Goal: Task Accomplishment & Management: Manage account settings

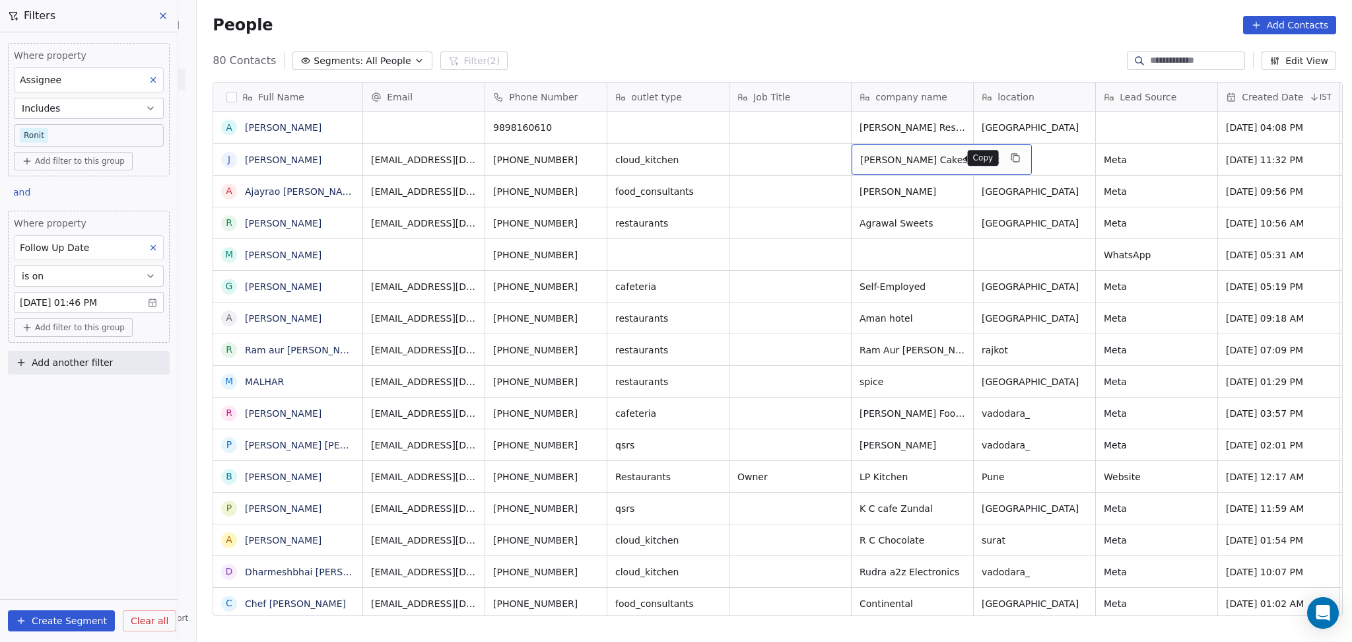
click at [1010, 162] on icon "grid" at bounding box center [1015, 157] width 11 height 11
click at [589, 158] on icon "grid" at bounding box center [594, 157] width 11 height 11
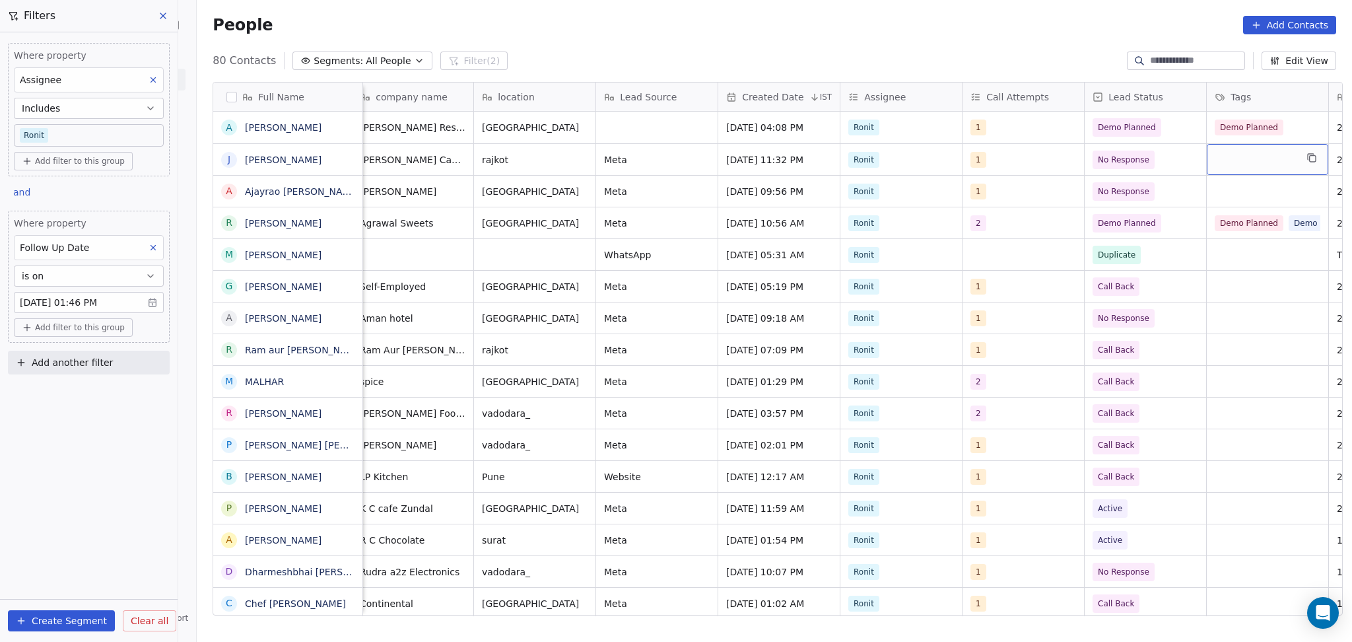
scroll to position [0, 621]
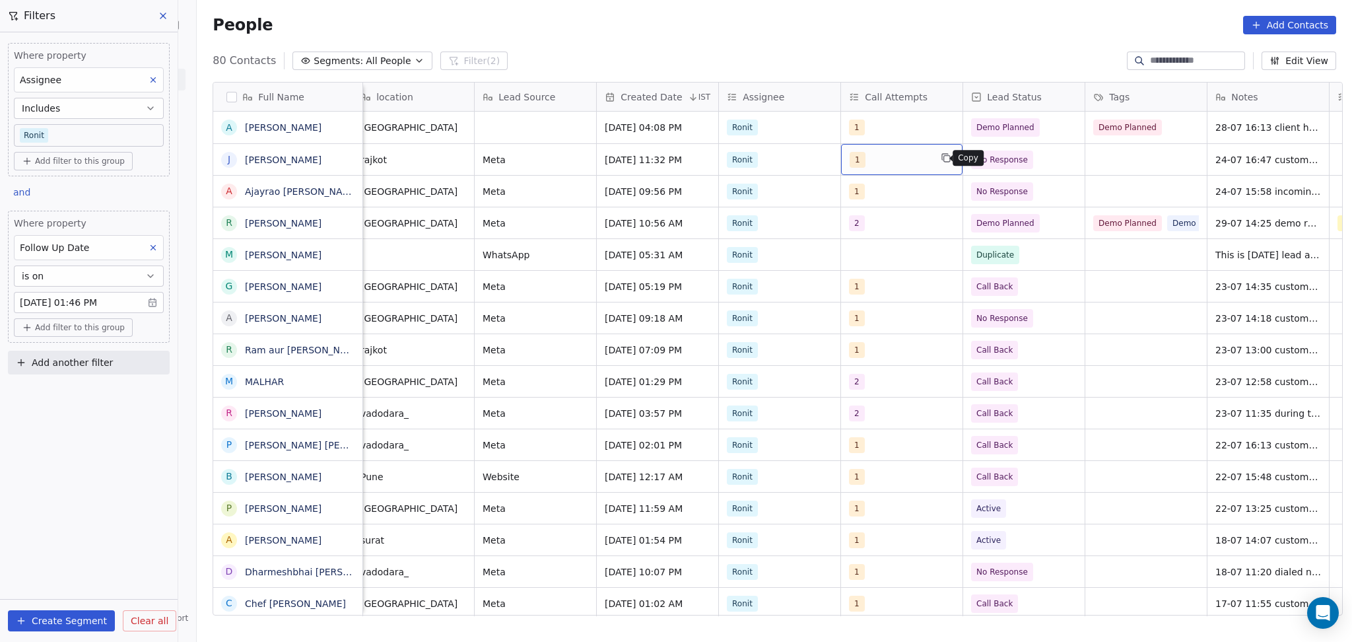
click at [938, 160] on button "grid" at bounding box center [946, 158] width 16 height 16
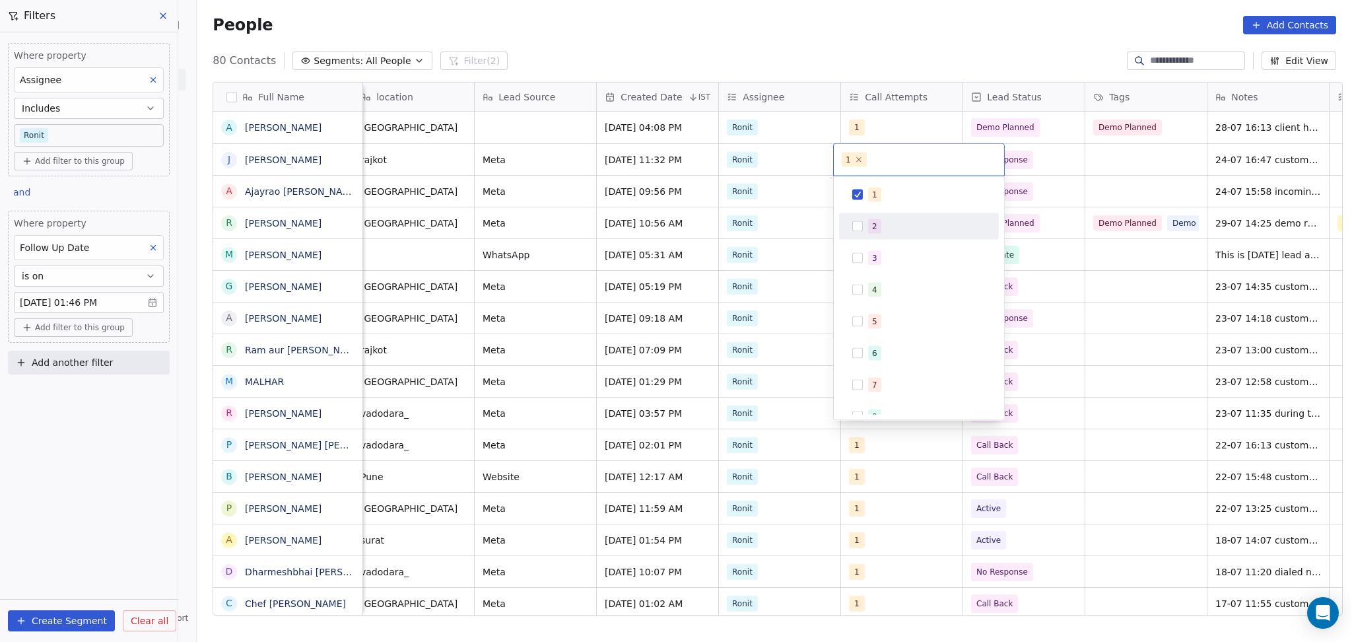
click at [898, 225] on div "2" at bounding box center [927, 226] width 118 height 15
click at [904, 196] on div "1" at bounding box center [927, 194] width 118 height 15
click at [1164, 182] on html "On2Cook India Pvt. Ltd. Contacts People Marketing Workflows Campaigns Sales Pip…" at bounding box center [676, 321] width 1352 height 642
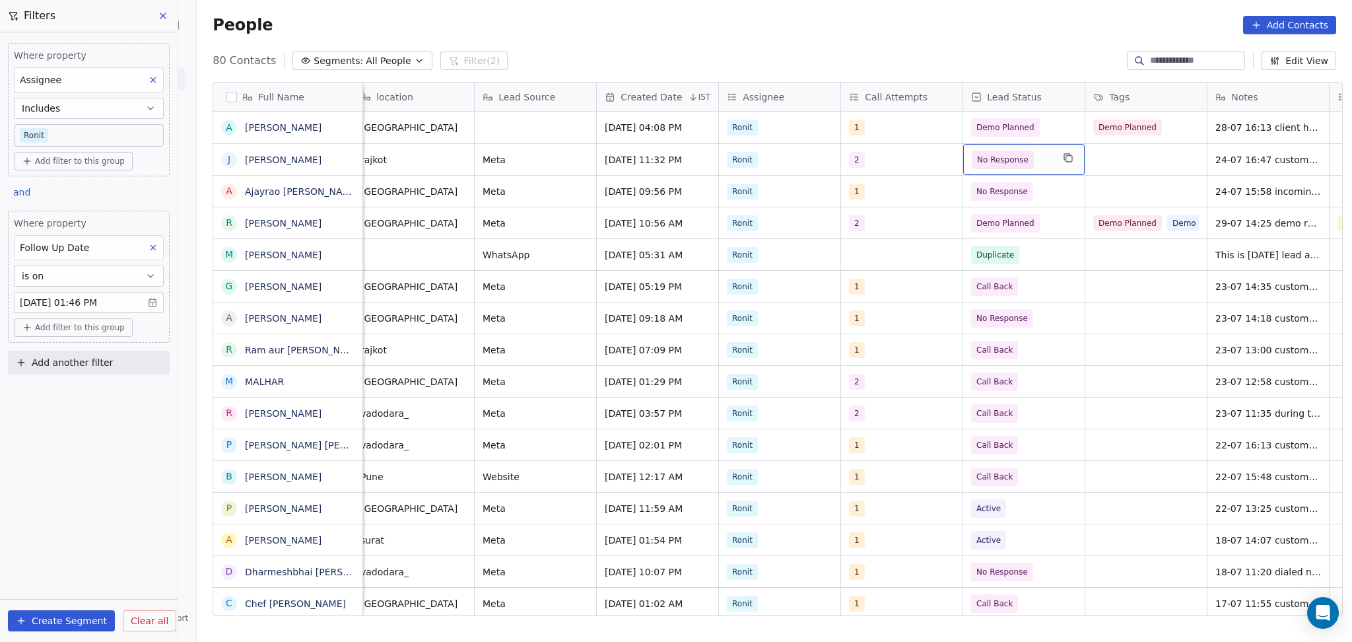
click at [1030, 171] on div "No Response" at bounding box center [1023, 159] width 121 height 31
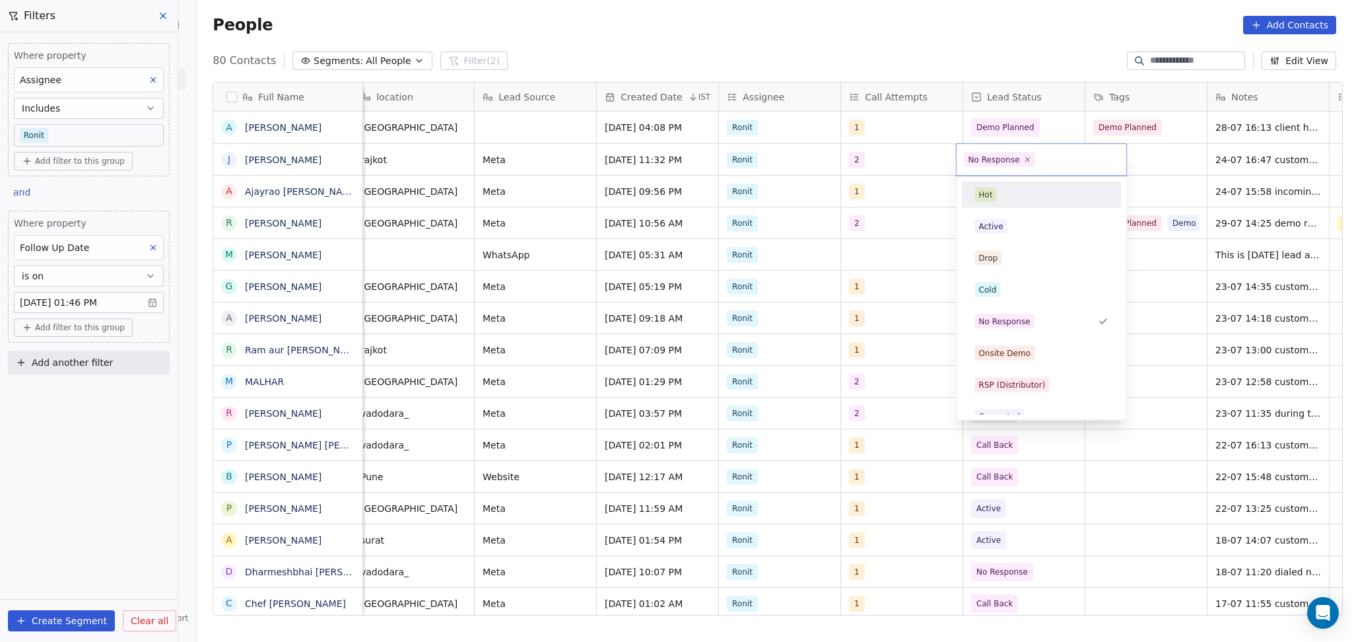
click at [1020, 211] on div "Hot Active Drop Cold No Response Onsite Demo RSP (Distributor) Converted Duplic…" at bounding box center [1042, 480] width 160 height 597
click at [1029, 223] on div "Active" at bounding box center [1041, 226] width 133 height 15
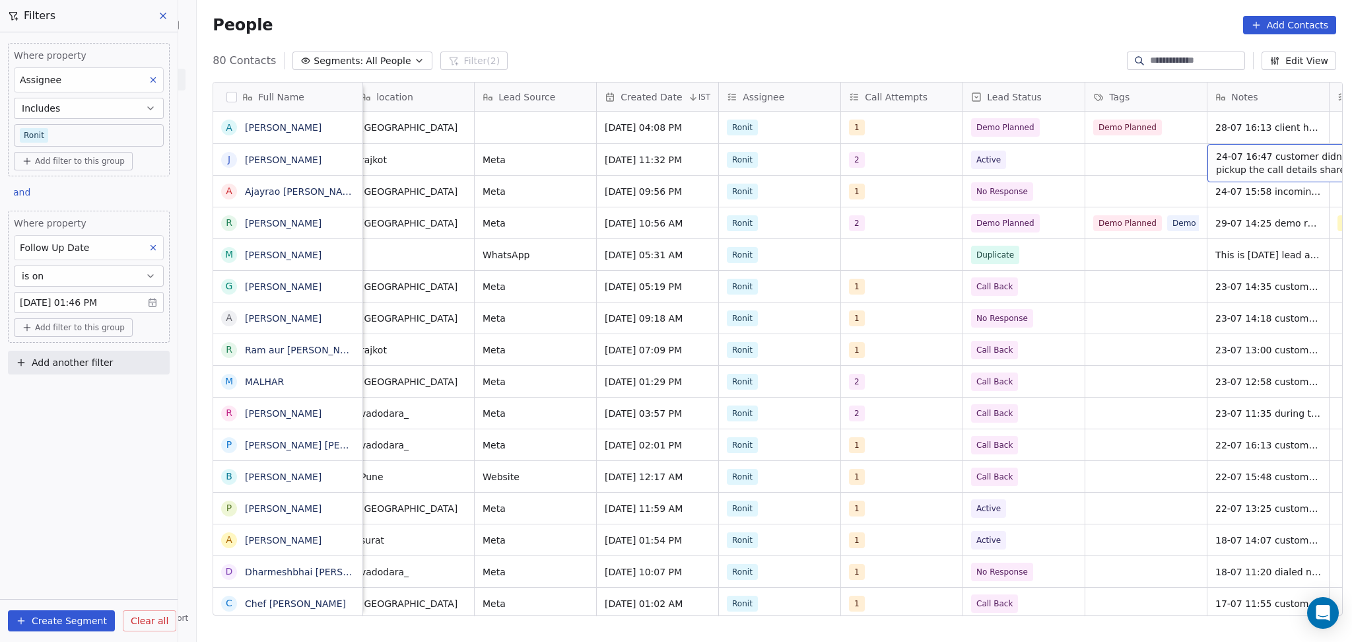
click at [1243, 156] on span "24-07 16:47 customer didnt pickup the call details shared" at bounding box center [1294, 163] width 157 height 26
click at [1148, 151] on textarea "**********" at bounding box center [1246, 165] width 197 height 41
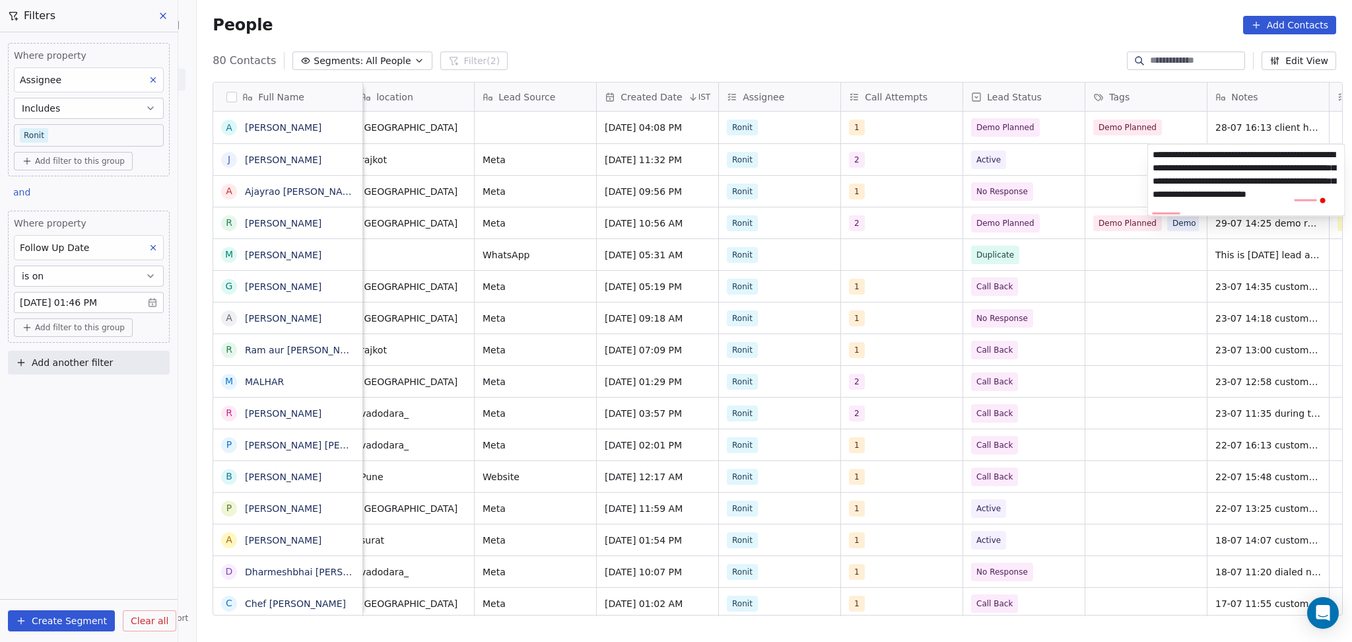
type textarea "**********"
click at [1061, 147] on html "On2Cook India Pvt. Ltd. Contacts People Marketing Workflows Campaigns Sales Pip…" at bounding box center [676, 321] width 1352 height 642
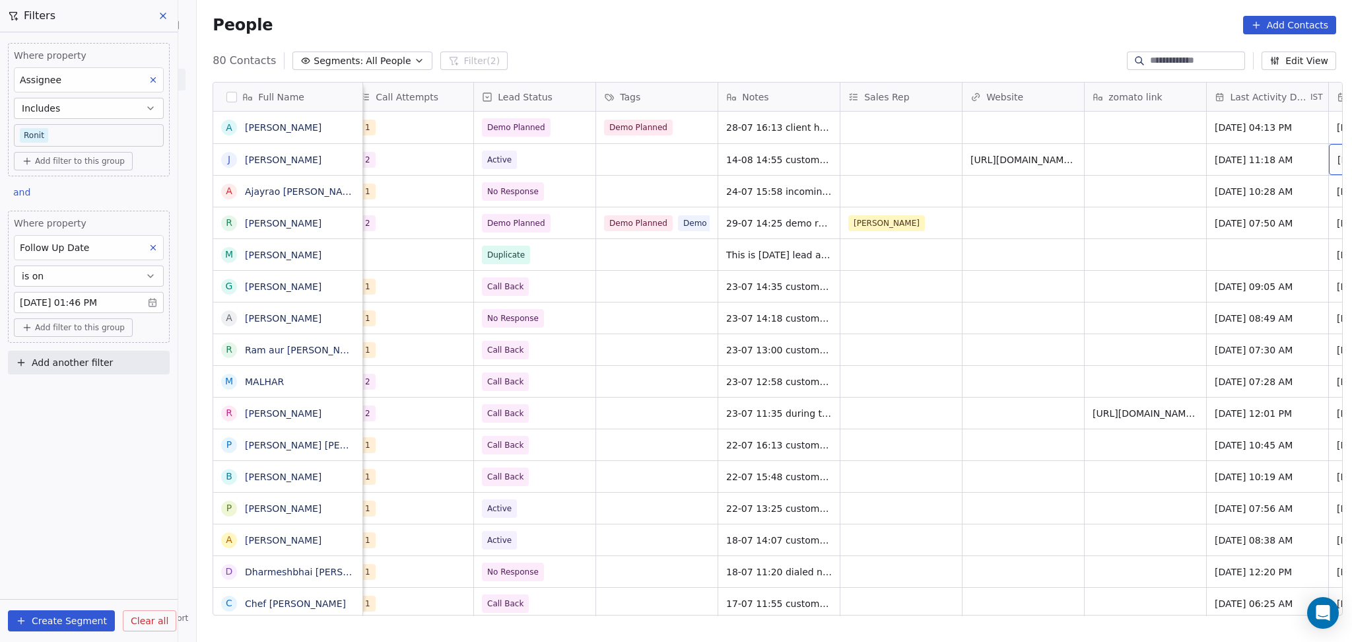
scroll to position [0, 1232]
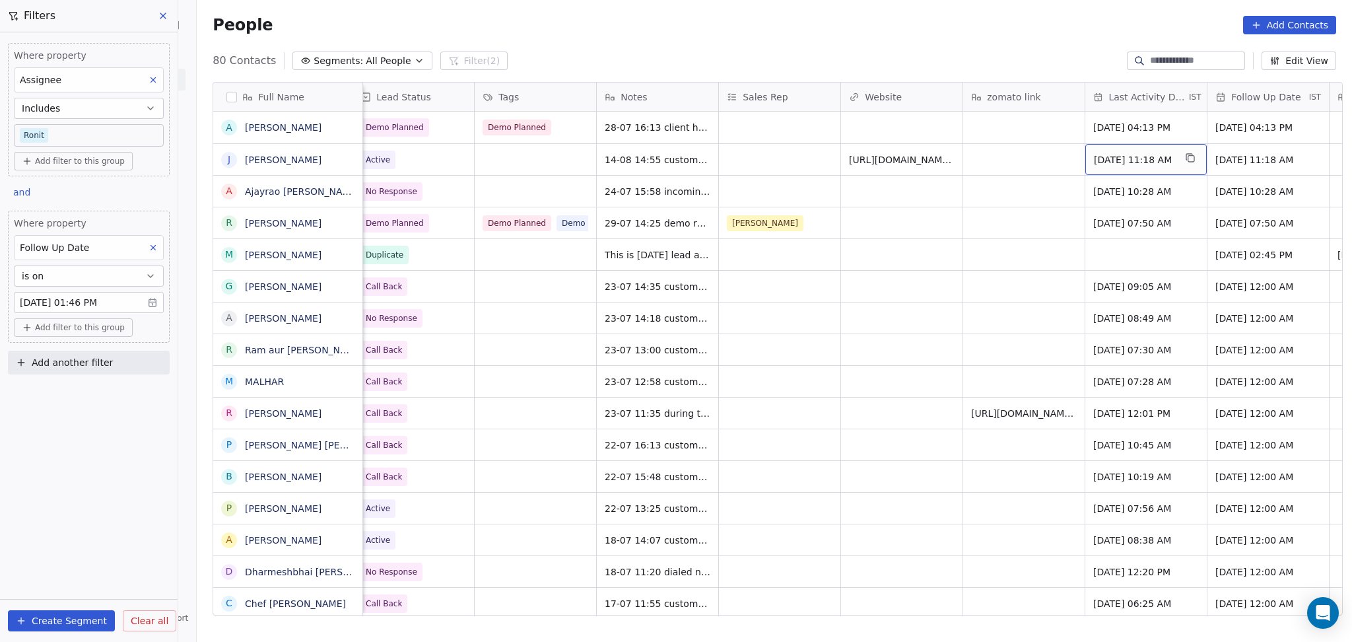
click at [1117, 154] on span "[DATE] 11:18 AM" at bounding box center [1134, 159] width 81 height 13
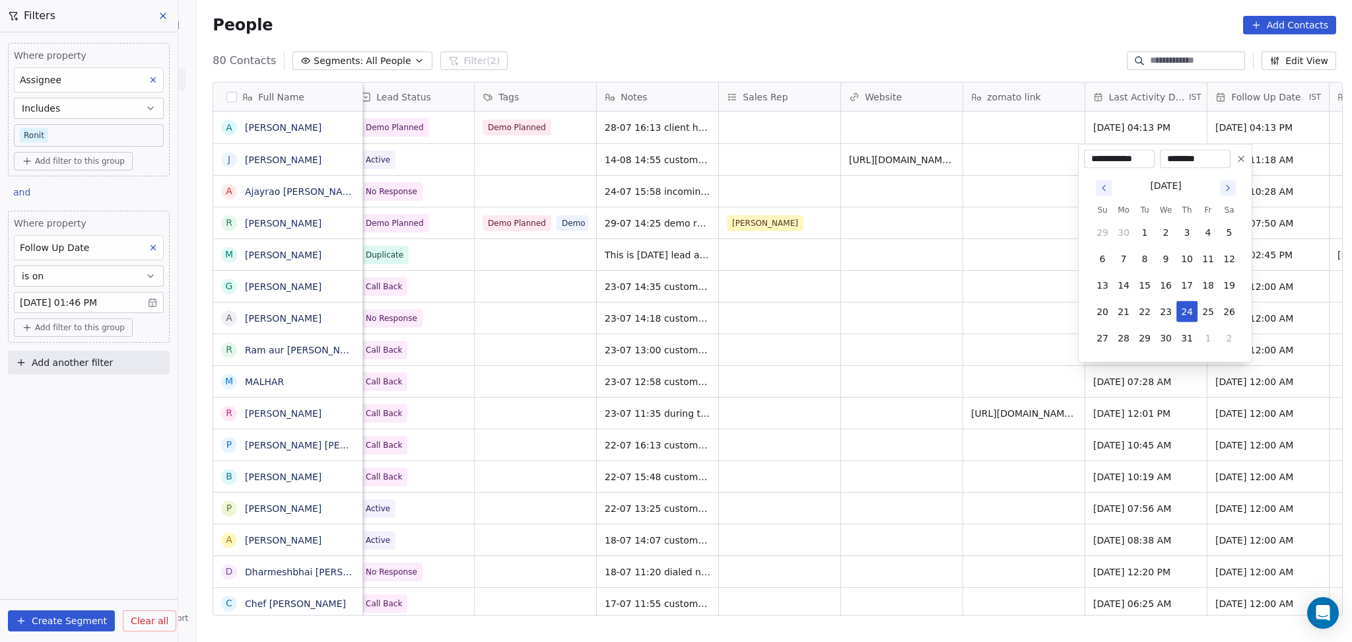
click at [1228, 189] on icon "Go to next month" at bounding box center [1228, 187] width 3 height 5
click at [1184, 281] on button "14" at bounding box center [1186, 285] width 21 height 21
type input "**********"
click at [951, 276] on html "On2Cook India Pvt. Ltd. Contacts People Marketing Workflows Campaigns Sales Pip…" at bounding box center [676, 321] width 1352 height 642
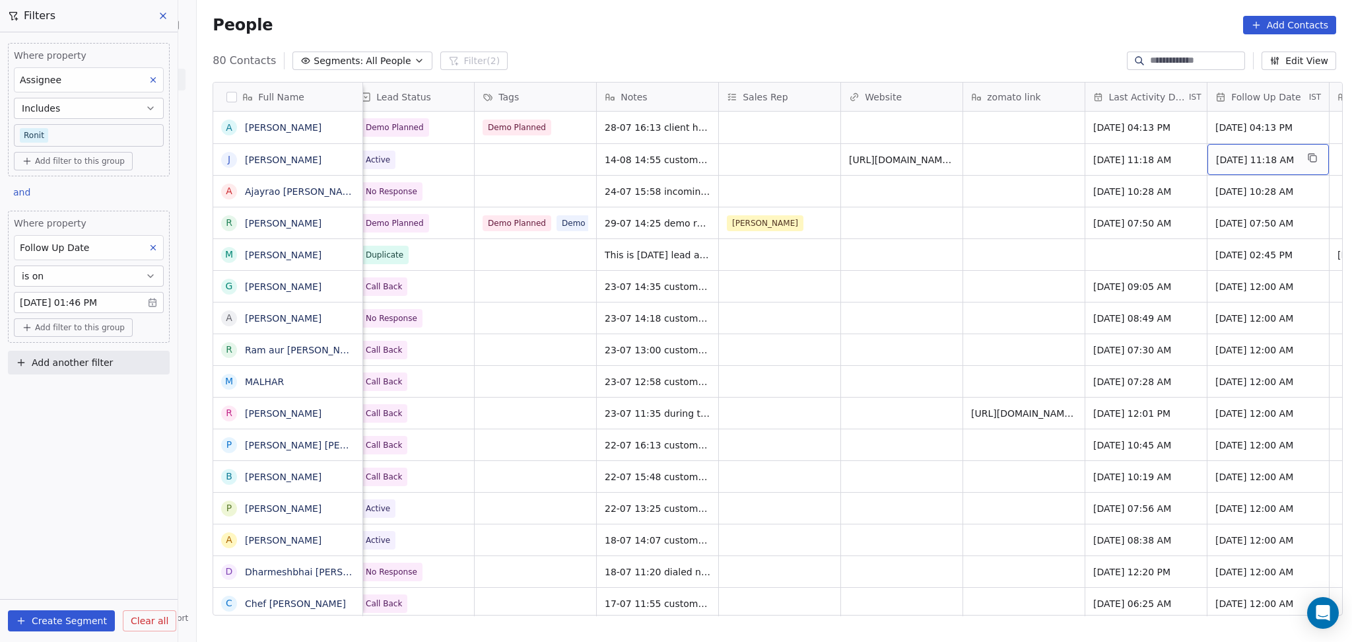
click at [1261, 166] on span "[DATE] 11:18 AM" at bounding box center [1256, 159] width 81 height 13
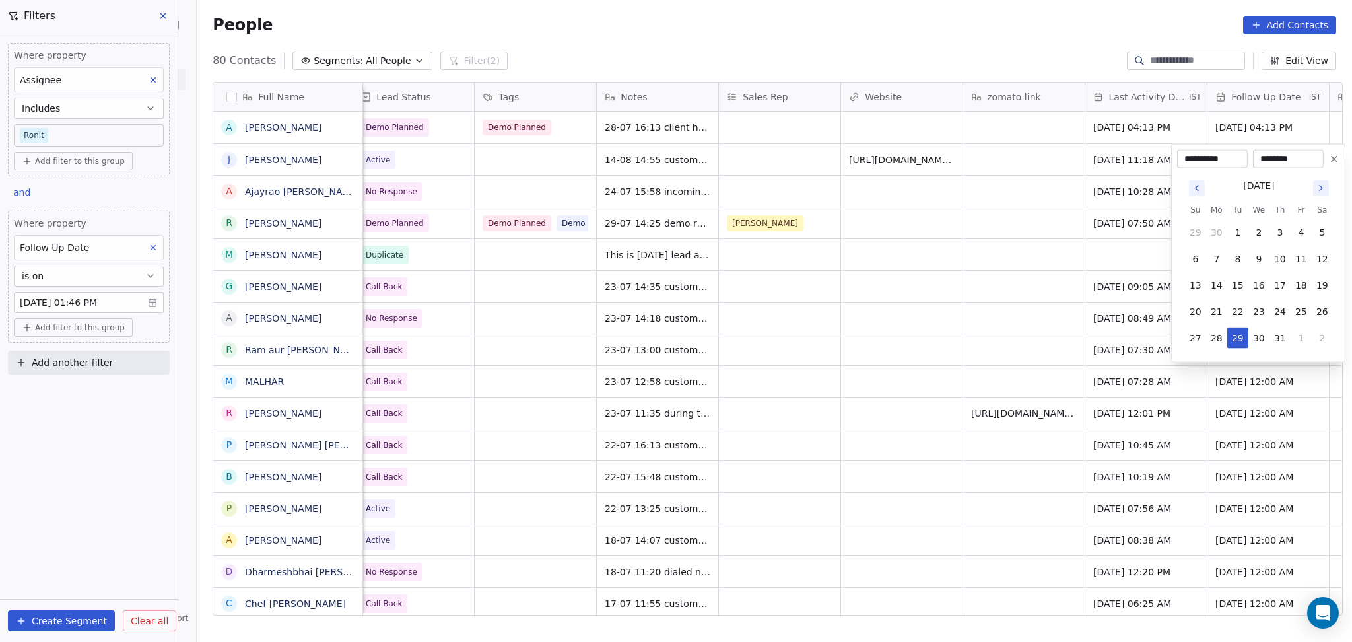
click at [1321, 189] on icon "Go to next month" at bounding box center [1321, 187] width 3 height 5
click at [1261, 327] on tbody "27 28 29 30 31 1 2 3 4 5 6 7 8 9 10 11 12 13 14 15 16 17 18 19 20 21 22 23 24 2…" at bounding box center [1259, 296] width 148 height 158
click at [1260, 337] on button "27" at bounding box center [1258, 337] width 21 height 21
type input "**********"
click at [931, 276] on html "On2Cook India Pvt. Ltd. Contacts People Marketing Workflows Campaigns Sales Pip…" at bounding box center [676, 321] width 1352 height 642
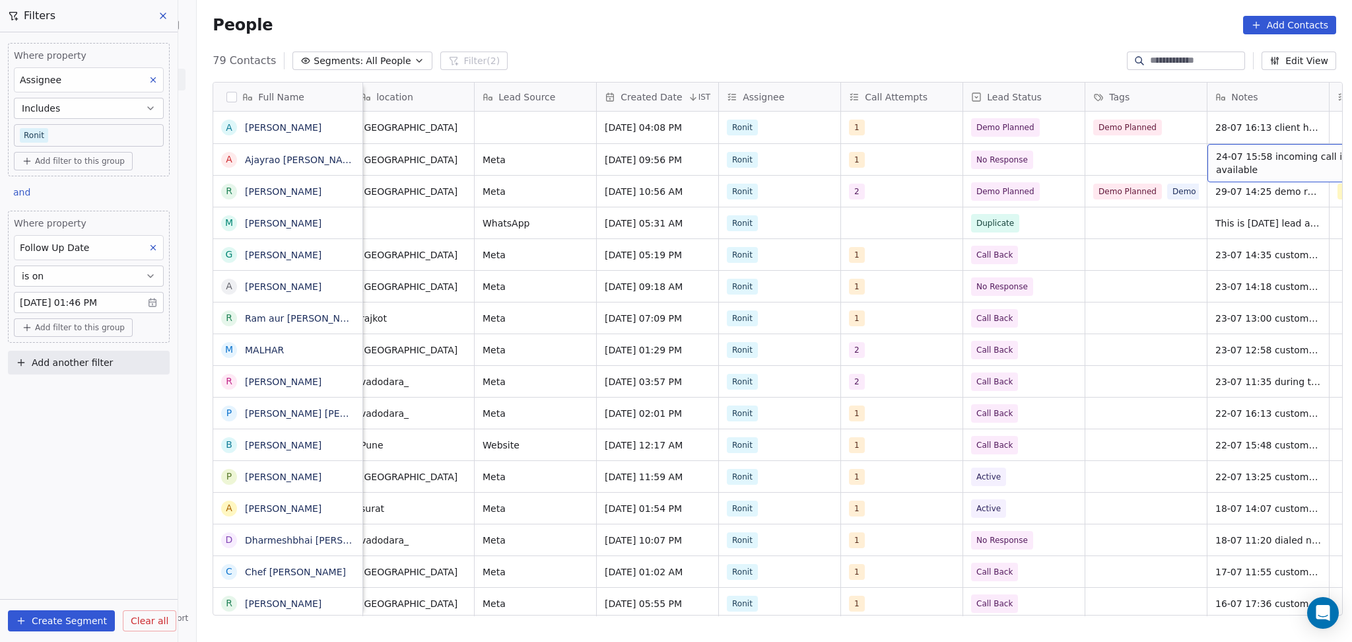
scroll to position [0, 744]
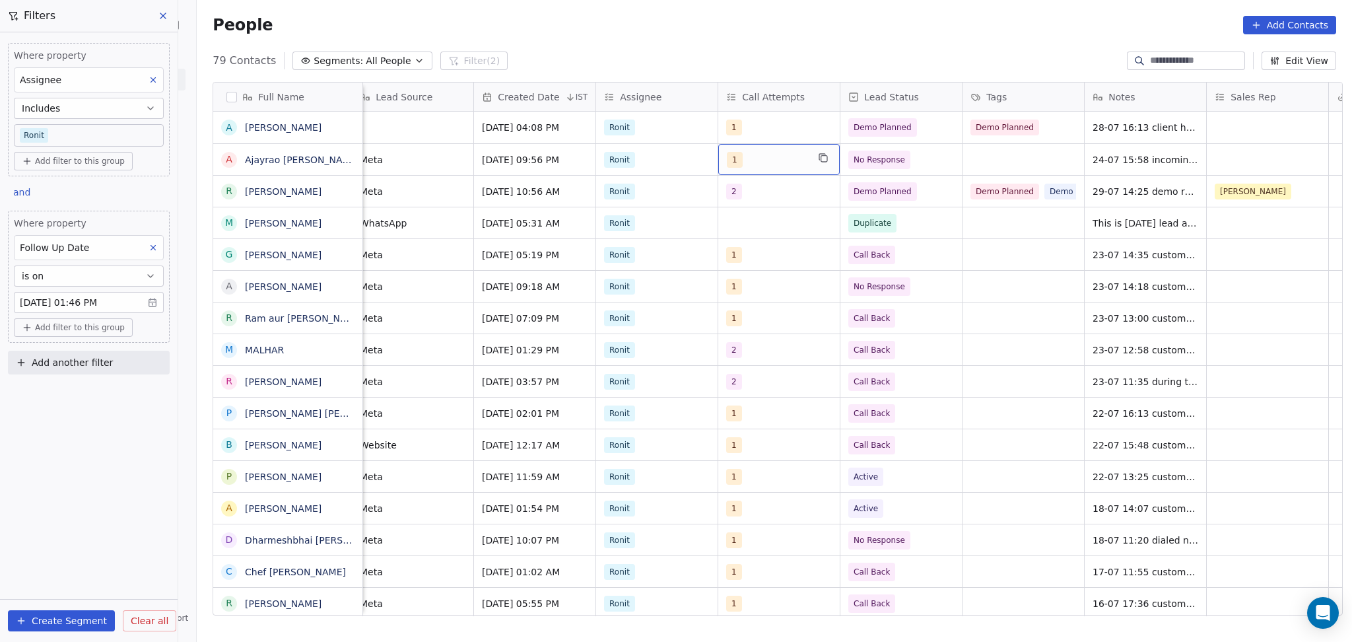
click at [741, 168] on div "1" at bounding box center [778, 159] width 121 height 31
click at [737, 161] on div "1" at bounding box center [767, 160] width 81 height 16
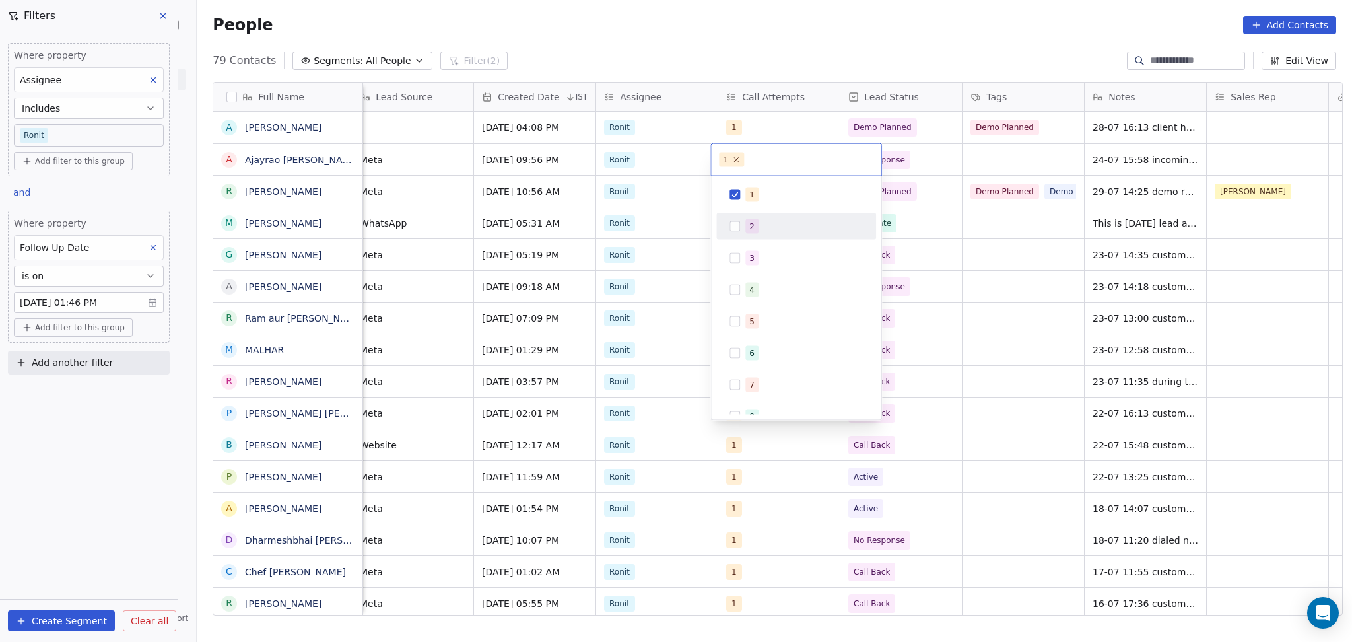
click at [746, 238] on div "2" at bounding box center [796, 226] width 160 height 26
click at [754, 199] on span "1" at bounding box center [751, 194] width 13 height 15
click at [957, 184] on html "On2Cook India Pvt. Ltd. Contacts People Marketing Workflows Campaigns Sales Pip…" at bounding box center [676, 321] width 1352 height 642
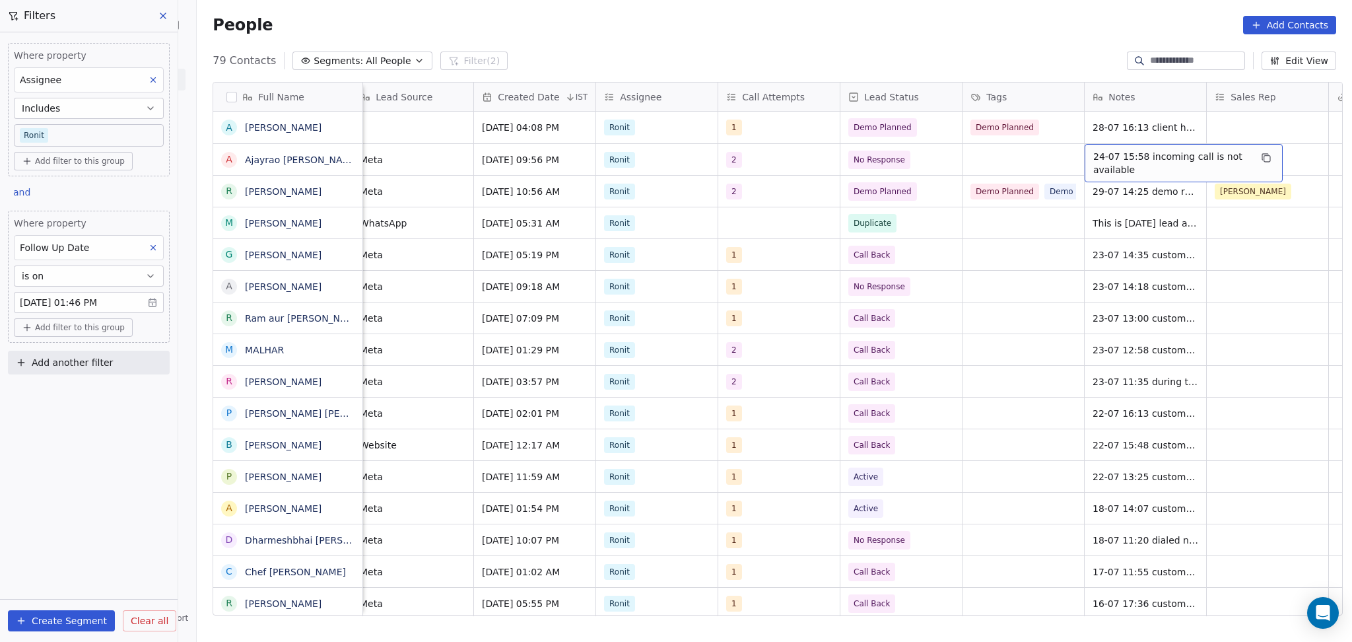
click at [1114, 149] on div "24-07 15:58 incoming call is not available" at bounding box center [1184, 163] width 198 height 38
click at [1075, 150] on html "On2Cook India Pvt. Ltd. Contacts People Marketing Workflows Campaigns Sales Pip…" at bounding box center [676, 321] width 1352 height 642
click at [1085, 152] on div "24-07 15:58 incoming call is not available" at bounding box center [1184, 163] width 198 height 38
click at [1085, 154] on div "24-07 15:58 incoming call is not available" at bounding box center [1184, 163] width 198 height 38
click at [1085, 156] on div "24-07 15:58 incoming call is not available" at bounding box center [1184, 163] width 198 height 38
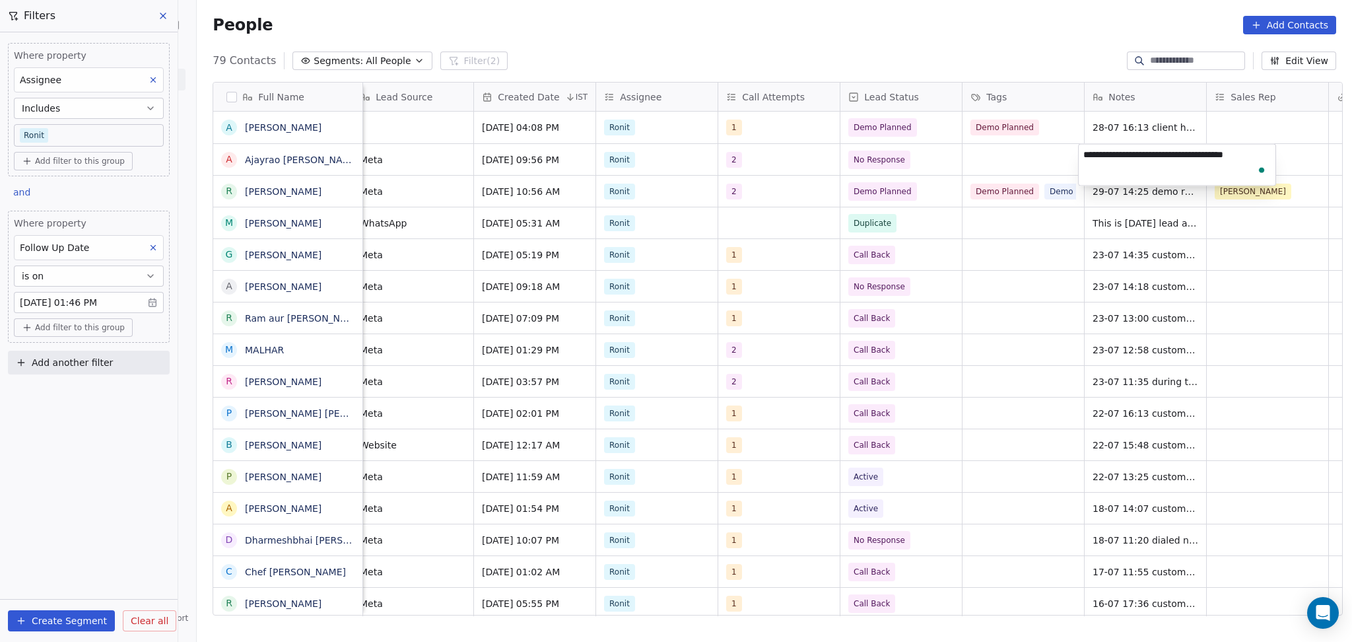
click at [1083, 152] on textarea "**********" at bounding box center [1177, 165] width 197 height 41
type textarea "**********"
click at [1003, 163] on html "On2Cook India Pvt. Ltd. Contacts People Marketing Workflows Campaigns Sales Pip…" at bounding box center [676, 321] width 1352 height 642
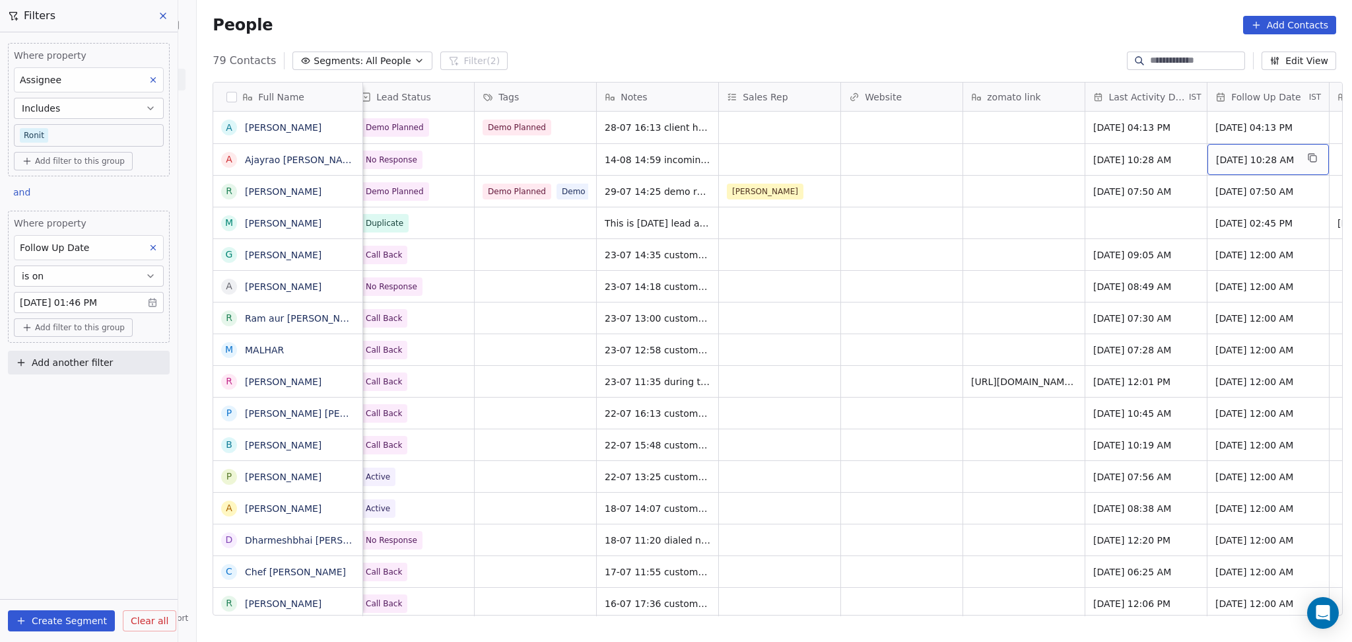
scroll to position [0, 1355]
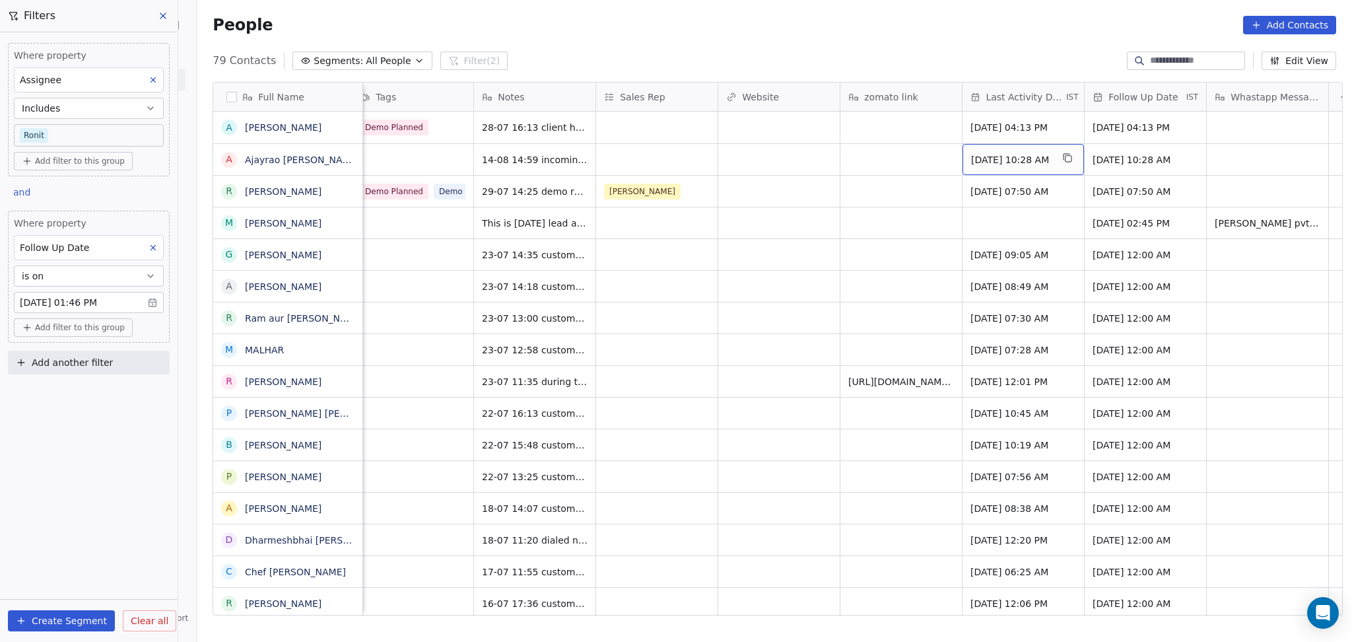
click at [1022, 168] on div "Jul 24, 2025 10:28 AM" at bounding box center [1022, 159] width 121 height 31
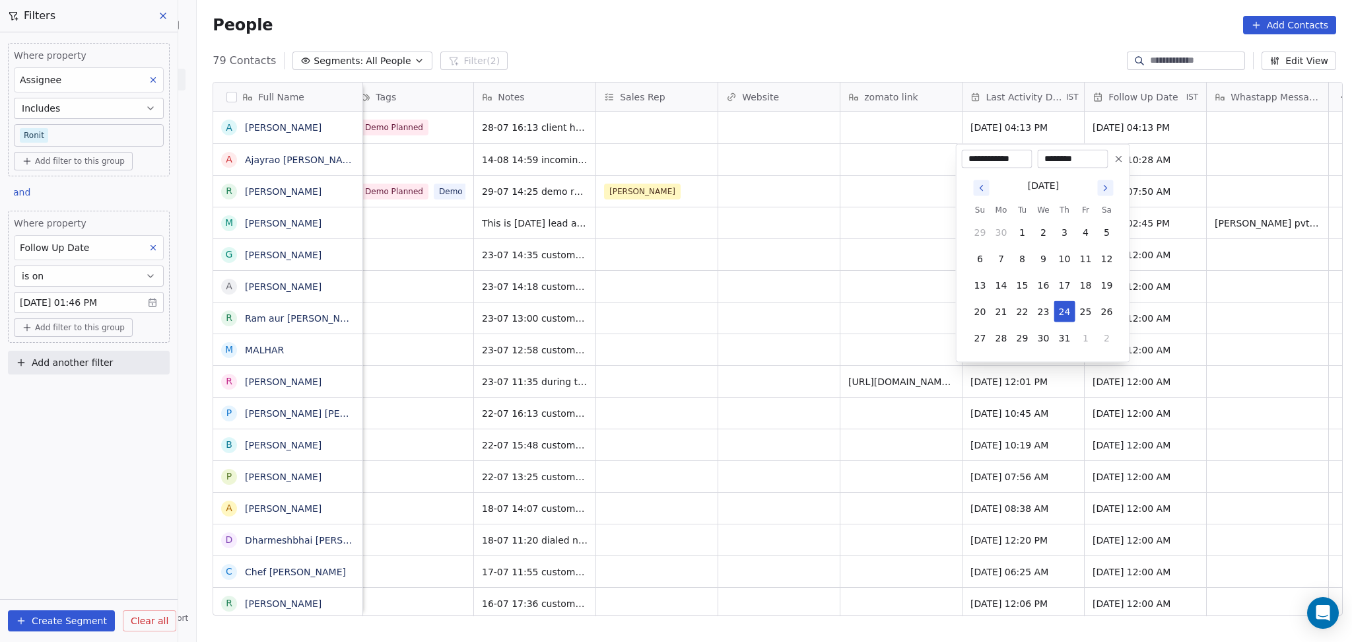
click at [1099, 189] on button "Go to next month" at bounding box center [1105, 188] width 16 height 16
drag, startPoint x: 1069, startPoint y: 286, endPoint x: 836, endPoint y: 280, distance: 233.1
click at [1068, 286] on button "14" at bounding box center [1064, 285] width 21 height 21
type input "**********"
click at [832, 281] on html "On2Cook India Pvt. Ltd. Contacts People Marketing Workflows Campaigns Sales Pip…" at bounding box center [676, 321] width 1352 height 642
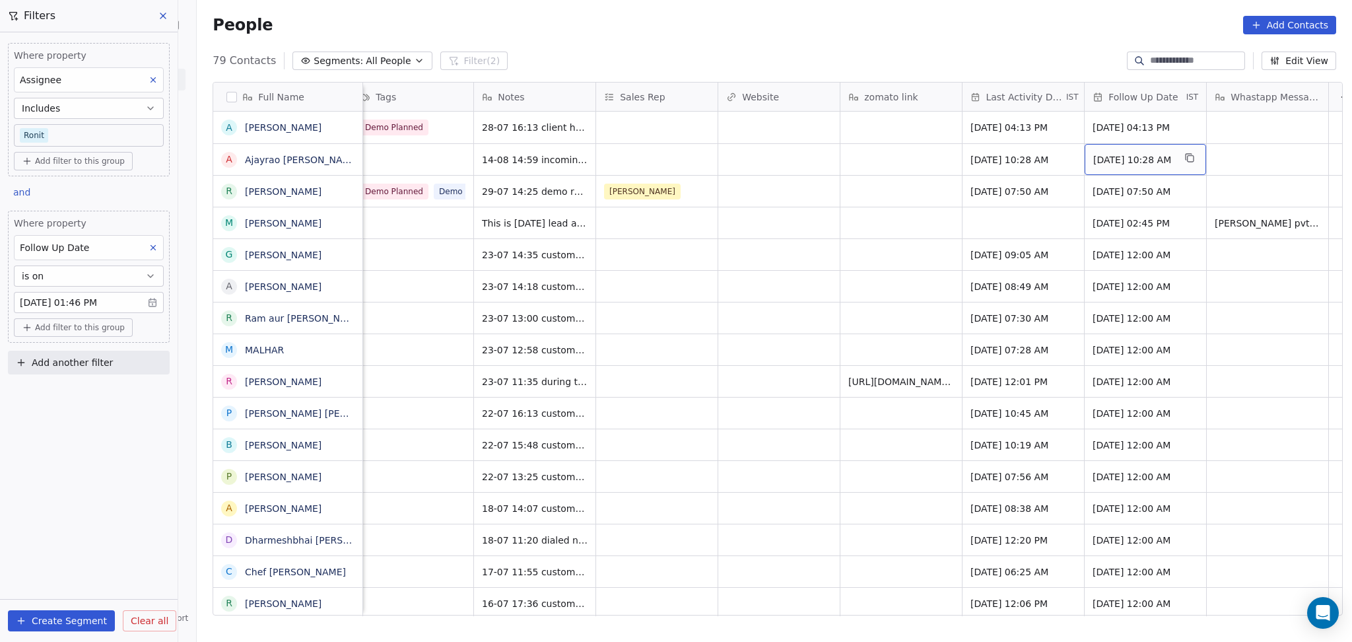
click at [1134, 156] on span "29/07/2025 10:28 AM" at bounding box center [1133, 159] width 81 height 13
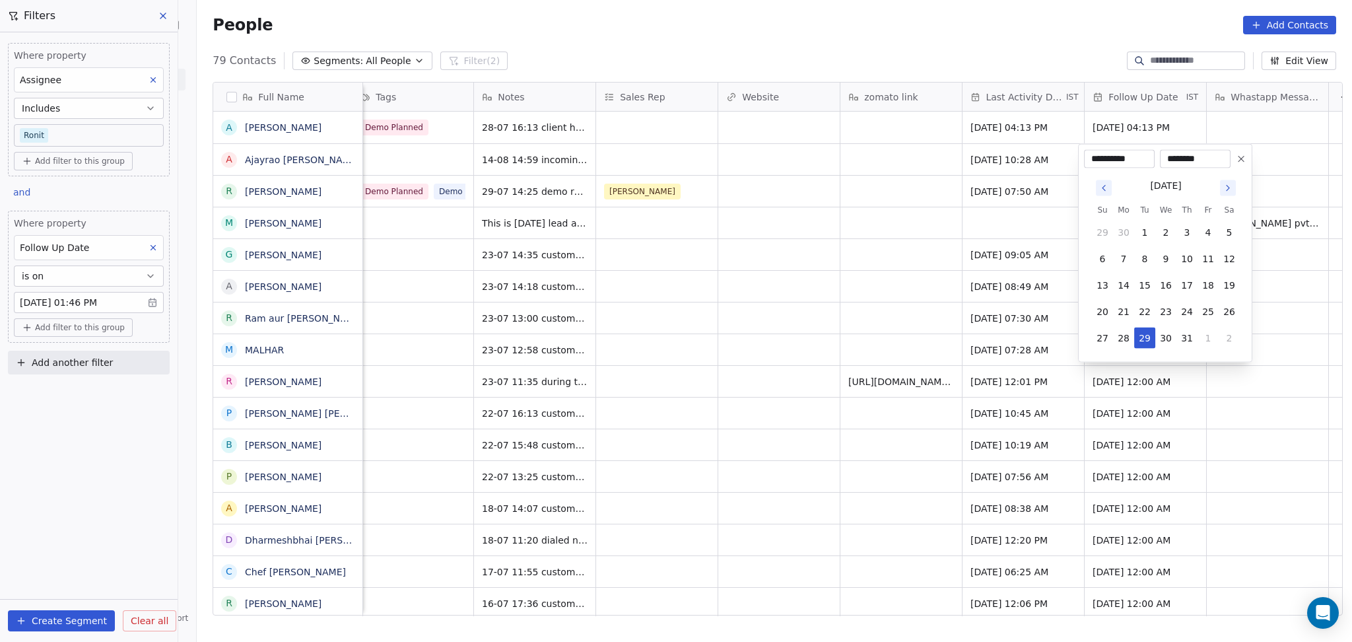
click at [1223, 190] on icon "Go to next month" at bounding box center [1228, 188] width 11 height 11
click at [1163, 330] on button "27" at bounding box center [1165, 337] width 21 height 21
type input "**********"
click at [920, 289] on html "On2Cook India Pvt. Ltd. Contacts People Marketing Workflows Campaigns Sales Pip…" at bounding box center [676, 321] width 1352 height 642
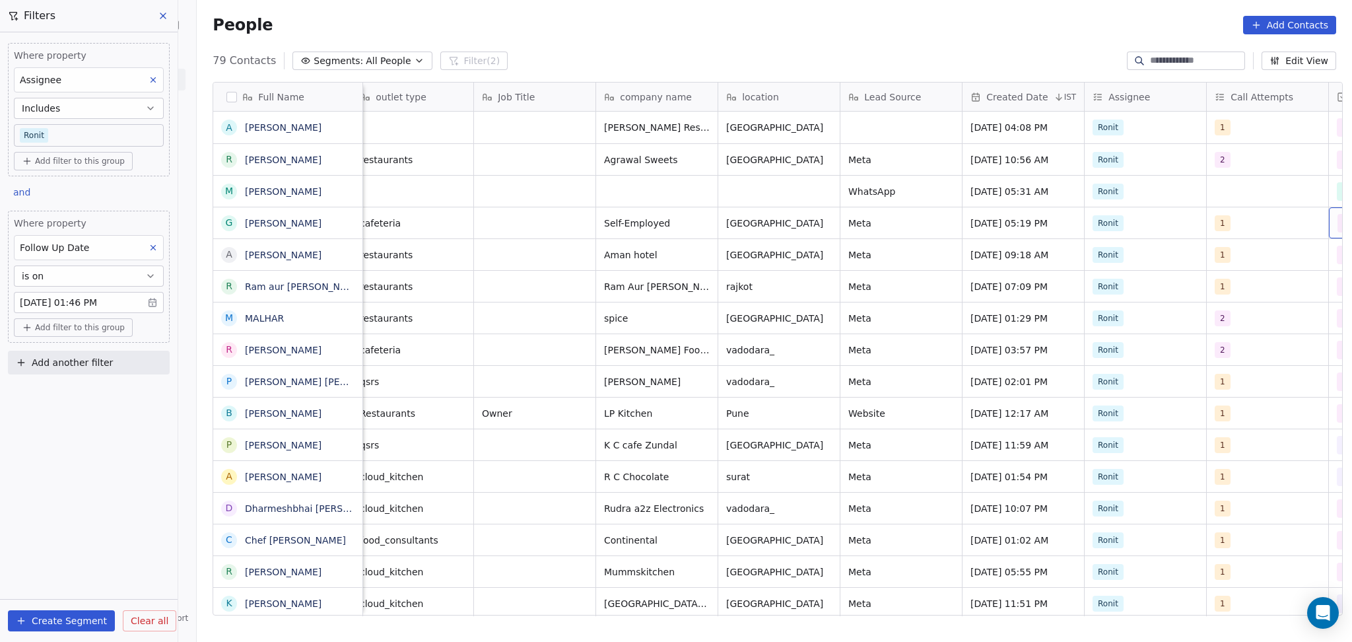
scroll to position [0, 377]
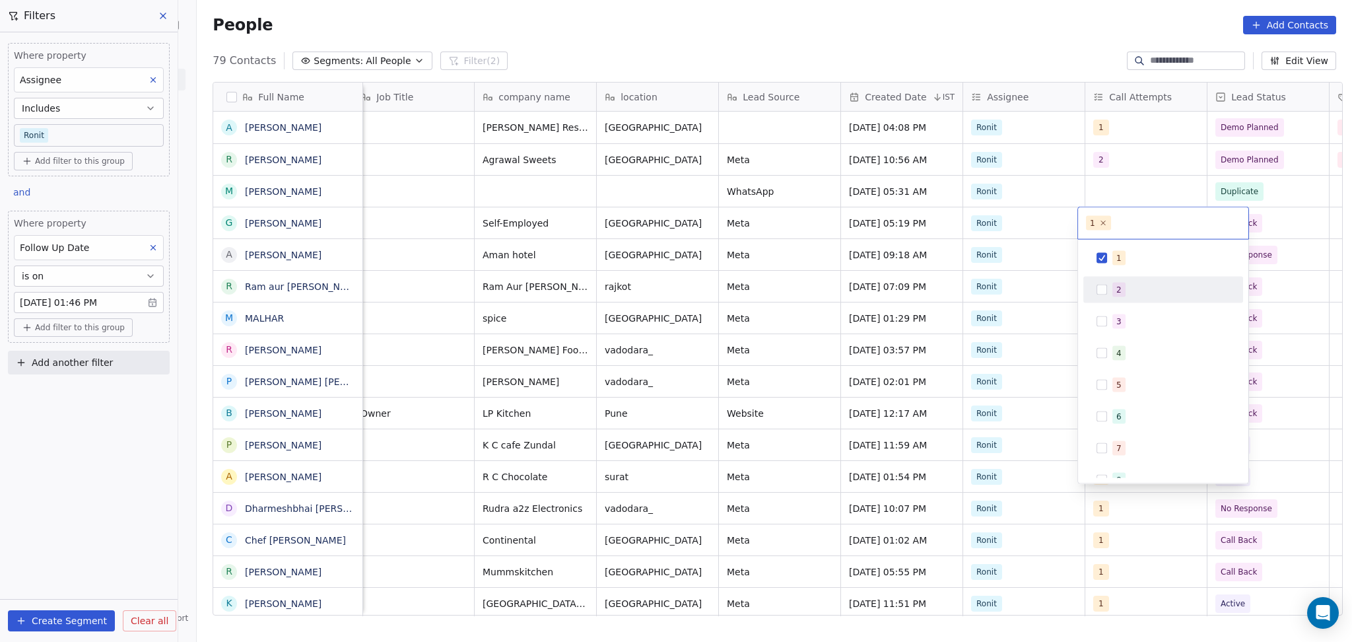
click at [1170, 286] on div "2" at bounding box center [1171, 290] width 118 height 15
click at [1157, 272] on div "1 2 3 4 5 6 7 8 9 10" at bounding box center [1163, 401] width 160 height 312
click at [1150, 265] on div "1" at bounding box center [1171, 258] width 118 height 15
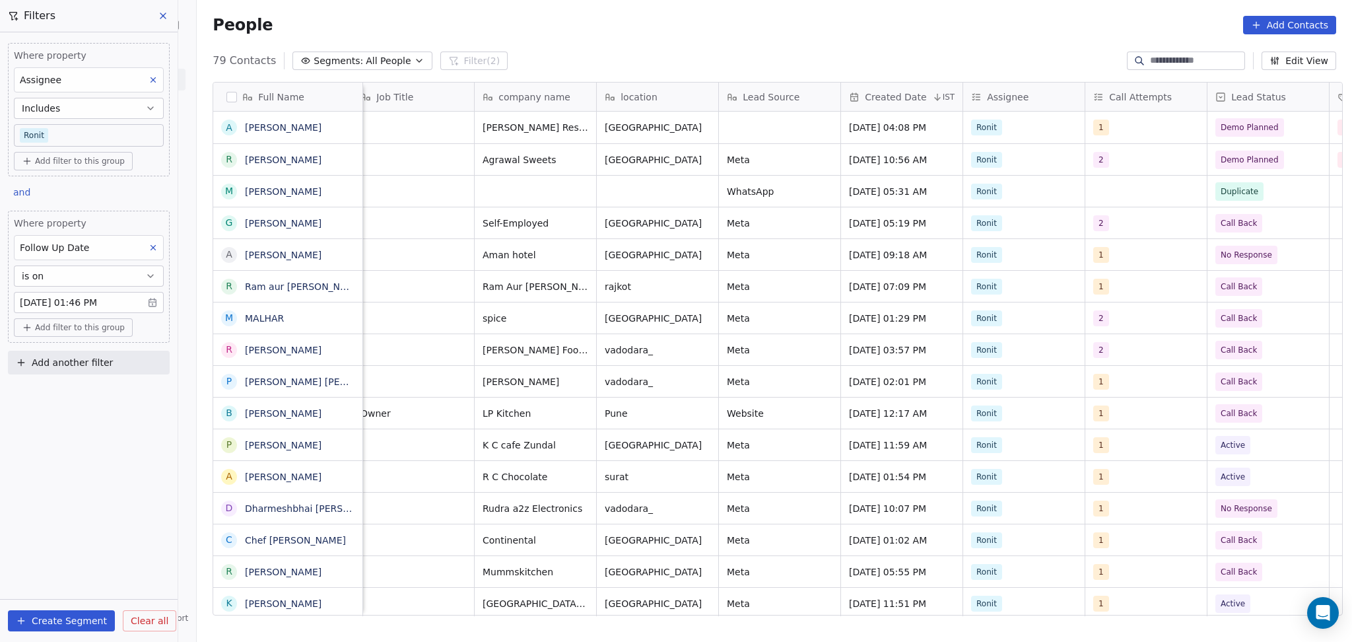
click at [1304, 212] on html "On2Cook India Pvt. Ltd. Contacts People Marketing Workflows Campaigns Sales Pip…" at bounding box center [676, 321] width 1352 height 642
click at [1133, 227] on div "2" at bounding box center [1134, 223] width 81 height 16
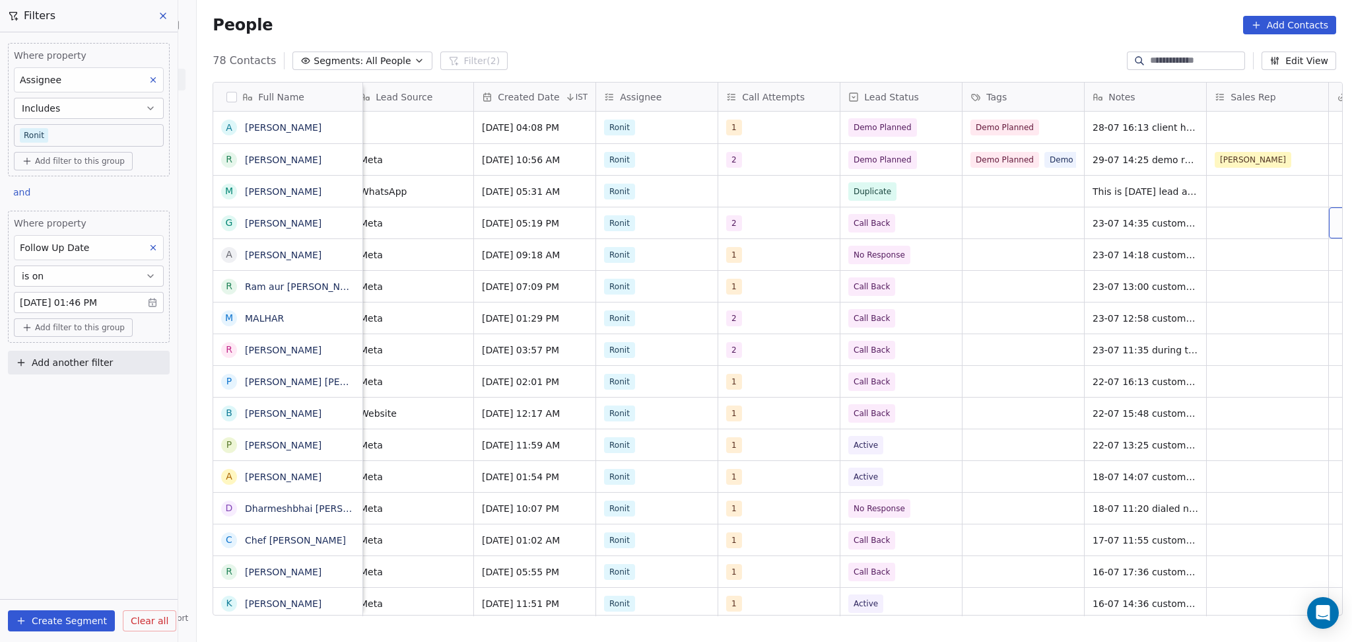
scroll to position [0, 866]
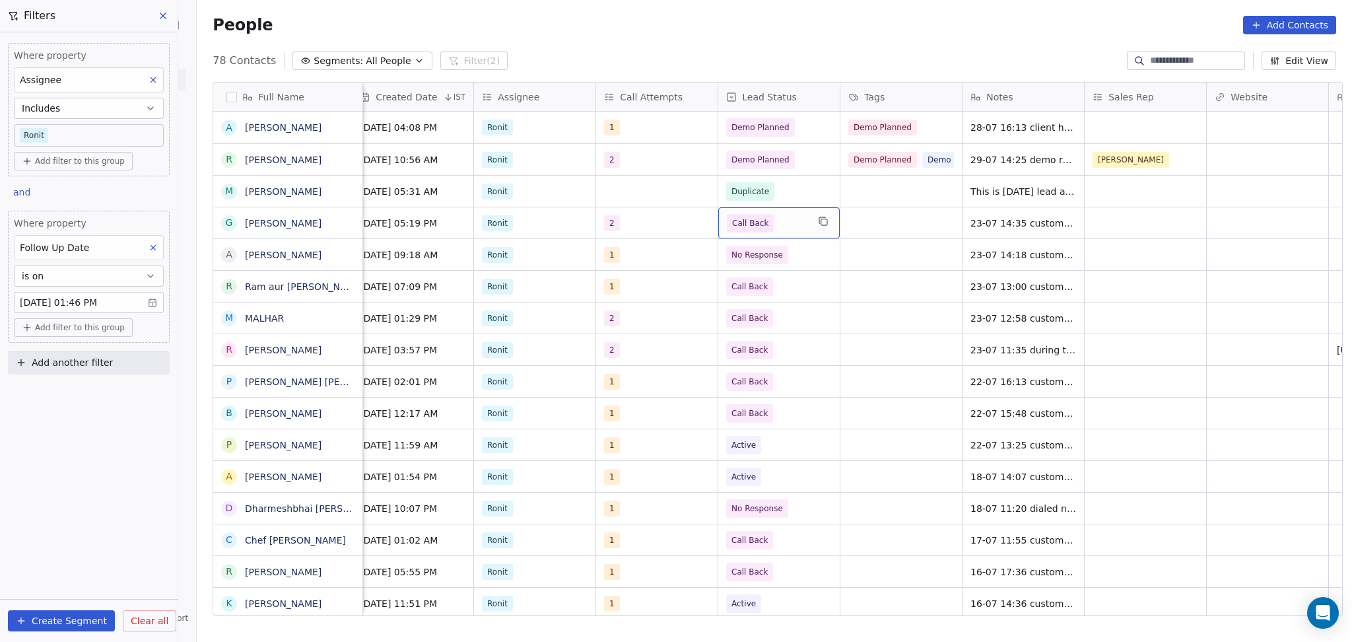
click at [765, 226] on span "Call Back" at bounding box center [767, 223] width 81 height 18
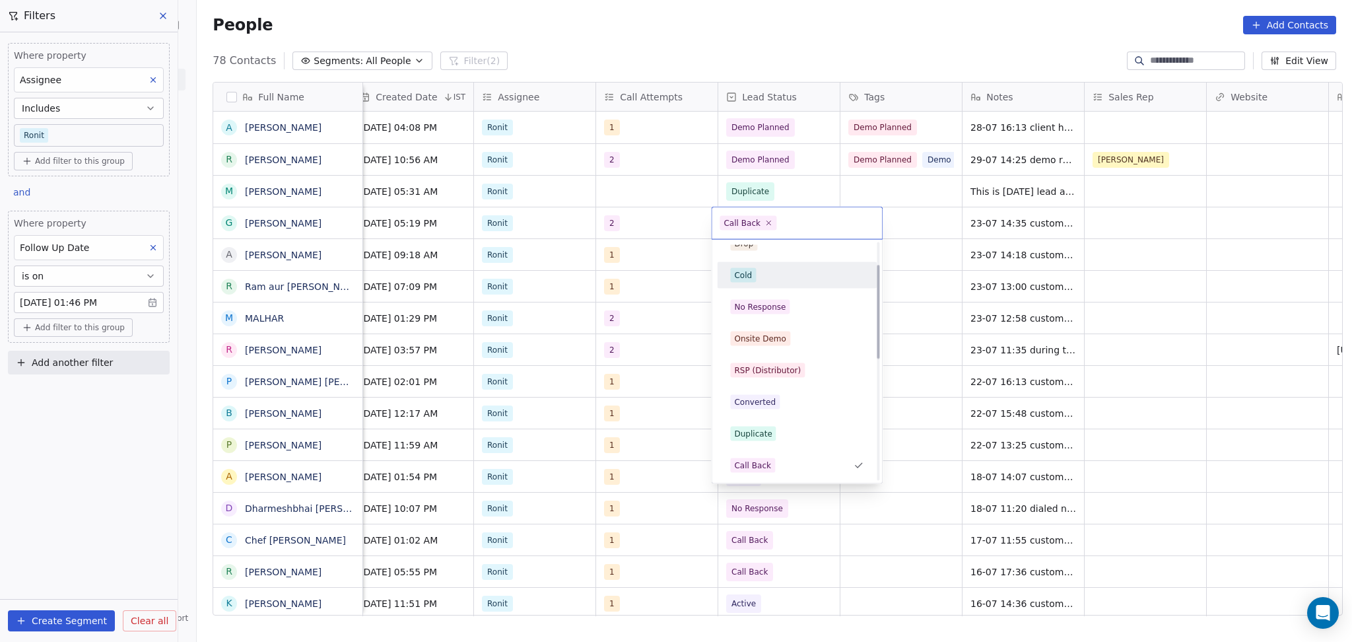
scroll to position [0, 0]
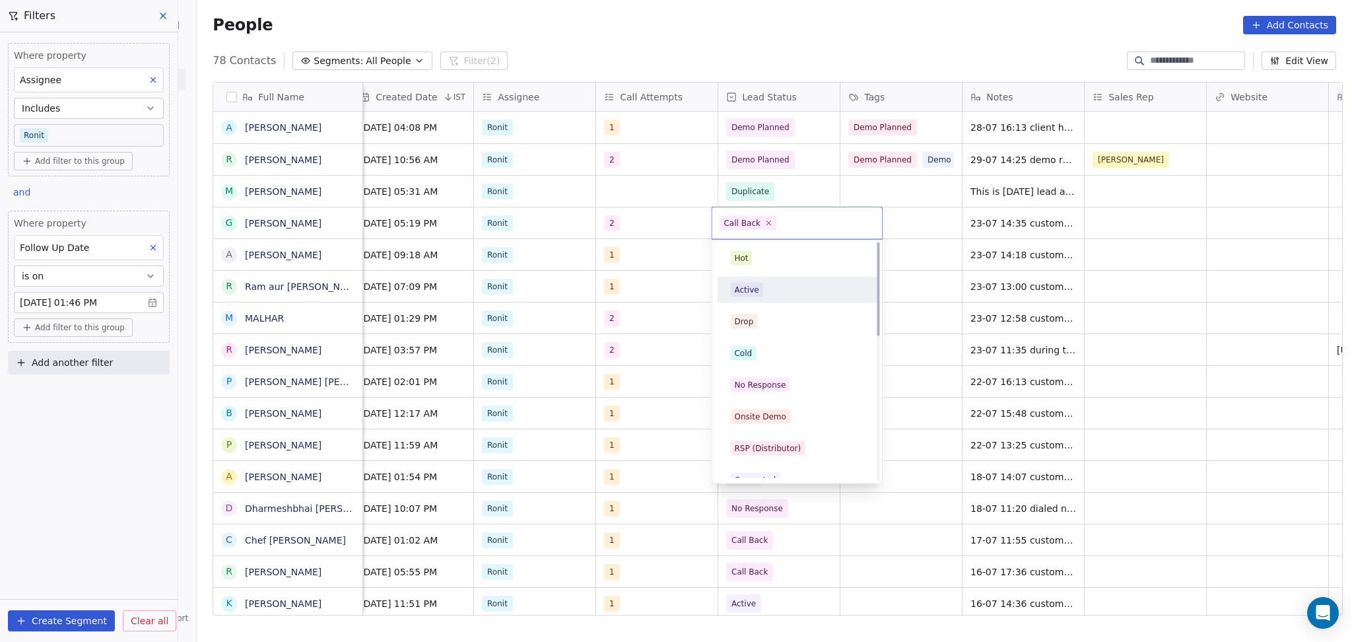
click at [774, 296] on div "Active" at bounding box center [796, 290] width 133 height 15
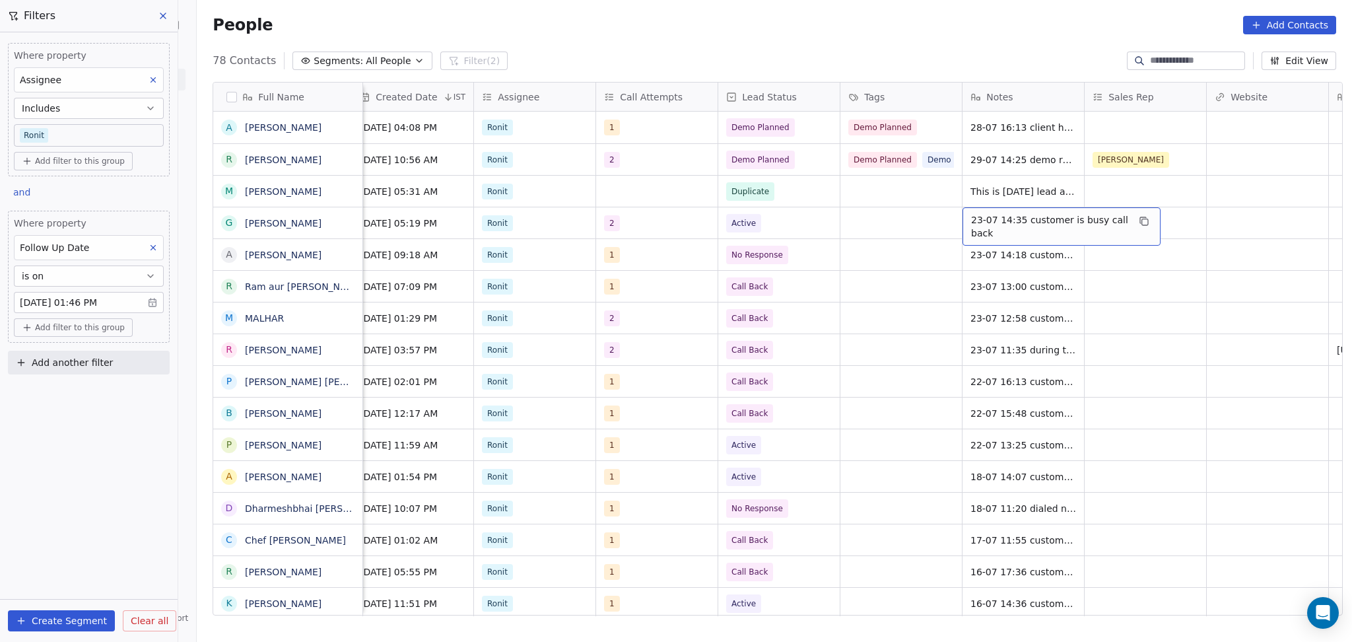
click at [998, 223] on span "23-07 14:35 customer is busy call back" at bounding box center [1049, 226] width 157 height 26
click at [959, 217] on textarea "**********" at bounding box center [1055, 228] width 197 height 41
type textarea "**********"
click at [872, 211] on html "On2Cook India Pvt. Ltd. Contacts People Marketing Workflows Campaigns Sales Pip…" at bounding box center [676, 321] width 1352 height 642
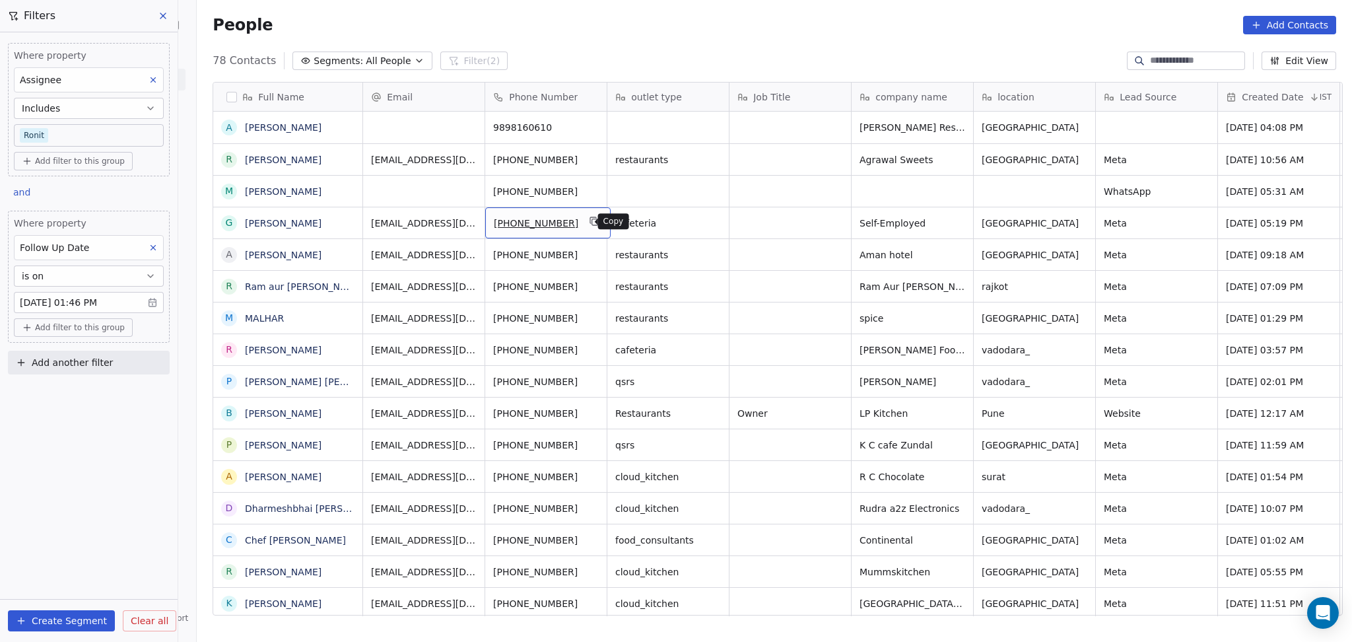
click at [586, 224] on button "grid" at bounding box center [594, 221] width 16 height 16
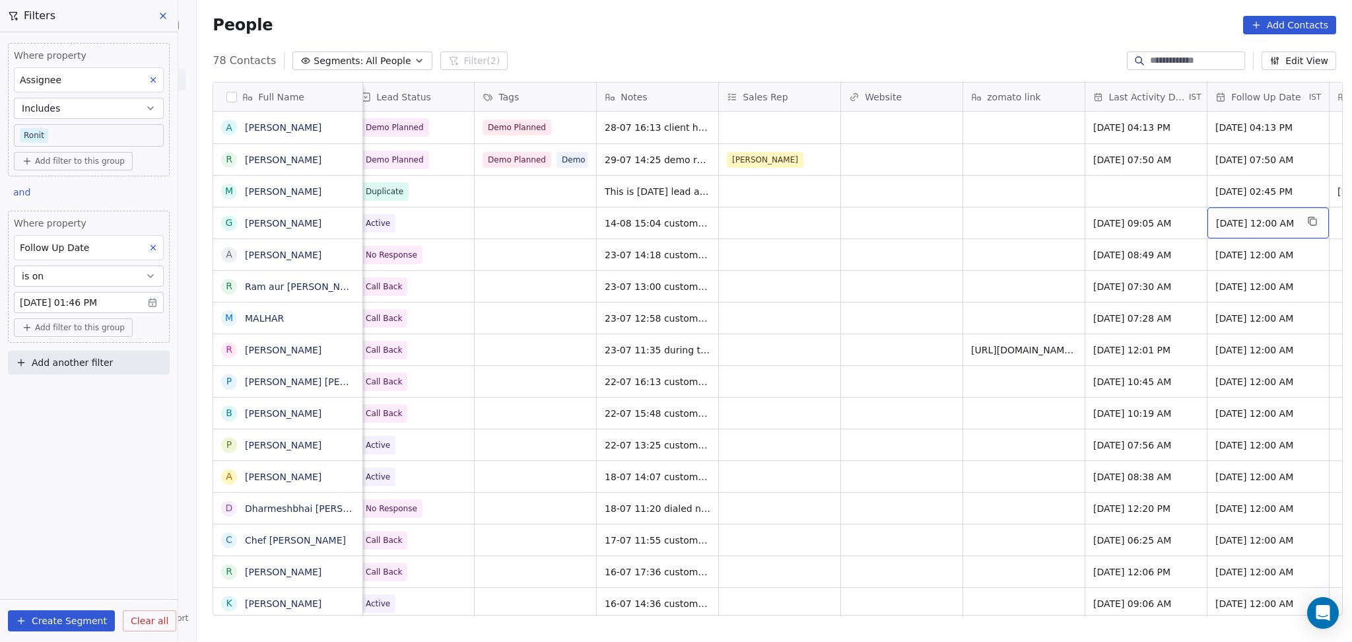
scroll to position [0, 1355]
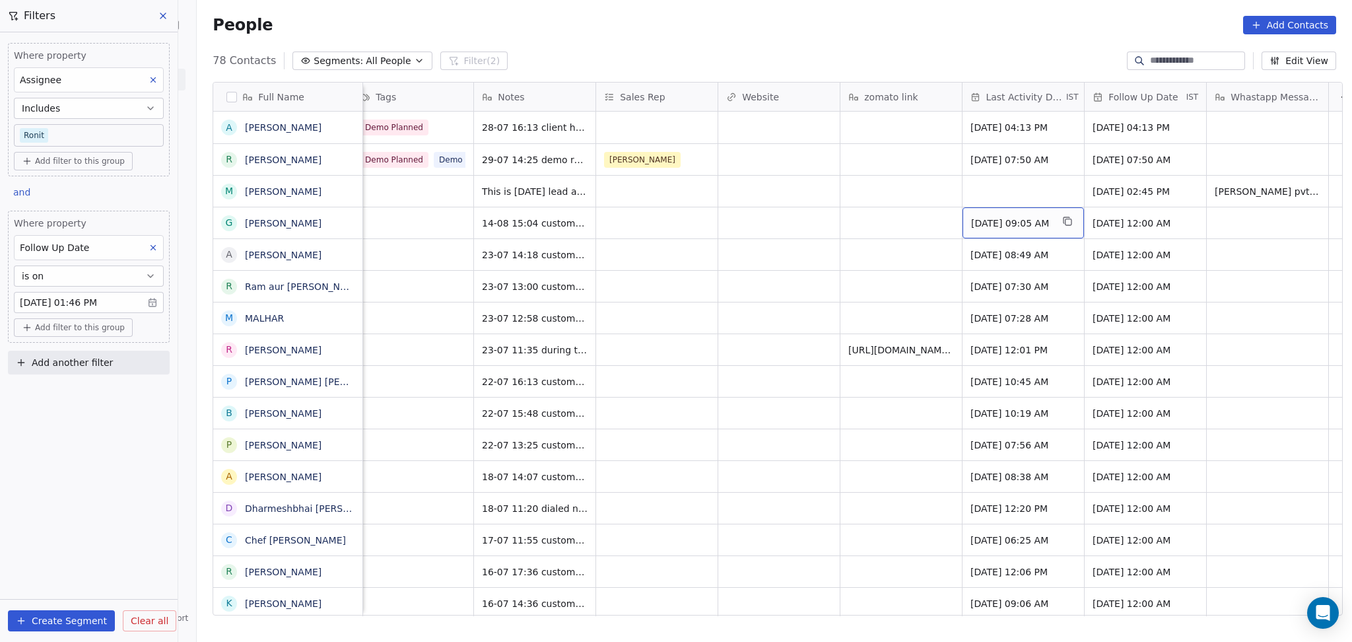
click at [965, 234] on div "Jul 23, 2025 09:05 AM" at bounding box center [1022, 222] width 121 height 31
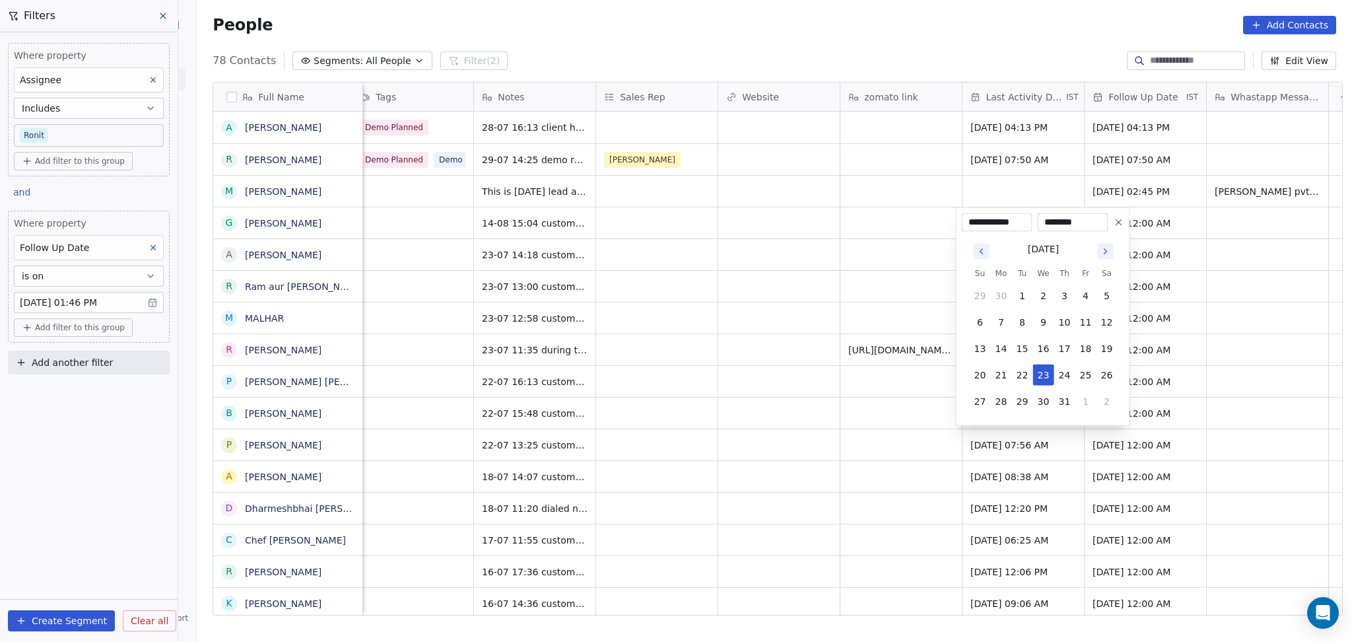
click at [1102, 253] on icon "Go to next month" at bounding box center [1105, 251] width 11 height 11
click at [1070, 342] on button "14" at bounding box center [1064, 348] width 21 height 21
type input "**********"
click at [863, 328] on html "On2Cook India Pvt. Ltd. Contacts People Marketing Workflows Campaigns Sales Pip…" at bounding box center [676, 321] width 1352 height 642
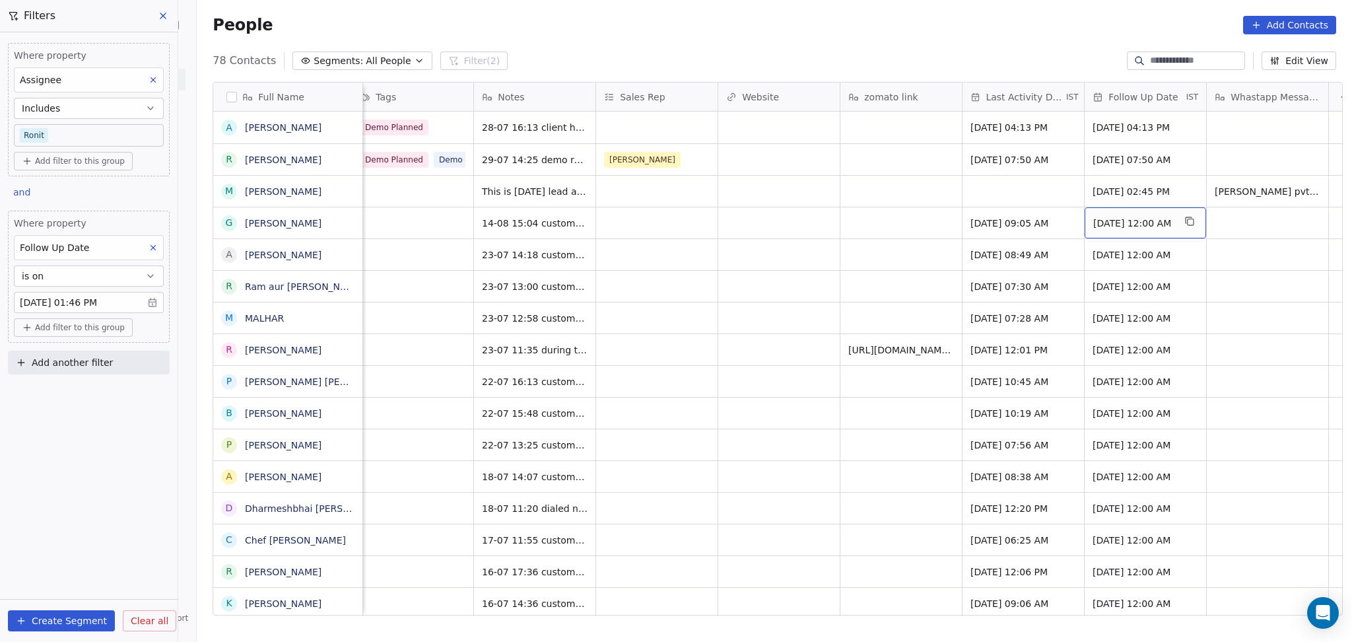
click at [1121, 228] on span "30/07/2025 12:00 AM" at bounding box center [1133, 223] width 81 height 13
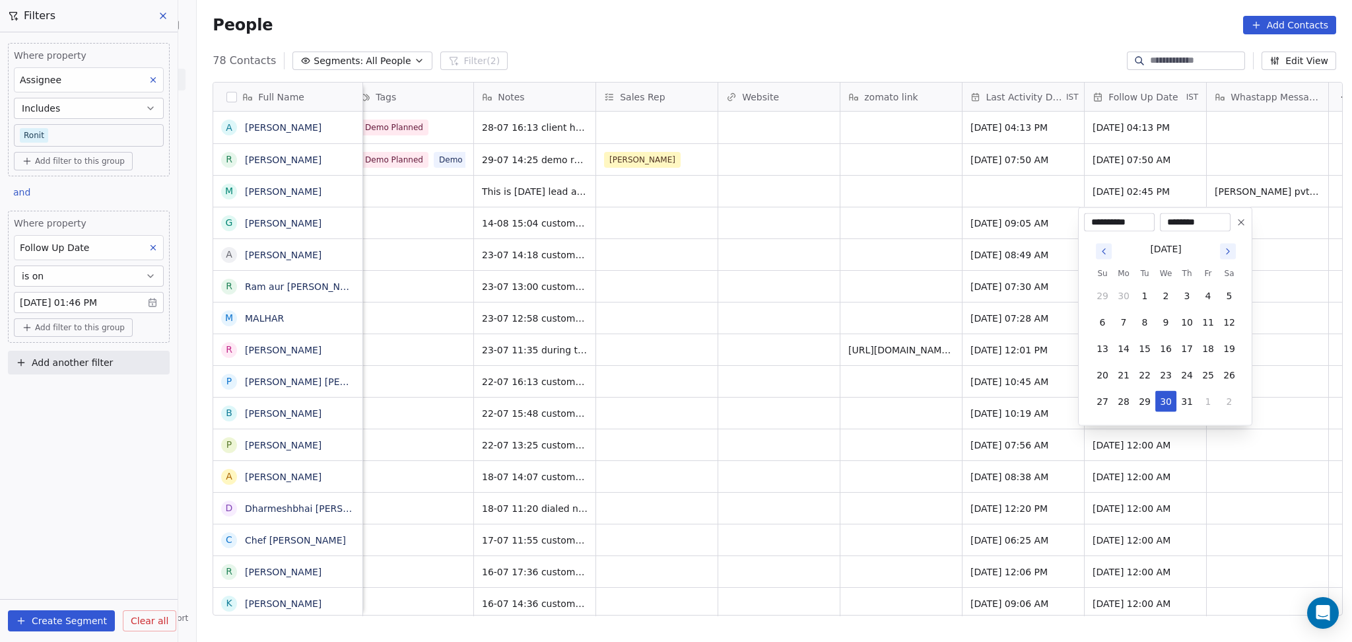
click at [1239, 248] on div "July 2025" at bounding box center [1166, 248] width 148 height 17
click at [1223, 252] on icon "Go to next month" at bounding box center [1228, 251] width 11 height 11
click at [1185, 400] on button "28" at bounding box center [1186, 401] width 21 height 21
type input "**********"
click at [721, 213] on html "On2Cook India Pvt. Ltd. Contacts People Marketing Workflows Campaigns Sales Pip…" at bounding box center [676, 321] width 1352 height 642
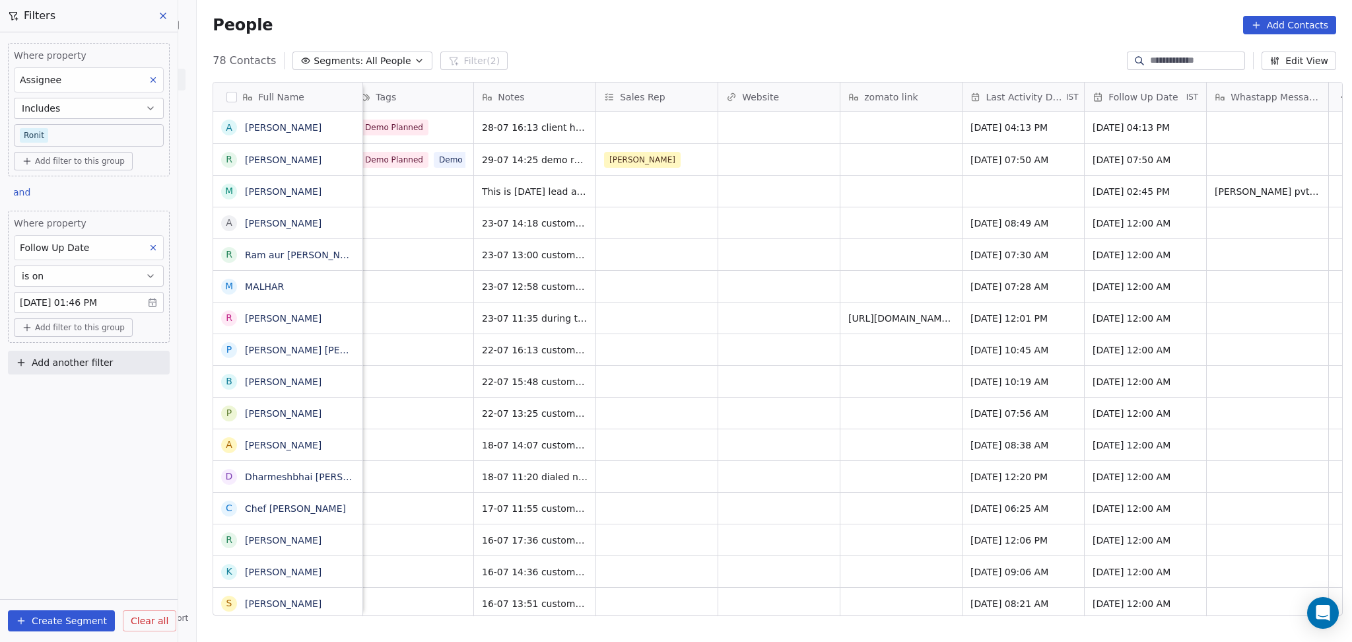
click at [828, 238] on div "Ronit 1 Call Back 23-07 13:00 customer is driving scooter told me to call later…" at bounding box center [184, 254] width 2352 height 32
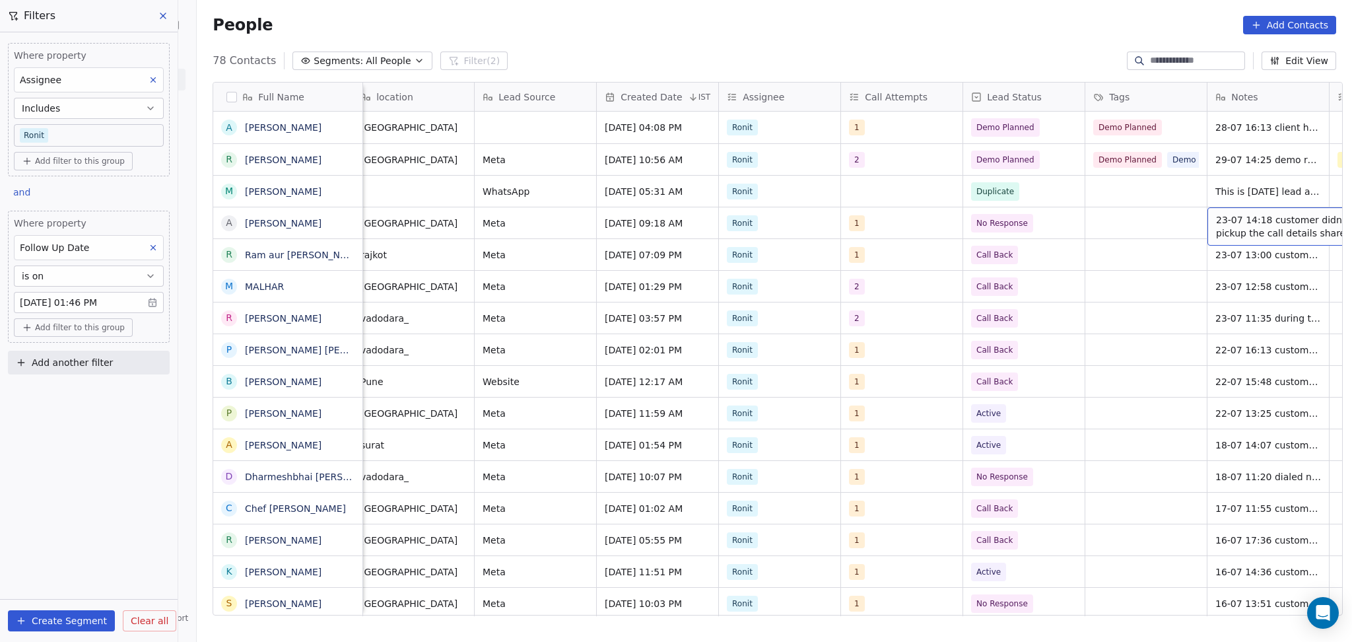
scroll to position [0, 744]
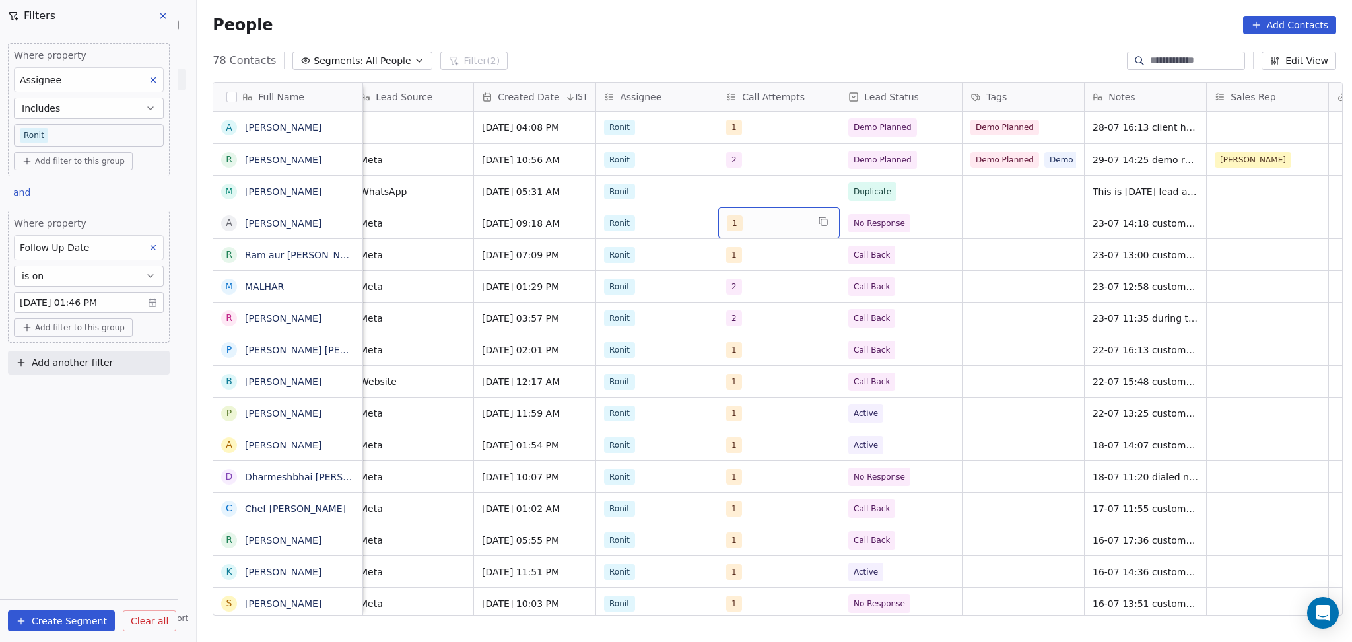
click at [762, 226] on div "1" at bounding box center [767, 223] width 81 height 16
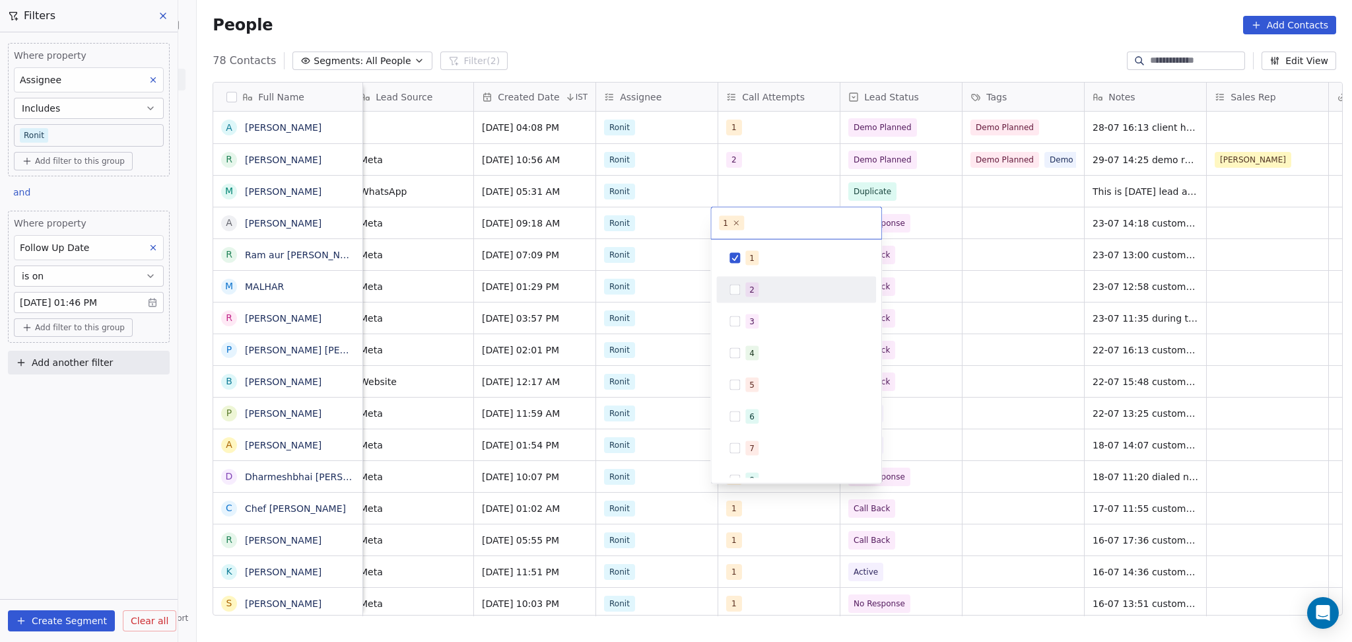
click at [767, 288] on div "2" at bounding box center [804, 290] width 118 height 15
click at [762, 259] on div "1" at bounding box center [804, 258] width 118 height 15
click at [939, 255] on html "On2Cook India Pvt. Ltd. Contacts People Marketing Workflows Campaigns Sales Pip…" at bounding box center [676, 321] width 1352 height 642
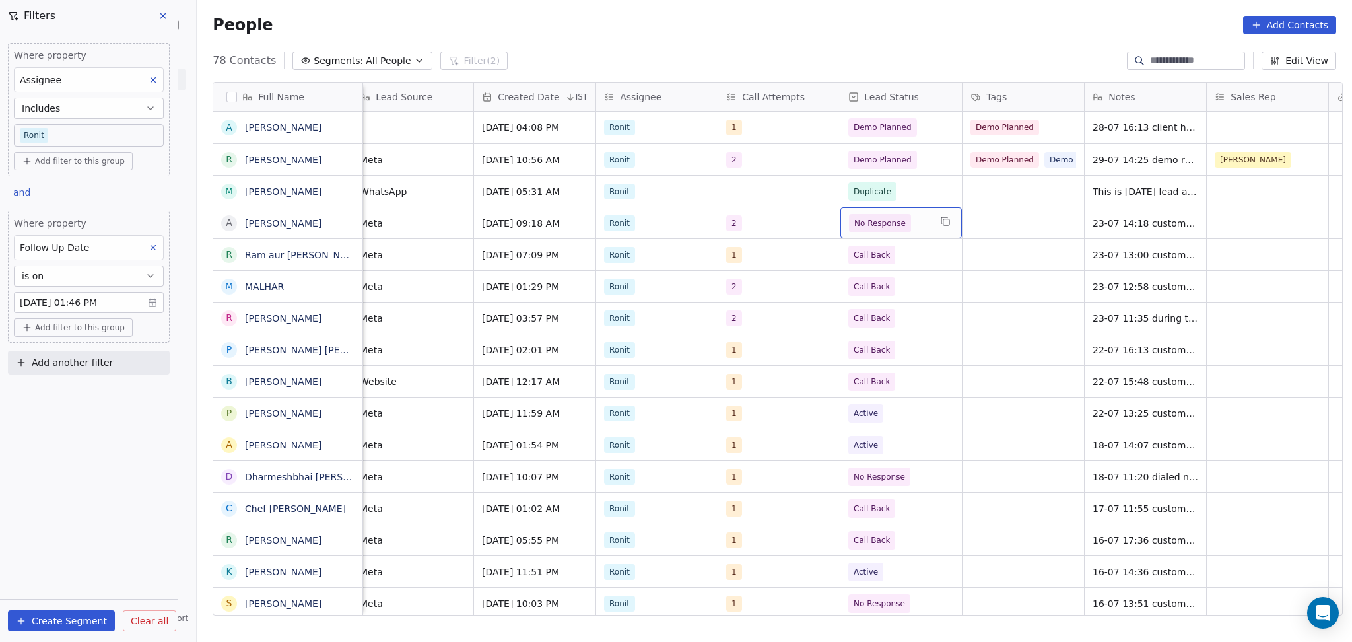
click at [918, 231] on span "No Response" at bounding box center [889, 223] width 81 height 18
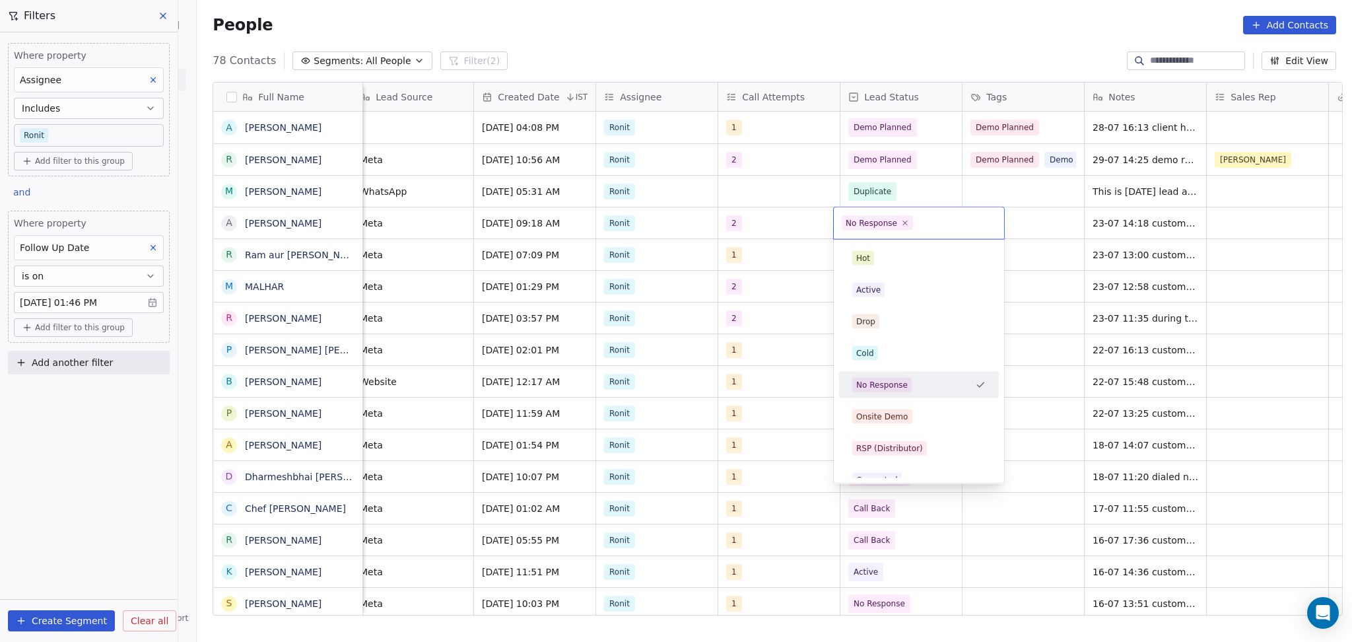
click at [1145, 206] on html "On2Cook India Pvt. Ltd. Contacts People Marketing Workflows Campaigns Sales Pip…" at bounding box center [676, 321] width 1352 height 642
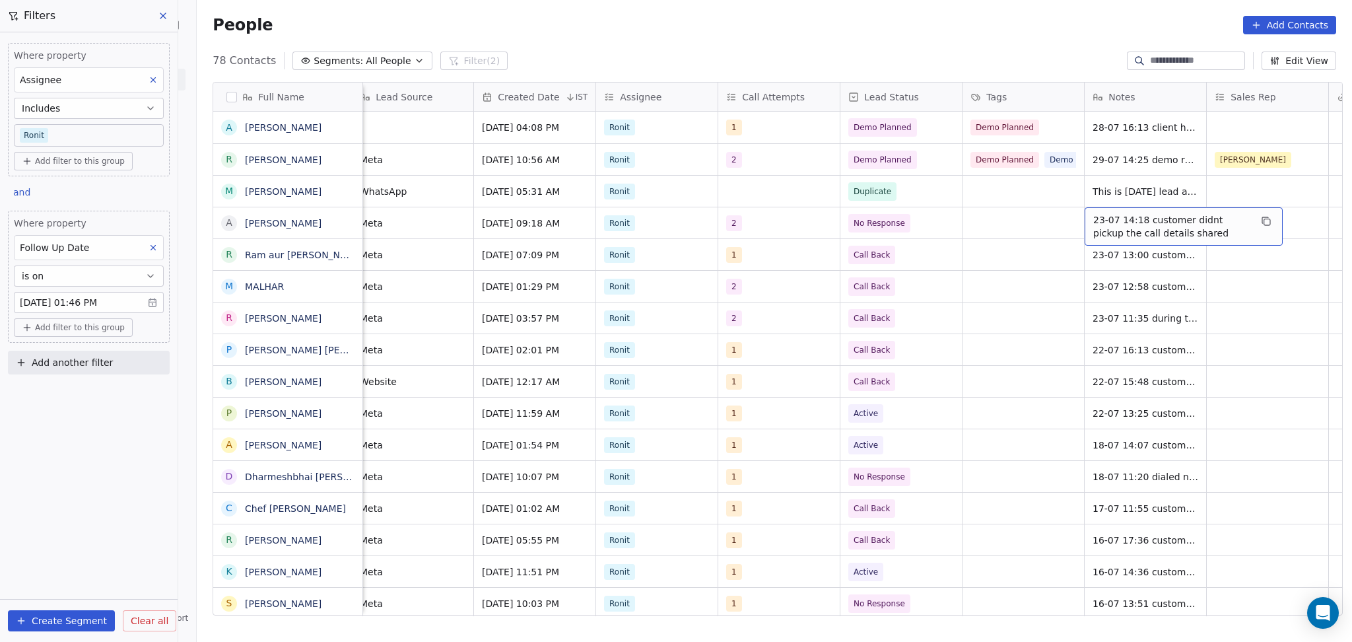
click at [1126, 222] on span "23-07 14:18 customer didnt pickup the call details shared" at bounding box center [1171, 226] width 157 height 26
click at [1089, 214] on textarea "**********" at bounding box center [1177, 228] width 197 height 41
click at [1083, 215] on textarea "**********" at bounding box center [1177, 228] width 197 height 41
type textarea "**********"
click at [991, 240] on html "On2Cook India Pvt. Ltd. Contacts People Marketing Workflows Campaigns Sales Pip…" at bounding box center [676, 321] width 1352 height 642
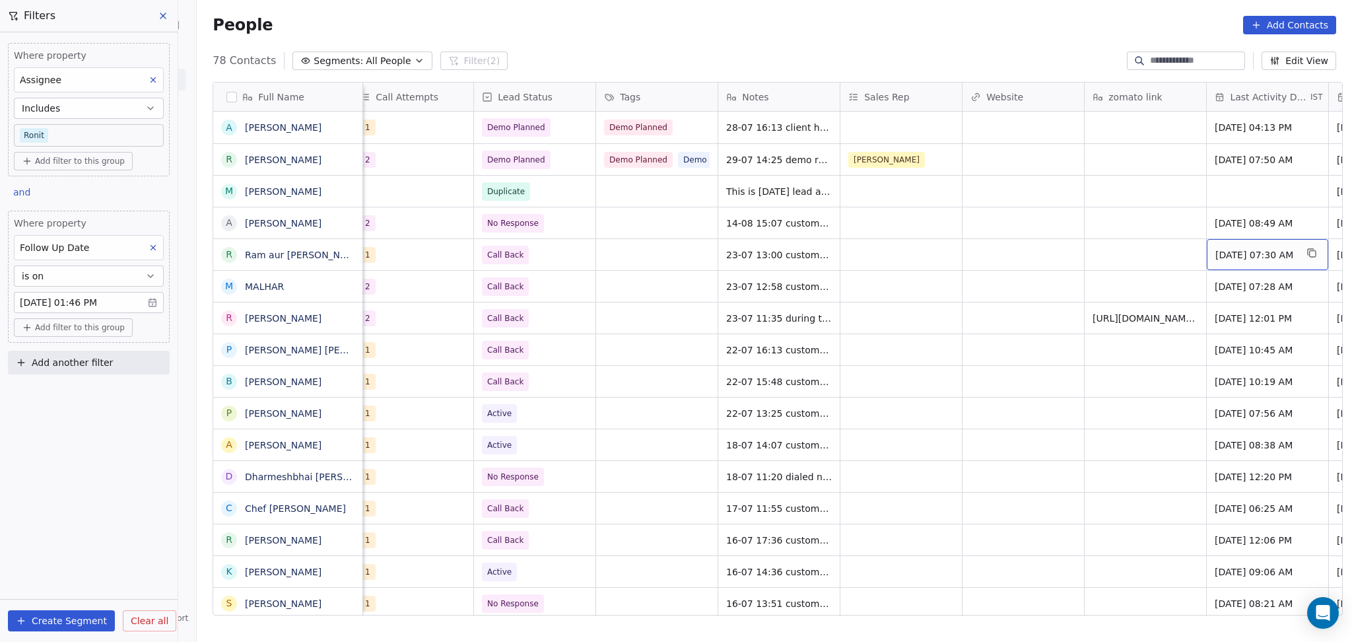
scroll to position [0, 1232]
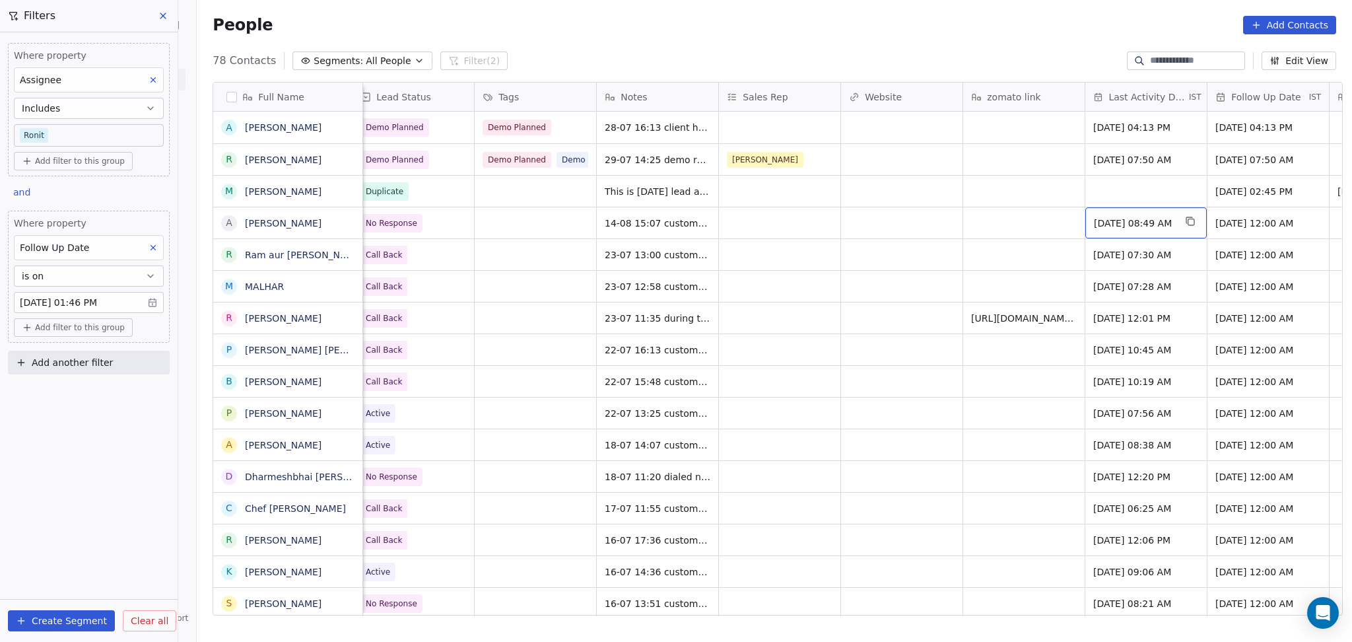
click at [1135, 223] on span "Jul 23, 2025 08:49 AM" at bounding box center [1134, 223] width 81 height 13
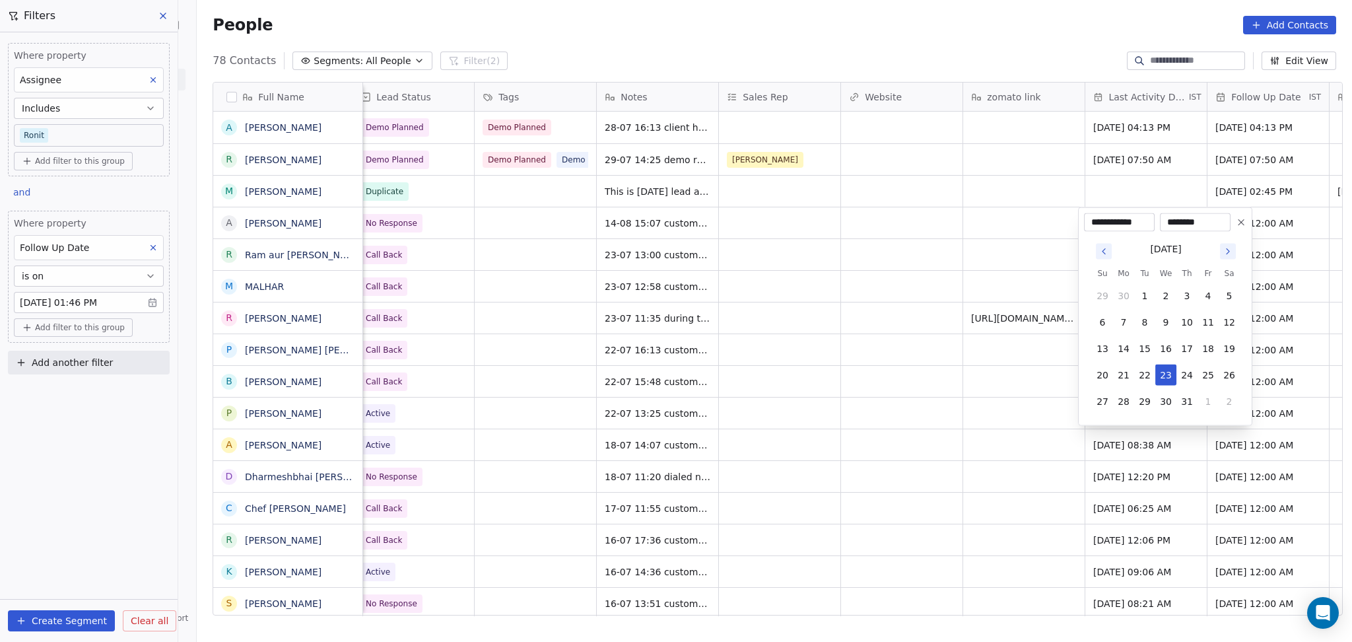
click at [1223, 252] on icon "Go to next month" at bounding box center [1228, 251] width 11 height 11
click at [1190, 345] on button "14" at bounding box center [1186, 348] width 21 height 21
type input "**********"
click at [1012, 222] on html "On2Cook India Pvt. Ltd. Contacts People Marketing Workflows Campaigns Sales Pip…" at bounding box center [676, 321] width 1352 height 642
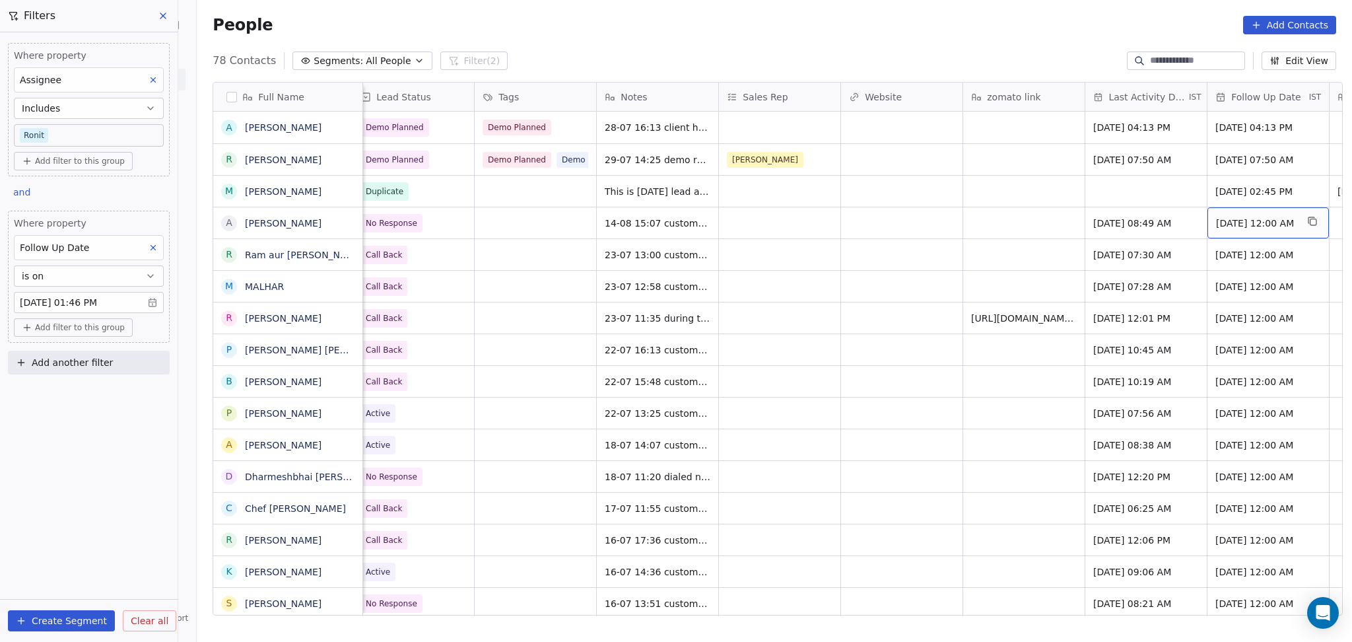
click at [1271, 227] on span "[DATE] 12:00 AM" at bounding box center [1256, 223] width 81 height 13
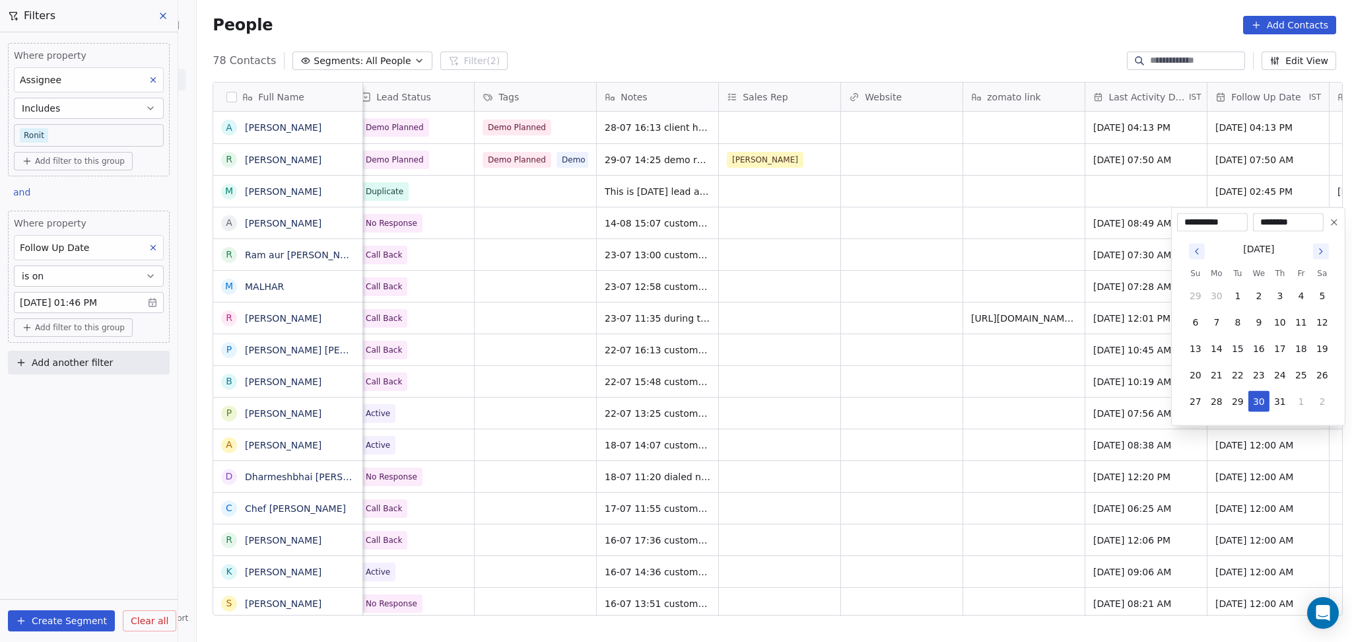
click at [1316, 252] on icon "Go to next month" at bounding box center [1321, 251] width 11 height 11
click at [1273, 405] on button "28" at bounding box center [1279, 401] width 21 height 21
type input "**********"
click at [789, 286] on html "On2Cook India Pvt. Ltd. Contacts People Marketing Workflows Campaigns Sales Pip…" at bounding box center [676, 321] width 1352 height 642
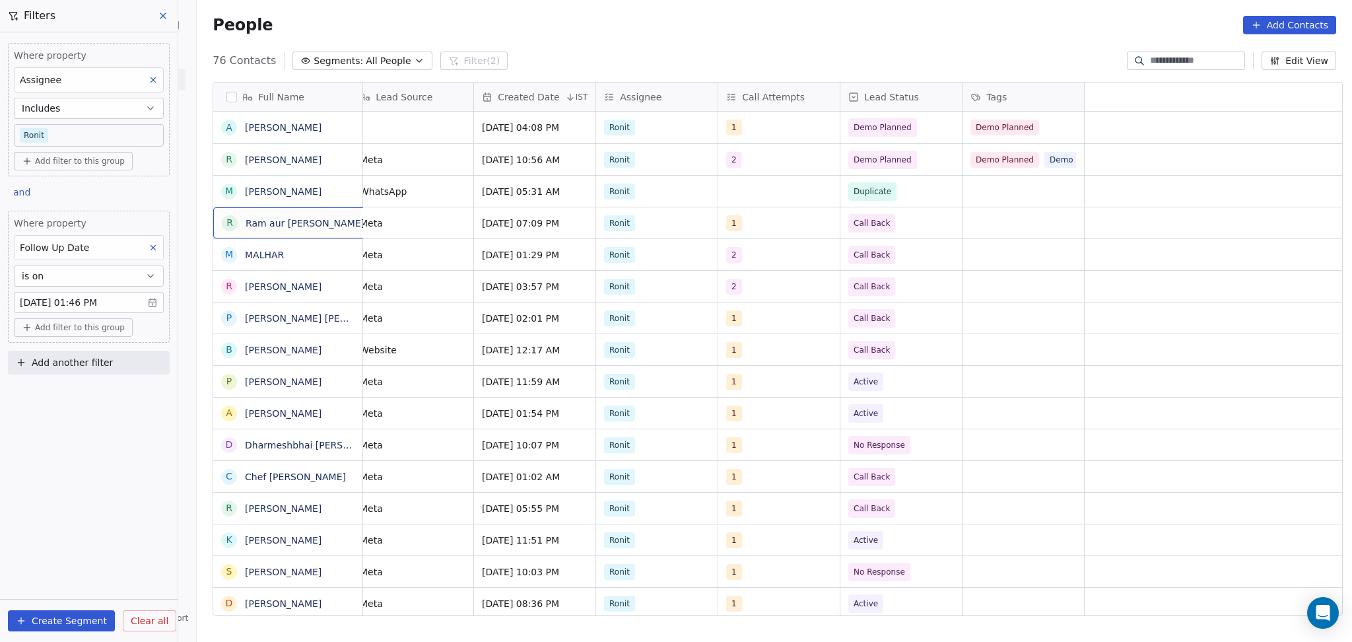
scroll to position [0, 0]
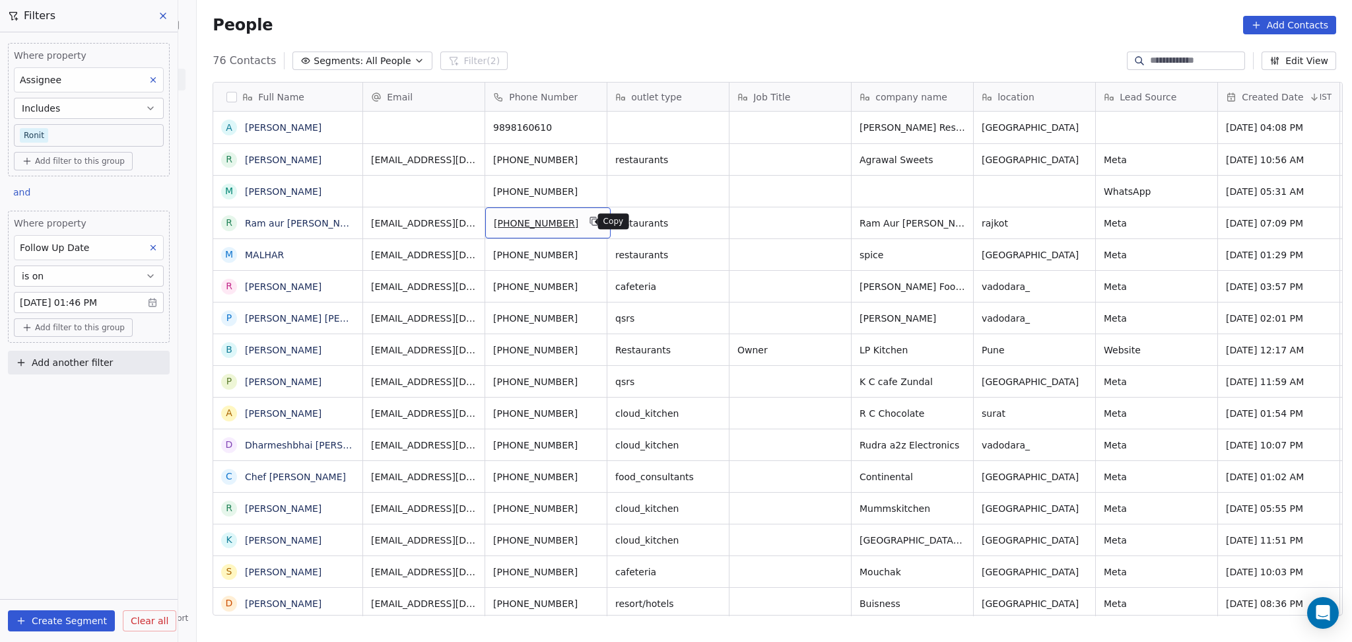
click at [592, 220] on icon "grid" at bounding box center [595, 222] width 6 height 6
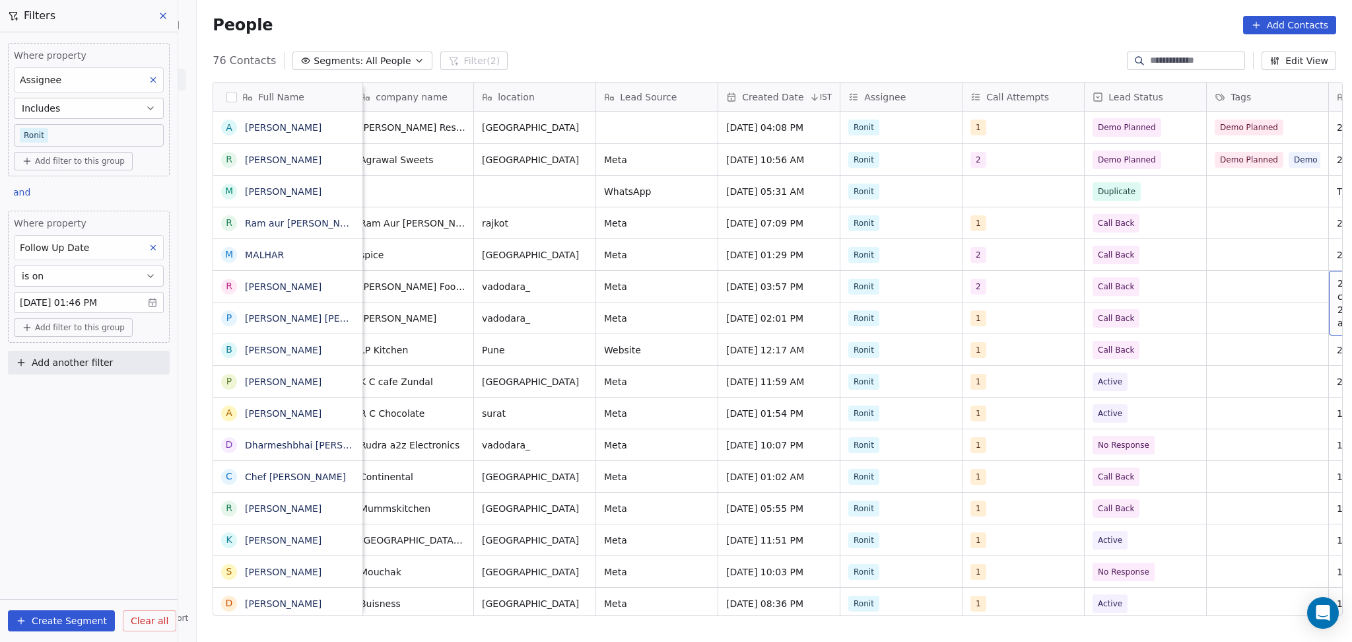
scroll to position [0, 621]
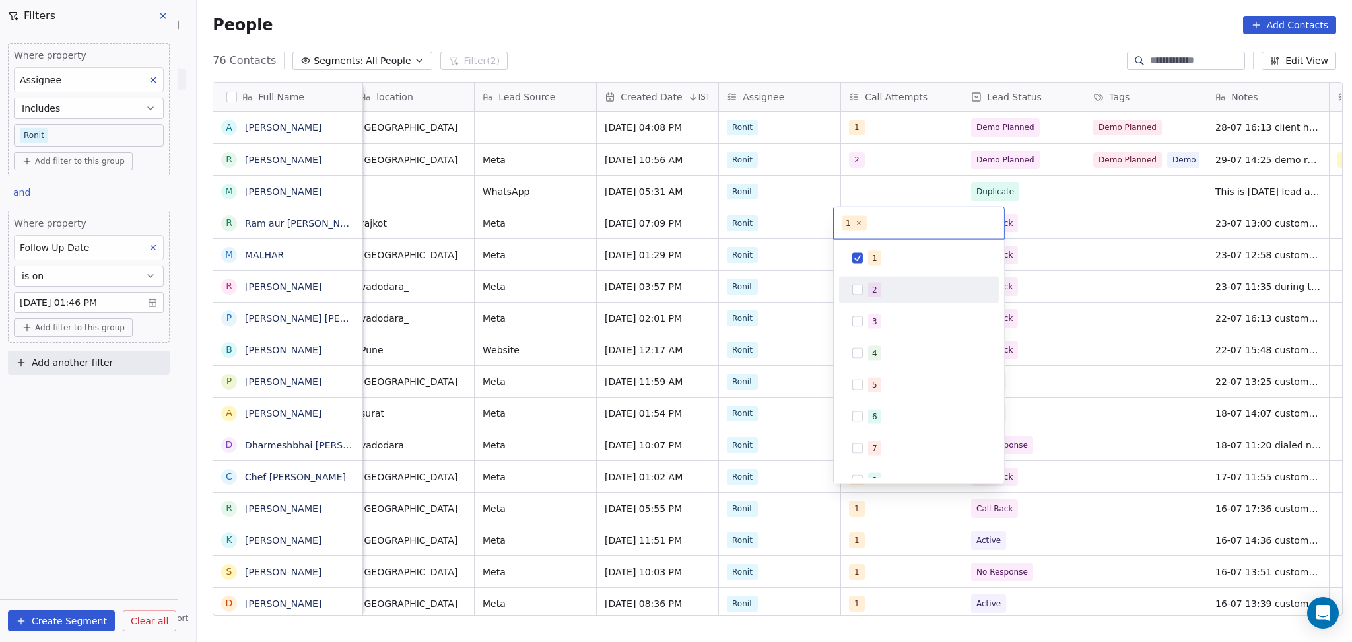
click at [875, 284] on div "2" at bounding box center [874, 290] width 5 height 12
click at [881, 256] on div "1" at bounding box center [927, 258] width 118 height 15
click at [1037, 246] on html "On2Cook India Pvt. Ltd. Contacts People Marketing Workflows Campaigns Sales Pip…" at bounding box center [676, 321] width 1352 height 642
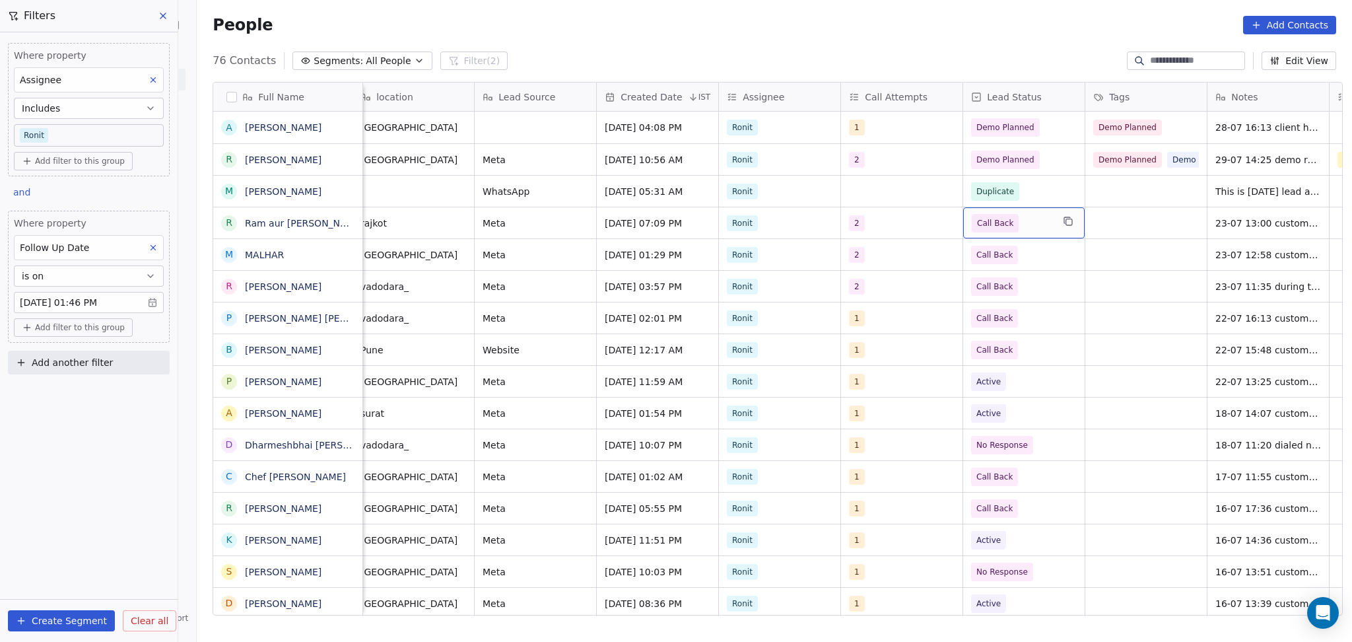
click at [999, 227] on span "Call Back" at bounding box center [995, 223] width 36 height 13
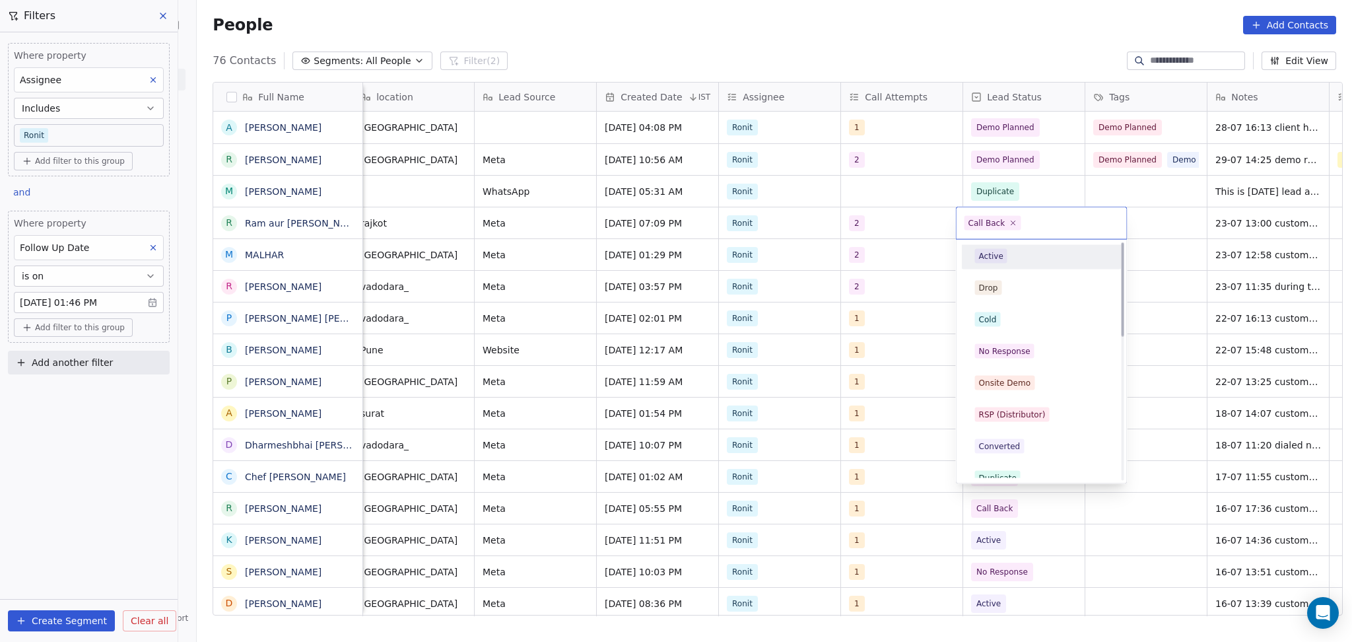
scroll to position [0, 0]
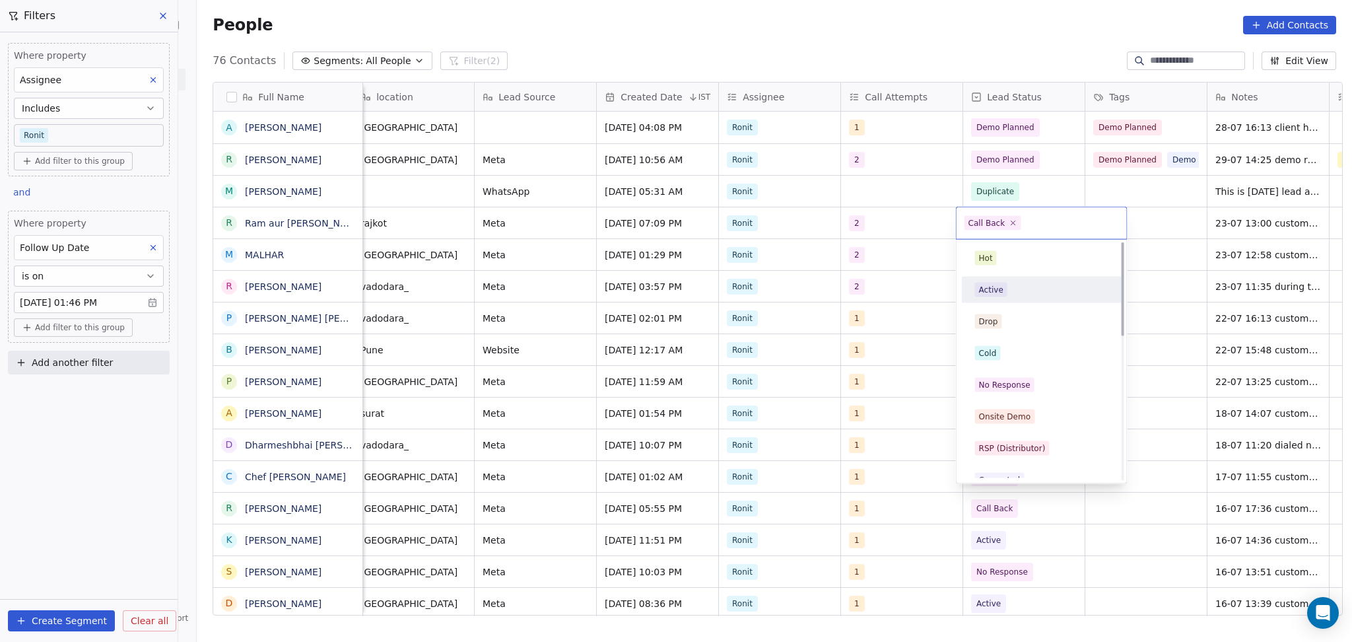
click at [993, 292] on div "Active" at bounding box center [991, 290] width 24 height 12
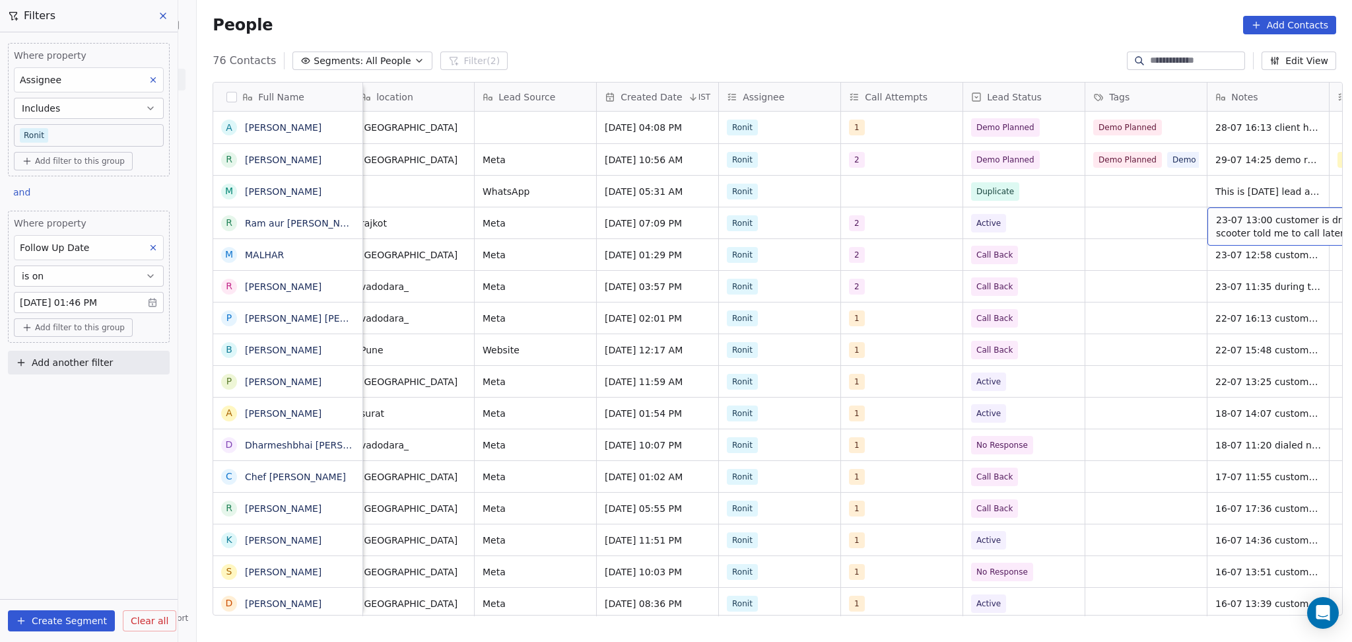
click at [1216, 221] on span "23-07 13:00 customer is driving scooter told me to call later" at bounding box center [1294, 226] width 157 height 26
click at [1149, 223] on textarea "**********" at bounding box center [1246, 228] width 197 height 41
type textarea "**********"
click at [1141, 248] on html "On2Cook India Pvt. Ltd. Contacts People Marketing Workflows Campaigns Sales Pip…" at bounding box center [676, 321] width 1352 height 642
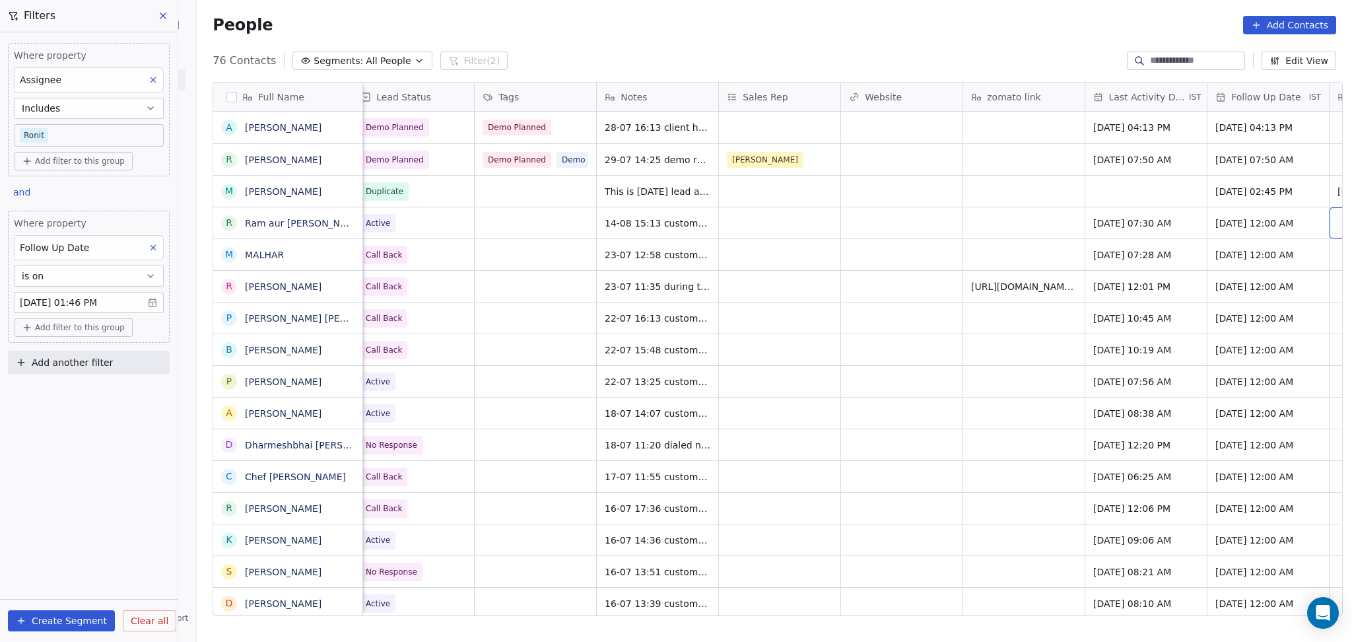
scroll to position [0, 1355]
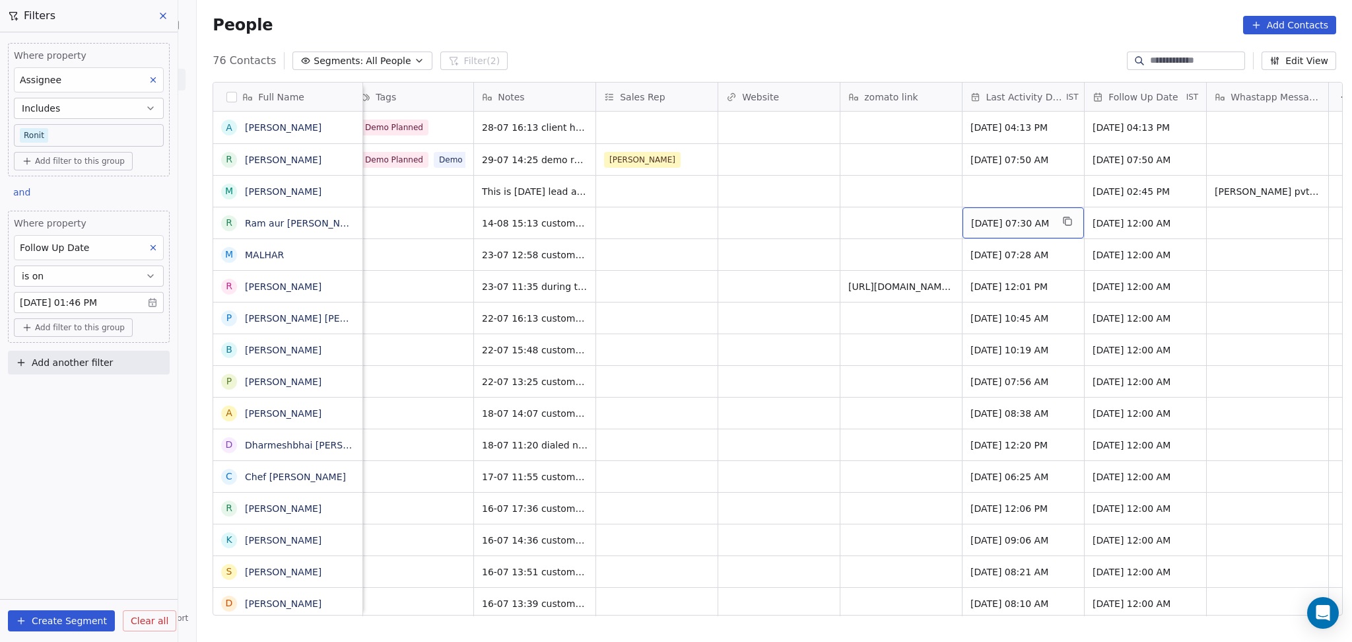
click at [1052, 226] on span "Jul 23, 2025 07:30 AM" at bounding box center [1011, 223] width 81 height 13
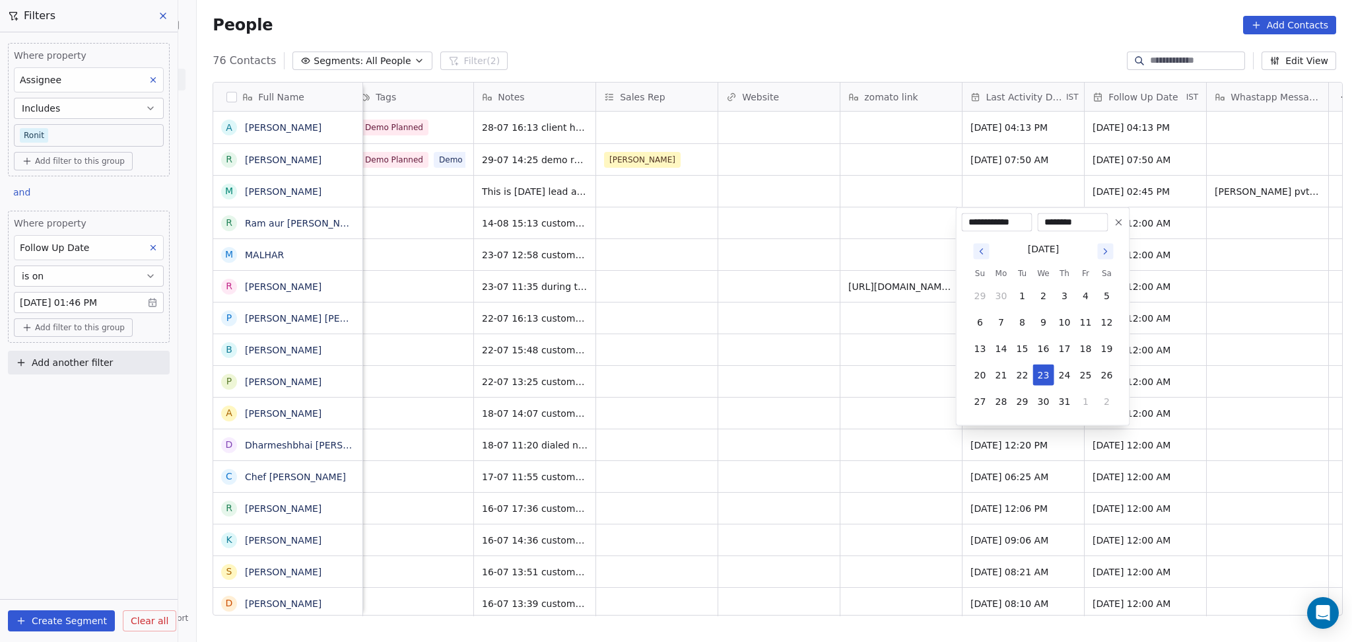
click at [1112, 248] on button "Go to next month" at bounding box center [1105, 252] width 16 height 16
click at [1067, 347] on button "14" at bounding box center [1064, 348] width 21 height 21
type input "**********"
click at [862, 352] on html "On2Cook India Pvt. Ltd. Contacts People Marketing Workflows Campaigns Sales Pip…" at bounding box center [676, 321] width 1352 height 642
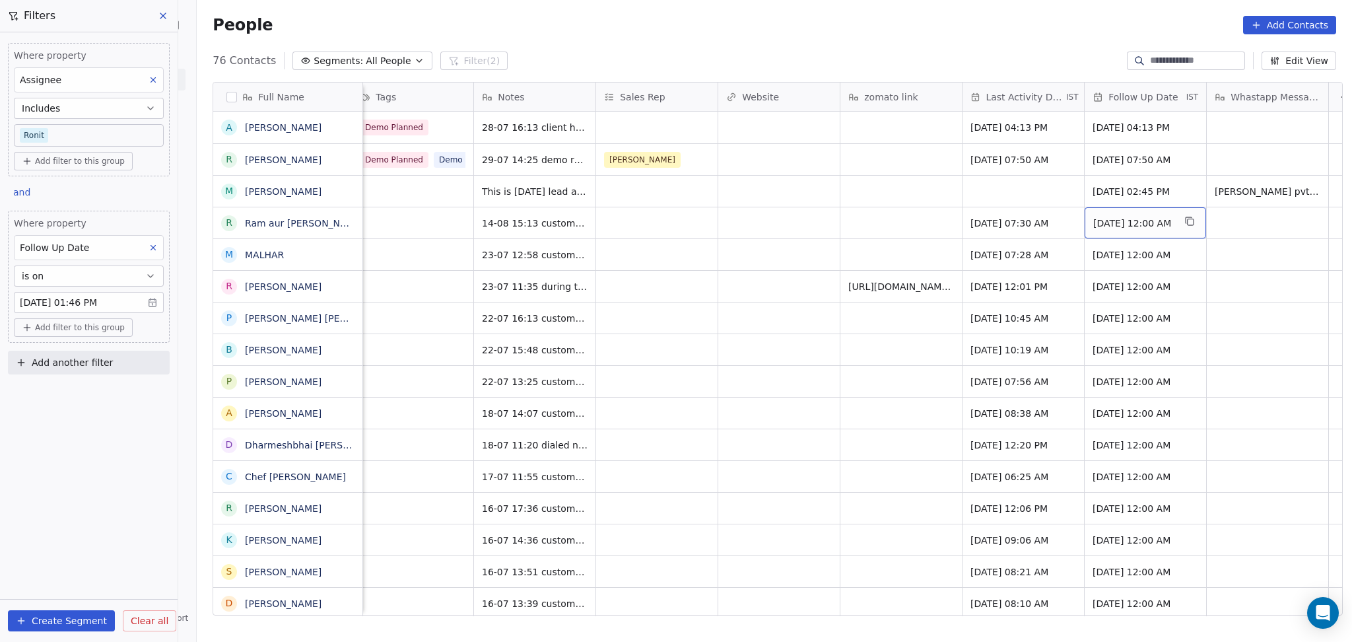
click at [1129, 215] on div "[DATE] 12:00 AM" at bounding box center [1145, 222] width 121 height 31
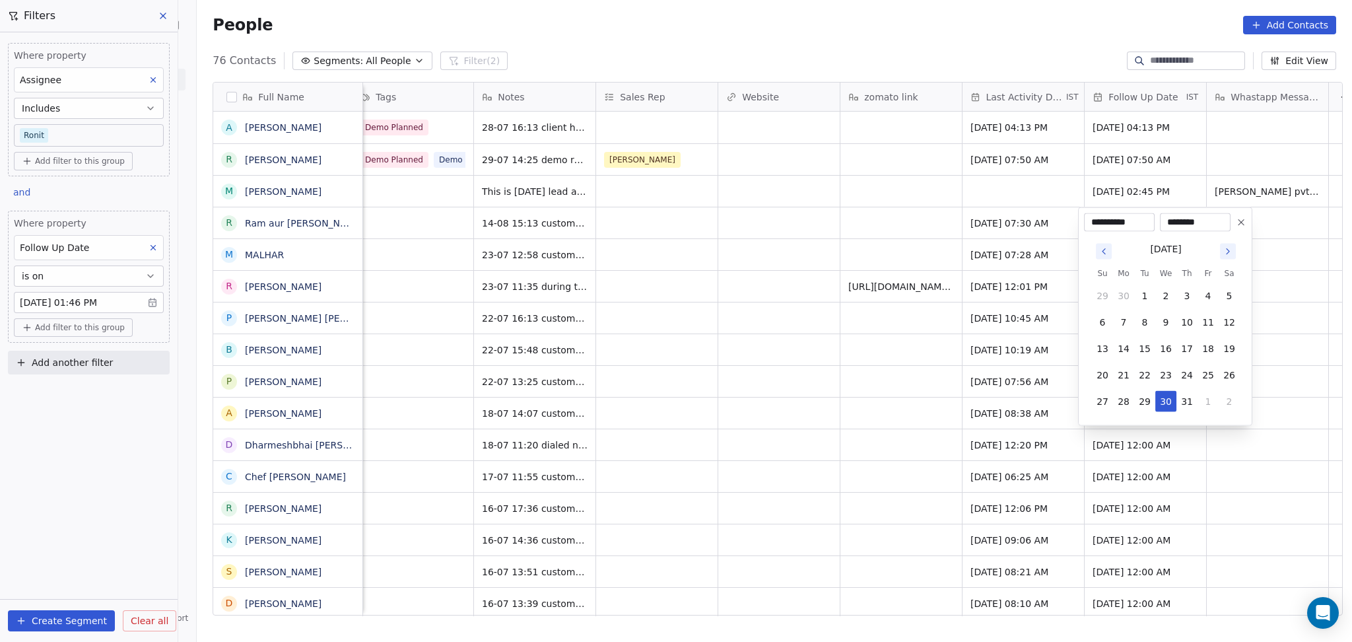
click at [1234, 255] on button "Go to next month" at bounding box center [1228, 252] width 16 height 16
click at [1157, 401] on button "27" at bounding box center [1165, 401] width 21 height 21
type input "**********"
click at [941, 238] on html "On2Cook India Pvt. Ltd. Contacts People Marketing Workflows Campaigns Sales Pip…" at bounding box center [676, 321] width 1352 height 642
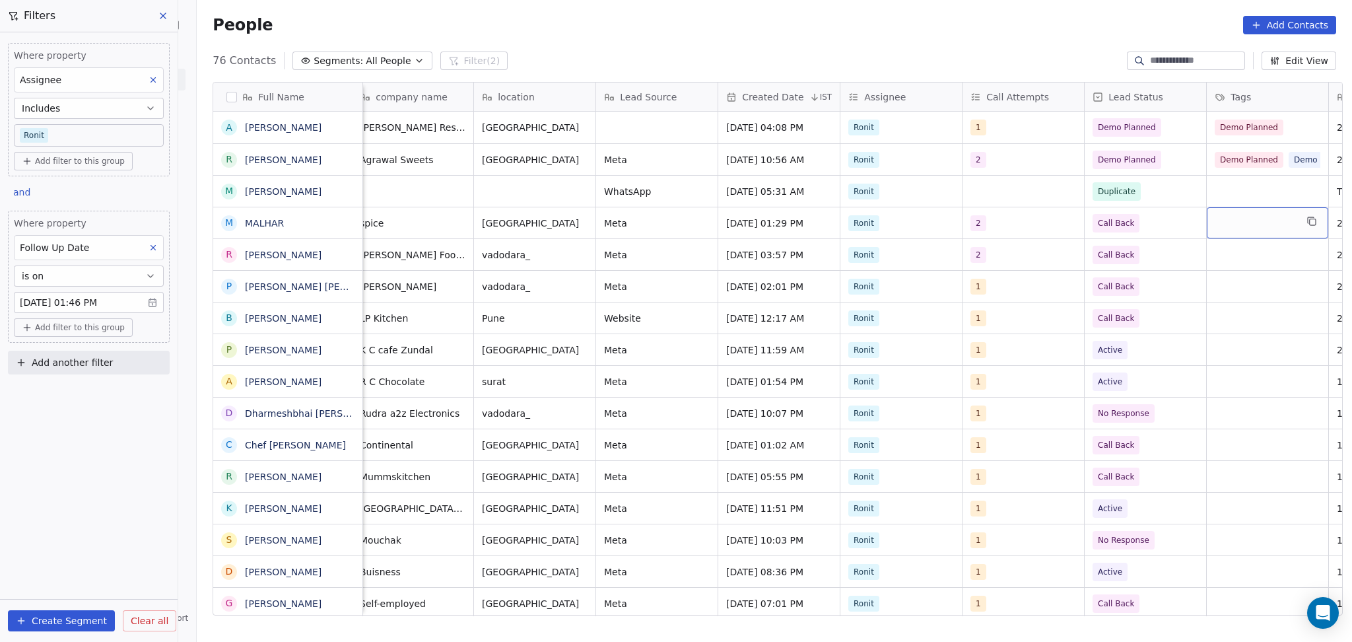
scroll to position [0, 621]
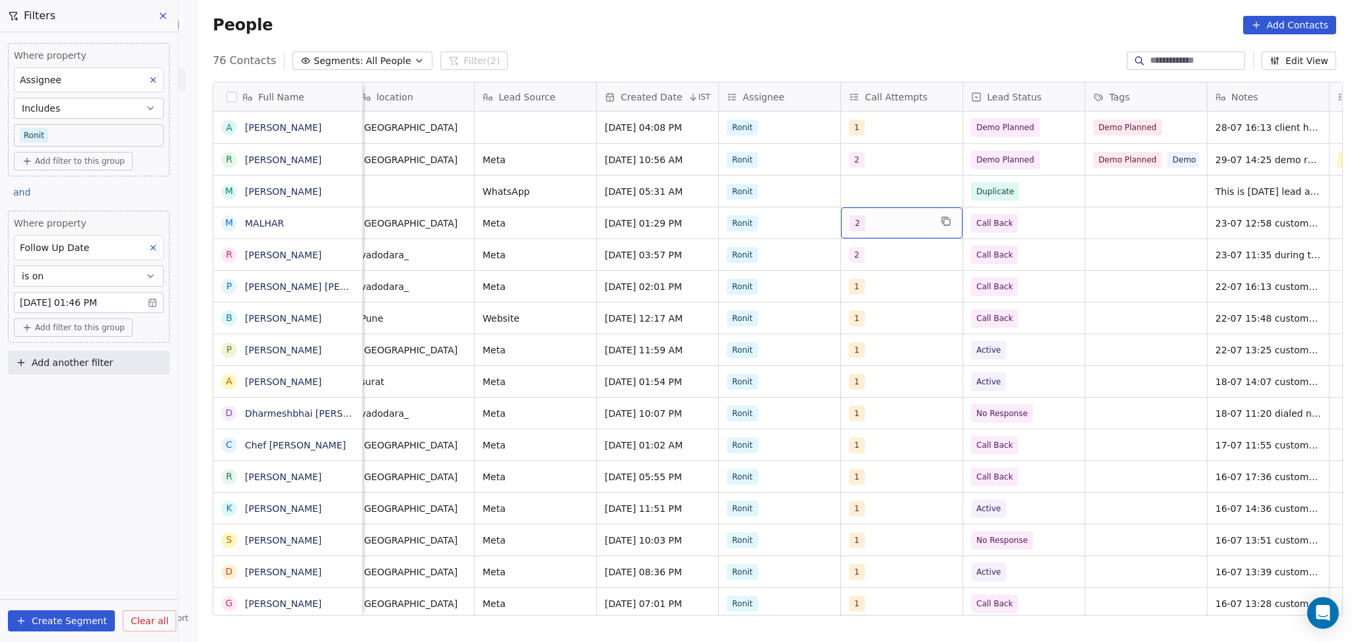
click at [881, 224] on div "2" at bounding box center [890, 223] width 81 height 16
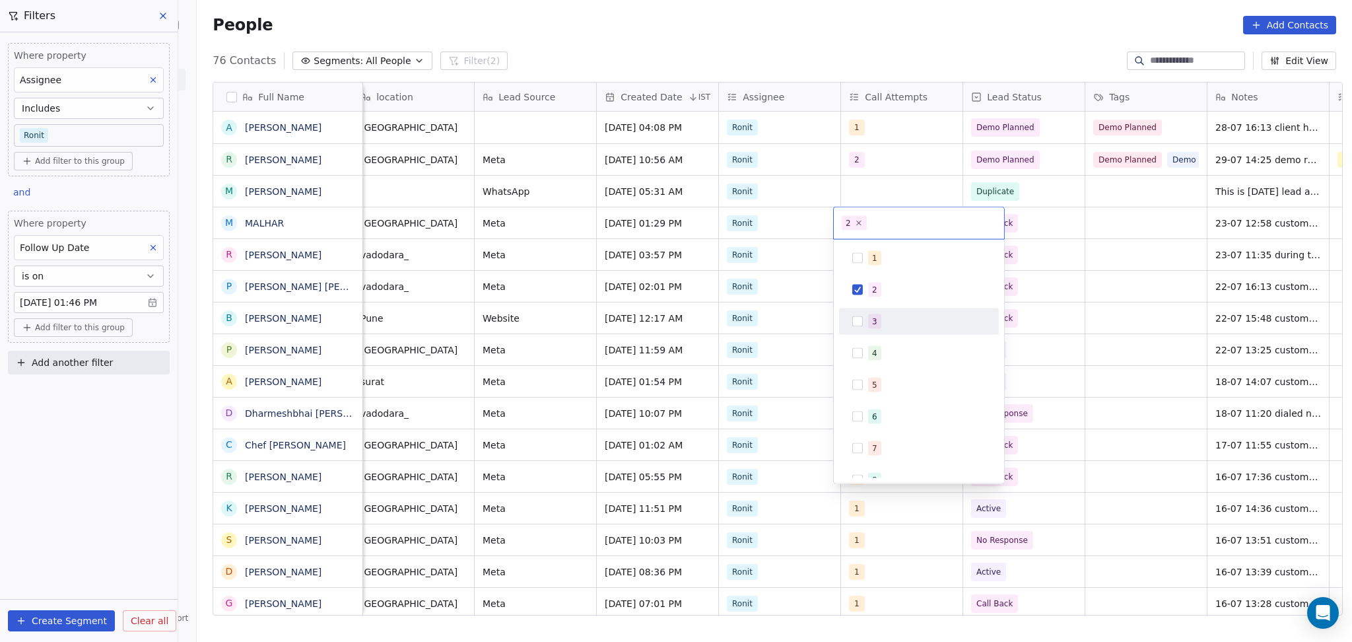
click at [879, 318] on span "3" at bounding box center [874, 321] width 13 height 15
click at [878, 289] on span "2" at bounding box center [874, 290] width 13 height 15
click at [1063, 263] on html "On2Cook India Pvt. Ltd. Contacts People Marketing Workflows Campaigns Sales Pip…" at bounding box center [676, 321] width 1352 height 642
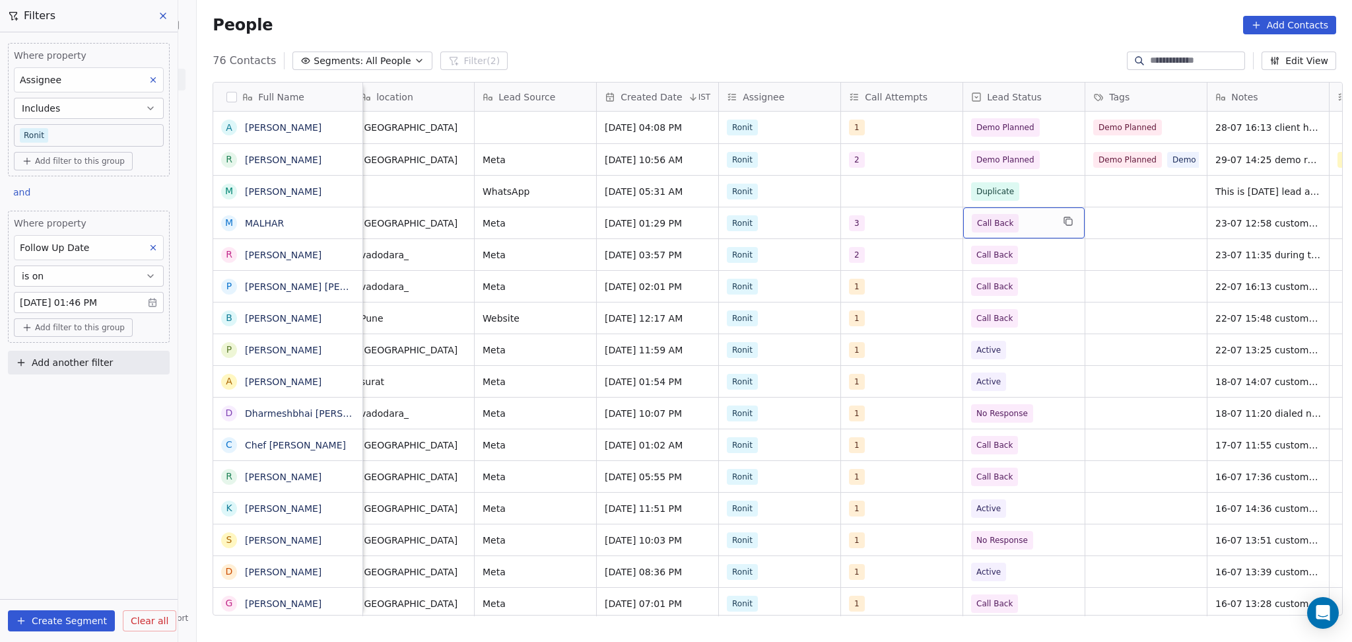
click at [1031, 224] on span "Call Back" at bounding box center [1012, 223] width 81 height 18
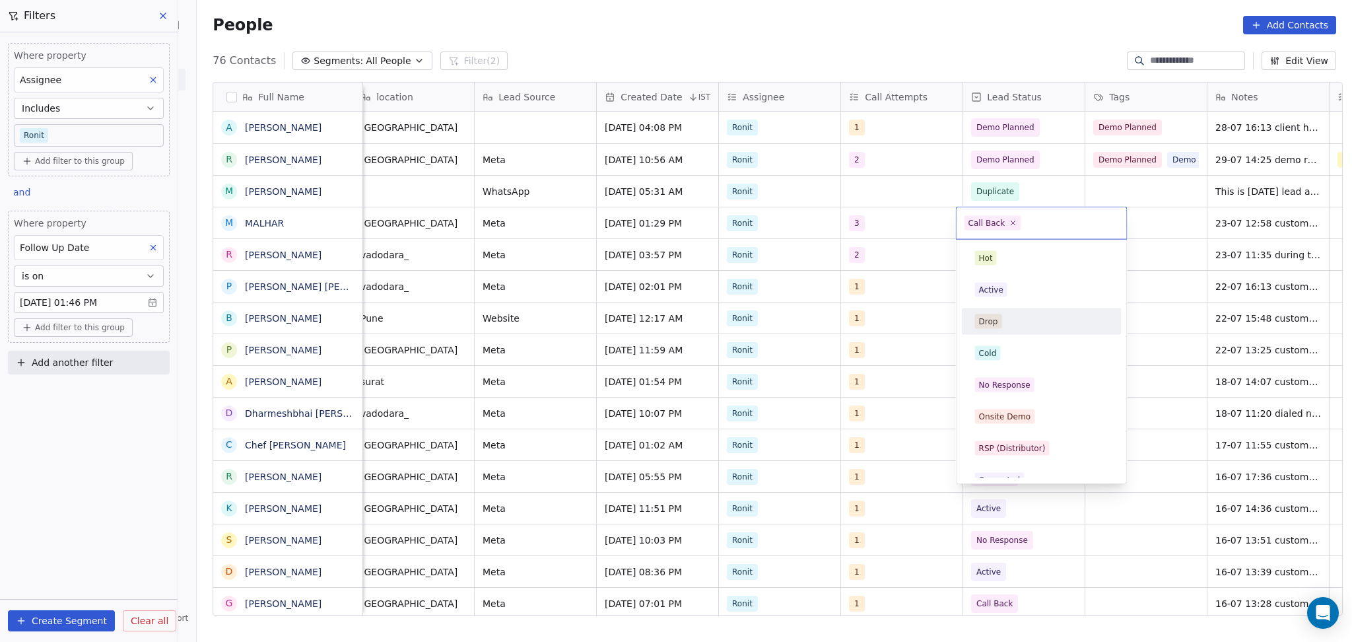
scroll to position [78, 0]
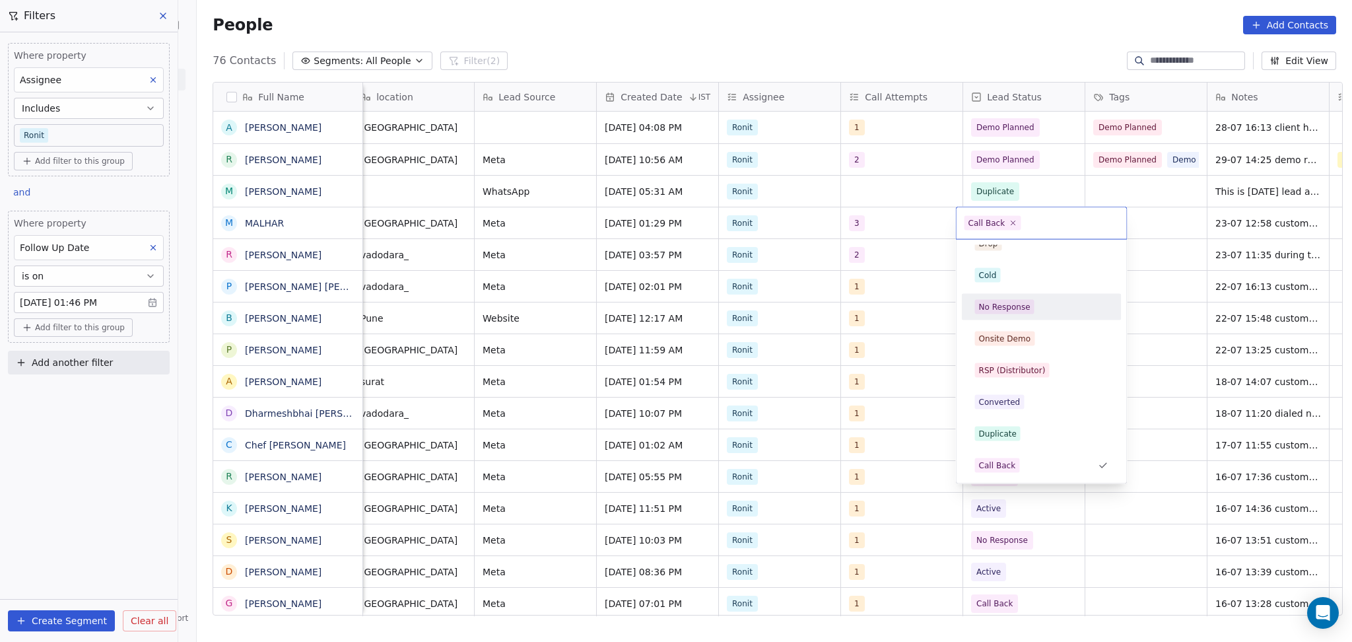
click at [1021, 301] on div "No Response" at bounding box center [1004, 307] width 51 height 12
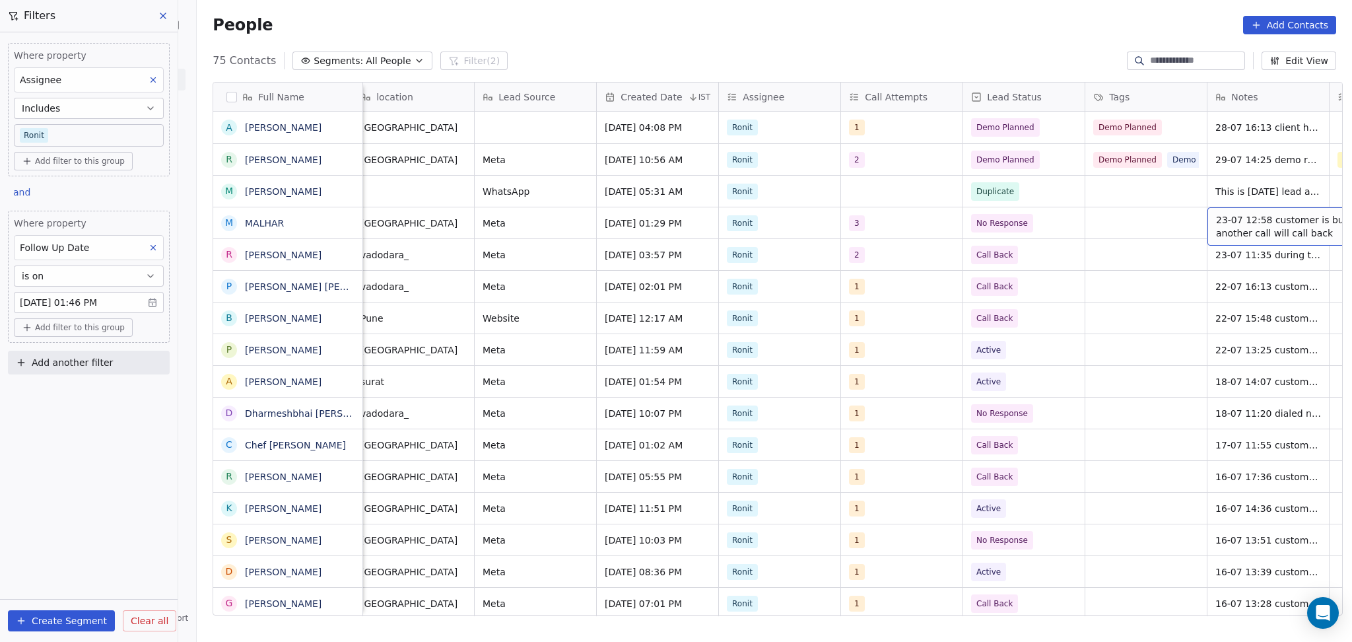
click at [1232, 233] on span "23-07 12:58 customer is busy in another call will call back" at bounding box center [1294, 226] width 157 height 26
click at [1151, 215] on textarea "**********" at bounding box center [1246, 228] width 197 height 41
type textarea "**********"
click at [809, 221] on html "On2Cook India Pvt. Ltd. Contacts People Marketing Workflows Campaigns Sales Pip…" at bounding box center [676, 321] width 1352 height 642
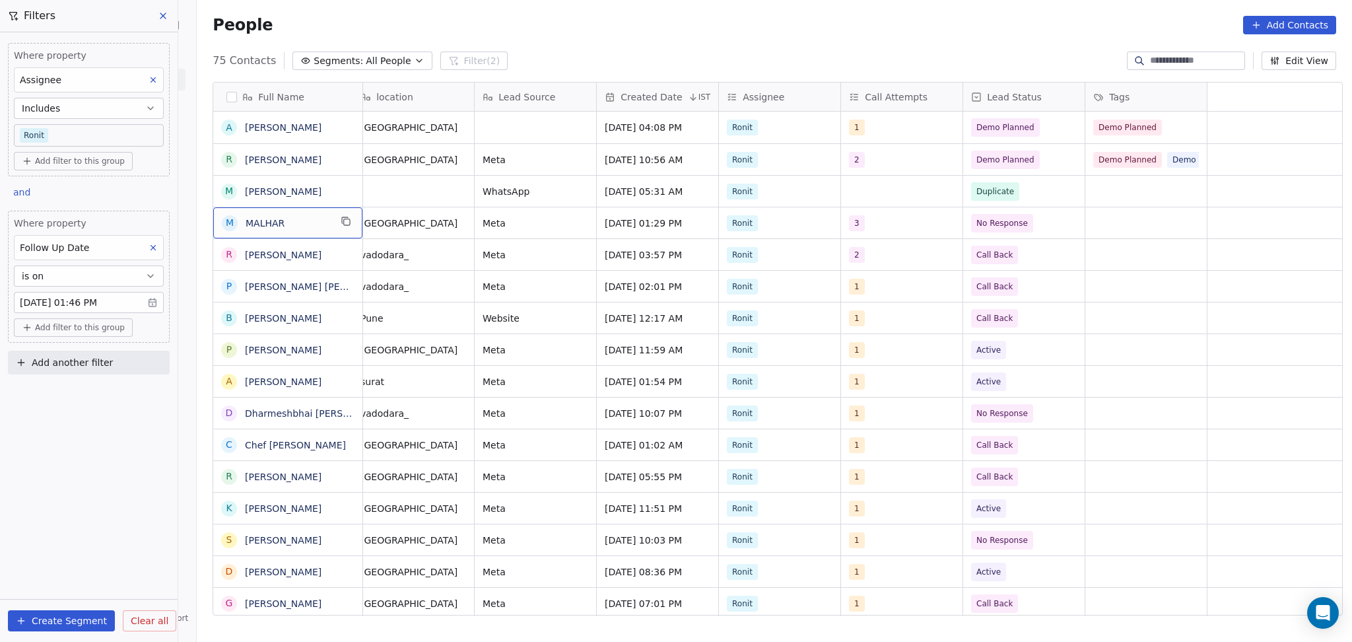
scroll to position [0, 0]
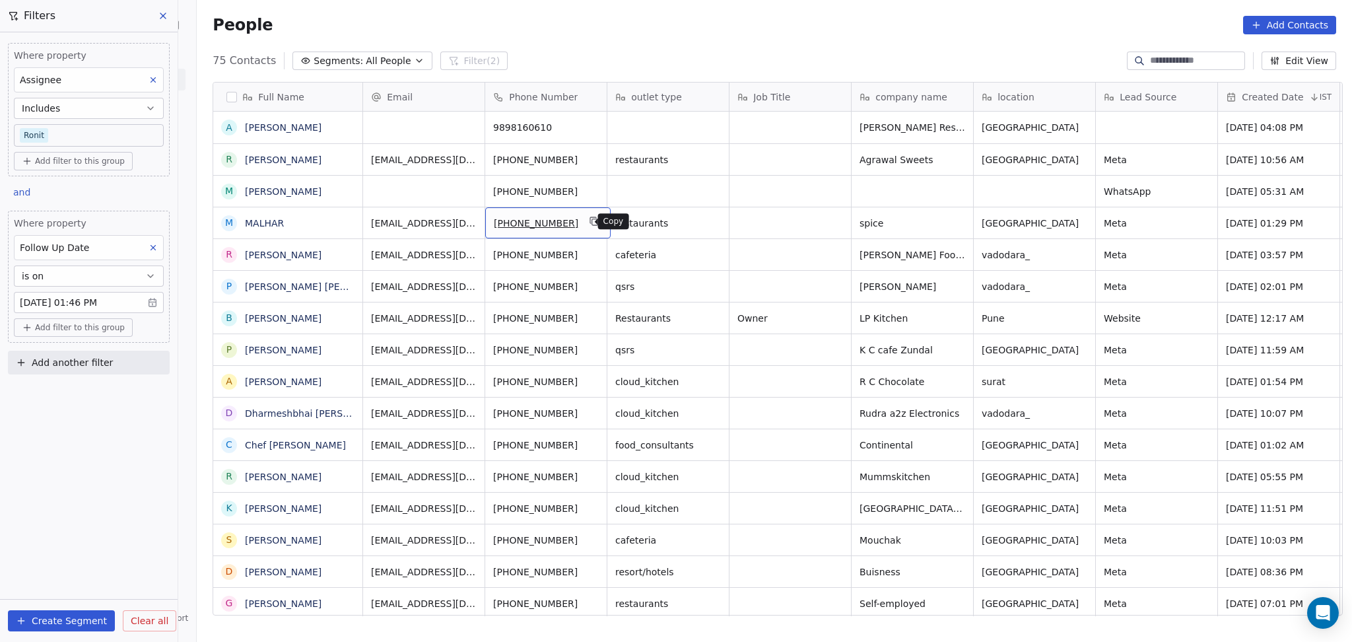
click at [586, 224] on button "grid" at bounding box center [594, 221] width 16 height 16
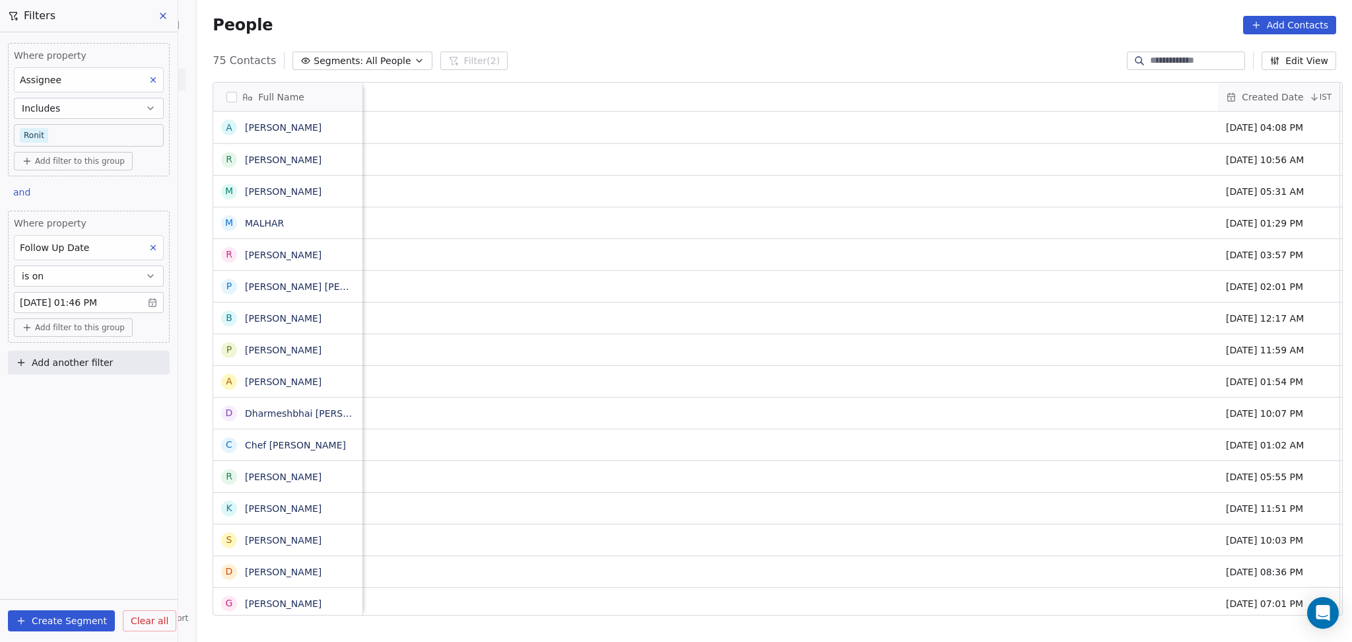
scroll to position [0, 1232]
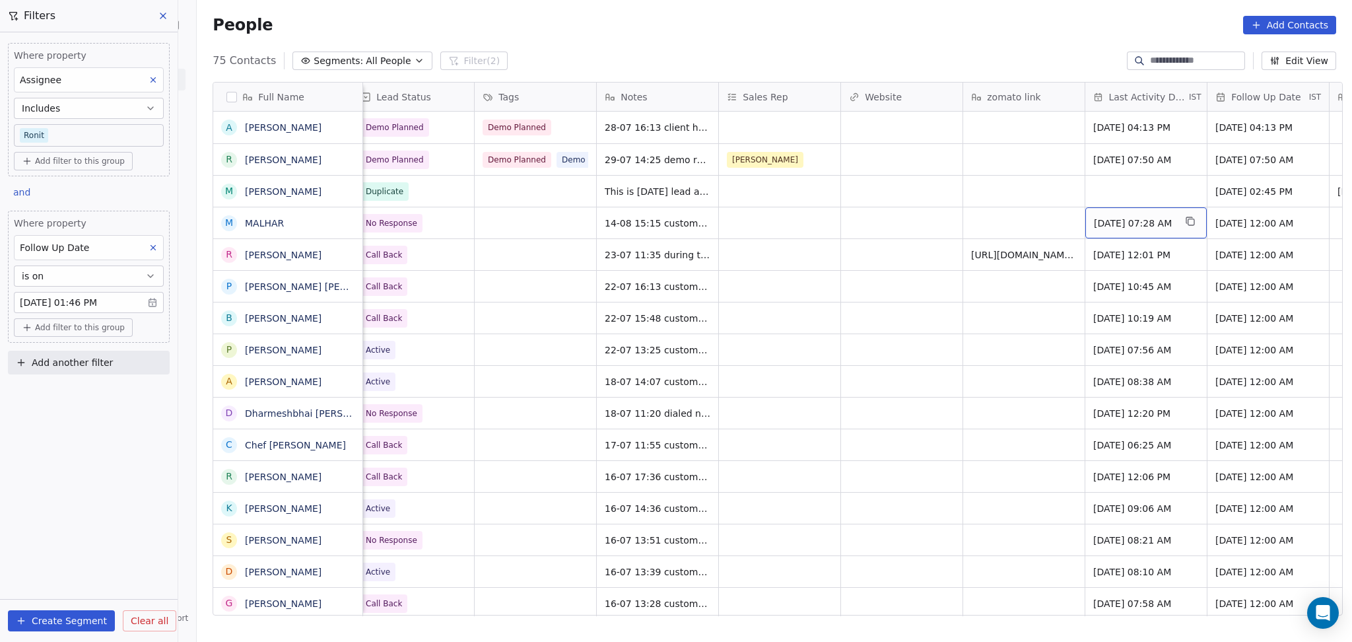
click at [1094, 228] on span "Jul 23, 2025 07:28 AM" at bounding box center [1134, 223] width 81 height 13
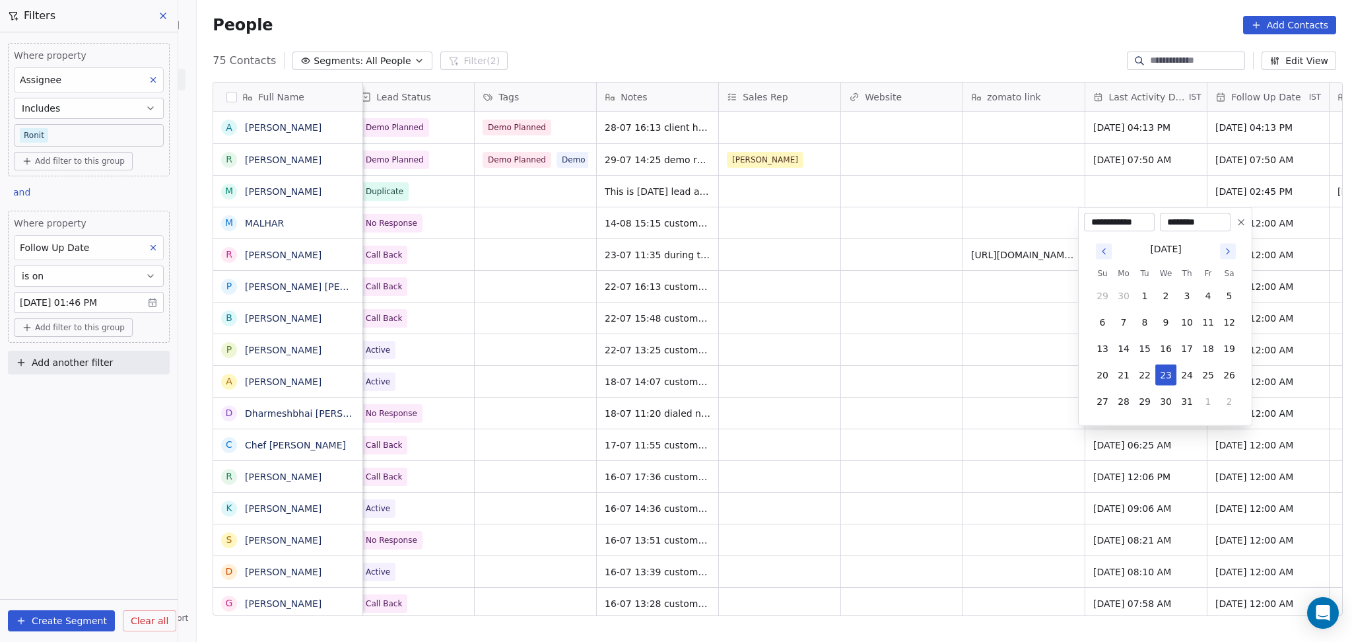
click at [1230, 256] on icon "Go to next month" at bounding box center [1228, 251] width 11 height 11
click at [1180, 364] on button "21" at bounding box center [1186, 374] width 21 height 21
click at [1182, 351] on button "14" at bounding box center [1186, 348] width 21 height 21
type input "**********"
click at [985, 344] on html "On2Cook India Pvt. Ltd. Contacts People Marketing Workflows Campaigns Sales Pip…" at bounding box center [676, 321] width 1352 height 642
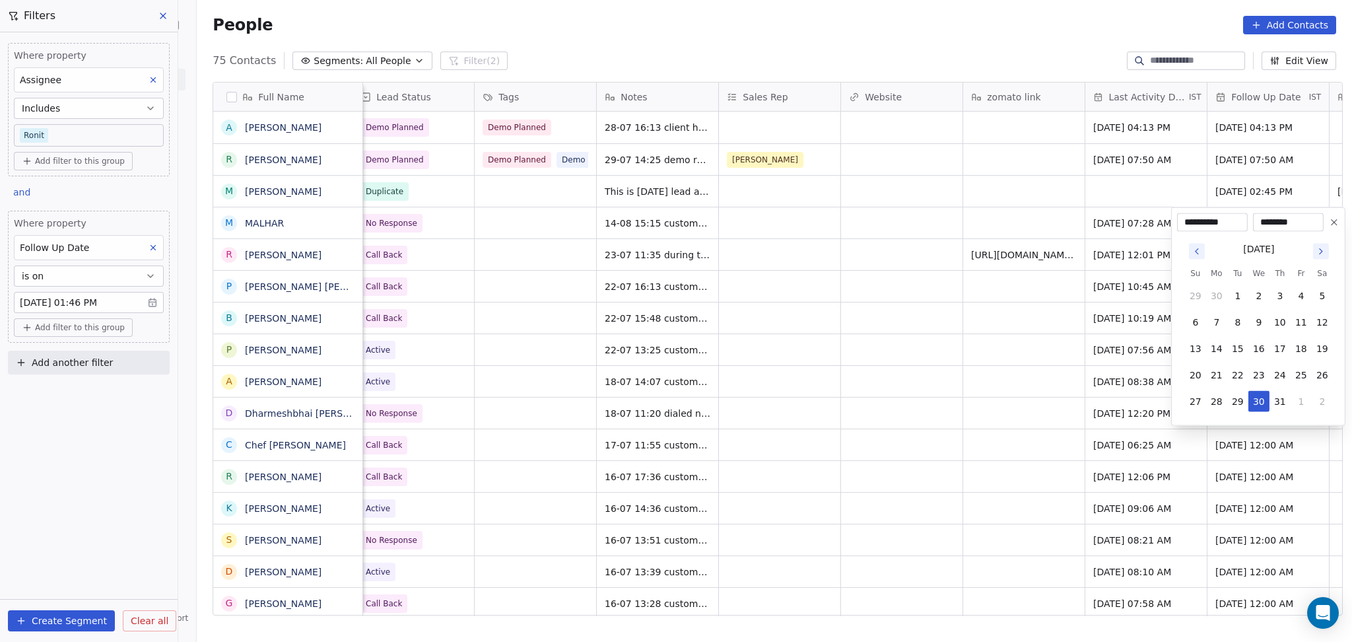
click at [1308, 253] on div "July 2025" at bounding box center [1259, 248] width 148 height 17
click at [1317, 253] on icon "Go to next month" at bounding box center [1321, 251] width 11 height 11
click at [1269, 406] on button "28" at bounding box center [1279, 401] width 21 height 21
type input "**********"
click at [999, 438] on html "On2Cook India Pvt. Ltd. Contacts People Marketing Workflows Campaigns Sales Pip…" at bounding box center [676, 321] width 1352 height 642
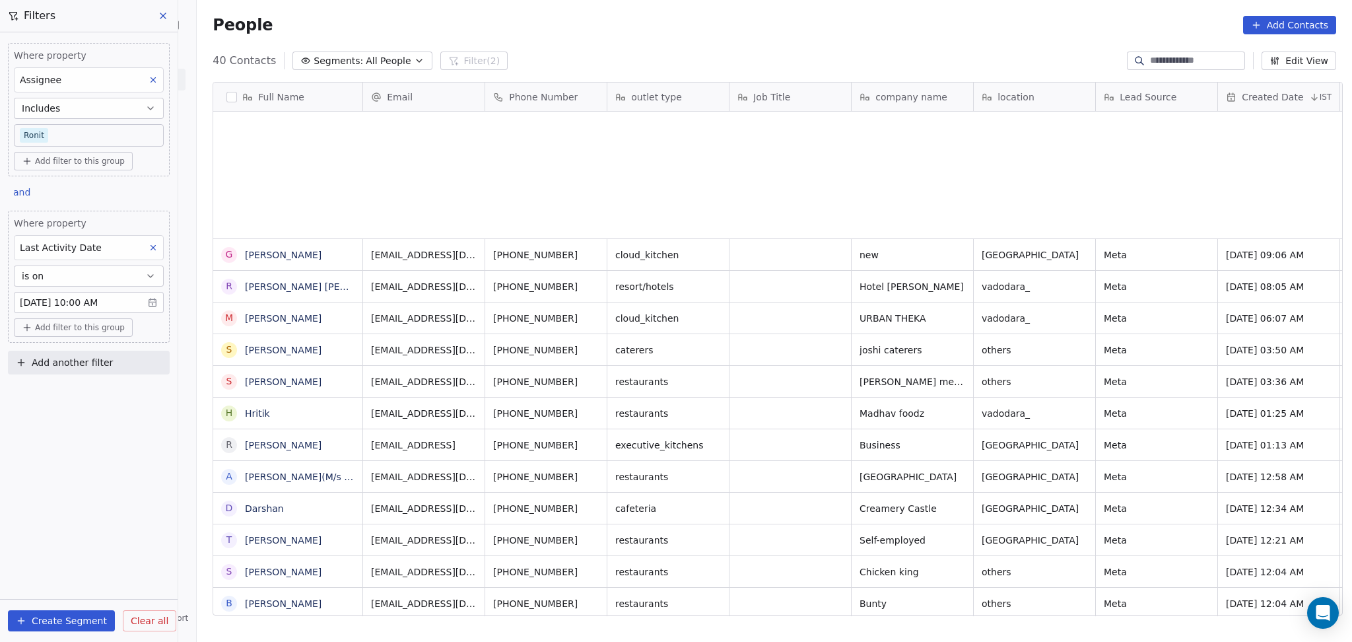
scroll to position [551, 1148]
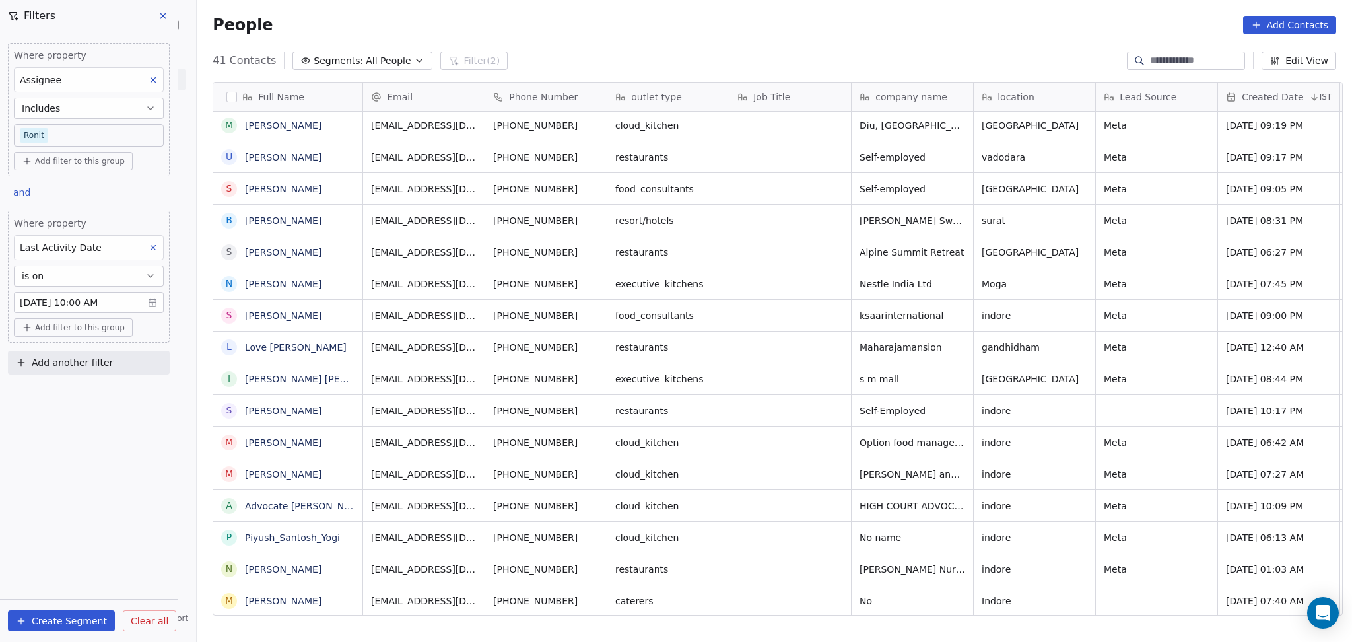
click at [106, 360] on span "Add another filter" at bounding box center [72, 363] width 81 height 14
click at [82, 391] on span "Contact properties" at bounding box center [65, 394] width 86 height 14
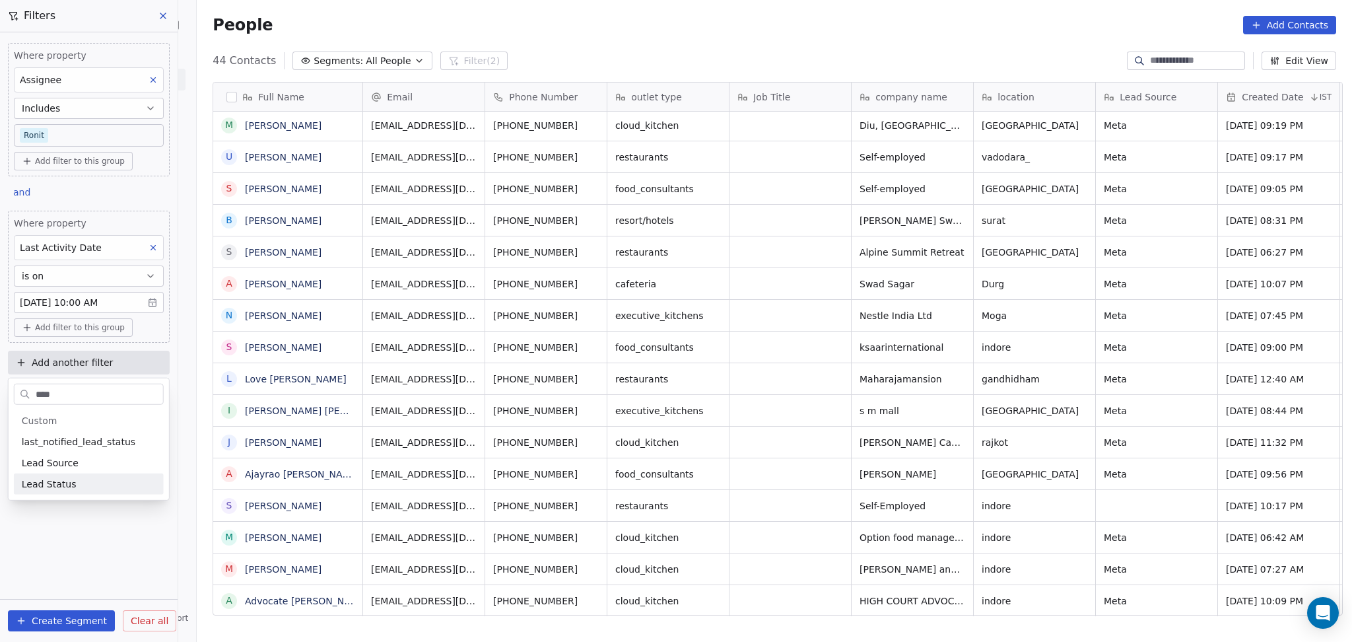
type input "****"
click at [87, 486] on div "Lead Status" at bounding box center [89, 483] width 134 height 13
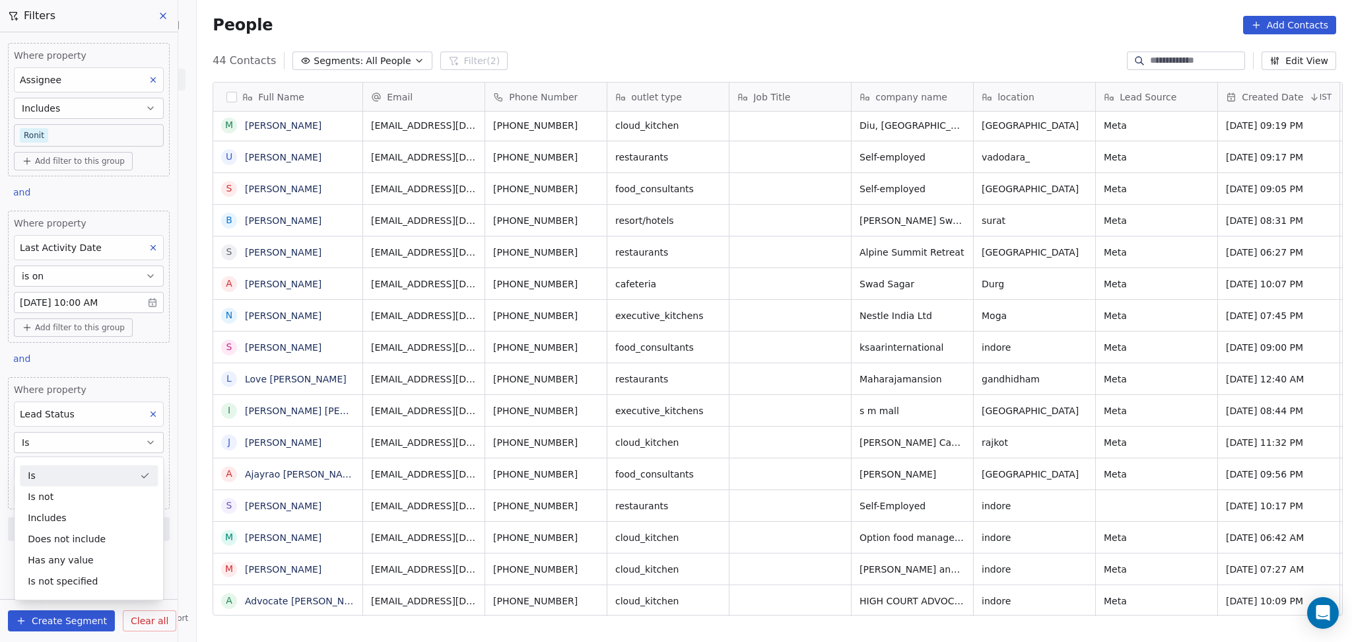
click at [48, 468] on div "Is" at bounding box center [89, 475] width 138 height 21
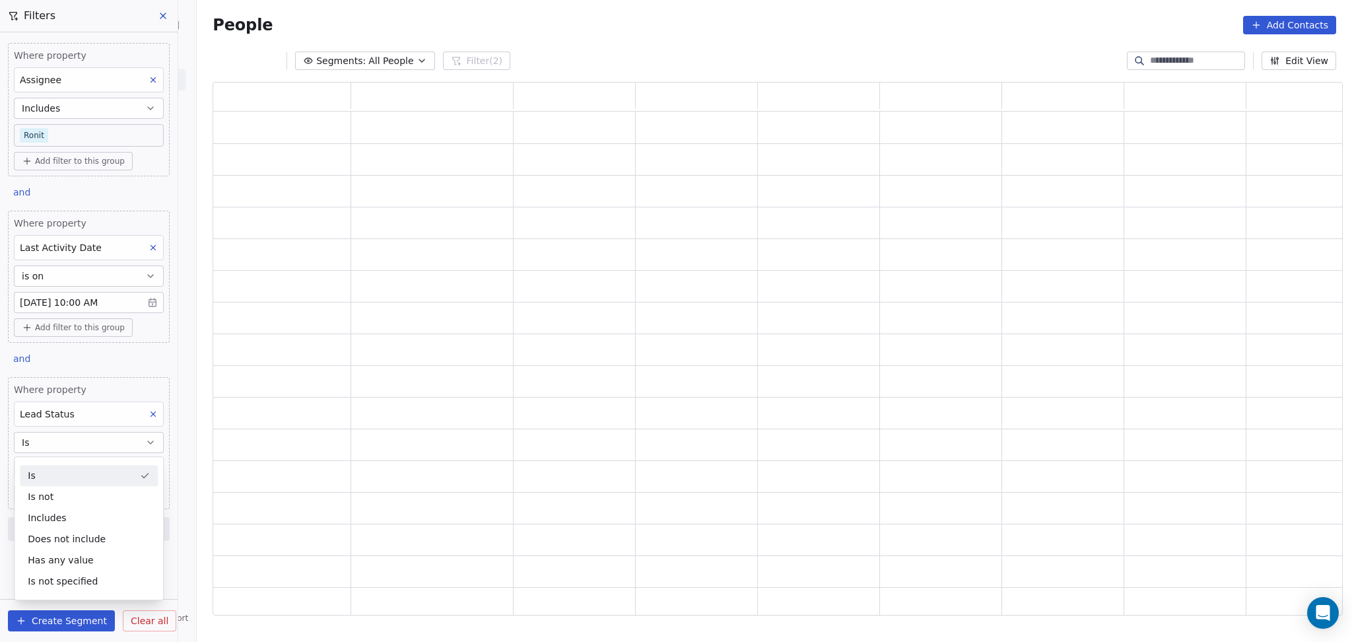
scroll to position [520, 1116]
click at [48, 468] on body "On2Cook India Pvt. Ltd. Contacts People Marketing Workflows Campaigns Sales Pip…" at bounding box center [676, 321] width 1352 height 642
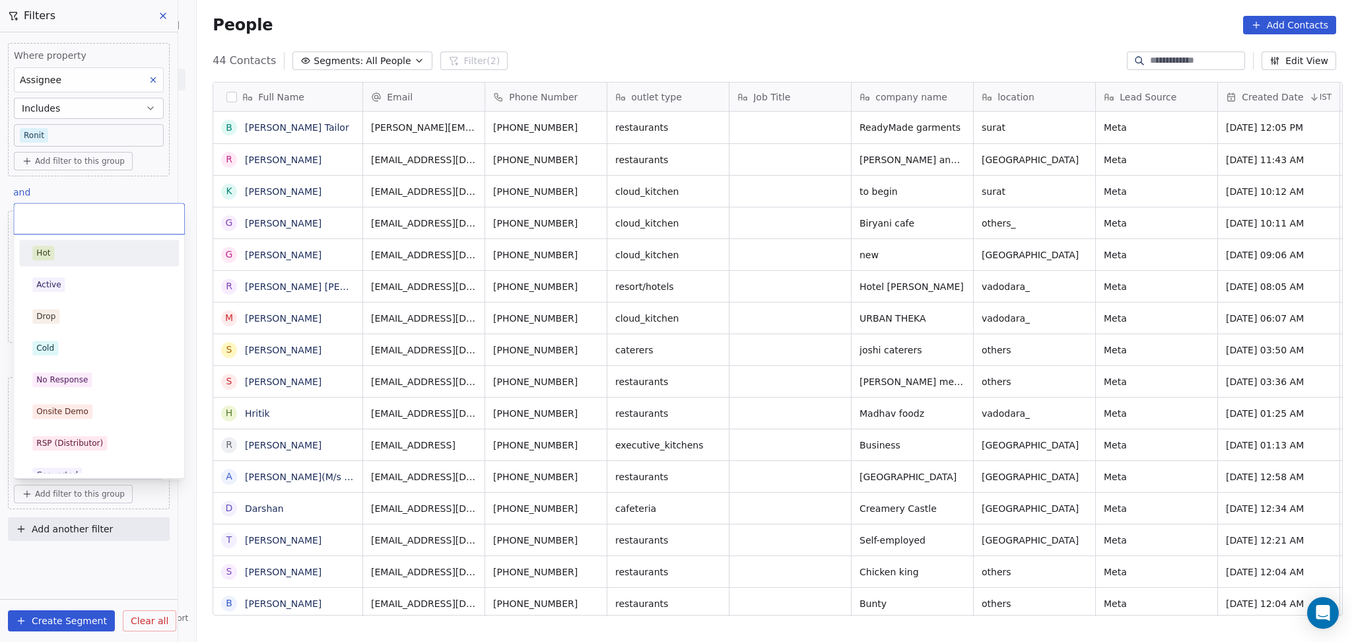
scroll to position [551, 1148]
click at [72, 386] on span "No Response" at bounding box center [61, 379] width 59 height 15
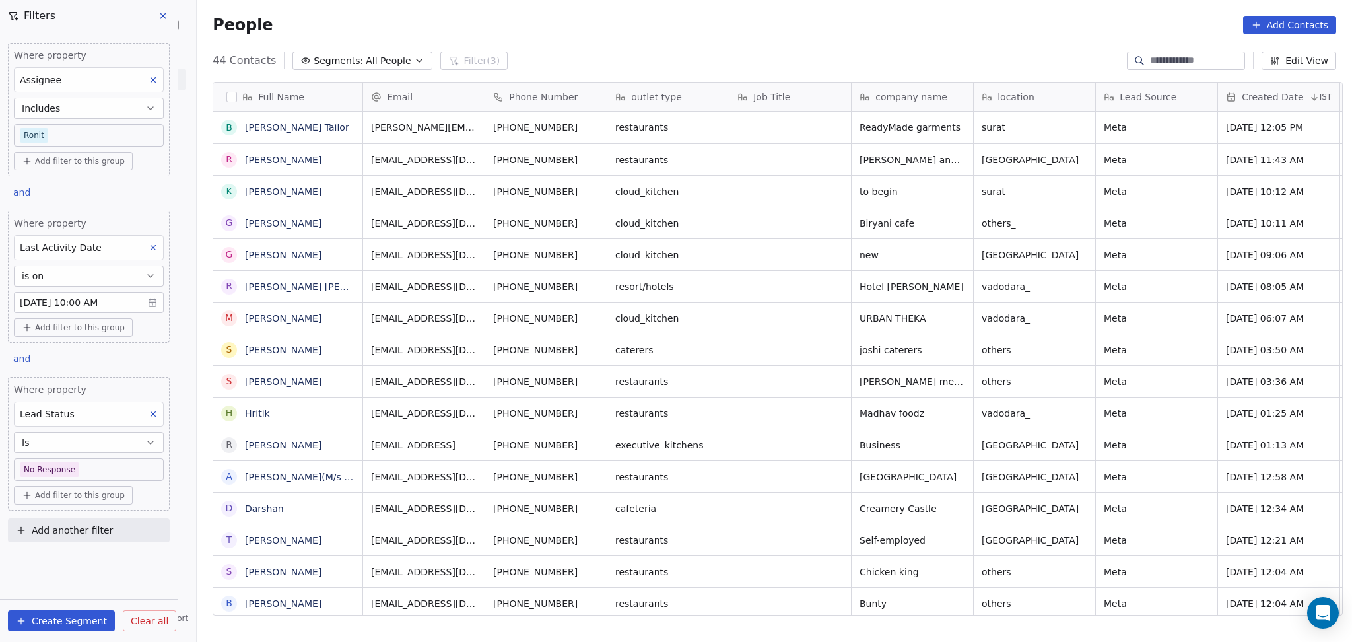
click at [626, 57] on div "44 Contacts Segments: All People Filter (3) Edit View" at bounding box center [774, 60] width 1155 height 21
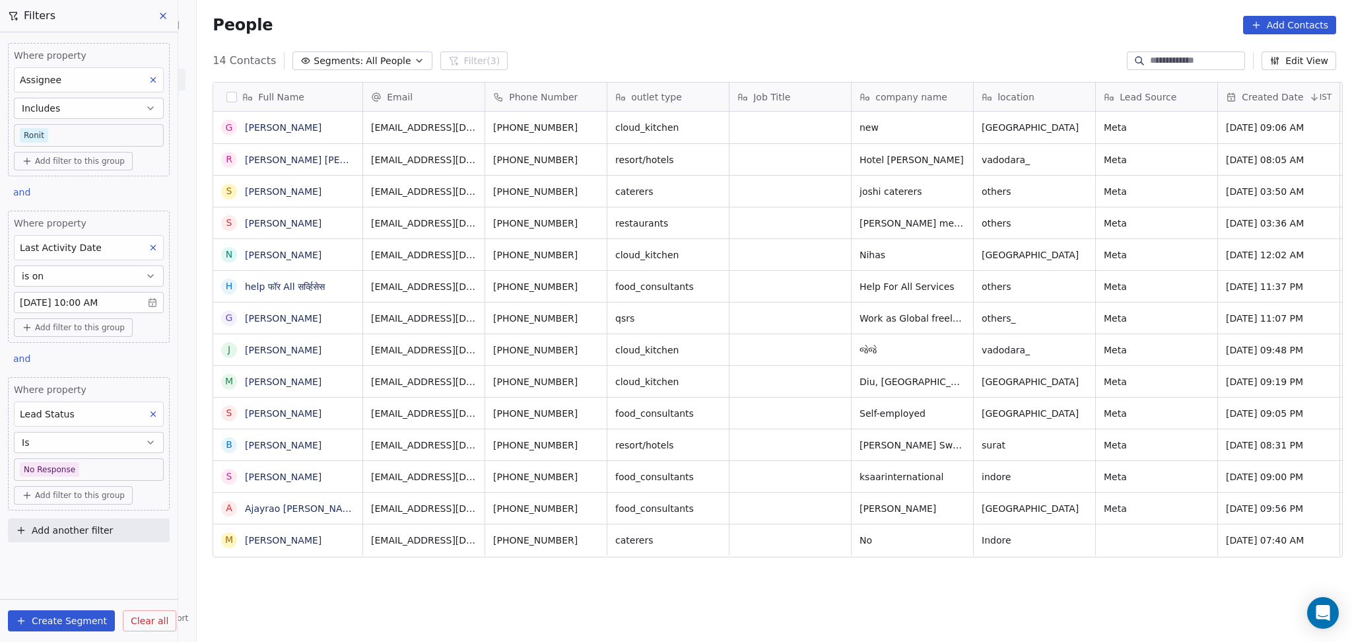
click at [146, 417] on button at bounding box center [153, 413] width 17 height 17
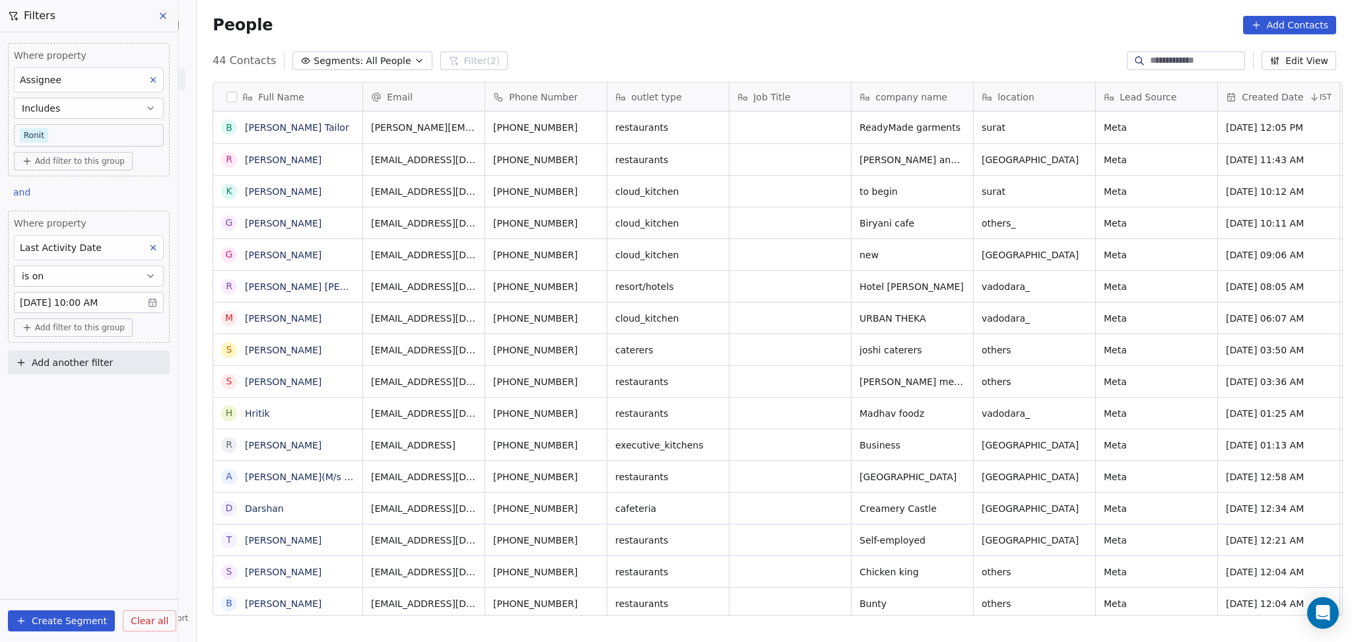
click at [54, 139] on body "On2Cook India Pvt. Ltd. Contacts People Marketing Workflows Campaigns Sales Pip…" at bounding box center [676, 321] width 1352 height 642
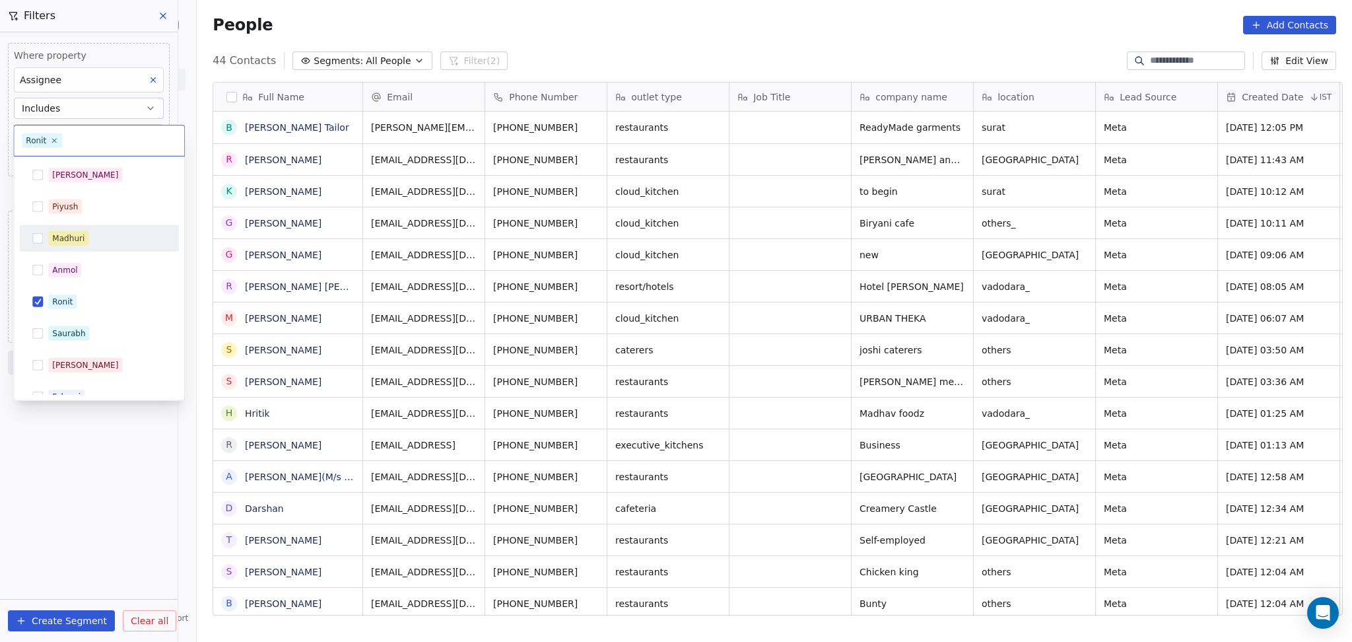
click at [62, 236] on div "Madhuri" at bounding box center [68, 238] width 32 height 12
click at [64, 300] on div "Ronit" at bounding box center [62, 302] width 20 height 12
click at [69, 470] on html "On2Cook India Pvt. Ltd. Contacts People Marketing Workflows Campaigns Sales Pip…" at bounding box center [676, 321] width 1352 height 642
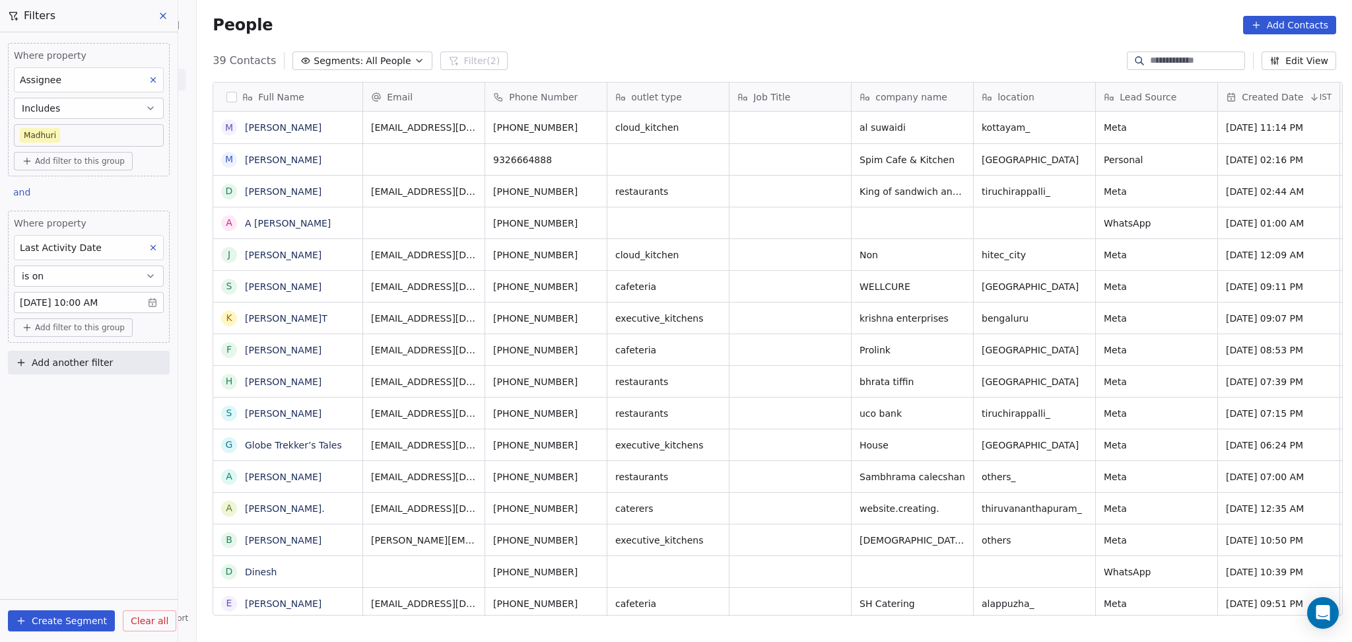
click at [61, 138] on body "On2Cook India Pvt. Ltd. Contacts People Marketing Workflows Campaigns Sales Pip…" at bounding box center [676, 321] width 1352 height 642
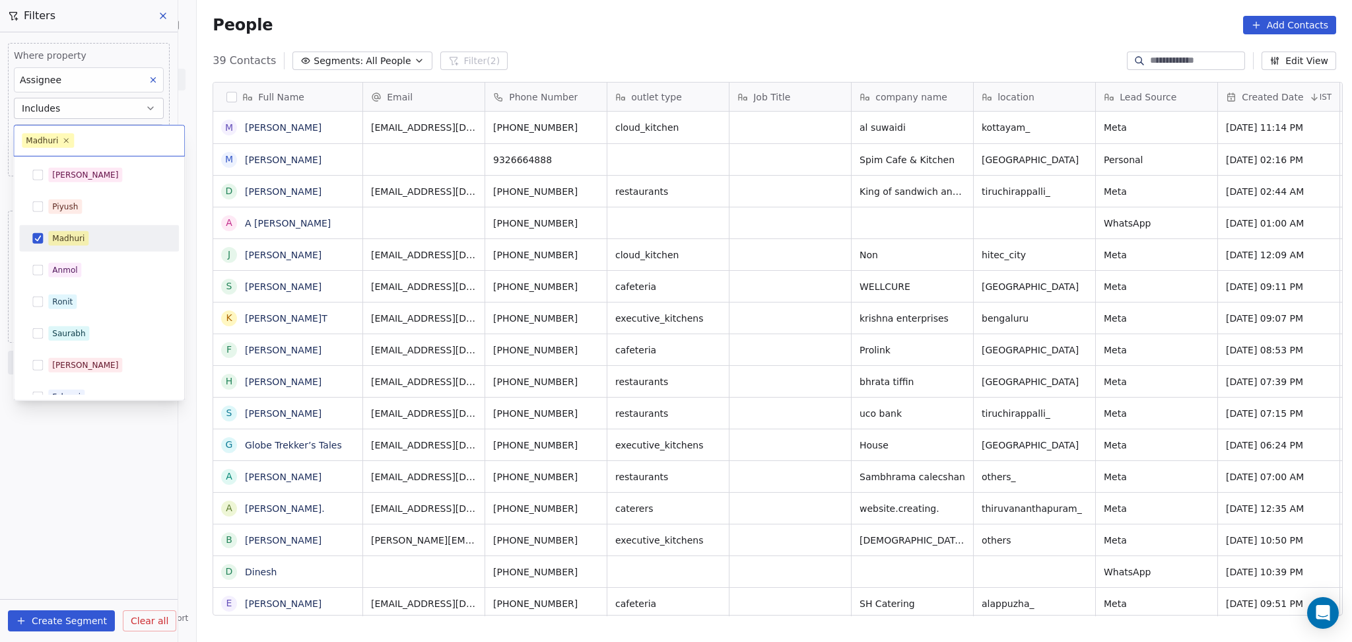
click at [53, 238] on div "Madhuri" at bounding box center [68, 238] width 32 height 12
click at [48, 301] on span "Ronit" at bounding box center [62, 301] width 28 height 15
click at [64, 499] on html "On2Cook India Pvt. Ltd. Contacts People Marketing Workflows Campaigns Sales Pip…" at bounding box center [676, 321] width 1352 height 642
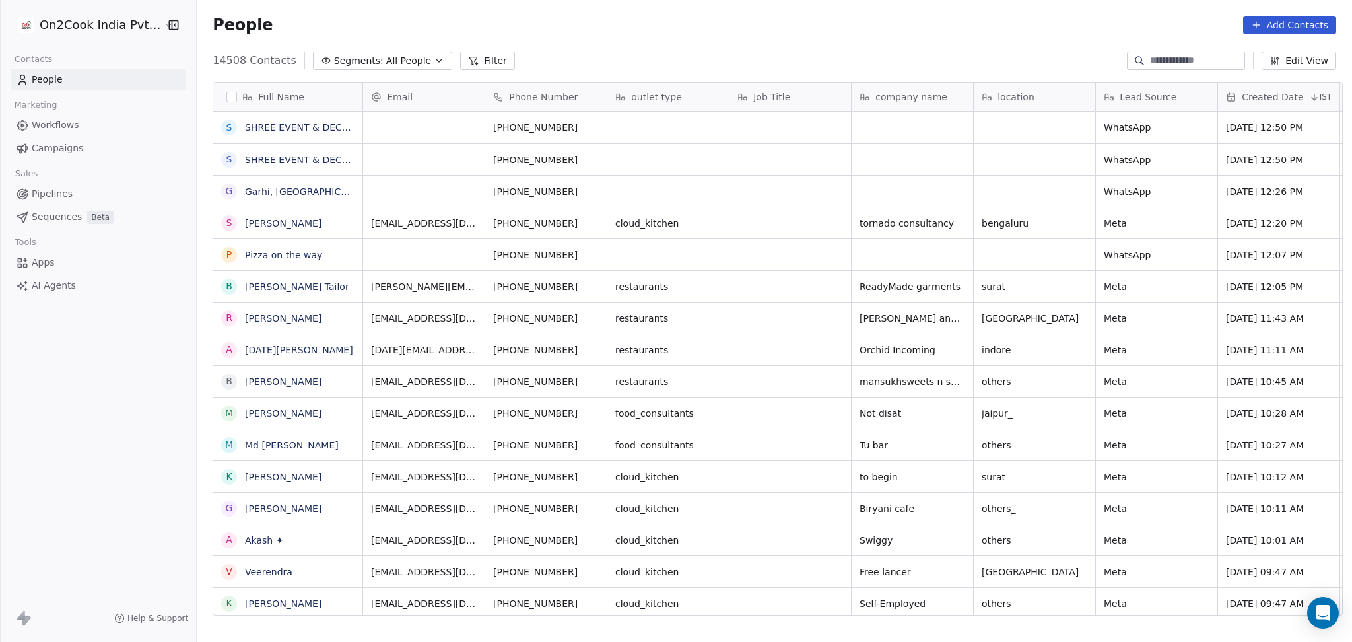
scroll to position [551, 1148]
click at [1186, 64] on input at bounding box center [1196, 60] width 92 height 13
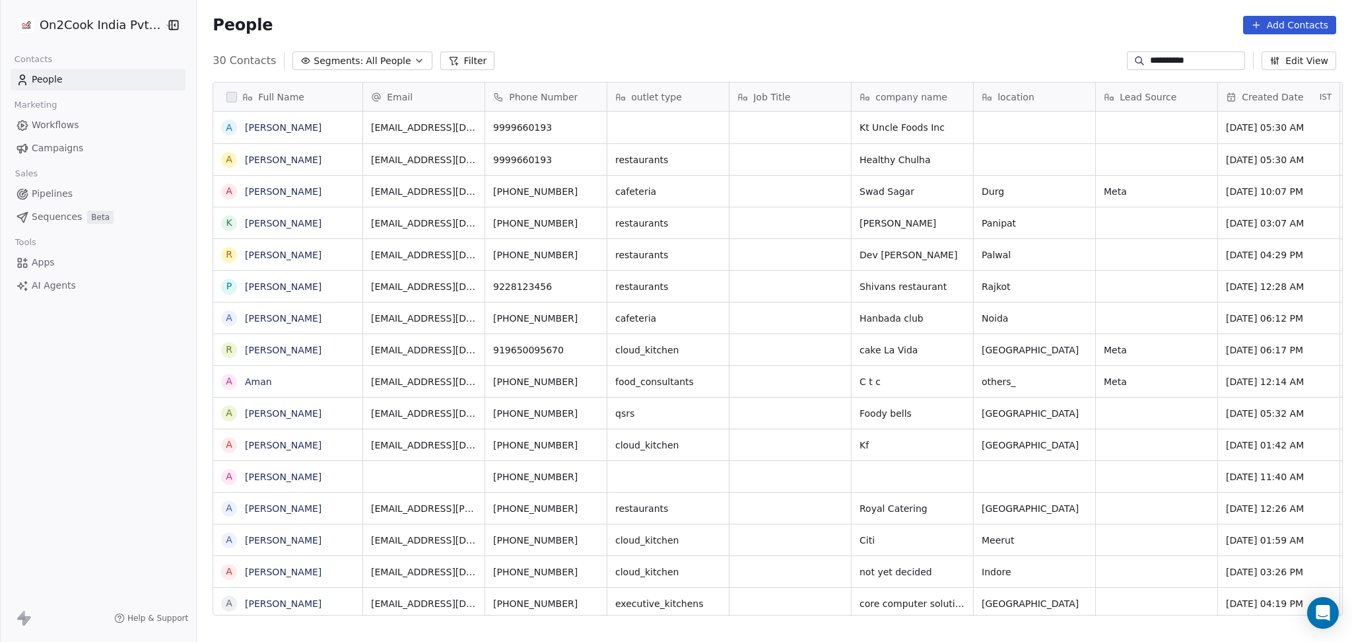
type input "**********"
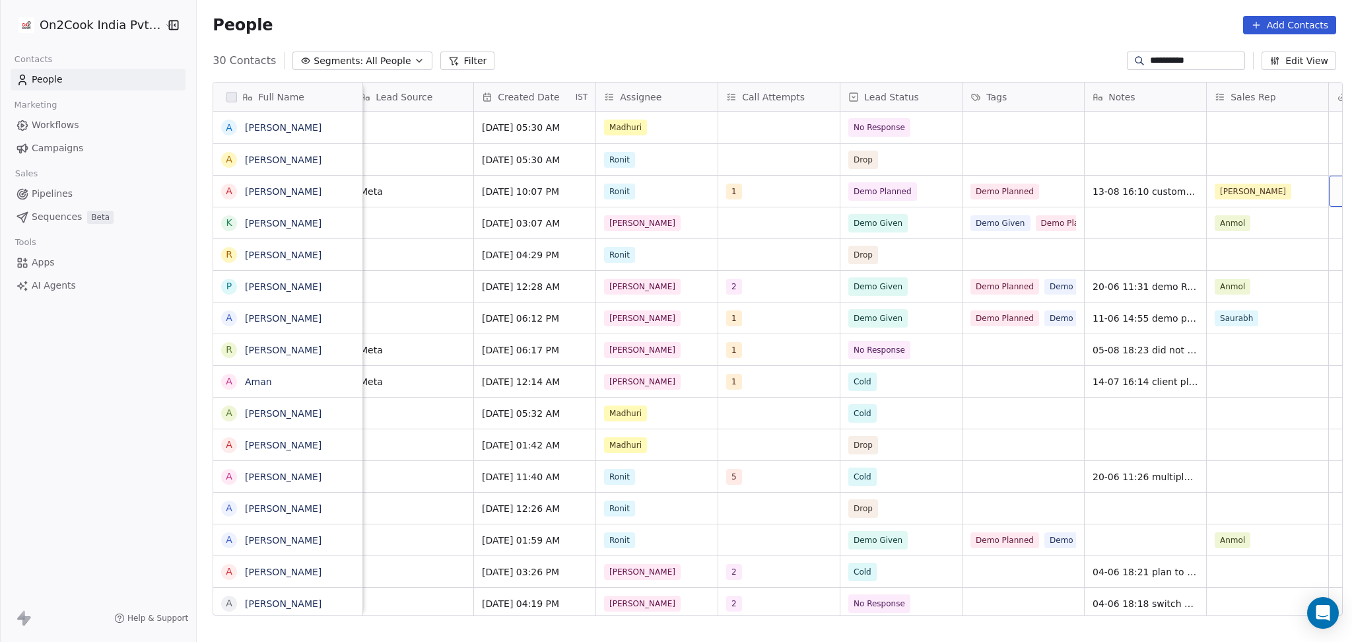
scroll to position [0, 866]
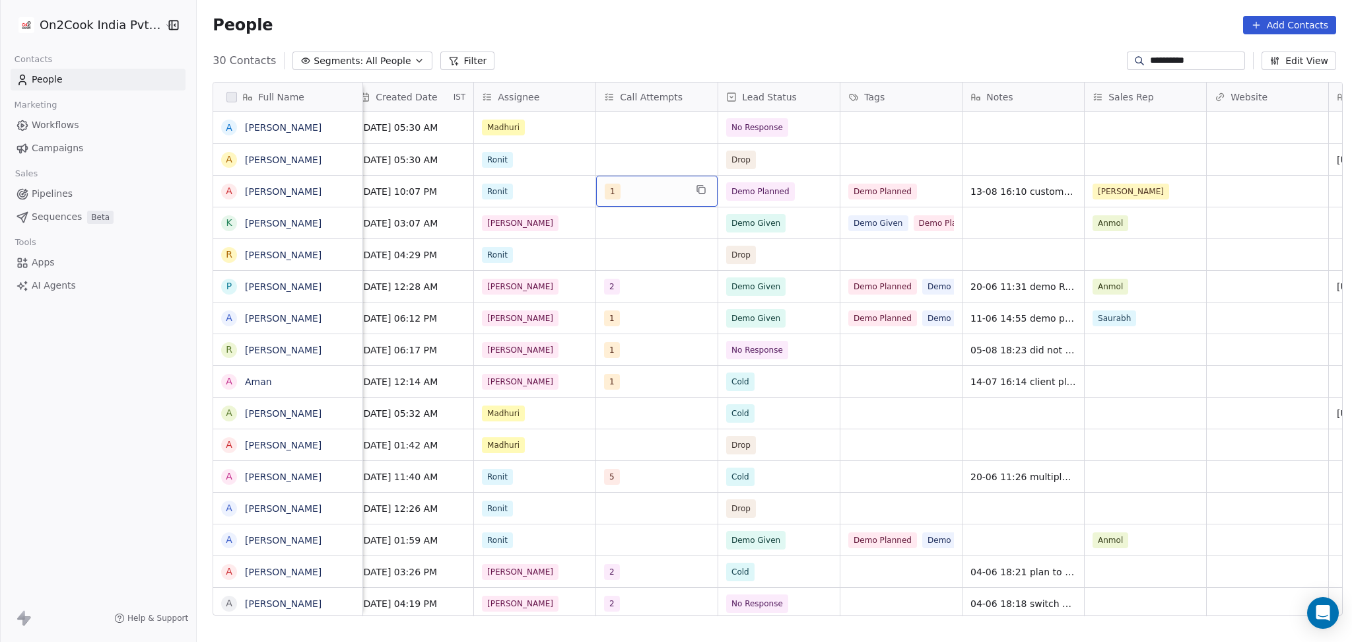
click at [654, 194] on div "1" at bounding box center [645, 192] width 81 height 16
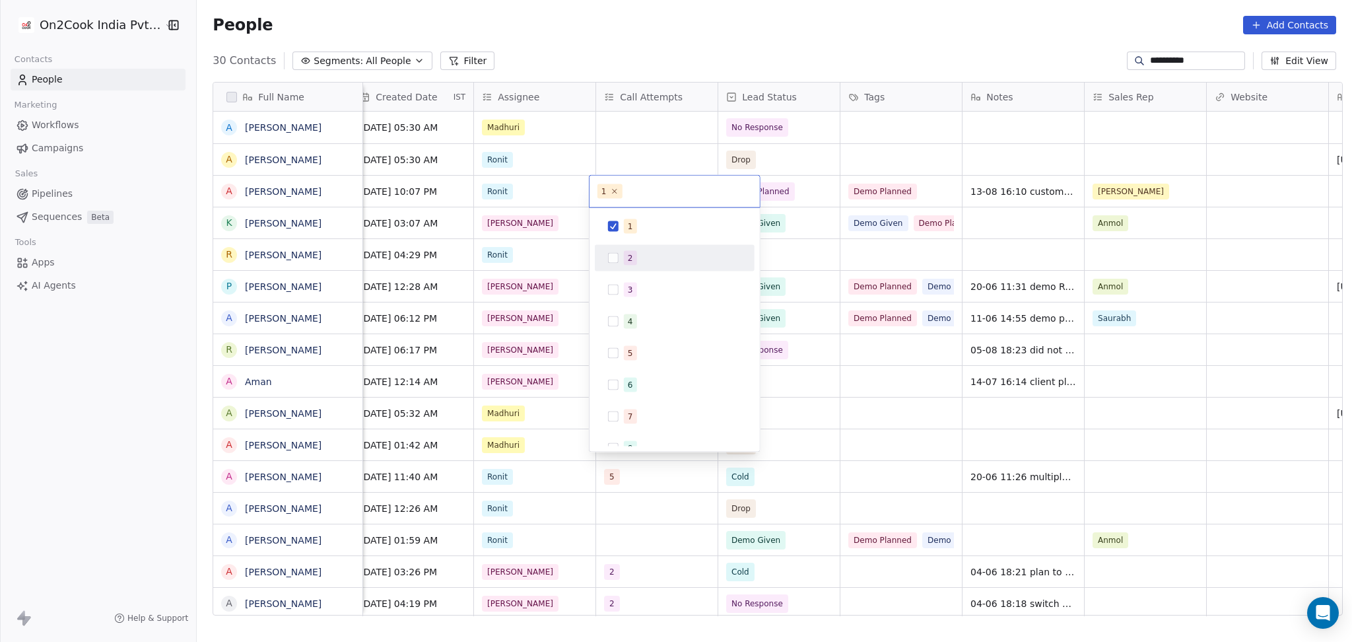
click at [657, 259] on div "2" at bounding box center [683, 258] width 118 height 15
click at [652, 226] on div "1" at bounding box center [683, 226] width 118 height 15
click at [995, 211] on html "**********" at bounding box center [676, 321] width 1352 height 642
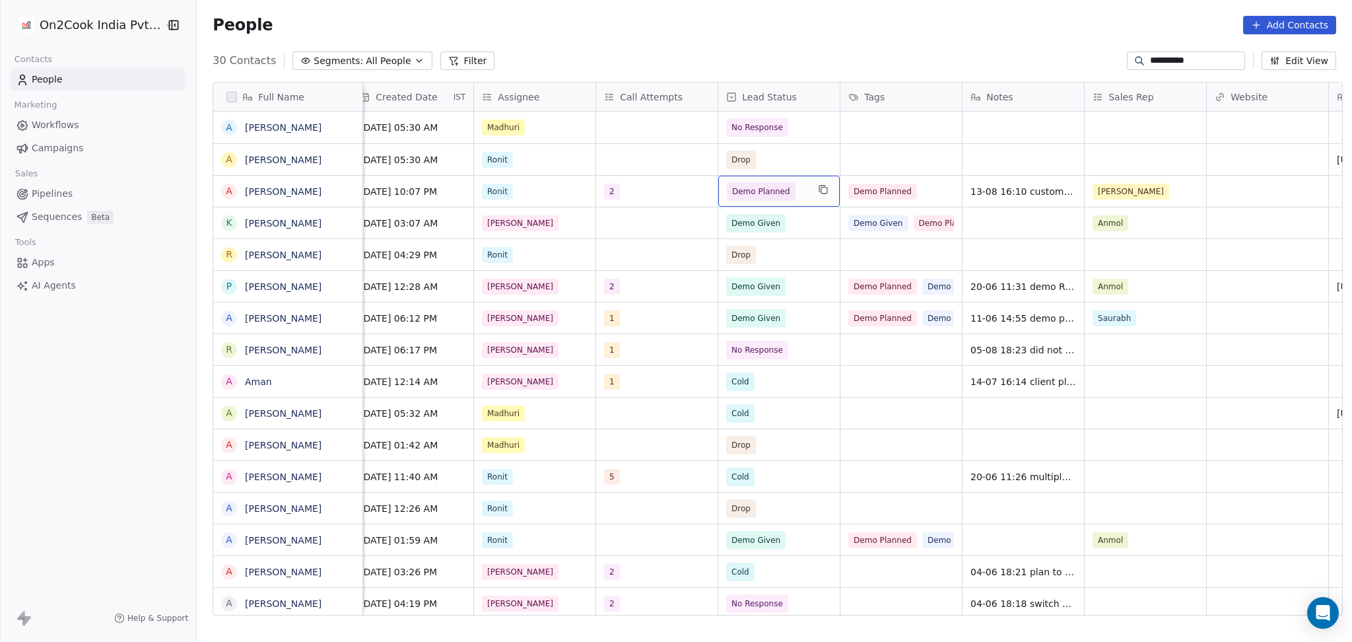
click at [773, 198] on span "Demo Planned" at bounding box center [761, 191] width 58 height 13
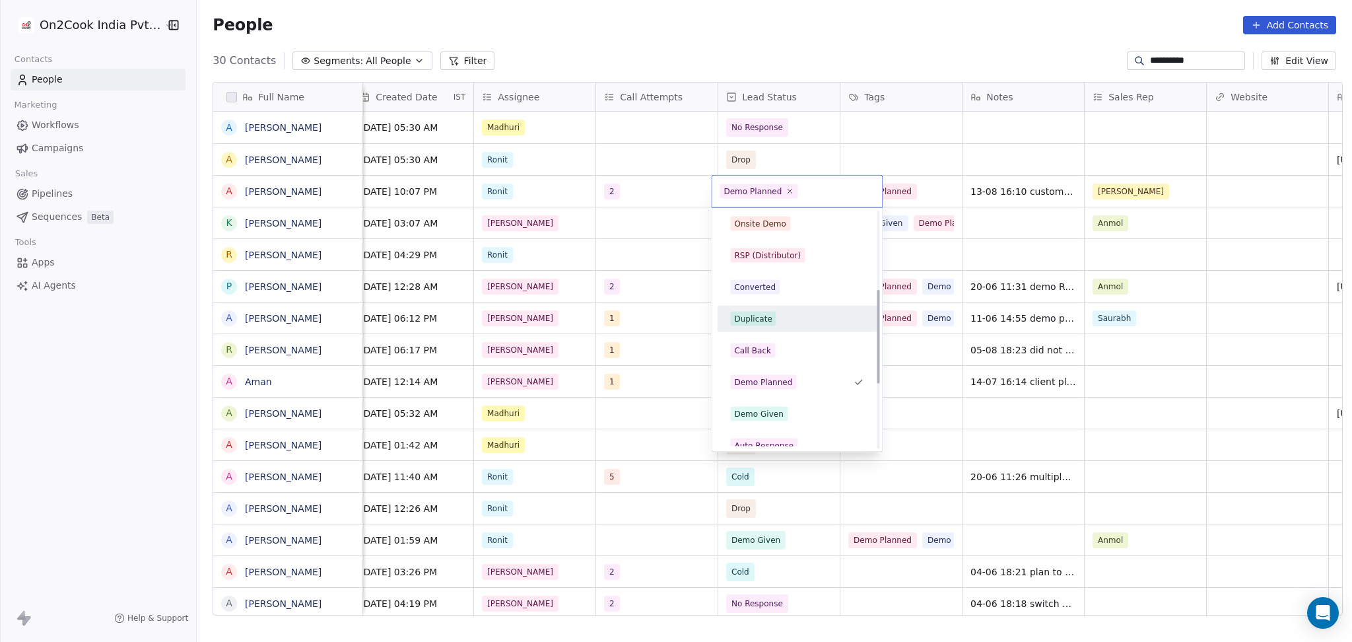
scroll to position [197, 0]
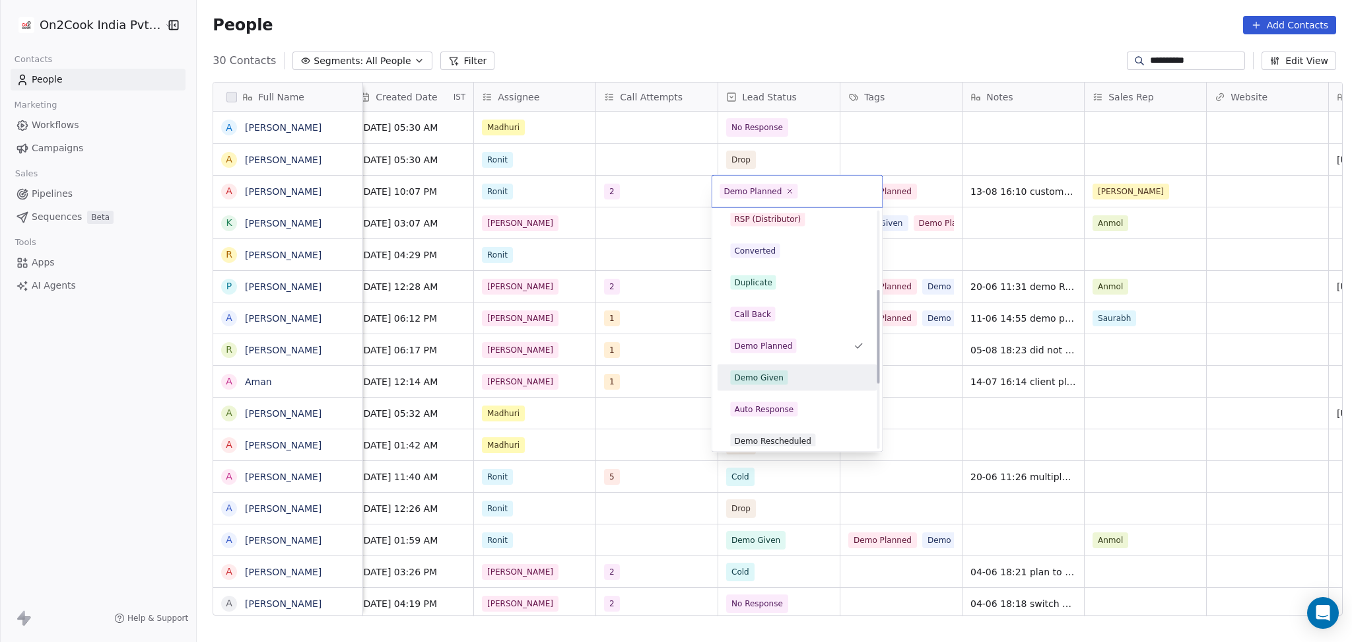
click at [786, 384] on div "Demo Given" at bounding box center [796, 377] width 149 height 21
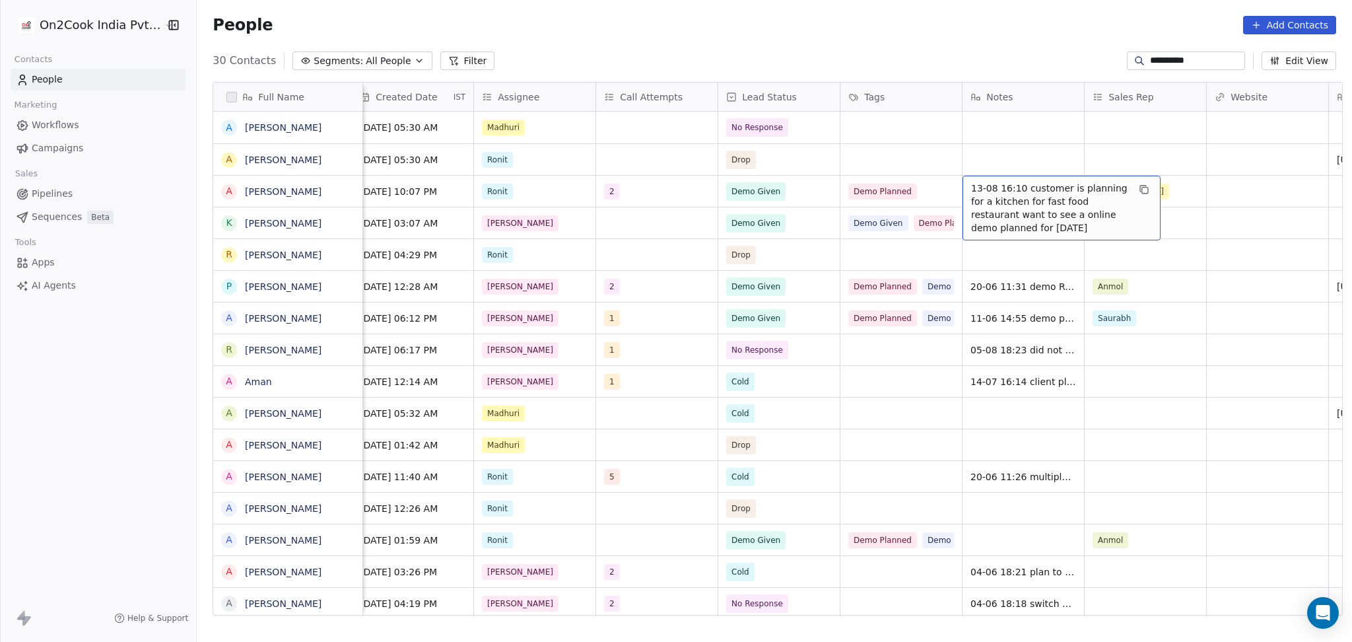
click at [975, 199] on span "13-08 16:10 customer is planning for a kitchen for fast food restaurant want to…" at bounding box center [1049, 208] width 157 height 53
click at [961, 184] on textarea "**********" at bounding box center [1055, 207] width 197 height 63
type textarea "**********"
click at [1133, 217] on div "Open Grammarly." at bounding box center [1132, 219] width 7 height 7
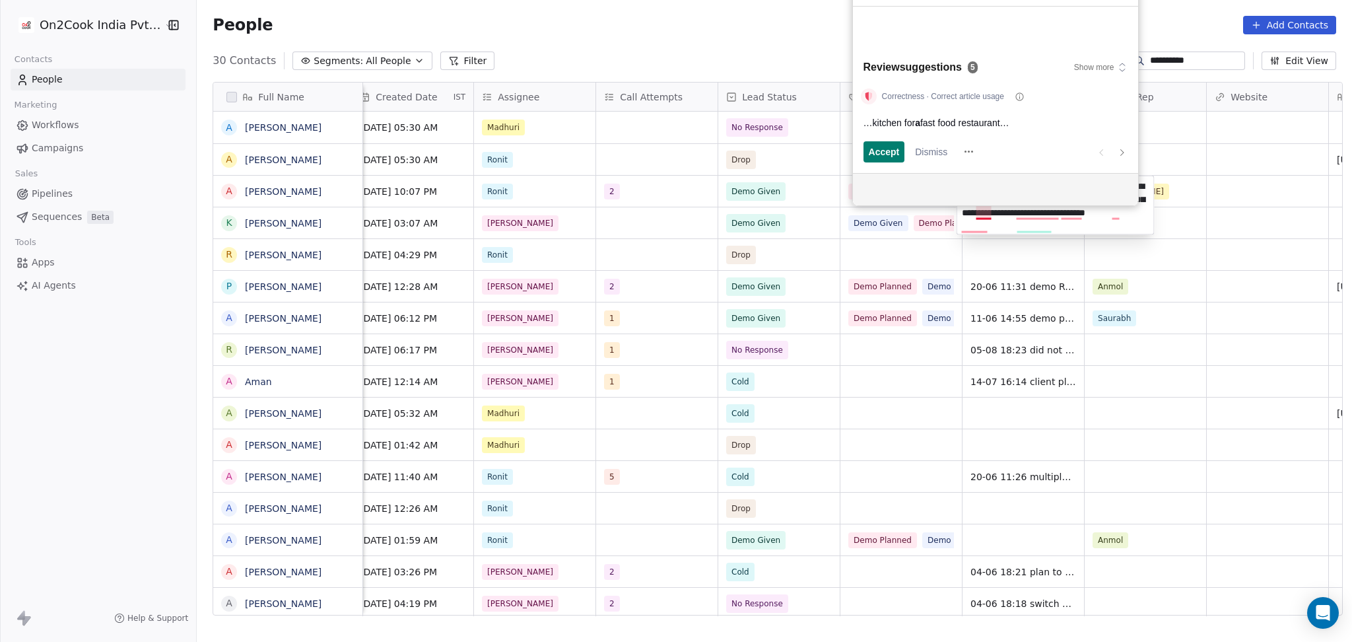
click at [1186, 201] on html "**********" at bounding box center [676, 321] width 1352 height 642
click at [1188, 196] on html "**********" at bounding box center [676, 321] width 1352 height 642
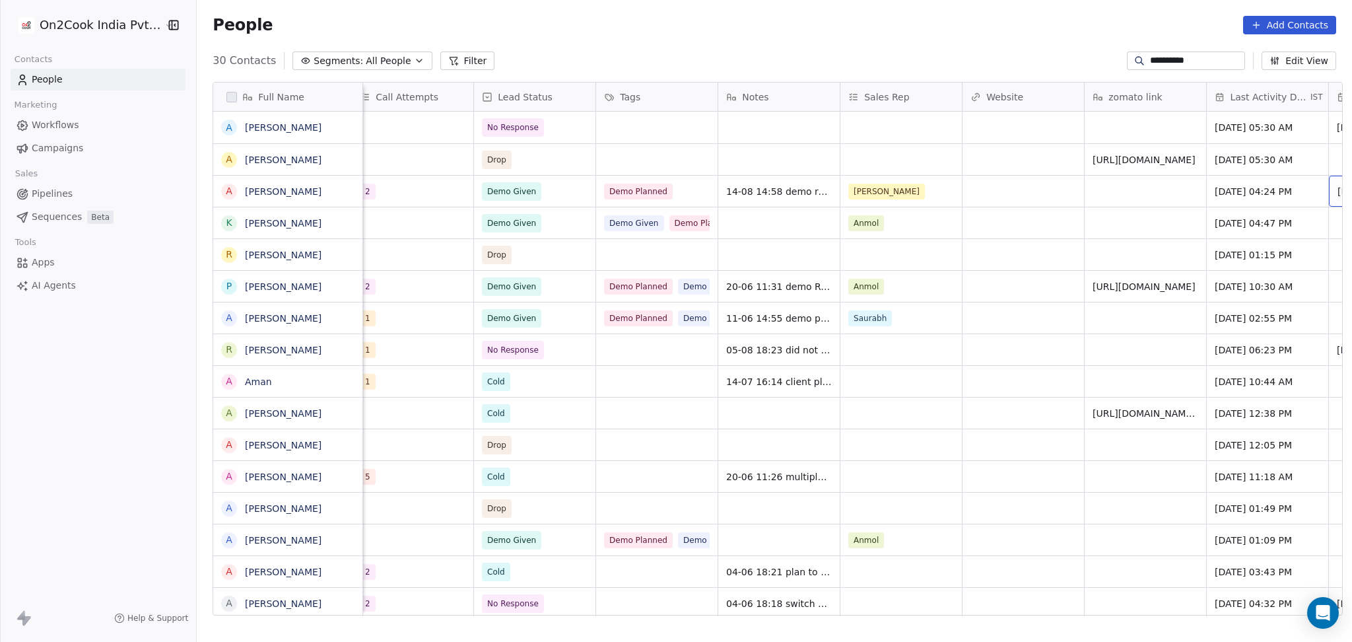
scroll to position [0, 1232]
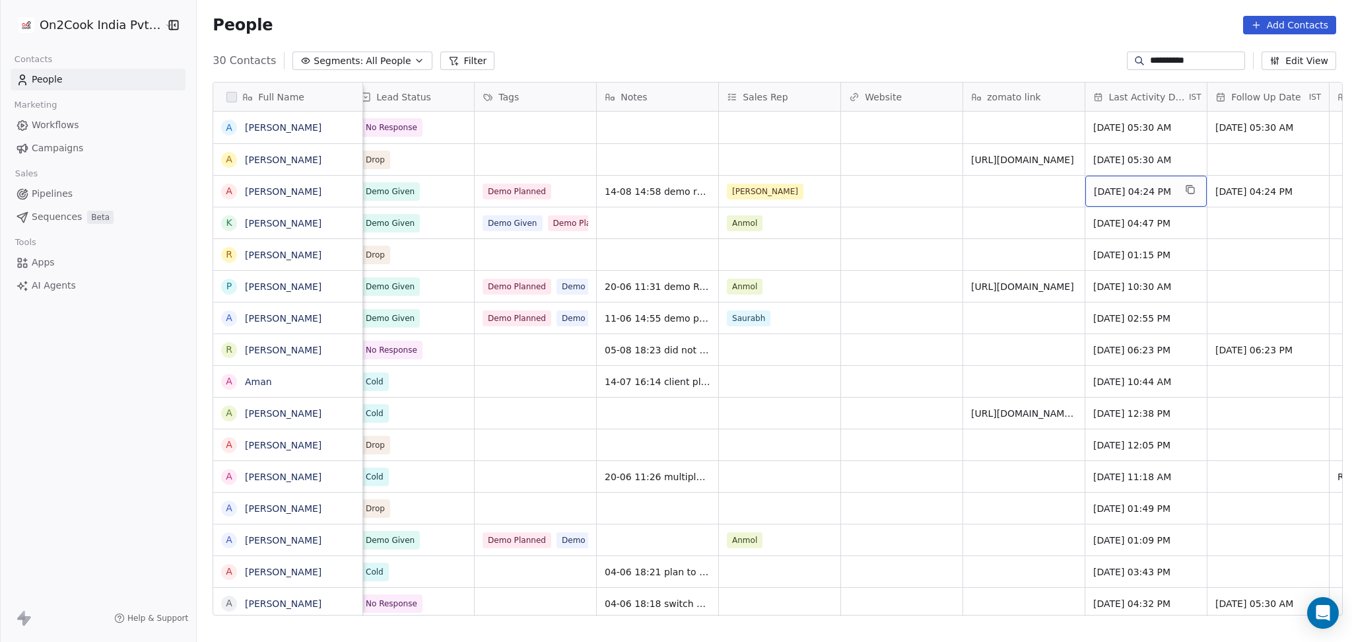
click at [1155, 200] on div "Aug 13, 2025 04:24 PM" at bounding box center [1145, 191] width 121 height 31
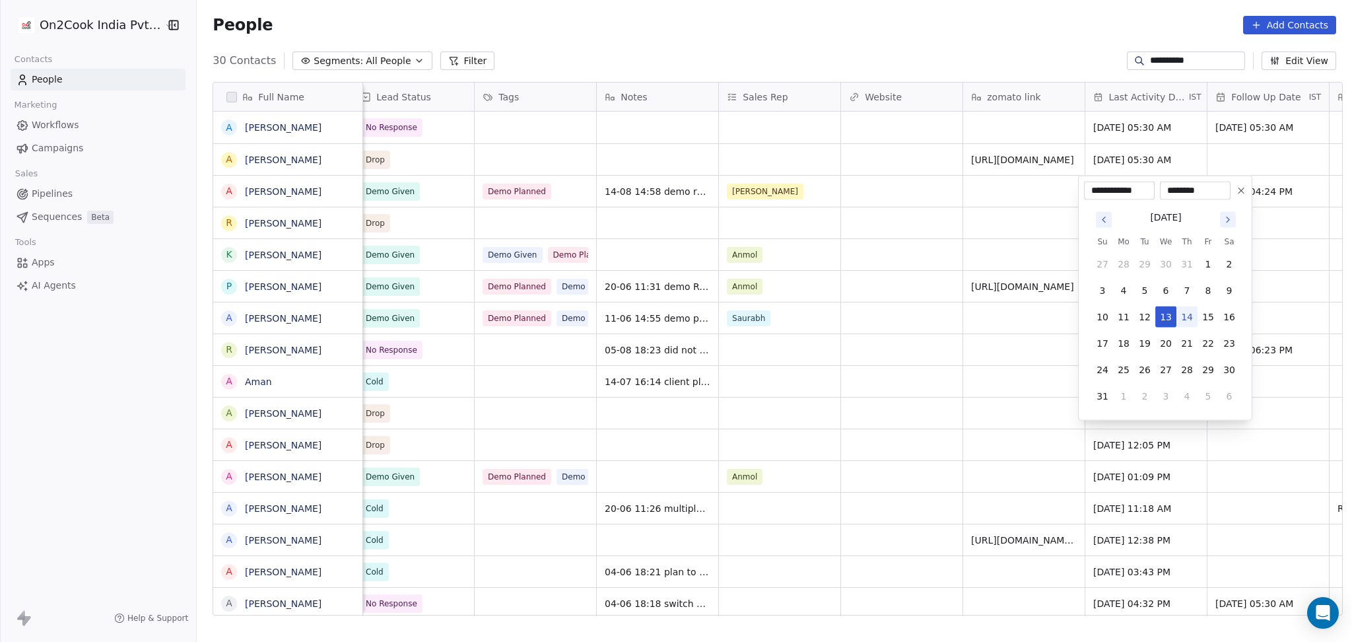
click at [1184, 316] on button "14" at bounding box center [1186, 316] width 21 height 21
type input "**********"
click at [978, 311] on html "**********" at bounding box center [676, 321] width 1352 height 642
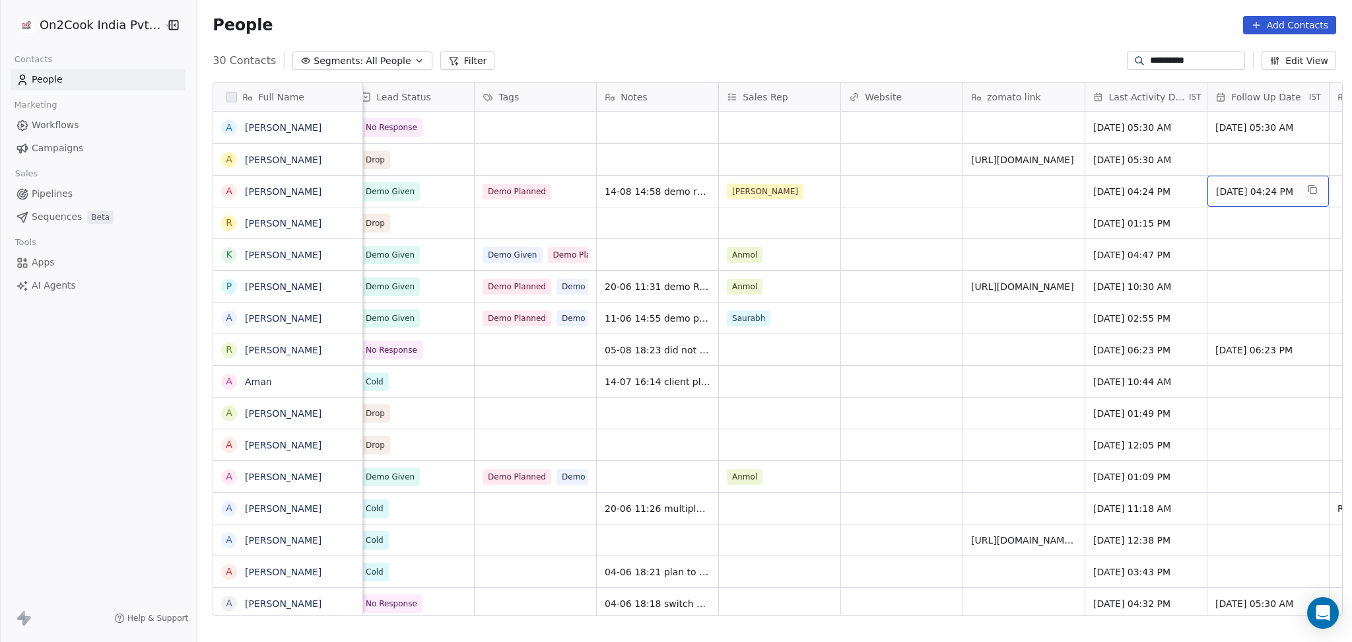
click at [1216, 194] on span "14/08/2025 04:24 PM" at bounding box center [1256, 191] width 81 height 13
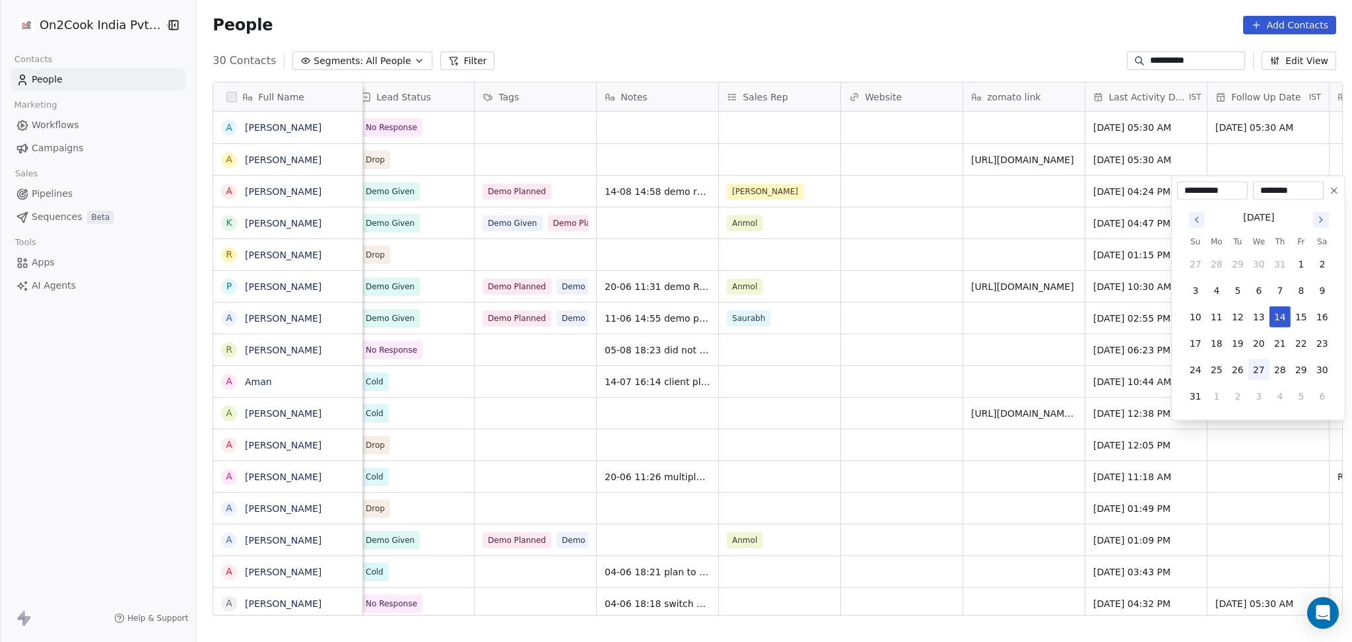
click at [1253, 364] on button "27" at bounding box center [1258, 369] width 21 height 21
type input "**********"
click at [819, 319] on html "**********" at bounding box center [676, 321] width 1352 height 642
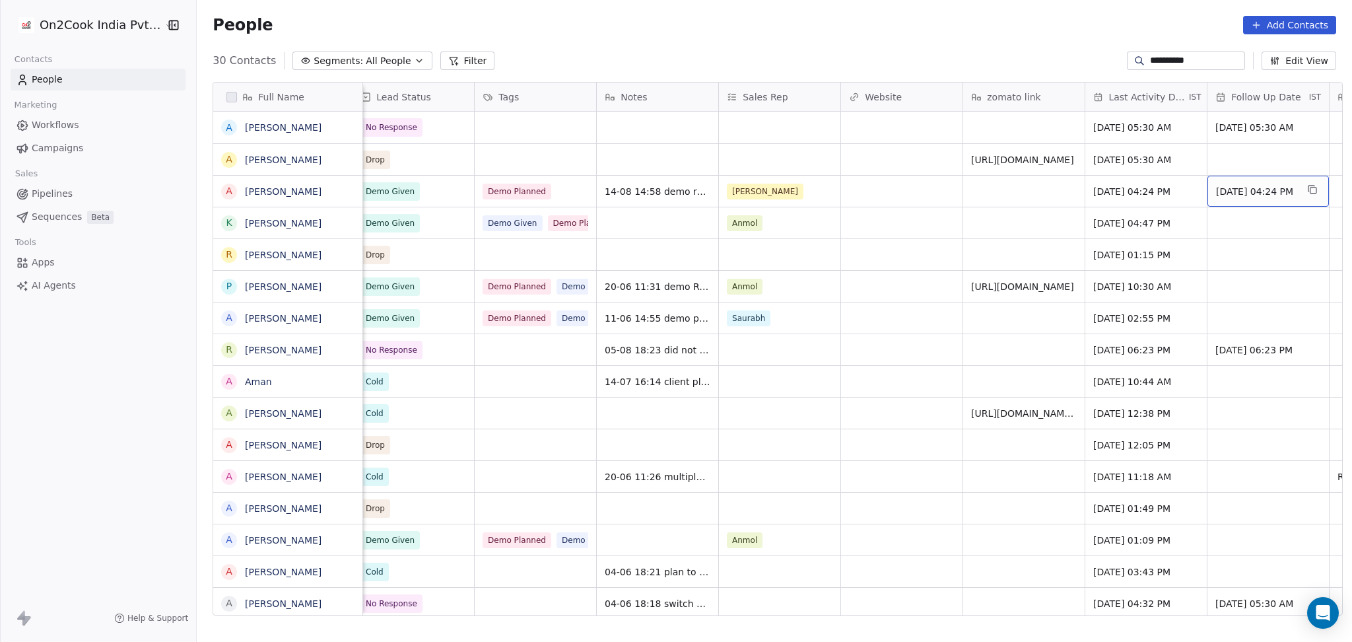
click at [1293, 185] on span "27/08/2025 04:24 PM" at bounding box center [1256, 191] width 81 height 13
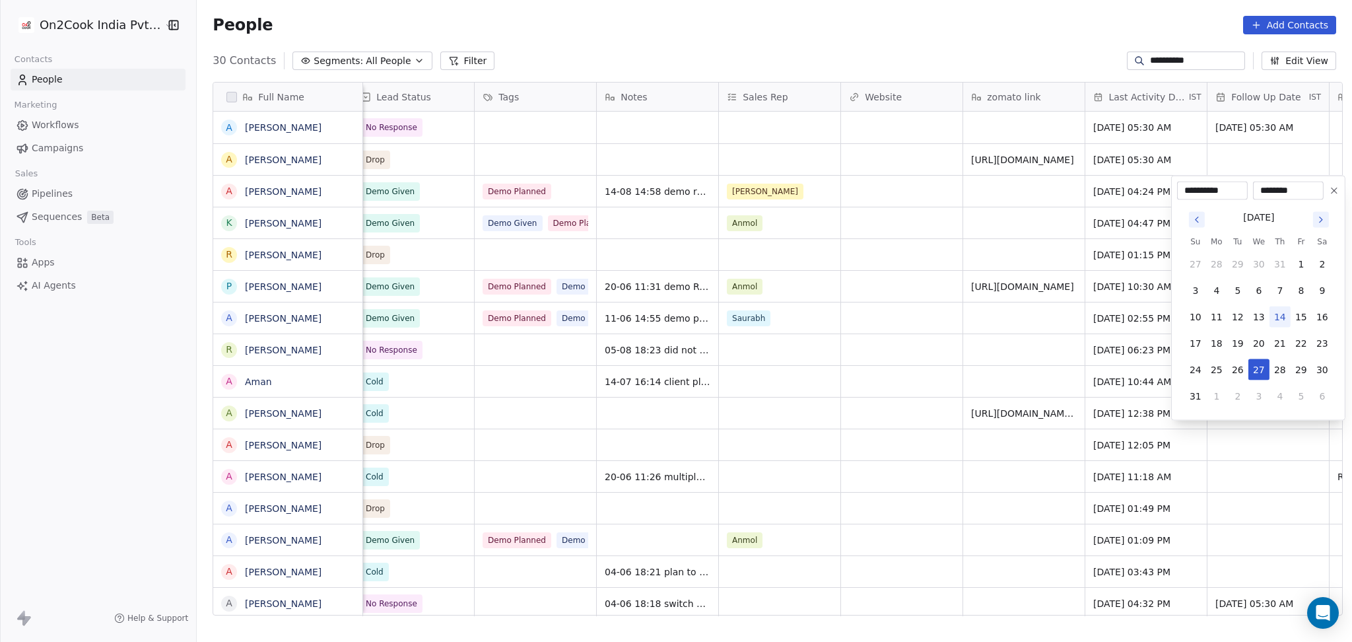
click at [1333, 193] on icon at bounding box center [1334, 190] width 11 height 11
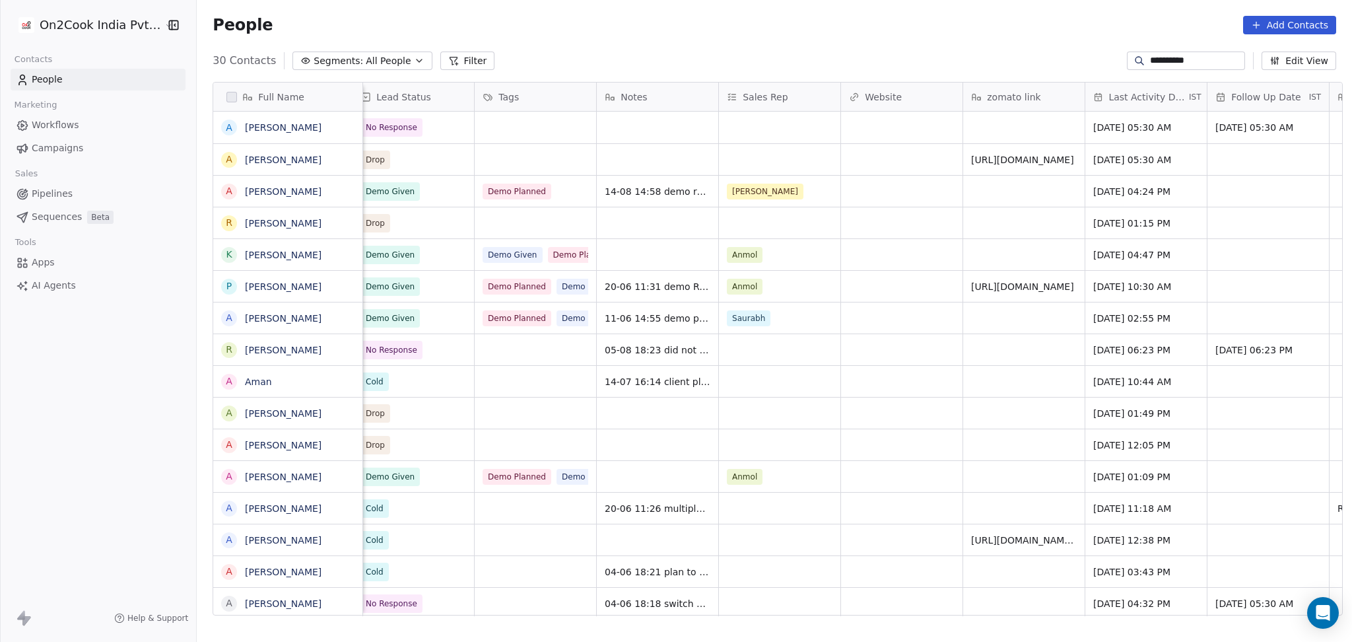
click at [1168, 63] on input "**********" at bounding box center [1196, 60] width 92 height 13
click at [1160, 65] on input "**********" at bounding box center [1196, 60] width 92 height 13
paste input "*"
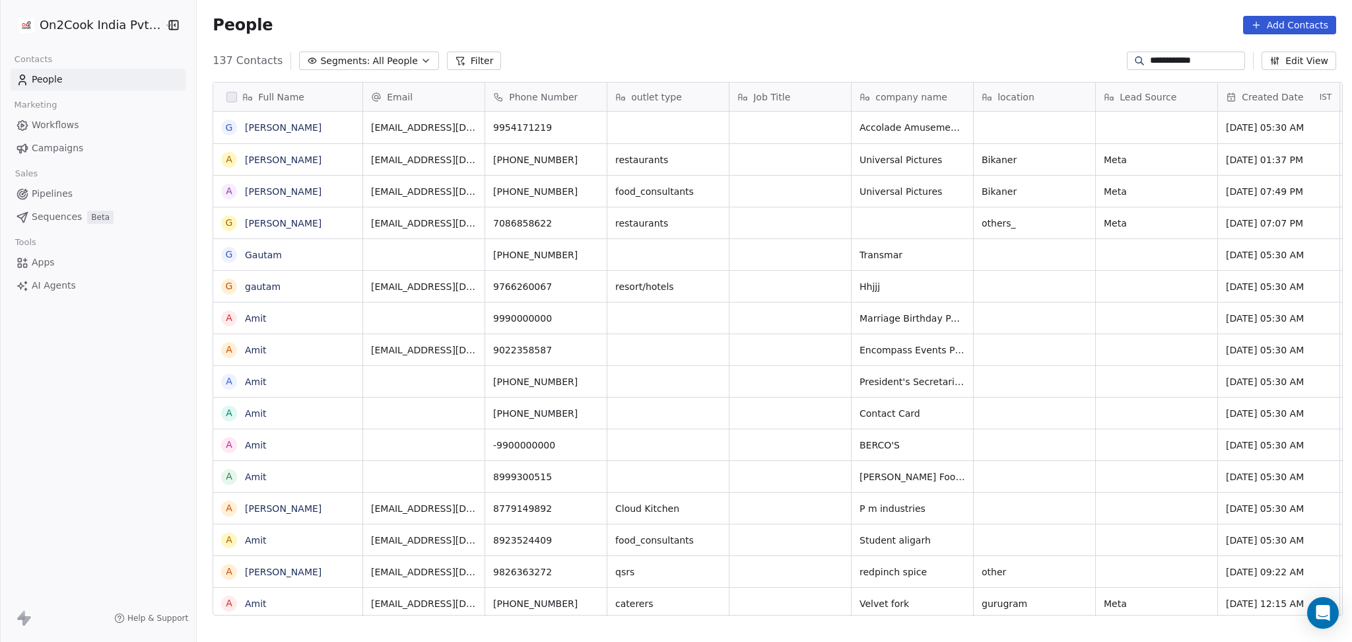
scroll to position [551, 1148]
type input "**********"
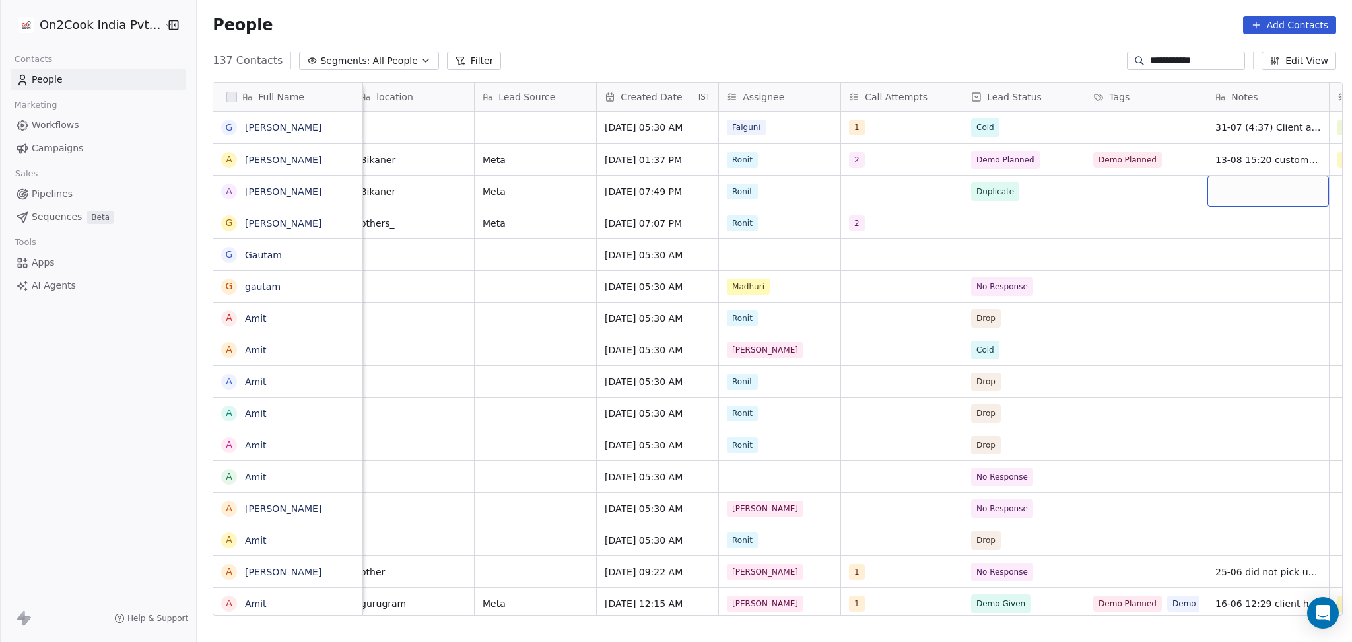
scroll to position [0, 744]
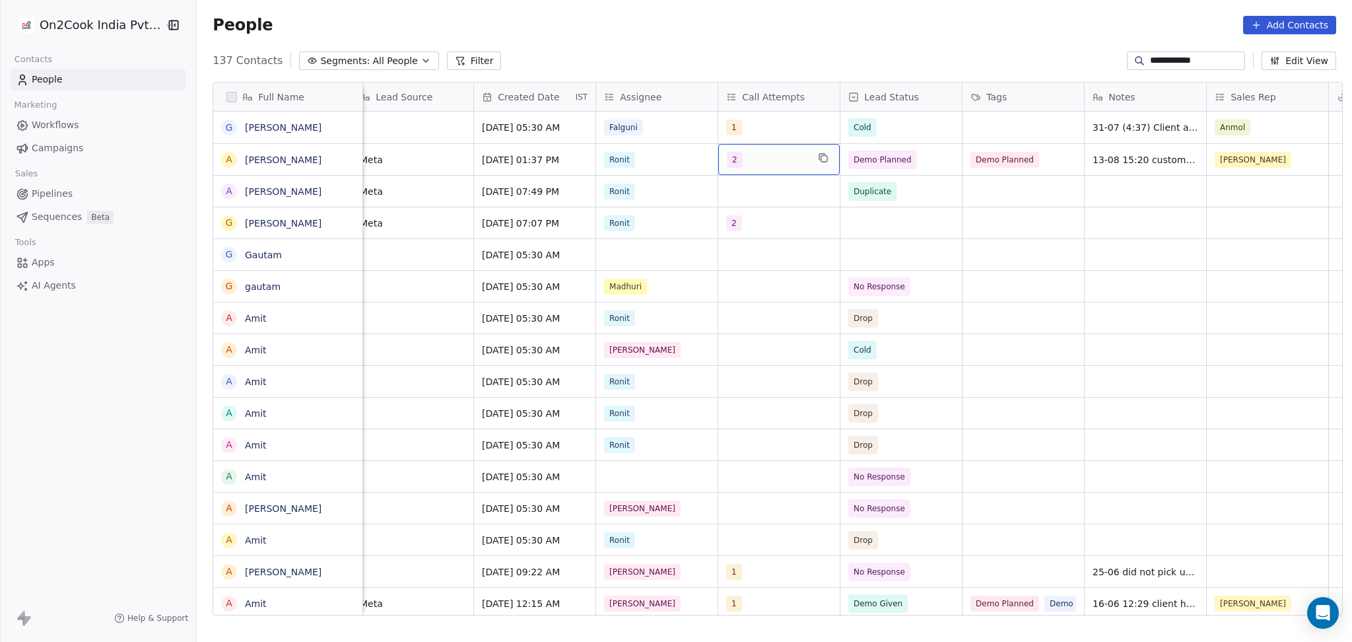
click at [727, 165] on span "2" at bounding box center [735, 160] width 16 height 16
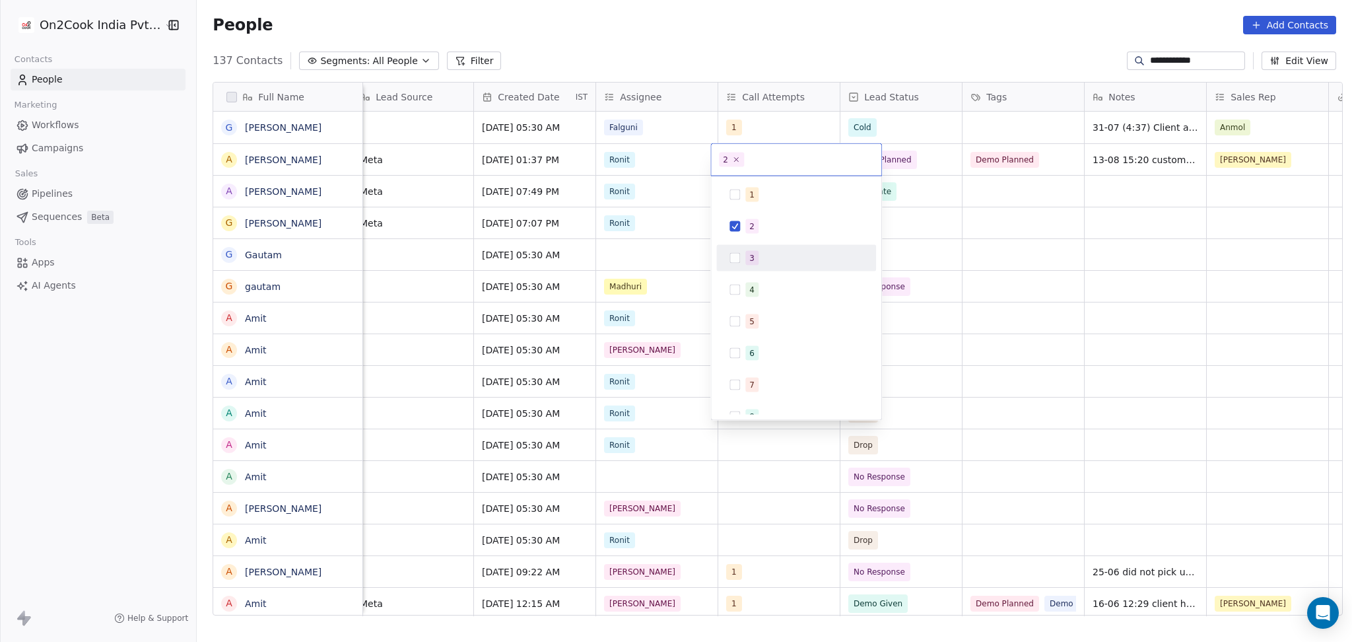
click at [756, 258] on span "3" at bounding box center [751, 258] width 13 height 15
click at [762, 230] on div "2" at bounding box center [804, 226] width 118 height 15
click at [1016, 195] on html "**********" at bounding box center [676, 321] width 1352 height 642
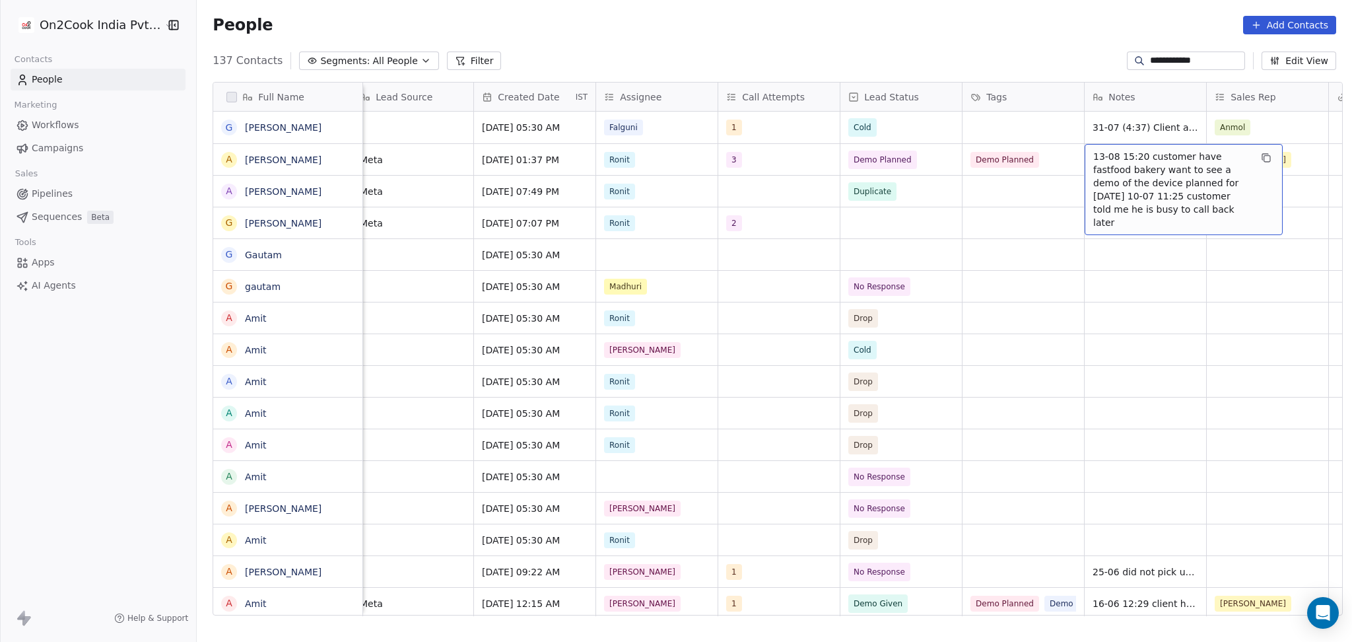
click at [1108, 156] on span "13-08 15:20 customer have fastfood bakery want to see a demo of the device plan…" at bounding box center [1171, 189] width 157 height 79
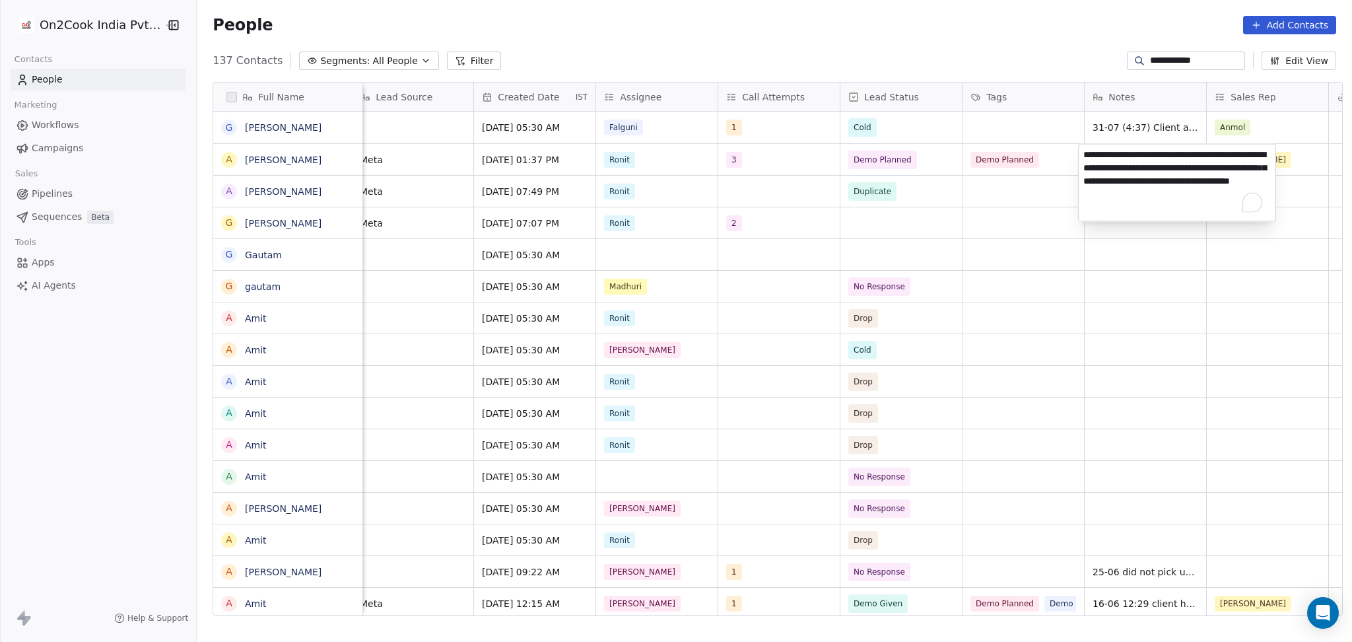
click at [1077, 153] on html "**********" at bounding box center [676, 321] width 1352 height 642
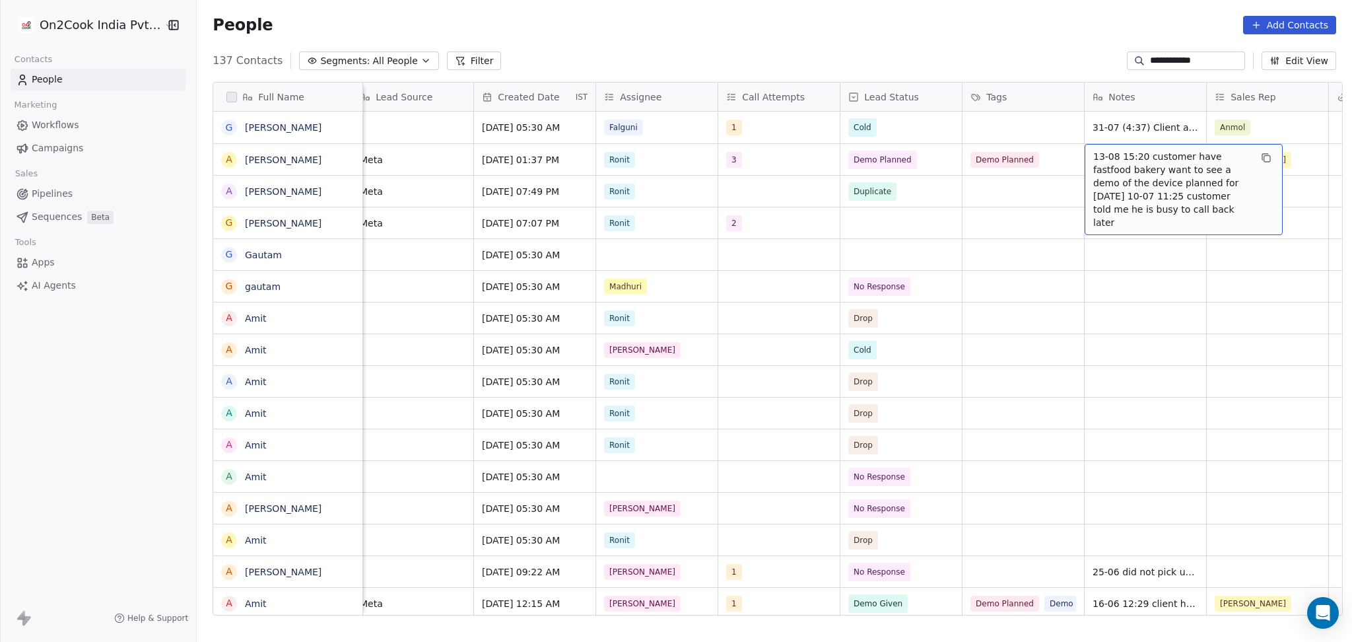
click at [1093, 158] on span "13-08 15:20 customer have fastfood bakery want to see a demo of the device plan…" at bounding box center [1171, 189] width 157 height 79
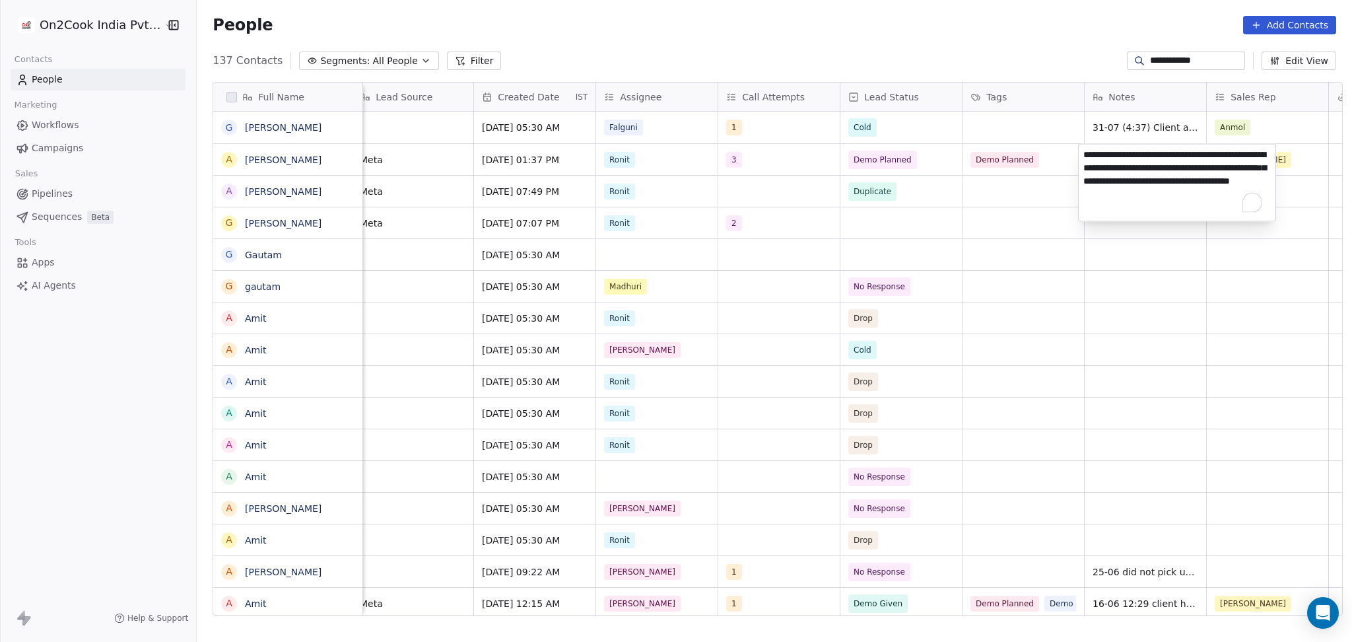
click at [1085, 152] on textarea "**********" at bounding box center [1177, 183] width 197 height 77
type textarea "**********"
click at [1038, 185] on html "**********" at bounding box center [676, 321] width 1352 height 642
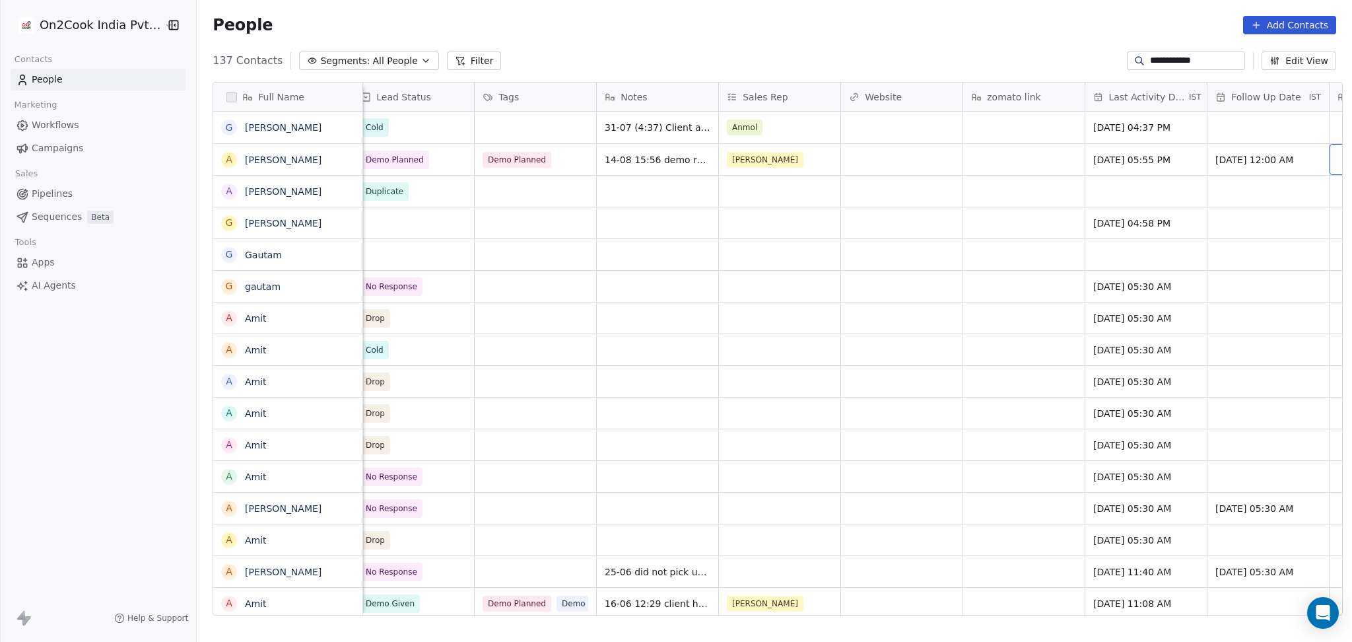
scroll to position [0, 1355]
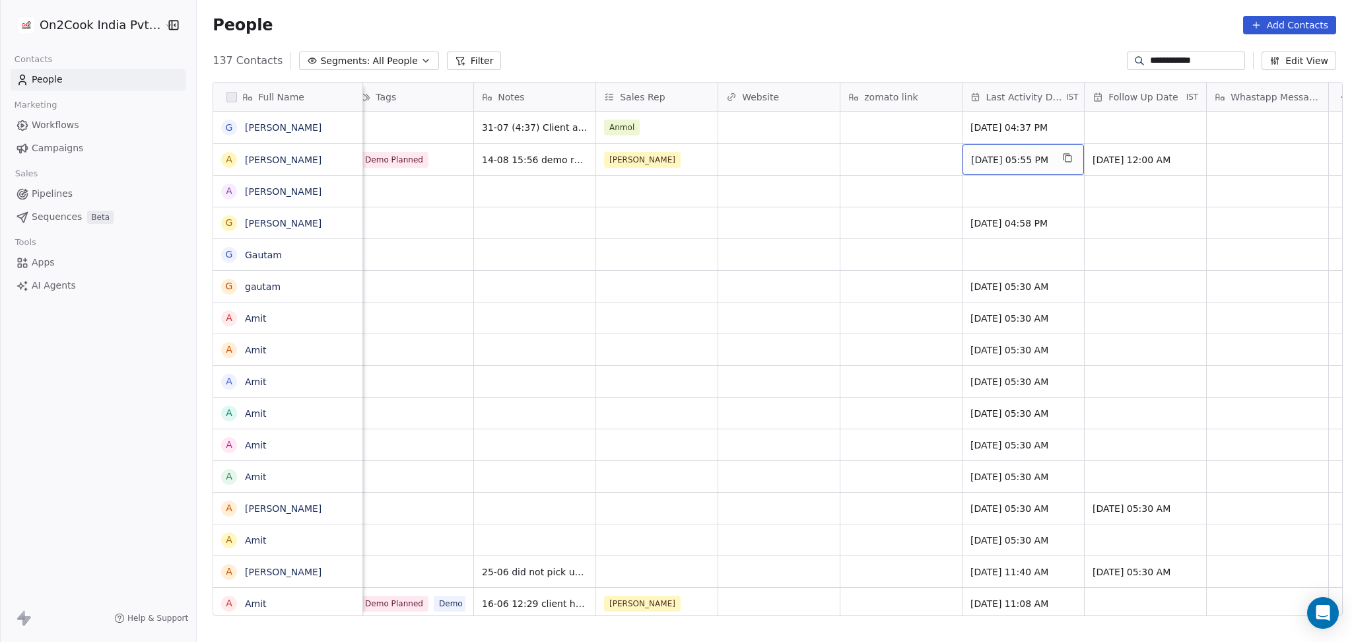
click at [997, 158] on span "Aug 13, 2025 05:55 PM" at bounding box center [1011, 159] width 81 height 13
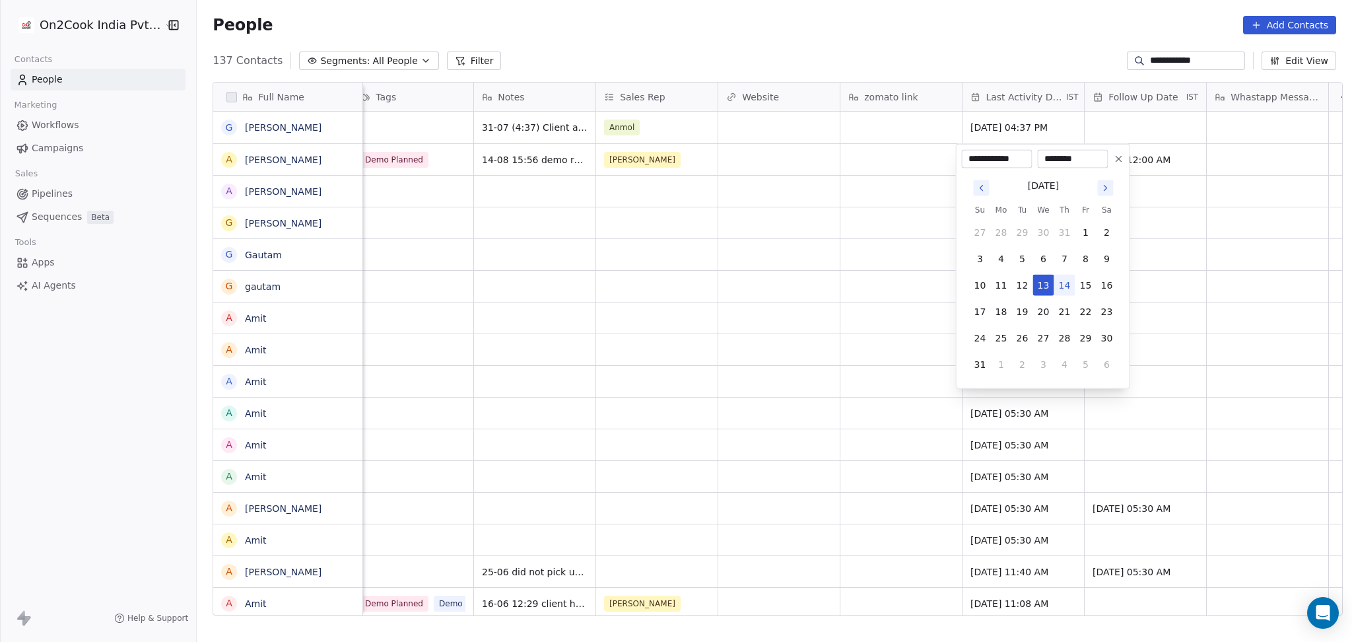
click at [1061, 278] on button "14" at bounding box center [1064, 285] width 21 height 21
type input "**********"
click at [896, 281] on html "**********" at bounding box center [676, 321] width 1352 height 642
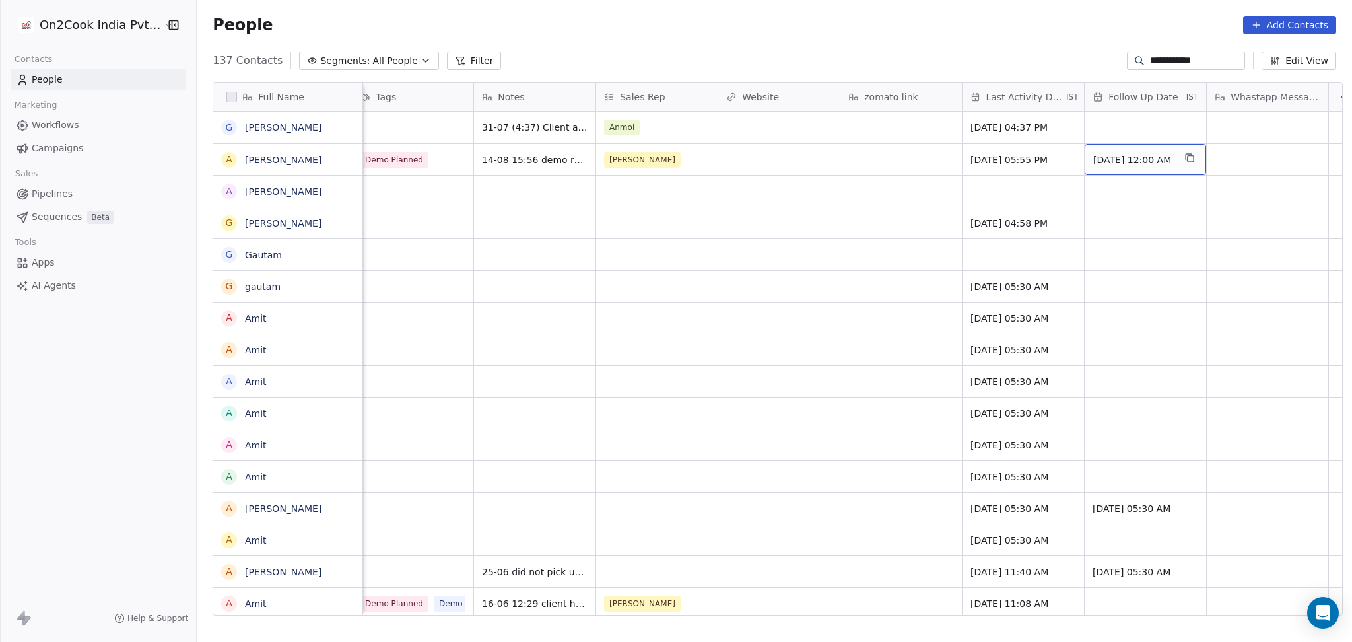
click at [1128, 168] on div "[DATE] 12:00 AM" at bounding box center [1145, 159] width 121 height 31
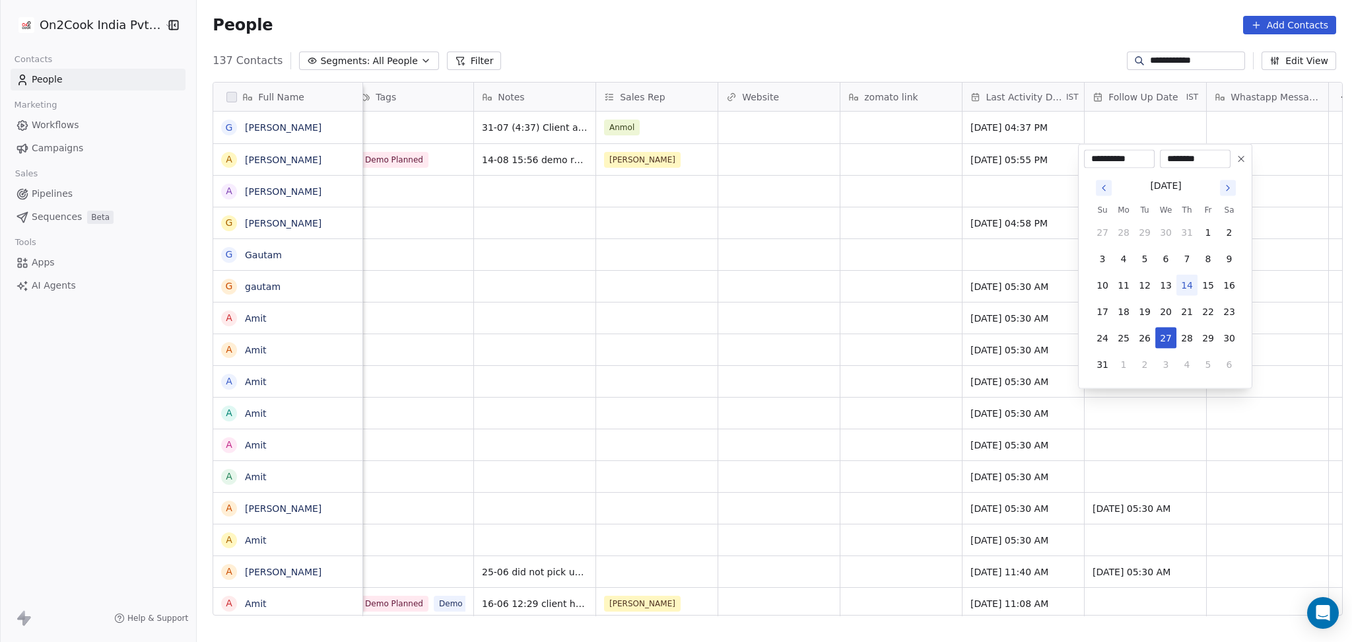
click at [1228, 186] on icon "Go to next month" at bounding box center [1228, 187] width 3 height 5
click at [1067, 186] on html "**********" at bounding box center [676, 321] width 1352 height 642
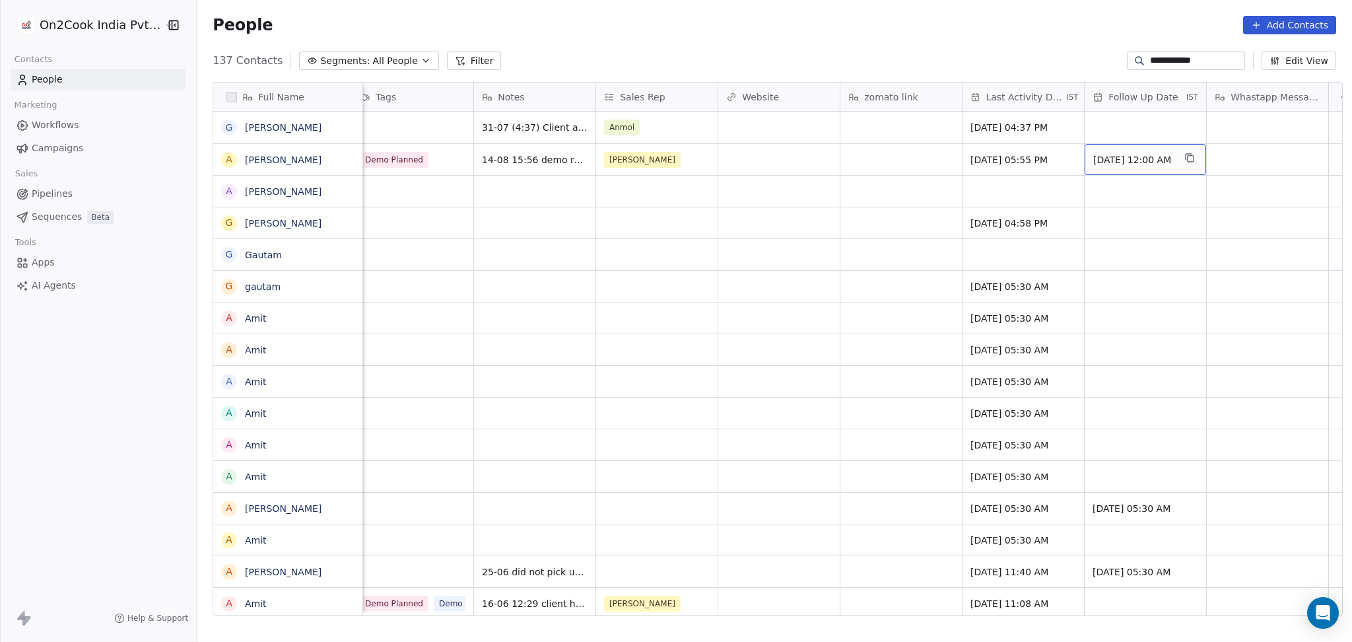
click at [1114, 161] on span "[DATE] 12:00 AM" at bounding box center [1133, 159] width 81 height 13
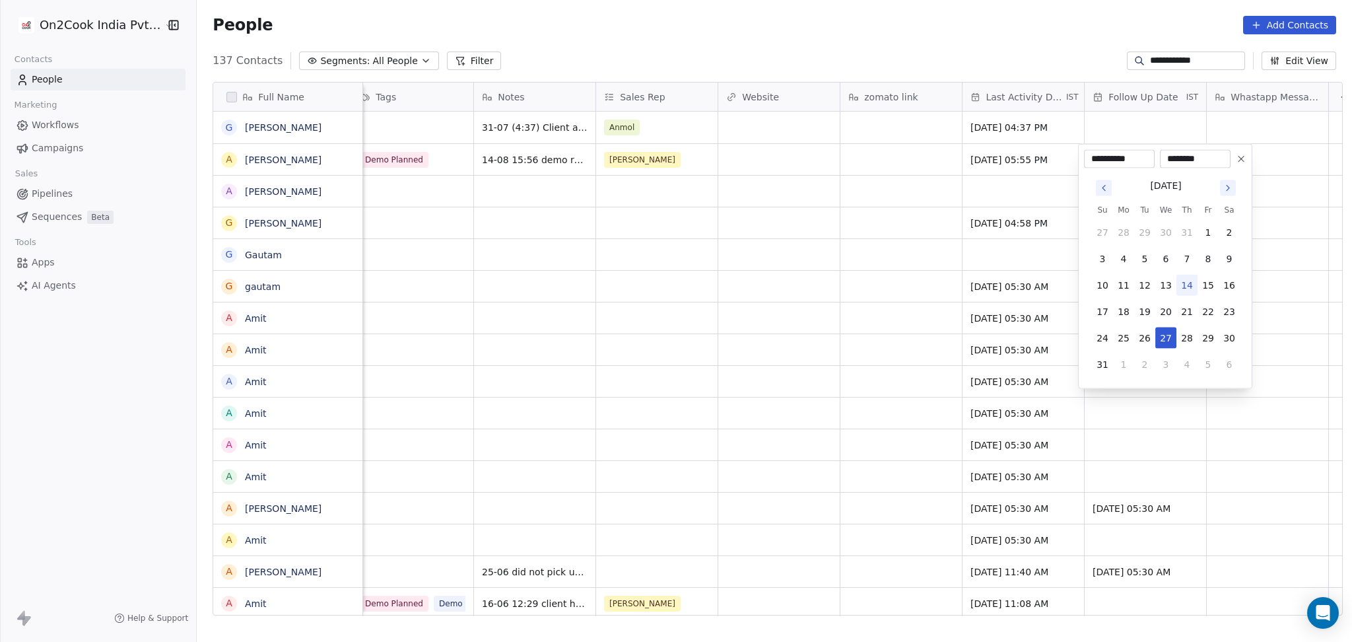
click at [1105, 191] on icon "Go to previous month" at bounding box center [1103, 188] width 11 height 11
click at [1092, 185] on div "[DATE]" at bounding box center [1166, 184] width 148 height 17
click at [1103, 187] on icon "Go to previous month" at bounding box center [1103, 187] width 3 height 5
click at [1104, 182] on button "Go to previous month" at bounding box center [1104, 188] width 16 height 16
click at [1096, 192] on button "Go to previous month" at bounding box center [1104, 188] width 16 height 16
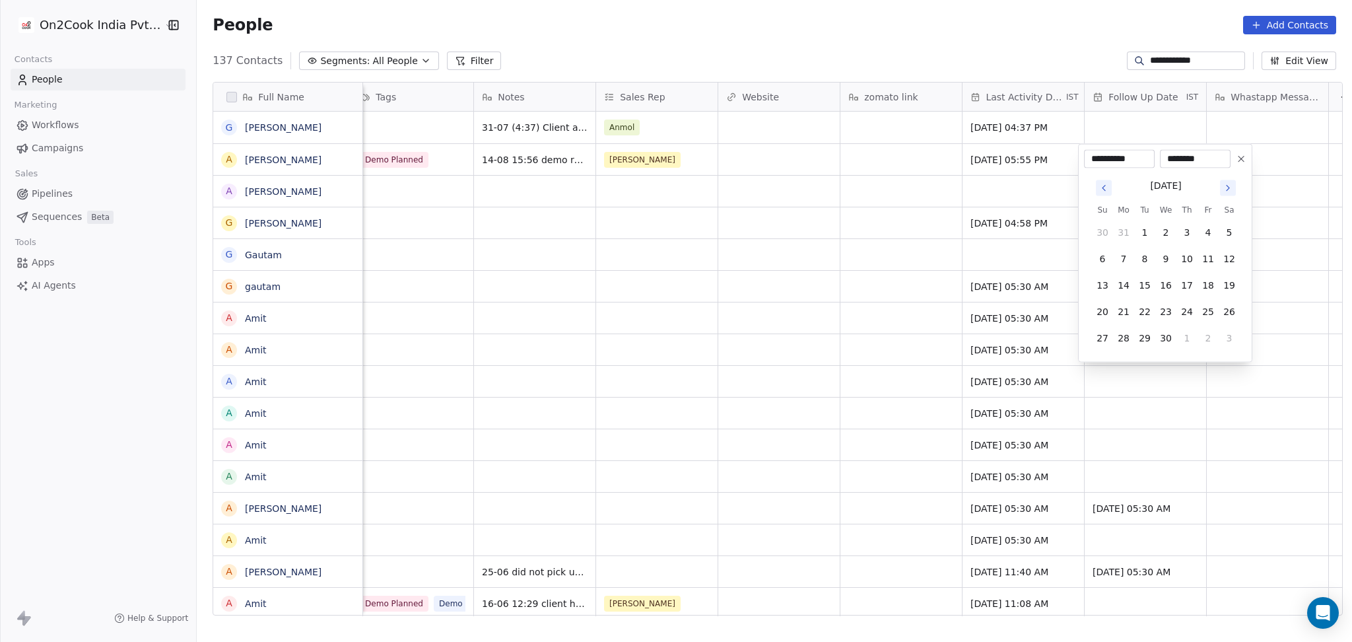
click at [1224, 192] on icon "Go to next month" at bounding box center [1228, 188] width 11 height 11
click at [1224, 191] on icon "Go to next month" at bounding box center [1228, 188] width 11 height 11
click at [1189, 286] on button "14" at bounding box center [1186, 285] width 21 height 21
type input "**********"
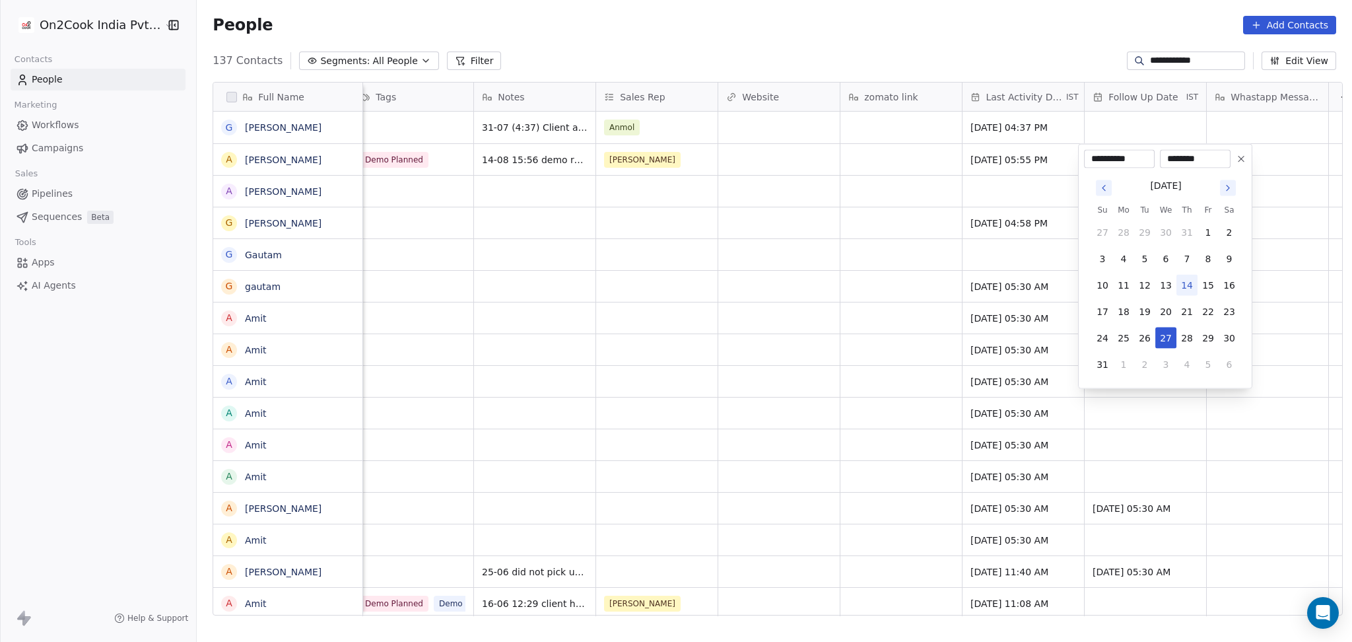
click at [932, 273] on html "**********" at bounding box center [676, 321] width 1352 height 642
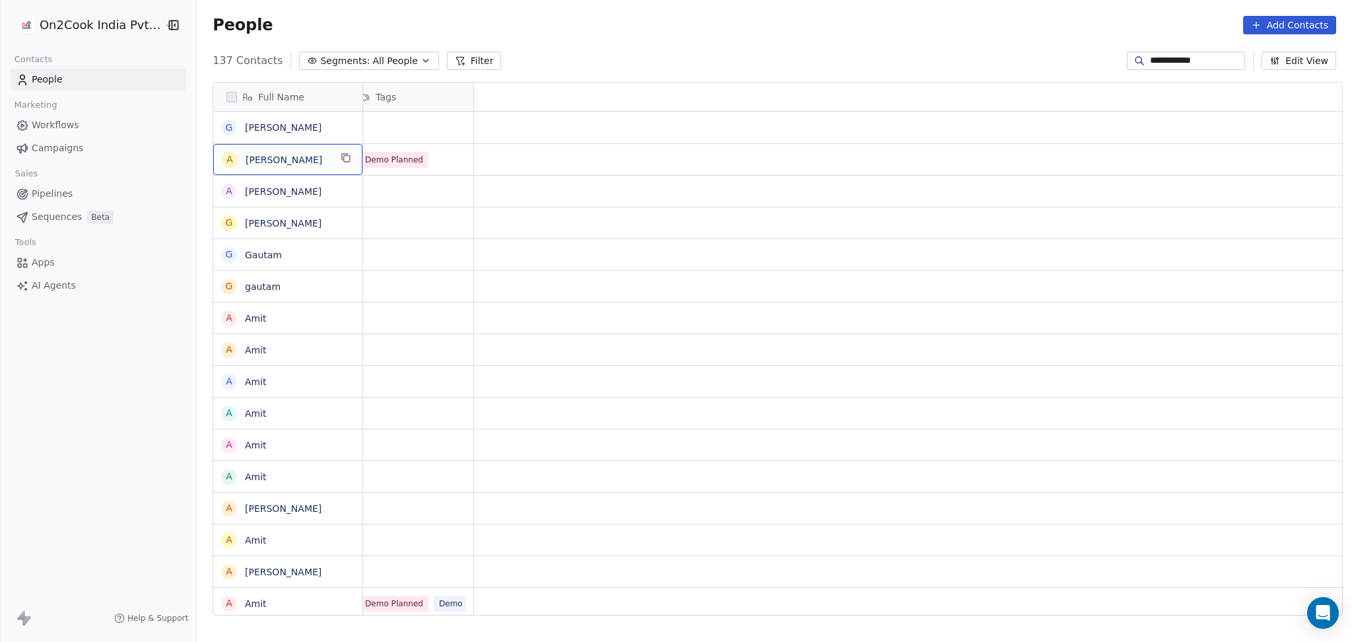
scroll to position [0, 0]
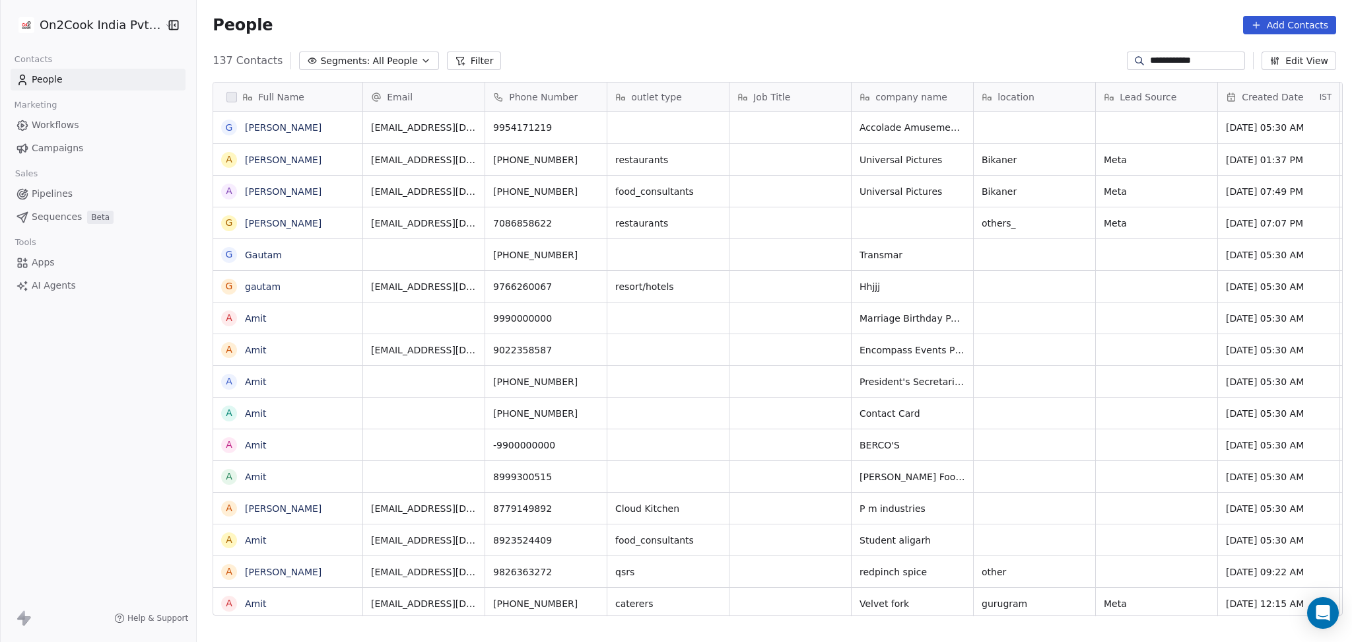
click at [1150, 59] on input "**********" at bounding box center [1196, 60] width 92 height 13
paste input "**"
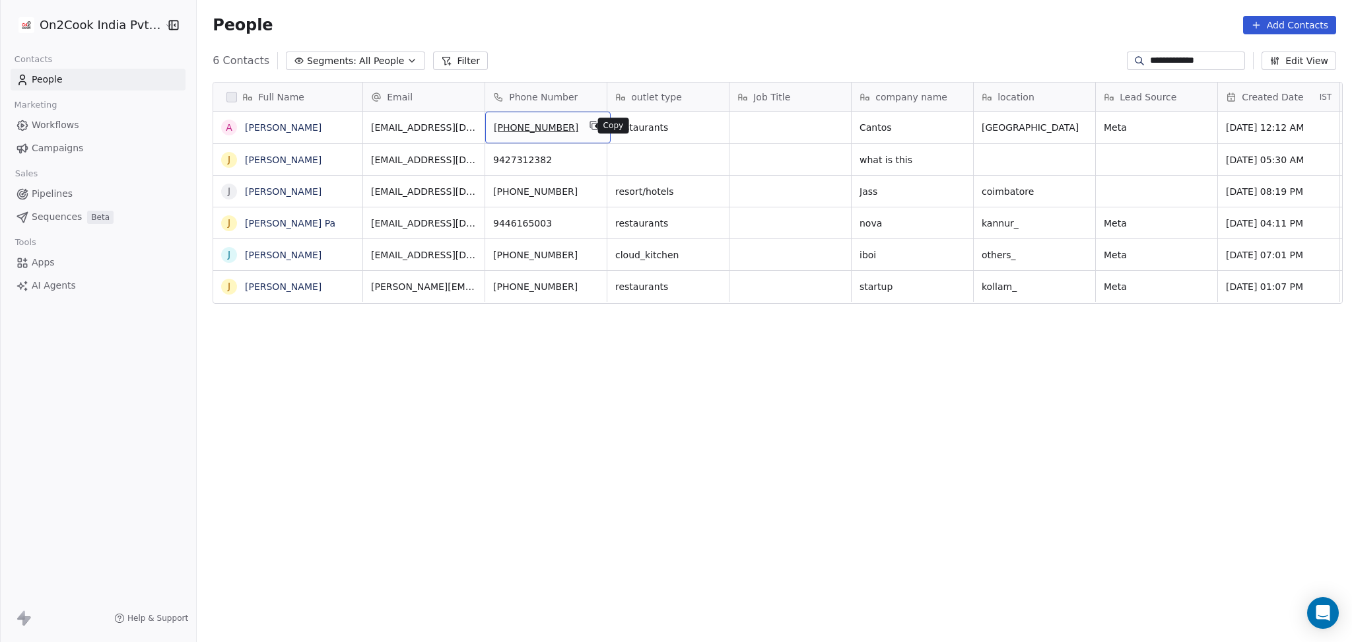
click at [592, 129] on icon "grid" at bounding box center [595, 126] width 6 height 6
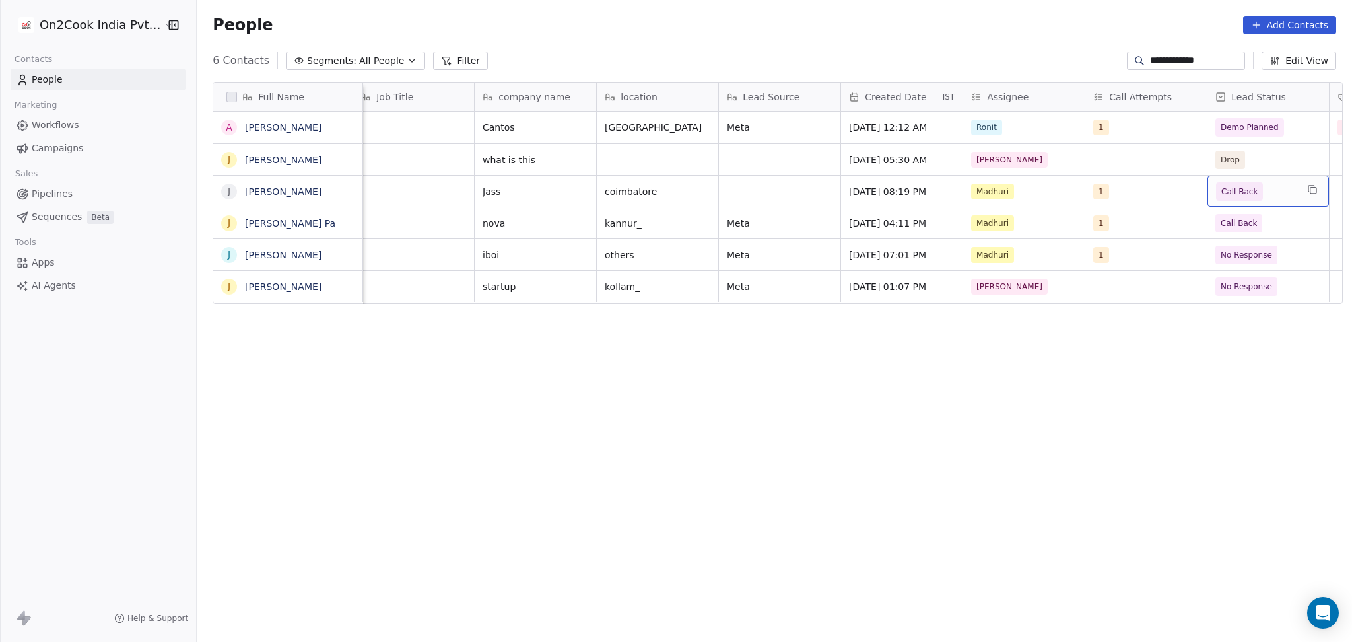
scroll to position [0, 500]
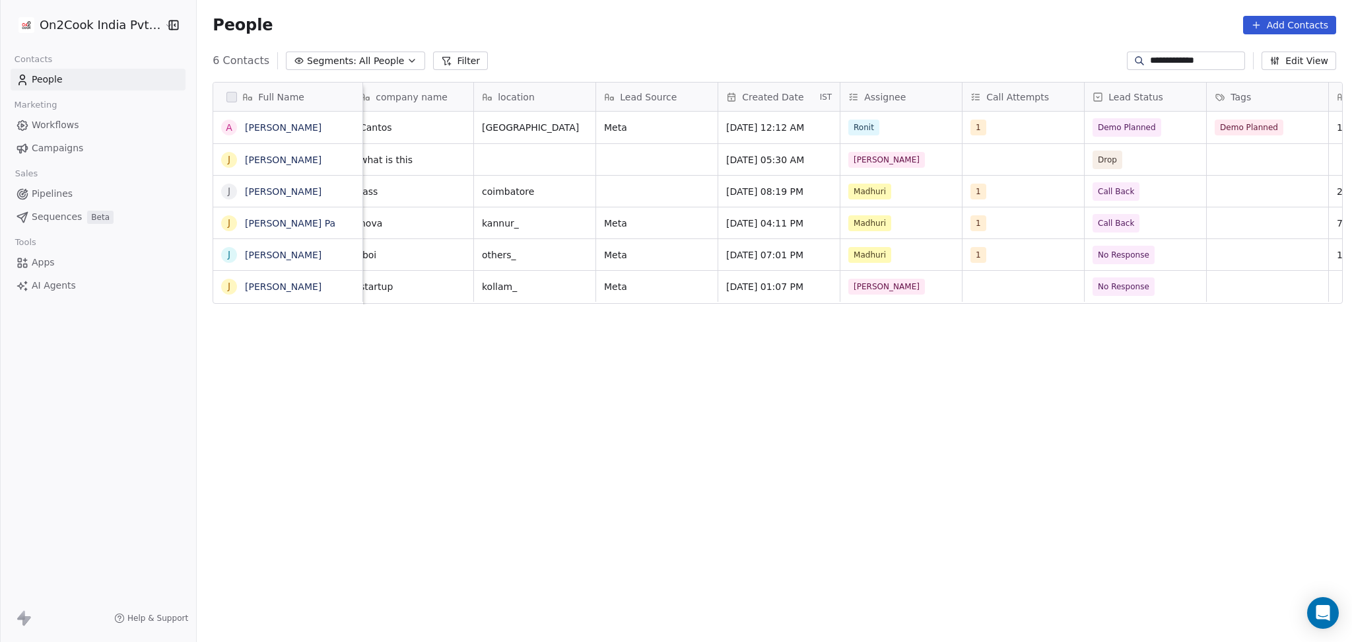
click at [1186, 61] on input "**********" at bounding box center [1196, 60] width 92 height 13
paste input "*"
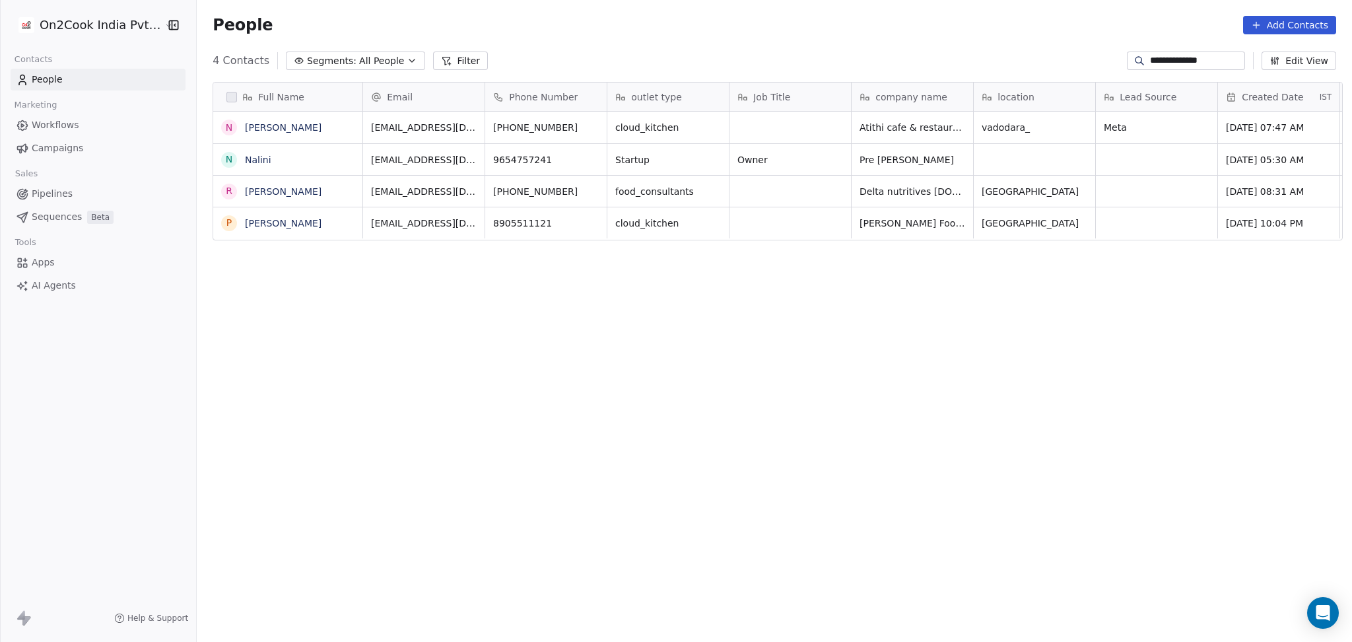
scroll to position [551, 1148]
type input "**********"
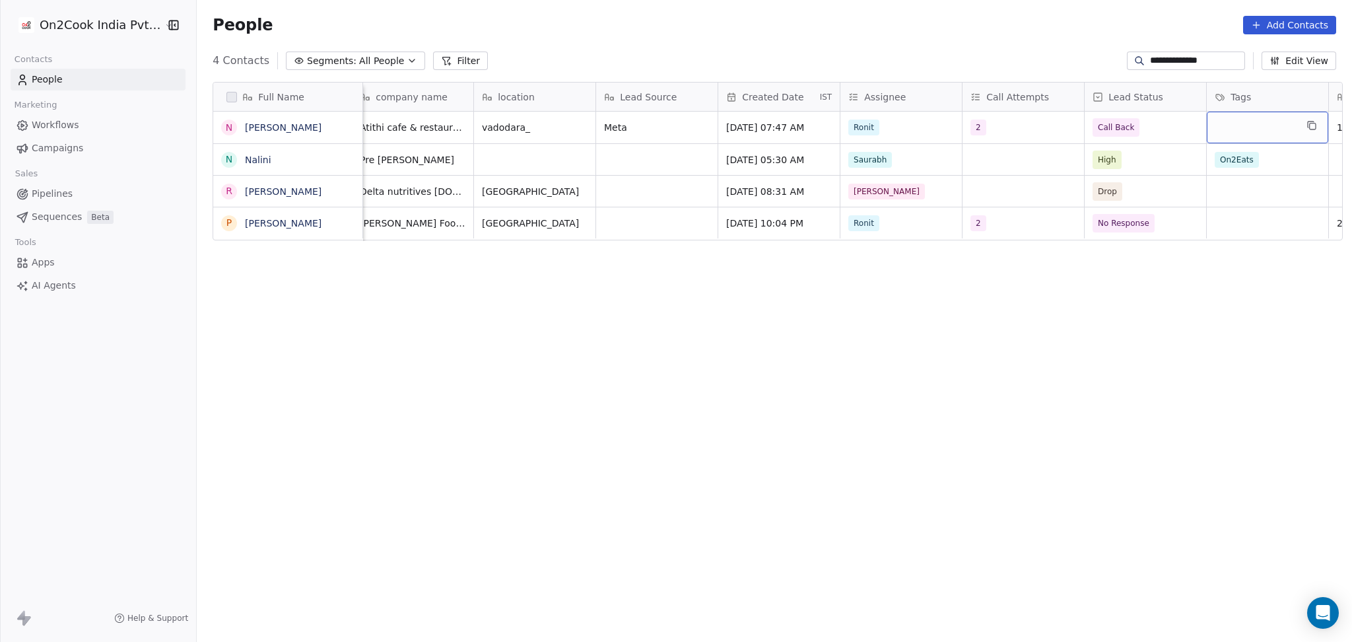
scroll to position [0, 621]
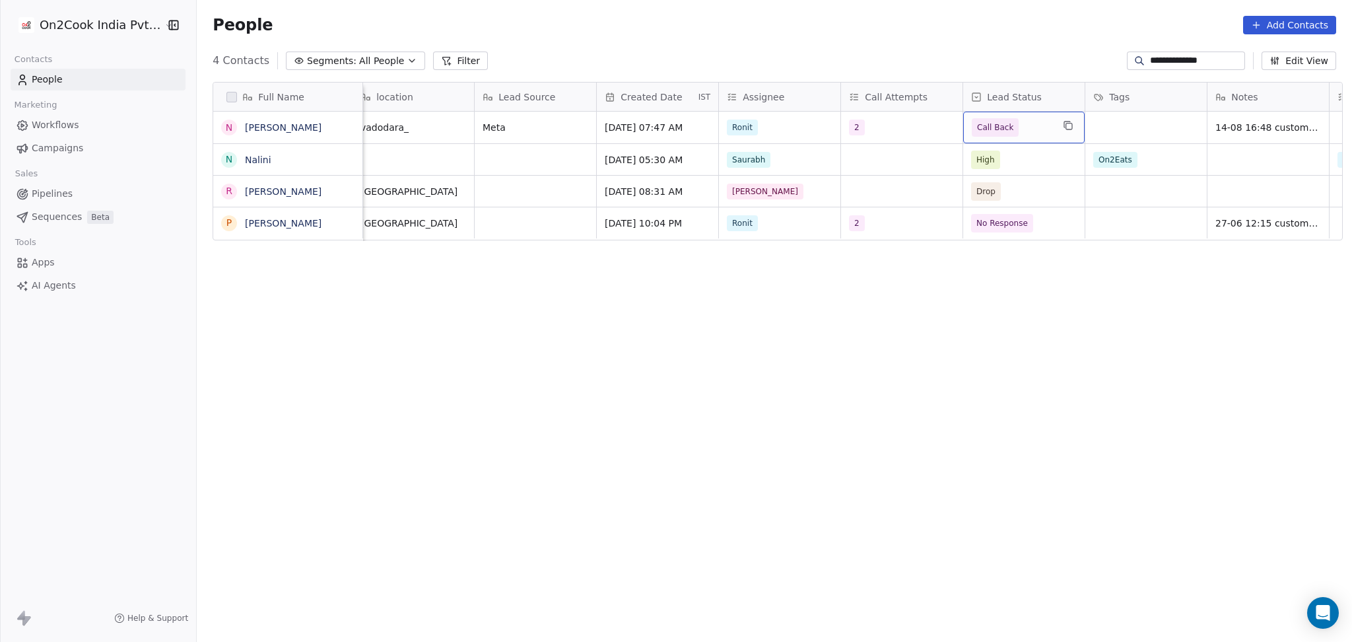
click at [1008, 129] on span "Call Back" at bounding box center [1012, 127] width 81 height 18
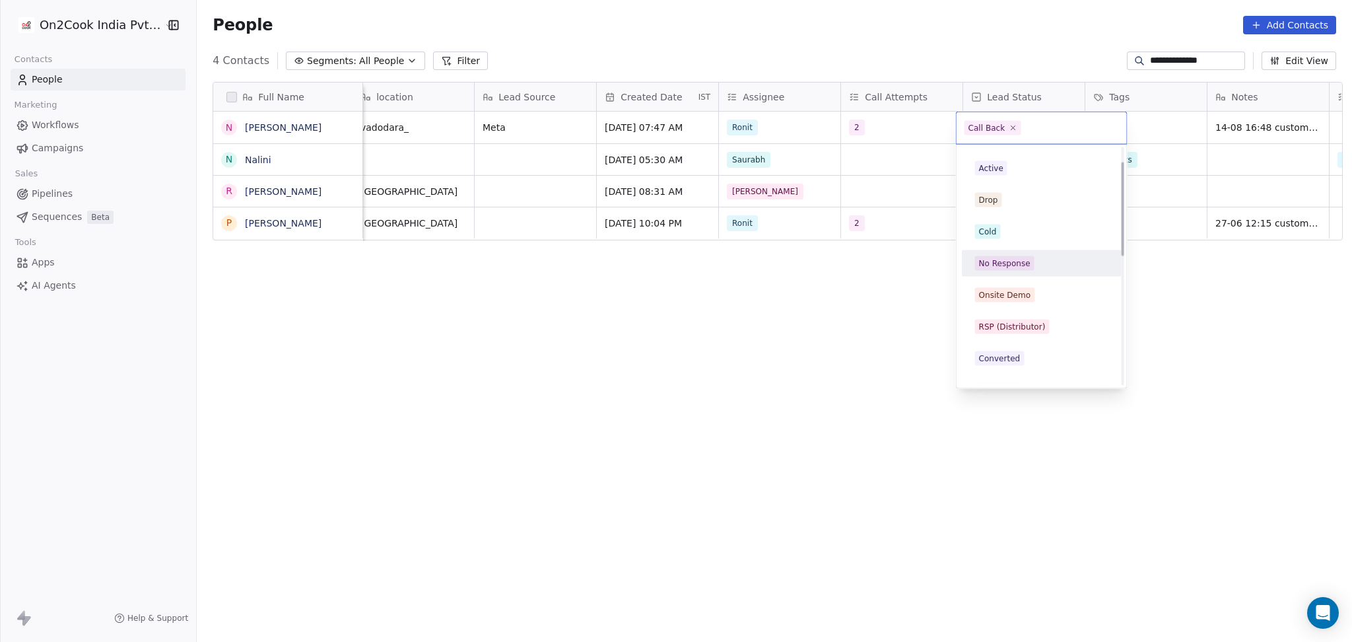
scroll to position [0, 0]
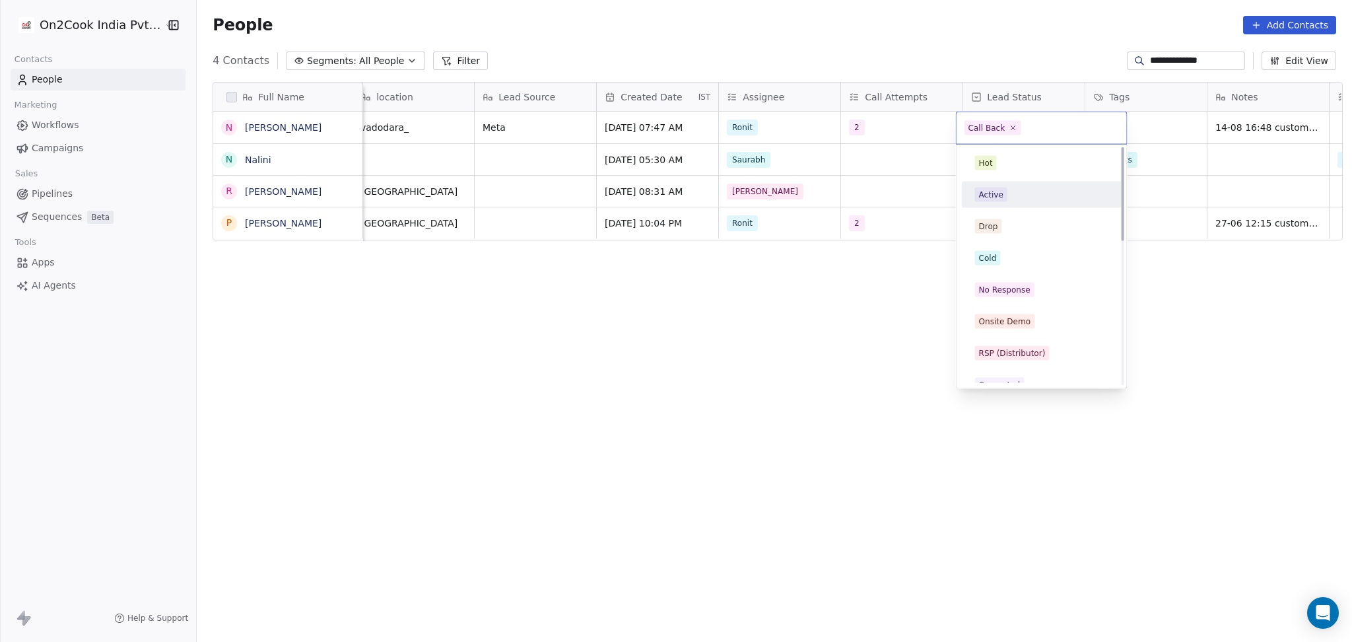
click at [1009, 204] on div "Active" at bounding box center [1041, 194] width 149 height 21
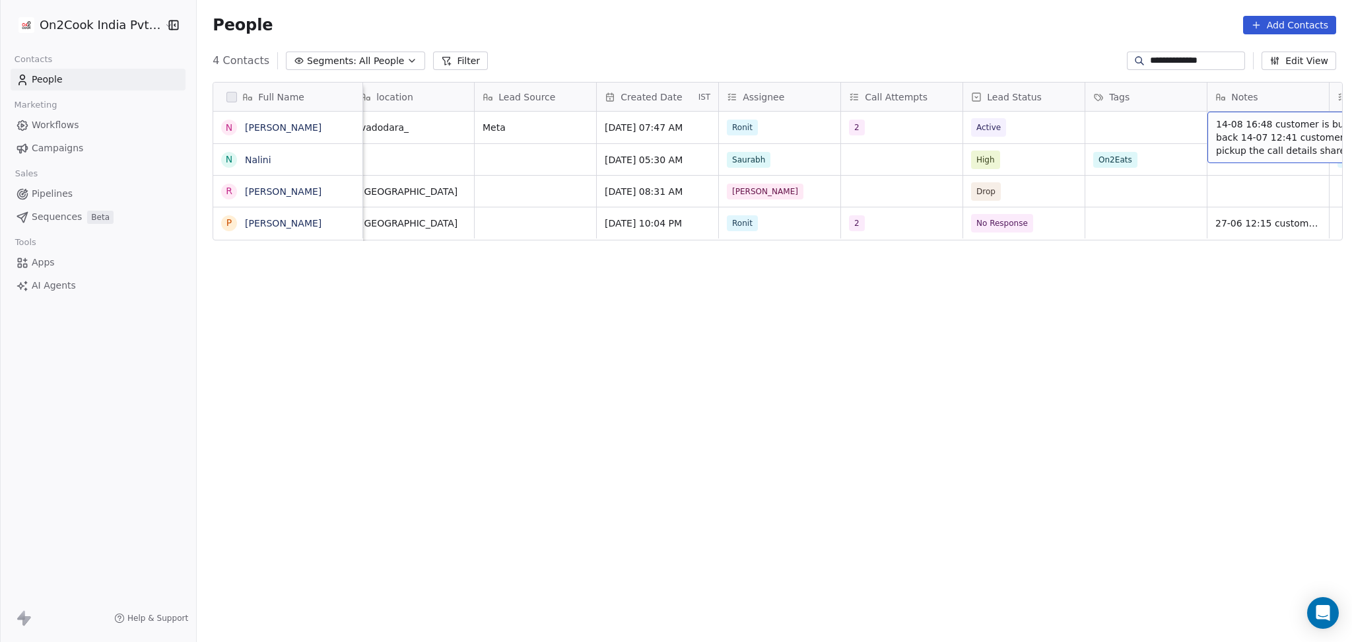
click at [1225, 118] on span "14-08 16:48 customer is busy call back 14-07 12:41 customer didnt pickup the ca…" at bounding box center [1294, 138] width 157 height 40
drag, startPoint x: 1314, startPoint y: 121, endPoint x: 1246, endPoint y: 120, distance: 68.0
click at [1246, 120] on textarea "**********" at bounding box center [1246, 138] width 197 height 50
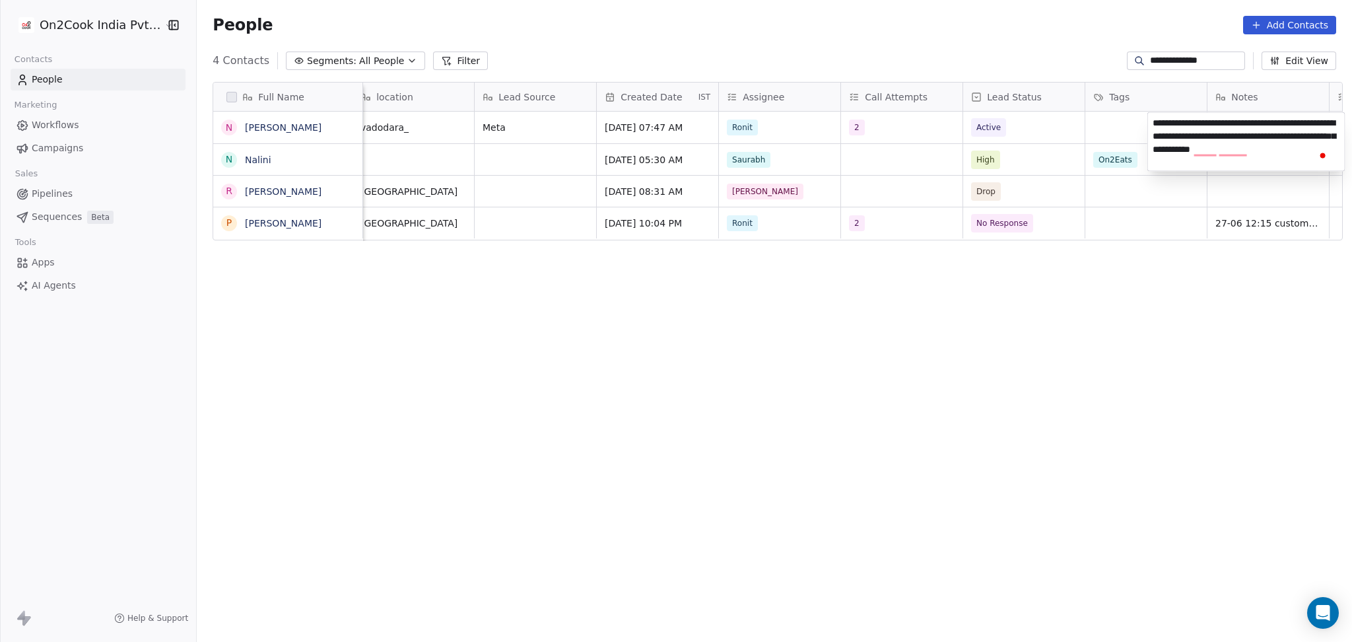
type textarea "**********"
click at [1143, 133] on html "**********" at bounding box center [676, 321] width 1352 height 642
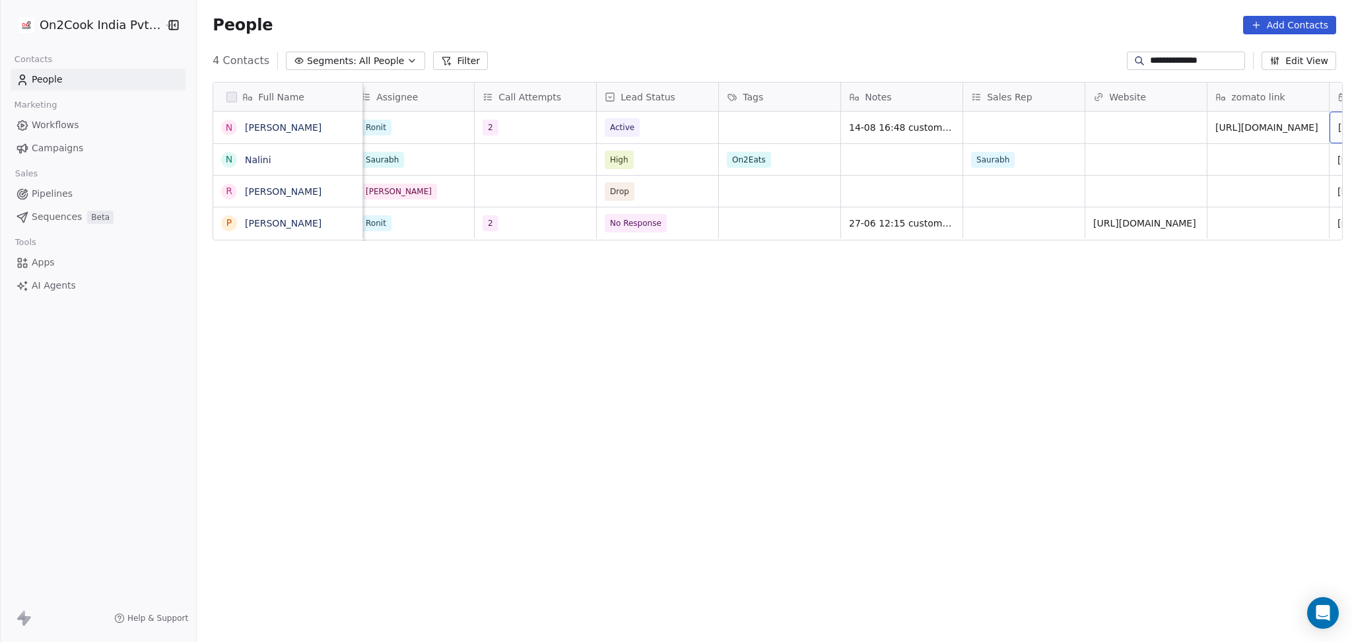
scroll to position [0, 1232]
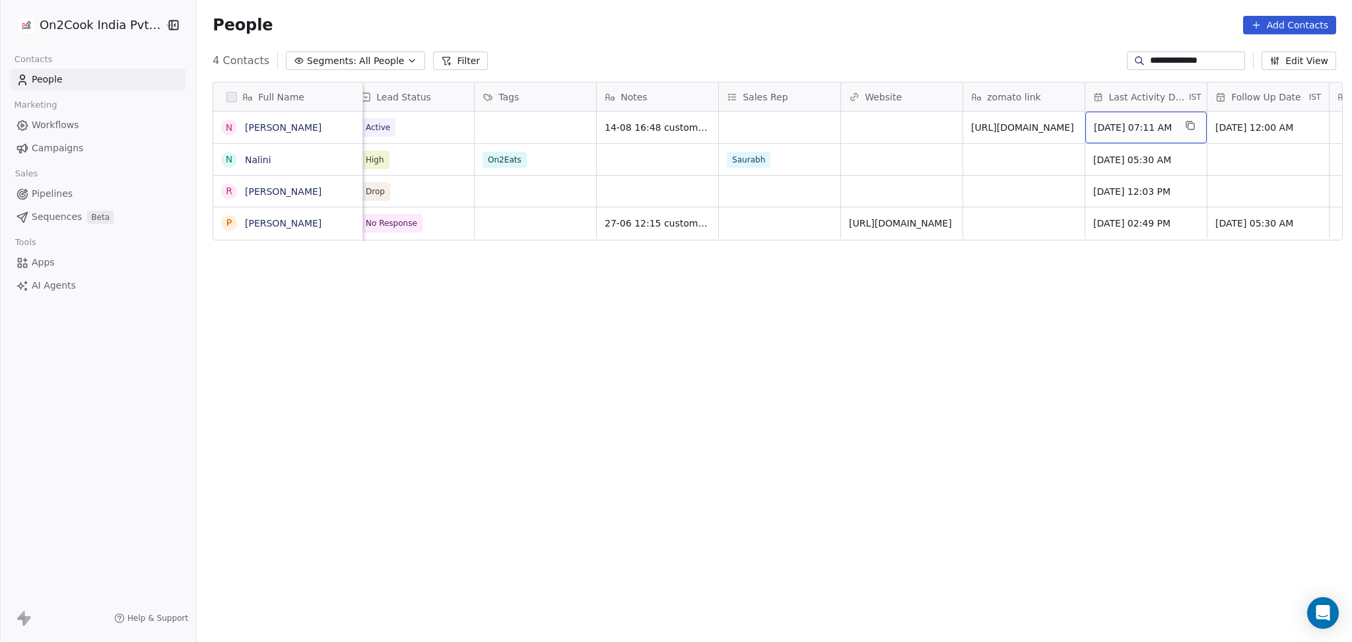
click at [1122, 132] on span "Aug 14, 2025 07:11 AM" at bounding box center [1134, 127] width 81 height 13
click at [948, 161] on html "**********" at bounding box center [676, 321] width 1352 height 642
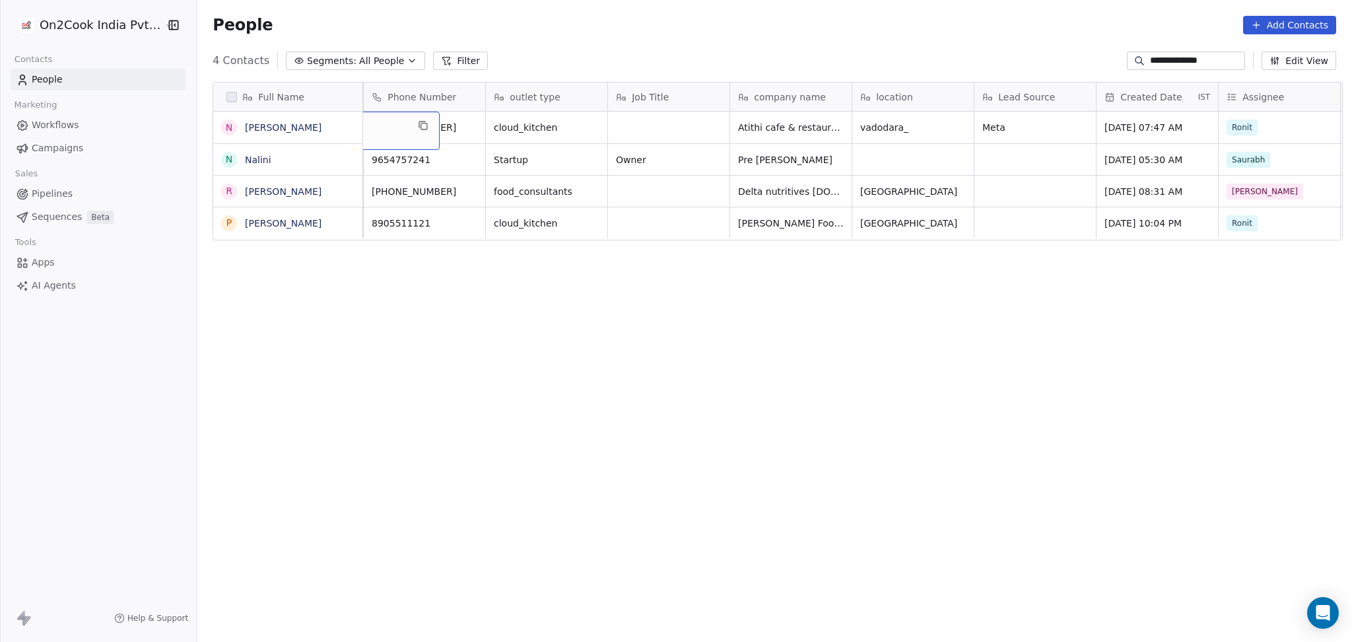
scroll to position [0, 0]
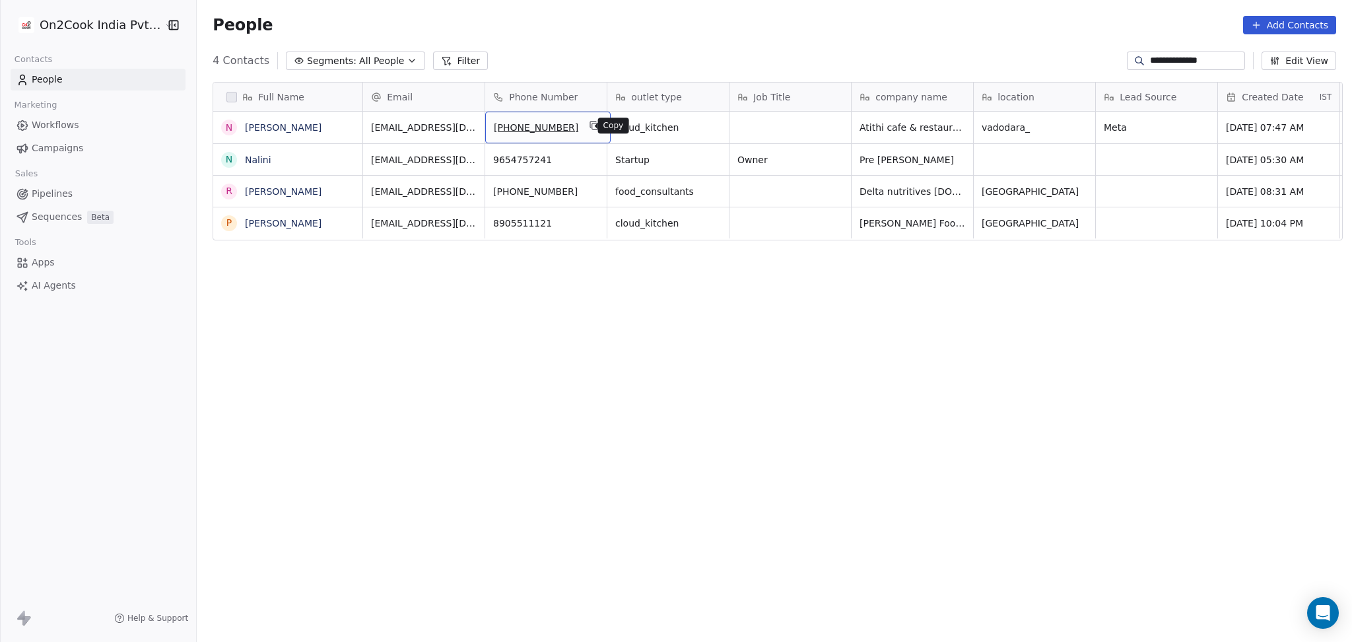
click at [592, 124] on icon "grid" at bounding box center [595, 126] width 6 height 6
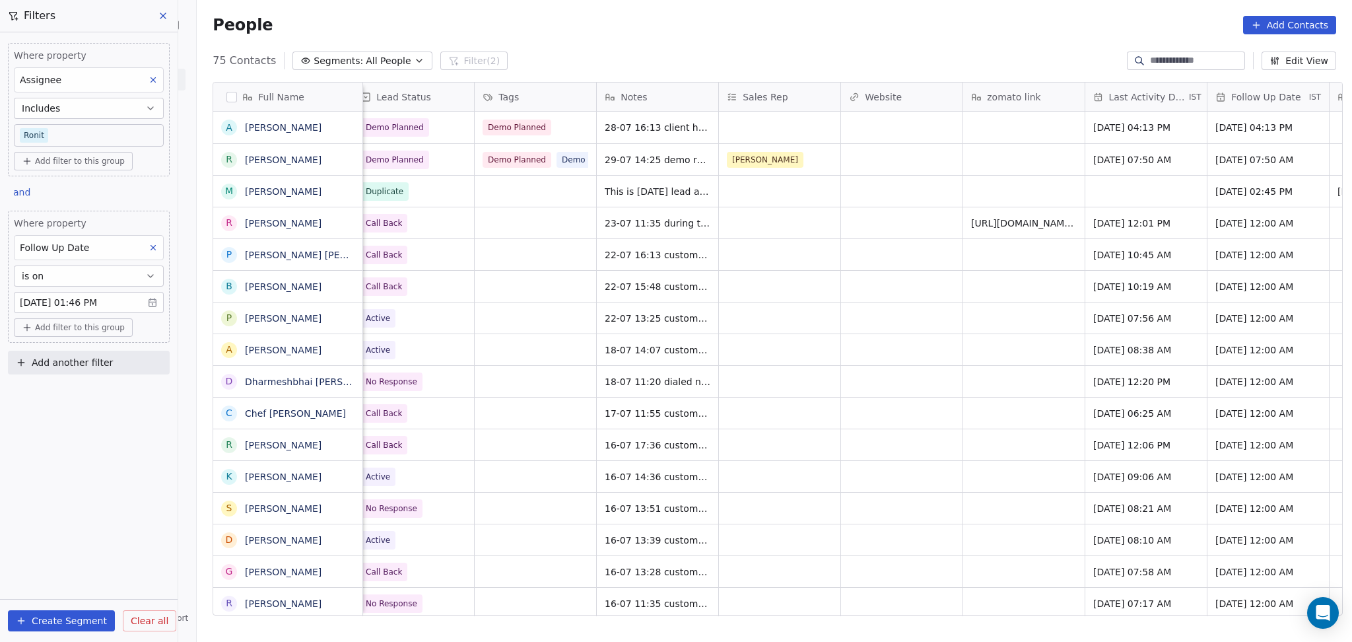
scroll to position [0, 1099]
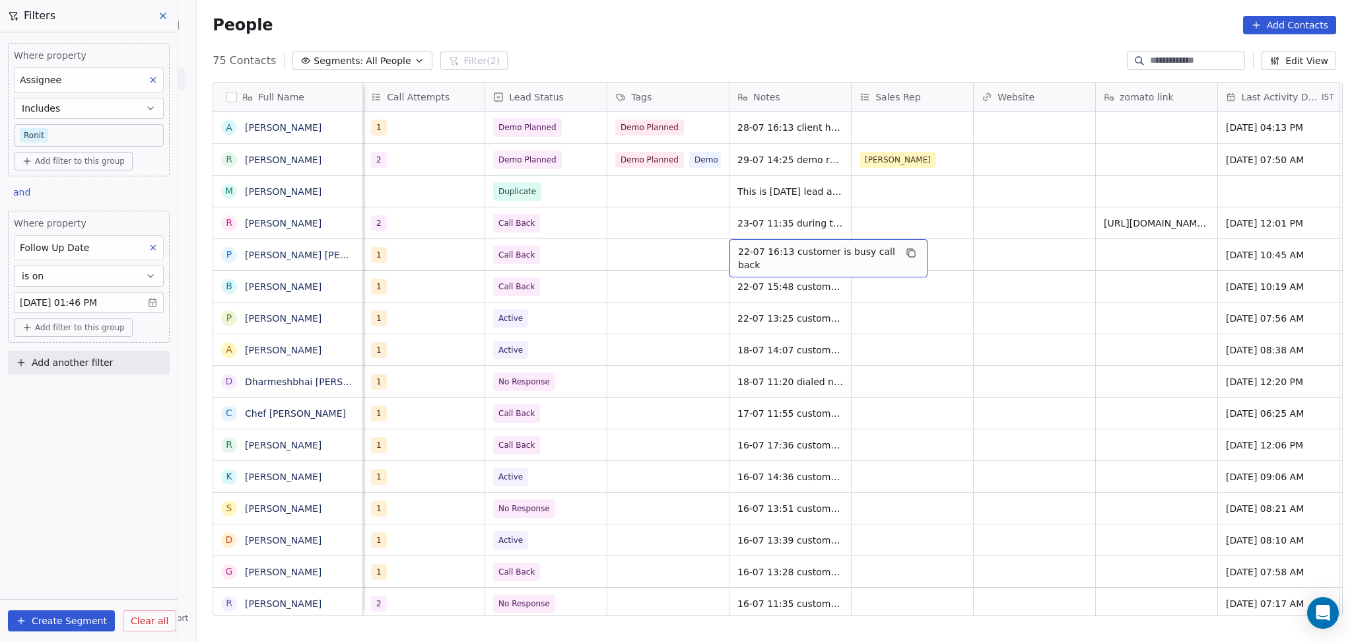
click at [766, 261] on span "22-07 16:13 customer is busy call back" at bounding box center [816, 258] width 157 height 26
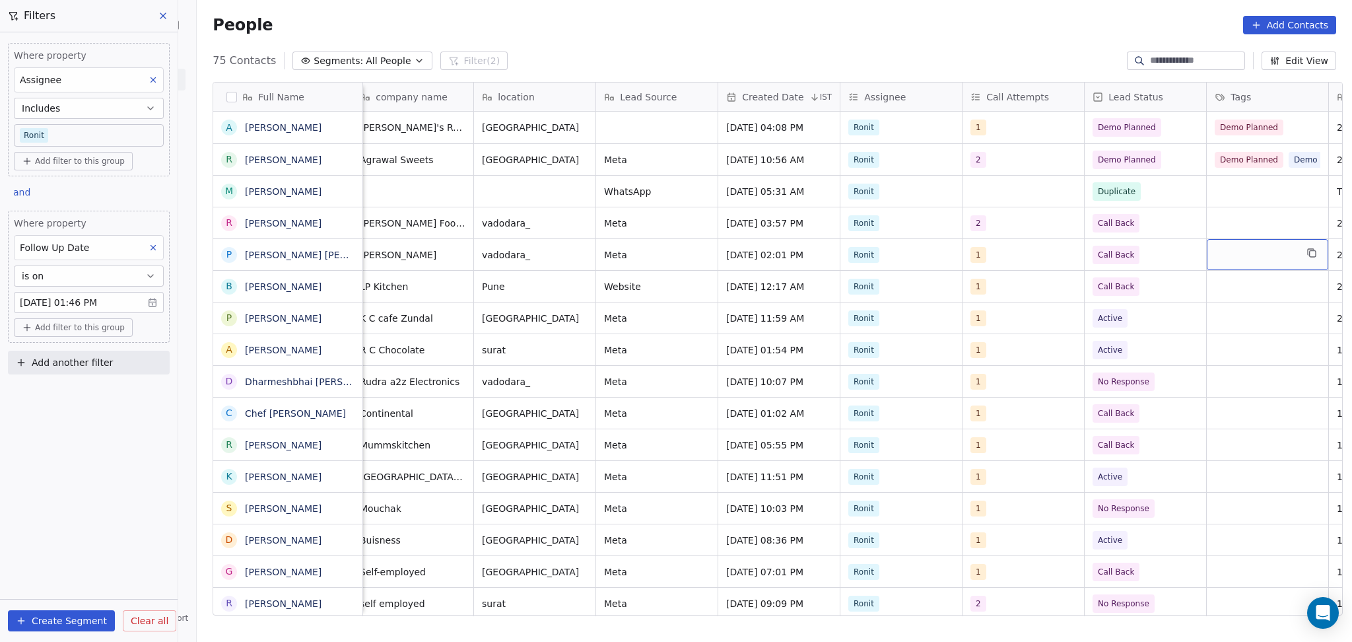
scroll to position [0, 621]
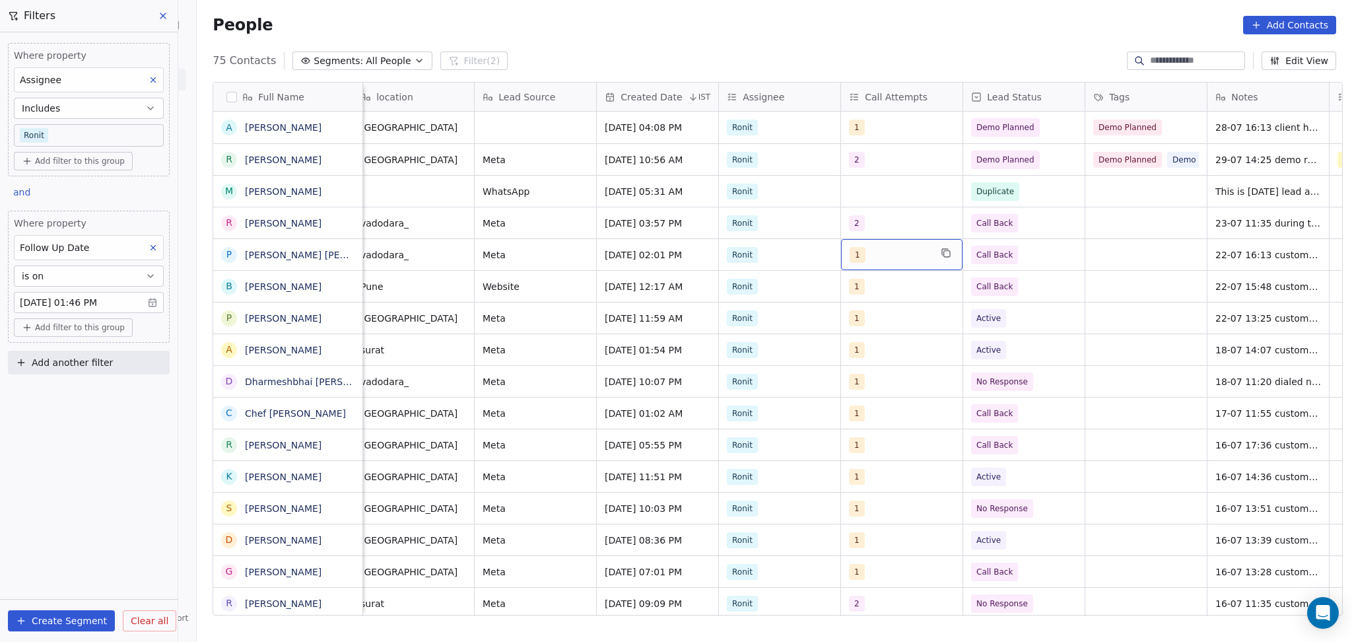
click at [862, 261] on div "1" at bounding box center [890, 255] width 81 height 16
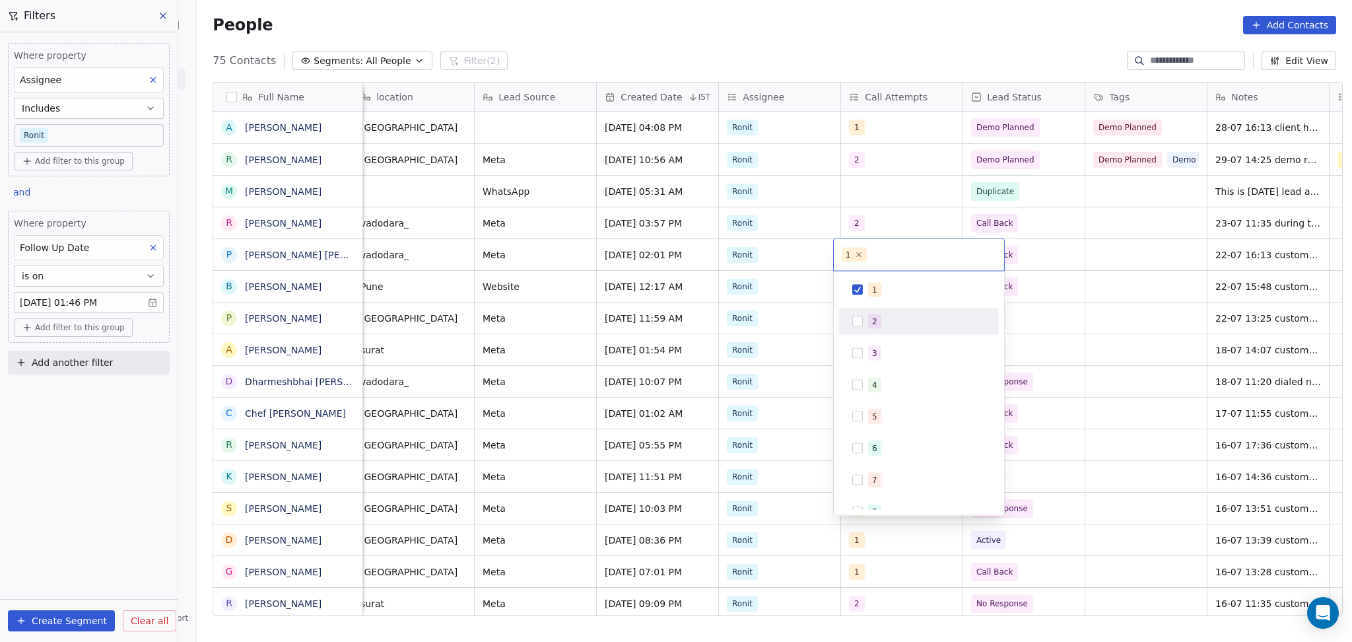
click at [878, 325] on span "2" at bounding box center [874, 321] width 13 height 15
click at [885, 293] on div "1" at bounding box center [927, 290] width 118 height 15
click at [1105, 286] on html "On2Cook India Pvt. Ltd. Contacts People Marketing Workflows Campaigns Sales Pip…" at bounding box center [676, 321] width 1352 height 642
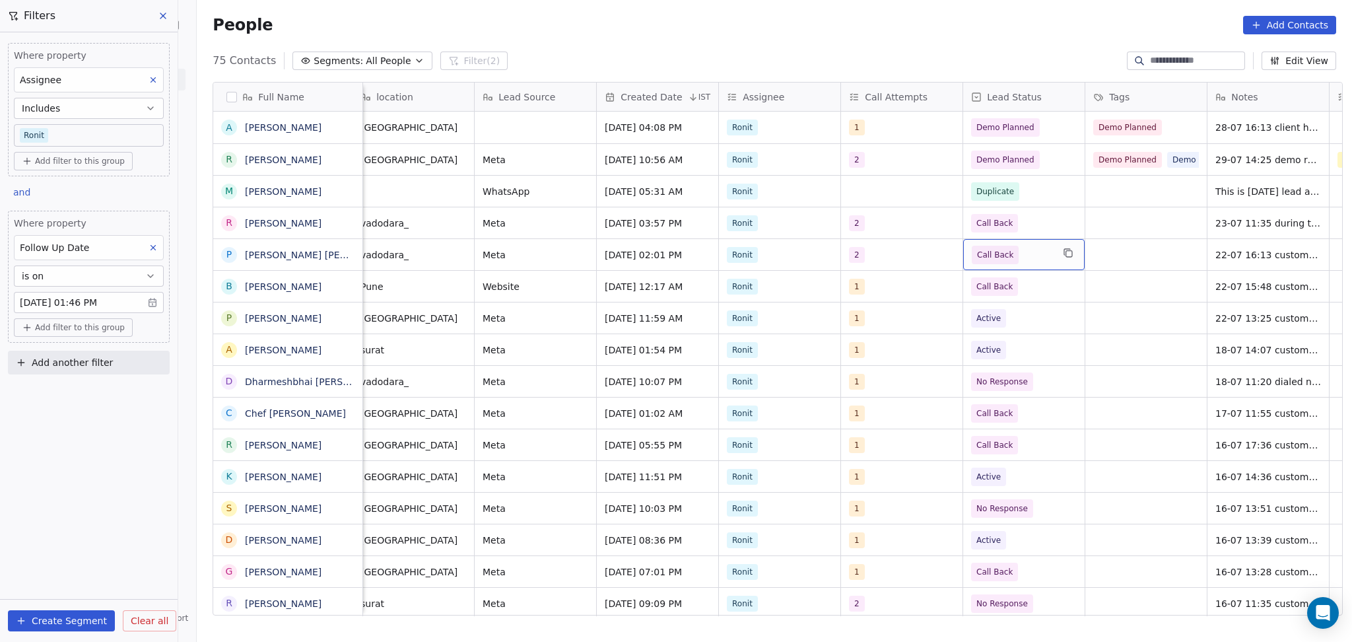
click at [1034, 256] on span "Call Back" at bounding box center [1012, 255] width 81 height 18
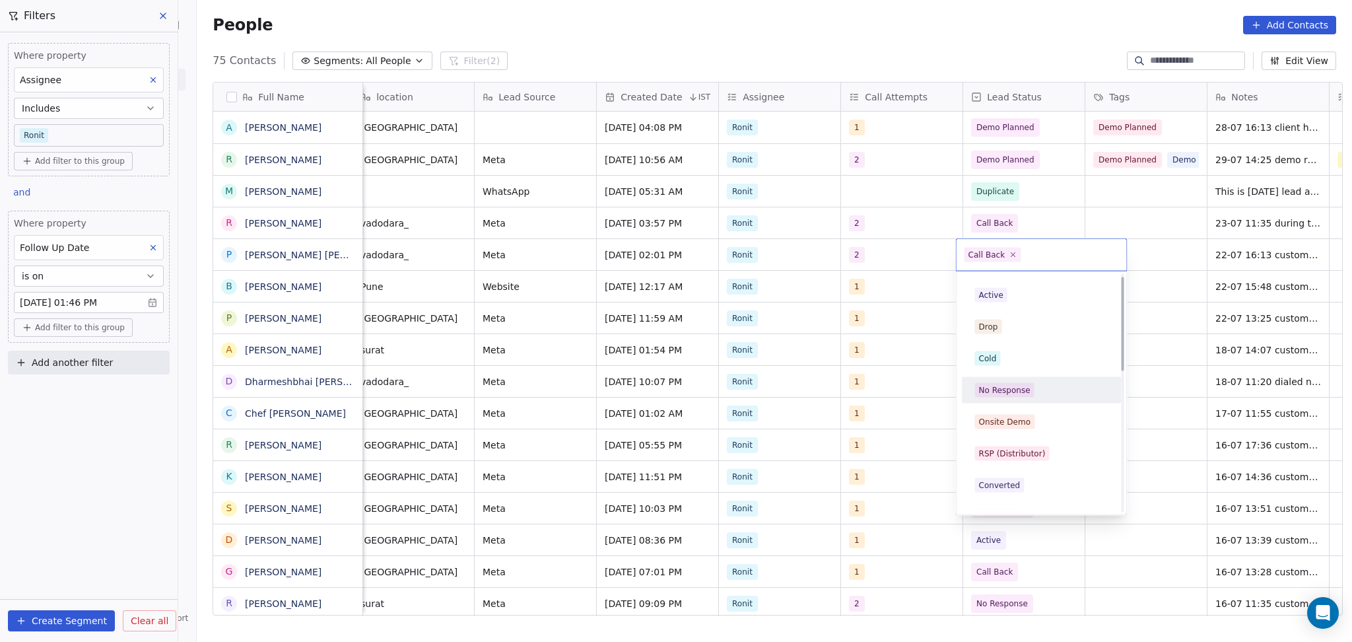
scroll to position [0, 0]
click at [1007, 382] on div "Cold" at bounding box center [1041, 385] width 133 height 15
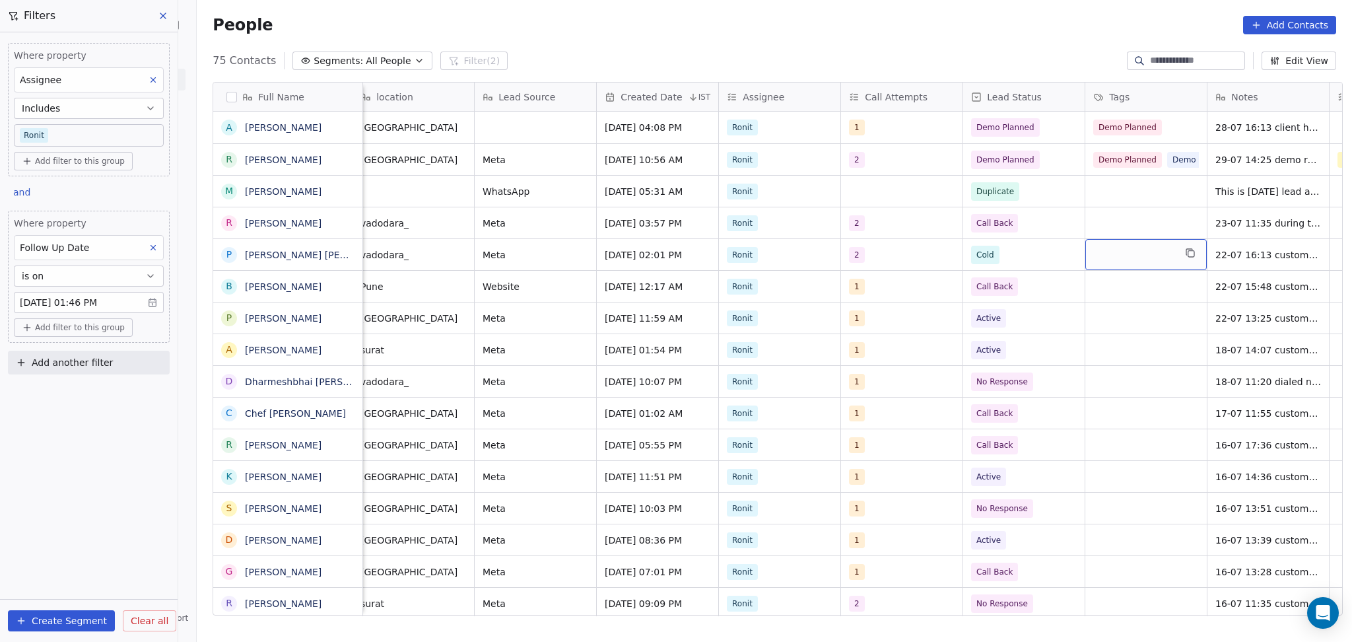
click at [1103, 253] on div "grid" at bounding box center [1145, 254] width 121 height 31
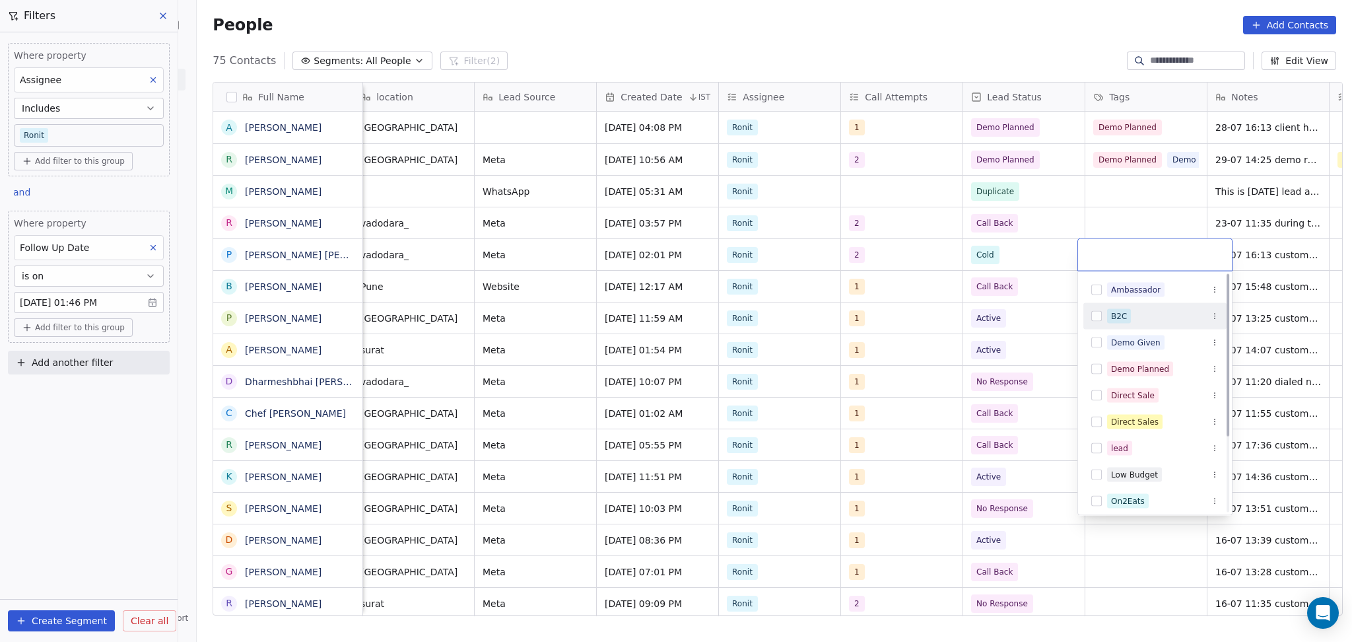
click at [1111, 316] on div "B2C" at bounding box center [1119, 316] width 16 height 12
click at [1116, 211] on html "On2Cook India Pvt. Ltd. Contacts People Marketing Workflows Campaigns Sales Pip…" at bounding box center [676, 321] width 1352 height 642
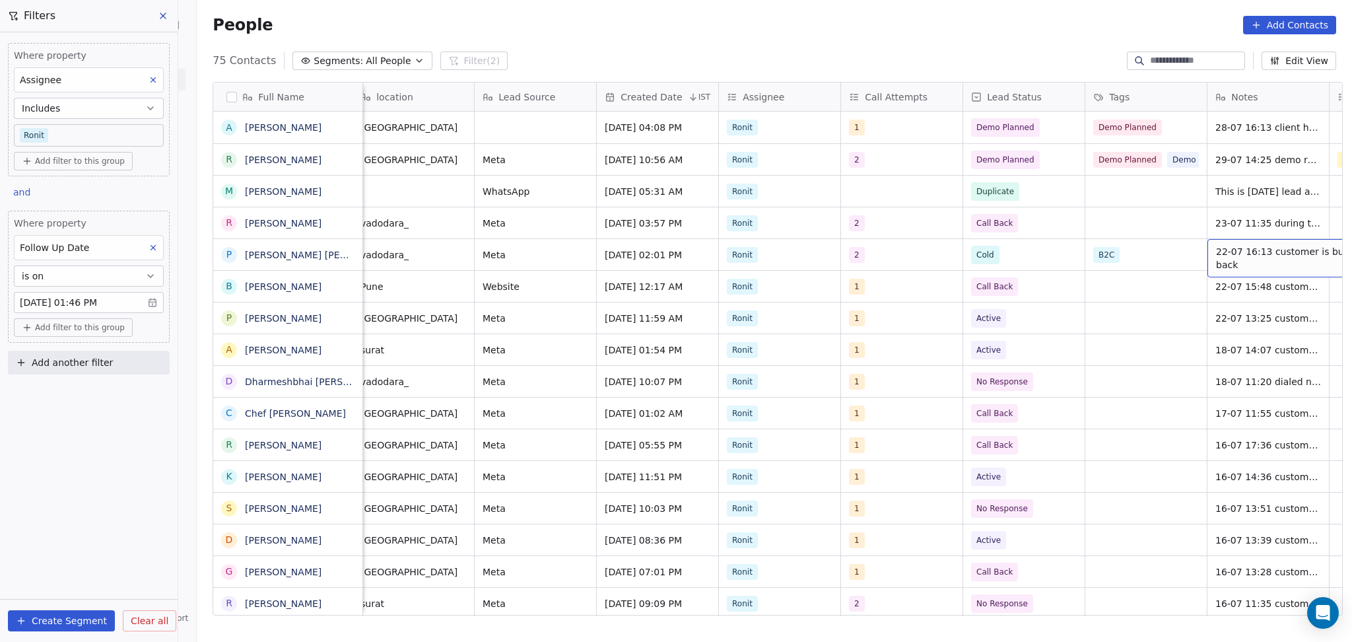
click at [1225, 246] on span "22-07 16:13 customer is busy call back" at bounding box center [1294, 258] width 157 height 26
click at [1148, 247] on textarea "**********" at bounding box center [1246, 260] width 197 height 41
type textarea "**********"
click at [1135, 317] on html "On2Cook India Pvt. Ltd. Contacts People Marketing Workflows Campaigns Sales Pip…" at bounding box center [676, 321] width 1352 height 642
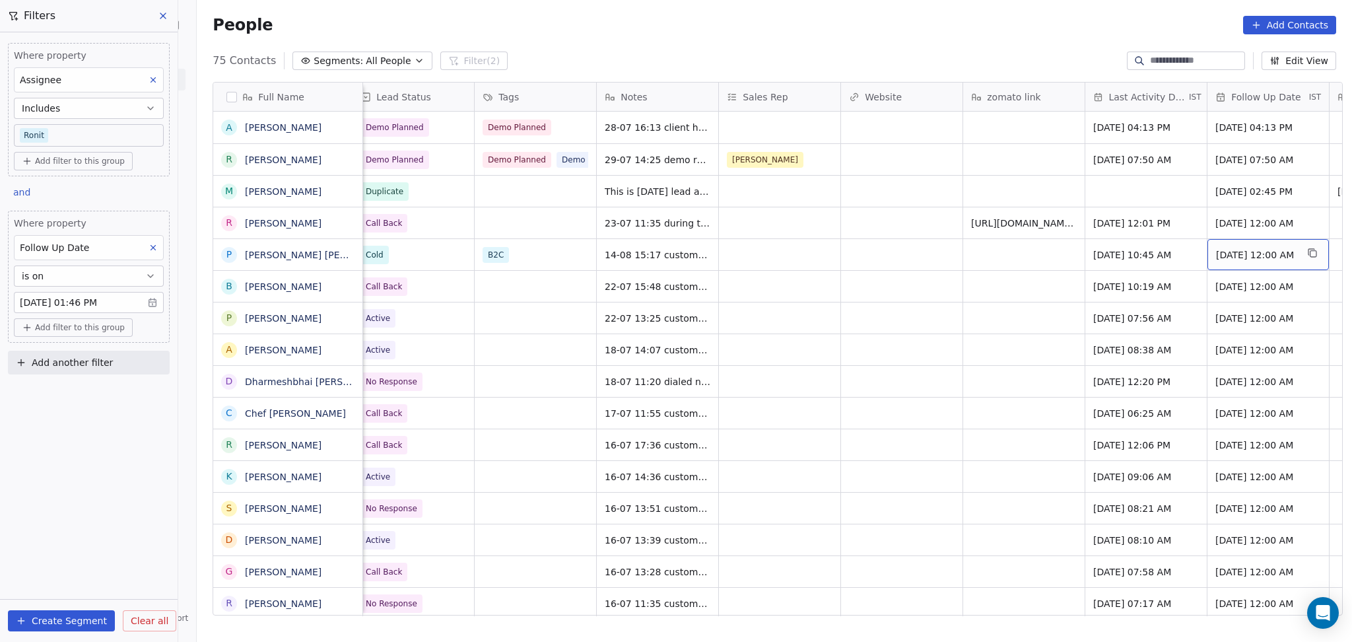
scroll to position [0, 1355]
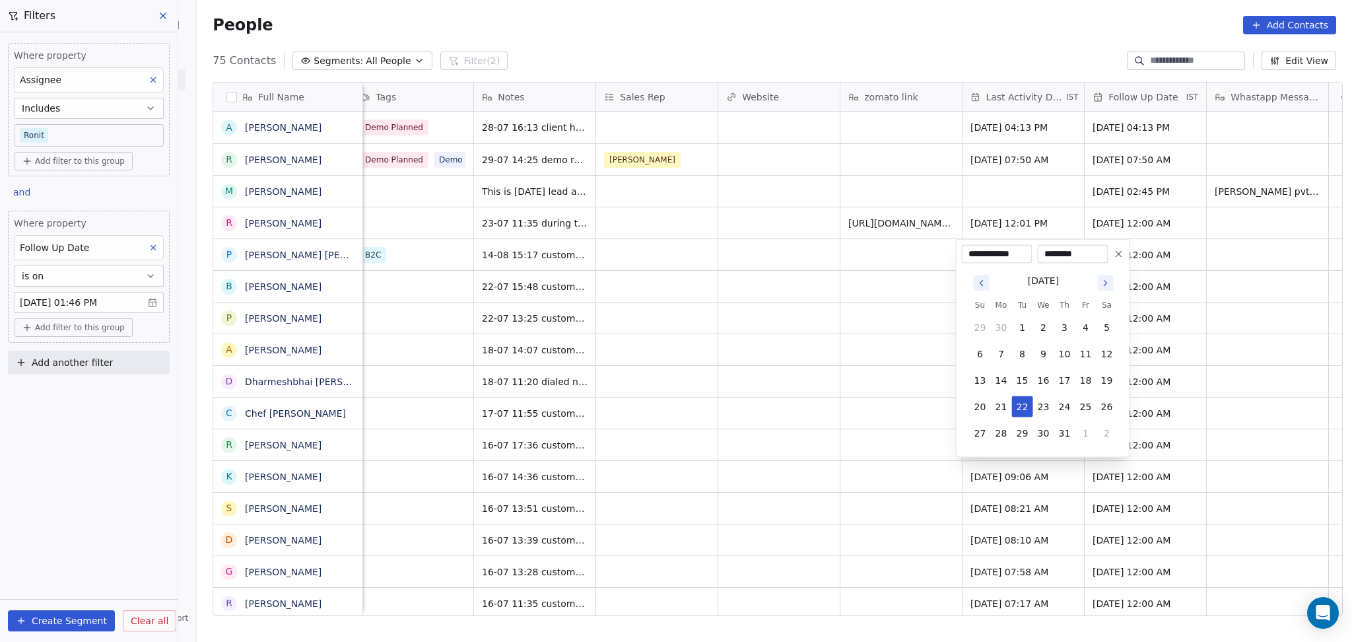
click at [1102, 288] on button "Go to next month" at bounding box center [1105, 283] width 16 height 16
click at [1071, 379] on button "14" at bounding box center [1064, 380] width 21 height 21
type input "**********"
click at [844, 367] on html "On2Cook India Pvt. Ltd. Contacts People Marketing Workflows Campaigns Sales Pip…" at bounding box center [676, 321] width 1352 height 642
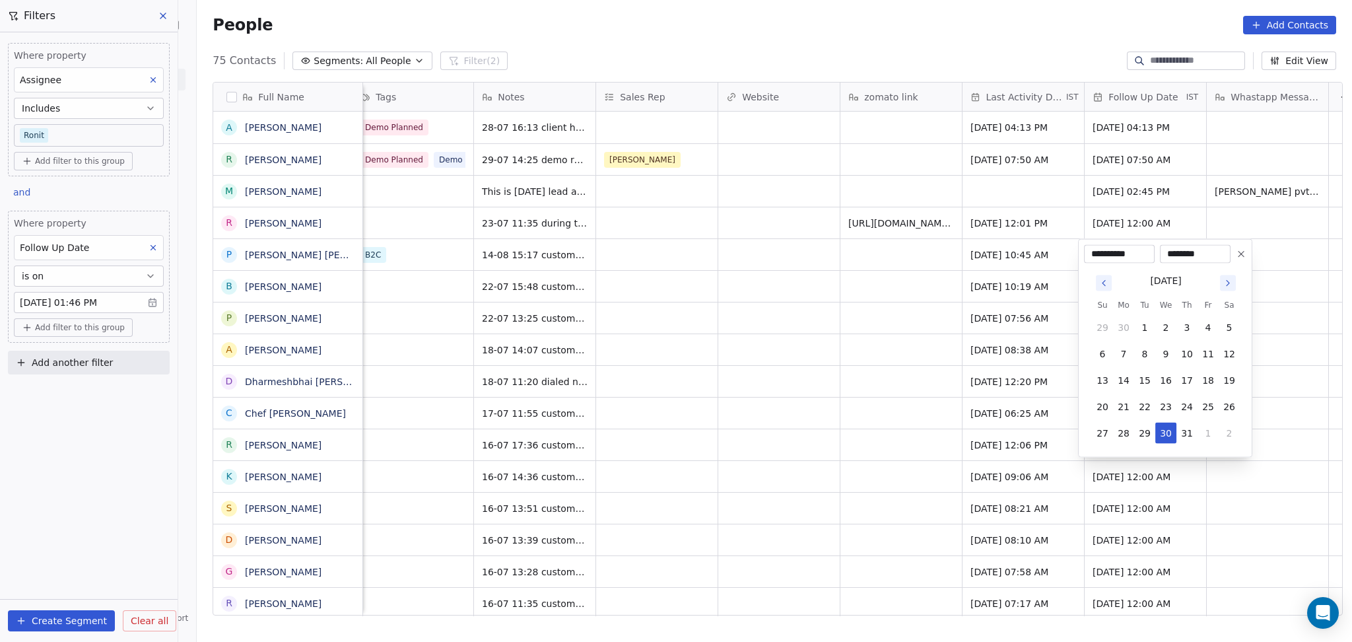
click at [1239, 256] on icon at bounding box center [1241, 254] width 11 height 11
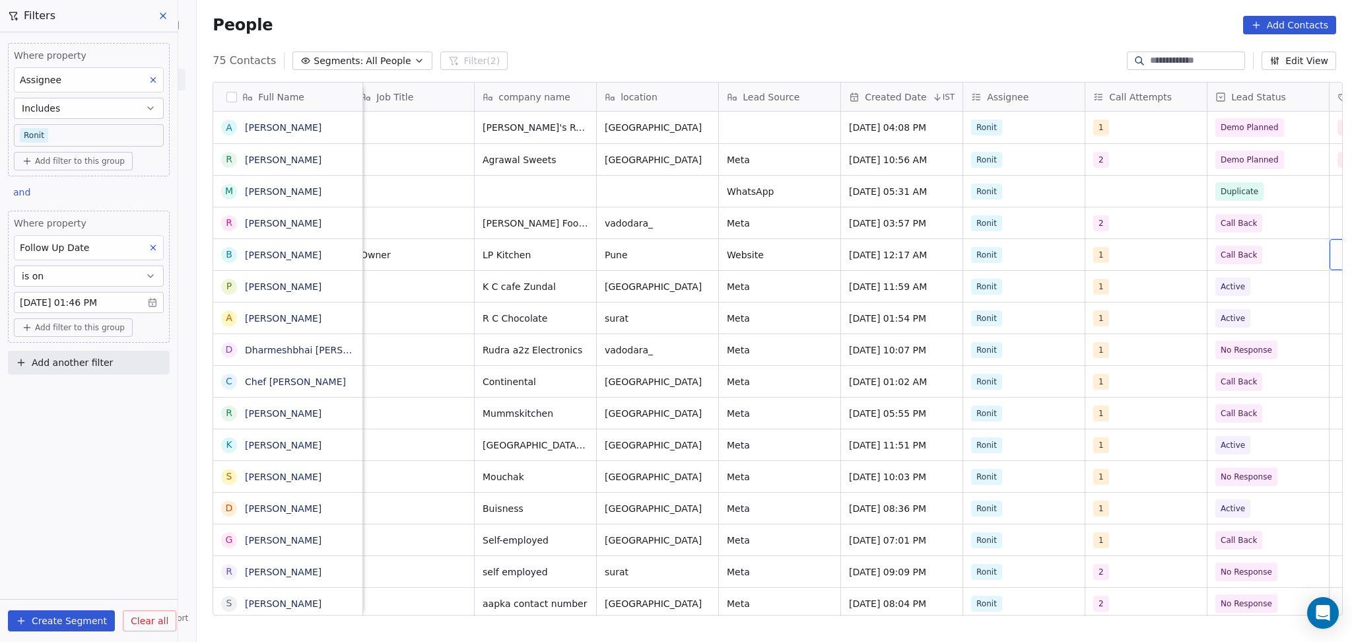
scroll to position [0, 621]
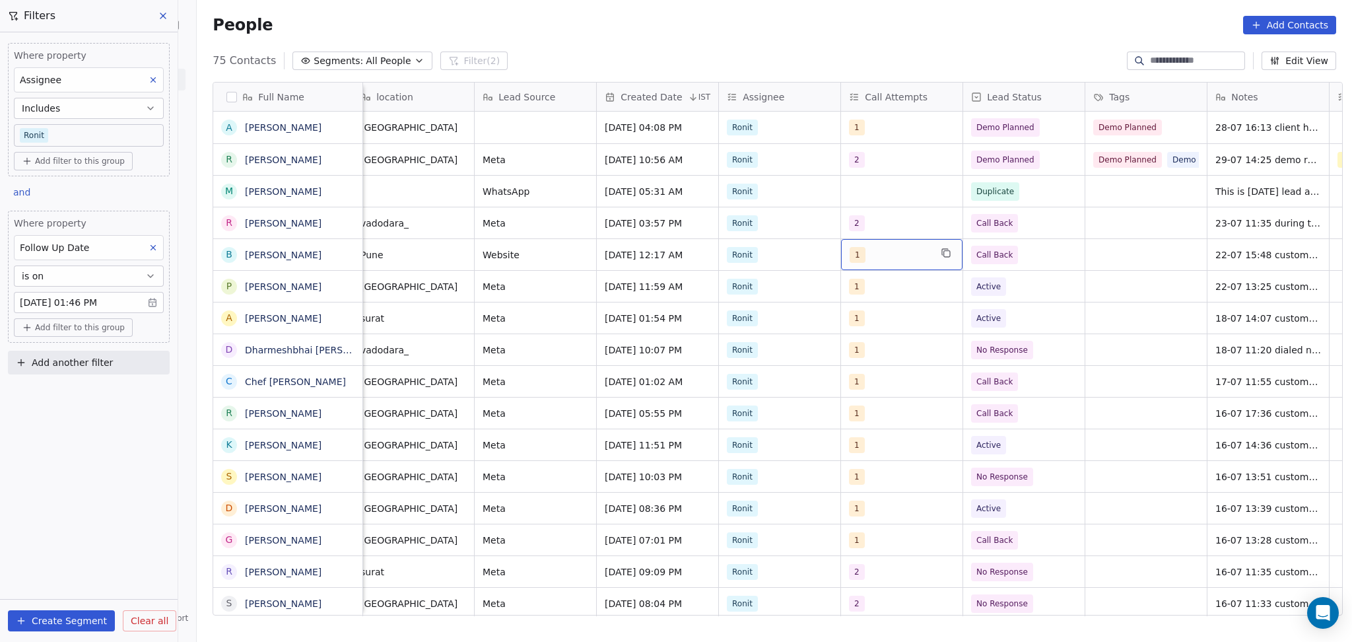
click at [867, 254] on div "1" at bounding box center [890, 255] width 81 height 16
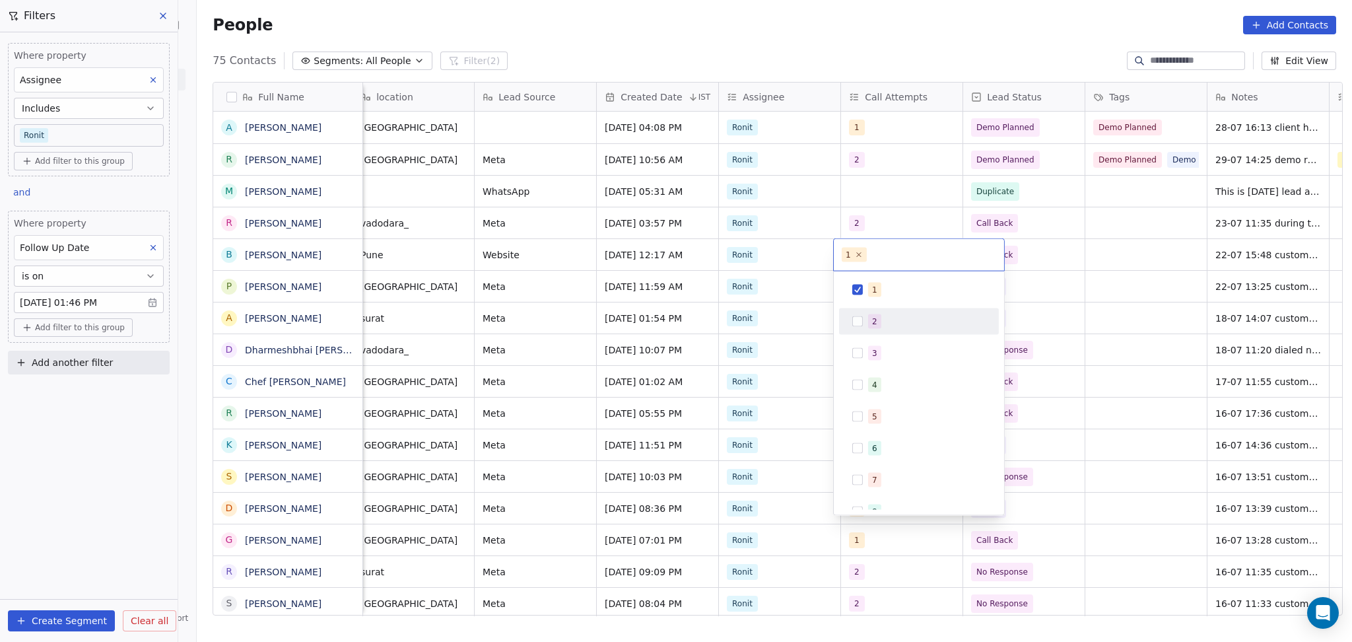
click at [879, 308] on div "2" at bounding box center [919, 321] width 160 height 26
click at [887, 290] on div "1" at bounding box center [927, 290] width 118 height 15
click at [1067, 266] on html "On2Cook India Pvt. Ltd. Contacts People Marketing Workflows Campaigns Sales Pip…" at bounding box center [676, 321] width 1352 height 642
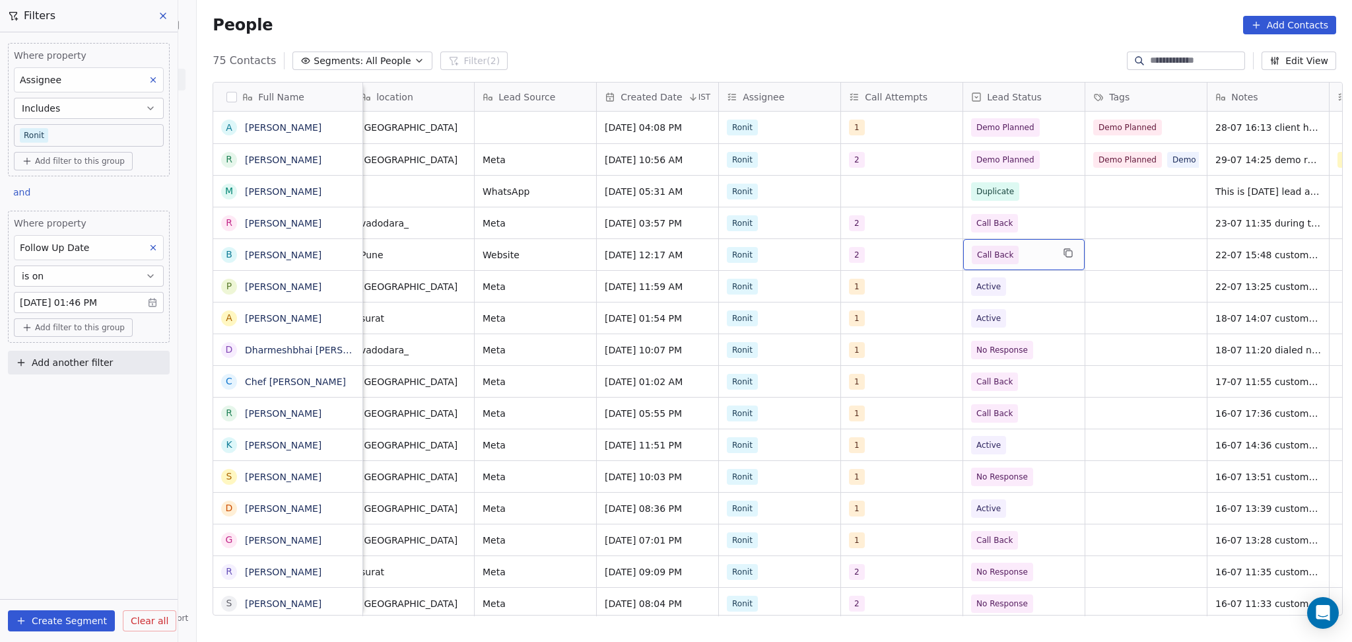
click at [1046, 253] on div "Call Back" at bounding box center [1023, 254] width 121 height 31
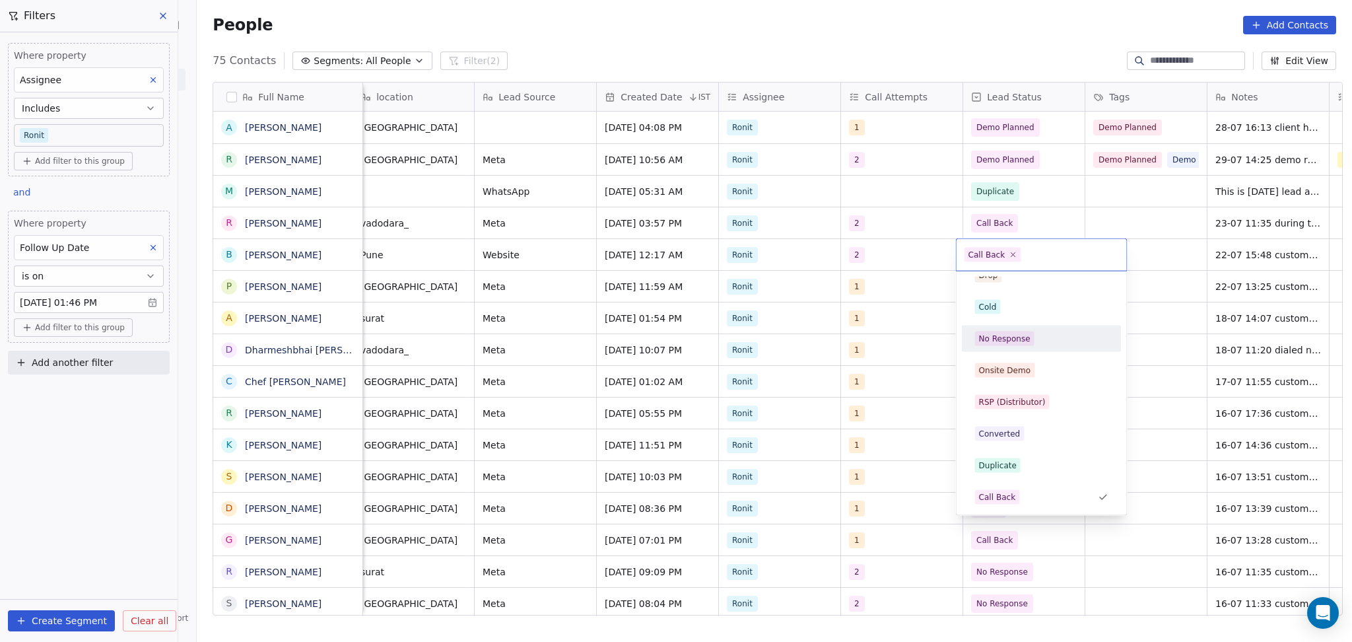
click at [1025, 340] on div "No Response" at bounding box center [1004, 339] width 51 height 12
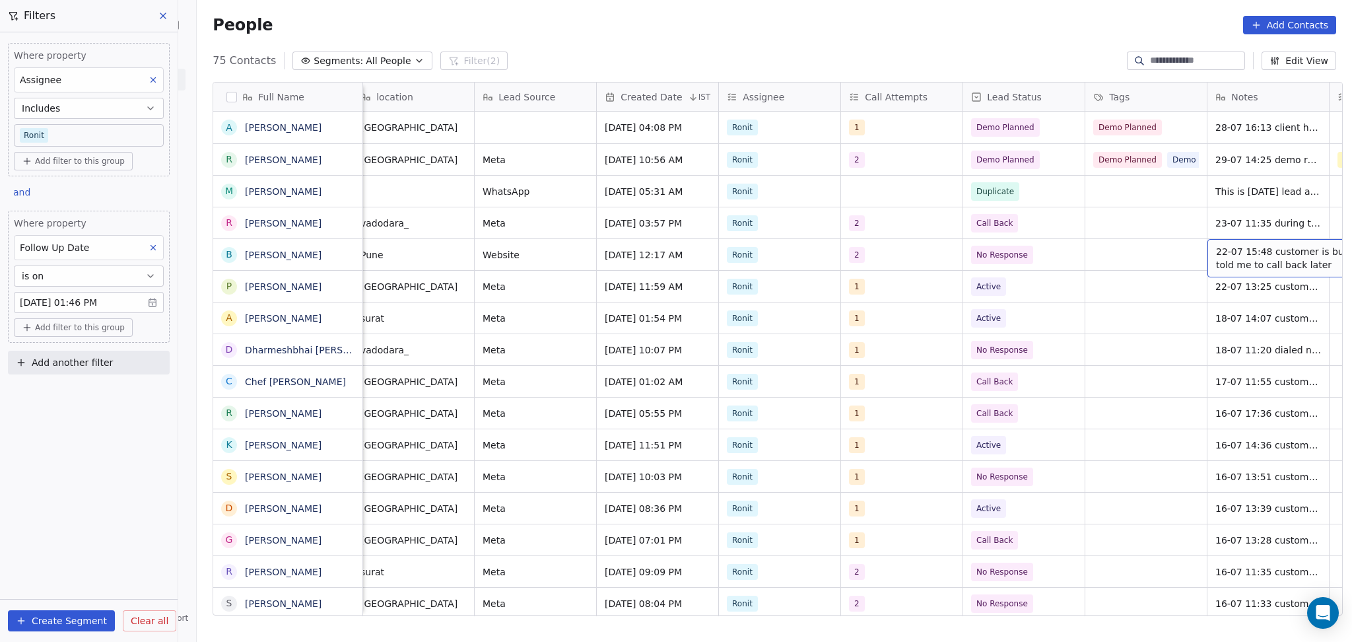
click at [1241, 244] on div "22-07 15:48 customer is busy told me to call back later" at bounding box center [1306, 258] width 198 height 38
click at [1149, 250] on textarea "**********" at bounding box center [1246, 260] width 197 height 41
click at [1242, 248] on textarea "**********" at bounding box center [1246, 262] width 197 height 45
type textarea "**********"
click at [1081, 267] on html "On2Cook India Pvt. Ltd. Contacts People Marketing Workflows Campaigns Sales Pip…" at bounding box center [676, 321] width 1352 height 642
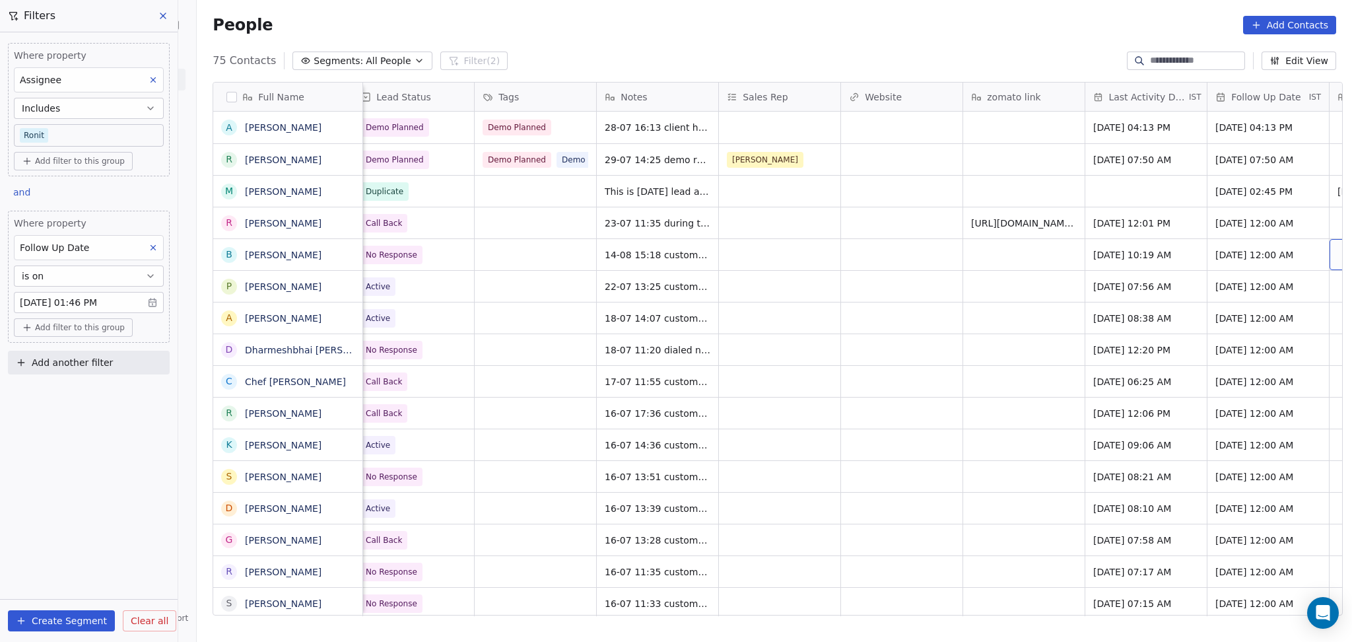
scroll to position [0, 1355]
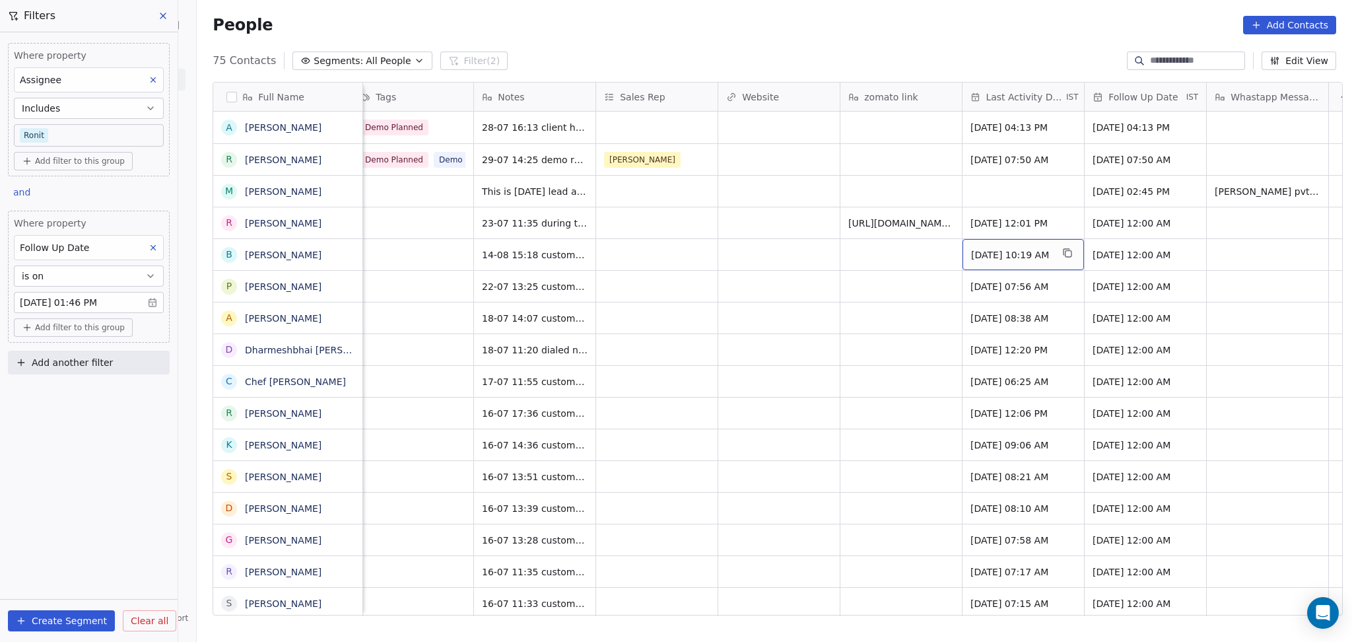
click at [1005, 262] on div "Jul 22, 2025 10:19 AM" at bounding box center [1022, 254] width 121 height 31
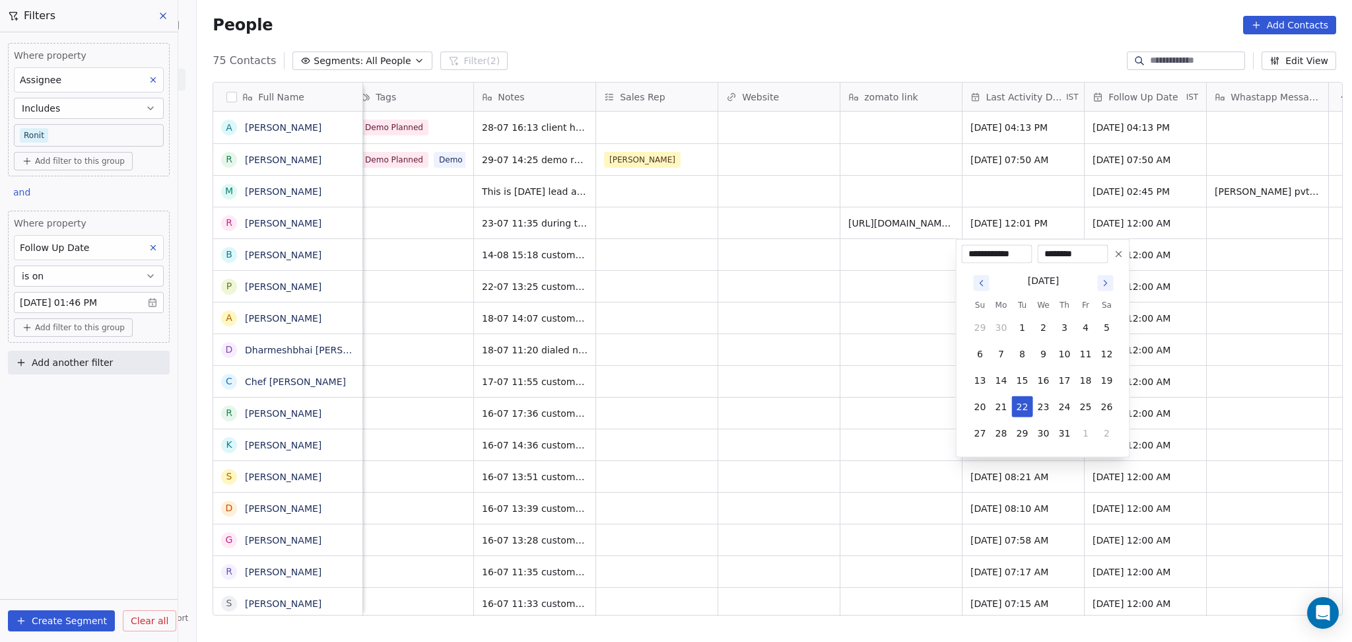
click at [1101, 288] on icon "Go to next month" at bounding box center [1105, 283] width 11 height 11
click at [1067, 382] on button "14" at bounding box center [1064, 380] width 21 height 21
type input "**********"
click at [845, 360] on html "On2Cook India Pvt. Ltd. Contacts People Marketing Workflows Campaigns Sales Pip…" at bounding box center [676, 321] width 1352 height 642
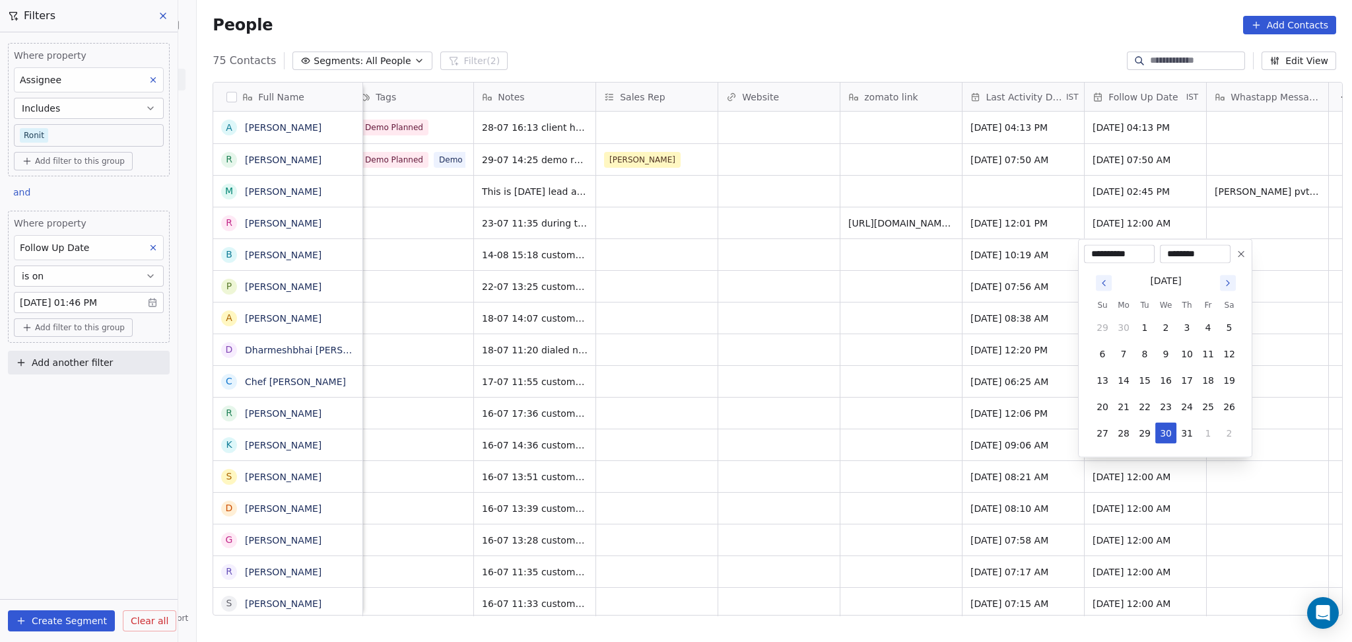
click at [1227, 283] on icon "Go to next month" at bounding box center [1228, 283] width 11 height 11
click at [1174, 438] on button "27" at bounding box center [1165, 432] width 21 height 21
type input "**********"
click at [854, 358] on html "On2Cook India Pvt. Ltd. Contacts People Marketing Workflows Campaigns Sales Pip…" at bounding box center [676, 321] width 1352 height 642
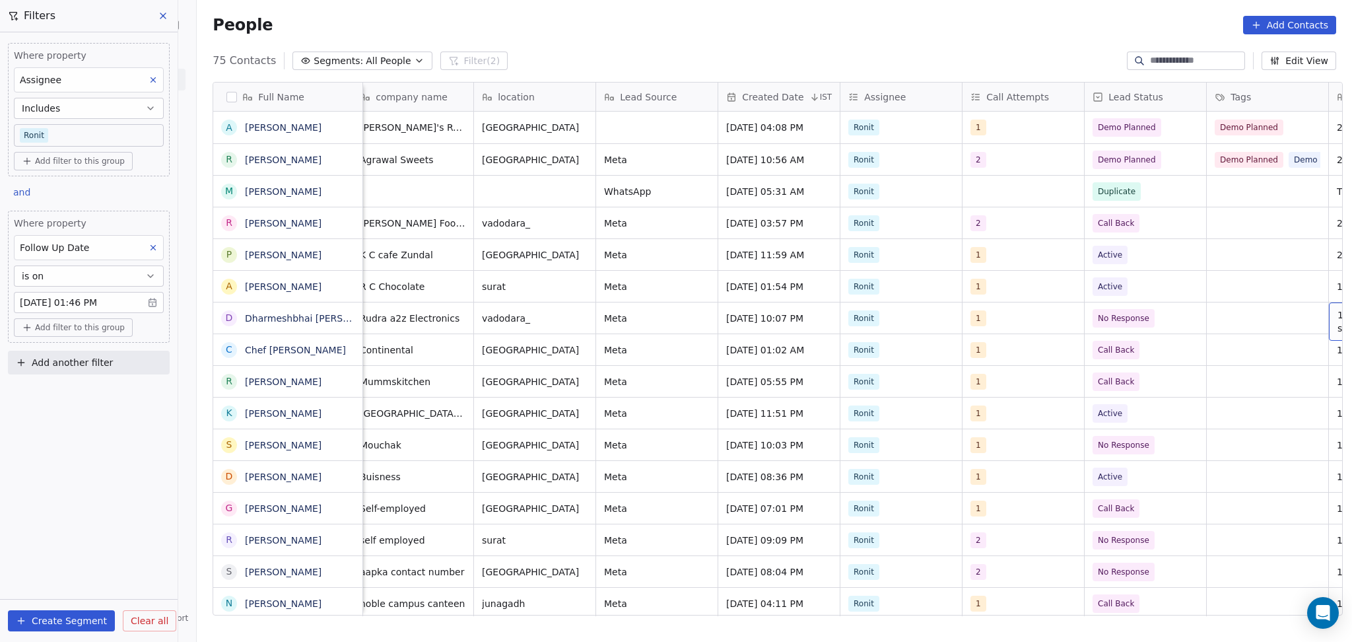
scroll to position [0, 621]
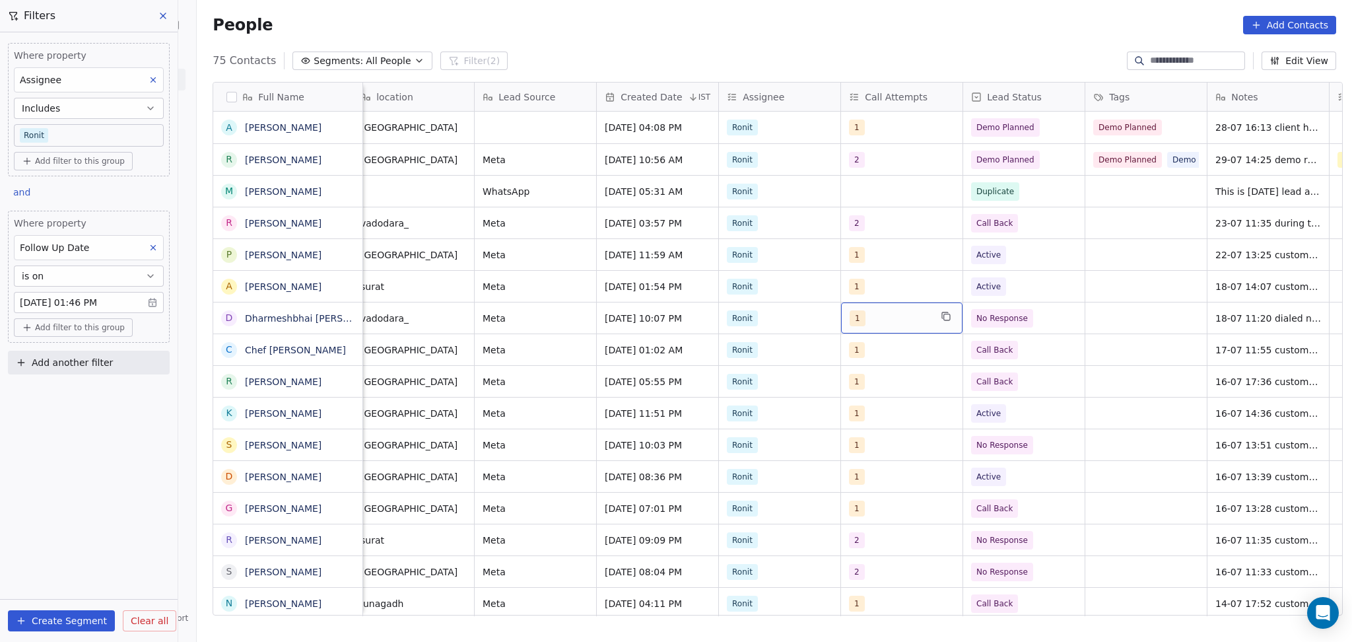
click at [881, 319] on div "1" at bounding box center [890, 318] width 81 height 16
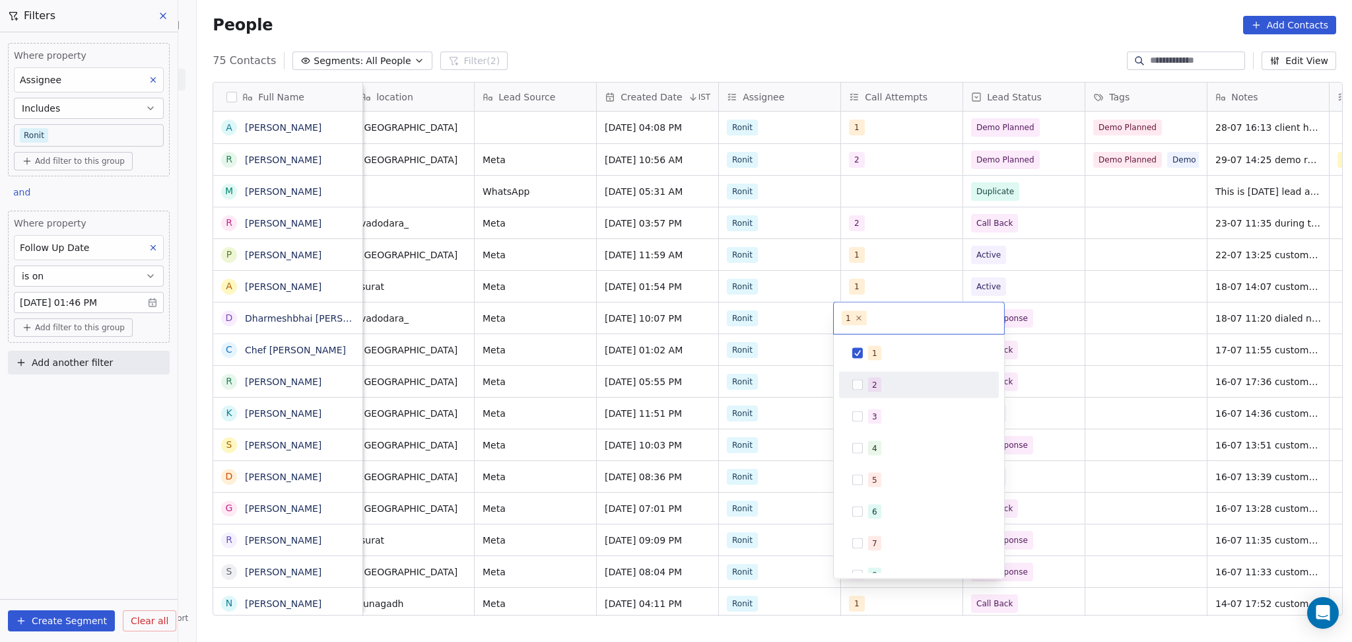
click at [886, 376] on div "2" at bounding box center [918, 384] width 149 height 21
click at [881, 346] on div "1" at bounding box center [927, 353] width 118 height 15
click at [1084, 328] on html "On2Cook India Pvt. Ltd. Contacts People Marketing Workflows Campaigns Sales Pip…" at bounding box center [676, 321] width 1352 height 642
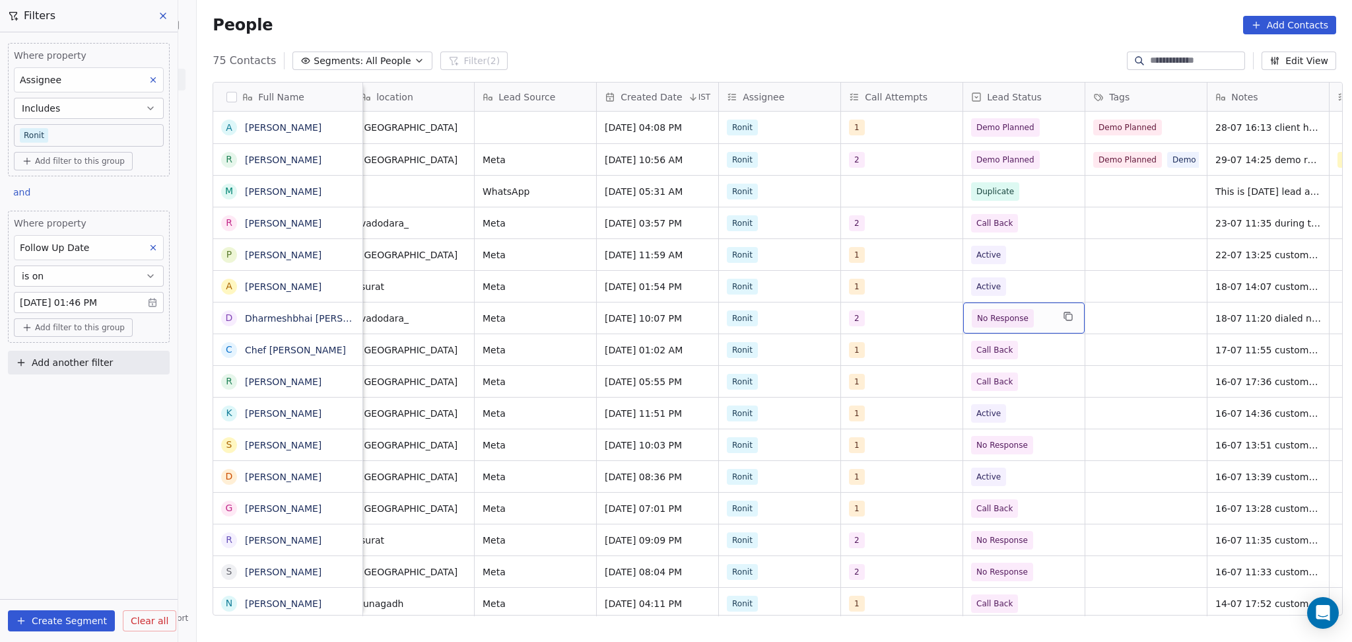
click at [1035, 326] on span "No Response" at bounding box center [1012, 318] width 81 height 18
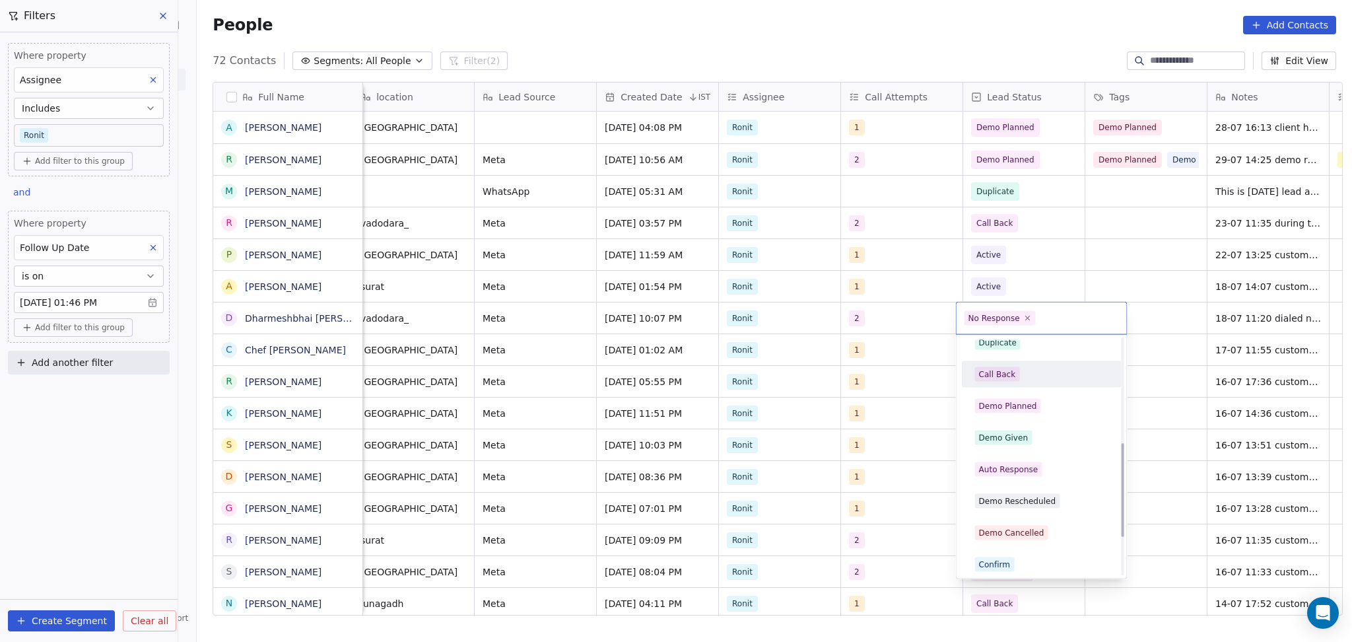
click at [1023, 383] on div "Call Back" at bounding box center [1041, 374] width 149 height 21
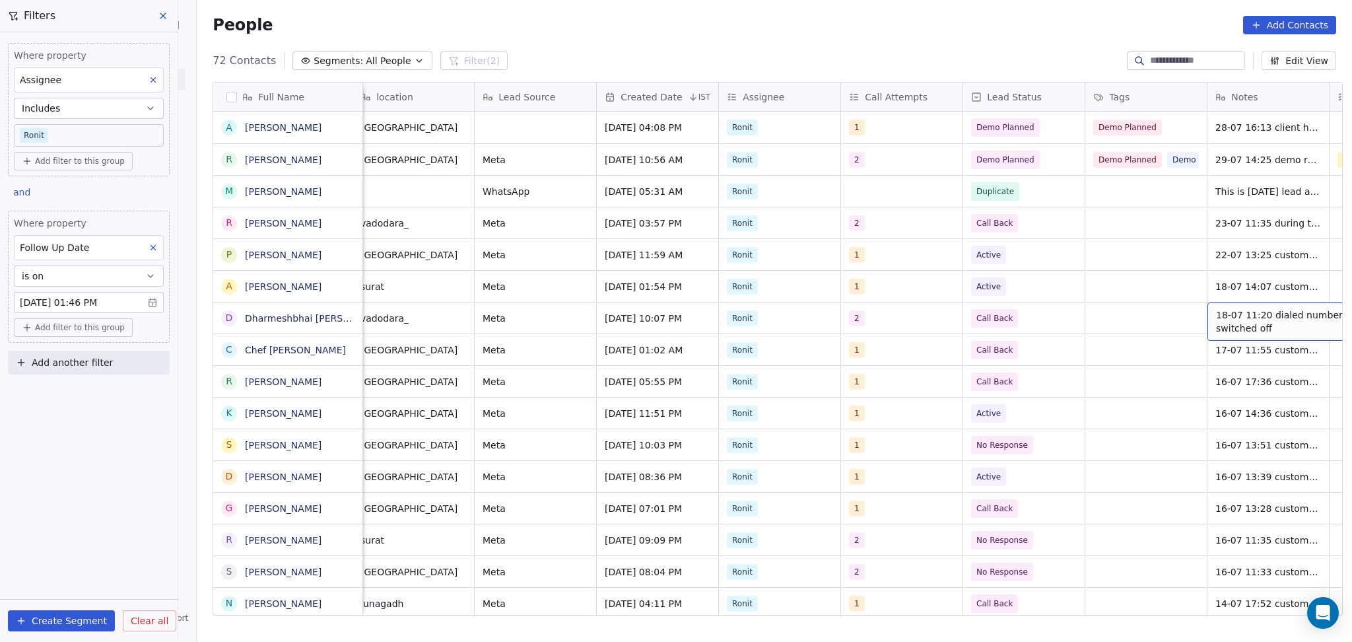
click at [1262, 318] on span "18-07 11:20 dialed number is switched off" at bounding box center [1294, 321] width 157 height 26
click at [1155, 317] on textarea "**********" at bounding box center [1246, 323] width 197 height 41
click at [1153, 313] on textarea "**********" at bounding box center [1246, 323] width 197 height 41
type textarea "**********"
click at [896, 342] on html "On2Cook India Pvt. Ltd. Contacts People Marketing Workflows Campaigns Sales Pip…" at bounding box center [676, 321] width 1352 height 642
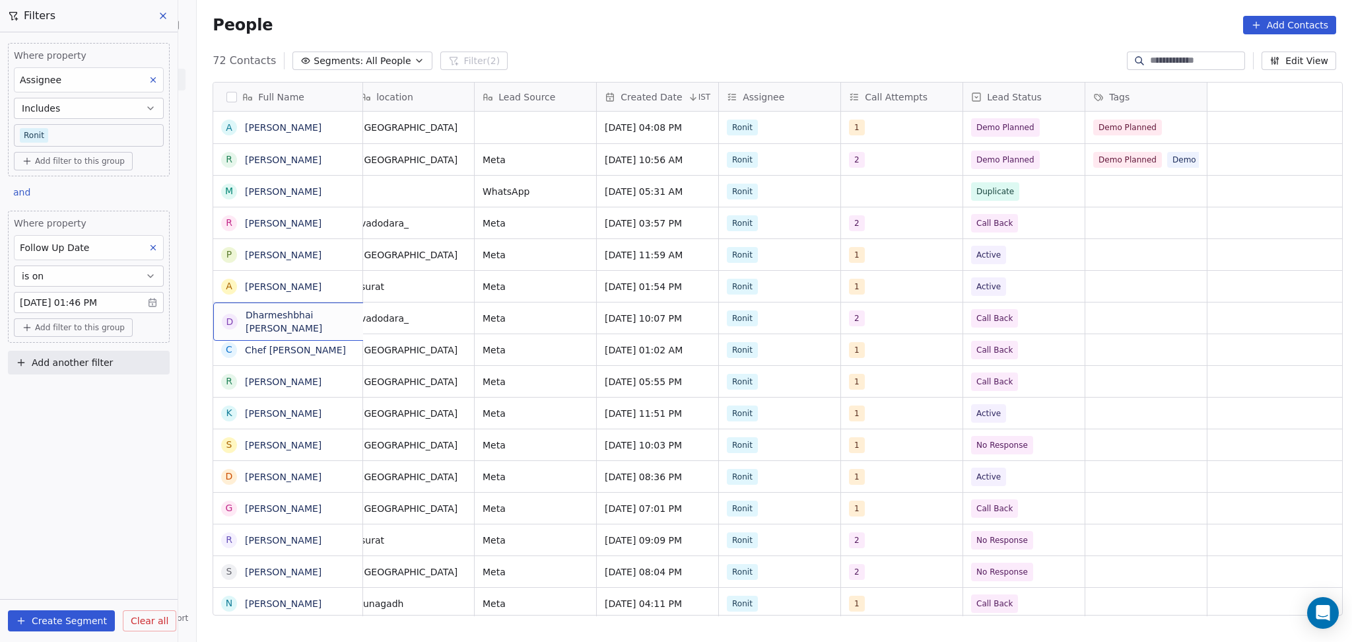
scroll to position [0, 0]
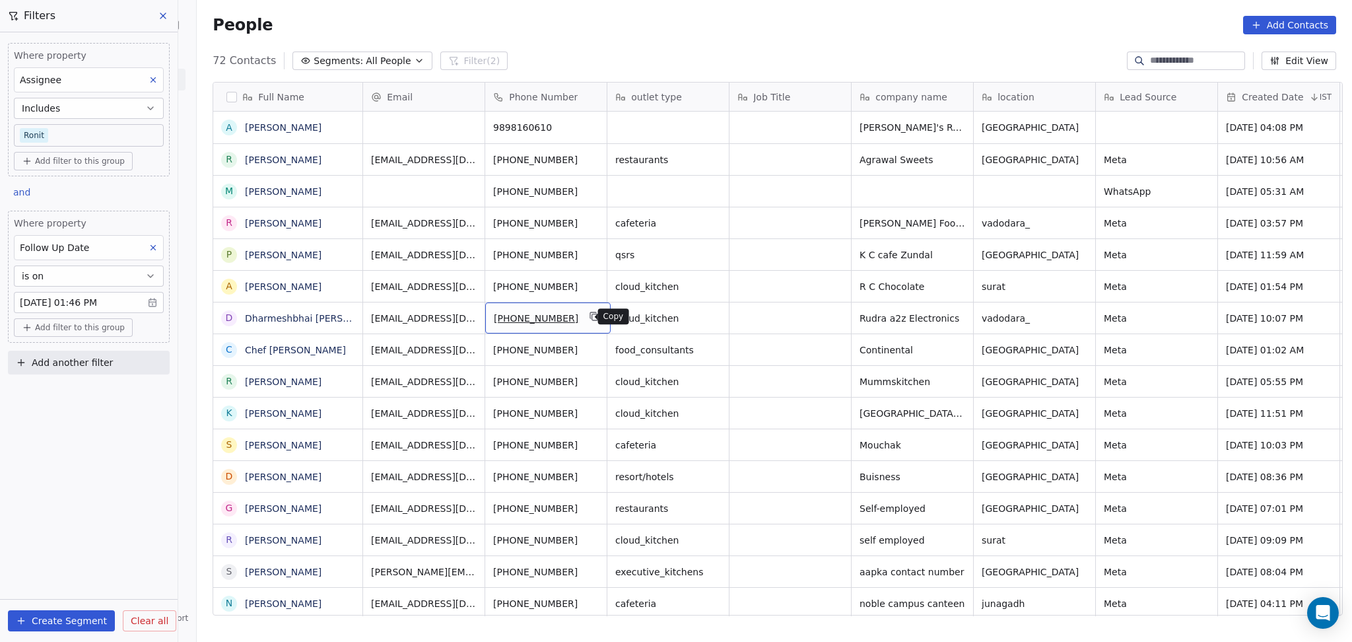
click at [586, 323] on button "grid" at bounding box center [594, 316] width 16 height 16
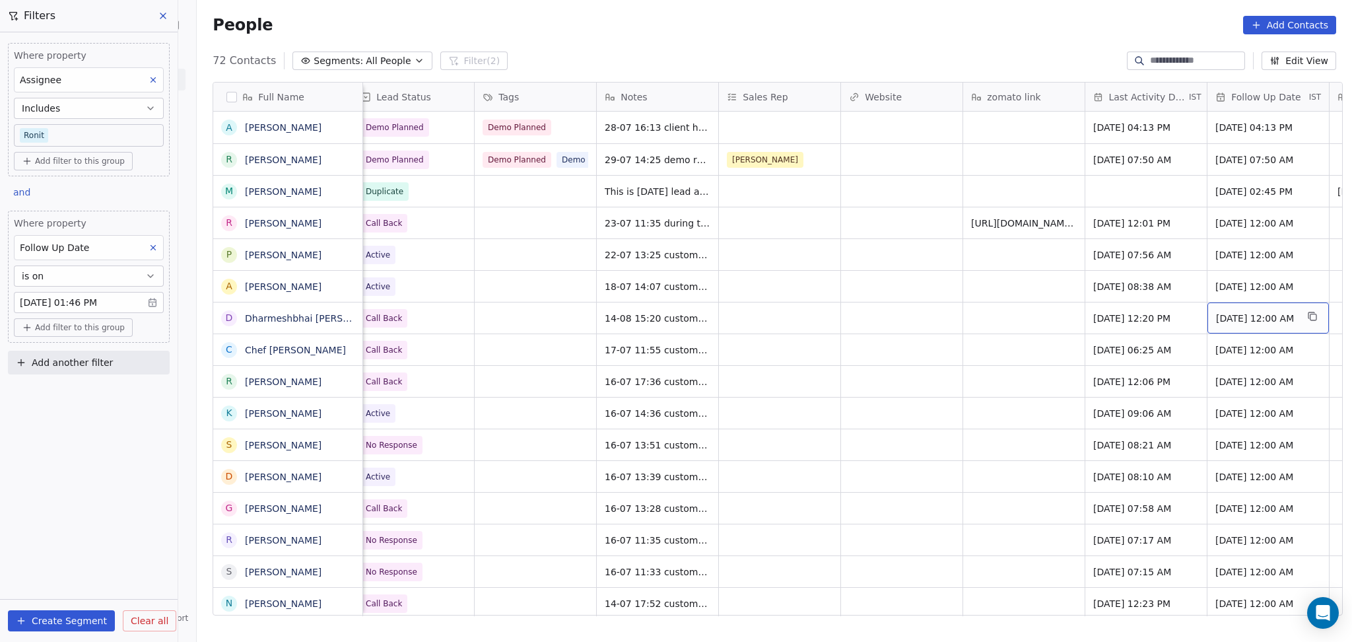
scroll to position [0, 1355]
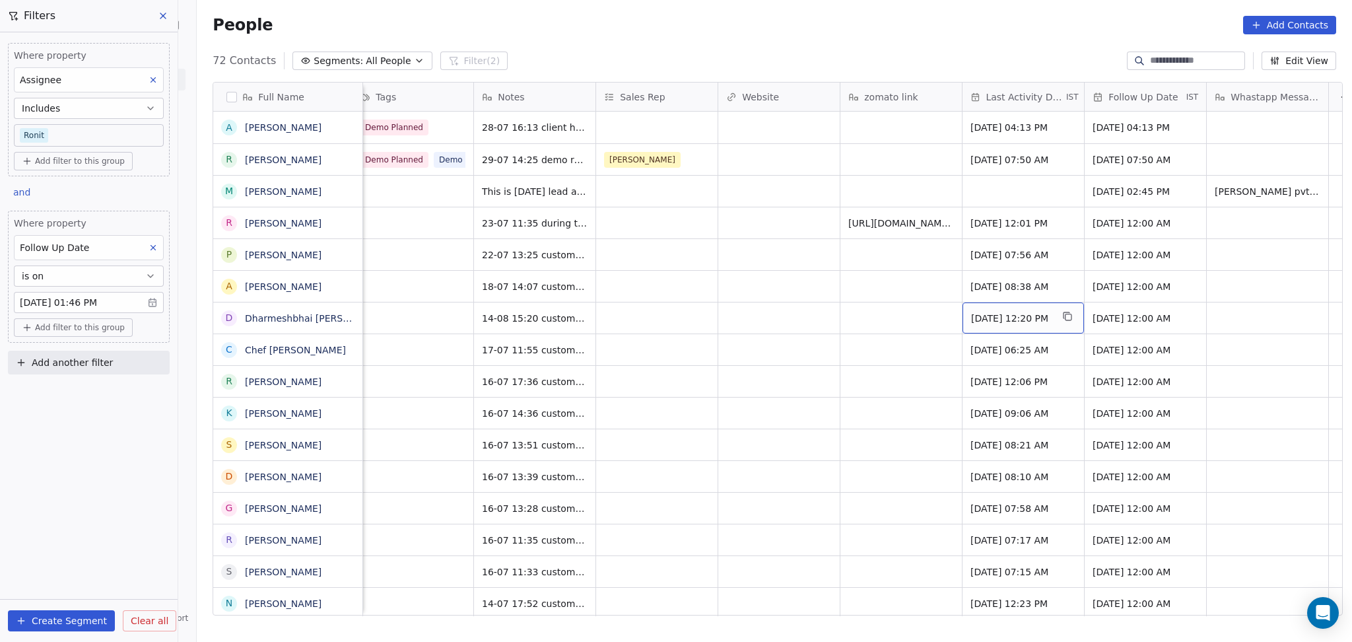
click at [1018, 318] on span "Jul 18, 2025 12:20 PM" at bounding box center [1011, 318] width 81 height 13
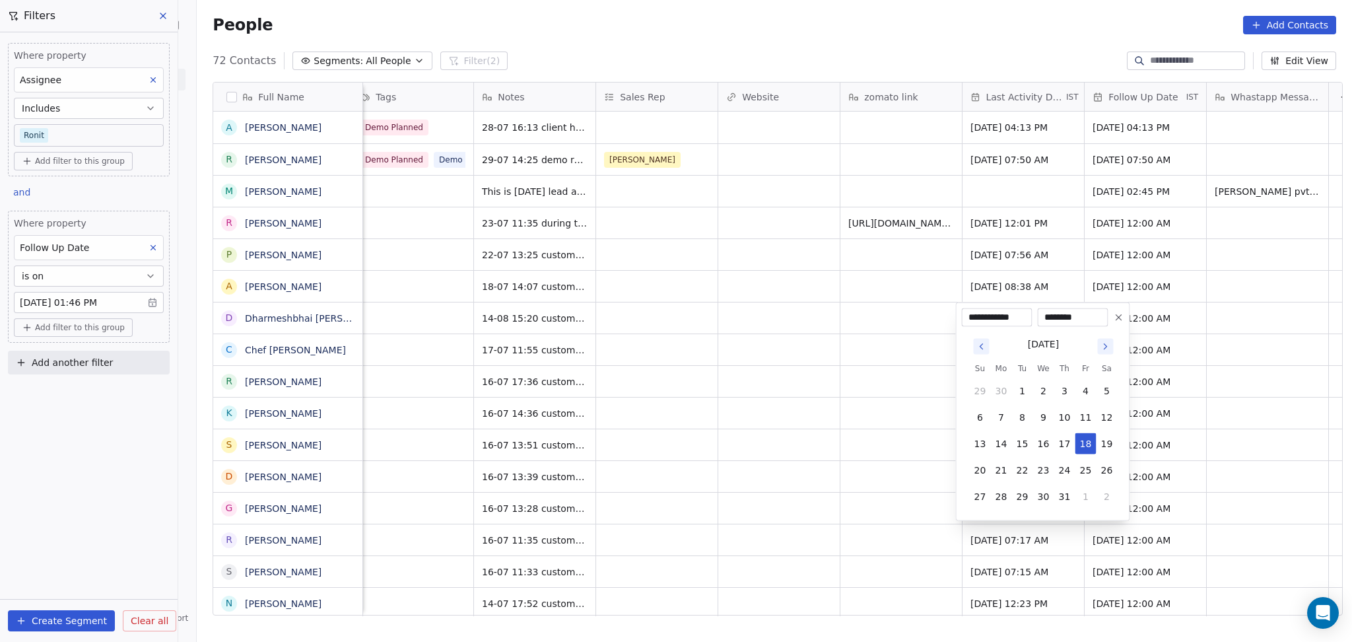
click at [1106, 347] on icon "Go to next month" at bounding box center [1105, 346] width 3 height 5
click at [1065, 446] on button "14" at bounding box center [1064, 443] width 21 height 21
type input "**********"
click at [882, 429] on html "On2Cook India Pvt. Ltd. Contacts People Marketing Workflows Campaigns Sales Pip…" at bounding box center [676, 321] width 1352 height 642
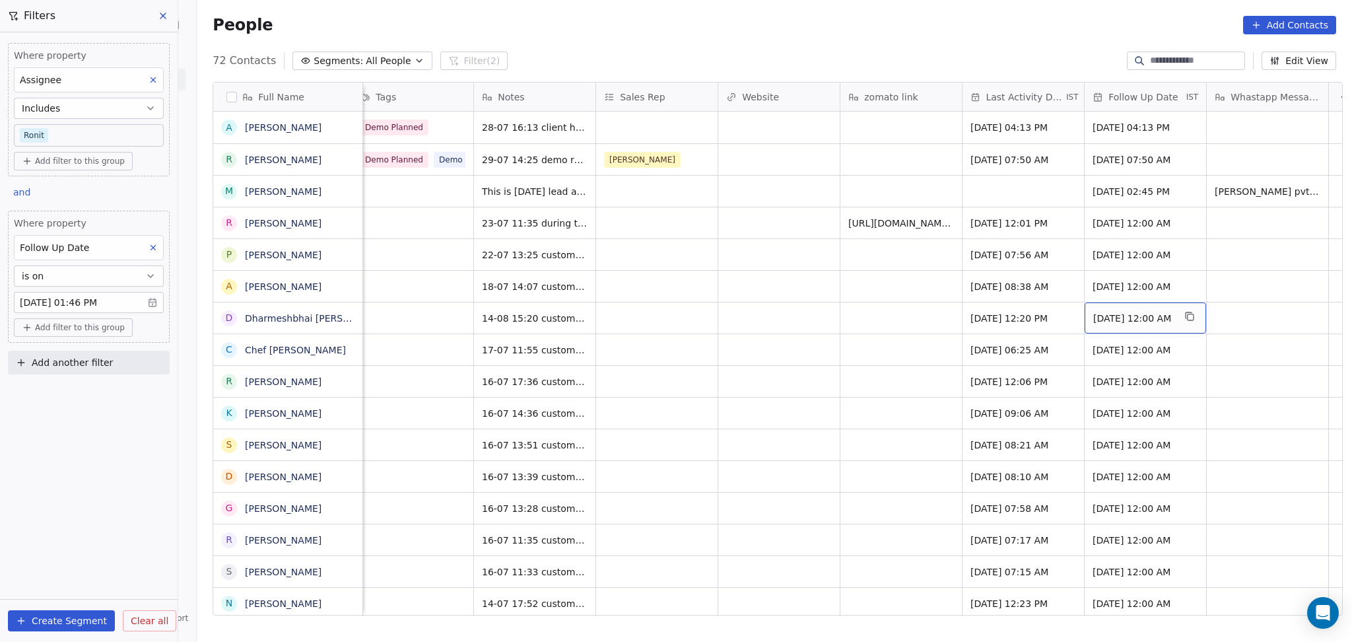
click at [1112, 322] on span "[DATE] 12:00 AM" at bounding box center [1133, 318] width 81 height 13
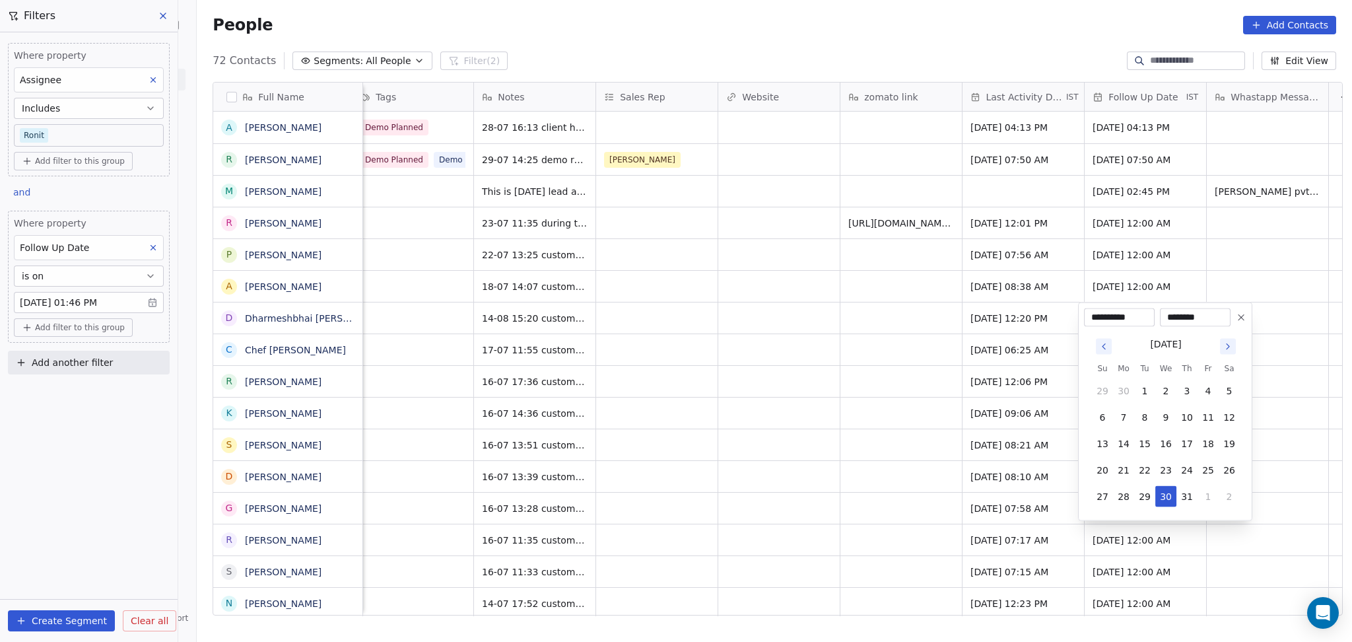
click at [1227, 346] on icon "Go to next month" at bounding box center [1228, 346] width 11 height 11
click at [1186, 497] on button "28" at bounding box center [1186, 496] width 21 height 21
type input "**********"
click at [756, 406] on html "On2Cook India Pvt. Ltd. Contacts People Marketing Workflows Campaigns Sales Pip…" at bounding box center [676, 321] width 1352 height 642
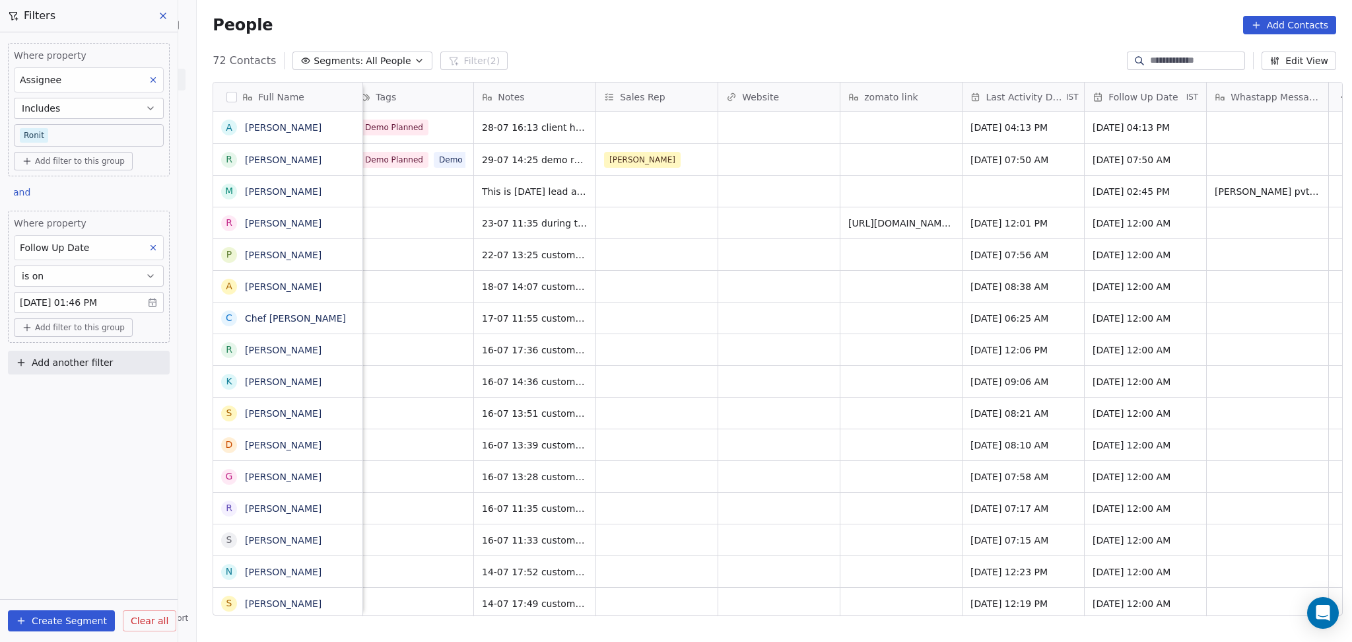
click at [846, 302] on div "Ronit 1 Call Back 17-07 11:55 customer told me to call back as he is busy Jul 1…" at bounding box center [184, 318] width 2352 height 32
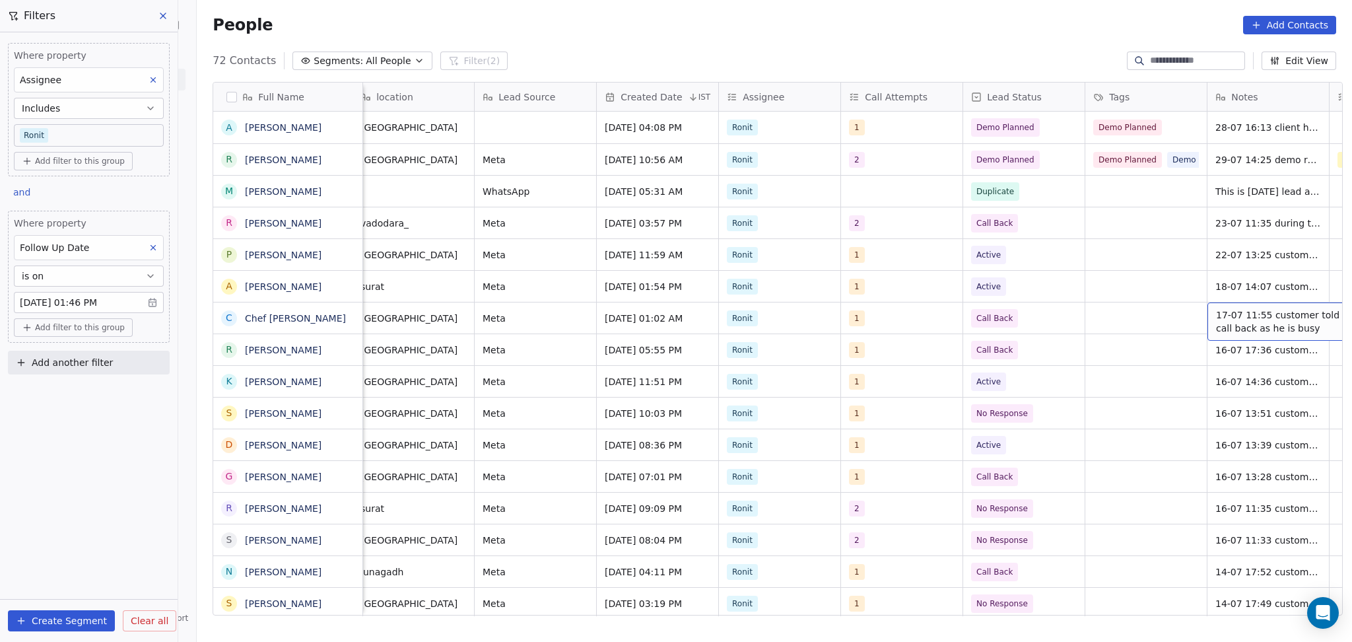
scroll to position [0, 744]
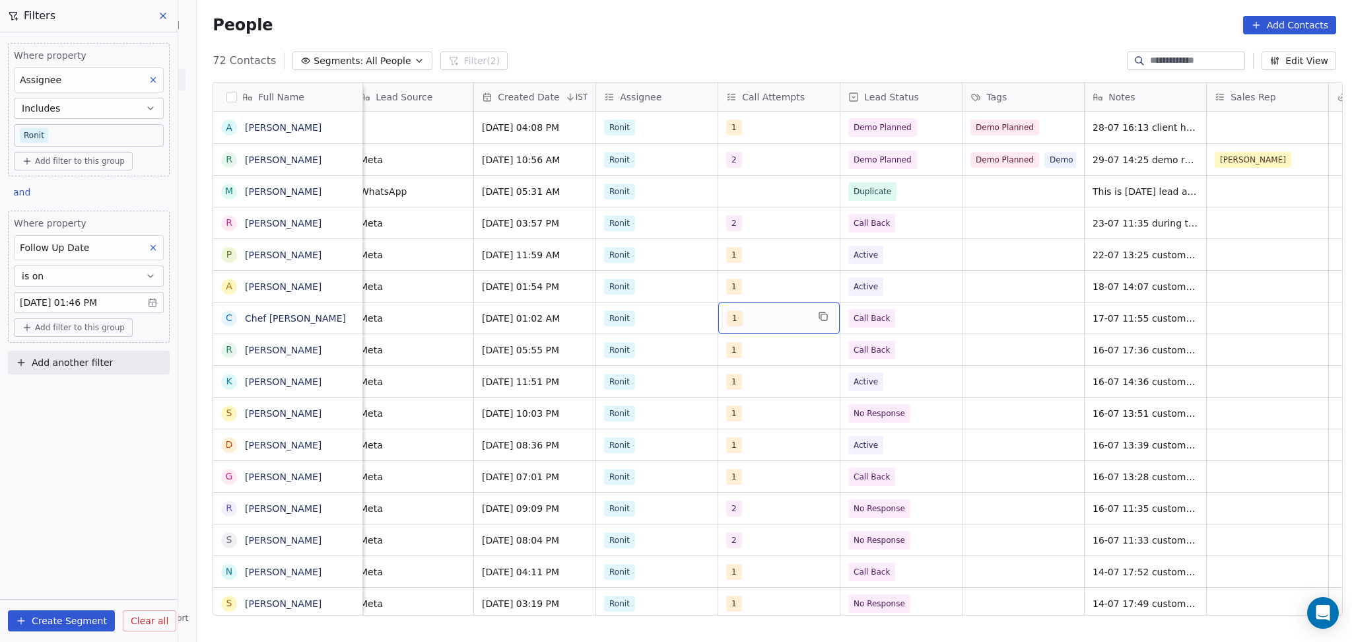
click at [753, 316] on div "1" at bounding box center [767, 318] width 81 height 16
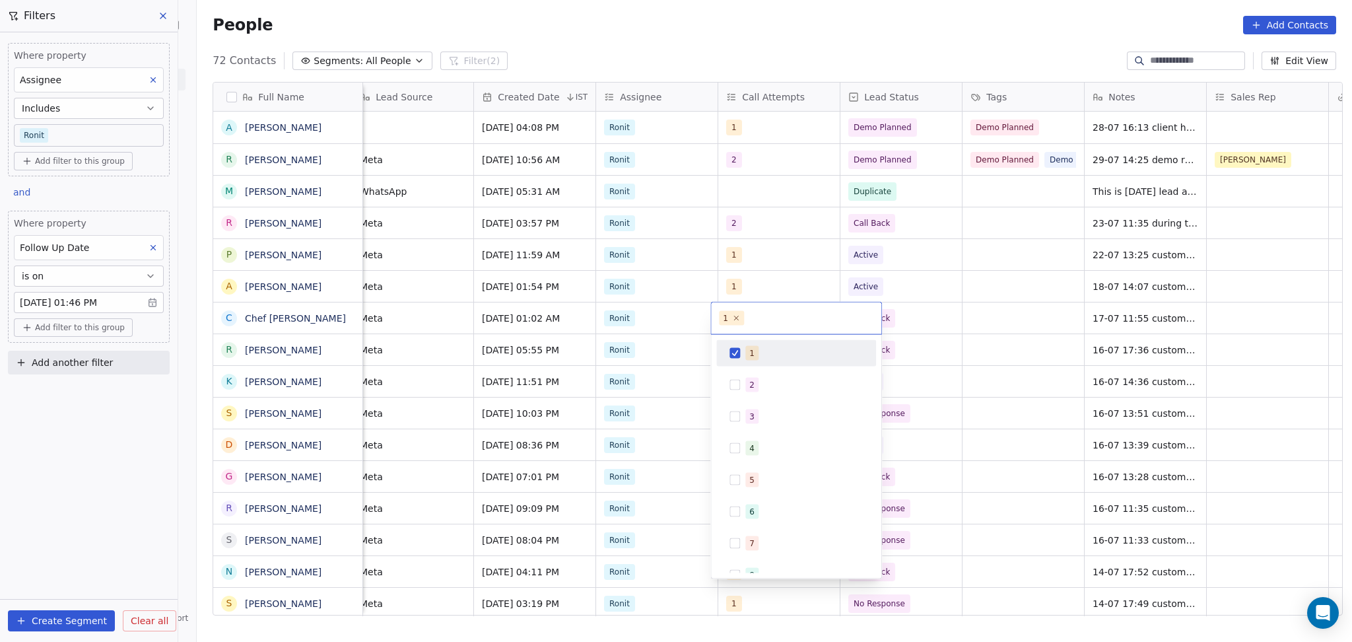
click at [758, 391] on div "2" at bounding box center [804, 385] width 118 height 15
click at [768, 349] on div "1" at bounding box center [804, 353] width 118 height 15
click at [1055, 344] on html "On2Cook India Pvt. Ltd. Contacts People Marketing Workflows Campaigns Sales Pip…" at bounding box center [676, 321] width 1352 height 642
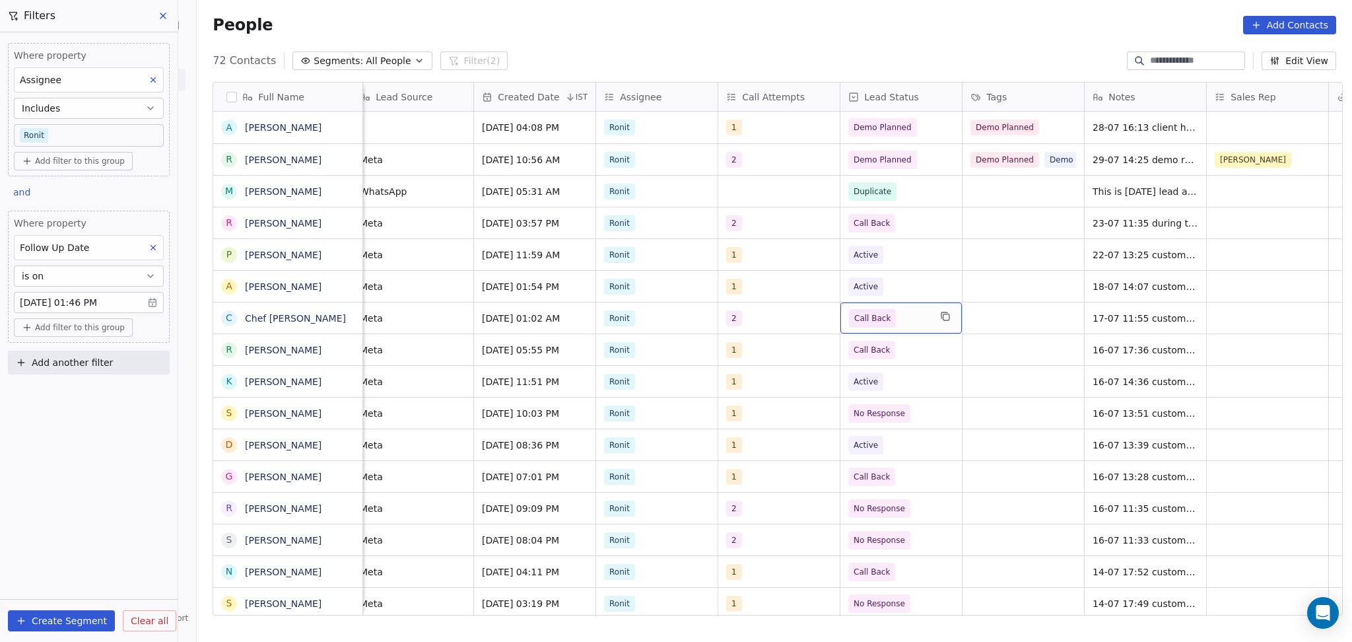
click at [902, 315] on span "Call Back" at bounding box center [889, 318] width 81 height 18
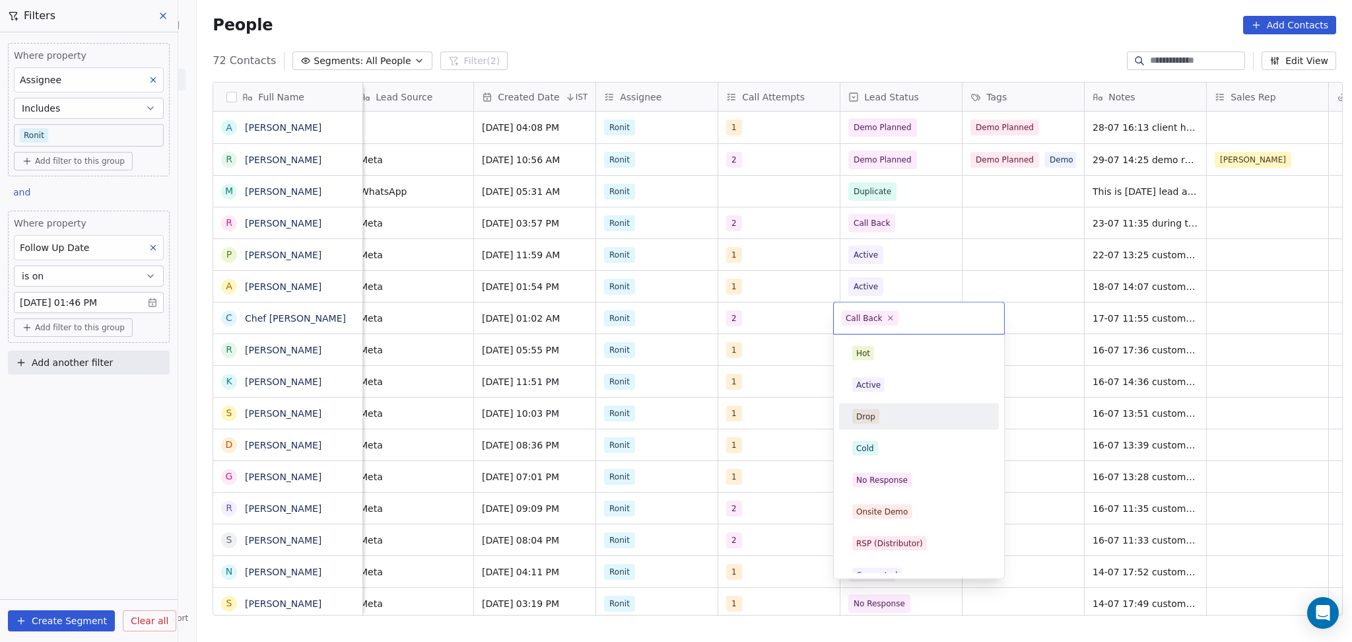
scroll to position [78, 0]
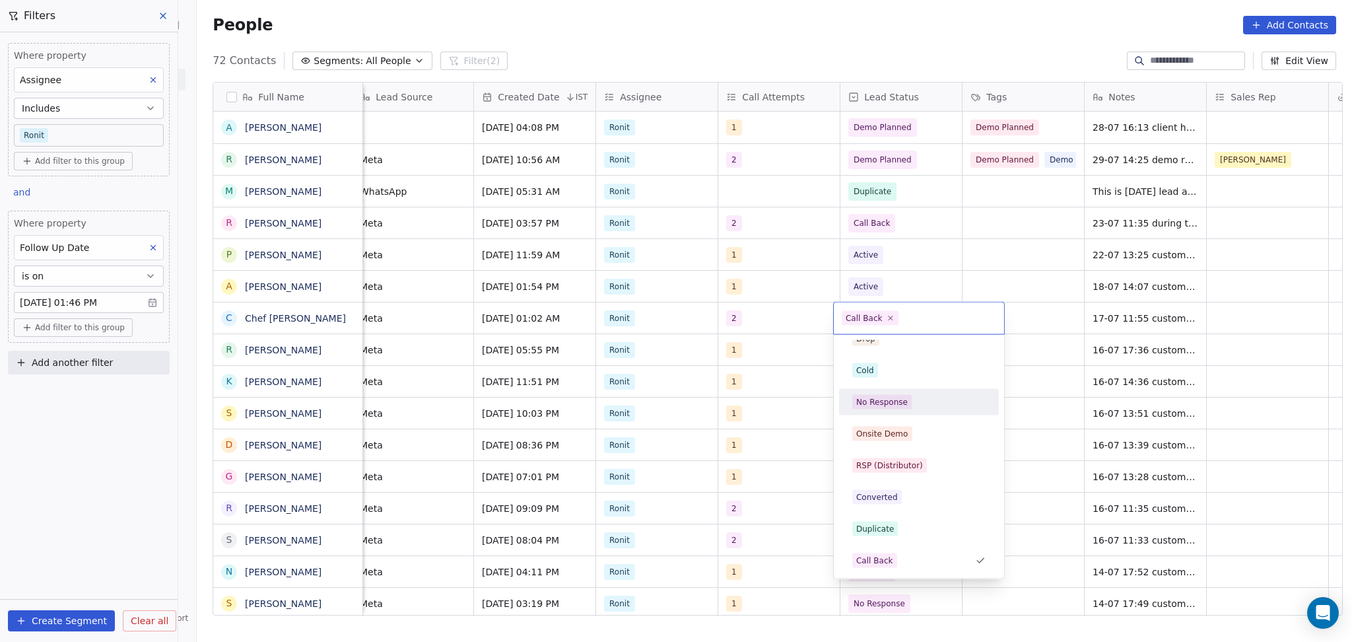
click at [895, 403] on div "No Response" at bounding box center [881, 402] width 51 height 12
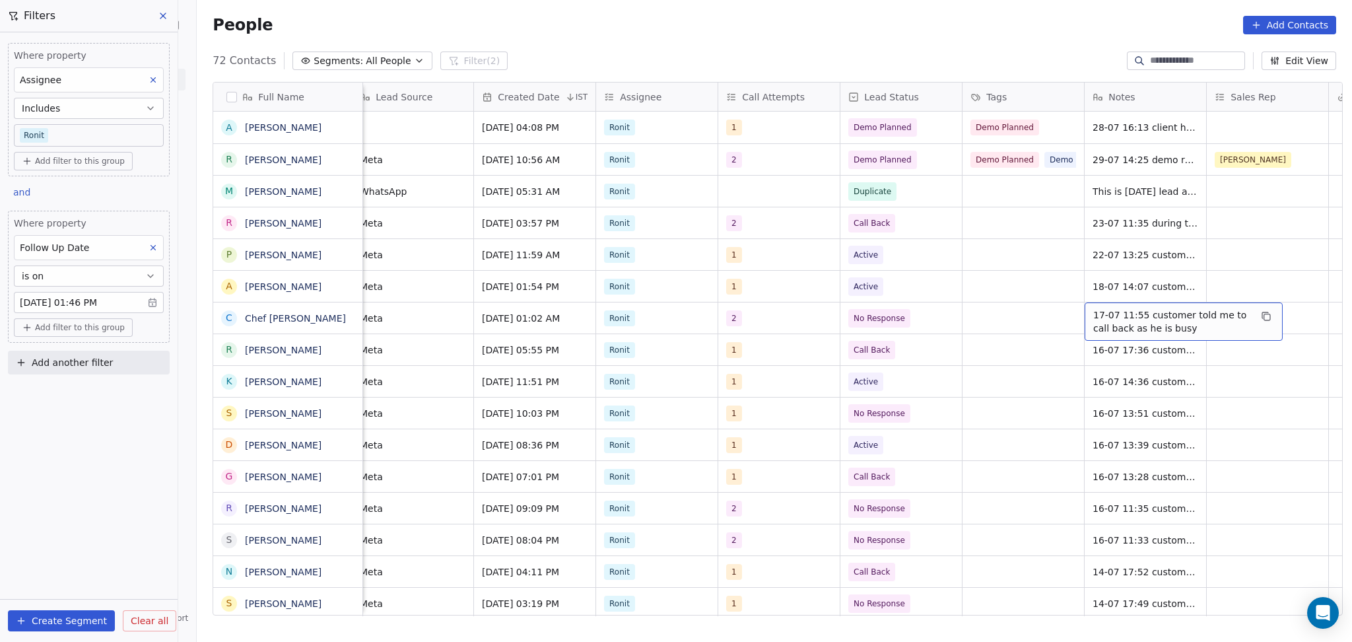
click at [1115, 318] on span "17-07 11:55 customer told me to call back as he is busy" at bounding box center [1171, 321] width 157 height 26
click at [1083, 312] on textarea "**********" at bounding box center [1177, 323] width 197 height 41
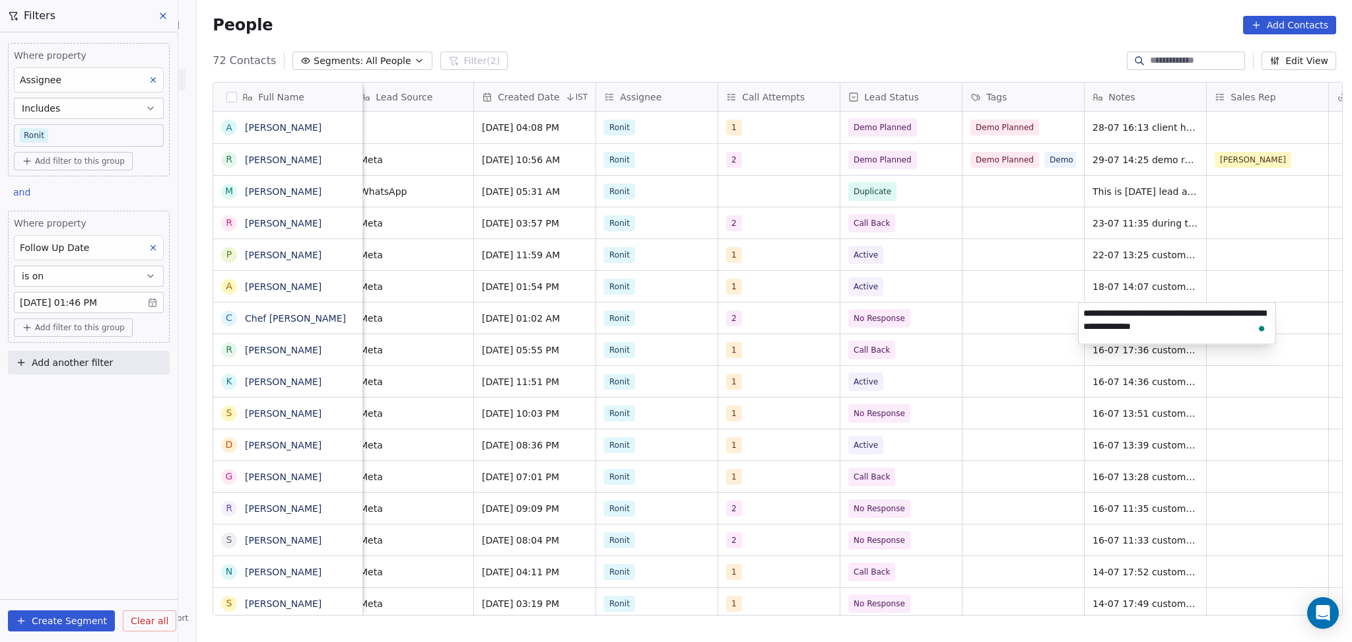
type textarea "**********"
click at [998, 327] on html "On2Cook India Pvt. Ltd. Contacts People Marketing Workflows Campaigns Sales Pip…" at bounding box center [676, 321] width 1352 height 642
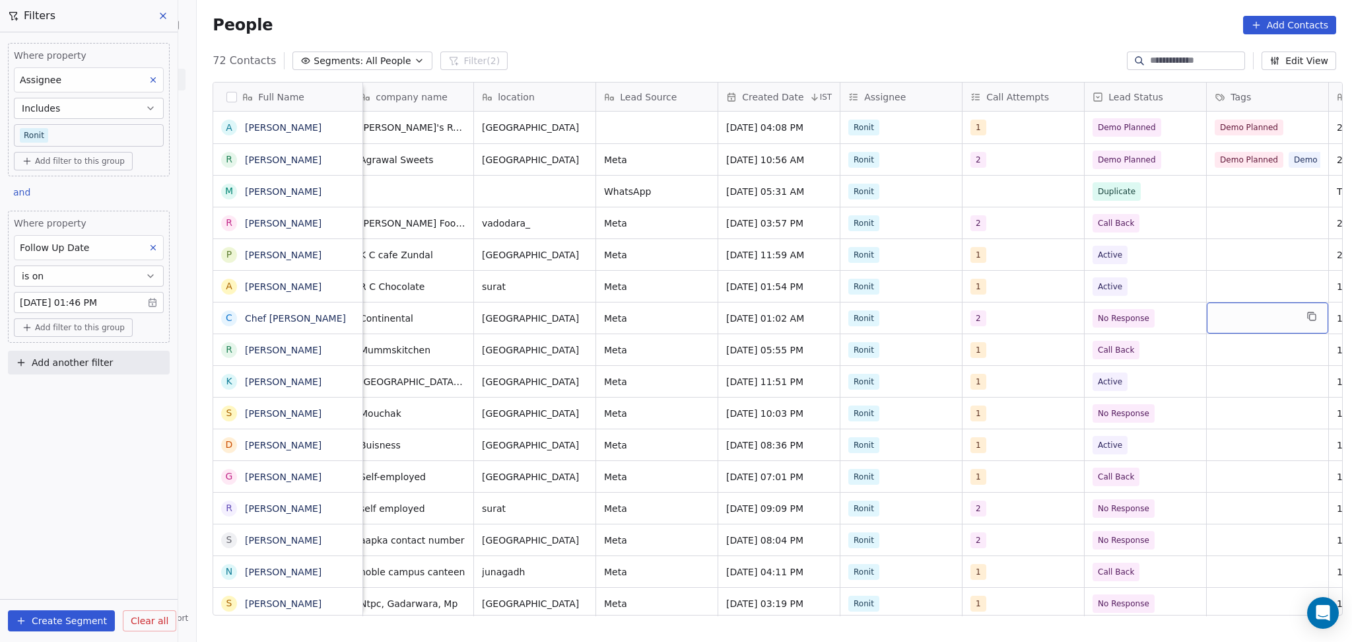
scroll to position [0, 621]
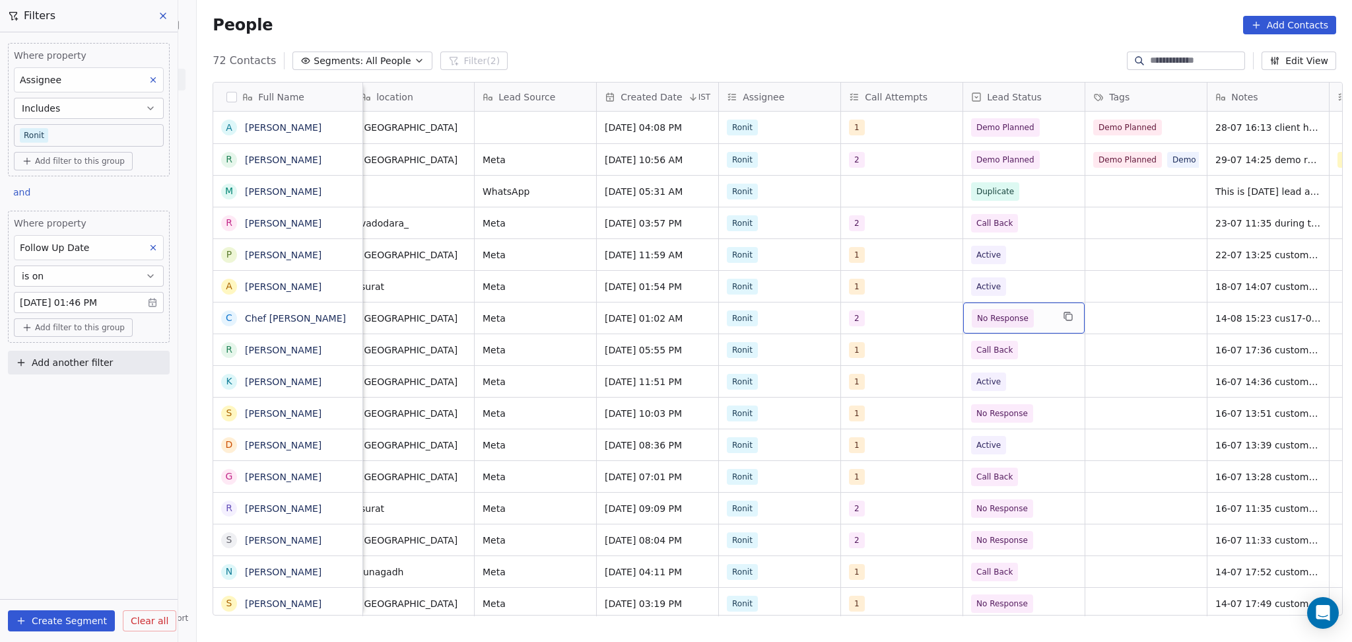
click at [1021, 327] on span "No Response" at bounding box center [1003, 318] width 62 height 18
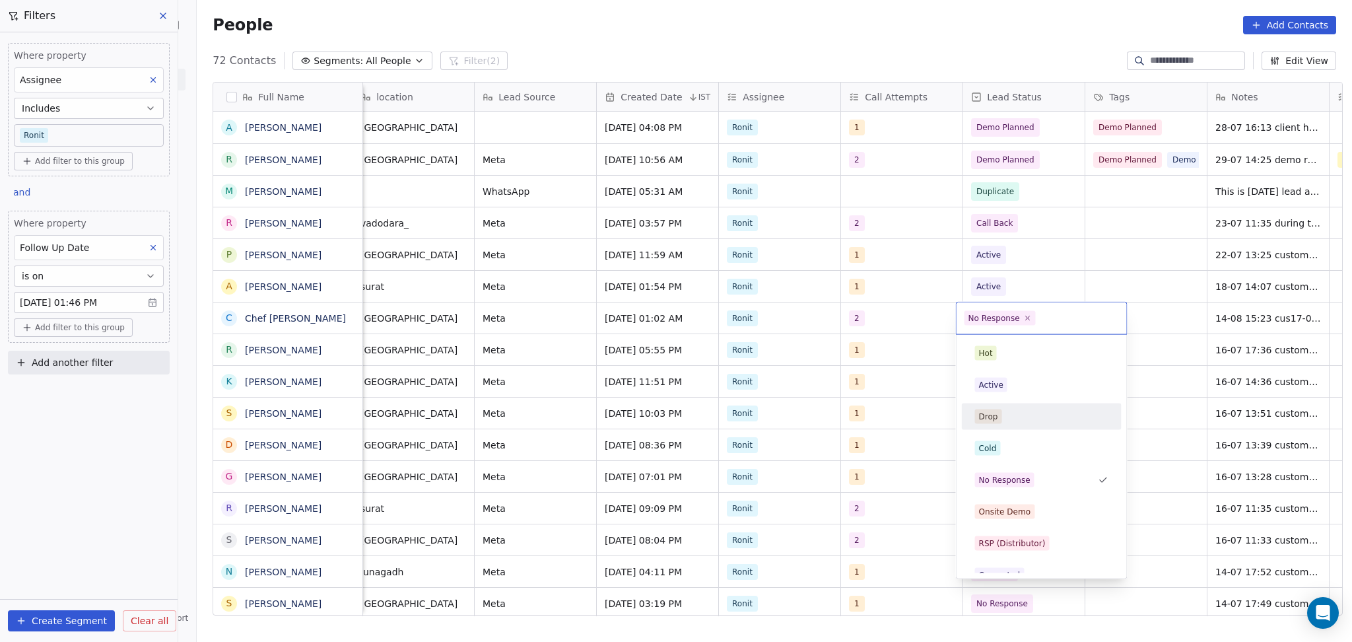
click at [1017, 391] on div "Active" at bounding box center [1041, 385] width 133 height 15
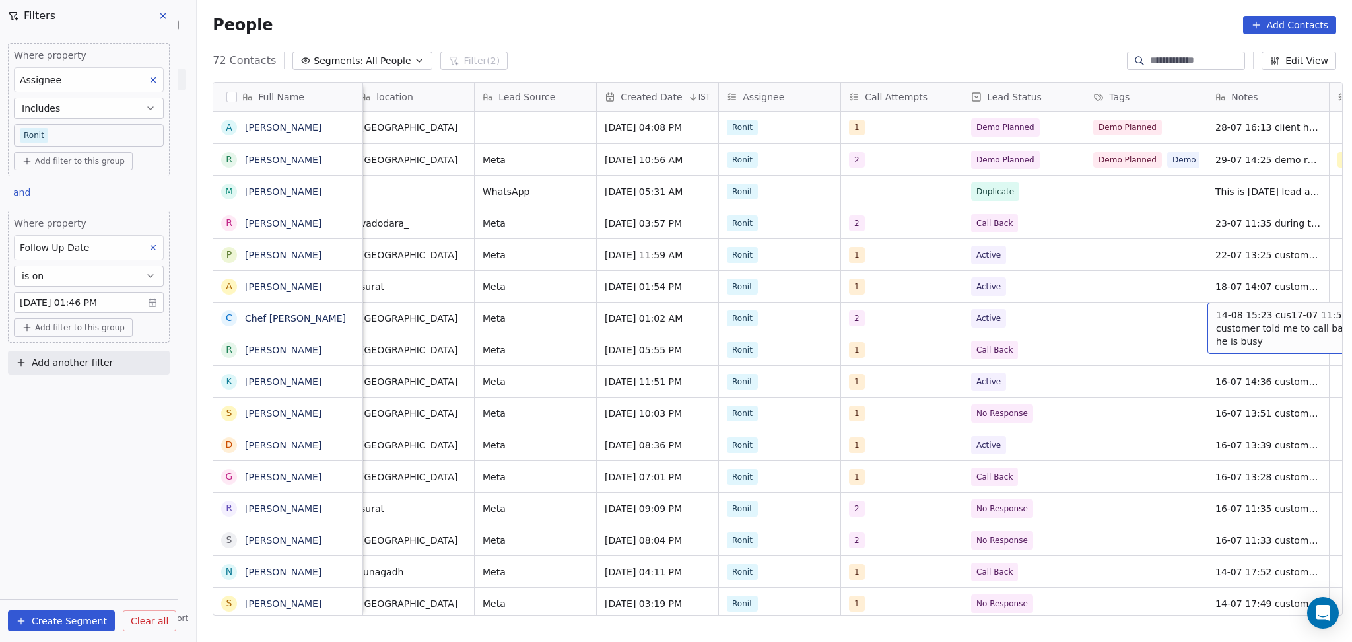
click at [1232, 332] on span "14-08 15:23 cus17-07 11:55 customer told me to call back as he is busy" at bounding box center [1294, 328] width 157 height 40
click at [1217, 306] on textarea "**********" at bounding box center [1246, 328] width 197 height 50
type textarea "**********"
click at [1091, 341] on html "On2Cook India Pvt. Ltd. Contacts People Marketing Workflows Campaigns Sales Pip…" at bounding box center [676, 321] width 1352 height 642
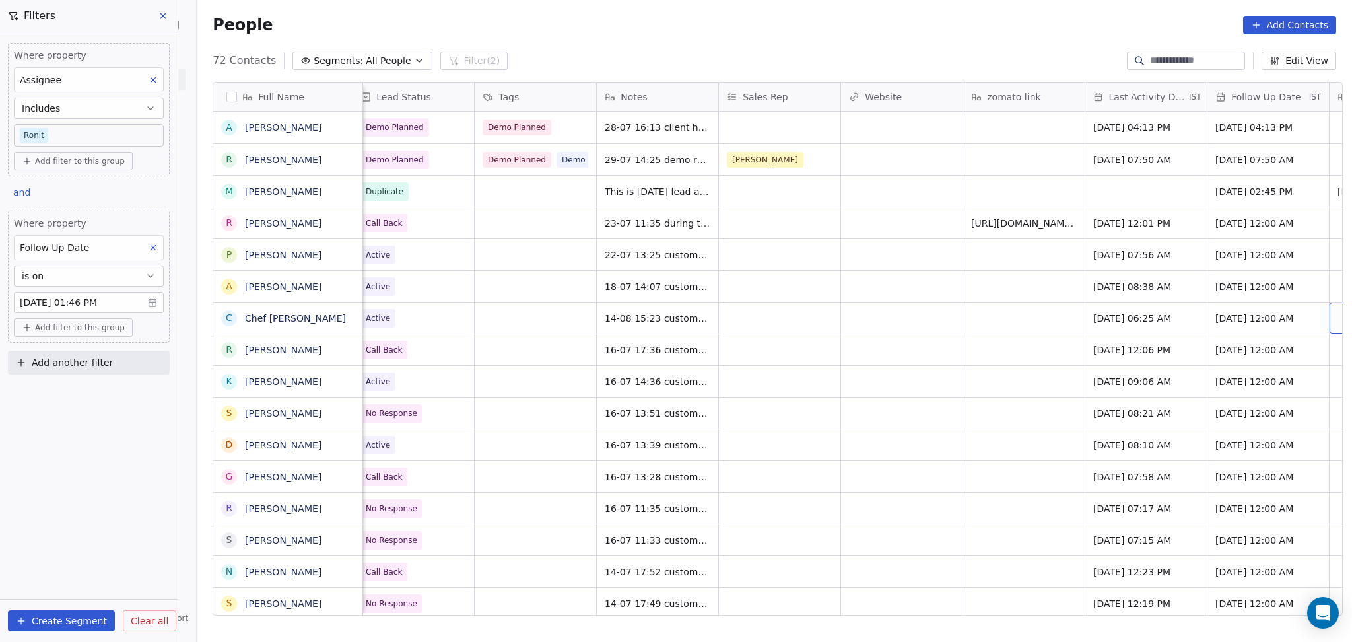
scroll to position [0, 1355]
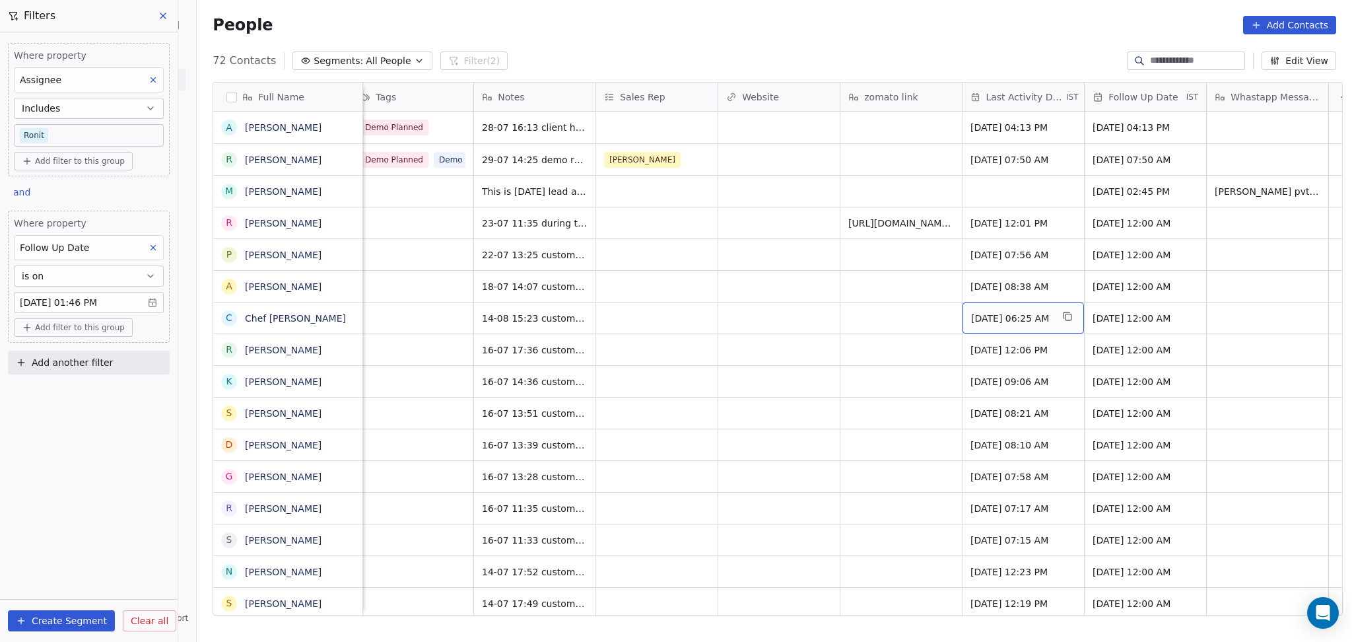
click at [1025, 310] on div "Jul 17, 2025 06:25 AM" at bounding box center [1022, 317] width 121 height 31
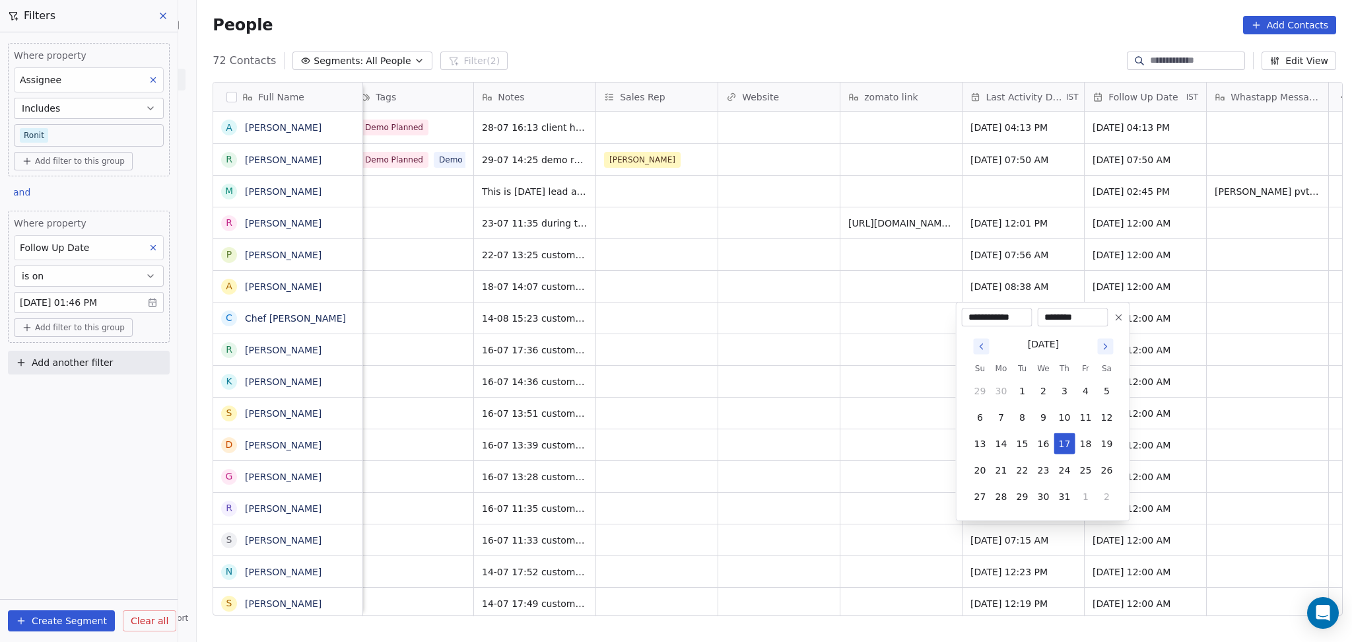
click at [1106, 337] on button "Go to next month" at bounding box center [1105, 346] width 18 height 18
click at [1062, 450] on button "14" at bounding box center [1064, 443] width 21 height 21
type input "**********"
click at [713, 372] on html "On2Cook India Pvt. Ltd. Contacts People Marketing Workflows Campaigns Sales Pip…" at bounding box center [676, 321] width 1352 height 642
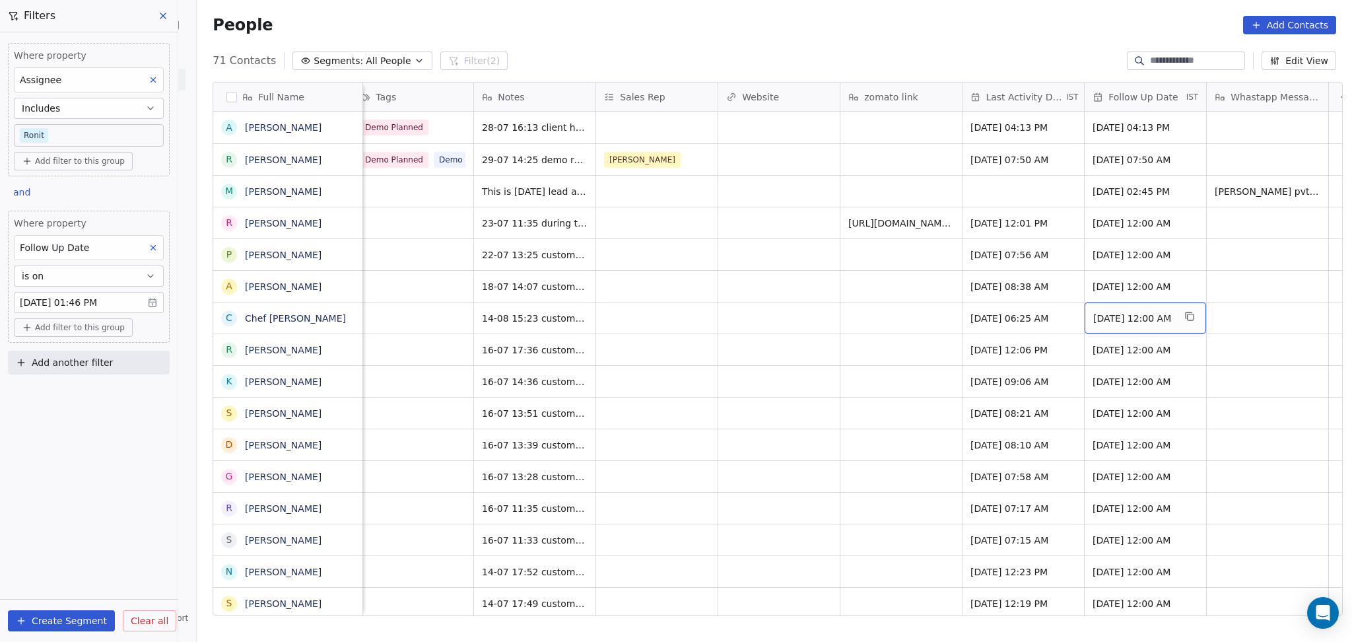
click at [1112, 316] on span "30/07/2025 12:00 AM" at bounding box center [1133, 318] width 81 height 13
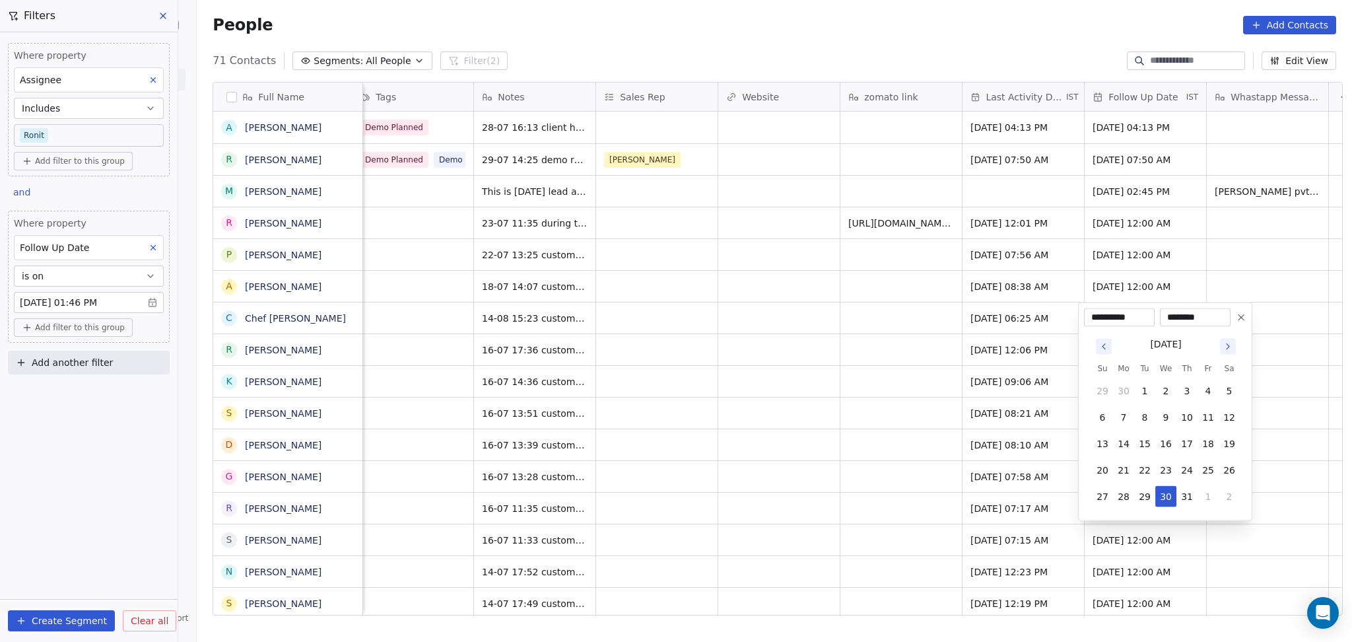
click at [1228, 347] on icon "Go to next month" at bounding box center [1228, 346] width 3 height 5
click at [1163, 492] on button "27" at bounding box center [1165, 496] width 21 height 21
type input "**********"
click at [882, 417] on html "On2Cook India Pvt. Ltd. Contacts People Marketing Workflows Campaigns Sales Pip…" at bounding box center [676, 321] width 1352 height 642
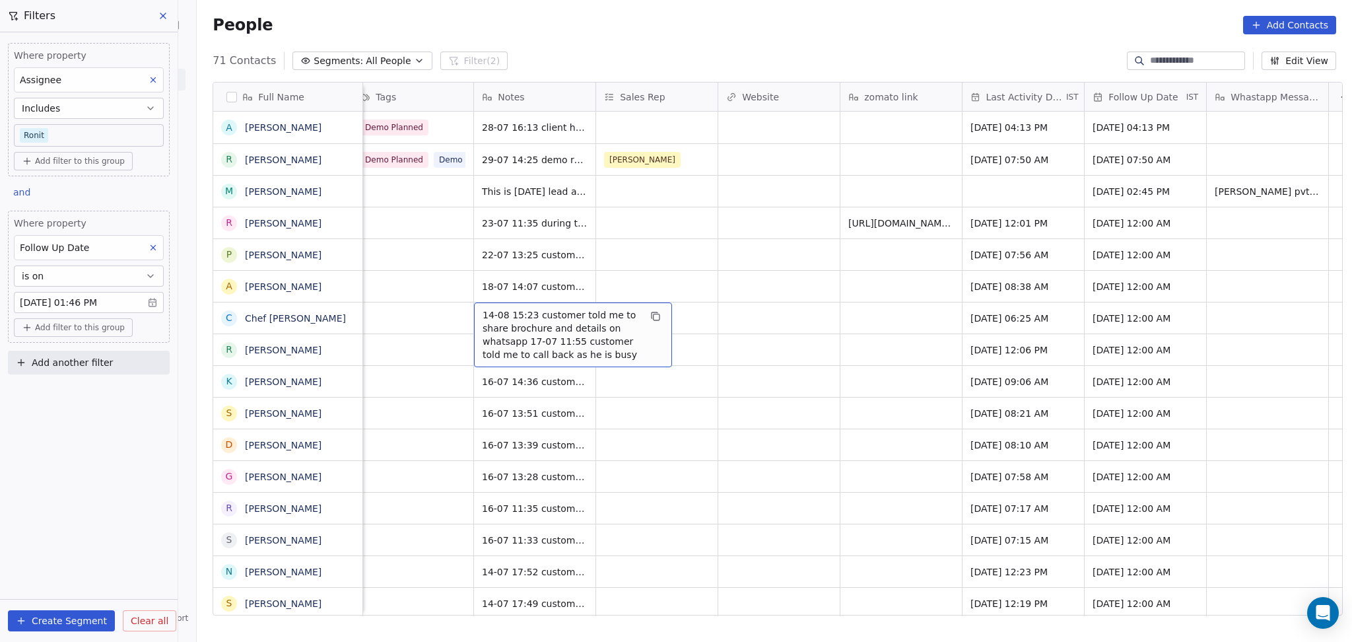
scroll to position [0, 0]
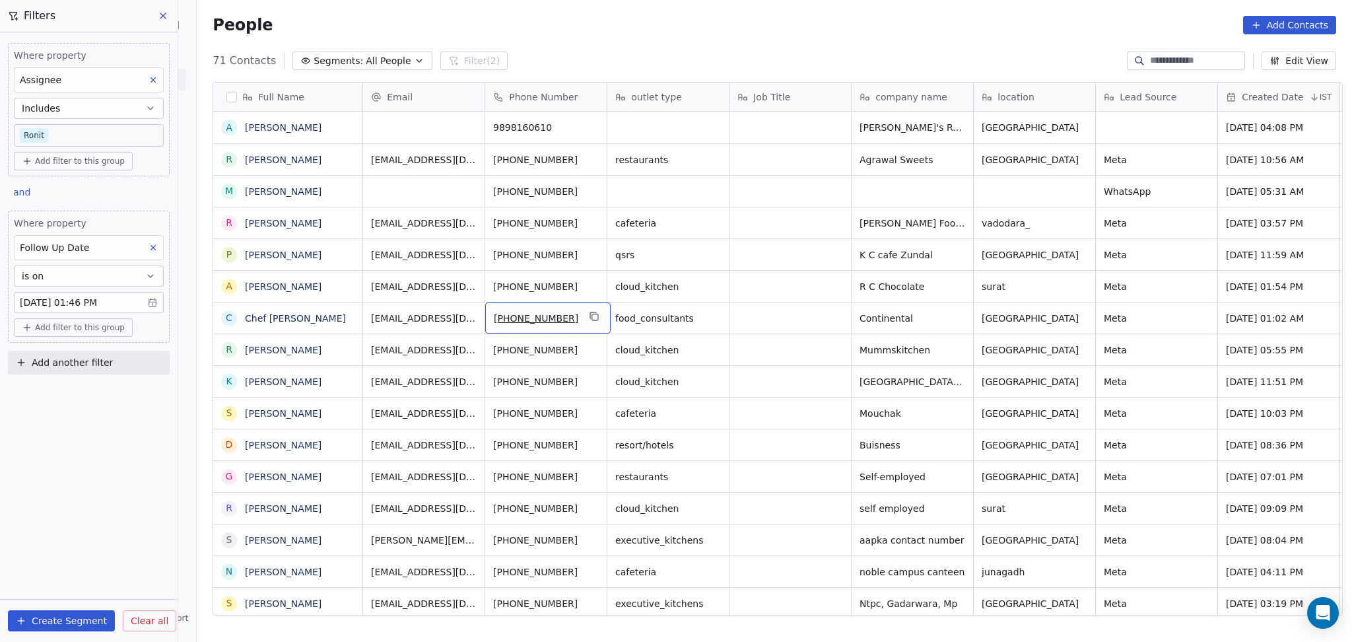
click at [586, 320] on button "grid" at bounding box center [594, 316] width 16 height 16
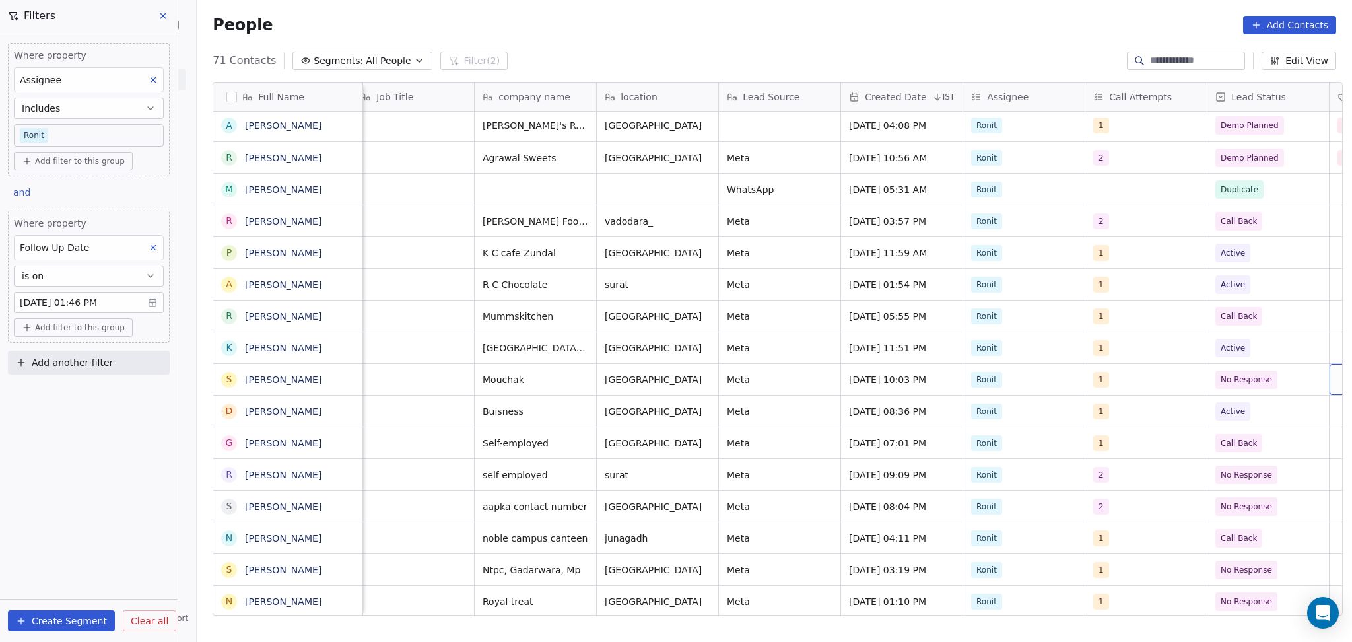
scroll to position [2, 500]
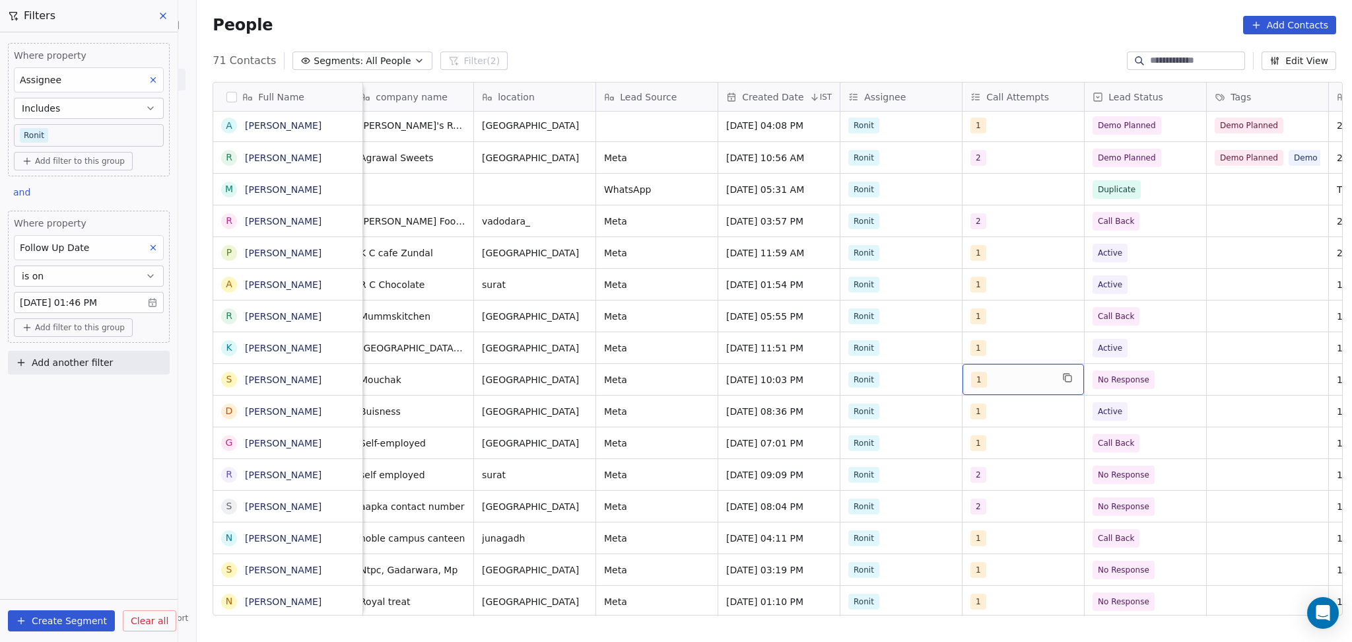
click at [991, 378] on div "1" at bounding box center [1011, 380] width 81 height 16
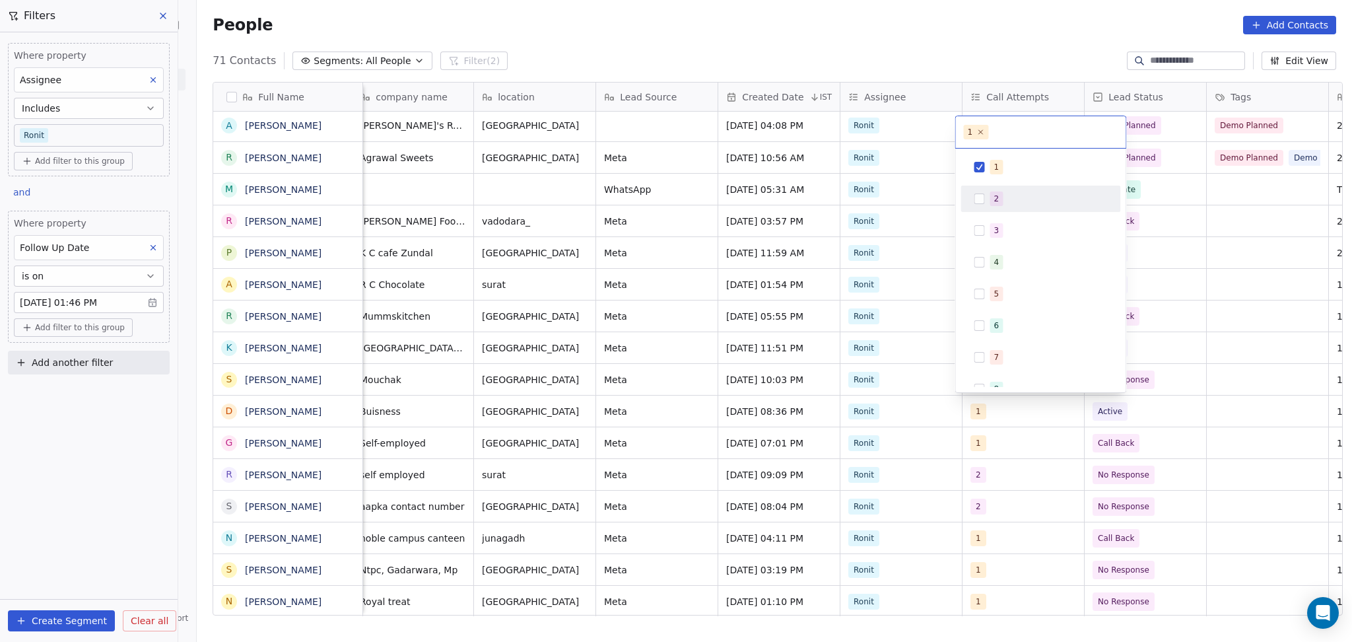
click at [993, 191] on span "2" at bounding box center [996, 198] width 13 height 15
click at [1001, 173] on div "1" at bounding box center [1049, 167] width 118 height 15
click at [1230, 285] on html "On2Cook India Pvt. Ltd. Contacts People Marketing Workflows Campaigns Sales Pip…" at bounding box center [676, 321] width 1352 height 642
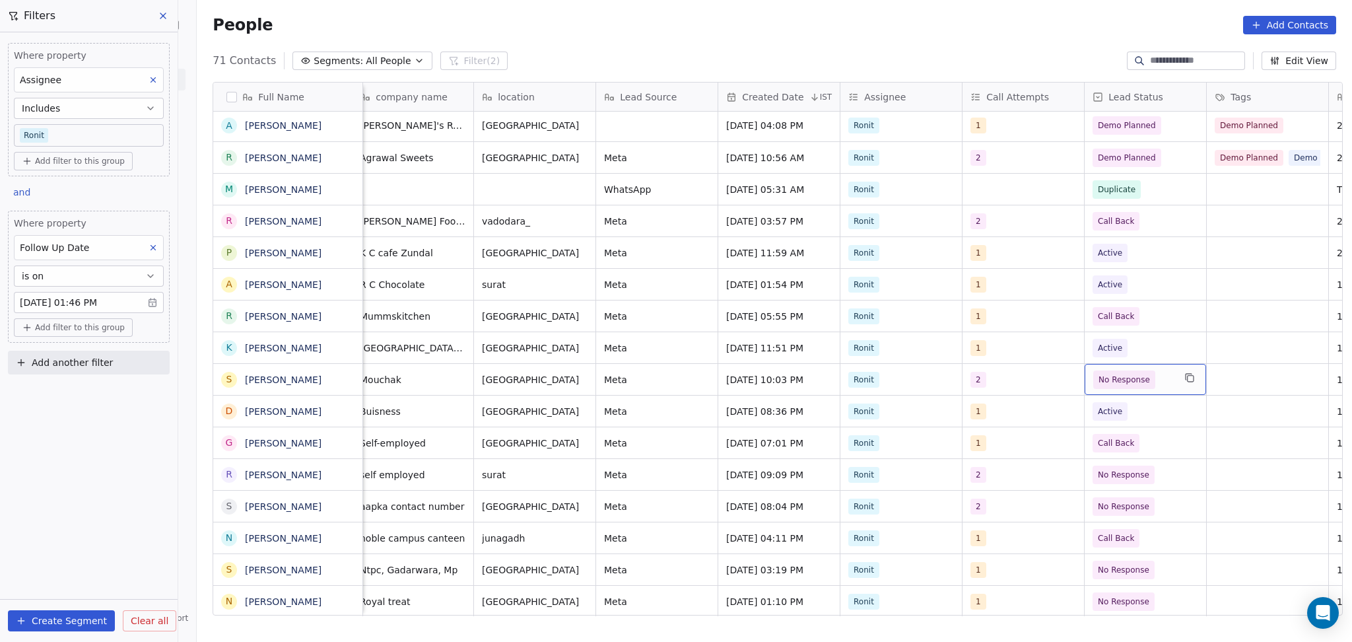
click at [1155, 374] on span "No Response" at bounding box center [1133, 379] width 81 height 18
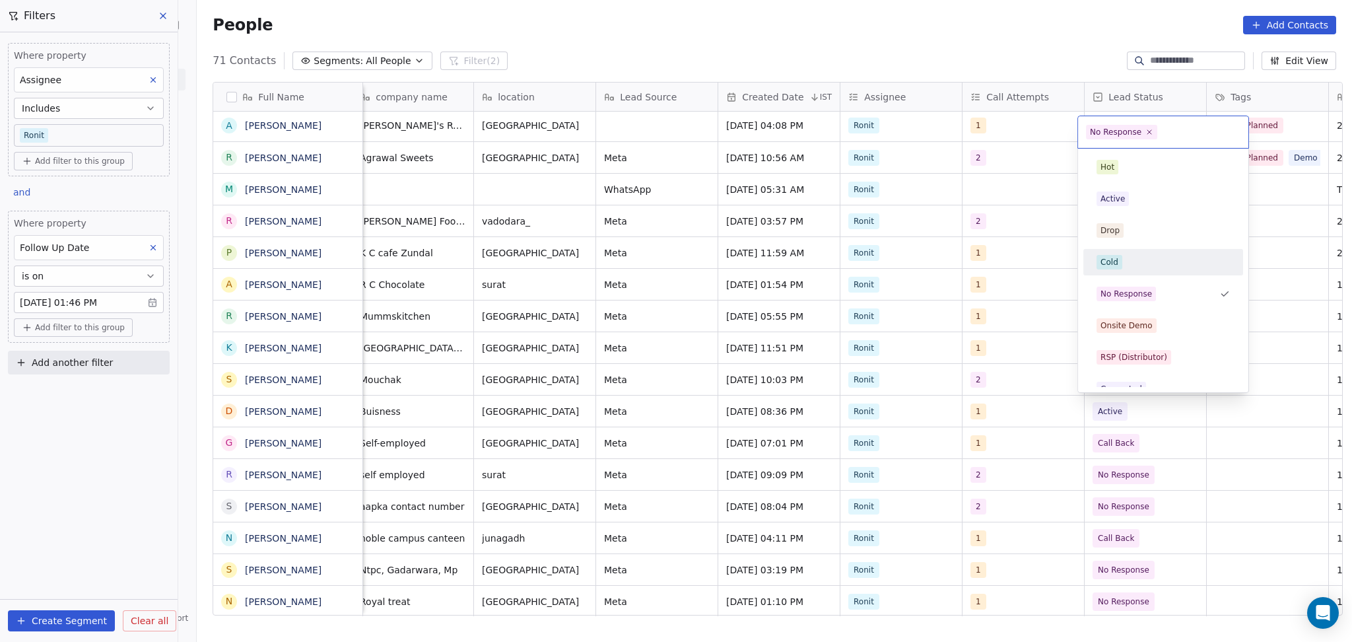
click at [1121, 252] on div "Cold" at bounding box center [1163, 262] width 149 height 21
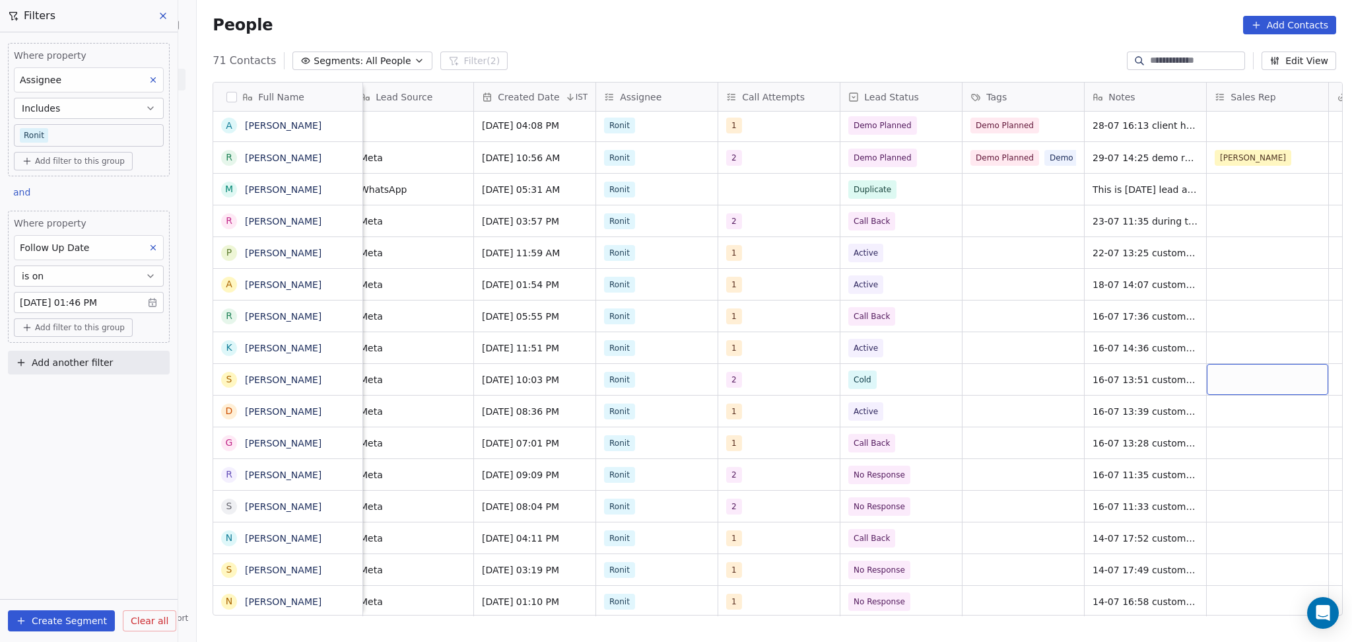
scroll to position [2, 866]
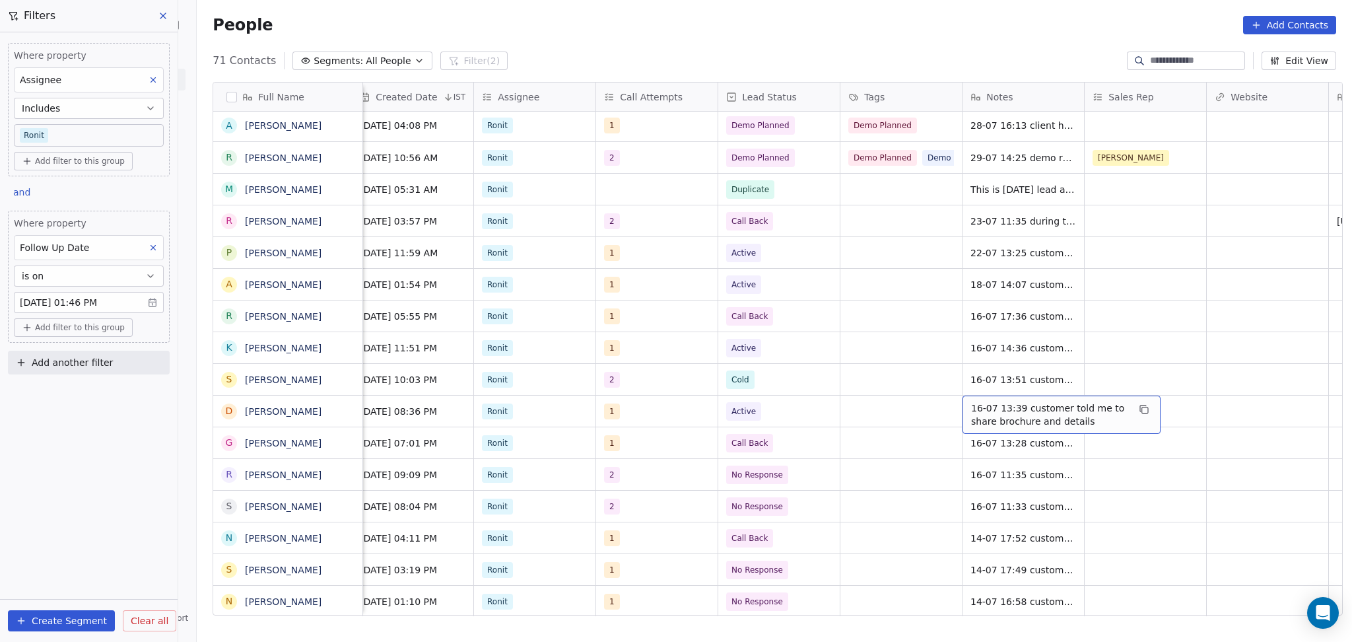
click at [994, 395] on div "16-07 13:39 customer told me to share brochure and details" at bounding box center [1061, 414] width 198 height 38
click at [986, 380] on html "On2Cook India Pvt. Ltd. Contacts People Marketing Workflows Campaigns Sales Pip…" at bounding box center [676, 321] width 1352 height 642
click at [962, 374] on div "16-07 13:51 customer is in another call" at bounding box center [1061, 383] width 198 height 38
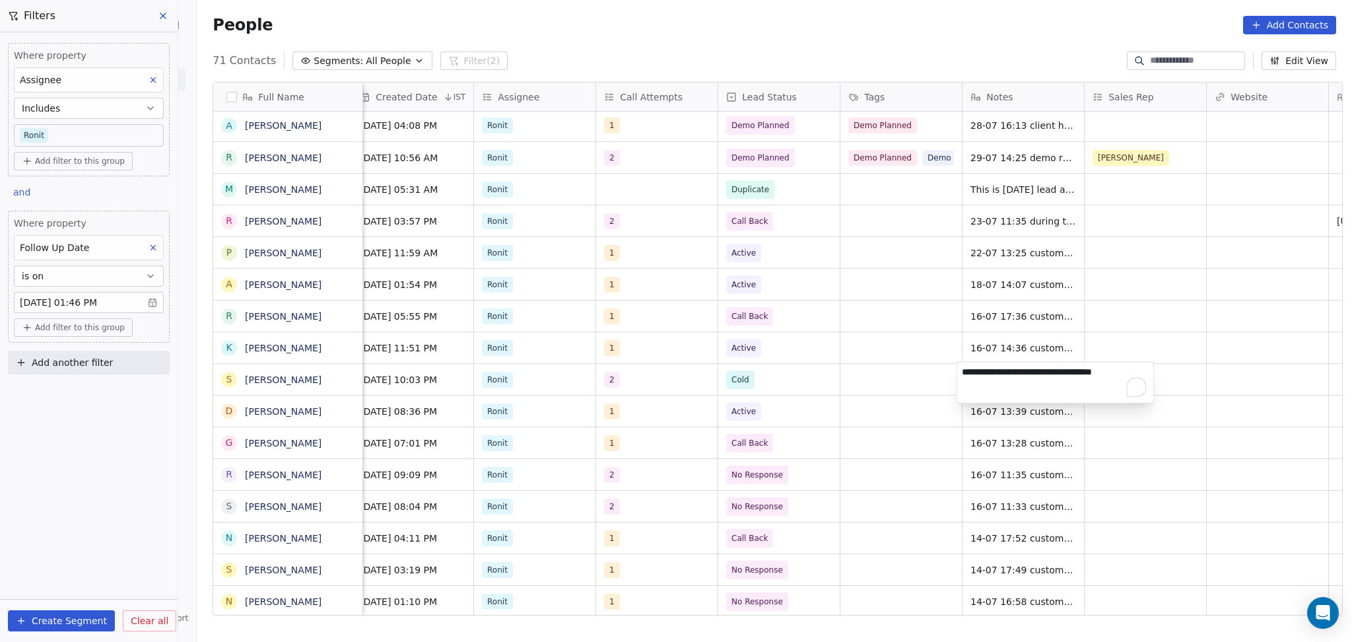
click at [962, 374] on textarea "**********" at bounding box center [1055, 382] width 197 height 41
type textarea "**********"
drag, startPoint x: 1070, startPoint y: 389, endPoint x: 1125, endPoint y: 376, distance: 56.4
click at [1075, 393] on textarea "**********" at bounding box center [1055, 384] width 197 height 45
click at [1216, 370] on html "On2Cook India Pvt. Ltd. Contacts People Marketing Workflows Campaigns Sales Pip…" at bounding box center [676, 321] width 1352 height 642
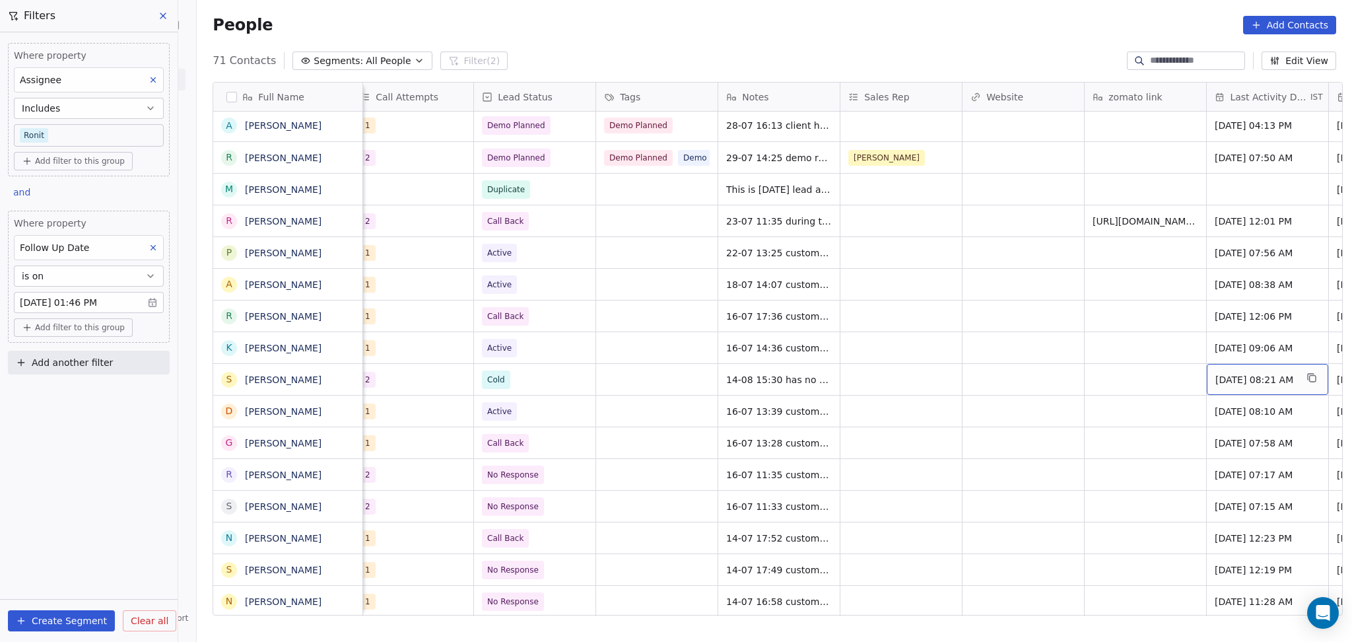
scroll to position [2, 1232]
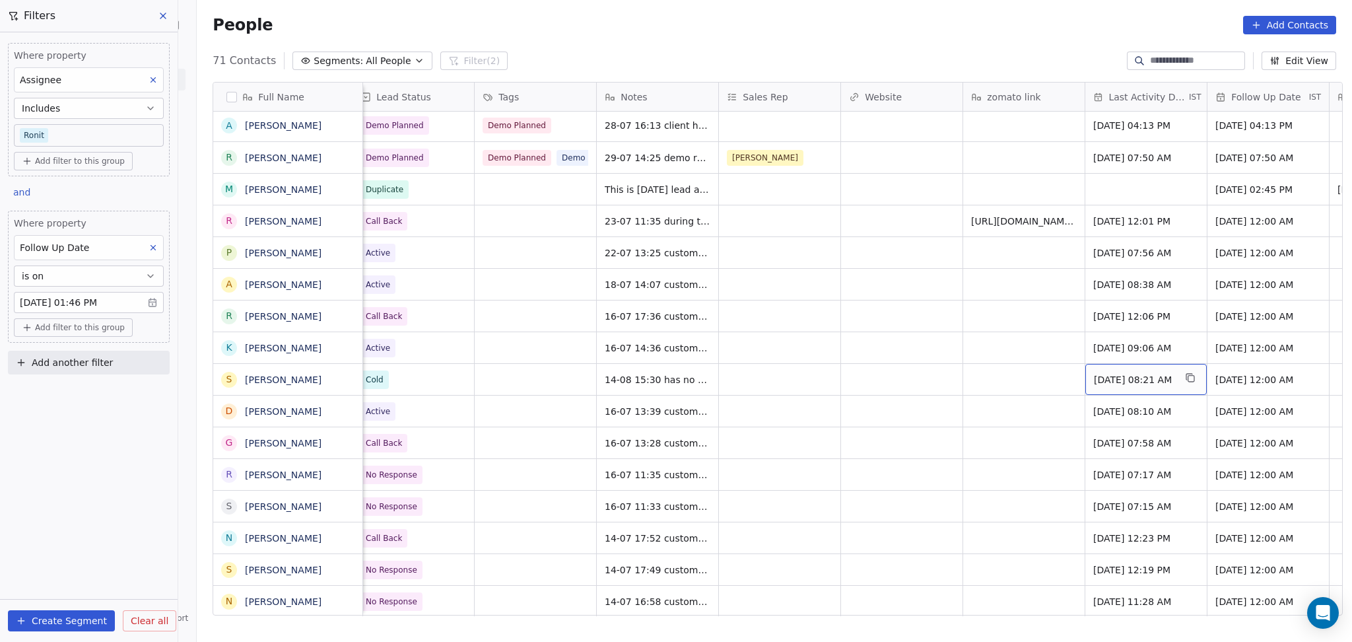
click at [1149, 373] on span "Jul 16, 2025 08:21 AM" at bounding box center [1134, 379] width 81 height 13
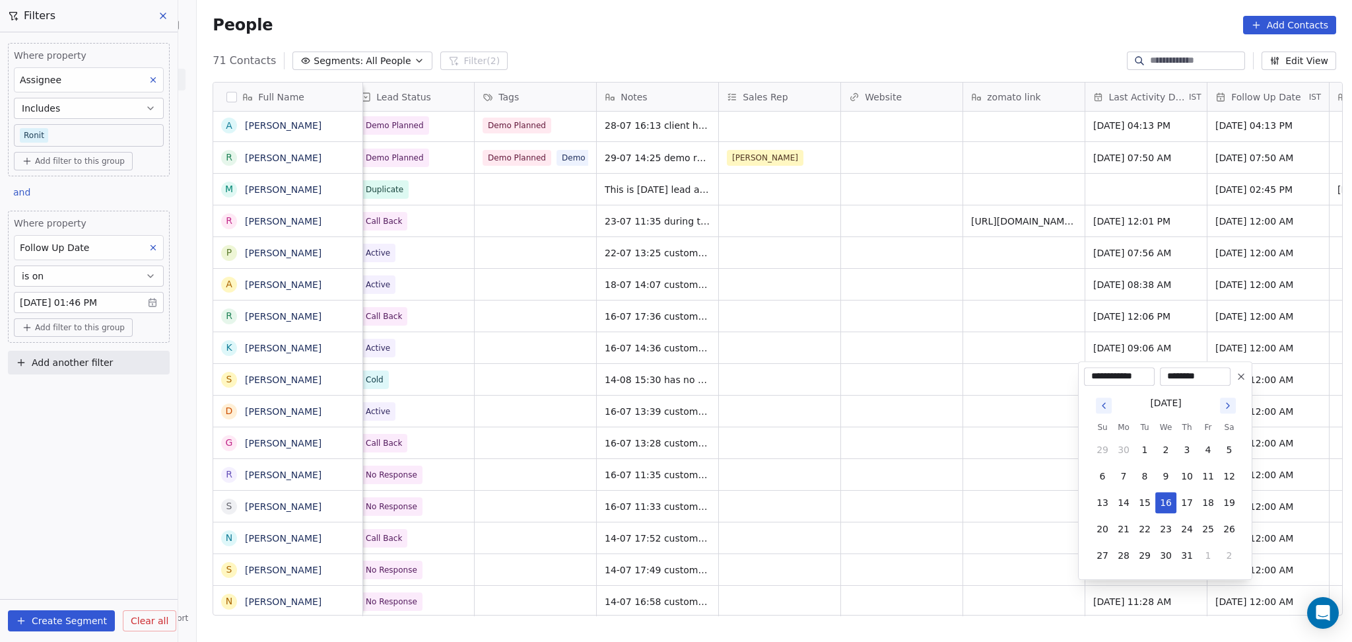
click at [1230, 412] on button "Go to next month" at bounding box center [1228, 405] width 16 height 16
click at [1186, 492] on button "14" at bounding box center [1186, 502] width 21 height 21
type input "**********"
click at [993, 459] on html "On2Cook India Pvt. Ltd. Contacts People Marketing Workflows Campaigns Sales Pip…" at bounding box center [676, 321] width 1352 height 642
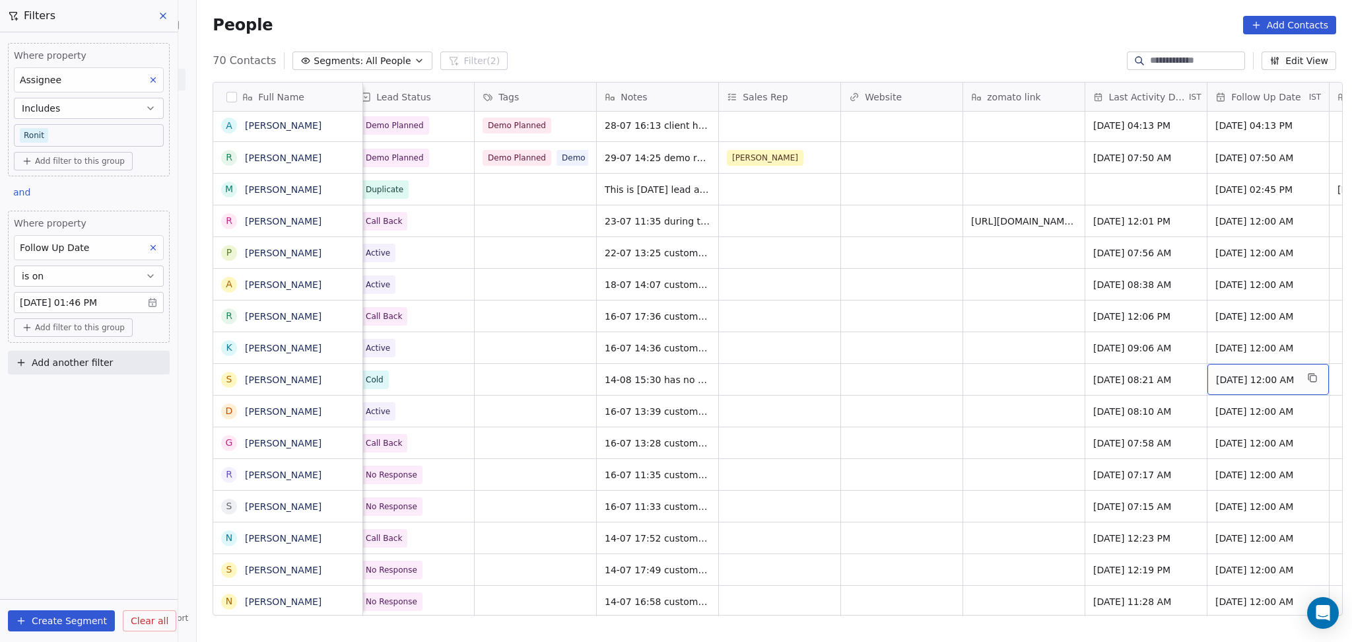
click at [1265, 366] on div "[DATE] 12:00 AM" at bounding box center [1267, 379] width 121 height 31
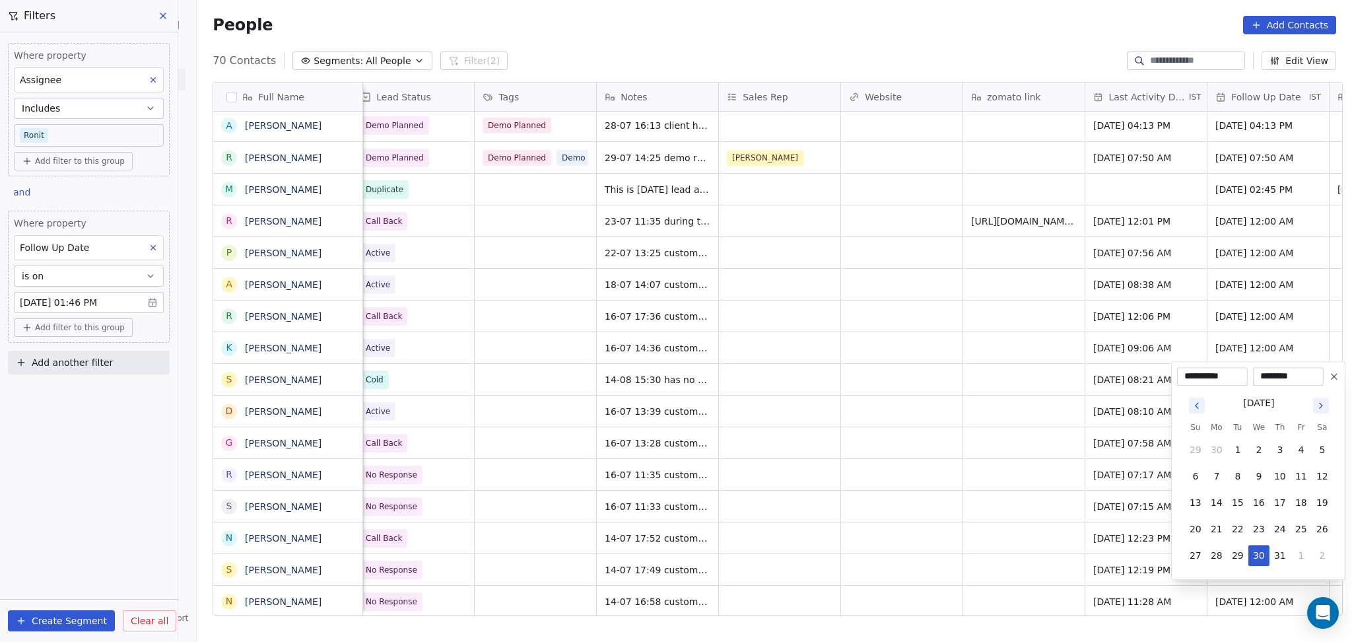
click at [1332, 374] on icon at bounding box center [1333, 376] width 5 height 5
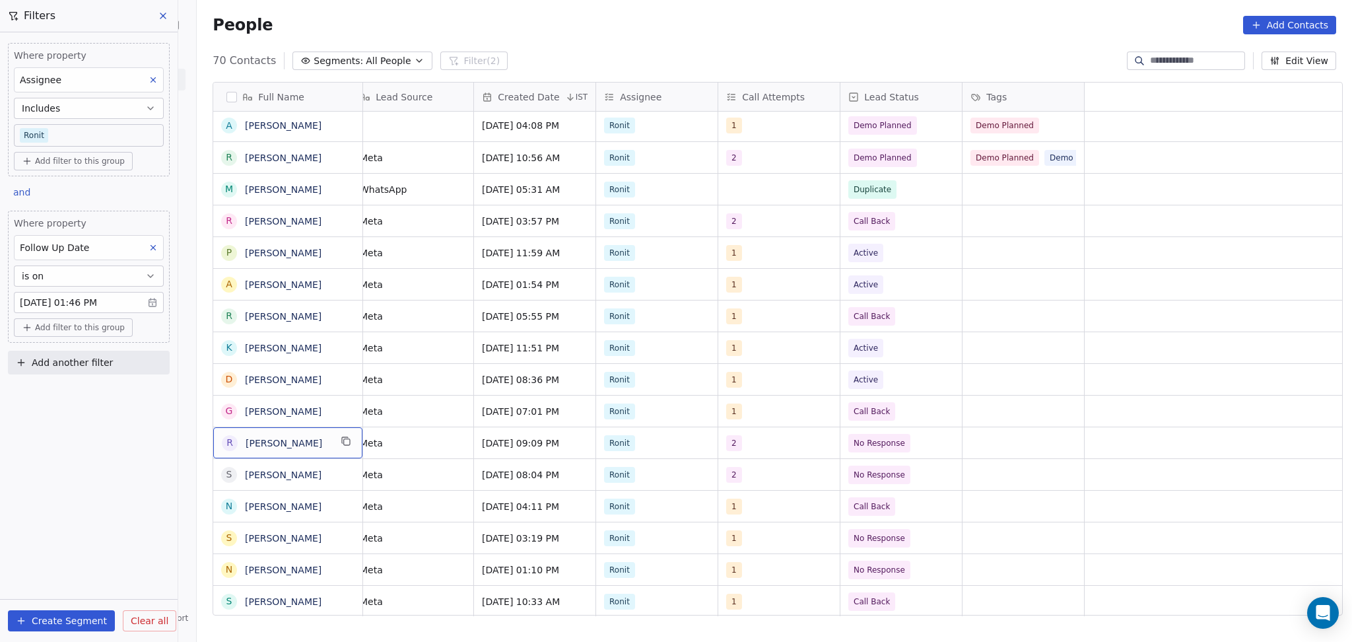
scroll to position [2, 0]
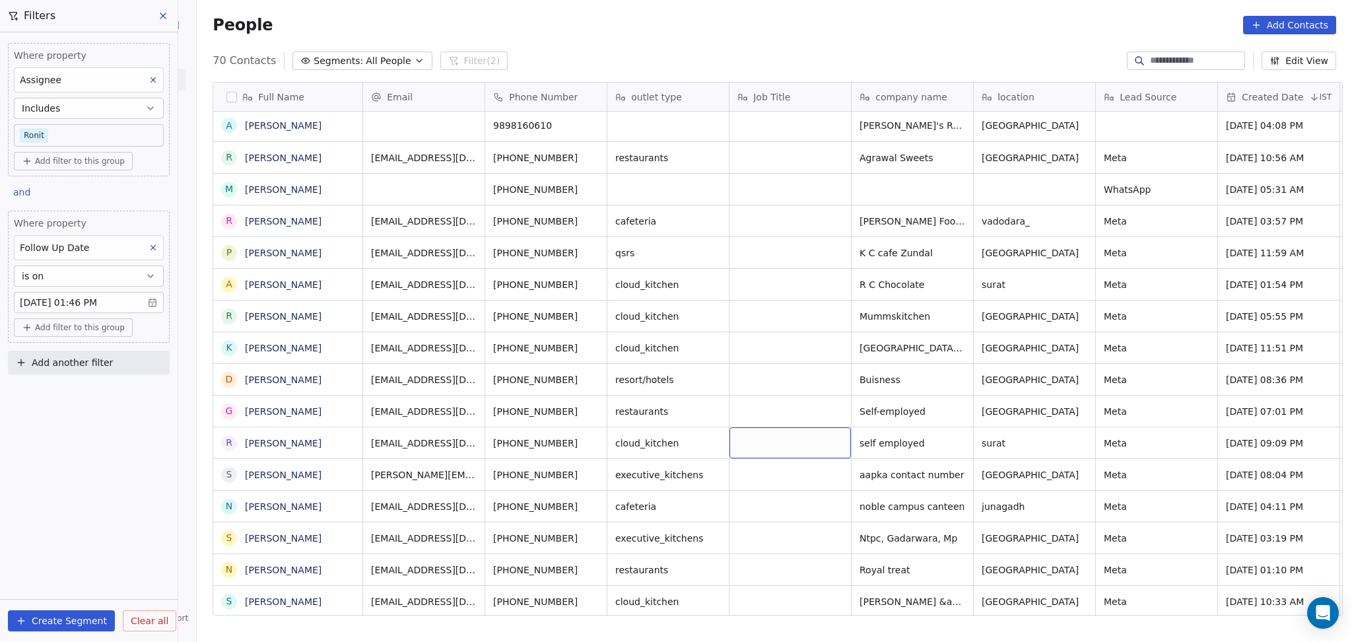
drag, startPoint x: 648, startPoint y: 455, endPoint x: 680, endPoint y: 442, distance: 35.2
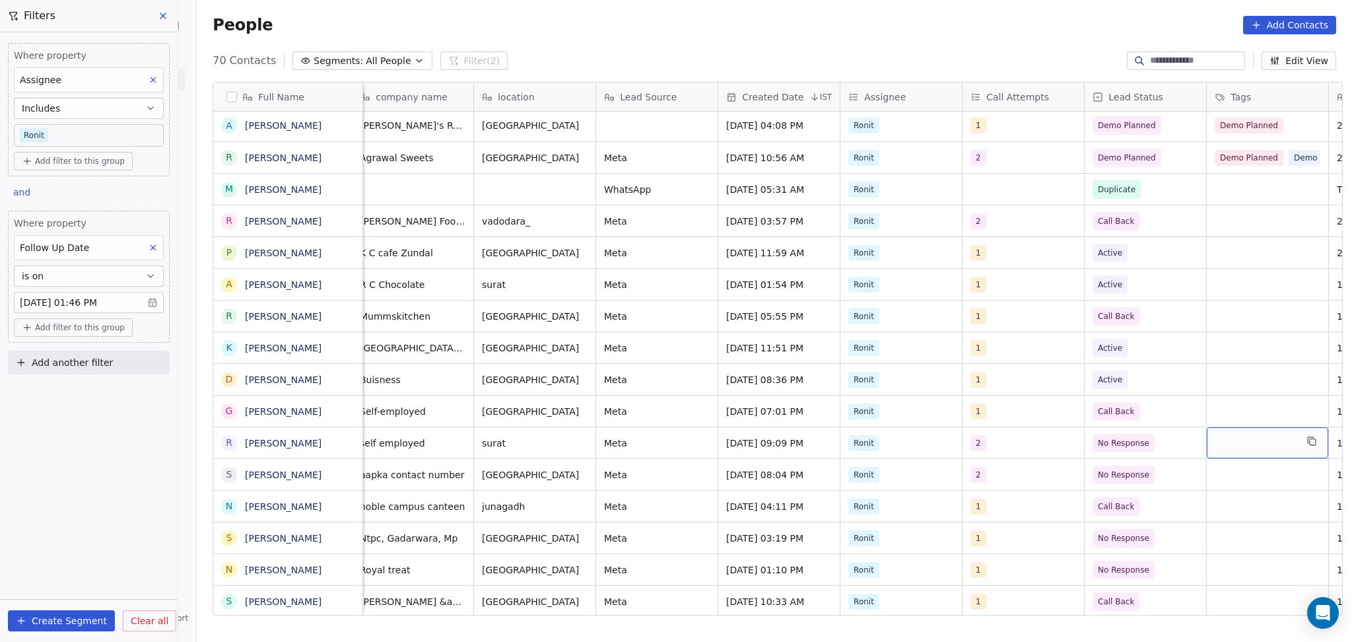
scroll to position [2, 621]
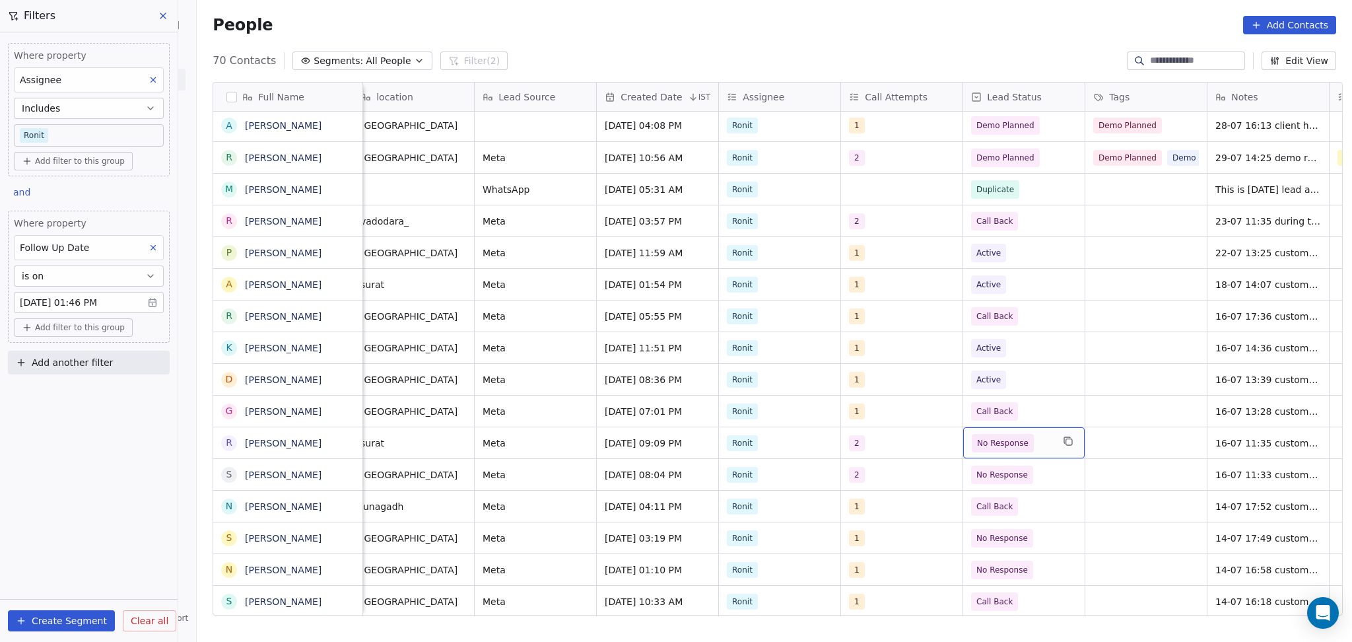
click at [1018, 445] on span "No Response" at bounding box center [1003, 443] width 62 height 18
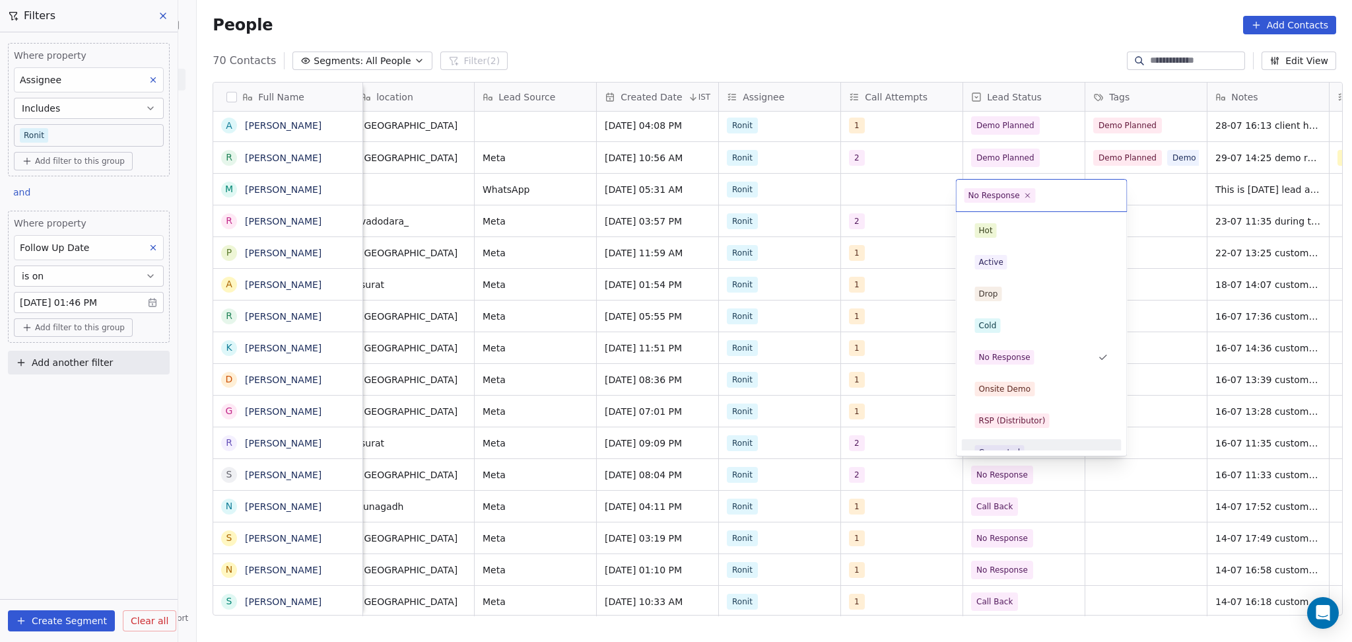
click at [857, 434] on html "On2Cook India Pvt. Ltd. Contacts People Marketing Workflows Campaigns Sales Pip…" at bounding box center [676, 321] width 1352 height 642
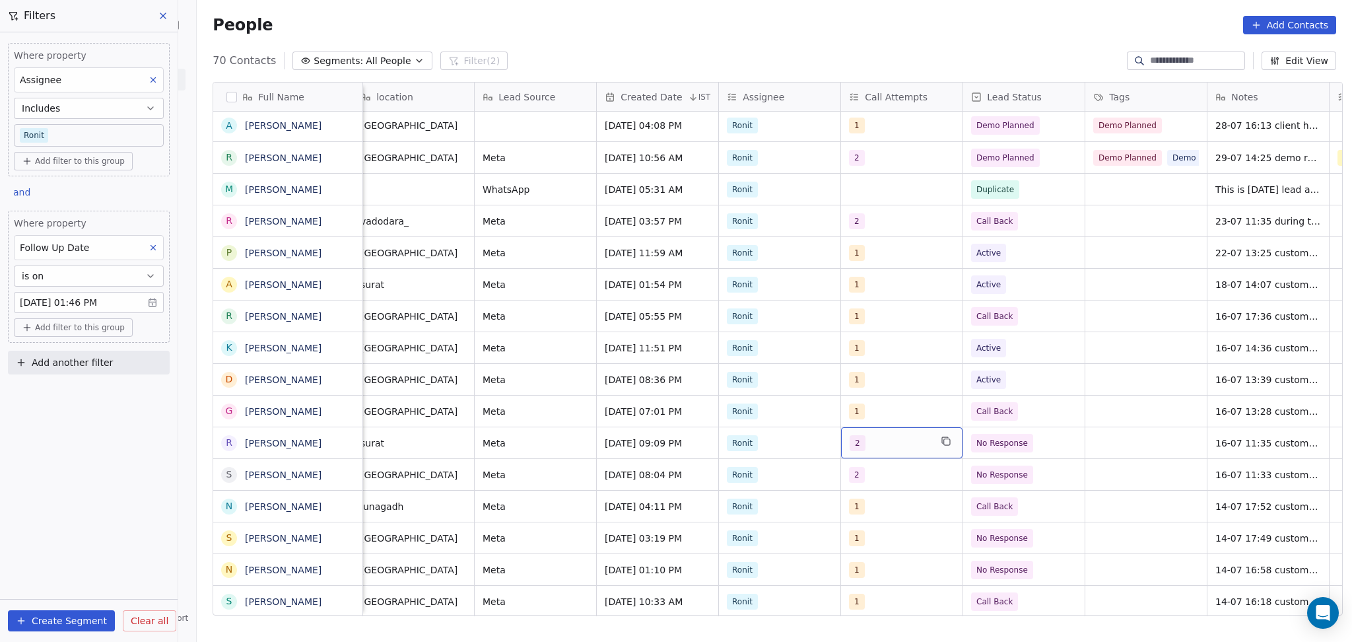
click at [857, 435] on span "2" at bounding box center [858, 443] width 16 height 16
click at [858, 442] on div "2" at bounding box center [890, 443] width 81 height 16
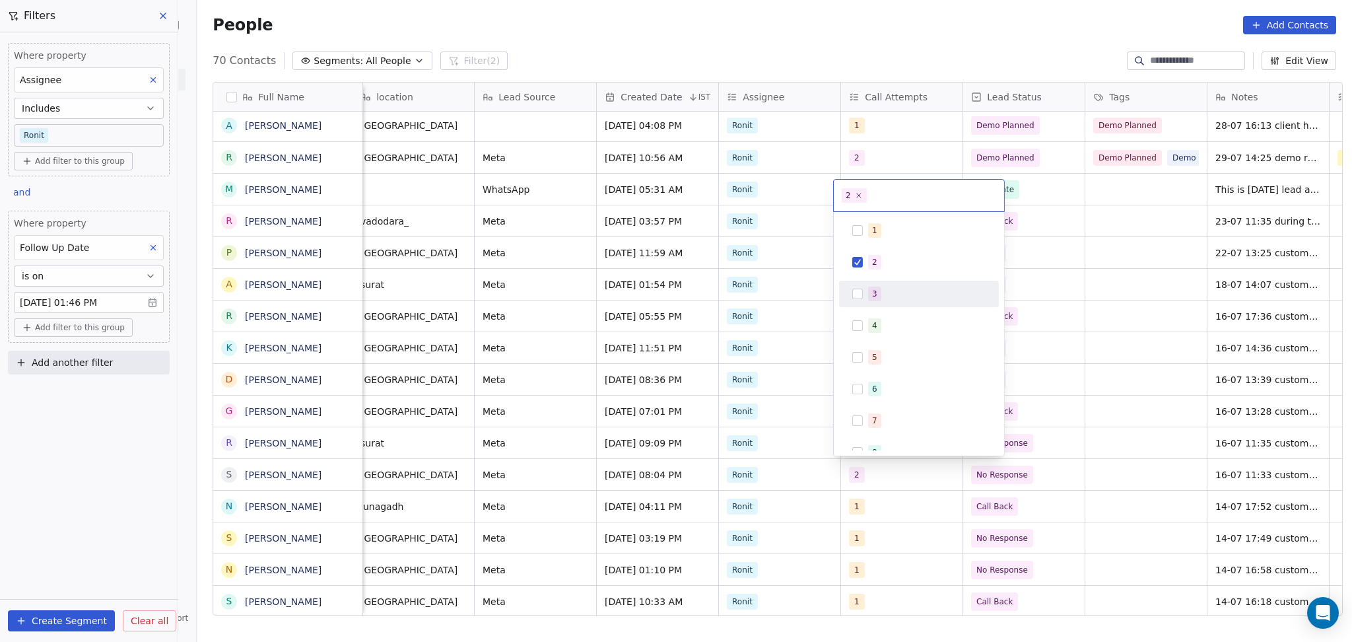
click at [881, 287] on div "3" at bounding box center [927, 293] width 118 height 15
click at [885, 263] on div "2" at bounding box center [927, 262] width 118 height 15
click at [1174, 370] on html "On2Cook India Pvt. Ltd. Contacts People Marketing Workflows Campaigns Sales Pip…" at bounding box center [676, 321] width 1352 height 642
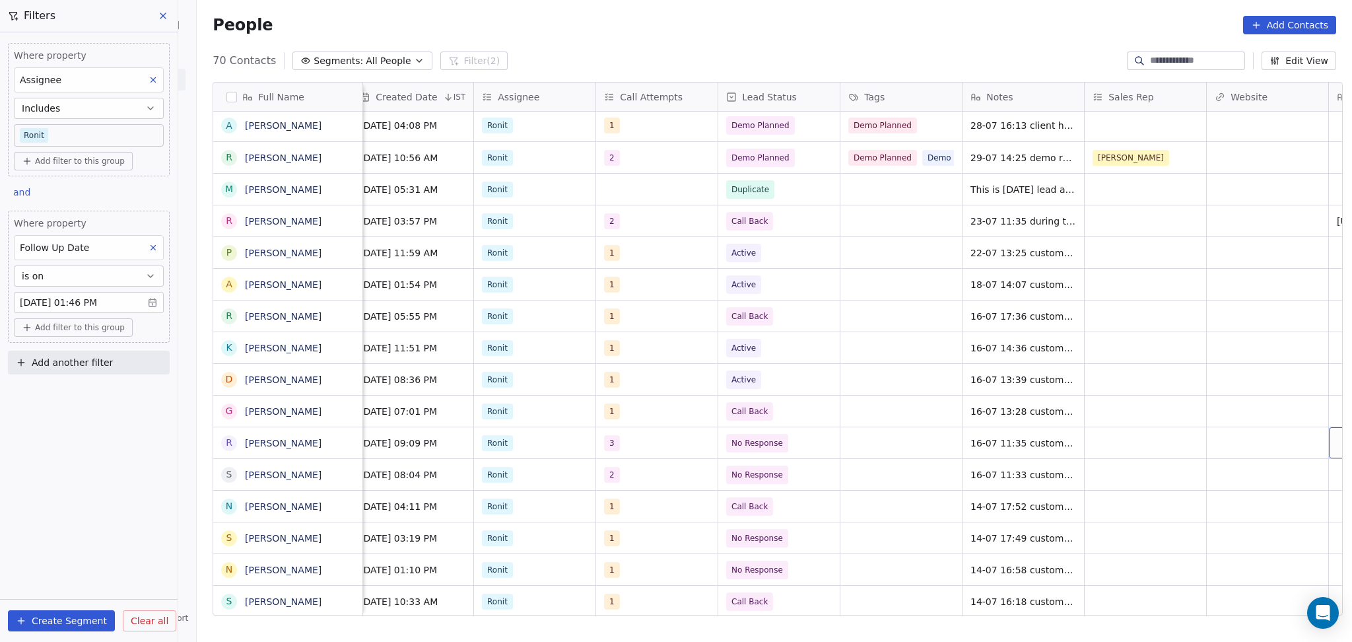
scroll to position [2, 988]
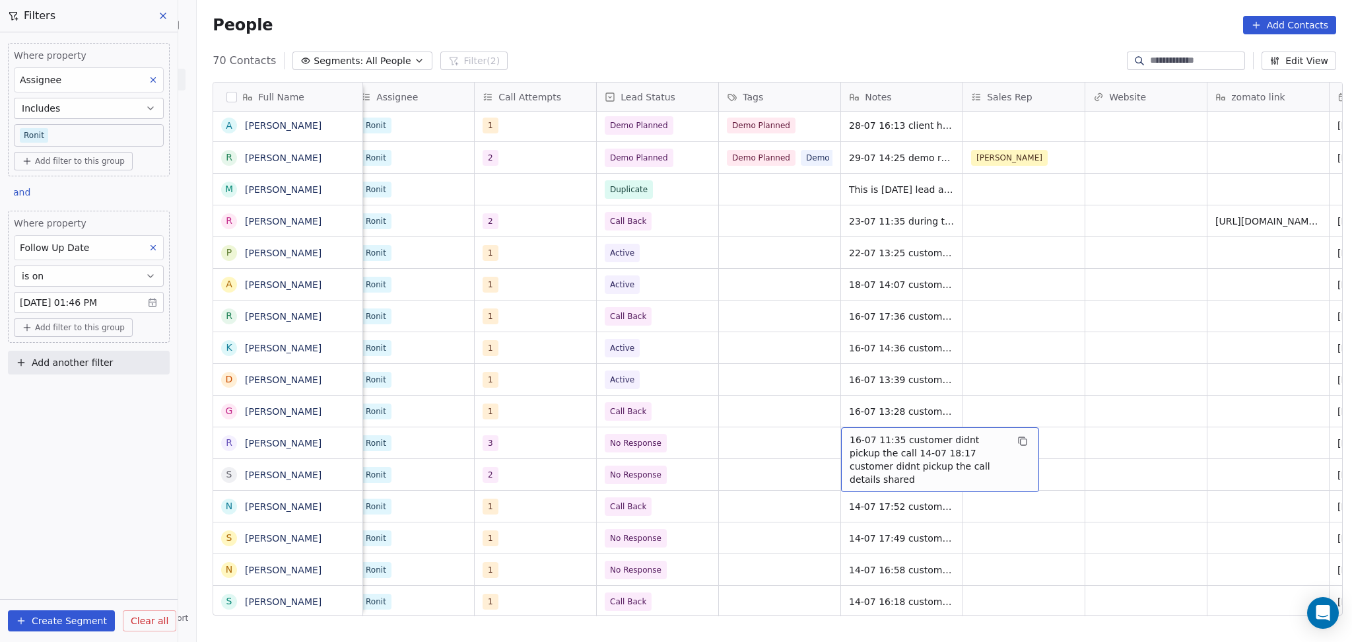
click at [873, 439] on span "16-07 11:35 customer didnt pickup the call 14-07 18:17 customer didnt pickup th…" at bounding box center [928, 459] width 157 height 53
click at [842, 432] on textarea "**********" at bounding box center [933, 450] width 197 height 50
type textarea "**********"
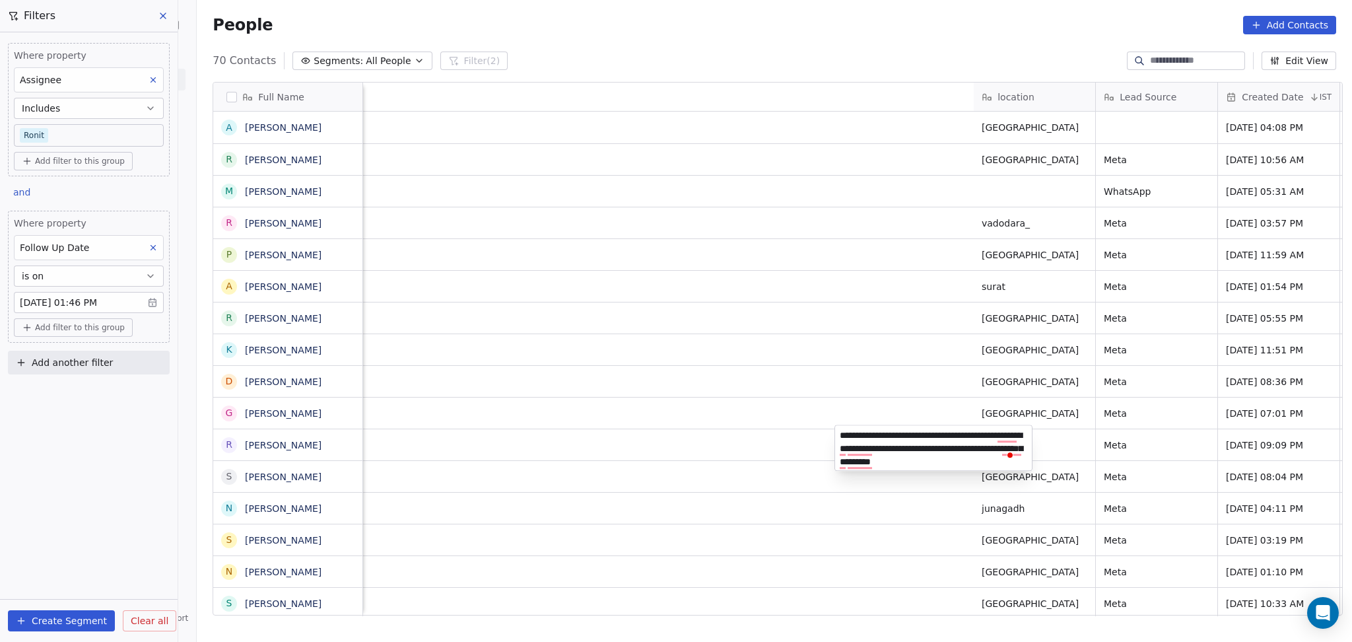
scroll to position [551, 1148]
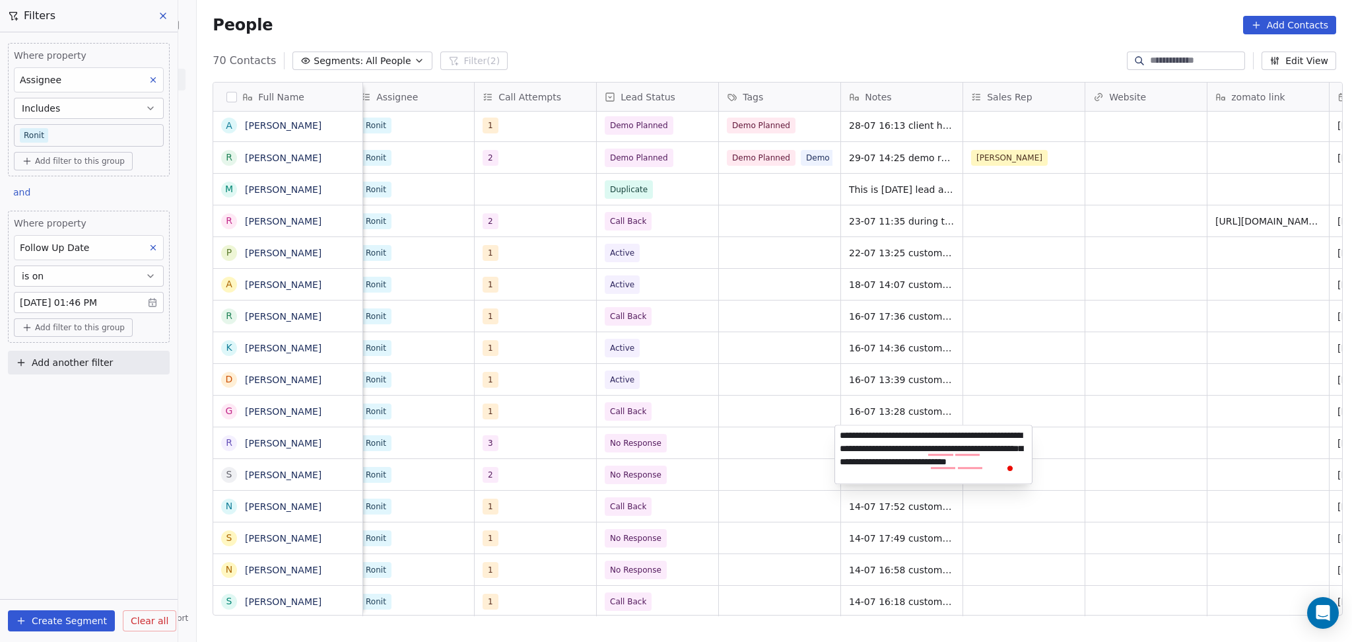
type textarea "**********"
click at [1099, 458] on html "On2Cook India Pvt. Ltd. Contacts People Marketing Workflows Campaigns Sales Pip…" at bounding box center [676, 321] width 1352 height 642
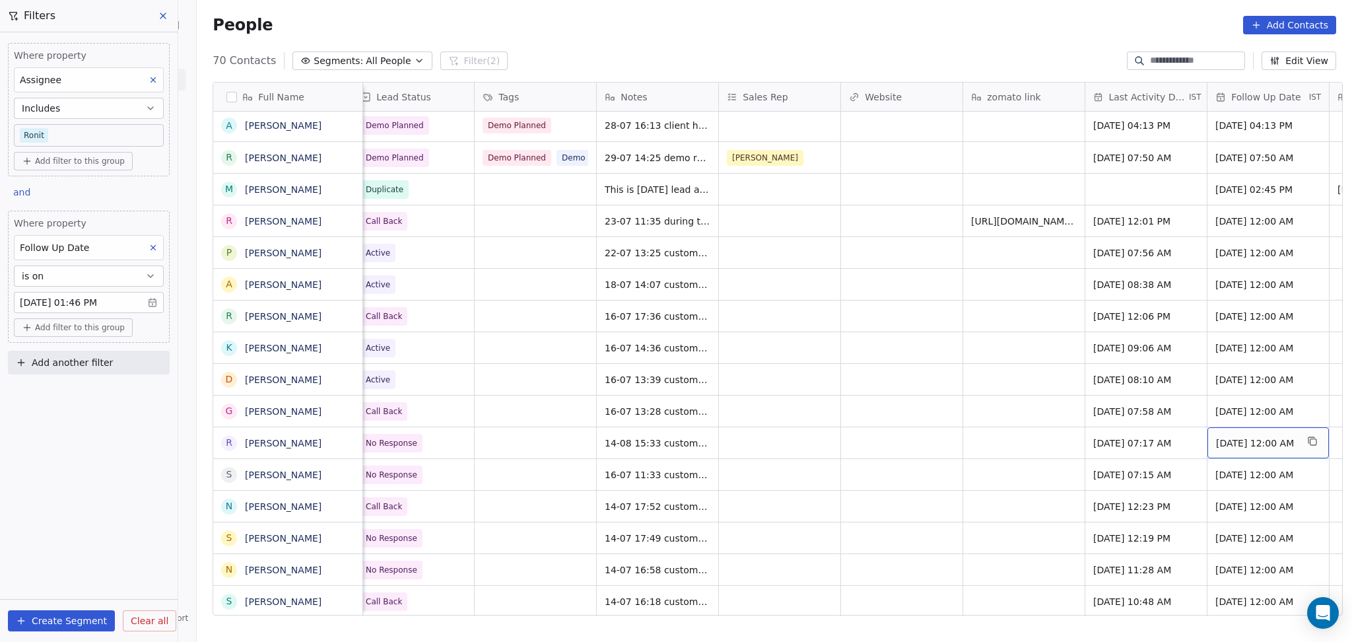
scroll to position [2, 1355]
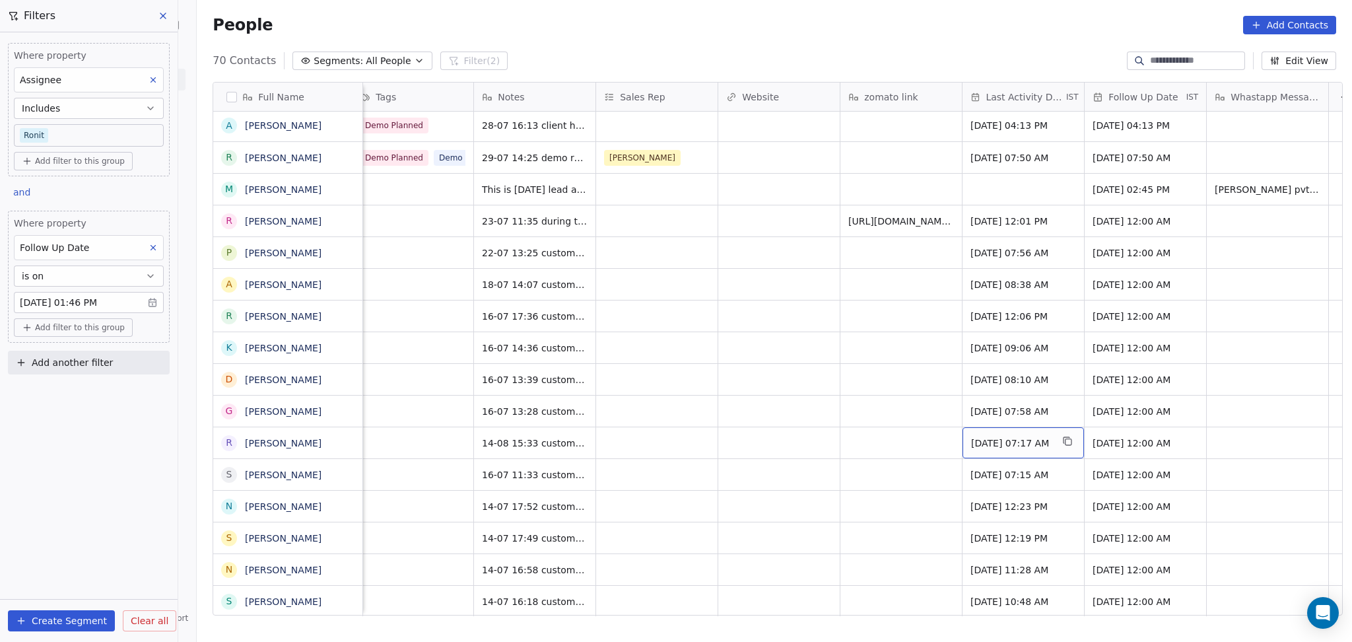
click at [971, 442] on span "[DATE] 07:17 AM" at bounding box center [1011, 442] width 81 height 13
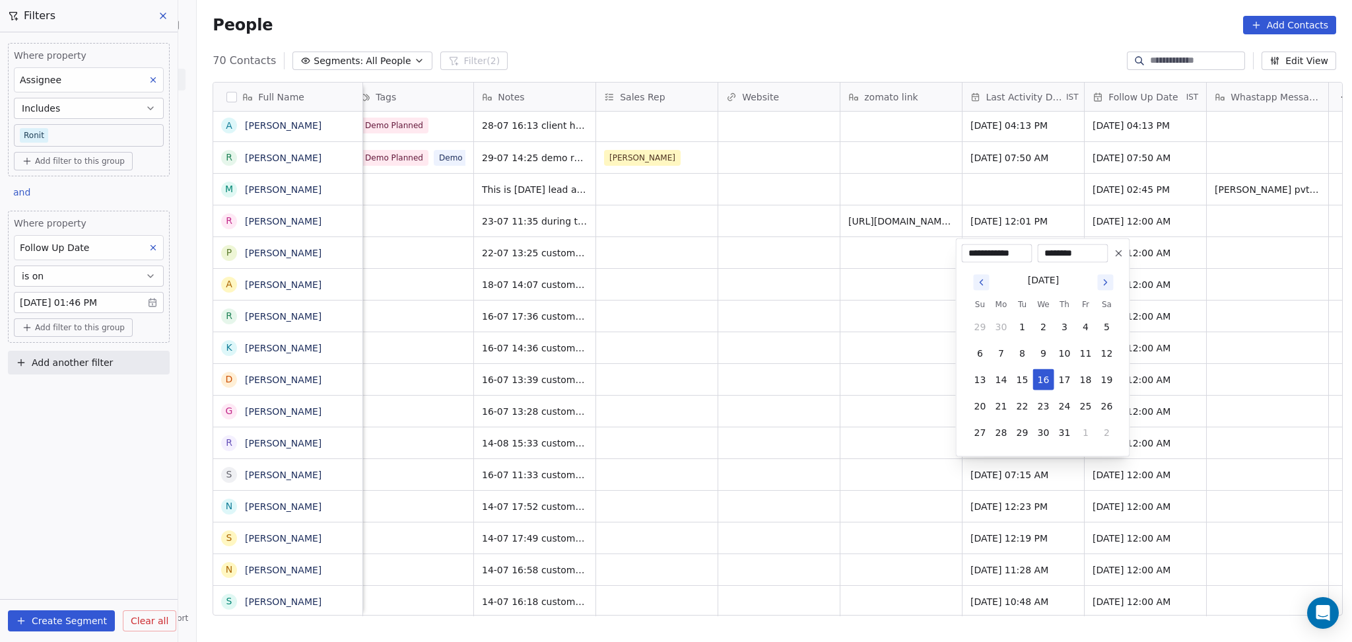
click at [1109, 273] on button "Go to next month" at bounding box center [1105, 282] width 18 height 18
click at [1056, 357] on button "14" at bounding box center [1064, 353] width 21 height 21
type input "**********"
click at [832, 431] on html "On2Cook India Pvt. Ltd. Contacts People Marketing Workflows Campaigns Sales Pip…" at bounding box center [676, 321] width 1352 height 642
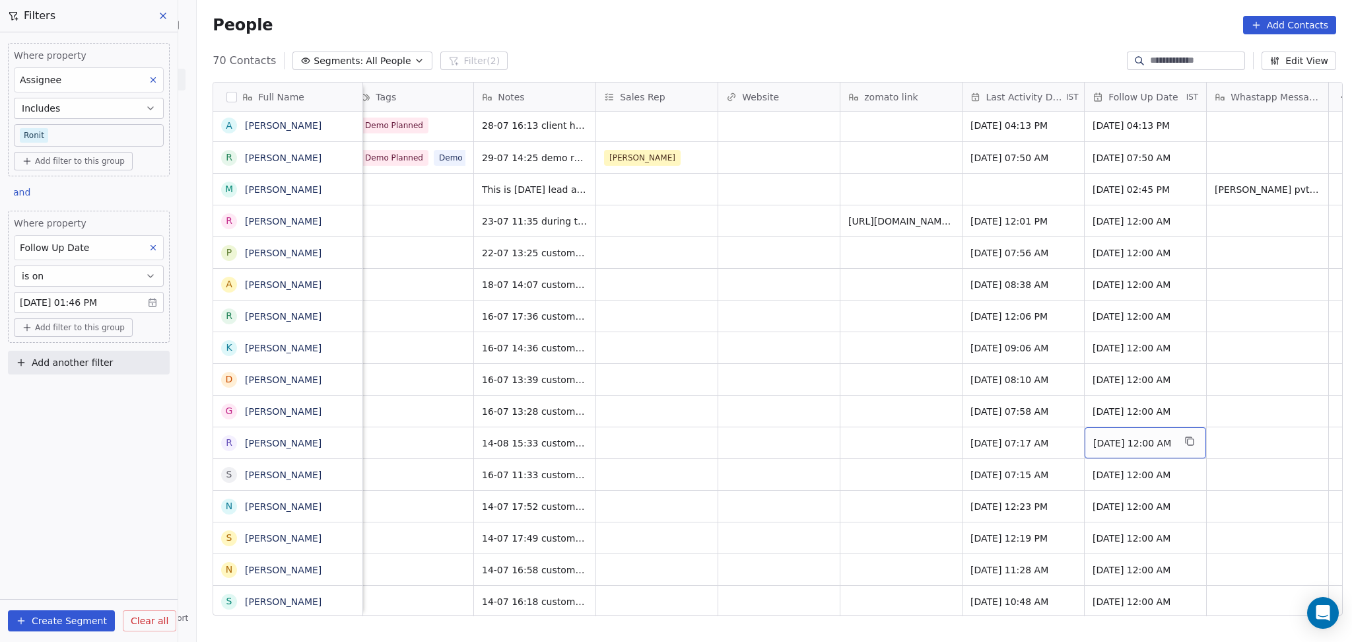
click at [1126, 441] on span "[DATE] 12:00 AM" at bounding box center [1133, 442] width 81 height 13
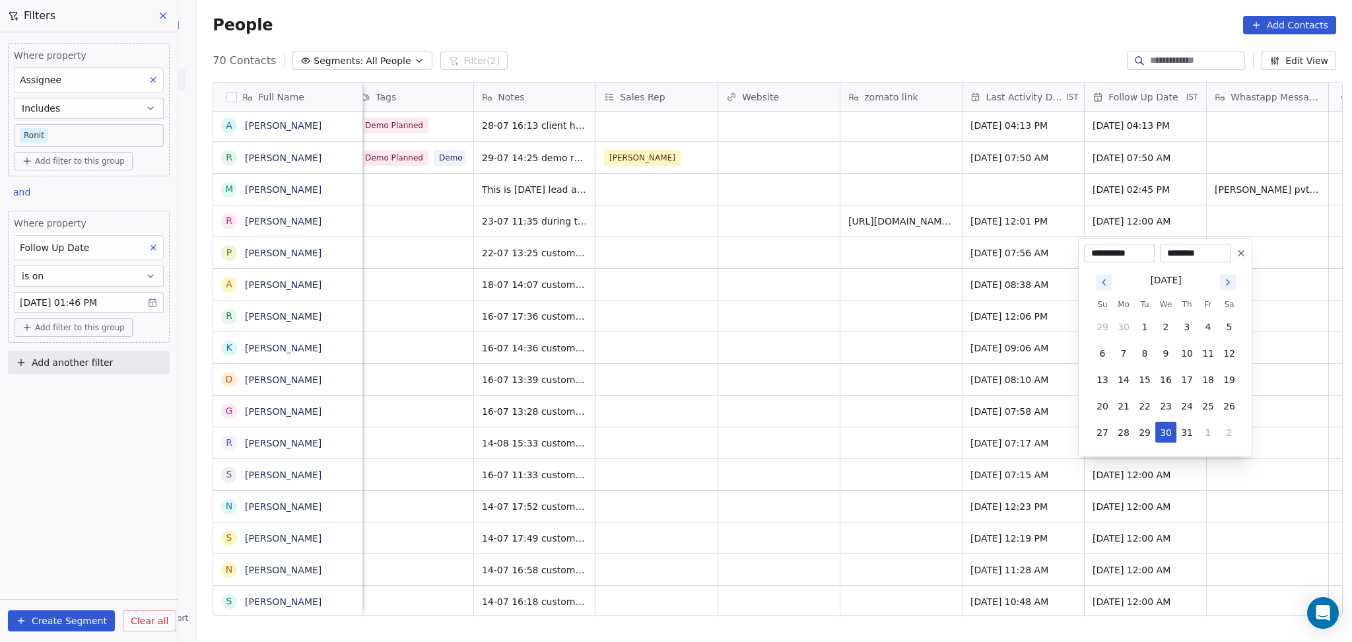
click at [1229, 286] on icon "Go to next month" at bounding box center [1228, 282] width 11 height 11
click at [1189, 403] on button "28" at bounding box center [1186, 405] width 21 height 21
type input "**********"
click at [750, 399] on html "On2Cook India Pvt. Ltd. Contacts People Marketing Workflows Campaigns Sales Pip…" at bounding box center [676, 321] width 1352 height 642
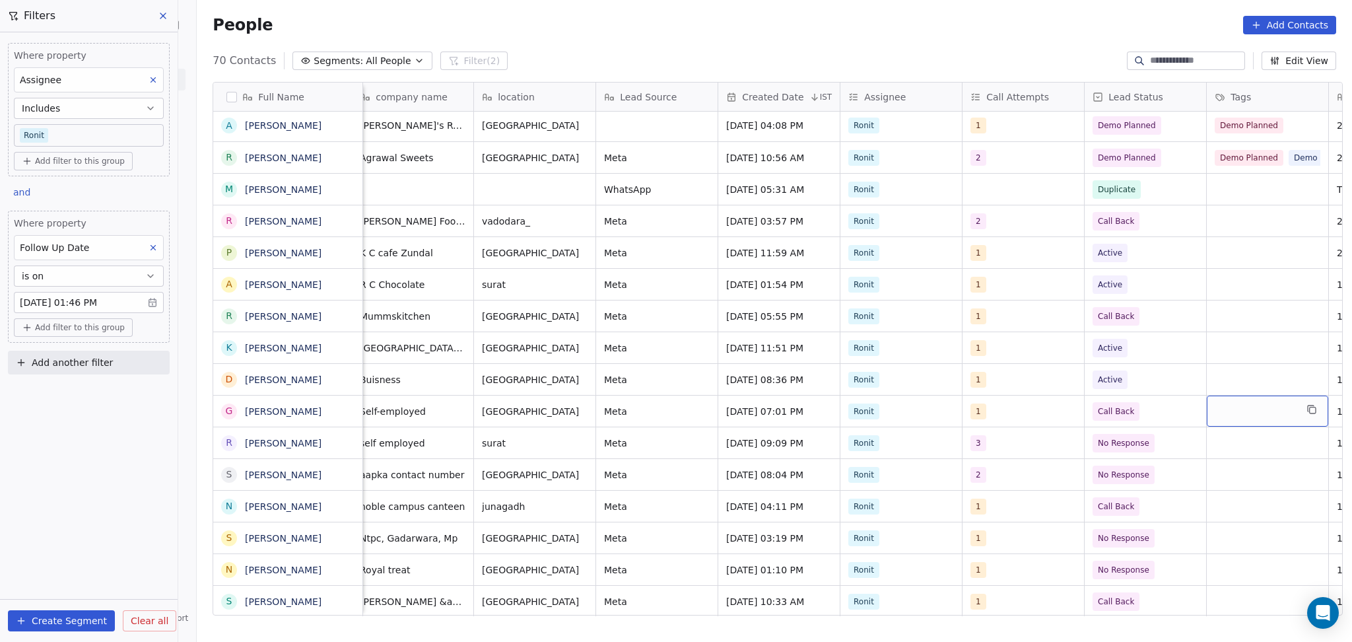
scroll to position [2, 621]
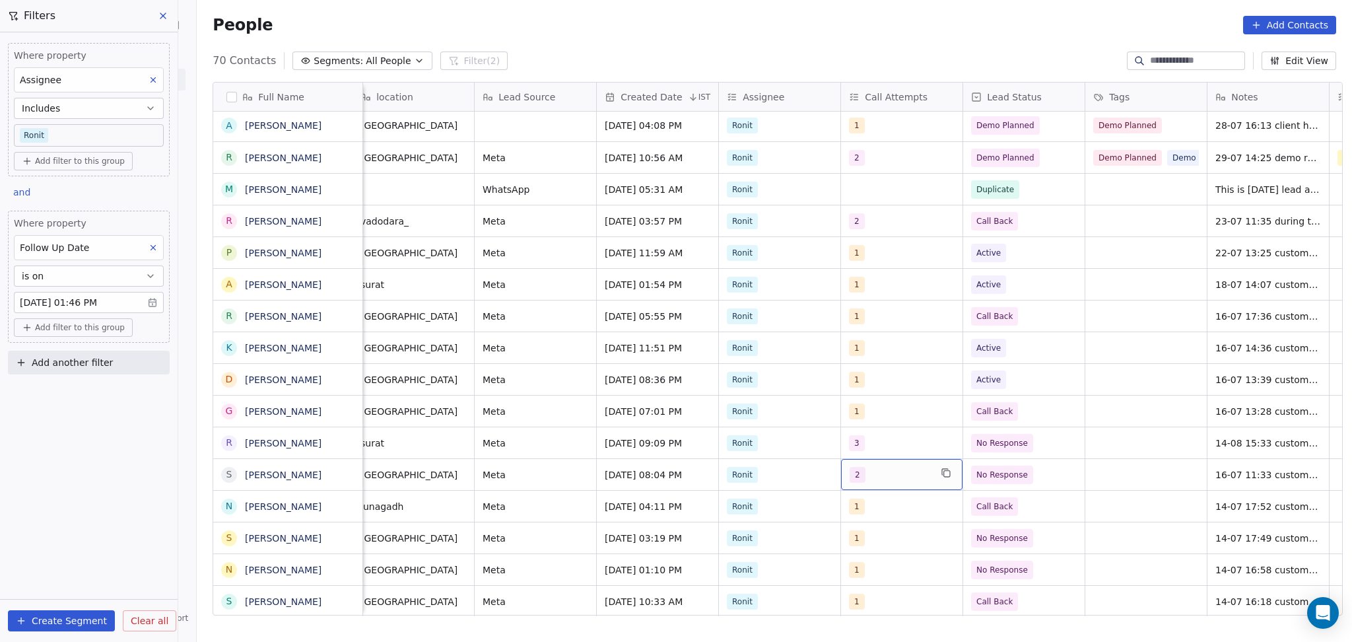
click at [881, 467] on div "2" at bounding box center [890, 475] width 81 height 16
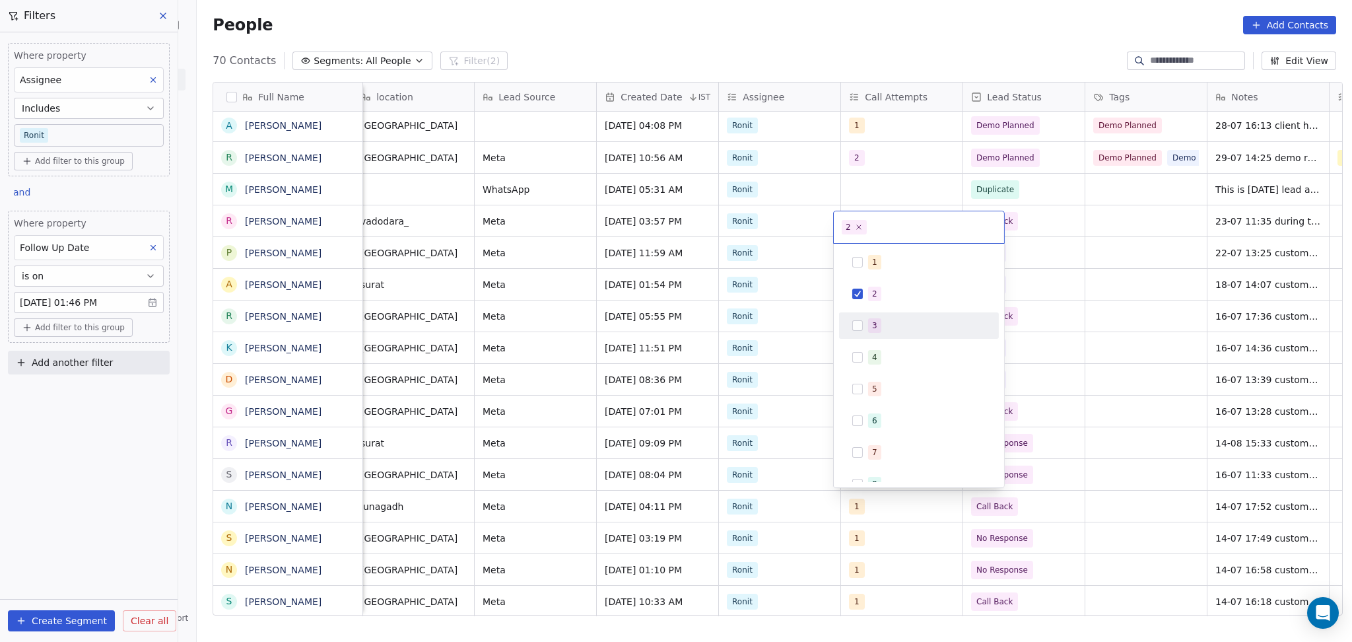
click at [894, 333] on div "3" at bounding box center [918, 325] width 149 height 21
click at [900, 295] on div "2" at bounding box center [927, 293] width 118 height 15
click at [1091, 364] on html "On2Cook India Pvt. Ltd. Contacts People Marketing Workflows Campaigns Sales Pip…" at bounding box center [676, 321] width 1352 height 642
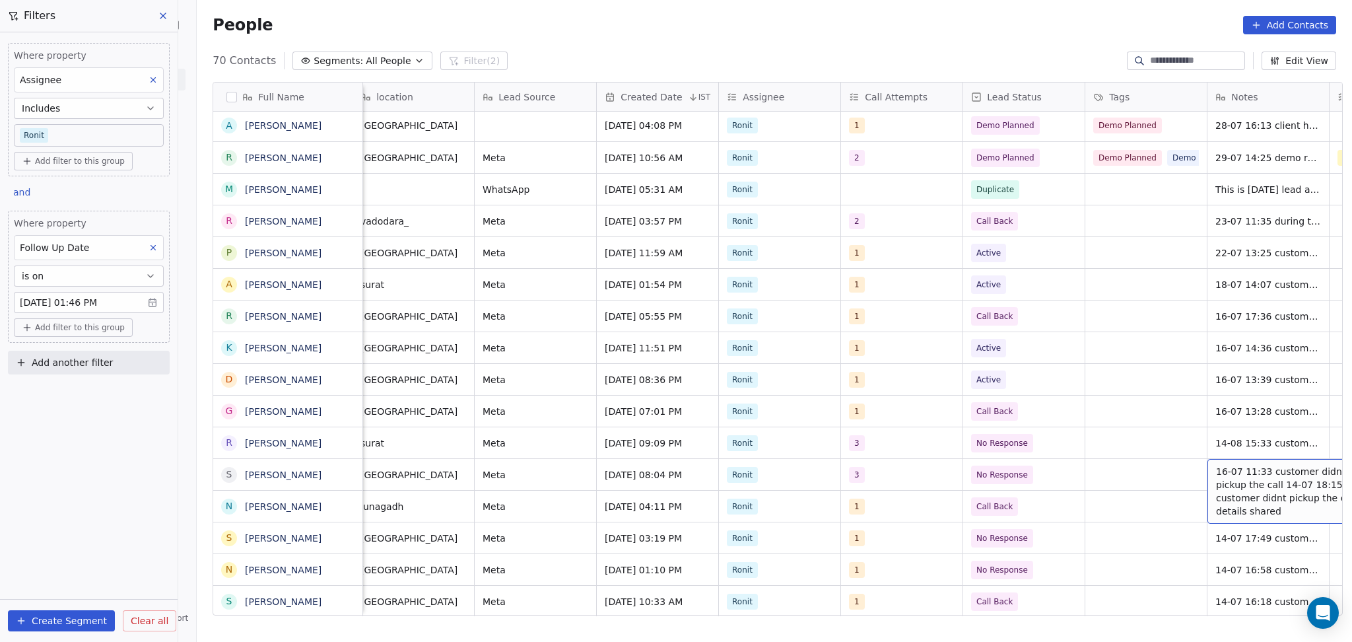
click at [1236, 479] on span "16-07 11:33 customer didnt pickup the call 14-07 18:15 customer didnt pickup th…" at bounding box center [1294, 491] width 157 height 53
click at [1150, 463] on textarea "**********" at bounding box center [1246, 482] width 197 height 50
type textarea "**********"
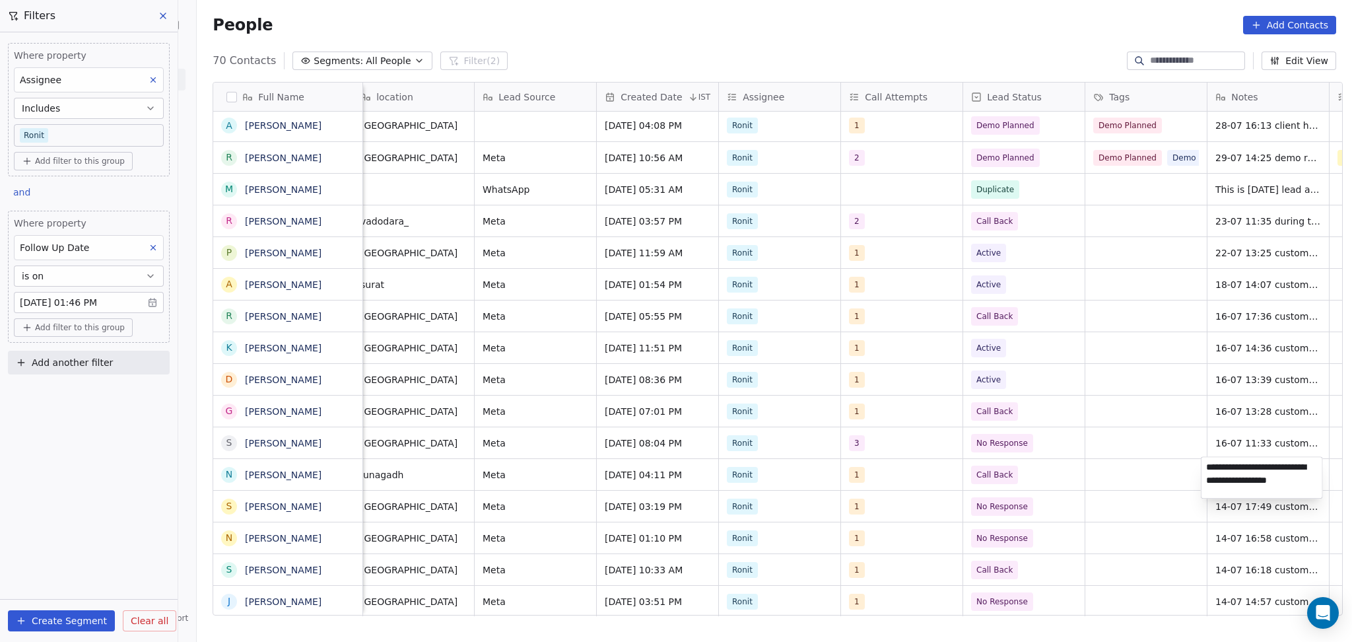
type textarea "**********"
click at [1145, 464] on html "On2Cook India Pvt. Ltd. Contacts People Marketing Workflows Campaigns Sales Pip…" at bounding box center [676, 321] width 1352 height 642
click at [1238, 448] on span "16-07 11:33 customer didnt pickup the call 14-07 18:15 customer didnt pickup th…" at bounding box center [1294, 459] width 157 height 53
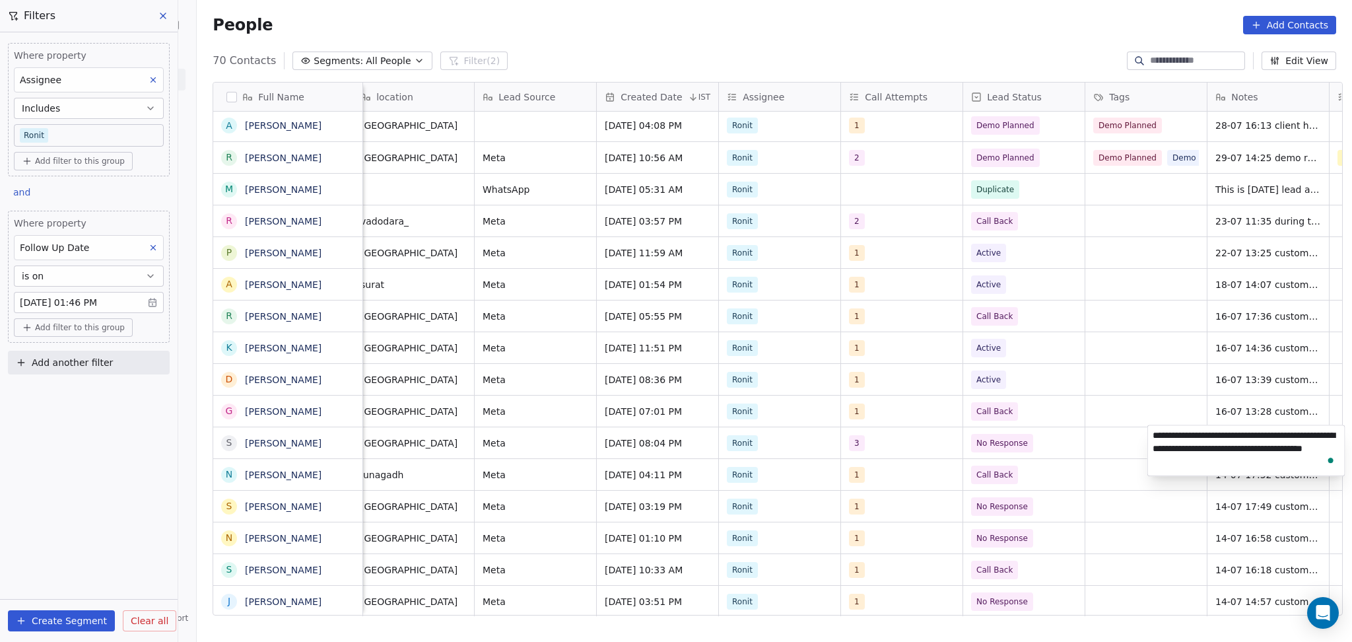
click at [1148, 432] on textarea "**********" at bounding box center [1246, 450] width 197 height 50
type textarea "**********"
click at [997, 449] on html "On2Cook India Pvt. Ltd. Contacts People Marketing Workflows Campaigns Sales Pip…" at bounding box center [676, 321] width 1352 height 642
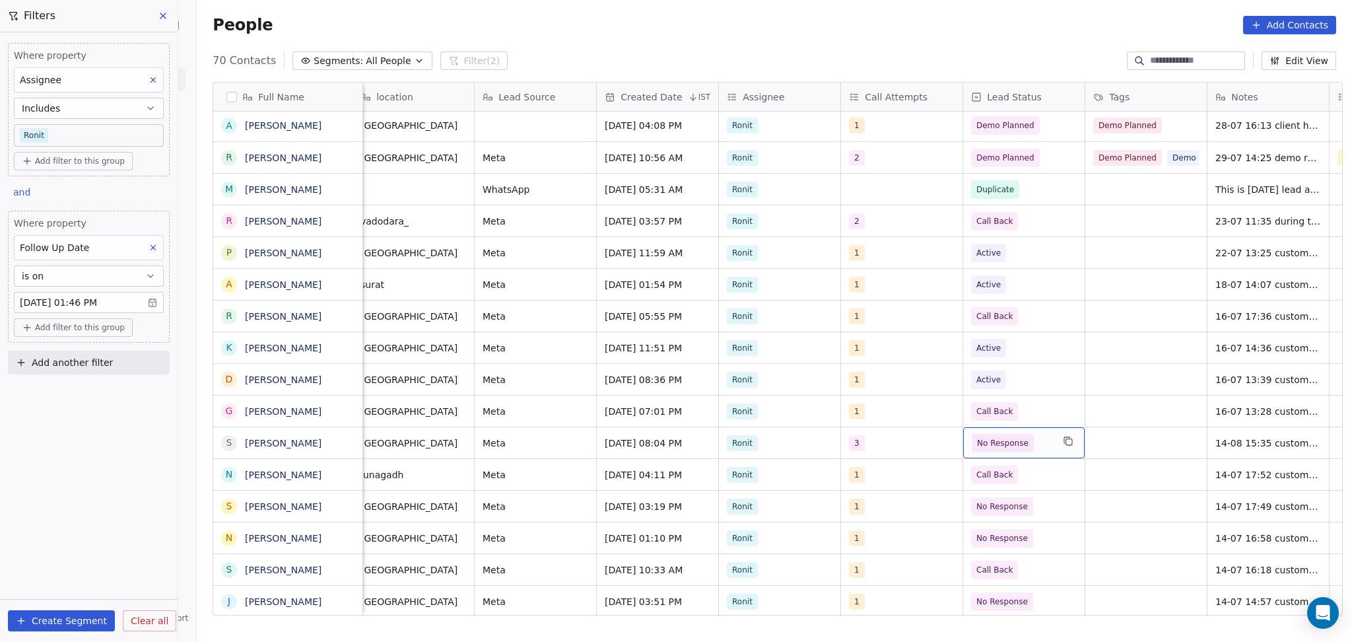
click at [997, 449] on span "No Response" at bounding box center [1003, 443] width 62 height 18
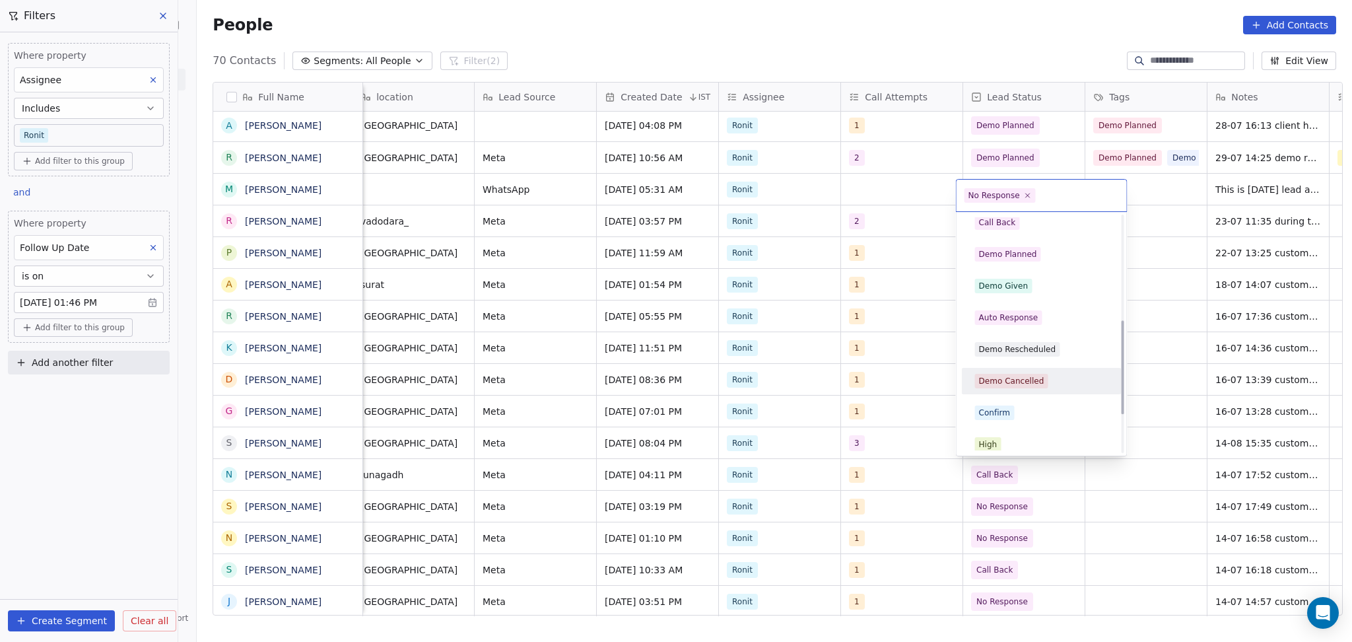
scroll to position [264, 0]
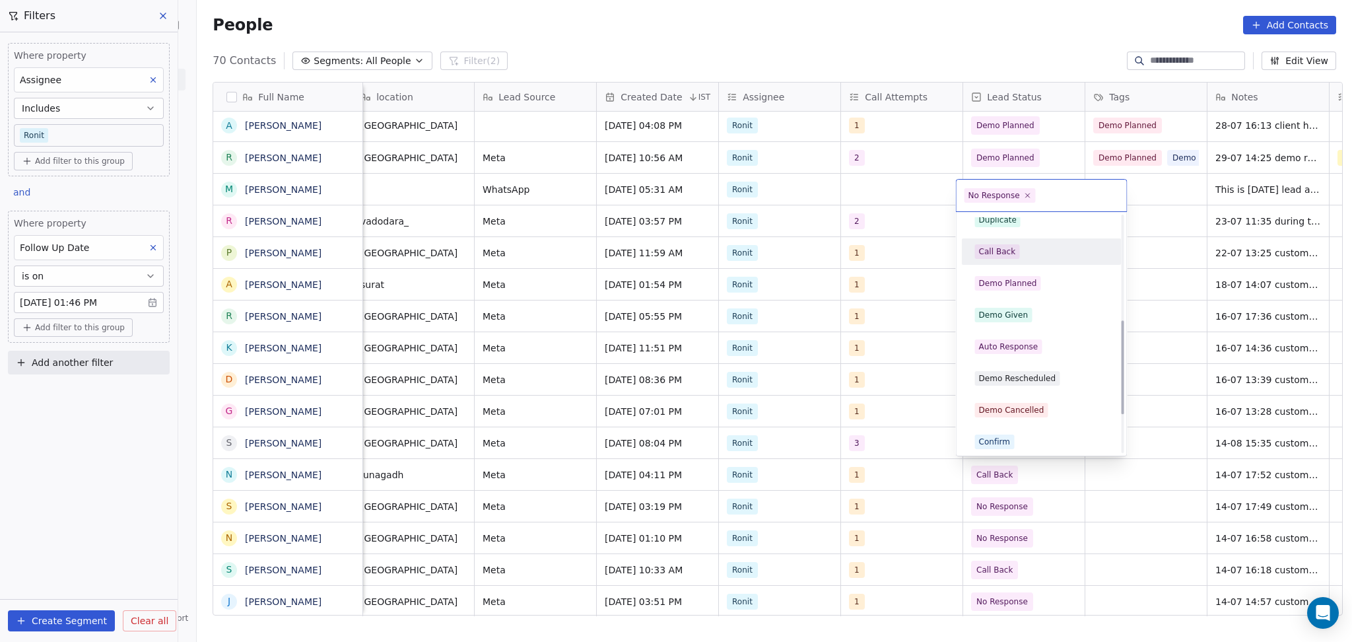
click at [1010, 246] on div "Call Back" at bounding box center [997, 252] width 37 height 12
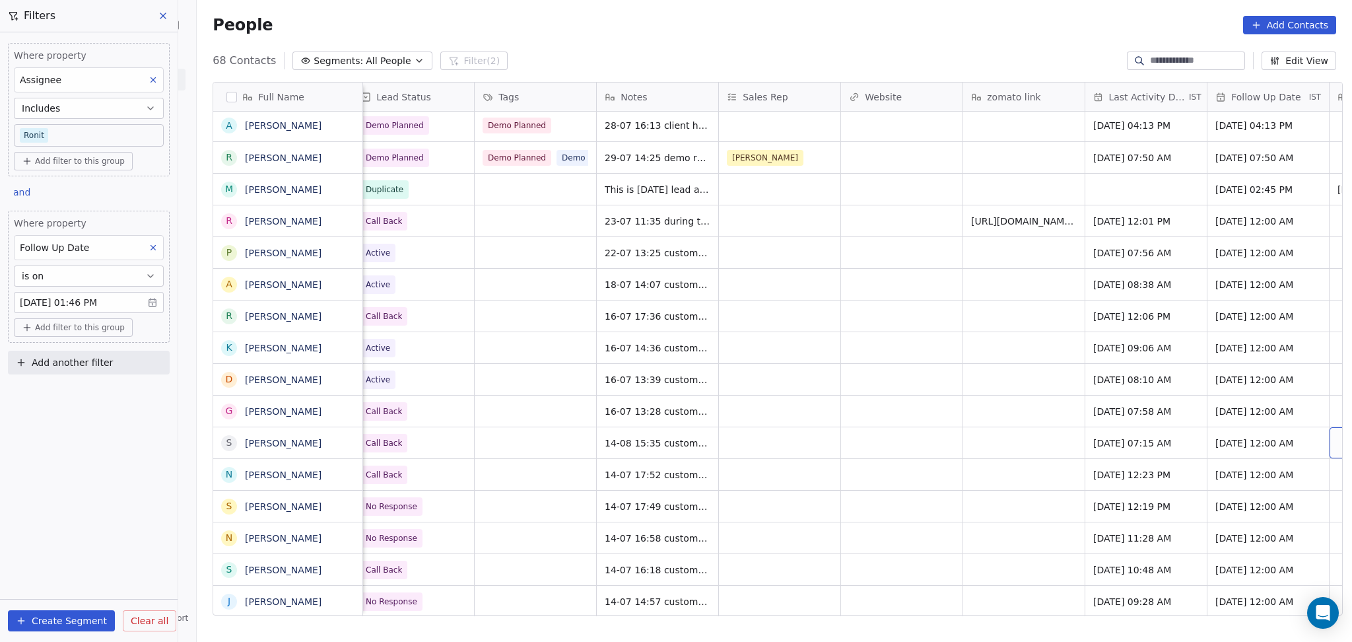
scroll to position [2, 1355]
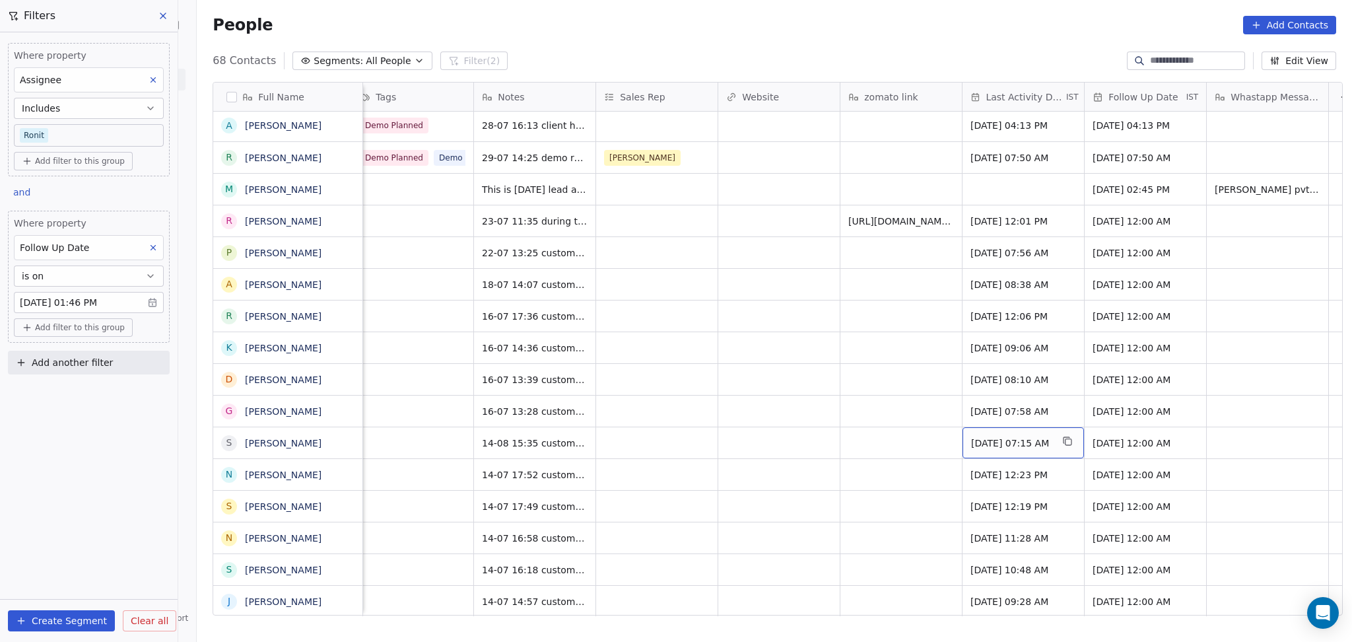
click at [1056, 442] on div "[DATE] 07:15 AM" at bounding box center [1022, 442] width 121 height 31
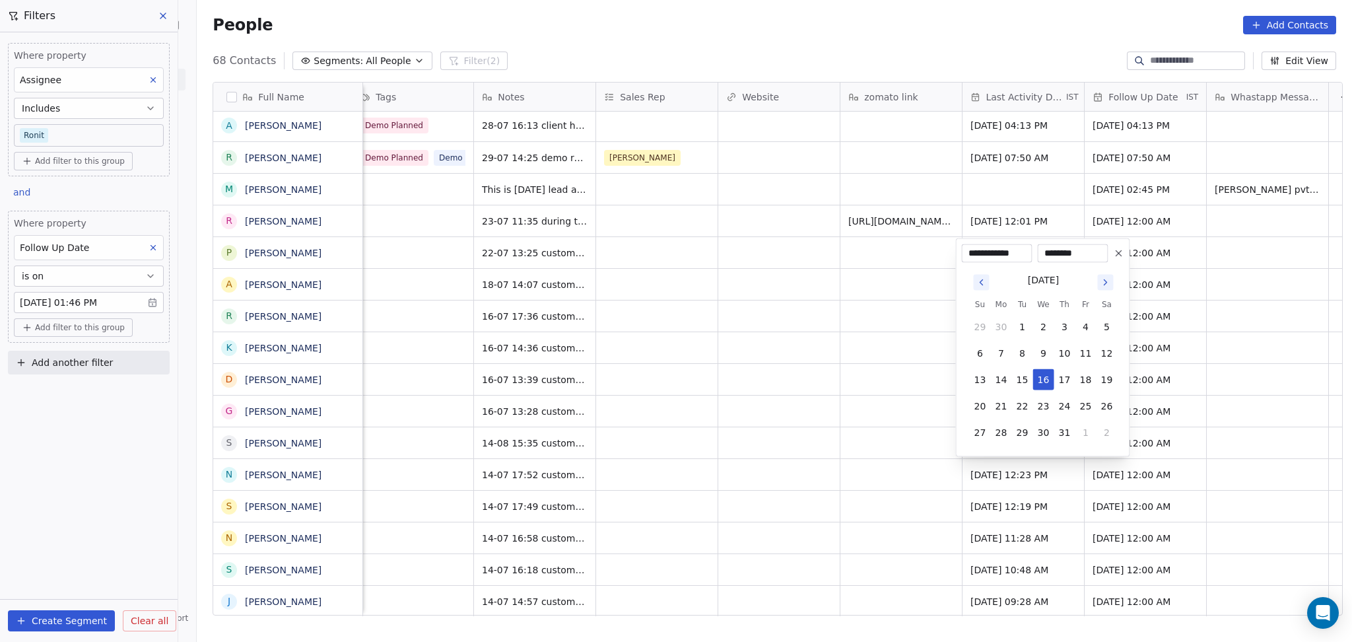
click at [1108, 281] on icon "Go to next month" at bounding box center [1105, 282] width 11 height 11
click at [1063, 358] on button "14" at bounding box center [1064, 353] width 21 height 21
type input "**********"
click at [835, 405] on html "On2Cook India Pvt. Ltd. Contacts People Marketing Workflows Campaigns Sales Pip…" at bounding box center [676, 321] width 1352 height 642
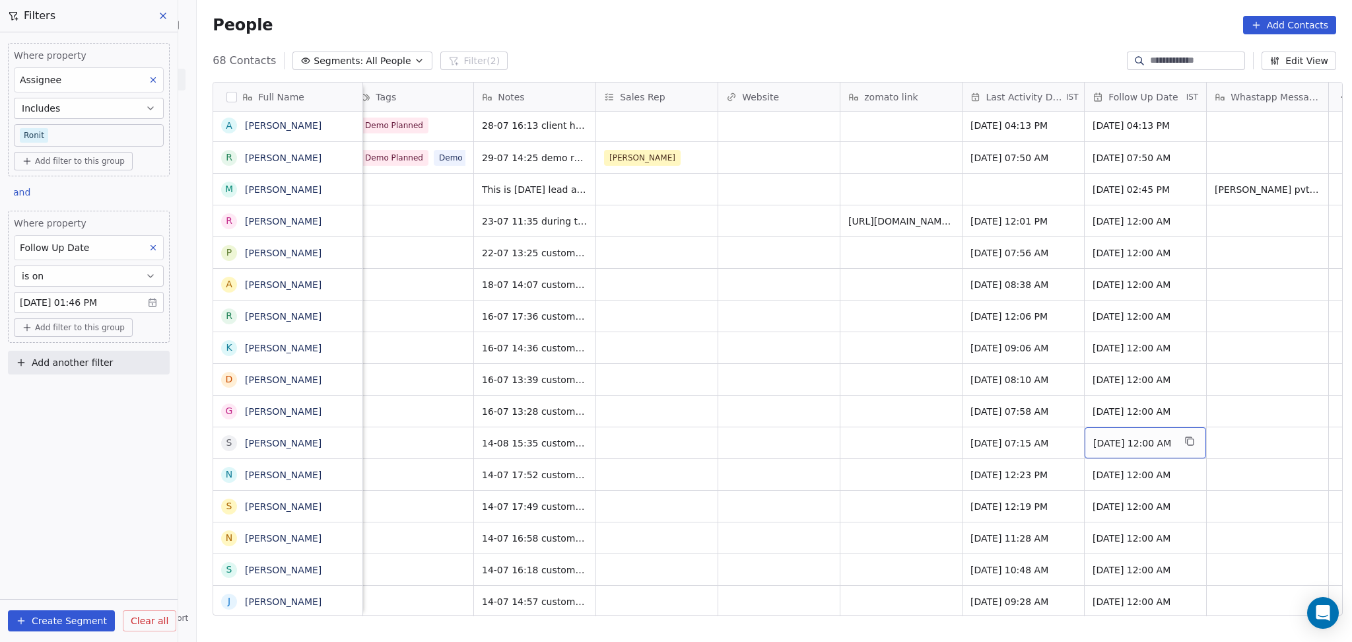
click at [1143, 446] on span "[DATE] 12:00 AM" at bounding box center [1133, 442] width 81 height 13
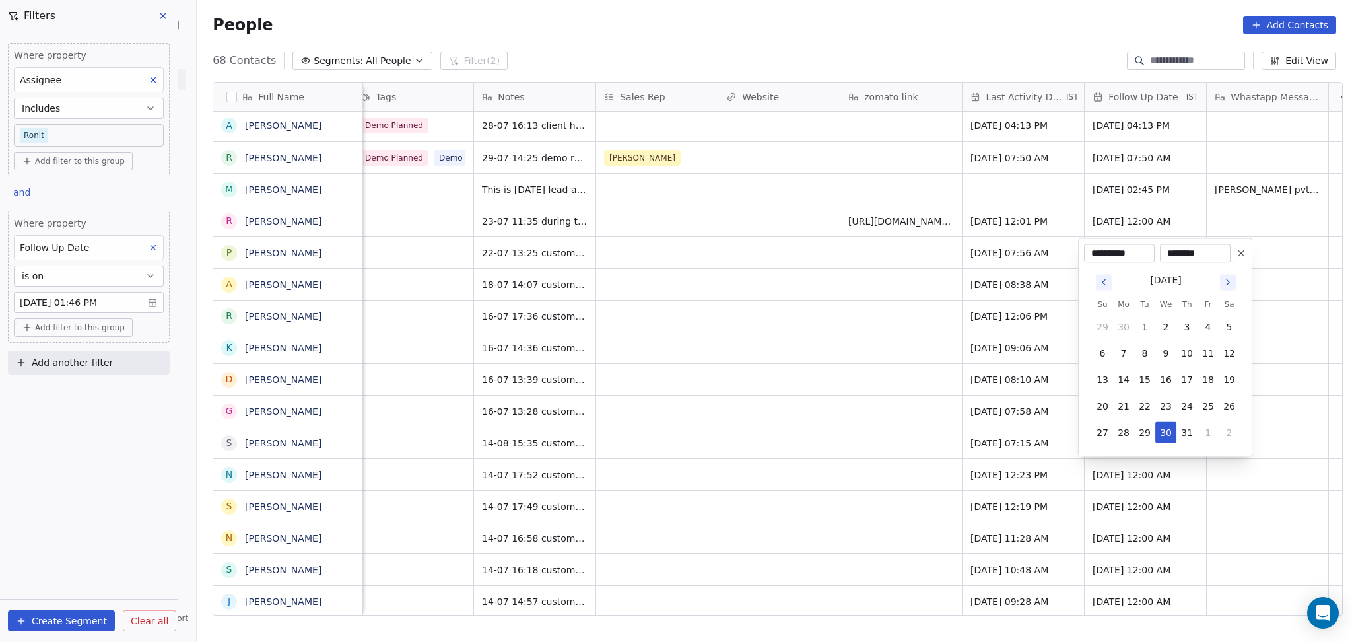
click at [1226, 283] on icon "Go to next month" at bounding box center [1228, 282] width 11 height 11
click at [1158, 406] on button "27" at bounding box center [1165, 405] width 21 height 21
type input "**********"
click at [966, 426] on html "On2Cook India Pvt. Ltd. Contacts People Marketing Workflows Campaigns Sales Pip…" at bounding box center [676, 321] width 1352 height 642
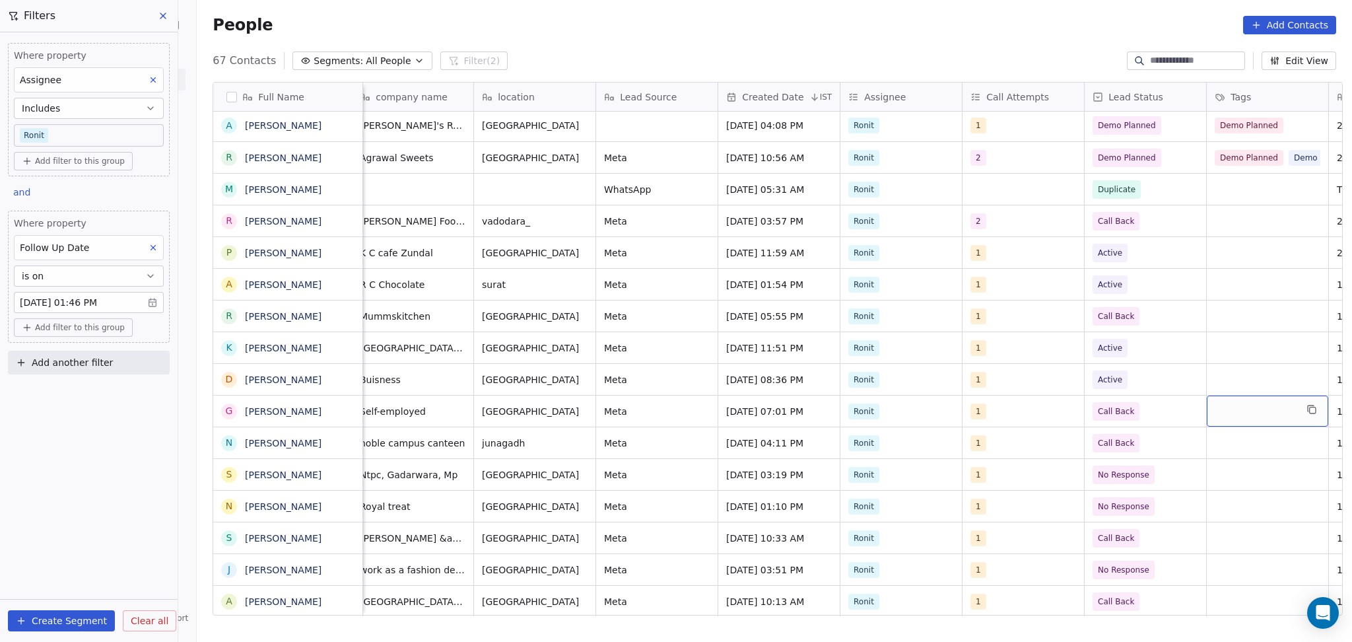
scroll to position [2, 621]
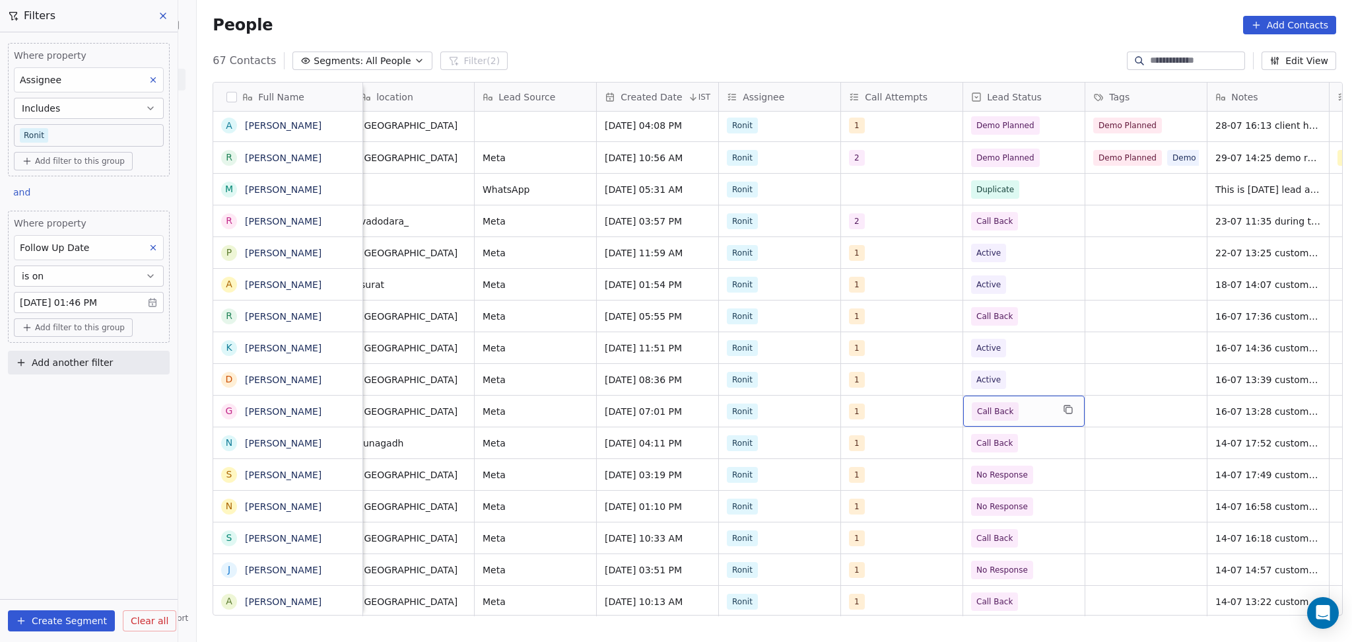
click at [977, 411] on span "Call Back" at bounding box center [995, 411] width 36 height 13
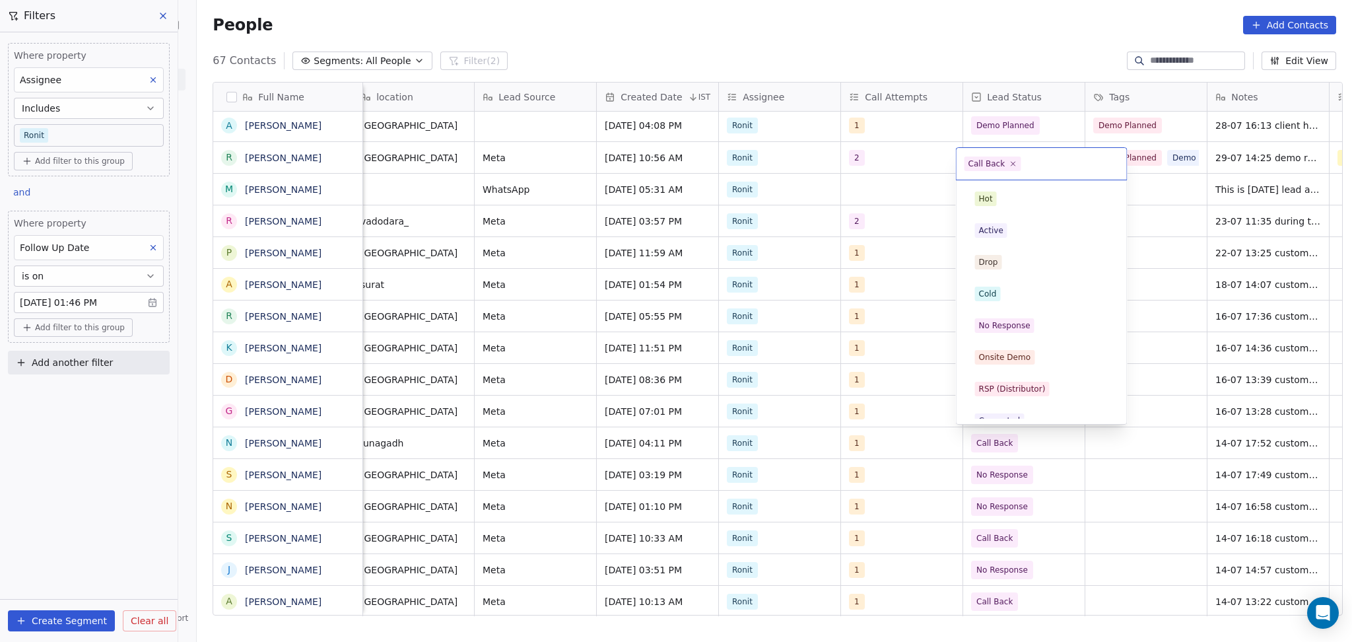
scroll to position [78, 0]
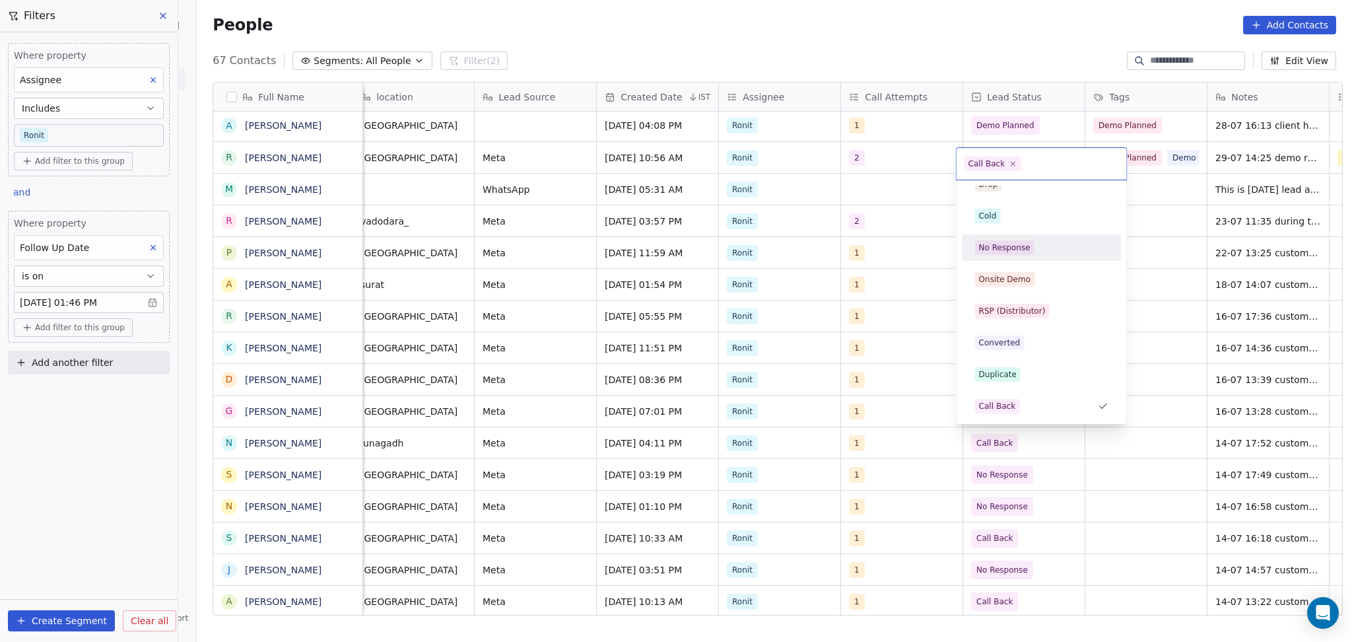
click at [1012, 217] on div "Cold" at bounding box center [1041, 216] width 133 height 15
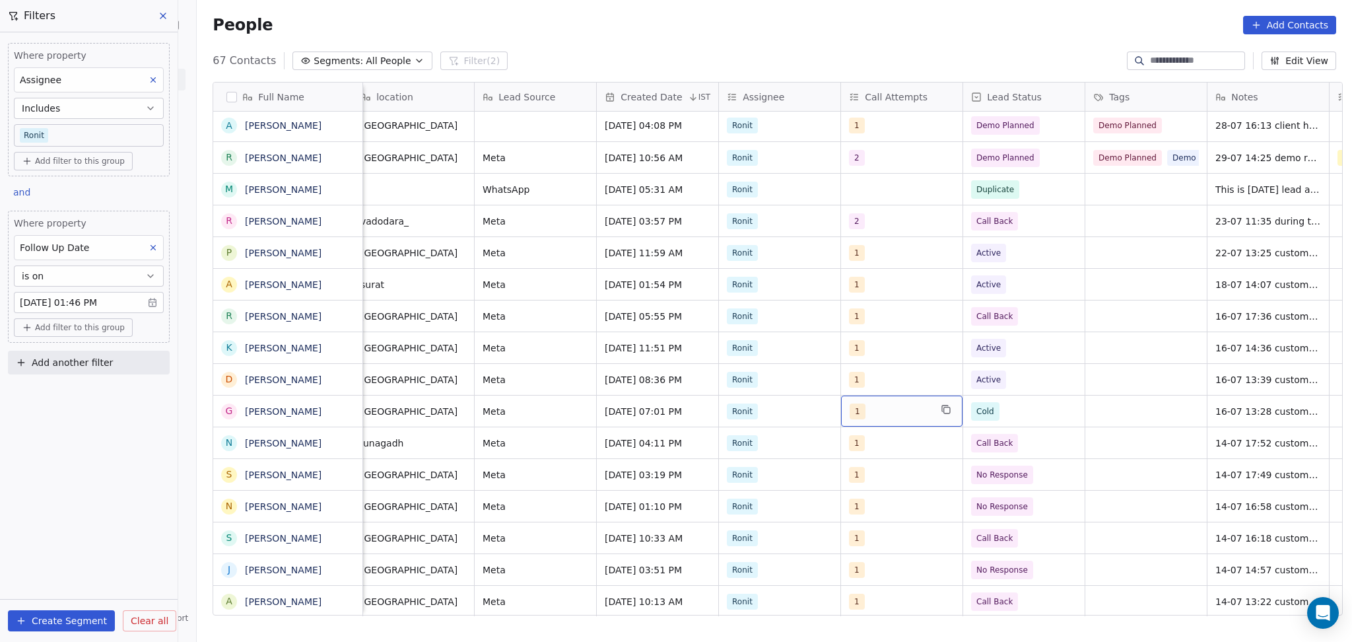
click at [896, 420] on div "1" at bounding box center [901, 410] width 121 height 31
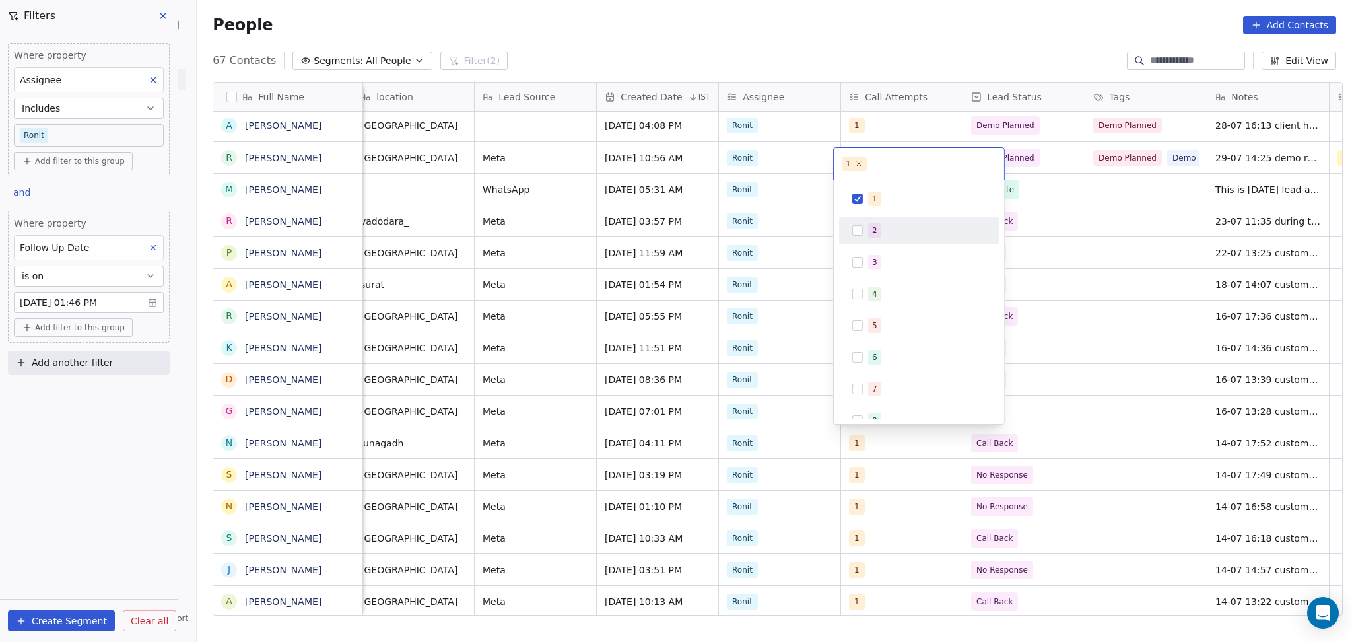
click at [871, 226] on span "2" at bounding box center [874, 230] width 13 height 15
click at [878, 201] on span "1" at bounding box center [874, 198] width 13 height 15
click at [1122, 456] on html "On2Cook India Pvt. Ltd. Contacts People Marketing Workflows Campaigns Sales Pip…" at bounding box center [676, 321] width 1352 height 642
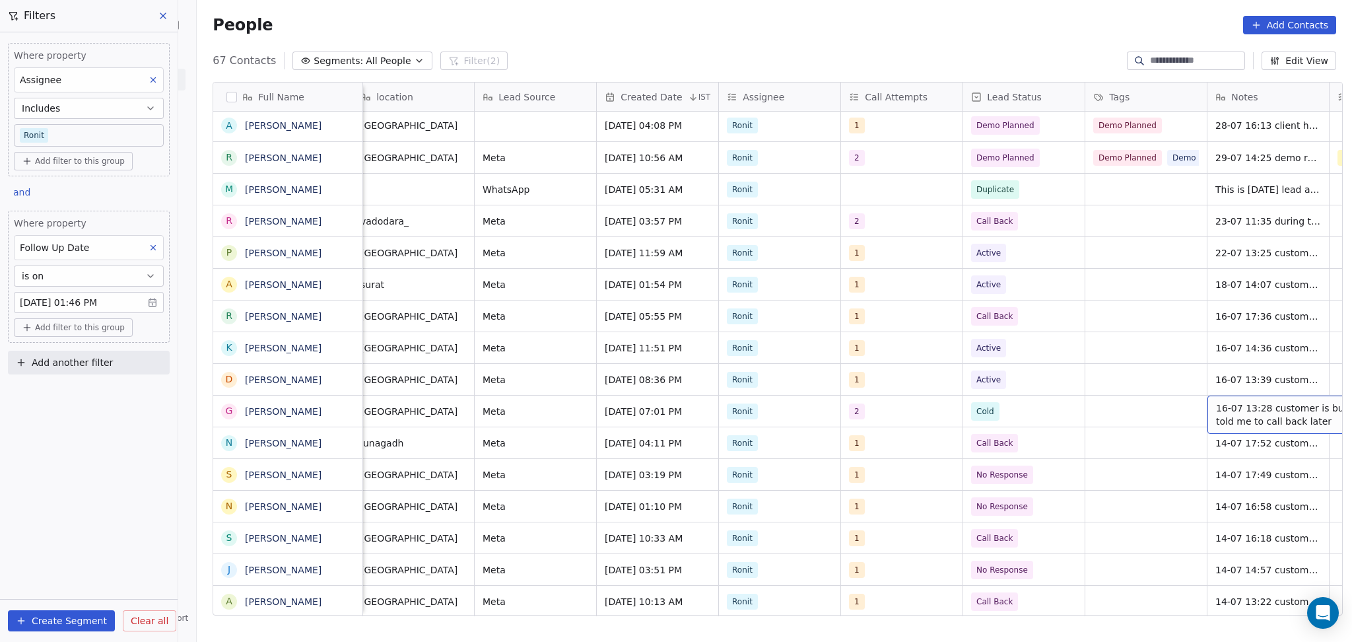
click at [1218, 413] on span "16-07 13:28 customer is busy told me to call back later" at bounding box center [1294, 414] width 157 height 26
click at [1153, 399] on textarea "**********" at bounding box center [1246, 413] width 197 height 41
type textarea "**********"
click at [1061, 437] on html "On2Cook India Pvt. Ltd. Contacts People Marketing Workflows Campaigns Sales Pip…" at bounding box center [676, 321] width 1352 height 642
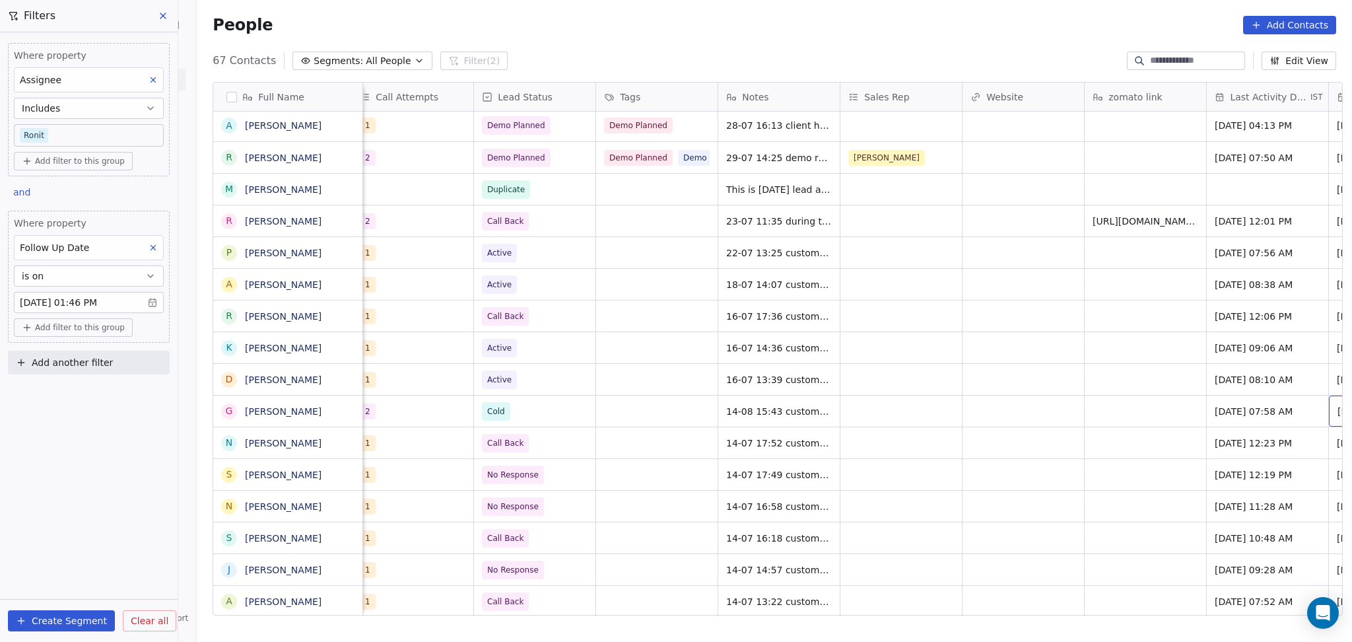
scroll to position [2, 1232]
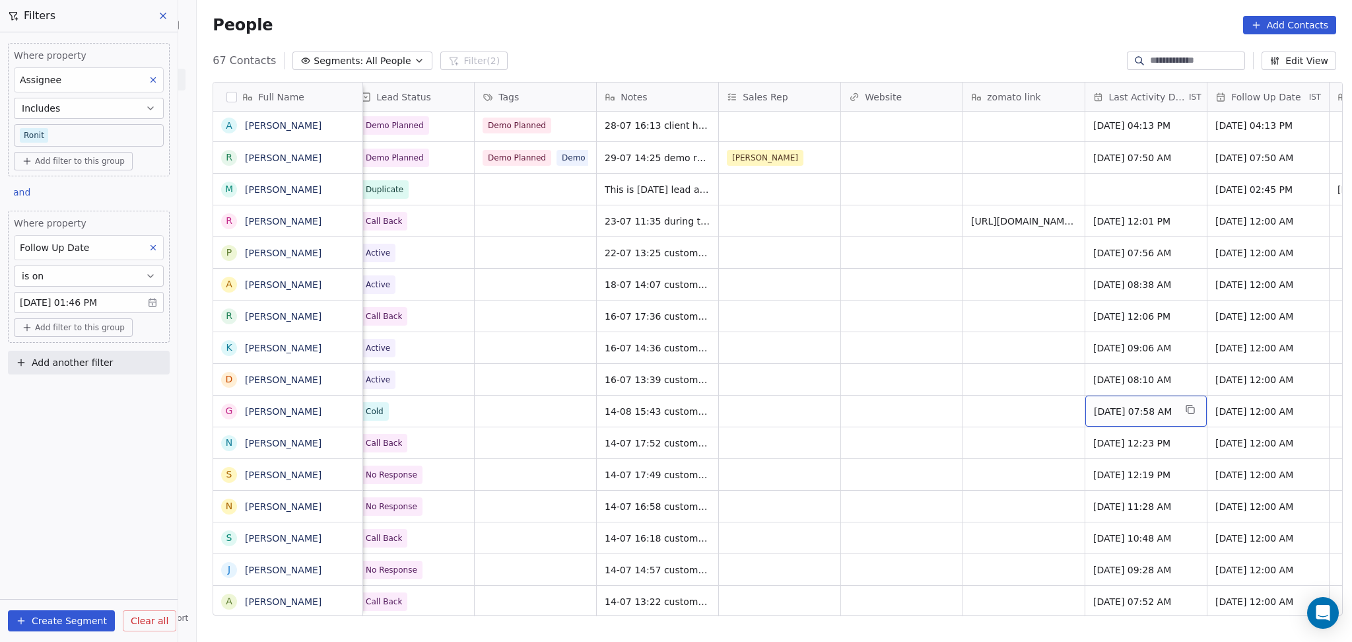
click at [1134, 406] on span "Jul 16, 2025 07:58 AM" at bounding box center [1134, 411] width 81 height 13
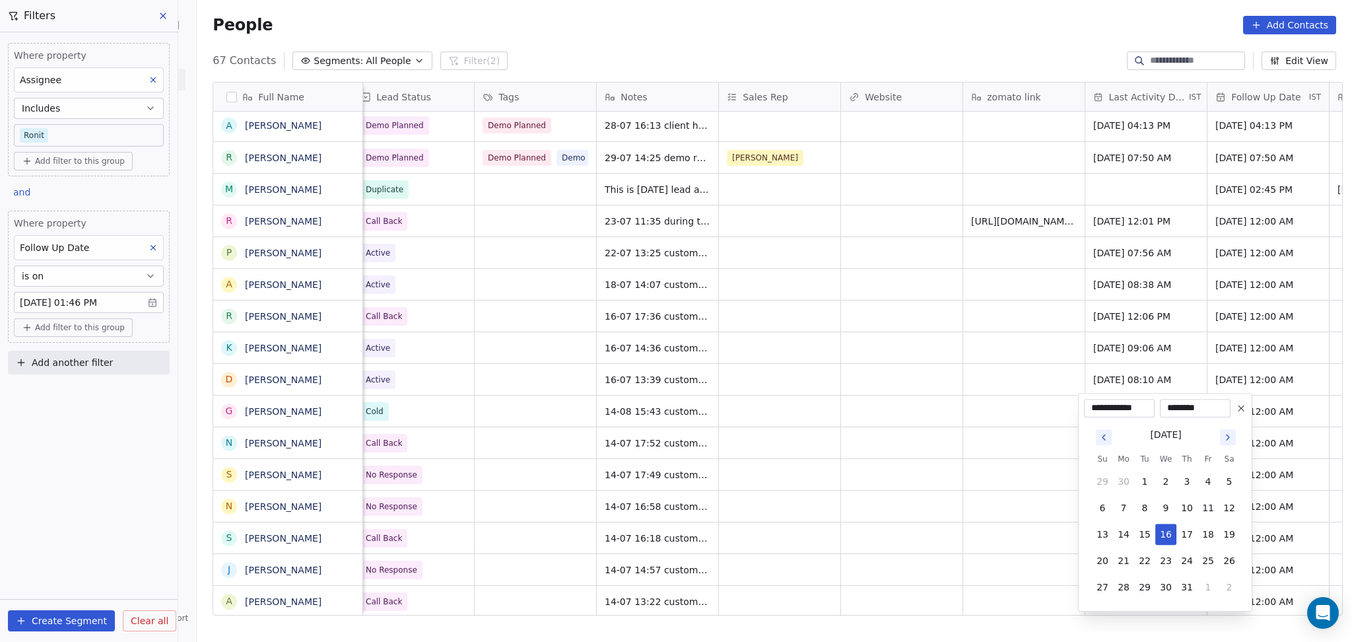
click at [1225, 418] on div "July 2025 Su Mo Tu We Th Fr Sa 29 30 1 2 3 4 5 6 7 8 9 10 11 12 13 14 15 16 17 …" at bounding box center [1165, 511] width 162 height 188
click at [1232, 432] on icon "Go to next month" at bounding box center [1228, 437] width 11 height 11
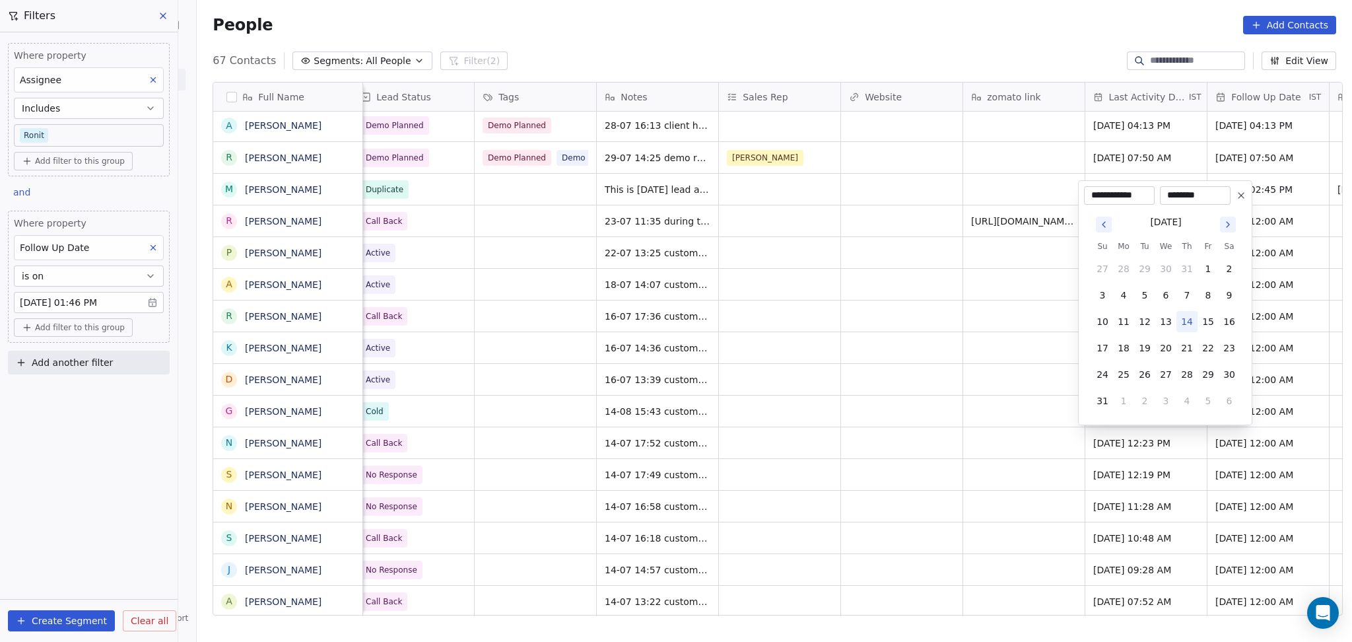
click at [1191, 315] on button "14" at bounding box center [1186, 321] width 21 height 21
type input "**********"
click at [788, 367] on html "On2Cook India Pvt. Ltd. Contacts People Marketing Workflows Campaigns Sales Pip…" at bounding box center [676, 321] width 1352 height 642
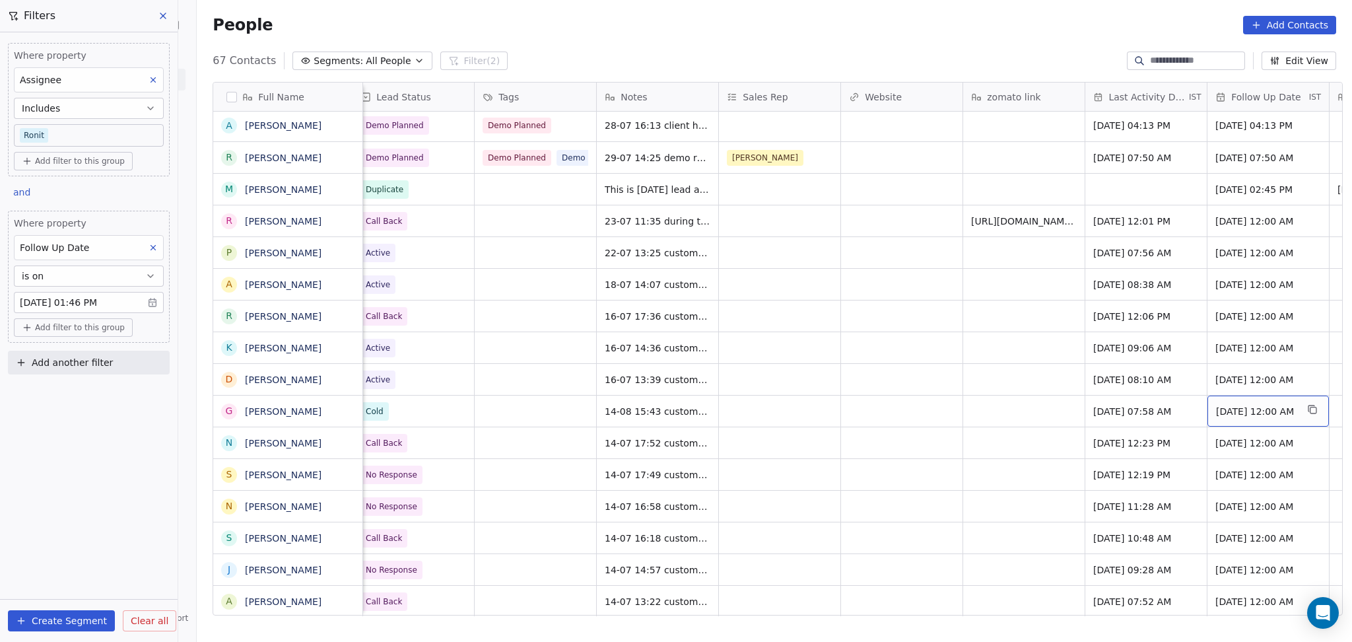
click at [1217, 409] on span "30/07/2025 12:00 AM" at bounding box center [1256, 411] width 81 height 13
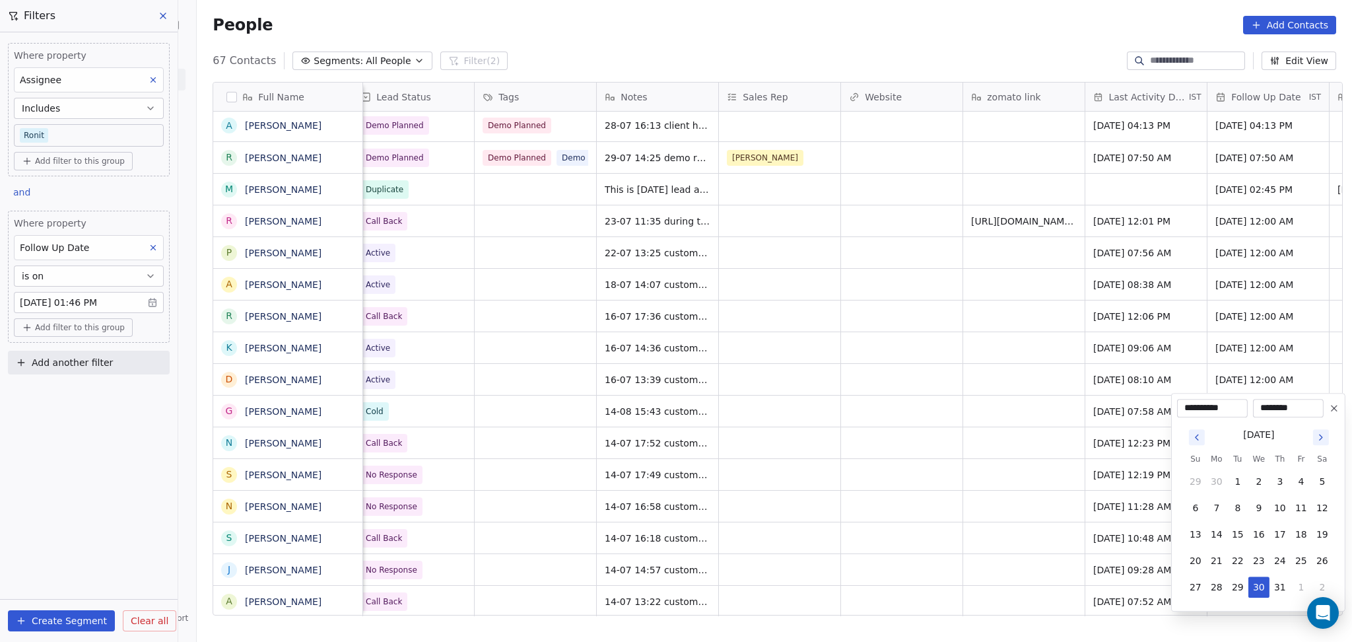
click at [1331, 407] on icon at bounding box center [1334, 408] width 11 height 11
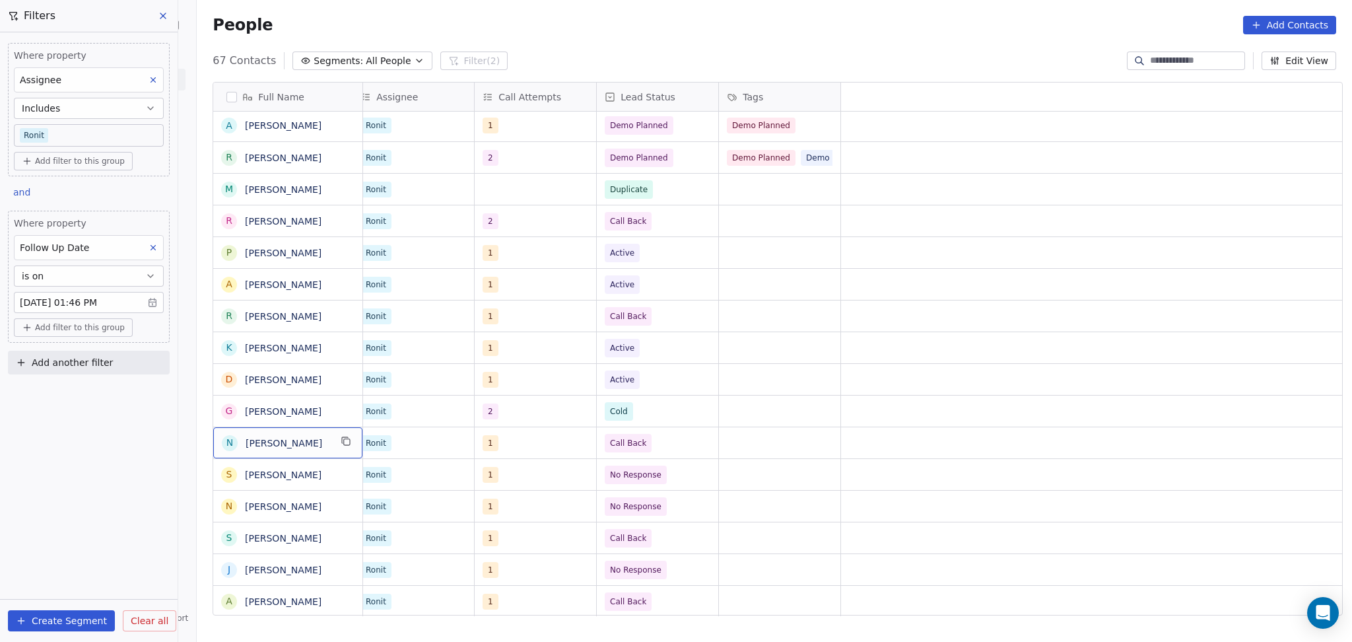
scroll to position [2, 0]
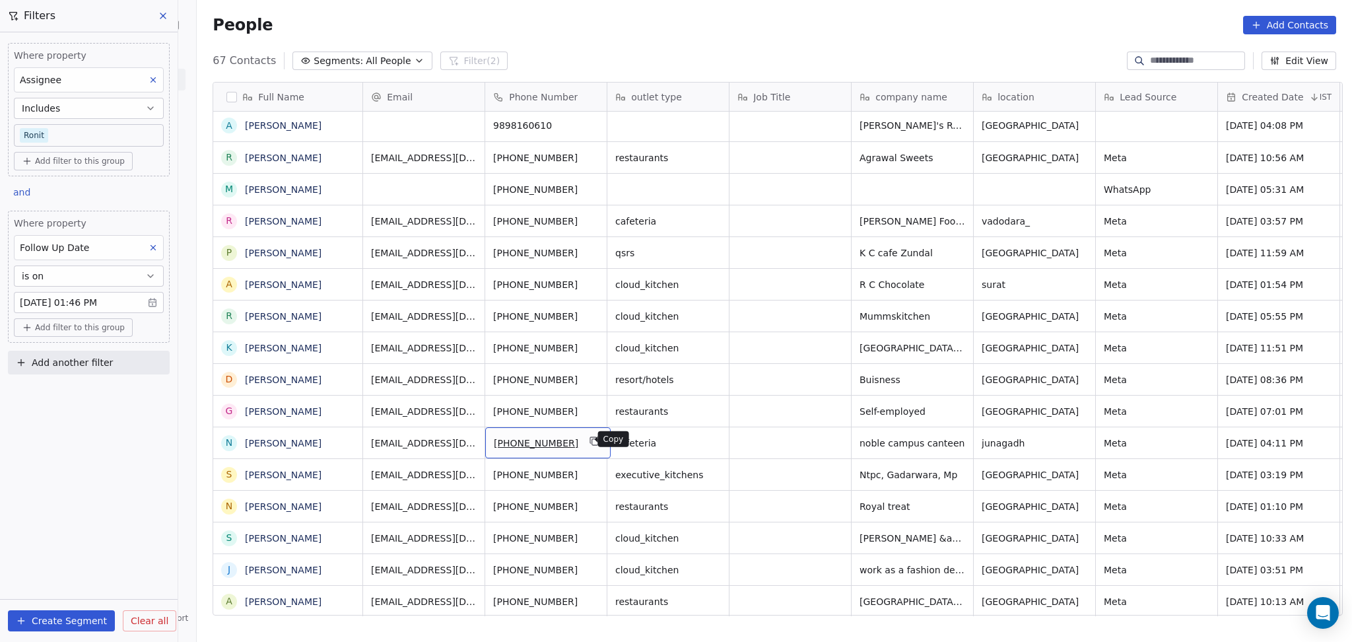
click at [589, 436] on icon "grid" at bounding box center [594, 441] width 11 height 11
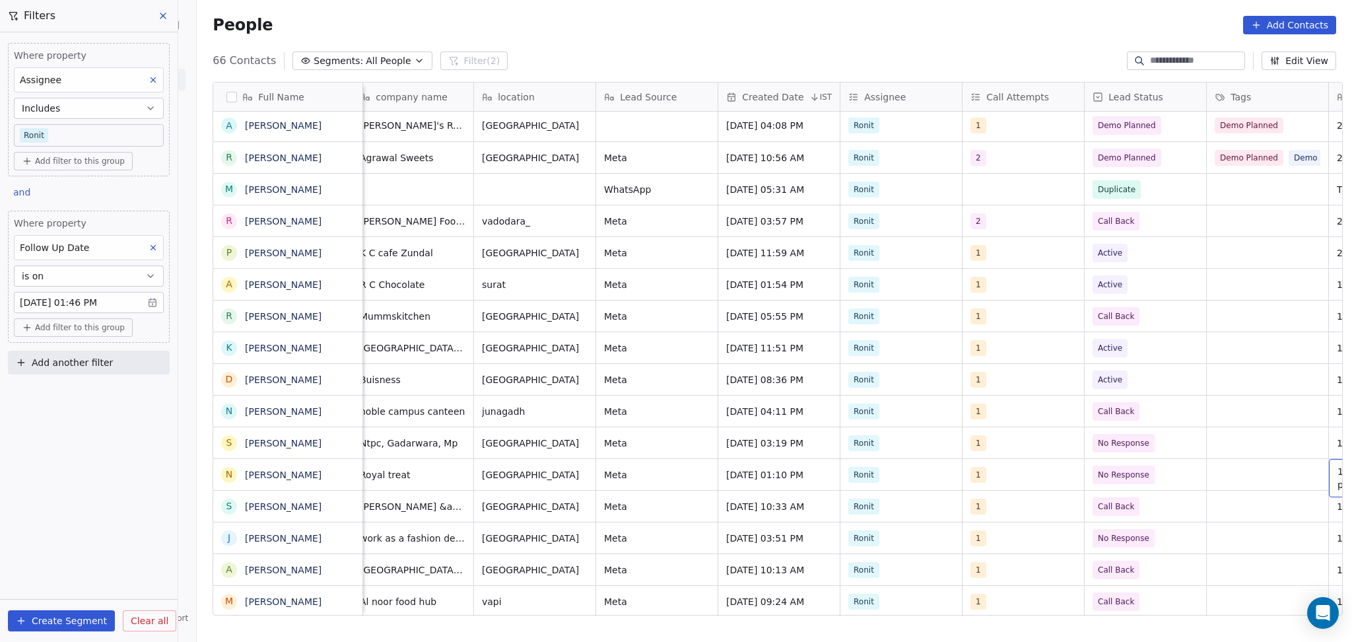
scroll to position [2, 621]
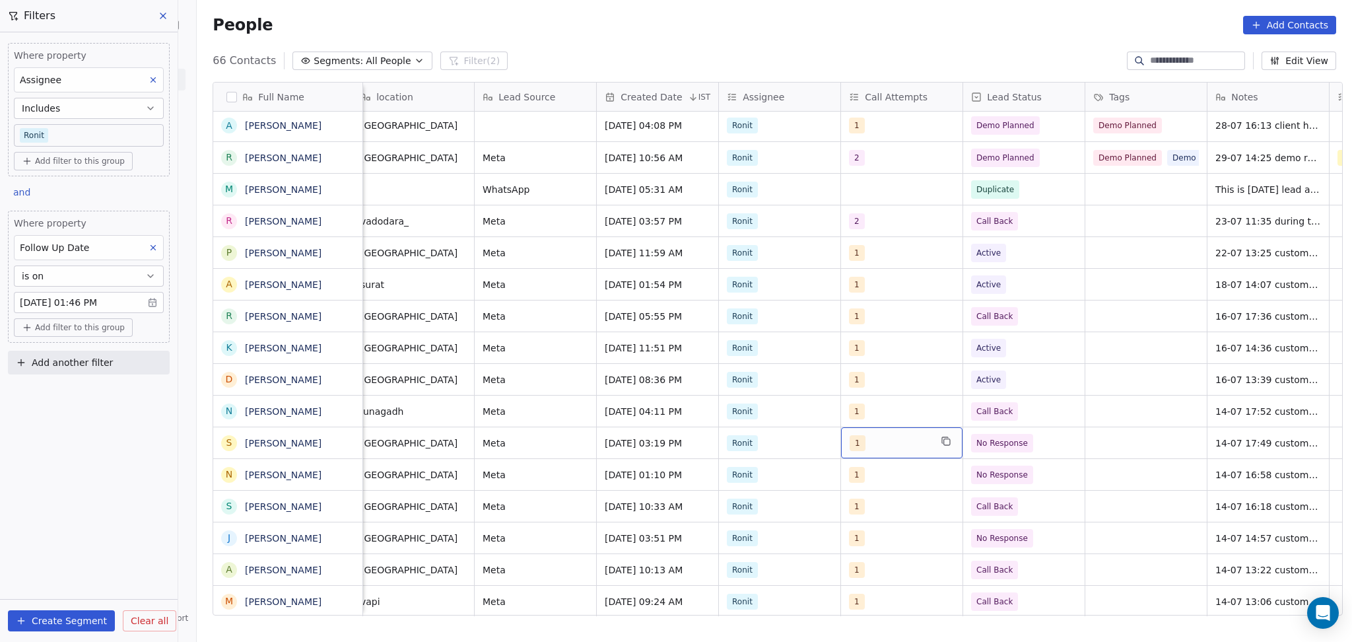
click at [881, 444] on div "1" at bounding box center [890, 443] width 81 height 16
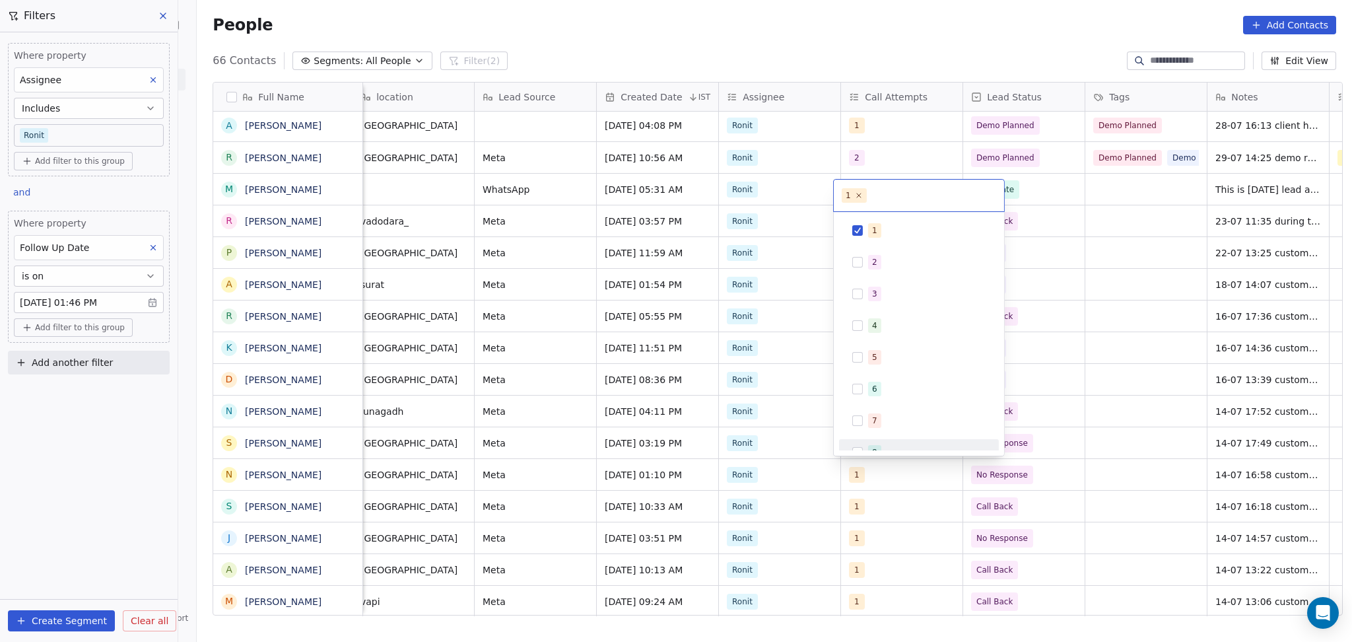
click at [873, 488] on html "On2Cook India Pvt. Ltd. Contacts People Marketing Workflows Campaigns Sales Pip…" at bounding box center [676, 321] width 1352 height 642
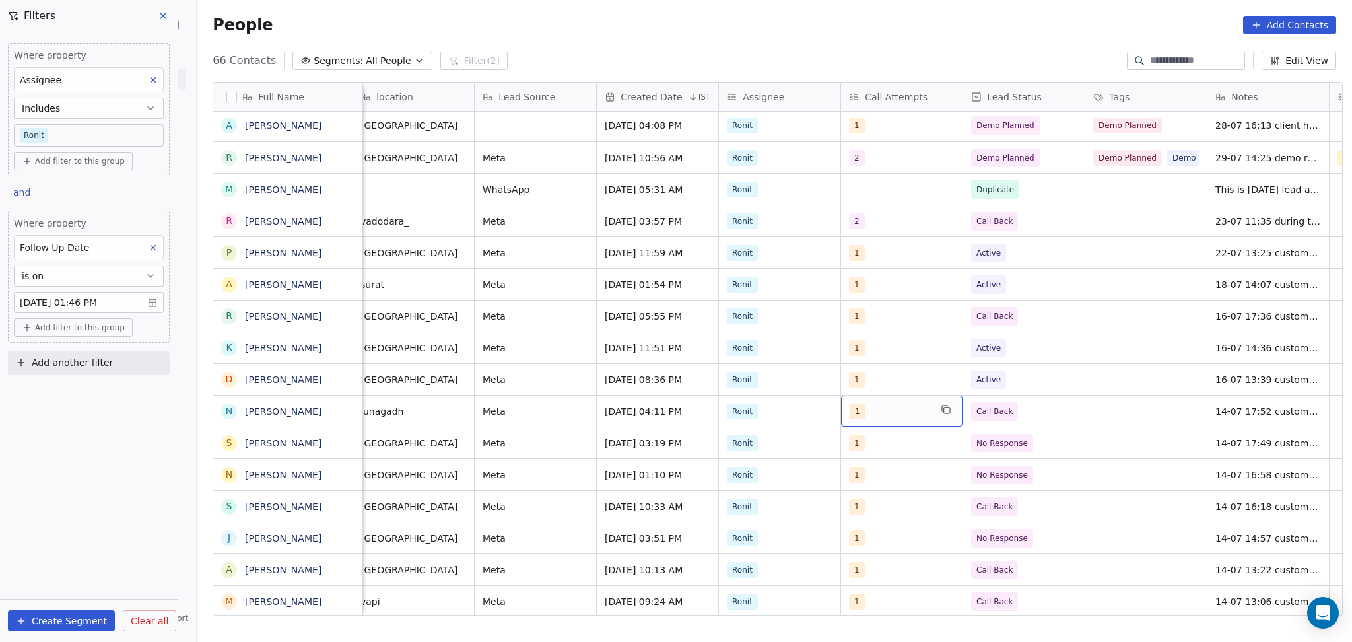
click at [874, 417] on div "1" at bounding box center [901, 410] width 121 height 31
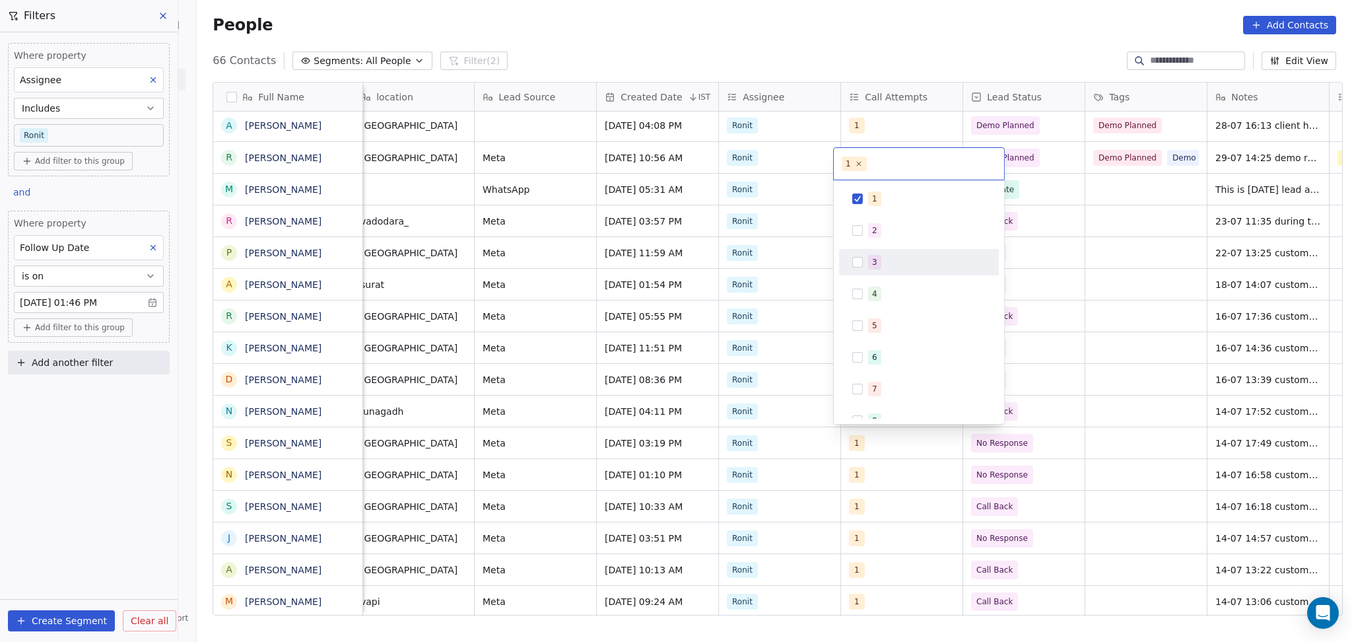
click at [879, 220] on div "2" at bounding box center [918, 230] width 149 height 21
click at [880, 195] on div "1" at bounding box center [927, 198] width 118 height 15
click at [1166, 238] on html "On2Cook India Pvt. Ltd. Contacts People Marketing Workflows Campaigns Sales Pip…" at bounding box center [676, 321] width 1352 height 642
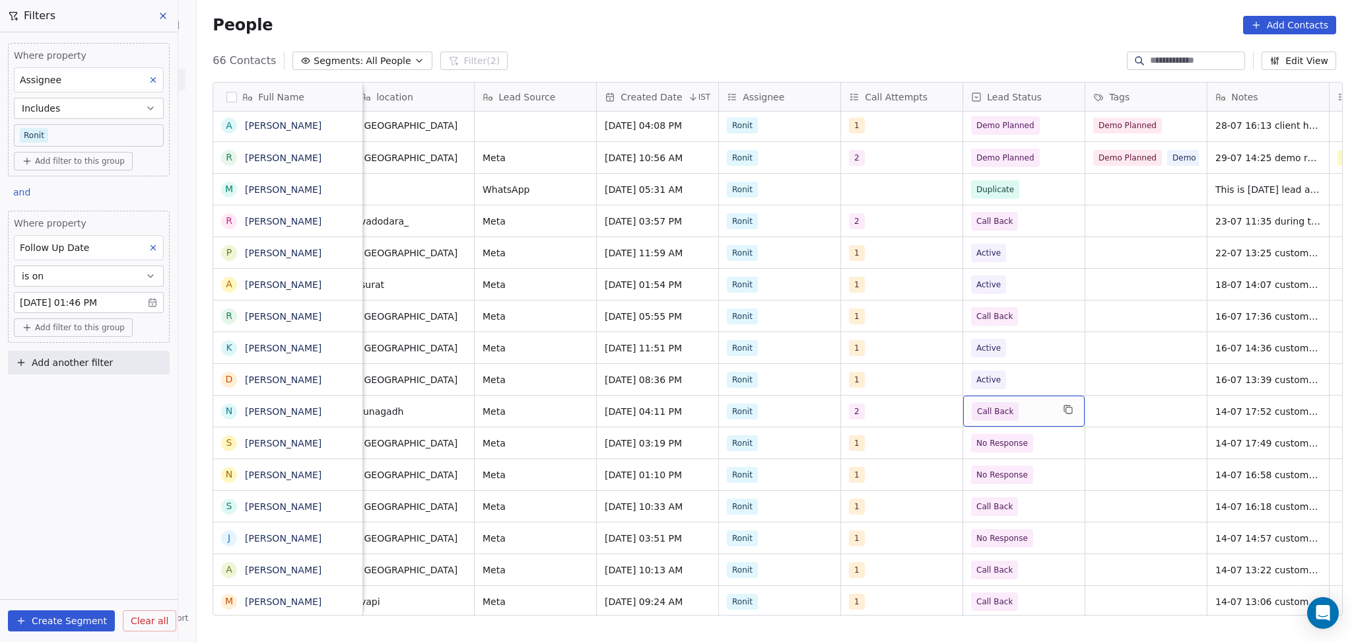
click at [1052, 423] on div "Call Back" at bounding box center [1023, 410] width 121 height 31
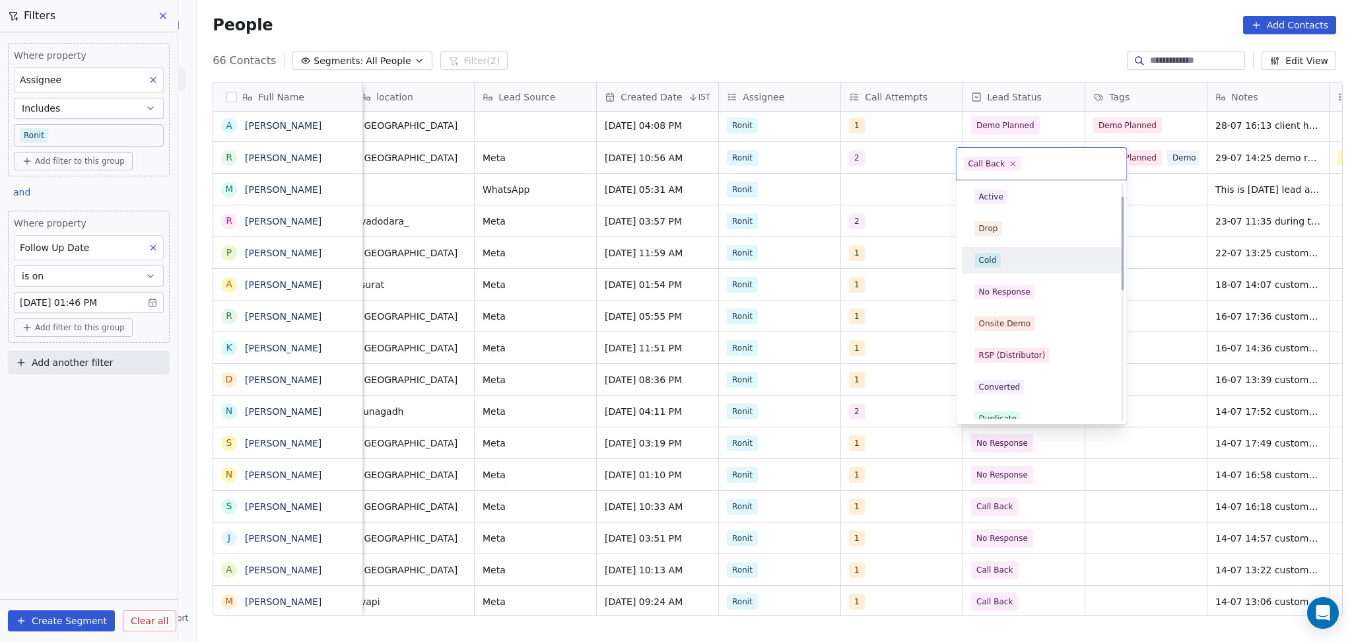
scroll to position [0, 0]
click at [1009, 235] on div "Active" at bounding box center [1041, 230] width 133 height 15
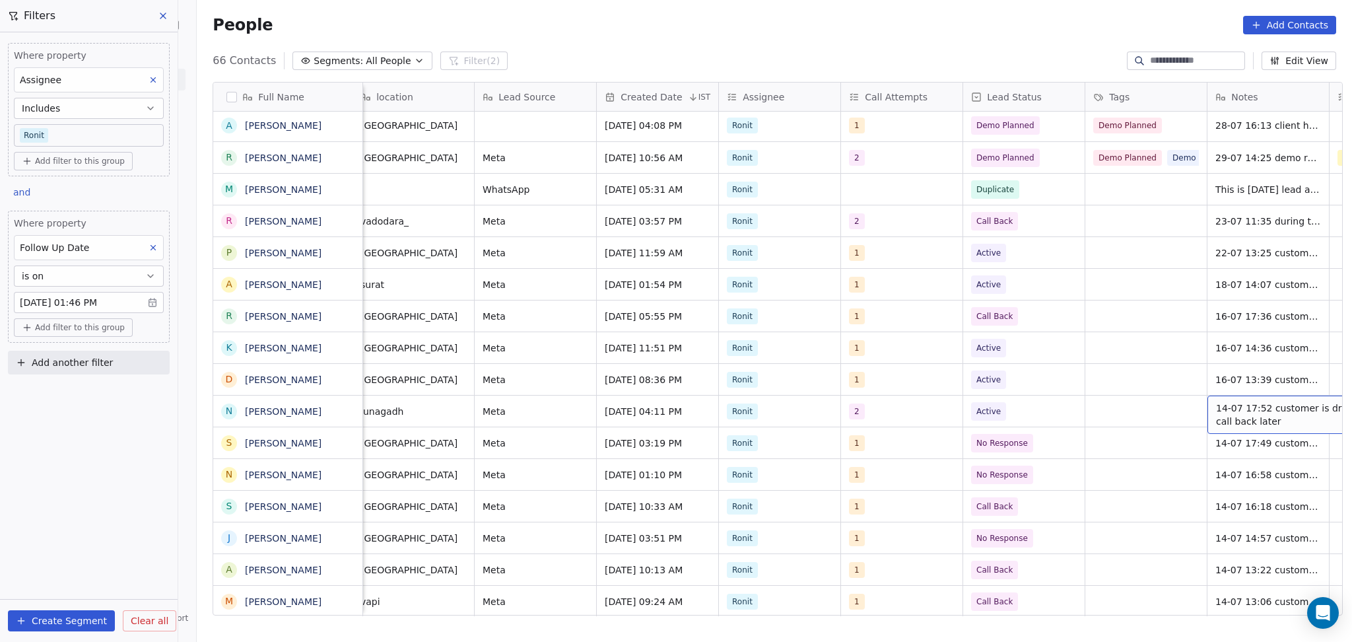
click at [1244, 418] on span "14-07 17:52 customer is driving call back later" at bounding box center [1294, 414] width 157 height 26
click at [1152, 402] on textarea "**********" at bounding box center [1246, 413] width 197 height 41
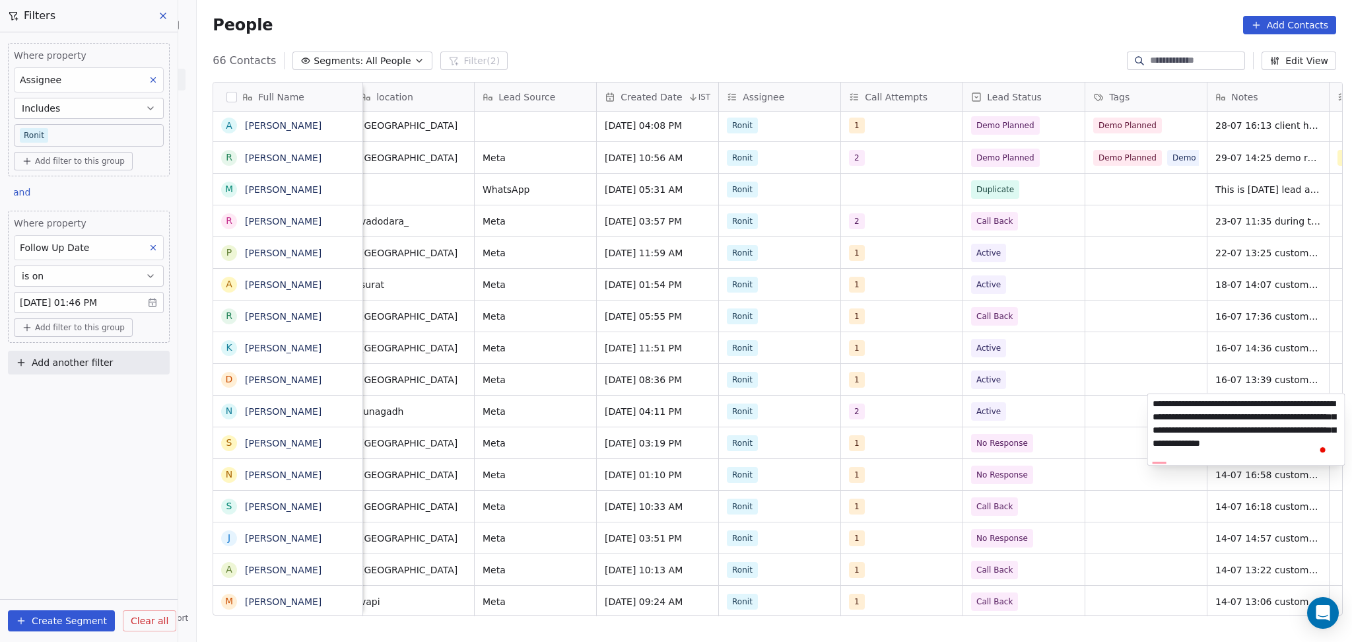
type textarea "**********"
click at [1114, 467] on html "On2Cook India Pvt. Ltd. Contacts People Marketing Workflows Campaigns Sales Pip…" at bounding box center [676, 321] width 1352 height 642
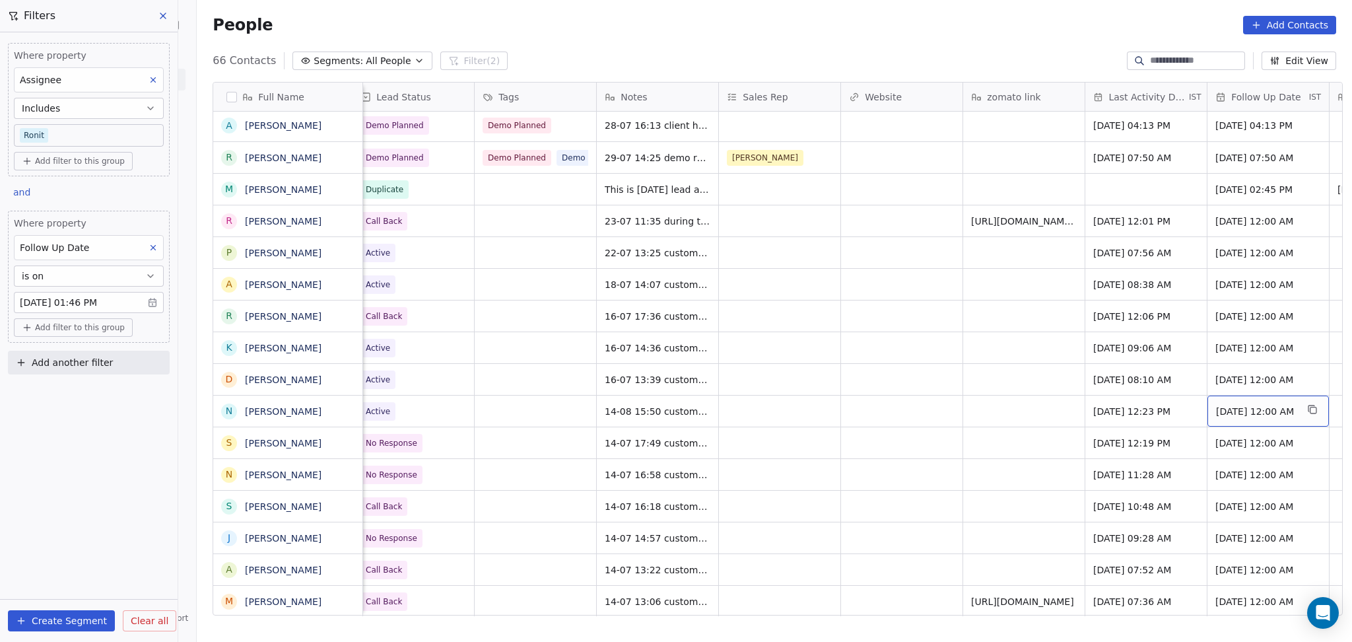
scroll to position [2, 1355]
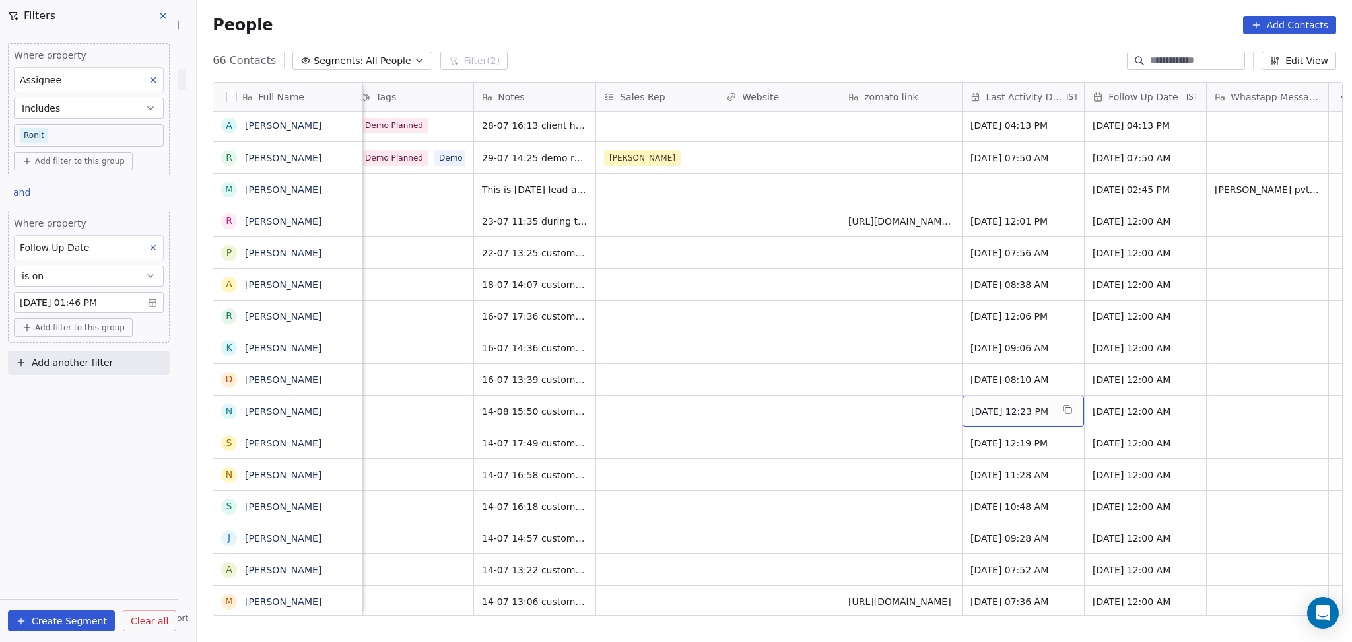
click at [983, 407] on span "Jul 14, 2025 12:23 PM" at bounding box center [1011, 411] width 81 height 13
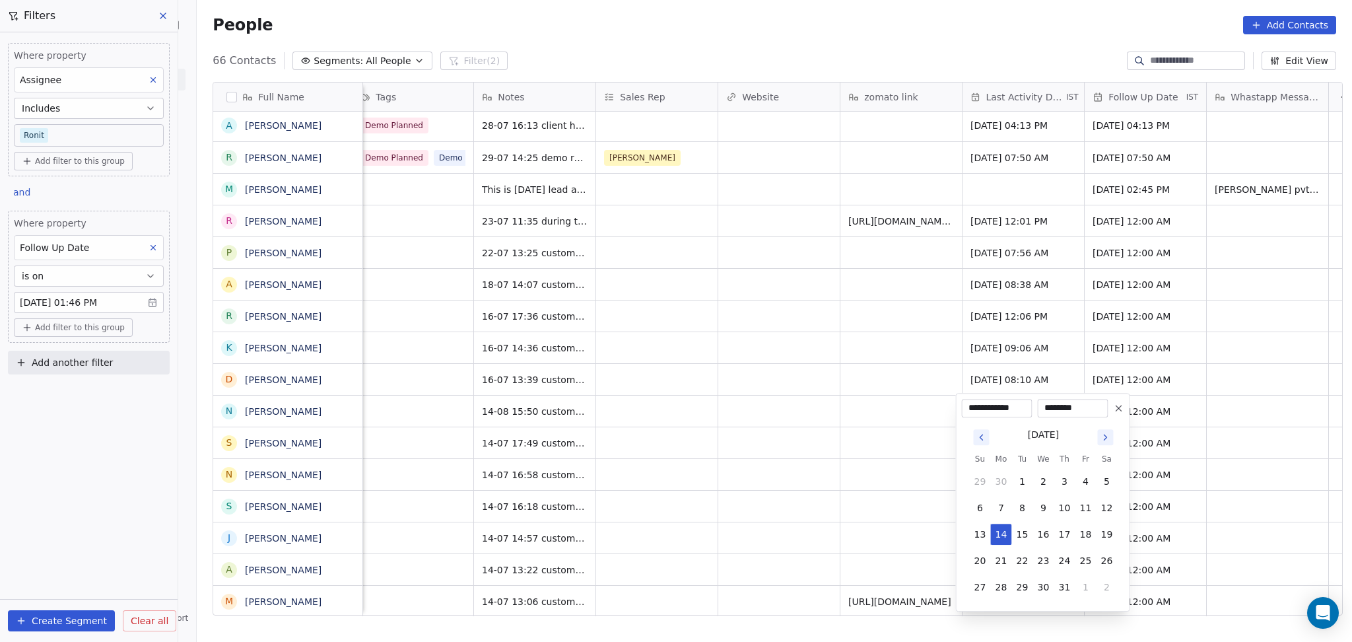
click at [1103, 439] on icon "Go to next month" at bounding box center [1105, 437] width 11 height 11
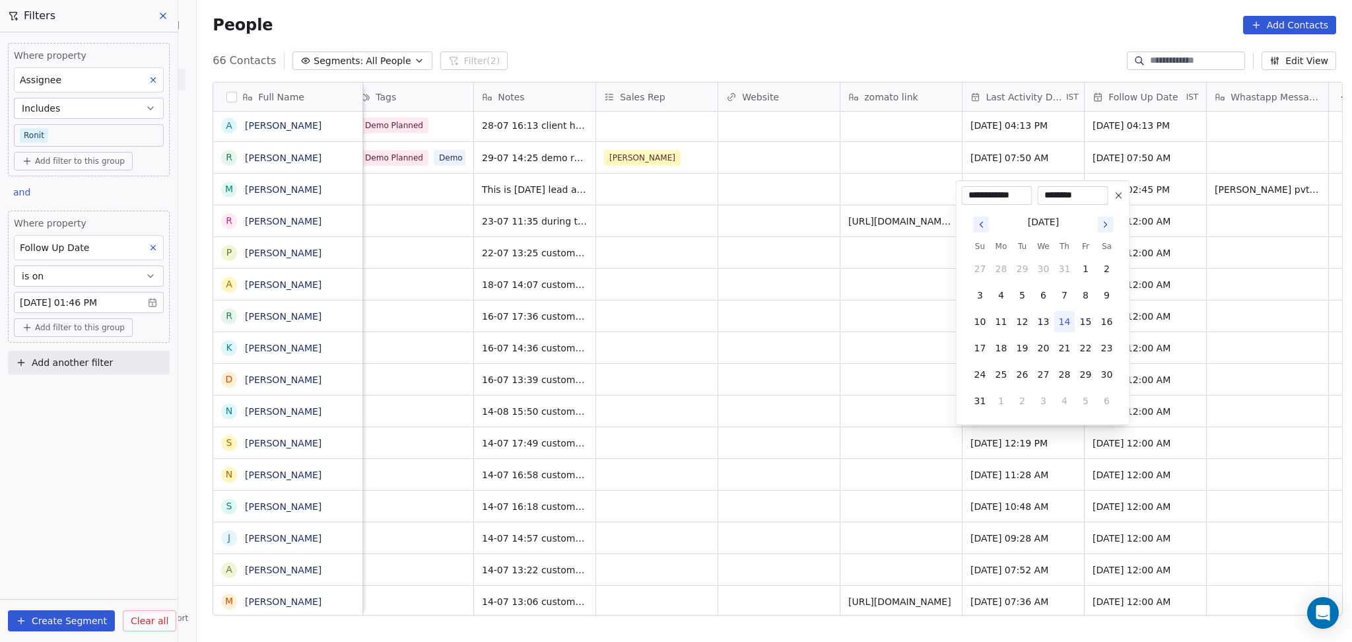
click at [1067, 327] on button "14" at bounding box center [1064, 321] width 21 height 21
type input "**********"
click at [836, 411] on html "On2Cook India Pvt. Ltd. Contacts People Marketing Workflows Campaigns Sales Pip…" at bounding box center [676, 321] width 1352 height 642
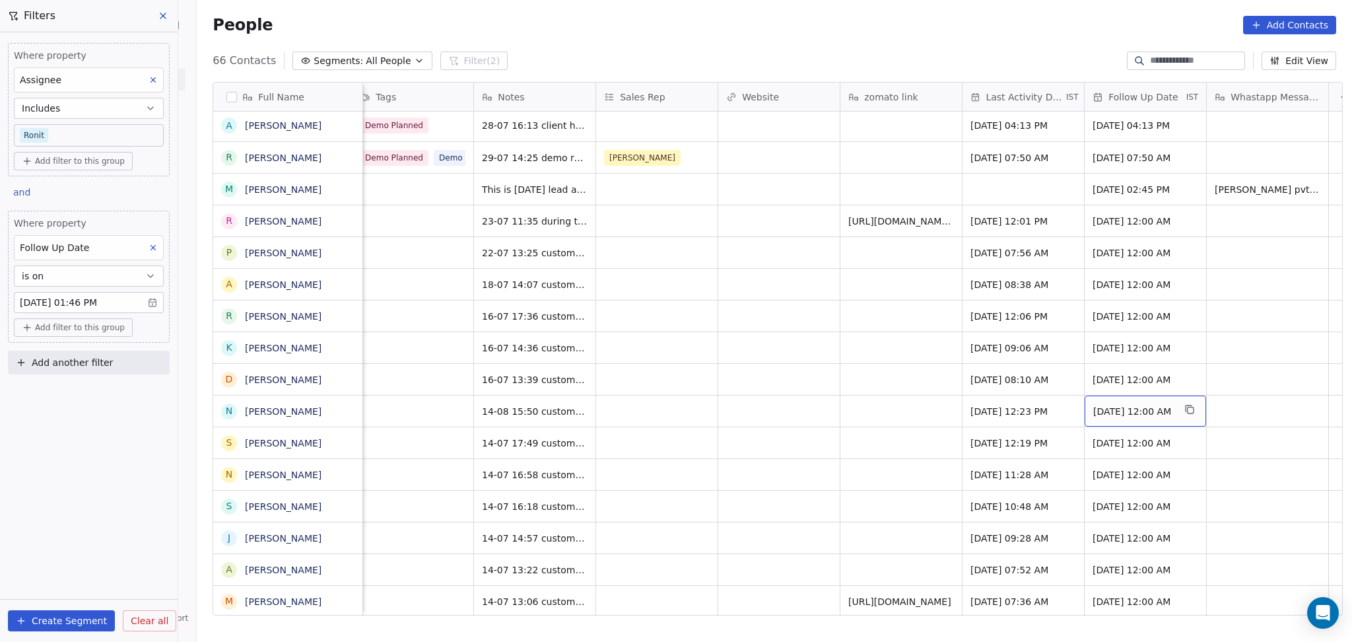
click at [1112, 415] on span "[DATE] 12:00 AM" at bounding box center [1133, 411] width 81 height 13
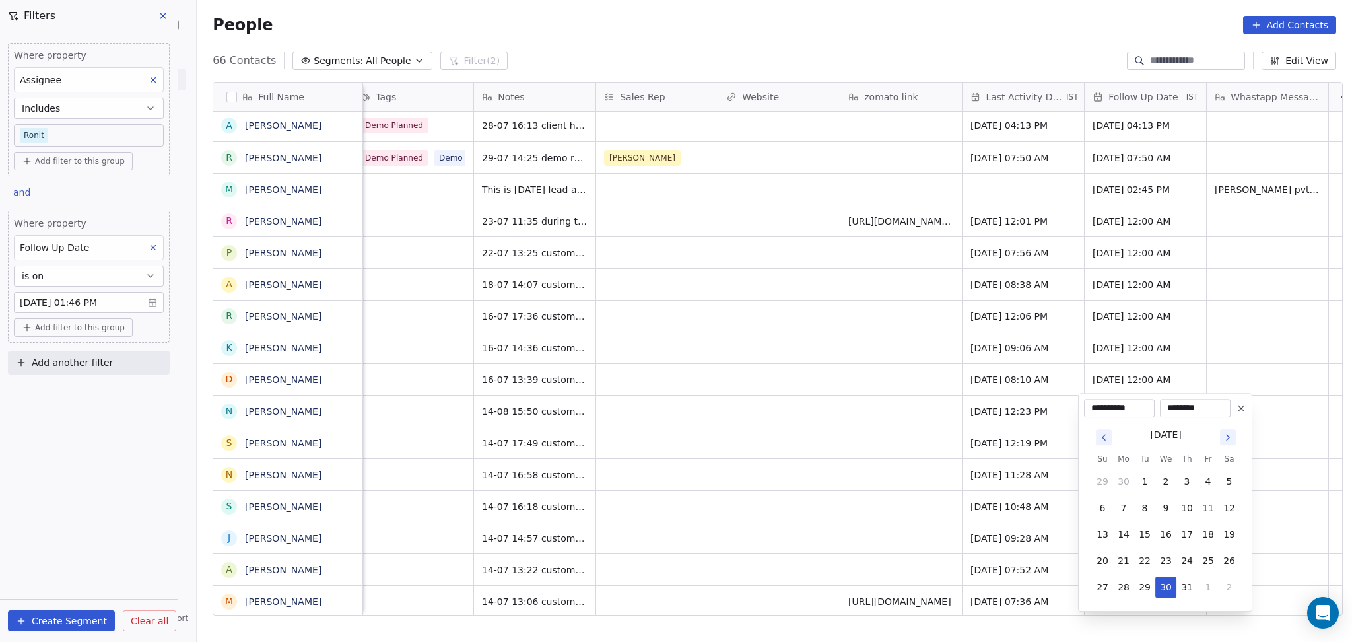
click at [1221, 438] on button "Go to next month" at bounding box center [1228, 437] width 16 height 16
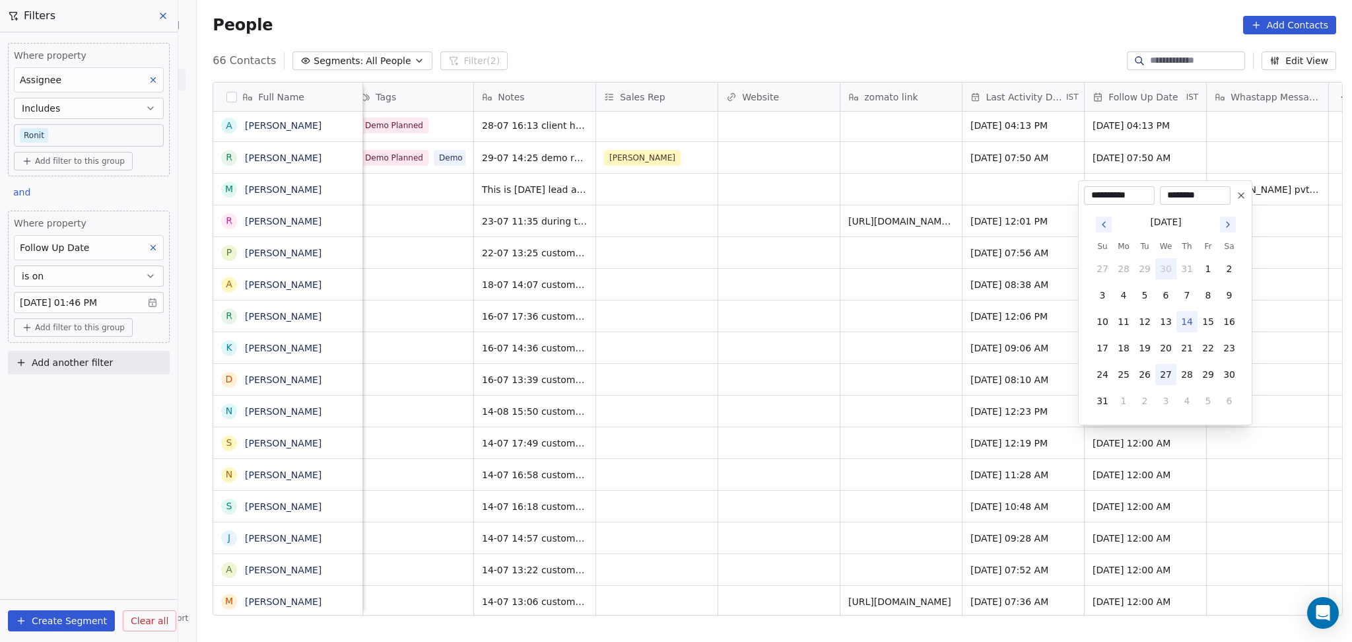
click at [1165, 376] on button "27" at bounding box center [1165, 374] width 21 height 21
type input "**********"
click at [893, 414] on html "On2Cook India Pvt. Ltd. Contacts People Marketing Workflows Campaigns Sales Pip…" at bounding box center [676, 321] width 1352 height 642
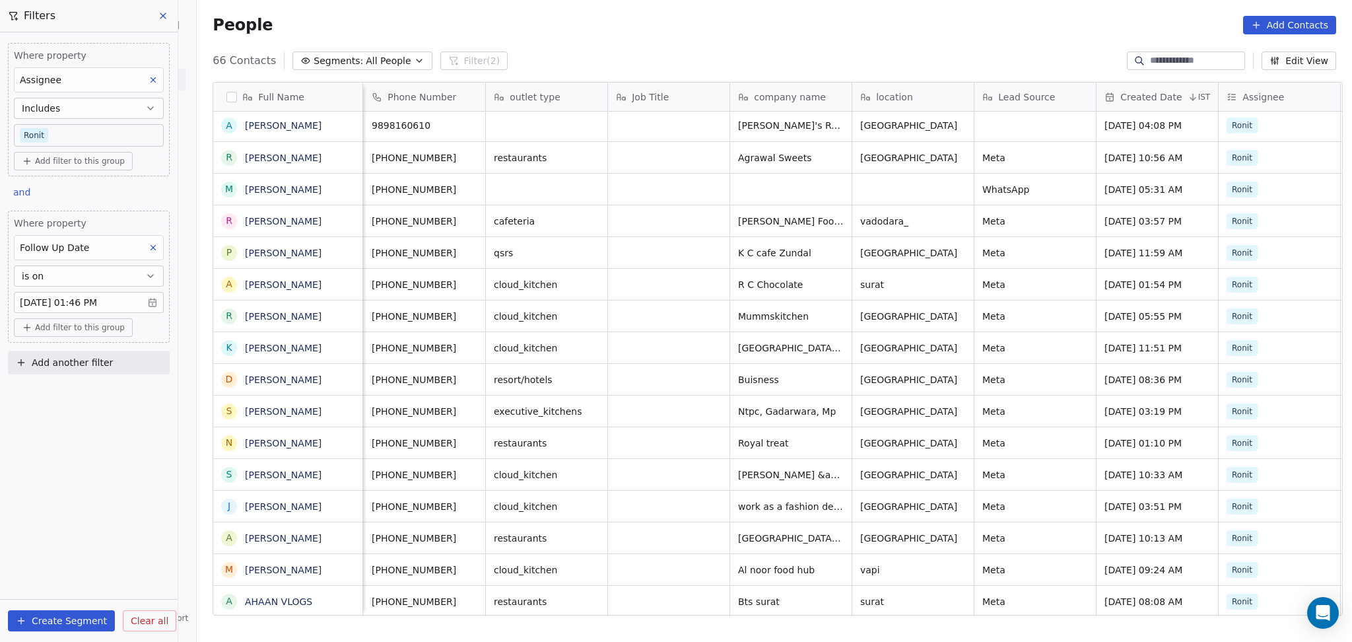
scroll to position [2, 500]
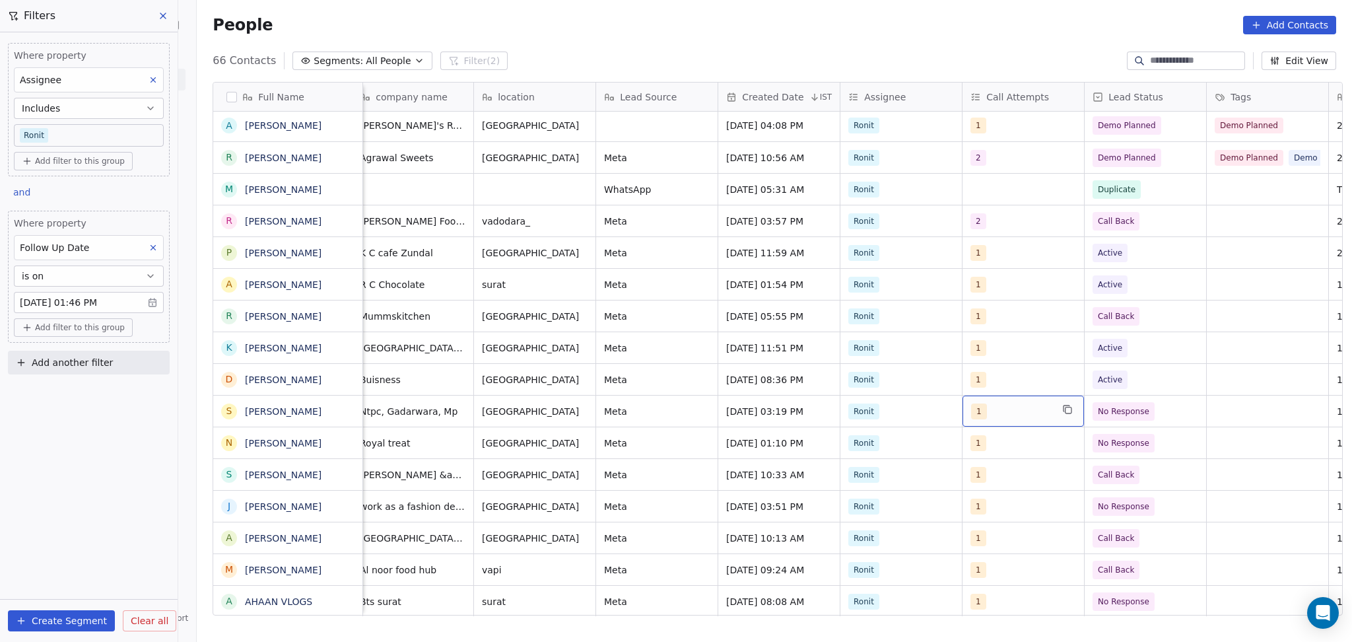
click at [1008, 413] on div "1" at bounding box center [1011, 411] width 81 height 16
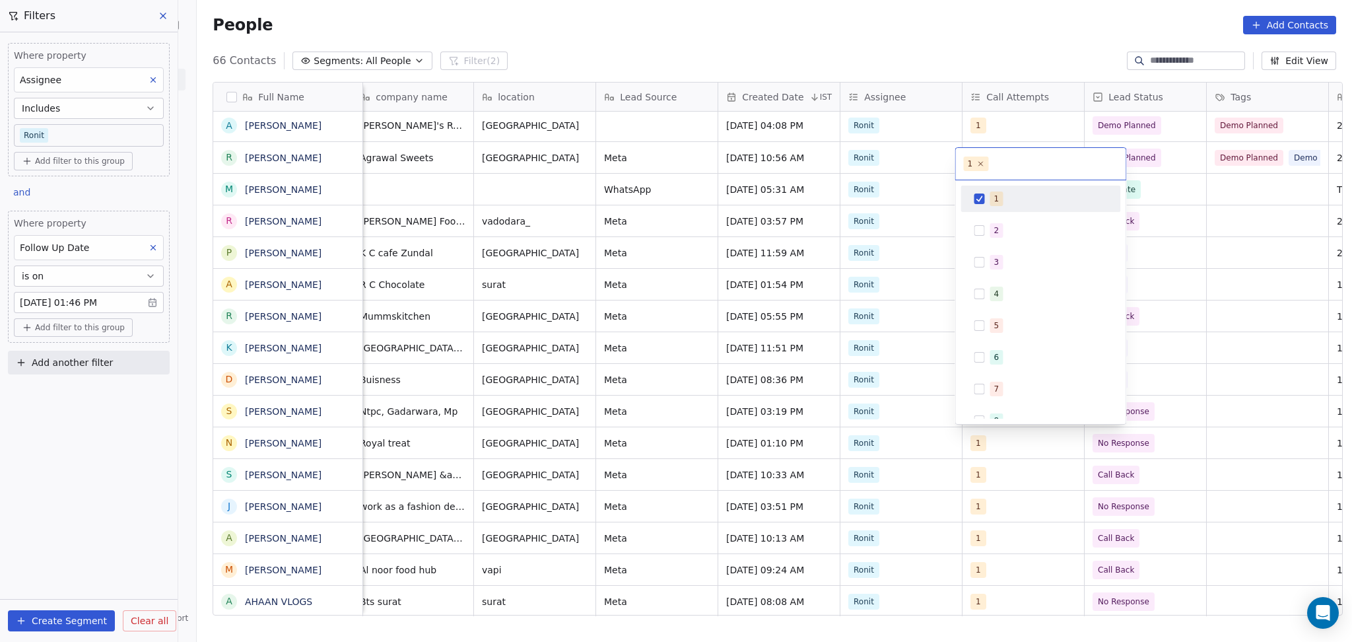
click at [976, 209] on div "1" at bounding box center [1040, 198] width 149 height 21
click at [976, 222] on div "2" at bounding box center [1040, 230] width 149 height 21
click at [1182, 409] on html "On2Cook India Pvt. Ltd. Contacts People Marketing Workflows Campaigns Sales Pip…" at bounding box center [676, 321] width 1352 height 642
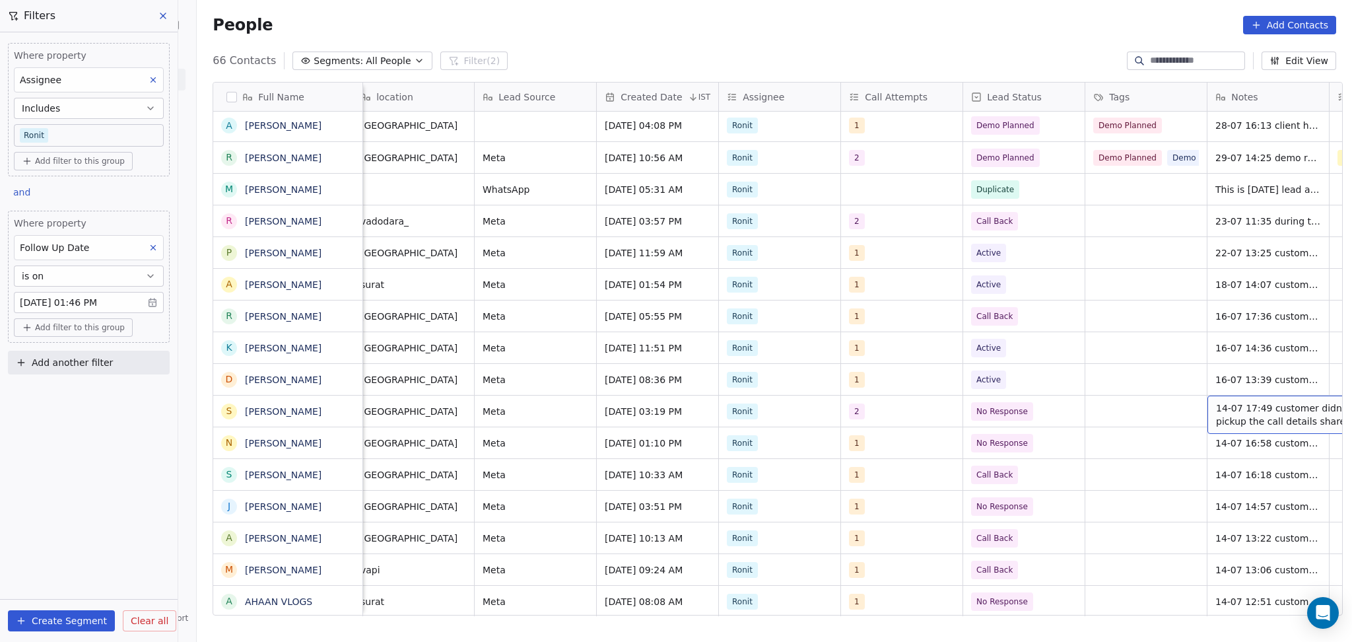
scroll to position [2, 744]
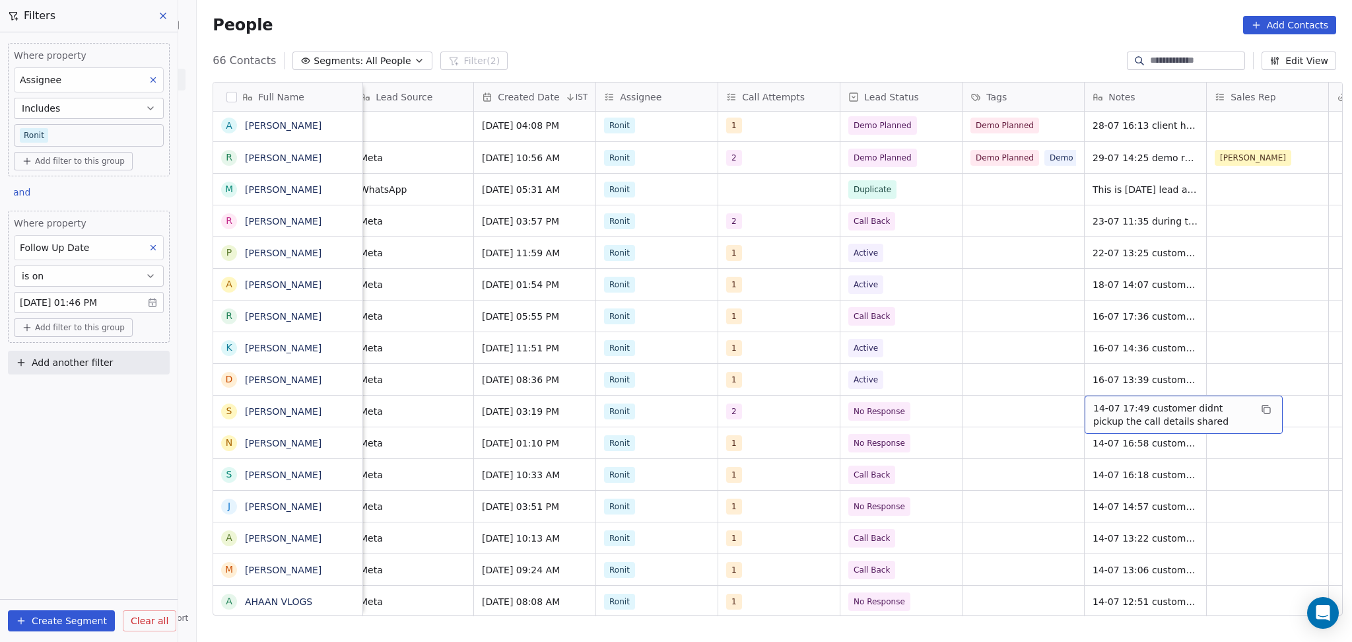
click at [1124, 405] on span "14-07 17:49 customer didnt pickup the call details shared" at bounding box center [1171, 414] width 157 height 26
click at [1081, 403] on textarea "**********" at bounding box center [1177, 413] width 197 height 41
type textarea "**********"
click at [776, 445] on html "On2Cook India Pvt. Ltd. Contacts People Marketing Workflows Campaigns Sales Pip…" at bounding box center [676, 321] width 1352 height 642
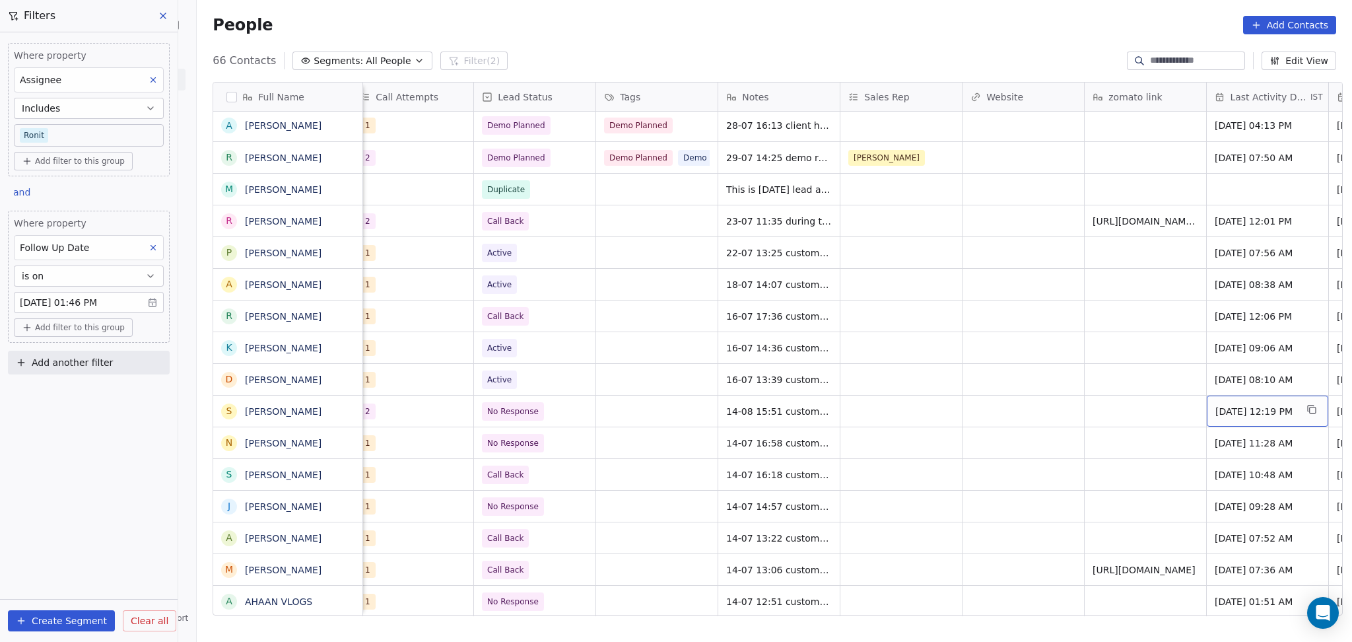
scroll to position [2, 1232]
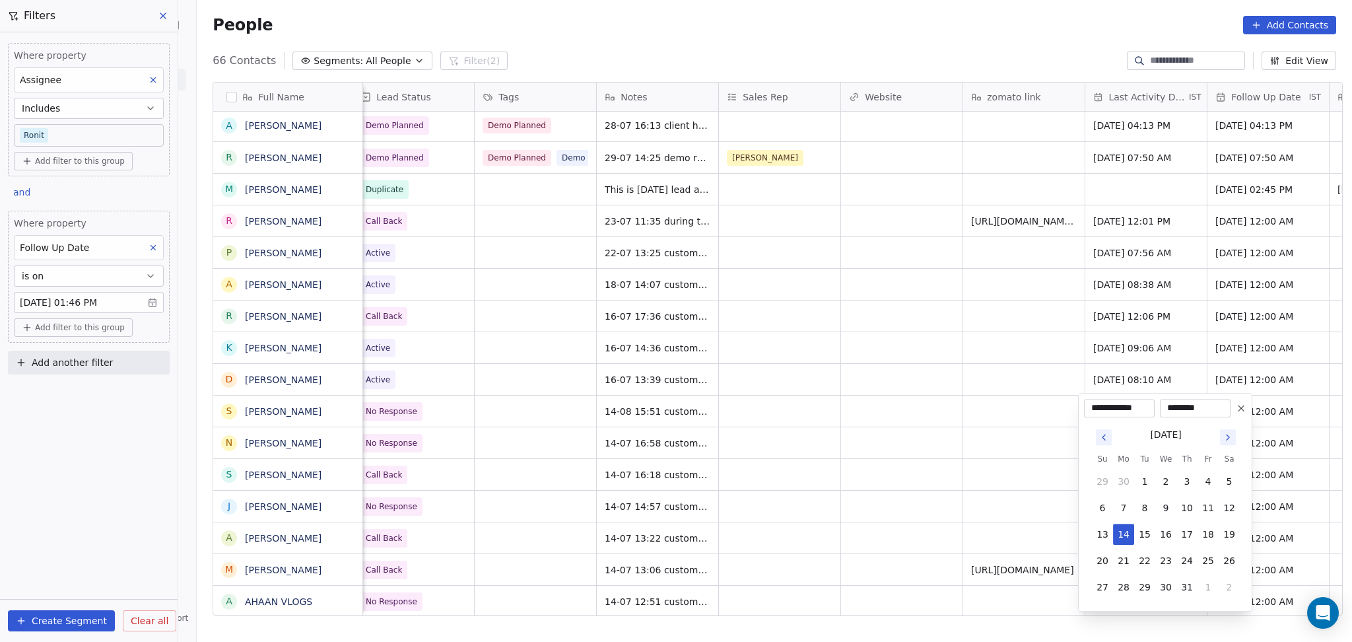
click at [1227, 437] on icon "Go to next month" at bounding box center [1228, 437] width 11 height 11
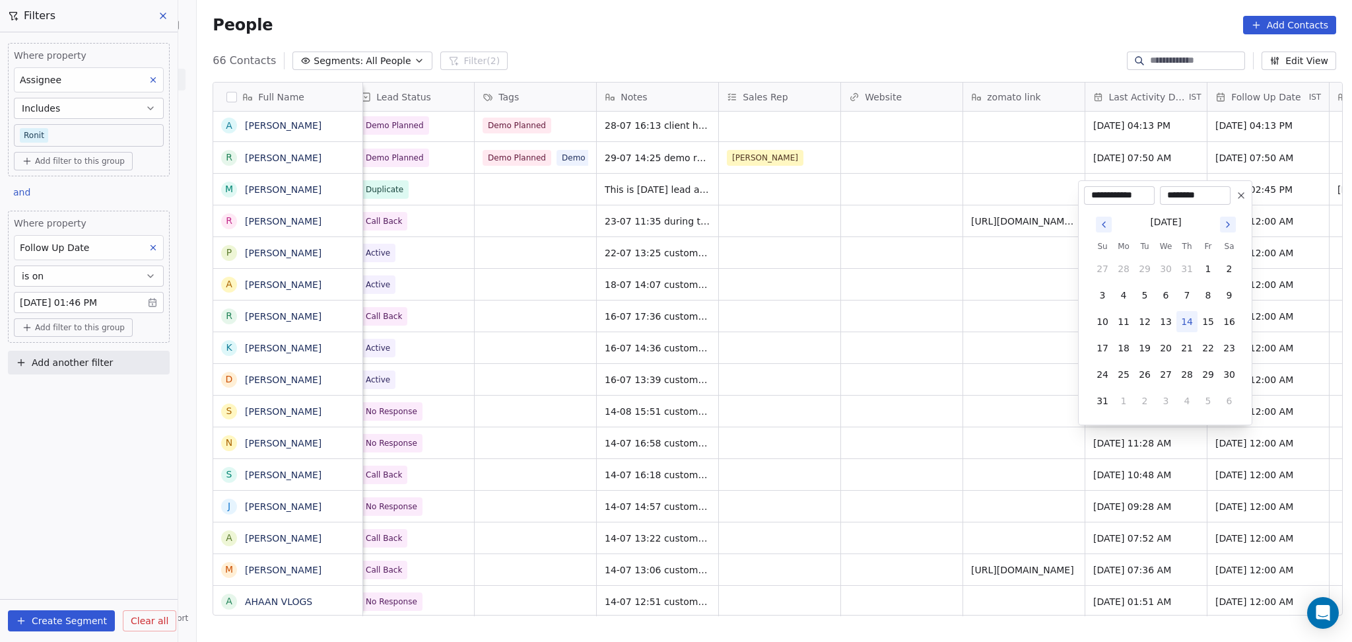
click at [1185, 329] on button "14" at bounding box center [1186, 321] width 21 height 21
type input "**********"
click at [963, 434] on html "On2Cook India Pvt. Ltd. Contacts People Marketing Workflows Campaigns Sales Pip…" at bounding box center [676, 321] width 1352 height 642
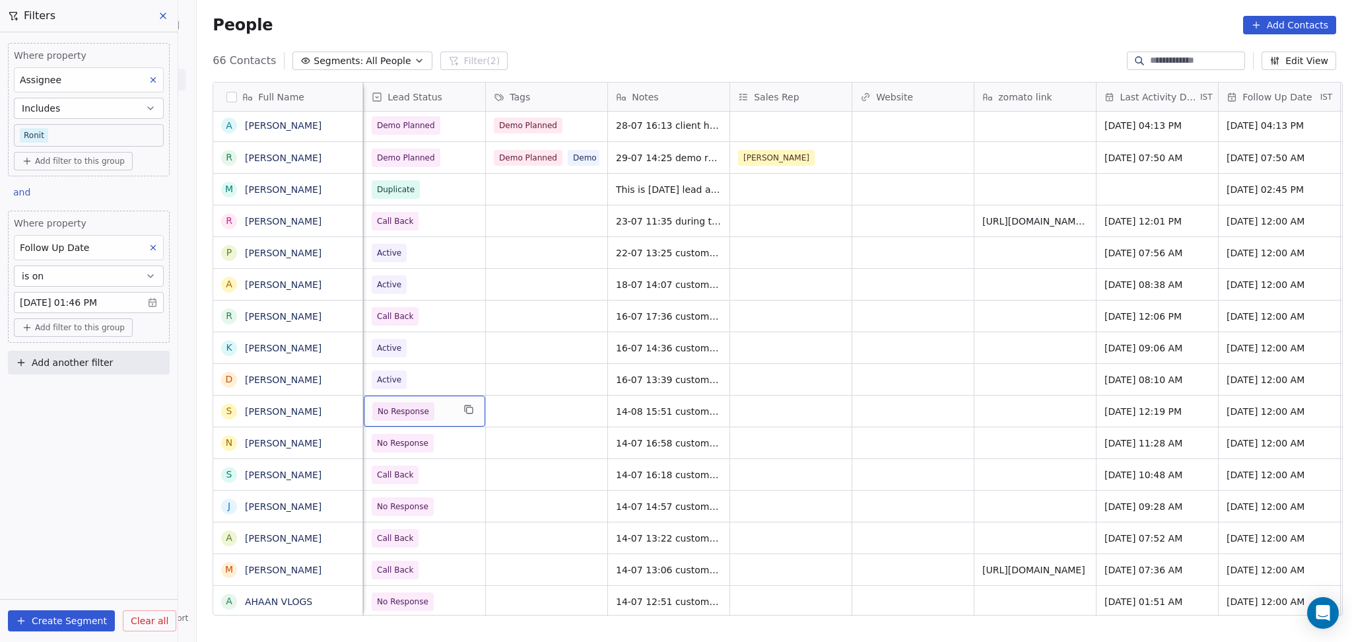
scroll to position [2, 1099]
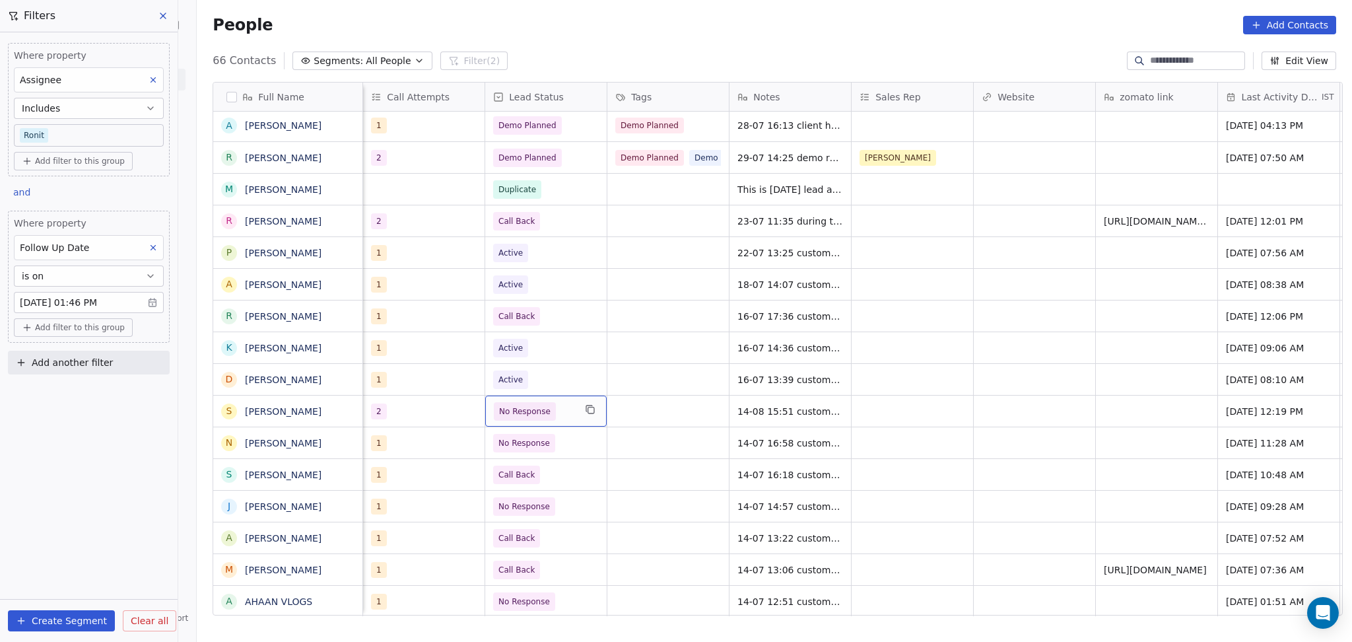
click at [518, 405] on span "No Response" at bounding box center [524, 411] width 51 height 13
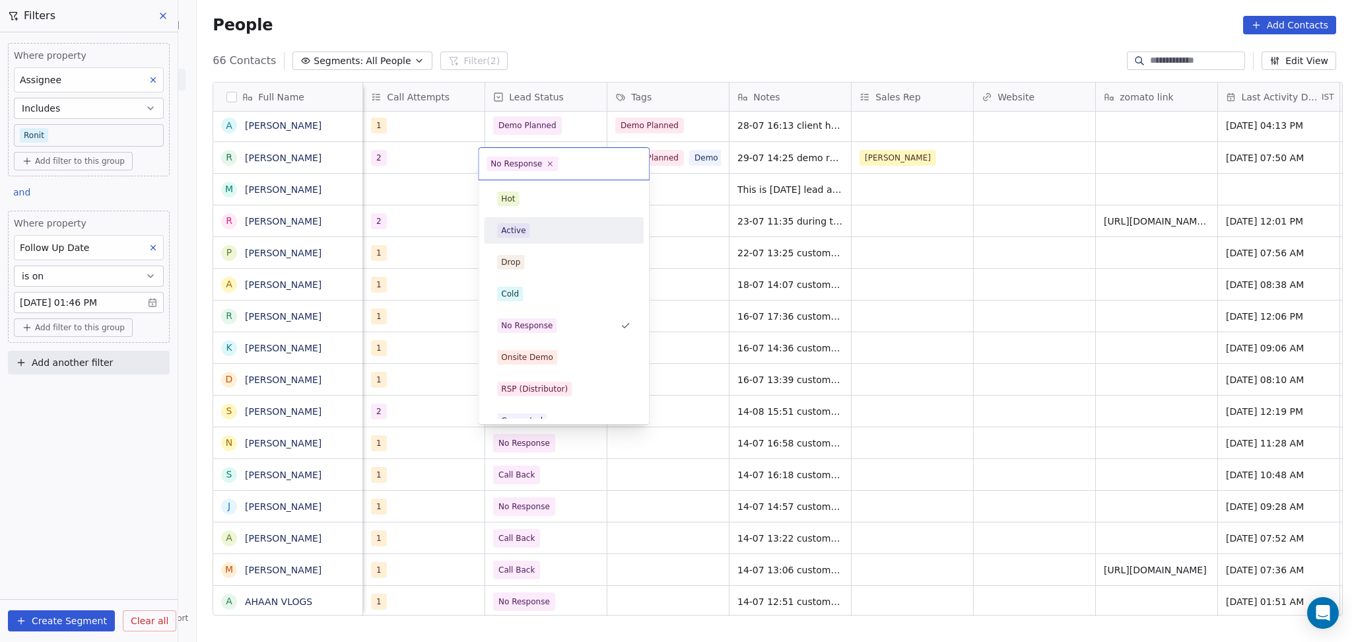
click at [510, 217] on div "Active" at bounding box center [564, 230] width 160 height 26
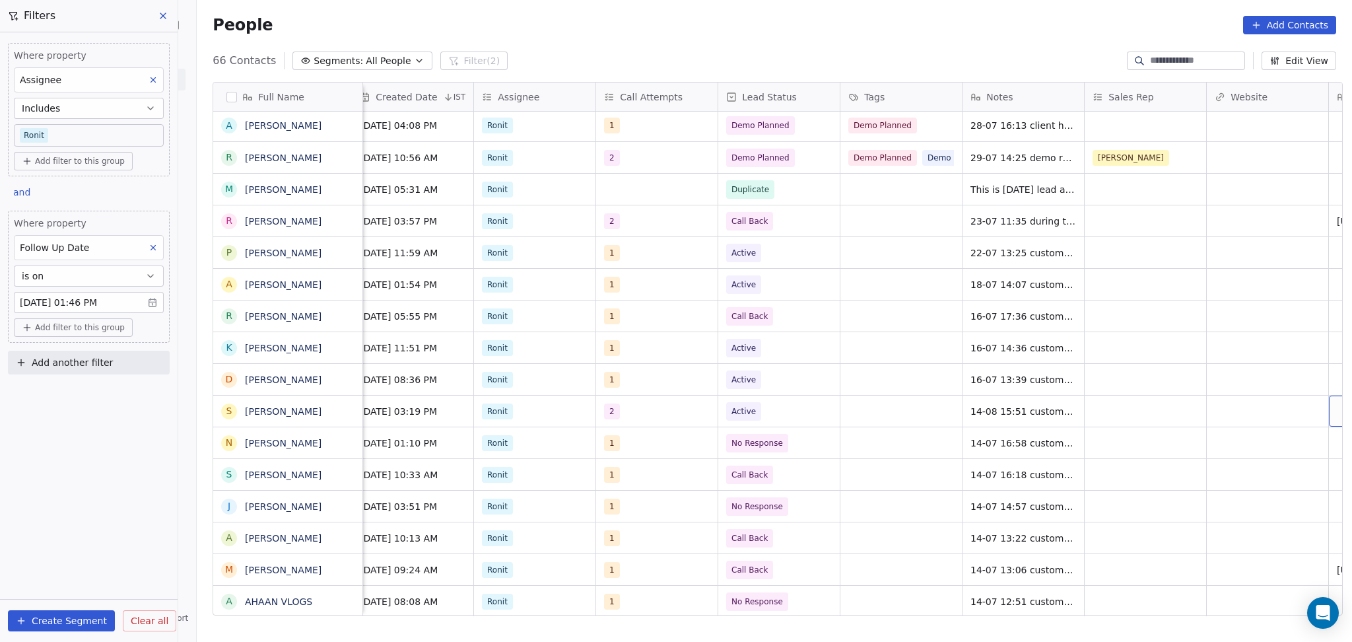
scroll to position [2, 988]
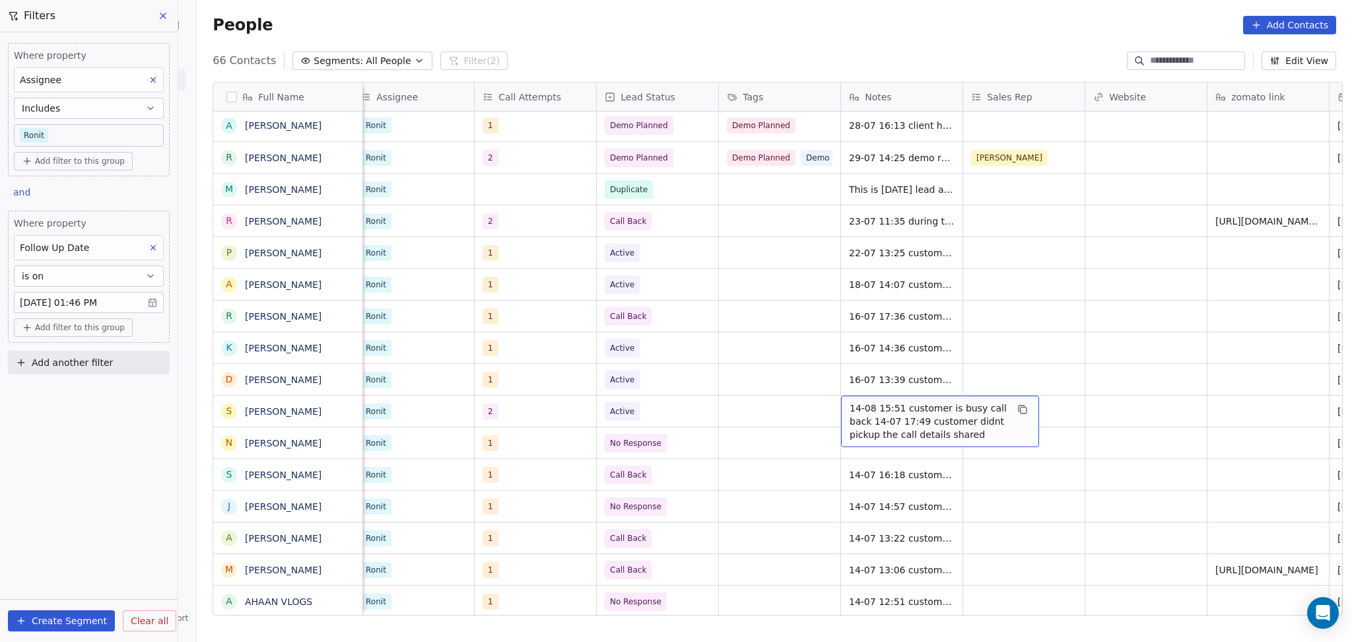
drag, startPoint x: 862, startPoint y: 421, endPoint x: 949, endPoint y: 401, distance: 88.7
click at [949, 401] on span "14-08 15:51 customer is busy call back 14-07 17:49 customer didnt pickup the ca…" at bounding box center [928, 421] width 157 height 40
click at [881, 417] on span "14-08 15:51 customer is busy call back 14-07 17:49 customer didnt pickup the ca…" at bounding box center [928, 421] width 157 height 40
drag, startPoint x: 1000, startPoint y: 401, endPoint x: 935, endPoint y: 401, distance: 65.4
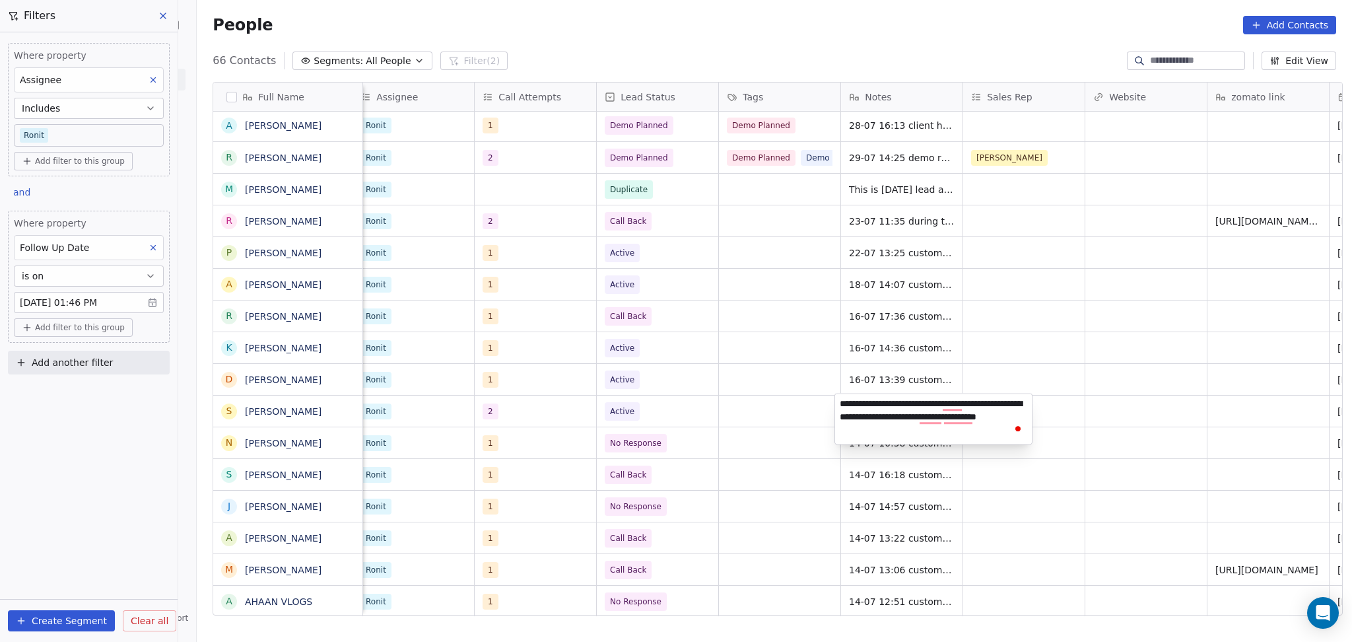
click at [935, 401] on textarea "**********" at bounding box center [933, 418] width 197 height 50
type textarea "**********"
click at [1197, 410] on html "On2Cook India Pvt. Ltd. Contacts People Marketing Workflows Campaigns Sales Pip…" at bounding box center [676, 321] width 1352 height 642
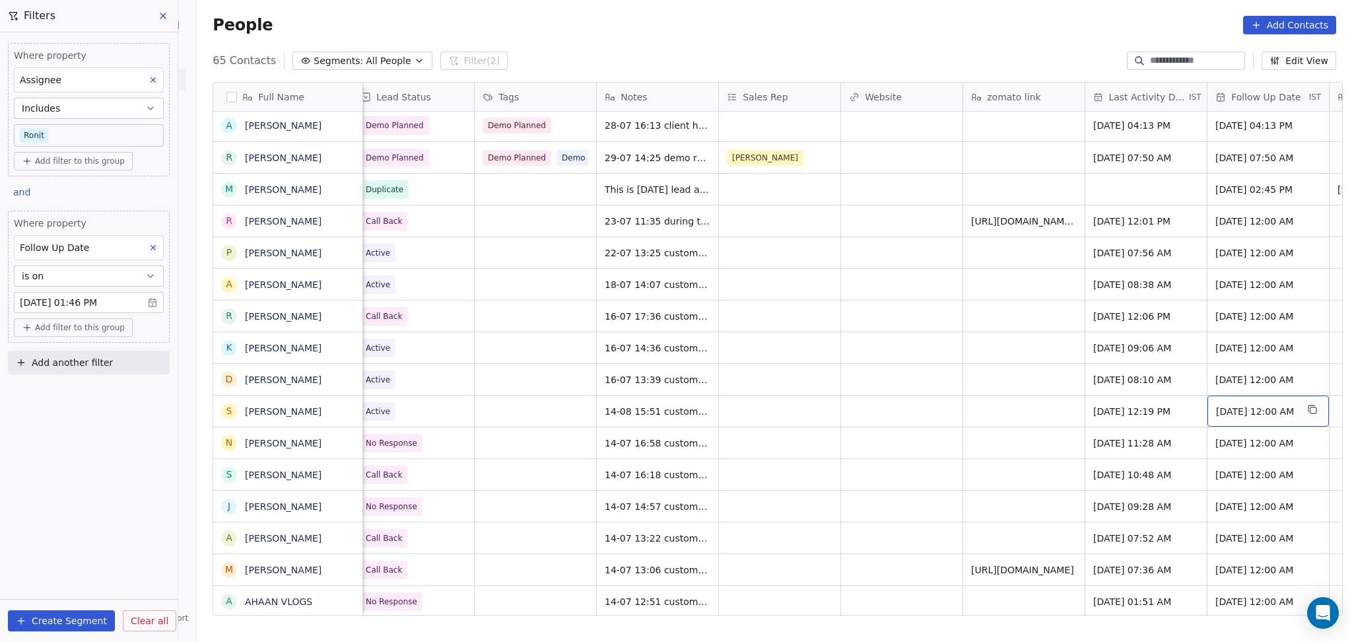
scroll to position [2, 1355]
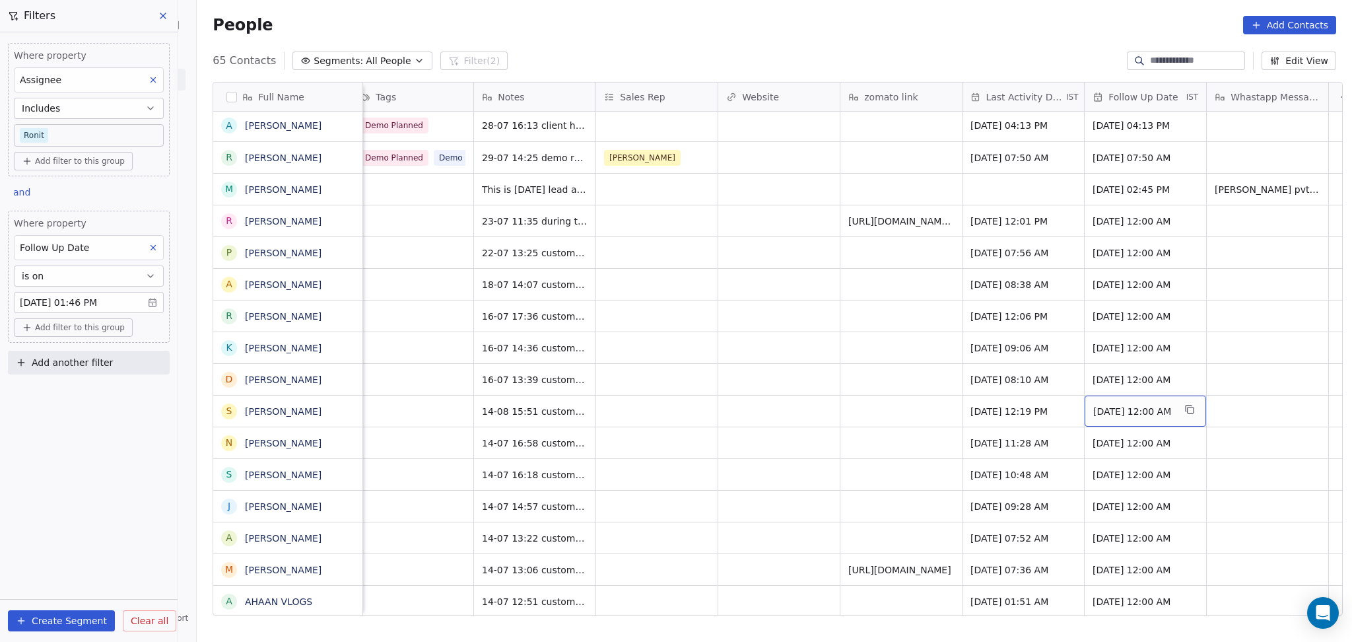
click at [1127, 410] on span "[DATE] 12:00 AM" at bounding box center [1133, 411] width 81 height 13
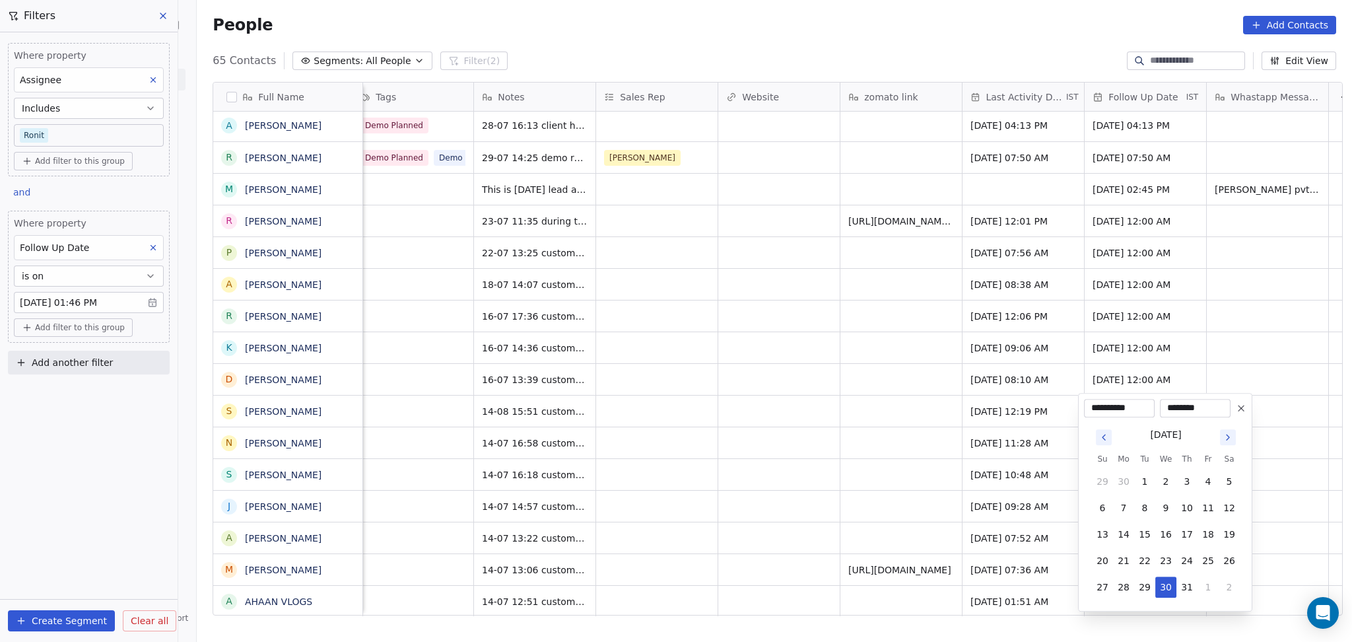
click at [1227, 425] on div "[DATE]" at bounding box center [1166, 433] width 148 height 17
click at [1226, 442] on icon "Go to next month" at bounding box center [1228, 437] width 11 height 11
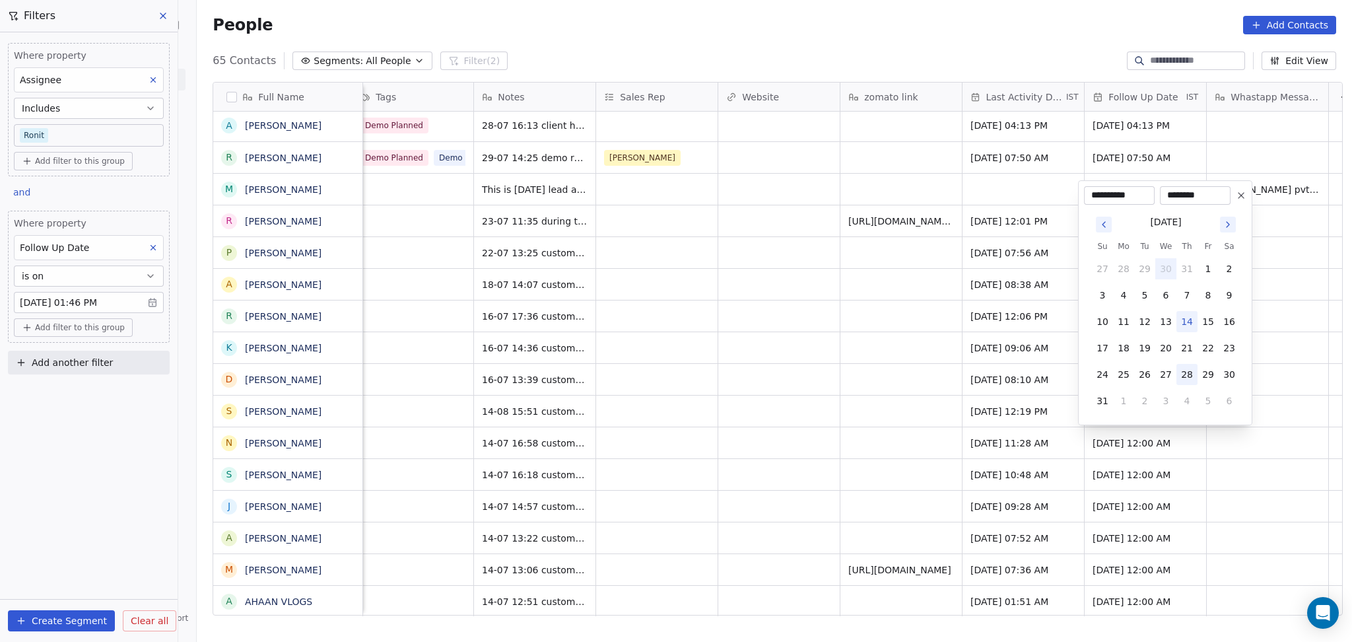
click at [1177, 378] on button "28" at bounding box center [1186, 374] width 21 height 21
type input "**********"
click at [945, 446] on html "On2Cook India Pvt. Ltd. Contacts People Marketing Workflows Campaigns Sales Pip…" at bounding box center [676, 321] width 1352 height 642
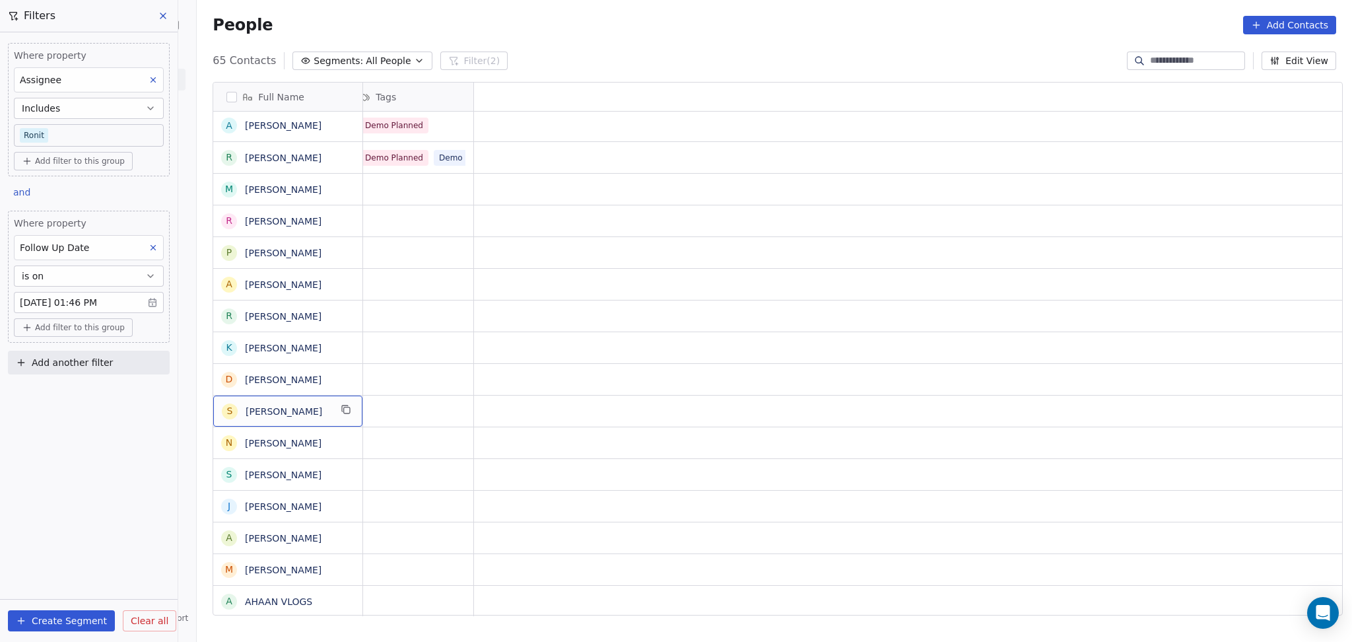
scroll to position [2, 0]
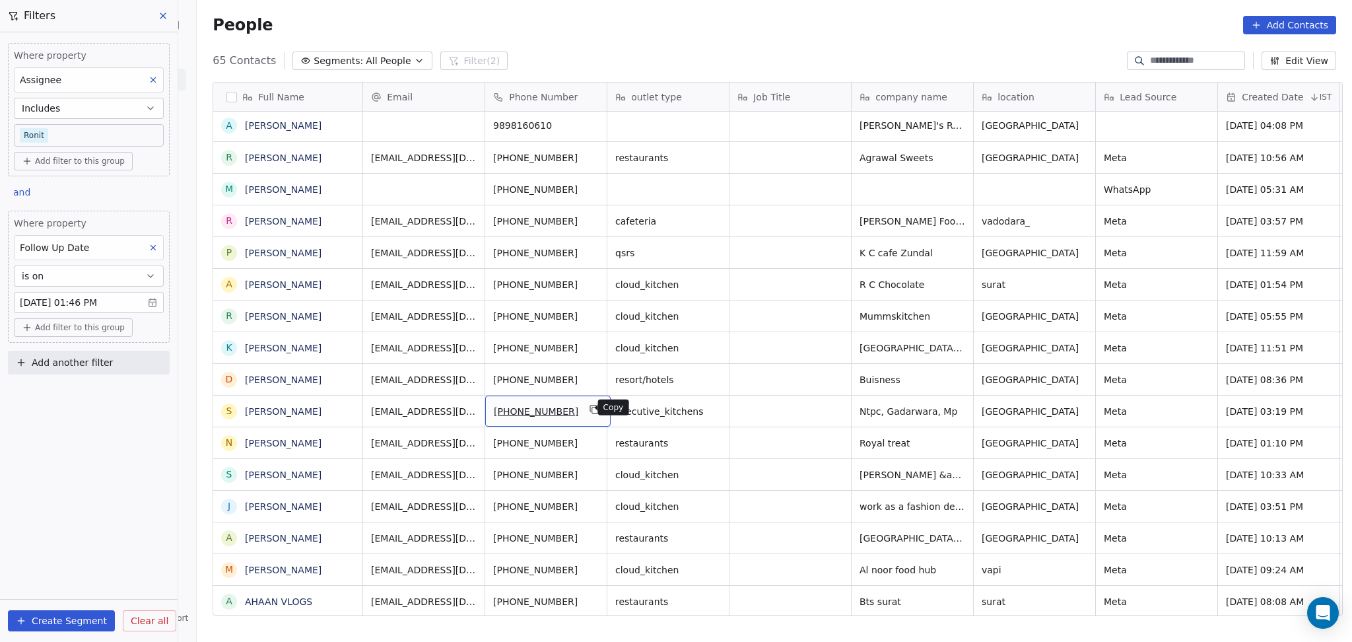
click at [589, 404] on icon "grid" at bounding box center [594, 409] width 11 height 11
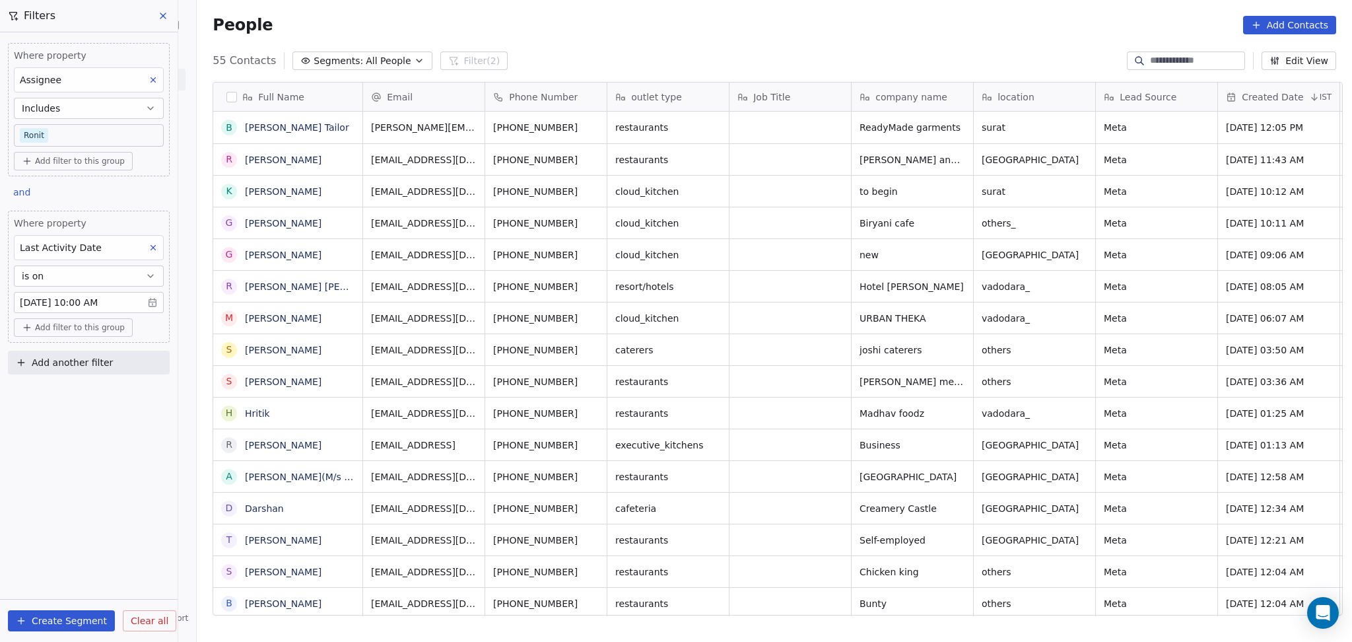
scroll to position [551, 1148]
click at [60, 149] on div "Where property Assignee Includes [PERSON_NAME] Add filter to this group" at bounding box center [89, 109] width 162 height 133
click at [54, 127] on body "On2Cook India Pvt. Ltd. Contacts People Marketing Workflows Campaigns Sales Pip…" at bounding box center [676, 321] width 1352 height 642
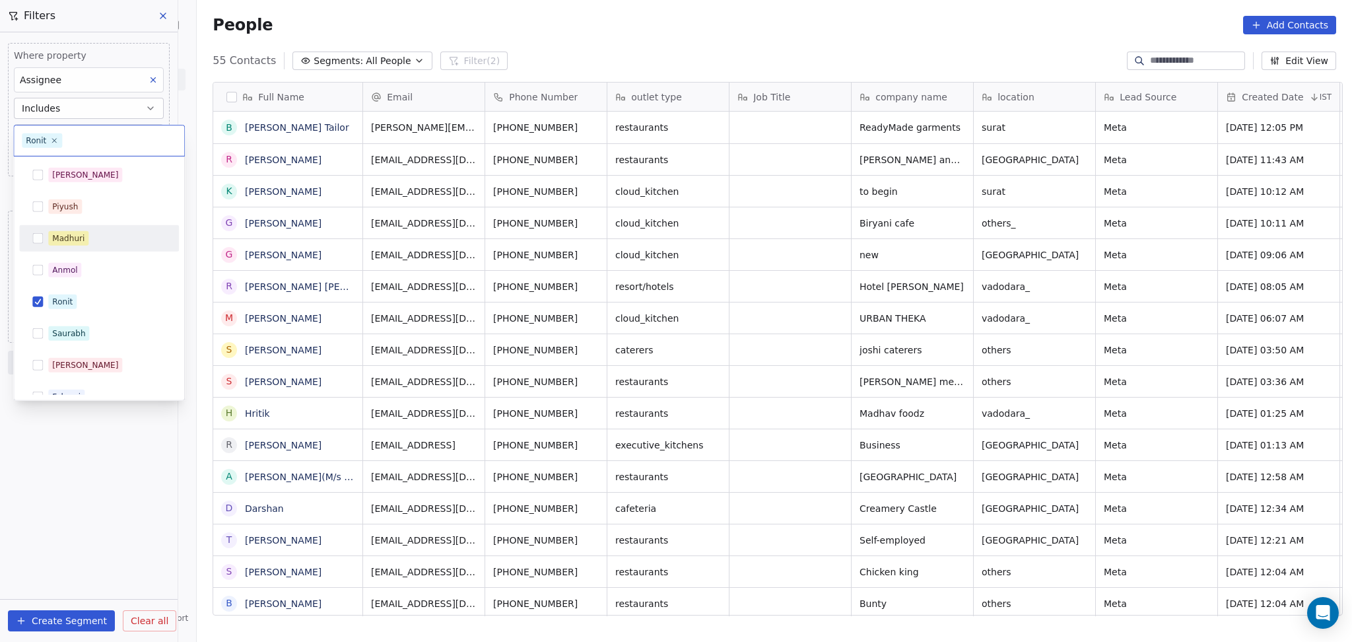
click at [67, 245] on span "Madhuri" at bounding box center [68, 238] width 40 height 15
click at [75, 291] on div "Ronit" at bounding box center [98, 301] width 149 height 21
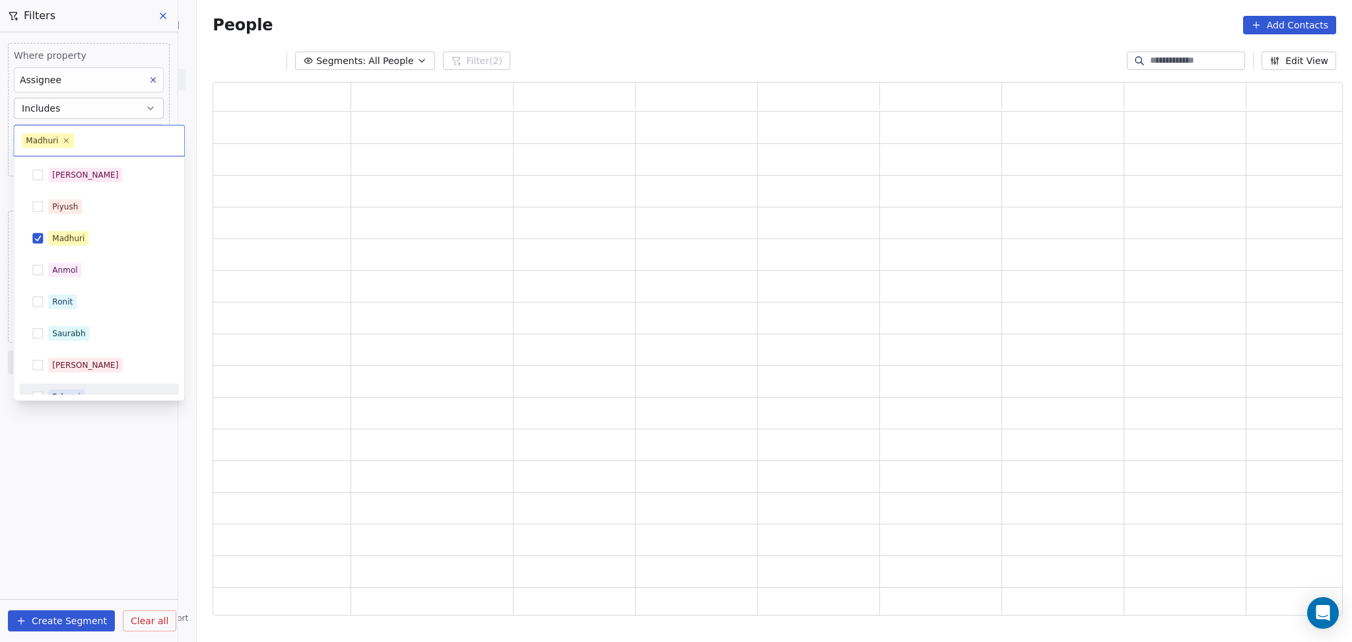
click at [83, 487] on html "On2Cook India Pvt. Ltd. Contacts People Marketing Workflows Campaigns Sales Pip…" at bounding box center [676, 321] width 1352 height 642
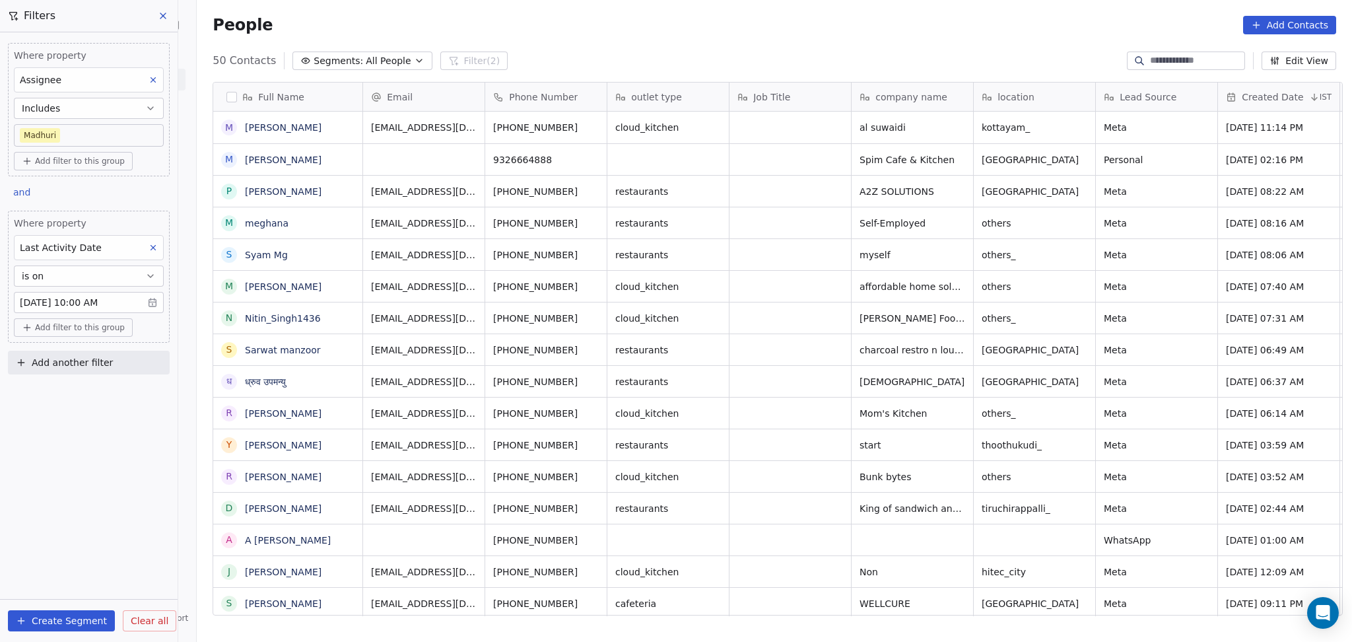
click at [75, 133] on body "On2Cook India Pvt. Ltd. Contacts People Marketing Workflows Campaigns Sales Pip…" at bounding box center [676, 321] width 1352 height 642
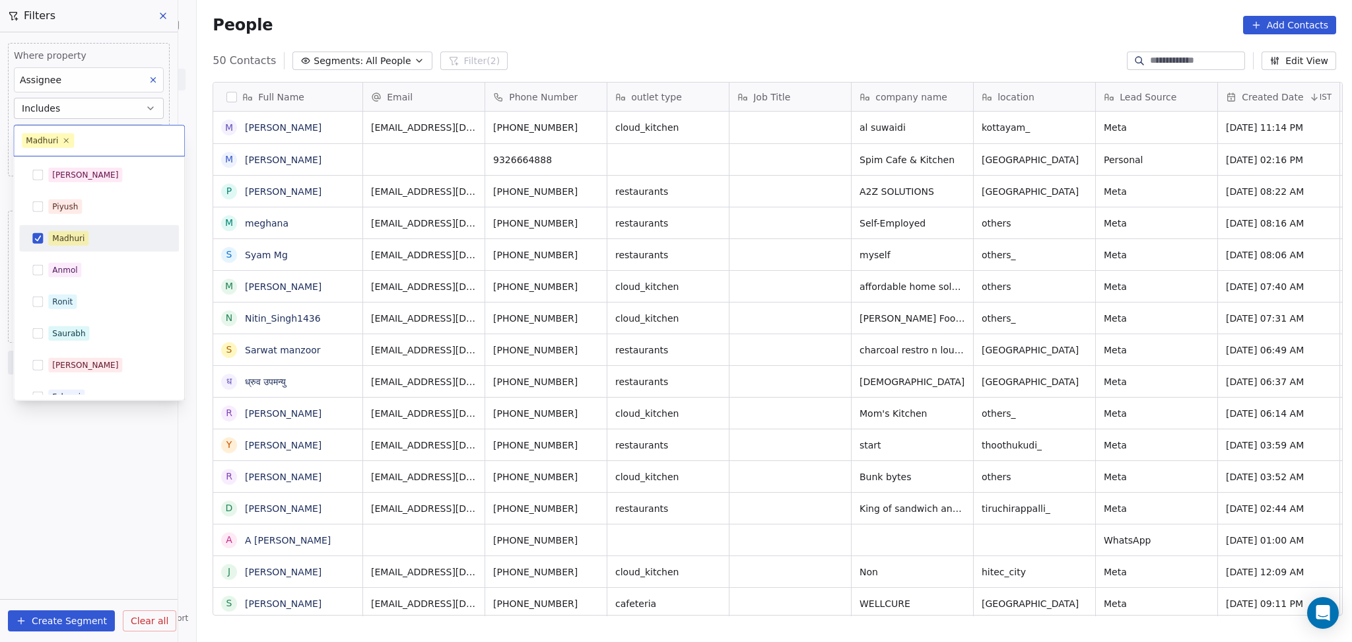
click at [78, 232] on div "Madhuri" at bounding box center [68, 238] width 32 height 12
click at [78, 168] on div "[PERSON_NAME]" at bounding box center [107, 175] width 118 height 15
click at [96, 406] on html "On2Cook India Pvt. Ltd. Contacts People Marketing Workflows Campaigns Sales Pip…" at bounding box center [676, 321] width 1352 height 642
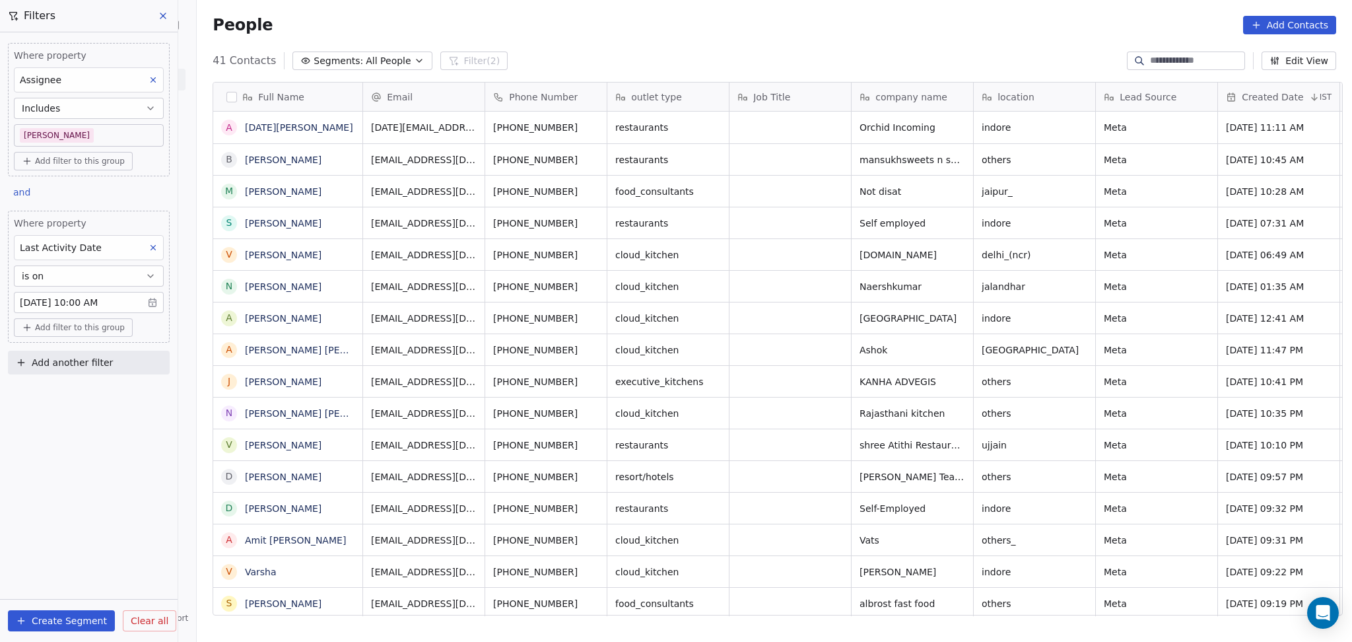
click at [46, 139] on body "On2Cook India Pvt. Ltd. Contacts People Marketing Workflows Campaigns Sales Pip…" at bounding box center [676, 321] width 1352 height 642
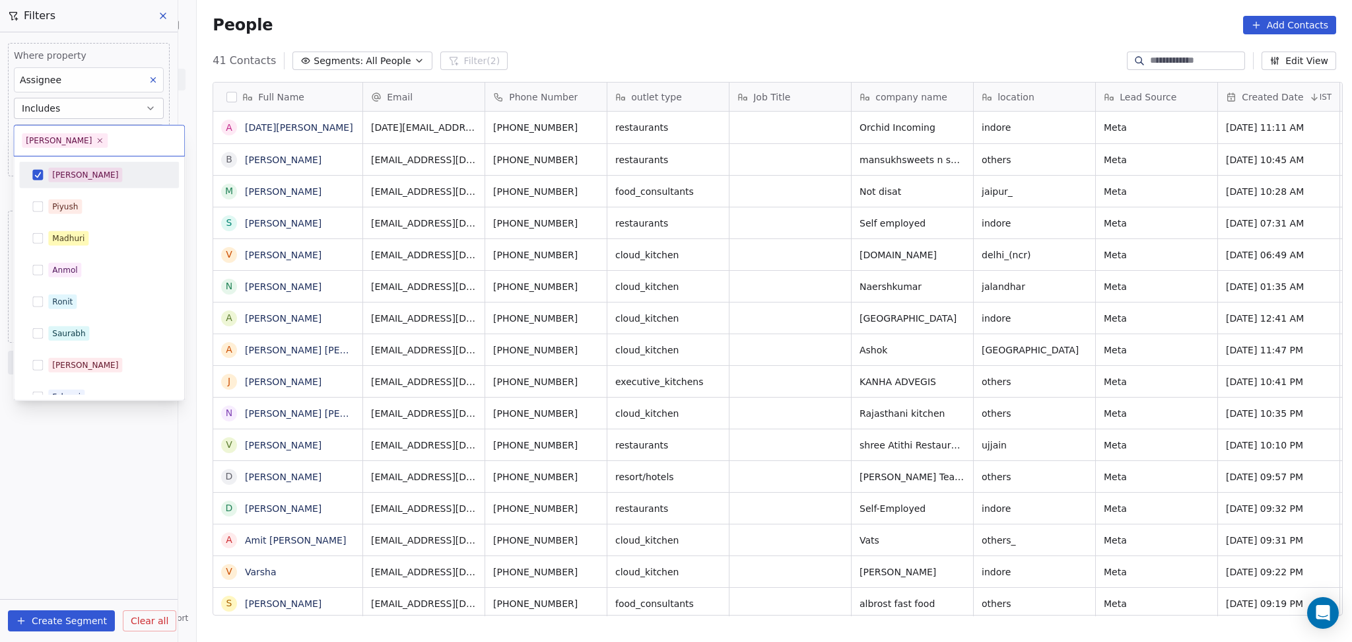
click at [40, 172] on button "Suggestions" at bounding box center [37, 175] width 11 height 11
click at [61, 235] on div "Madhuri" at bounding box center [68, 238] width 32 height 12
click at [114, 442] on html "On2Cook India Pvt. Ltd. Contacts People Marketing Workflows Campaigns Sales Pip…" at bounding box center [676, 321] width 1352 height 642
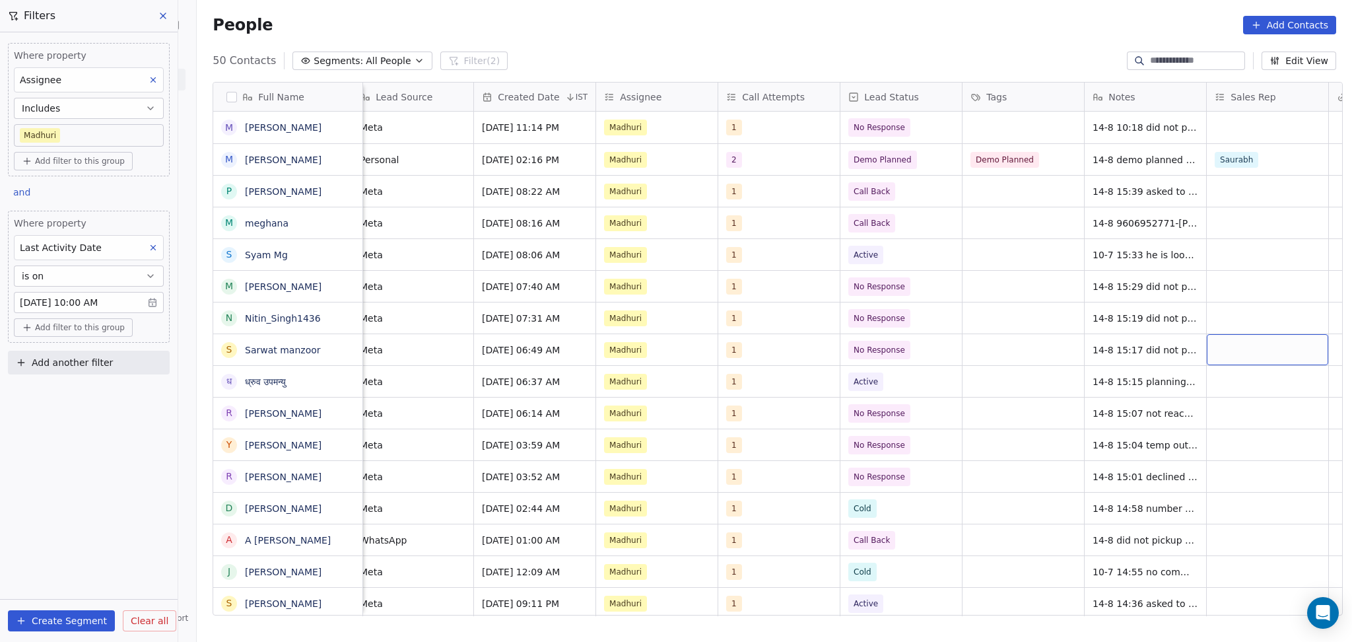
scroll to position [0, 866]
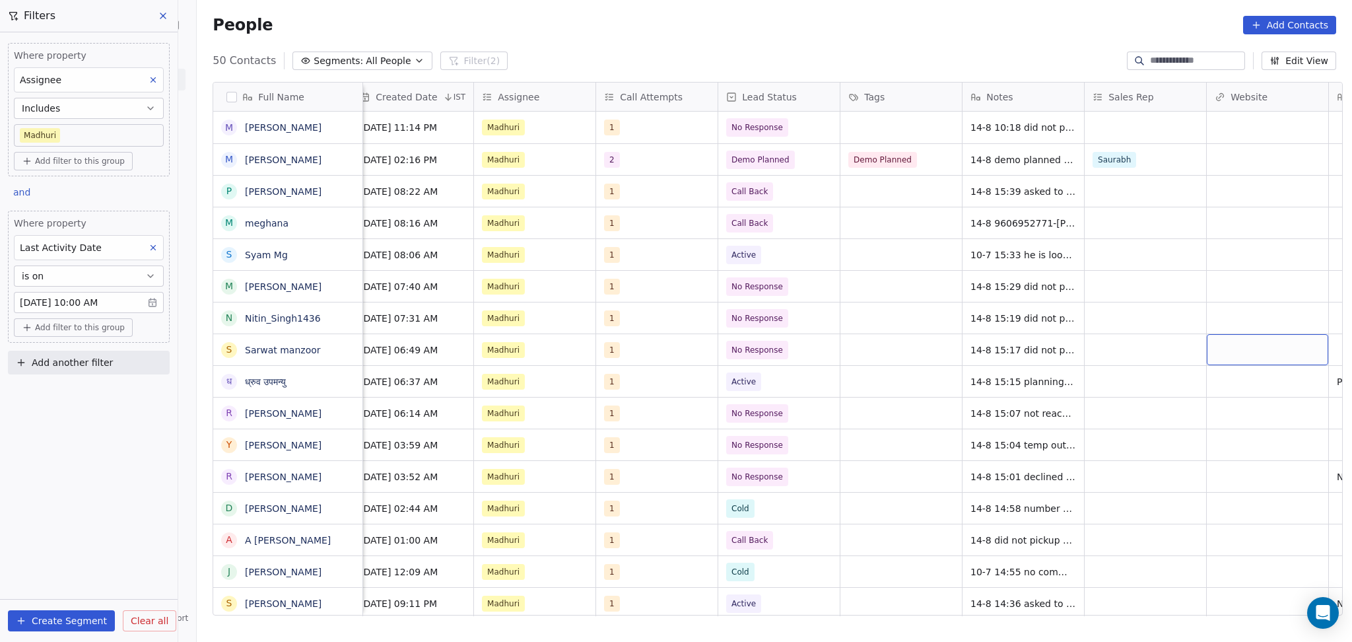
click at [61, 135] on body "On2Cook India Pvt. Ltd. Contacts People Marketing Workflows Campaigns Sales Pip…" at bounding box center [676, 321] width 1352 height 642
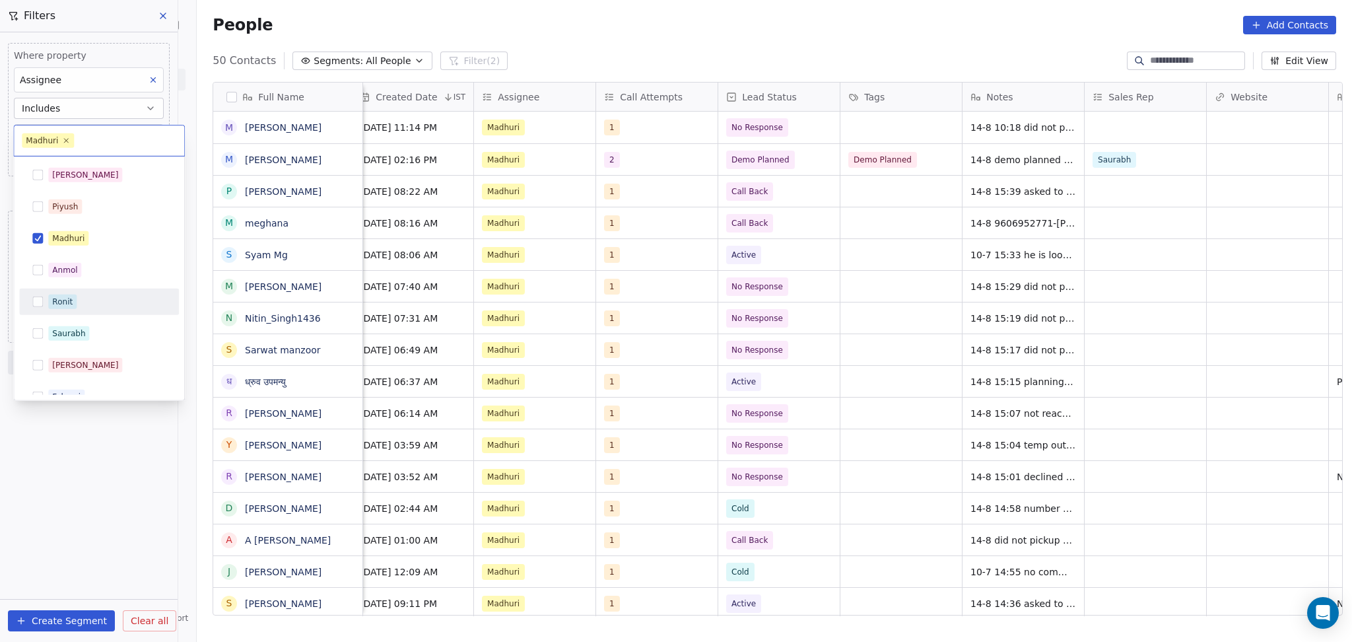
click at [53, 293] on div "Ronit" at bounding box center [98, 301] width 149 height 21
click at [60, 235] on div "Madhuri" at bounding box center [68, 238] width 32 height 12
click at [67, 539] on html "On2Cook India Pvt. Ltd. Contacts People Marketing Workflows Campaigns Sales Pip…" at bounding box center [676, 321] width 1352 height 642
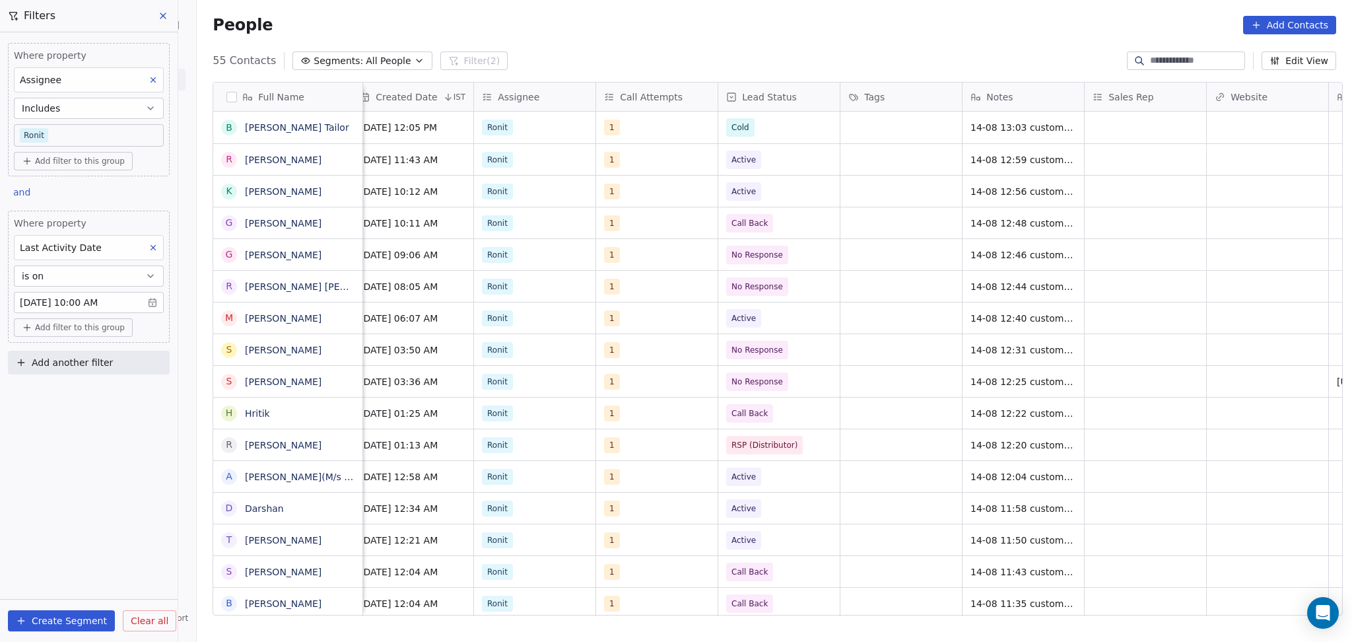
click at [71, 362] on span "Add another filter" at bounding box center [72, 363] width 81 height 14
click at [77, 390] on span "Contact properties" at bounding box center [65, 394] width 86 height 14
type input "****"
click at [114, 488] on div "Lead Status" at bounding box center [89, 483] width 134 height 13
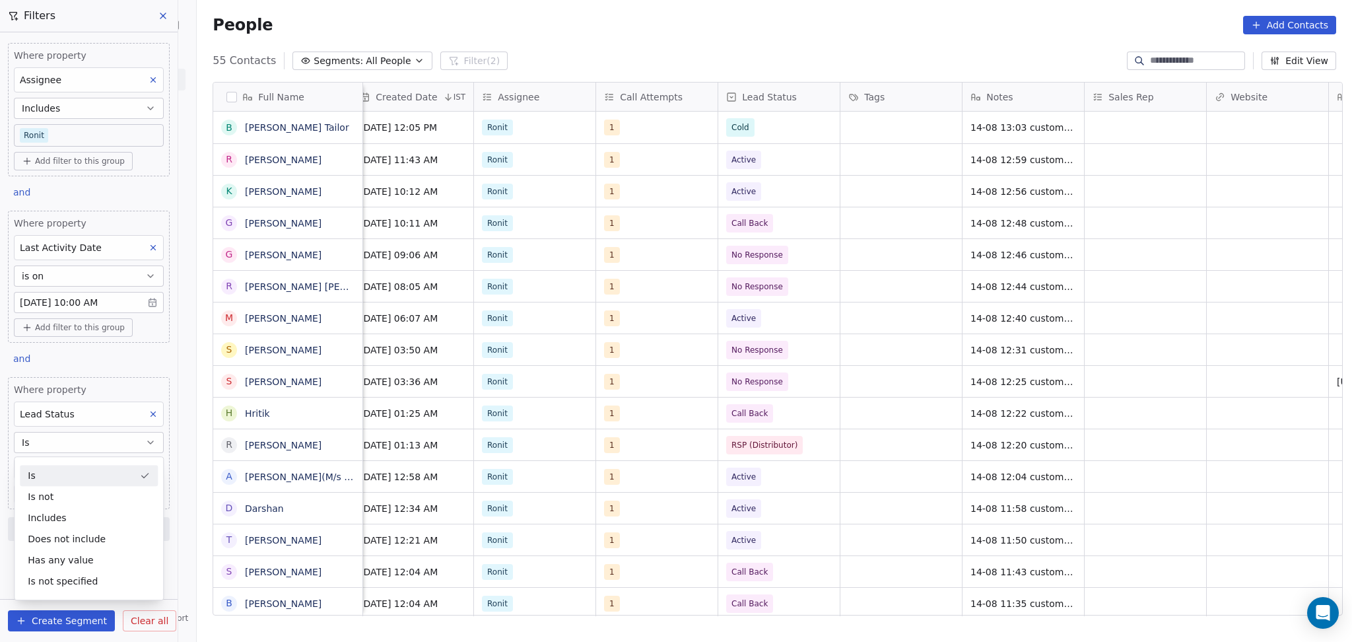
click at [71, 467] on div "Is" at bounding box center [89, 475] width 138 height 21
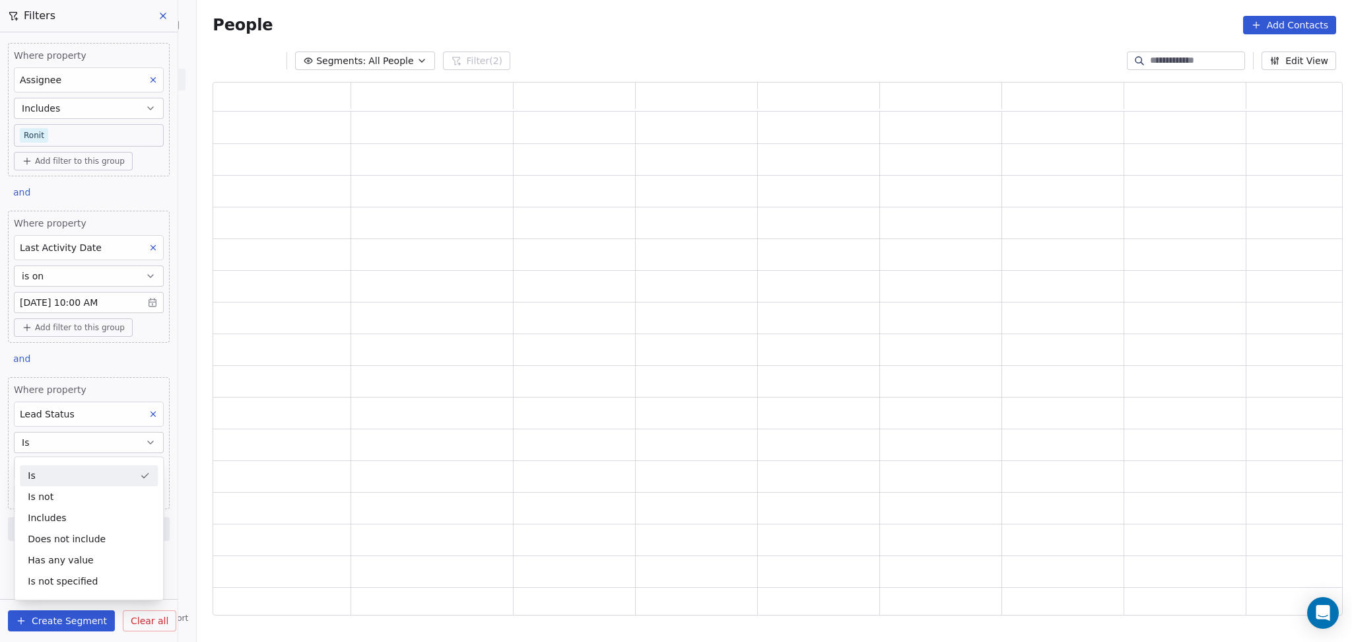
scroll to position [520, 1116]
click at [71, 467] on body "On2Cook India Pvt. Ltd. Contacts People Marketing Workflows Campaigns Sales Pip…" at bounding box center [676, 321] width 1352 height 642
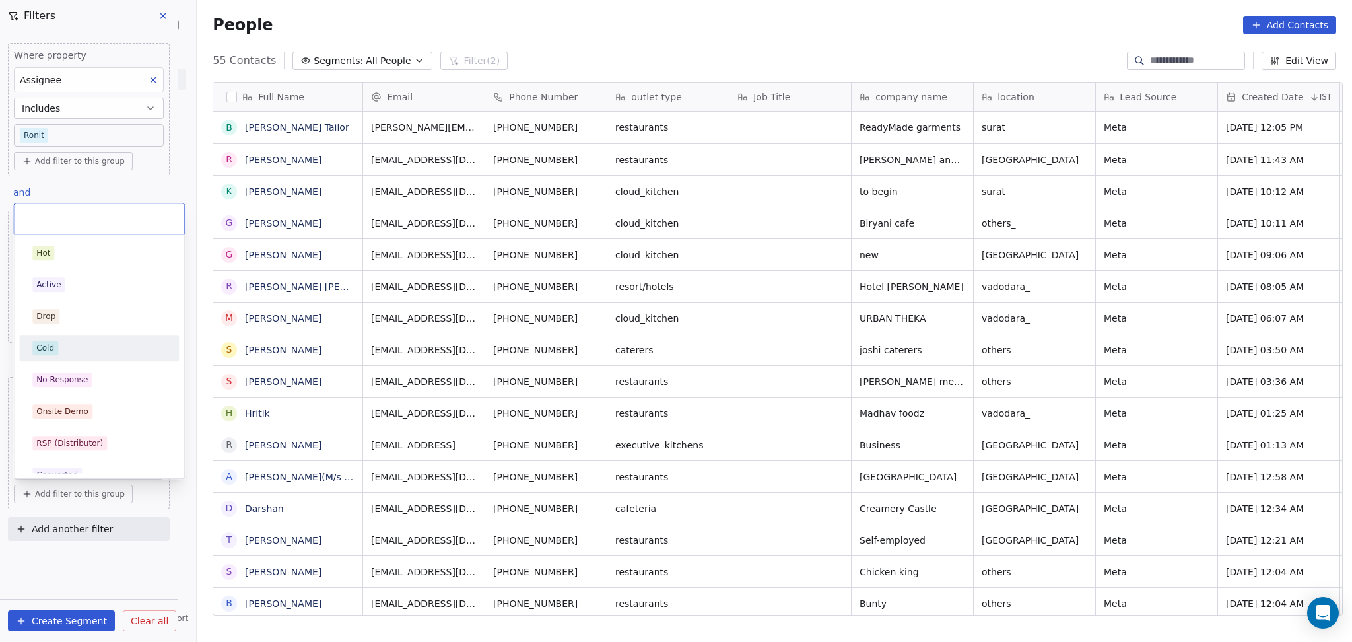
scroll to position [551, 1148]
click at [67, 378] on div "No Response" at bounding box center [61, 380] width 51 height 12
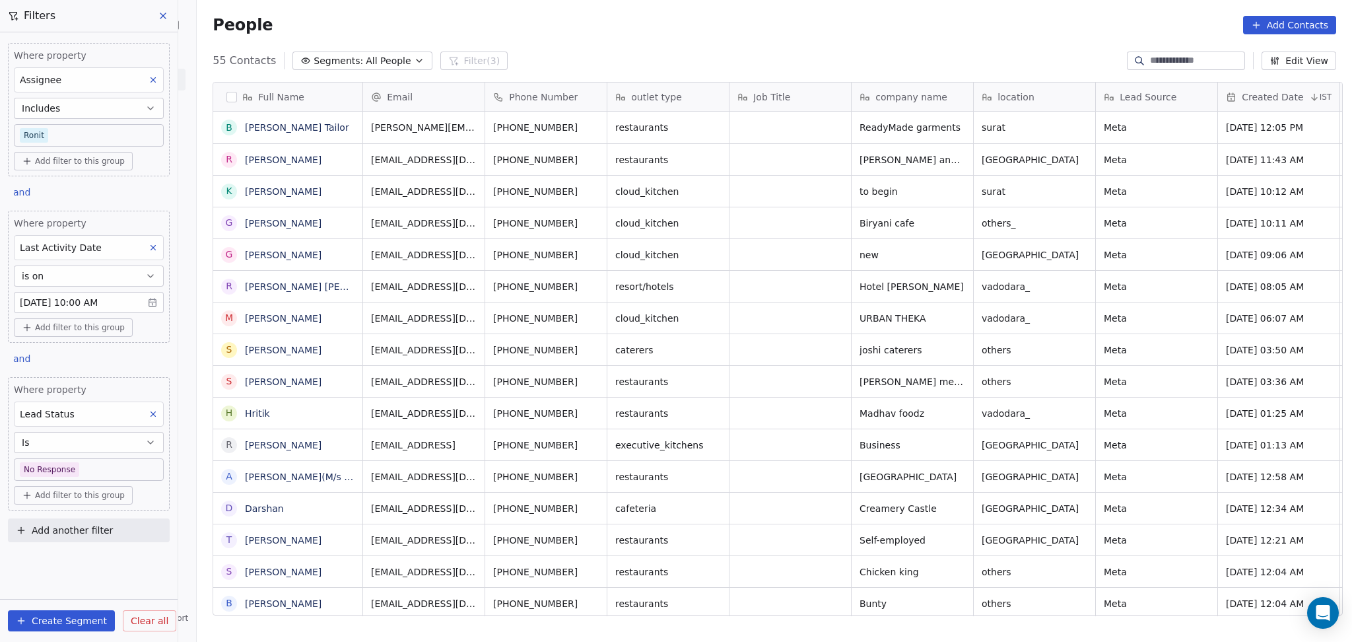
click at [640, 44] on div "People Add Contacts" at bounding box center [774, 25] width 1155 height 50
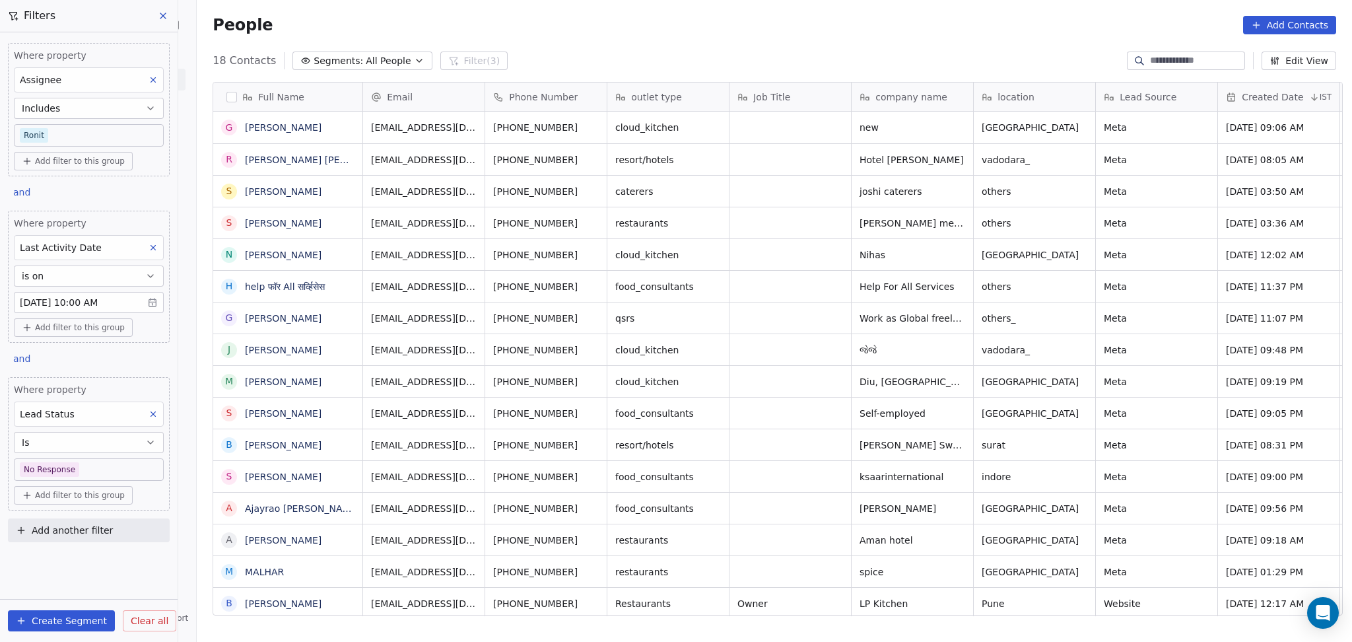
click at [156, 412] on icon at bounding box center [153, 413] width 9 height 9
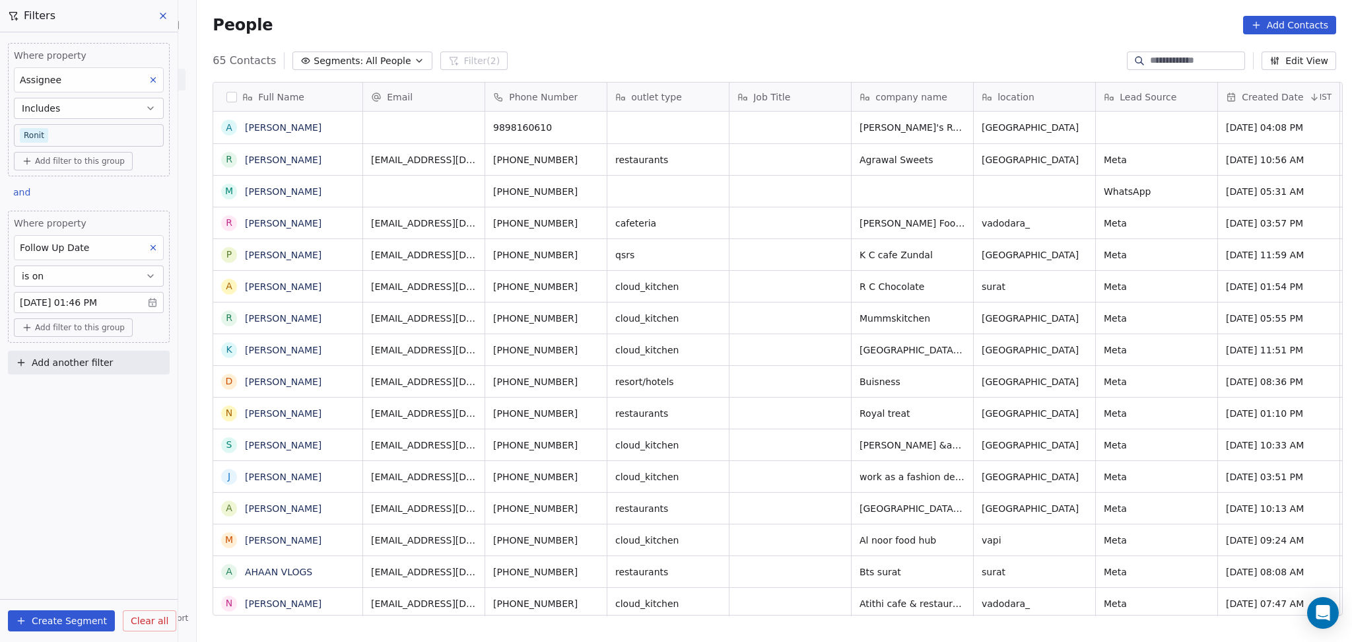
scroll to position [551, 1148]
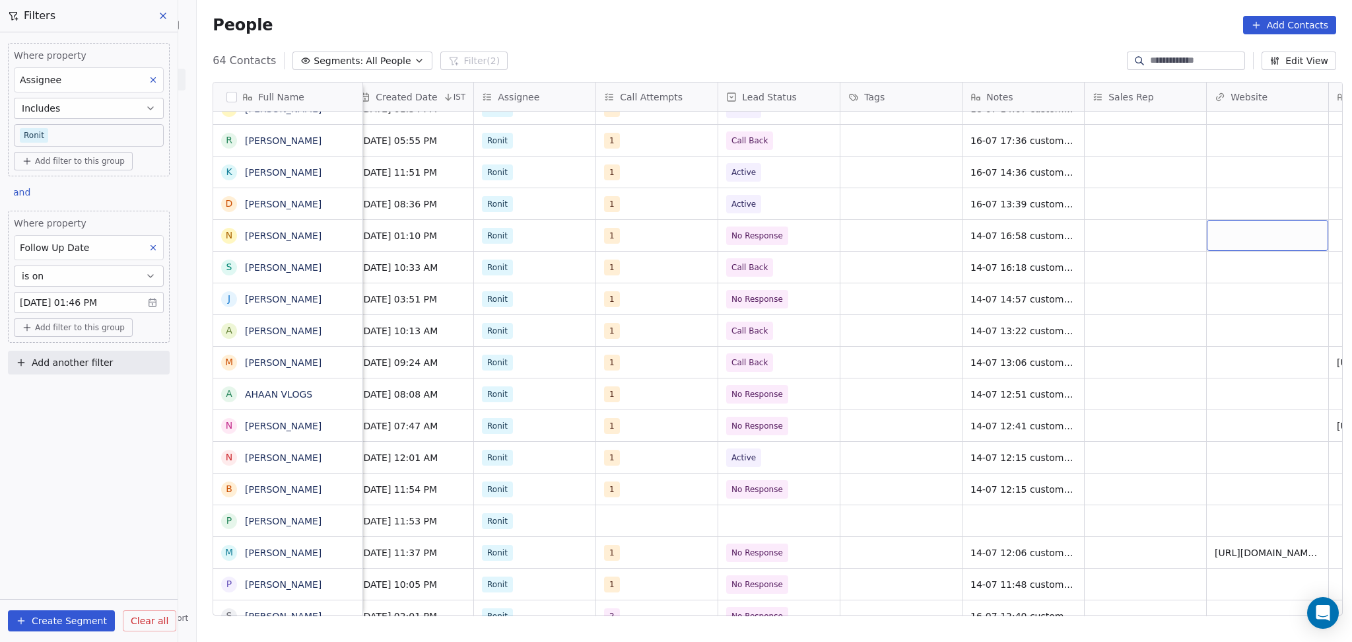
scroll to position [2, 988]
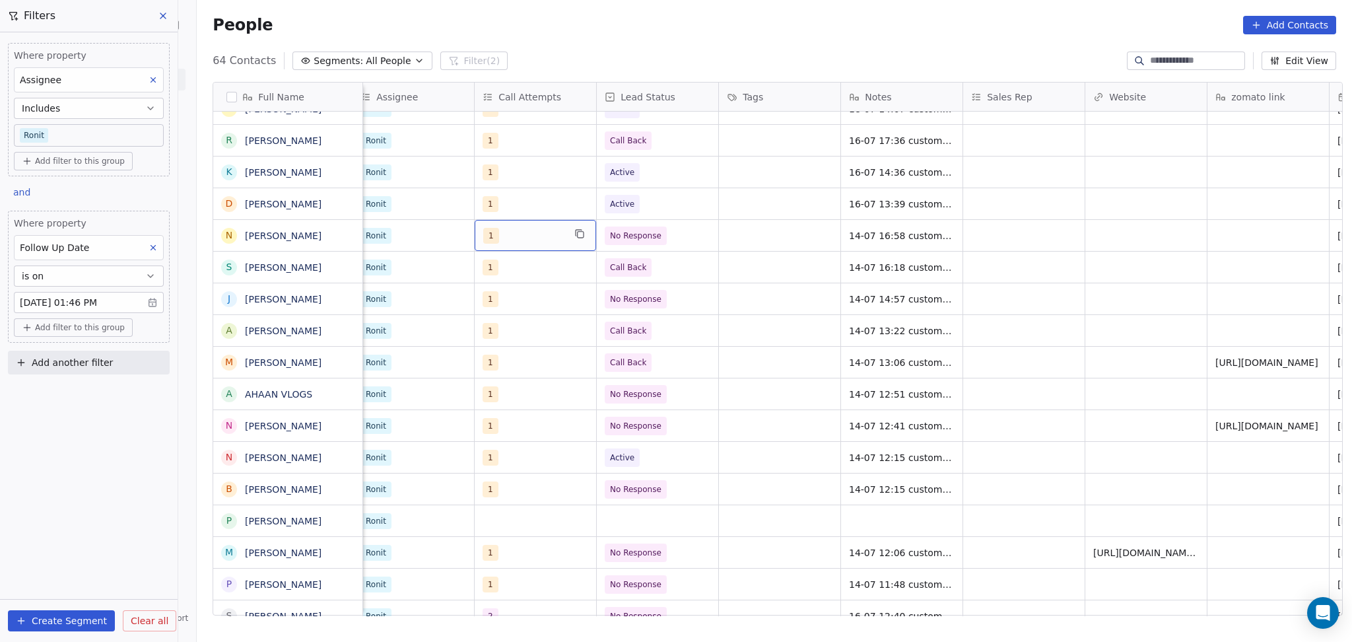
click at [524, 236] on div "1" at bounding box center [523, 236] width 81 height 16
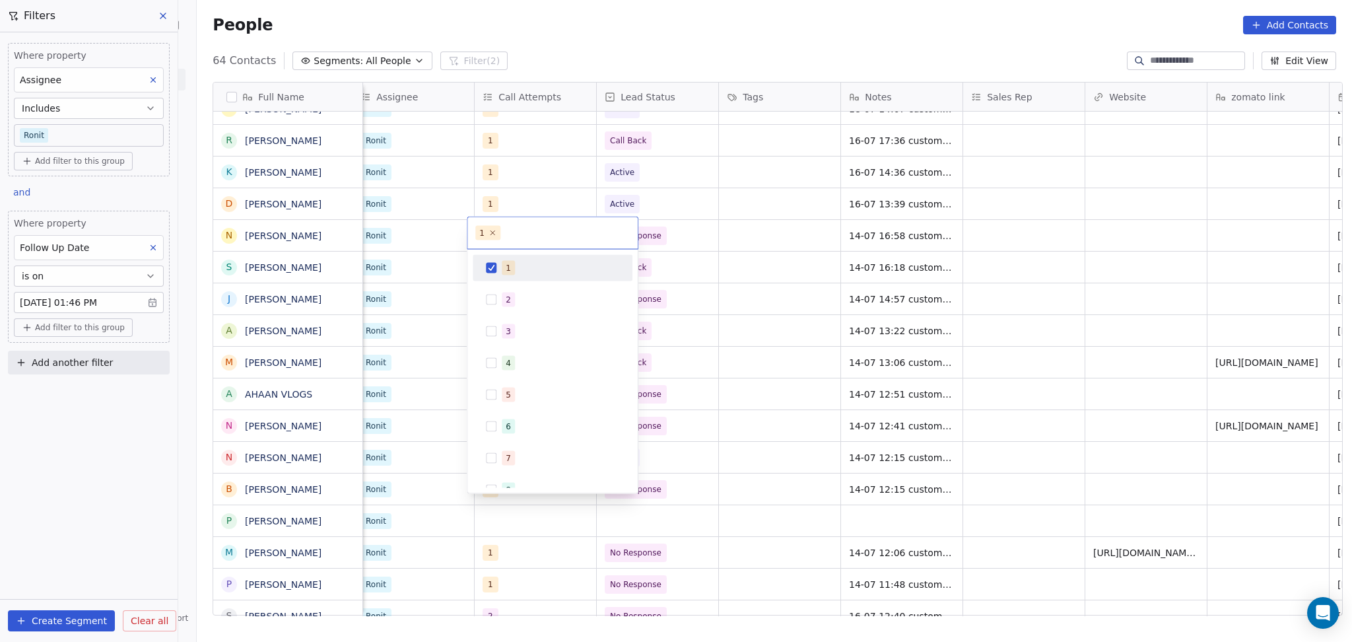
click at [519, 286] on div "1 2 3 4 5 6 7 8 9 10" at bounding box center [553, 411] width 160 height 312
click at [518, 292] on div "2" at bounding box center [561, 299] width 118 height 15
click at [518, 261] on div "1" at bounding box center [561, 268] width 118 height 15
click at [812, 268] on html "On2Cook India Pvt. Ltd. Contacts People Marketing Workflows Campaigns Sales Pip…" at bounding box center [676, 321] width 1352 height 642
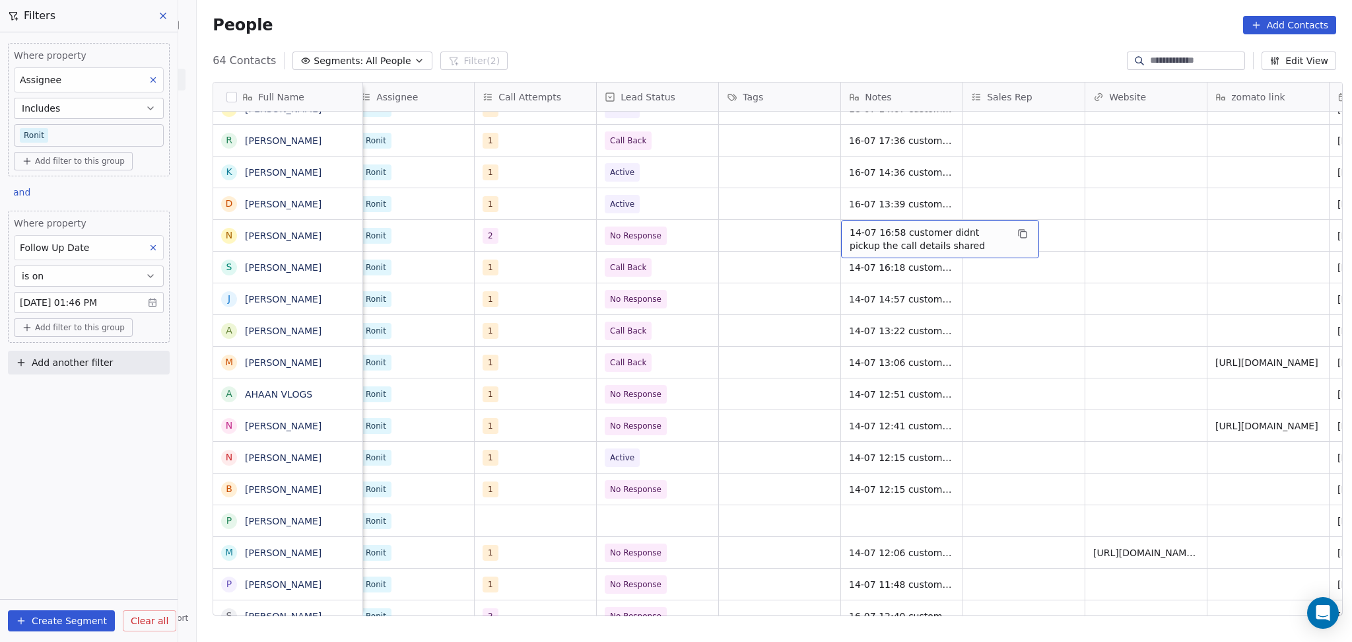
click at [929, 228] on span "14-07 16:58 customer didnt pickup the call details shared" at bounding box center [928, 239] width 157 height 26
click at [537, 235] on html "On2Cook India Pvt. Ltd. Contacts People Marketing Workflows Campaigns Sales Pip…" at bounding box center [676, 321] width 1352 height 642
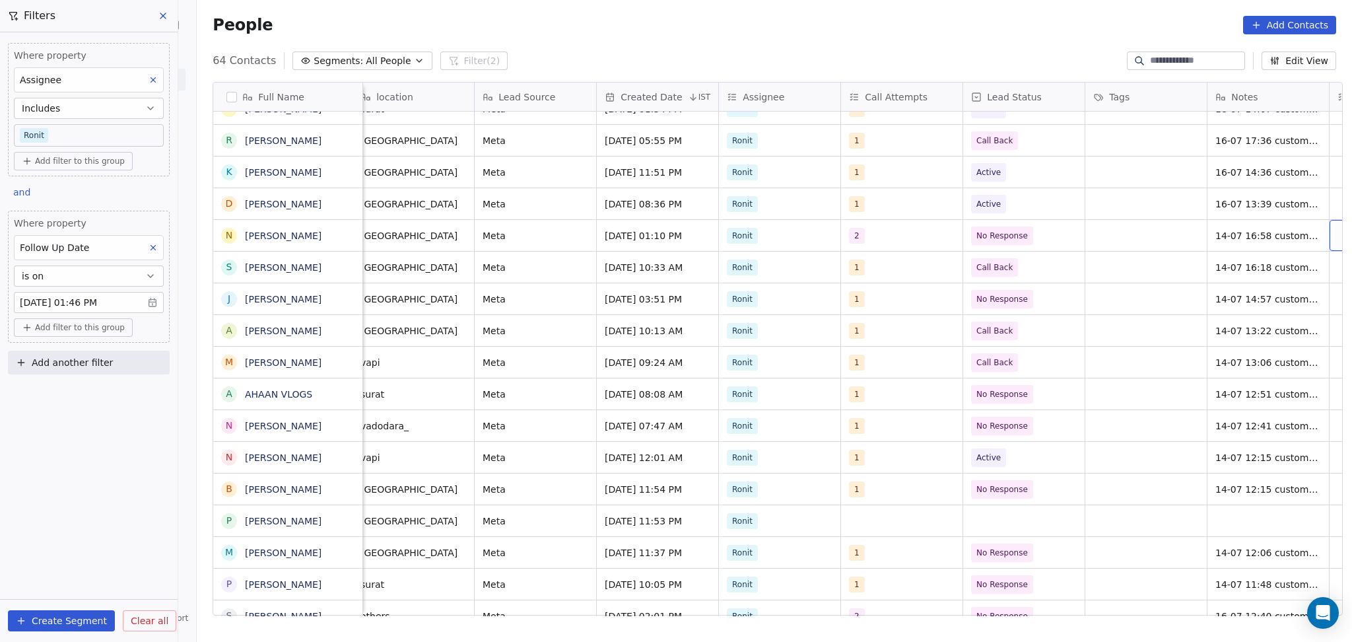
scroll to position [2, 744]
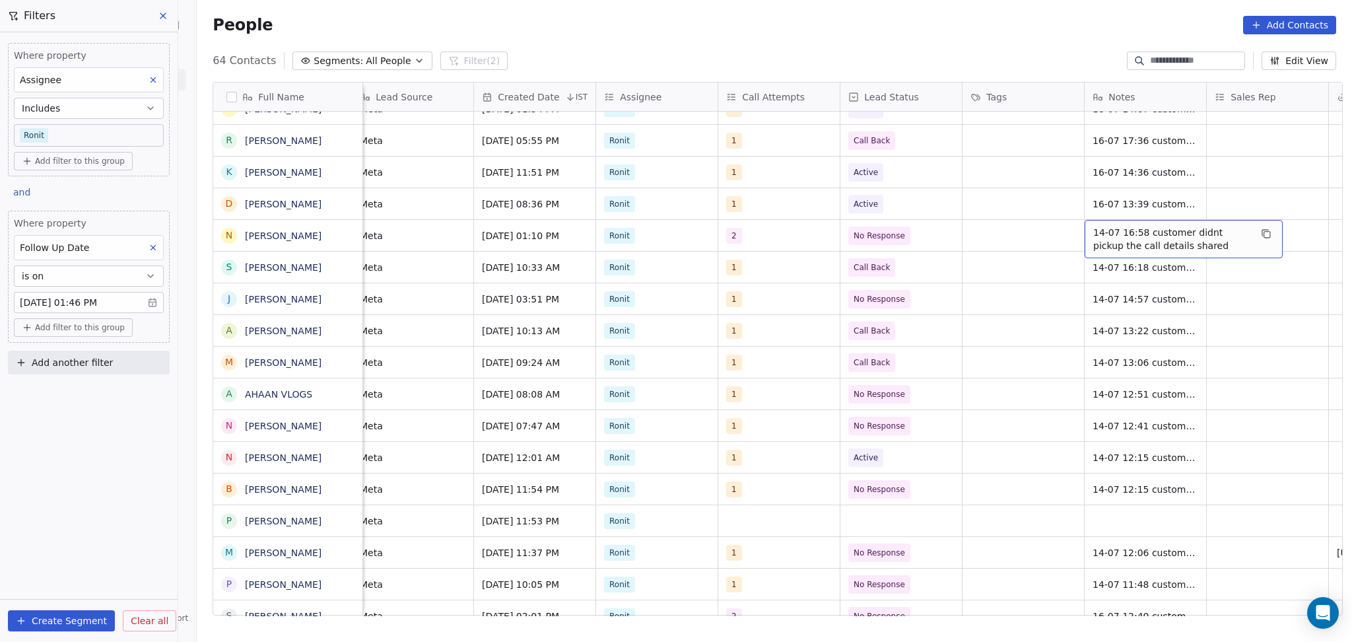
click at [1085, 232] on div "14-07 16:58 customer didnt pickup the call details shared" at bounding box center [1184, 239] width 198 height 38
click at [1081, 232] on textarea "**********" at bounding box center [1177, 238] width 197 height 41
type textarea "**********"
click at [976, 224] on html "On2Cook India Pvt. Ltd. Contacts People Marketing Workflows Campaigns Sales Pip…" at bounding box center [676, 321] width 1352 height 642
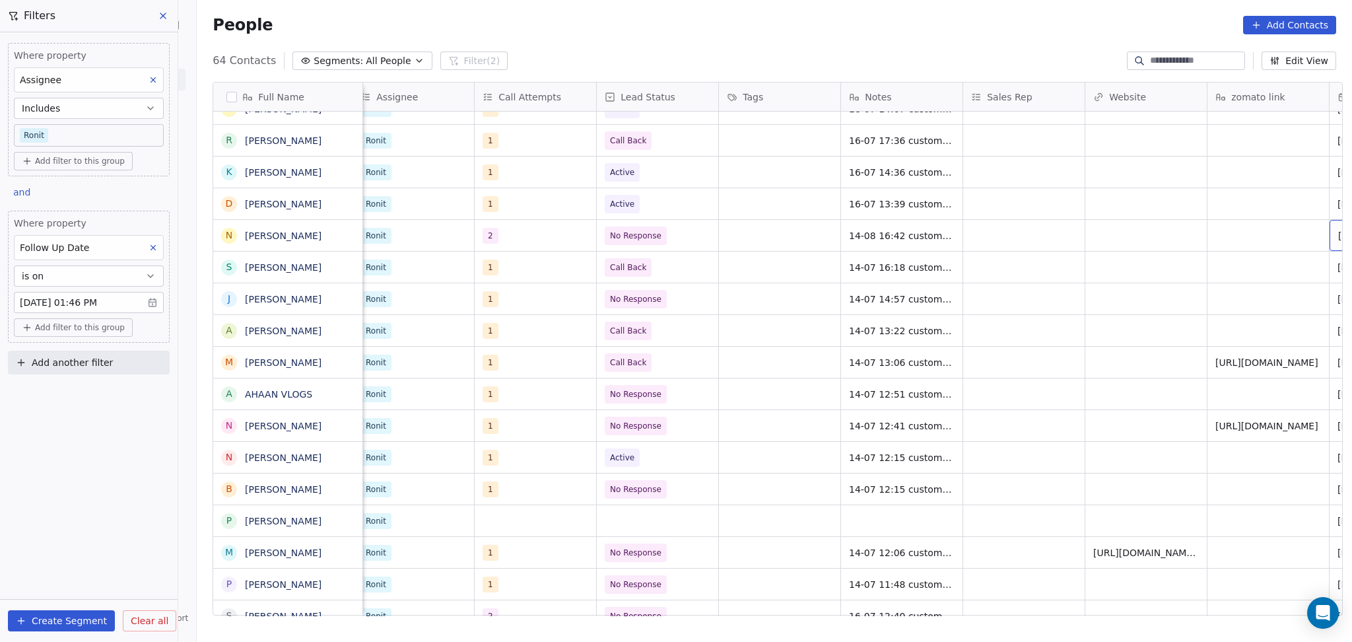
scroll to position [2, 1232]
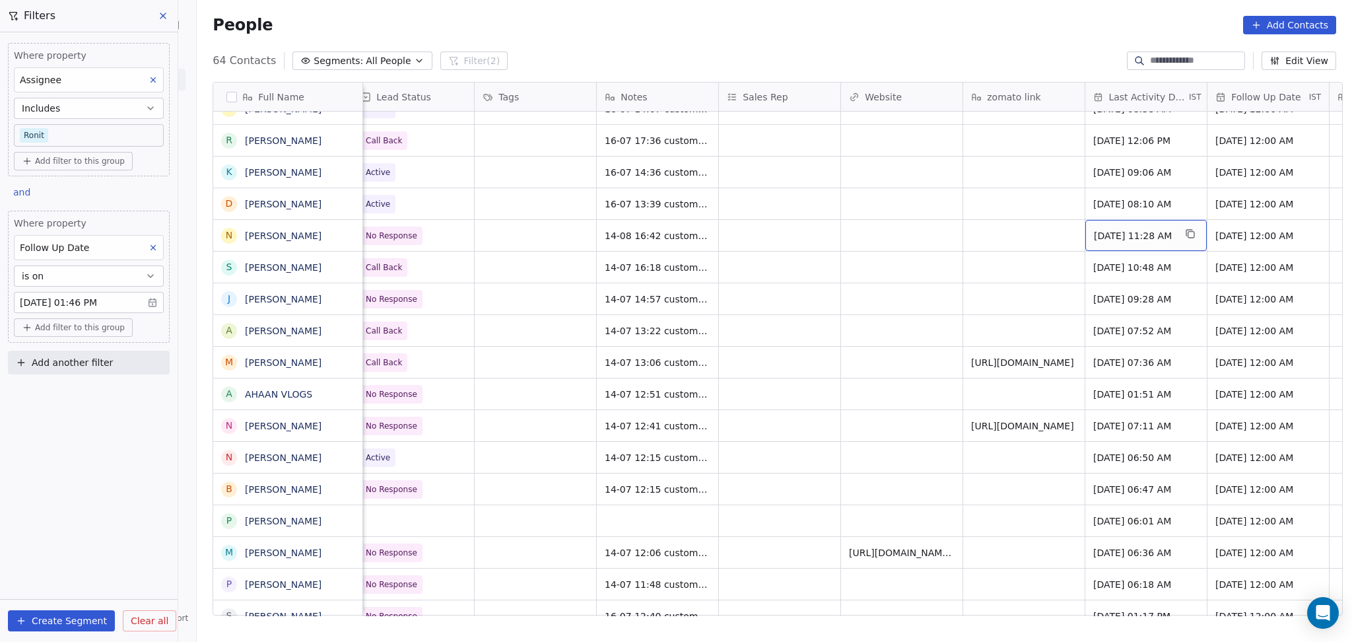
click at [1120, 235] on span "[DATE] 11:28 AM" at bounding box center [1134, 235] width 81 height 13
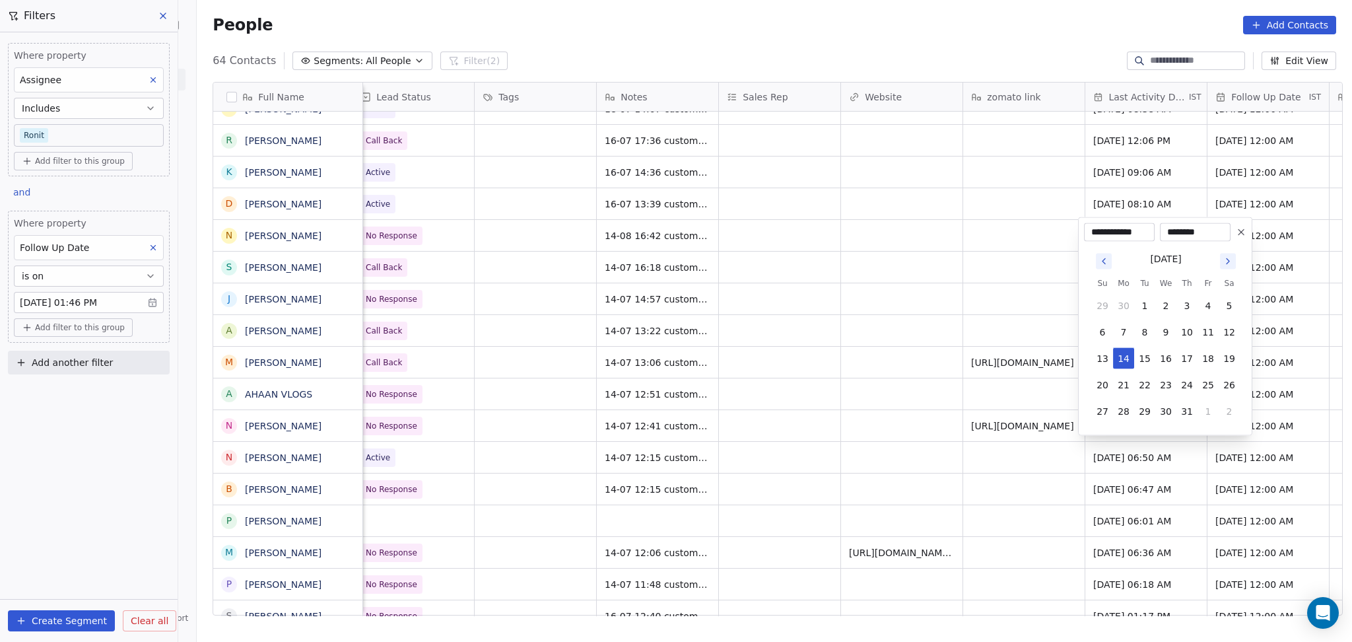
click at [1225, 265] on icon "Go to next month" at bounding box center [1228, 261] width 11 height 11
drag, startPoint x: 1183, startPoint y: 364, endPoint x: 1166, endPoint y: 364, distance: 16.5
click at [1184, 364] on button "14" at bounding box center [1186, 358] width 21 height 21
type input "**********"
click at [834, 319] on html "On2Cook India Pvt. Ltd. Contacts People Marketing Workflows Campaigns Sales Pip…" at bounding box center [676, 321] width 1352 height 642
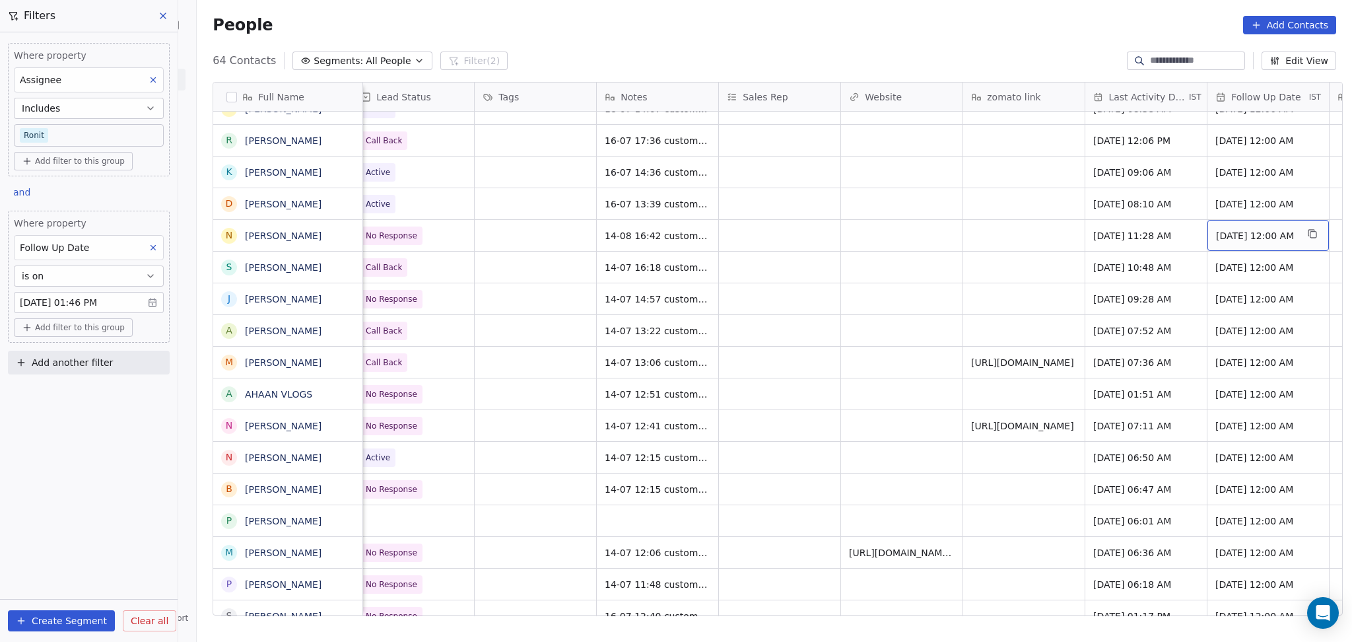
click at [1295, 232] on span "[DATE] 12:00 AM" at bounding box center [1256, 235] width 81 height 13
click at [1249, 238] on span "[DATE] 12:00 AM" at bounding box center [1256, 235] width 81 height 13
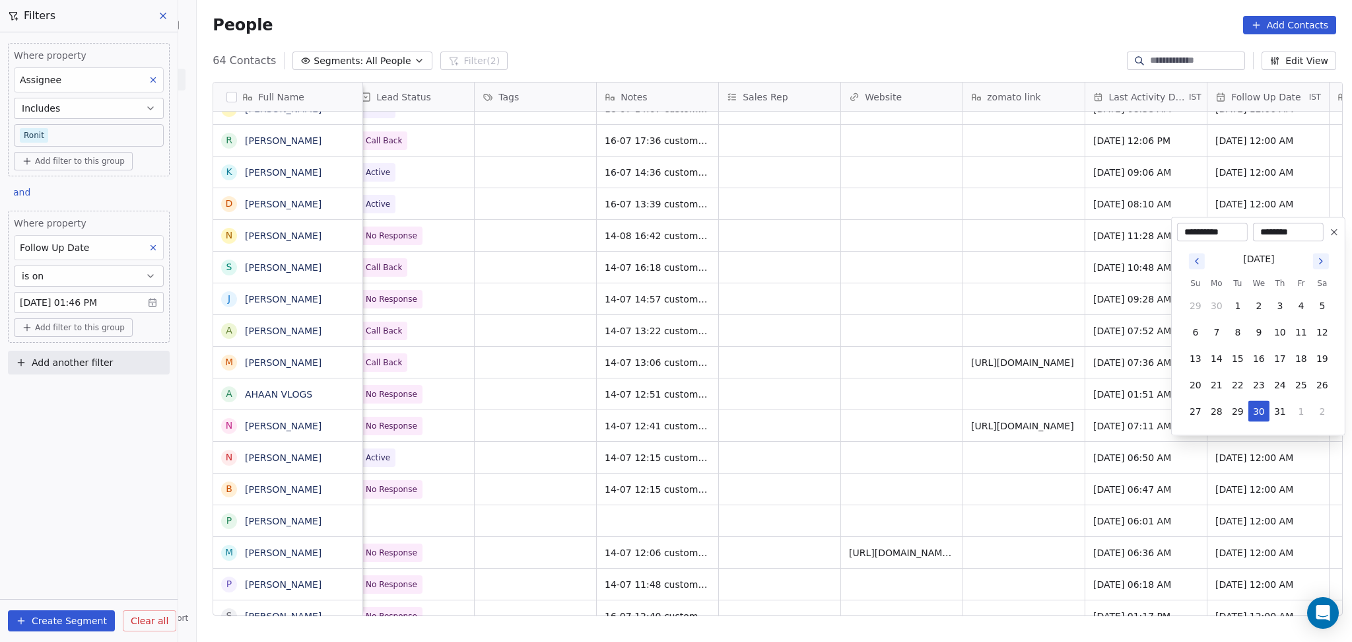
click at [1323, 263] on icon "Go to next month" at bounding box center [1321, 261] width 11 height 11
click at [1252, 392] on button "20" at bounding box center [1258, 384] width 21 height 21
type input "**********"
click at [951, 343] on html "On2Cook India Pvt. Ltd. Contacts People Marketing Workflows Campaigns Sales Pip…" at bounding box center [676, 321] width 1352 height 642
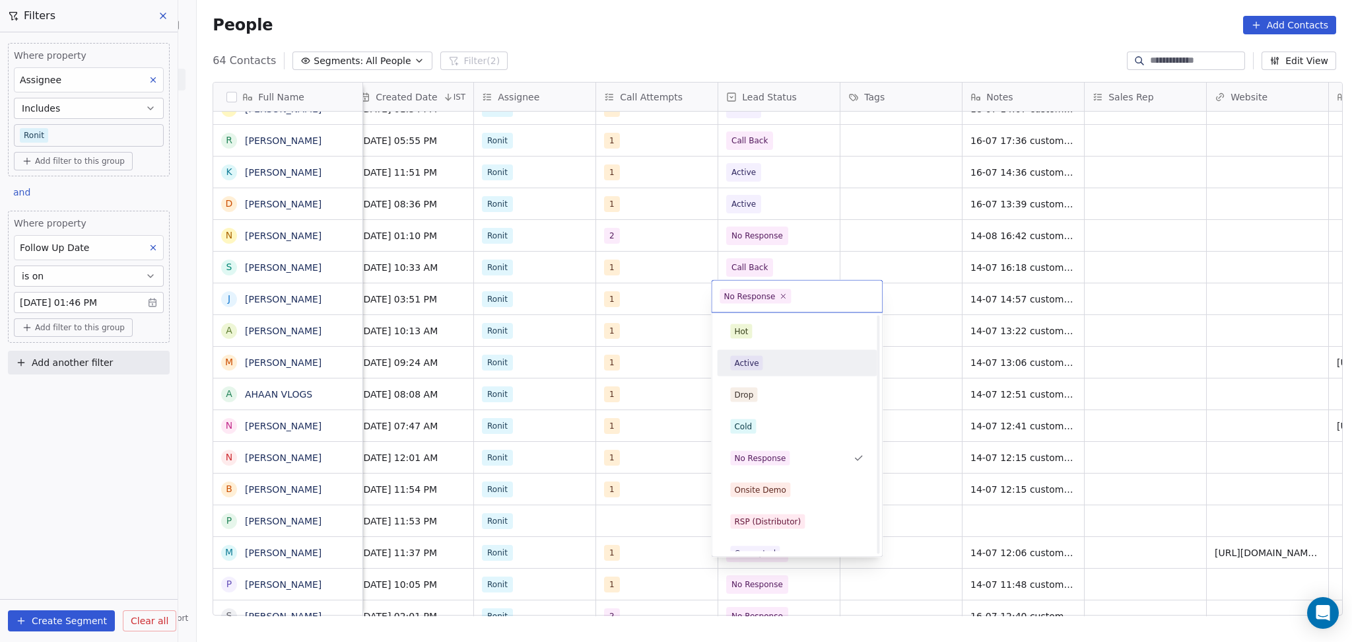
scroll to position [88, 0]
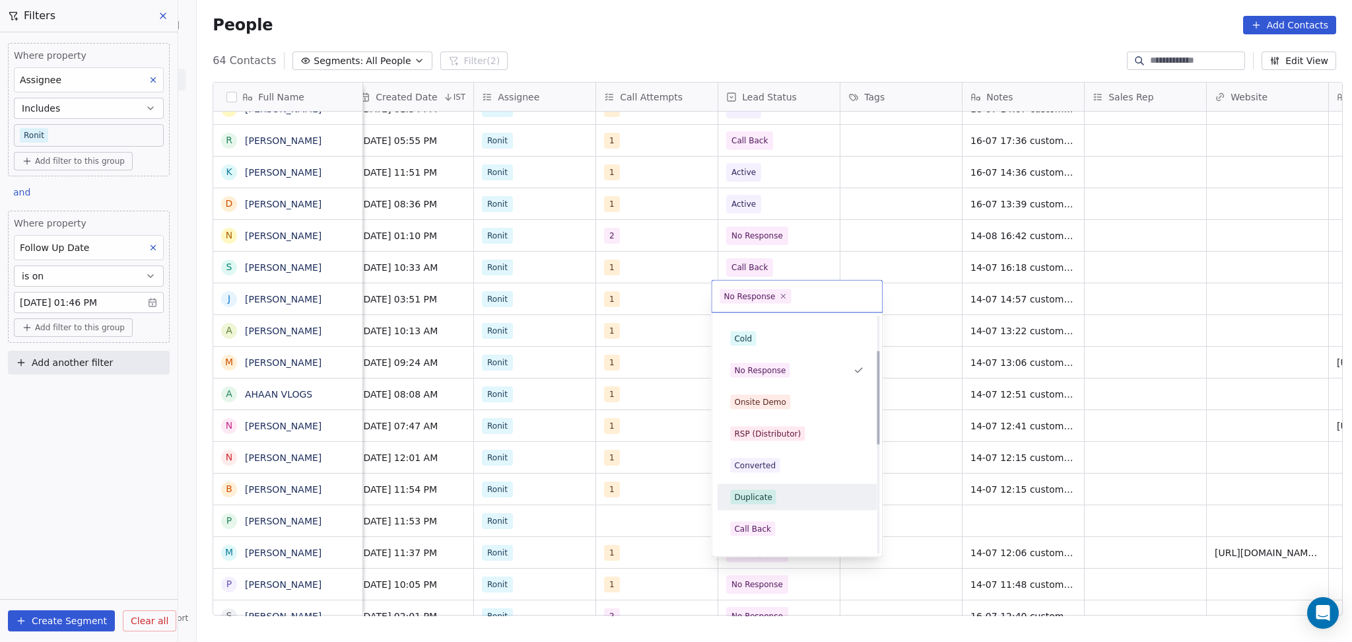
click at [772, 521] on div "Call Back" at bounding box center [796, 528] width 133 height 15
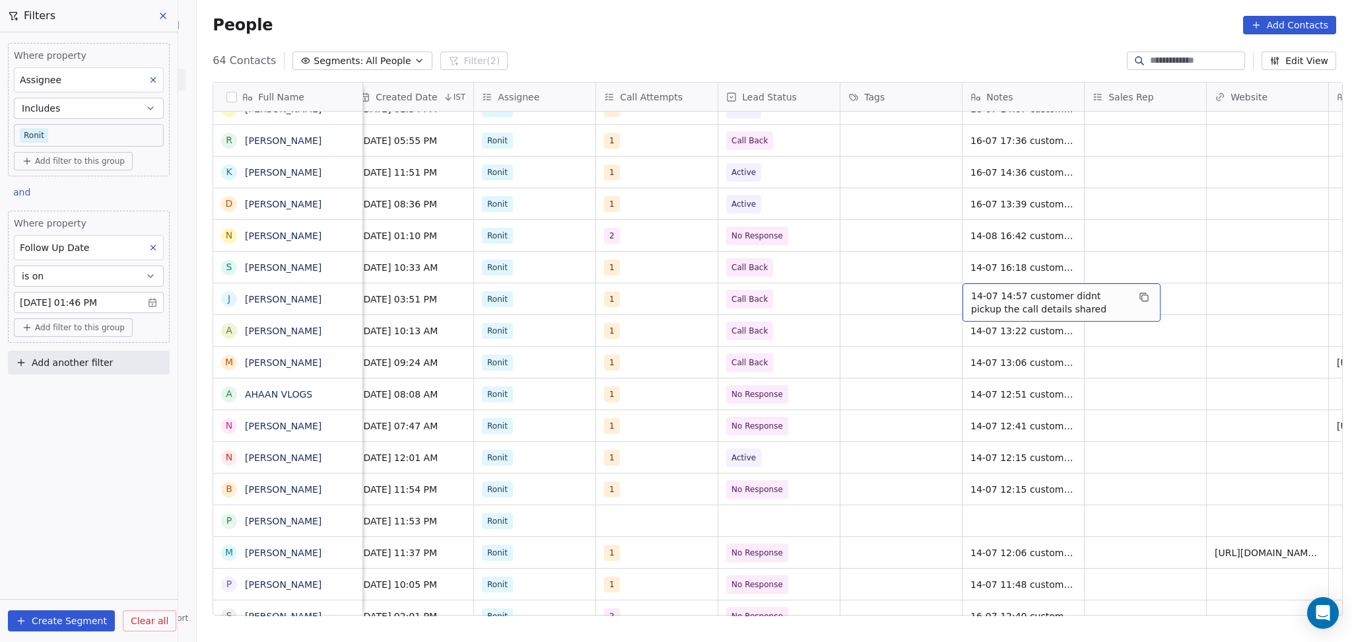
click at [971, 300] on span "14-07 14:57 customer didnt pickup the call details shared" at bounding box center [1049, 302] width 157 height 26
click at [957, 292] on textarea "**********" at bounding box center [1055, 301] width 197 height 41
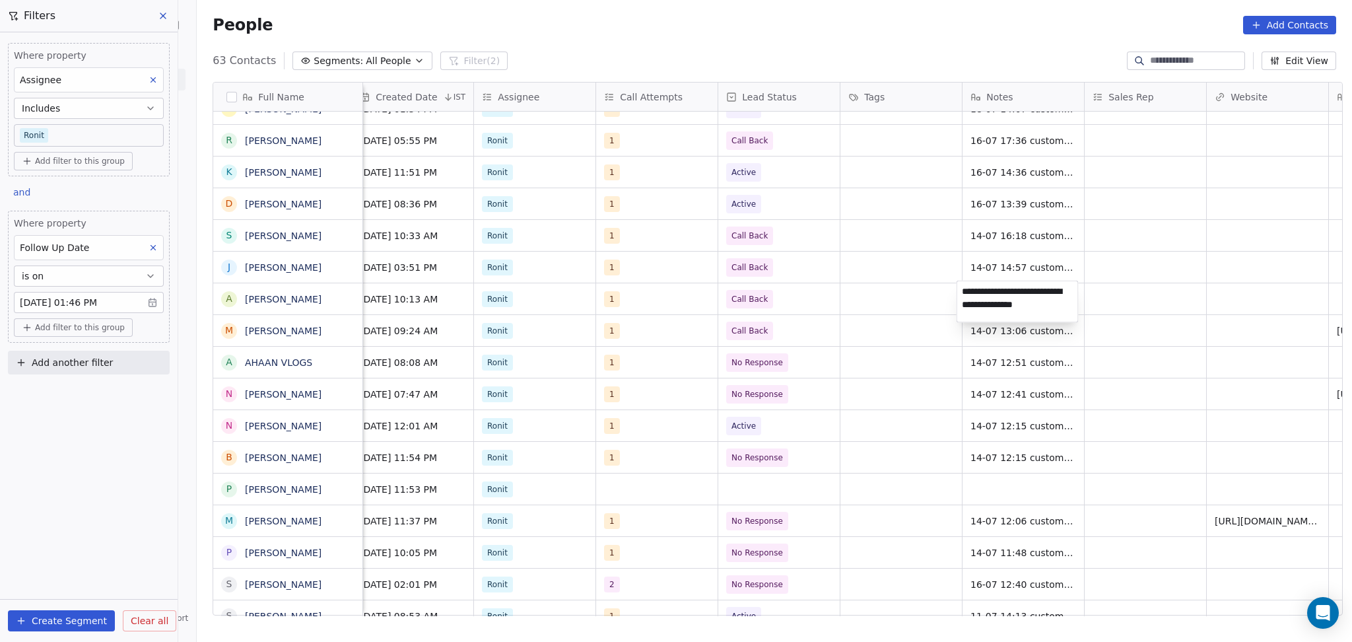
type textarea "**********"
click at [769, 341] on html "On2Cook India Pvt. Ltd. Contacts People Marketing Workflows Campaigns Sales Pip…" at bounding box center [676, 321] width 1352 height 642
click at [994, 267] on span "14-07 14:57 customer didnt pickup the call details shared" at bounding box center [1049, 270] width 157 height 26
click at [962, 257] on textarea "**********" at bounding box center [1055, 270] width 197 height 41
type textarea "**********"
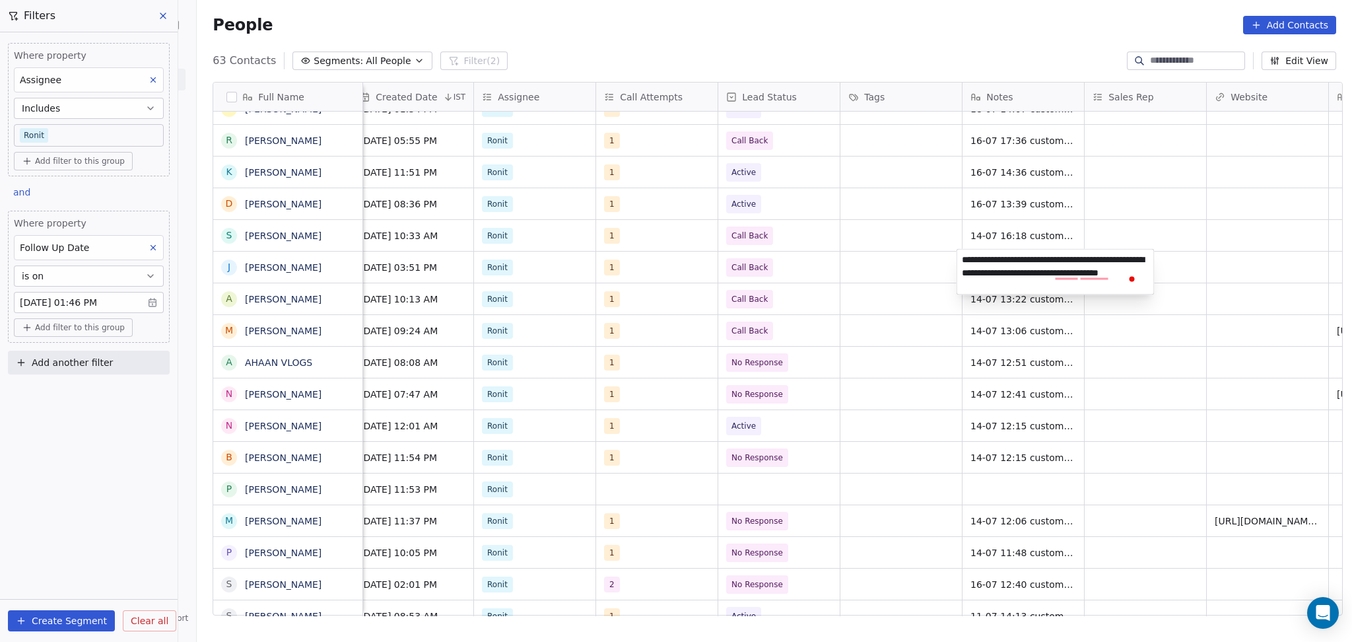
click at [1236, 267] on html "On2Cook India Pvt. Ltd. Contacts People Marketing Workflows Campaigns Sales Pip…" at bounding box center [676, 321] width 1352 height 642
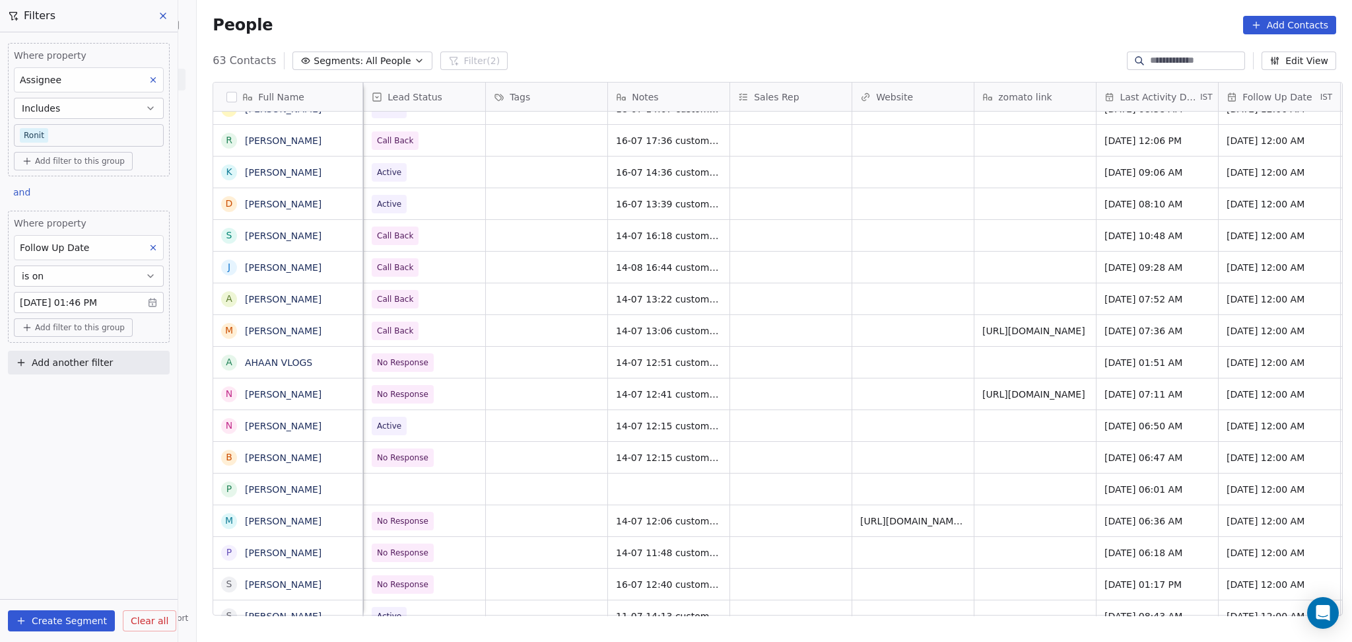
scroll to position [2, 977]
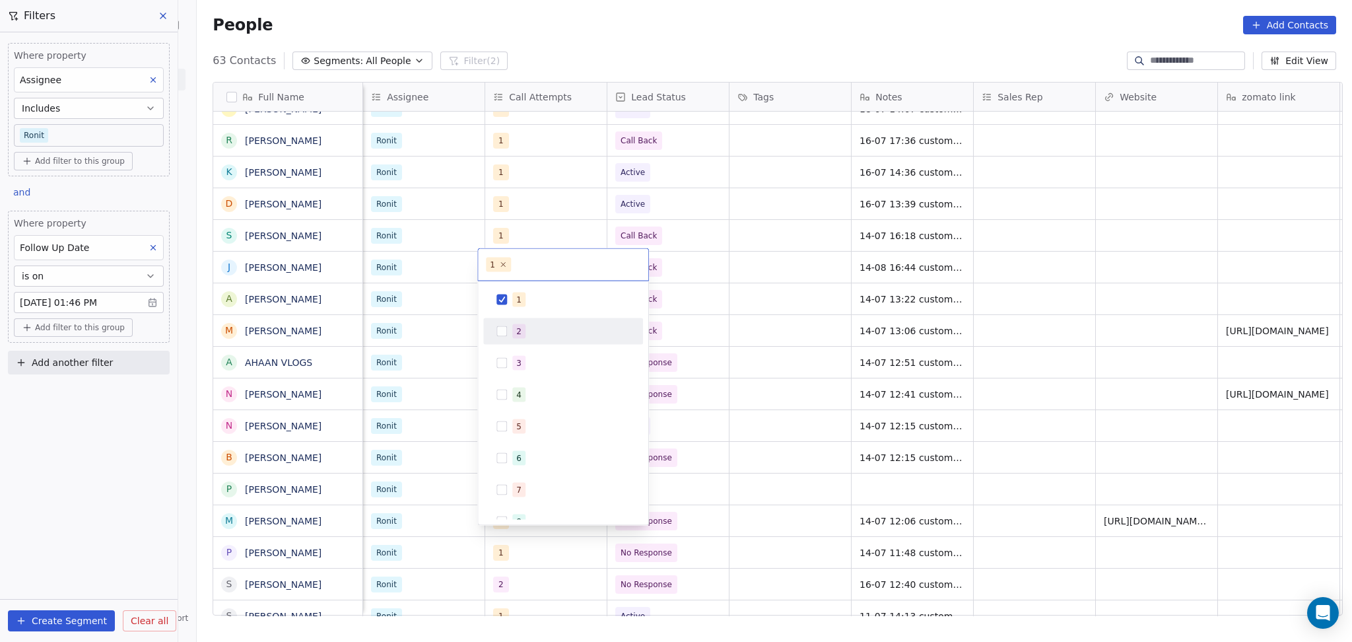
click at [520, 325] on div "2" at bounding box center [518, 331] width 5 height 12
click at [525, 298] on div "1" at bounding box center [571, 299] width 118 height 15
click at [766, 291] on html "On2Cook India Pvt. Ltd. Contacts People Marketing Workflows Campaigns Sales Pip…" at bounding box center [676, 321] width 1352 height 642
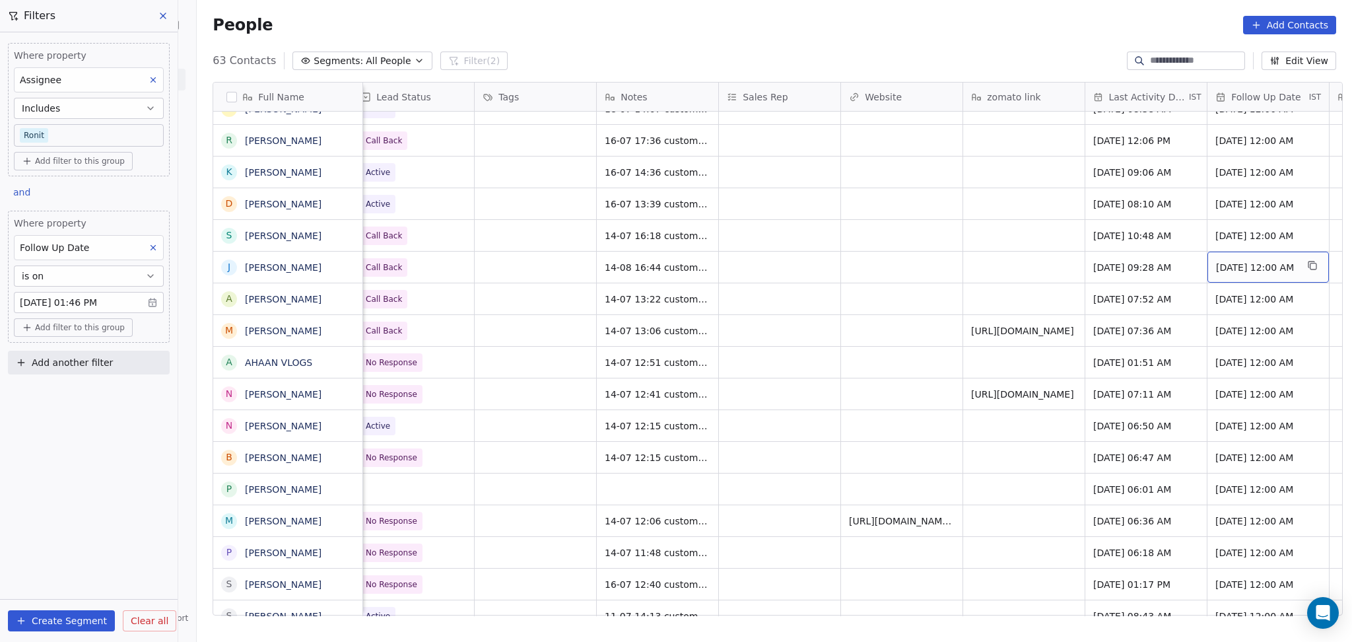
scroll to position [2, 1355]
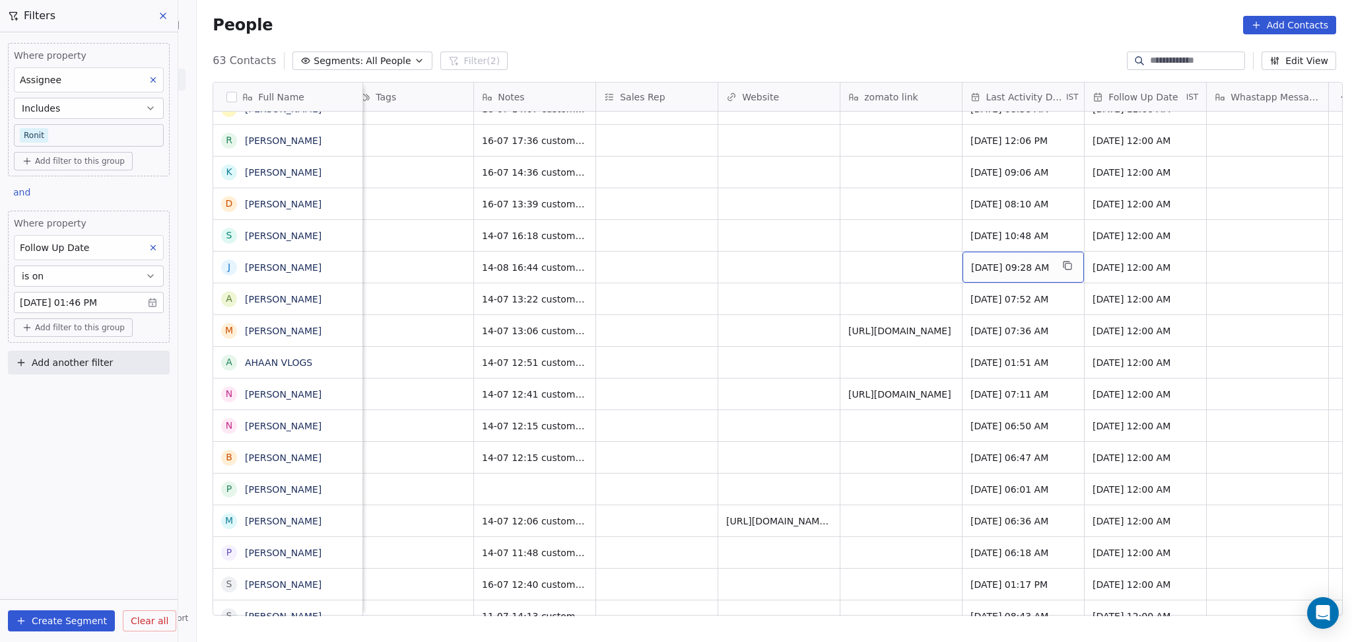
click at [995, 262] on span "[DATE] 09:28 AM" at bounding box center [1011, 267] width 81 height 13
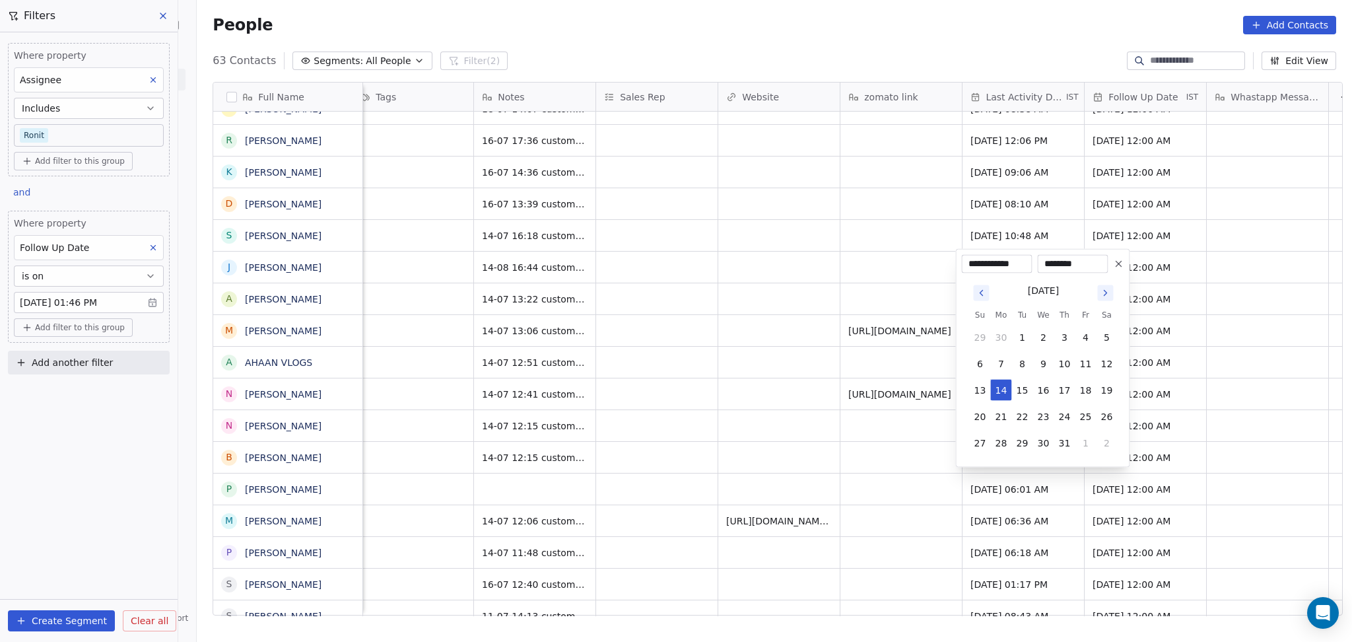
click at [1109, 289] on icon "Go to next month" at bounding box center [1105, 293] width 11 height 11
click at [1063, 394] on button "14" at bounding box center [1064, 390] width 21 height 21
type input "**********"
click at [600, 302] on html "On2Cook India Pvt. Ltd. Contacts People Marketing Workflows Campaigns Sales Pip…" at bounding box center [676, 321] width 1352 height 642
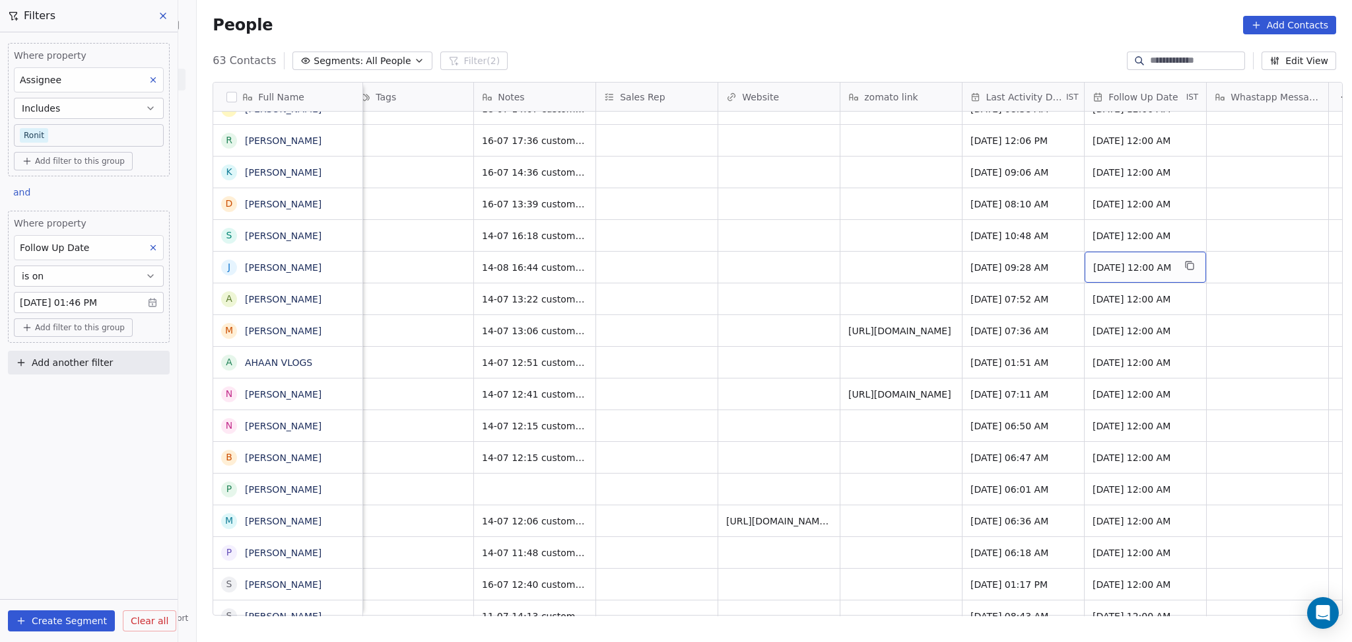
click at [1104, 262] on span "[DATE] 12:00 AM" at bounding box center [1133, 267] width 81 height 13
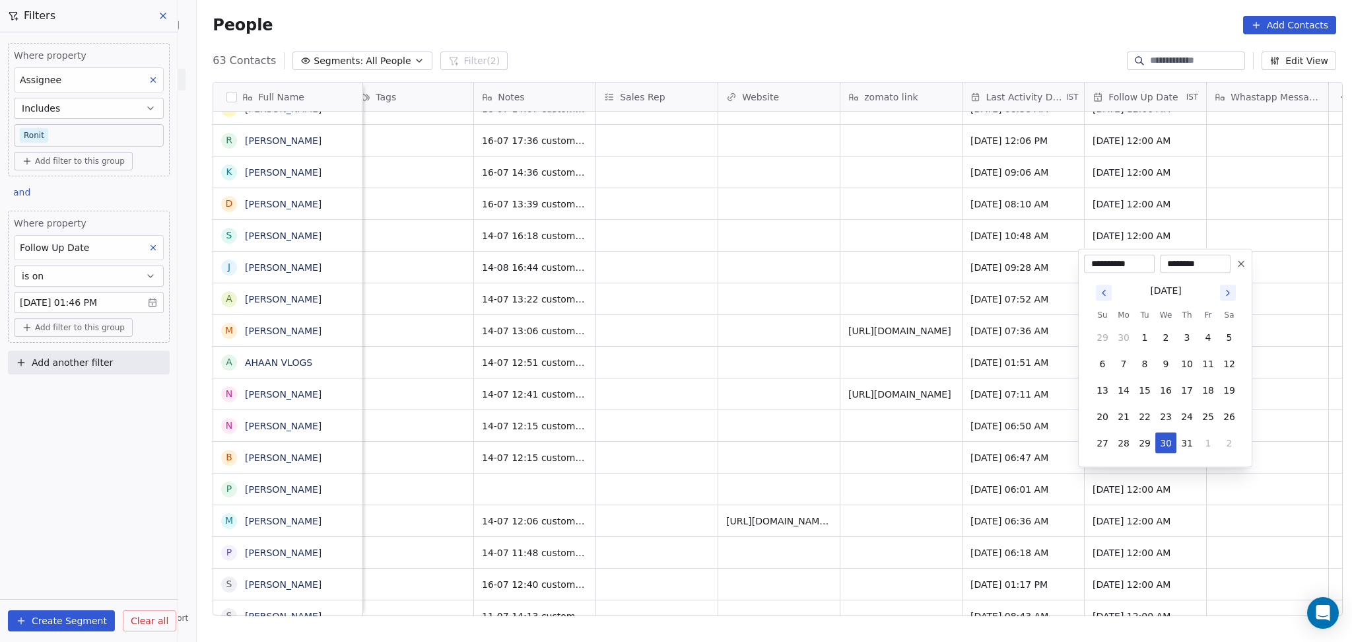
click at [1227, 298] on icon "Go to next month" at bounding box center [1228, 293] width 11 height 11
click at [1166, 438] on button "27" at bounding box center [1165, 442] width 21 height 21
type input "**********"
click at [828, 292] on html "On2Cook India Pvt. Ltd. Contacts People Marketing Workflows Campaigns Sales Pip…" at bounding box center [676, 321] width 1352 height 642
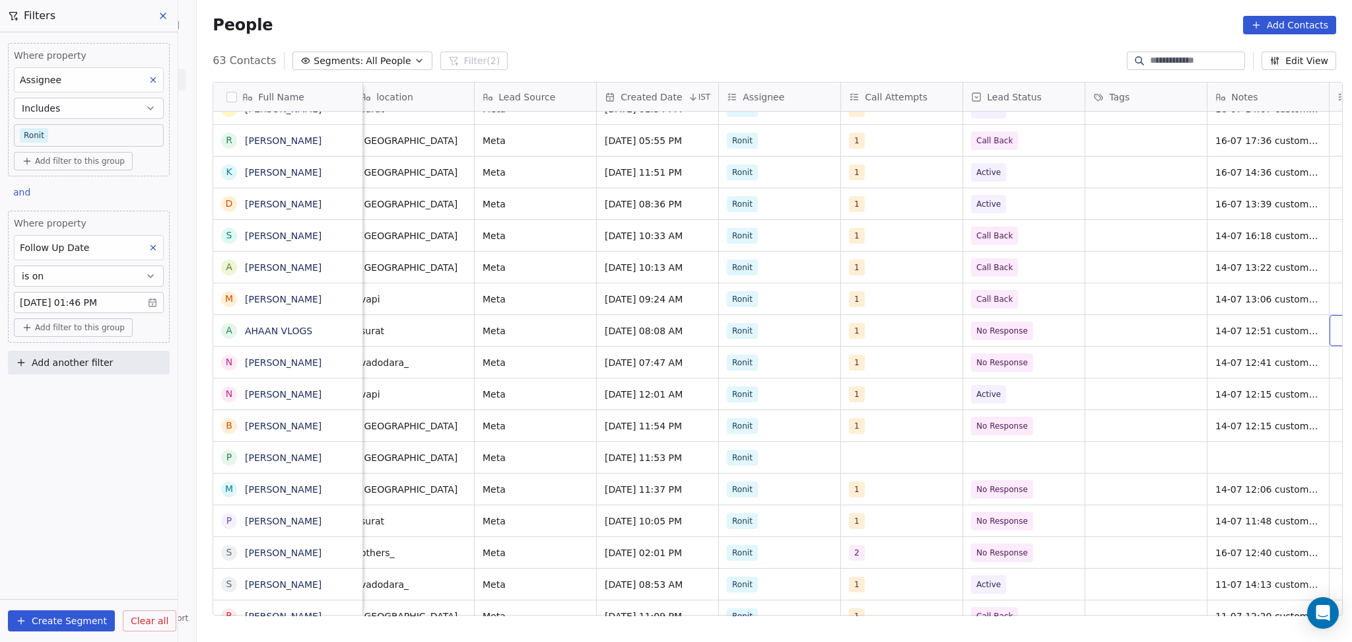
scroll to position [2, 744]
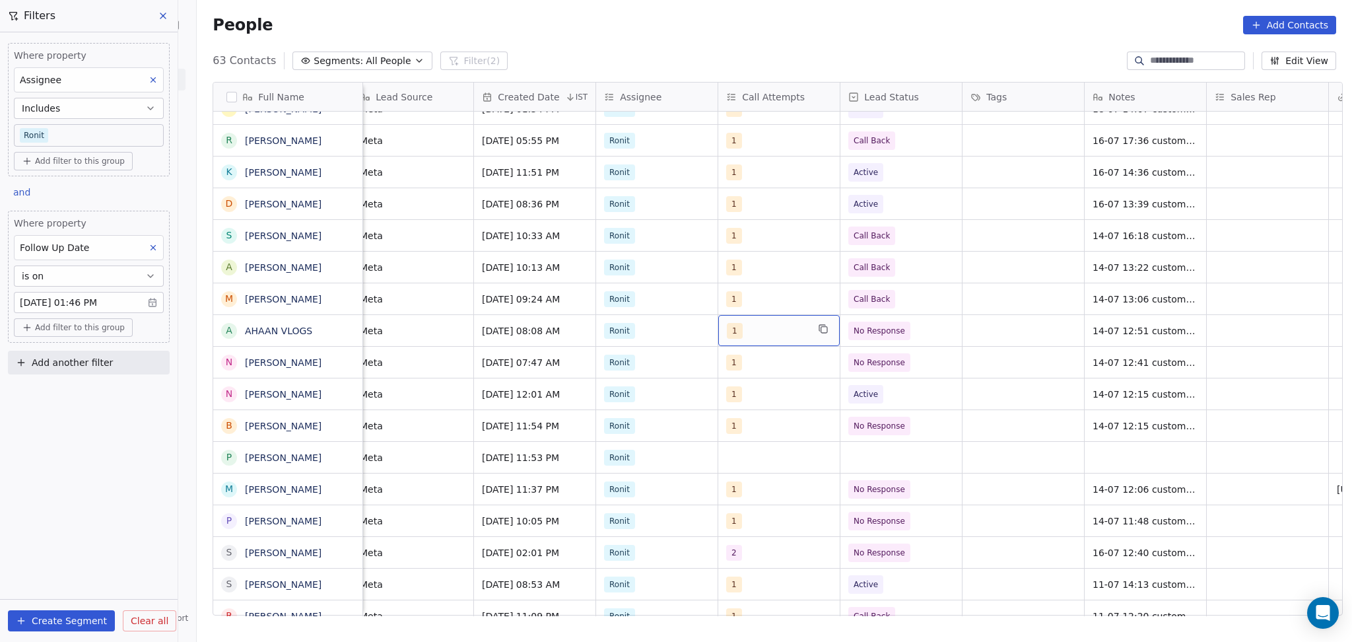
click at [763, 329] on div "1" at bounding box center [767, 331] width 81 height 16
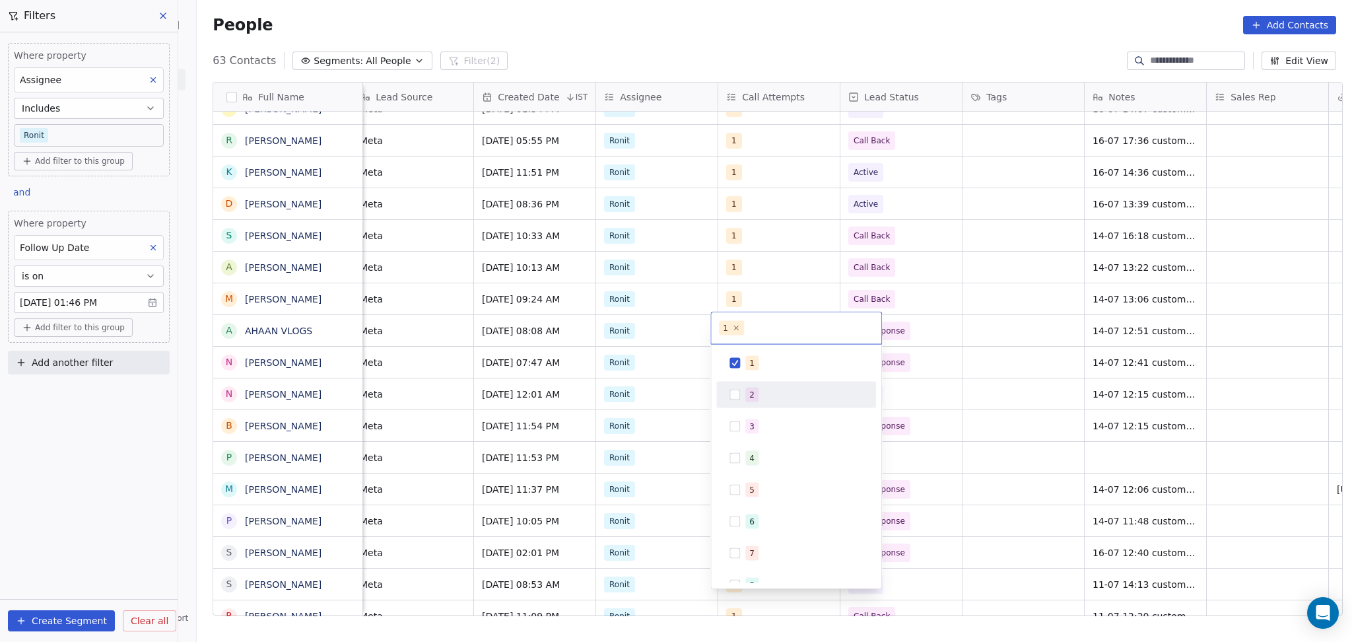
click at [774, 395] on div "2" at bounding box center [804, 394] width 118 height 15
click at [774, 368] on div "1" at bounding box center [804, 363] width 118 height 15
click at [999, 319] on html "On2Cook India Pvt. Ltd. Contacts People Marketing Workflows Campaigns Sales Pip…" at bounding box center [676, 321] width 1352 height 642
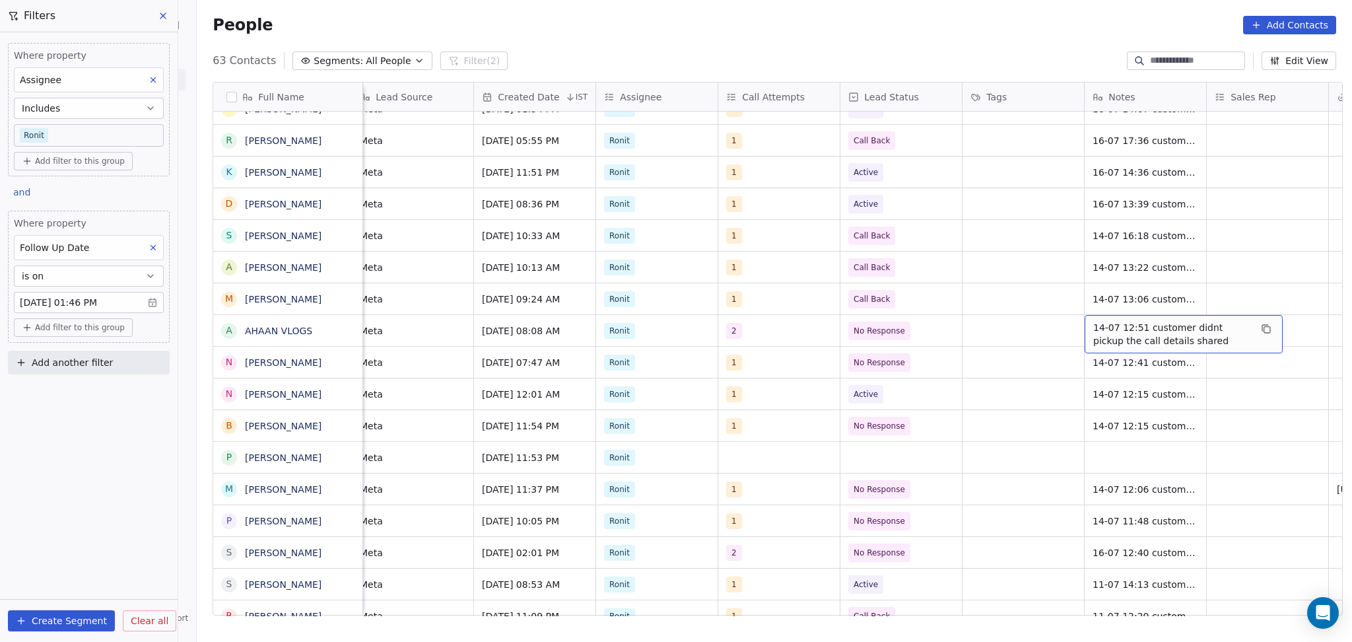
click at [1106, 337] on span "14-07 12:51 customer didnt pickup the call details shared" at bounding box center [1171, 334] width 157 height 26
click at [1082, 319] on textarea "**********" at bounding box center [1177, 333] width 197 height 41
type textarea "**********"
click at [988, 304] on html "On2Cook India Pvt. Ltd. Contacts People Marketing Workflows Campaigns Sales Pip…" at bounding box center [676, 321] width 1352 height 642
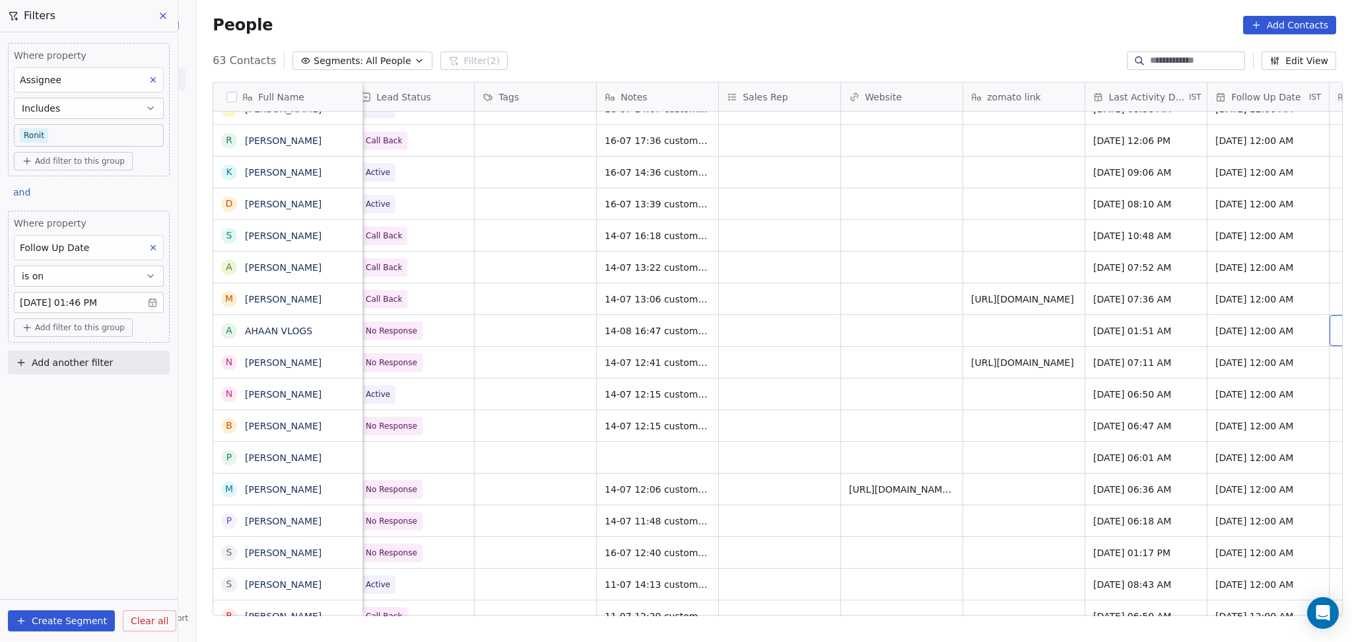
scroll to position [2, 1355]
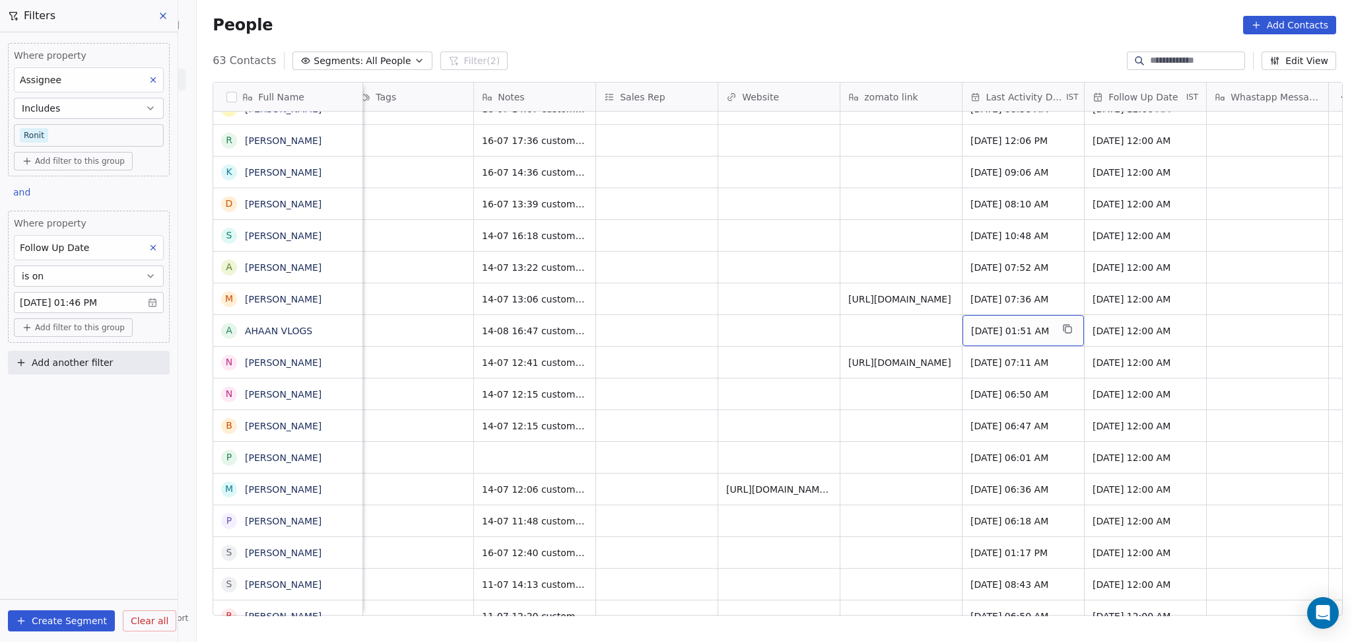
click at [996, 331] on span "Jul 14, 2025 01:51 AM" at bounding box center [1011, 330] width 81 height 13
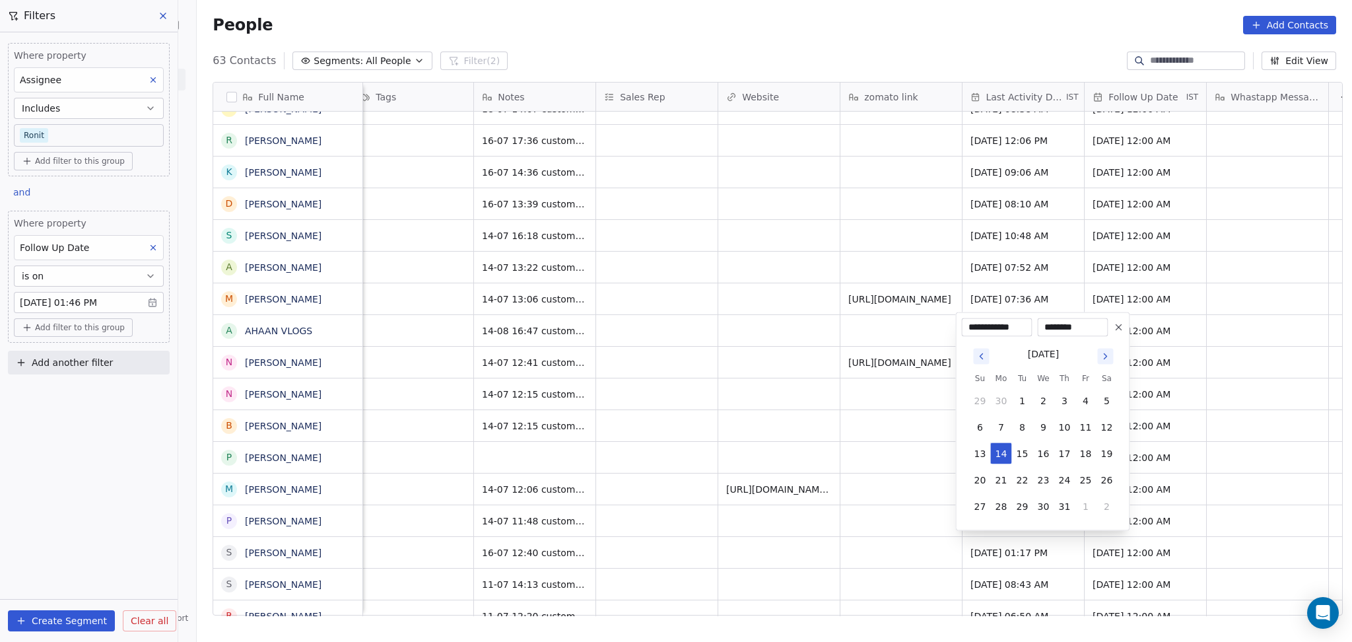
click at [1102, 357] on icon "Go to next month" at bounding box center [1105, 356] width 11 height 11
click at [1061, 455] on button "14" at bounding box center [1064, 453] width 21 height 21
type input "**********"
click at [586, 374] on html "On2Cook India Pvt. Ltd. Contacts People Marketing Workflows Campaigns Sales Pip…" at bounding box center [676, 321] width 1352 height 642
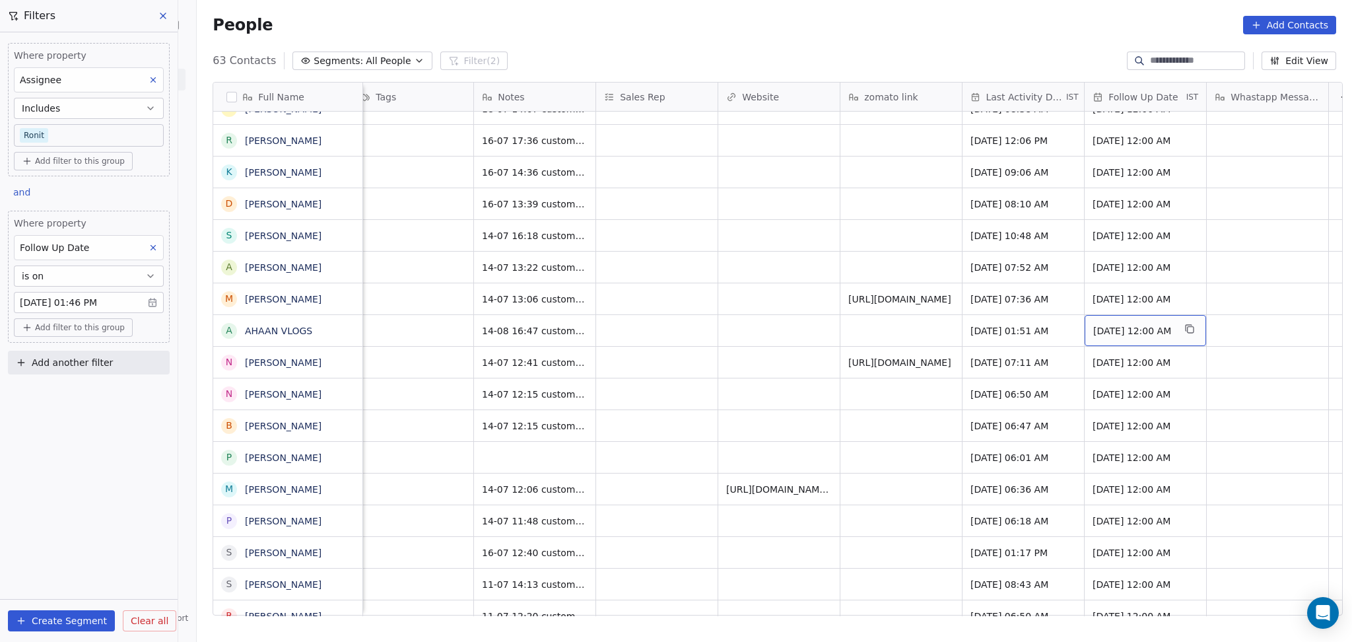
click at [1099, 328] on span "30/07/2025 12:00 AM" at bounding box center [1133, 330] width 81 height 13
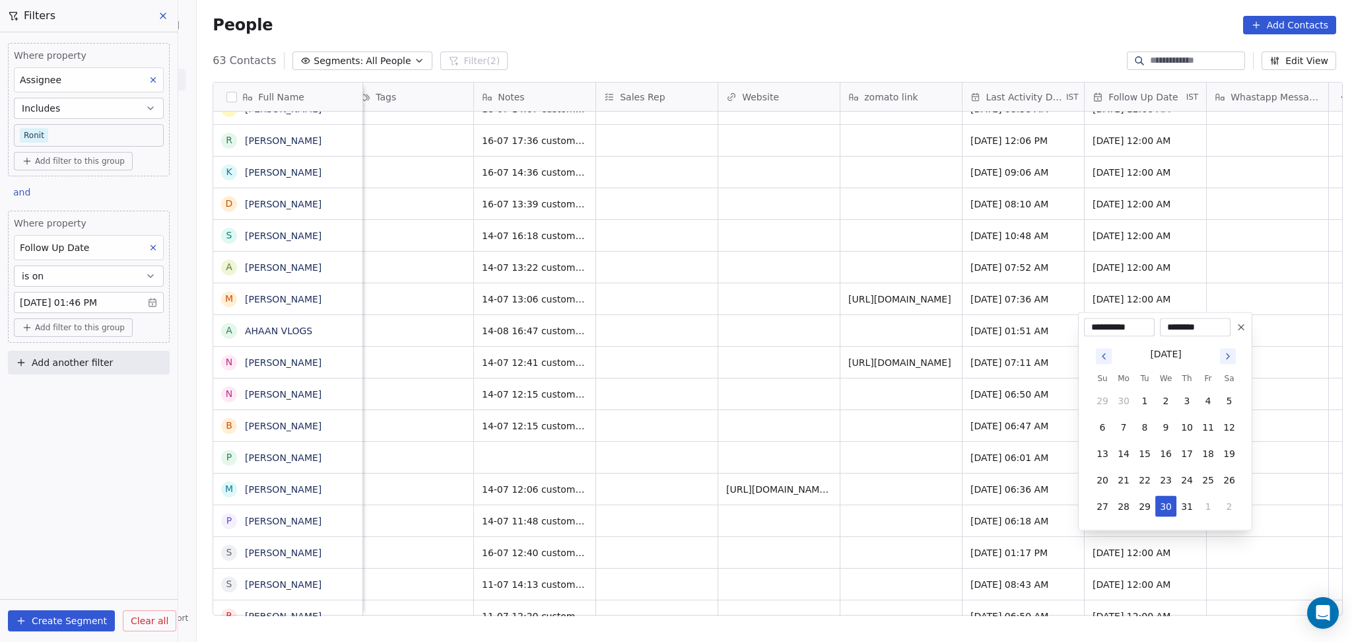
click at [1227, 359] on icon "Go to next month" at bounding box center [1228, 356] width 11 height 11
click at [1178, 503] on button "28" at bounding box center [1186, 506] width 21 height 21
type input "**********"
click at [823, 426] on html "On2Cook India Pvt. Ltd. Contacts People Marketing Workflows Campaigns Sales Pip…" at bounding box center [676, 321] width 1352 height 642
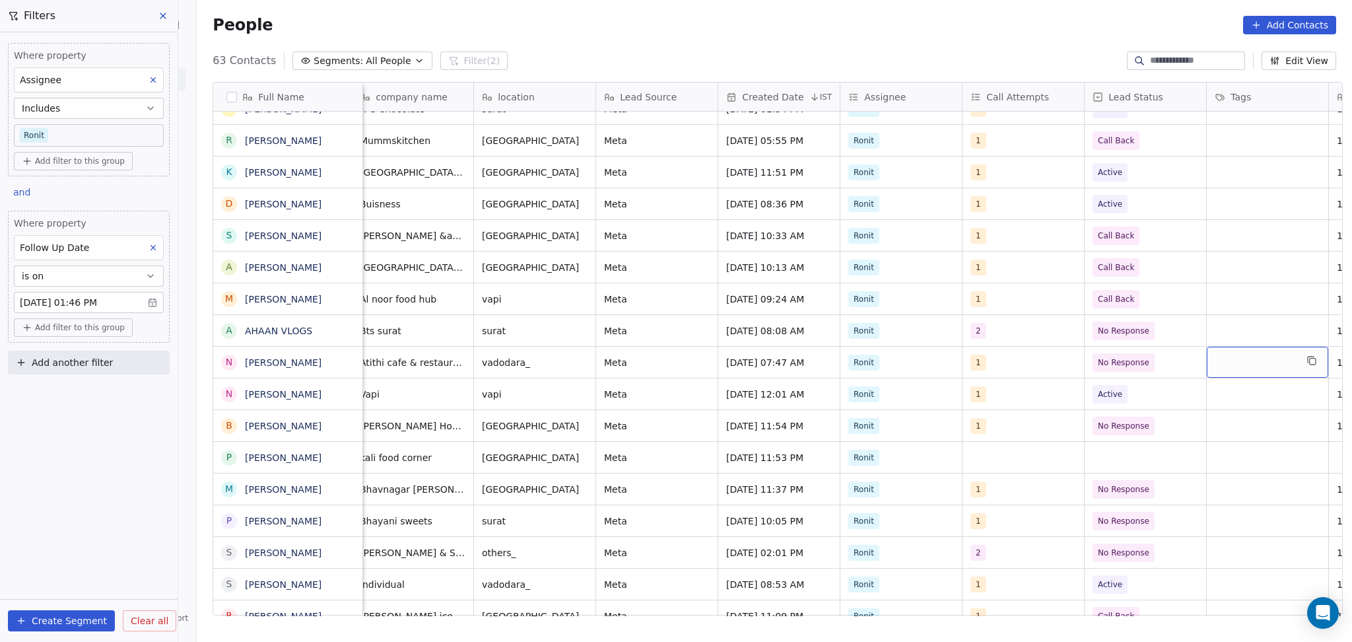
scroll to position [2, 621]
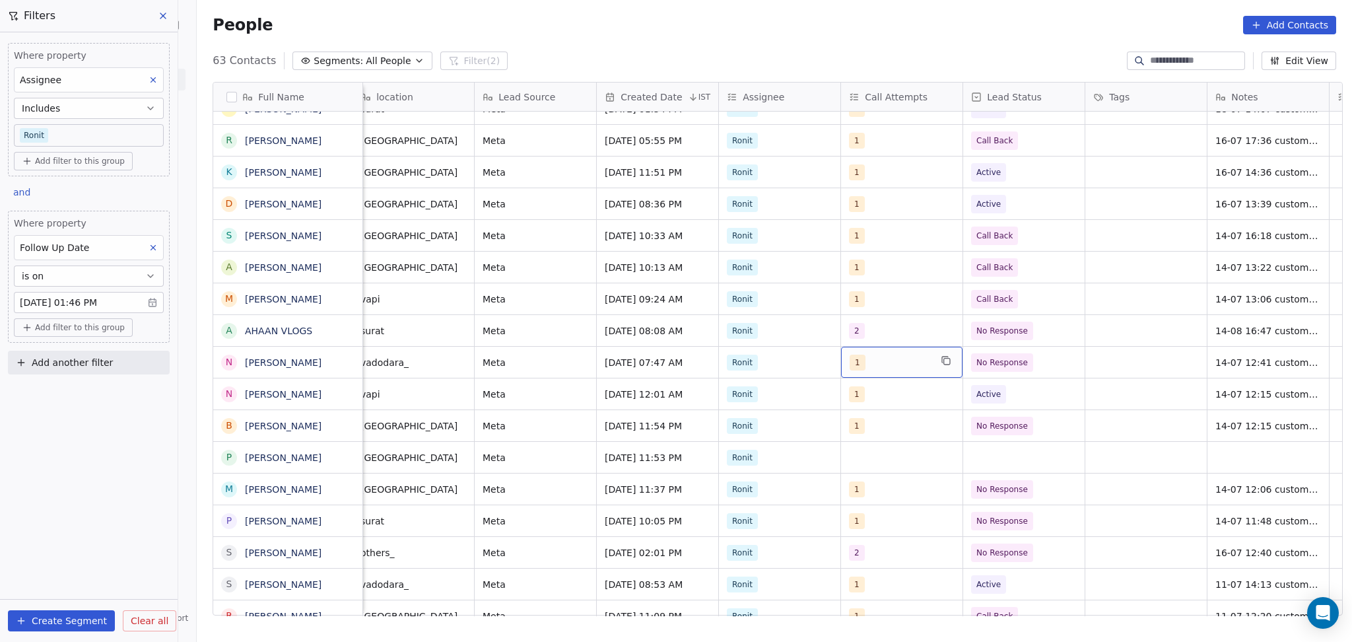
click at [877, 365] on div "1" at bounding box center [890, 362] width 81 height 16
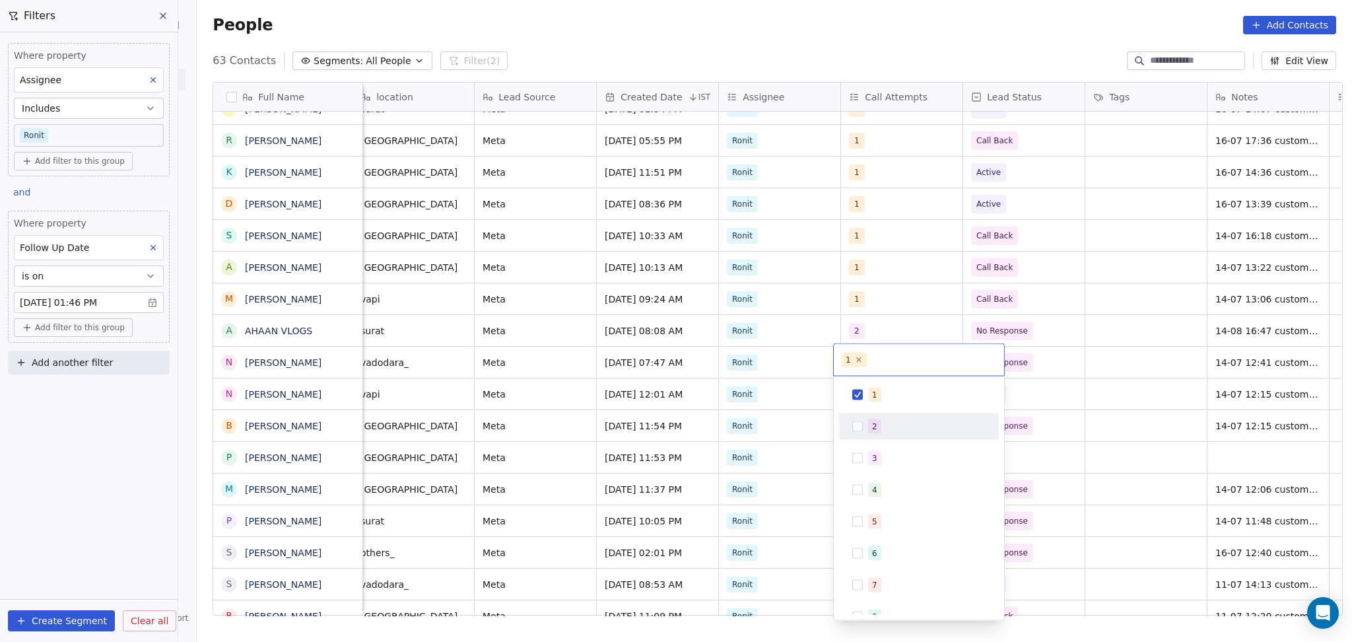
click at [866, 428] on div "2" at bounding box center [918, 426] width 149 height 21
click at [868, 389] on div "1" at bounding box center [918, 394] width 149 height 21
click at [1109, 375] on html "On2Cook India Pvt. Ltd. Contacts People Marketing Workflows Campaigns Sales Pip…" at bounding box center [676, 321] width 1352 height 642
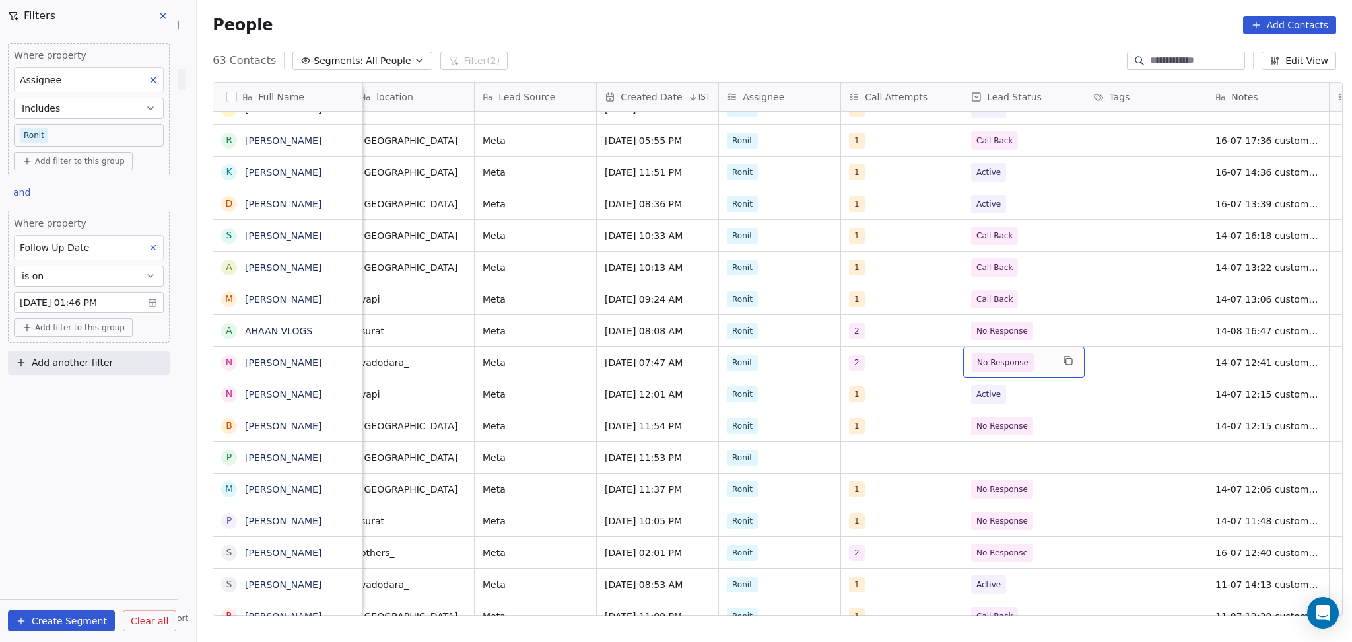
click at [1041, 355] on span "No Response" at bounding box center [1012, 362] width 81 height 18
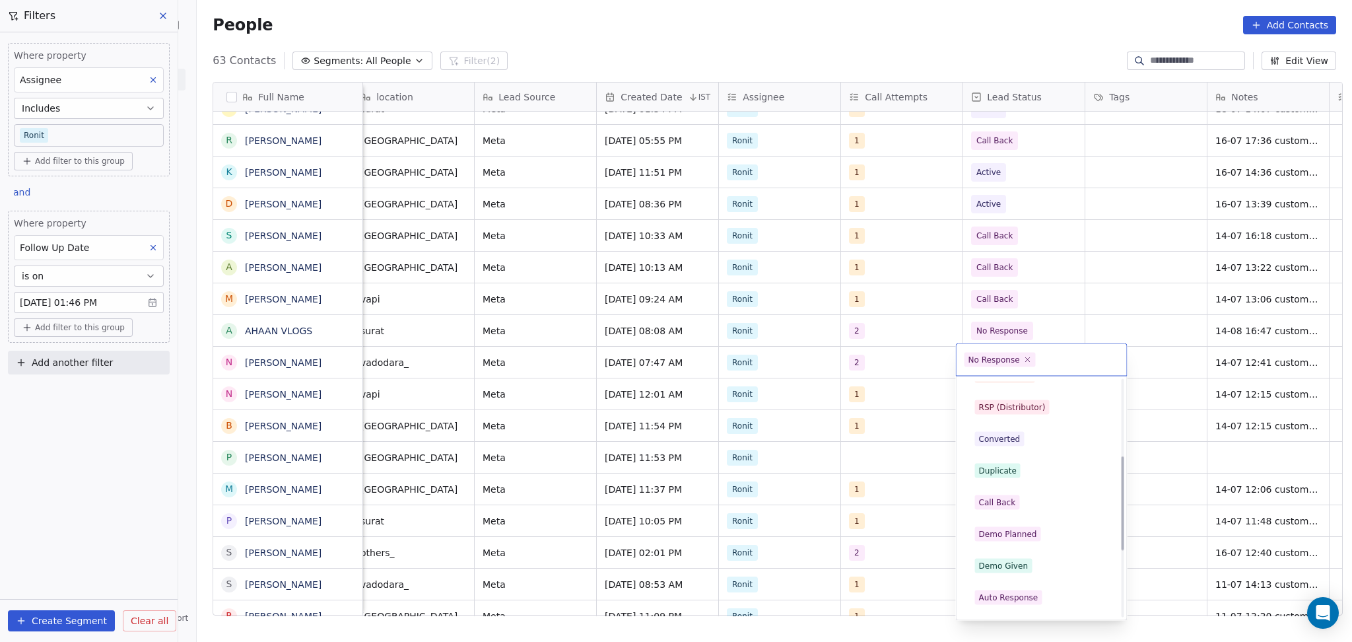
scroll to position [176, 0]
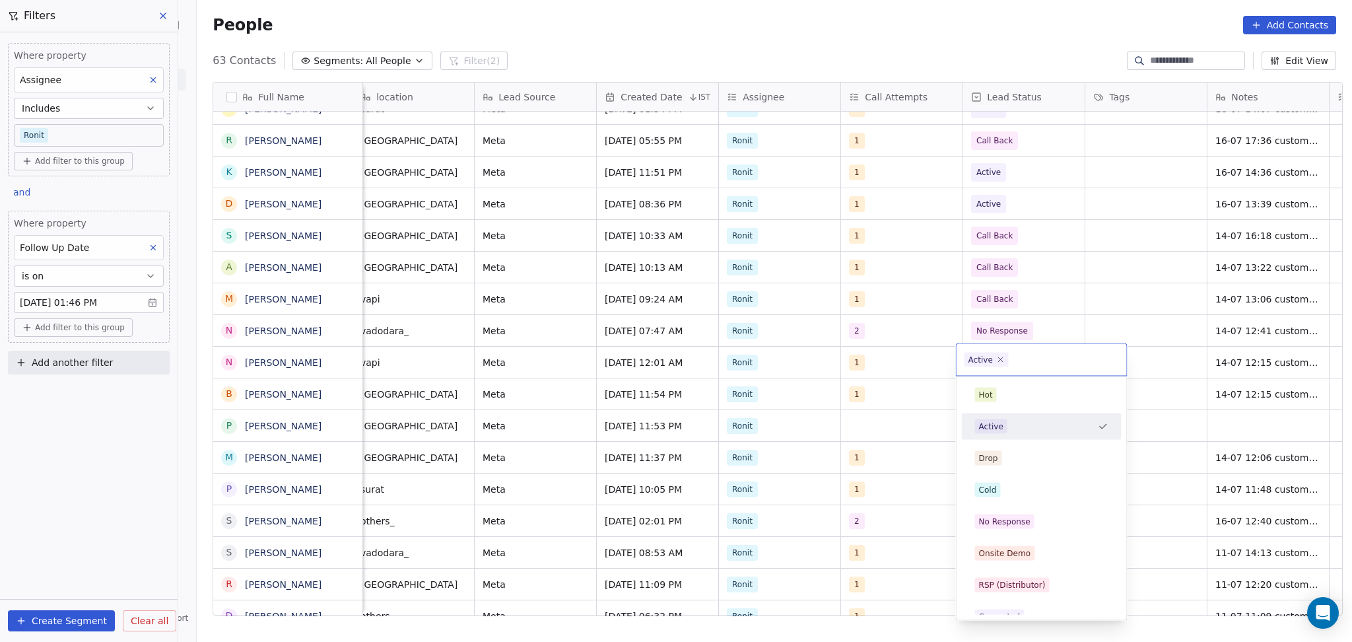
click at [1267, 367] on html "On2Cook India Pvt. Ltd. Contacts People Marketing Workflows Campaigns Sales Pip…" at bounding box center [676, 321] width 1352 height 642
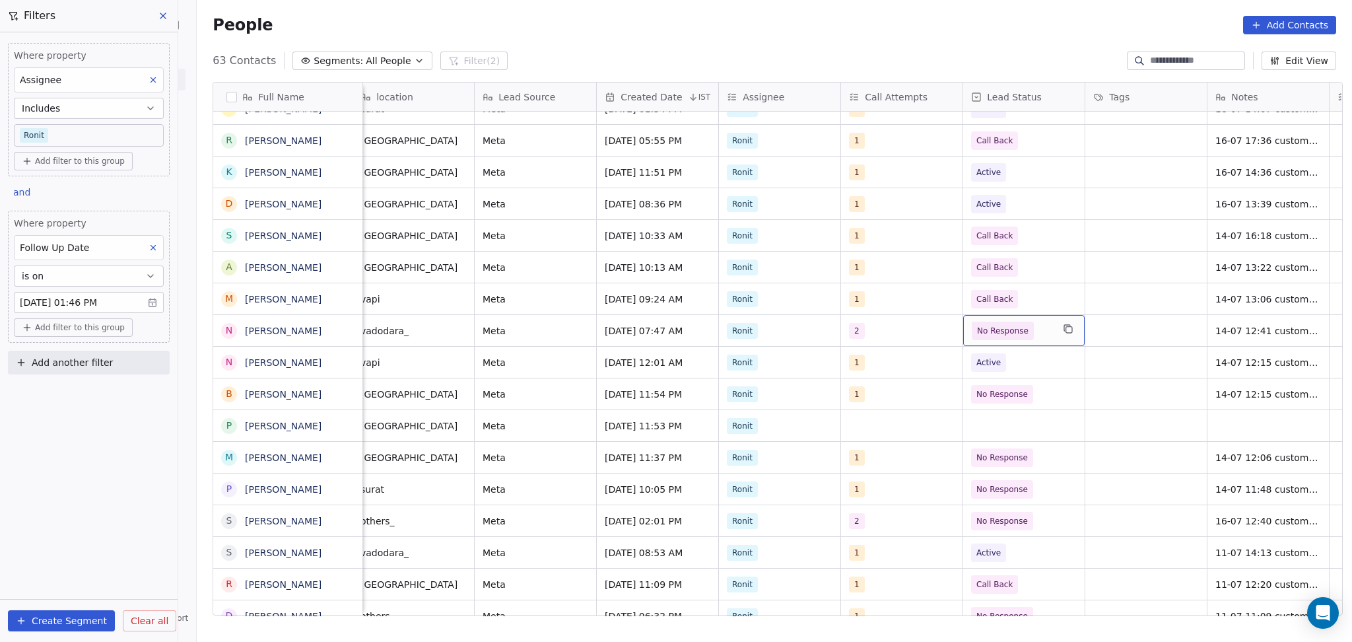
click at [979, 330] on span "No Response" at bounding box center [1002, 330] width 51 height 13
click at [1251, 376] on html "On2Cook India Pvt. Ltd. Contacts People Marketing Workflows Campaigns Sales Pip…" at bounding box center [676, 321] width 1352 height 642
click at [1021, 327] on span "No Response" at bounding box center [1003, 330] width 62 height 18
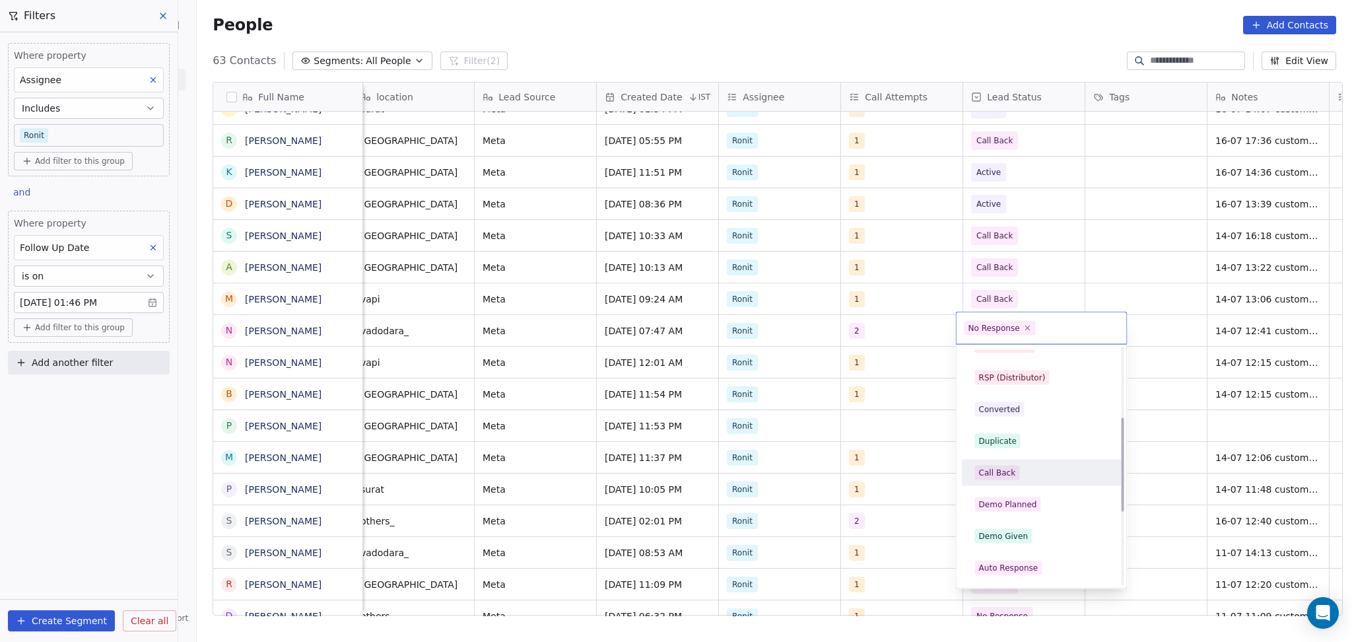
click at [1016, 469] on div "Call Back" at bounding box center [1041, 472] width 133 height 15
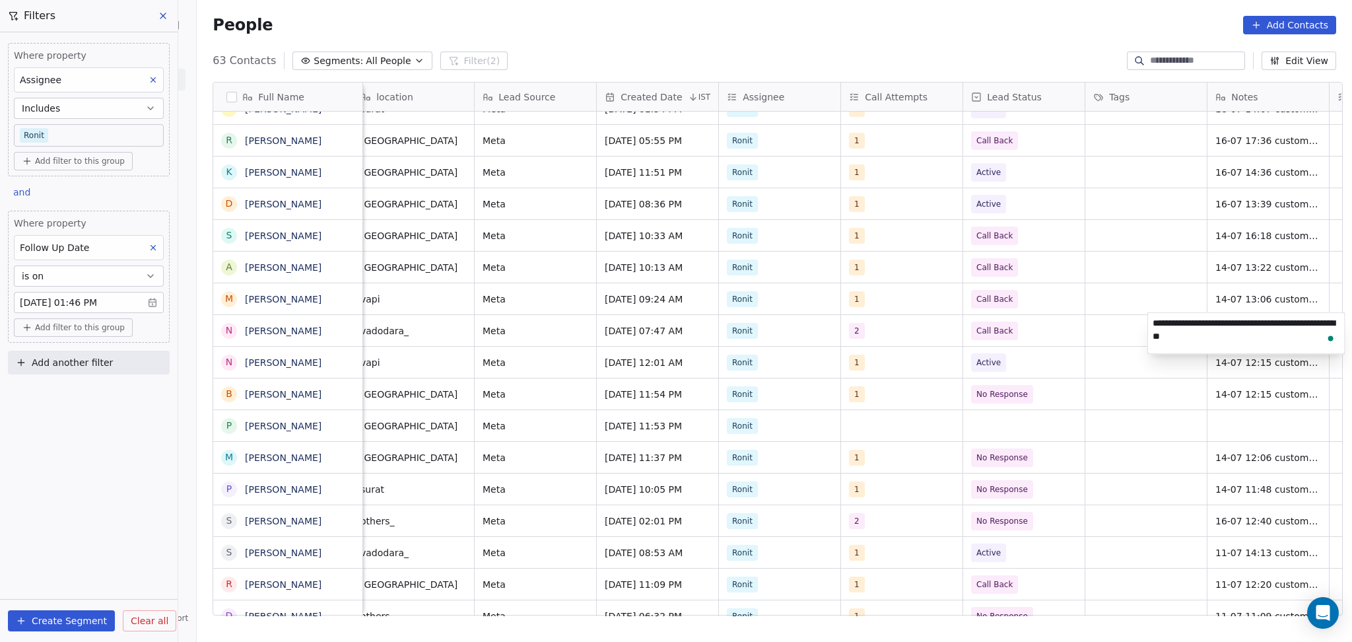
click at [1145, 319] on html "On2Cook India Pvt. Ltd. Contacts People Marketing Workflows Campaigns Sales Pip…" at bounding box center [676, 321] width 1352 height 642
click at [1228, 327] on span "14-07 12:41 customer didnt pickup the call details shared" at bounding box center [1294, 334] width 157 height 26
click at [1152, 323] on textarea "**********" at bounding box center [1246, 333] width 197 height 41
type textarea "**********"
click at [1100, 349] on html "On2Cook India Pvt. Ltd. Contacts People Marketing Workflows Campaigns Sales Pip…" at bounding box center [676, 321] width 1352 height 642
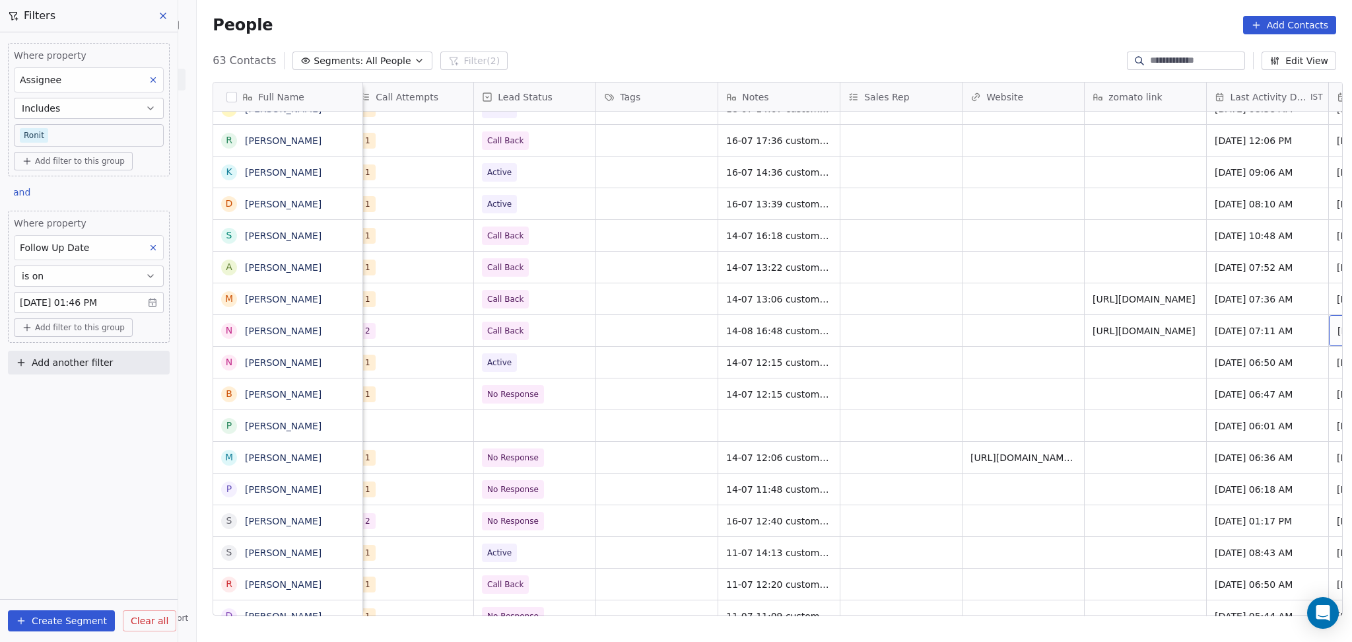
scroll to position [2, 1232]
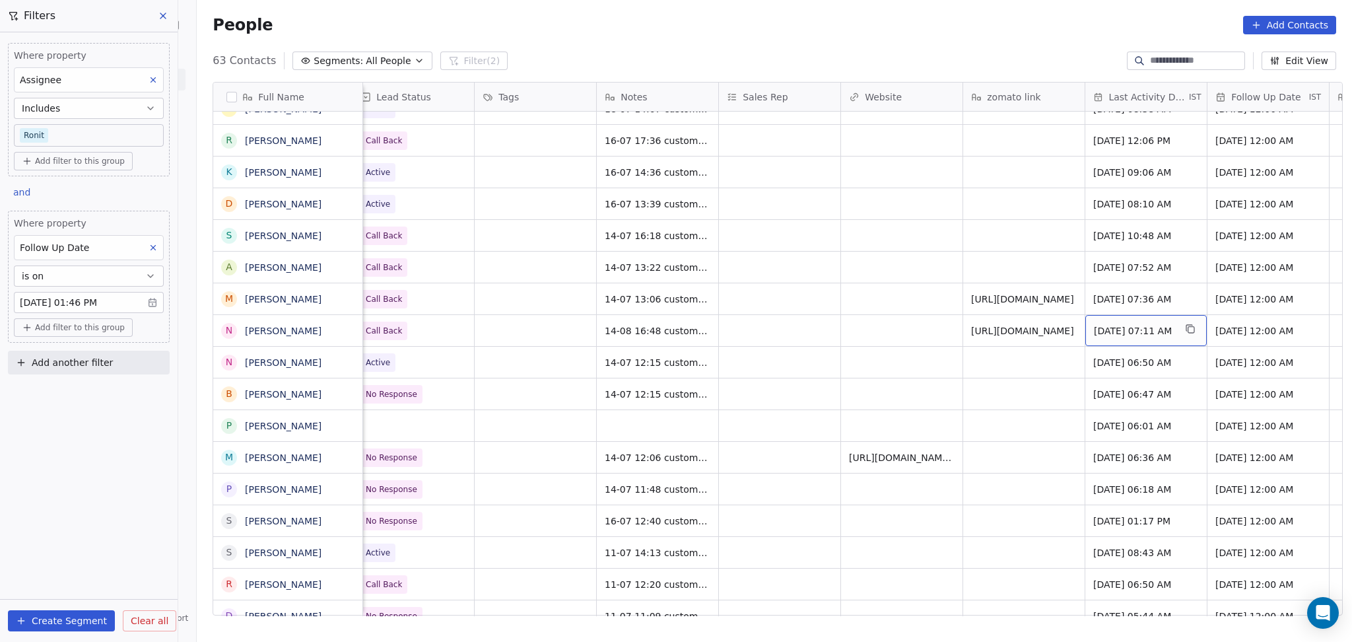
click at [1114, 327] on span "Jul 14, 2025 07:11 AM" at bounding box center [1134, 330] width 81 height 13
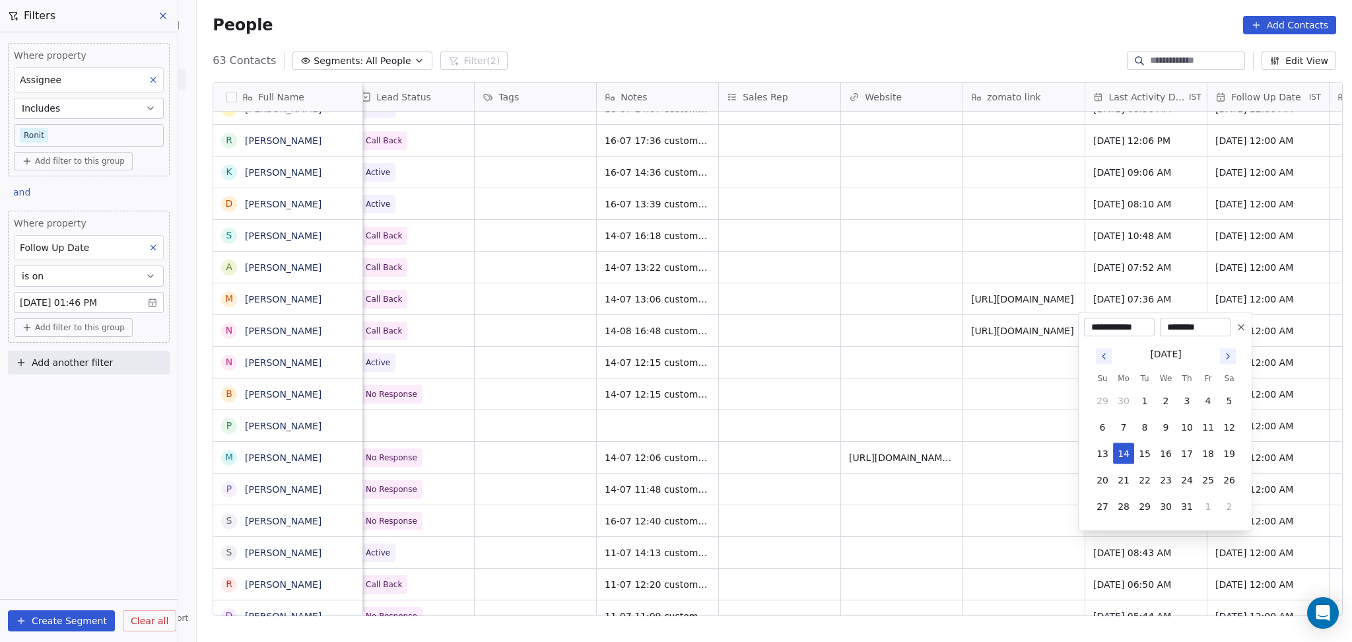
click at [1229, 354] on icon "Go to next month" at bounding box center [1228, 356] width 11 height 11
click at [1186, 442] on tbody "27 28 29 30 31 1 2 3 4 5 6 7 8 9 10 11 12 13 14 15 16 17 18 19 20 21 22 23 24 2…" at bounding box center [1166, 464] width 148 height 158
click at [1187, 450] on button "14" at bounding box center [1186, 453] width 21 height 21
type input "**********"
drag, startPoint x: 902, startPoint y: 392, endPoint x: 993, endPoint y: 368, distance: 94.3
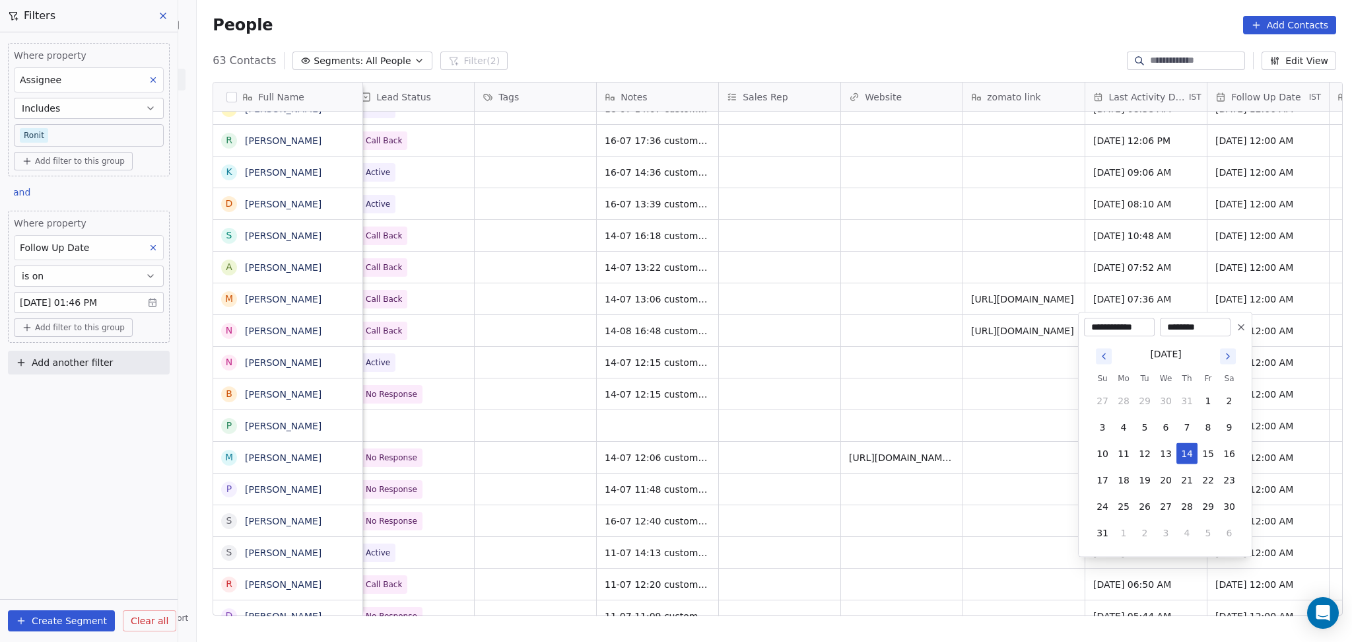
click at [902, 388] on html "On2Cook India Pvt. Ltd. Contacts People Marketing Workflows Campaigns Sales Pip…" at bounding box center [676, 321] width 1352 height 642
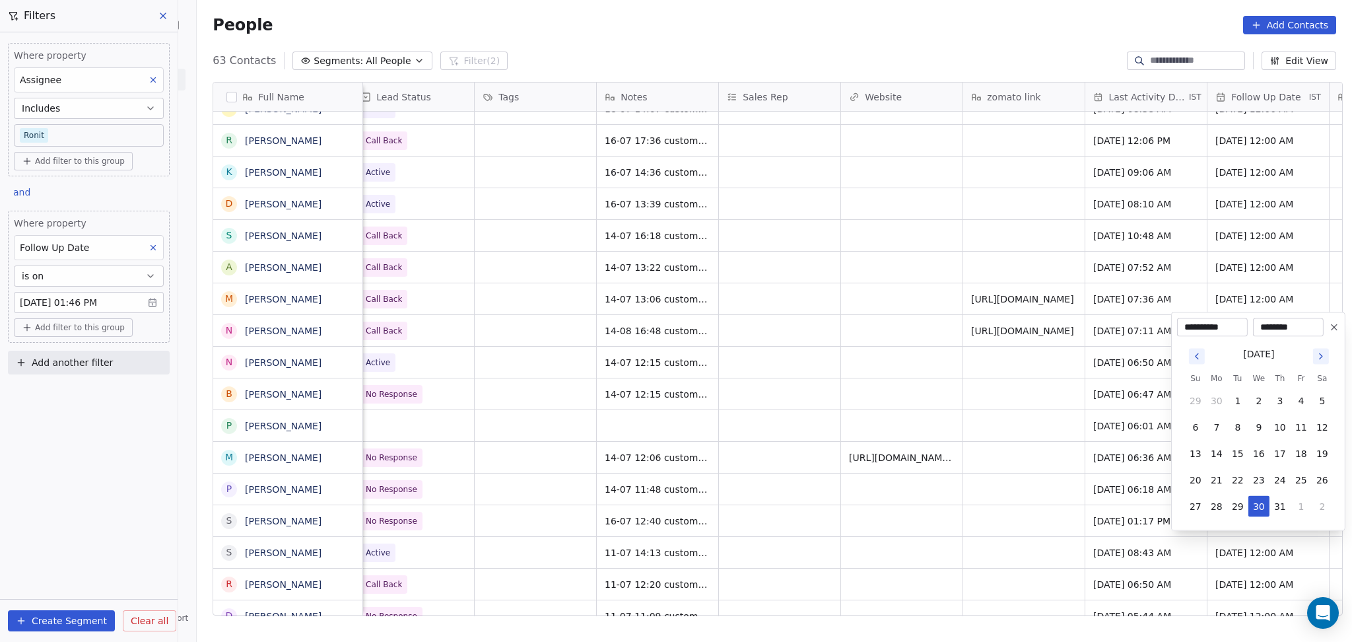
click at [1321, 354] on icon "Go to next month" at bounding box center [1321, 356] width 3 height 5
click at [1275, 500] on button "28" at bounding box center [1279, 506] width 21 height 21
type input "**********"
click at [981, 430] on html "On2Cook India Pvt. Ltd. Contacts People Marketing Workflows Campaigns Sales Pip…" at bounding box center [676, 321] width 1352 height 642
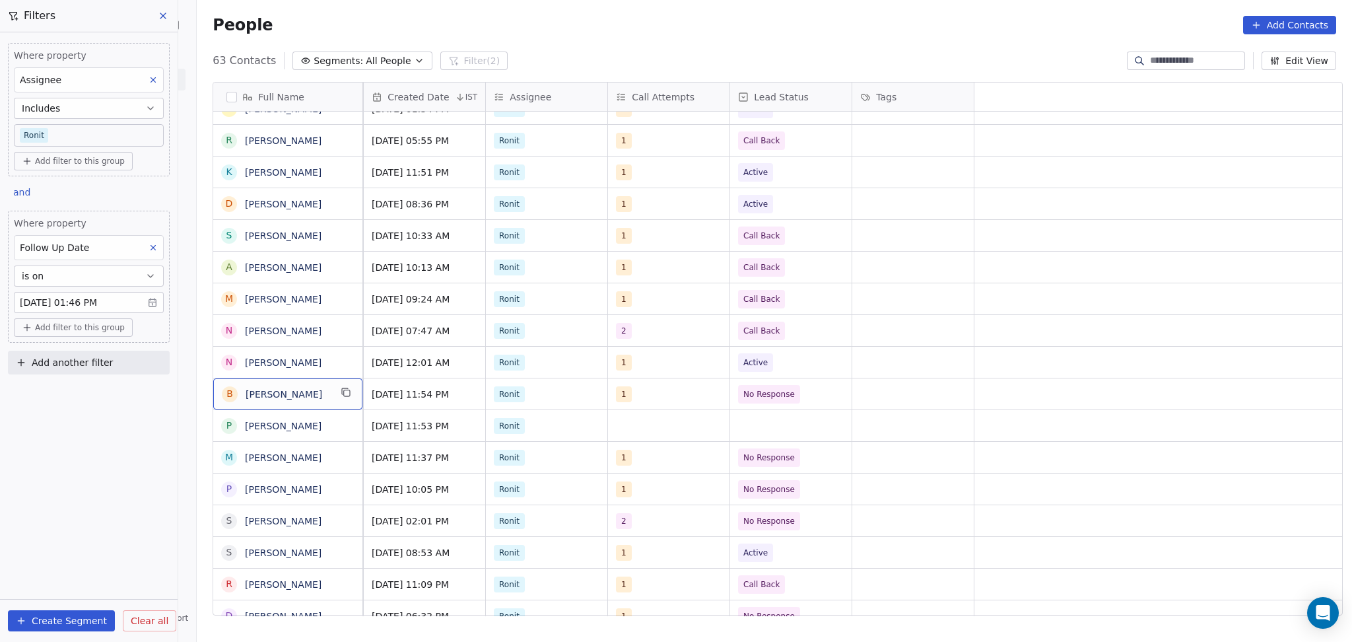
scroll to position [2, 0]
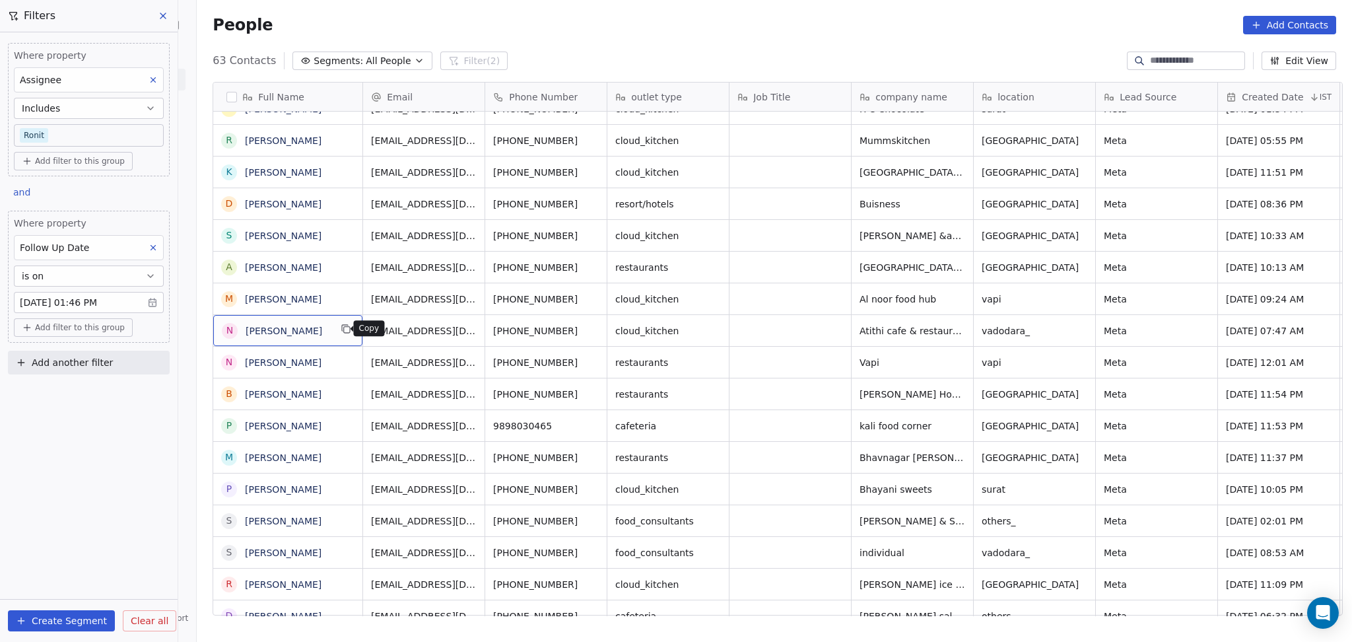
click at [341, 327] on icon "grid" at bounding box center [346, 328] width 11 height 11
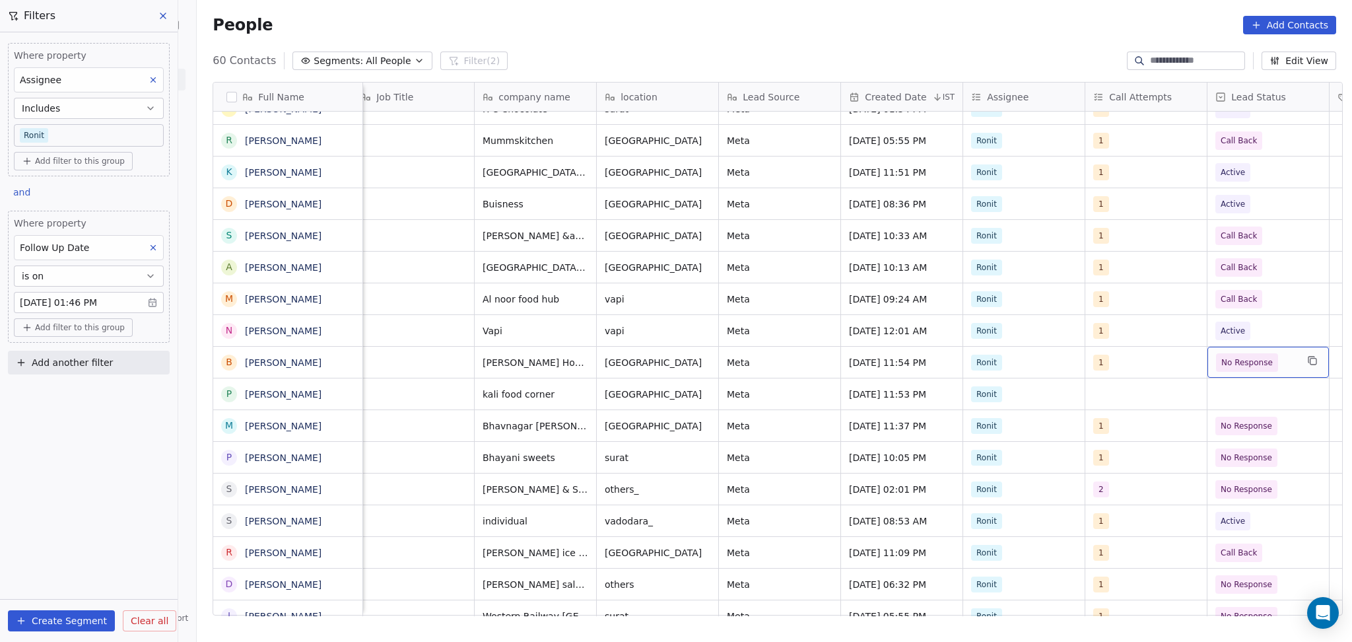
scroll to position [2, 500]
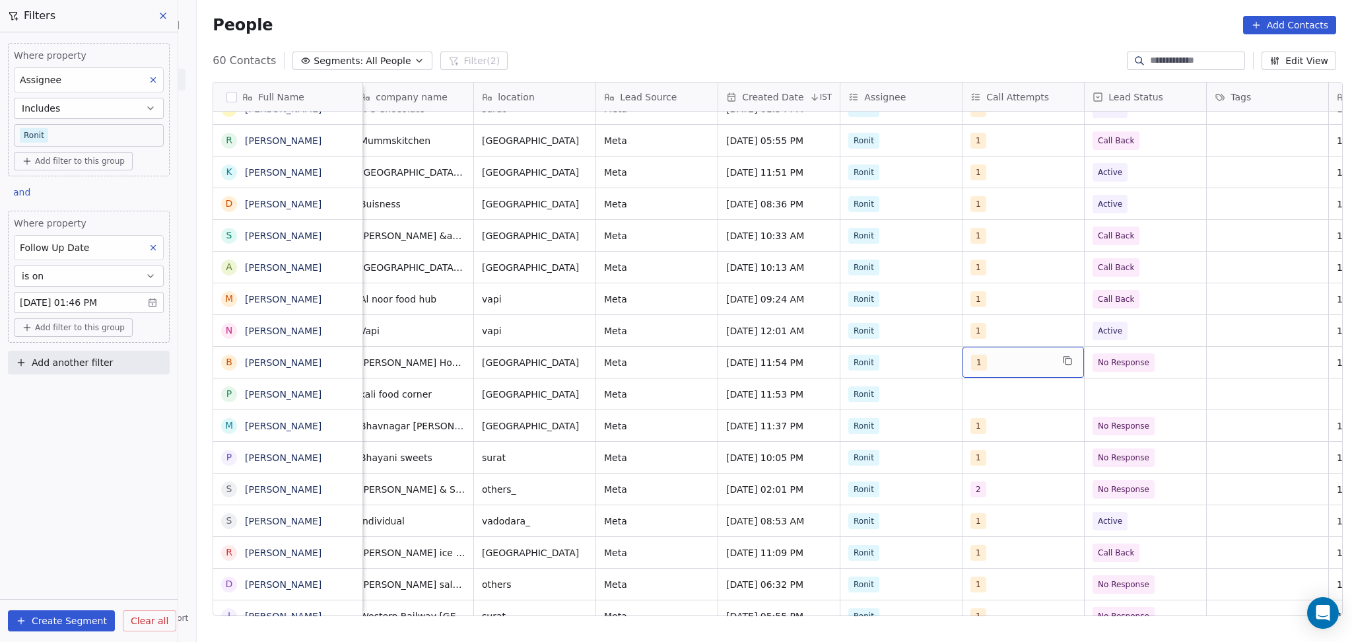
click at [977, 363] on span "1" at bounding box center [979, 362] width 16 height 16
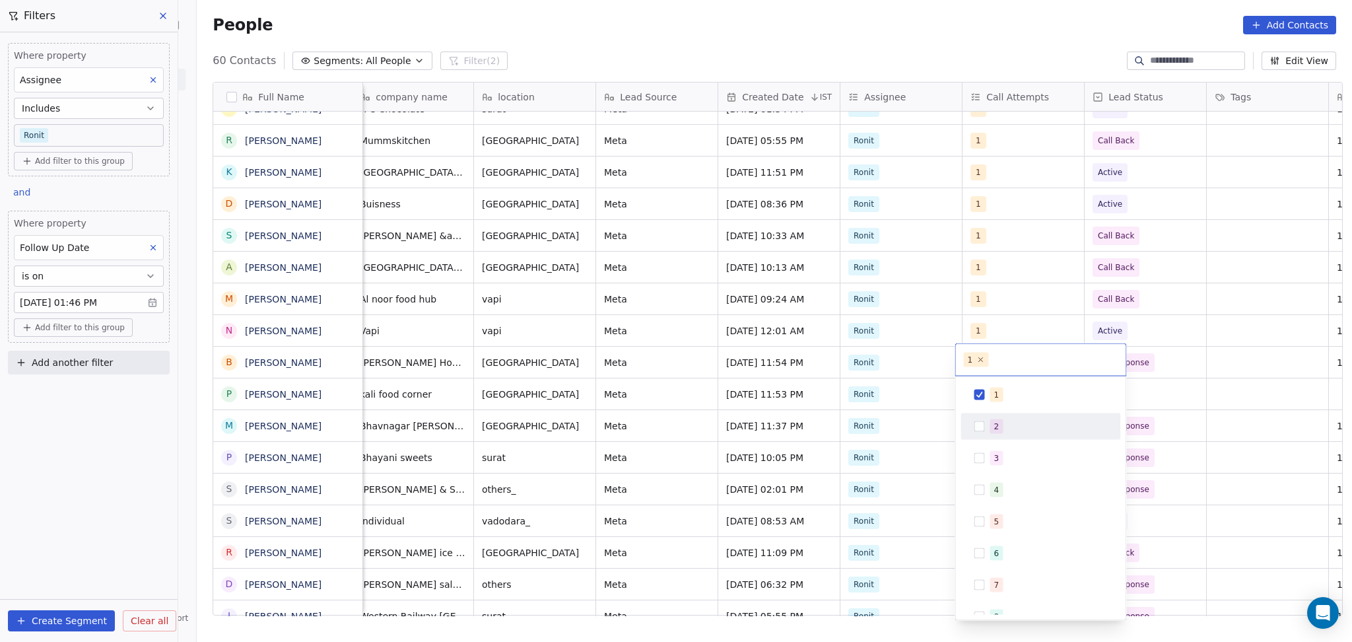
click at [1011, 427] on div "2" at bounding box center [1049, 426] width 118 height 15
click at [1001, 397] on div "1" at bounding box center [1049, 394] width 118 height 15
click at [1059, 294] on html "On2Cook India Pvt. Ltd. Contacts People Marketing Workflows Campaigns Sales Pip…" at bounding box center [676, 321] width 1352 height 642
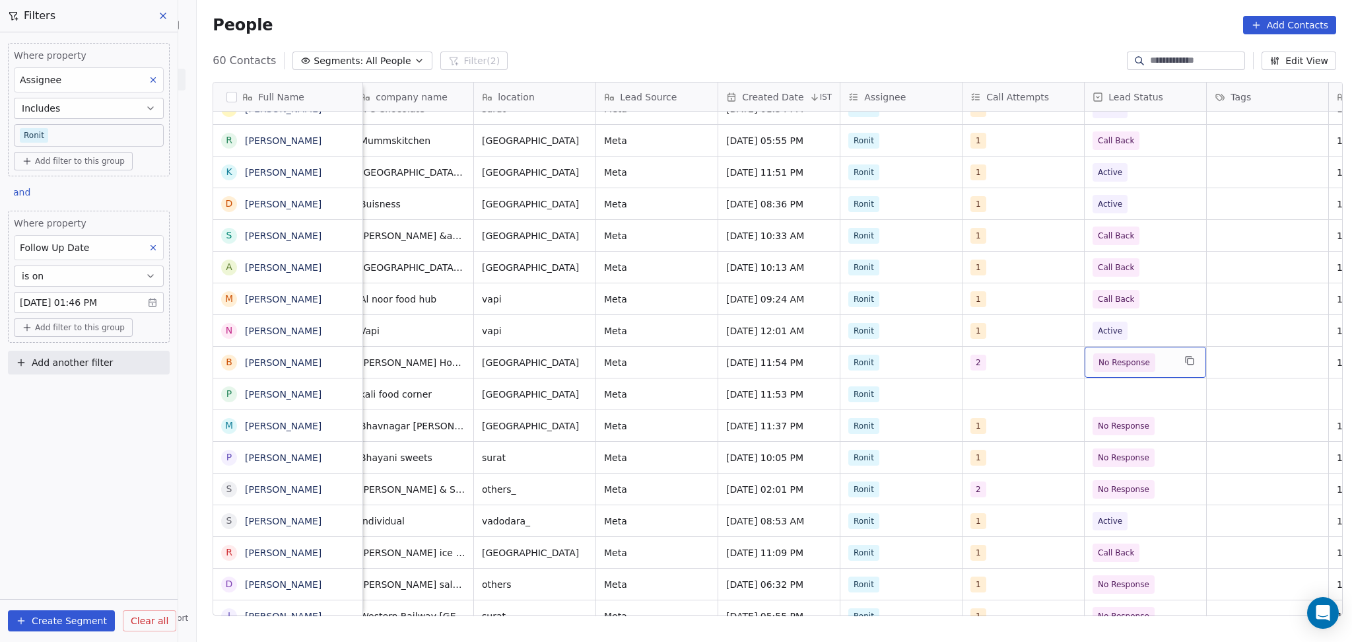
click at [1106, 367] on span "No Response" at bounding box center [1124, 362] width 62 height 18
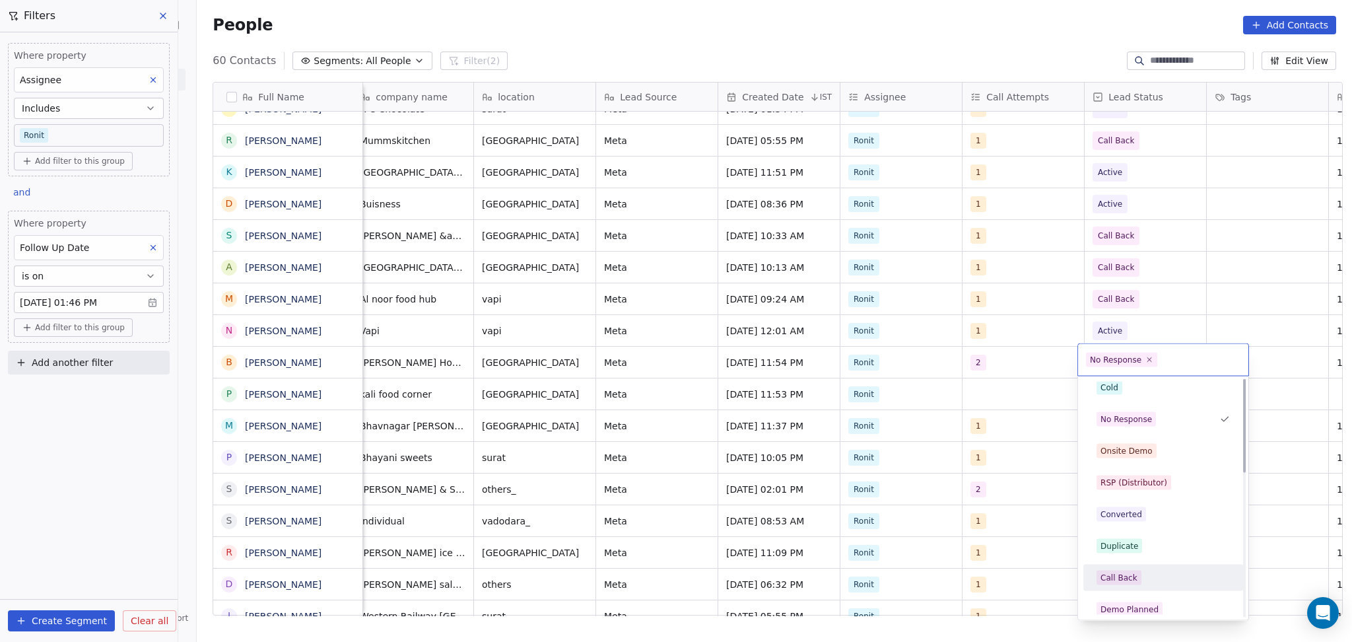
scroll to position [0, 0]
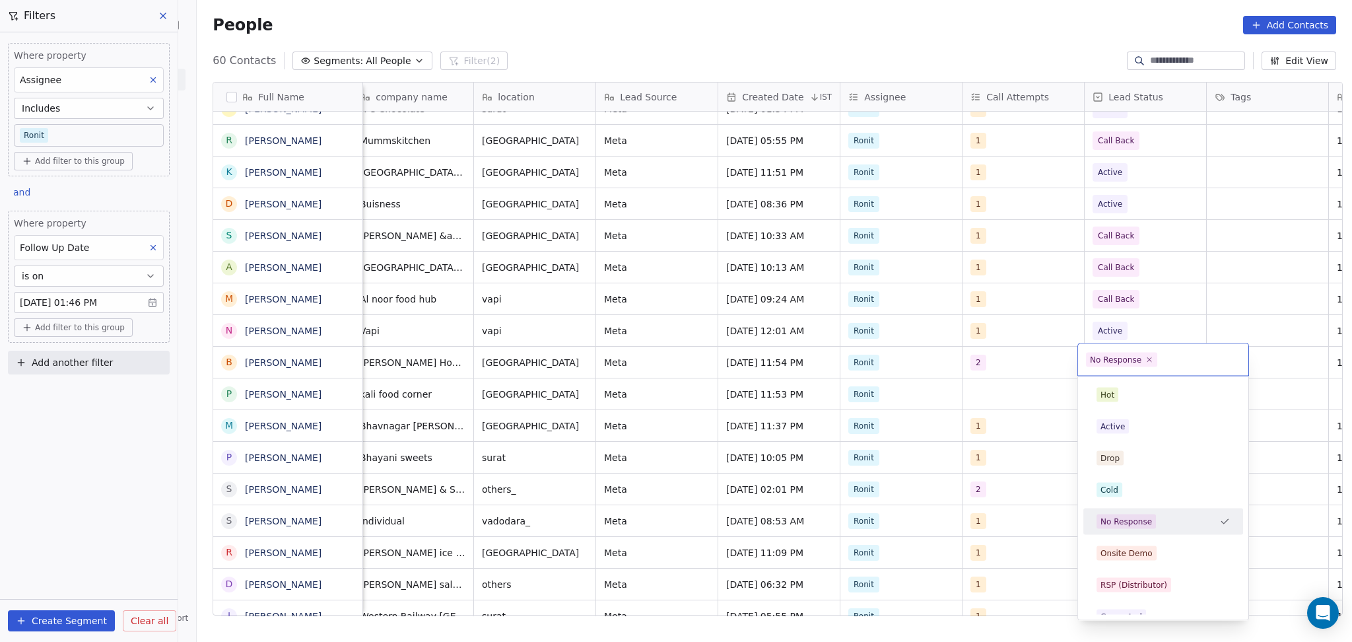
click at [1138, 520] on div "No Response" at bounding box center [1125, 522] width 51 height 12
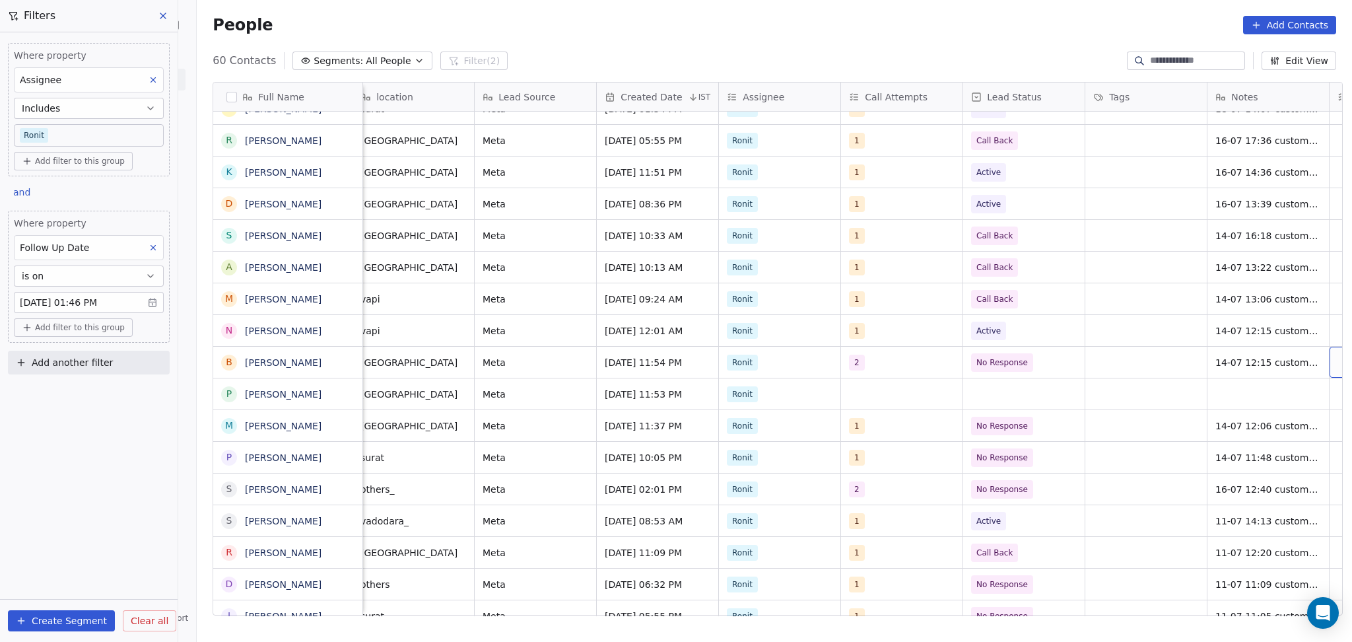
scroll to position [2, 744]
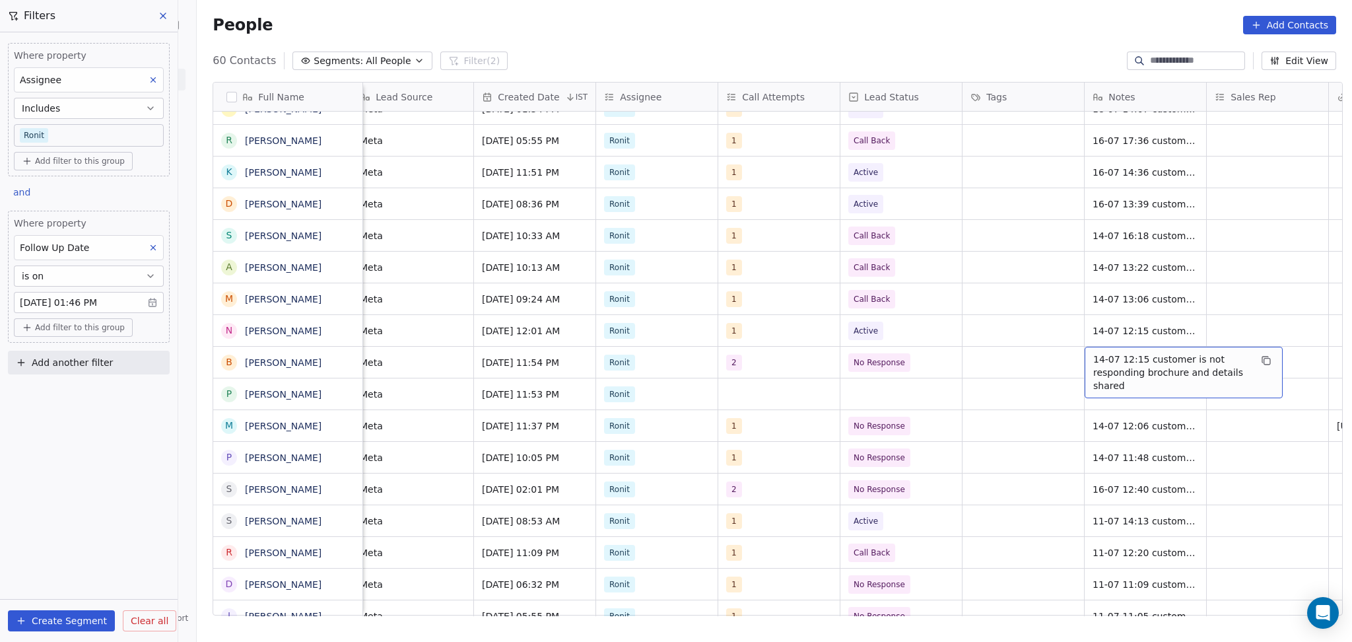
click at [1128, 358] on span "14-07 12:15 customer is not responding brochure and details shared" at bounding box center [1171, 373] width 157 height 40
click at [1093, 358] on span "14-07 12:15 customer is not responding brochure and details shared" at bounding box center [1171, 373] width 157 height 40
click at [1082, 355] on textarea "**********" at bounding box center [1177, 370] width 197 height 50
type textarea "**********"
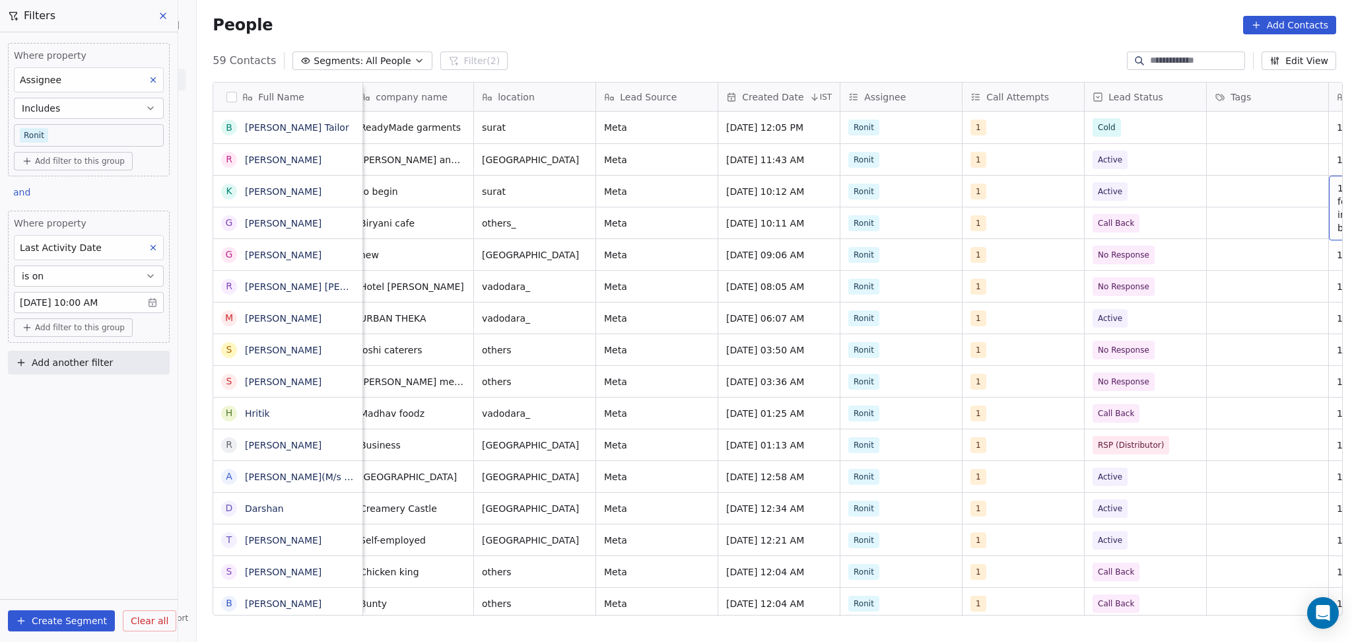
scroll to position [0, 621]
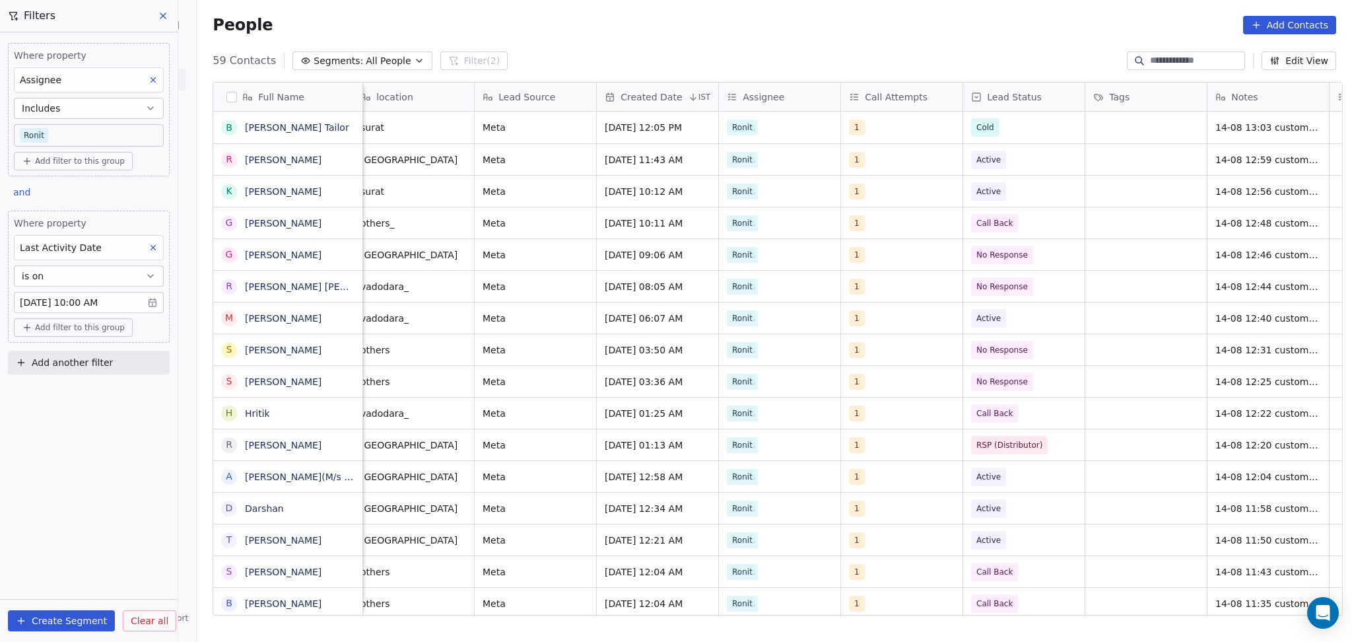
click at [121, 307] on body "On2Cook India Pvt. Ltd. Contacts People Marketing Workflows Campaigns Sales Pip…" at bounding box center [676, 321] width 1352 height 642
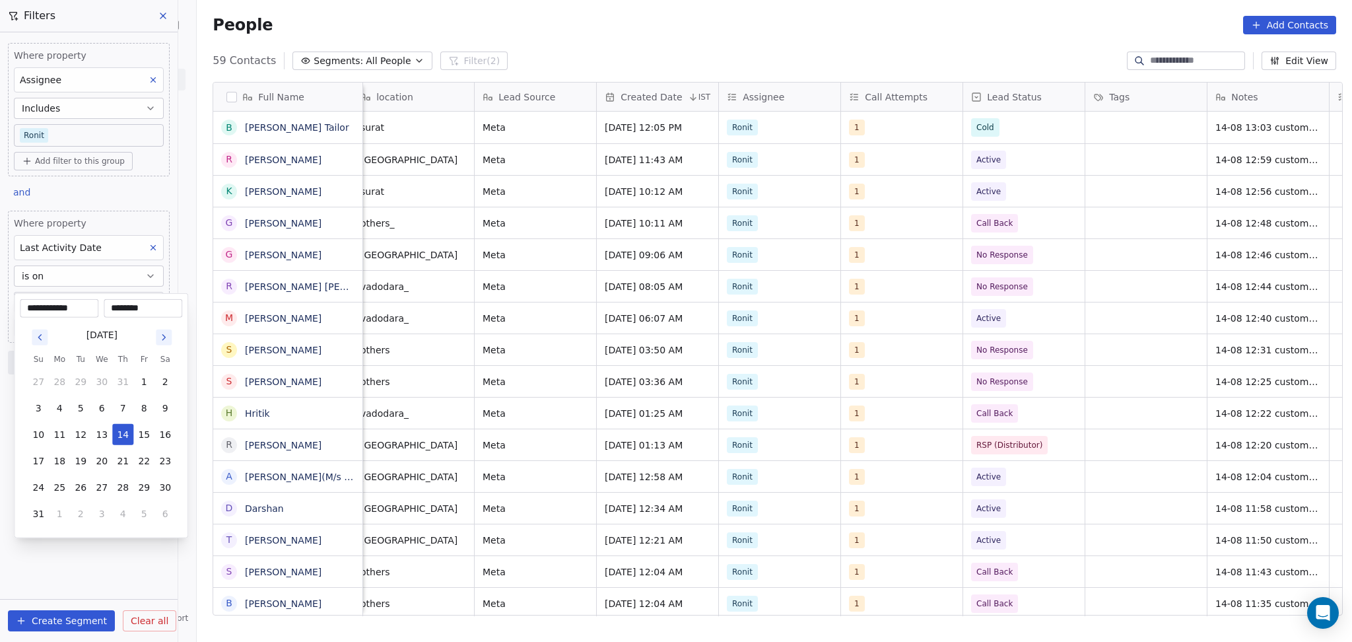
click at [121, 307] on input "********" at bounding box center [142, 308] width 73 height 13
click at [138, 307] on input "********" at bounding box center [142, 308] width 73 height 13
type input "********"
click at [662, 17] on html "On2Cook India Pvt. Ltd. Contacts People Marketing Workflows Campaigns Sales Pip…" at bounding box center [676, 321] width 1352 height 642
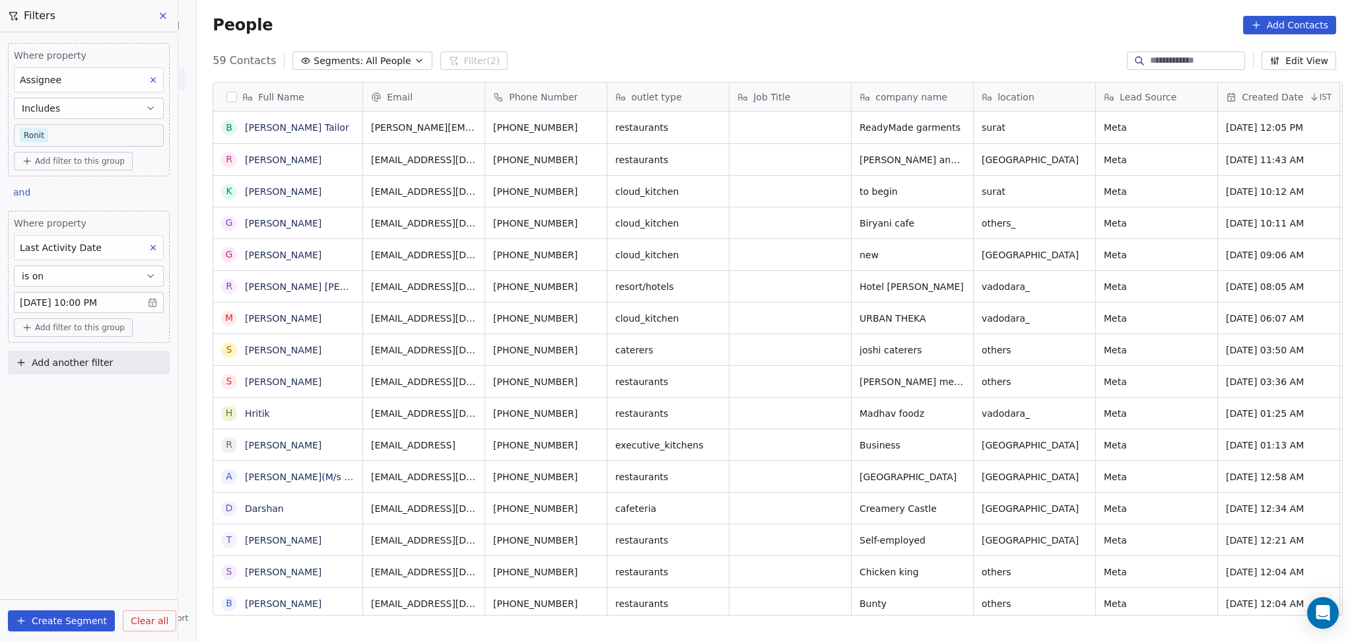
scroll to position [551, 1148]
click at [112, 310] on body "On2Cook India Pvt. Ltd. Contacts People Marketing Workflows Campaigns Sales Pip…" at bounding box center [676, 321] width 1352 height 642
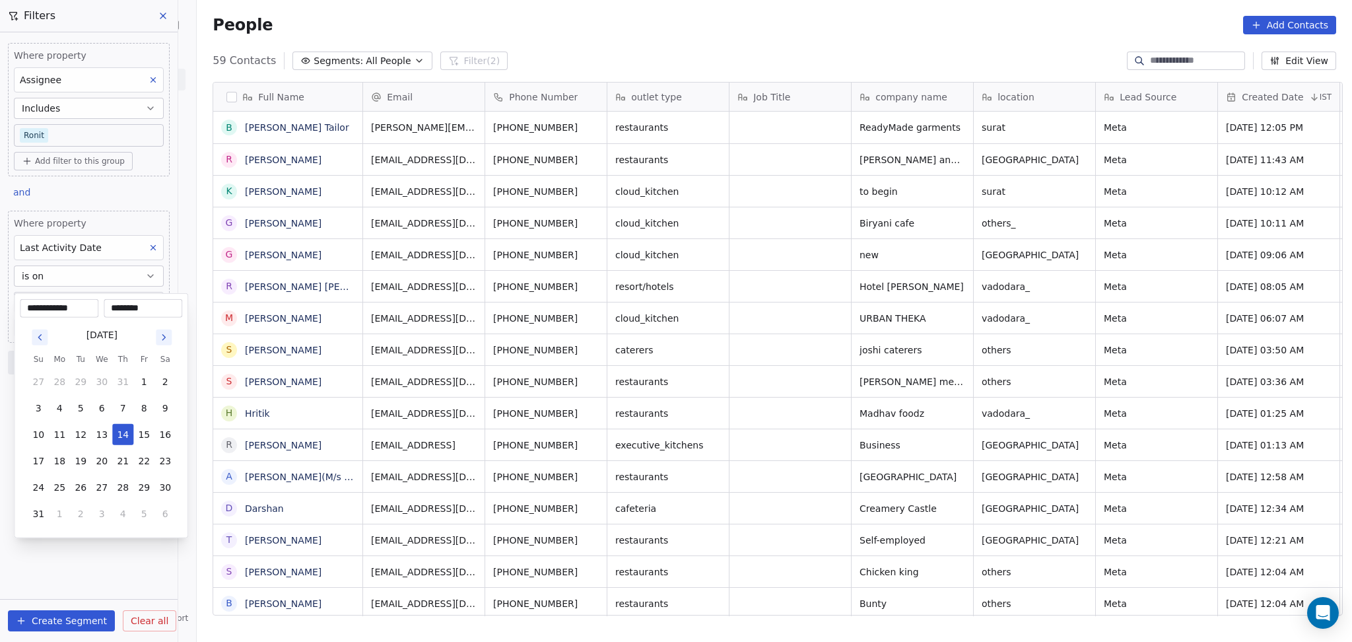
click at [112, 310] on input "********" at bounding box center [142, 308] width 73 height 13
click at [139, 306] on input "********" at bounding box center [142, 308] width 73 height 13
type input "********"
click at [603, 40] on html "On2Cook India Pvt. Ltd. Contacts People Marketing Workflows Campaigns Sales Pip…" at bounding box center [676, 321] width 1352 height 642
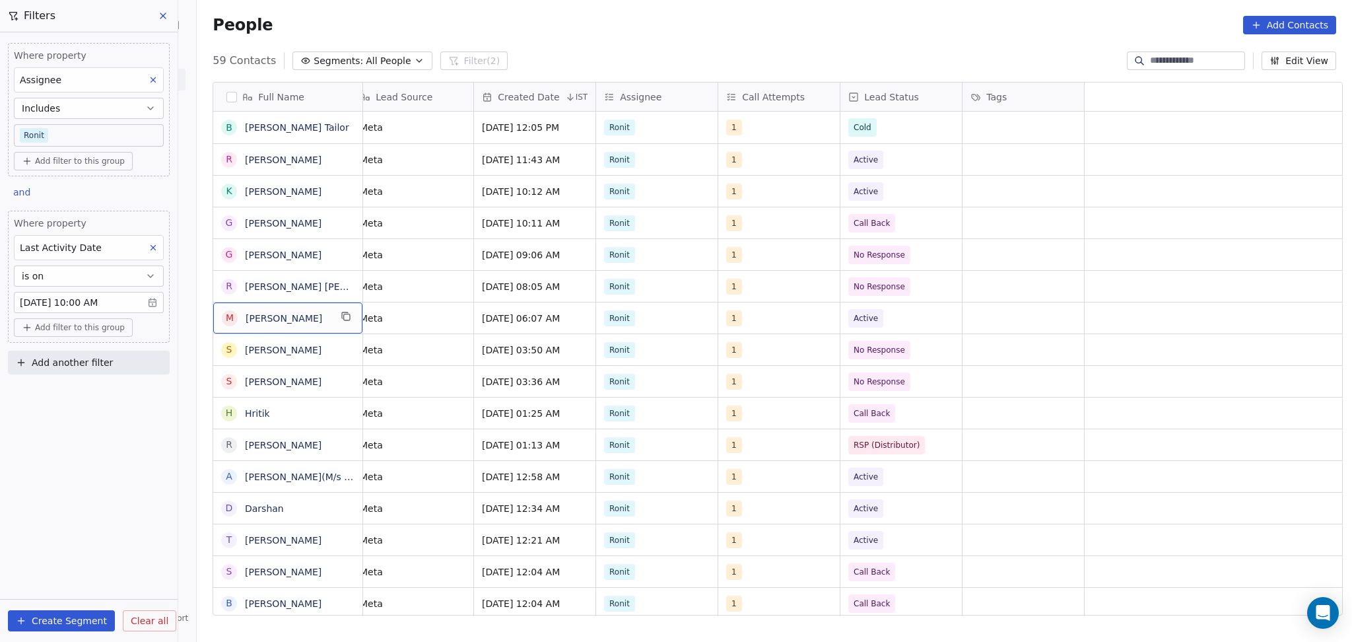
scroll to position [0, 0]
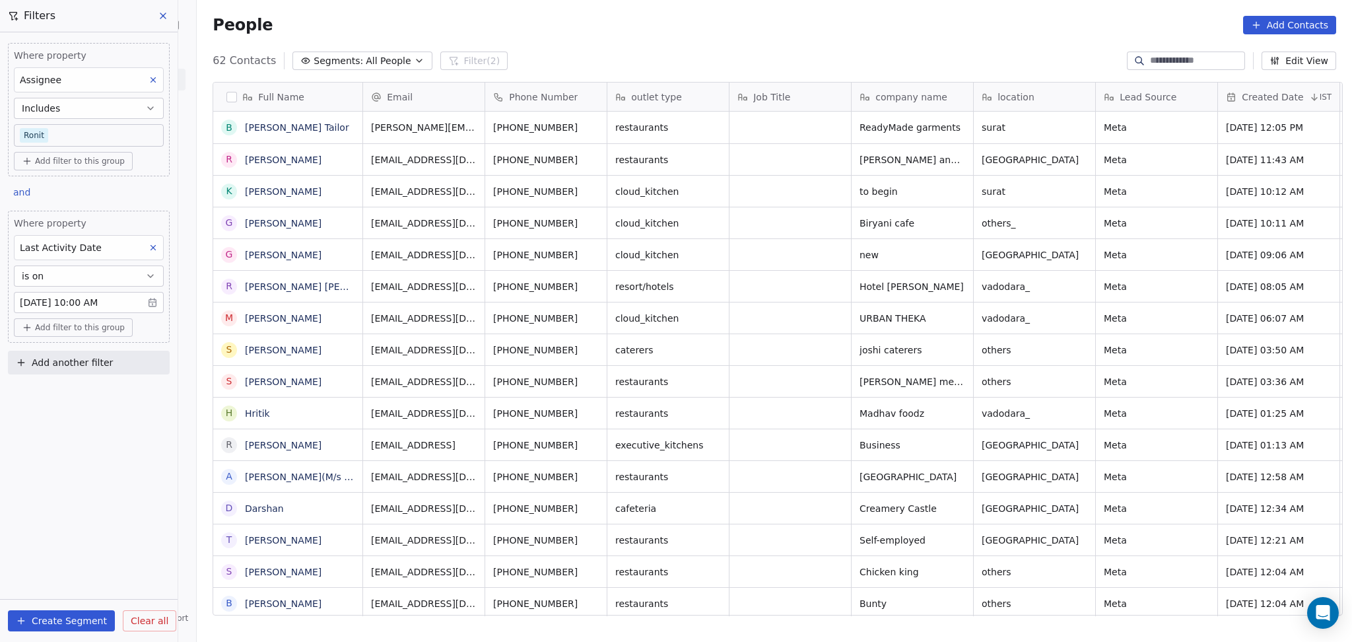
click at [118, 371] on button "Add another filter" at bounding box center [89, 363] width 162 height 24
click at [110, 384] on div "Contact properties" at bounding box center [89, 394] width 150 height 21
type input "****"
click at [82, 487] on div "Lead Status" at bounding box center [89, 483] width 134 height 13
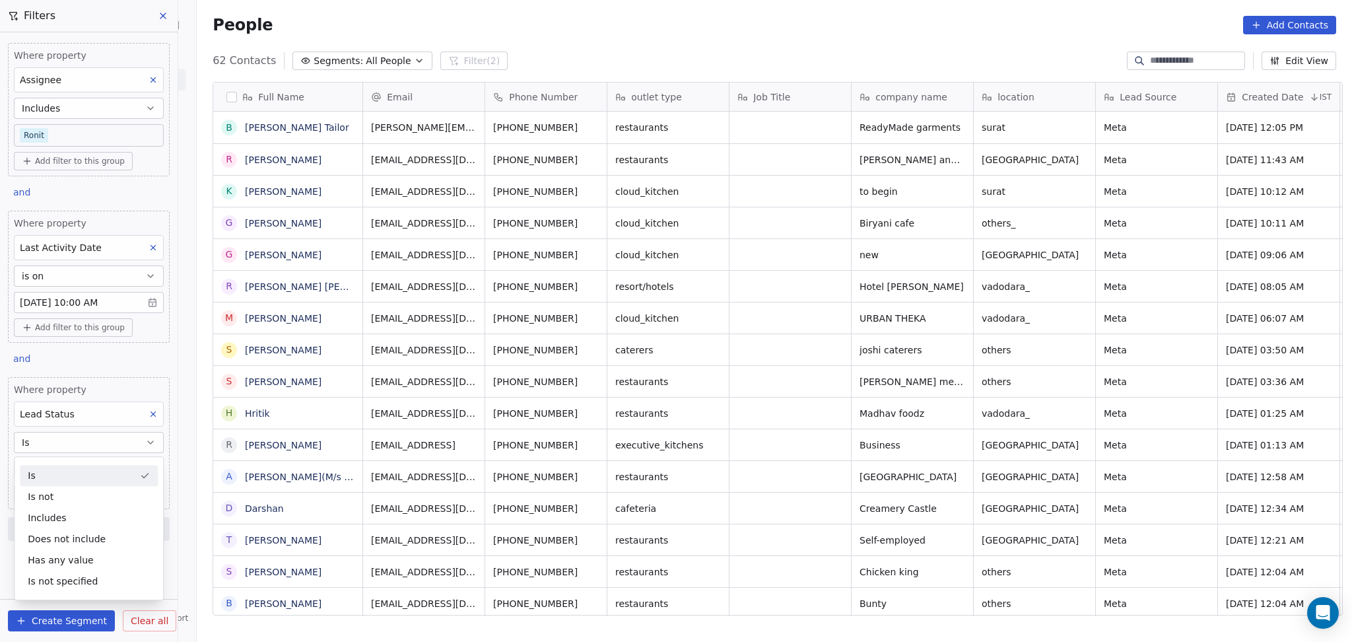
click at [71, 478] on div "Is" at bounding box center [89, 475] width 138 height 21
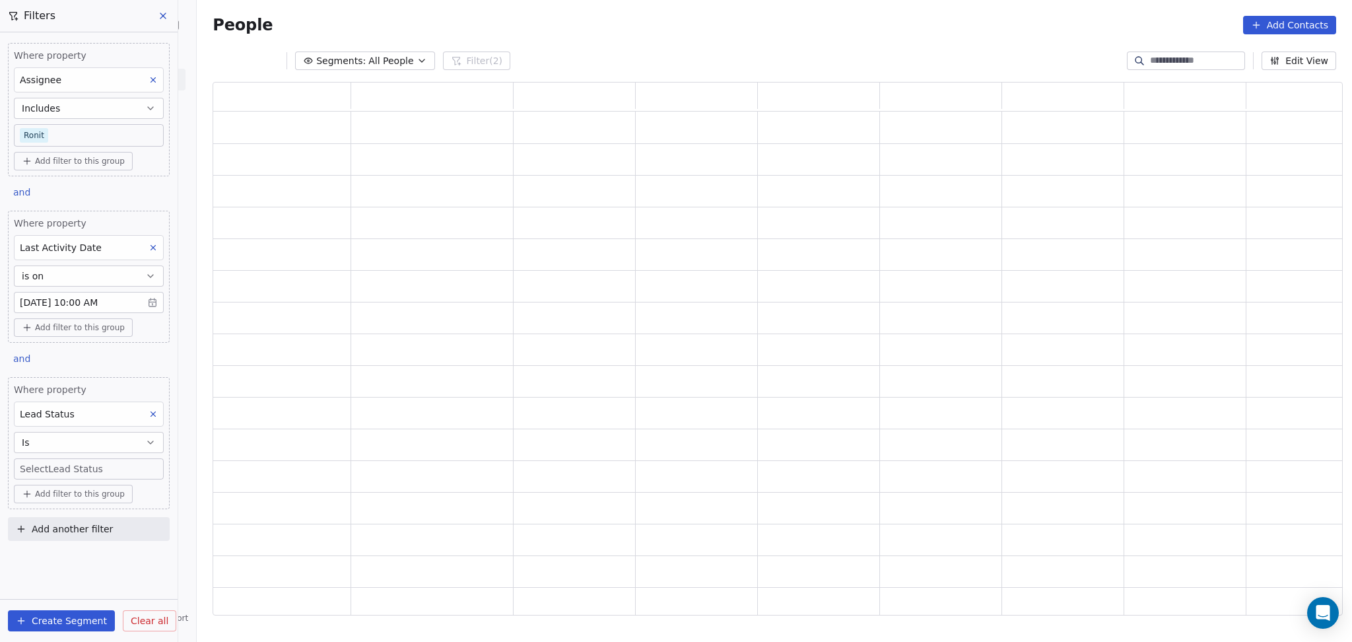
scroll to position [520, 1116]
click at [73, 469] on body "On2Cook India Pvt. Ltd. Contacts People Marketing Workflows Campaigns Sales Pip…" at bounding box center [676, 321] width 1352 height 642
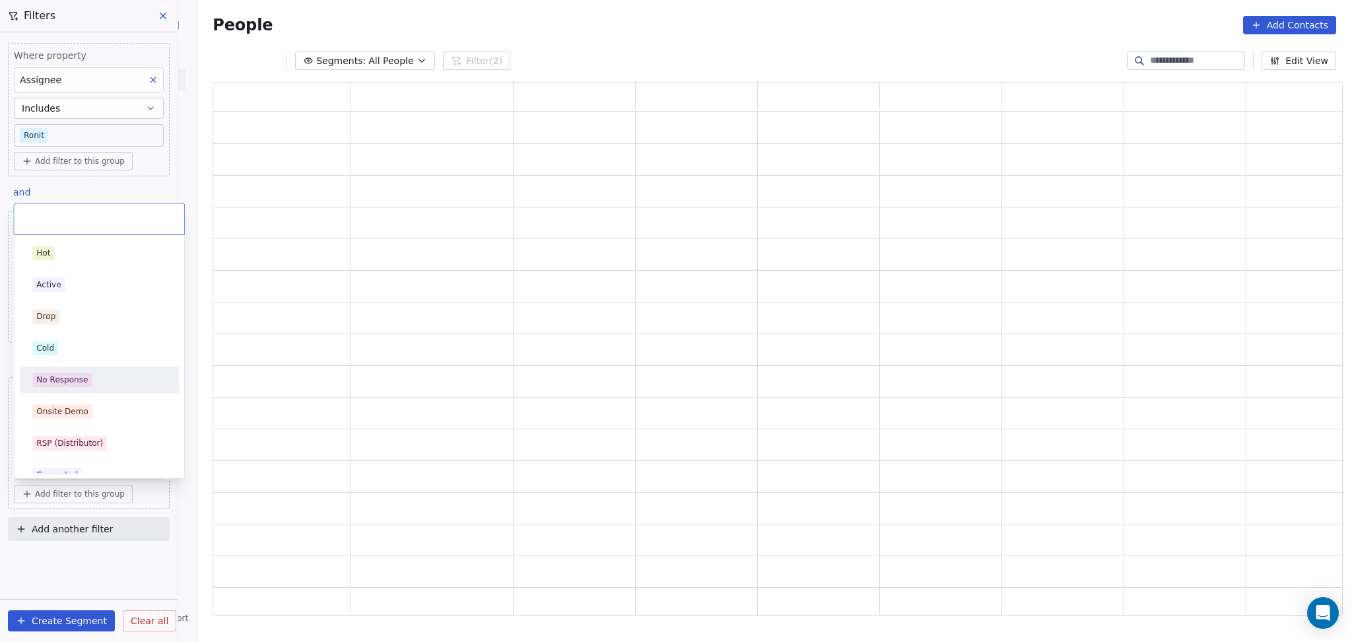
click at [75, 375] on div "No Response" at bounding box center [61, 380] width 51 height 12
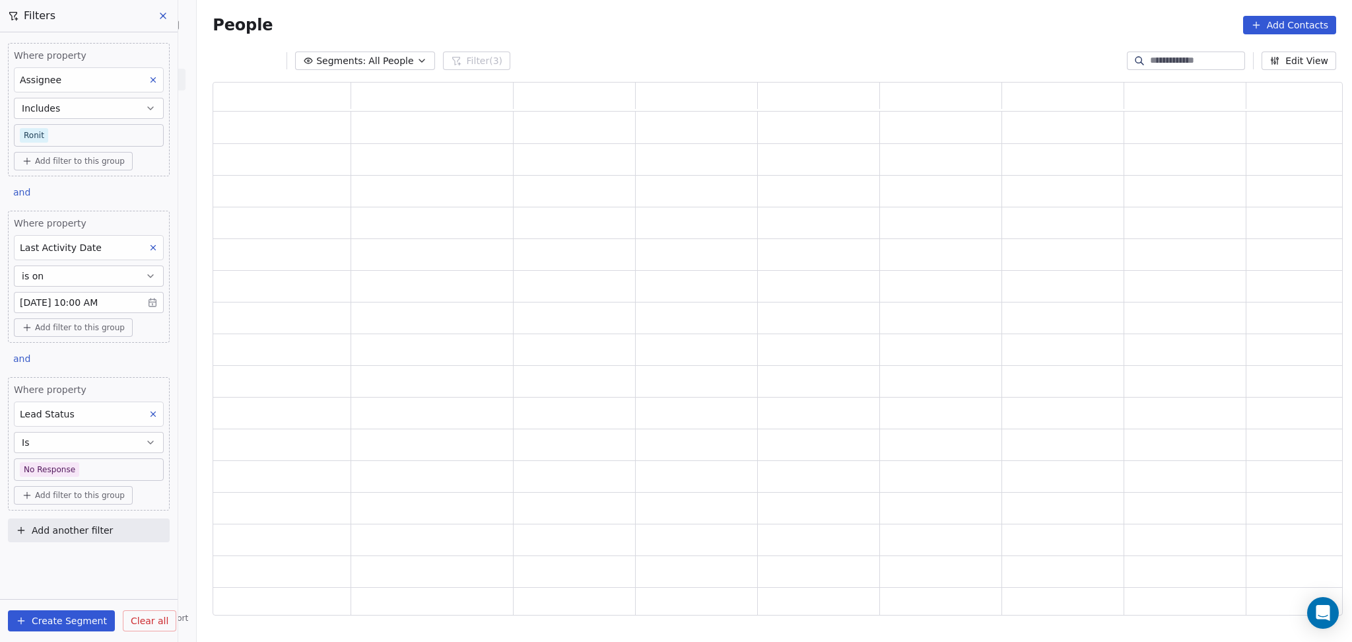
click at [660, 35] on div "People Add Contacts" at bounding box center [774, 25] width 1155 height 50
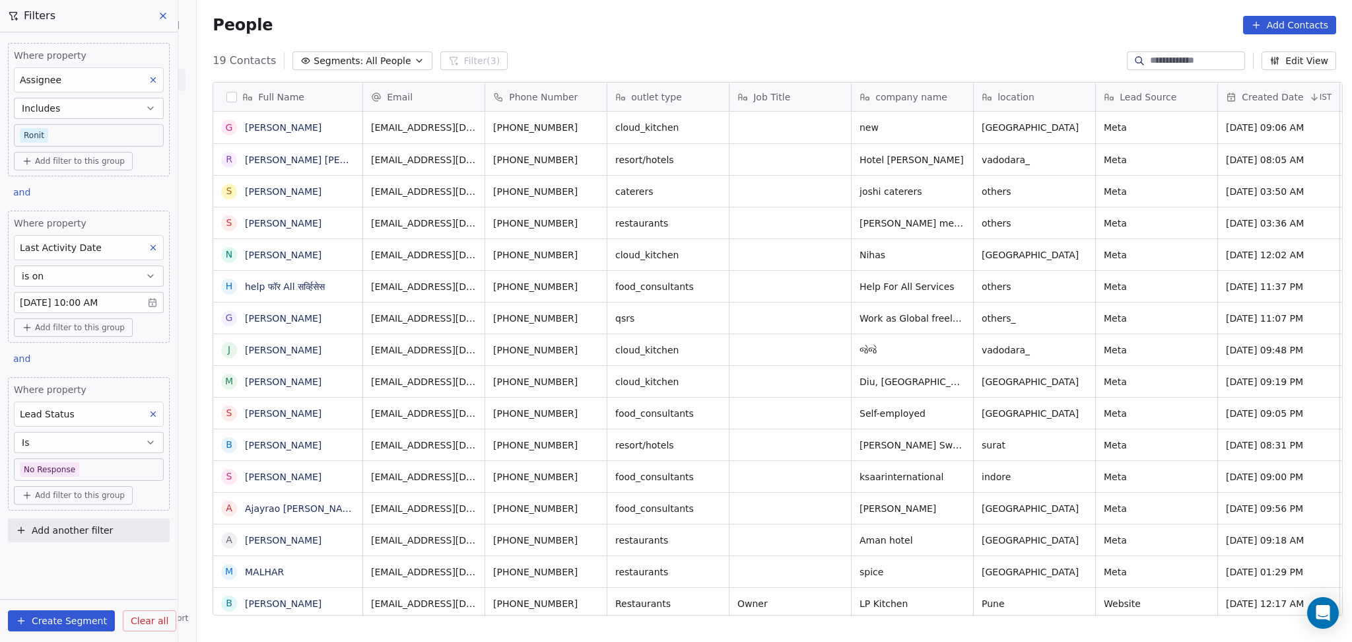
scroll to position [551, 1148]
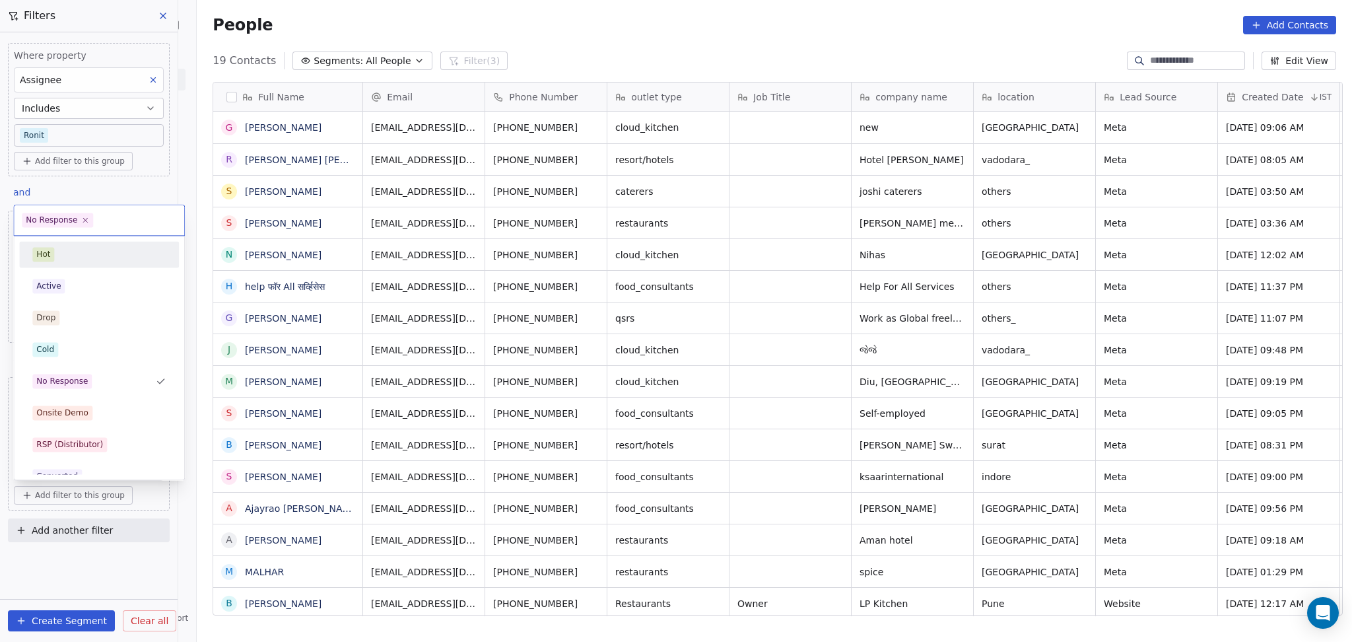
click at [807, 315] on html "On2Cook India Pvt. Ltd. Contacts People Marketing Workflows Campaigns Sales Pip…" at bounding box center [676, 321] width 1352 height 642
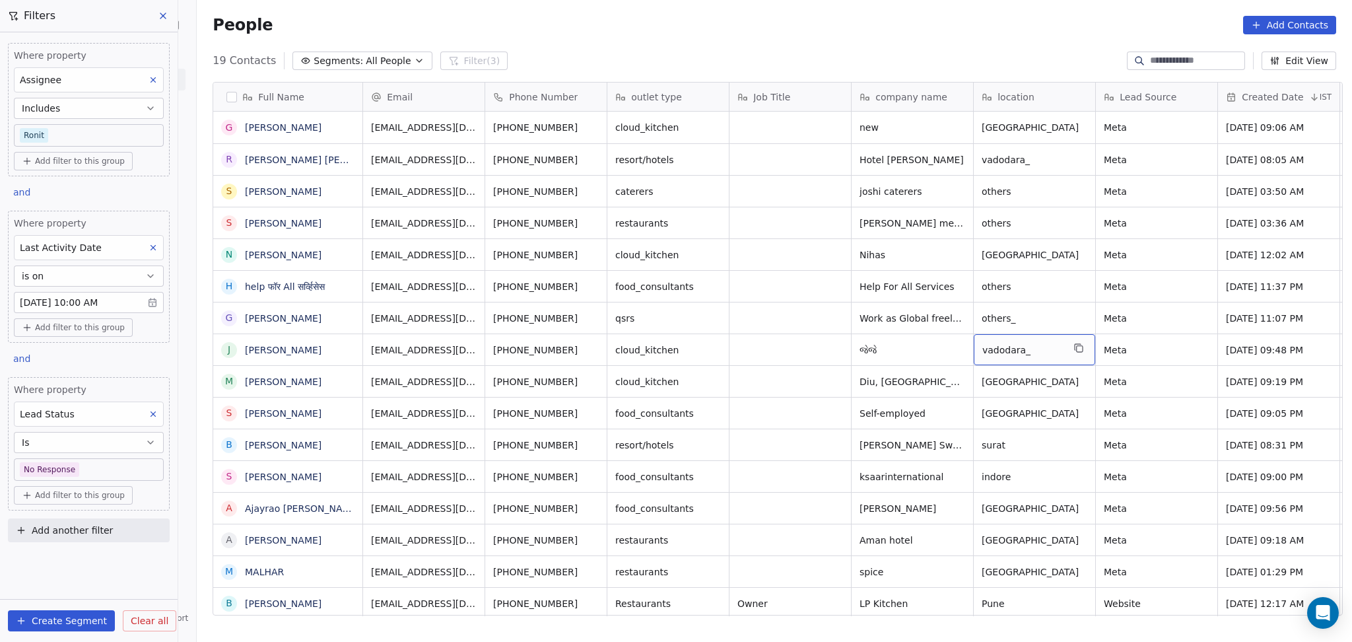
click at [156, 414] on icon at bounding box center [153, 413] width 9 height 9
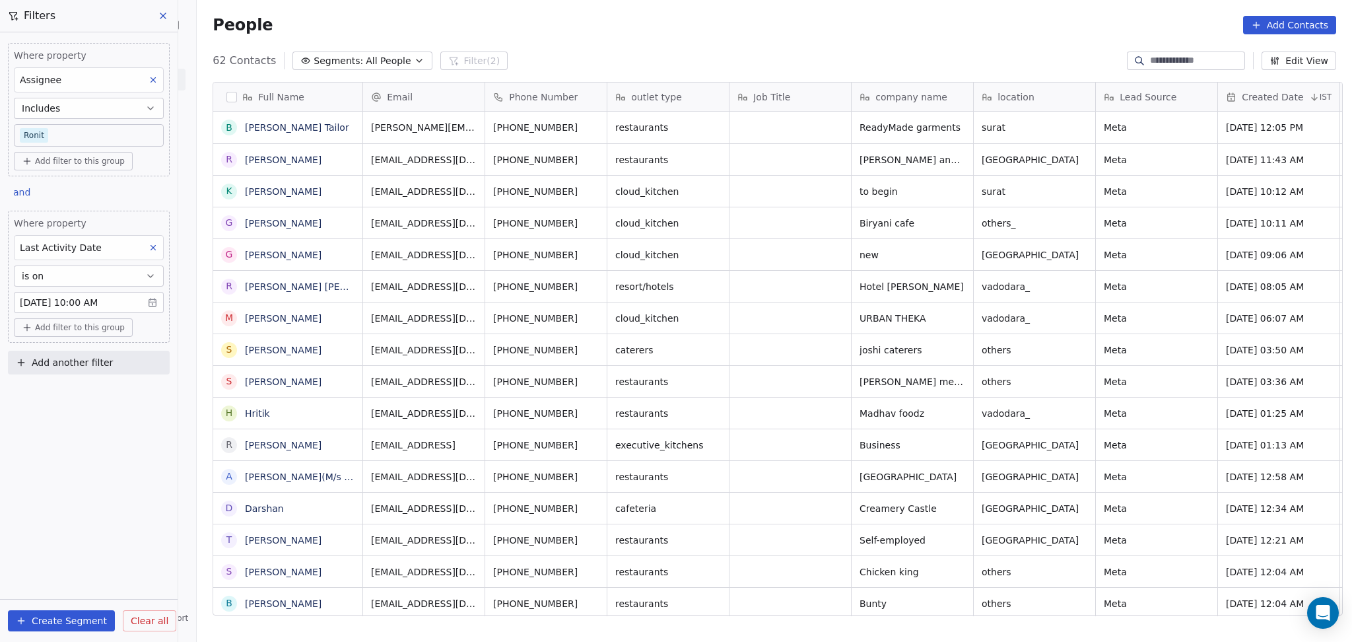
click at [97, 118] on button "Includes" at bounding box center [89, 108] width 150 height 21
click at [81, 119] on div "Where property Assignee Includes Ronit" at bounding box center [89, 98] width 150 height 98
click at [81, 135] on body "On2Cook India Pvt. Ltd. Contacts People Marketing Workflows Campaigns Sales Pip…" at bounding box center [676, 321] width 1352 height 642
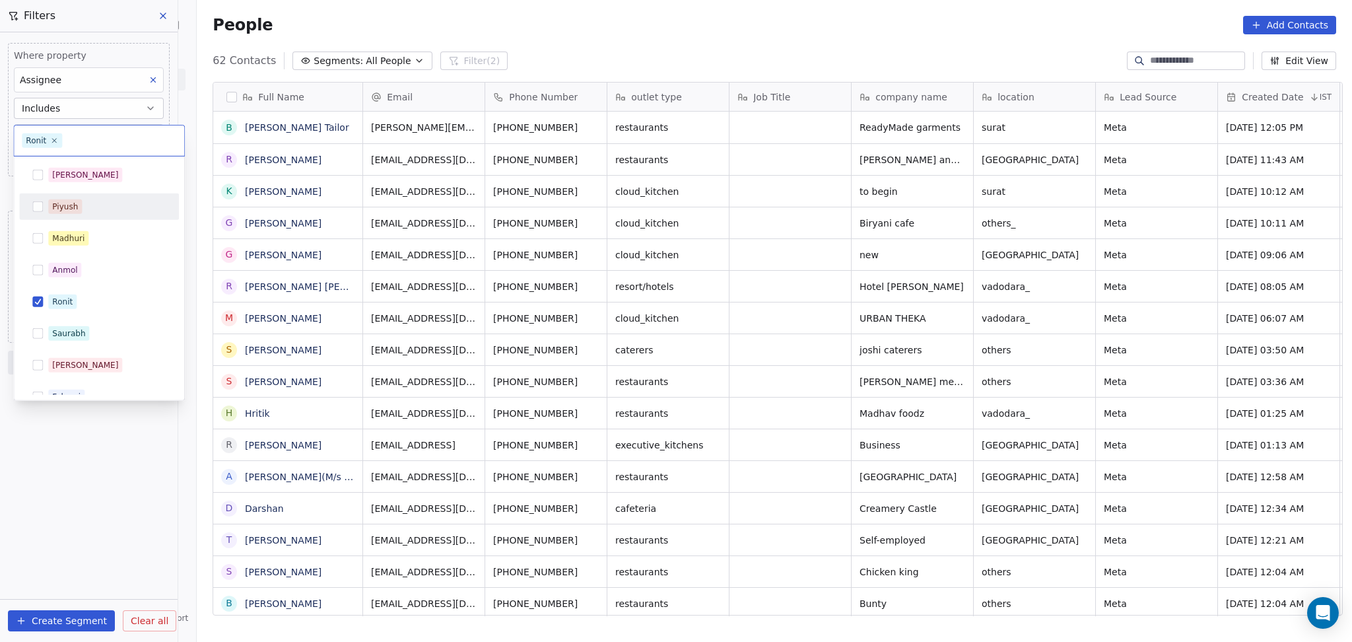
click at [59, 180] on div "[PERSON_NAME]" at bounding box center [85, 175] width 66 height 12
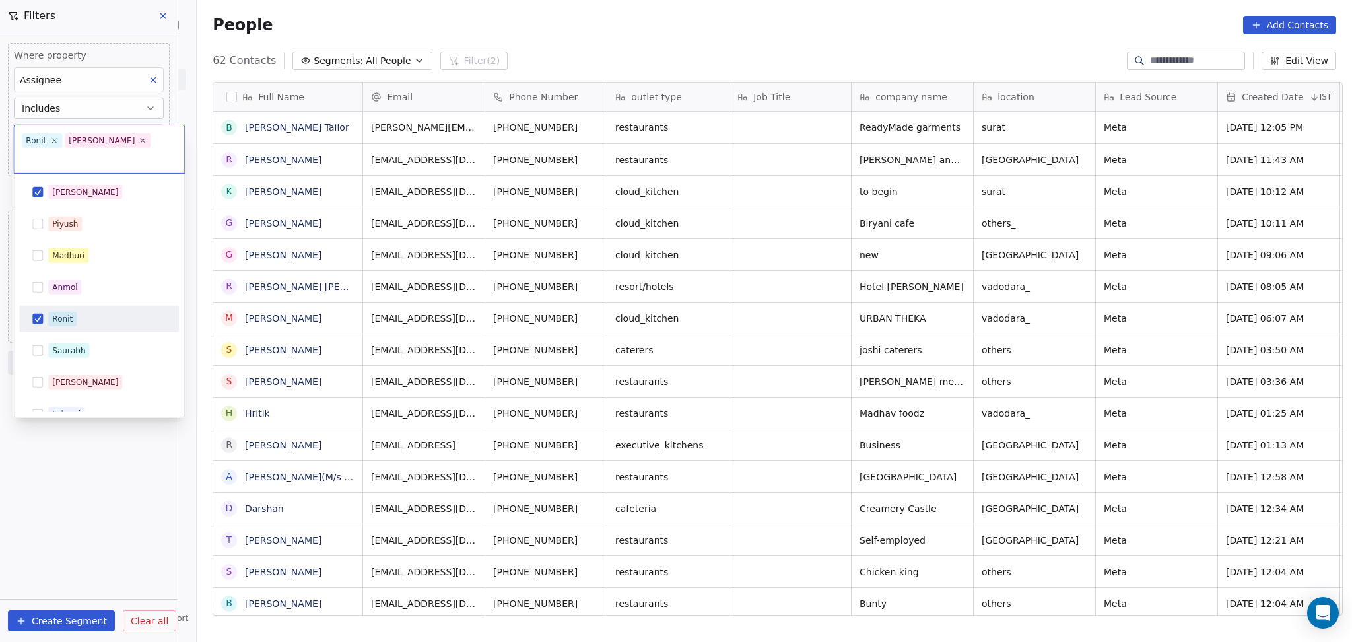
click at [74, 312] on span "Ronit" at bounding box center [62, 319] width 28 height 15
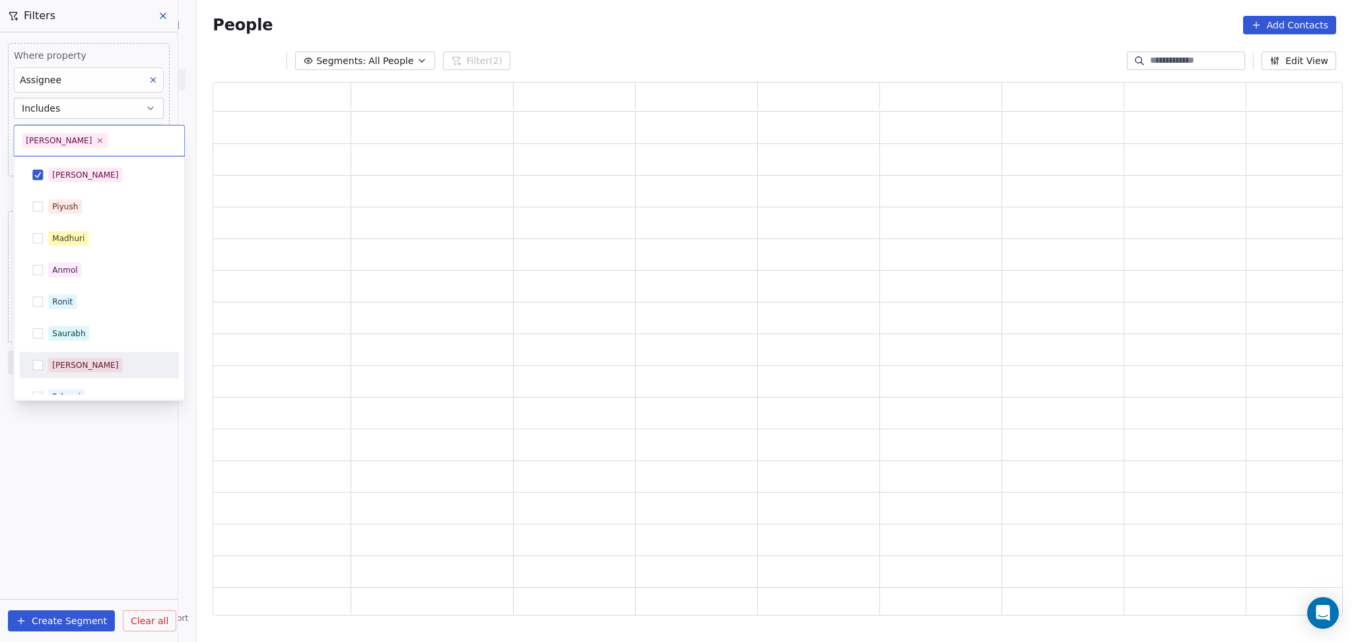
click at [102, 582] on html "On2Cook India Pvt. Ltd. Contacts People Marketing Workflows Campaigns Sales Pip…" at bounding box center [676, 321] width 1352 height 642
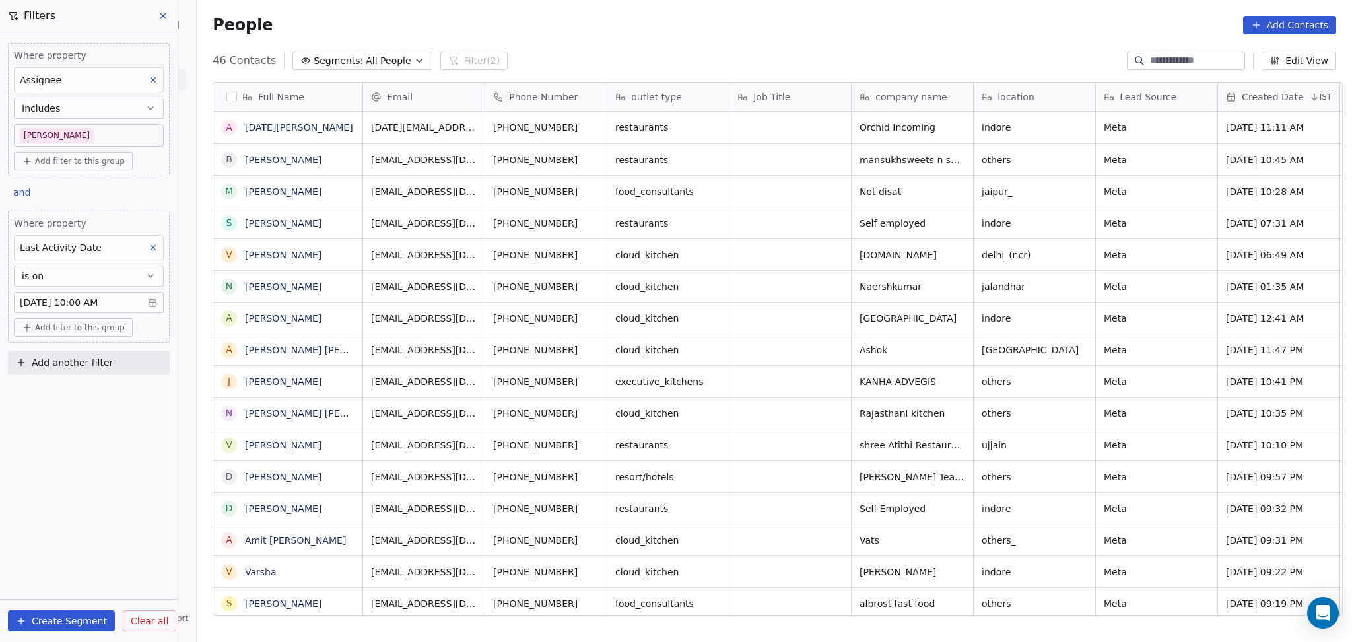
click at [73, 131] on body "On2Cook India Pvt. Ltd. Contacts People Marketing Workflows Campaigns Sales Pip…" at bounding box center [676, 321] width 1352 height 642
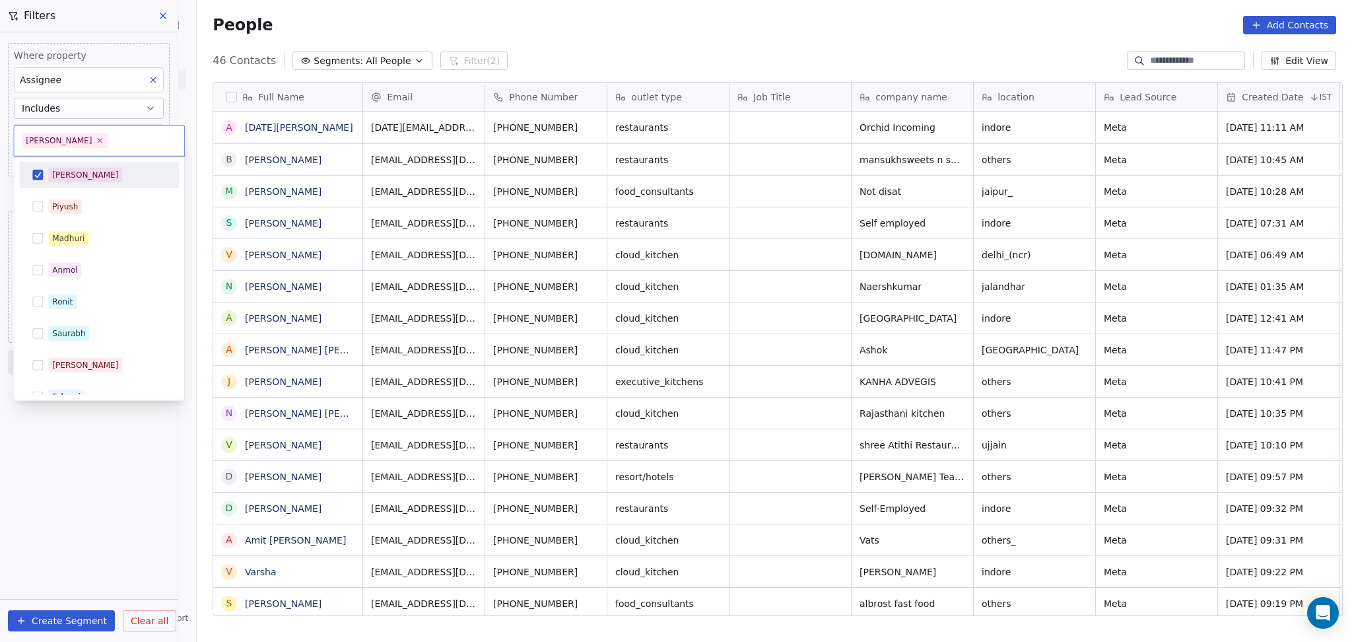
click at [74, 184] on div "[PERSON_NAME]" at bounding box center [98, 174] width 149 height 21
click at [74, 311] on div "Ronit" at bounding box center [98, 301] width 149 height 21
click at [102, 427] on html "On2Cook India Pvt. Ltd. Contacts People Marketing Workflows Campaigns Sales Pip…" at bounding box center [676, 321] width 1352 height 642
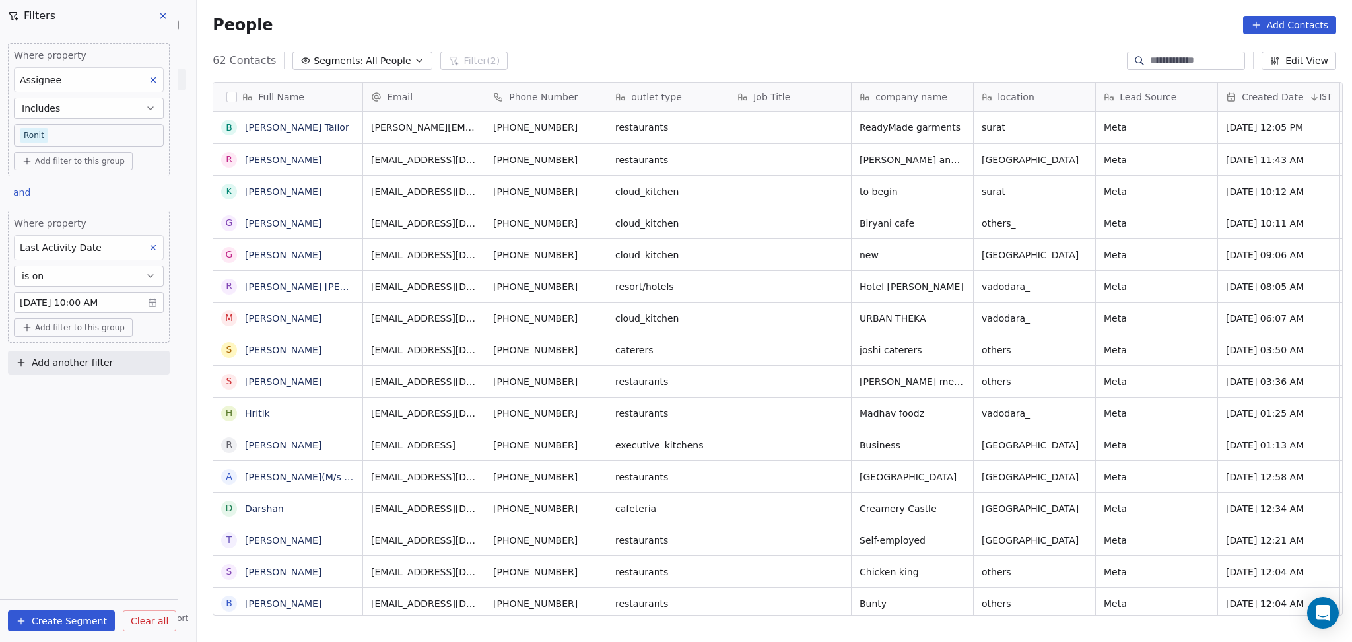
click at [92, 138] on body "On2Cook India Pvt. Ltd. Contacts People Marketing Workflows Campaigns Sales Pip…" at bounding box center [676, 321] width 1352 height 642
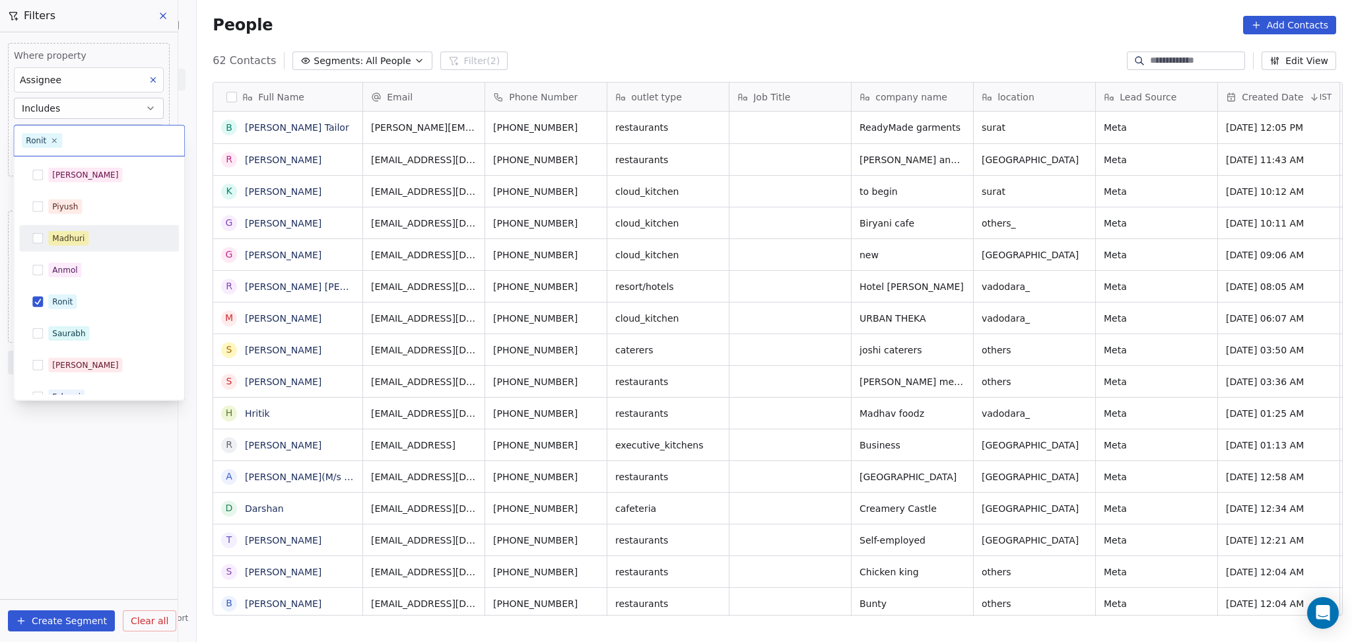
click at [77, 233] on div "Madhuri" at bounding box center [68, 238] width 32 height 12
click at [64, 297] on div "Ronit" at bounding box center [62, 302] width 20 height 12
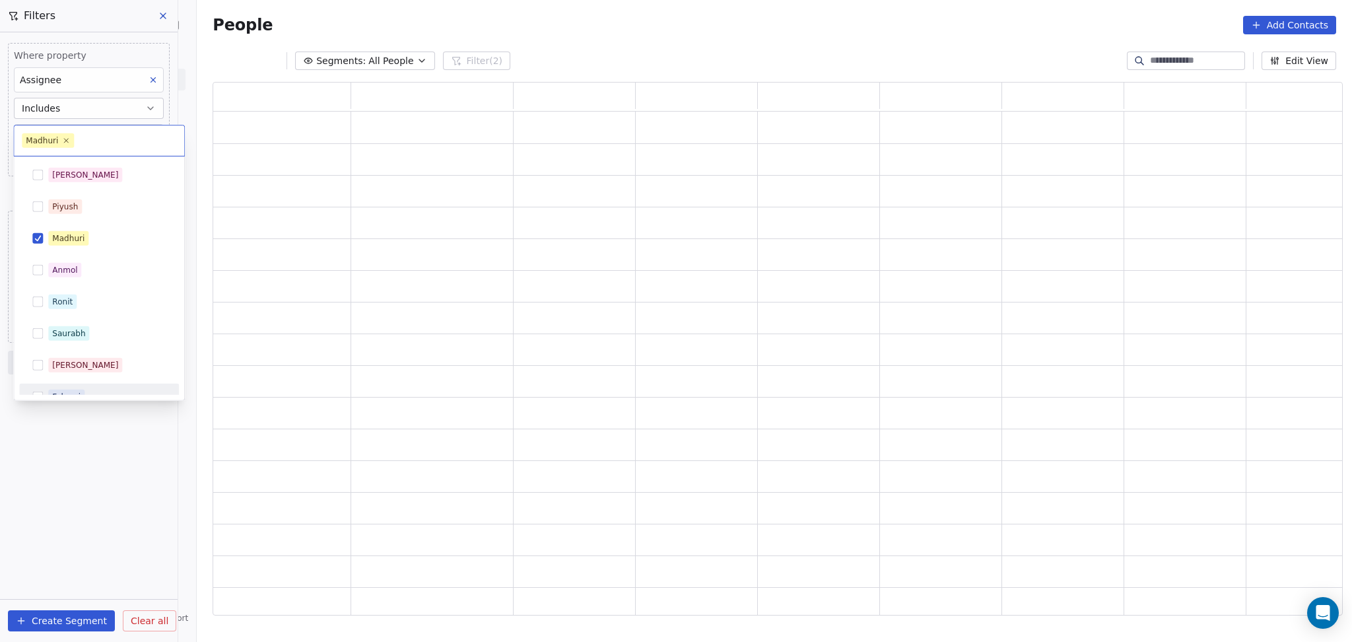
click at [88, 420] on html "On2Cook India Pvt. Ltd. Contacts People Marketing Workflows Campaigns Sales Pip…" at bounding box center [676, 321] width 1352 height 642
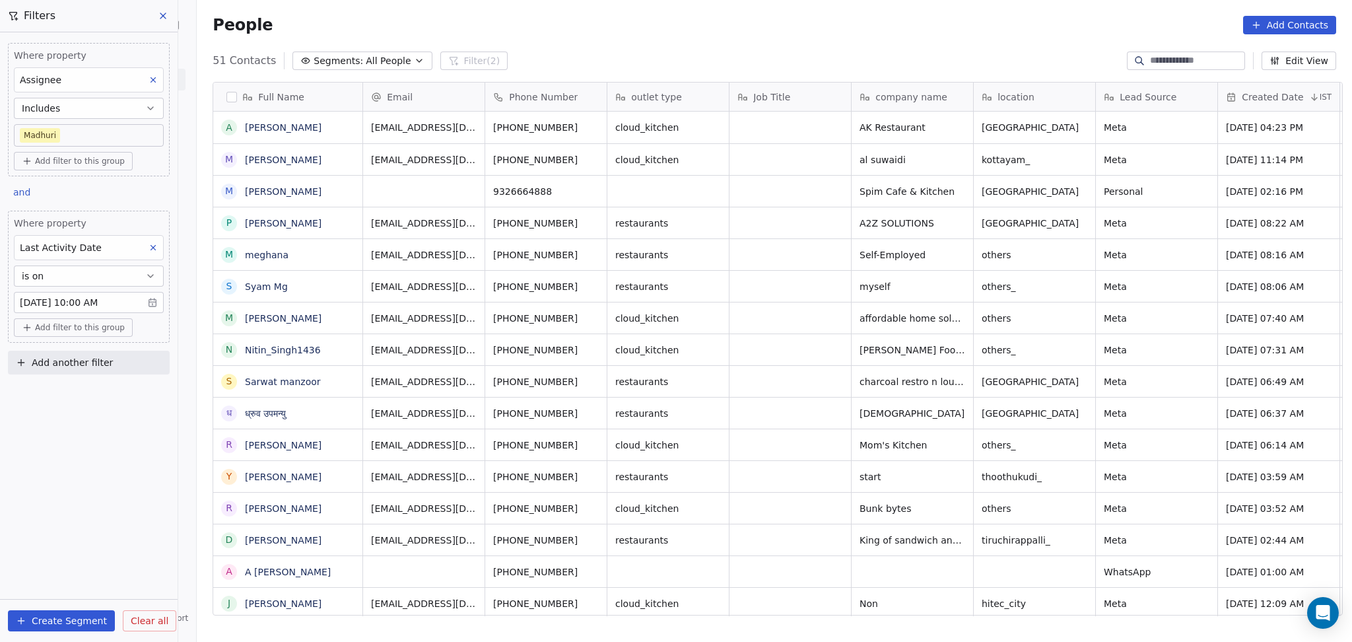
click at [71, 130] on body "On2Cook India Pvt. Ltd. Contacts People Marketing Workflows Campaigns Sales Pip…" at bounding box center [676, 321] width 1352 height 642
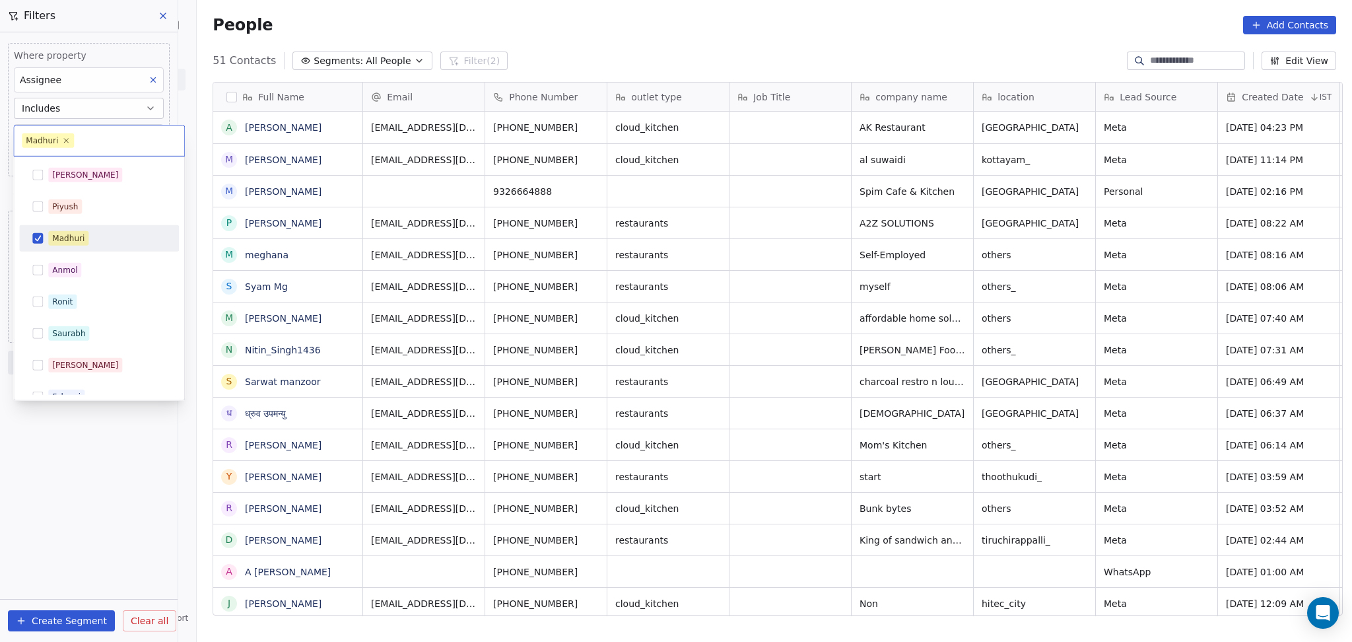
click at [57, 231] on span "Madhuri" at bounding box center [68, 238] width 40 height 15
click at [63, 175] on div "[PERSON_NAME]" at bounding box center [85, 175] width 66 height 12
click at [57, 431] on html "On2Cook India Pvt. Ltd. Contacts People Marketing Workflows Campaigns Sales Pip…" at bounding box center [676, 321] width 1352 height 642
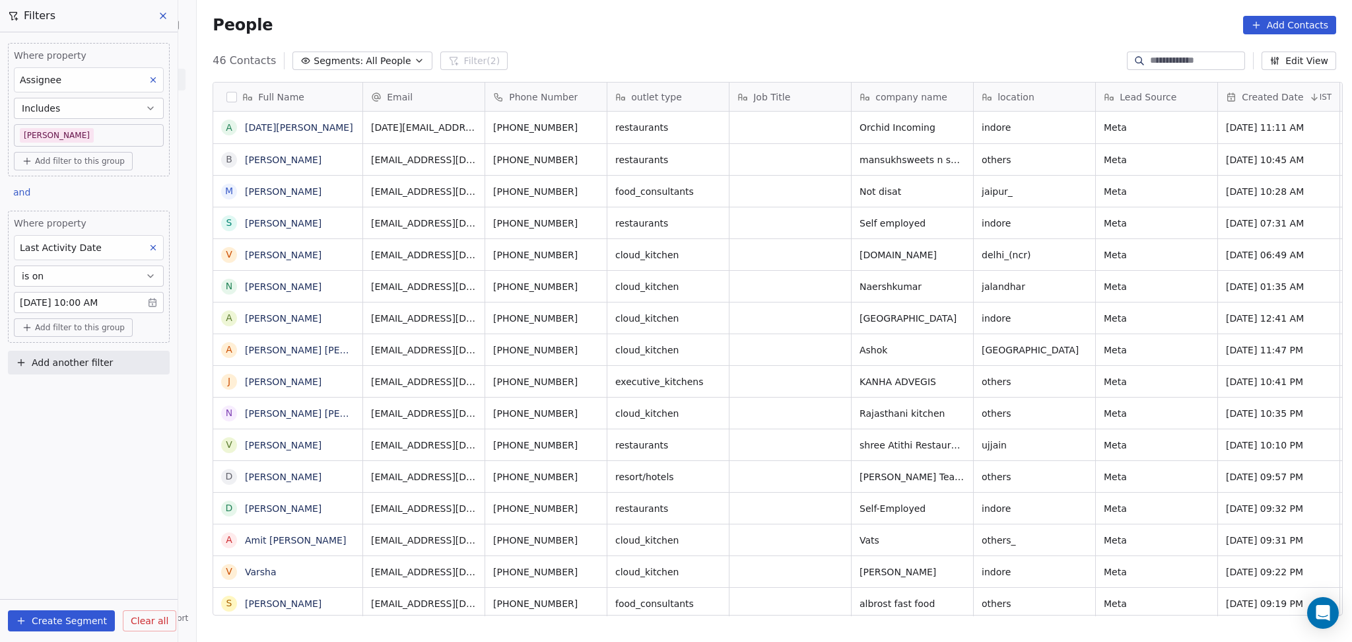
click at [72, 128] on body "On2Cook India Pvt. Ltd. Contacts People Marketing Workflows Campaigns Sales Pip…" at bounding box center [676, 321] width 1352 height 642
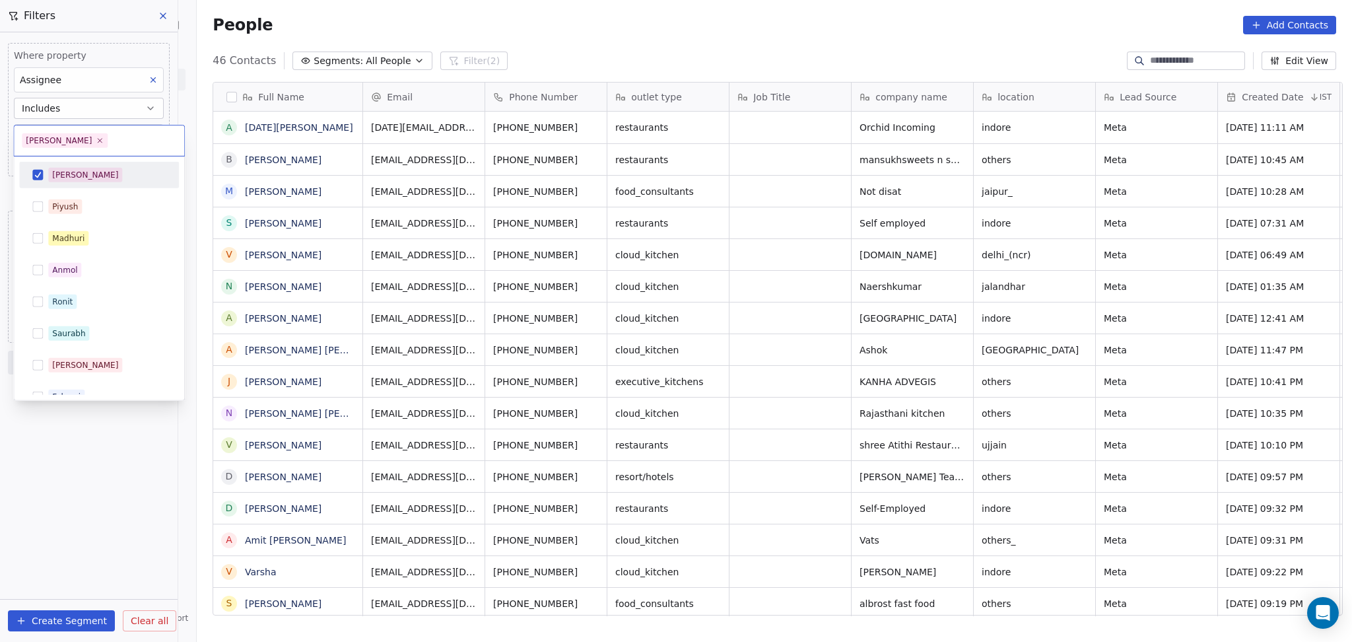
click at [74, 182] on span "[PERSON_NAME]" at bounding box center [85, 175] width 74 height 15
click at [63, 326] on span "Saurabh" at bounding box center [68, 333] width 41 height 15
click at [64, 302] on div "Ronit" at bounding box center [62, 302] width 20 height 12
click at [64, 337] on div "Saurabh" at bounding box center [68, 333] width 33 height 12
click at [79, 440] on html "On2Cook India Pvt. Ltd. Contacts People Marketing Workflows Campaigns Sales Pip…" at bounding box center [676, 321] width 1352 height 642
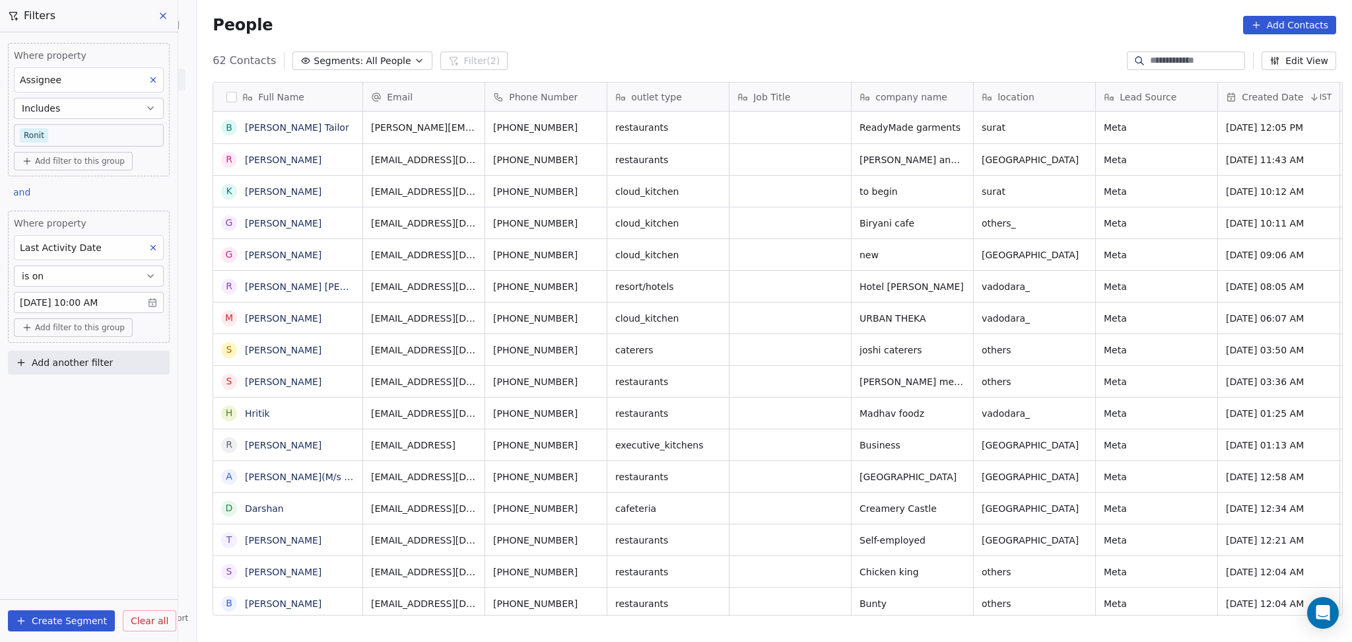
click at [98, 300] on body "On2Cook India Pvt. Ltd. Contacts People Marketing Workflows Campaigns Sales Pip…" at bounding box center [676, 321] width 1352 height 642
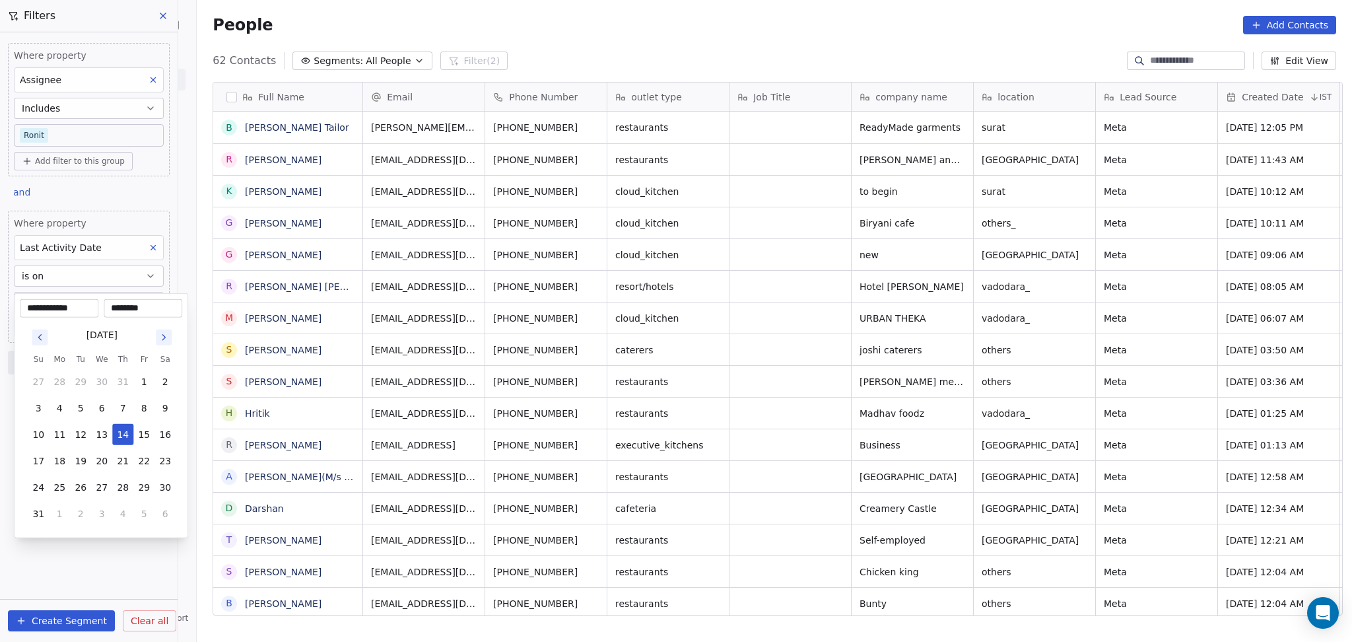
click at [98, 300] on div "**********" at bounding box center [101, 308] width 162 height 18
click at [140, 306] on input "********" at bounding box center [142, 308] width 73 height 13
type input "********"
click at [636, 22] on html "On2Cook India Pvt. Ltd. Contacts People Marketing Workflows Campaigns Sales Pip…" at bounding box center [676, 321] width 1352 height 642
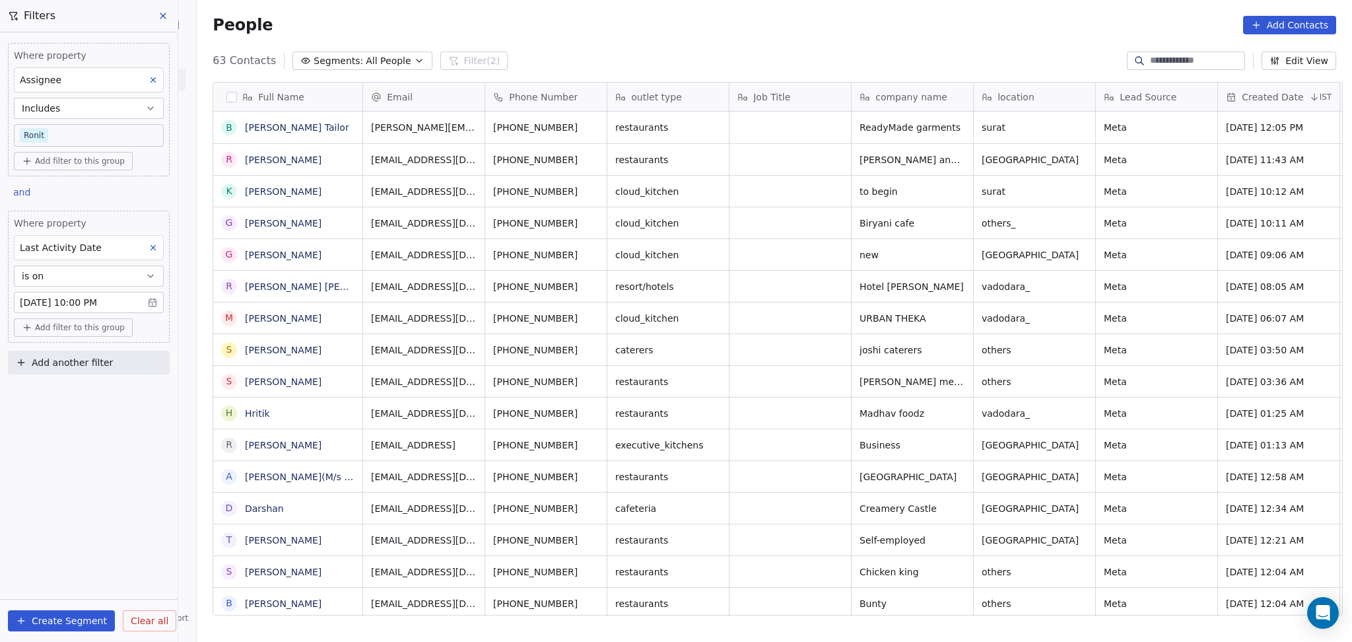
click at [67, 308] on body "On2Cook India Pvt. Ltd. Contacts People Marketing Workflows Campaigns Sales Pip…" at bounding box center [676, 321] width 1352 height 642
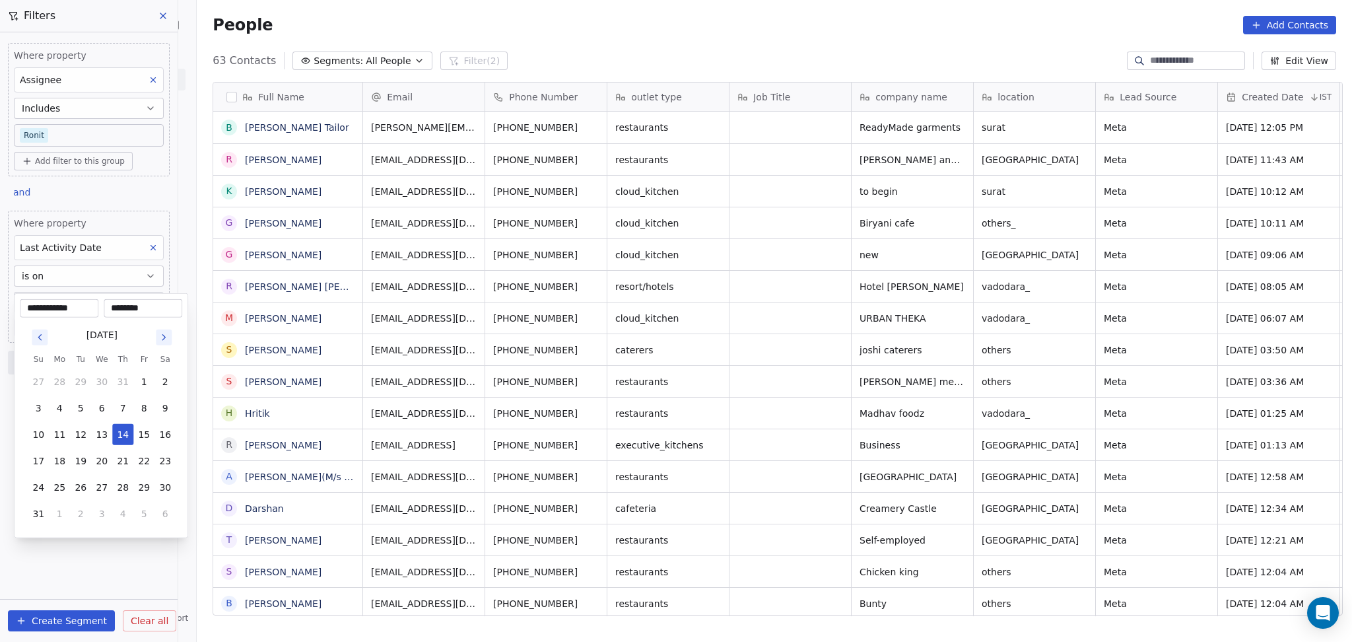
click at [133, 309] on input "********" at bounding box center [142, 308] width 73 height 13
click at [137, 311] on input "********" at bounding box center [142, 308] width 73 height 13
click at [142, 310] on input "********" at bounding box center [142, 308] width 73 height 13
click at [151, 307] on input "********" at bounding box center [142, 308] width 73 height 13
click at [151, 306] on input "********" at bounding box center [142, 308] width 73 height 13
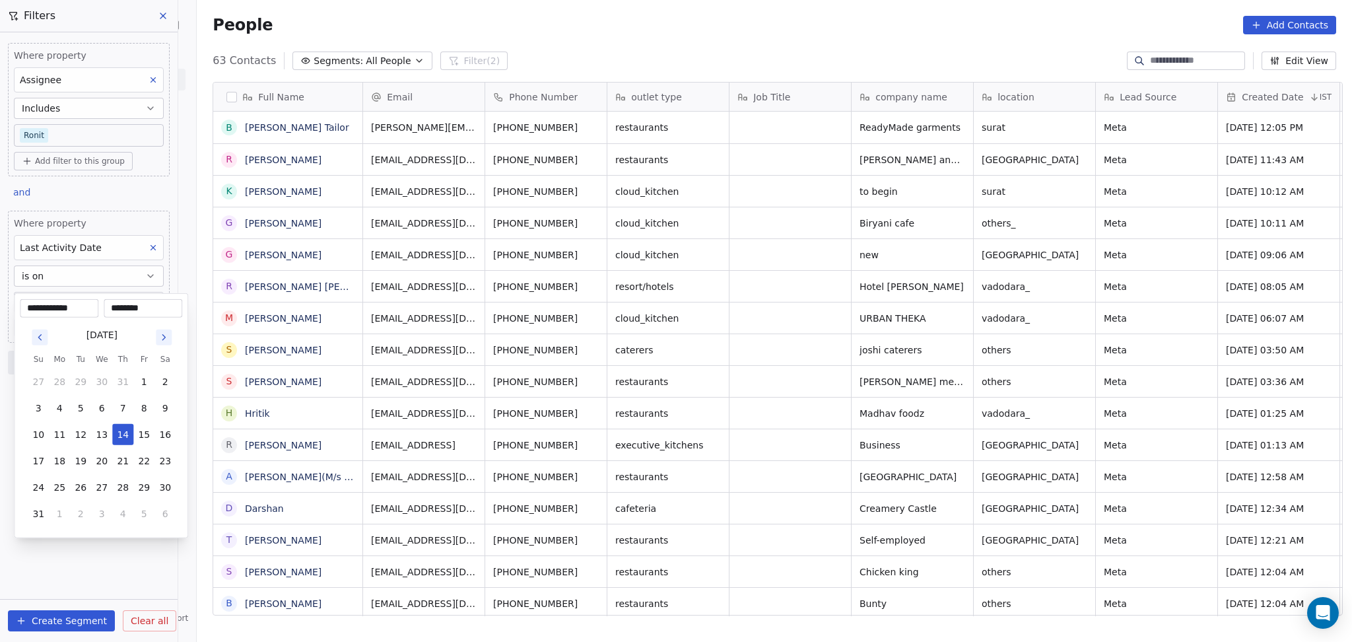
type input "********"
click at [607, 71] on html "On2Cook India Pvt. Ltd. Contacts People Marketing Workflows Campaigns Sales Pip…" at bounding box center [676, 321] width 1352 height 642
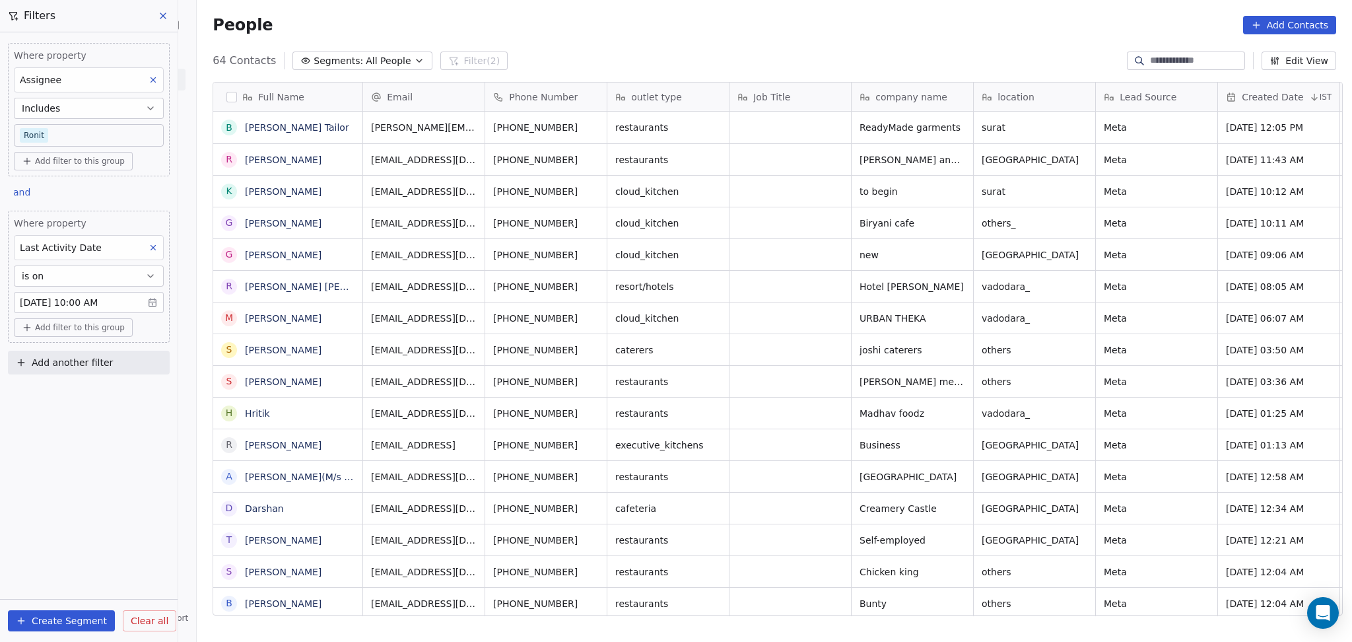
click at [99, 439] on div "Where property Assignee Includes Ronit Add filter to this group and Where prope…" at bounding box center [89, 336] width 178 height 609
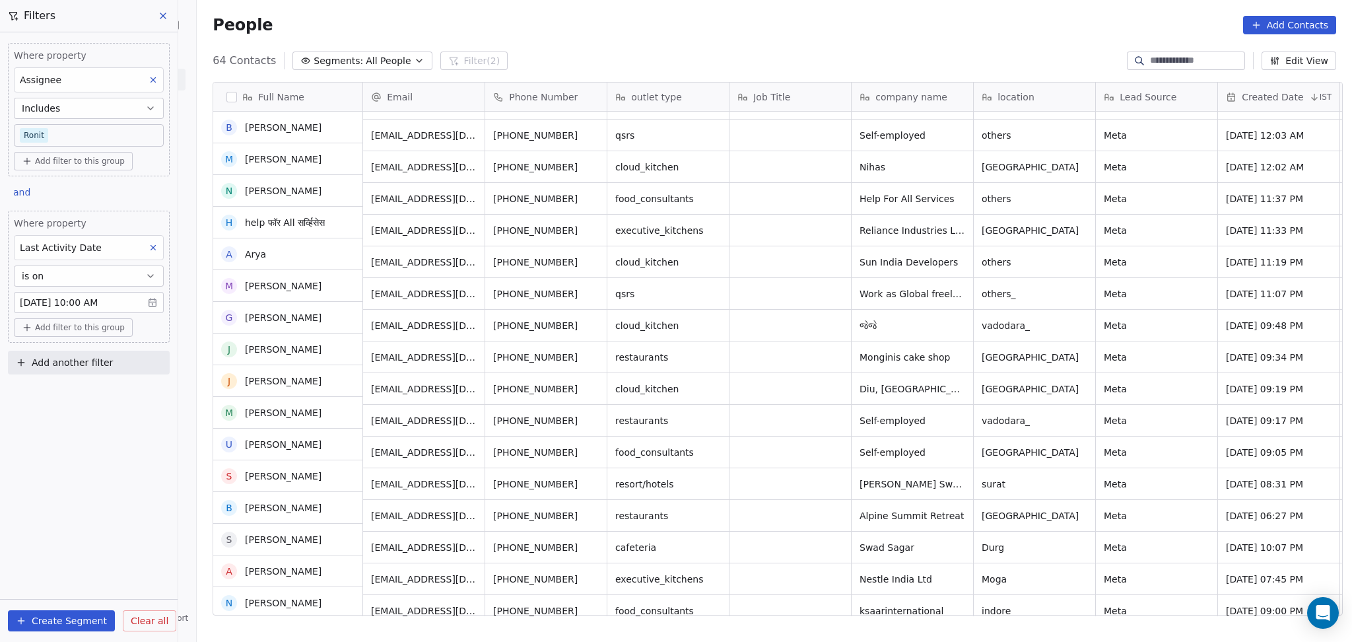
scroll to position [528, 0]
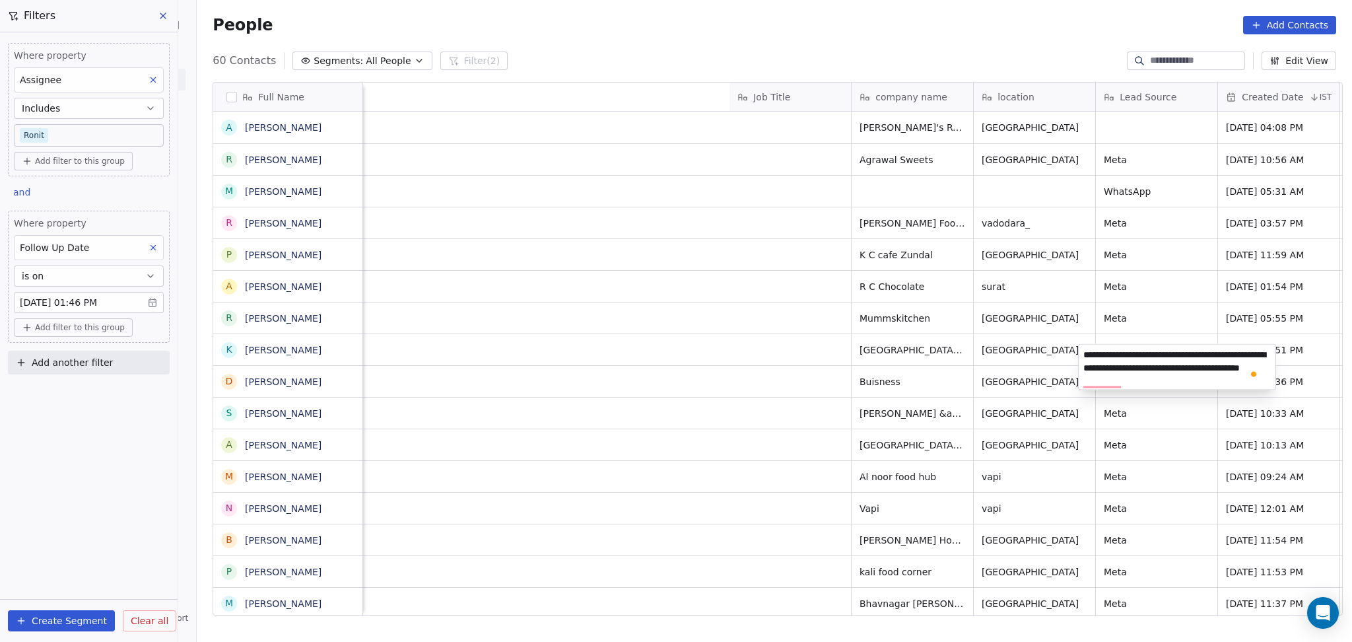
scroll to position [551, 1148]
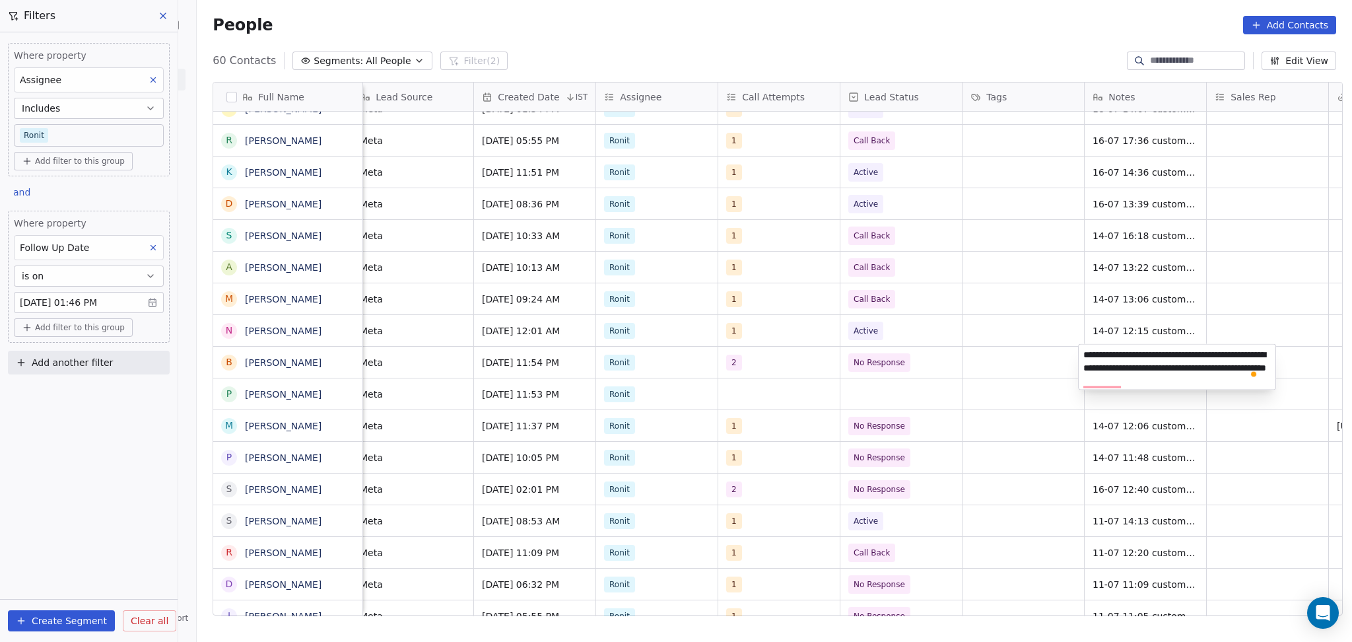
type textarea "**********"
click at [993, 354] on html "On2Cook India Pvt. Ltd. Contacts People Marketing Workflows Campaigns Sales Pip…" at bounding box center [676, 321] width 1352 height 642
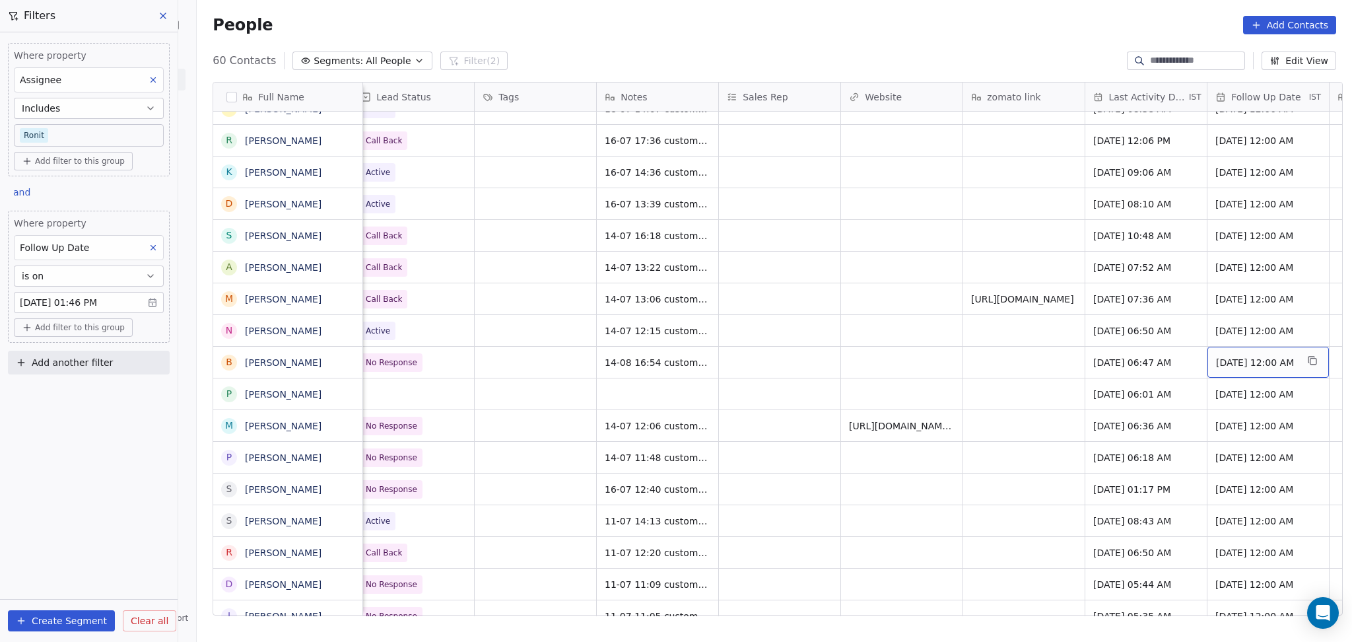
scroll to position [2, 1355]
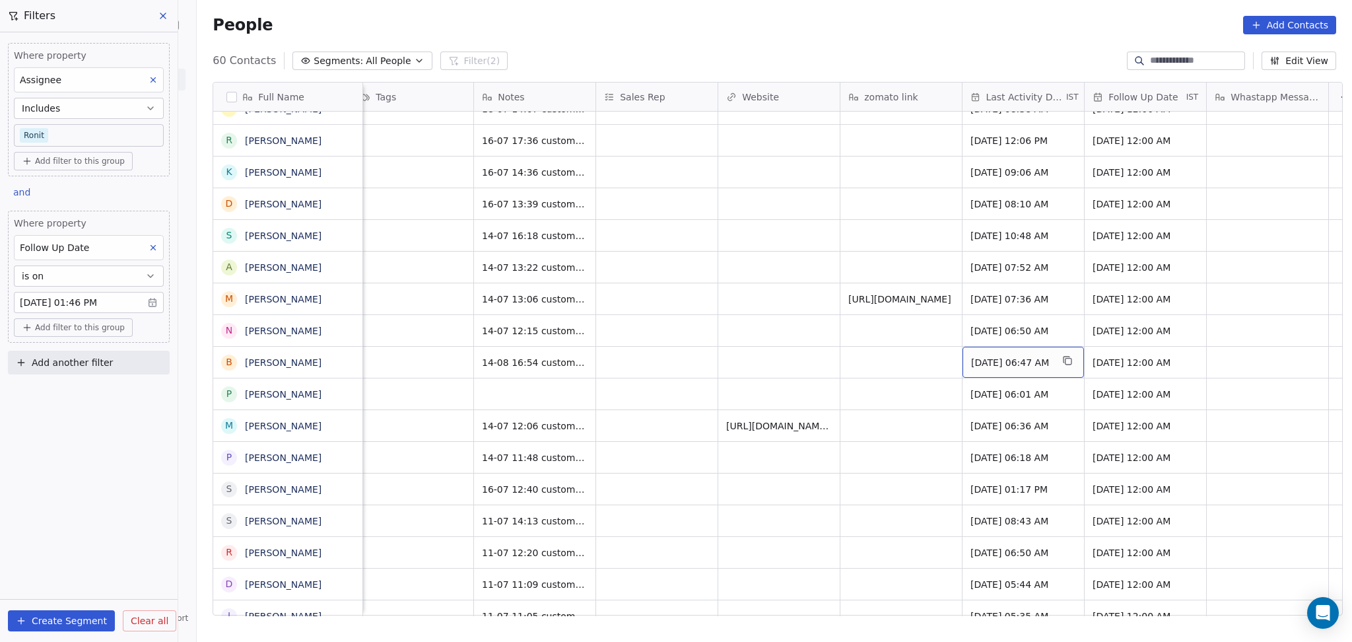
click at [1026, 356] on span "Jul 14, 2025 06:47 AM" at bounding box center [1011, 362] width 81 height 13
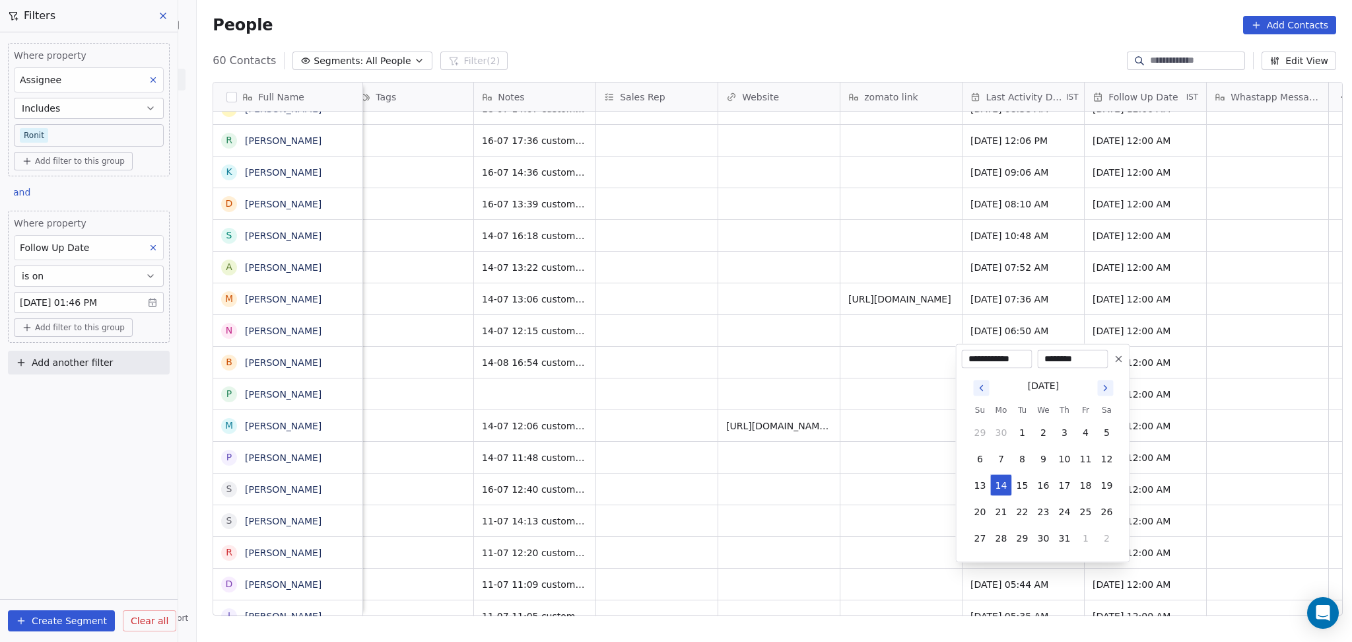
click at [902, 387] on html "On2Cook India Pvt. Ltd. Contacts People Marketing Workflows Campaigns Sales Pip…" at bounding box center [676, 321] width 1352 height 642
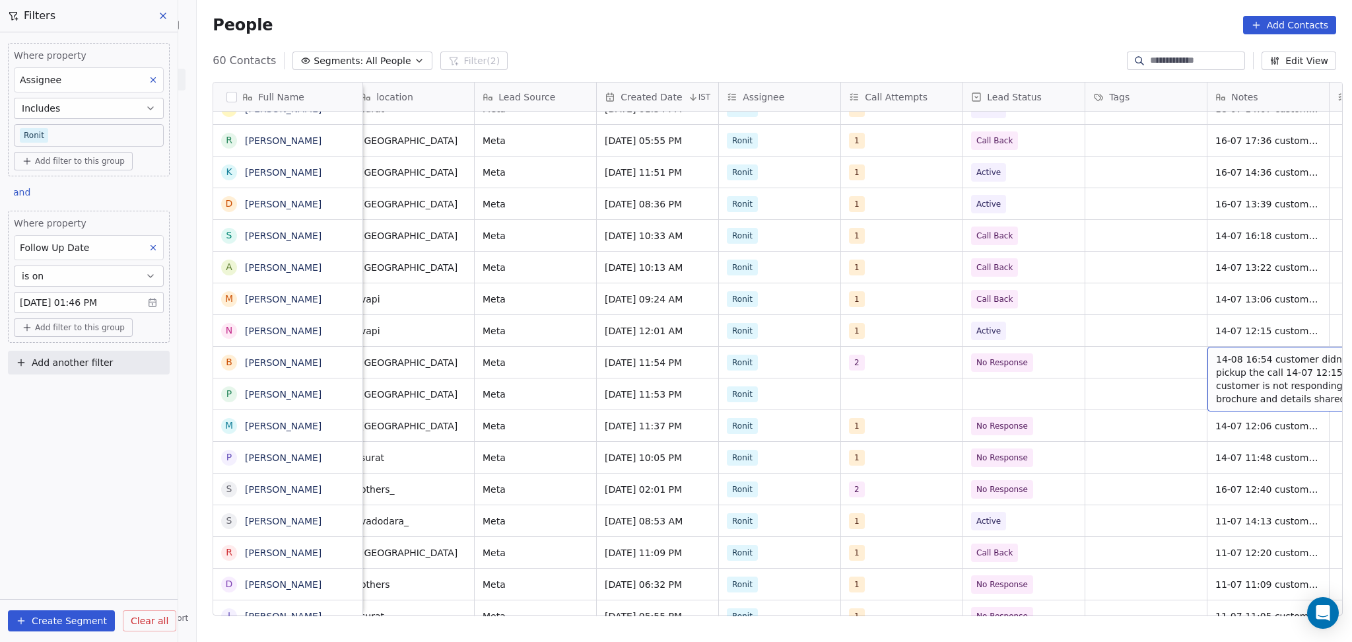
scroll to position [2, 744]
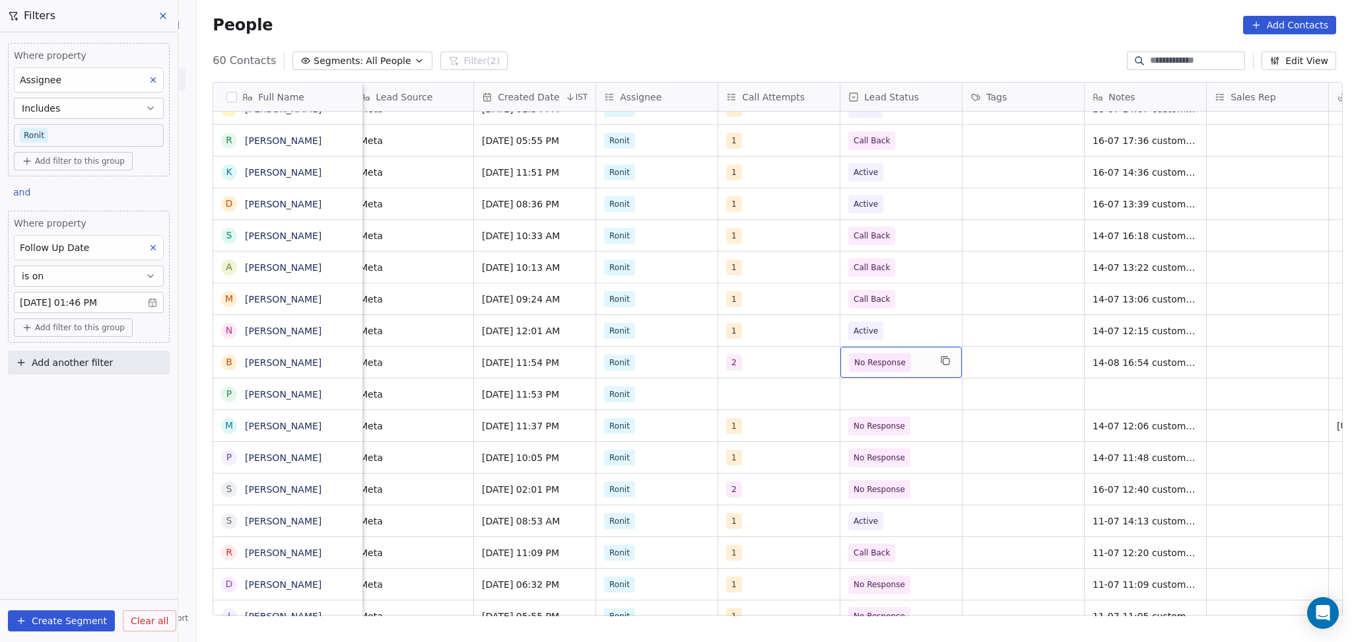
click at [854, 358] on span "No Response" at bounding box center [879, 362] width 51 height 13
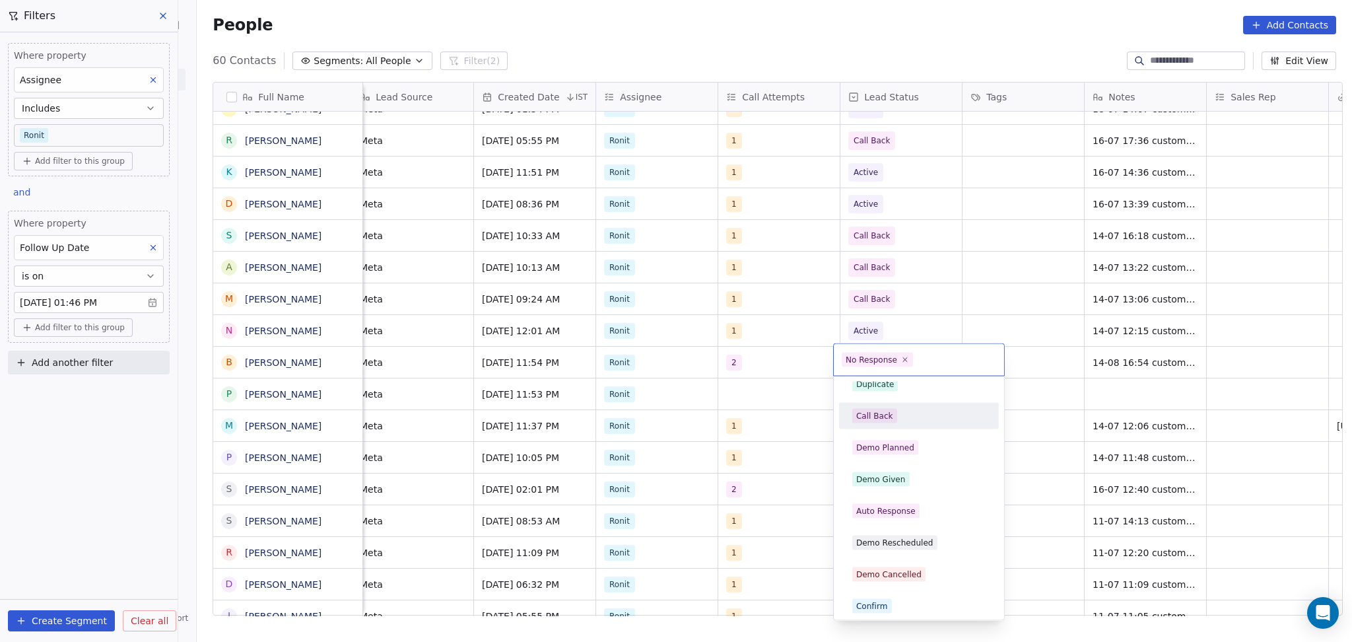
click at [874, 419] on div "Call Back" at bounding box center [874, 416] width 37 height 12
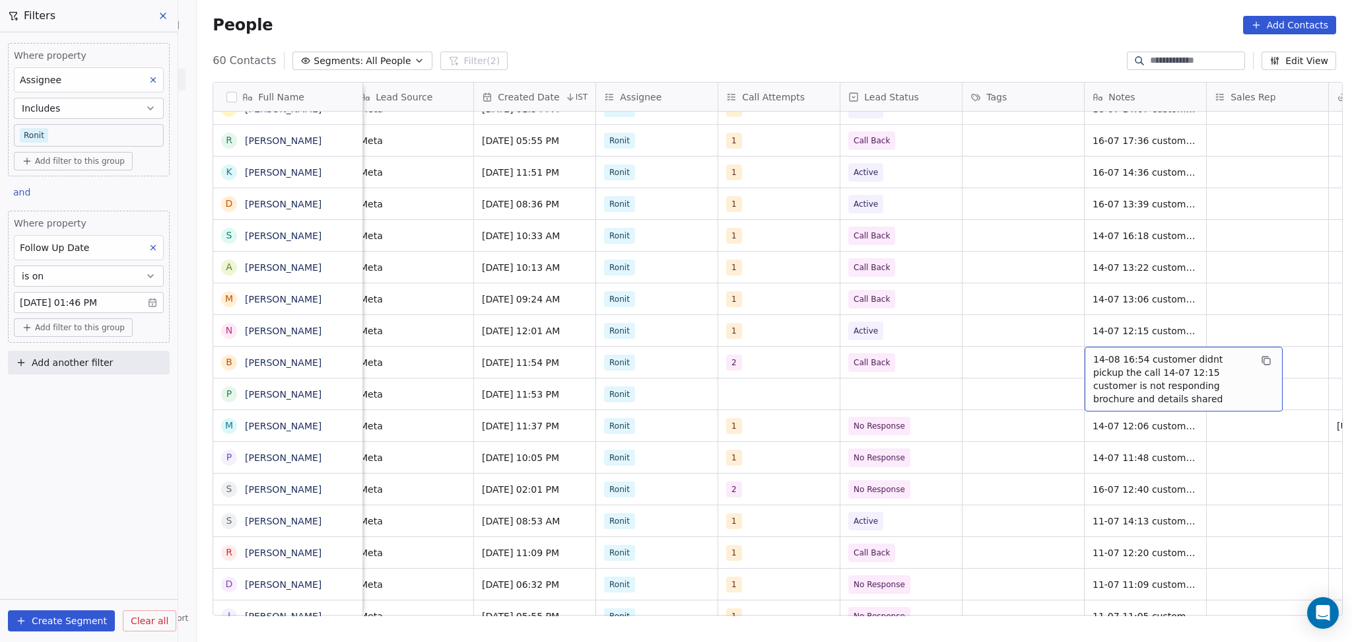
click at [1085, 356] on div "14-08 16:54 customer didnt pickup the call 14-07 12:15 customer is not respondi…" at bounding box center [1184, 379] width 198 height 65
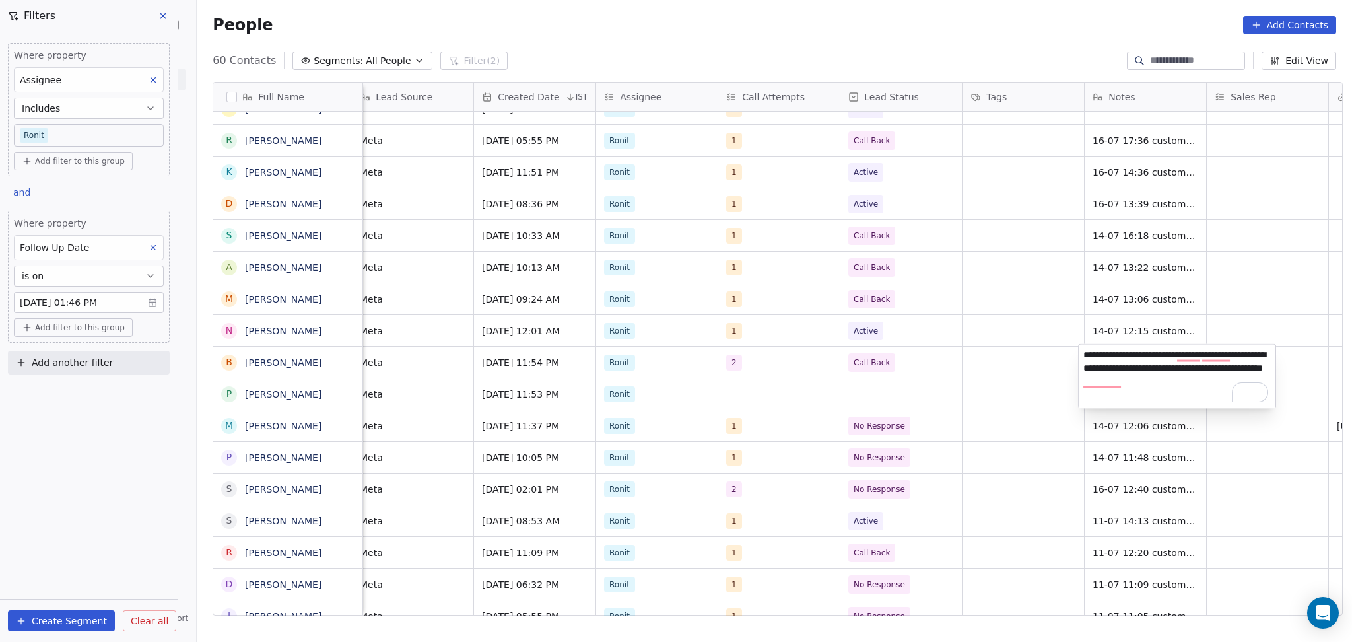
drag, startPoint x: 1265, startPoint y: 351, endPoint x: 1178, endPoint y: 353, distance: 87.2
click at [1178, 353] on textarea "**********" at bounding box center [1177, 376] width 197 height 63
type textarea "**********"
click at [943, 312] on html "On2Cook India Pvt. Ltd. Contacts People Marketing Workflows Campaigns Sales Pip…" at bounding box center [676, 321] width 1352 height 642
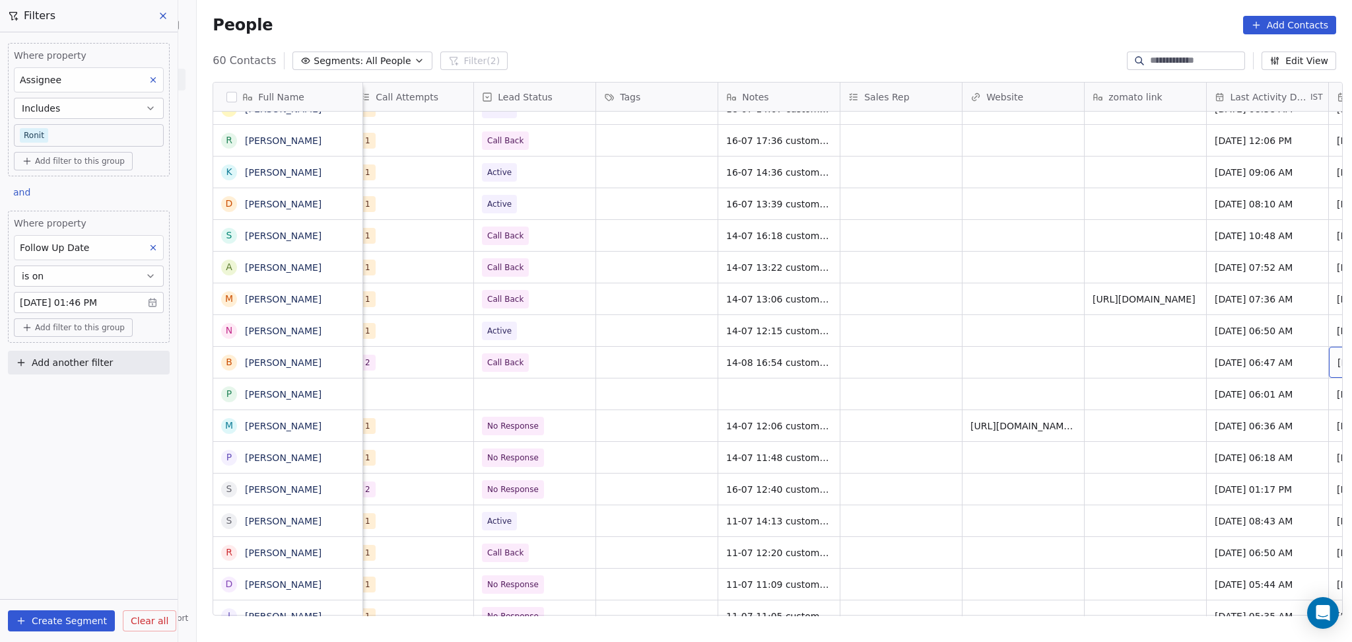
scroll to position [2, 1232]
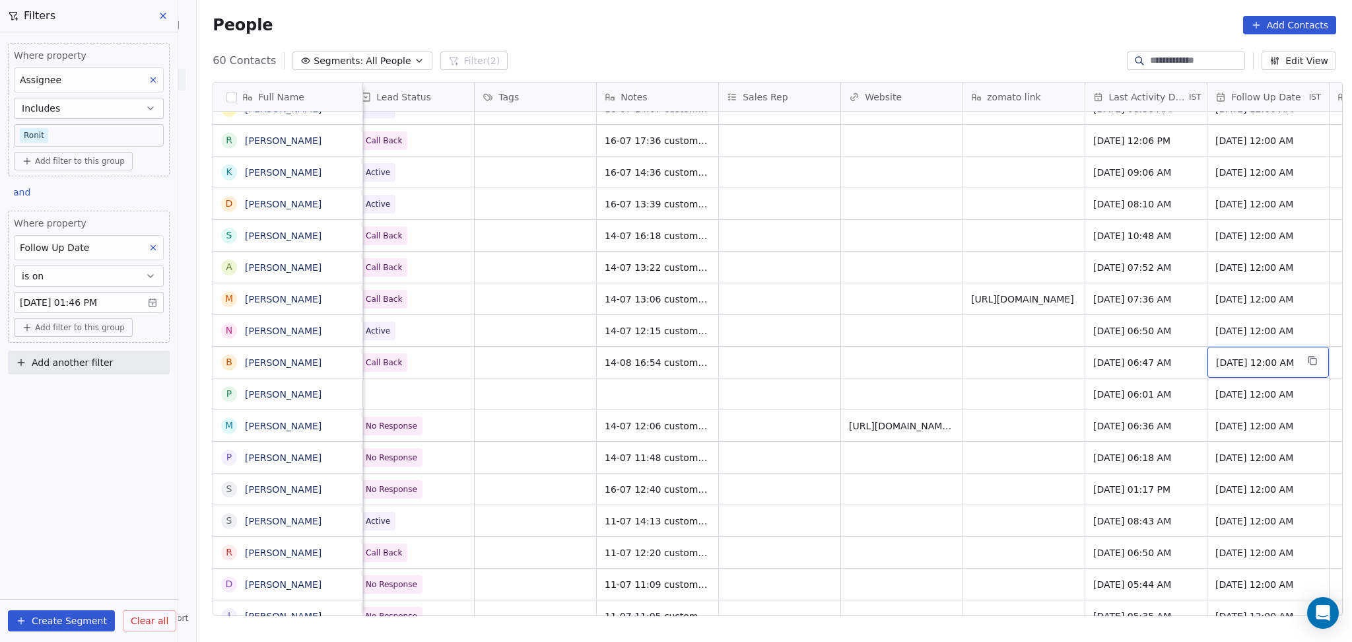
click at [1240, 362] on span "30/07/2025 12:00 AM" at bounding box center [1256, 362] width 81 height 13
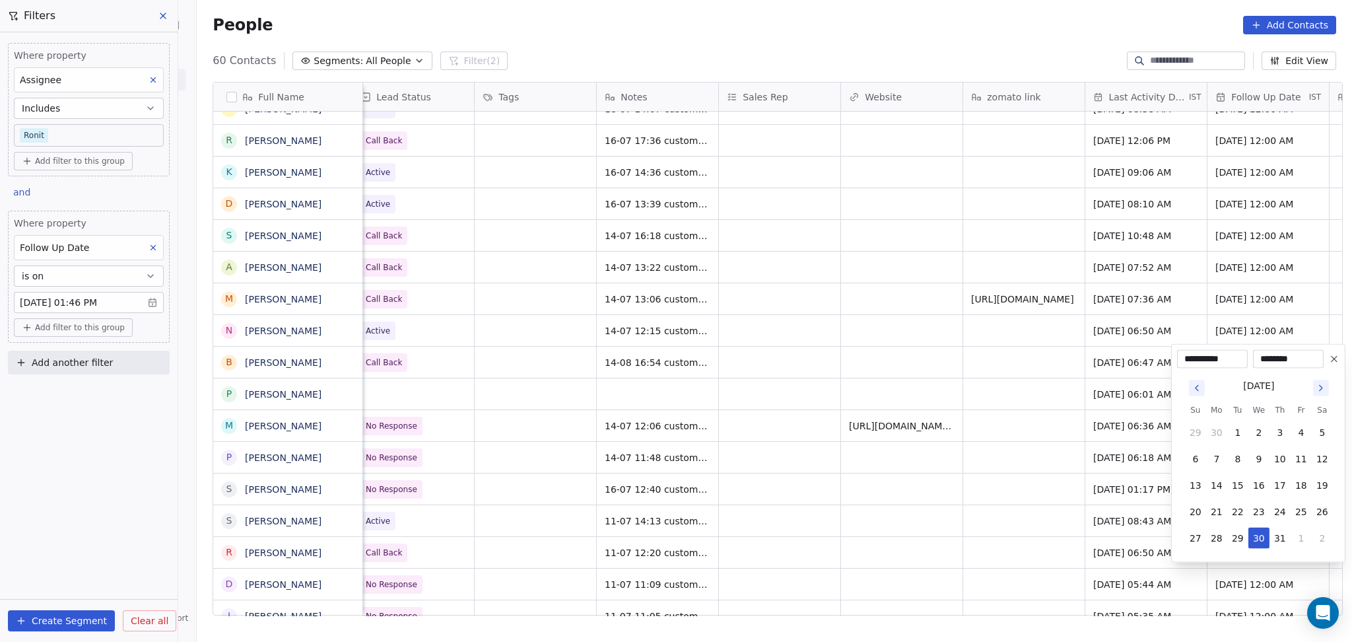
click at [1146, 368] on html "On2Cook India Pvt. Ltd. Contacts People Marketing Workflows Campaigns Sales Pip…" at bounding box center [676, 321] width 1352 height 642
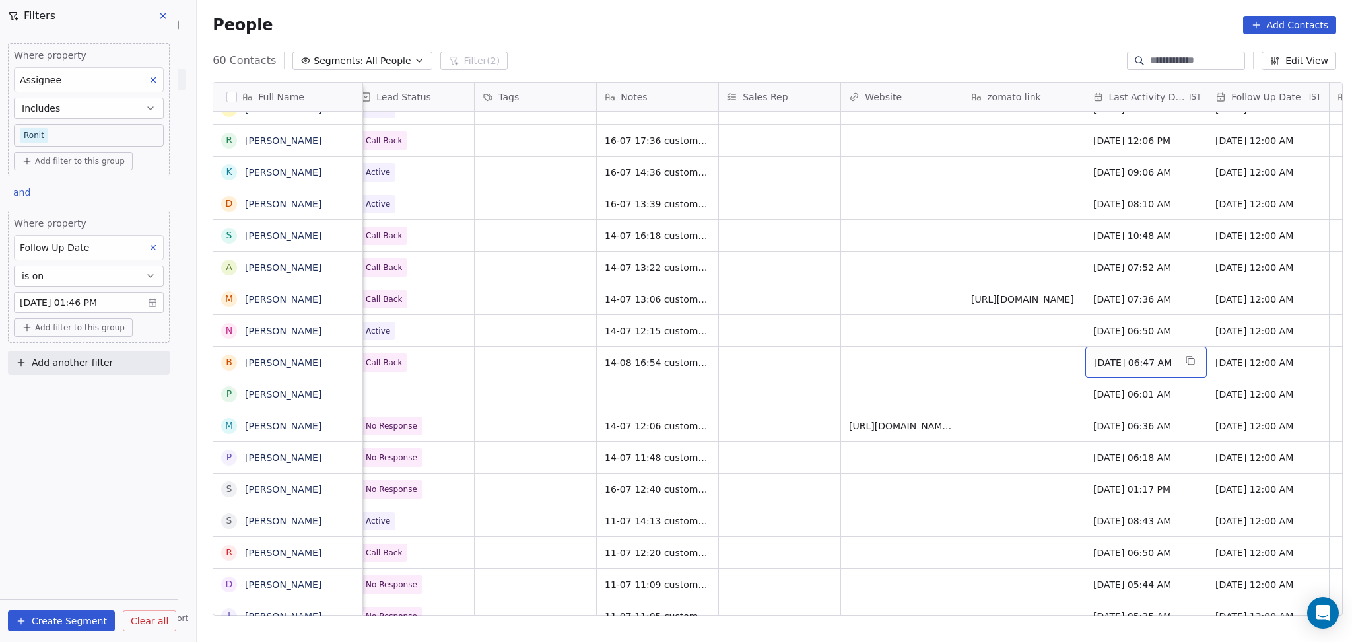
click at [1139, 364] on span "Jul 14, 2025 06:47 AM" at bounding box center [1134, 362] width 81 height 13
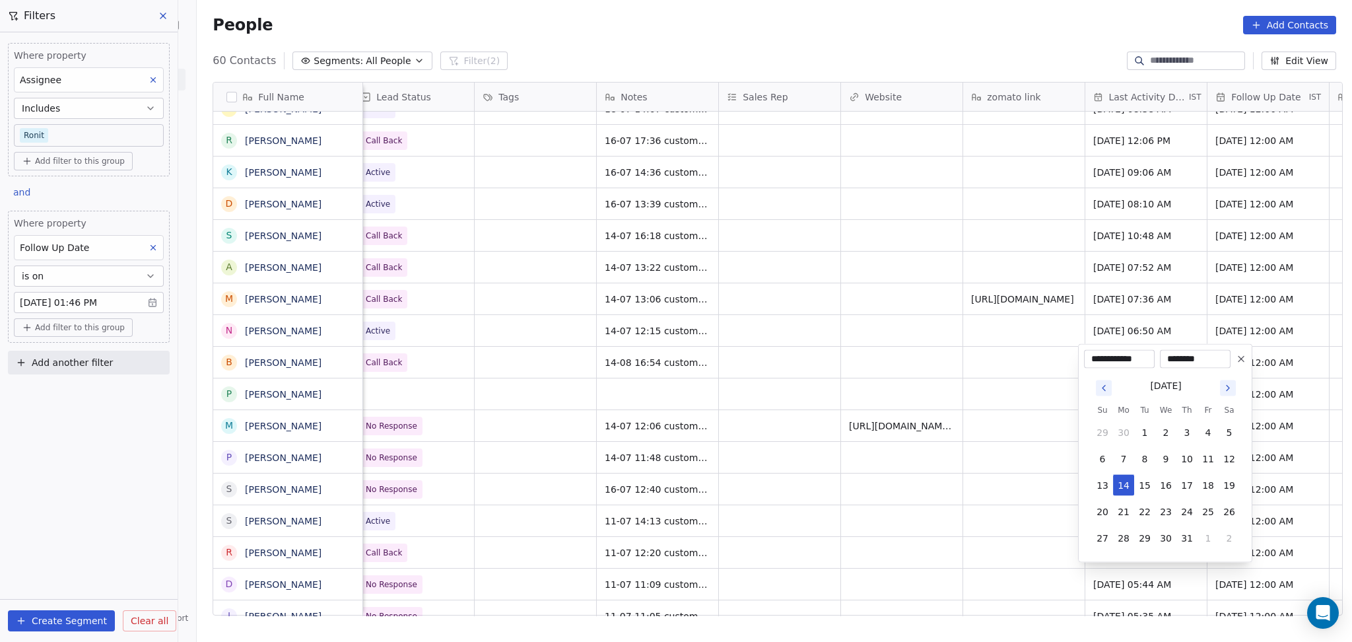
click at [1223, 383] on icon "Go to next month" at bounding box center [1228, 388] width 11 height 11
click at [1186, 485] on button "14" at bounding box center [1186, 485] width 21 height 21
type input "**********"
click at [941, 440] on html "On2Cook India Pvt. Ltd. Contacts People Marketing Workflows Campaigns Sales Pip…" at bounding box center [676, 321] width 1352 height 642
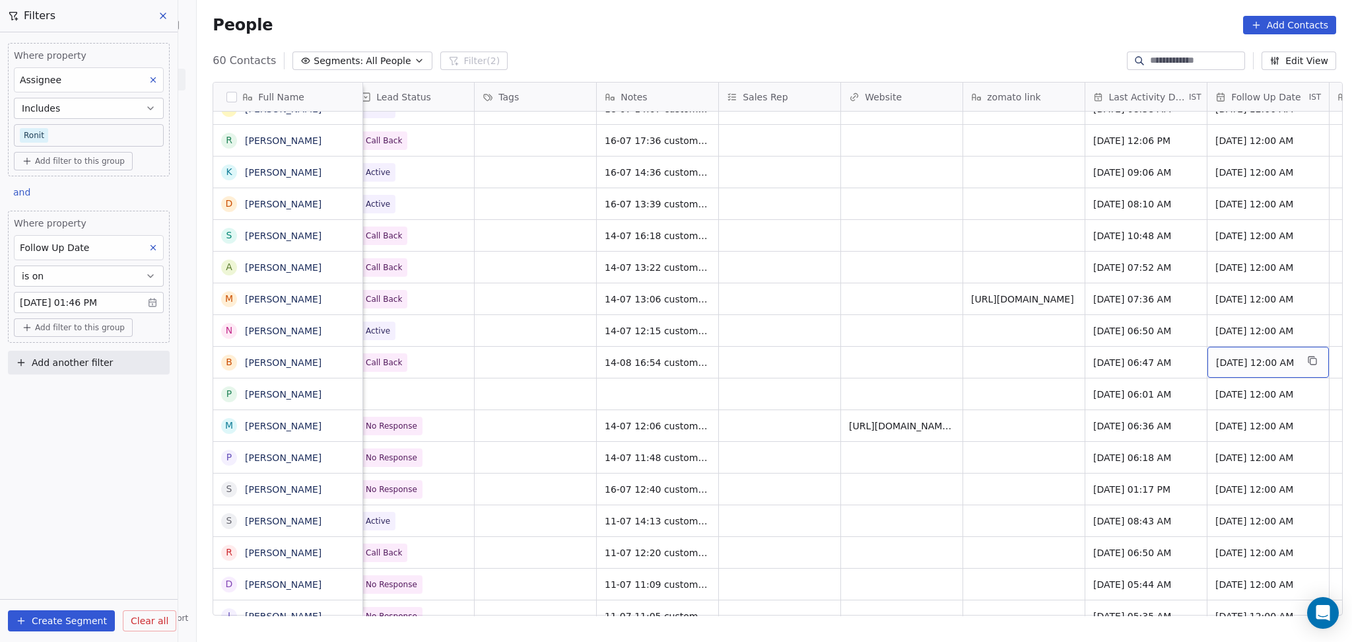
click at [1240, 368] on div "30/07/2025 12:00 AM" at bounding box center [1267, 362] width 121 height 31
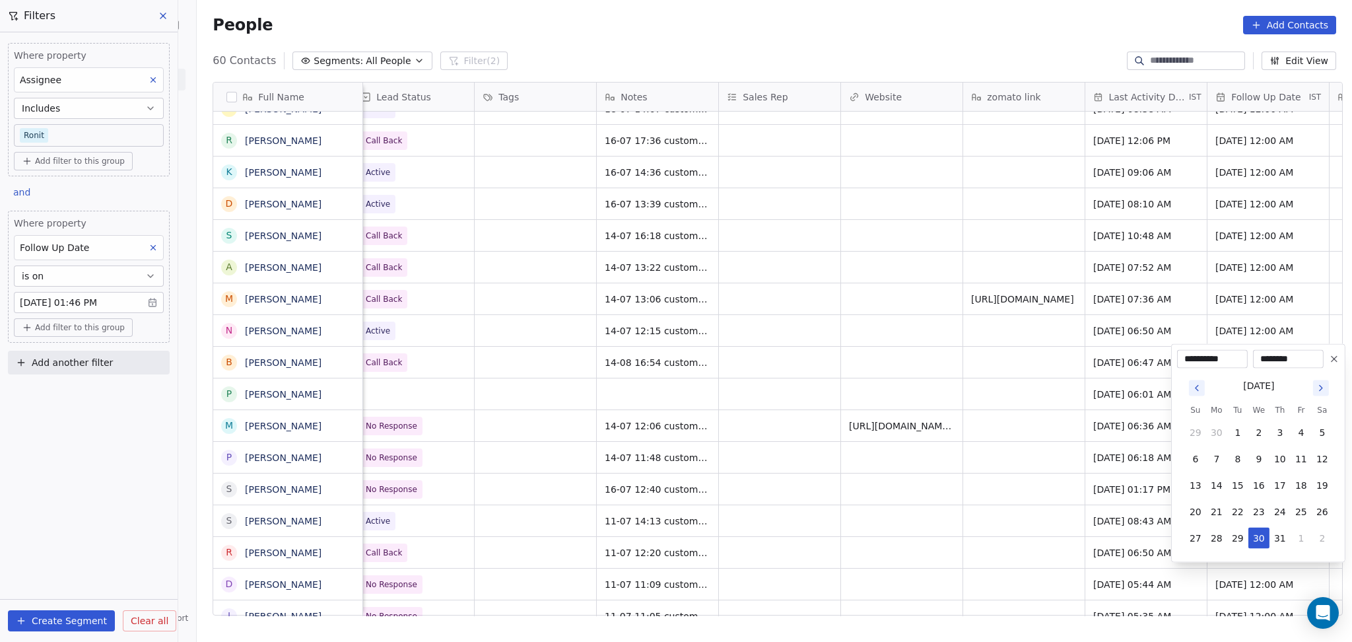
click at [1320, 390] on icon "Go to next month" at bounding box center [1321, 388] width 3 height 5
click at [1283, 513] on button "21" at bounding box center [1279, 511] width 21 height 21
type input "**********"
click at [1007, 444] on html "On2Cook India Pvt. Ltd. Contacts People Marketing Workflows Campaigns Sales Pip…" at bounding box center [676, 321] width 1352 height 642
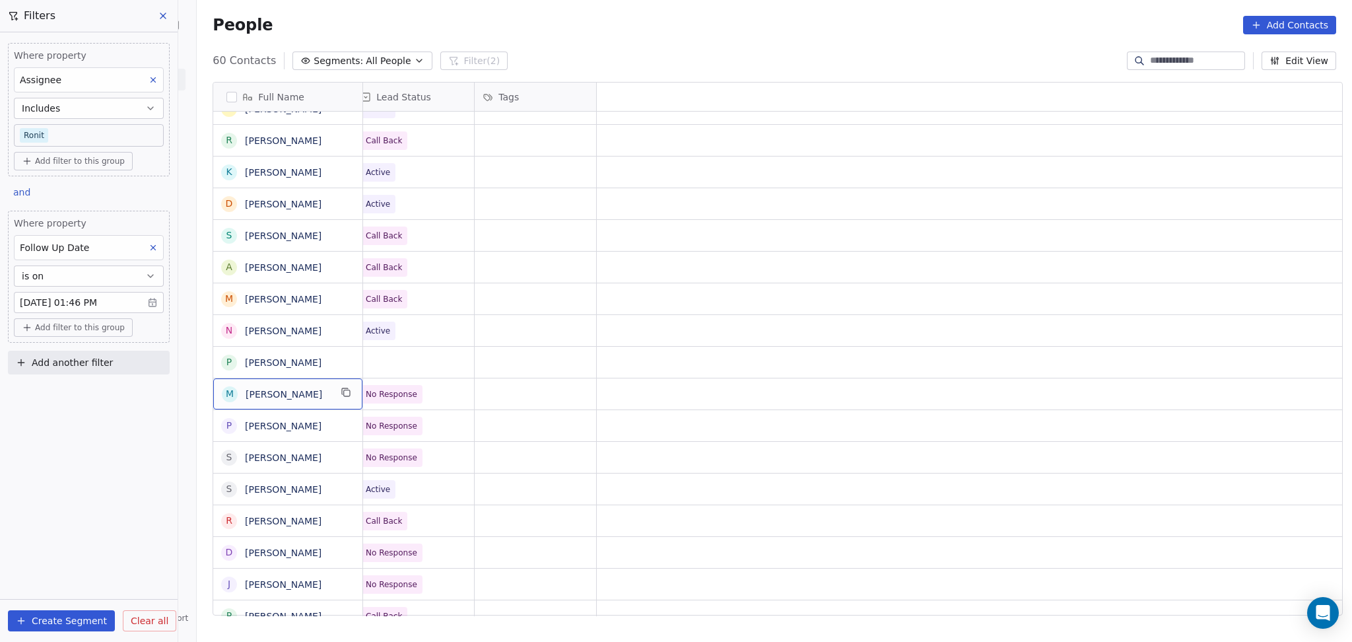
scroll to position [2, 0]
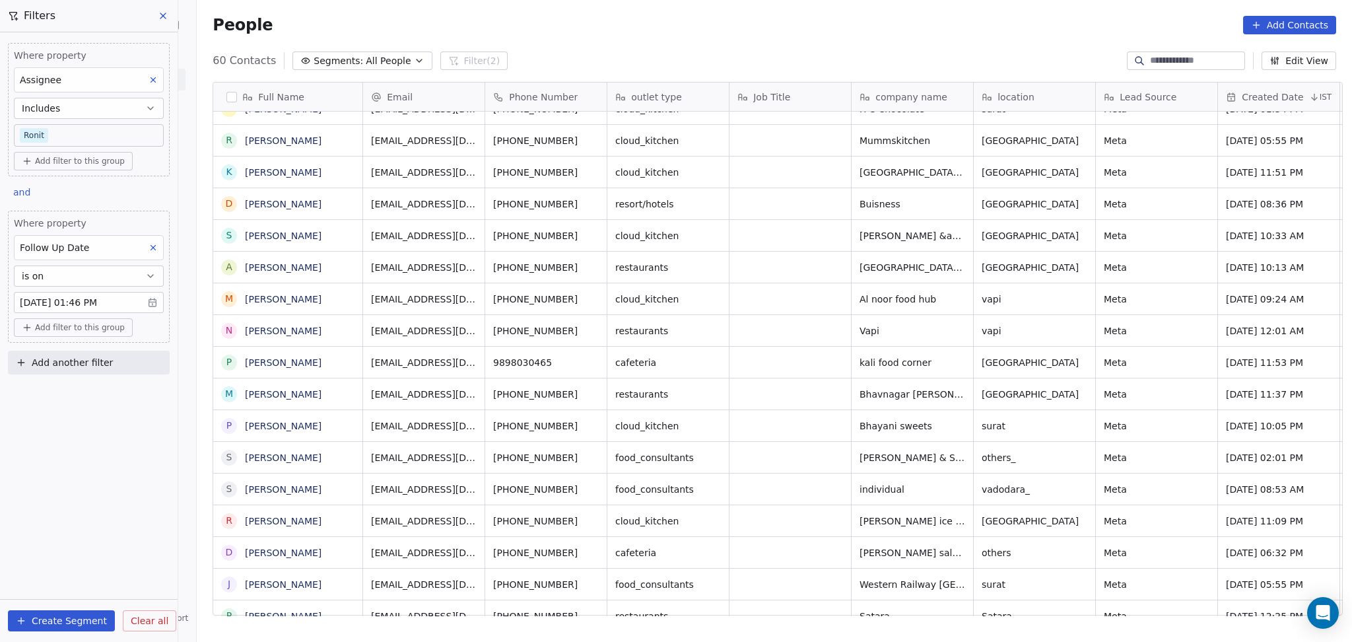
click at [71, 149] on div "Where property Assignee Includes Ronit Add filter to this group" at bounding box center [89, 109] width 162 height 133
click at [72, 145] on body "On2Cook India Pvt. Ltd. Contacts People Marketing Workflows Campaigns Sales Pip…" at bounding box center [676, 321] width 1352 height 642
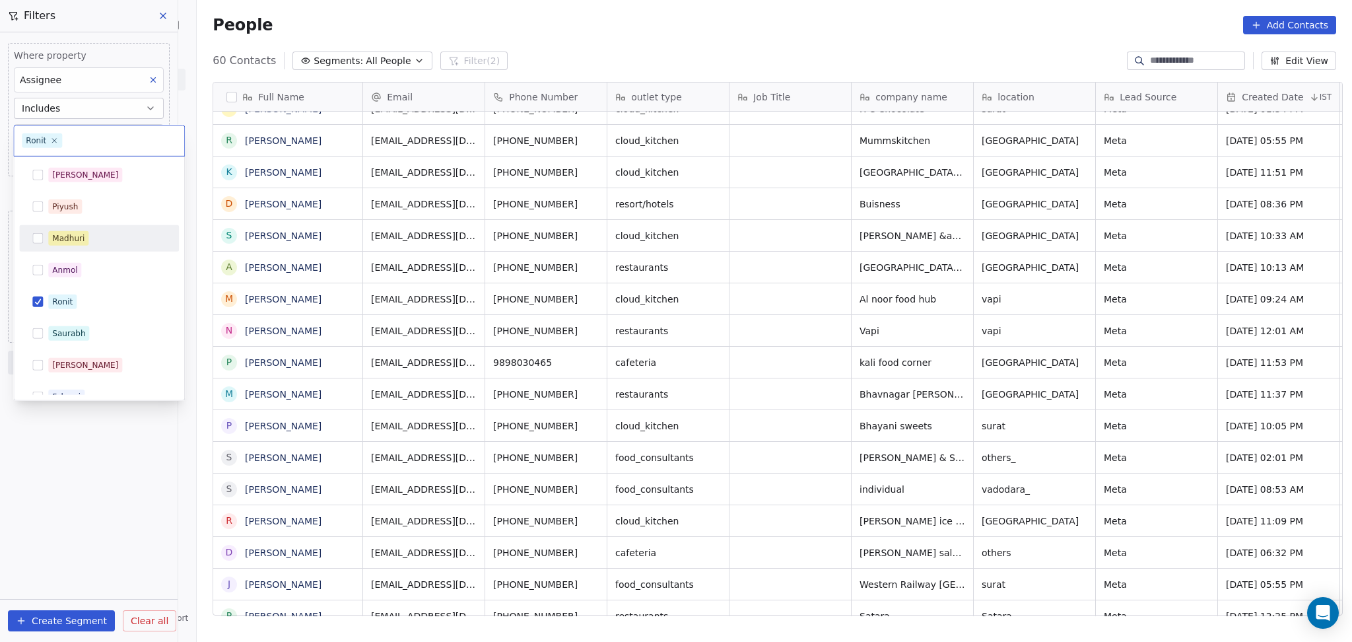
click at [89, 234] on div "Madhuri" at bounding box center [98, 238] width 149 height 21
click at [92, 306] on div "Ronit" at bounding box center [107, 301] width 118 height 15
click at [98, 438] on html "On2Cook India Pvt. Ltd. Contacts People Marketing Workflows Campaigns Sales Pip…" at bounding box center [676, 321] width 1352 height 642
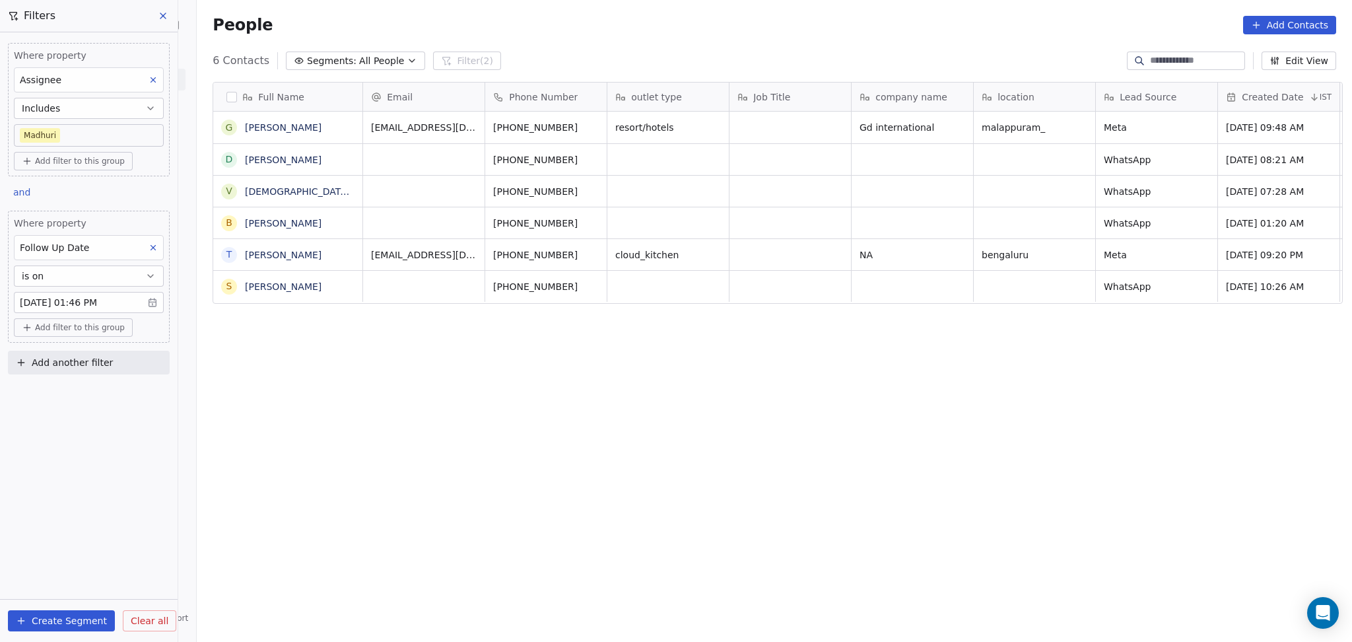
scroll to position [551, 1148]
click at [86, 140] on body "On2Cook India Pvt. Ltd. Contacts People Marketing Workflows Campaigns Sales Pip…" at bounding box center [676, 321] width 1352 height 642
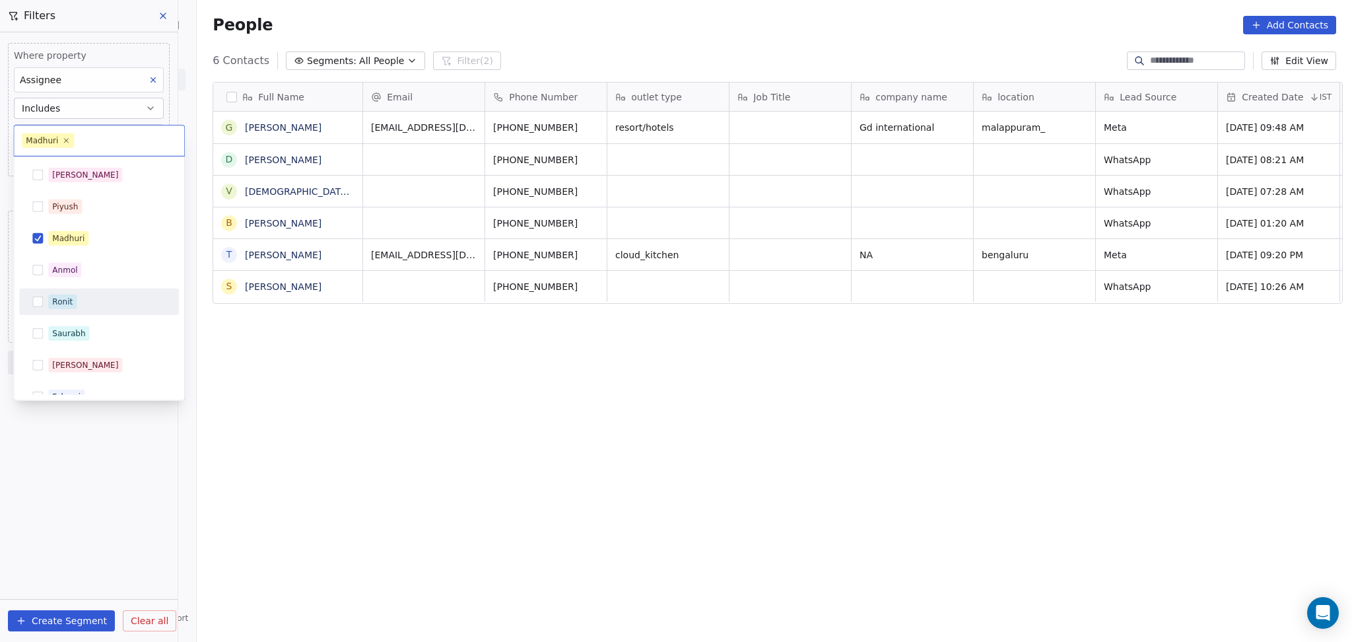
click at [81, 300] on div "Ronit" at bounding box center [107, 301] width 118 height 15
click at [83, 241] on div "Madhuri" at bounding box center [68, 238] width 32 height 12
click at [646, 331] on html "On2Cook India Pvt. Ltd. Contacts People Marketing Workflows Campaigns Sales Pip…" at bounding box center [676, 321] width 1352 height 642
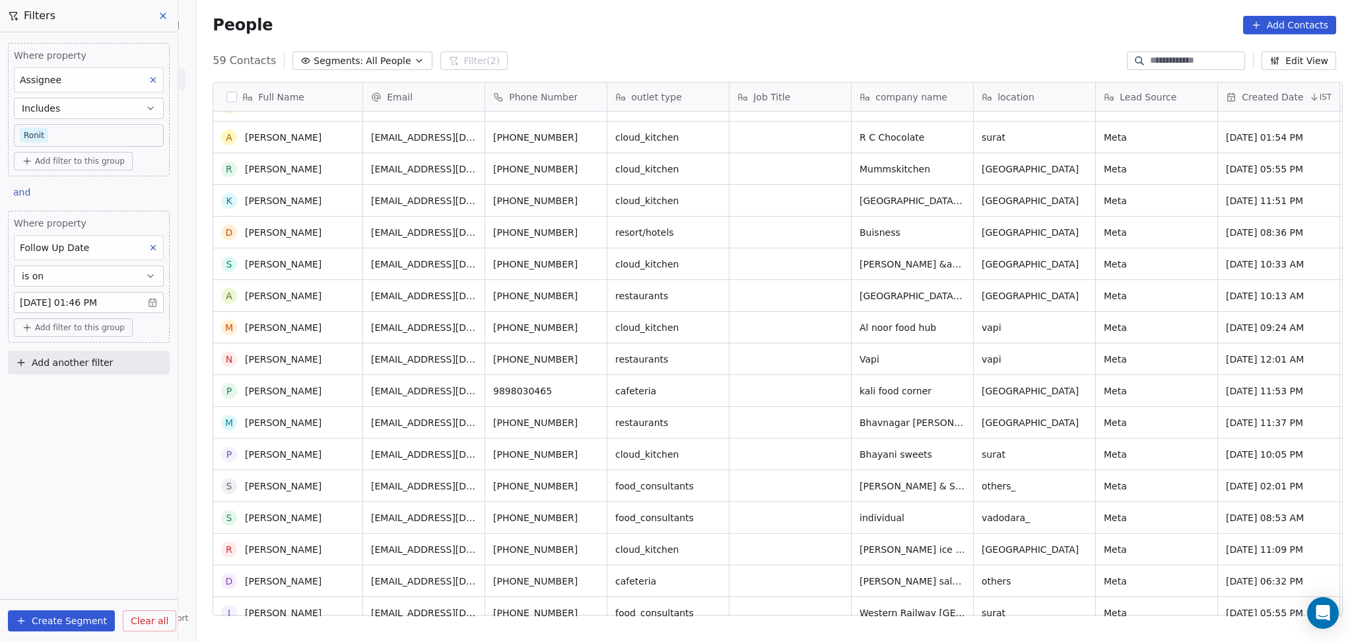
scroll to position [189, 0]
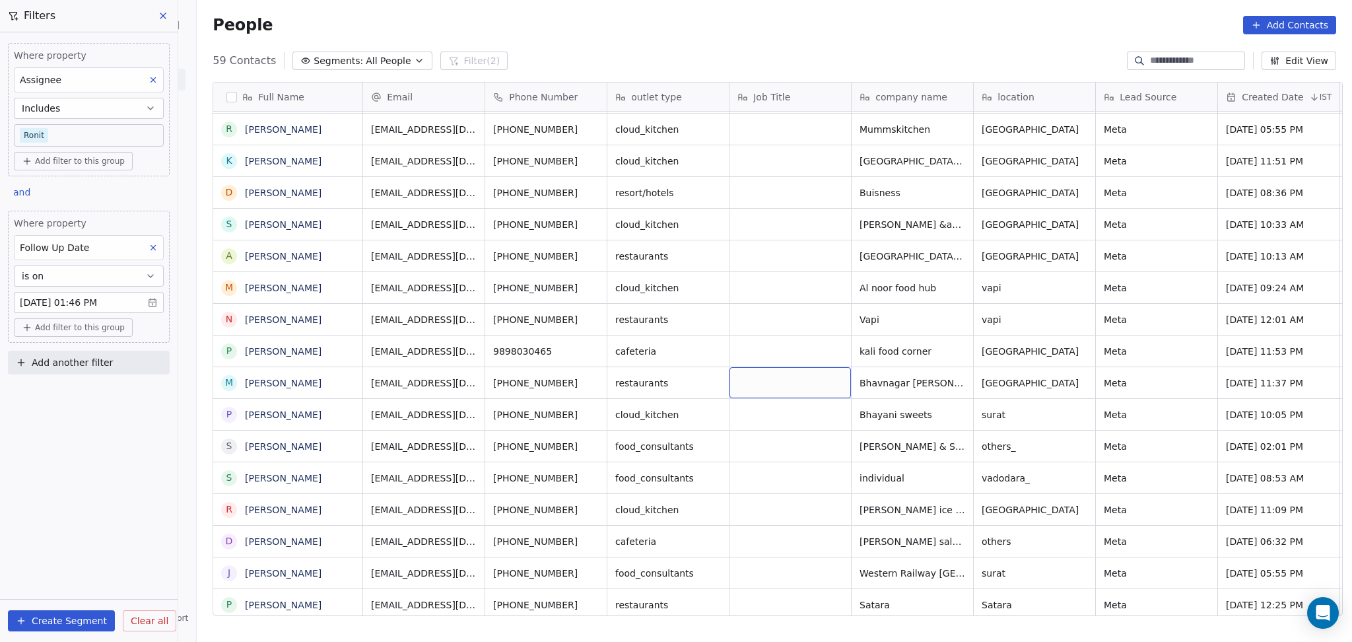
click at [751, 393] on div "grid" at bounding box center [789, 382] width 121 height 31
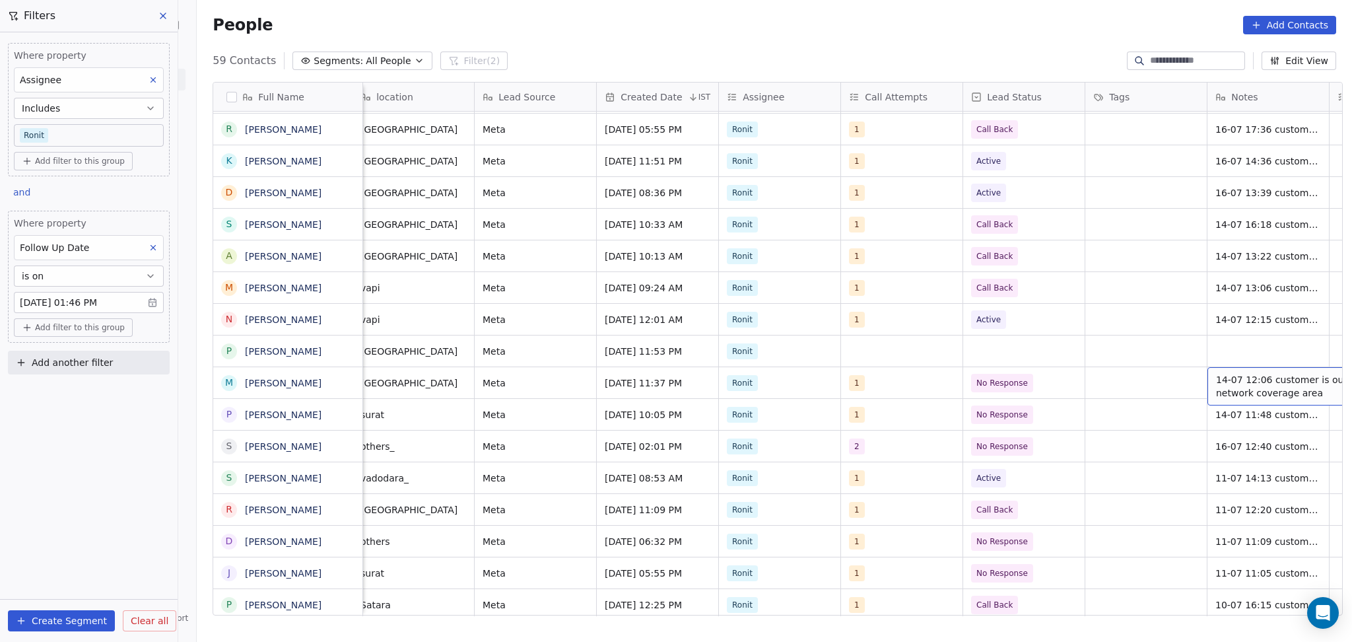
scroll to position [0, 744]
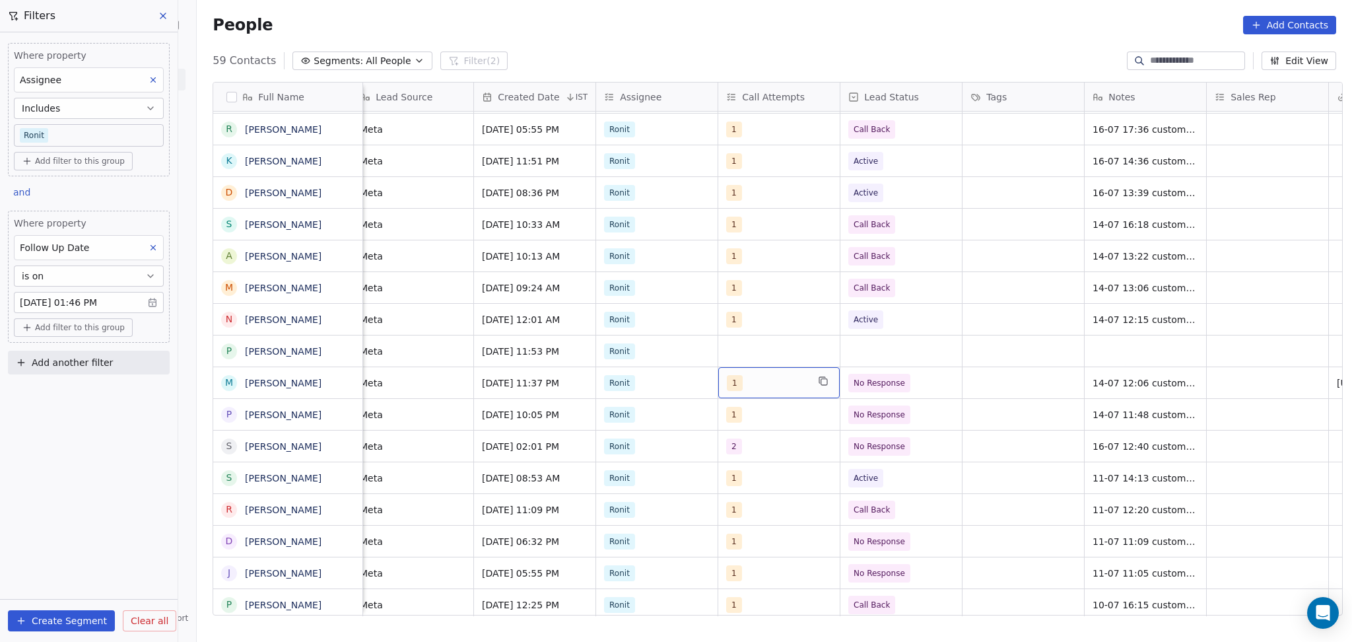
click at [768, 380] on div "1" at bounding box center [767, 383] width 81 height 16
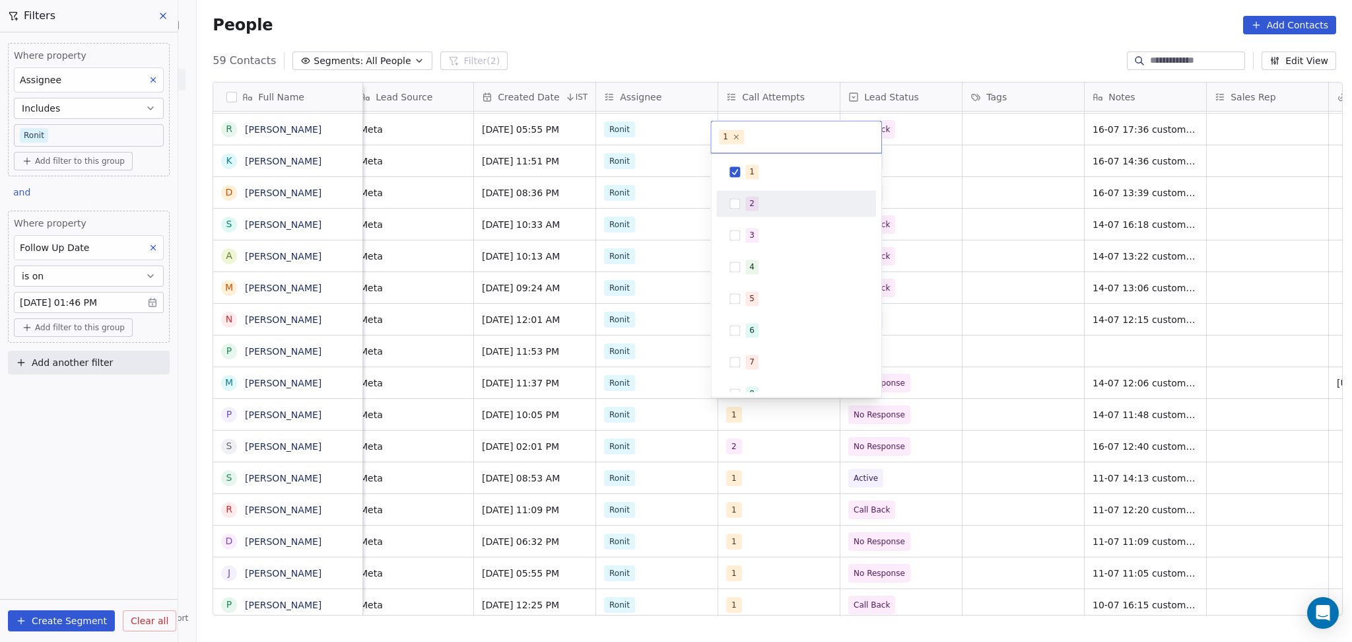
click at [751, 205] on div "2" at bounding box center [751, 203] width 5 height 12
click at [741, 168] on div "1" at bounding box center [796, 171] width 149 height 21
click at [1028, 340] on html "On2Cook India Pvt. Ltd. Contacts People Marketing Workflows Campaigns Sales Pip…" at bounding box center [676, 321] width 1352 height 642
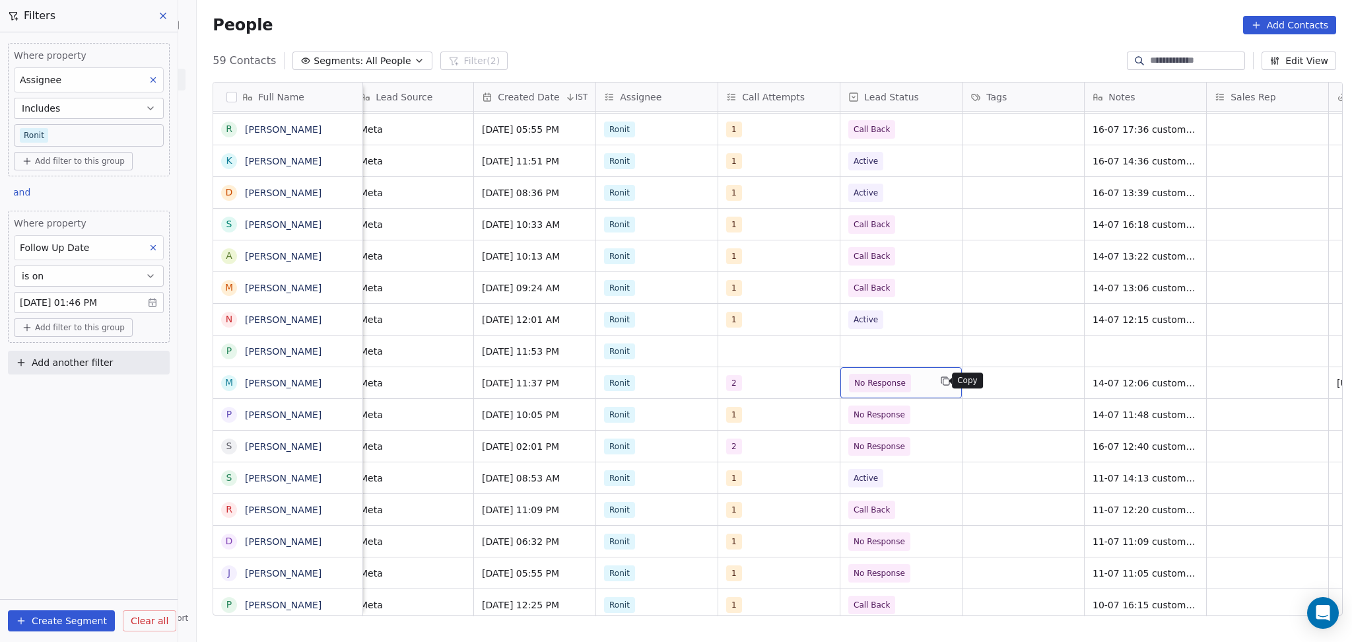
click at [940, 383] on icon "grid" at bounding box center [945, 381] width 11 height 11
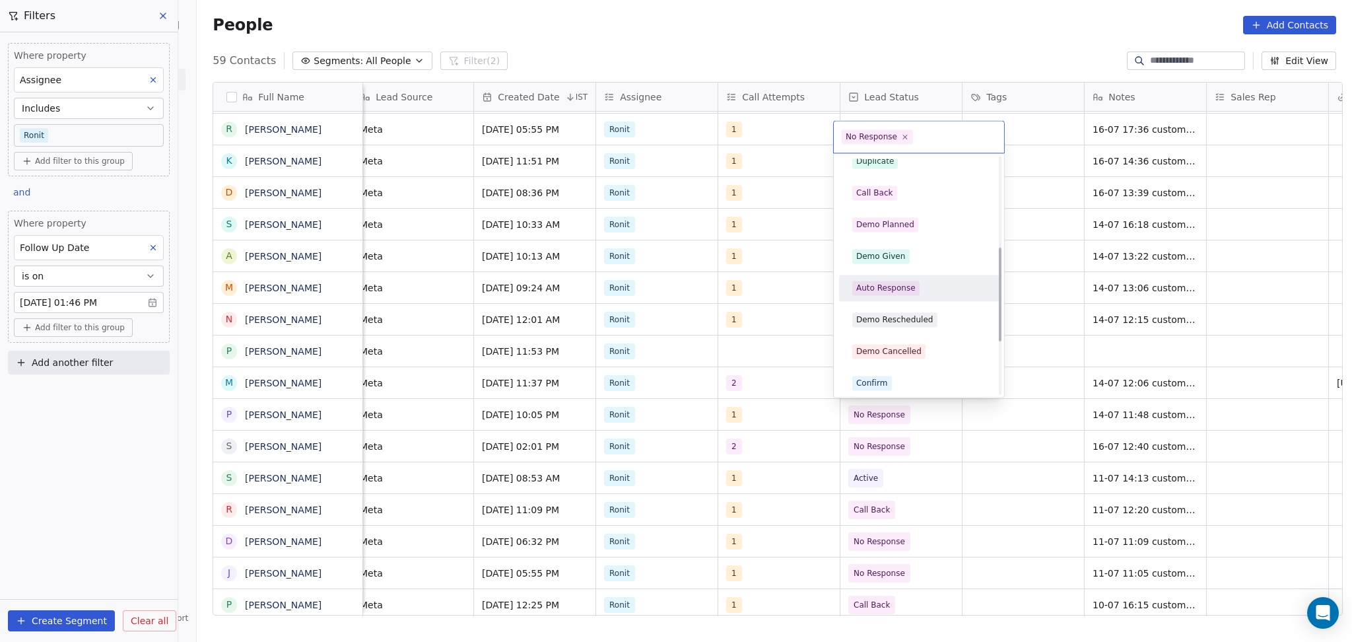
scroll to position [176, 0]
click at [884, 285] on div "Call Back" at bounding box center [874, 281] width 37 height 12
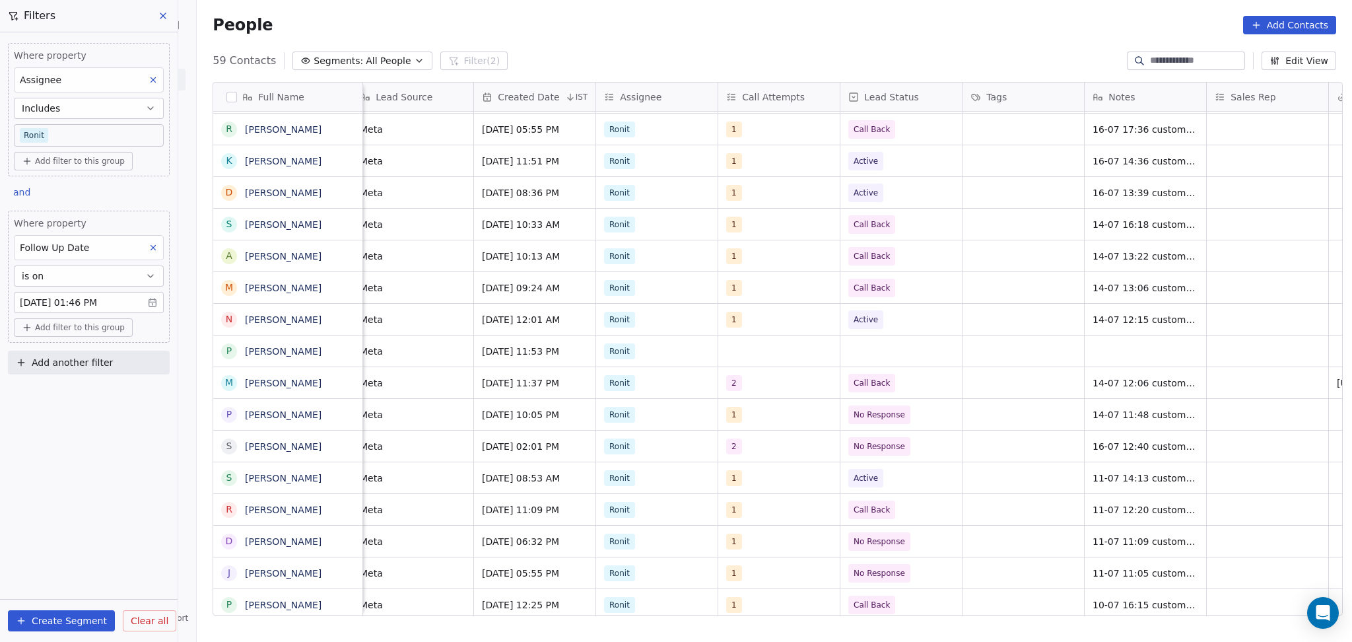
click at [1098, 398] on div "Bhayani sweets surat Meta Jul 11, 2025 10:05 PM Ronit 1 No Response 14-07 11:48…" at bounding box center [795, 414] width 2352 height 32
click at [1096, 386] on span "14-07 12:06 customer is out of network coverage area" at bounding box center [1171, 386] width 157 height 26
click at [1084, 384] on textarea "**********" at bounding box center [1177, 387] width 197 height 41
click at [1084, 378] on textarea "**********" at bounding box center [1177, 387] width 197 height 41
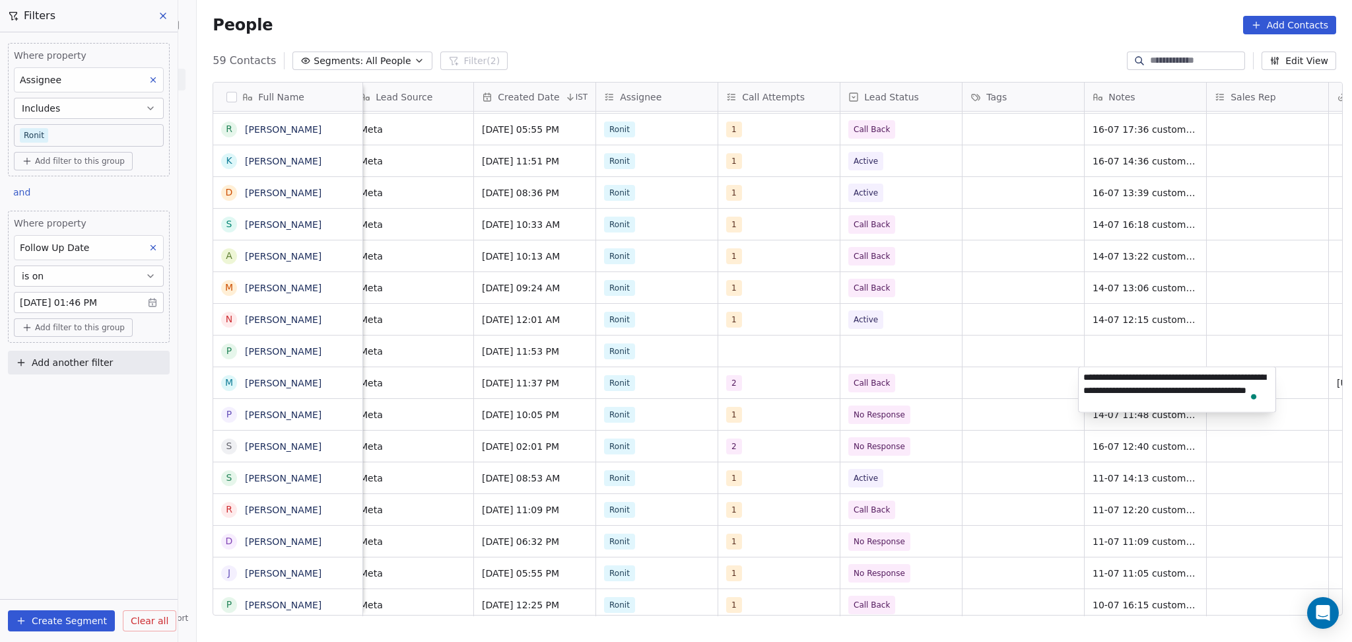
type textarea "**********"
click at [1022, 415] on html "On2Cook India Pvt. Ltd. Contacts People Marketing Workflows Campaigns Sales Pip…" at bounding box center [676, 321] width 1352 height 642
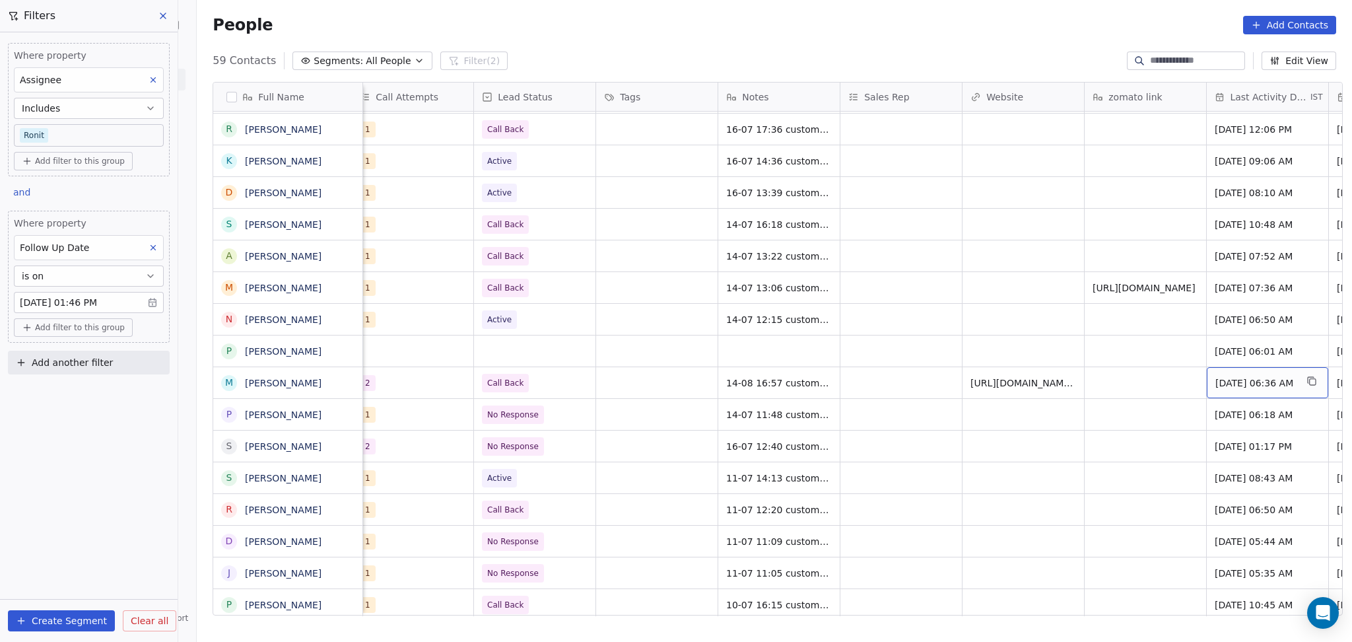
scroll to position [0, 1232]
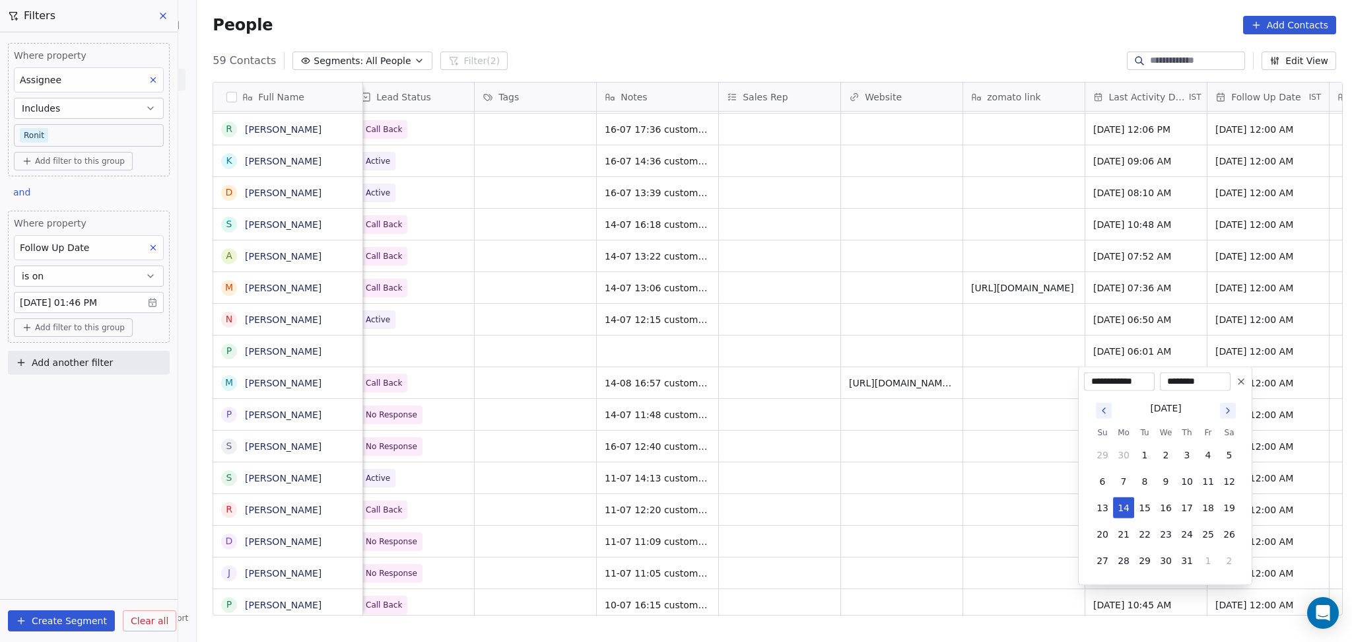
click at [1230, 408] on icon "Go to next month" at bounding box center [1228, 410] width 11 height 11
click at [1186, 507] on button "14" at bounding box center [1186, 507] width 21 height 21
type input "**********"
click at [946, 483] on html "On2Cook India Pvt. Ltd. Contacts People Marketing Workflows Campaigns Sales Pip…" at bounding box center [676, 321] width 1352 height 642
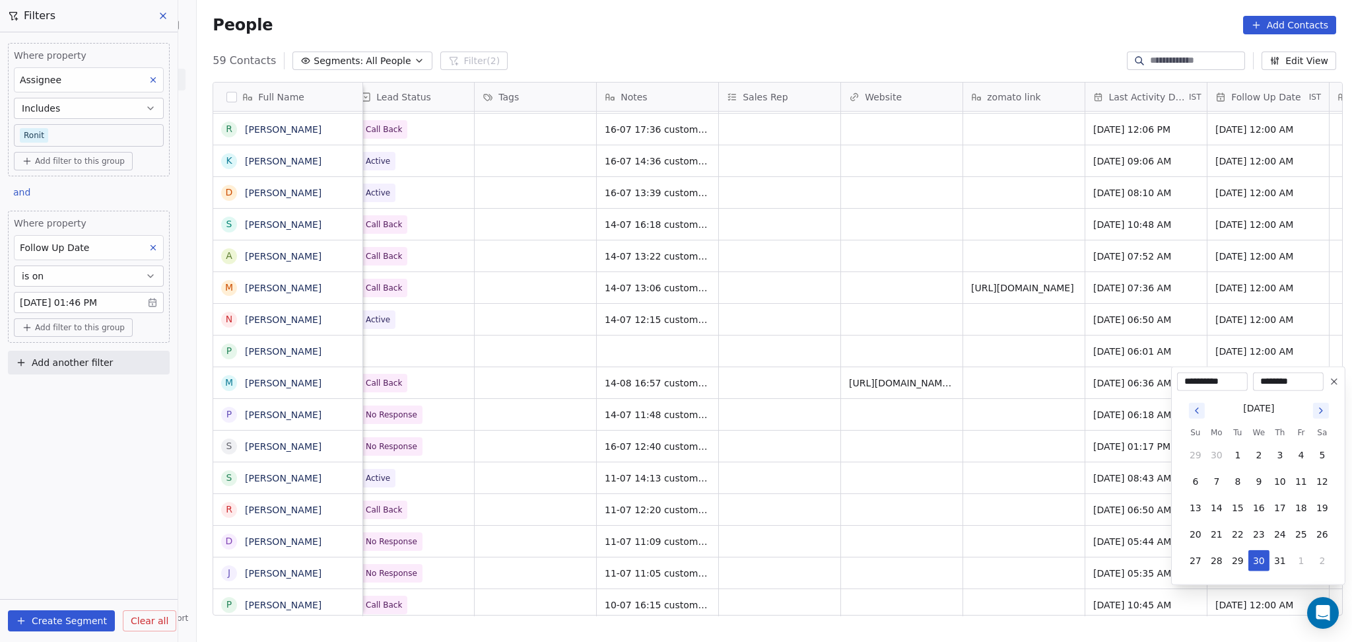
click at [1321, 413] on icon "Go to next month" at bounding box center [1321, 410] width 11 height 11
click at [1278, 556] on button "28" at bounding box center [1279, 560] width 21 height 21
type input "**********"
click at [832, 426] on html "On2Cook India Pvt. Ltd. Contacts People Marketing Workflows Campaigns Sales Pip…" at bounding box center [676, 321] width 1352 height 642
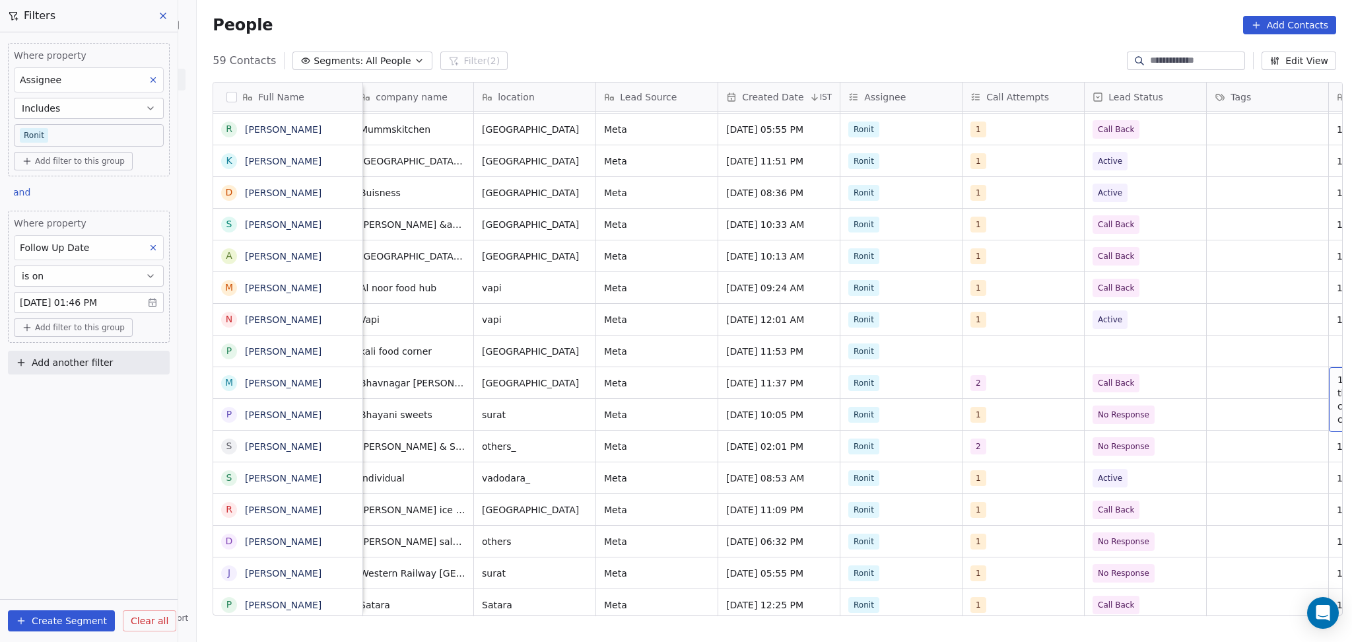
scroll to position [0, 621]
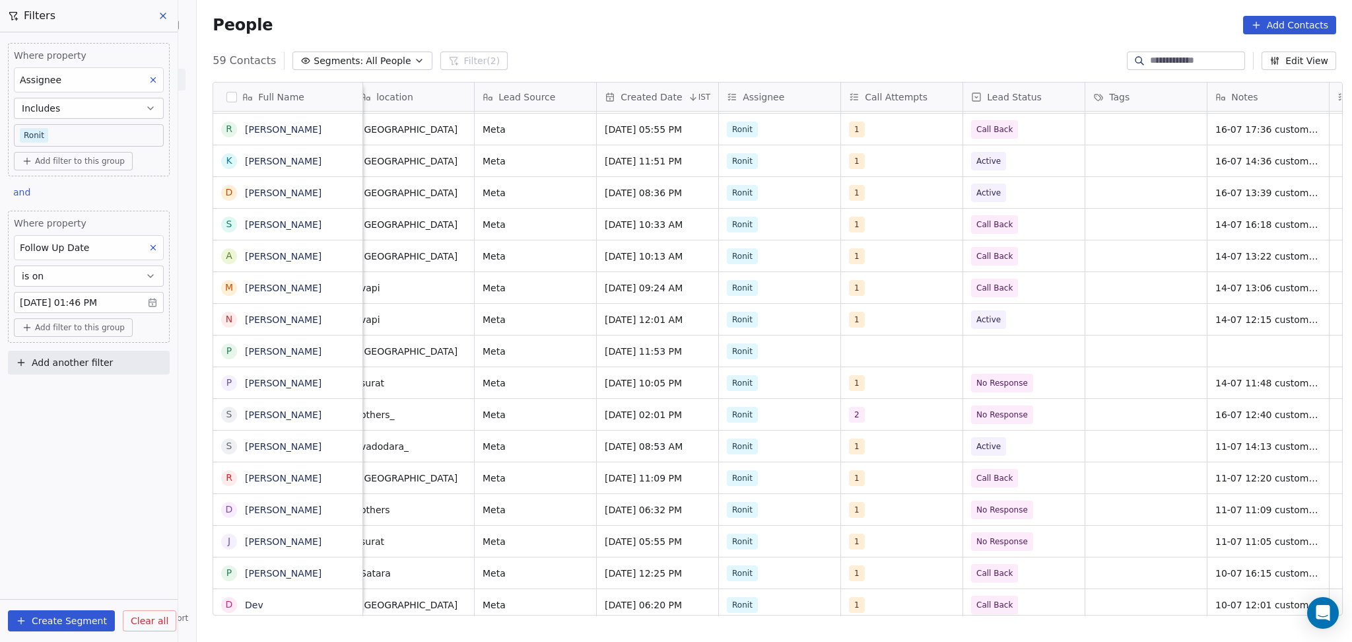
click at [941, 398] on div "food_consultants Baldev Singh & Sons others_ Meta Jul 11, 2025 02:01 PM Ronit 2…" at bounding box center [918, 414] width 2352 height 32
click at [1219, 390] on span "14-07 11:48 customer didnt pickup the call details shared" at bounding box center [1294, 386] width 157 height 26
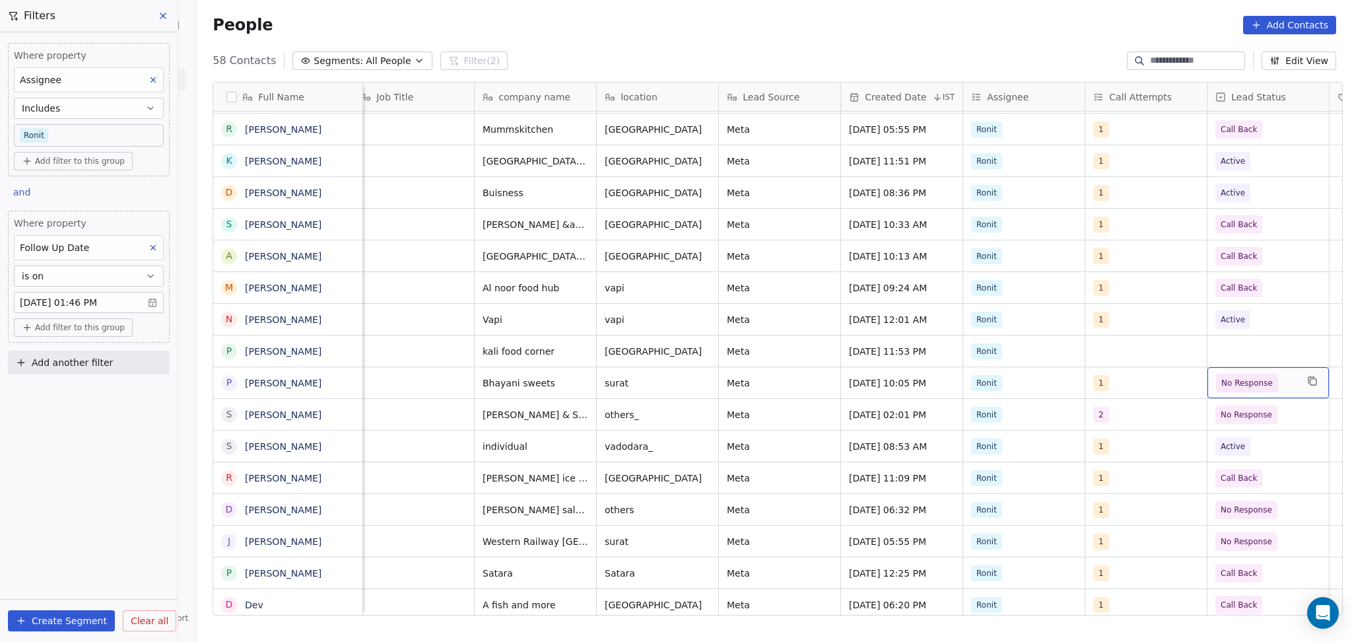
scroll to position [0, 500]
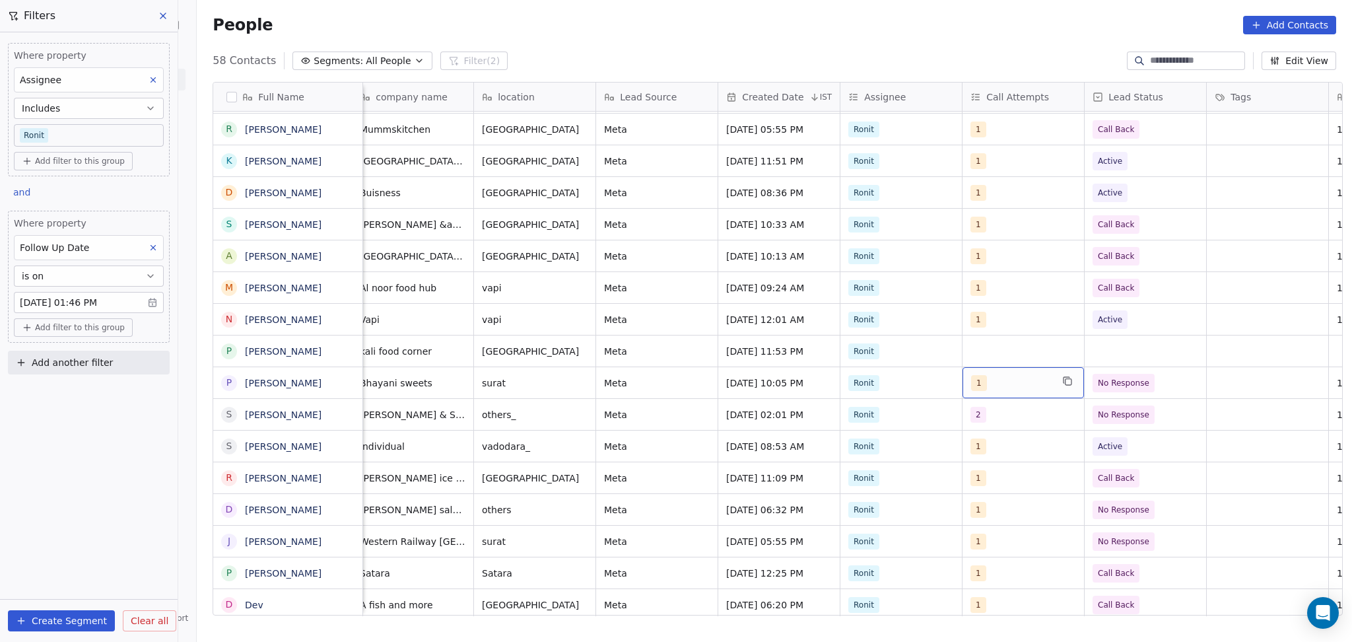
click at [993, 393] on div "1" at bounding box center [1022, 382] width 121 height 31
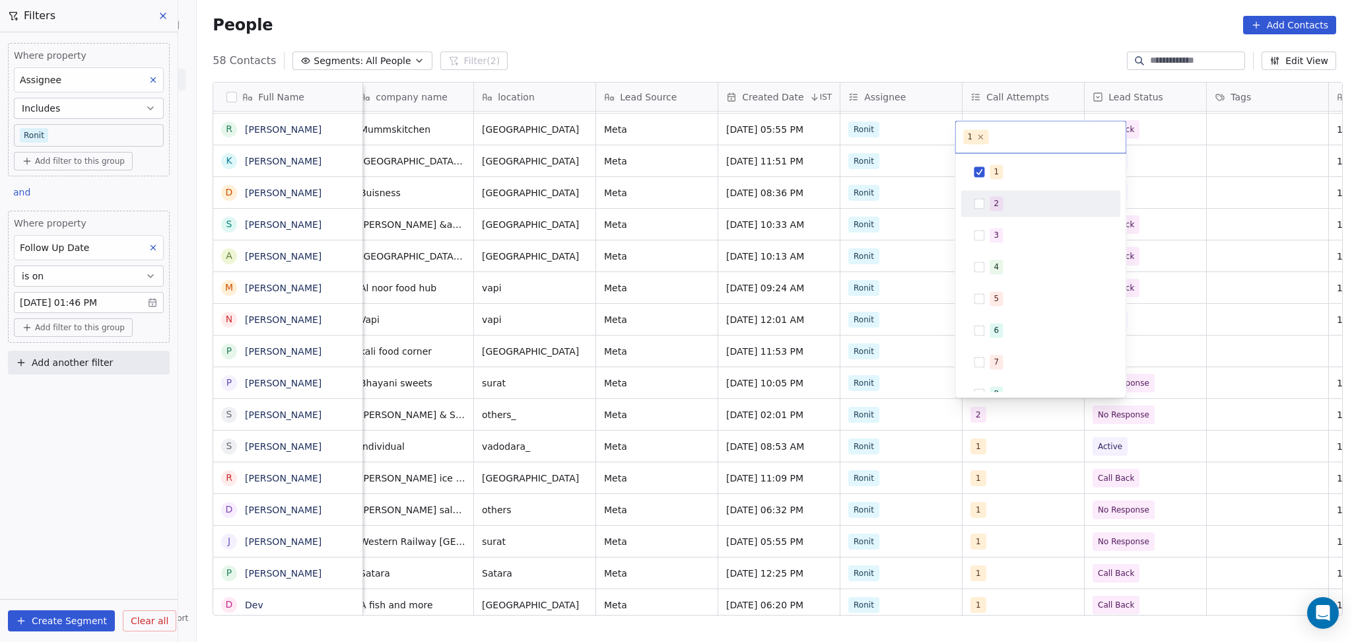
click at [983, 201] on button "Suggestions" at bounding box center [979, 203] width 11 height 11
click at [987, 172] on div "1" at bounding box center [1040, 171] width 149 height 21
click at [1159, 349] on html "On2Cook India Pvt. Ltd. Contacts People Marketing Workflows Campaigns Sales Pip…" at bounding box center [676, 321] width 1352 height 642
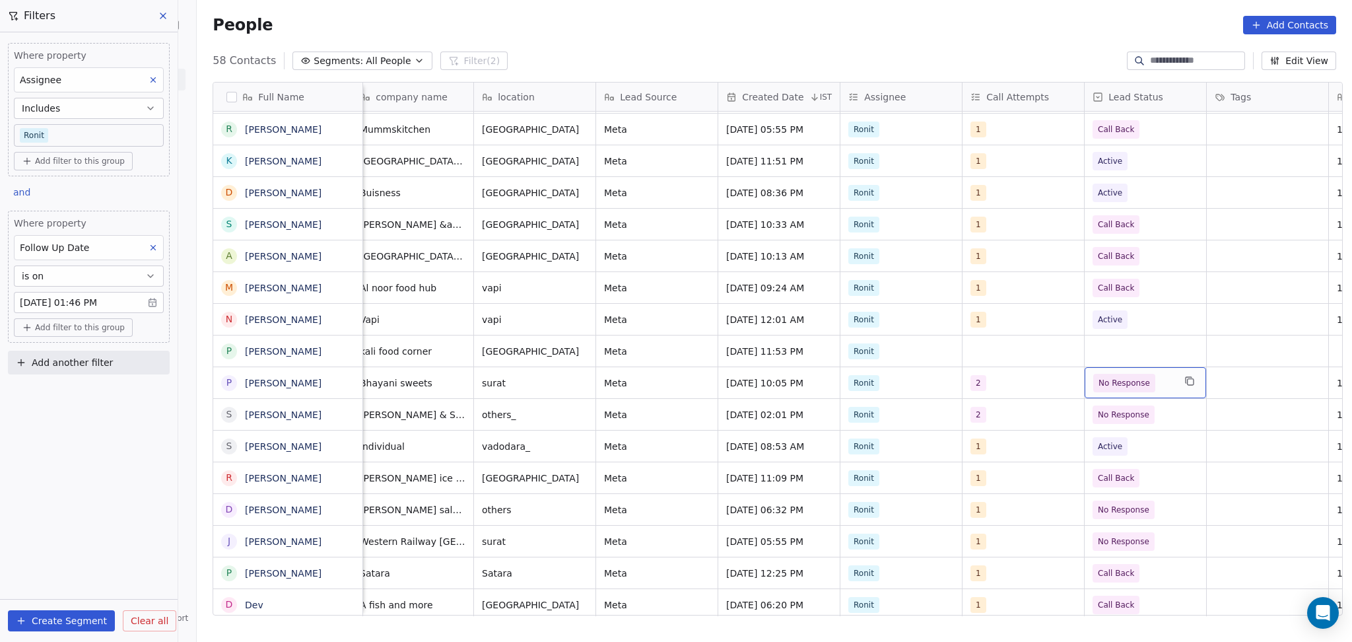
click at [1159, 374] on span "No Response" at bounding box center [1133, 383] width 81 height 18
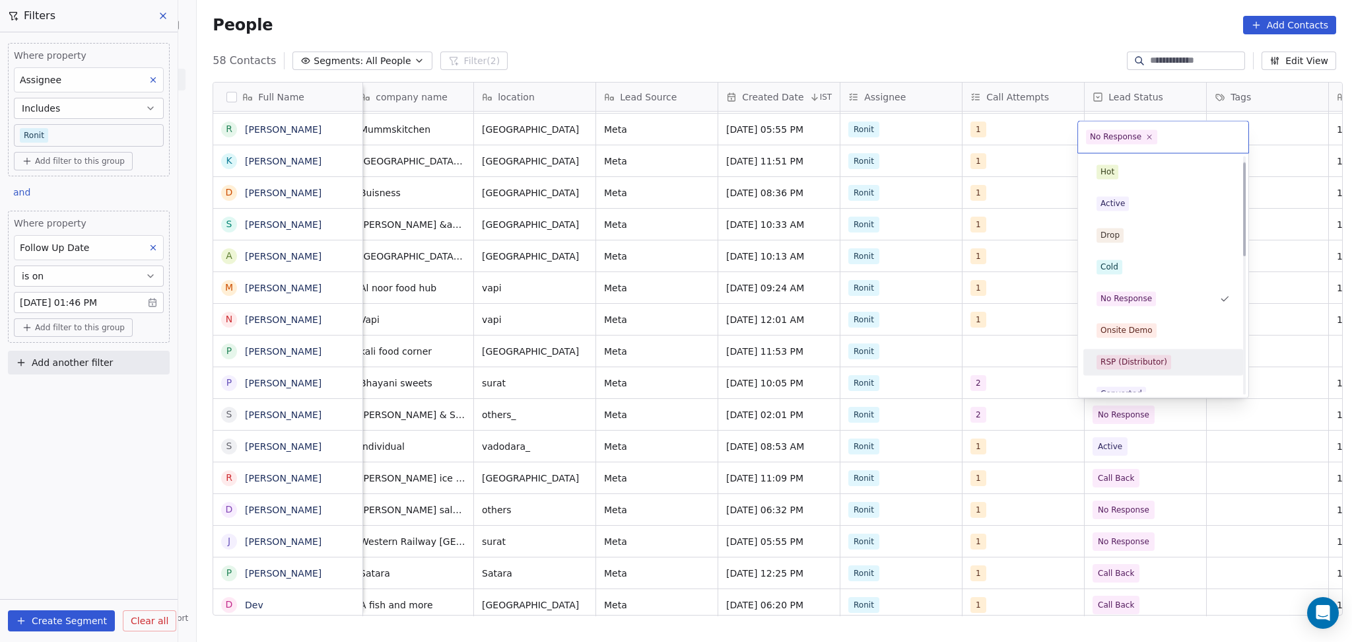
scroll to position [176, 0]
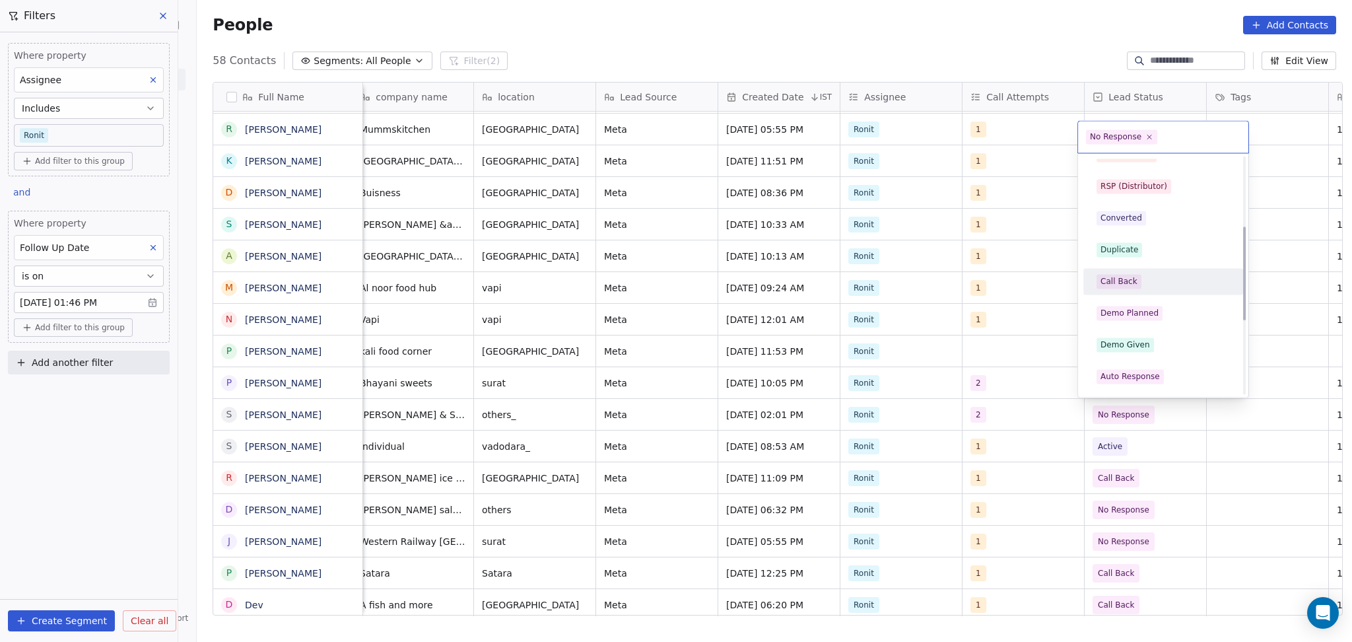
click at [1126, 279] on div "Call Back" at bounding box center [1118, 281] width 37 height 12
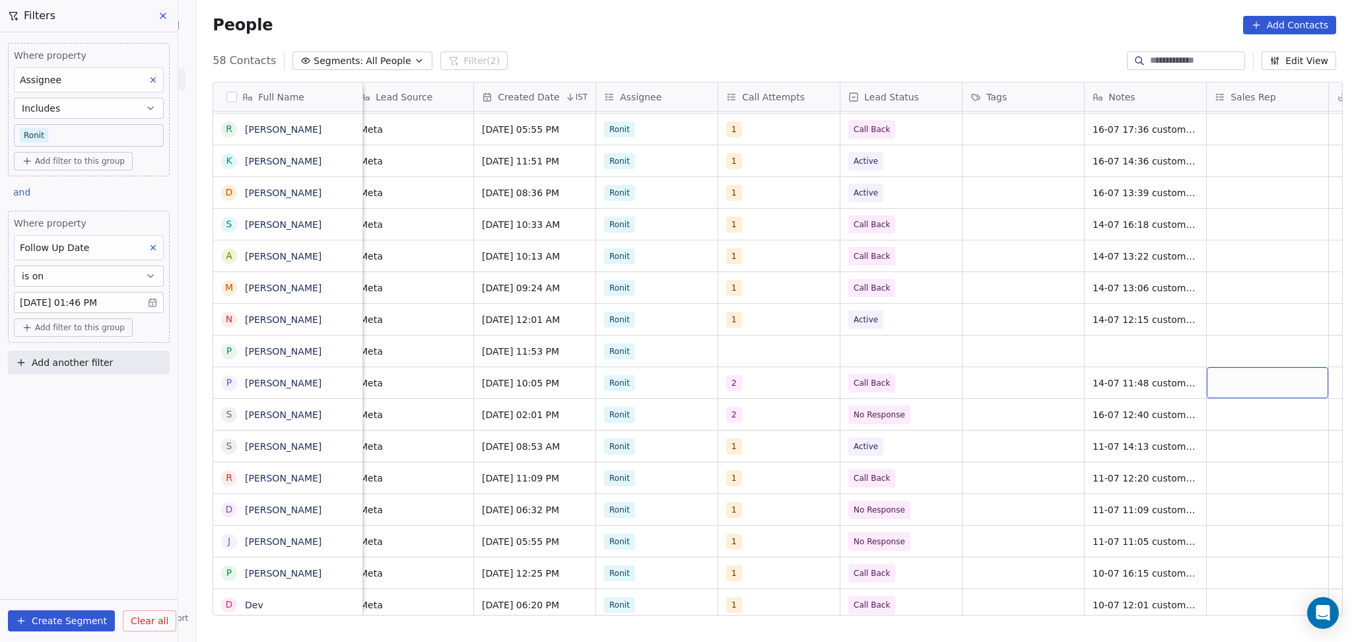
scroll to position [0, 866]
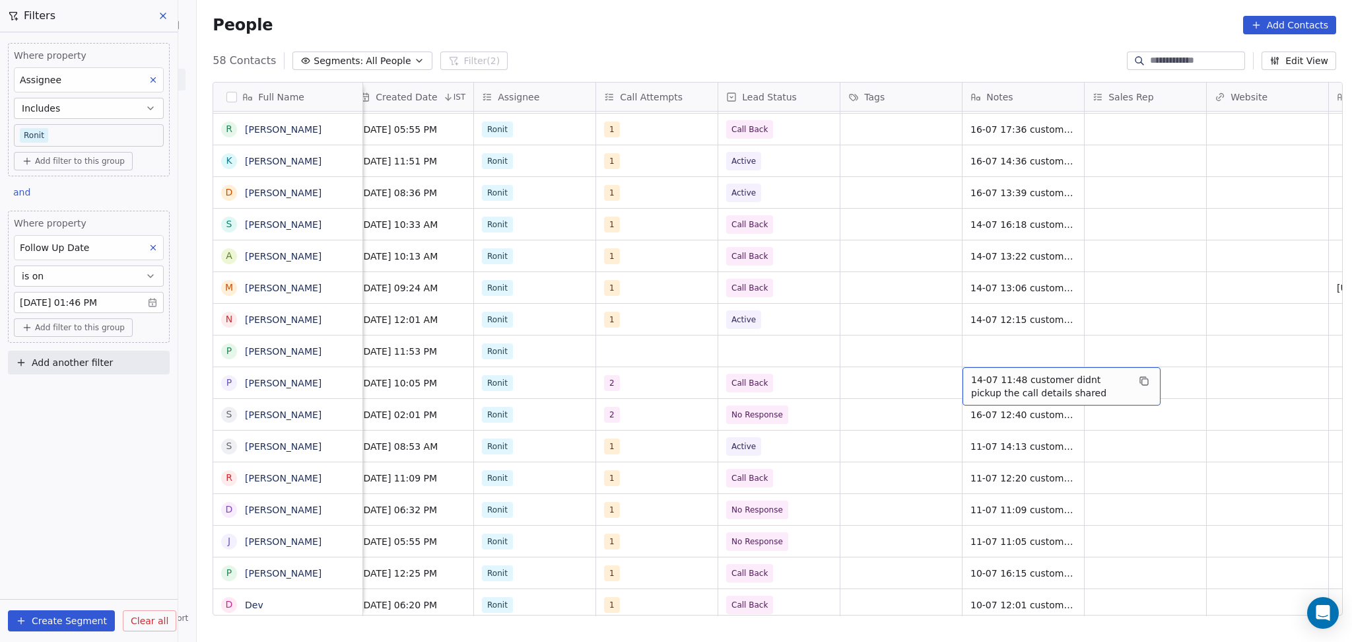
click at [1009, 370] on div "14-07 11:48 customer didnt pickup the call details shared" at bounding box center [1061, 386] width 198 height 38
click at [874, 356] on html "On2Cook India Pvt. Ltd. Contacts People Marketing Workflows Campaigns Sales Pip…" at bounding box center [676, 321] width 1352 height 642
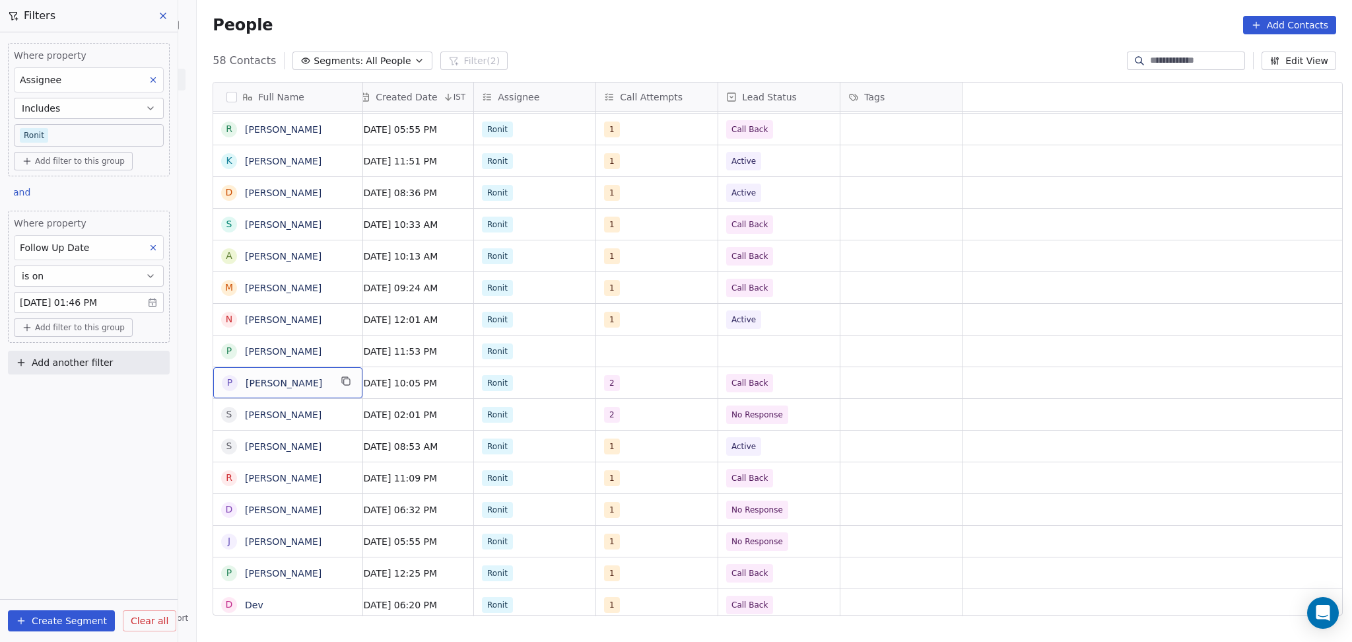
scroll to position [0, 0]
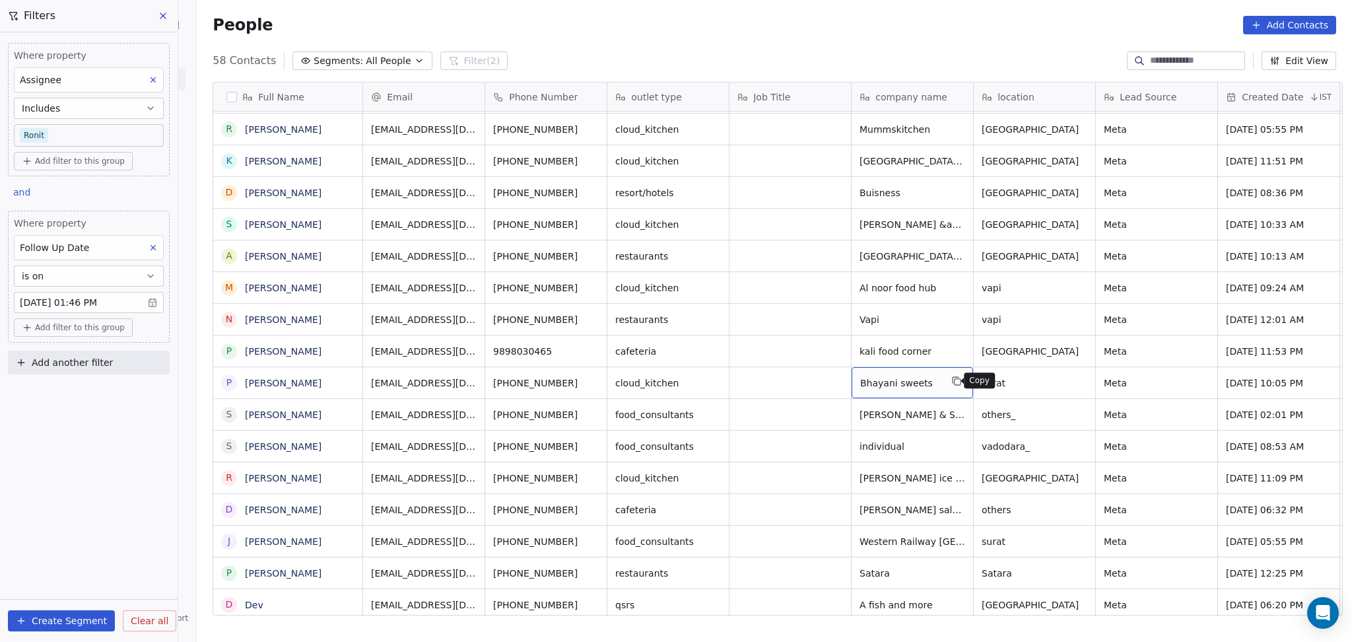
click at [955, 382] on icon "grid" at bounding box center [958, 382] width 6 height 6
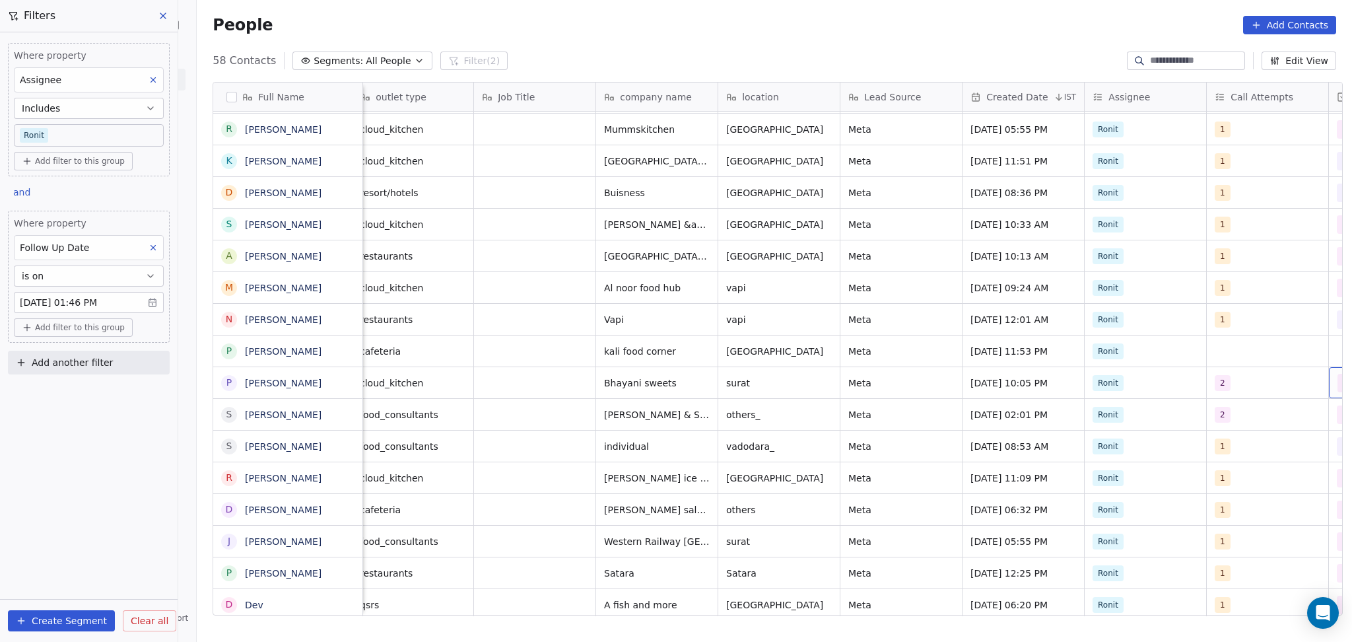
scroll to position [0, 500]
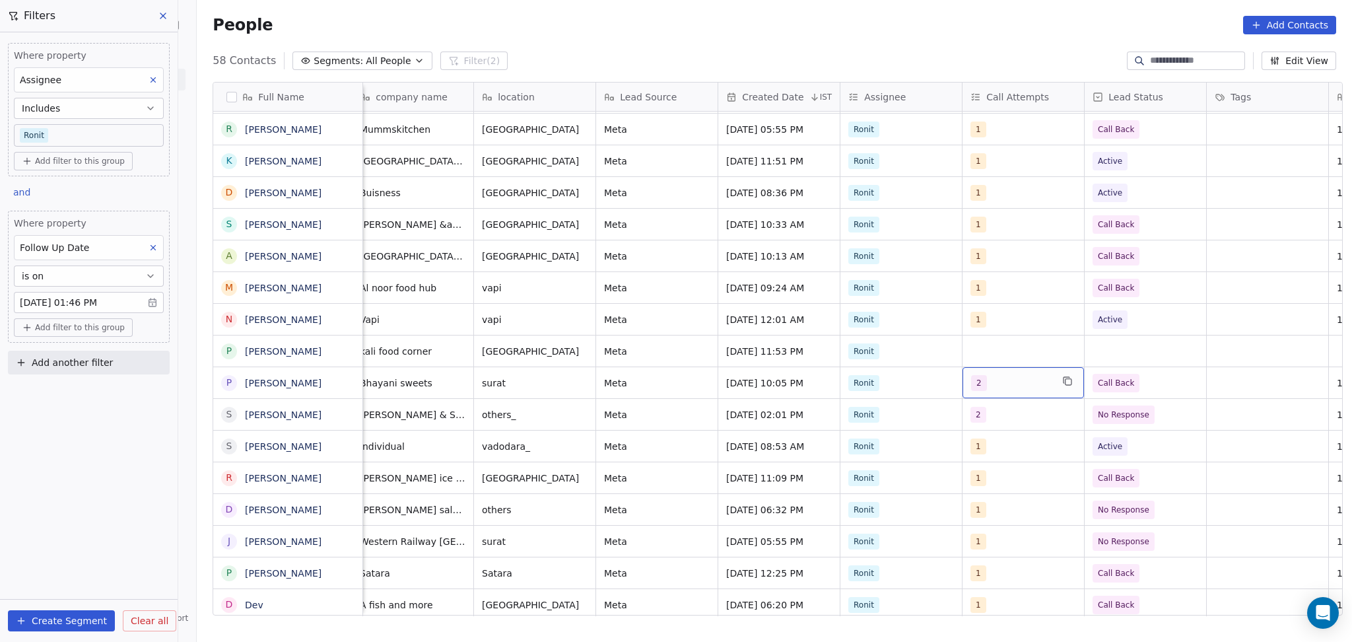
click at [1020, 380] on div "2" at bounding box center [1011, 383] width 81 height 16
click at [1008, 380] on div "2" at bounding box center [1011, 383] width 81 height 16
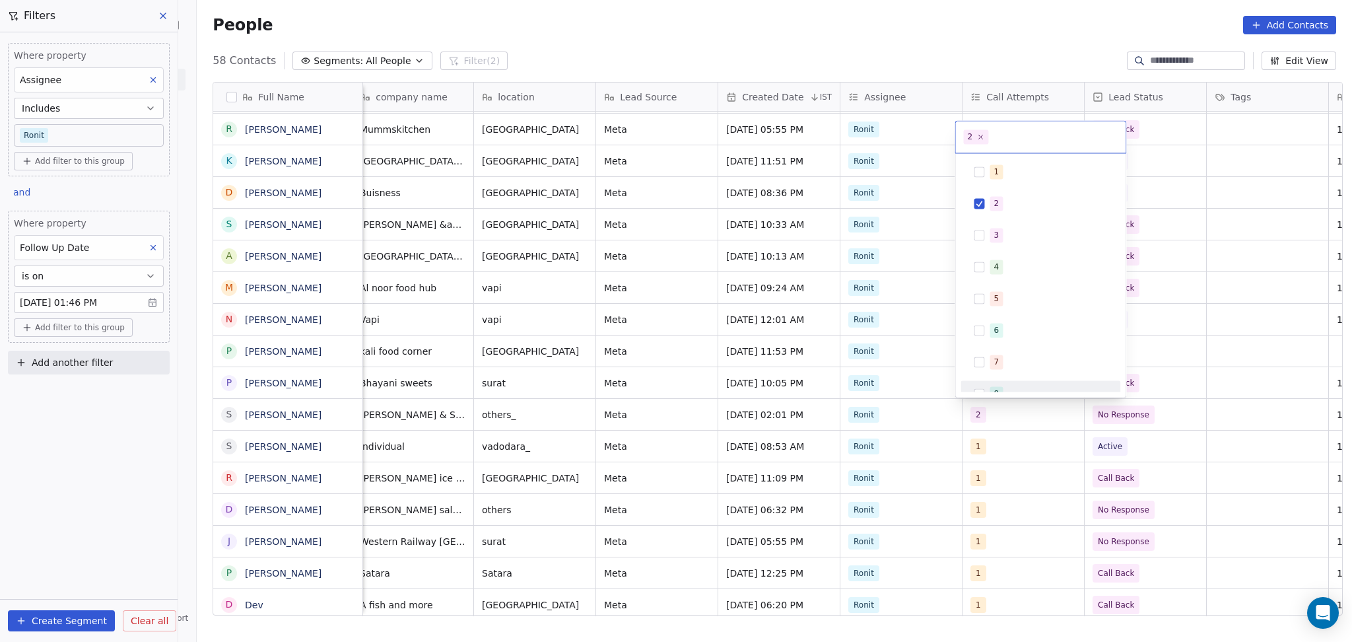
click at [1201, 372] on html "On2Cook India Pvt. Ltd. Contacts People Marketing Workflows Campaigns Sales Pip…" at bounding box center [676, 321] width 1352 height 642
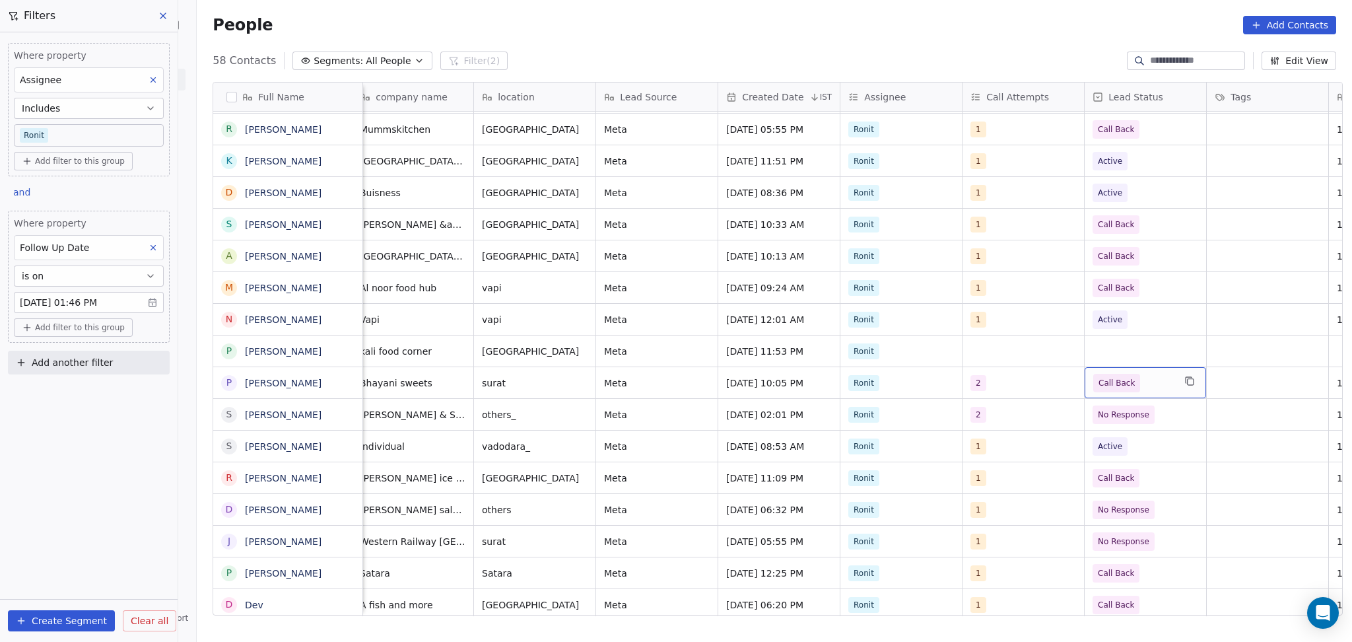
click at [1127, 380] on span "Call Back" at bounding box center [1116, 383] width 47 height 18
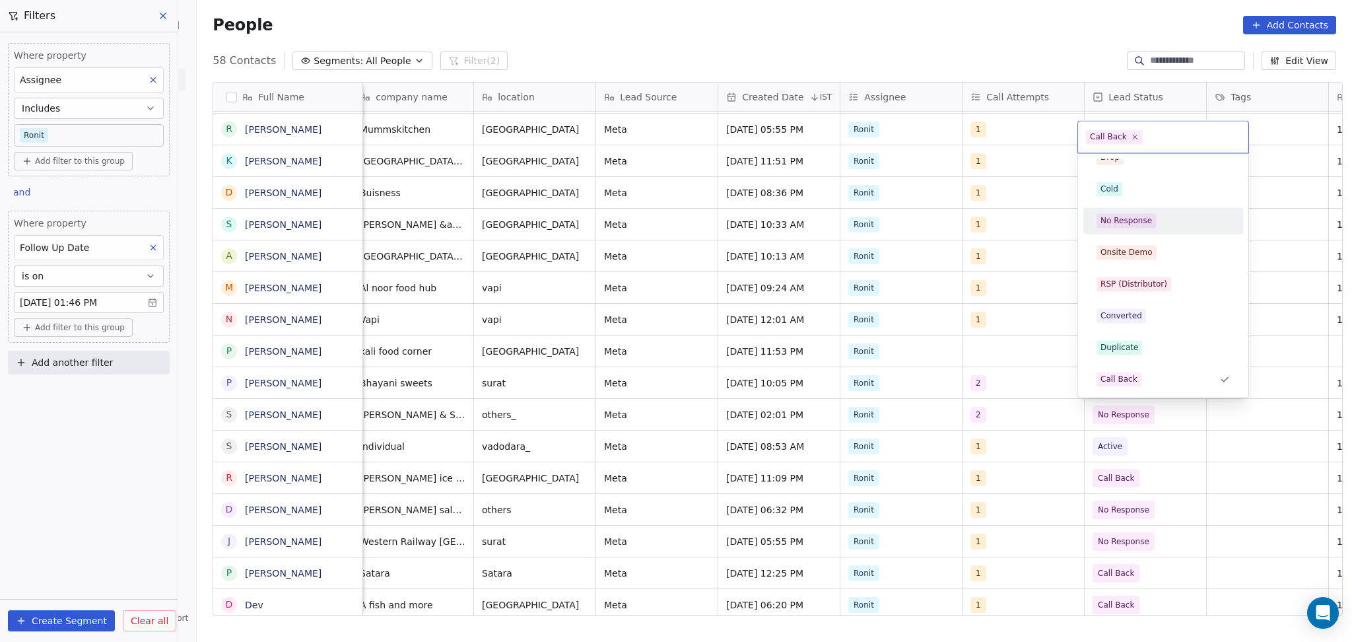
scroll to position [0, 0]
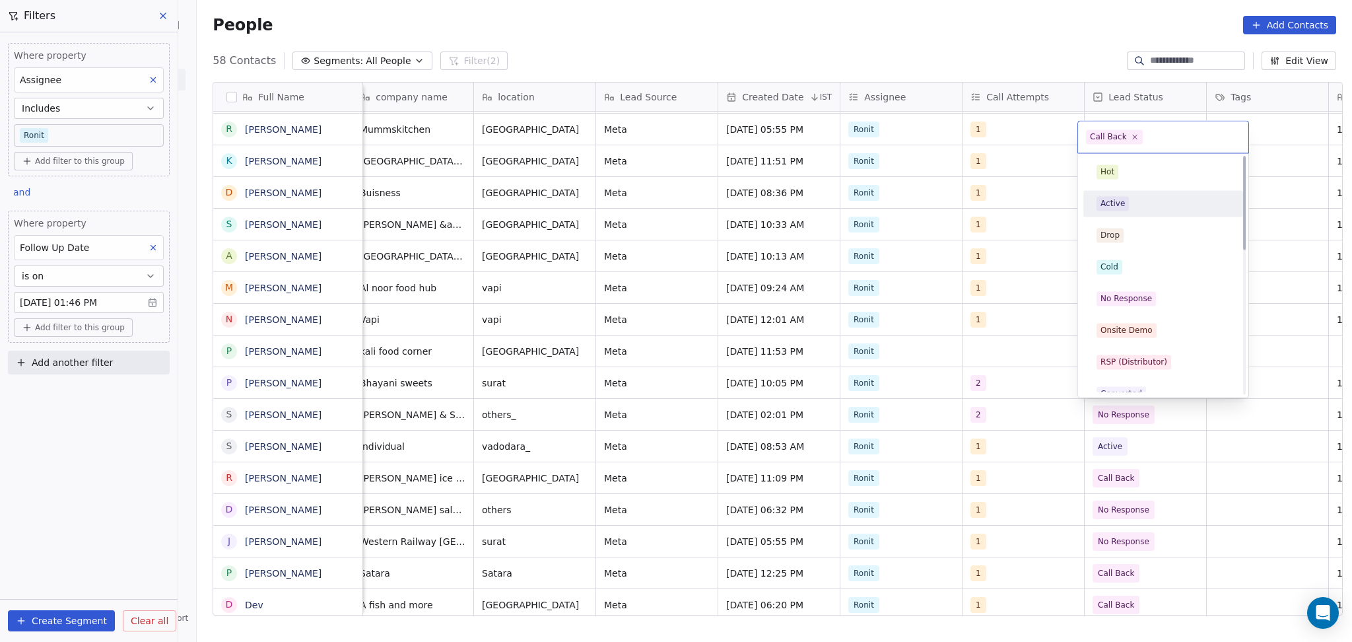
click at [1126, 205] on span "Active" at bounding box center [1112, 203] width 32 height 15
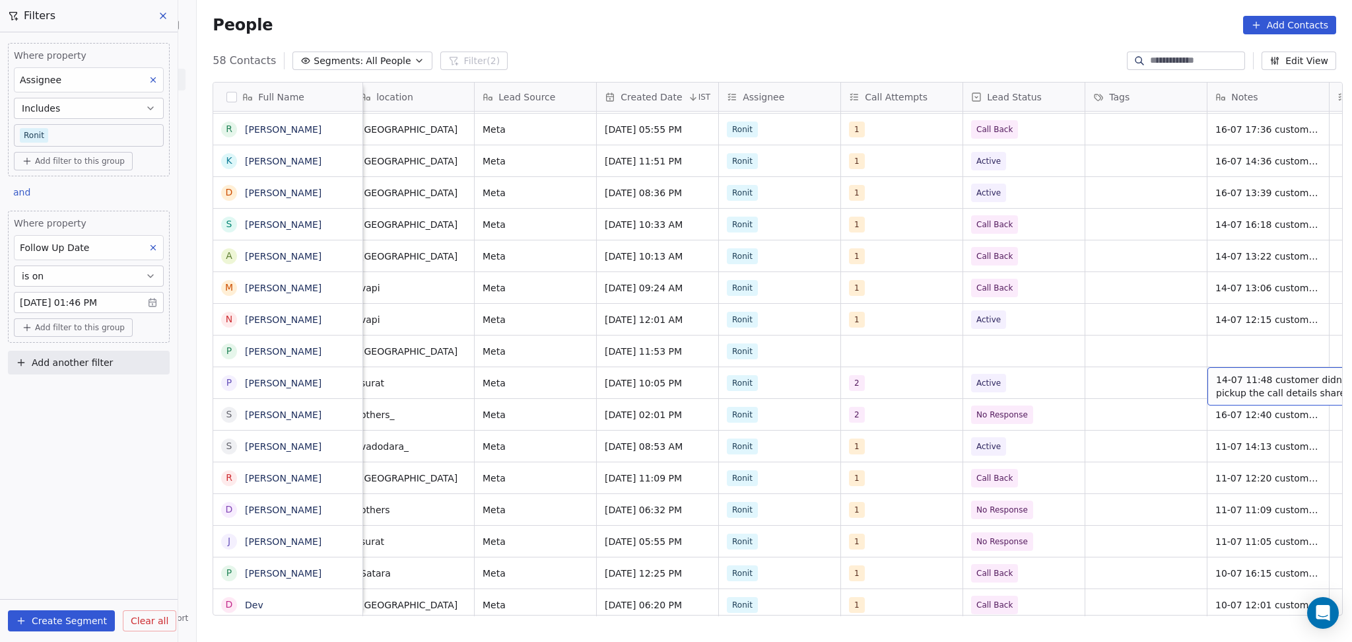
scroll to position [0, 744]
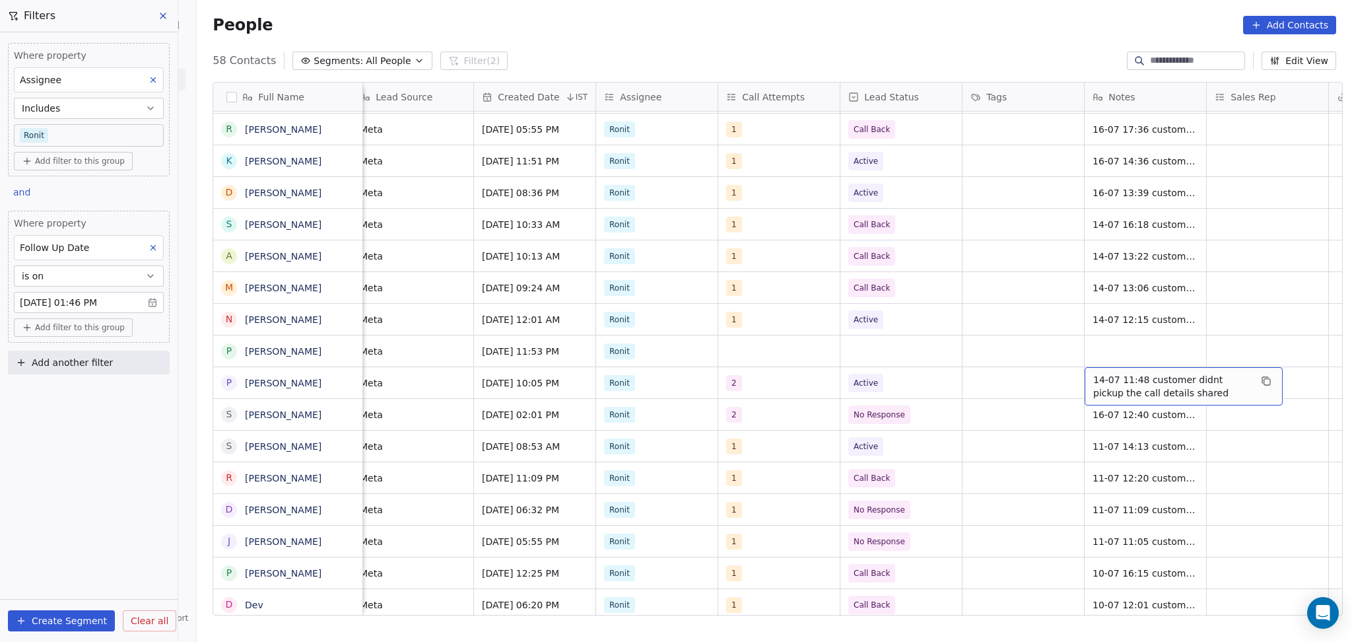
click at [1096, 388] on span "14-07 11:48 customer didnt pickup the call details shared" at bounding box center [1171, 386] width 157 height 26
click at [1083, 374] on textarea "**********" at bounding box center [1177, 387] width 197 height 41
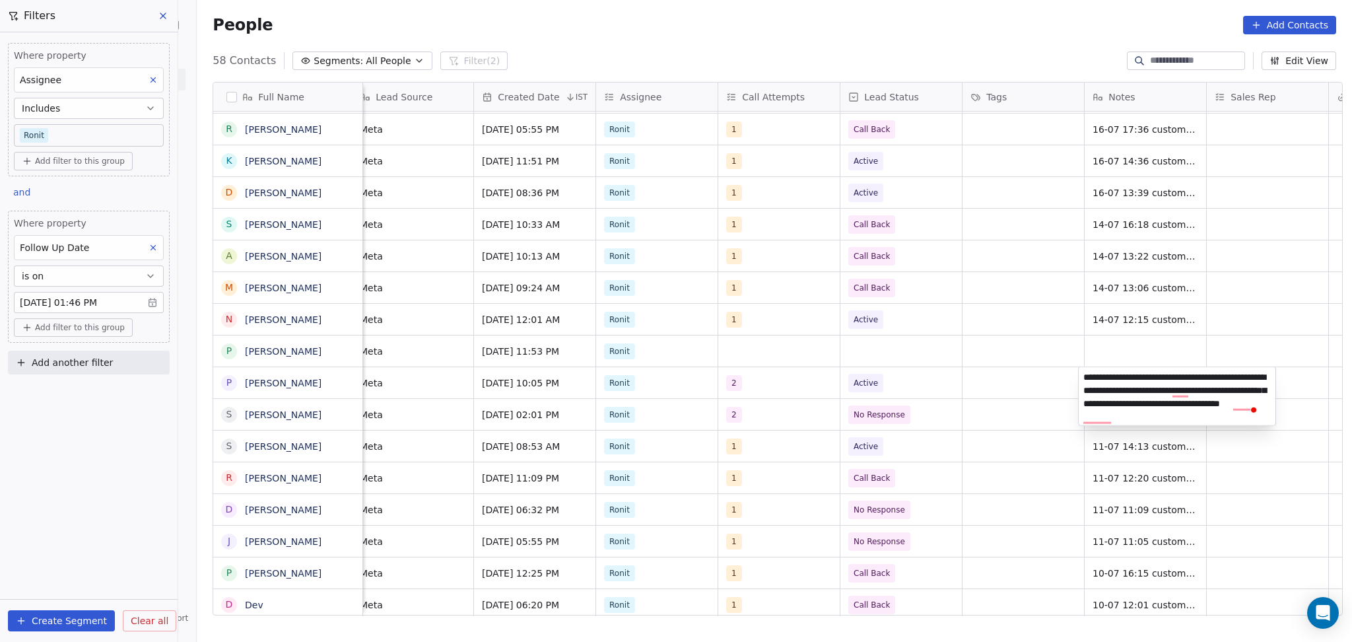
type textarea "**********"
click at [1025, 397] on html "On2Cook India Pvt. Ltd. Contacts People Marketing Workflows Campaigns Sales Pip…" at bounding box center [676, 321] width 1352 height 642
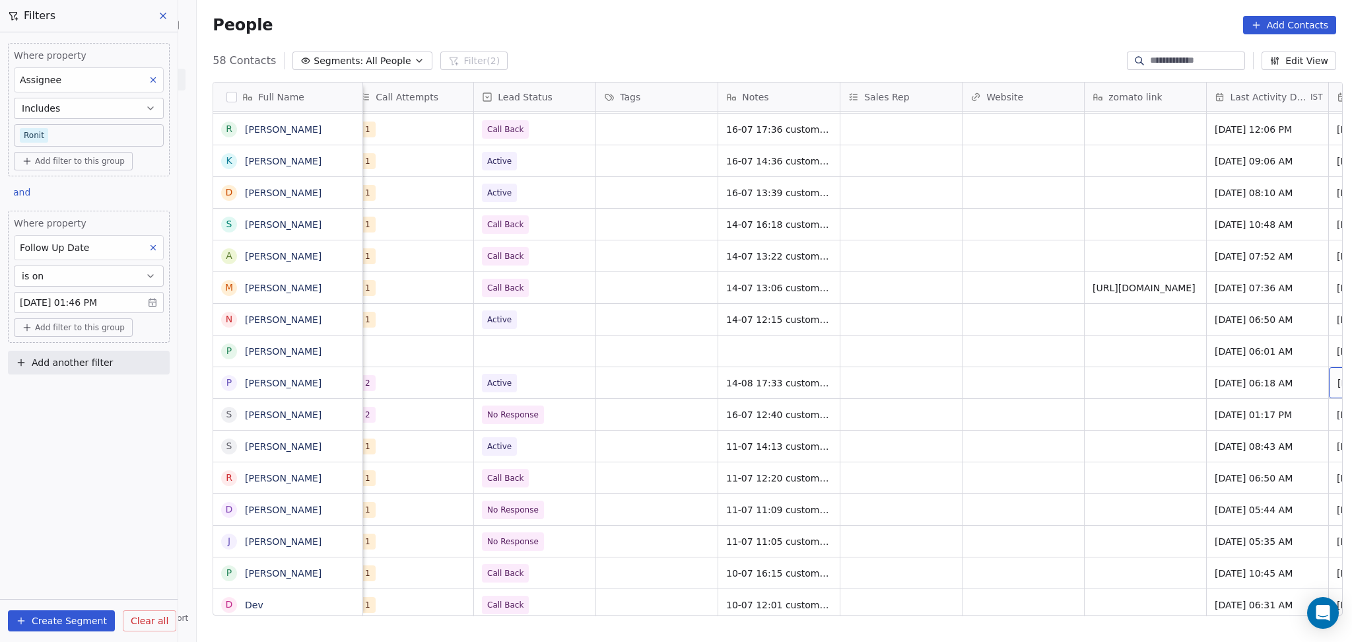
scroll to position [0, 1232]
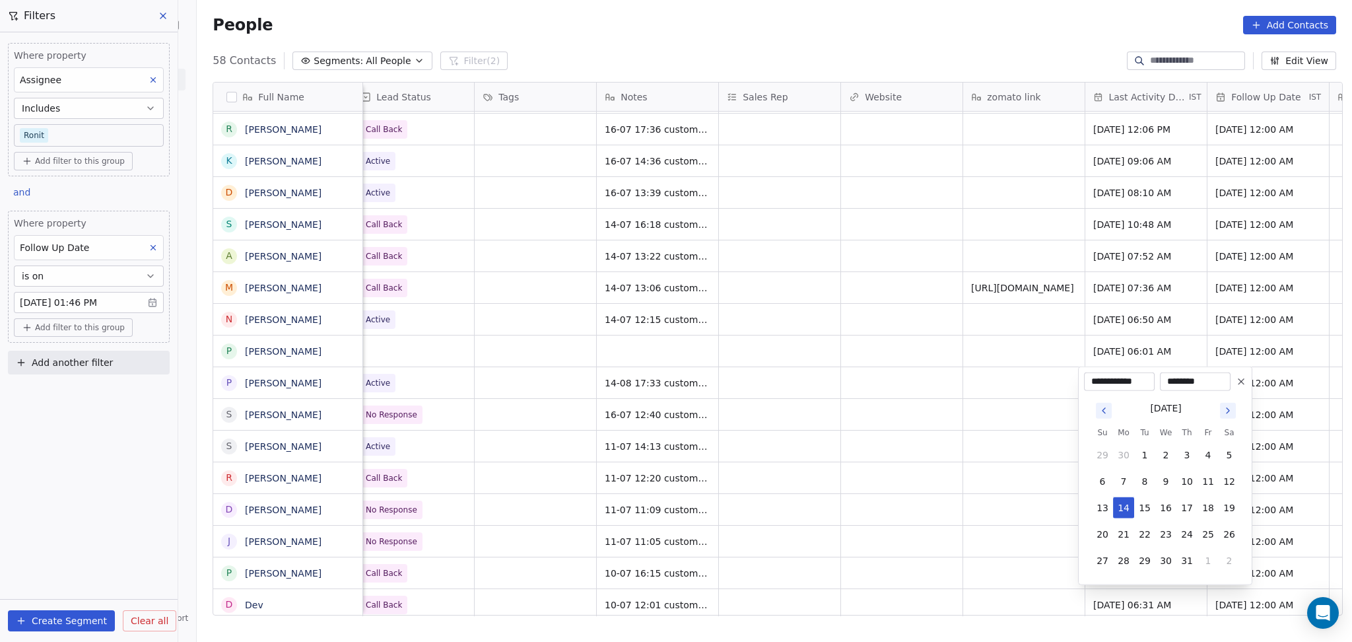
click at [1229, 407] on icon "Go to next month" at bounding box center [1228, 410] width 11 height 11
click at [1192, 510] on button "14" at bounding box center [1186, 507] width 21 height 21
type input "**********"
click at [885, 473] on html "On2Cook India Pvt. Ltd. Contacts People Marketing Workflows Campaigns Sales Pip…" at bounding box center [676, 321] width 1352 height 642
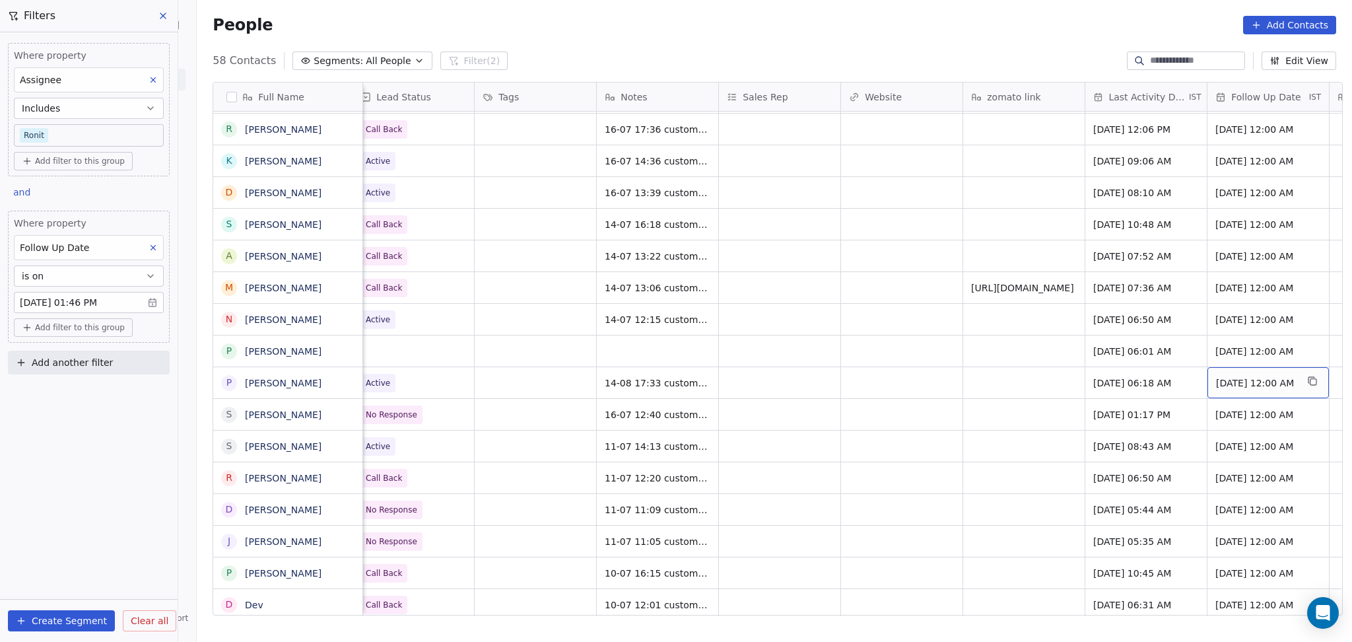
click at [1252, 392] on div "30/07/2025 12:00 AM" at bounding box center [1267, 382] width 121 height 31
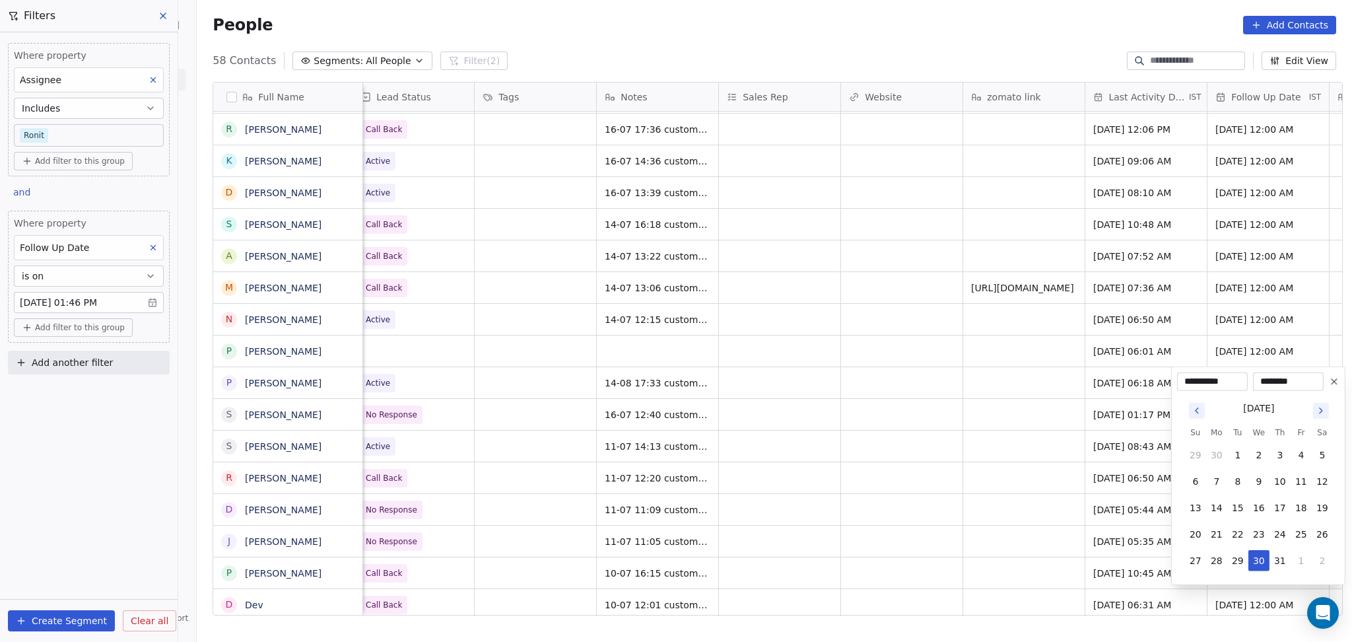
click at [1329, 401] on div "July 2025" at bounding box center [1259, 407] width 148 height 17
click at [1322, 411] on icon "Go to next month" at bounding box center [1321, 410] width 11 height 11
click at [1260, 555] on button "27" at bounding box center [1258, 560] width 21 height 21
type input "**********"
drag, startPoint x: 1032, startPoint y: 508, endPoint x: 946, endPoint y: 471, distance: 93.4
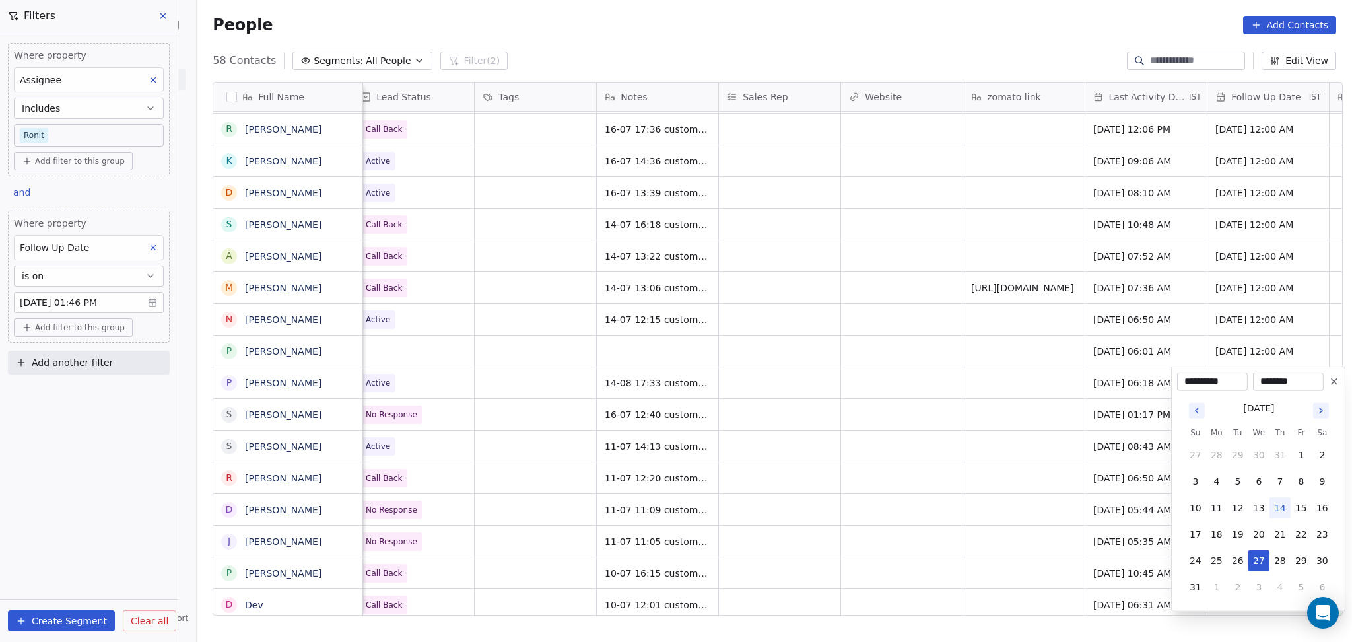
click at [1031, 508] on html "On2Cook India Pvt. Ltd. Contacts People Marketing Workflows Campaigns Sales Pip…" at bounding box center [676, 321] width 1352 height 642
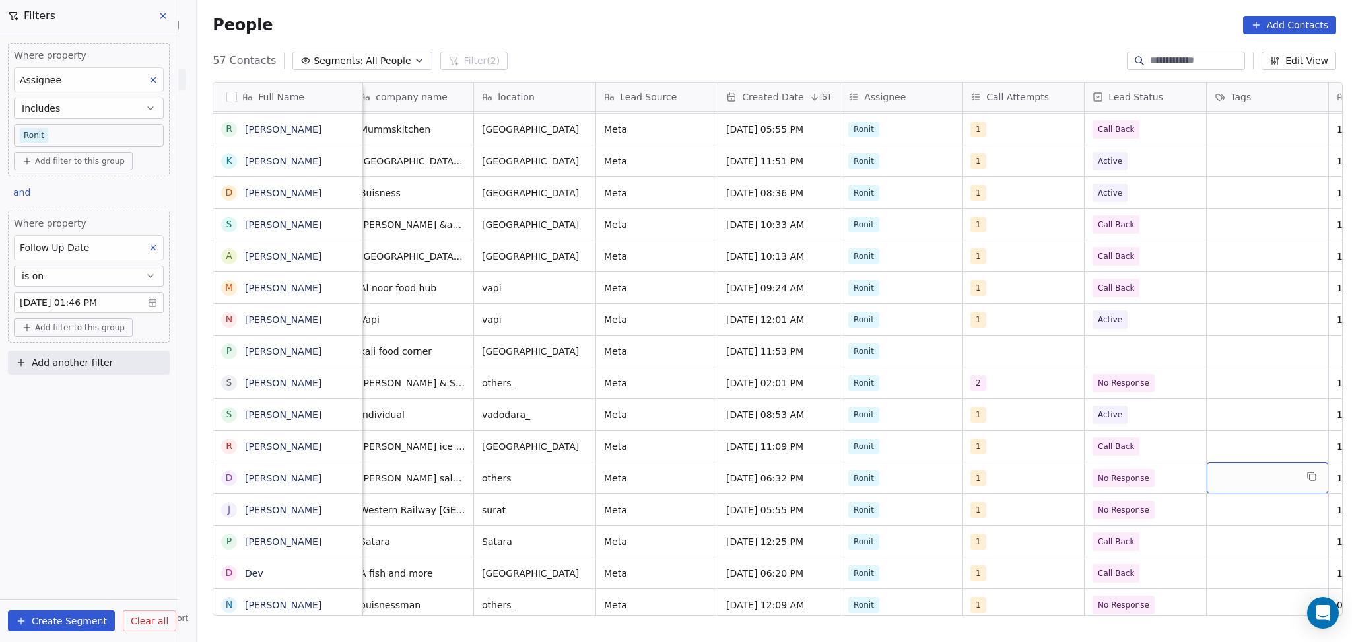
scroll to position [0, 621]
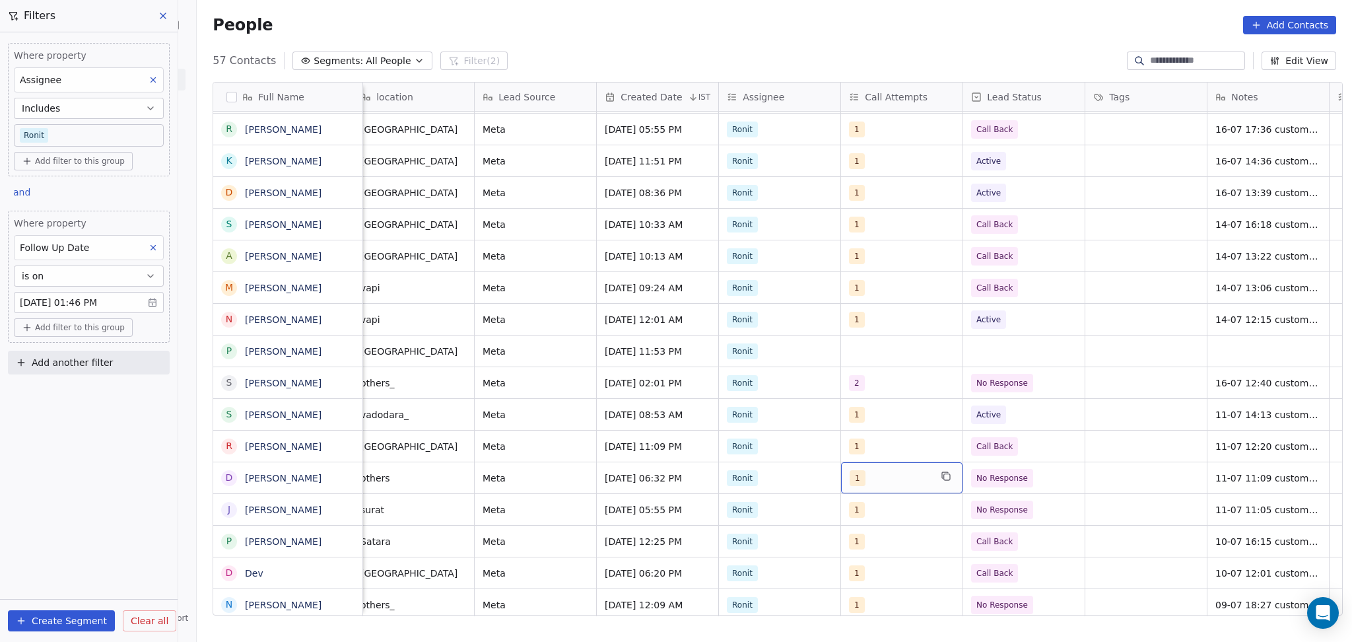
click at [850, 482] on span "1" at bounding box center [858, 478] width 16 height 16
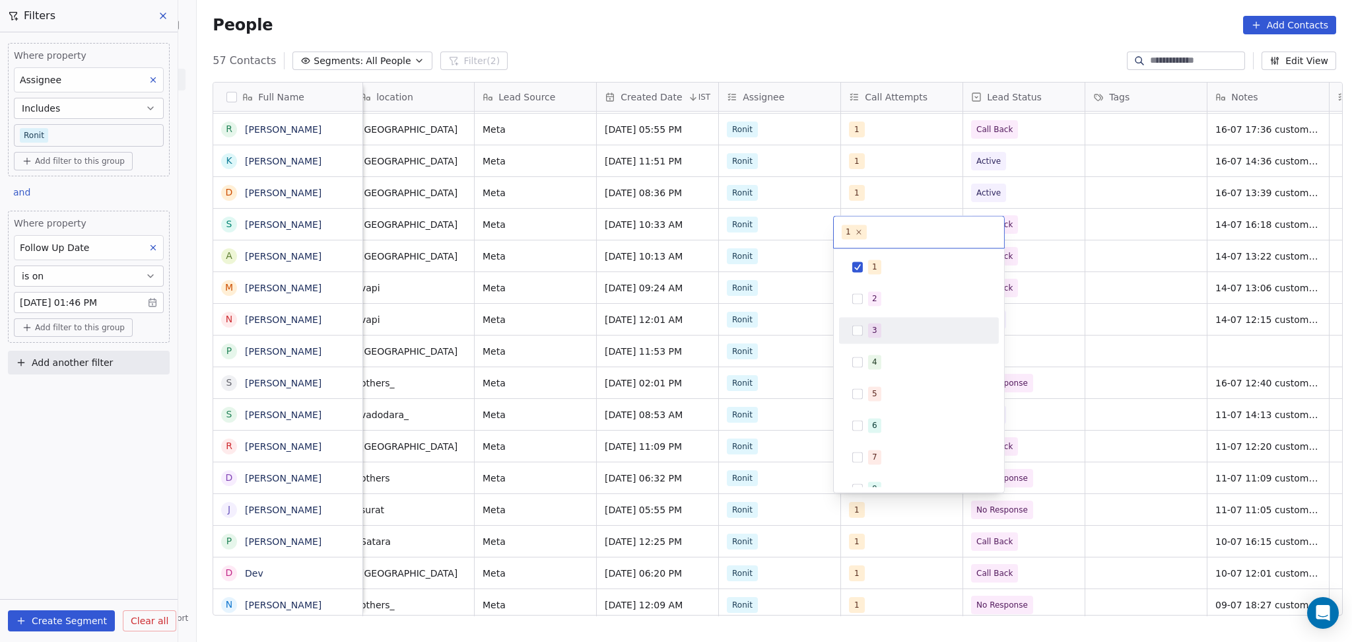
click at [856, 299] on button "Suggestions" at bounding box center [857, 298] width 11 height 11
click at [877, 264] on span "1" at bounding box center [874, 266] width 13 height 15
click at [1232, 386] on html "On2Cook India Pvt. Ltd. Contacts People Marketing Workflows Campaigns Sales Pip…" at bounding box center [676, 321] width 1352 height 642
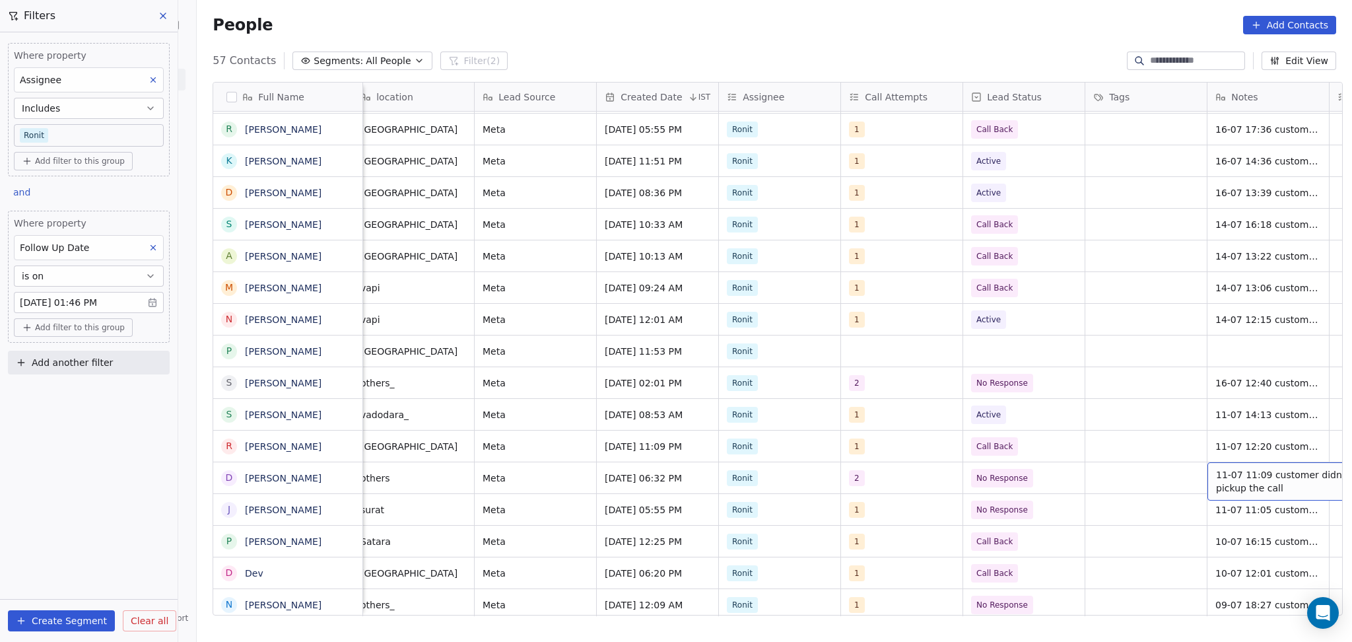
click at [1238, 471] on span "11-07 11:09 customer didnt pickup the call" at bounding box center [1294, 481] width 157 height 26
click at [1153, 473] on textarea "**********" at bounding box center [1246, 482] width 197 height 41
type textarea "**********"
click at [1100, 483] on html "On2Cook India Pvt. Ltd. Contacts People Marketing Workflows Campaigns Sales Pip…" at bounding box center [676, 321] width 1352 height 642
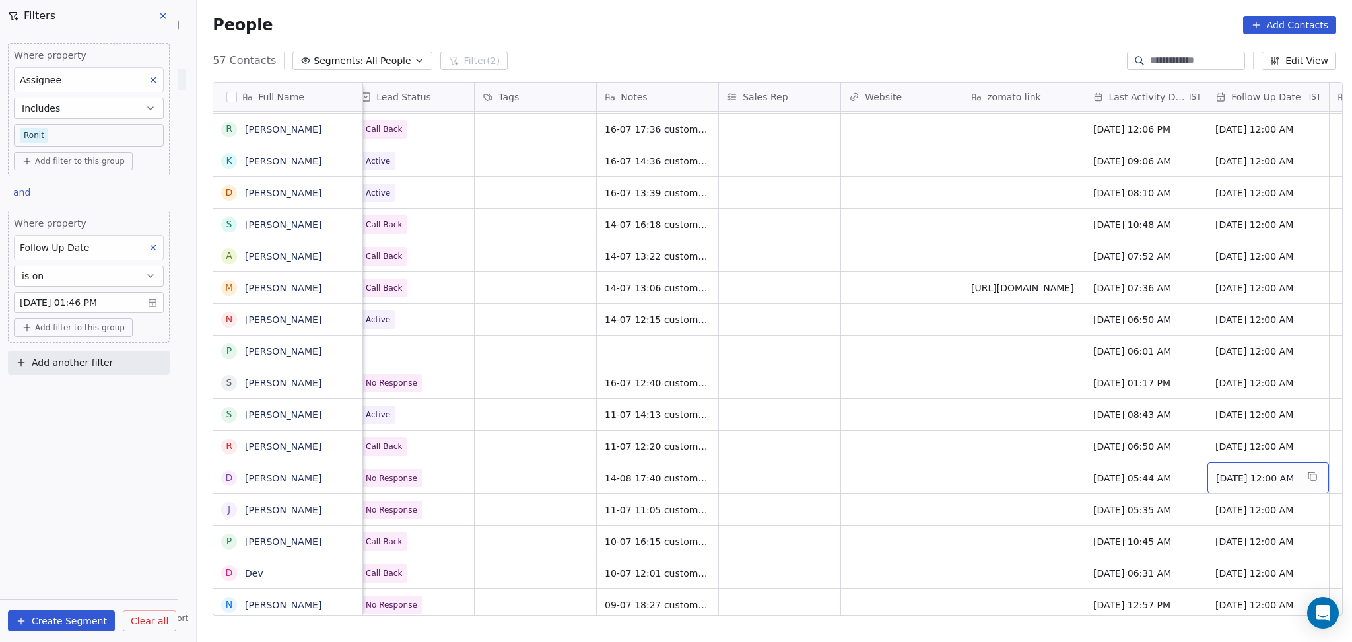
scroll to position [0, 1355]
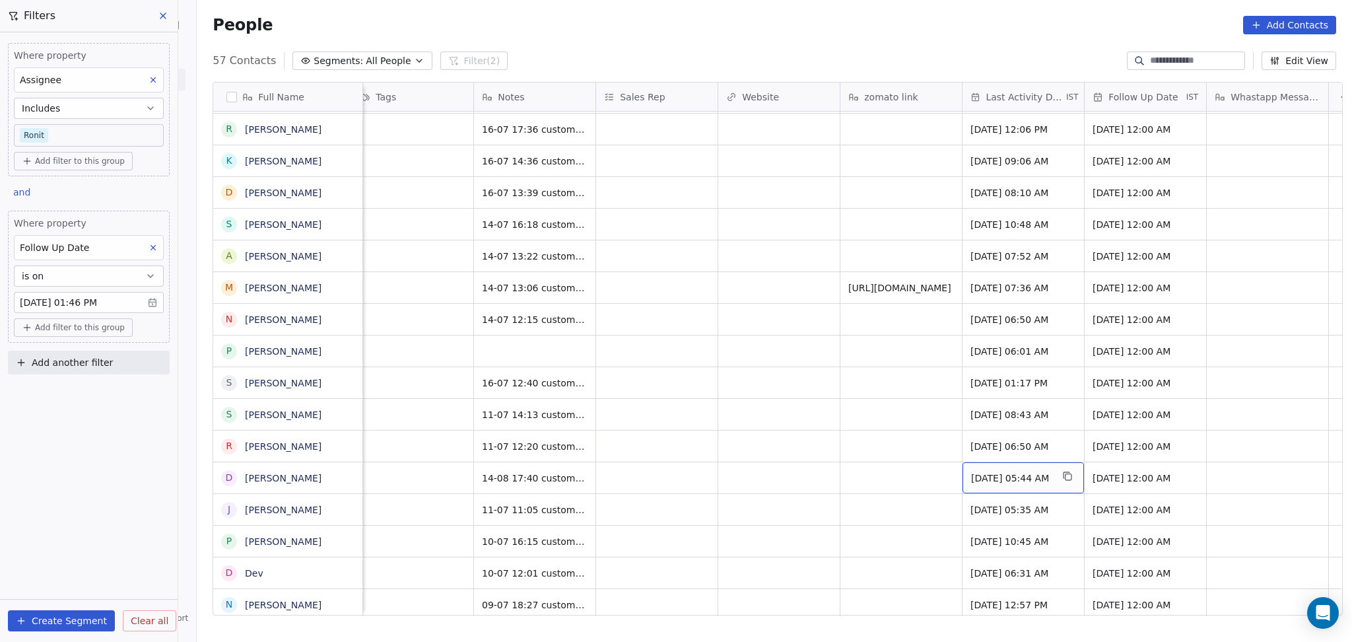
click at [983, 475] on span "Jul 11, 2025 05:44 AM" at bounding box center [1011, 477] width 81 height 13
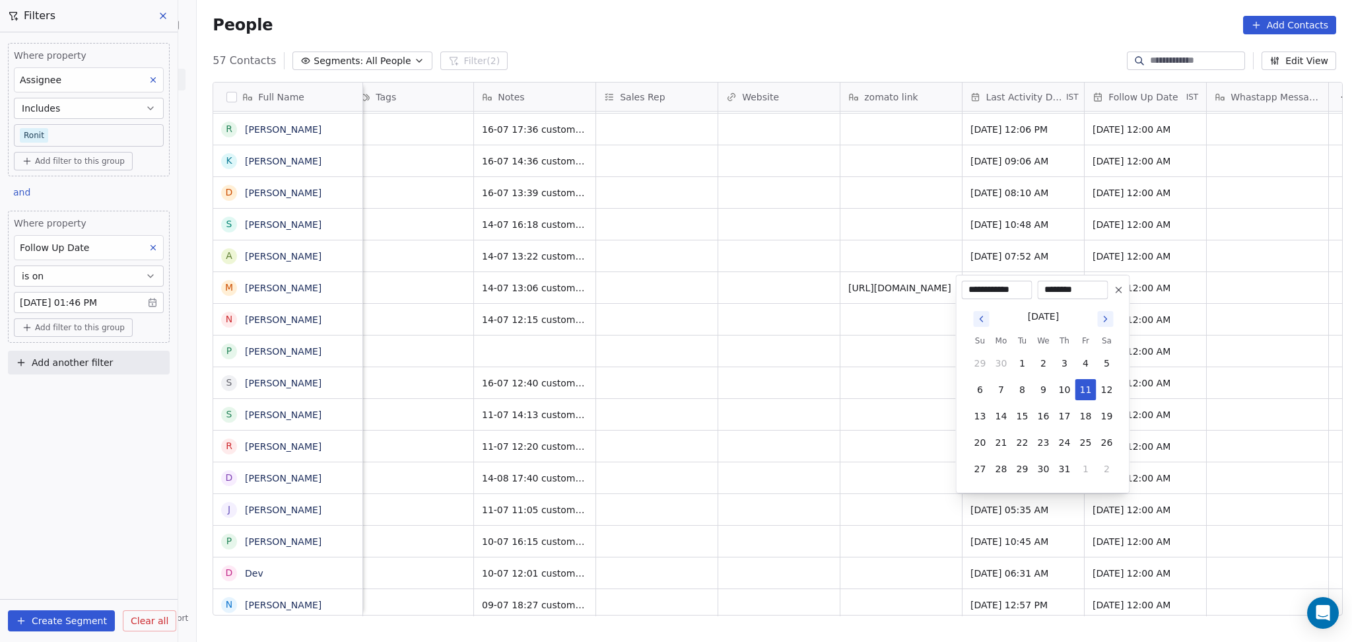
click at [1105, 314] on icon "Go to next month" at bounding box center [1105, 319] width 11 height 11
click at [1064, 391] on button "14" at bounding box center [1064, 390] width 21 height 21
type input "**********"
click at [721, 429] on html "On2Cook India Pvt. Ltd. Contacts People Marketing Workflows Campaigns Sales Pip…" at bounding box center [676, 321] width 1352 height 642
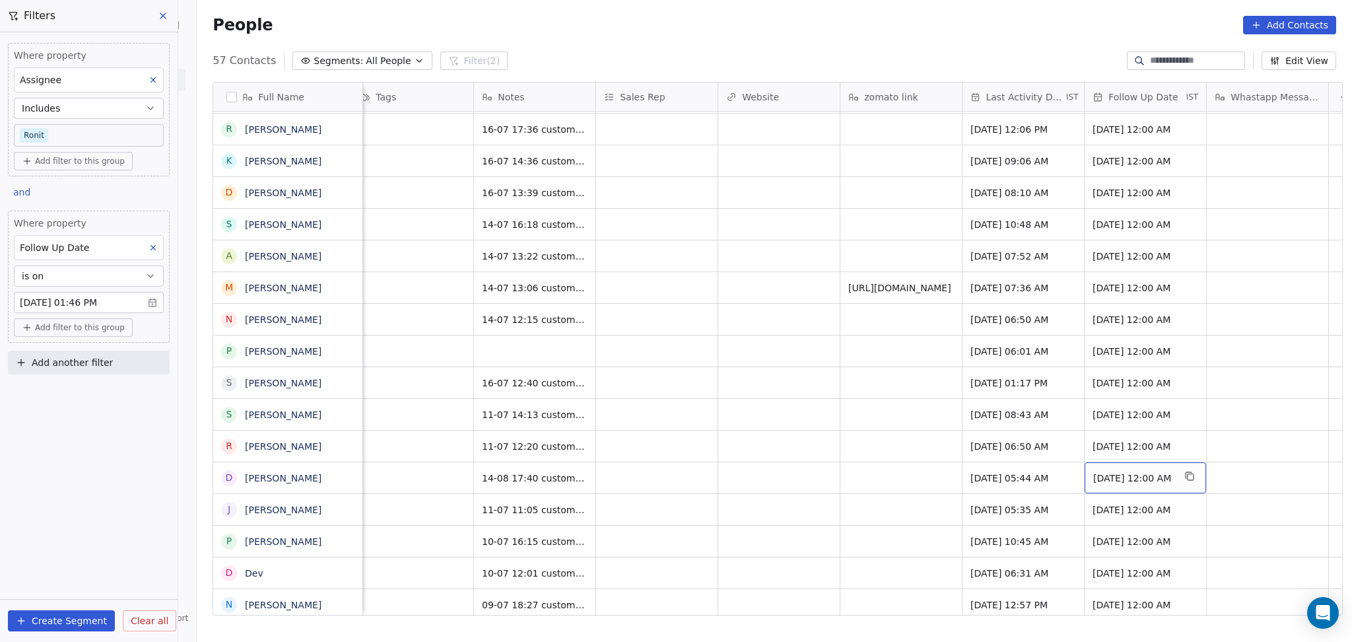
click at [1149, 469] on div "30/07/2025 12:00 AM" at bounding box center [1145, 477] width 121 height 31
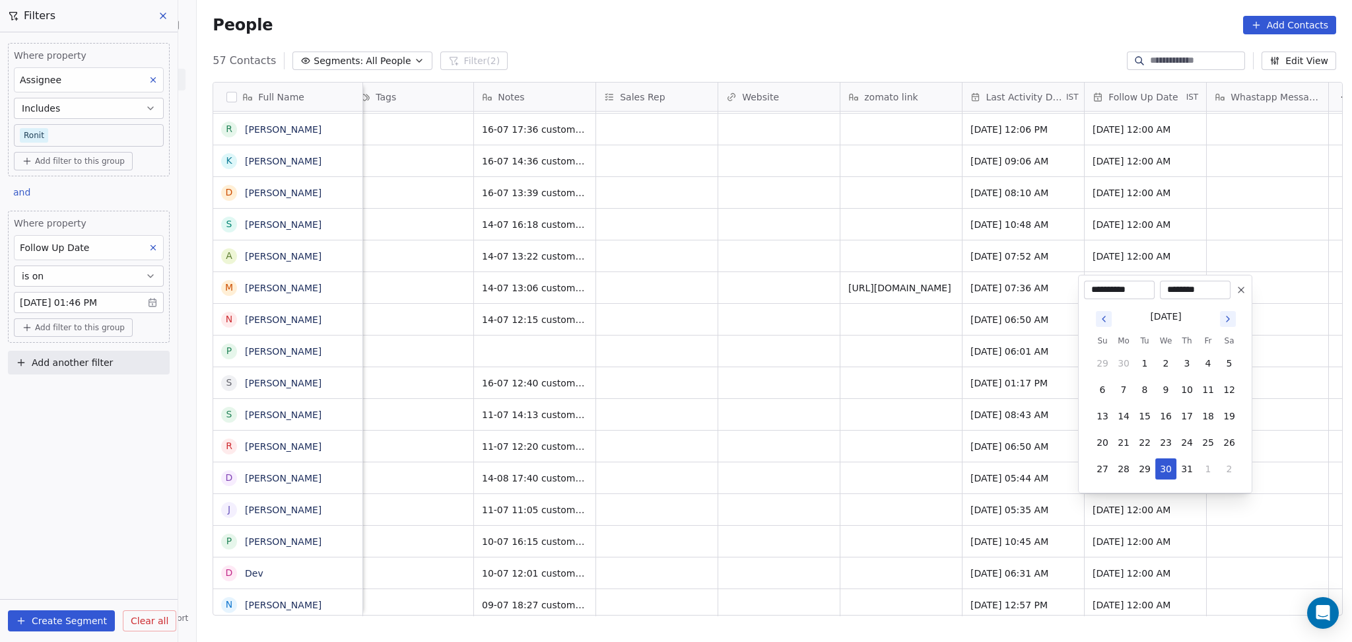
click at [1228, 311] on button "Go to next month" at bounding box center [1228, 319] width 16 height 16
click at [1186, 442] on button "28" at bounding box center [1186, 442] width 21 height 21
type input "**********"
click at [881, 438] on html "On2Cook India Pvt. Ltd. Contacts People Marketing Workflows Campaigns Sales Pip…" at bounding box center [676, 321] width 1352 height 642
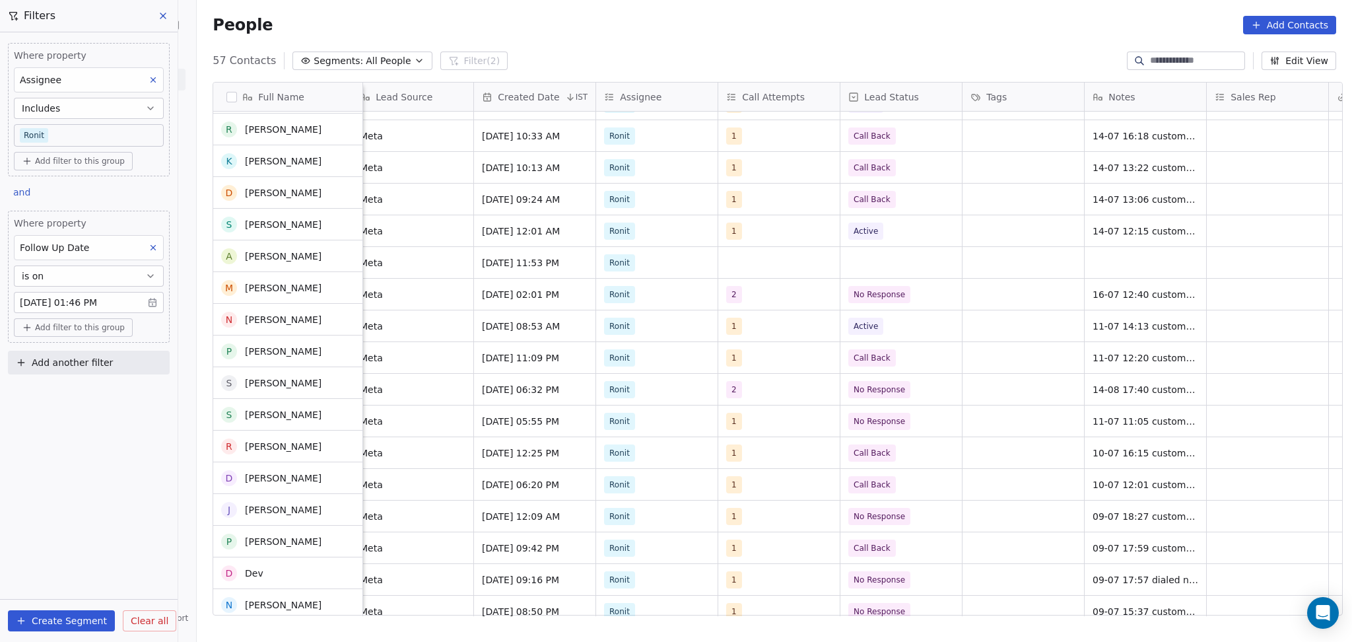
scroll to position [277, 0]
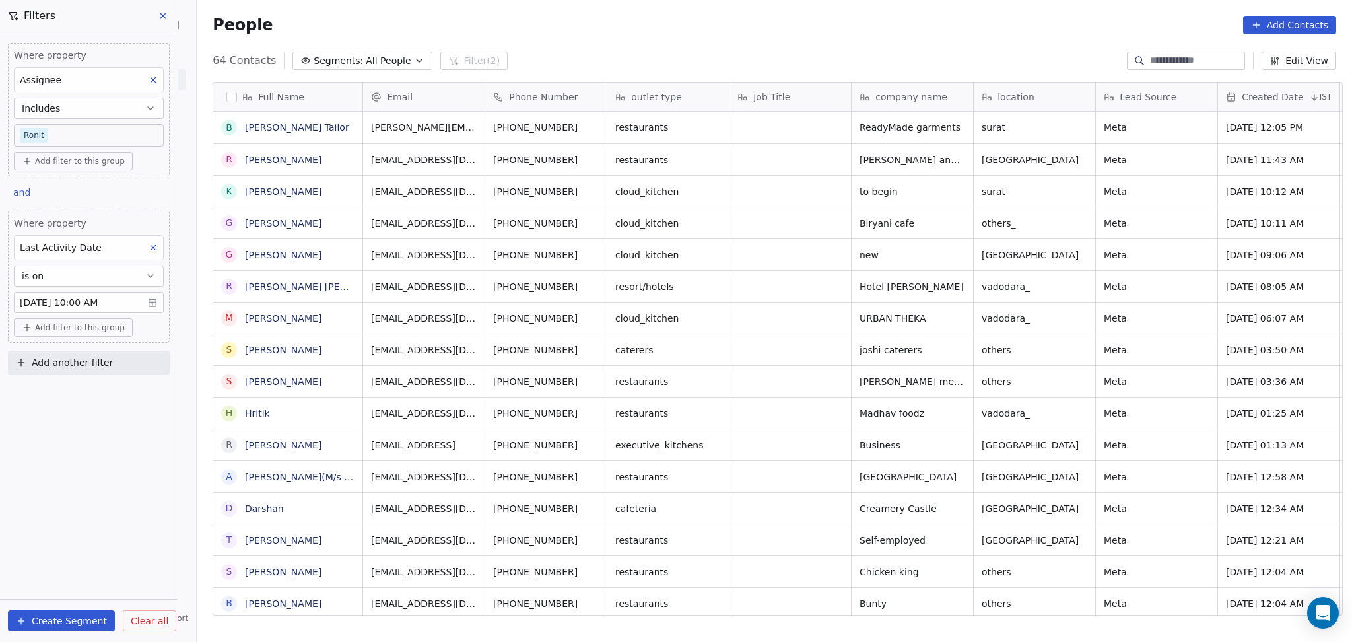
scroll to position [551, 1148]
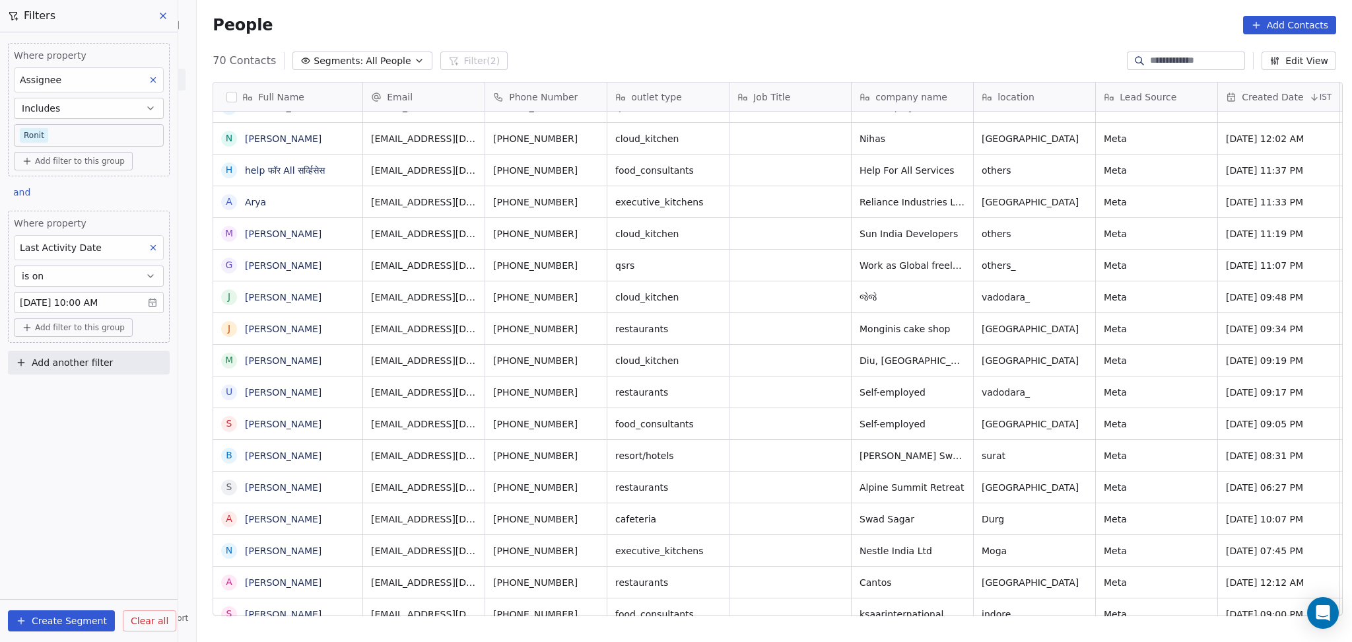
click at [90, 369] on span "Add another filter" at bounding box center [72, 363] width 81 height 14
click at [82, 396] on span "Contact properties" at bounding box center [65, 394] width 86 height 14
type input "****"
click at [81, 479] on div "Lead Status" at bounding box center [89, 483] width 134 height 13
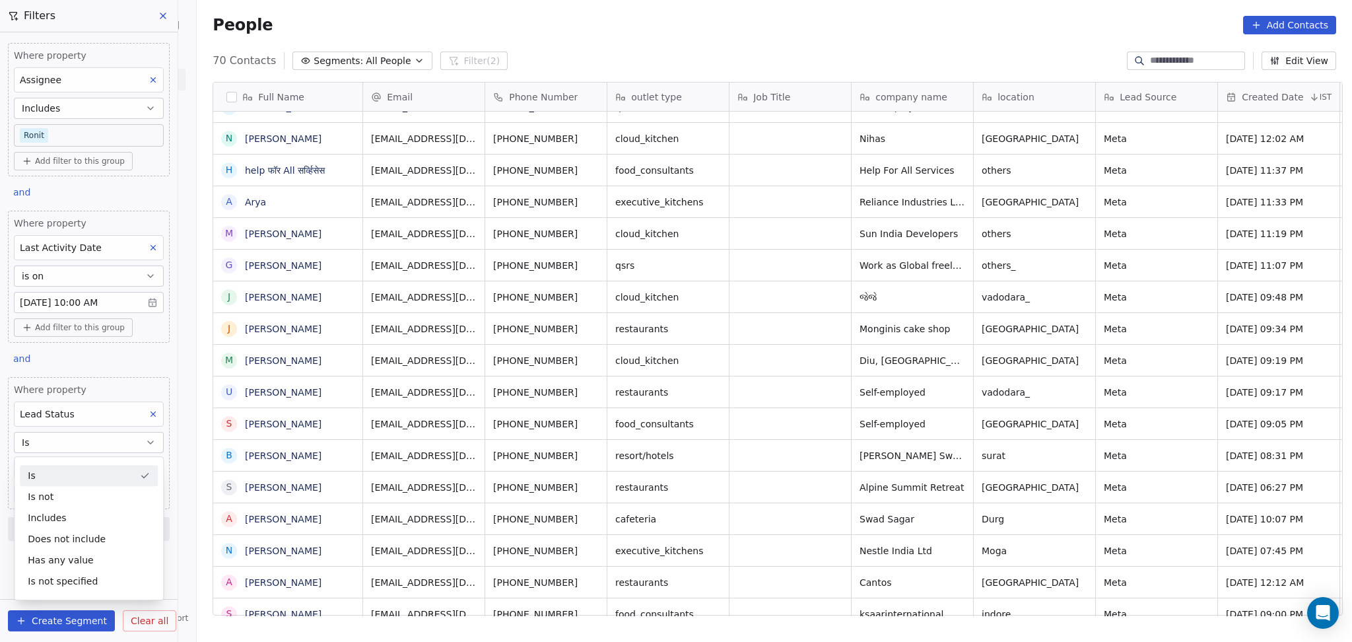
click at [73, 473] on div "Is" at bounding box center [89, 475] width 138 height 21
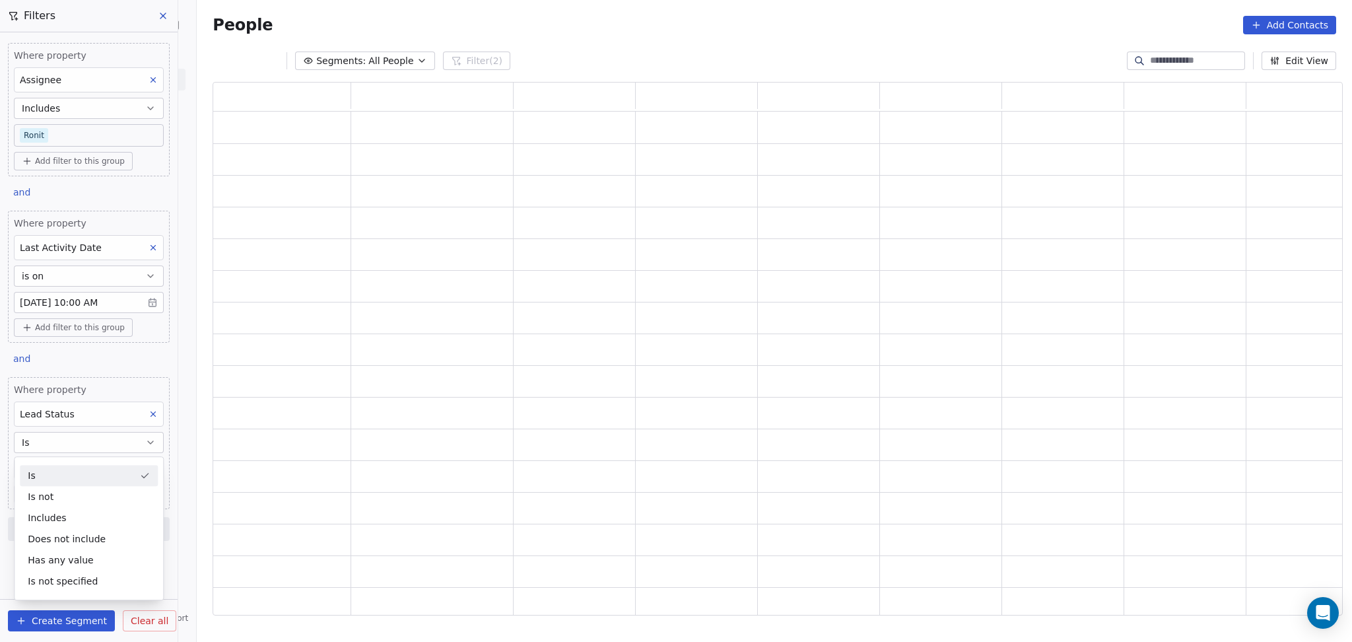
scroll to position [520, 1116]
click at [73, 470] on body "On2Cook India Pvt. Ltd. Contacts People Marketing Workflows Campaigns Sales Pip…" at bounding box center [676, 321] width 1352 height 642
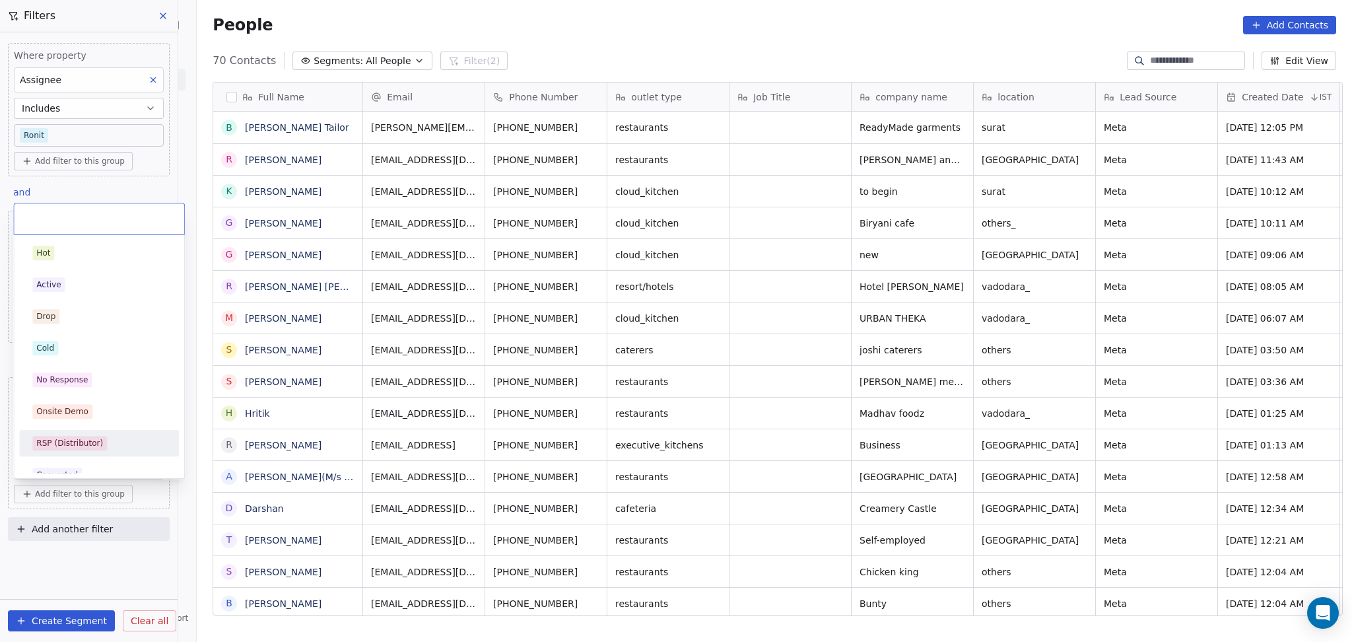
scroll to position [551, 1148]
click at [91, 380] on div "No Response" at bounding box center [98, 379] width 133 height 15
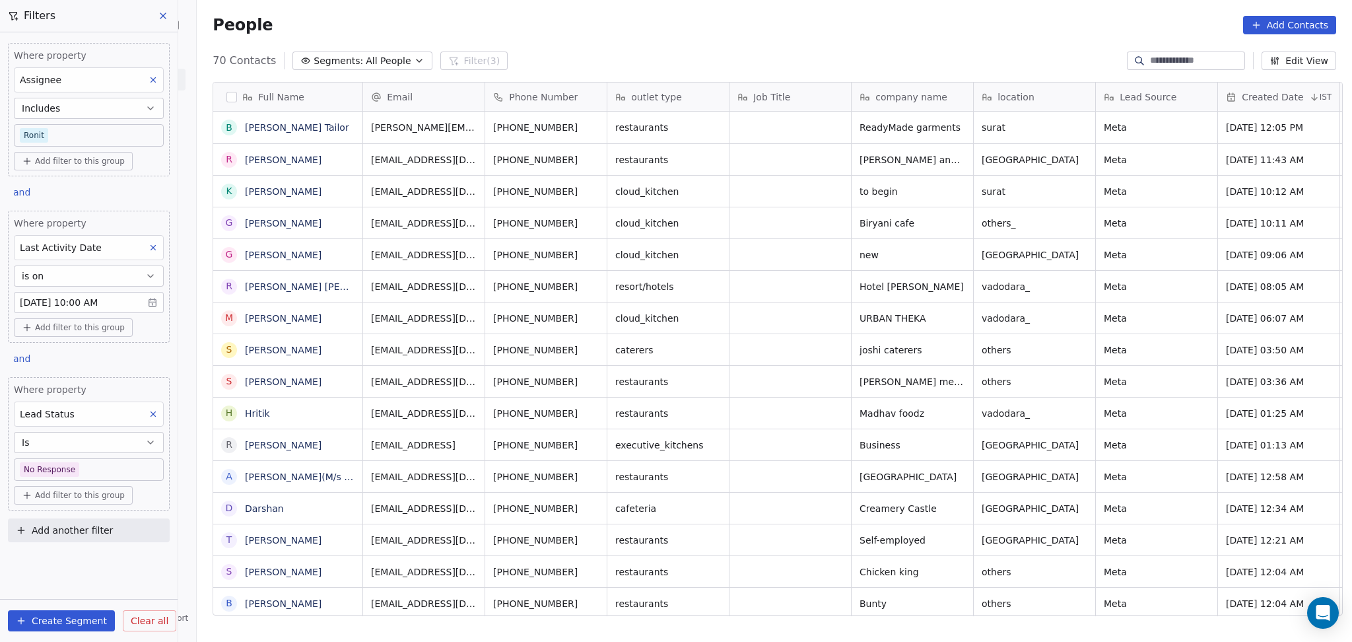
click at [698, 0] on div "People Add Contacts" at bounding box center [774, 25] width 1155 height 50
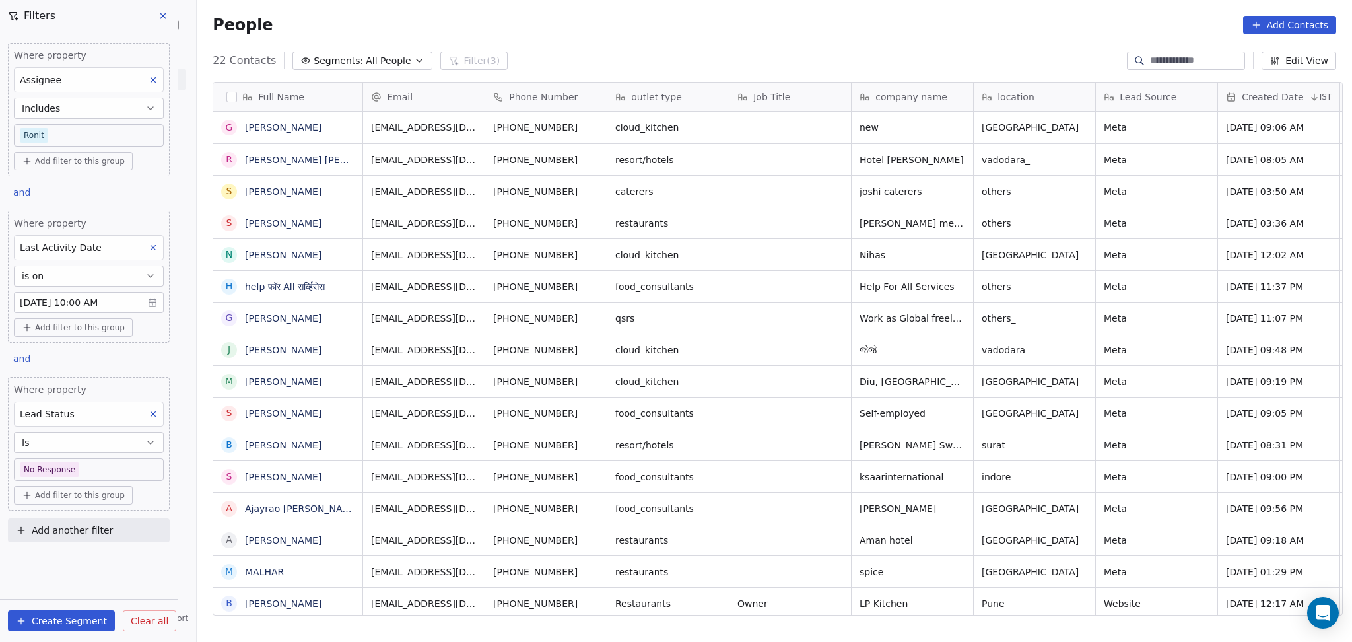
click at [637, 23] on div "People Add Contacts" at bounding box center [775, 25] width 1124 height 18
drag, startPoint x: 147, startPoint y: 417, endPoint x: 51, endPoint y: 195, distance: 241.3
click at [147, 417] on button at bounding box center [153, 413] width 17 height 17
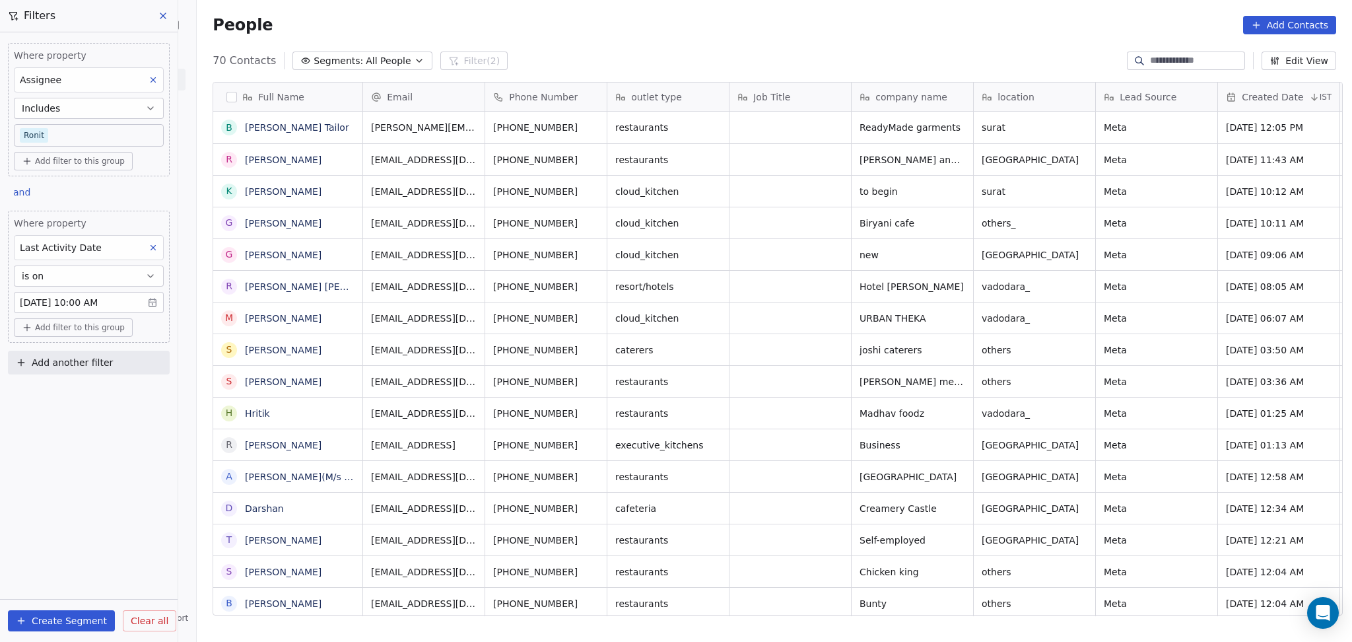
click at [46, 135] on body "On2Cook India Pvt. Ltd. Contacts People Marketing Workflows Campaigns Sales Pip…" at bounding box center [676, 321] width 1352 height 642
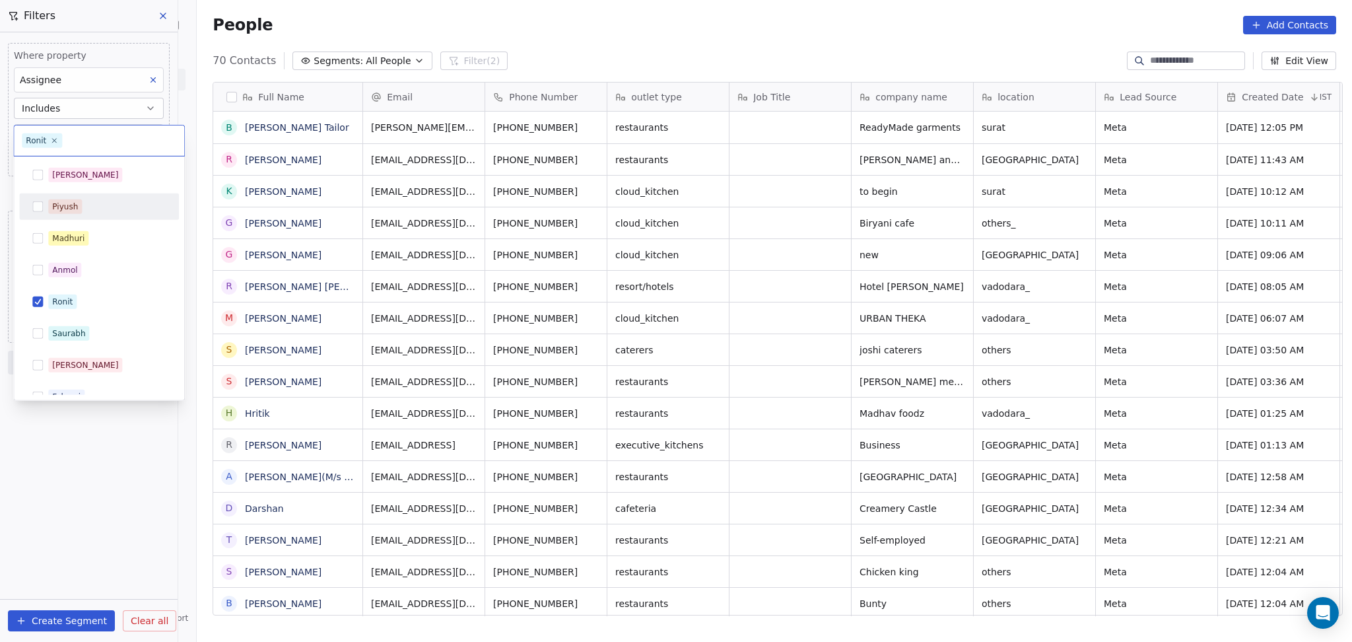
click at [63, 177] on div "[PERSON_NAME]" at bounding box center [85, 175] width 66 height 12
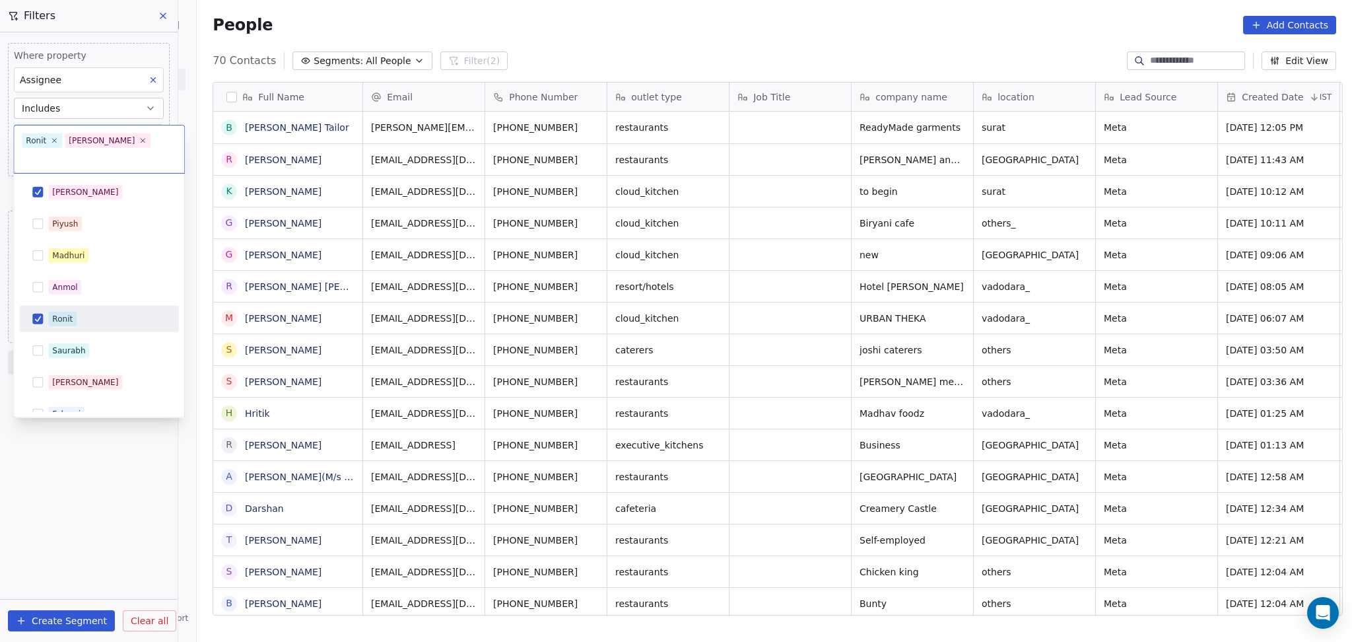
click at [57, 313] on div "Ronit" at bounding box center [62, 319] width 20 height 12
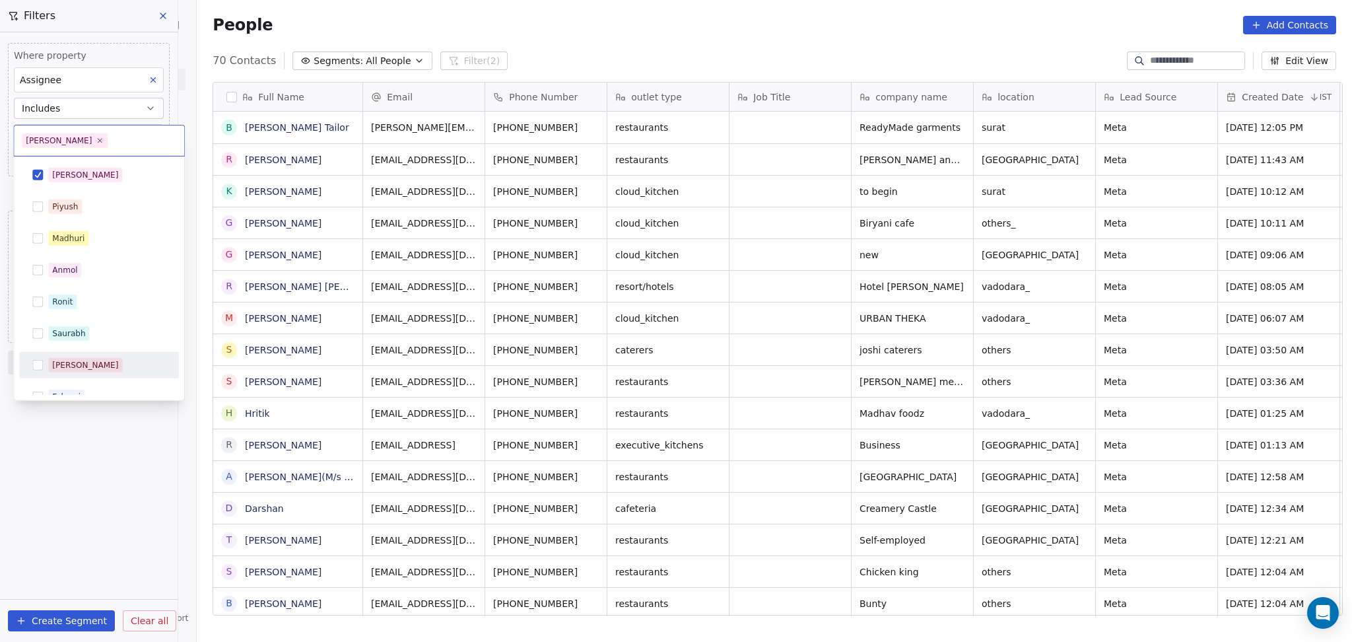
click at [83, 448] on html "On2Cook India Pvt. Ltd. Contacts People Marketing Workflows Campaigns Sales Pip…" at bounding box center [676, 321] width 1352 height 642
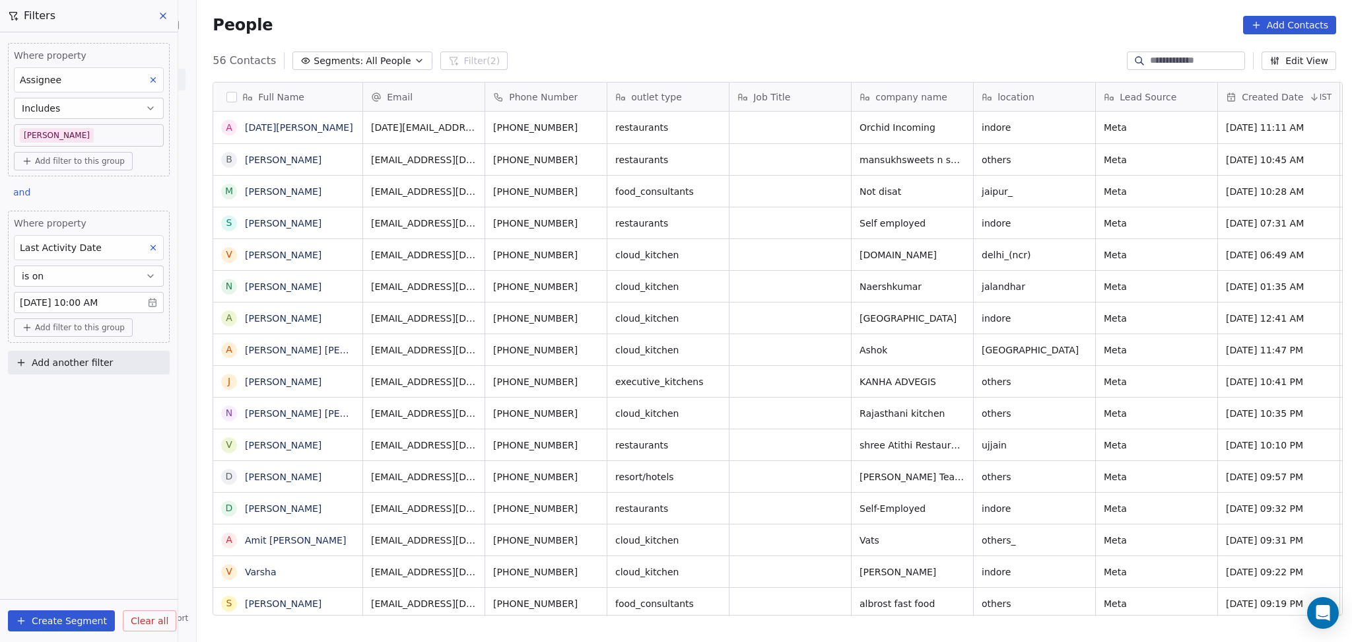
click at [63, 364] on span "Add another filter" at bounding box center [72, 363] width 81 height 14
click at [63, 389] on span "Contact properties" at bounding box center [65, 394] width 86 height 14
type input "****"
click at [59, 481] on span "Lead Status" at bounding box center [49, 483] width 55 height 13
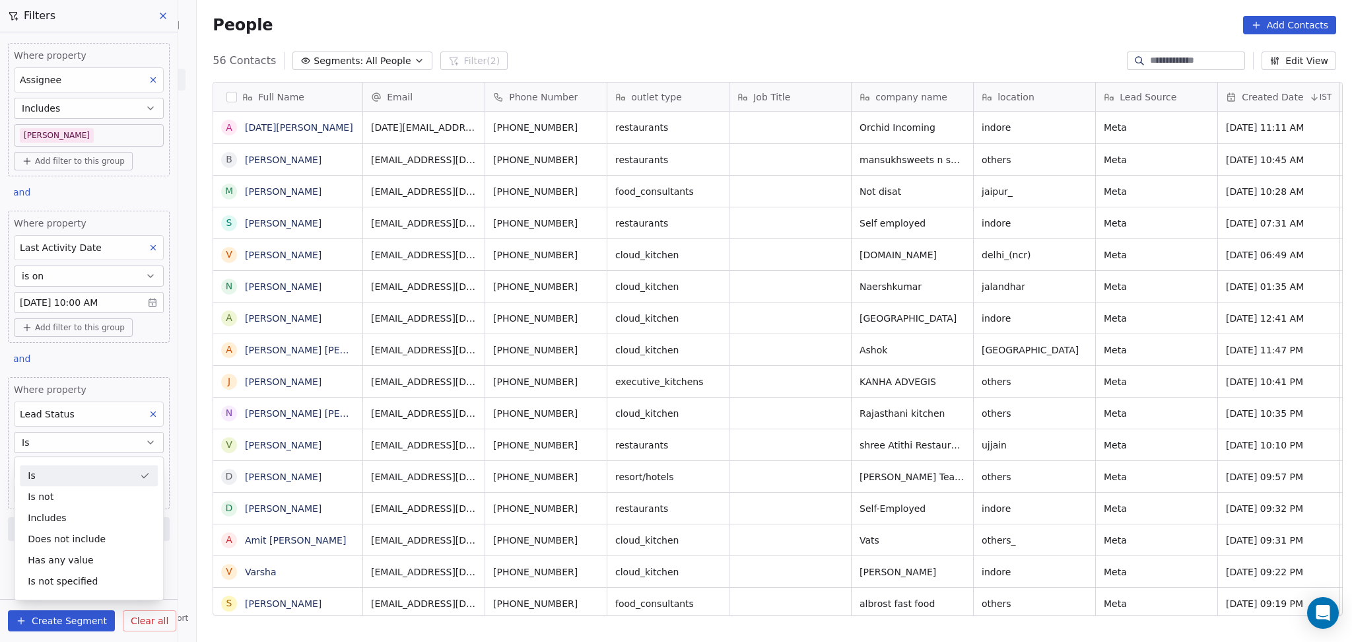
click at [57, 477] on div "Is" at bounding box center [89, 475] width 138 height 21
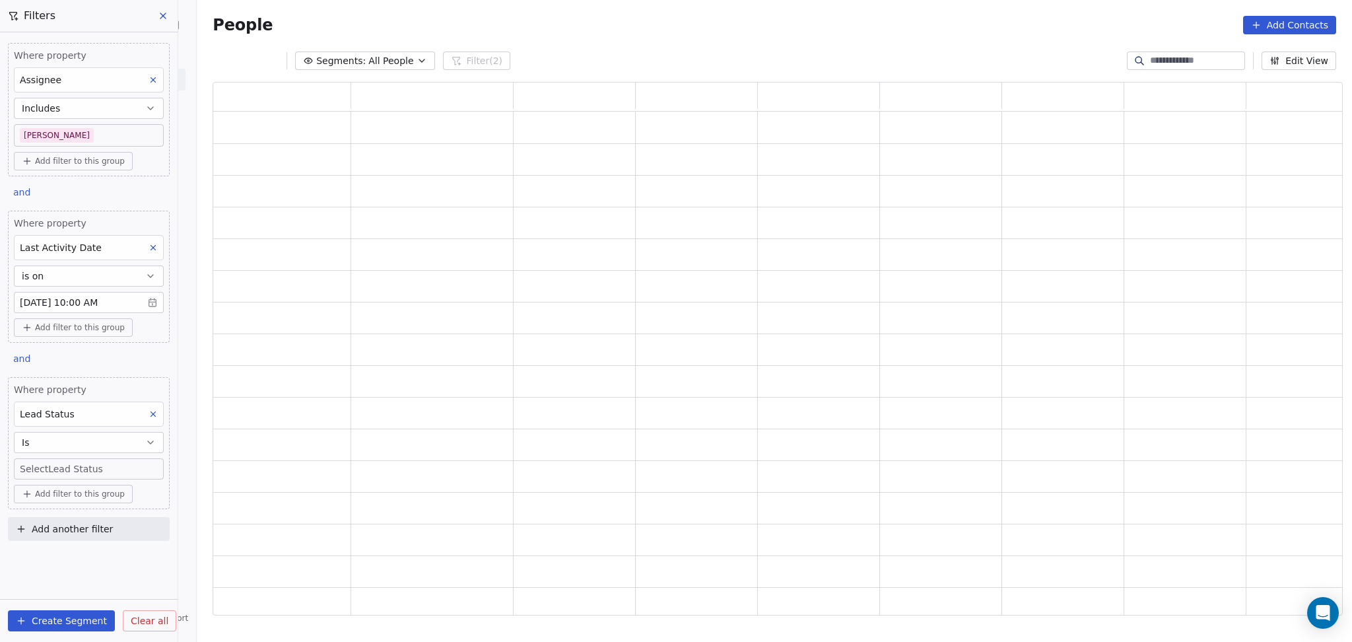
scroll to position [520, 1116]
click at [61, 464] on body "On2Cook India Pvt. Ltd. Contacts People Marketing Workflows Campaigns Sales Pip…" at bounding box center [676, 321] width 1352 height 642
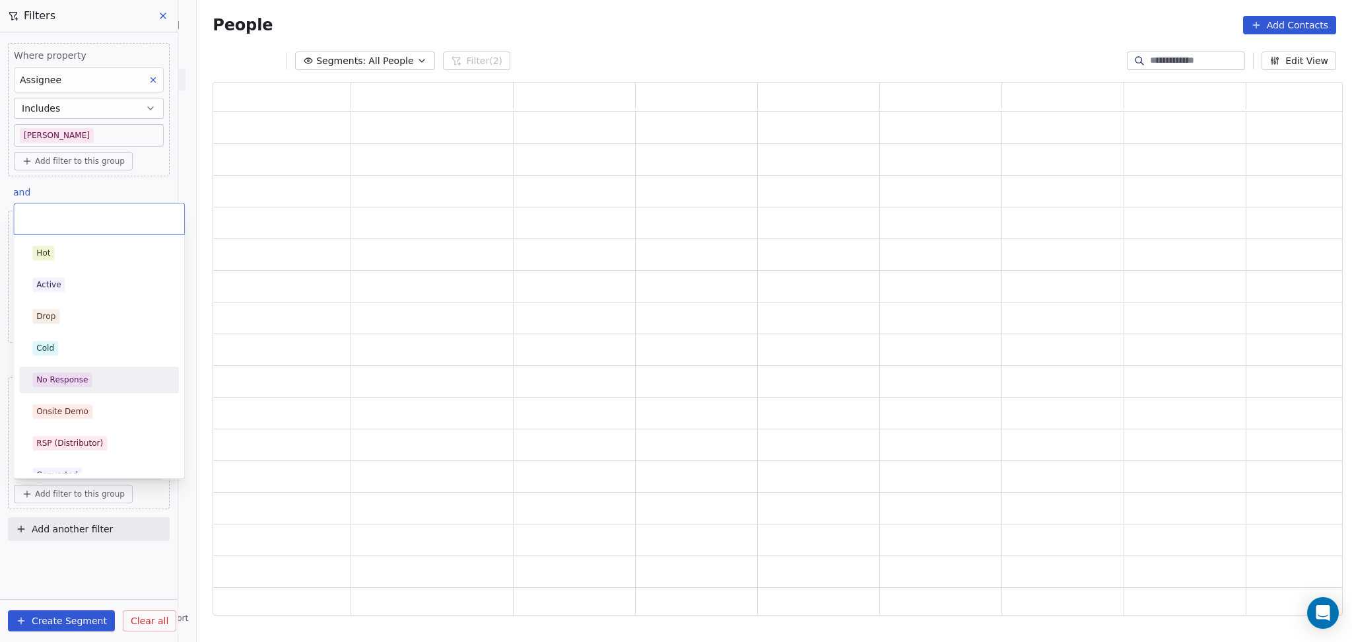
click at [69, 374] on div "No Response" at bounding box center [61, 380] width 51 height 12
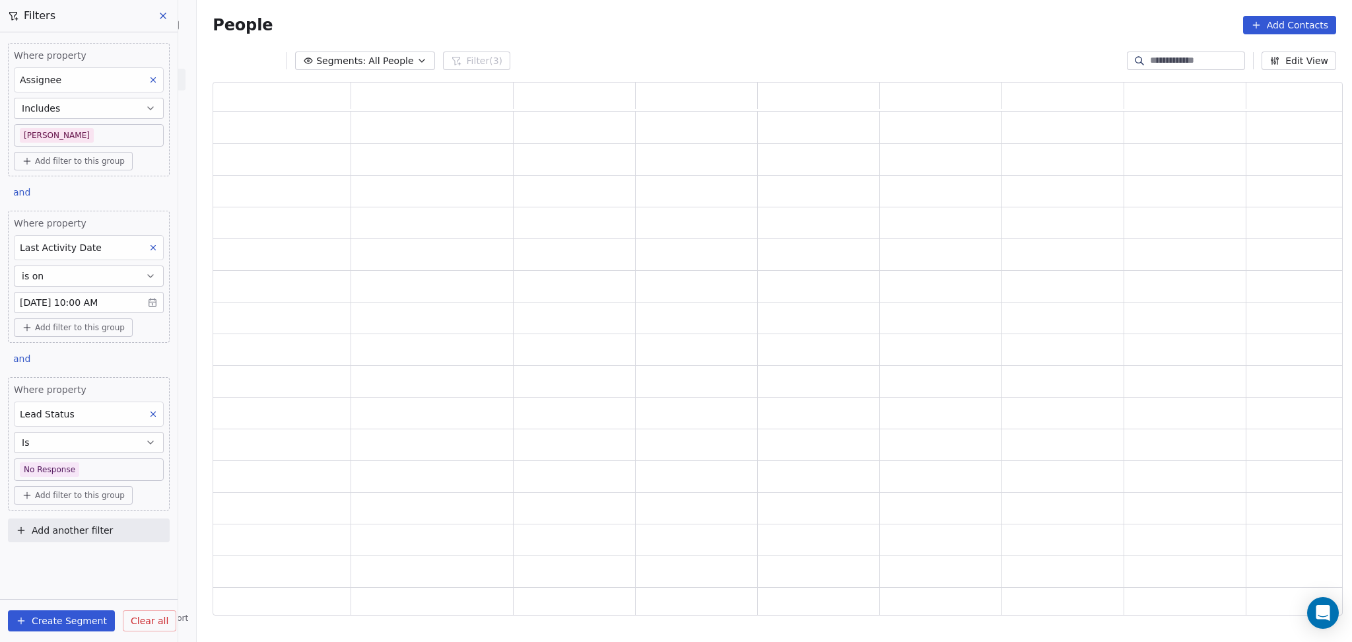
click at [615, 19] on div "People Add Contacts" at bounding box center [775, 25] width 1124 height 18
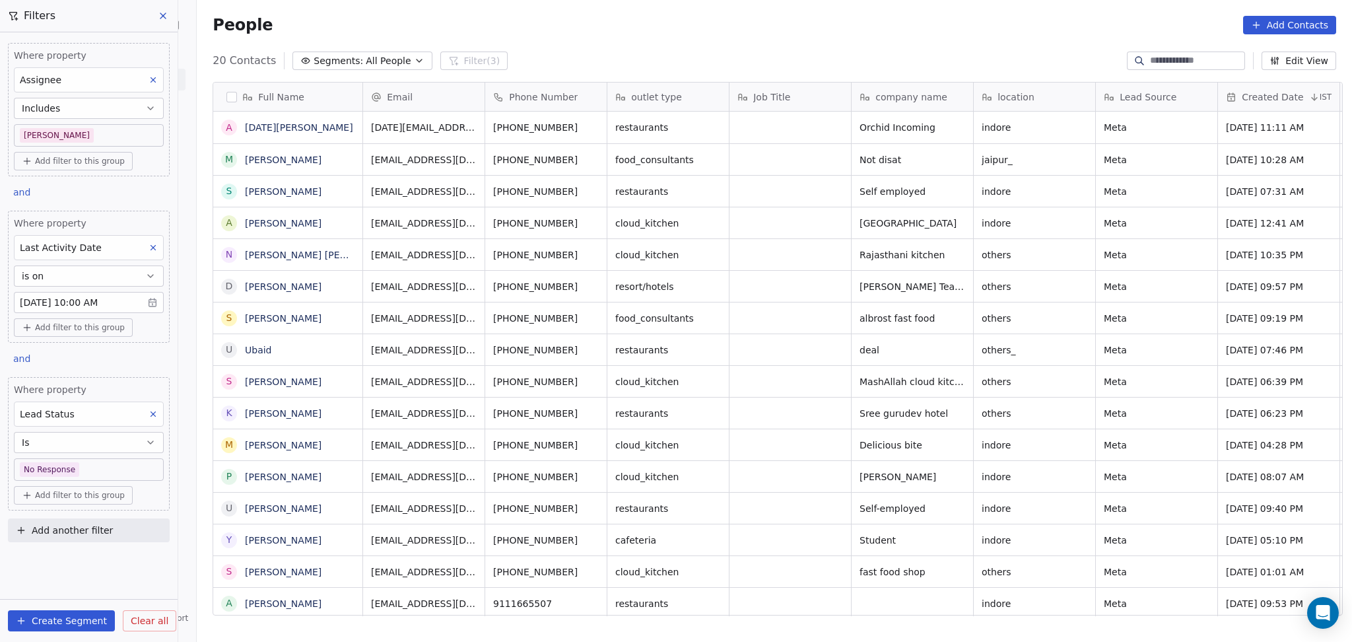
scroll to position [551, 1148]
click at [107, 469] on body "On2Cook India Pvt. Ltd. Contacts People Marketing Workflows Campaigns Sales Pip…" at bounding box center [676, 321] width 1352 height 642
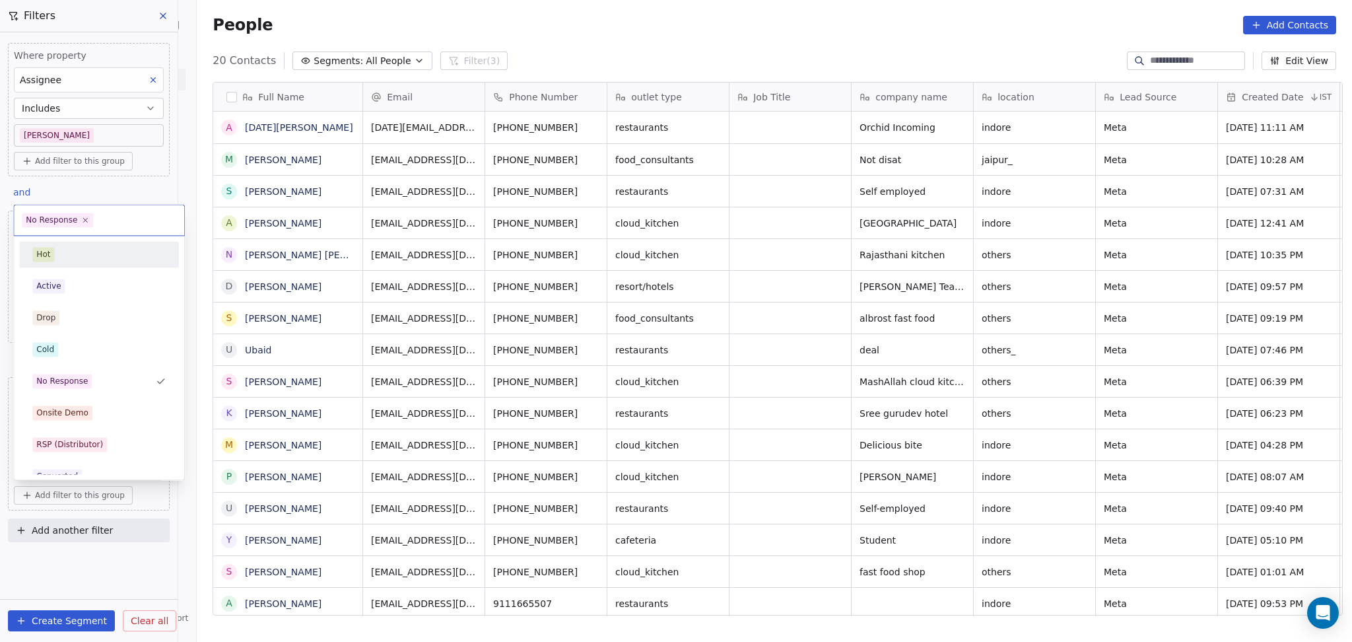
click at [153, 189] on html "On2Cook India Pvt. Ltd. Contacts People Marketing Workflows Campaigns Sales Pip…" at bounding box center [676, 321] width 1352 height 642
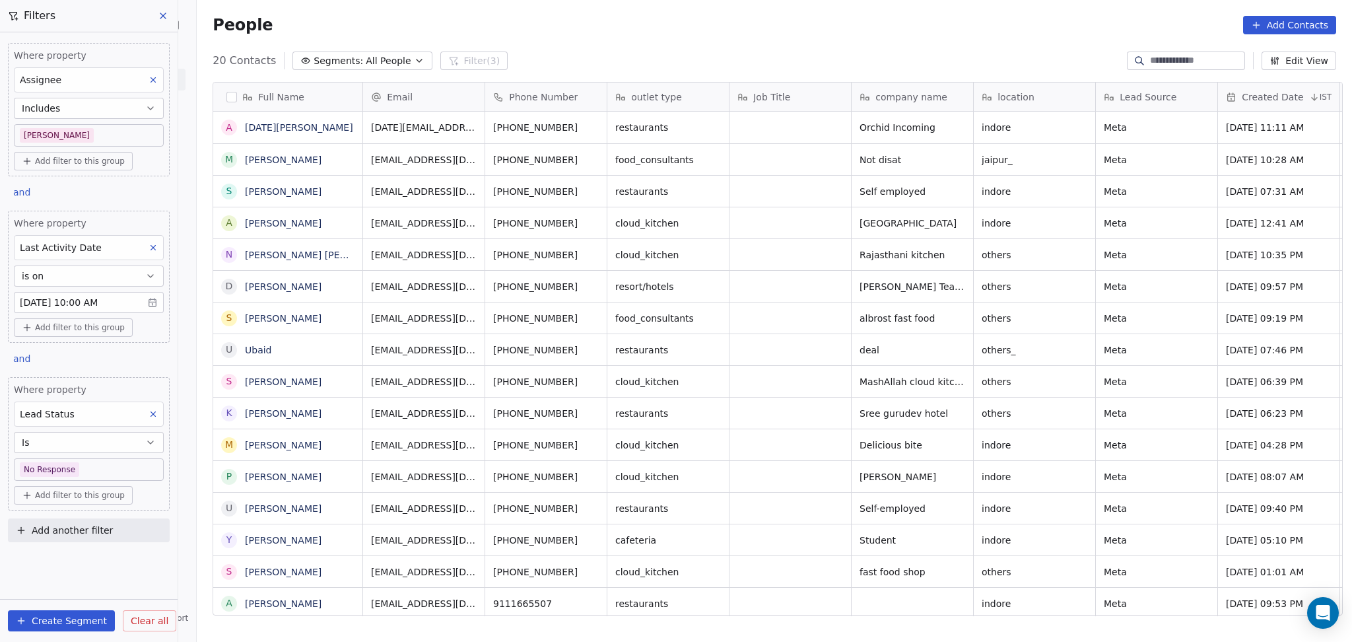
click at [76, 130] on body "On2Cook India Pvt. Ltd. Contacts People Marketing Workflows Campaigns Sales Pip…" at bounding box center [676, 321] width 1352 height 642
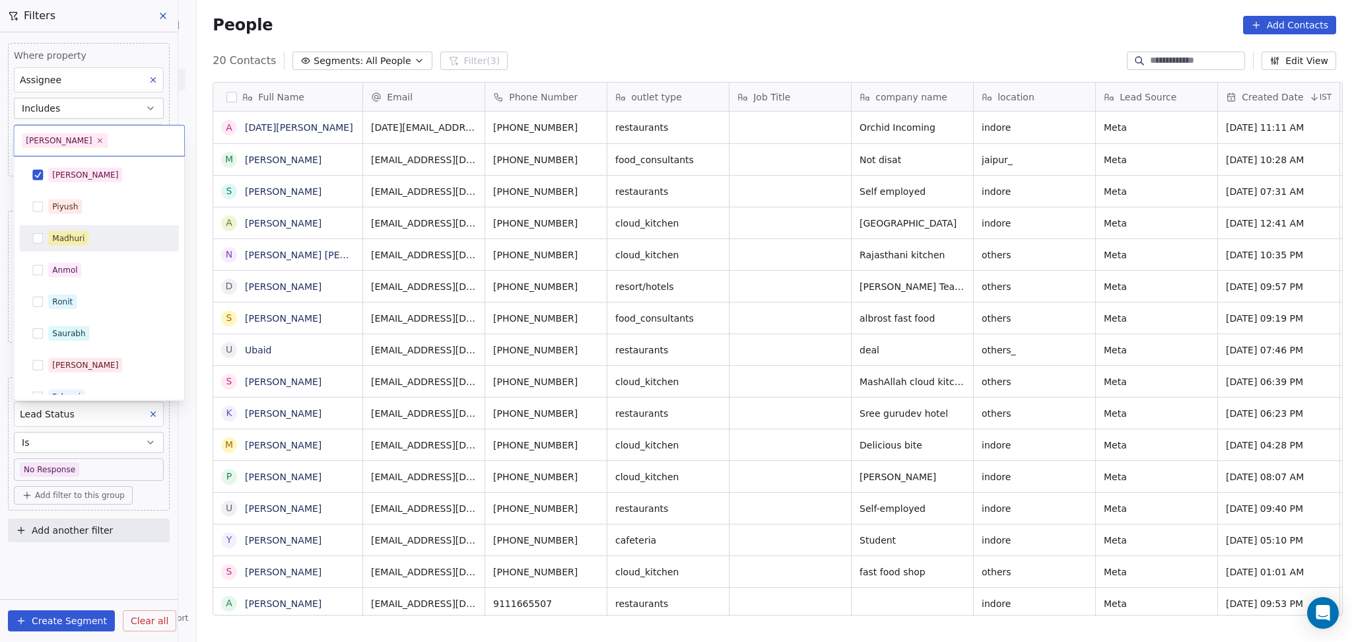
click at [74, 238] on div "Madhuri" at bounding box center [68, 238] width 32 height 12
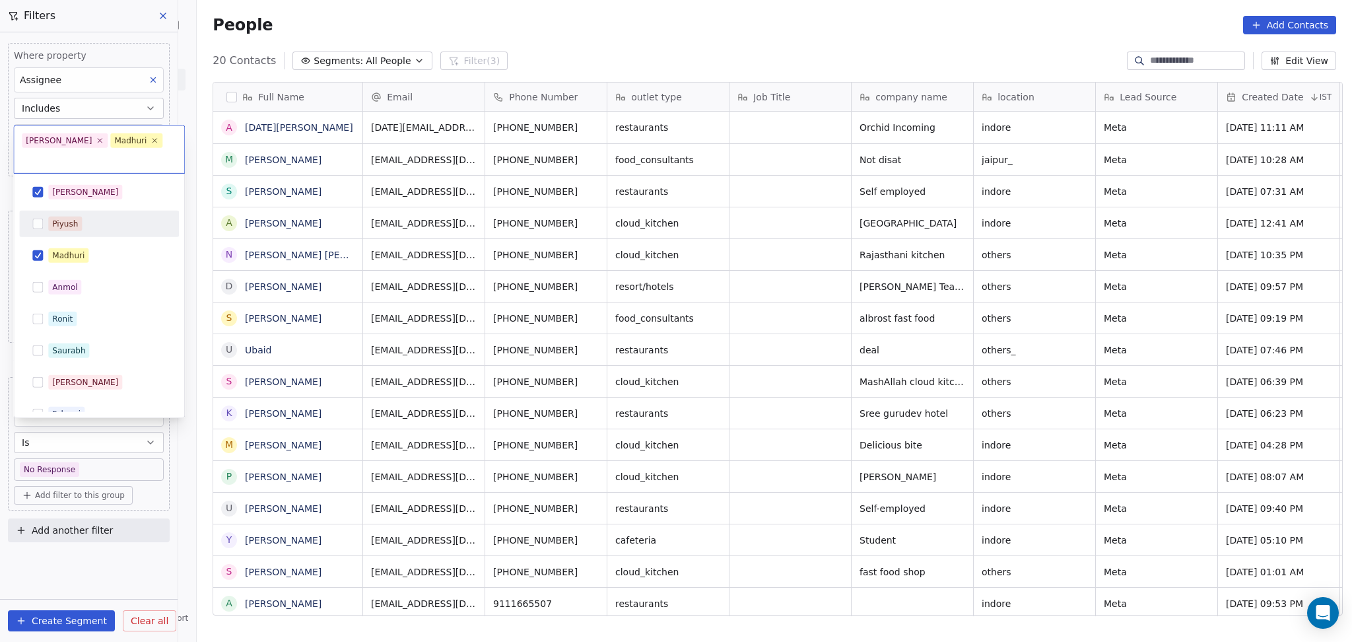
click at [67, 185] on div "[PERSON_NAME]" at bounding box center [99, 192] width 160 height 26
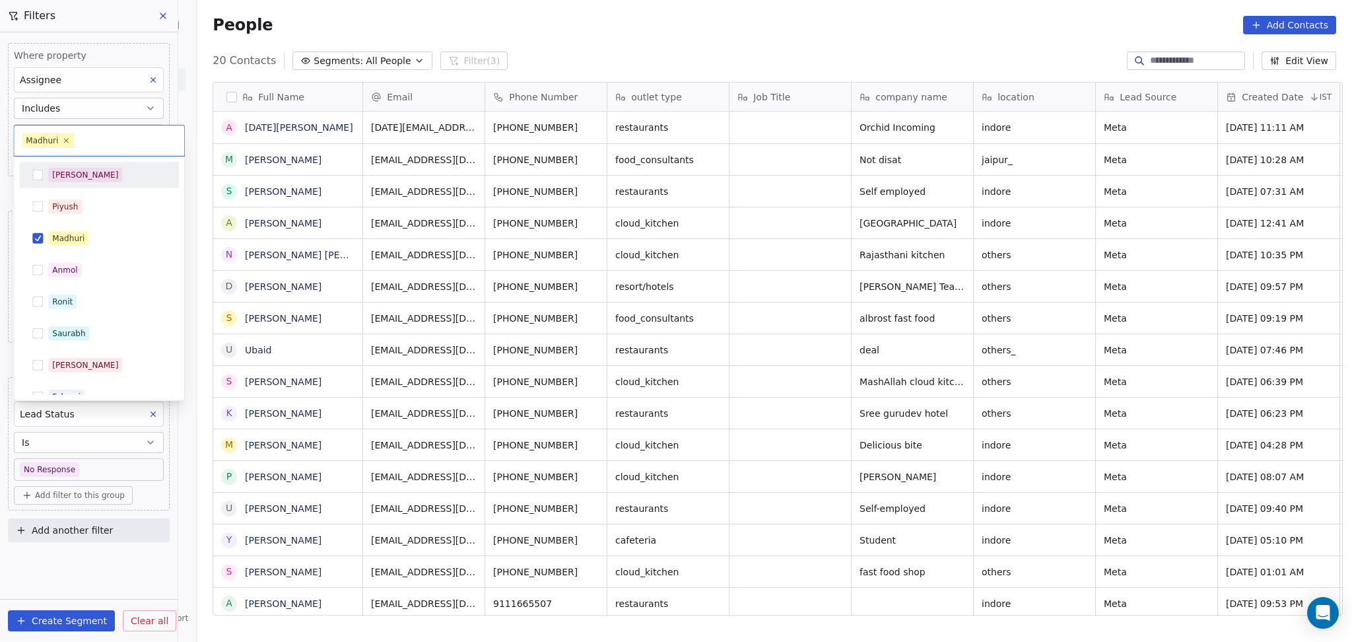
click at [529, 22] on html "On2Cook India Pvt. Ltd. Contacts People Marketing Workflows Campaigns Sales Pip…" at bounding box center [676, 321] width 1352 height 642
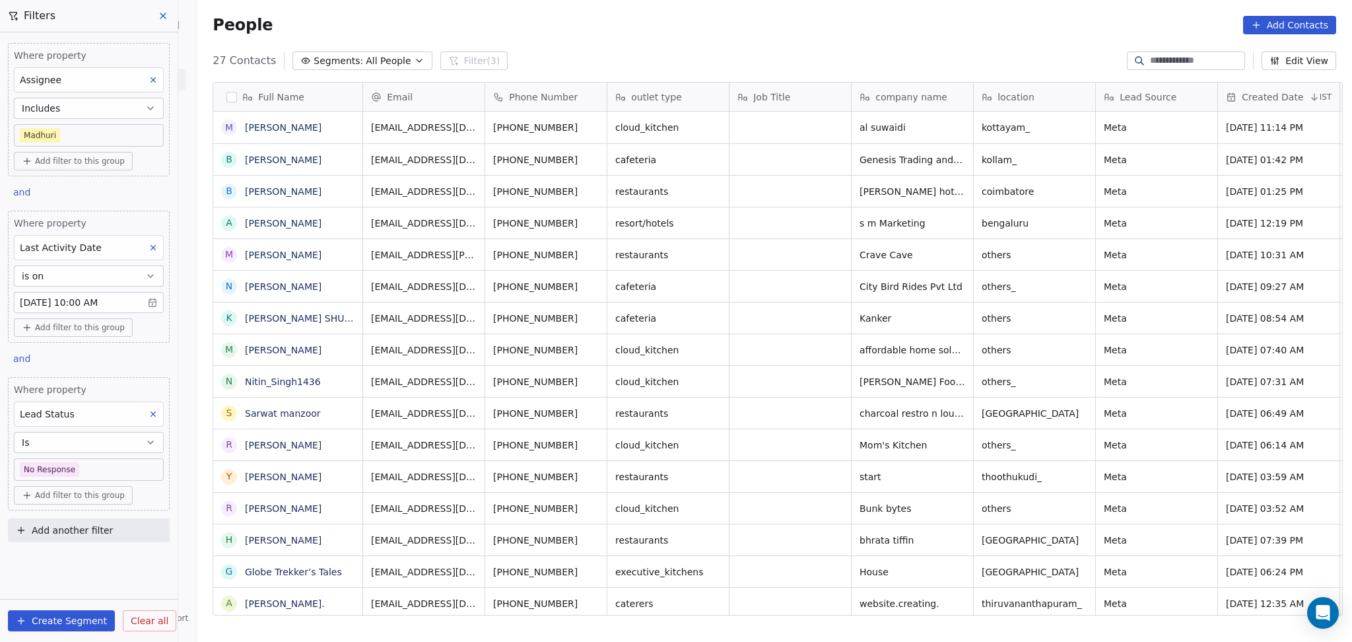
click at [95, 133] on body "On2Cook India Pvt. Ltd. Contacts People Marketing Workflows Campaigns Sales Pip…" at bounding box center [676, 321] width 1352 height 642
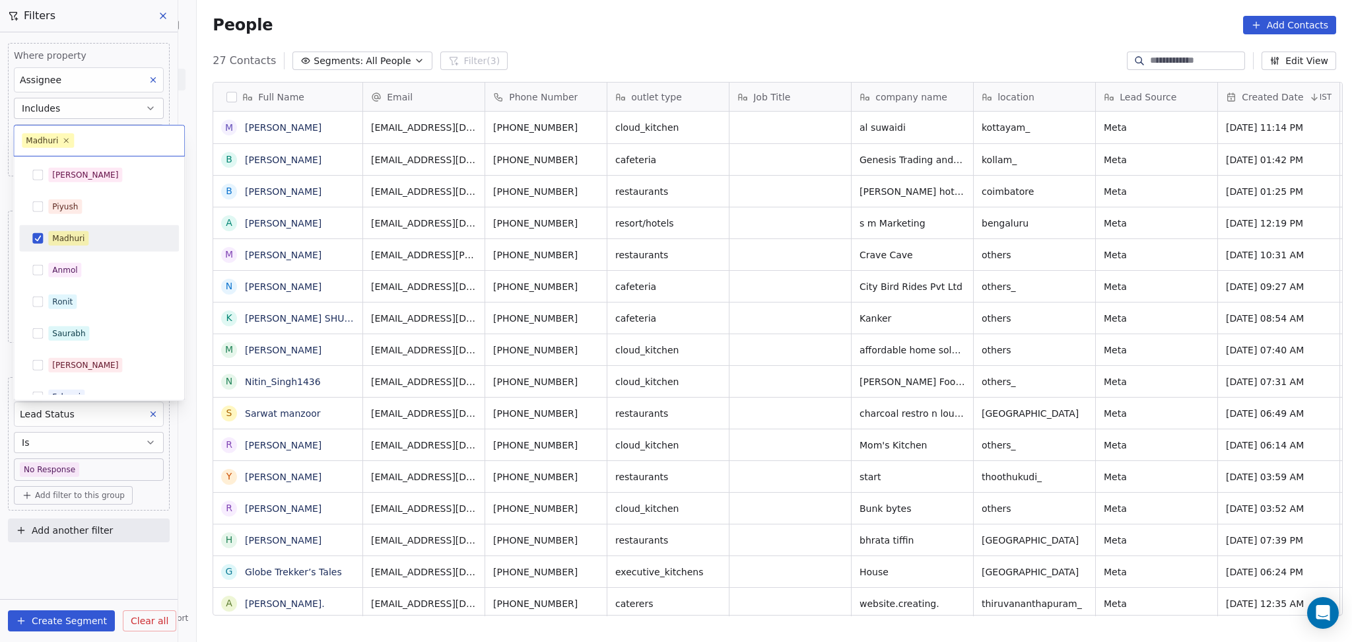
click at [82, 248] on div "Madhuri" at bounding box center [98, 238] width 149 height 21
click at [83, 300] on div "Ronit" at bounding box center [107, 301] width 118 height 15
click at [573, 40] on html "On2Cook India Pvt. Ltd. Contacts People Marketing Workflows Campaigns Sales Pip…" at bounding box center [676, 321] width 1352 height 642
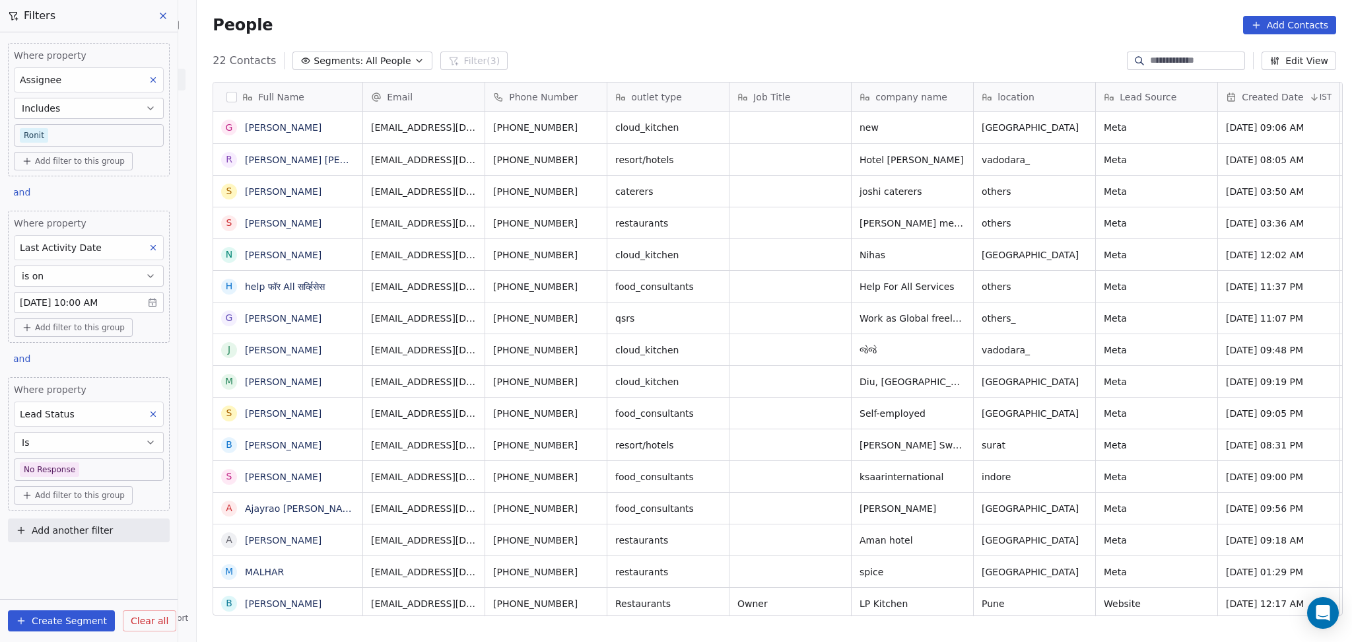
click at [149, 414] on icon at bounding box center [153, 413] width 9 height 9
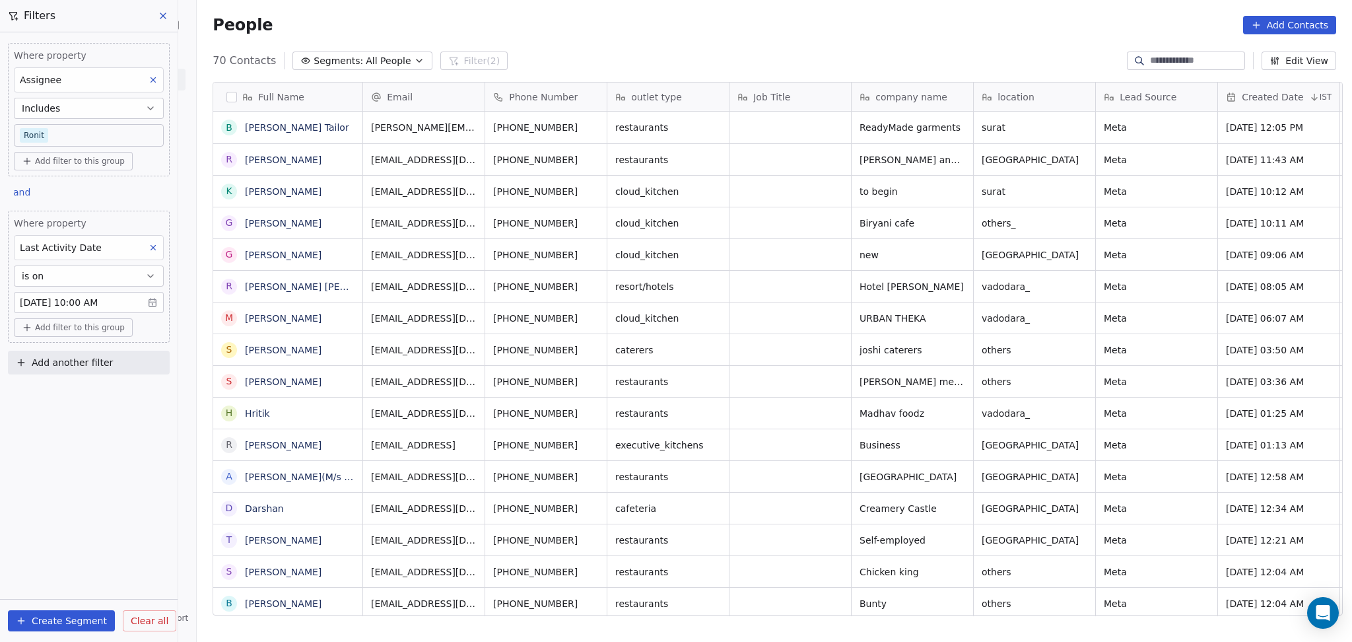
click at [46, 136] on body "On2Cook India Pvt. Ltd. Contacts People Marketing Workflows Campaigns Sales Pip…" at bounding box center [676, 321] width 1352 height 642
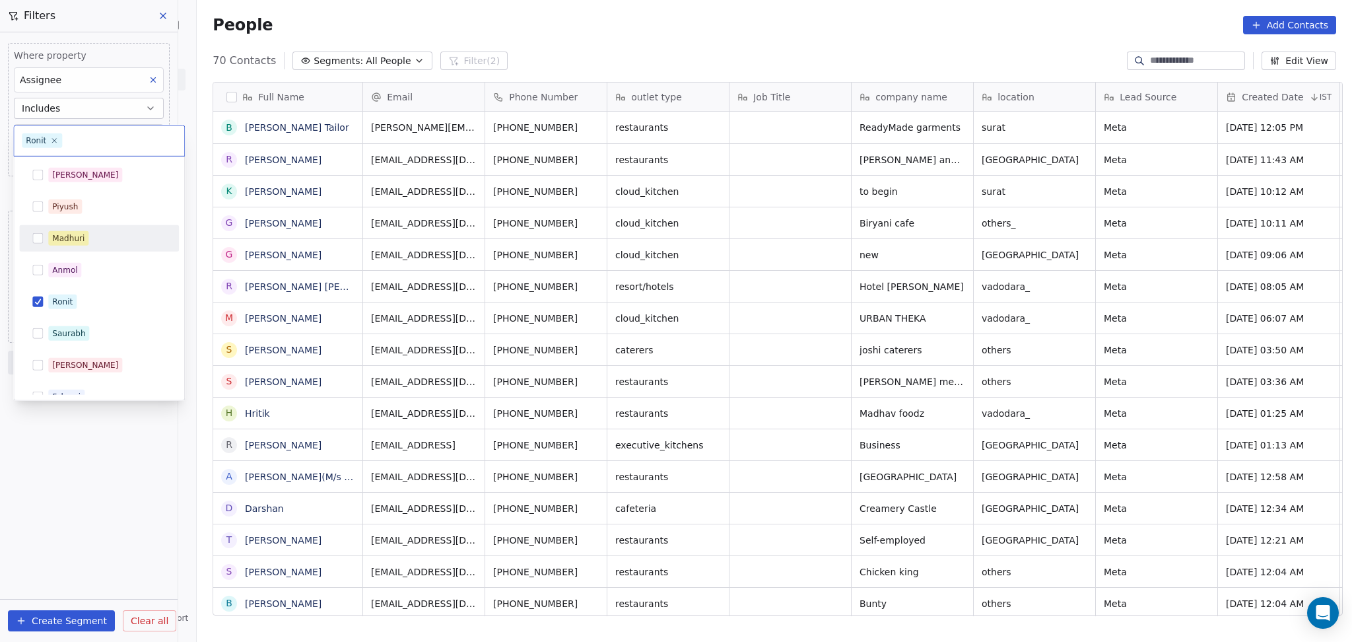
click at [69, 238] on div "Madhuri" at bounding box center [68, 238] width 32 height 12
click at [73, 301] on span "Ronit" at bounding box center [62, 301] width 28 height 15
click at [118, 543] on html "On2Cook India Pvt. Ltd. Contacts People Marketing Workflows Campaigns Sales Pip…" at bounding box center [676, 321] width 1352 height 642
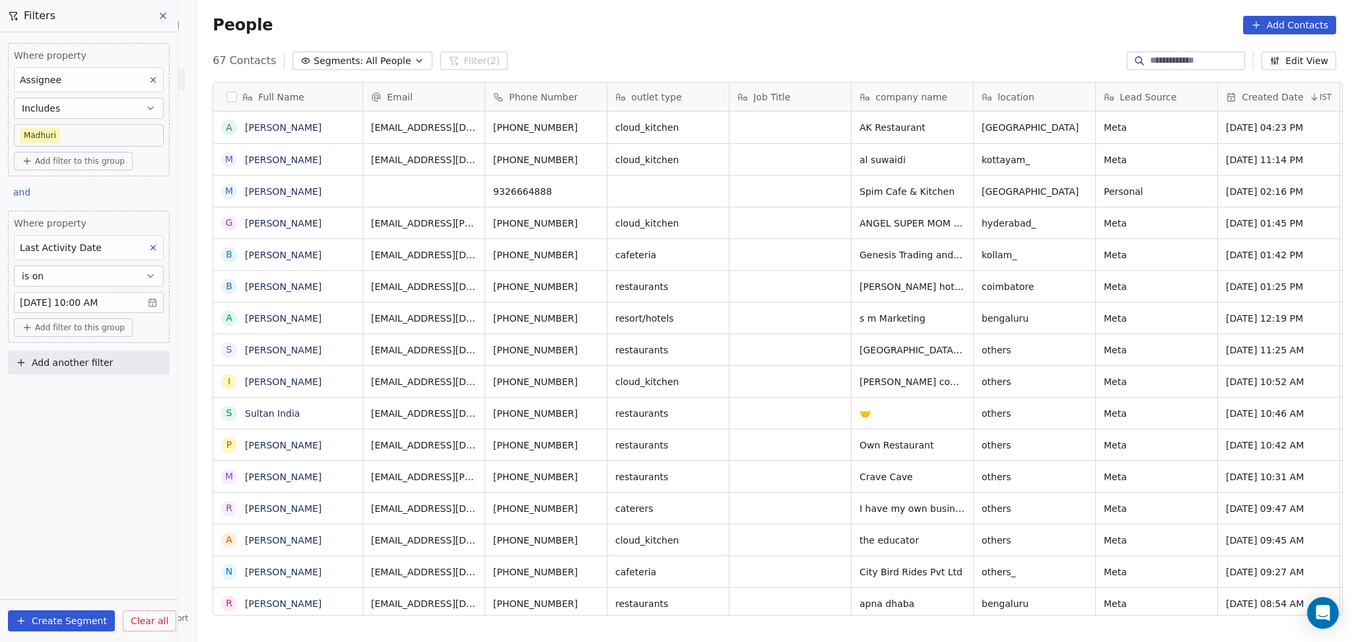
click at [67, 356] on span "Add another filter" at bounding box center [72, 363] width 81 height 14
click at [63, 394] on span "Contact properties" at bounding box center [65, 394] width 86 height 14
type input "****"
click at [32, 490] on span "Lead Status" at bounding box center [49, 483] width 55 height 13
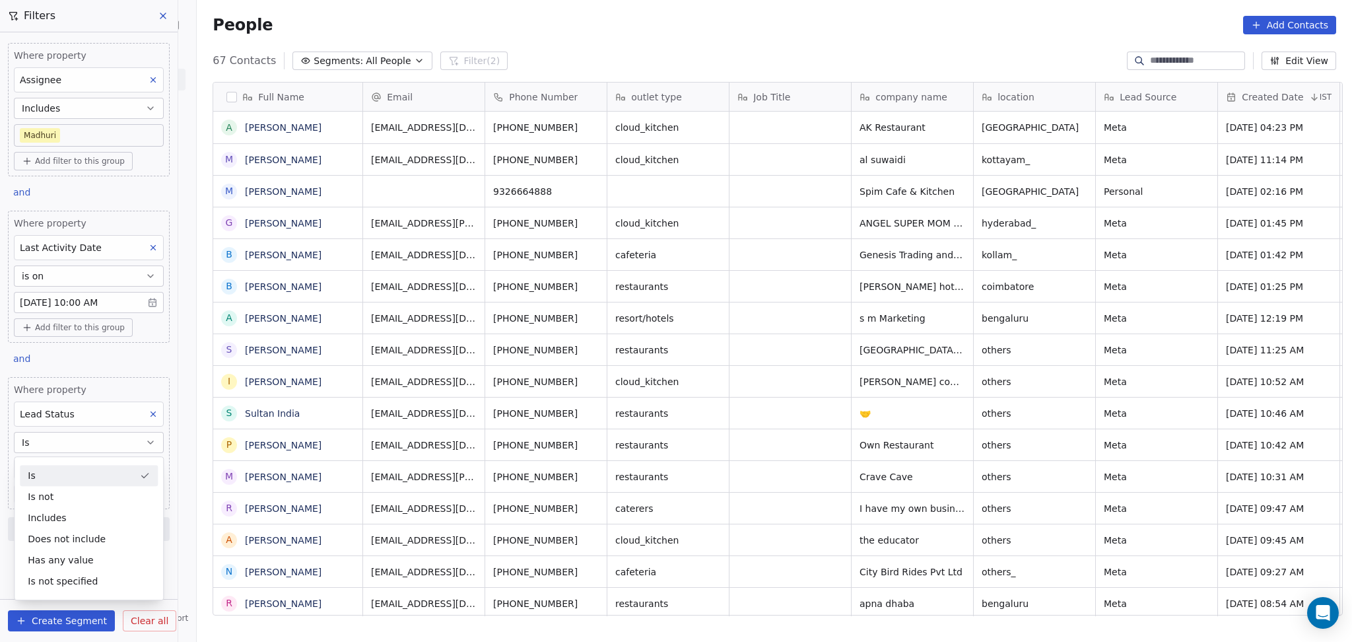
click at [91, 481] on div "Is" at bounding box center [89, 475] width 138 height 21
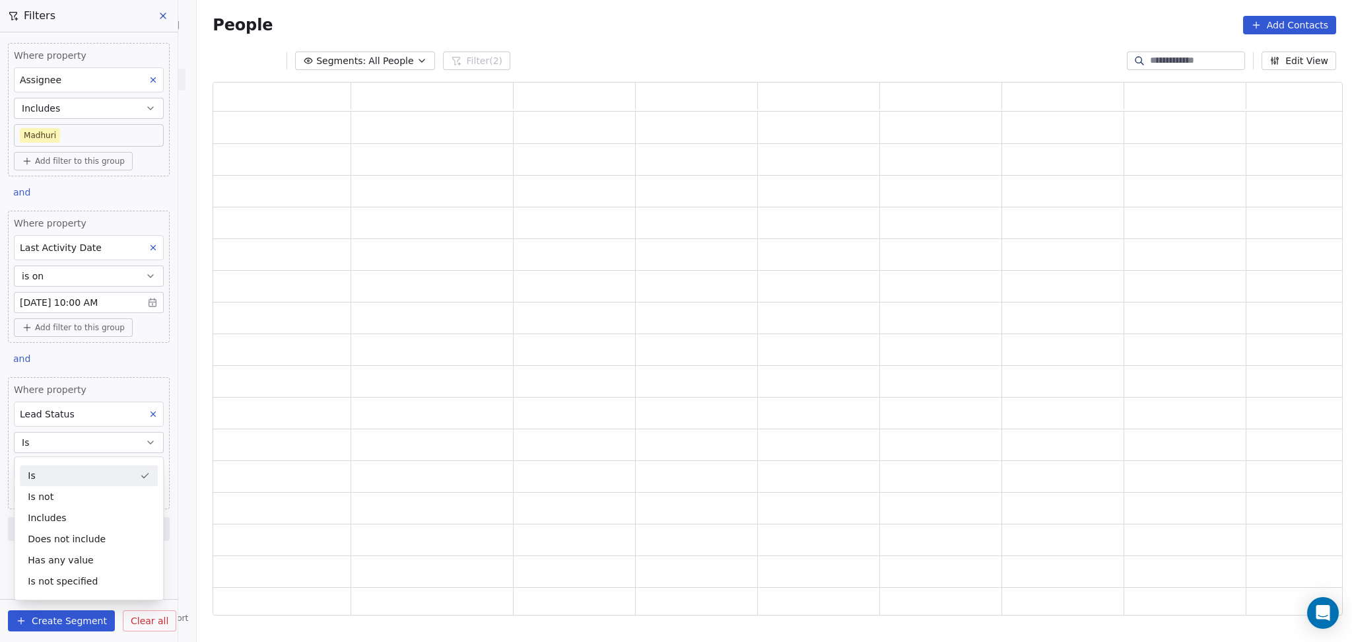
scroll to position [520, 1116]
click at [75, 473] on body "On2Cook India Pvt. Ltd. Contacts People Marketing Workflows Campaigns Sales Pip…" at bounding box center [676, 321] width 1352 height 642
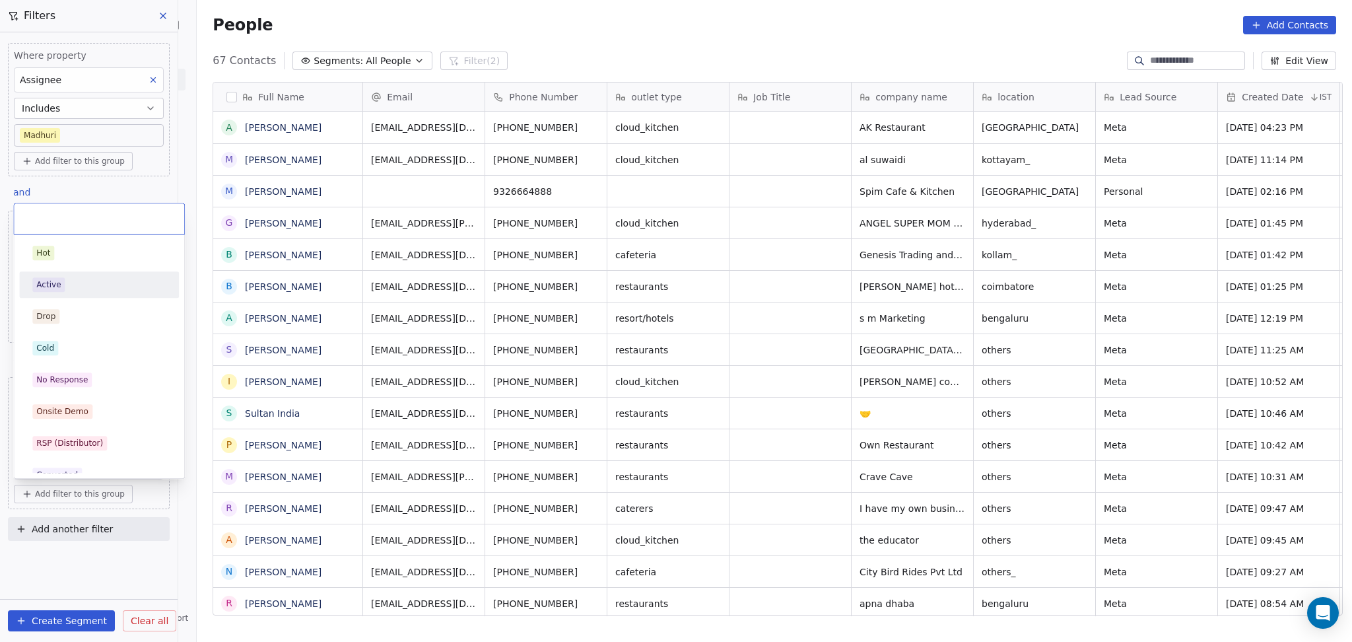
scroll to position [551, 1148]
click at [53, 279] on div "Active" at bounding box center [48, 285] width 24 height 12
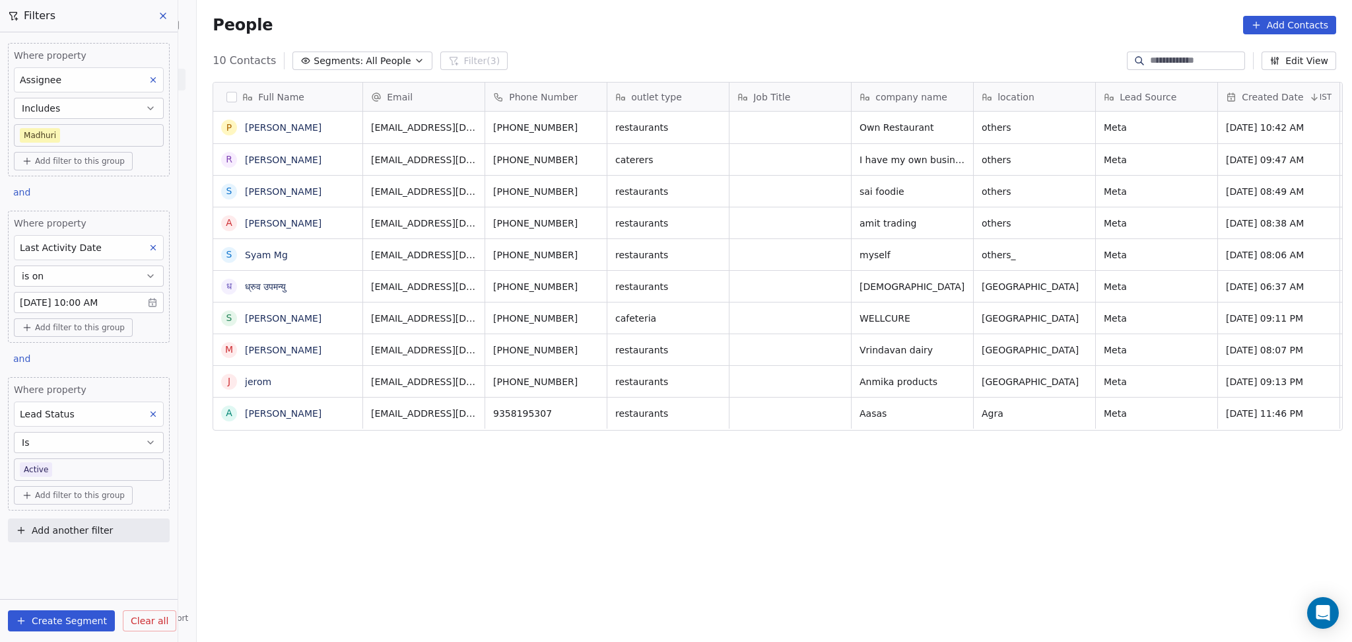
click at [88, 463] on body "On2Cook India Pvt. Ltd. Contacts People Marketing Workflows Campaigns Sales Pip…" at bounding box center [676, 321] width 1352 height 642
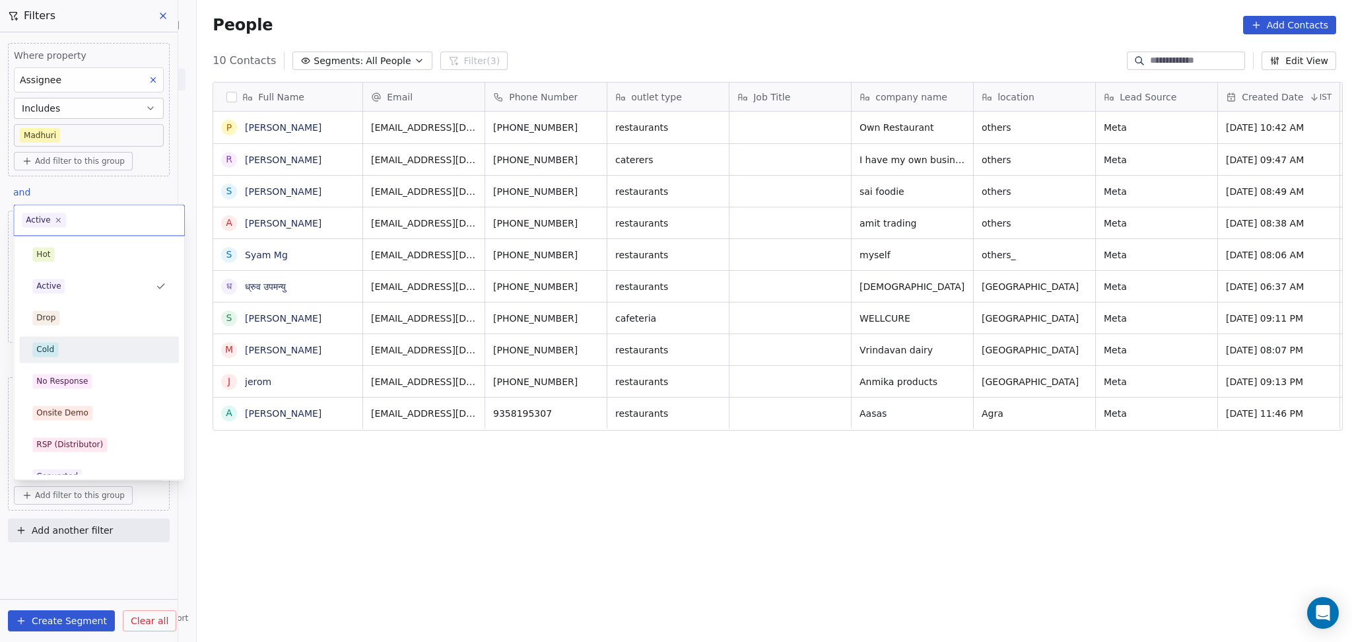
click at [76, 347] on div "Cold" at bounding box center [98, 349] width 133 height 15
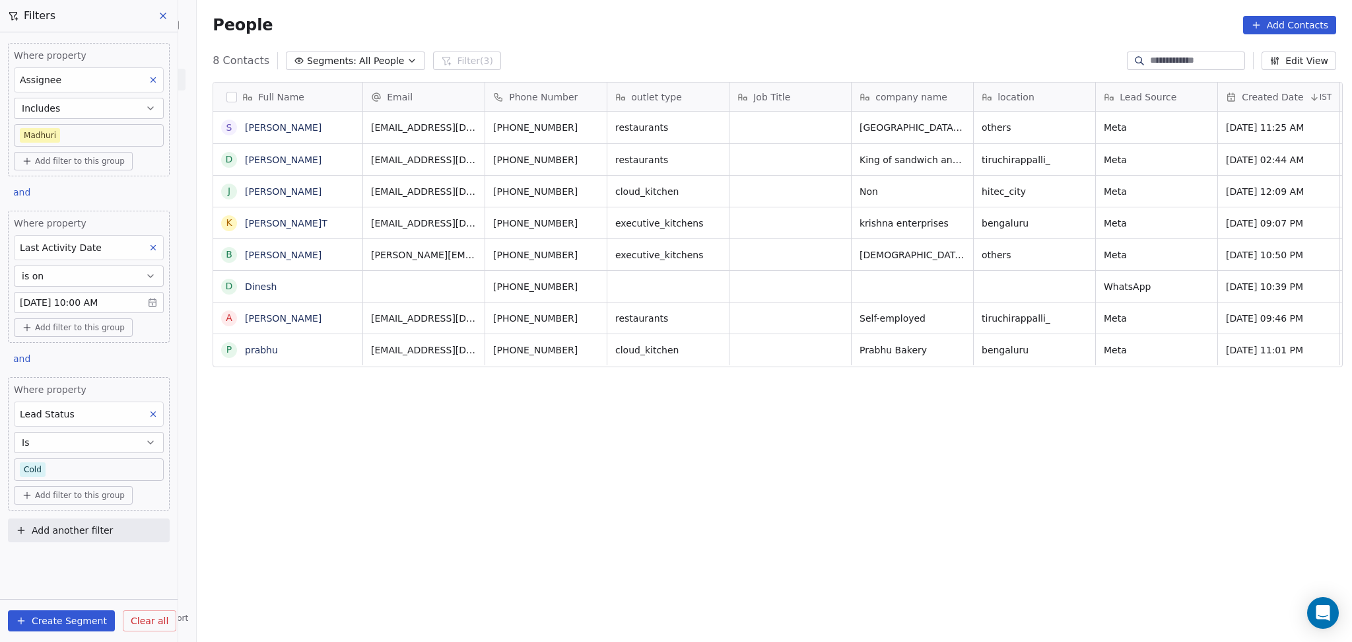
click at [81, 471] on body "On2Cook India Pvt. Ltd. Contacts People Marketing Workflows Campaigns Sales Pip…" at bounding box center [676, 321] width 1352 height 642
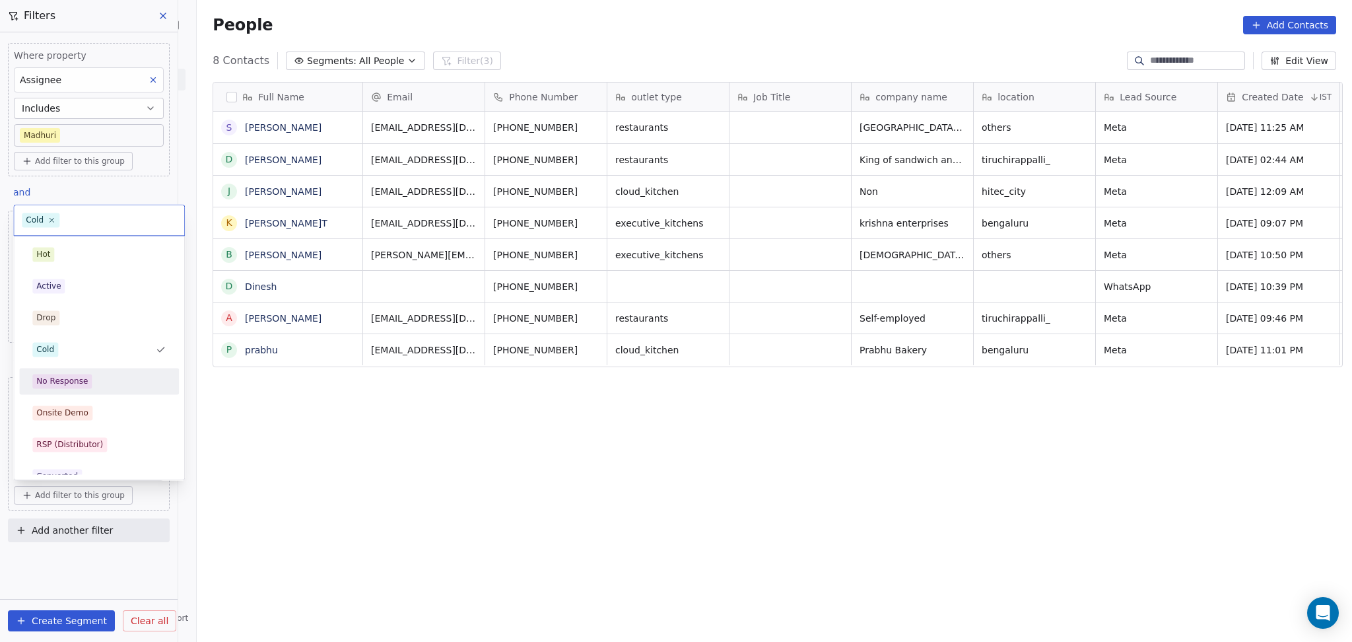
click at [85, 384] on div "No Response" at bounding box center [61, 381] width 51 height 12
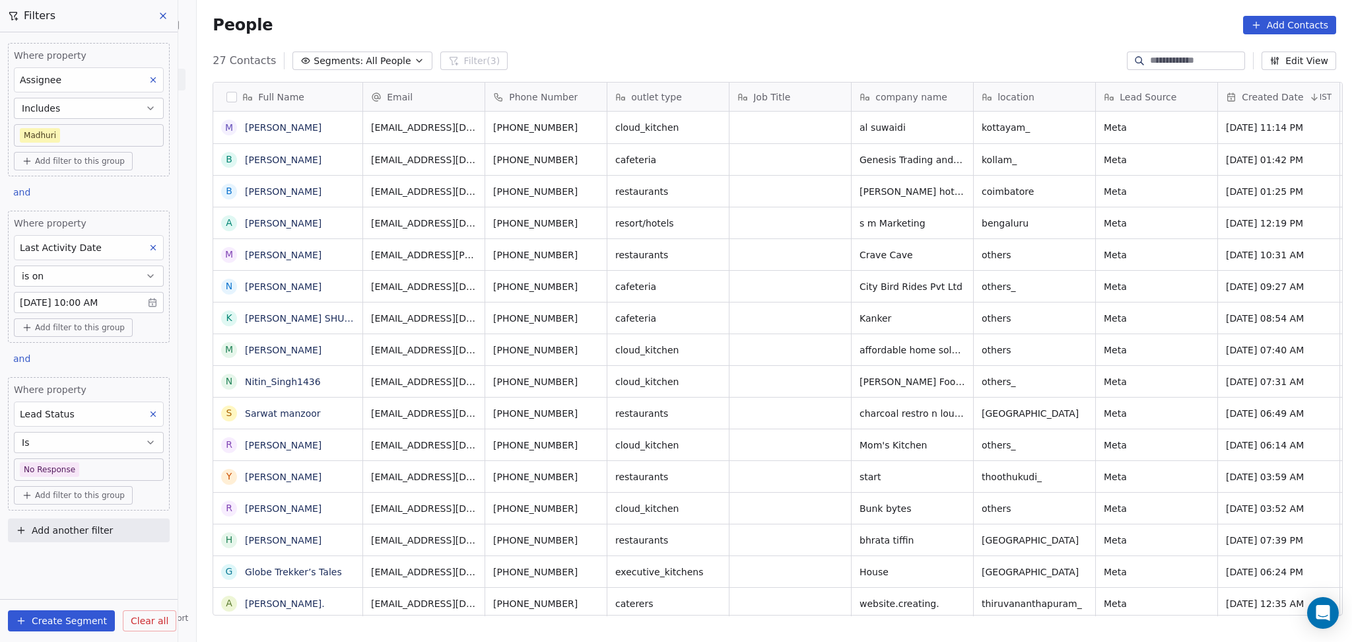
click at [99, 139] on body "On2Cook India Pvt. Ltd. Contacts People Marketing Workflows Campaigns Sales Pip…" at bounding box center [676, 321] width 1352 height 642
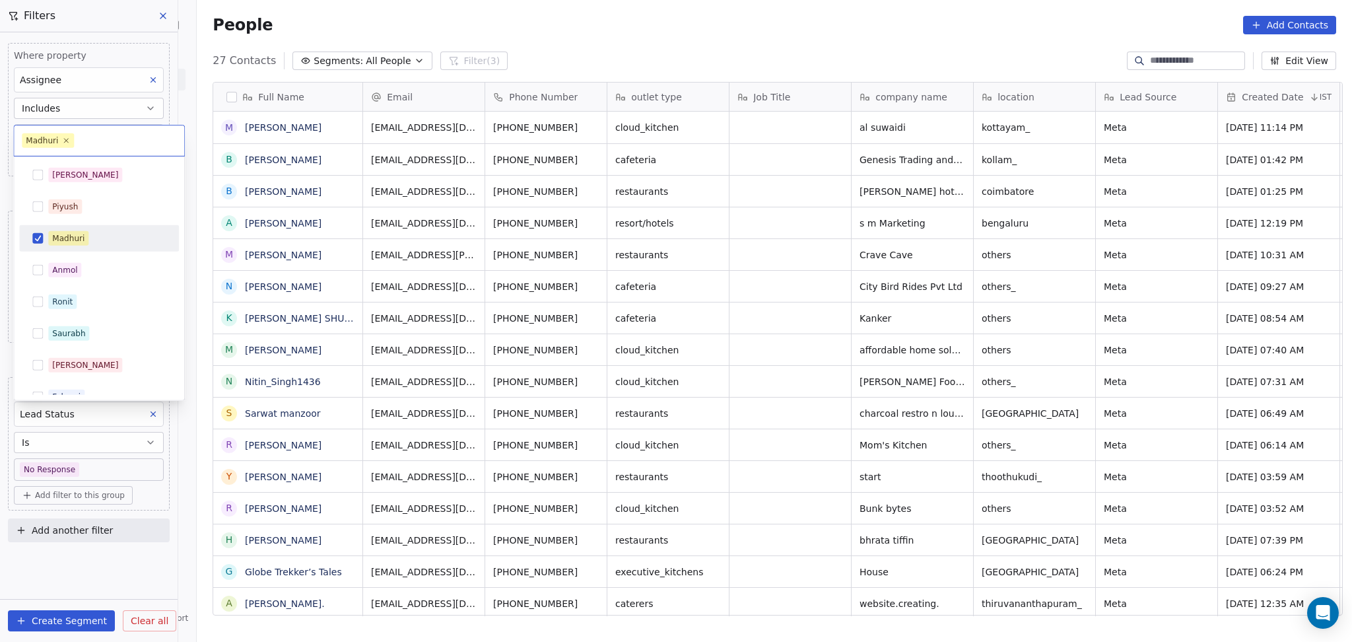
click at [92, 251] on div "Madhuri" at bounding box center [99, 238] width 160 height 26
click at [69, 304] on div "Ronit" at bounding box center [62, 302] width 20 height 12
click at [621, 63] on html "On2Cook India Pvt. Ltd. Contacts People Marketing Workflows Campaigns Sales Pip…" at bounding box center [676, 321] width 1352 height 642
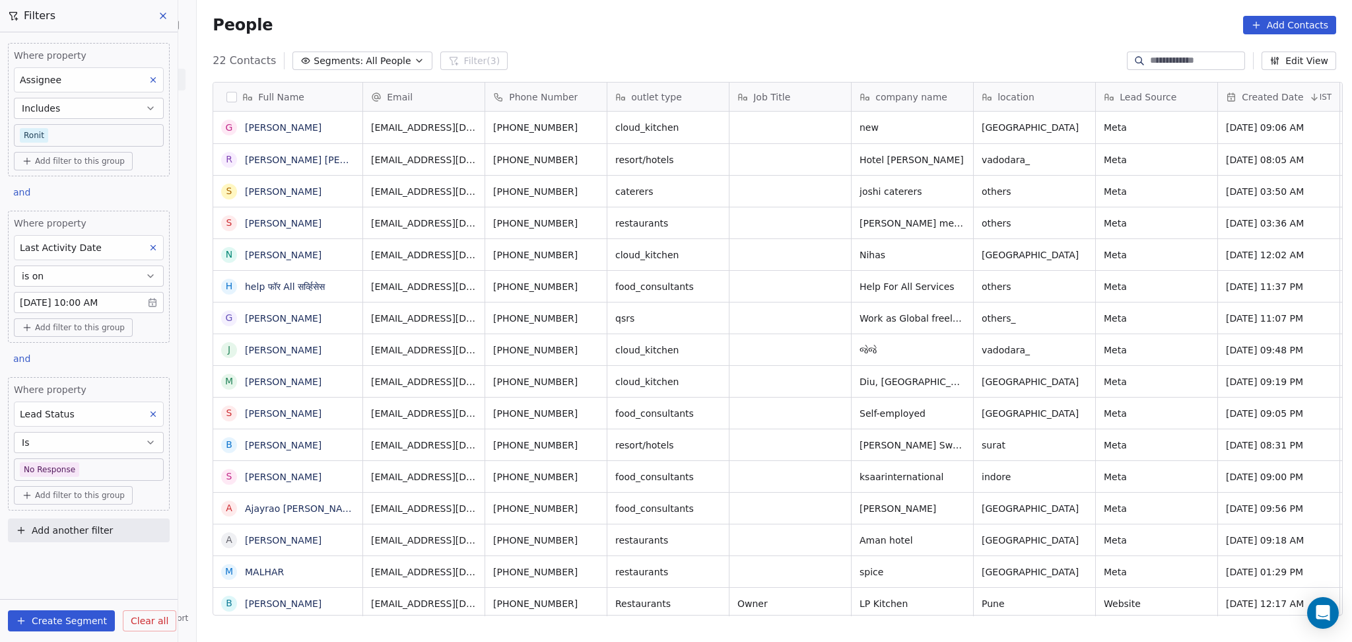
click at [86, 467] on body "On2Cook India Pvt. Ltd. Contacts People Marketing Workflows Campaigns Sales Pip…" at bounding box center [676, 321] width 1352 height 642
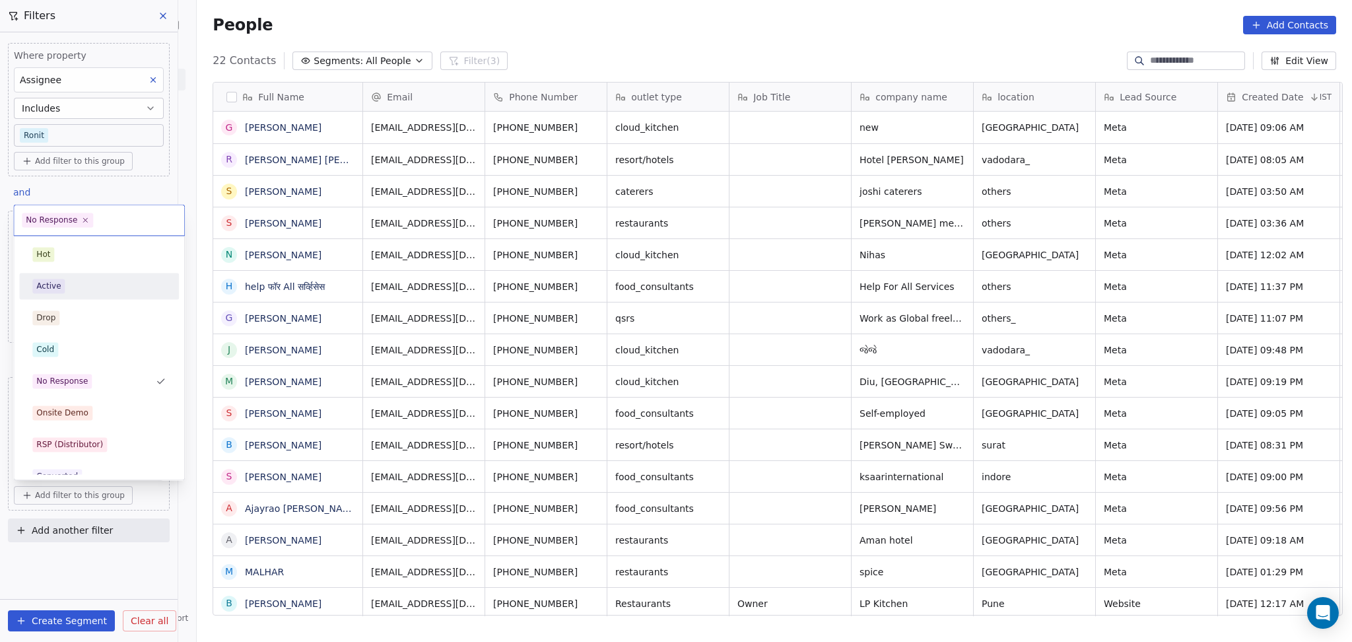
click at [76, 279] on div "Active" at bounding box center [98, 286] width 133 height 15
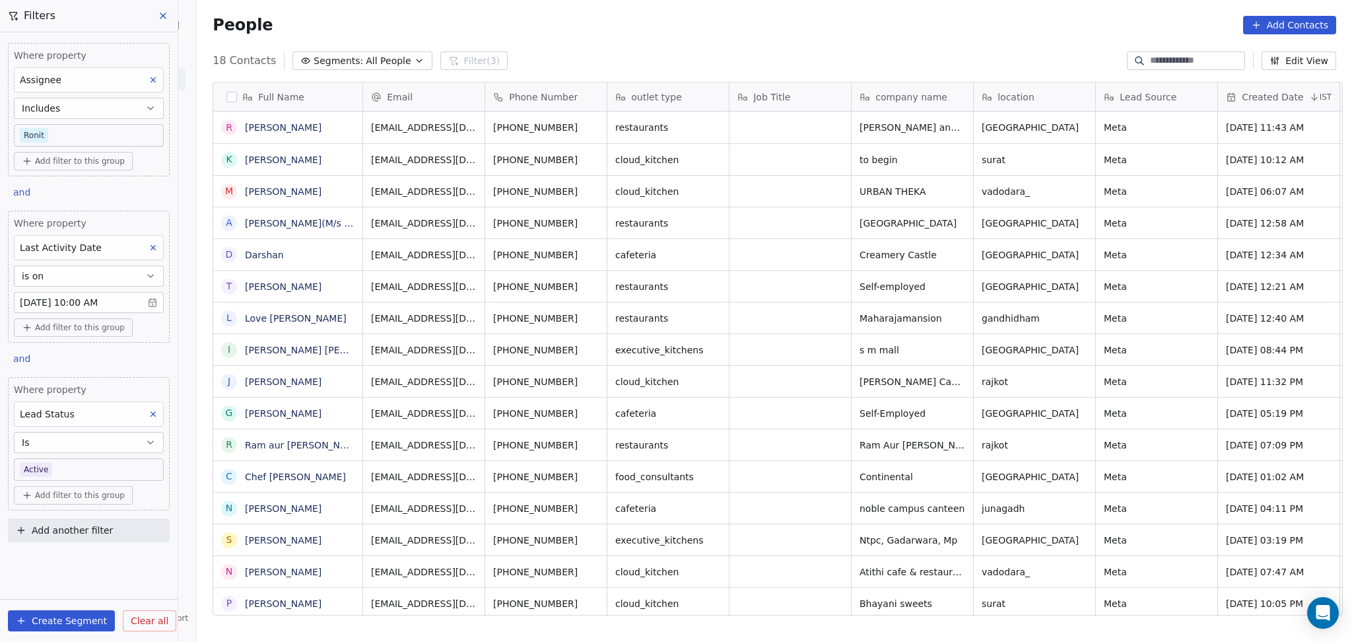
click at [86, 464] on body "On2Cook India Pvt. Ltd. Contacts People Marketing Workflows Campaigns Sales Pip…" at bounding box center [676, 321] width 1352 height 642
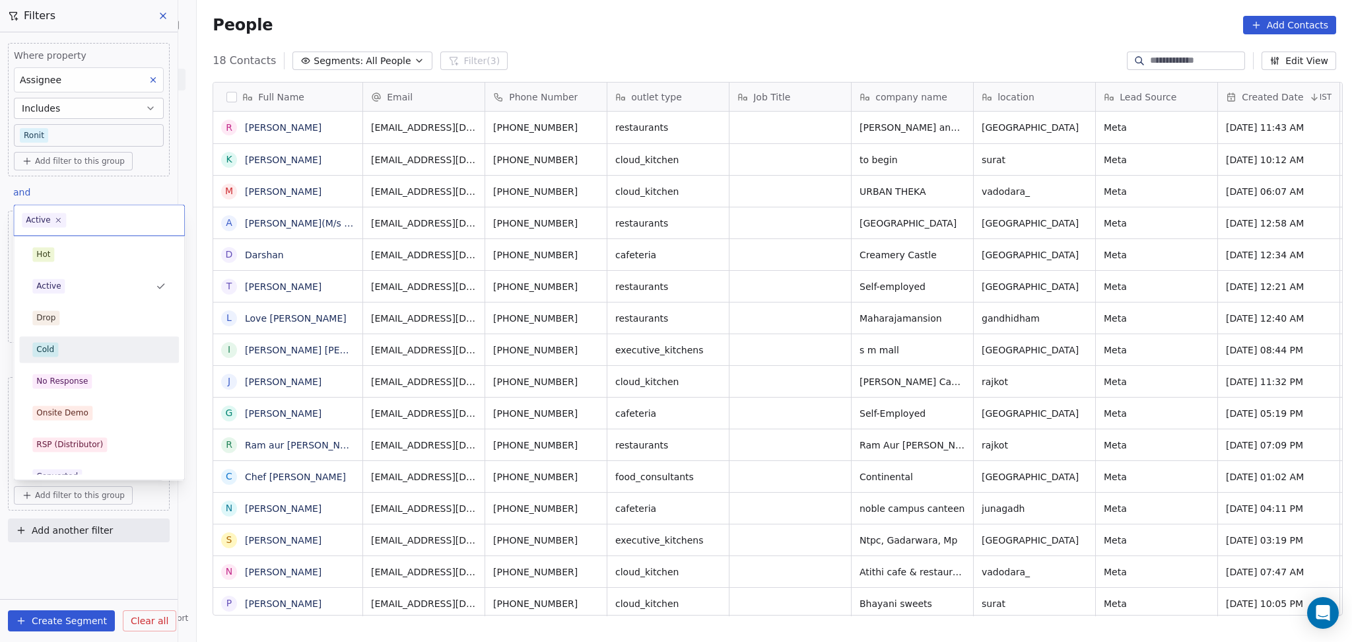
click at [77, 337] on div "Cold" at bounding box center [99, 349] width 160 height 26
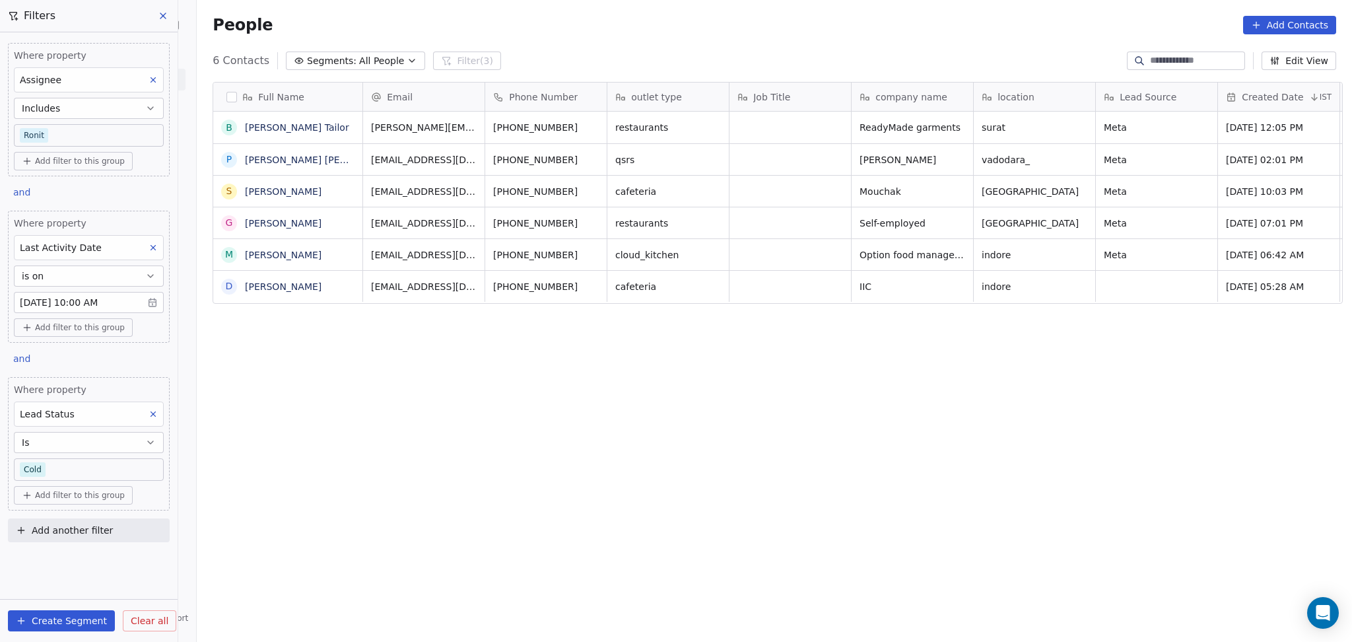
click at [98, 469] on body "On2Cook India Pvt. Ltd. Contacts People Marketing Workflows Campaigns Sales Pip…" at bounding box center [676, 321] width 1352 height 642
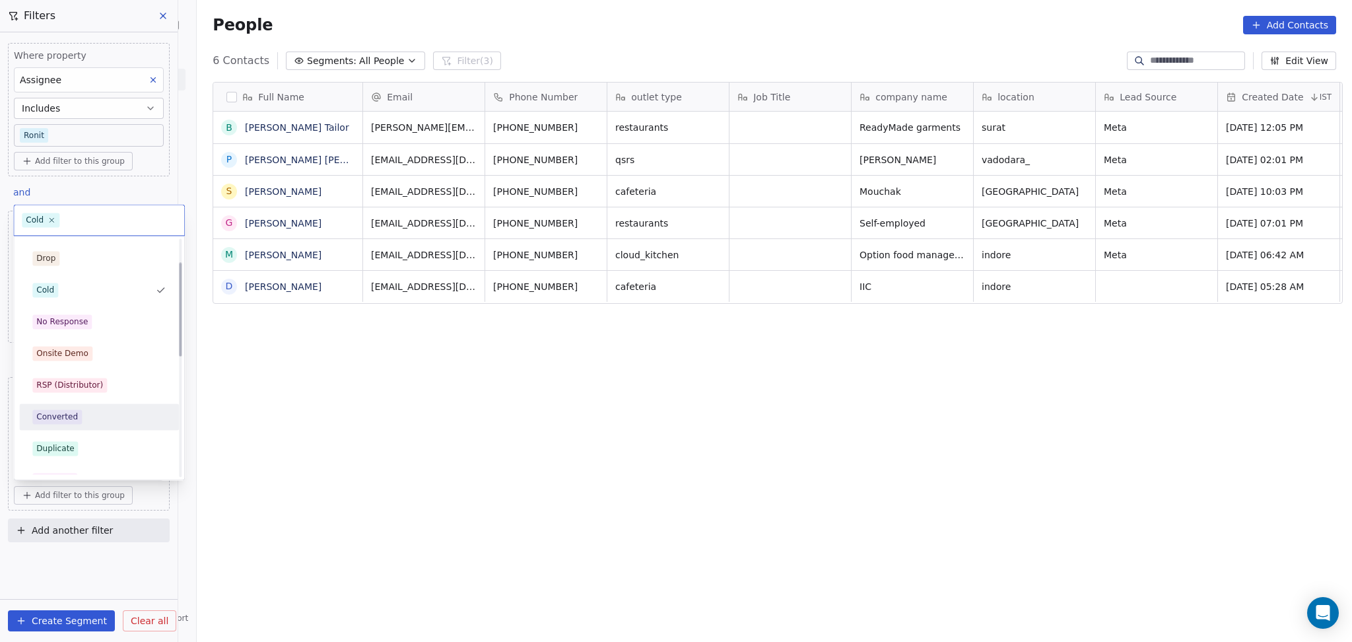
scroll to position [88, 0]
click at [79, 442] on div "Call Back" at bounding box center [98, 451] width 149 height 21
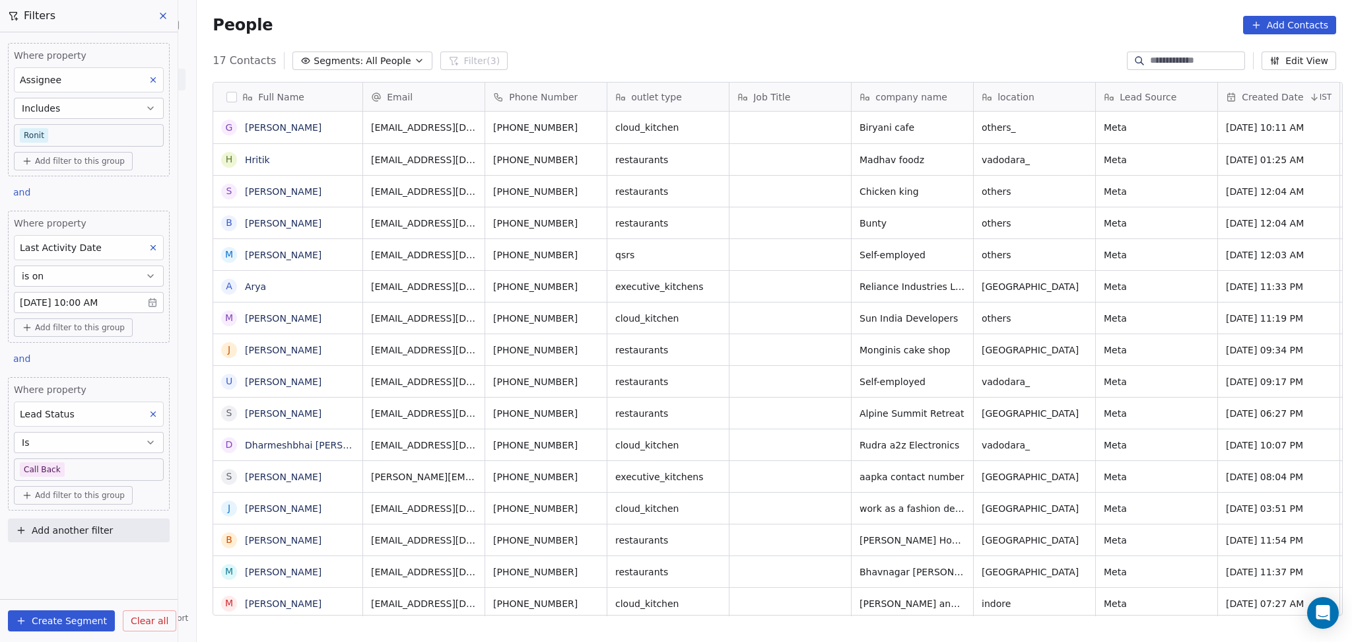
scroll to position [551, 1148]
click at [125, 462] on body "On2Cook India Pvt. Ltd. Contacts People Marketing Workflows Campaigns Sales Pip…" at bounding box center [676, 321] width 1352 height 642
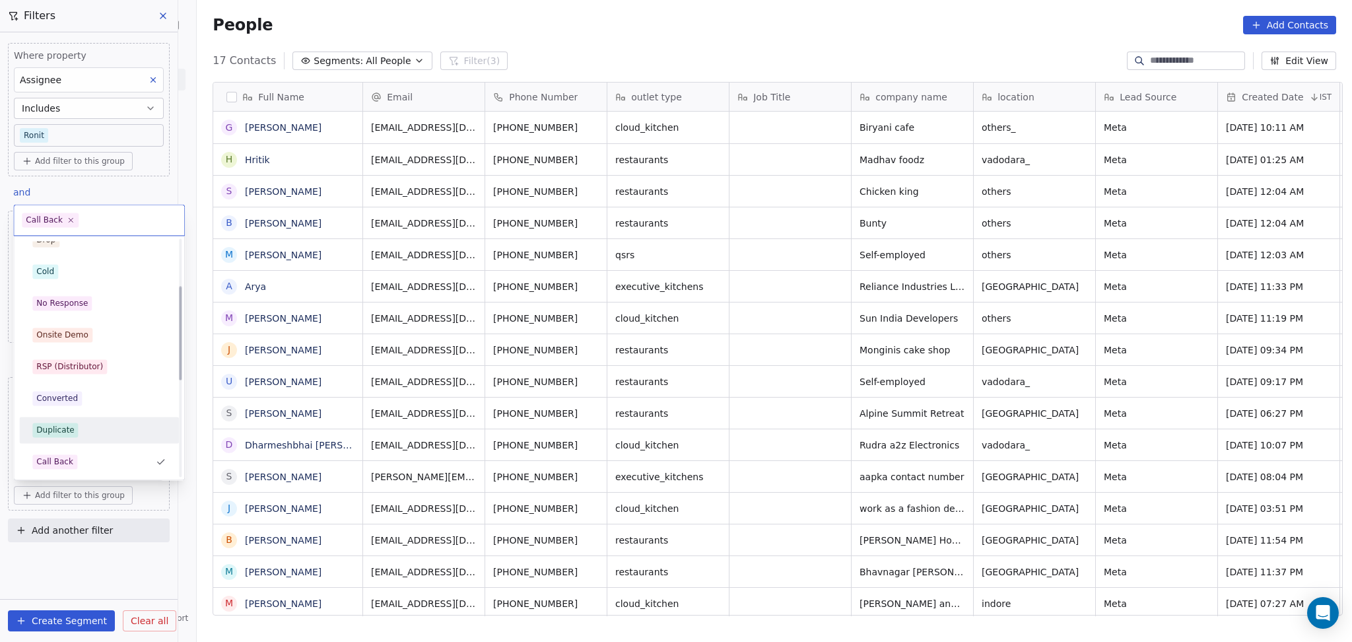
scroll to position [342, 0]
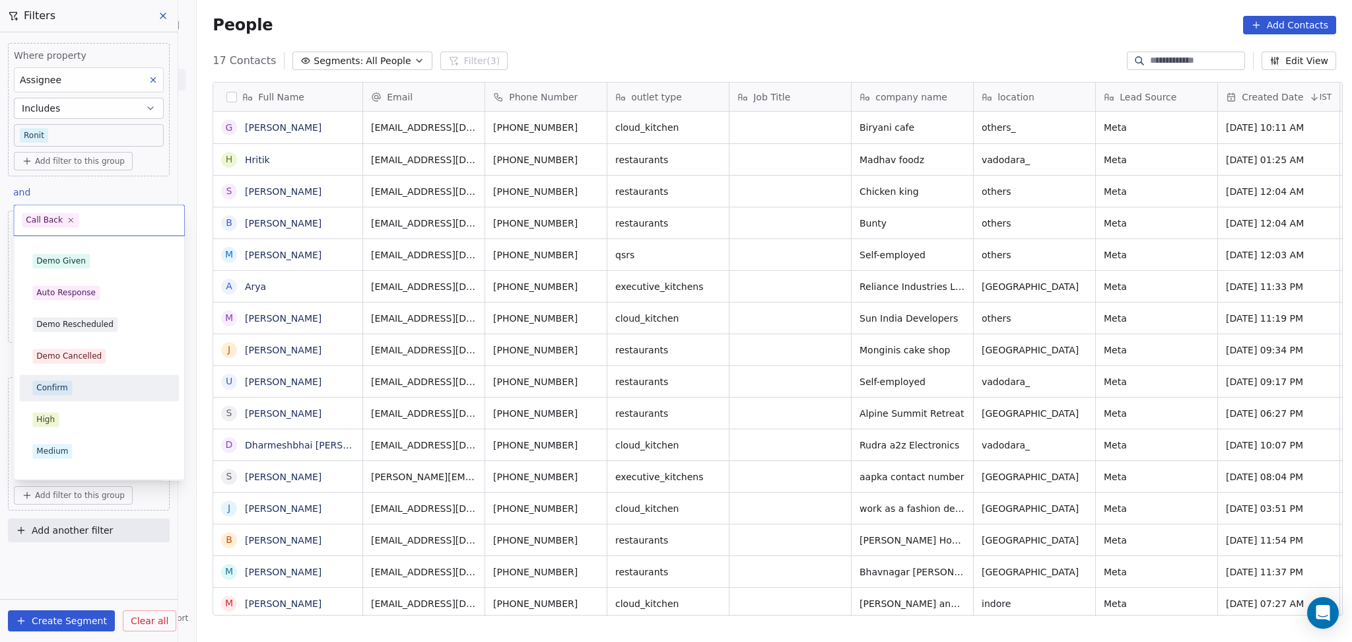
click at [98, 389] on div "Confirm" at bounding box center [98, 387] width 133 height 15
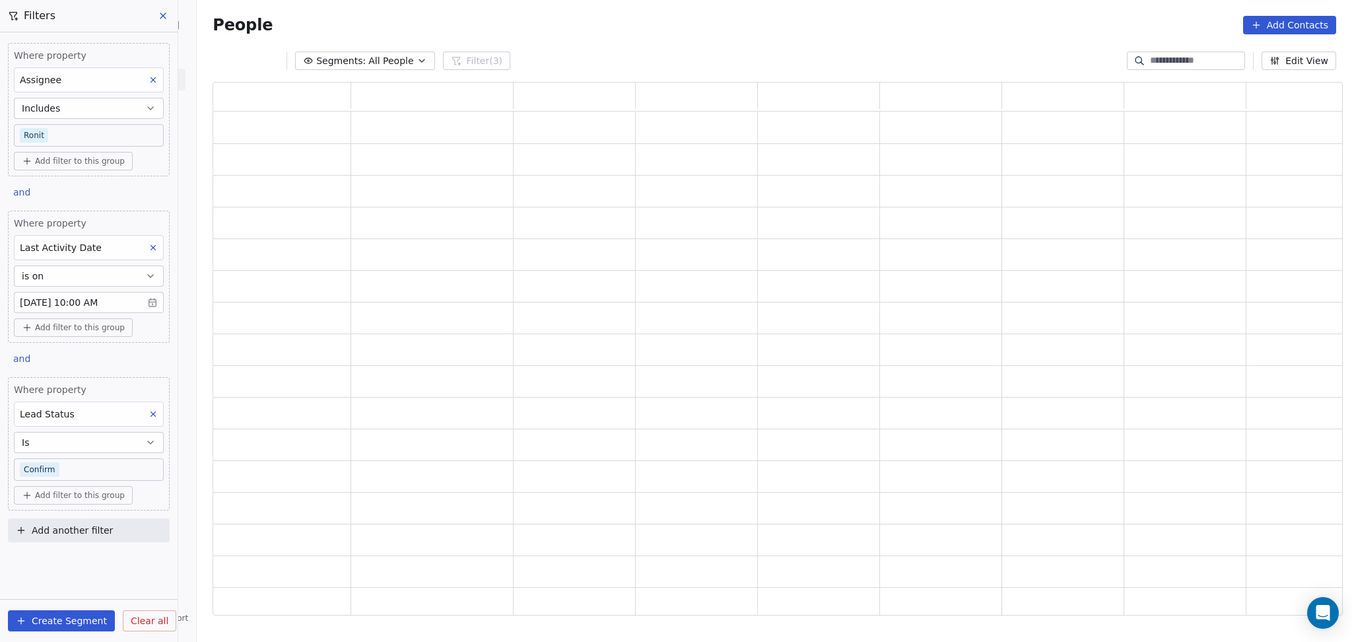
scroll to position [0, 0]
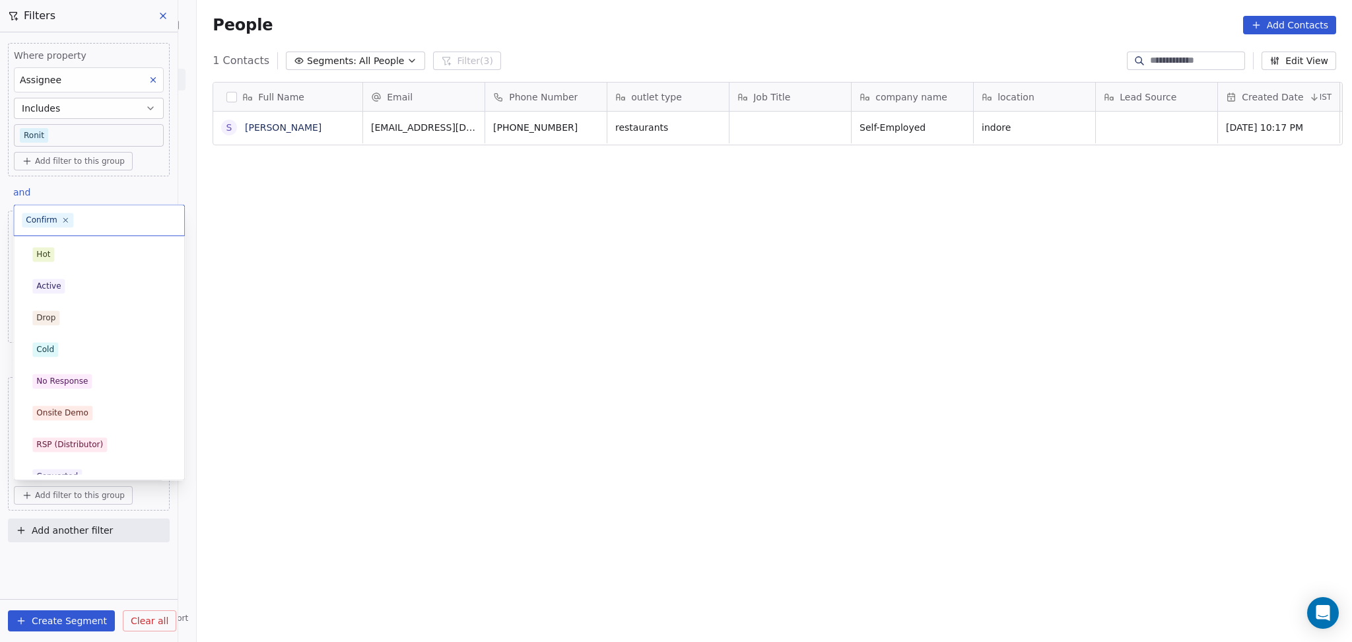
click at [128, 477] on body "On2Cook India Pvt. Ltd. Contacts People Marketing Workflows Campaigns Sales Pip…" at bounding box center [676, 321] width 1352 height 642
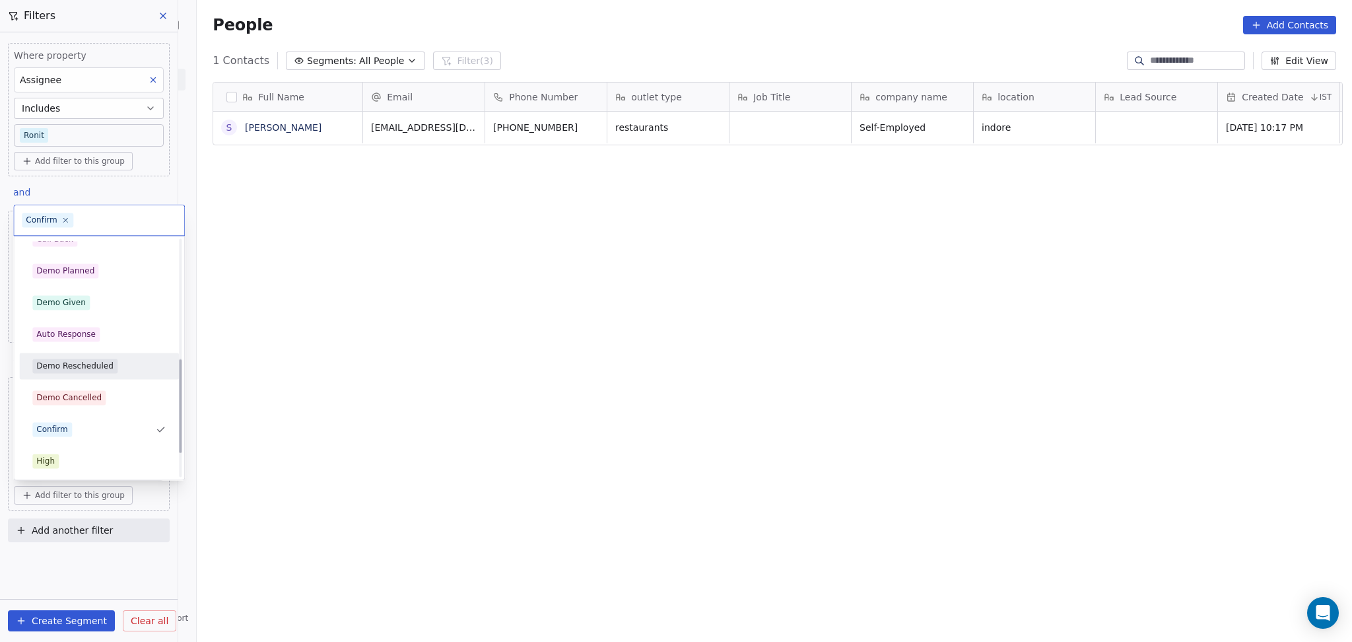
scroll to position [275, 0]
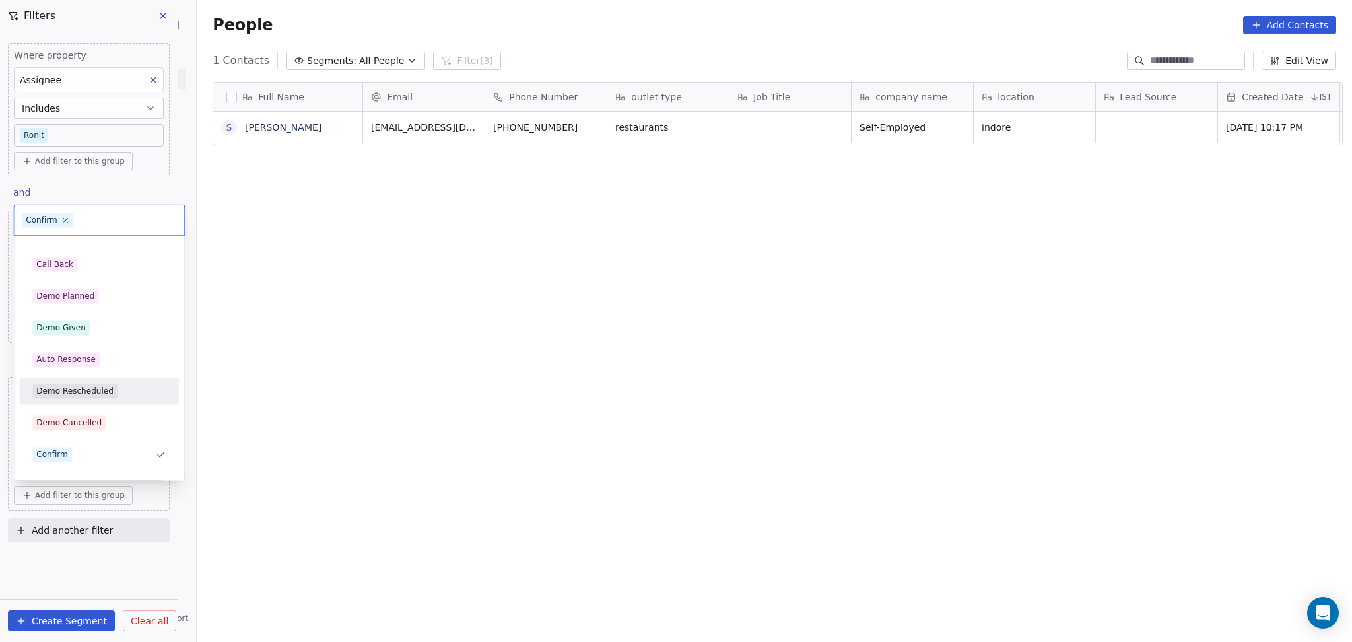
click at [159, 188] on html "On2Cook India Pvt. Ltd. Contacts People Marketing Workflows Campaigns Sales Pip…" at bounding box center [676, 321] width 1352 height 642
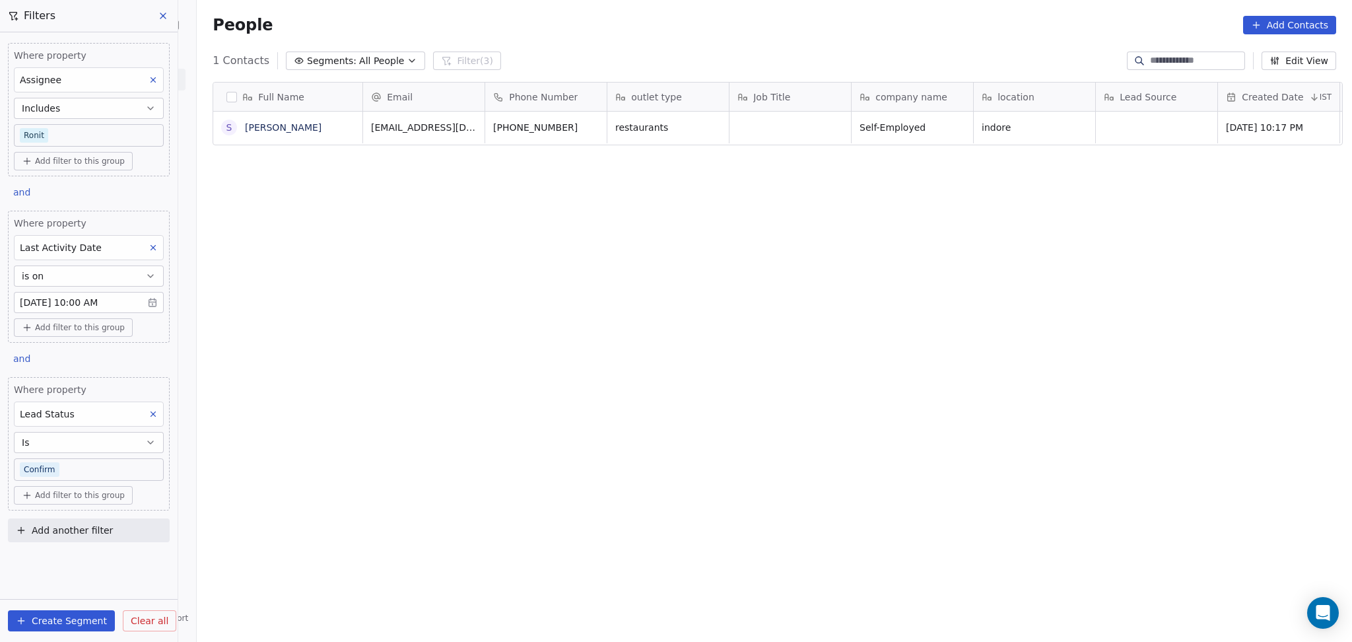
click at [151, 420] on button at bounding box center [153, 413] width 17 height 17
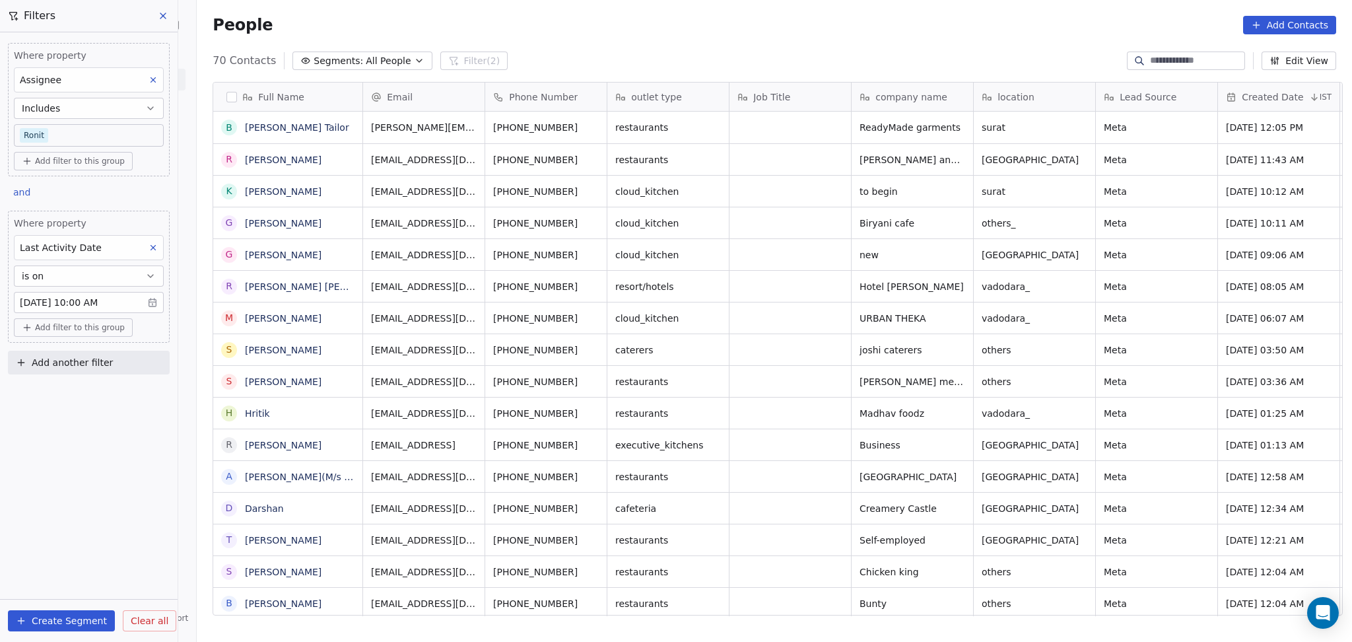
scroll to position [551, 1148]
click at [113, 308] on body "On2Cook India Pvt. Ltd. Contacts People Marketing Workflows Campaigns Sales Pip…" at bounding box center [676, 321] width 1352 height 642
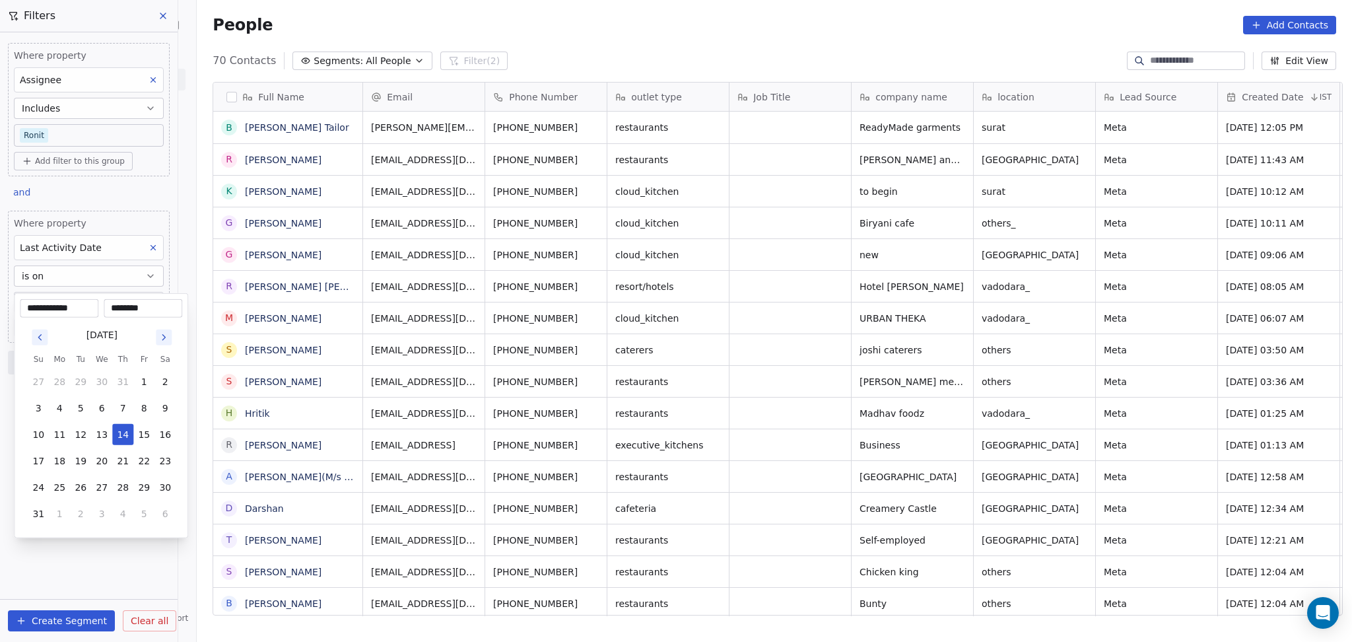
click at [112, 308] on input "********" at bounding box center [142, 308] width 73 height 13
click at [136, 313] on input "********" at bounding box center [142, 308] width 73 height 13
type input "********"
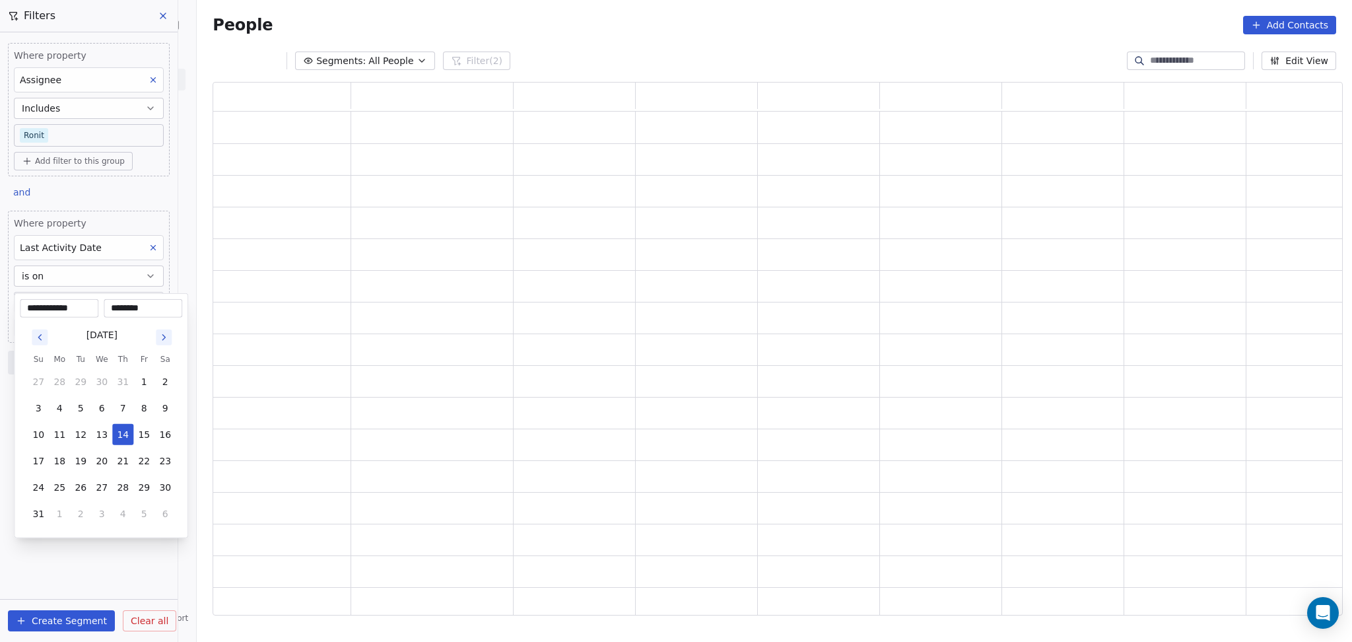
click at [526, 12] on html "**********" at bounding box center [676, 321] width 1352 height 642
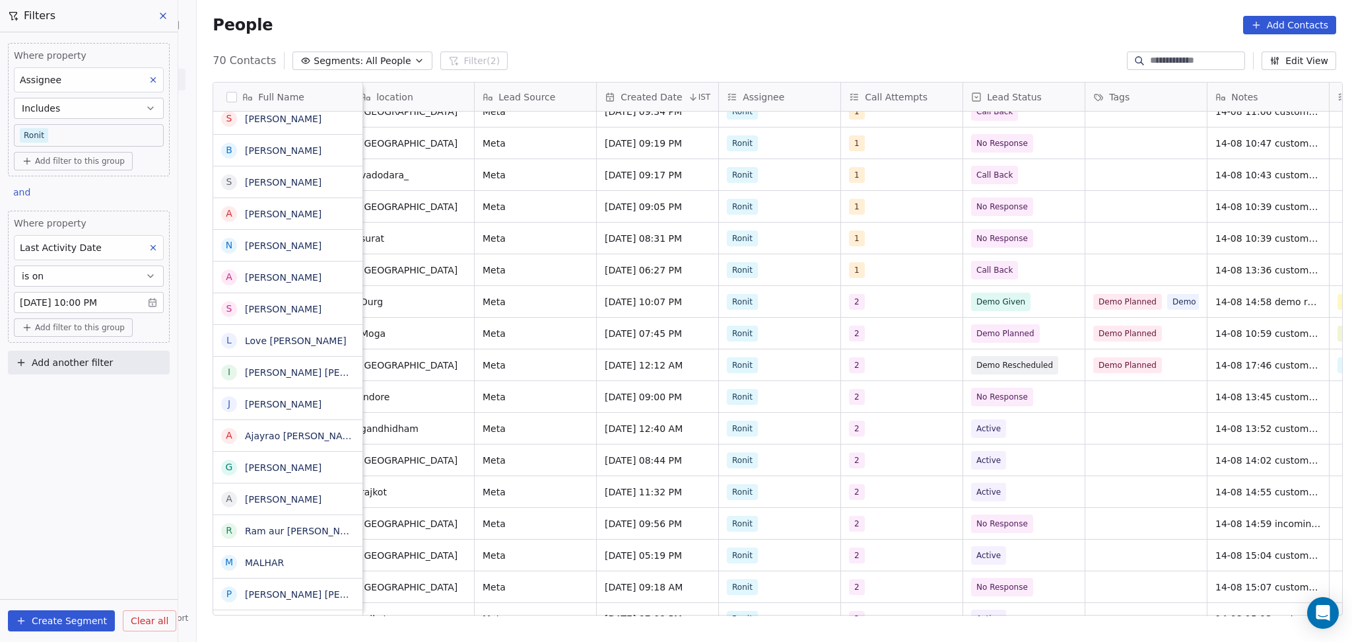
scroll to position [745, 0]
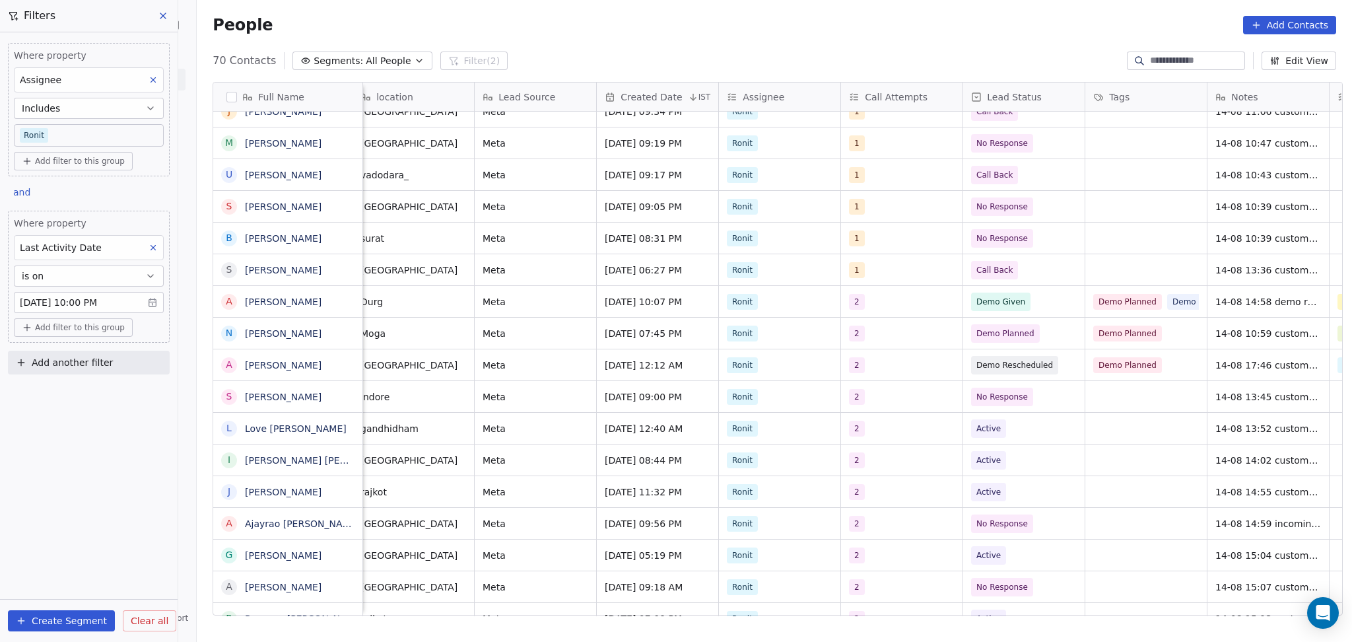
click at [112, 299] on body "On2Cook India Pvt. Ltd. Contacts People Marketing Workflows Campaigns Sales Pip…" at bounding box center [676, 321] width 1352 height 642
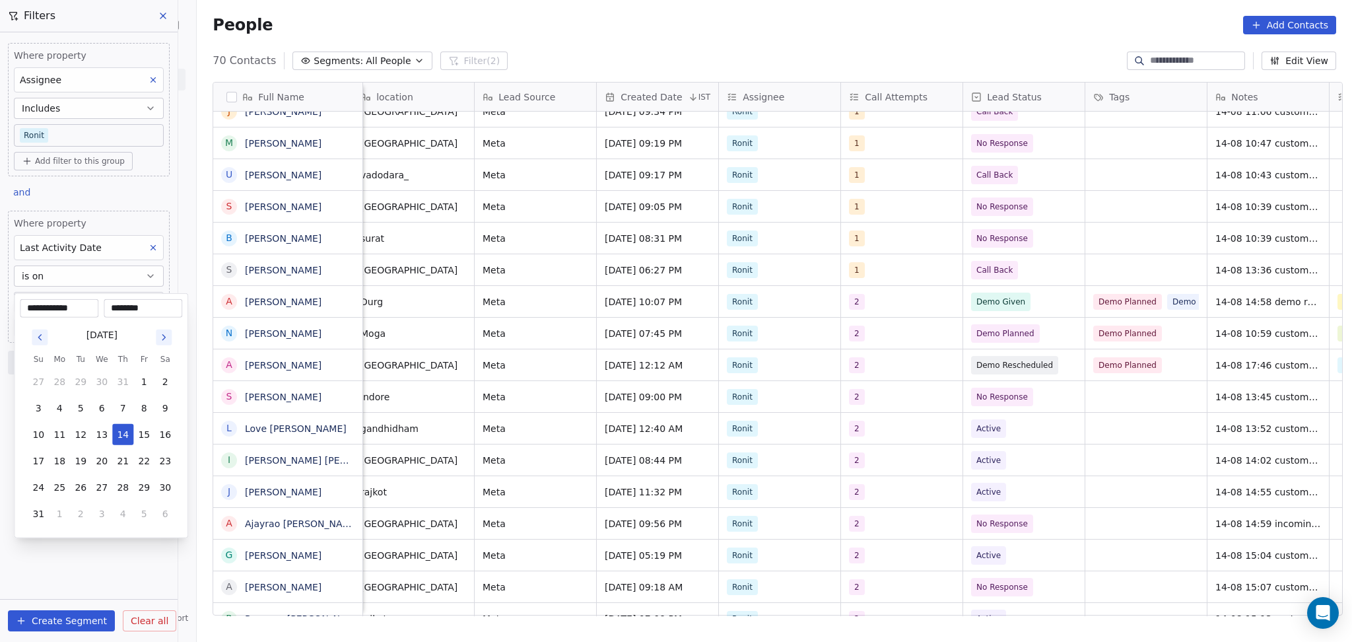
click at [144, 304] on input "********" at bounding box center [142, 308] width 73 height 13
type input "********"
click at [453, 19] on html "On2Cook India Pvt. Ltd. Contacts People Marketing Workflows Campaigns Sales Pip…" at bounding box center [676, 321] width 1352 height 642
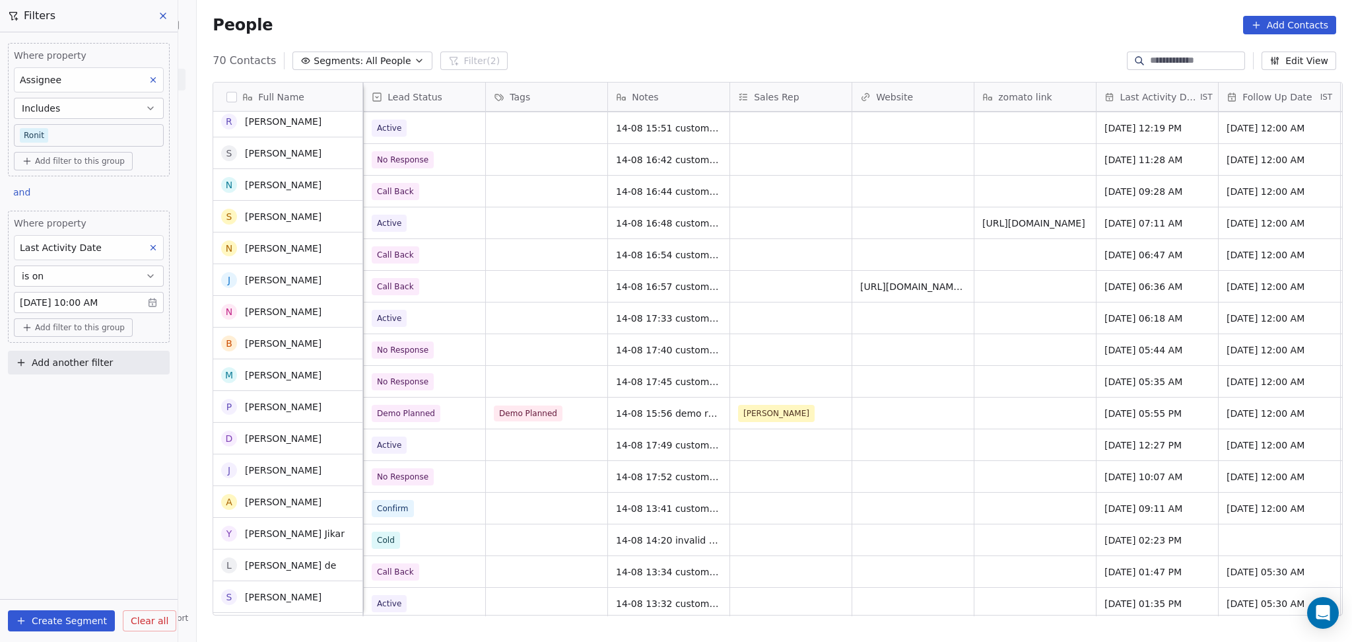
scroll to position [1584, 0]
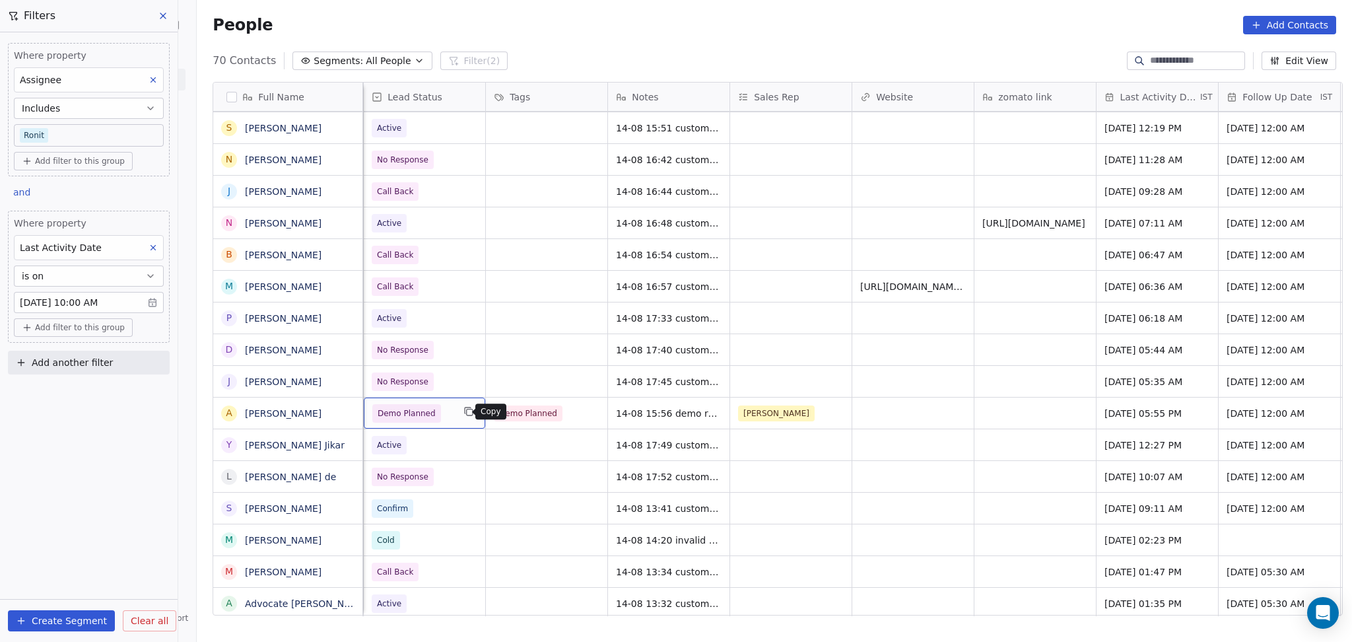
click at [463, 416] on icon "grid" at bounding box center [468, 411] width 11 height 11
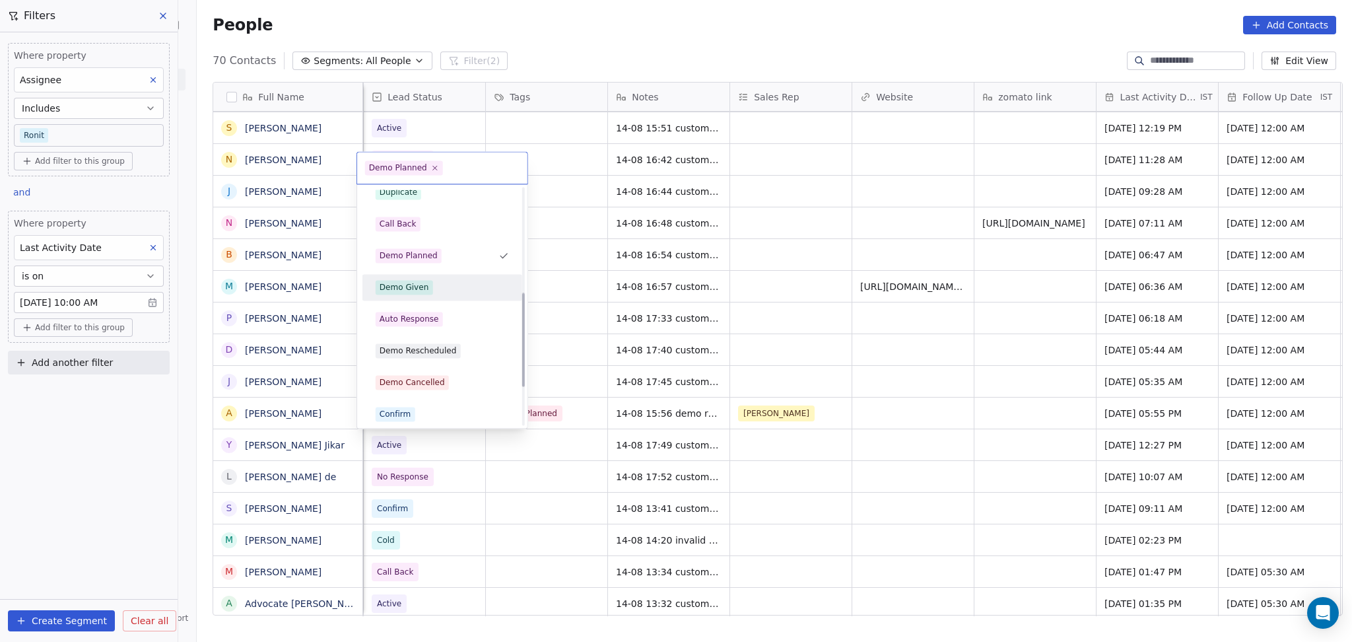
click at [428, 294] on span "Demo Given" at bounding box center [404, 287] width 57 height 15
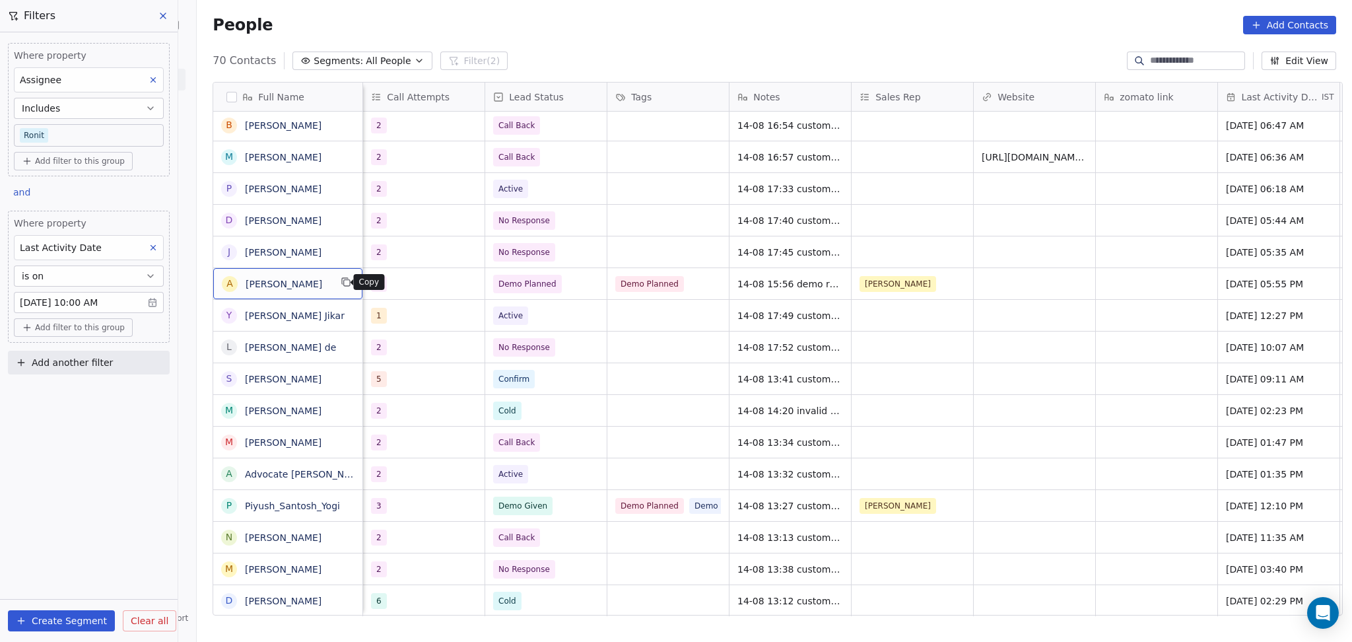
click at [341, 285] on icon "grid" at bounding box center [346, 282] width 11 height 11
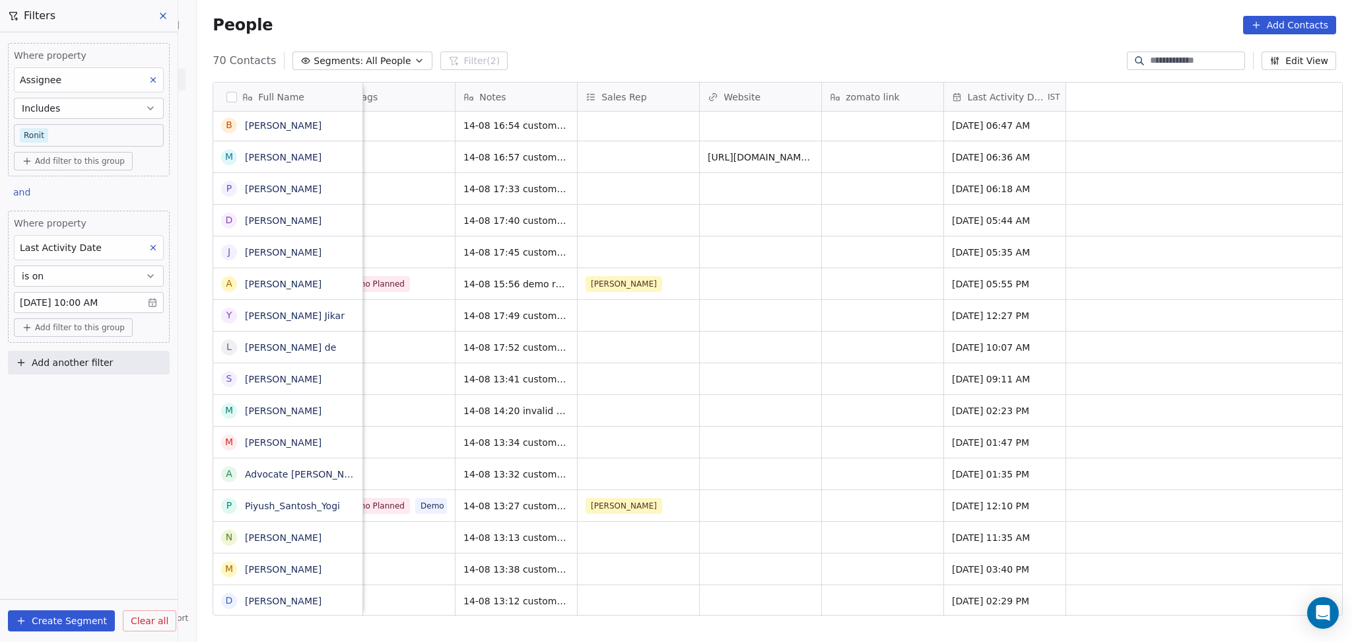
scroll to position [0, 610]
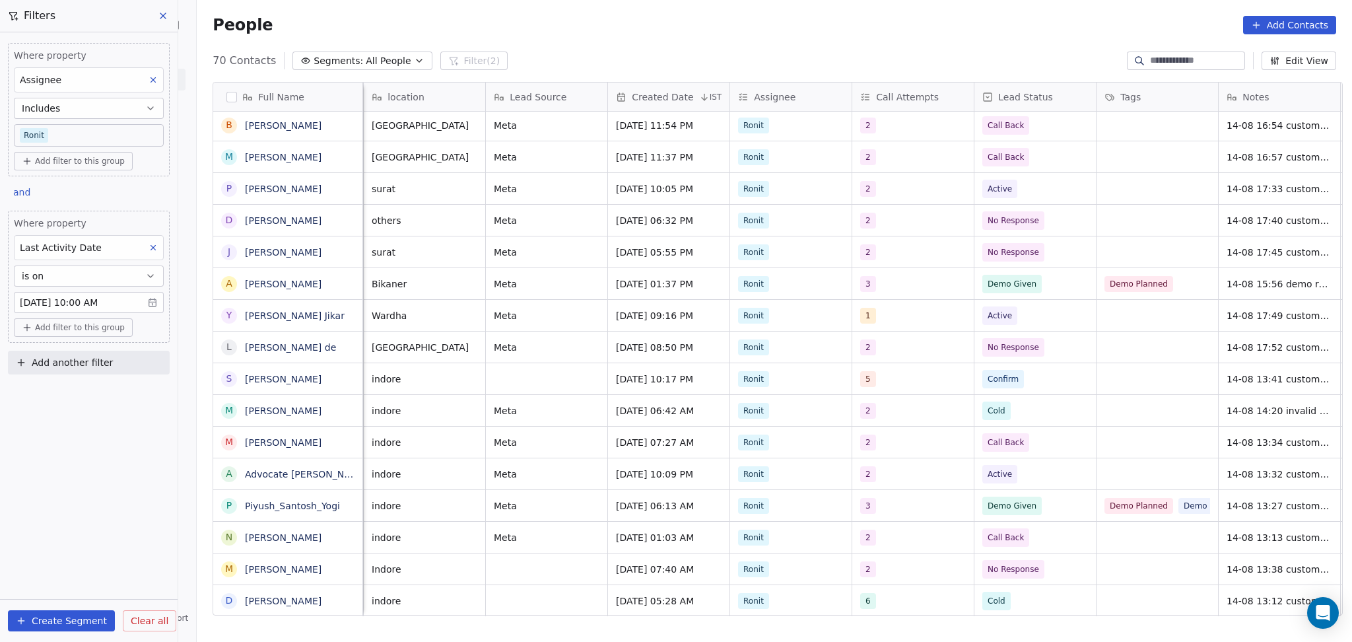
click at [61, 139] on body "On2Cook India Pvt. Ltd. Contacts People Marketing Workflows Campaigns Sales Pip…" at bounding box center [676, 321] width 1352 height 642
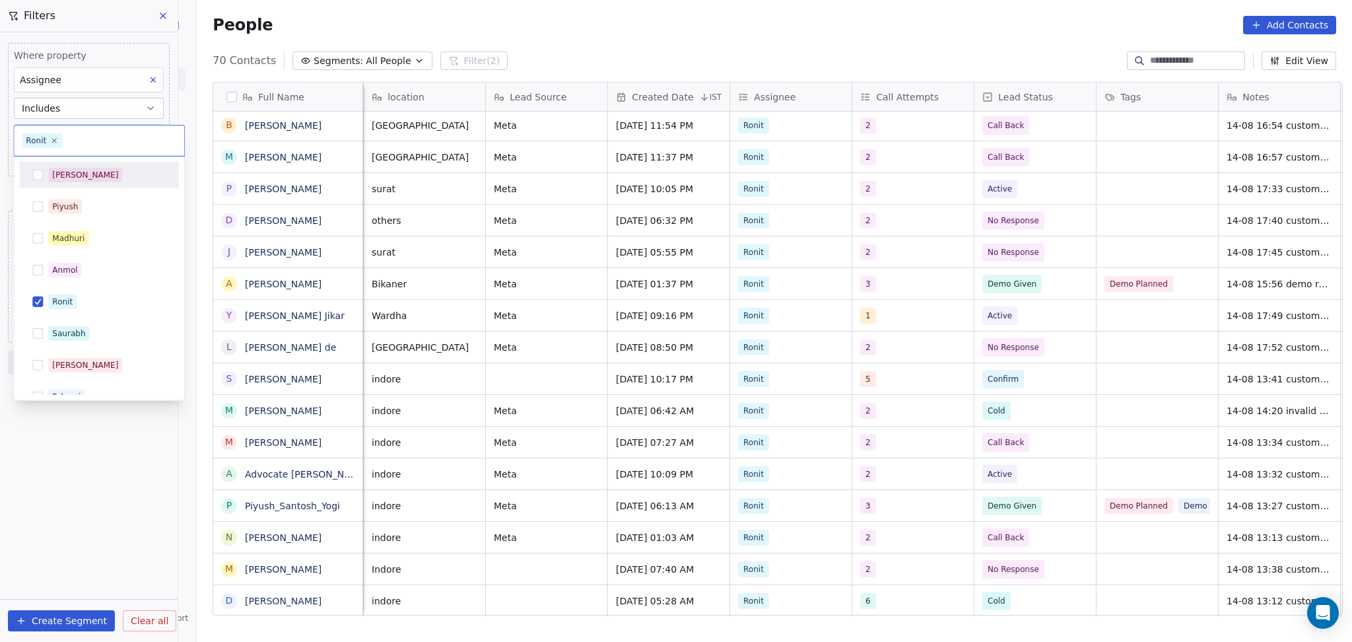
click at [65, 169] on div "[PERSON_NAME]" at bounding box center [85, 175] width 66 height 12
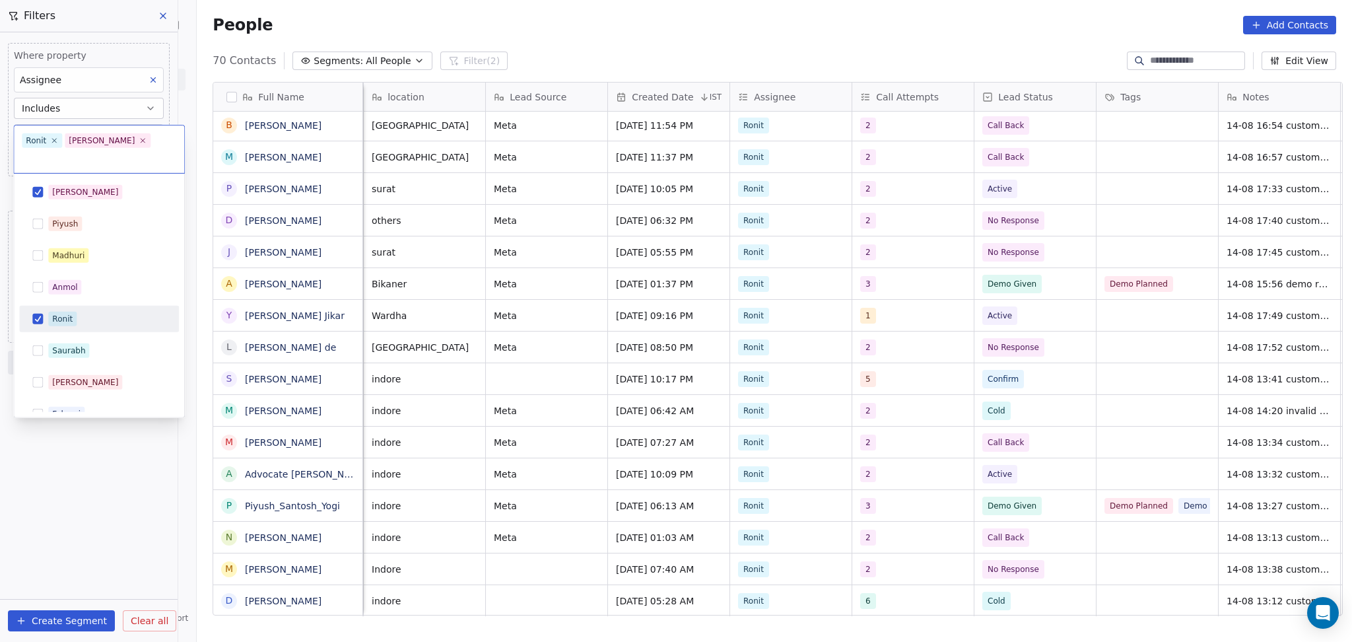
click at [69, 312] on div "Ronit" at bounding box center [98, 318] width 149 height 21
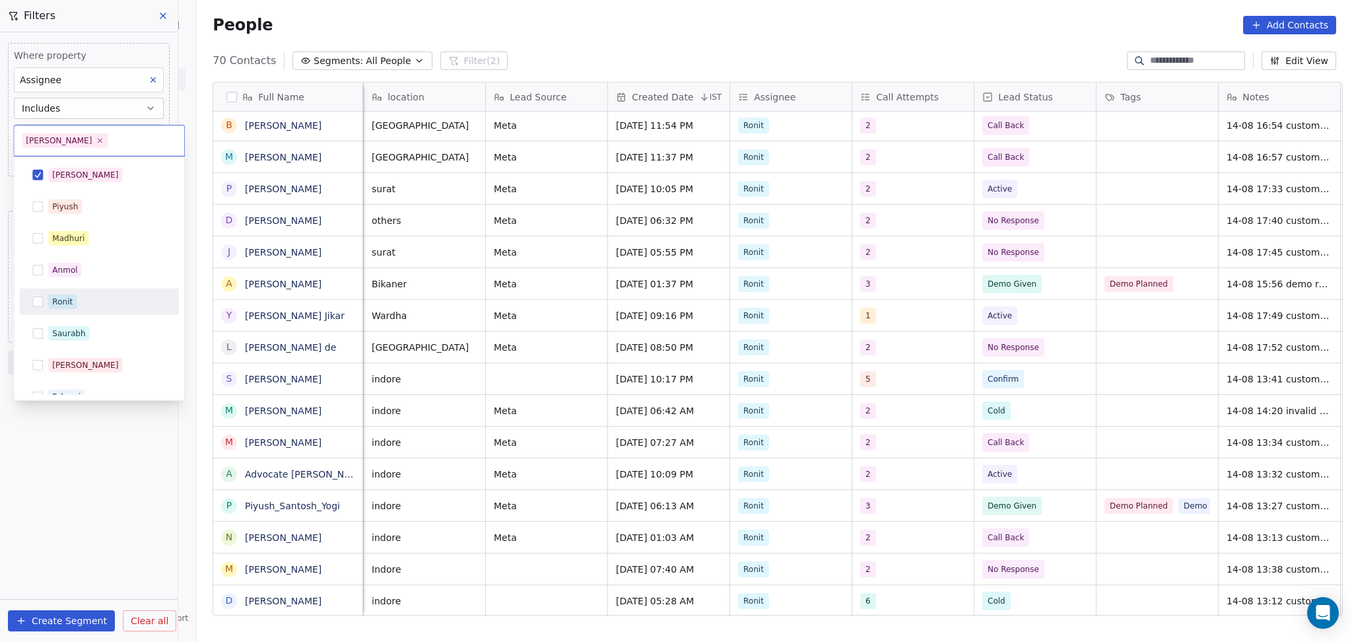
click at [73, 466] on html "On2Cook India Pvt. Ltd. Contacts People Marketing Workflows Campaigns Sales Pip…" at bounding box center [676, 321] width 1352 height 642
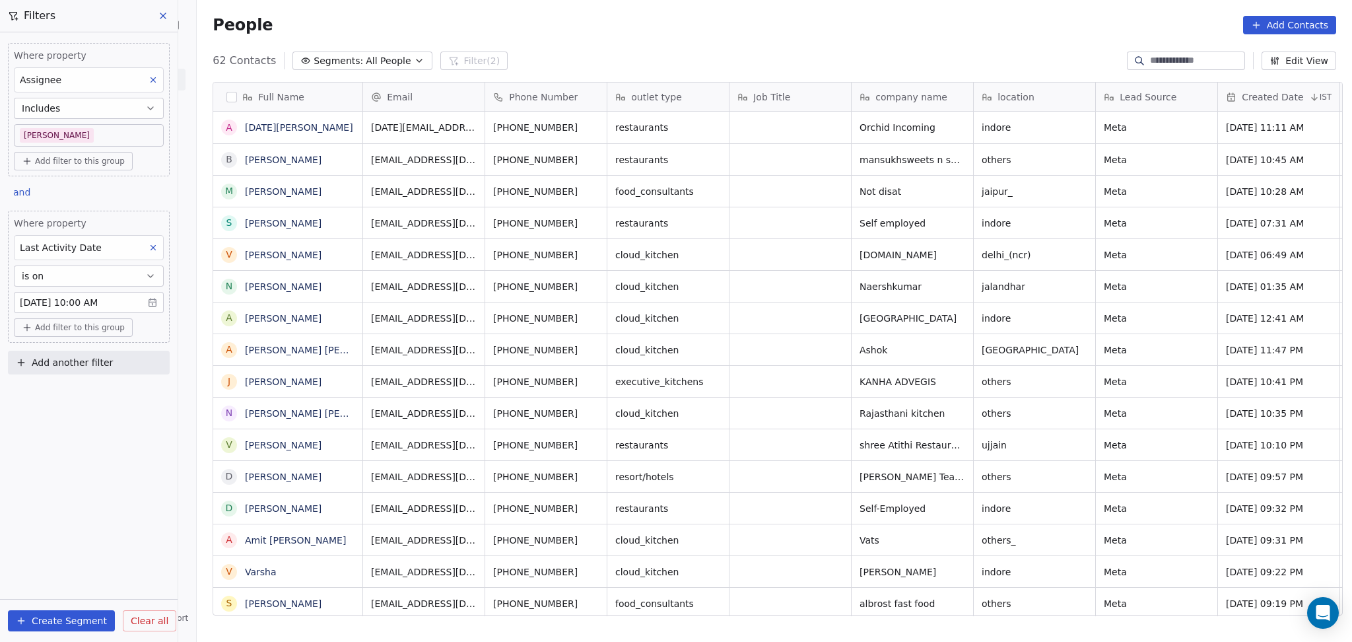
scroll to position [551, 1148]
click at [67, 366] on span "Add another filter" at bounding box center [72, 363] width 81 height 14
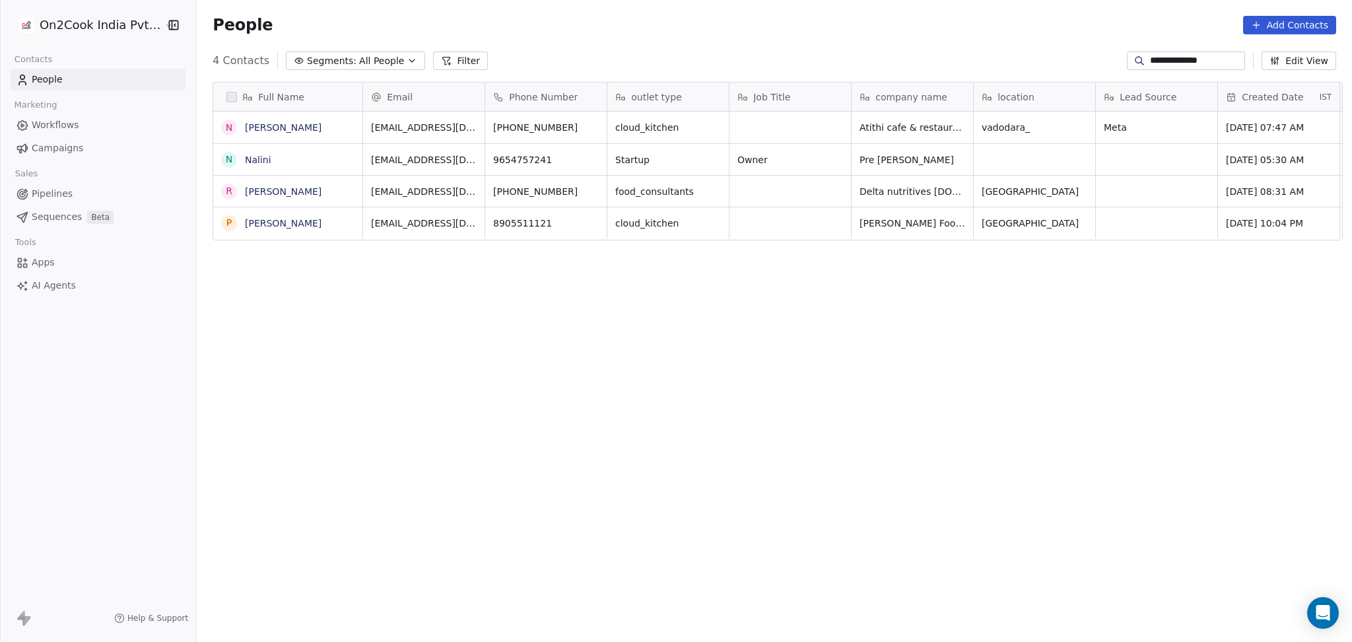
scroll to position [551, 1148]
click at [1150, 57] on input "**********" at bounding box center [1196, 60] width 92 height 13
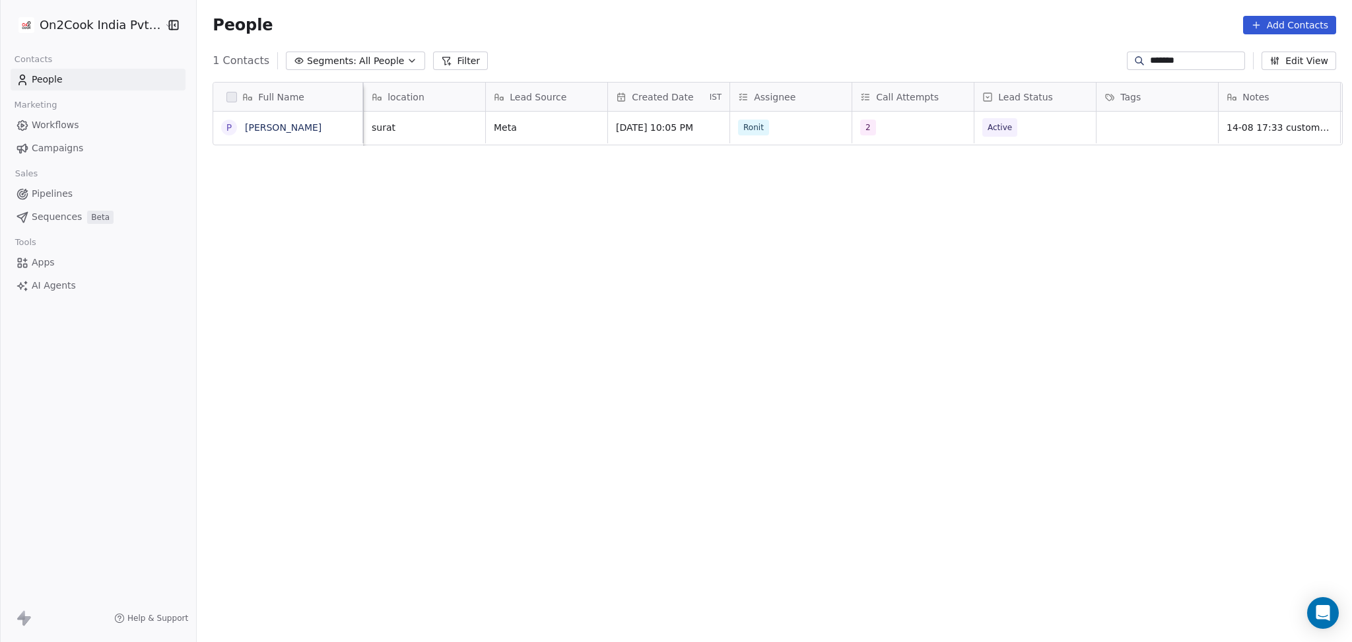
scroll to position [0, 0]
click at [589, 130] on icon "grid" at bounding box center [594, 125] width 11 height 11
click at [589, 129] on icon "grid" at bounding box center [594, 125] width 11 height 11
click at [1162, 51] on div "******" at bounding box center [1186, 60] width 118 height 18
paste input "*******"
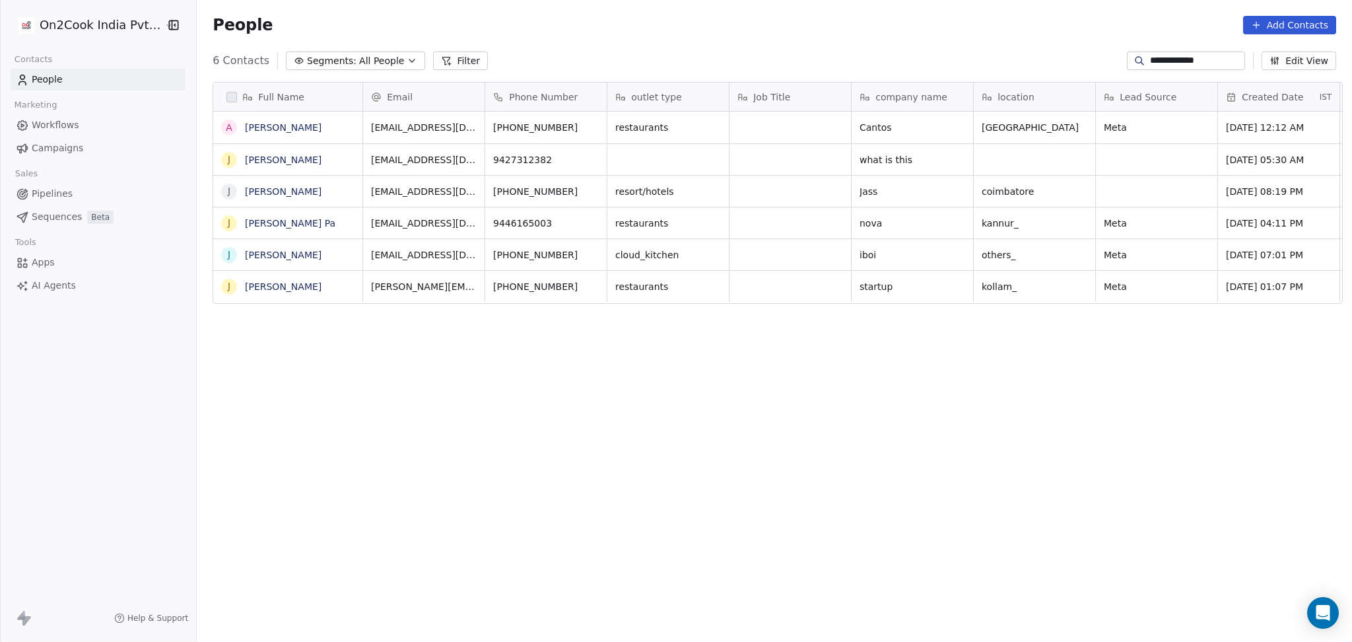
scroll to position [551, 1148]
type input "**********"
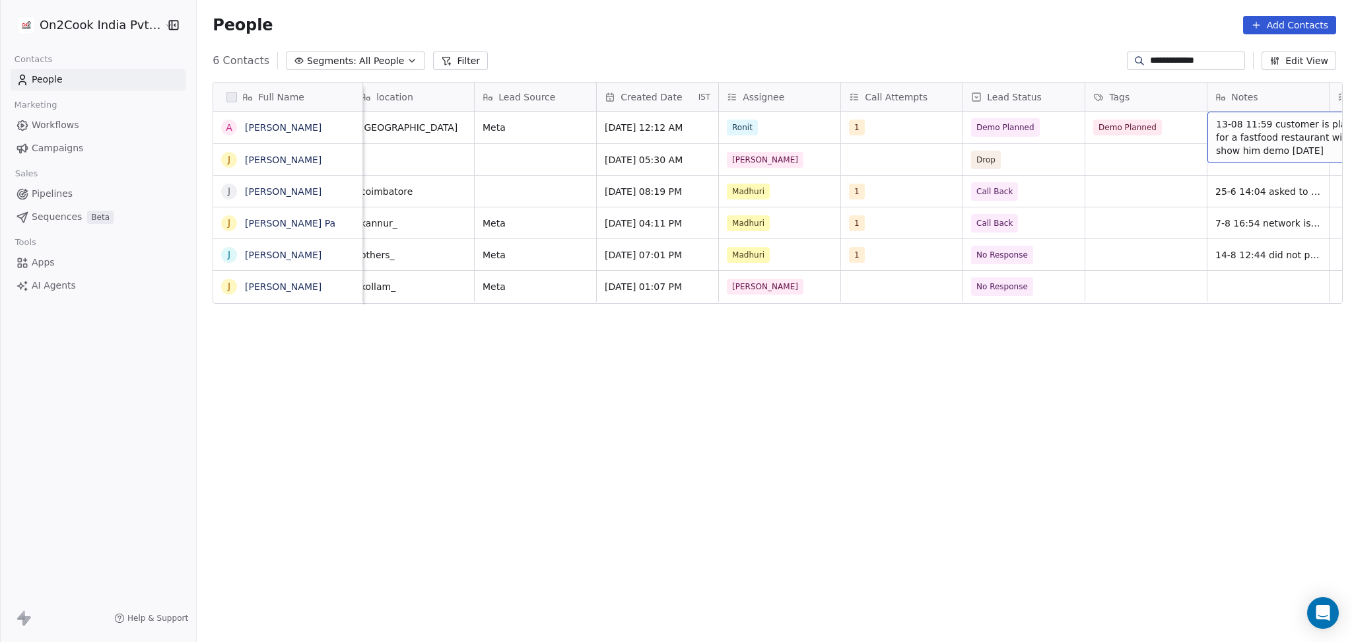
scroll to position [0, 744]
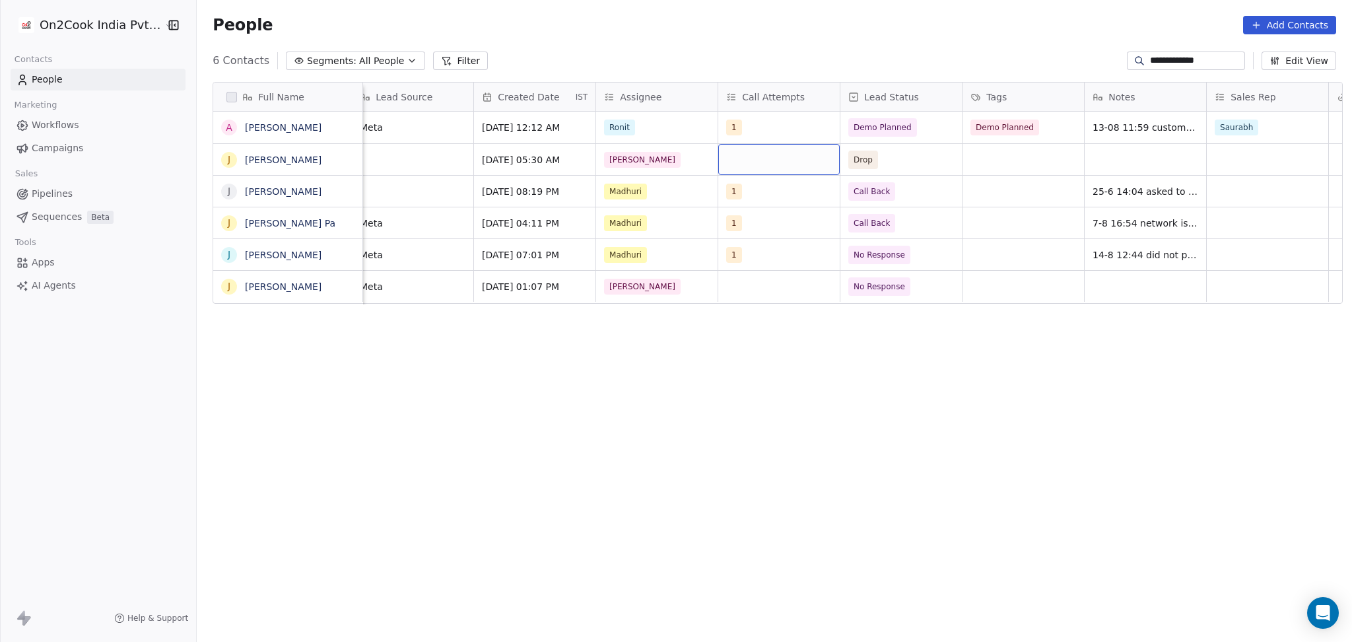
click at [776, 144] on div "grid" at bounding box center [778, 159] width 121 height 31
click at [757, 123] on html "**********" at bounding box center [676, 321] width 1352 height 642
click at [757, 123] on div "1" at bounding box center [767, 127] width 81 height 16
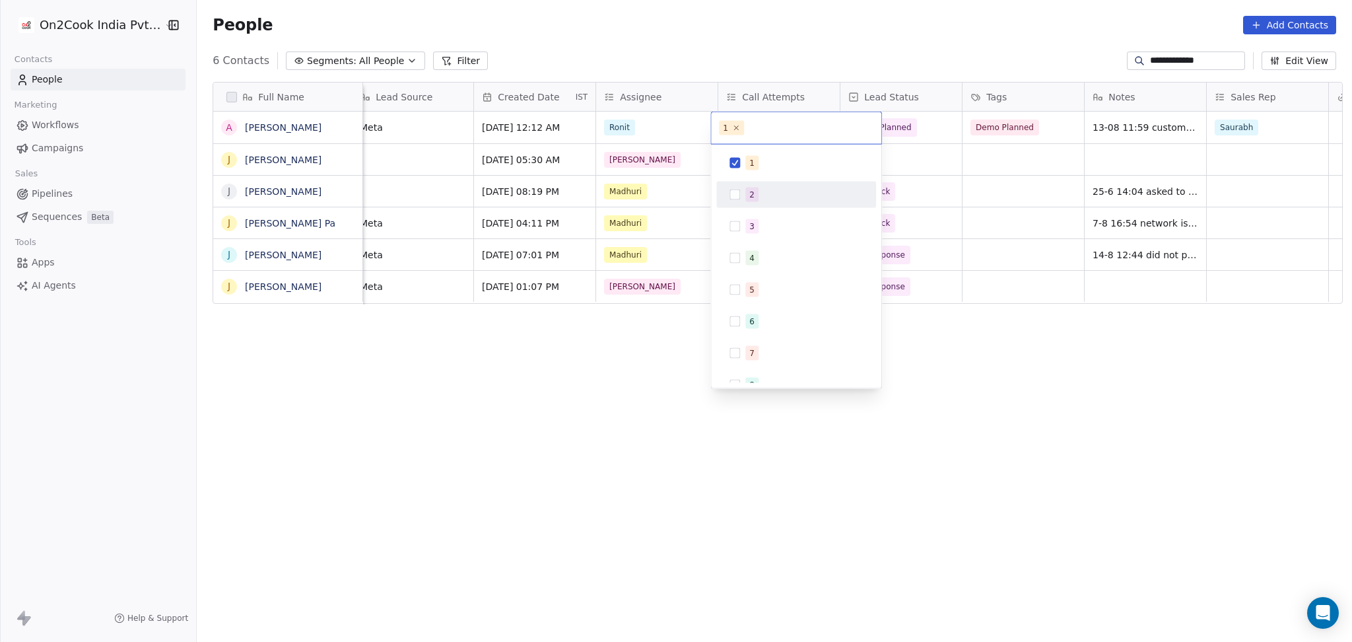
click at [766, 189] on div "2" at bounding box center [804, 194] width 118 height 15
click at [764, 160] on div "1" at bounding box center [804, 163] width 118 height 15
click at [910, 152] on html "**********" at bounding box center [676, 321] width 1352 height 642
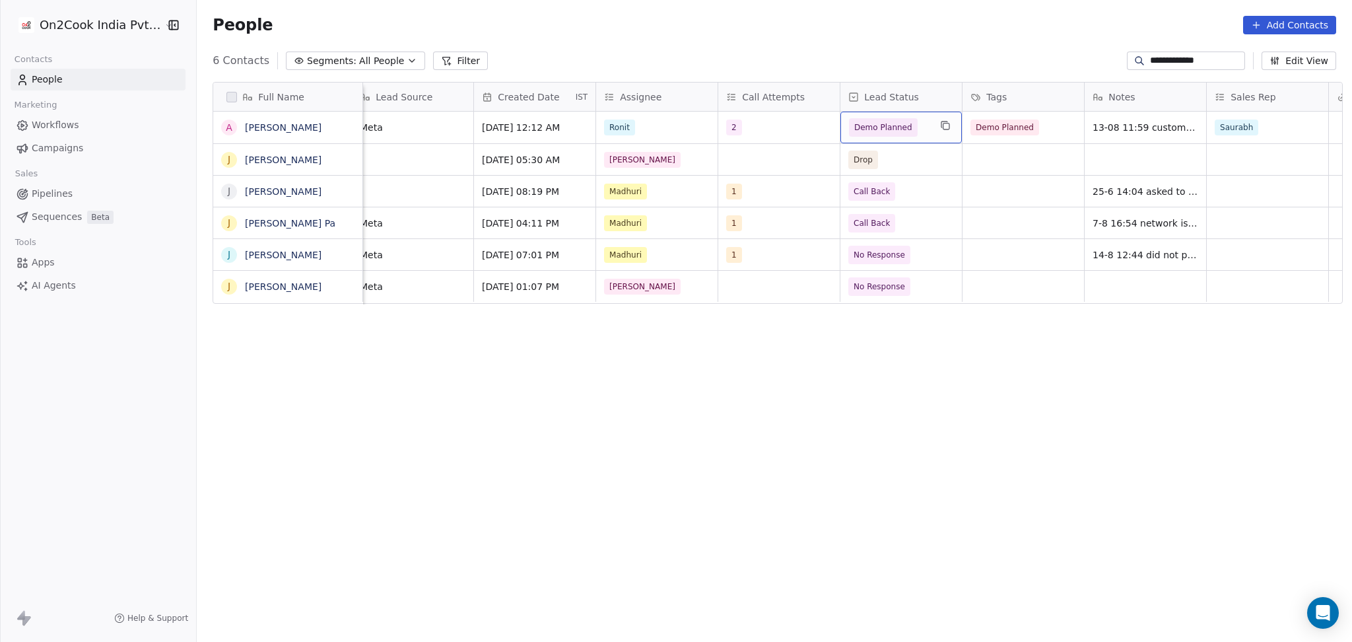
click at [904, 131] on span "Demo Planned" at bounding box center [883, 127] width 69 height 18
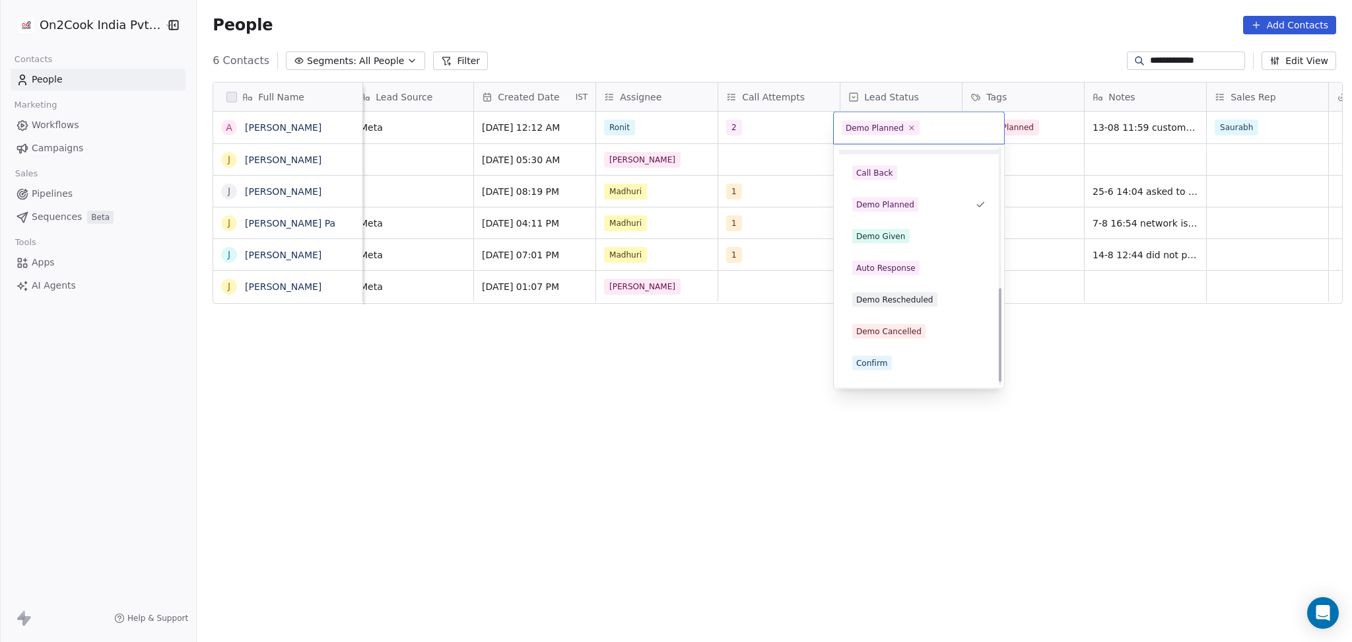
scroll to position [363, 0]
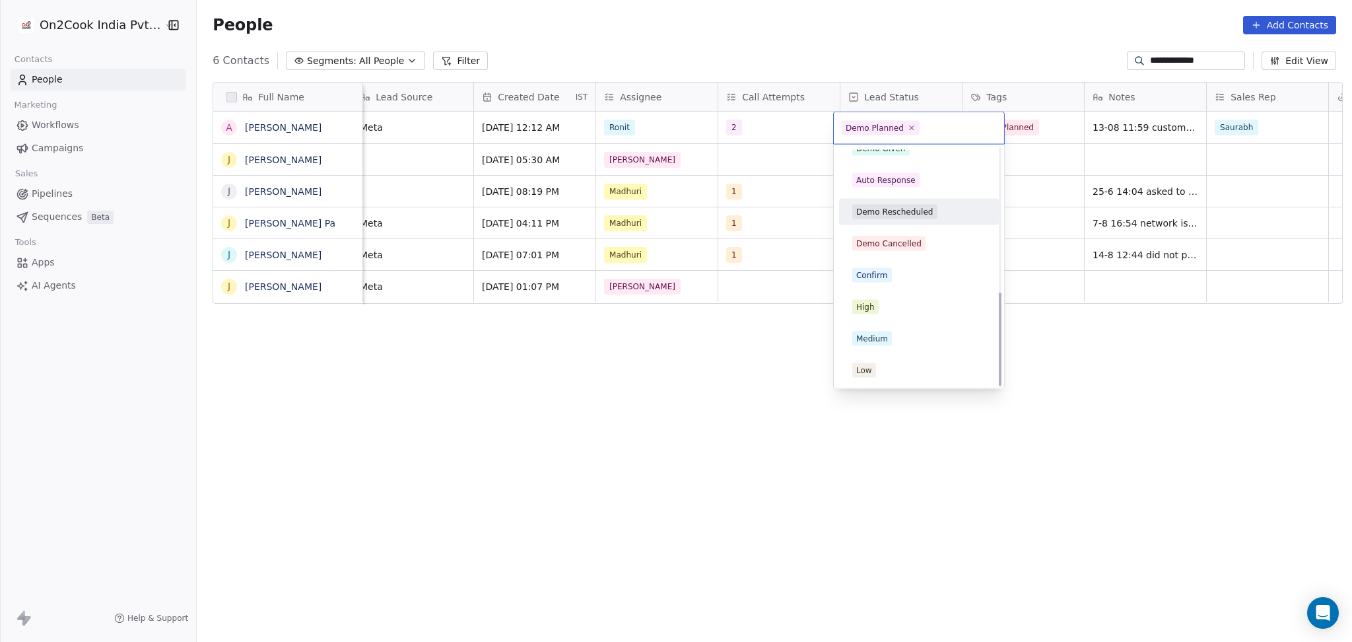
click at [891, 206] on div "Demo Rescheduled" at bounding box center [894, 212] width 77 height 12
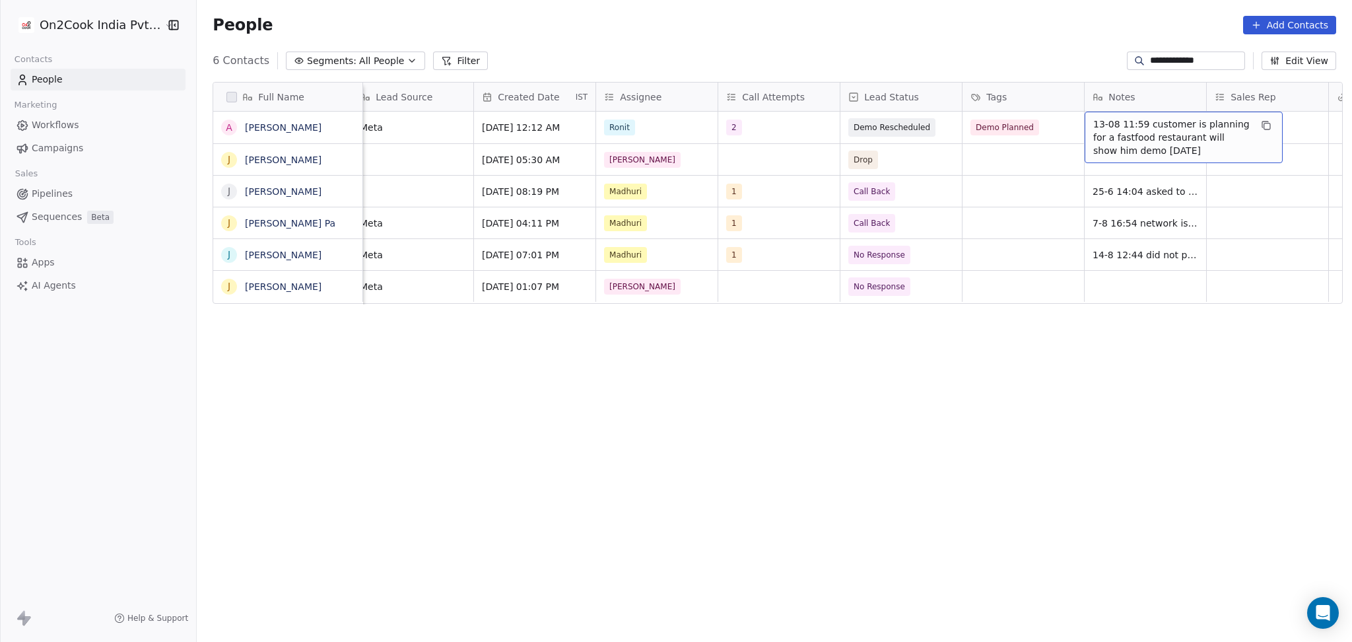
click at [1093, 130] on span "13-08 11:59 customer is planning for a fastfood restaurant will show him demo […" at bounding box center [1171, 138] width 157 height 40
click at [1083, 127] on textarea "**********" at bounding box center [1177, 138] width 197 height 50
type textarea "**********"
click at [888, 204] on html "**********" at bounding box center [676, 321] width 1352 height 642
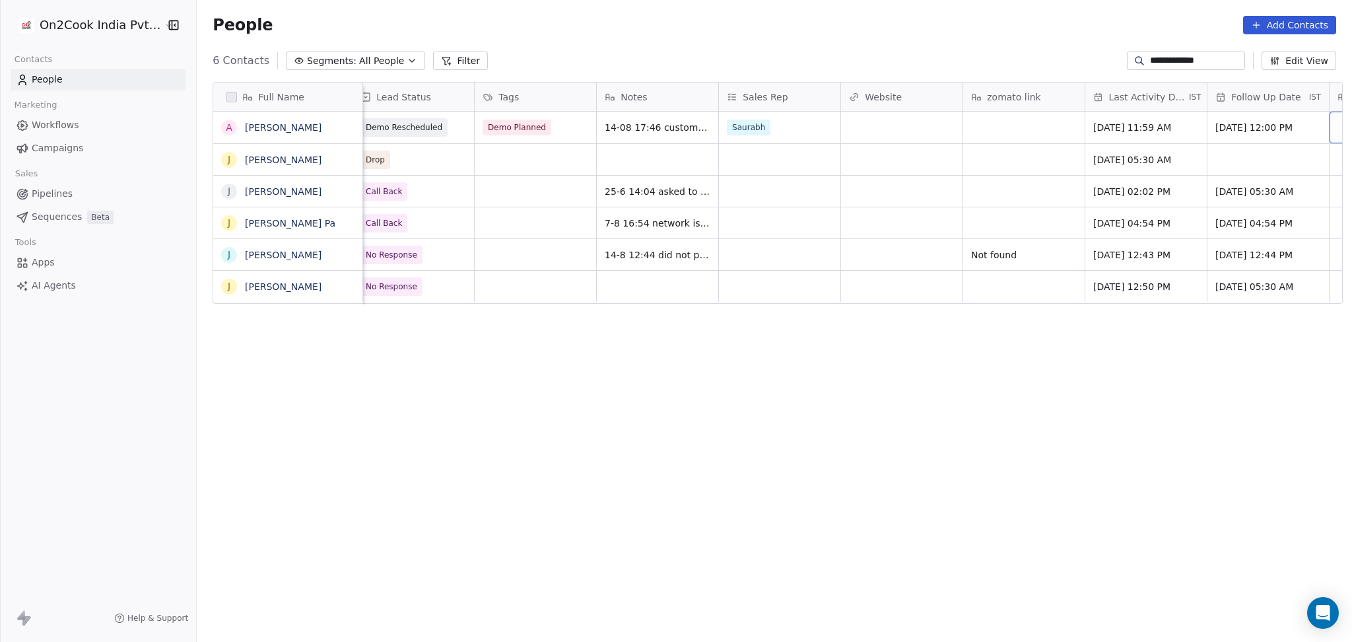
scroll to position [0, 1355]
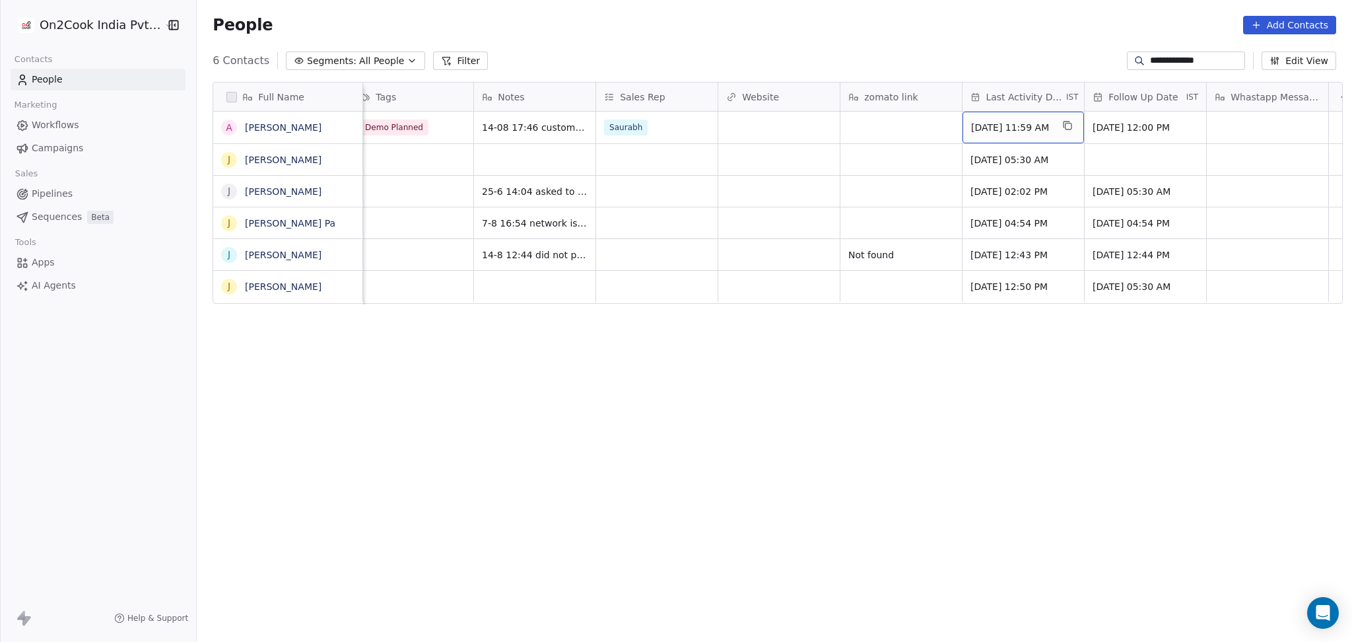
click at [1021, 123] on span "[DATE] 11:59 AM" at bounding box center [1011, 127] width 81 height 13
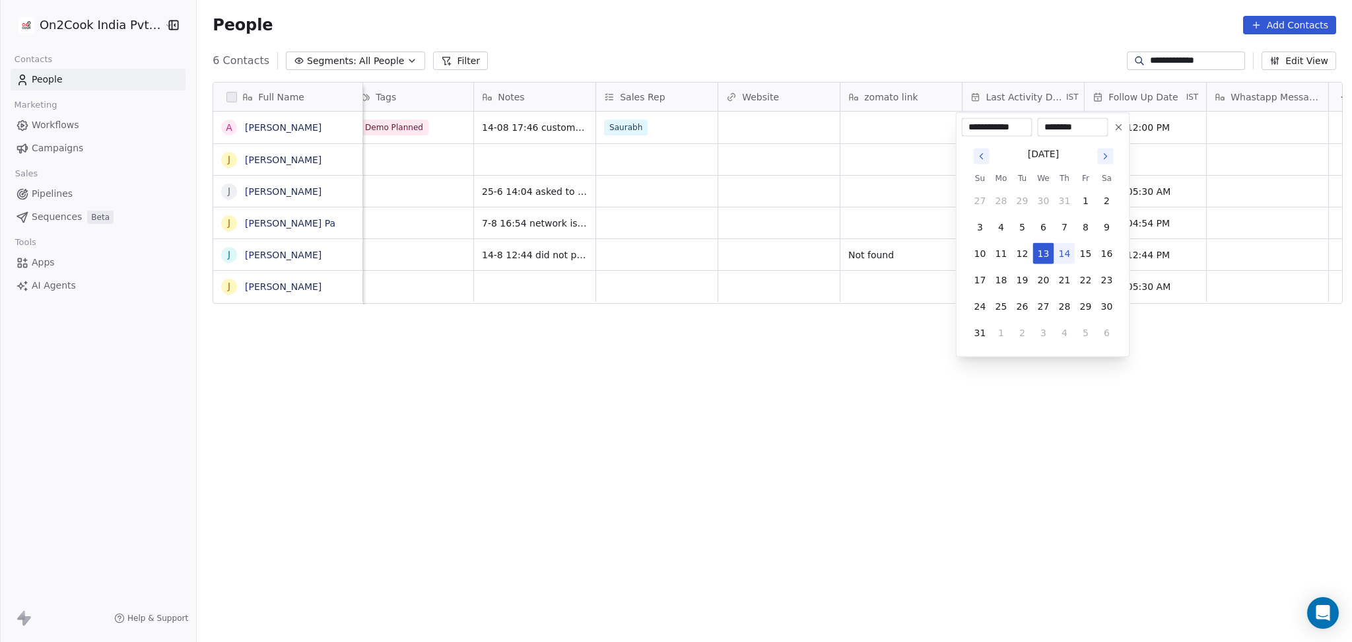
click at [1067, 252] on button "14" at bounding box center [1064, 253] width 21 height 21
type input "**********"
click at [671, 216] on html "**********" at bounding box center [676, 321] width 1352 height 642
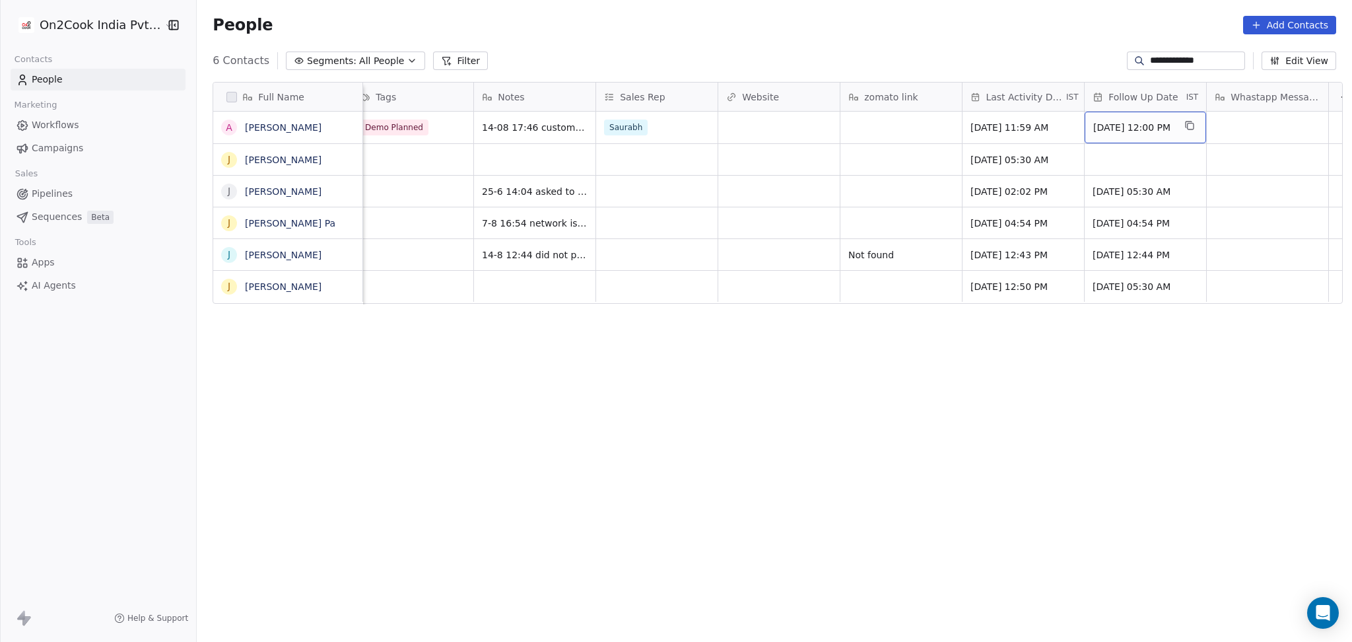
click at [1136, 129] on span "[DATE] 12:00 PM" at bounding box center [1133, 127] width 81 height 13
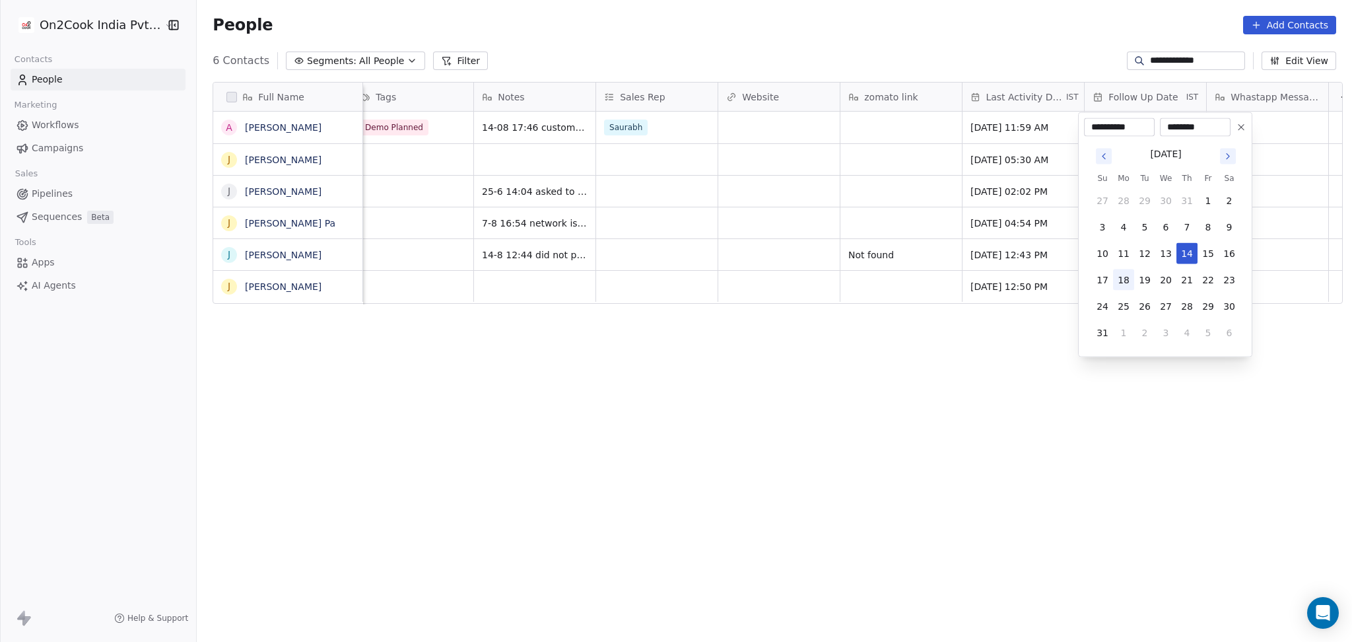
click at [1127, 277] on button "18" at bounding box center [1123, 279] width 21 height 21
type input "**********"
click at [755, 263] on html "**********" at bounding box center [676, 321] width 1352 height 642
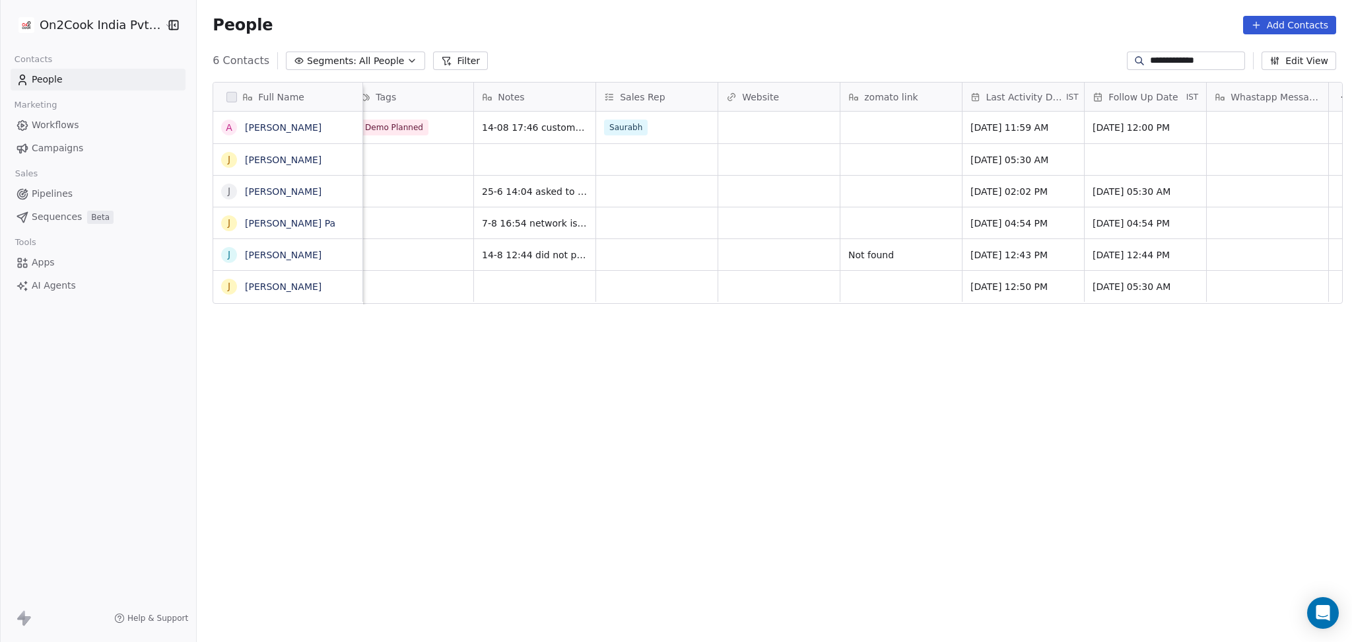
click at [1150, 69] on div "**********" at bounding box center [1186, 60] width 118 height 18
paste input "*******"
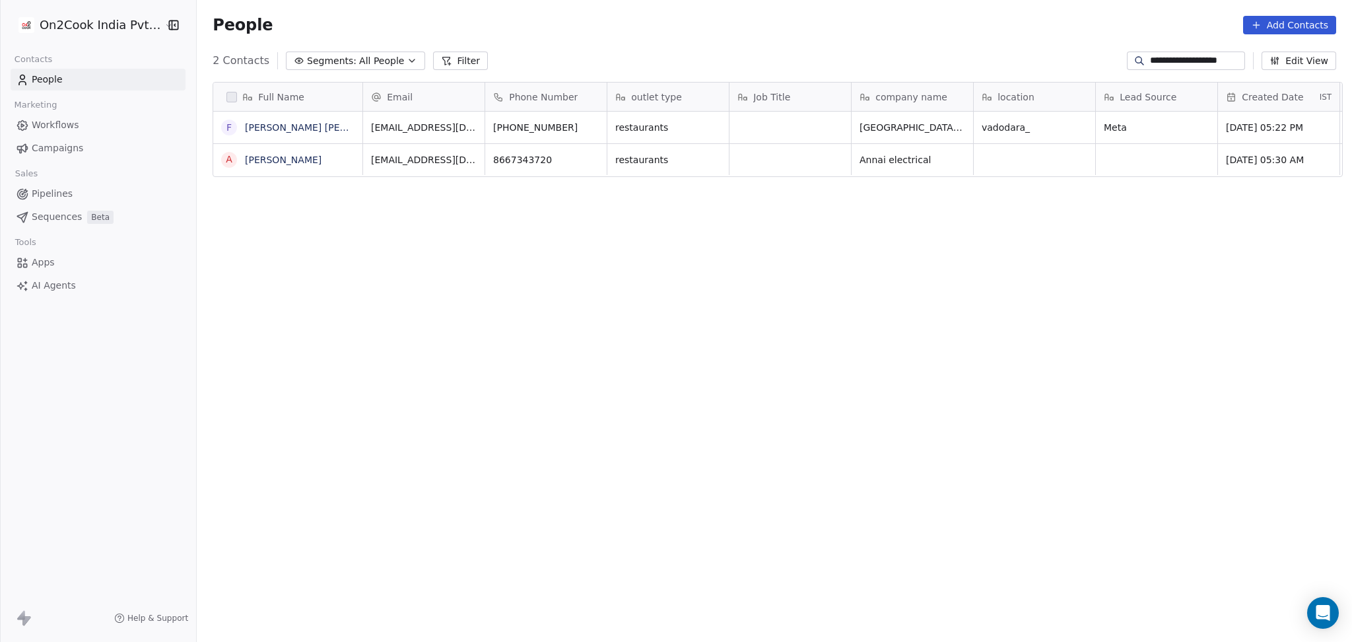
scroll to position [551, 1148]
type input "**********"
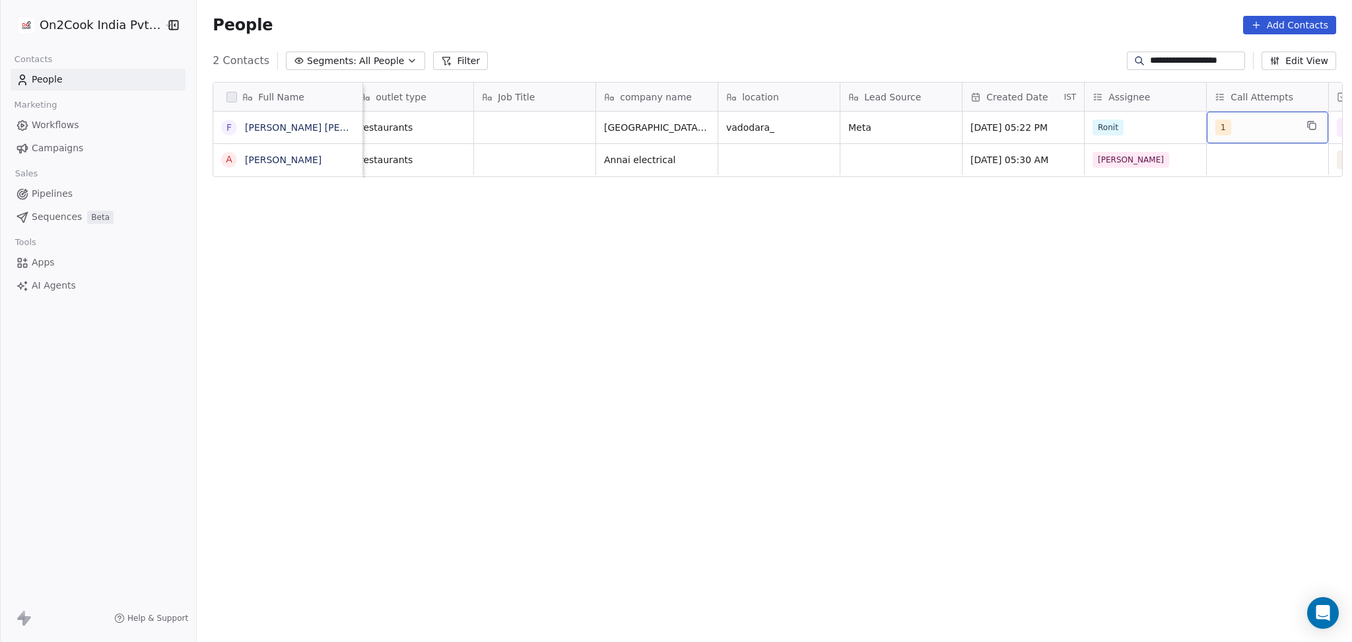
scroll to position [0, 377]
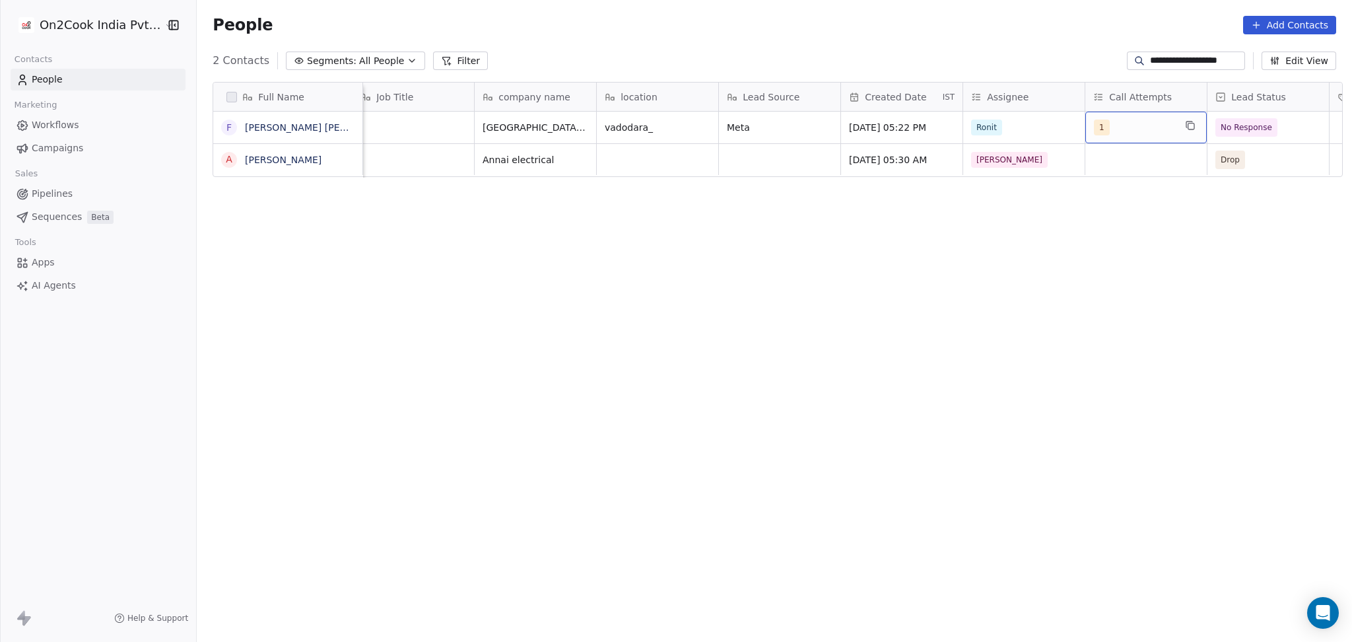
click at [1110, 127] on div "1" at bounding box center [1134, 127] width 81 height 16
click at [1111, 193] on div "2" at bounding box center [1163, 194] width 149 height 21
click at [1118, 168] on div "1" at bounding box center [1118, 163] width 5 height 12
click at [1278, 159] on html "**********" at bounding box center [676, 321] width 1352 height 642
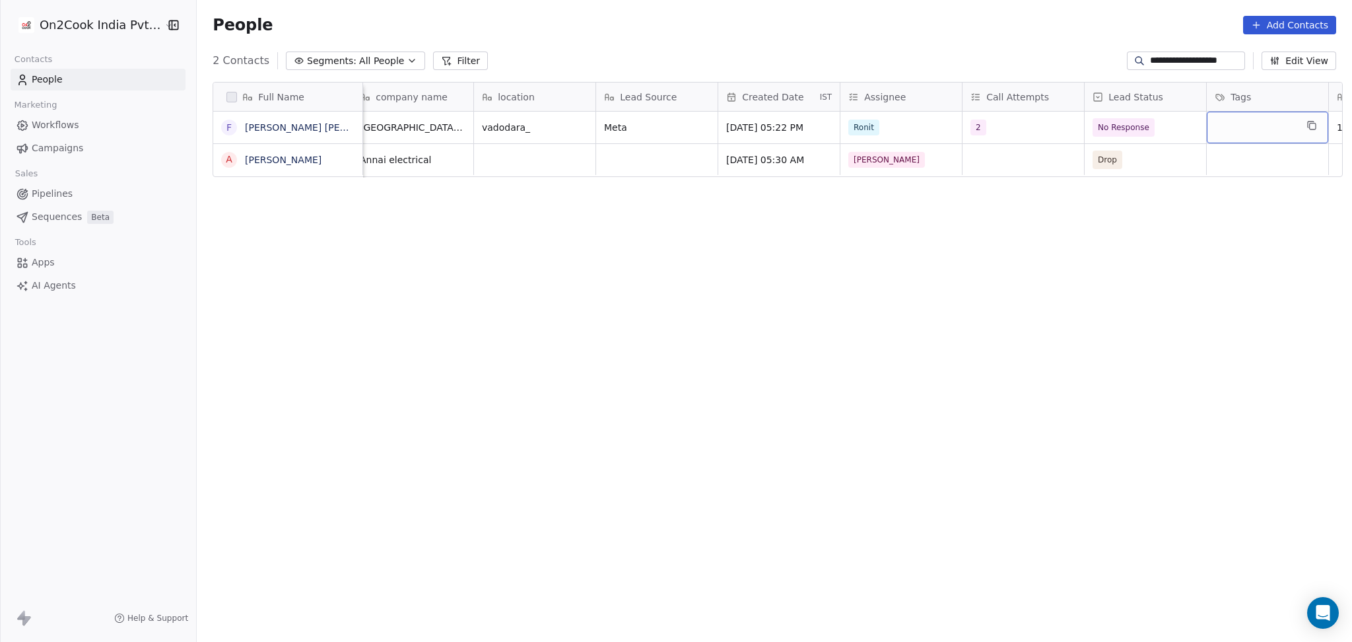
click at [1227, 131] on div "grid" at bounding box center [1267, 128] width 121 height 32
click at [1160, 129] on span "No Response" at bounding box center [1133, 127] width 81 height 18
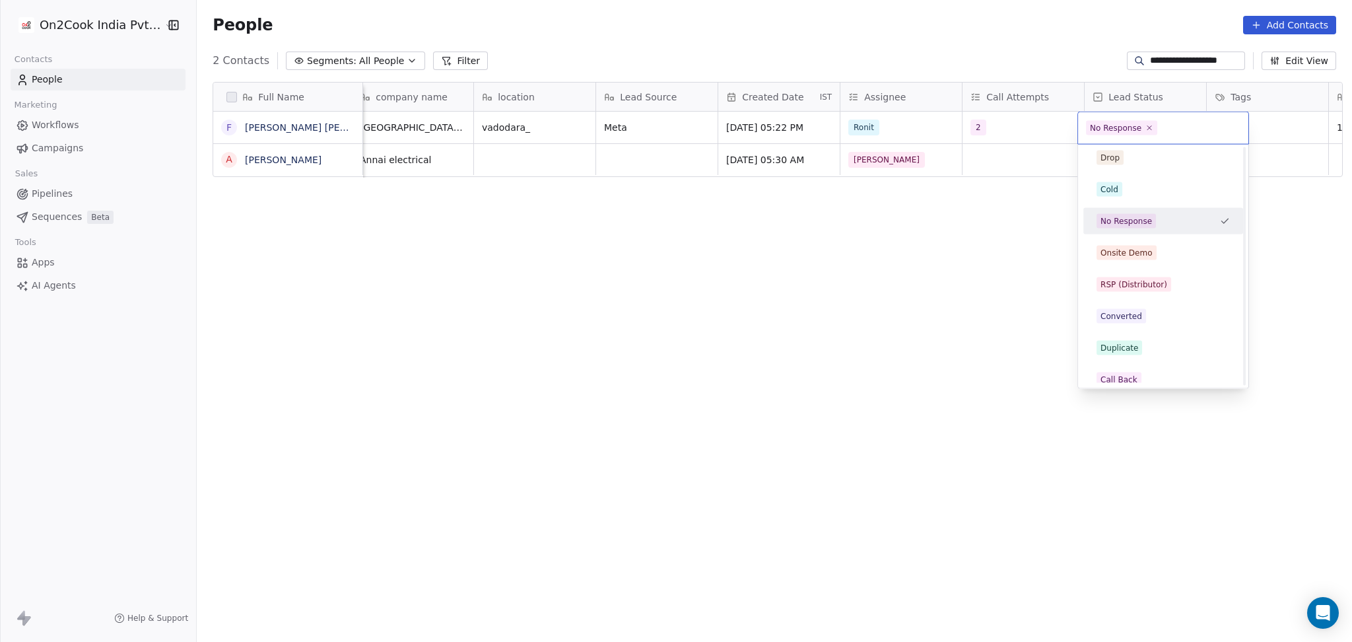
scroll to position [176, 0]
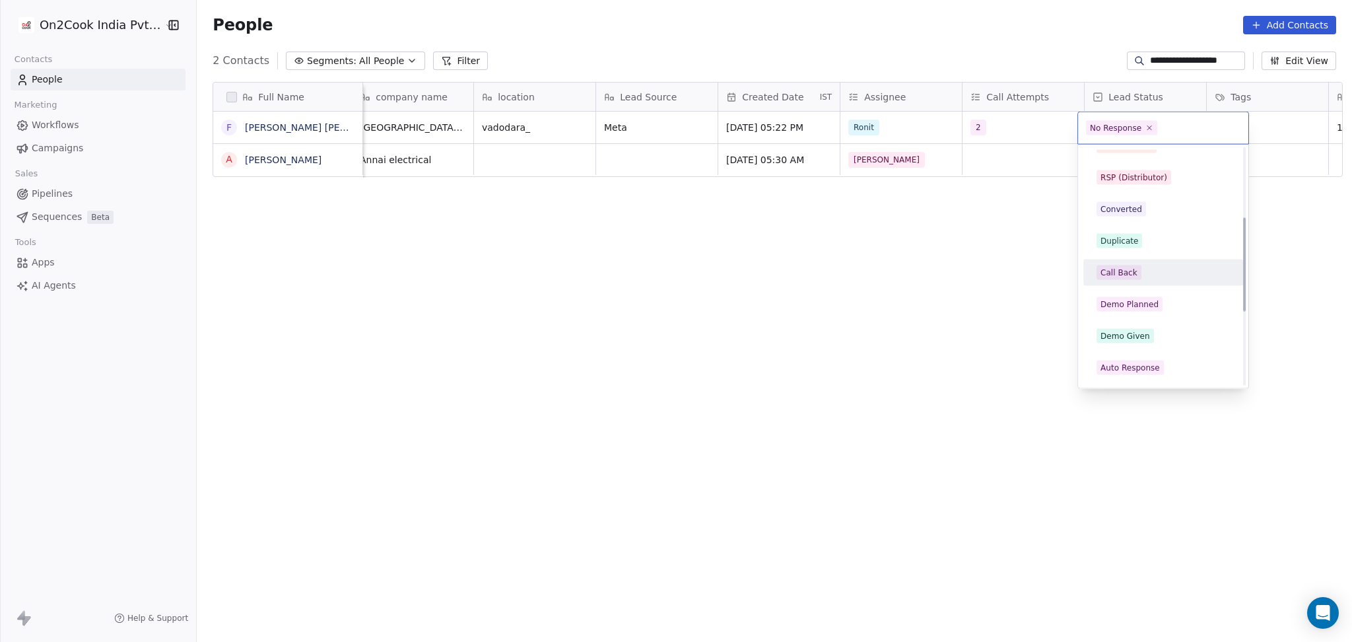
click at [1122, 267] on div "Call Back" at bounding box center [1118, 273] width 37 height 12
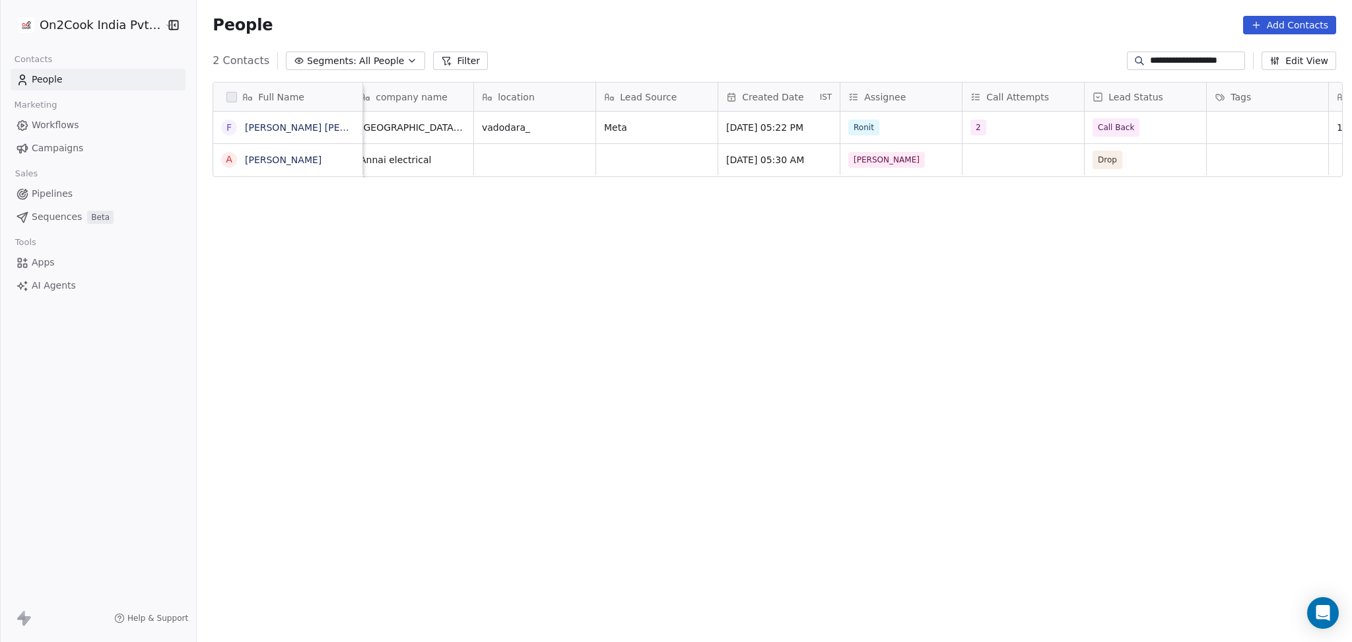
drag, startPoint x: 965, startPoint y: 251, endPoint x: 980, endPoint y: 241, distance: 17.6
click at [980, 241] on div "Full Name F [PERSON_NAME] [PERSON_NAME] A Anbu [PERSON_NAME] Phone Number outle…" at bounding box center [774, 353] width 1155 height 564
click at [1236, 107] on div "Tags" at bounding box center [1267, 97] width 121 height 28
click at [1170, 142] on html "**********" at bounding box center [676, 321] width 1352 height 642
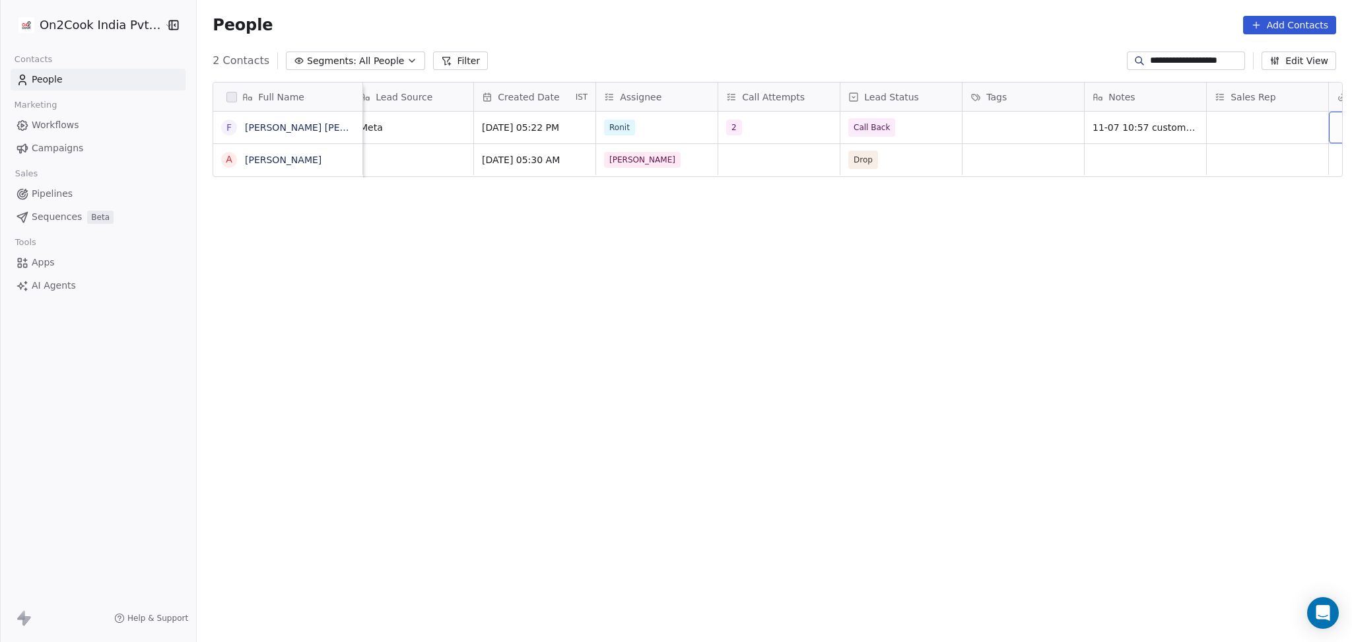
scroll to position [0, 866]
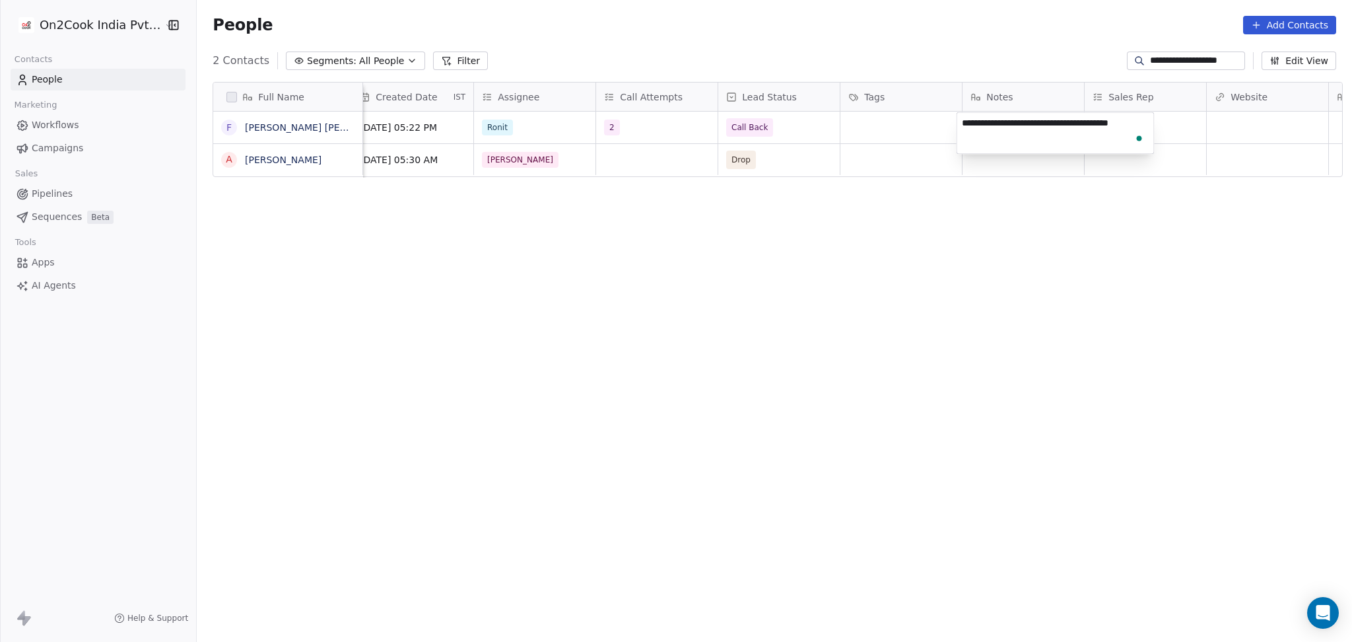
click at [962, 125] on textarea "**********" at bounding box center [1055, 133] width 197 height 41
type textarea "**********"
click at [1068, 218] on html "**********" at bounding box center [676, 321] width 1352 height 642
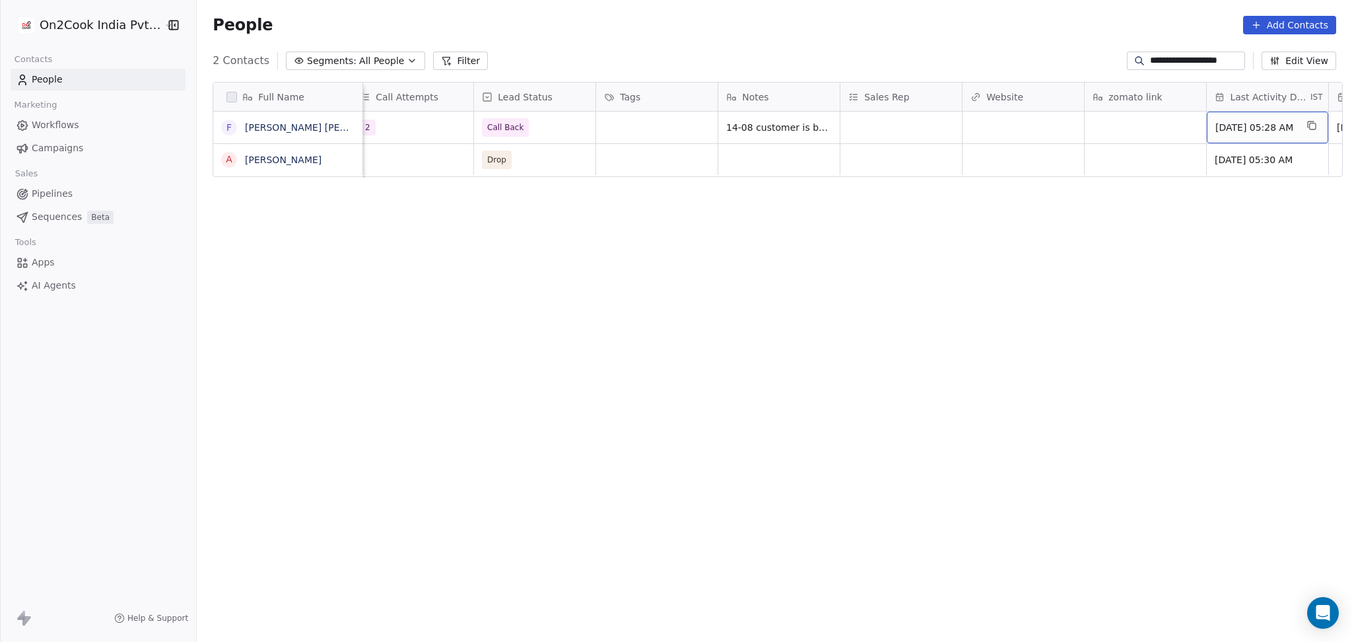
scroll to position [0, 1232]
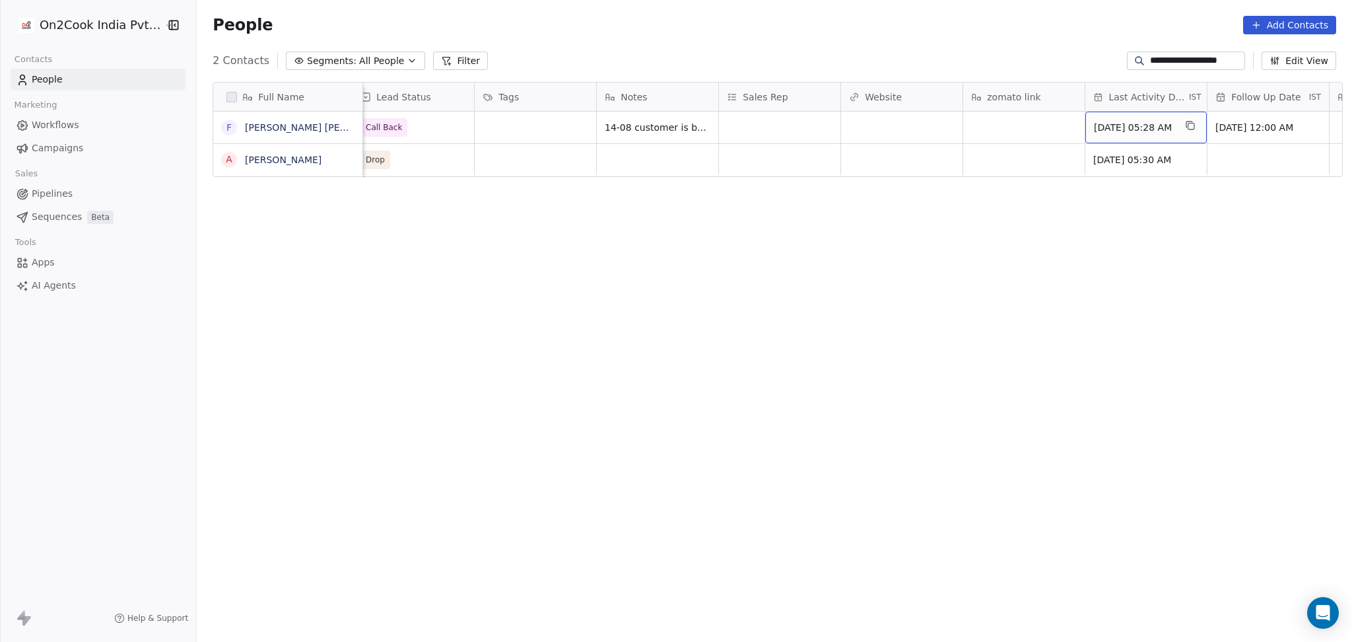
click at [1131, 123] on span "[DATE] 05:28 AM" at bounding box center [1134, 127] width 81 height 13
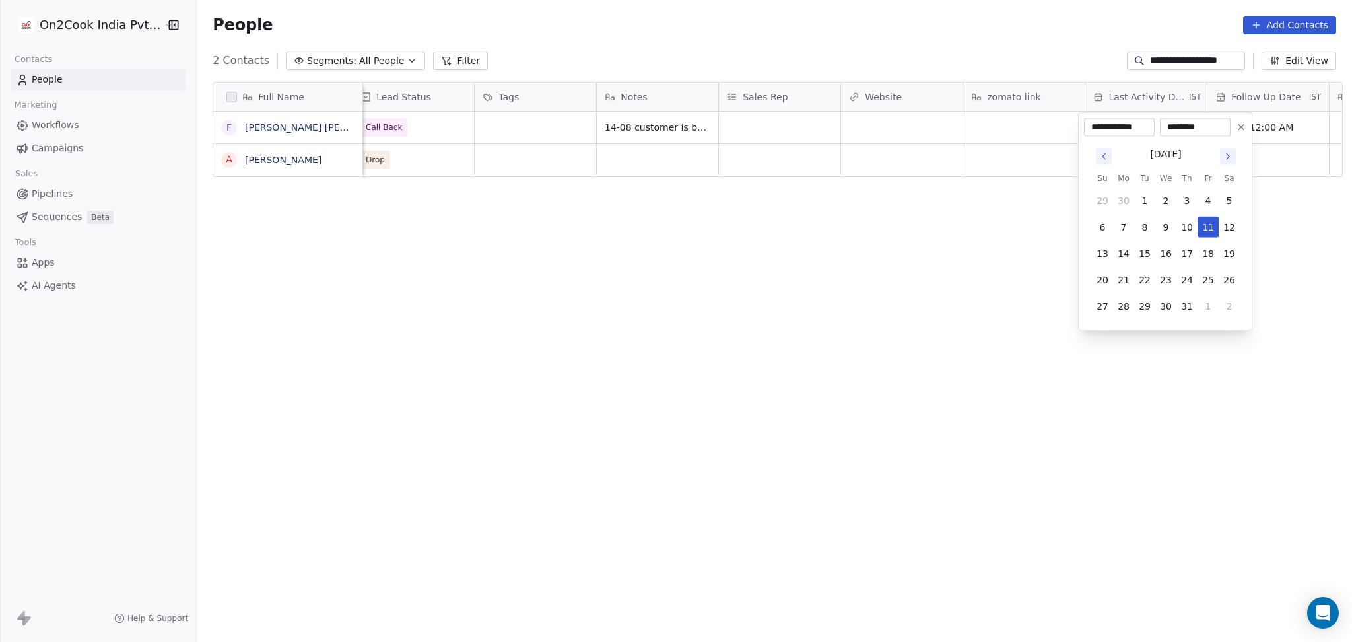
click at [1228, 154] on icon "Go to next month" at bounding box center [1228, 156] width 11 height 11
click at [1190, 248] on button "14" at bounding box center [1186, 253] width 21 height 21
type input "**********"
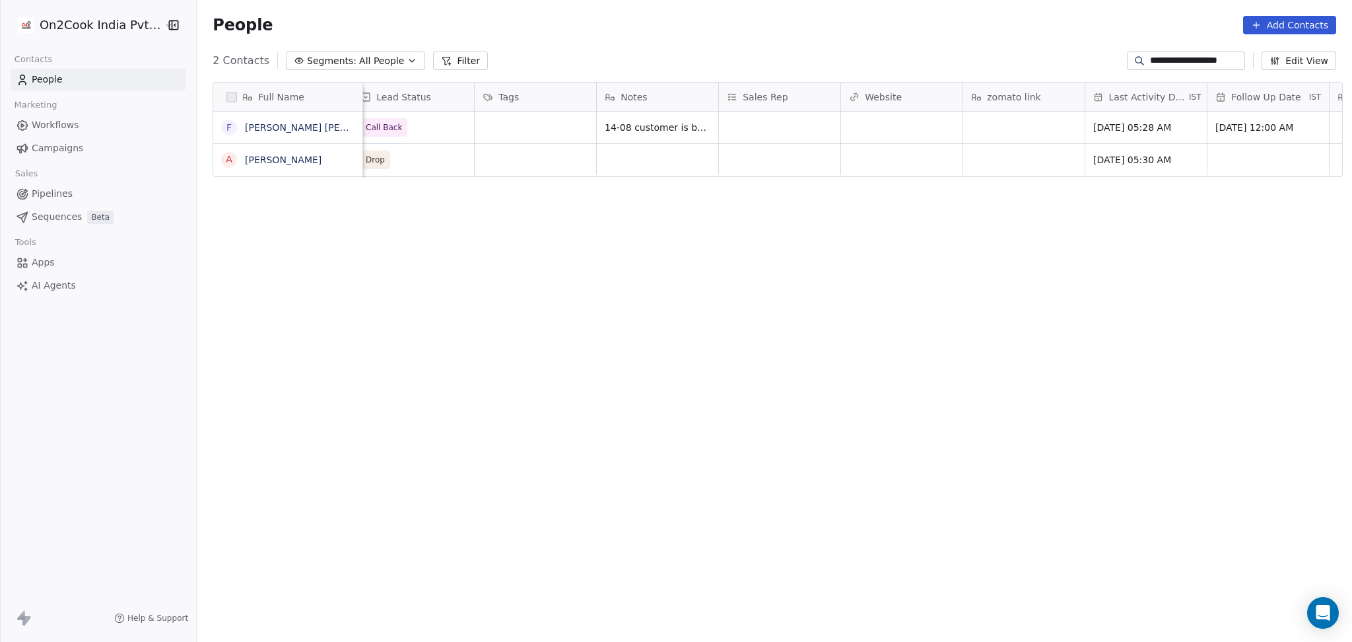
drag, startPoint x: 935, startPoint y: 252, endPoint x: 1156, endPoint y: 160, distance: 239.4
click at [936, 252] on html "**********" at bounding box center [676, 321] width 1352 height 642
click at [1243, 114] on div "[DATE] 12:00 AM" at bounding box center [1267, 128] width 121 height 32
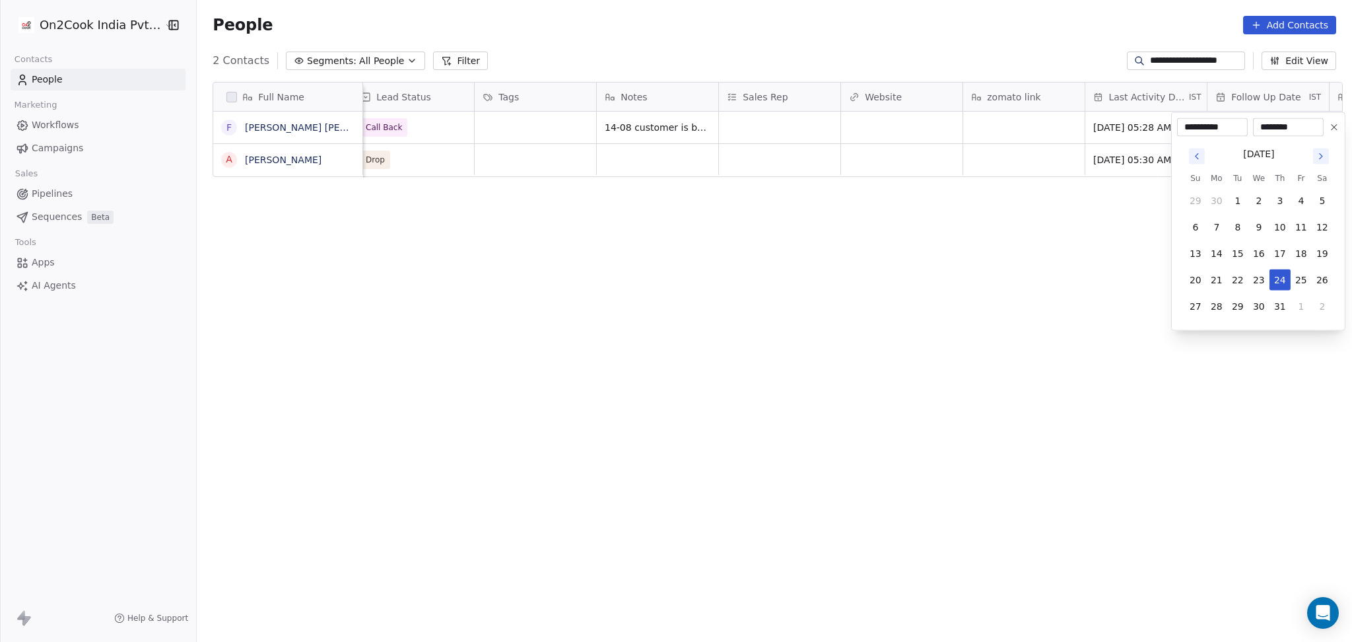
click at [1322, 151] on icon "Go to next month" at bounding box center [1321, 156] width 11 height 11
click at [1258, 310] on button "27" at bounding box center [1258, 306] width 21 height 21
type input "**********"
click at [907, 273] on html "**********" at bounding box center [676, 321] width 1352 height 642
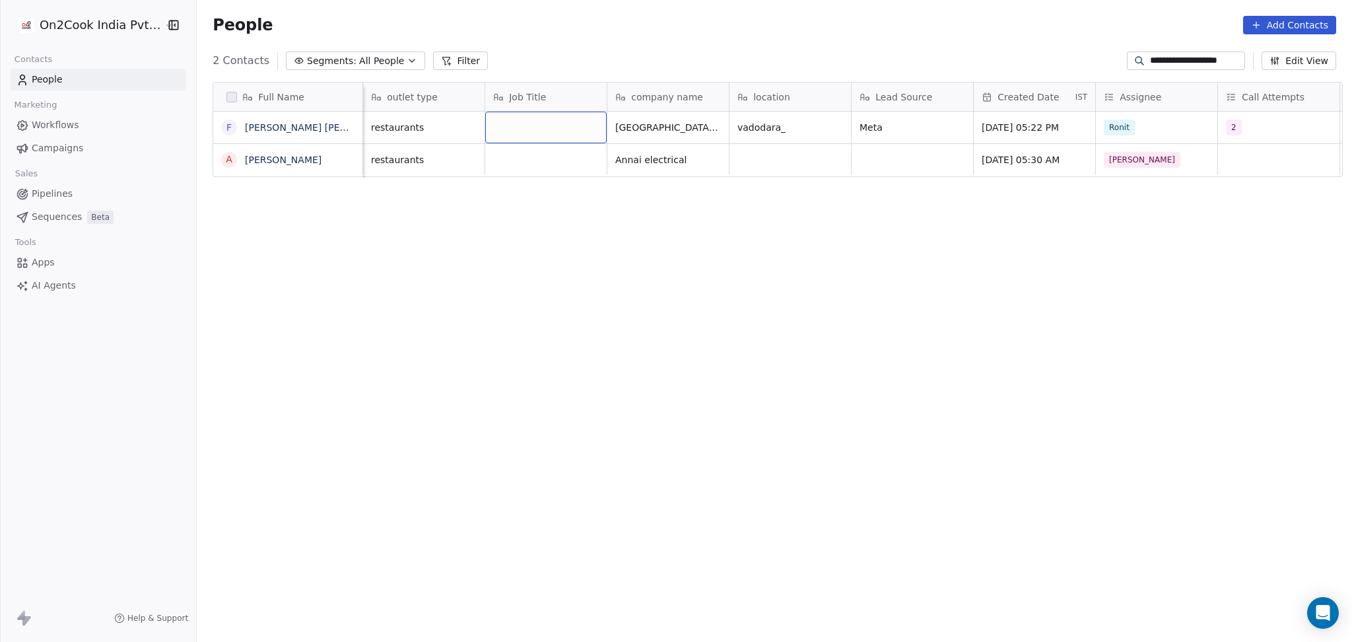
scroll to position [0, 0]
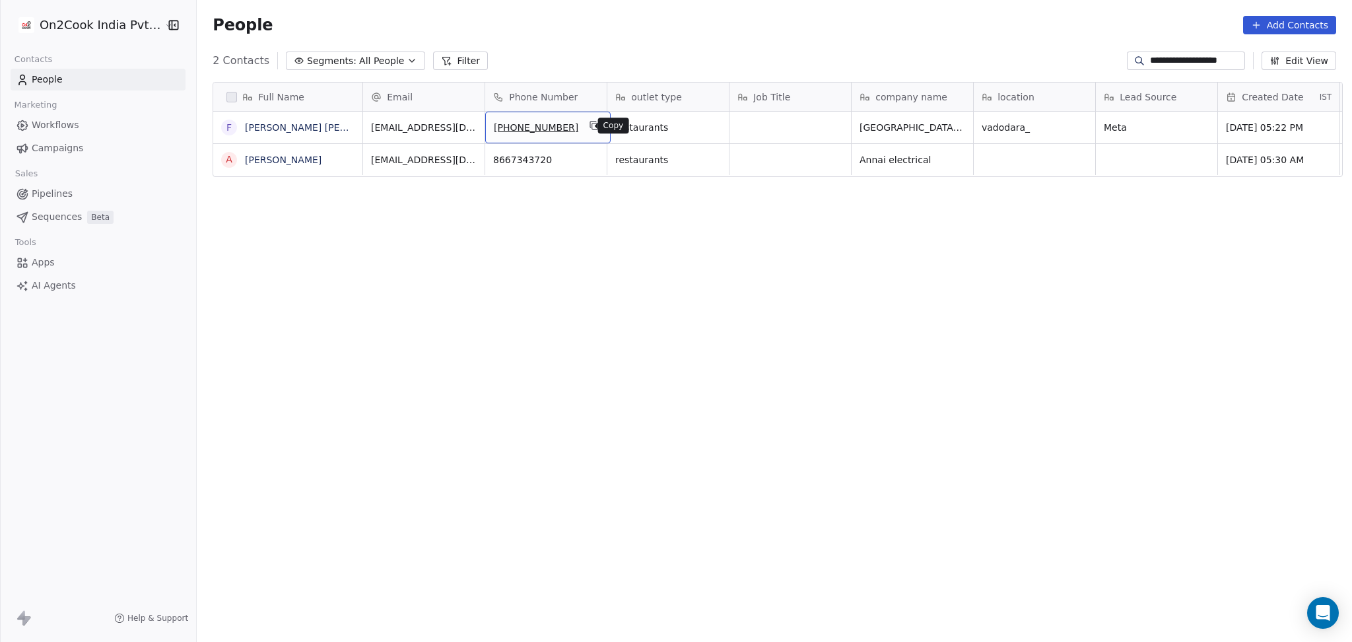
click at [588, 126] on button "grid" at bounding box center [594, 126] width 16 height 16
drag, startPoint x: 1215, startPoint y: 59, endPoint x: 1048, endPoint y: 79, distance: 167.5
click at [1048, 79] on section "**********" at bounding box center [774, 321] width 1155 height 642
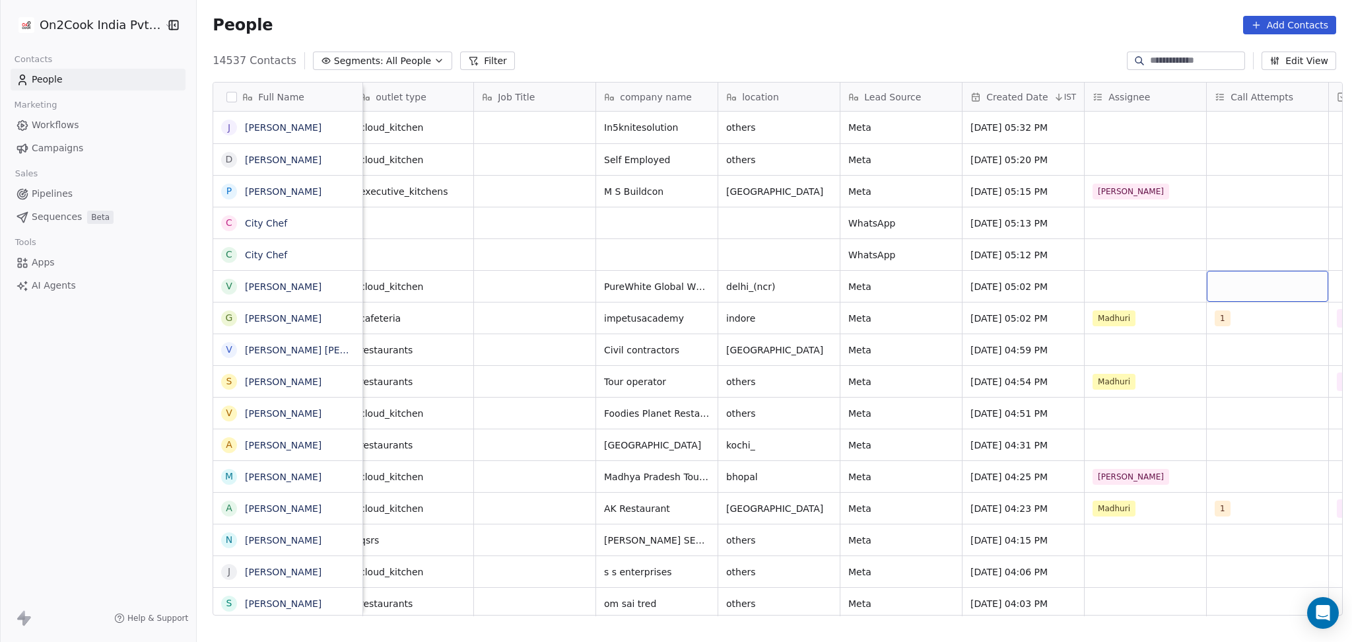
scroll to position [0, 377]
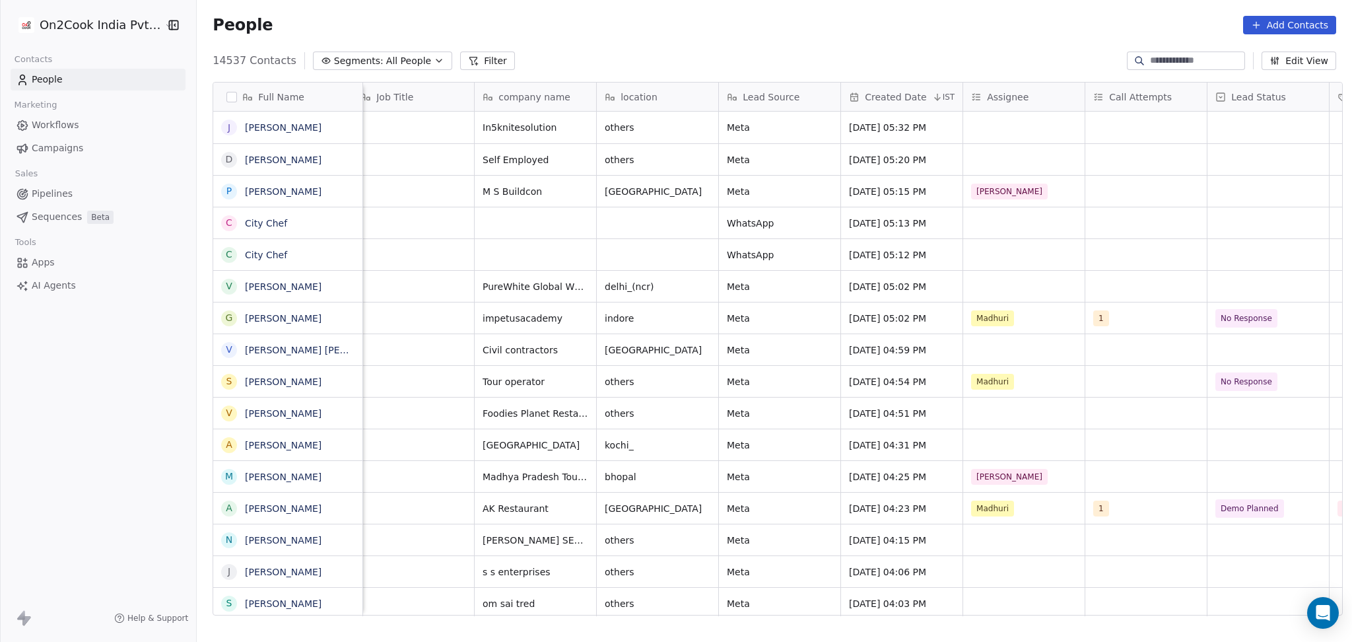
click at [1163, 55] on input at bounding box center [1196, 60] width 92 height 13
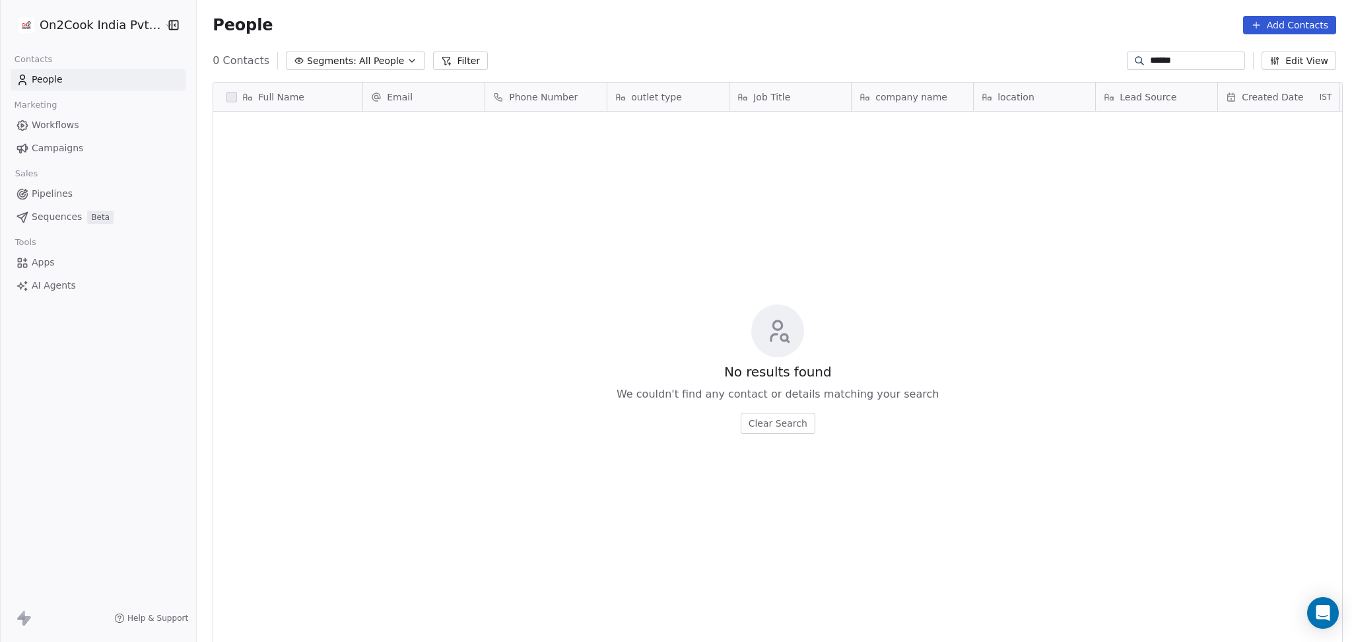
scroll to position [551, 1148]
click at [1169, 62] on input "******" at bounding box center [1196, 60] width 92 height 13
click at [1150, 61] on input "******" at bounding box center [1196, 60] width 92 height 13
paste input "*****"
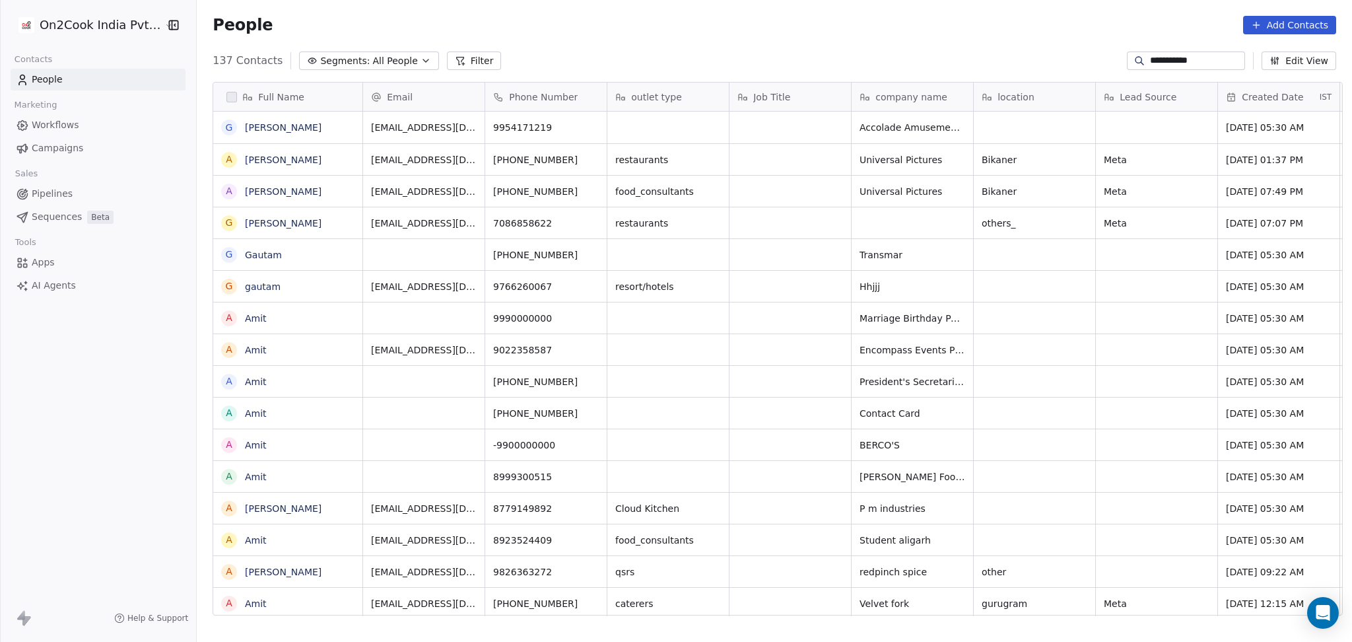
type input "**********"
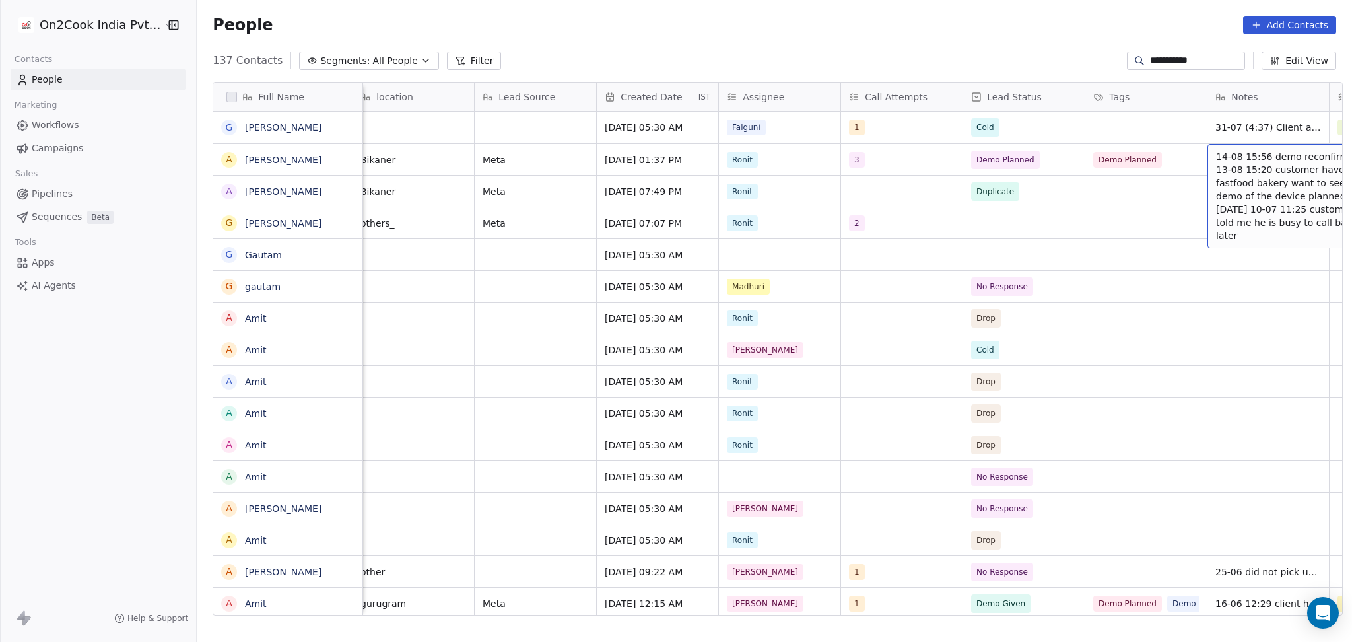
scroll to position [0, 744]
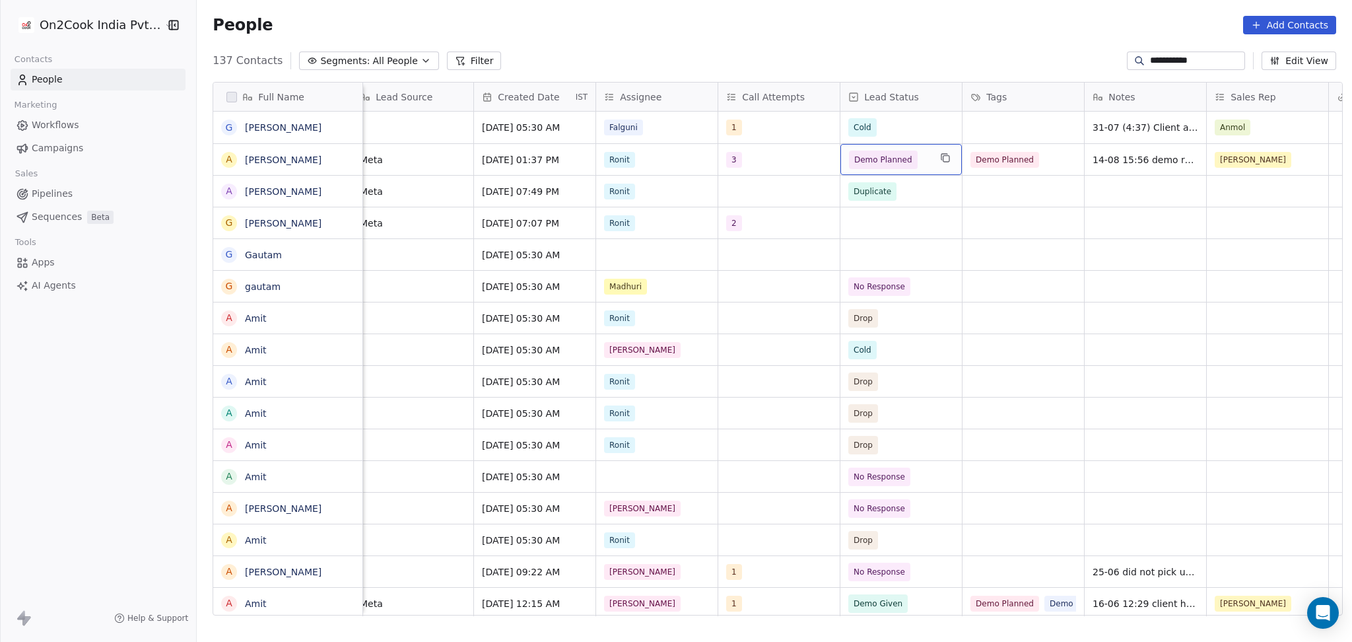
click at [879, 164] on span "Demo Planned" at bounding box center [883, 159] width 58 height 13
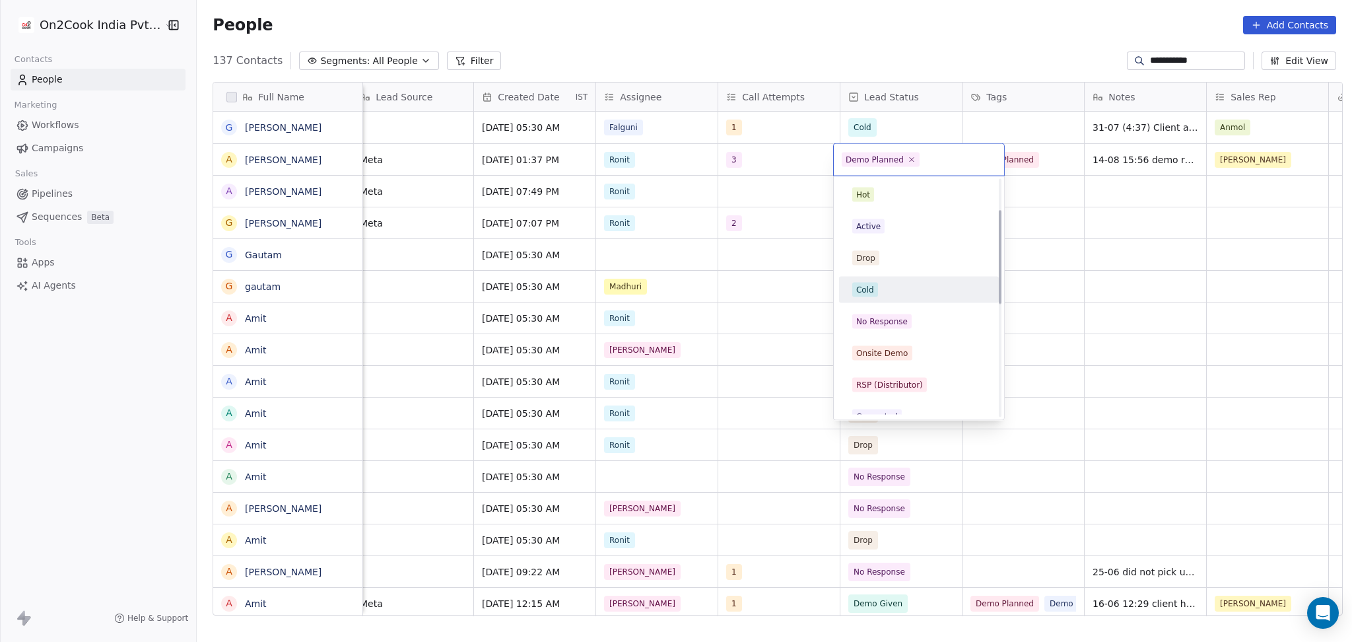
scroll to position [264, 0]
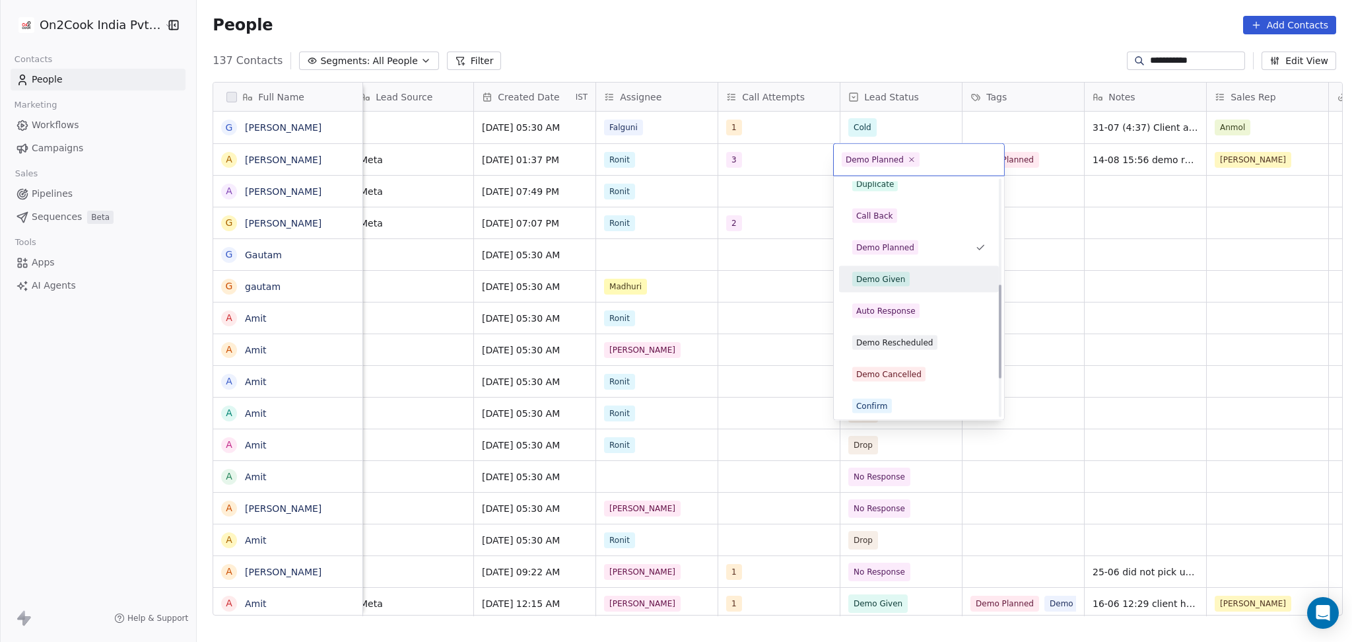
click at [898, 279] on div "Demo Given" at bounding box center [881, 279] width 50 height 12
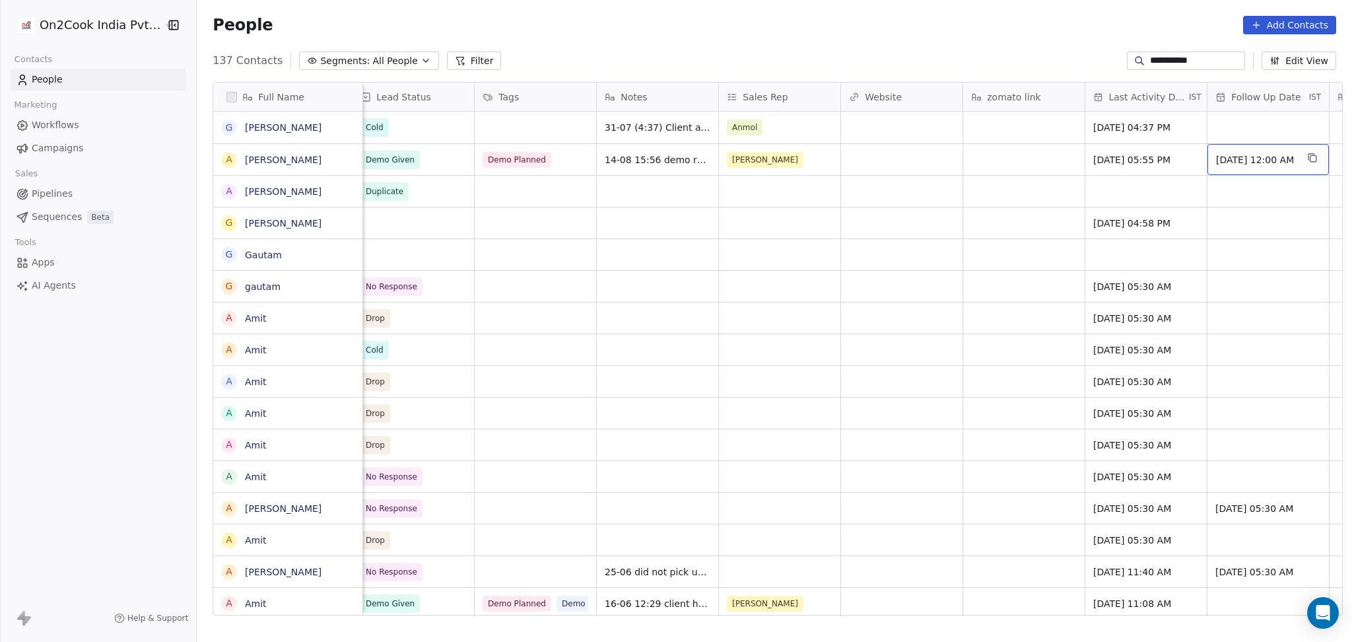
scroll to position [0, 1355]
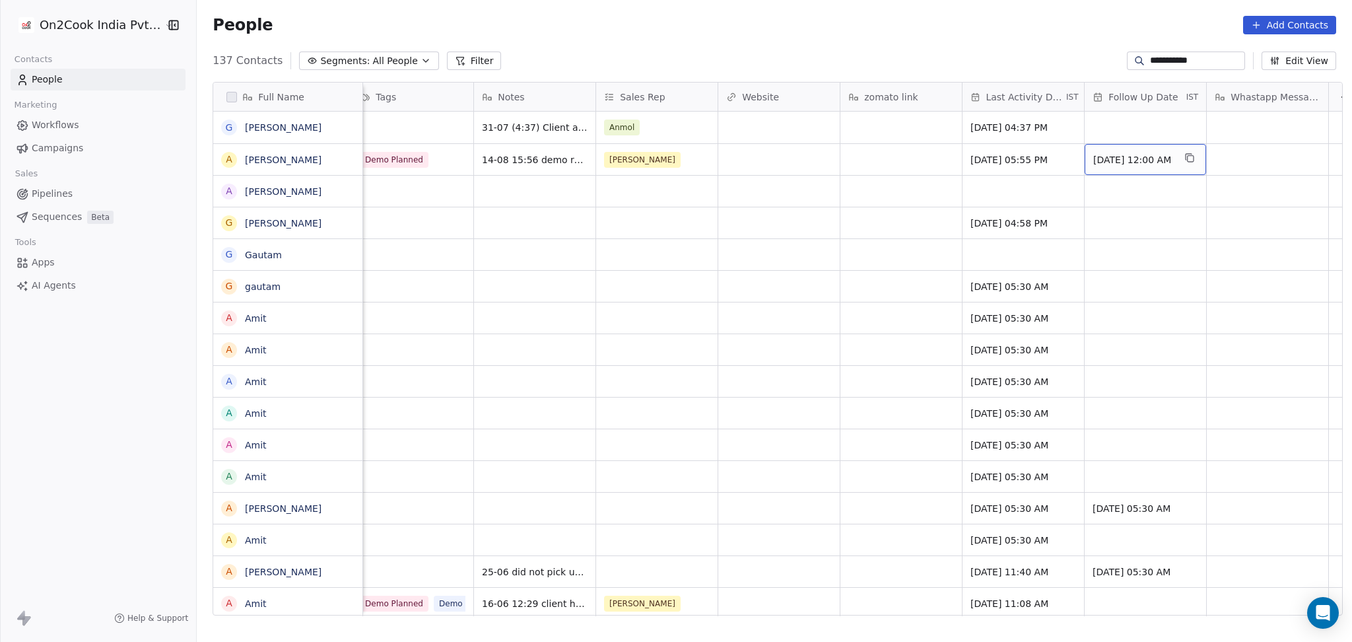
click at [1133, 160] on span "14/08/2025 12:00 AM" at bounding box center [1133, 159] width 81 height 13
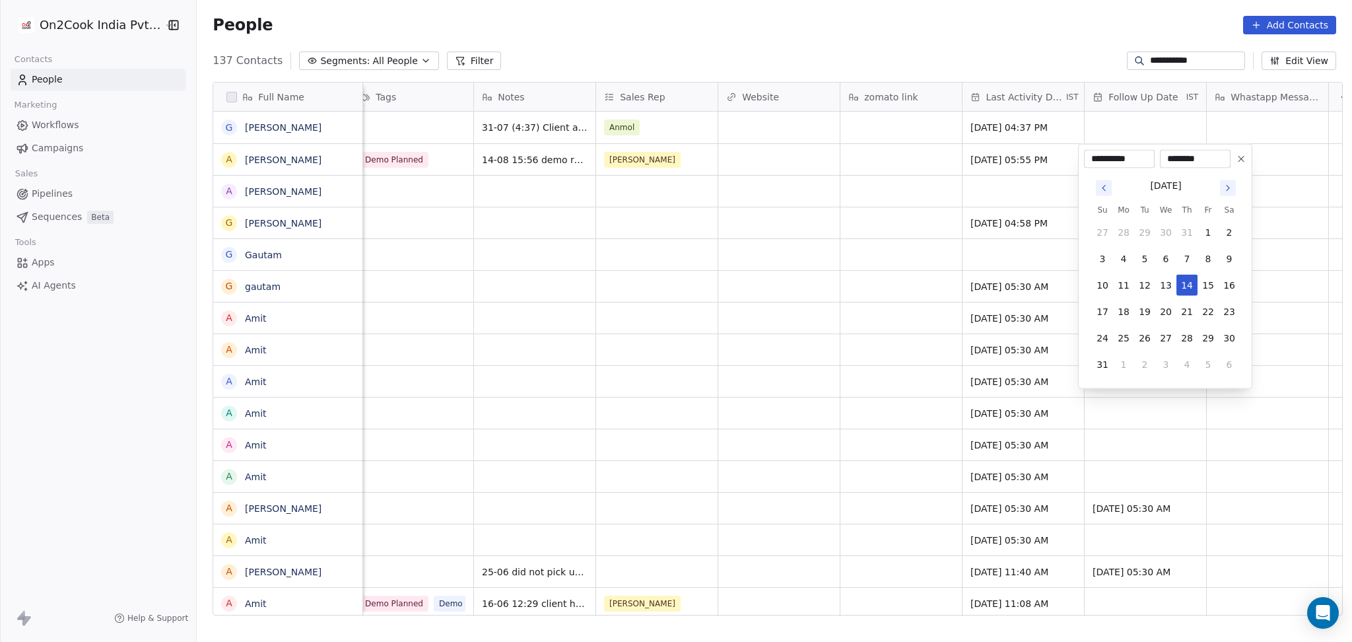
click at [1240, 157] on icon at bounding box center [1240, 158] width 5 height 5
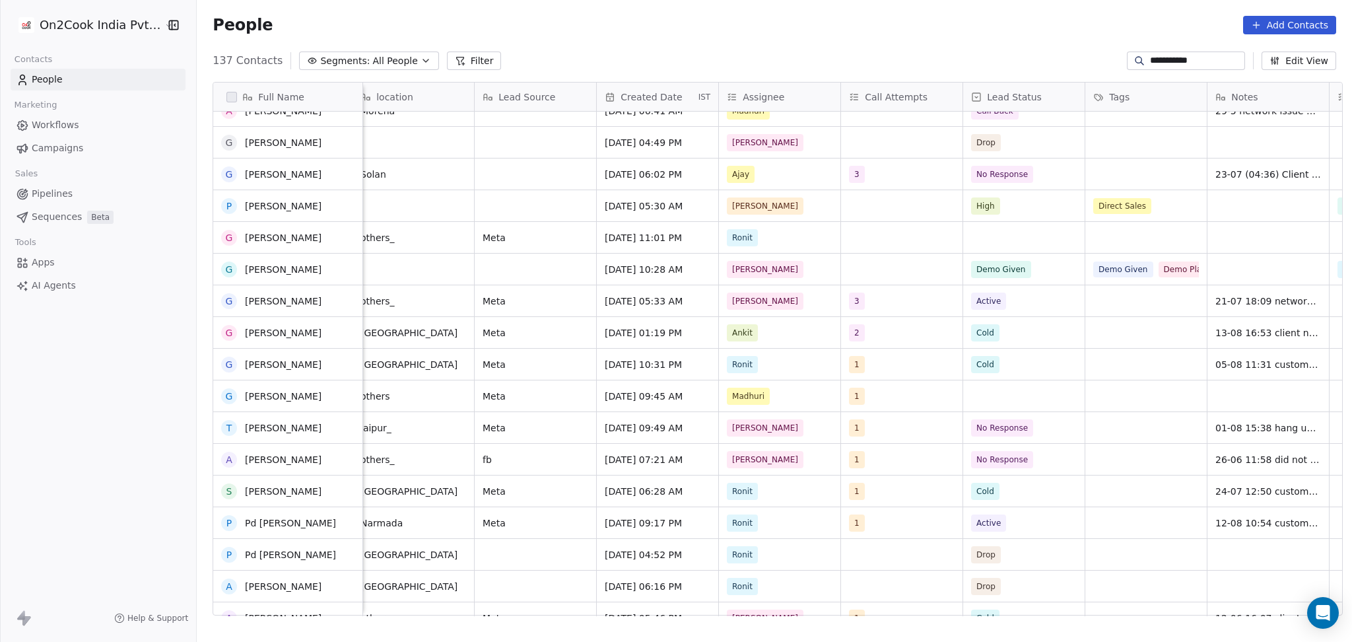
scroll to position [968, 0]
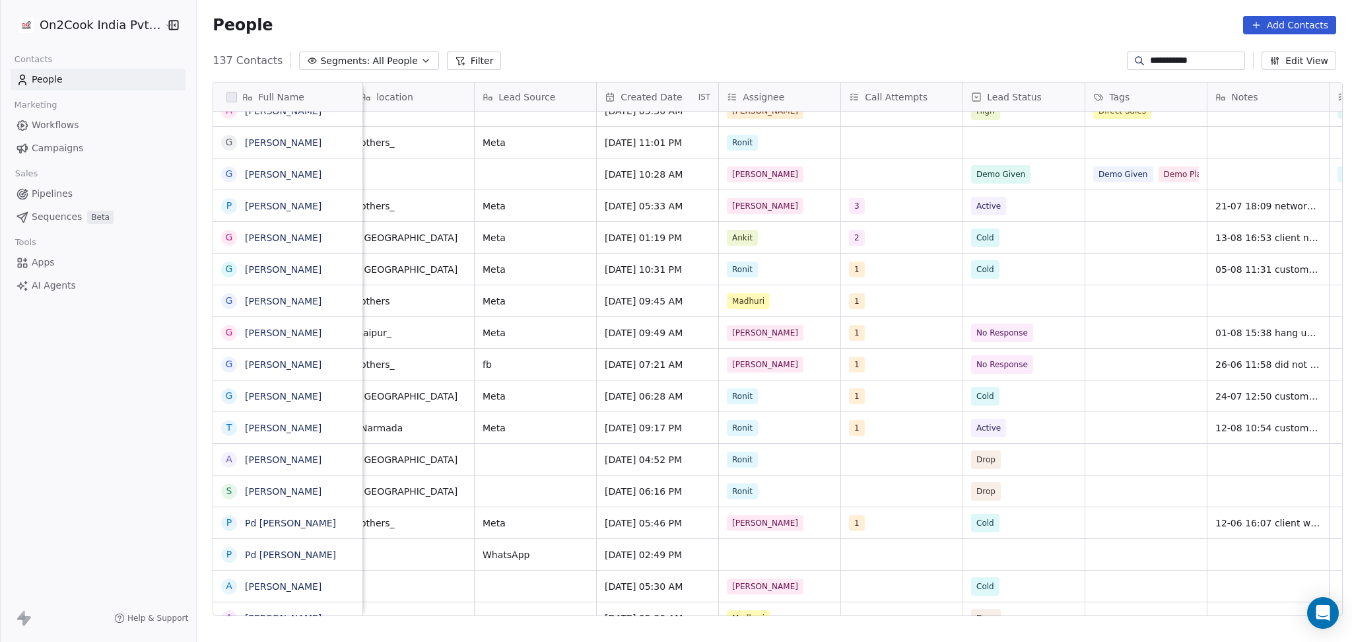
click at [1150, 58] on input "**********" at bounding box center [1196, 60] width 92 height 13
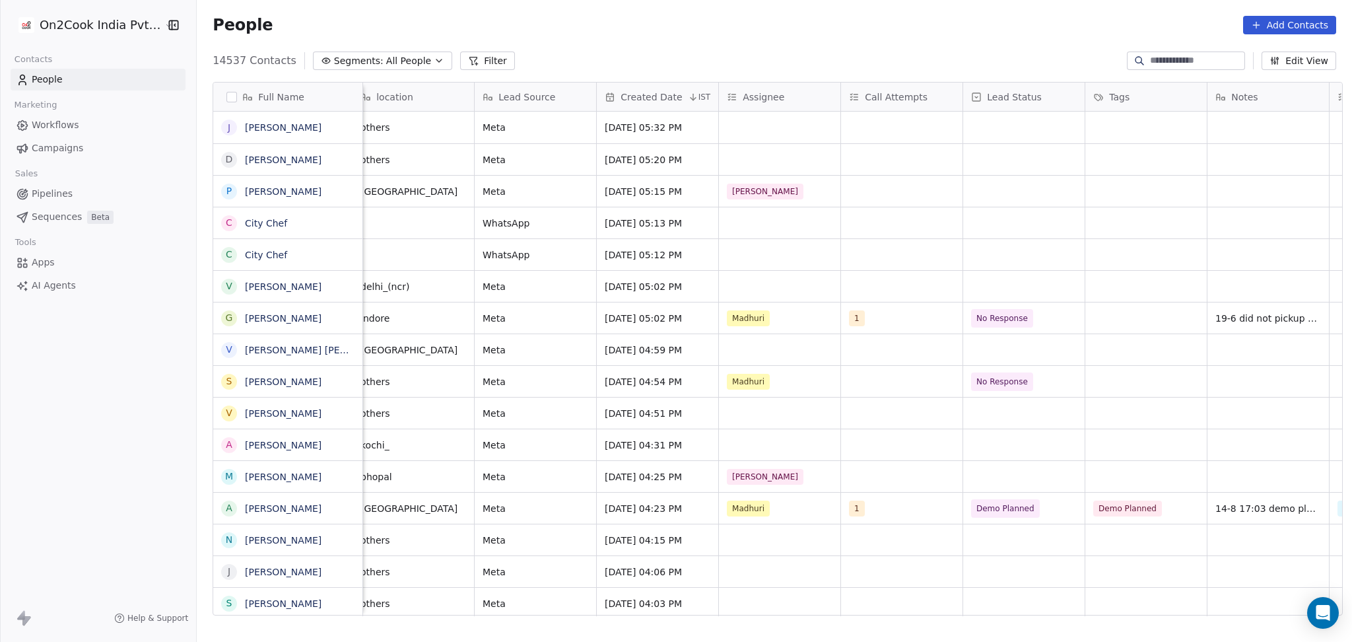
scroll to position [0, 488]
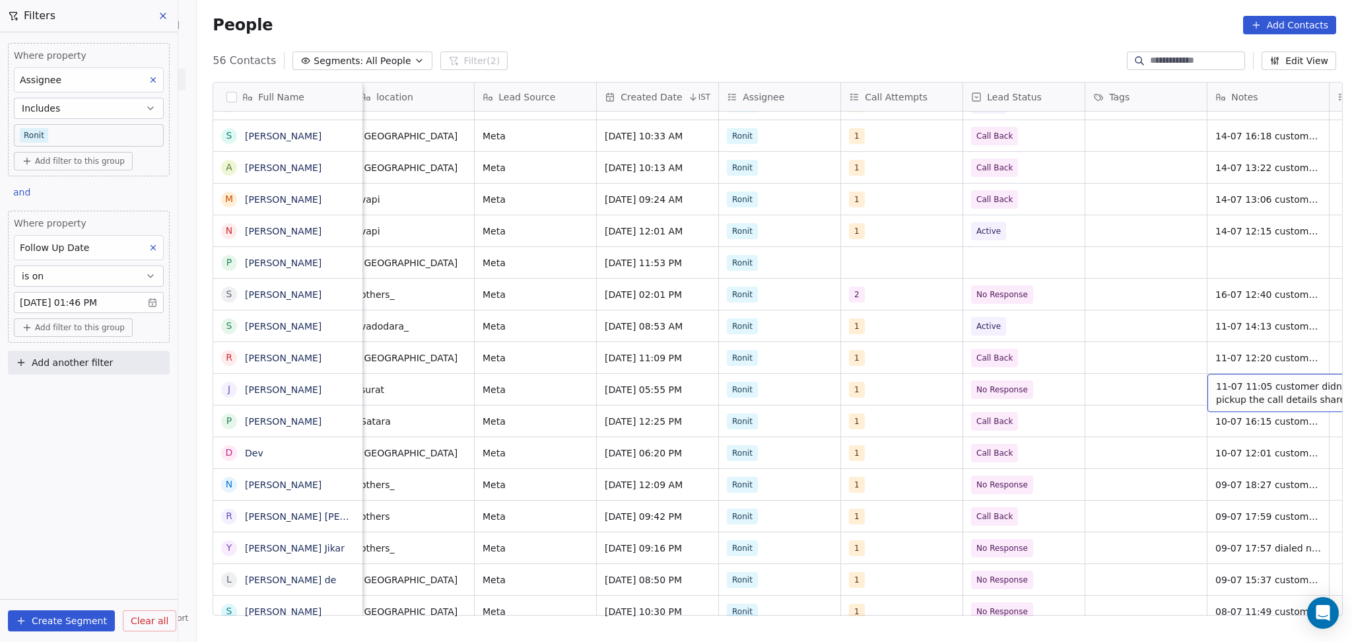
scroll to position [0, 744]
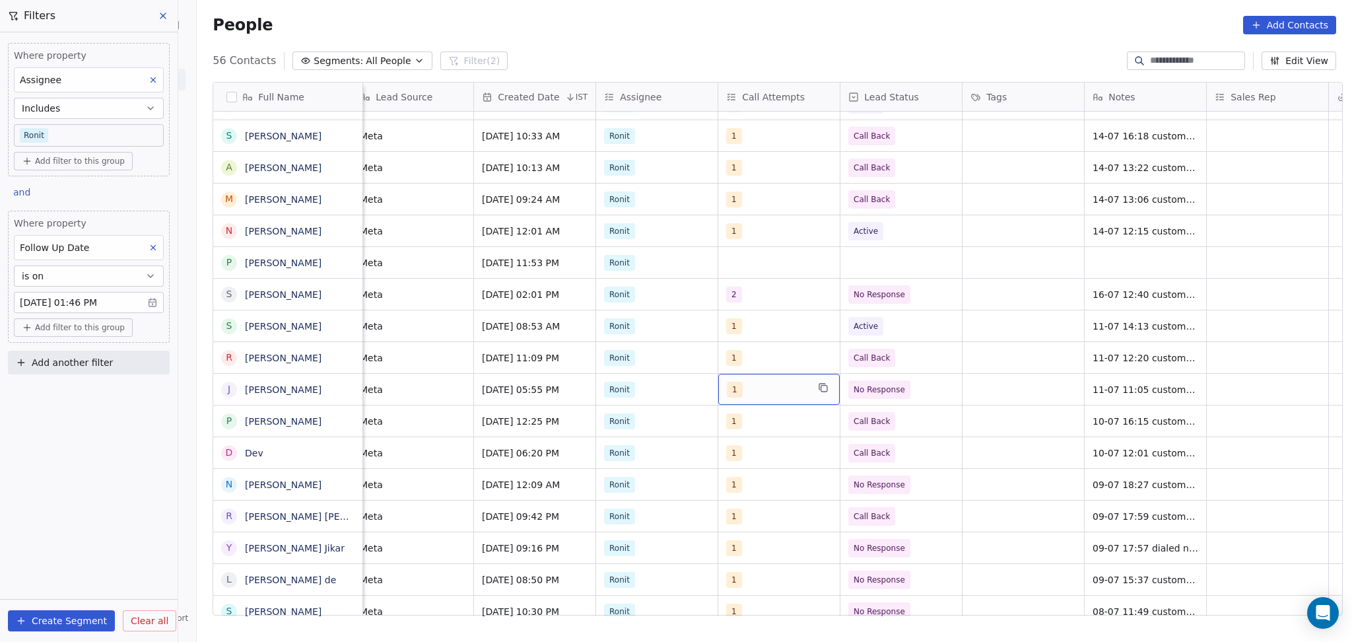
click at [735, 395] on div "1" at bounding box center [767, 390] width 81 height 16
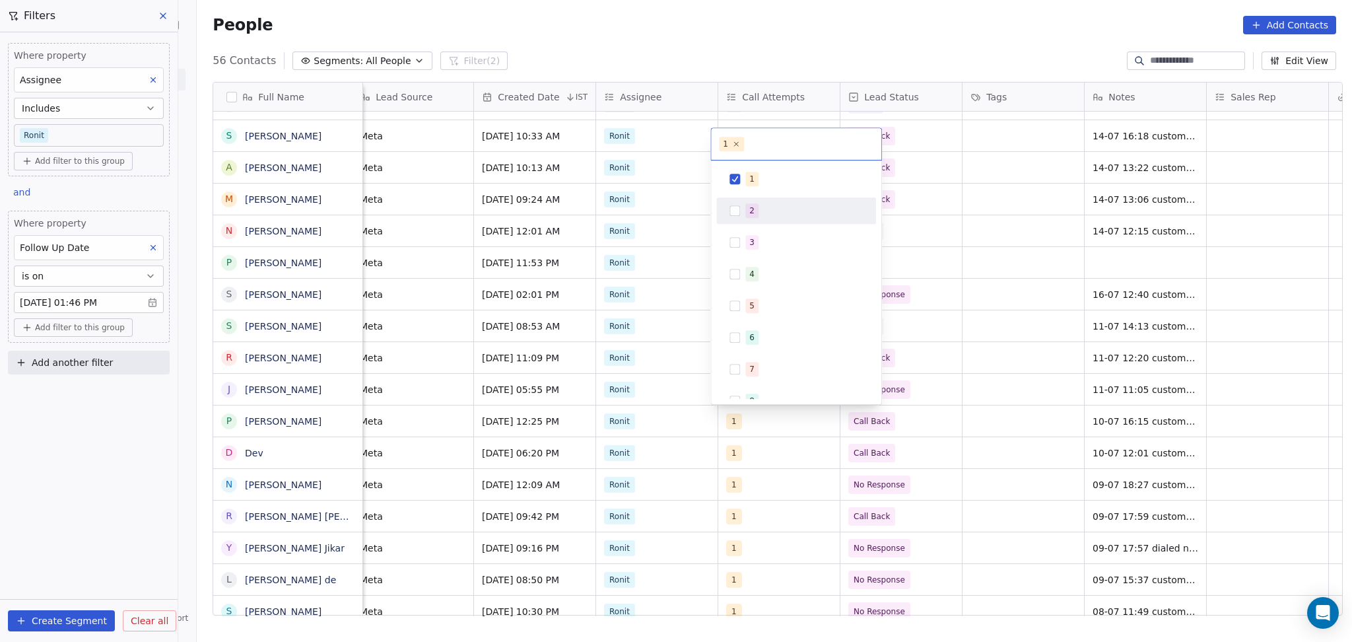
click at [758, 203] on div "2" at bounding box center [804, 210] width 118 height 15
click at [763, 168] on div "1" at bounding box center [796, 179] width 160 height 26
click at [1169, 263] on html "On2Cook India Pvt. Ltd. Contacts People Marketing Workflows Campaigns Sales Pip…" at bounding box center [676, 321] width 1352 height 642
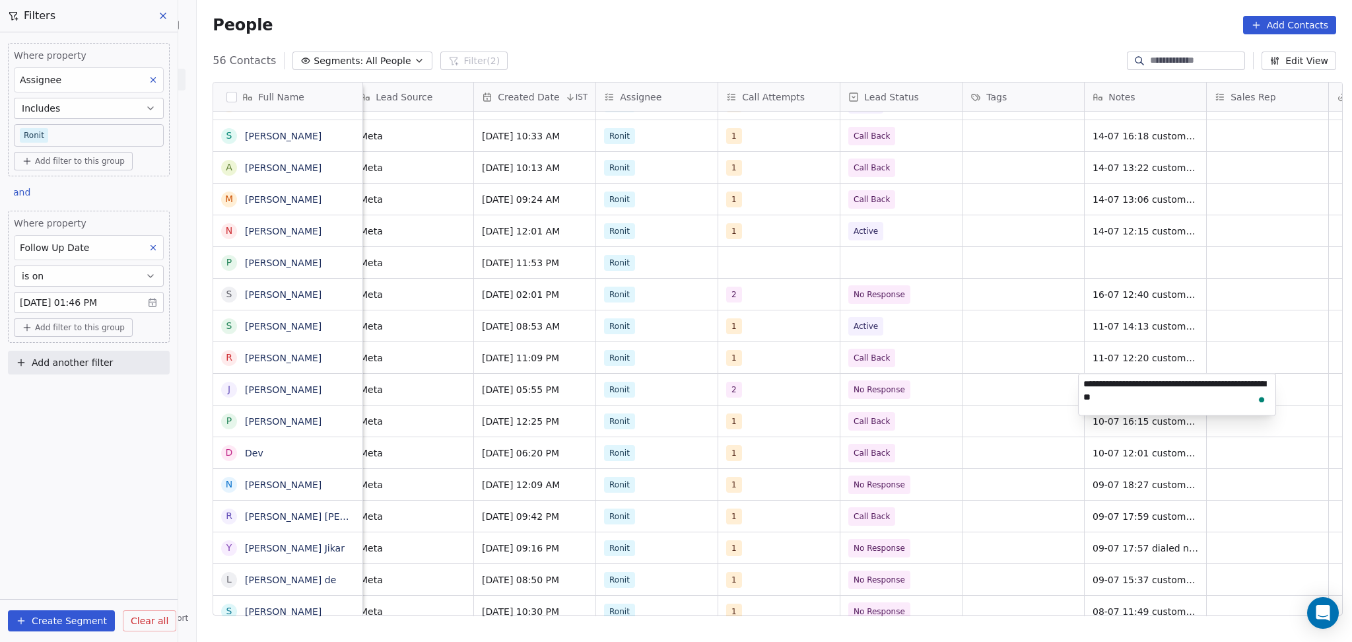
click at [1084, 384] on textarea "**********" at bounding box center [1177, 394] width 197 height 41
type textarea "**********"
click at [978, 458] on html "On2Cook India Pvt. Ltd. Contacts People Marketing Workflows Campaigns Sales Pip…" at bounding box center [676, 321] width 1352 height 642
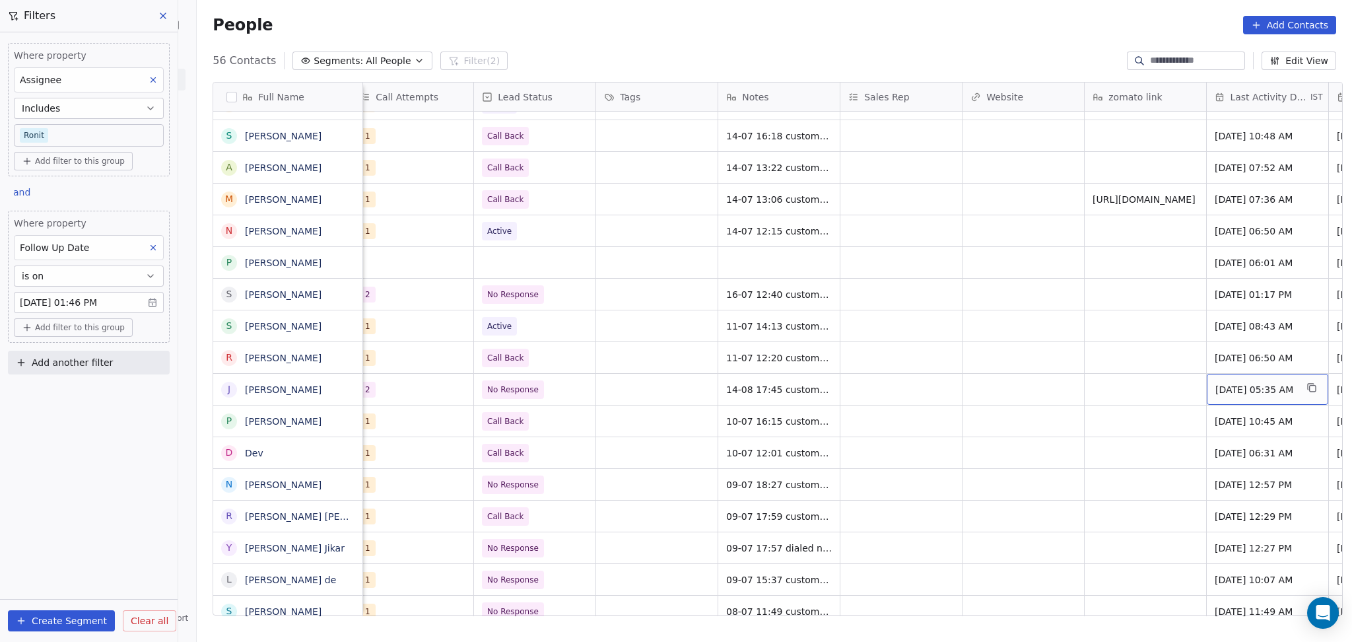
scroll to position [0, 1232]
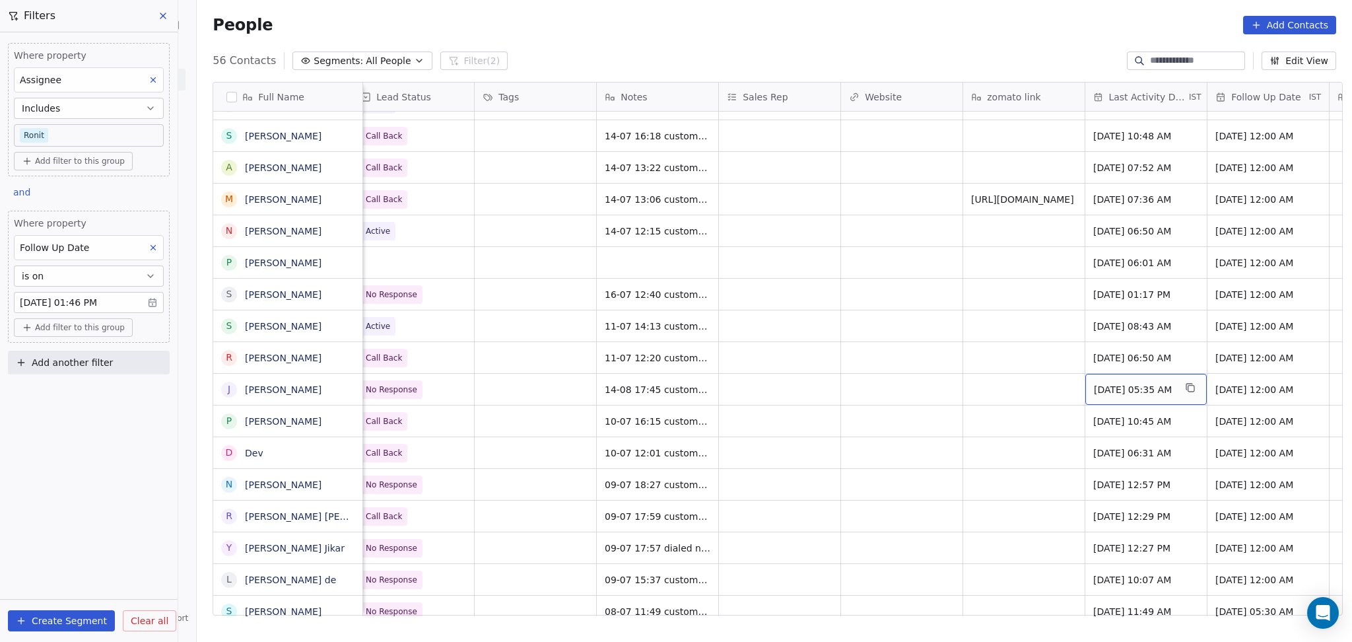
click at [1127, 391] on span "[DATE] 05:35 AM" at bounding box center [1134, 389] width 81 height 13
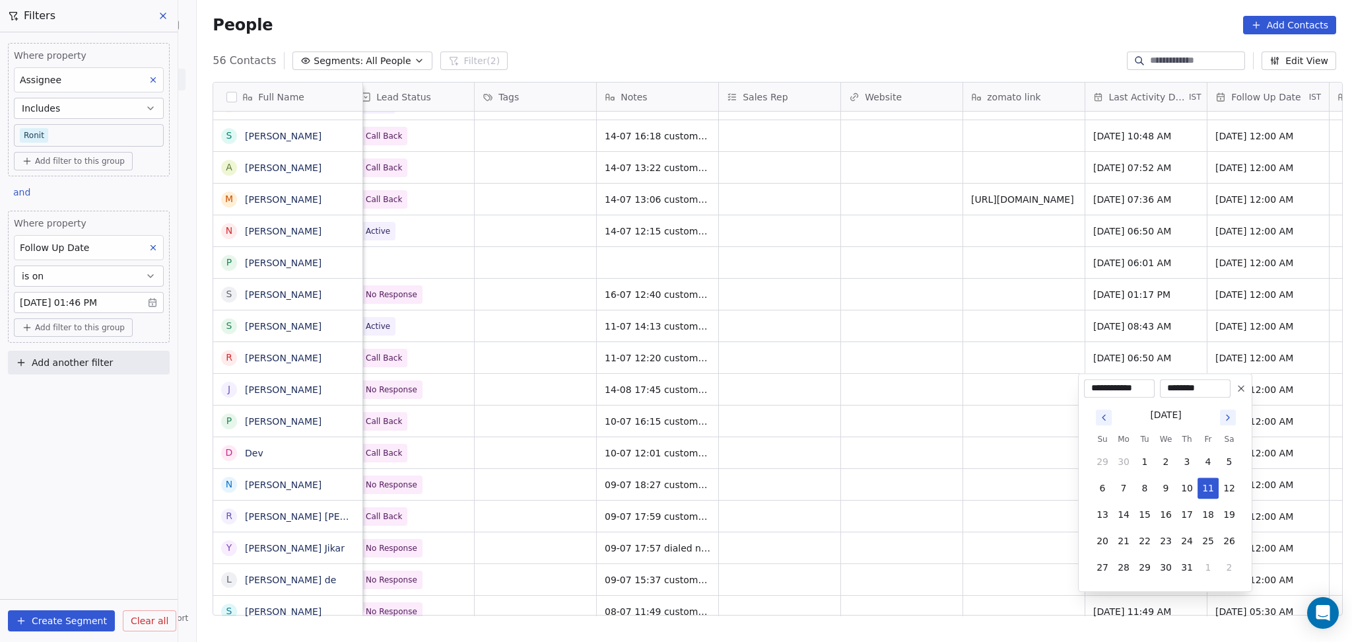
click at [1232, 418] on icon "Go to next month" at bounding box center [1228, 417] width 11 height 11
click at [1187, 516] on button "14" at bounding box center [1186, 514] width 21 height 21
type input "**********"
click at [957, 491] on html "On2Cook India Pvt. Ltd. Contacts People Marketing Workflows Campaigns Sales Pip…" at bounding box center [676, 321] width 1352 height 642
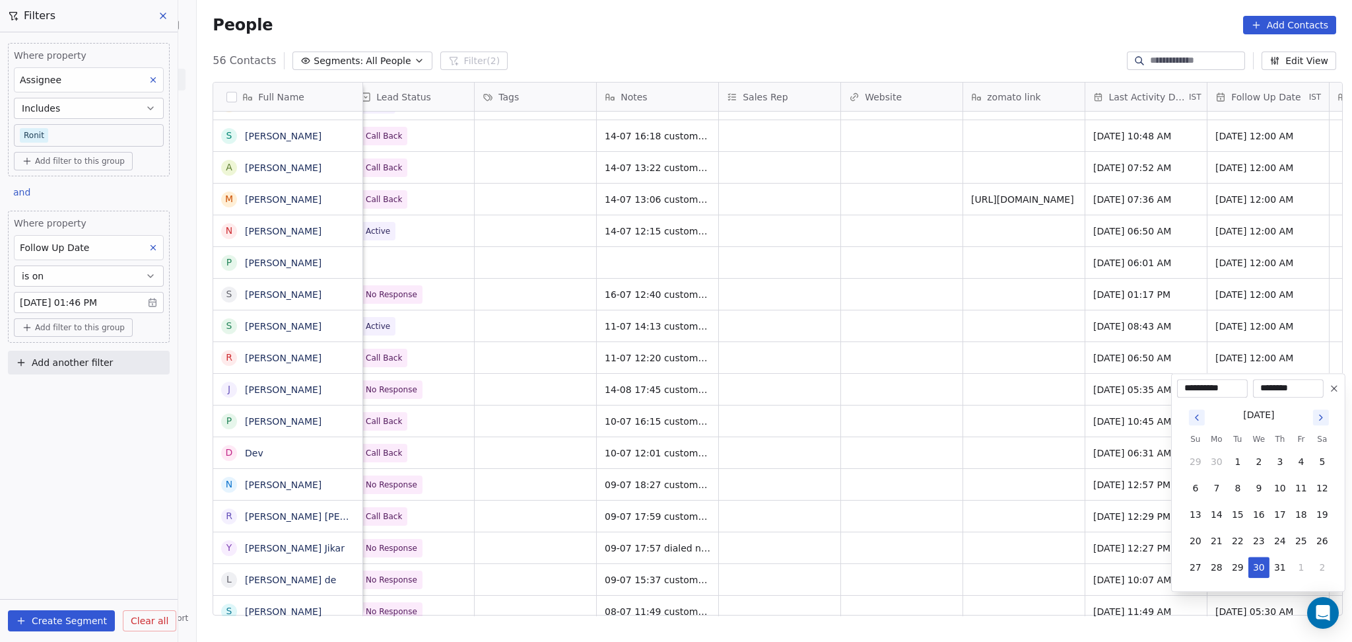
click at [1324, 413] on icon "Go to next month" at bounding box center [1321, 417] width 11 height 11
click at [1273, 562] on button "28" at bounding box center [1279, 566] width 21 height 21
type input "**********"
click at [991, 496] on html "On2Cook India Pvt. Ltd. Contacts People Marketing Workflows Campaigns Sales Pip…" at bounding box center [676, 321] width 1352 height 642
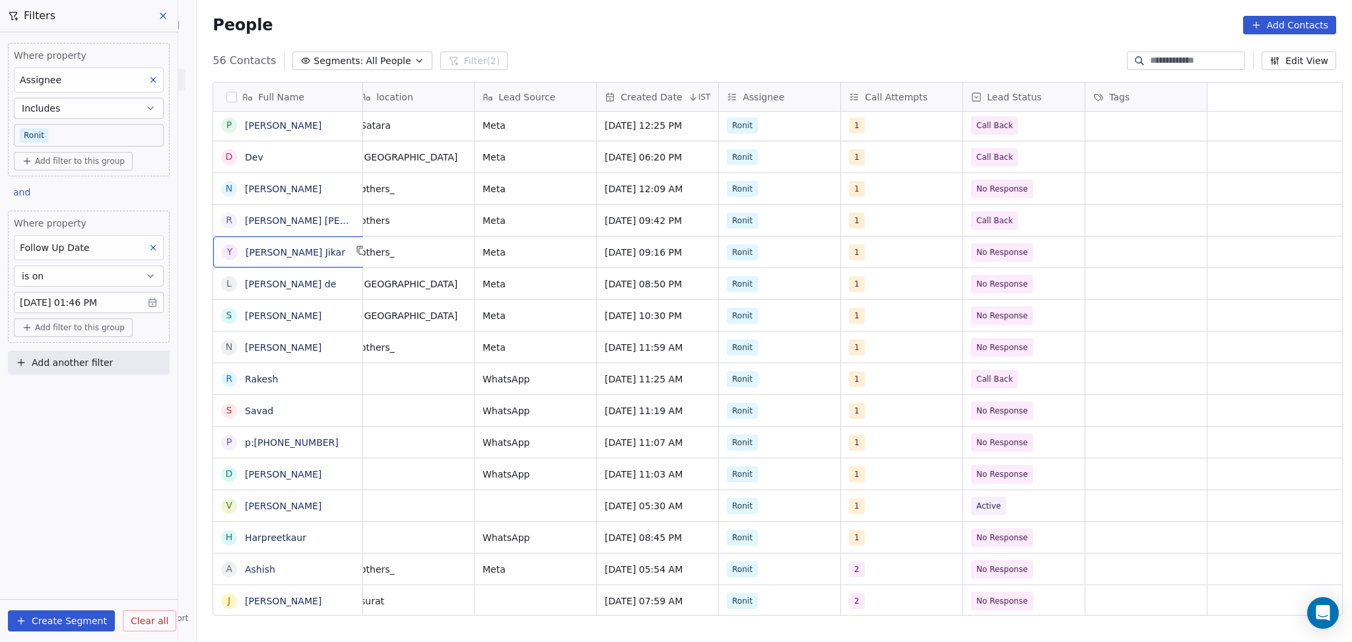
scroll to position [0, 0]
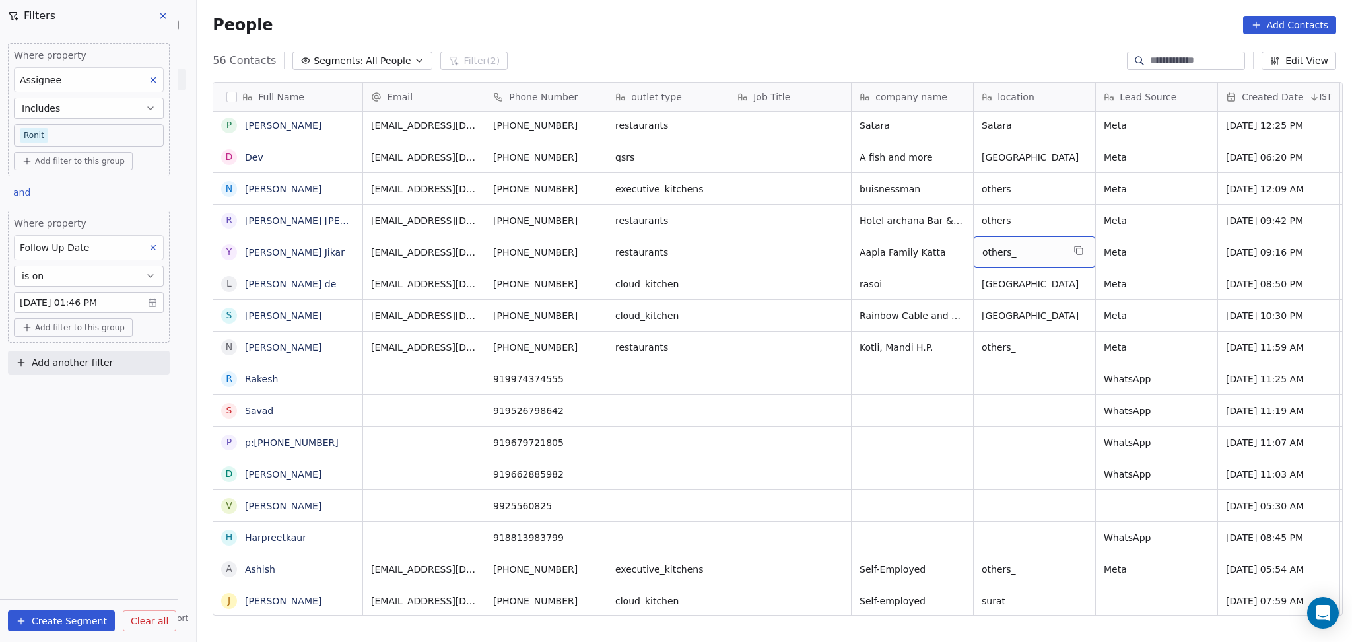
click at [1025, 255] on span "others_" at bounding box center [1022, 252] width 81 height 13
click at [984, 248] on textarea "*******" at bounding box center [1028, 256] width 120 height 41
type textarea "*"
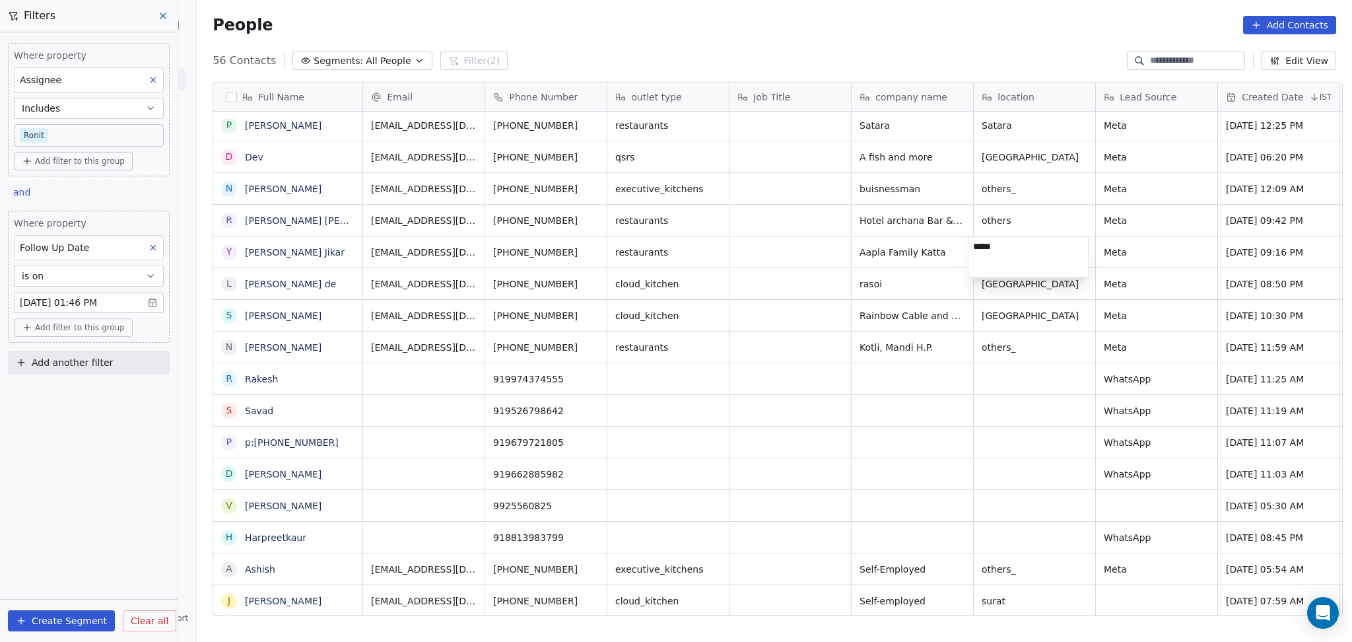
type textarea "******"
click at [1155, 257] on html "On2Cook India Pvt. Ltd. Contacts People Marketing Workflows Campaigns Sales Pip…" at bounding box center [676, 321] width 1352 height 642
click at [588, 250] on button "grid" at bounding box center [594, 250] width 16 height 16
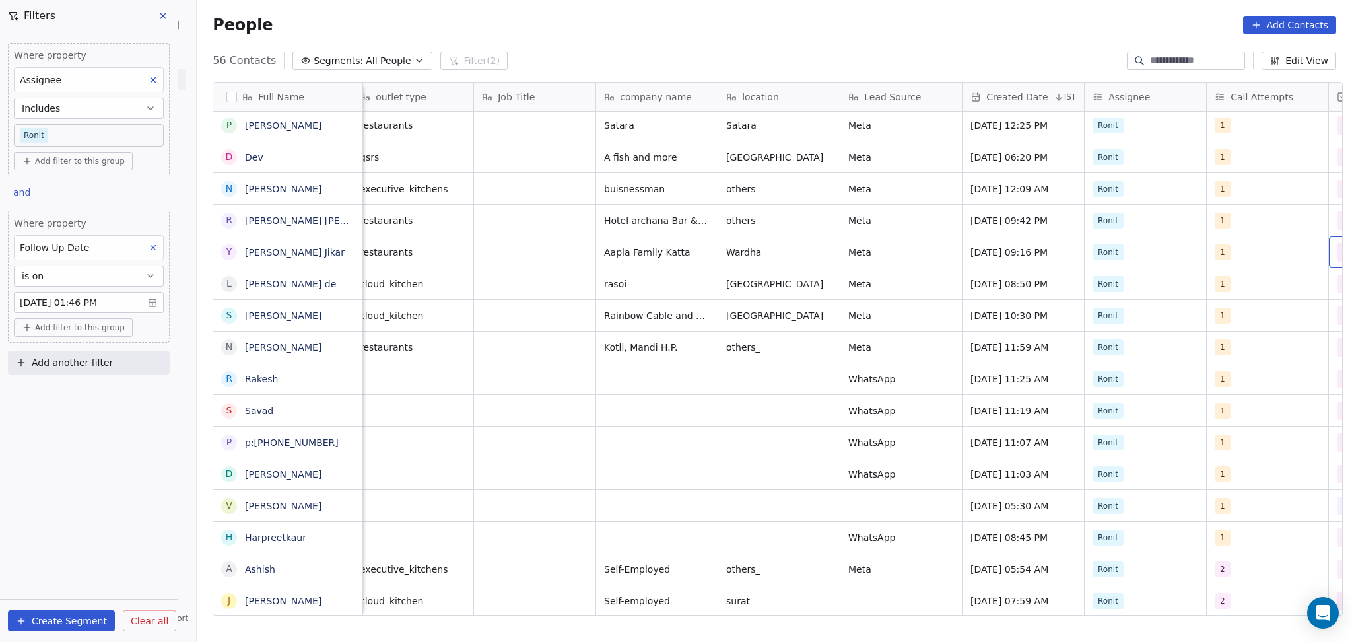
scroll to position [0, 377]
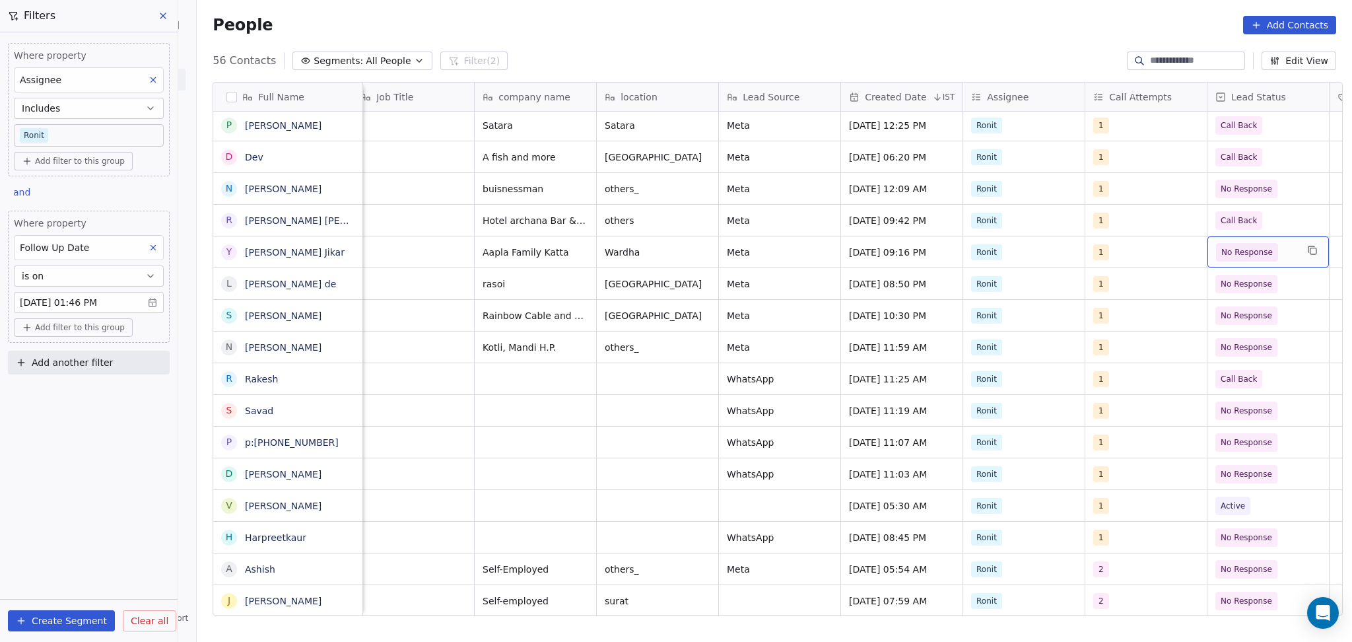
click at [1216, 253] on span "No Response" at bounding box center [1247, 252] width 62 height 18
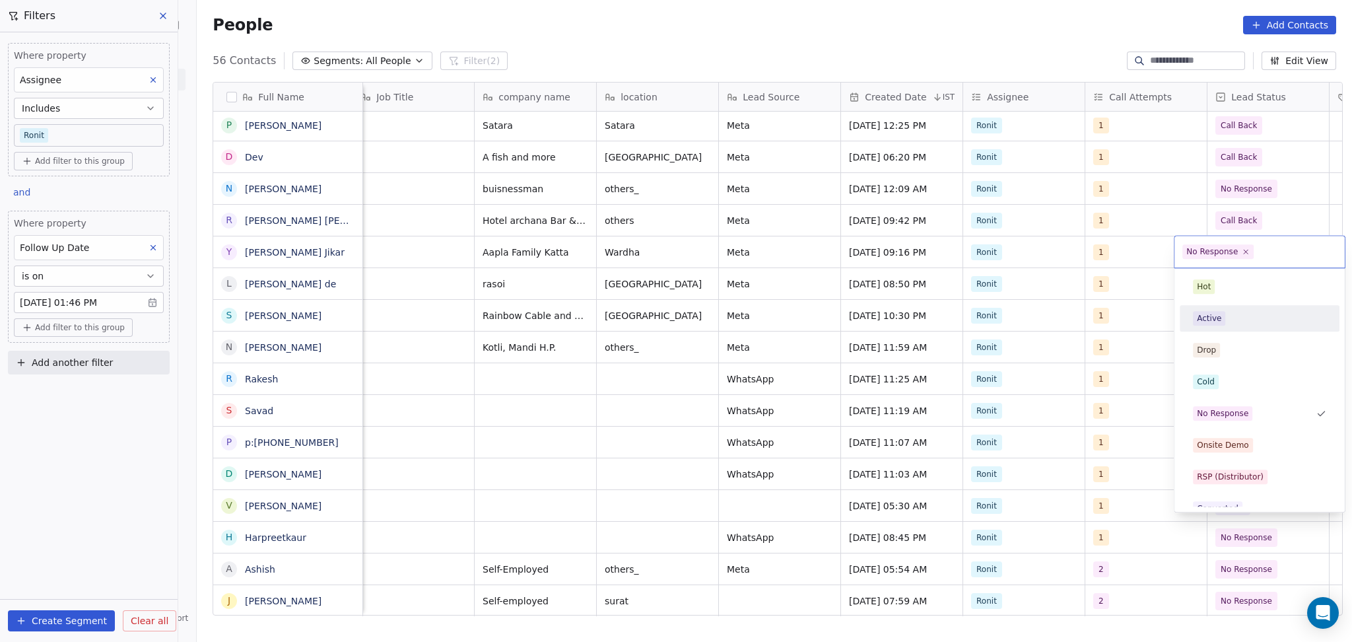
click at [1217, 321] on div "Active" at bounding box center [1209, 318] width 24 height 12
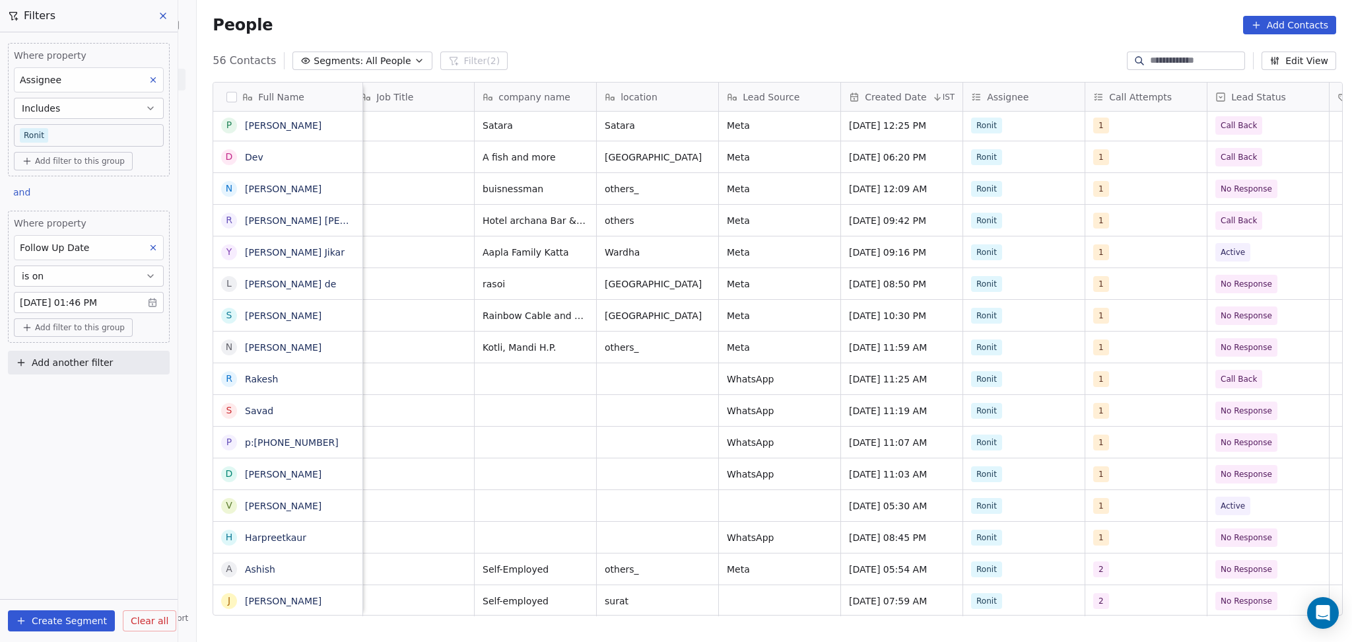
drag, startPoint x: 1165, startPoint y: 298, endPoint x: 1169, endPoint y: 270, distance: 28.7
click at [1165, 298] on div "9898160610 Birmi's Restaurant Ahmedabad Jul 28, 2025 04:08 PM Ronit 1 Demo Plan…" at bounding box center [1162, 457] width 2352 height 1774
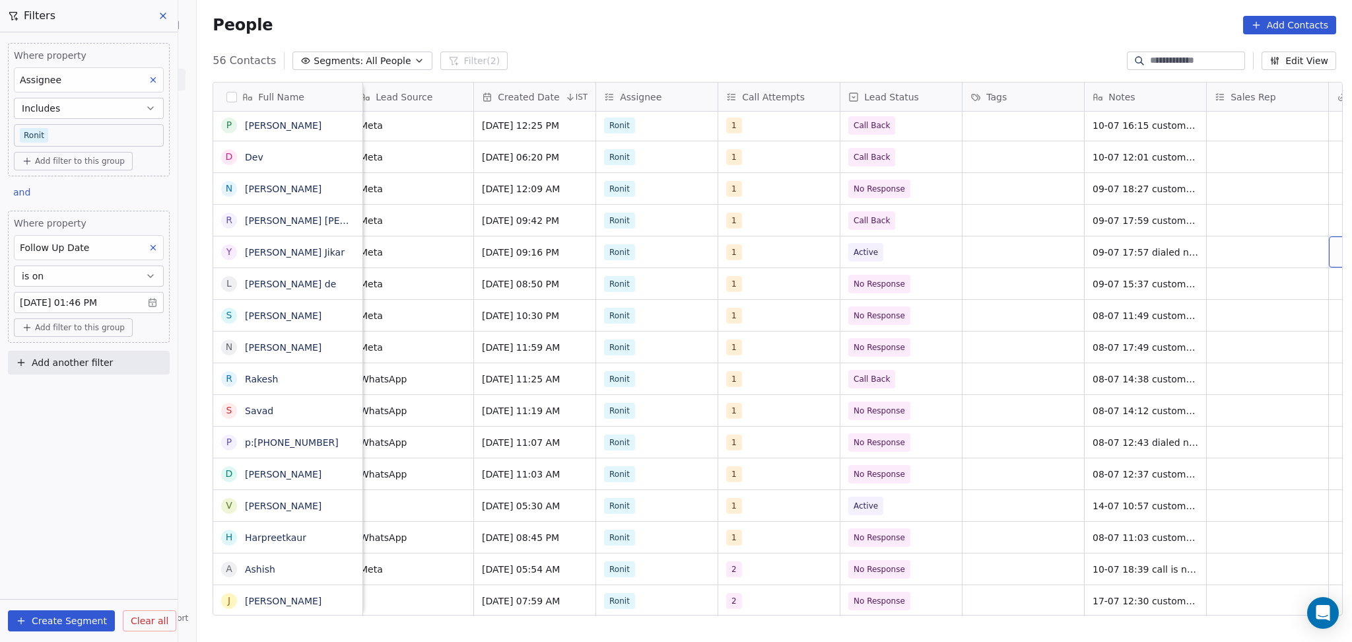
scroll to position [0, 866]
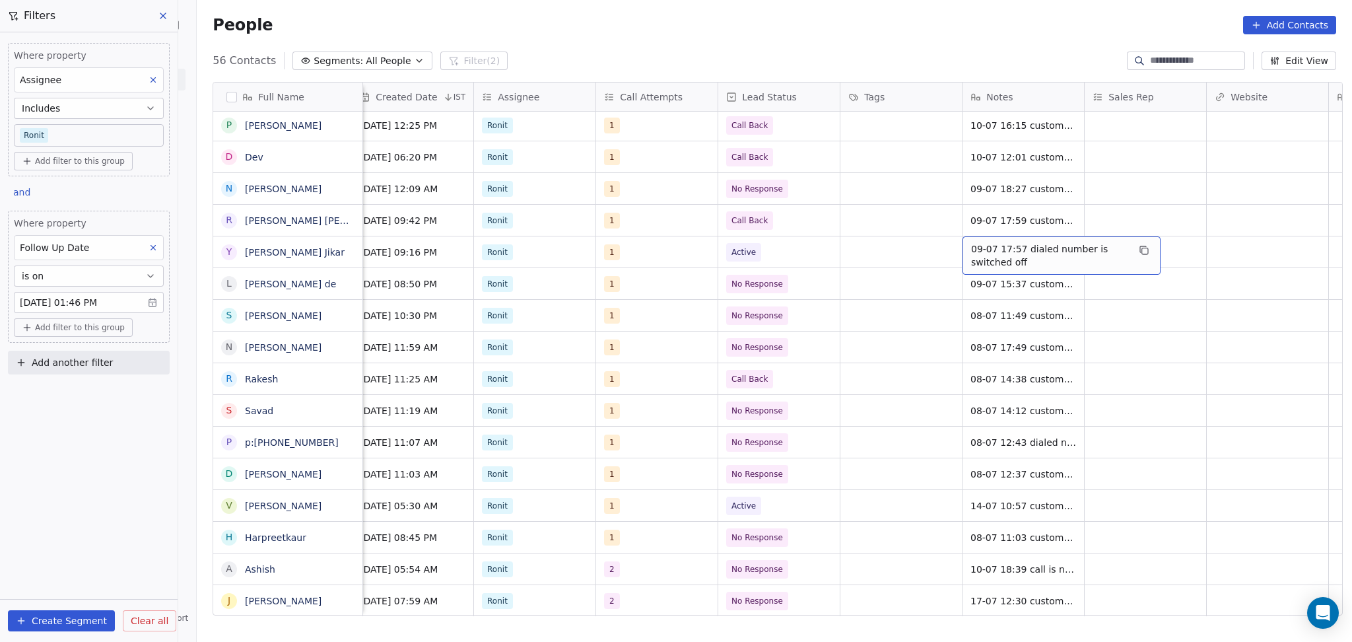
click at [1034, 259] on span "09-07 17:57 dialed number is switched off" at bounding box center [1049, 255] width 157 height 26
click at [961, 243] on textarea "**********" at bounding box center [1055, 256] width 197 height 41
type textarea "**********"
click at [913, 341] on html "On2Cook India Pvt. Ltd. Contacts People Marketing Workflows Campaigns Sales Pip…" at bounding box center [676, 321] width 1352 height 642
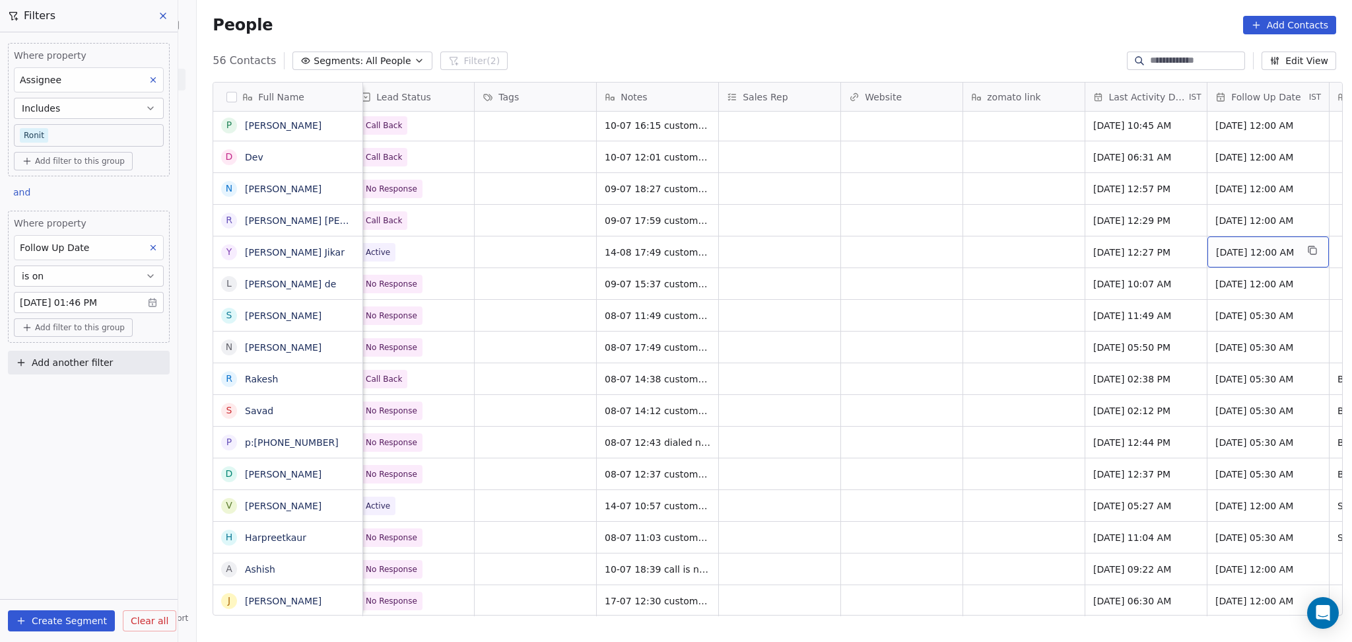
scroll to position [0, 1355]
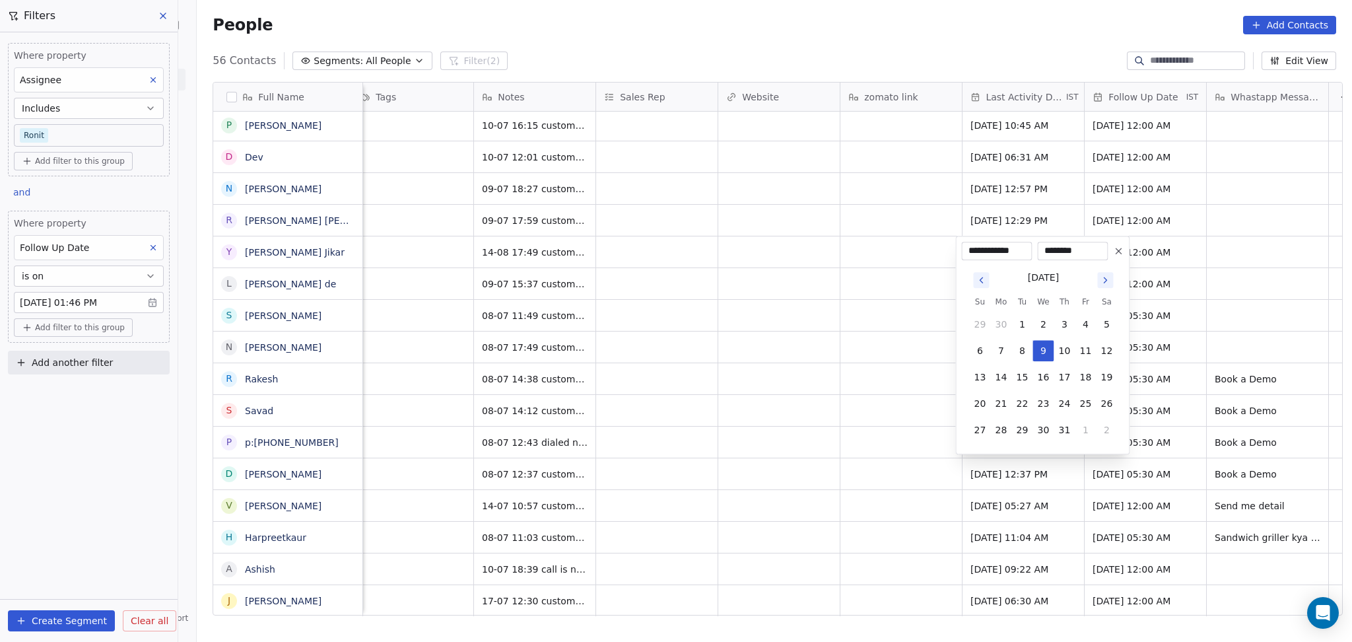
click at [1100, 284] on icon "Go to next month" at bounding box center [1105, 280] width 11 height 11
click at [1063, 381] on button "14" at bounding box center [1064, 376] width 21 height 21
type input "**********"
click at [786, 344] on html "On2Cook India Pvt. Ltd. Contacts People Marketing Workflows Campaigns Sales Pip…" at bounding box center [676, 321] width 1352 height 642
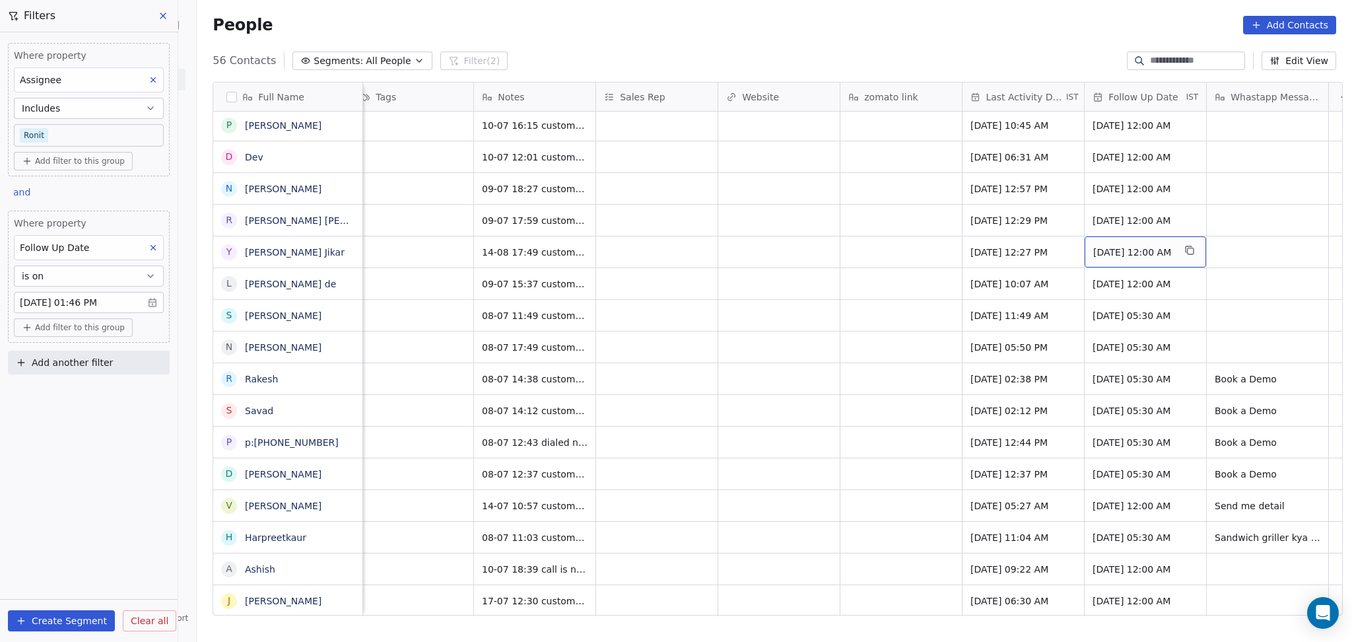
click at [1131, 246] on span "30/07/2025 12:00 AM" at bounding box center [1133, 252] width 81 height 13
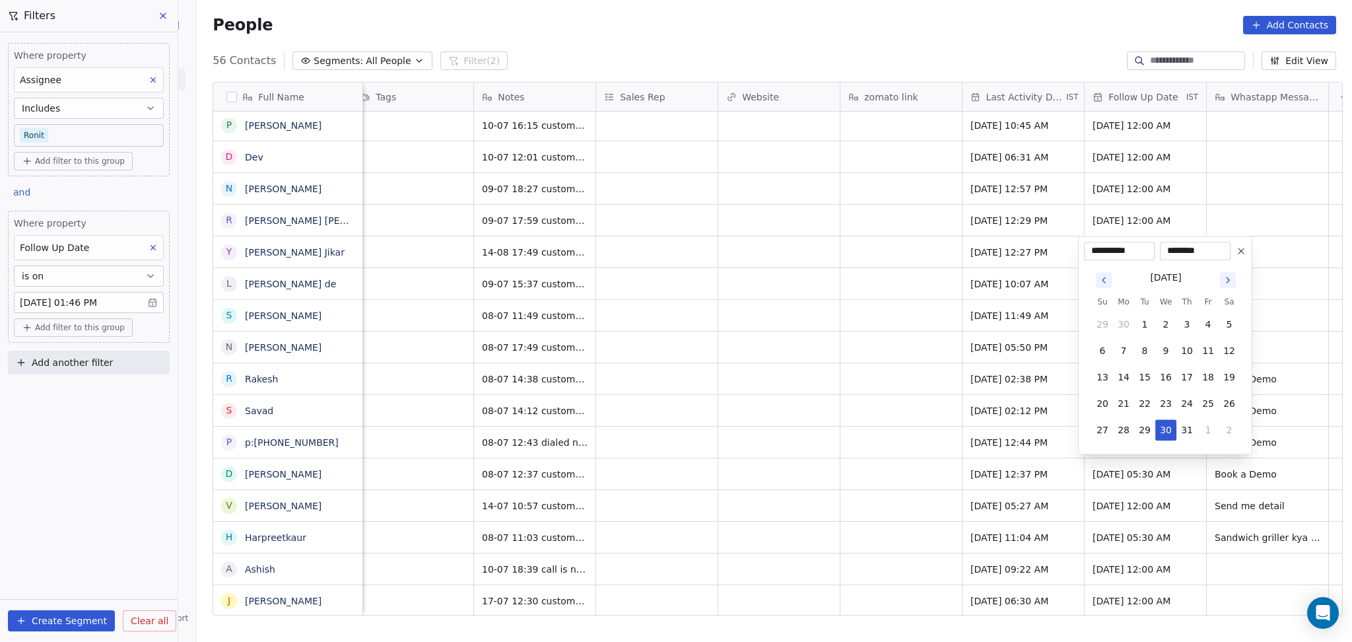
click at [1223, 275] on icon "Go to next month" at bounding box center [1228, 280] width 11 height 11
click at [1107, 284] on icon "Go to previous month" at bounding box center [1103, 280] width 11 height 11
click at [1147, 428] on button "26" at bounding box center [1144, 429] width 21 height 21
type input "**********"
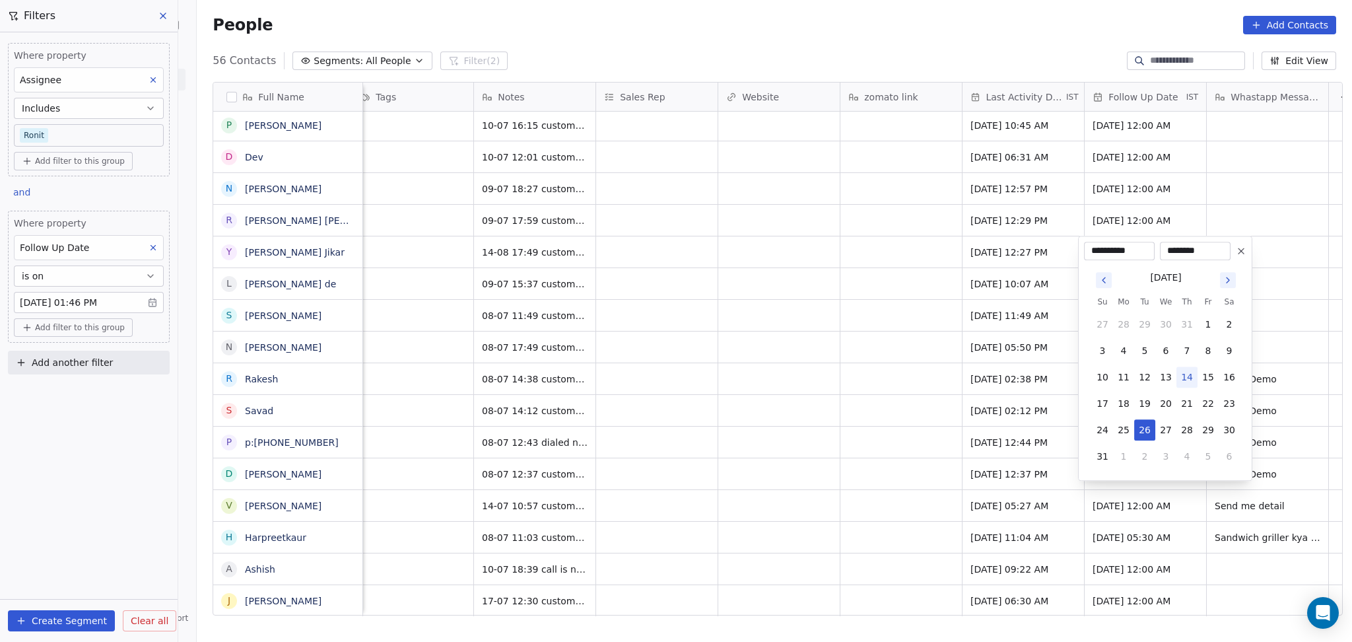
click at [943, 395] on html "On2Cook India Pvt. Ltd. Contacts People Marketing Workflows Campaigns Sales Pip…" at bounding box center [676, 321] width 1352 height 642
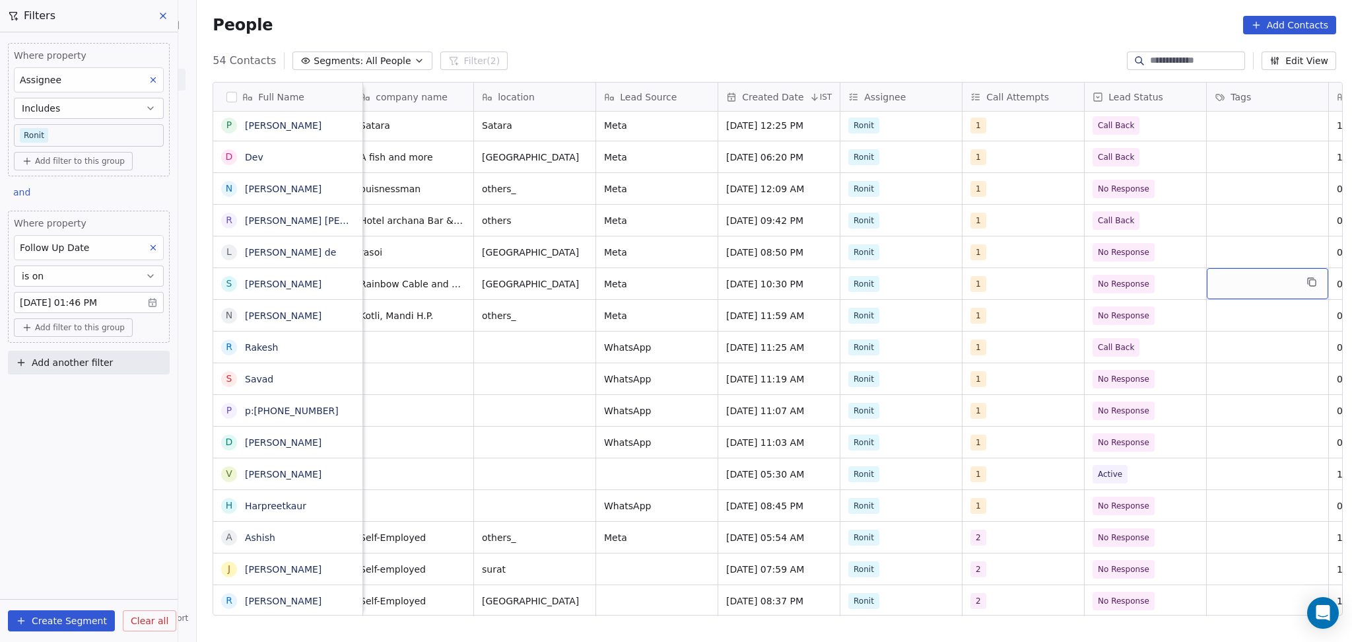
scroll to position [0, 621]
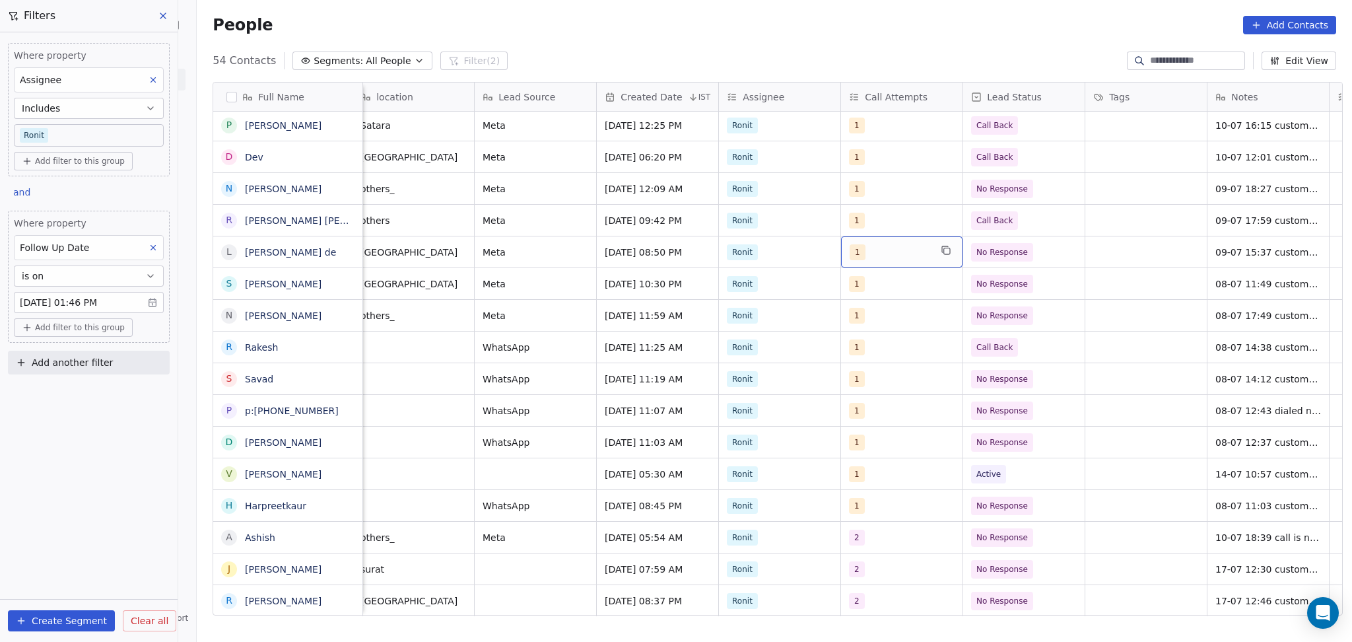
click at [915, 255] on div "1" at bounding box center [890, 252] width 81 height 16
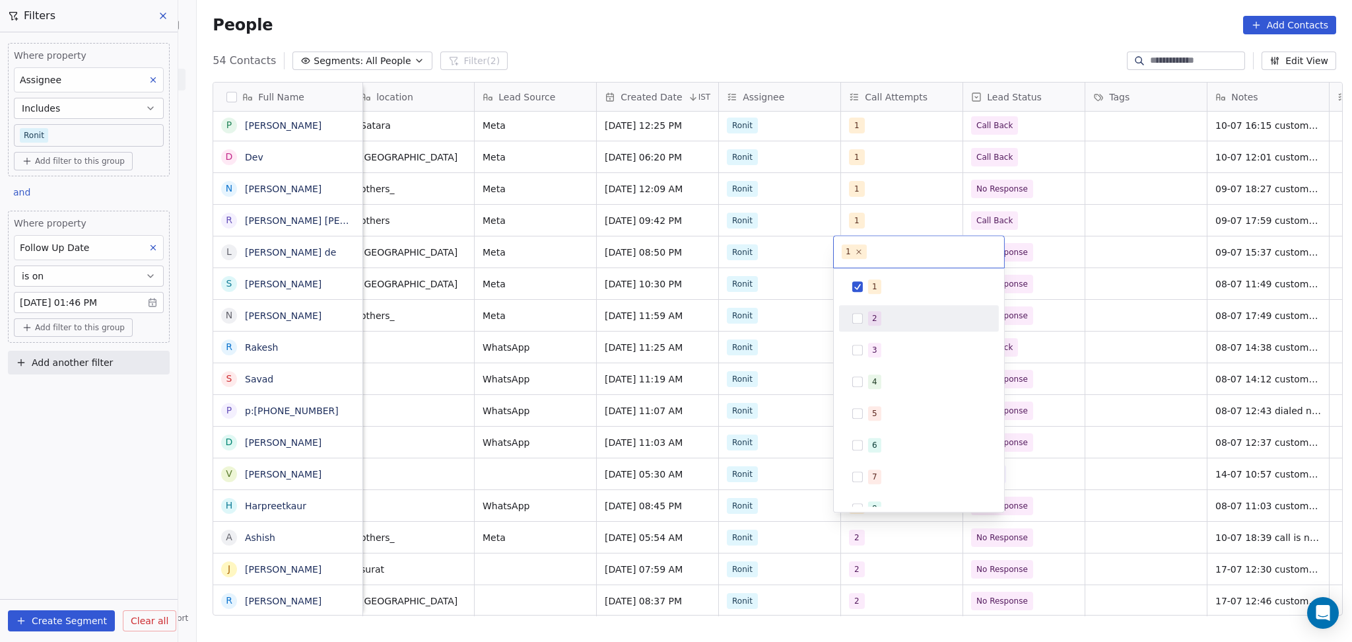
click at [896, 308] on div "2" at bounding box center [918, 318] width 149 height 21
click at [895, 277] on div "1" at bounding box center [918, 286] width 149 height 21
click at [1115, 257] on html "On2Cook India Pvt. Ltd. Contacts People Marketing Workflows Campaigns Sales Pip…" at bounding box center [676, 321] width 1352 height 642
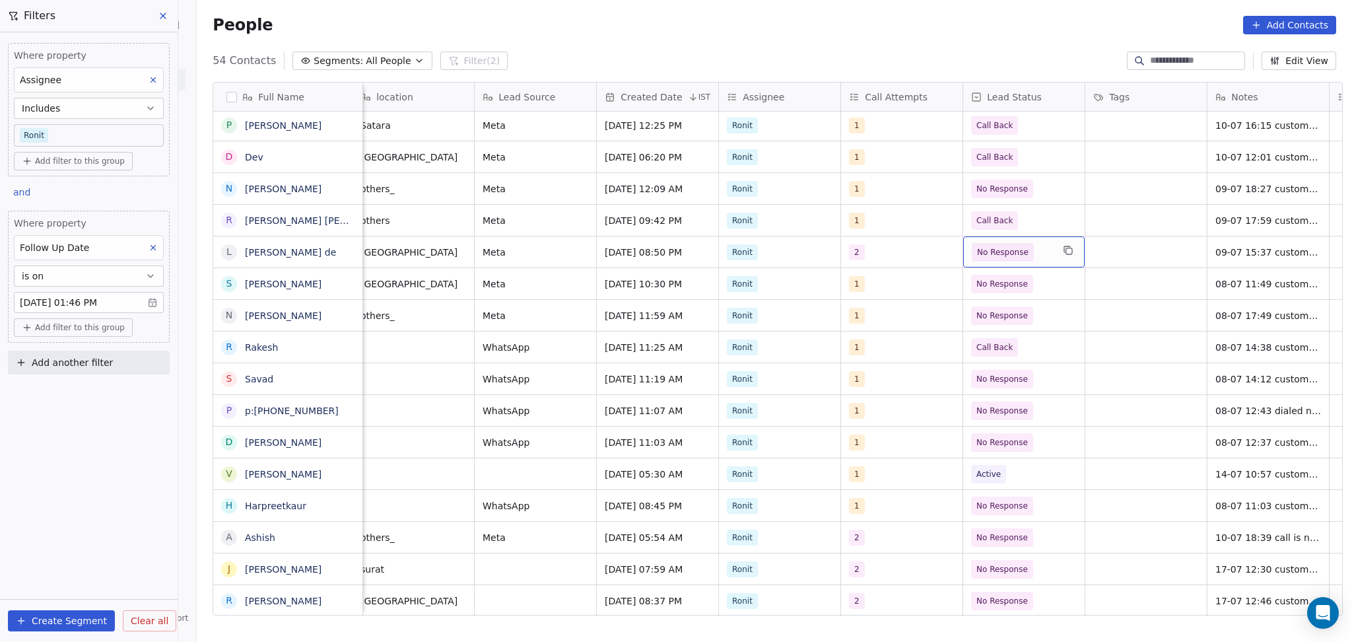
click at [1037, 254] on span "No Response" at bounding box center [1012, 252] width 81 height 18
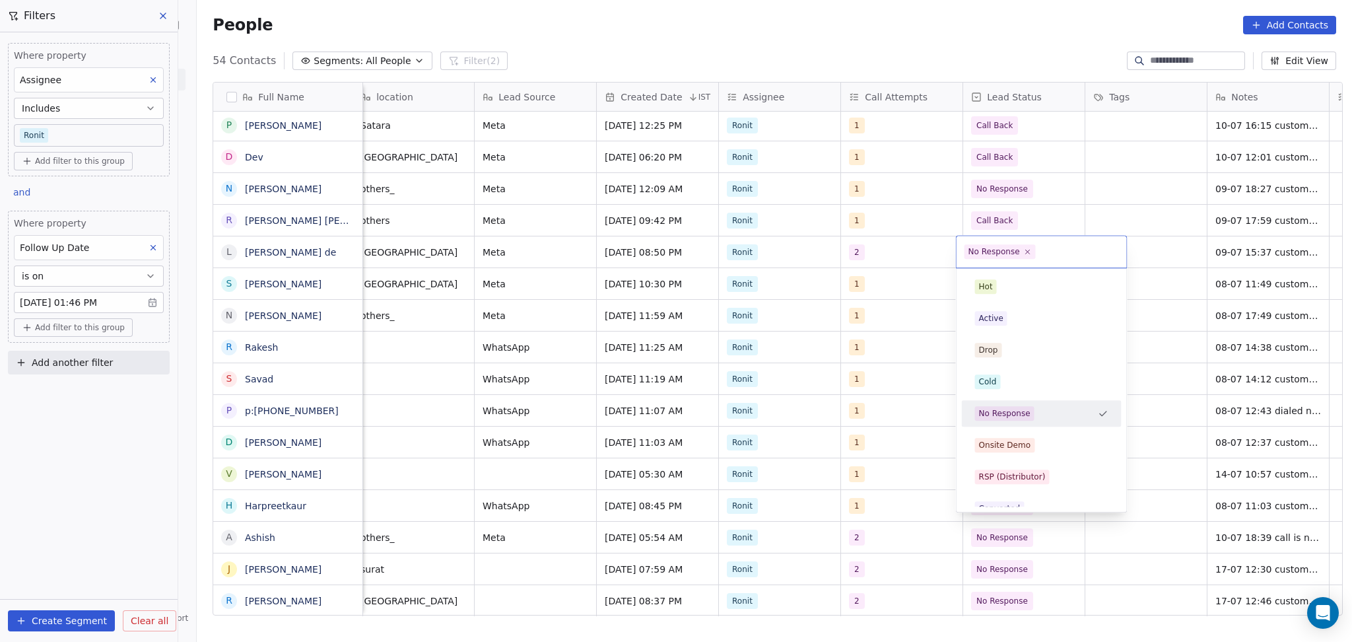
click at [937, 261] on html "On2Cook India Pvt. Ltd. Contacts People Marketing Workflows Campaigns Sales Pip…" at bounding box center [676, 321] width 1352 height 642
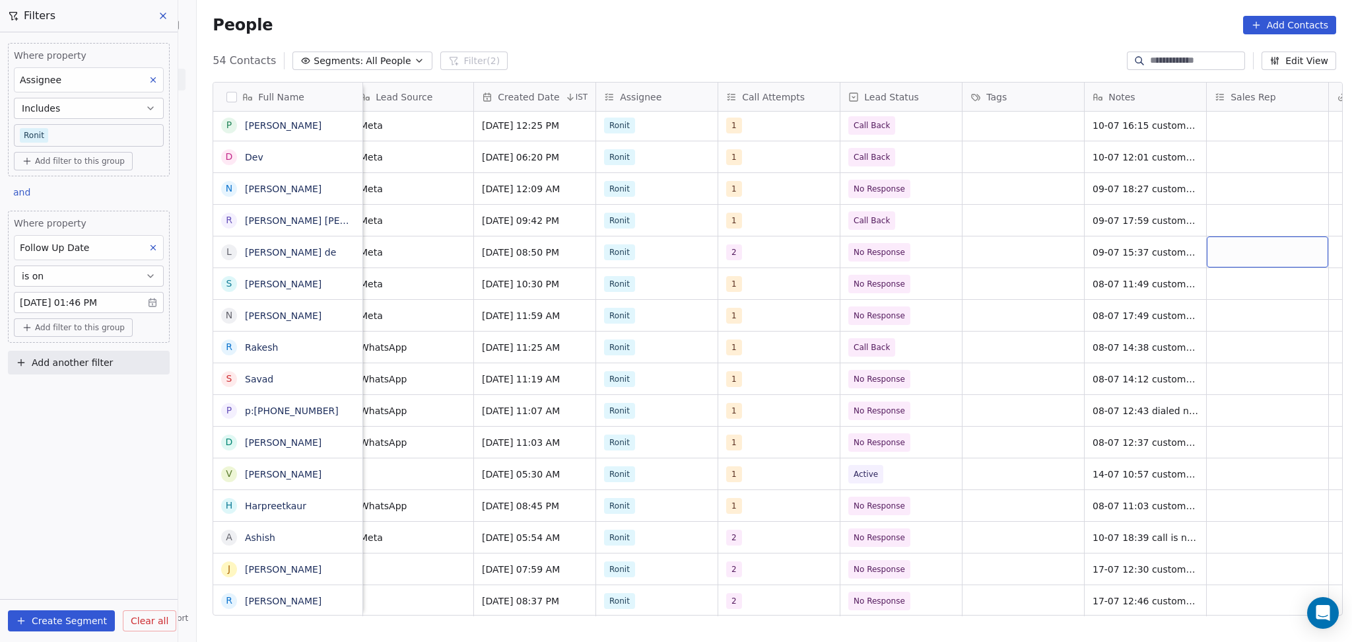
scroll to position [0, 866]
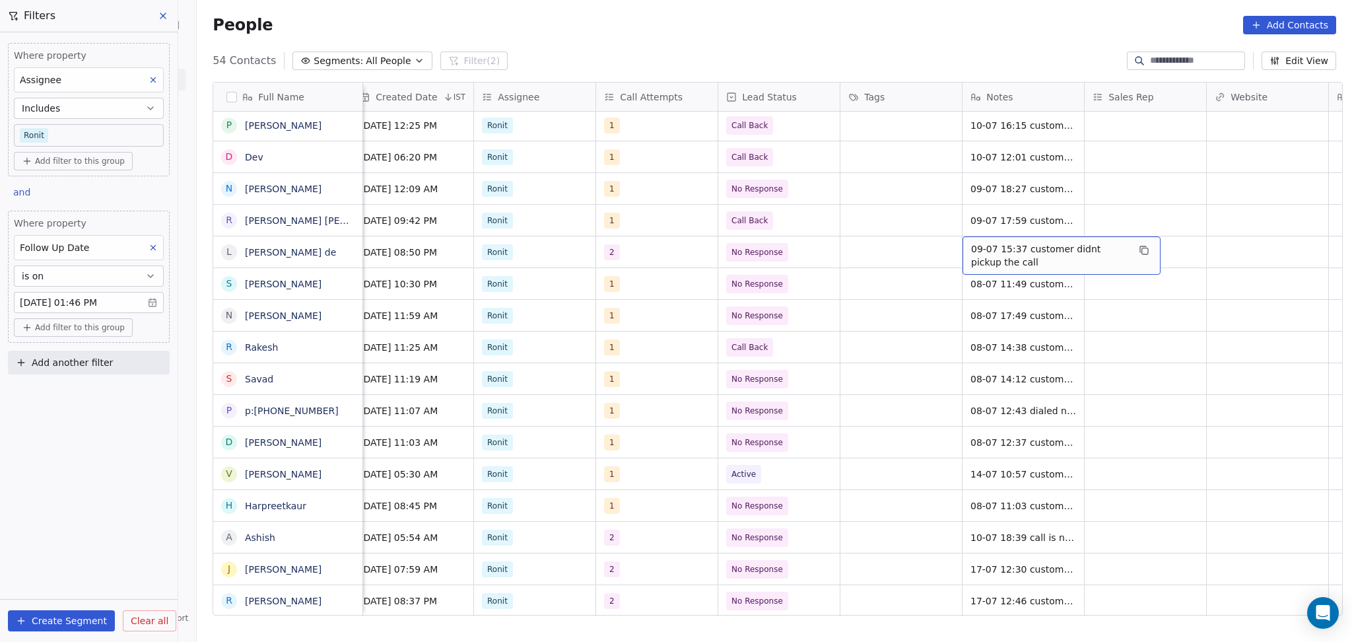
click at [993, 250] on span "09-07 15:37 customer didnt pickup the call" at bounding box center [1049, 255] width 157 height 26
click at [958, 252] on textarea "**********" at bounding box center [1055, 256] width 197 height 41
type textarea "**********"
click at [1225, 242] on html "On2Cook India Pvt. Ltd. Contacts People Marketing Workflows Campaigns Sales Pip…" at bounding box center [676, 321] width 1352 height 642
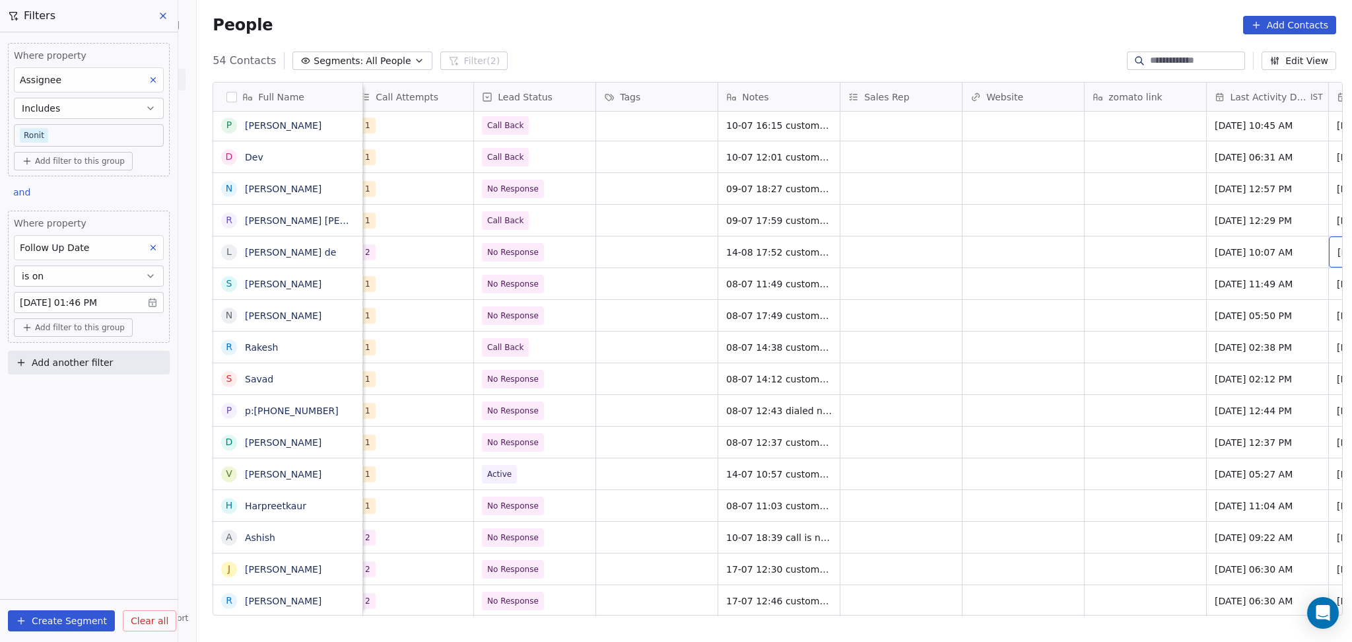
scroll to position [0, 1232]
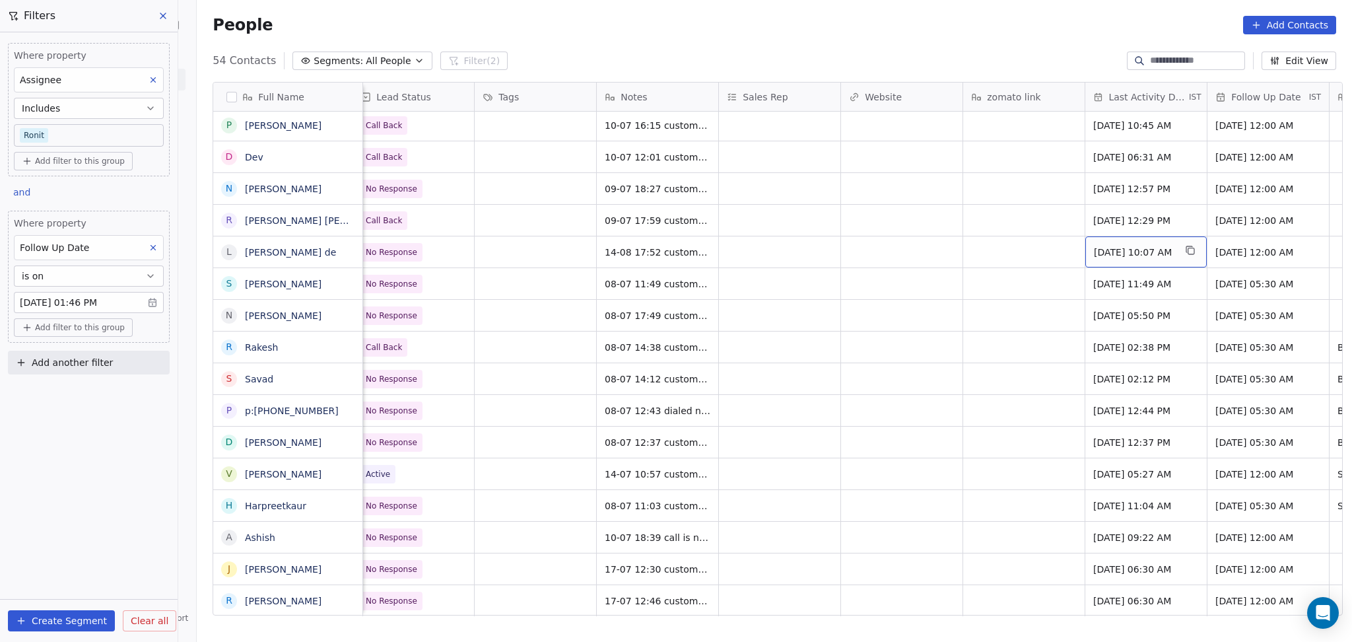
click at [1106, 250] on span "Jul 09, 2025 10:07 AM" at bounding box center [1134, 252] width 81 height 13
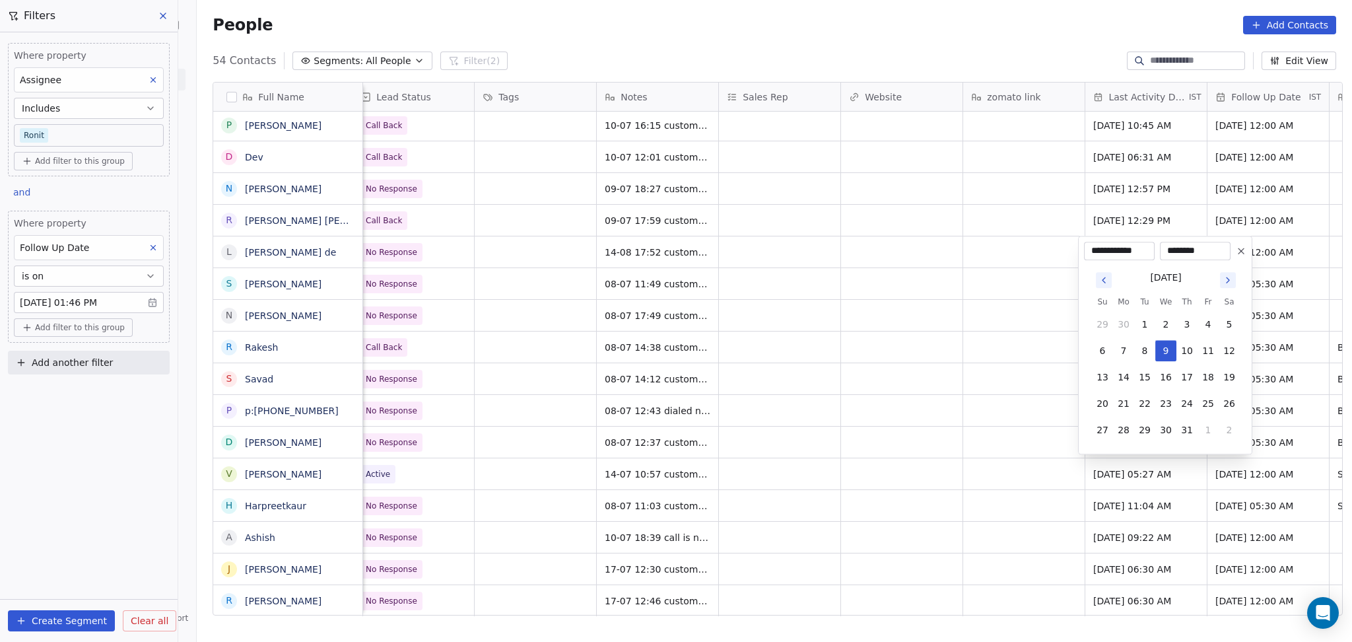
click at [1227, 283] on icon "Go to next month" at bounding box center [1228, 279] width 3 height 5
click at [1187, 380] on button "14" at bounding box center [1186, 376] width 21 height 21
type input "**********"
click at [990, 362] on html "On2Cook India Pvt. Ltd. Contacts People Marketing Workflows Campaigns Sales Pip…" at bounding box center [676, 321] width 1352 height 642
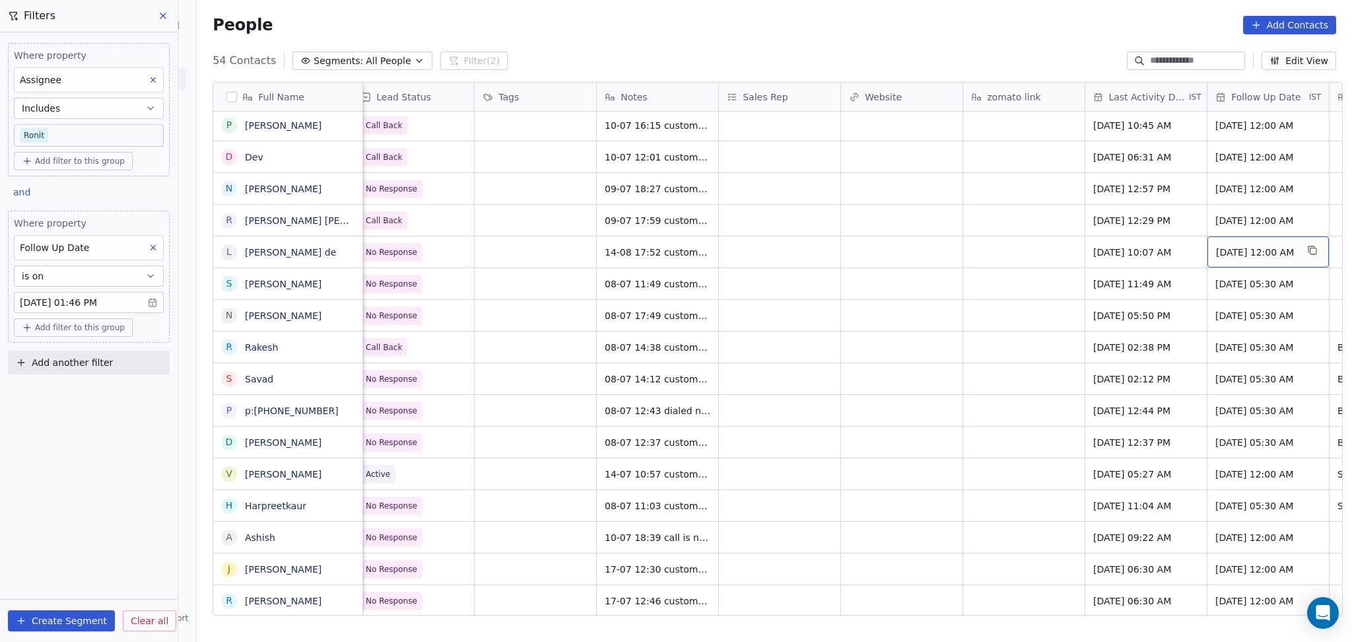
click at [1263, 252] on span "30/07/2025 12:00 AM" at bounding box center [1256, 252] width 81 height 13
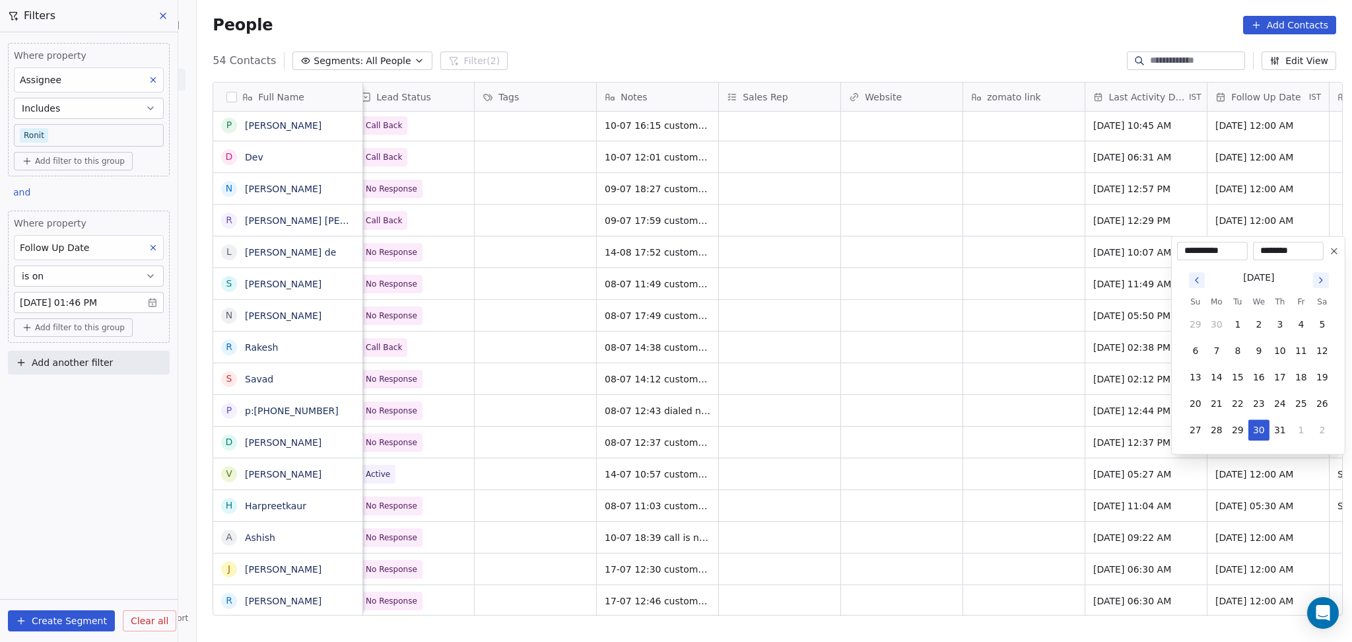
click at [1322, 276] on icon "Go to next month" at bounding box center [1321, 280] width 11 height 11
click at [1299, 408] on button "22" at bounding box center [1301, 403] width 21 height 21
type input "**********"
click at [795, 294] on html "On2Cook India Pvt. Ltd. Contacts People Marketing Workflows Campaigns Sales Pip…" at bounding box center [676, 321] width 1352 height 642
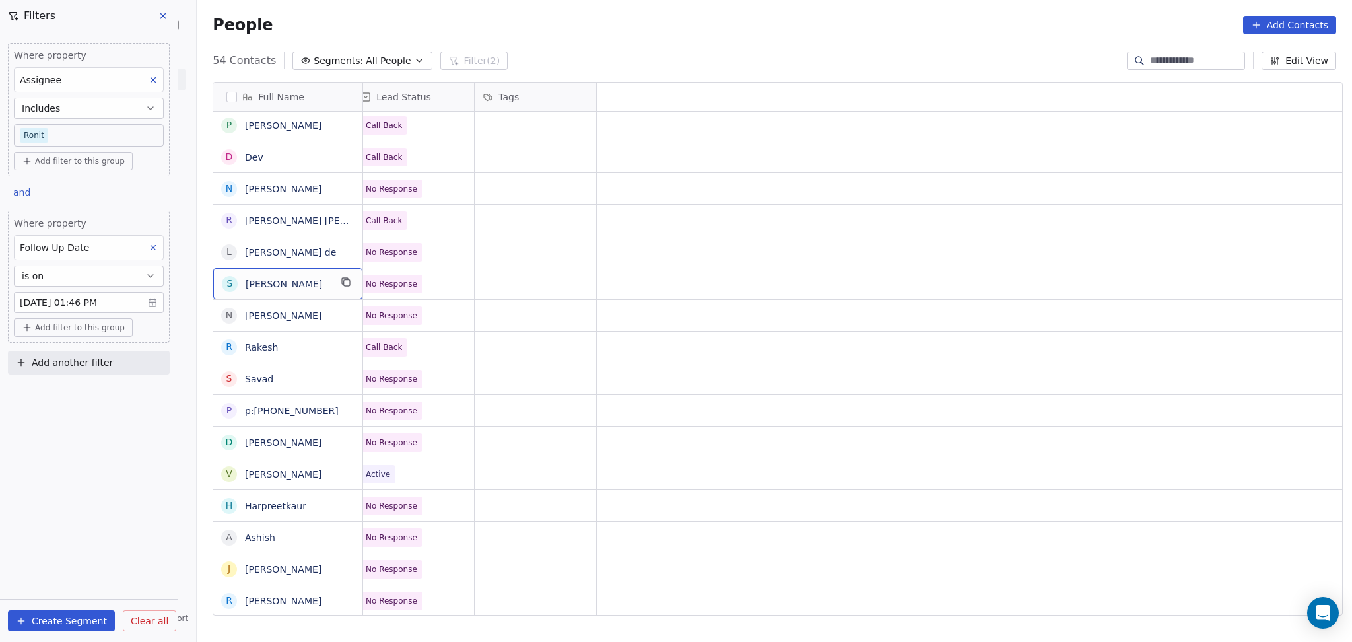
scroll to position [0, 0]
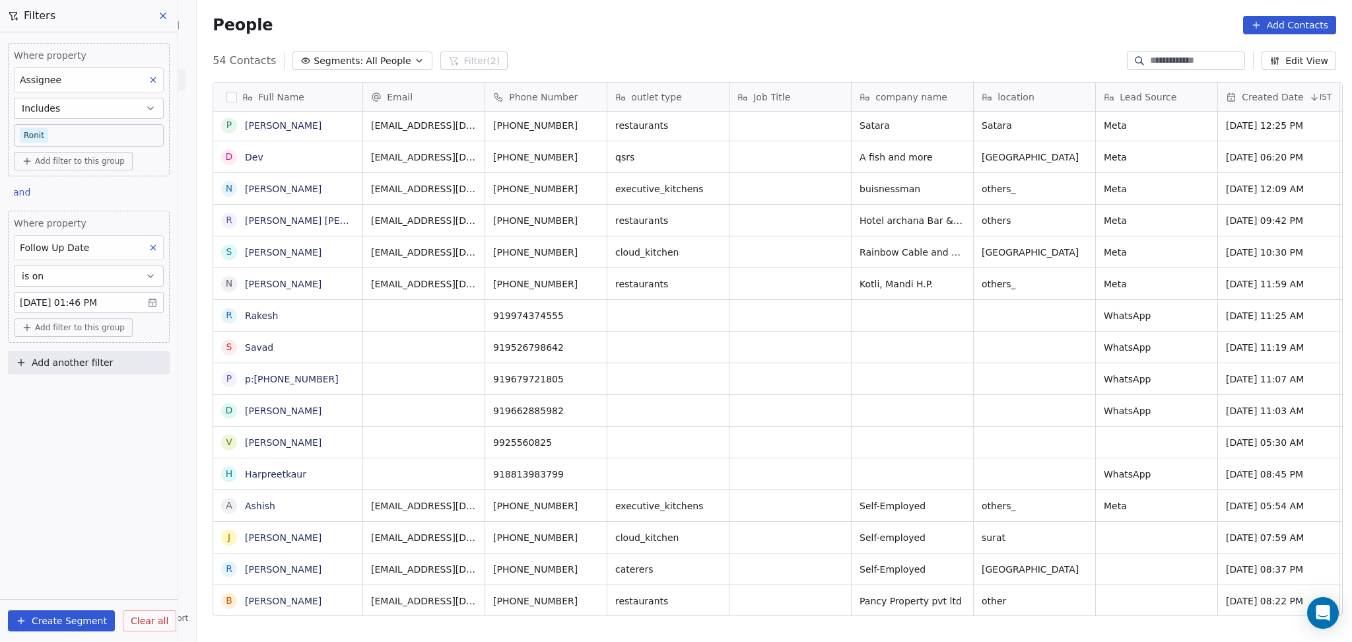
click at [136, 358] on button "Add another filter" at bounding box center [89, 363] width 162 height 24
click at [86, 397] on span "Contact properties" at bounding box center [65, 394] width 86 height 14
click at [92, 426] on html "On2Cook India Pvt. Ltd. Contacts People Marketing Workflows Campaigns Sales Pip…" at bounding box center [676, 321] width 1352 height 642
click at [81, 374] on div "Add another filter" at bounding box center [89, 365] width 162 height 29
click at [81, 363] on span "Add another filter" at bounding box center [72, 363] width 81 height 14
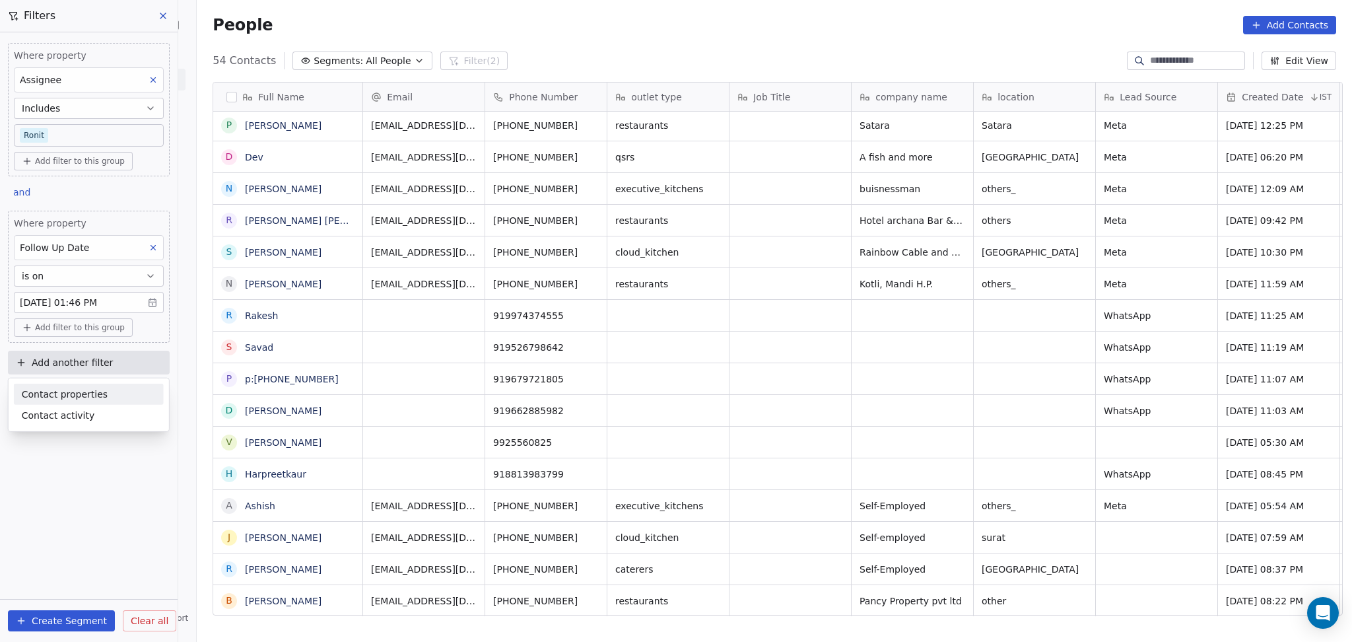
click at [74, 397] on span "Contact properties" at bounding box center [65, 394] width 86 height 14
type input "****"
click at [73, 490] on div "Lead Status" at bounding box center [89, 483] width 134 height 13
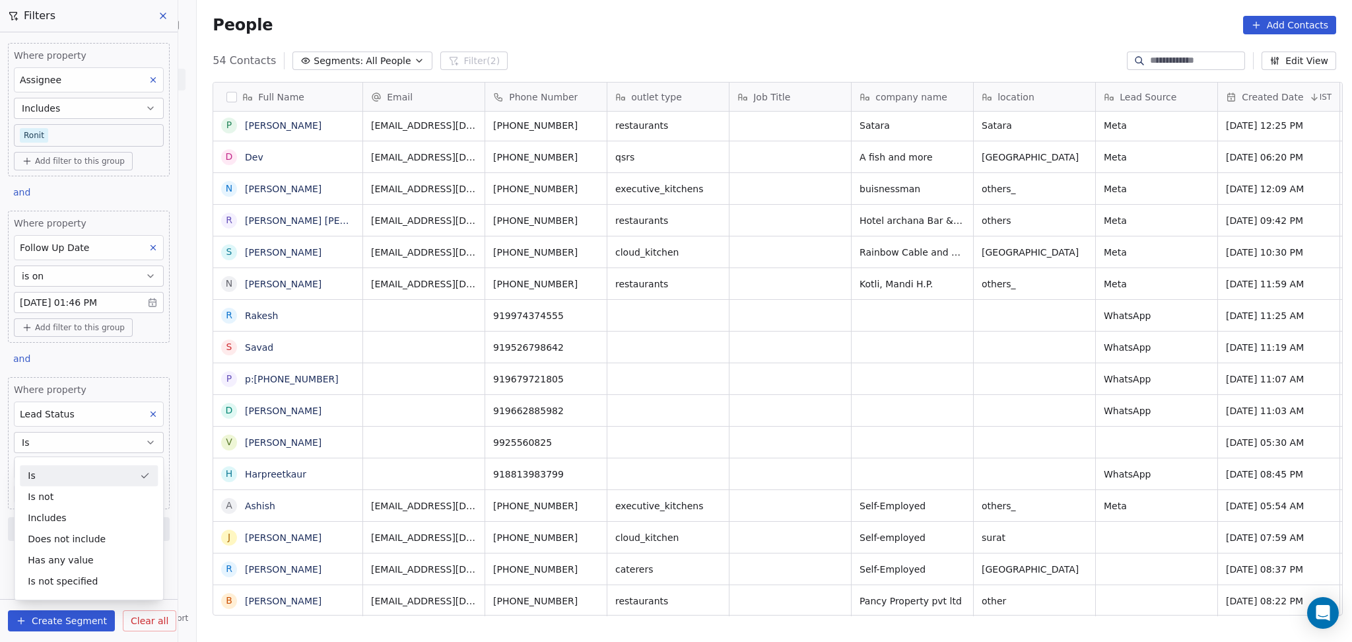
click at [77, 471] on div "Is" at bounding box center [89, 475] width 138 height 21
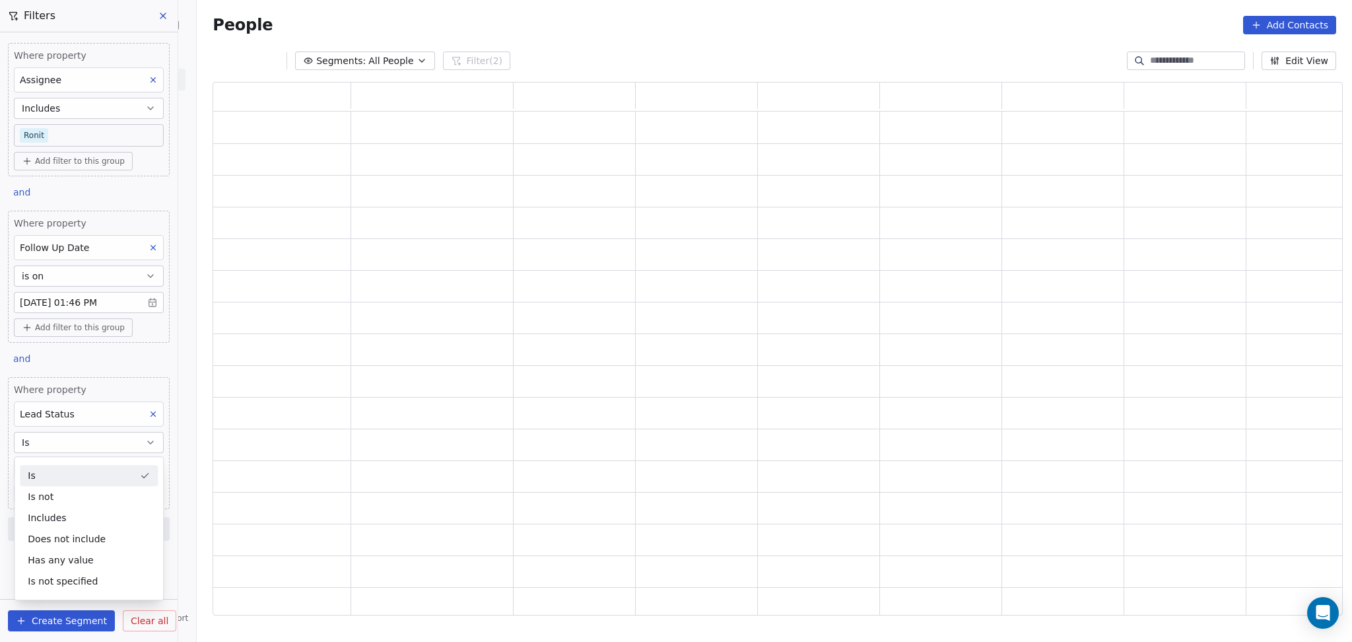
scroll to position [520, 1116]
click at [77, 465] on body "On2Cook India Pvt. Ltd. Contacts People Marketing Workflows Campaigns Sales Pip…" at bounding box center [676, 321] width 1352 height 642
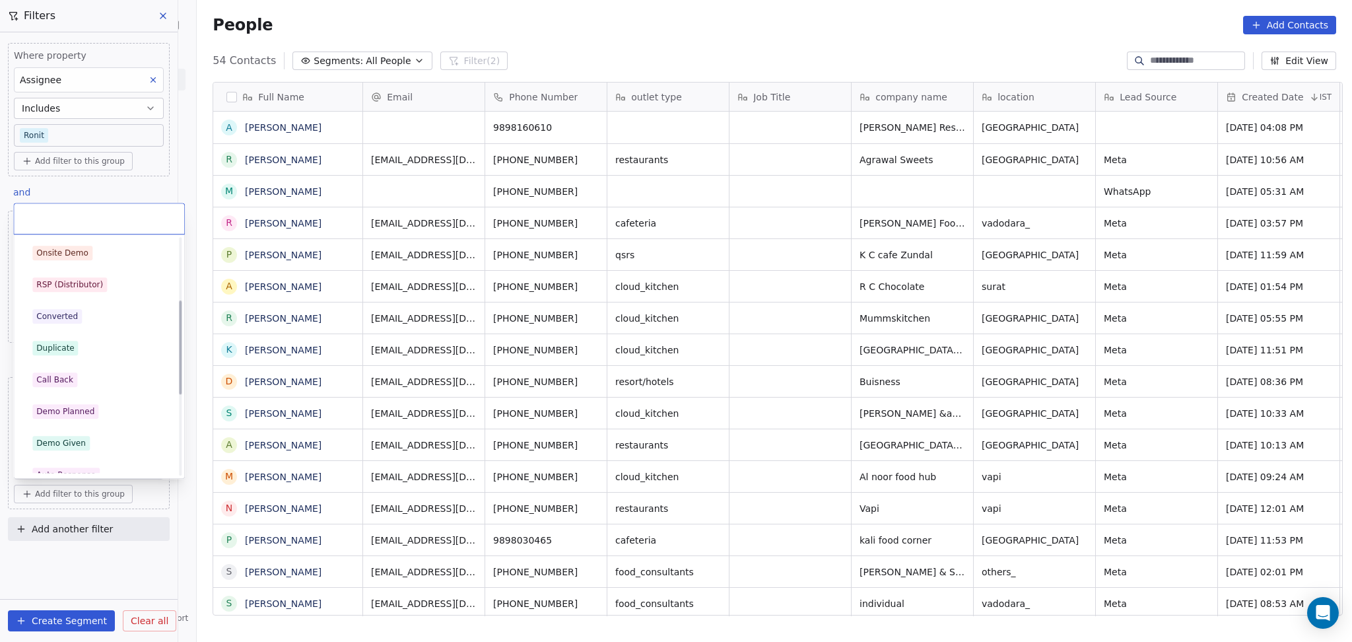
scroll to position [88, 0]
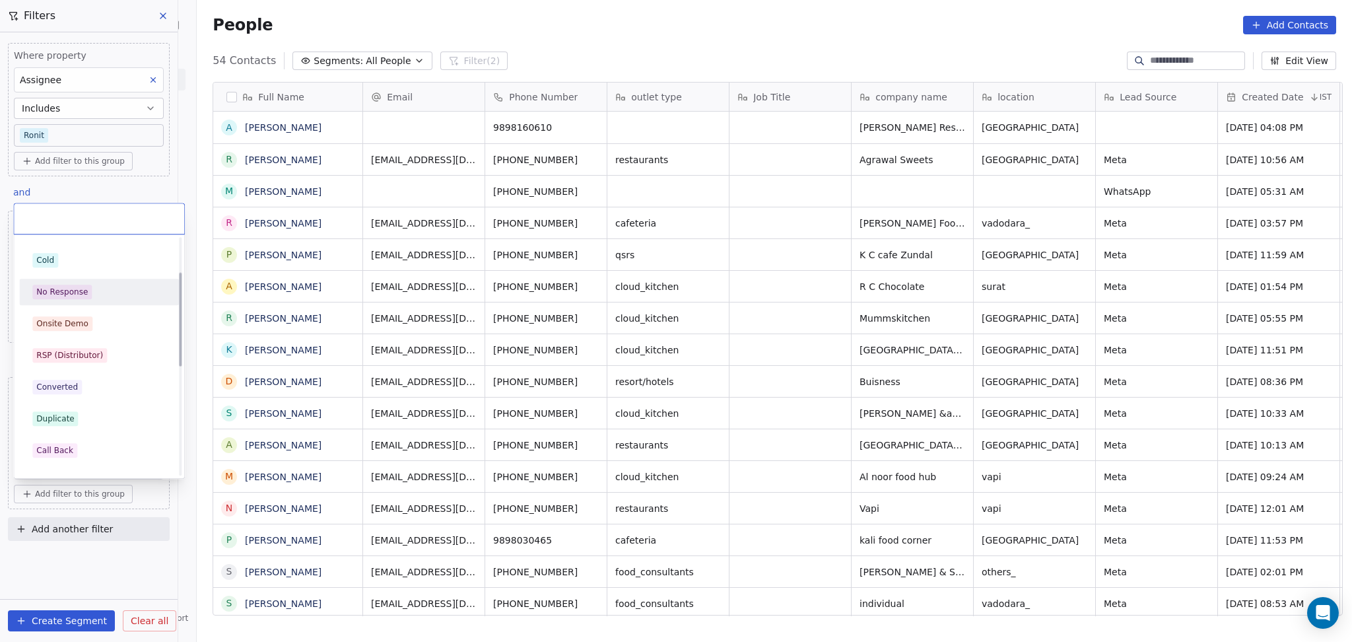
click at [72, 296] on div "No Response" at bounding box center [61, 292] width 51 height 12
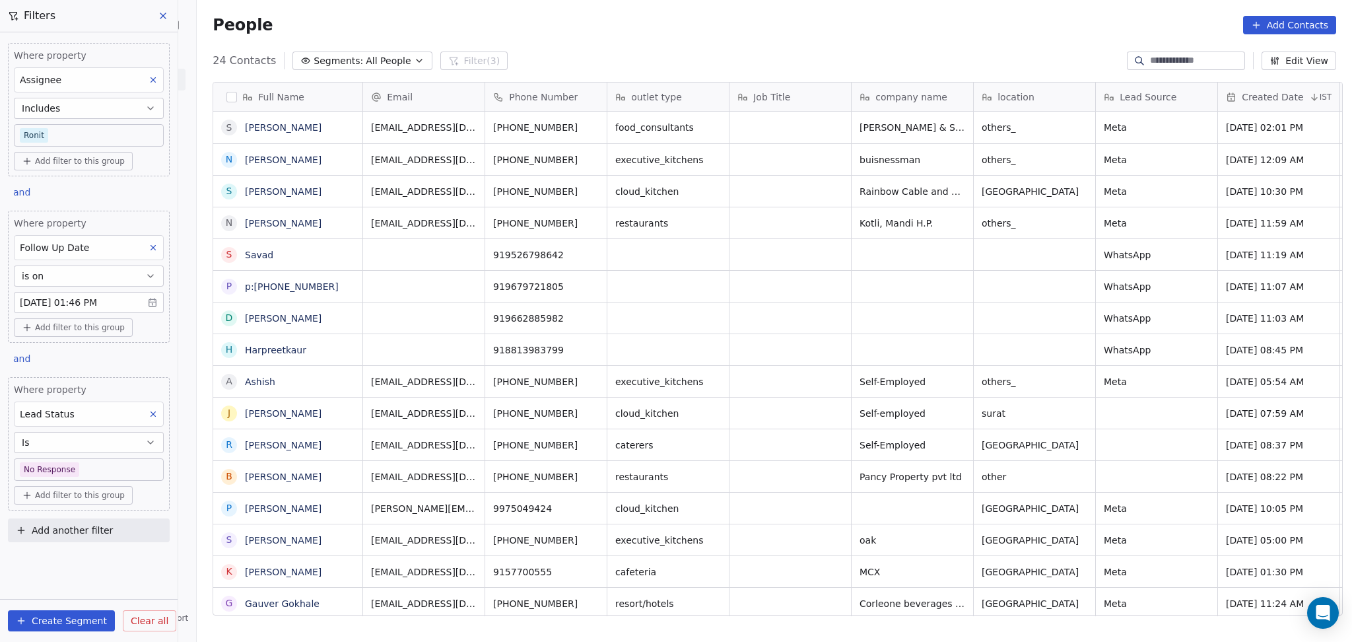
click at [503, 40] on div "People Add Contacts" at bounding box center [774, 25] width 1155 height 50
click at [151, 422] on button at bounding box center [153, 413] width 17 height 17
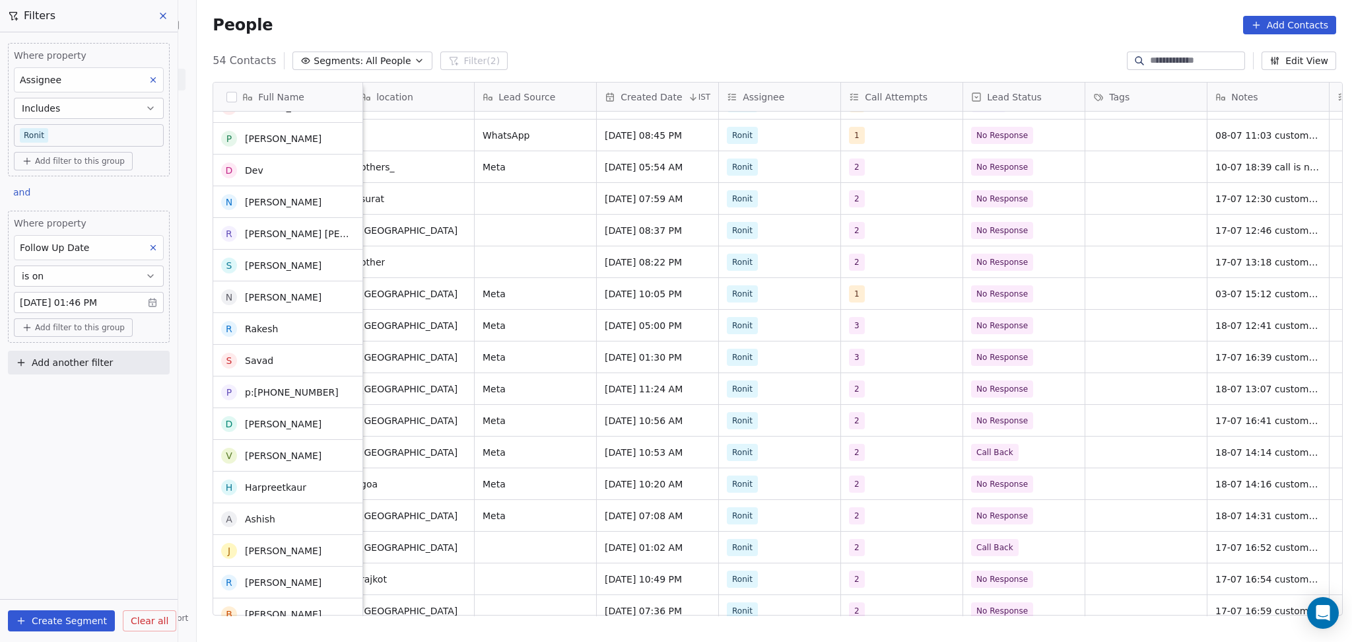
scroll to position [880, 0]
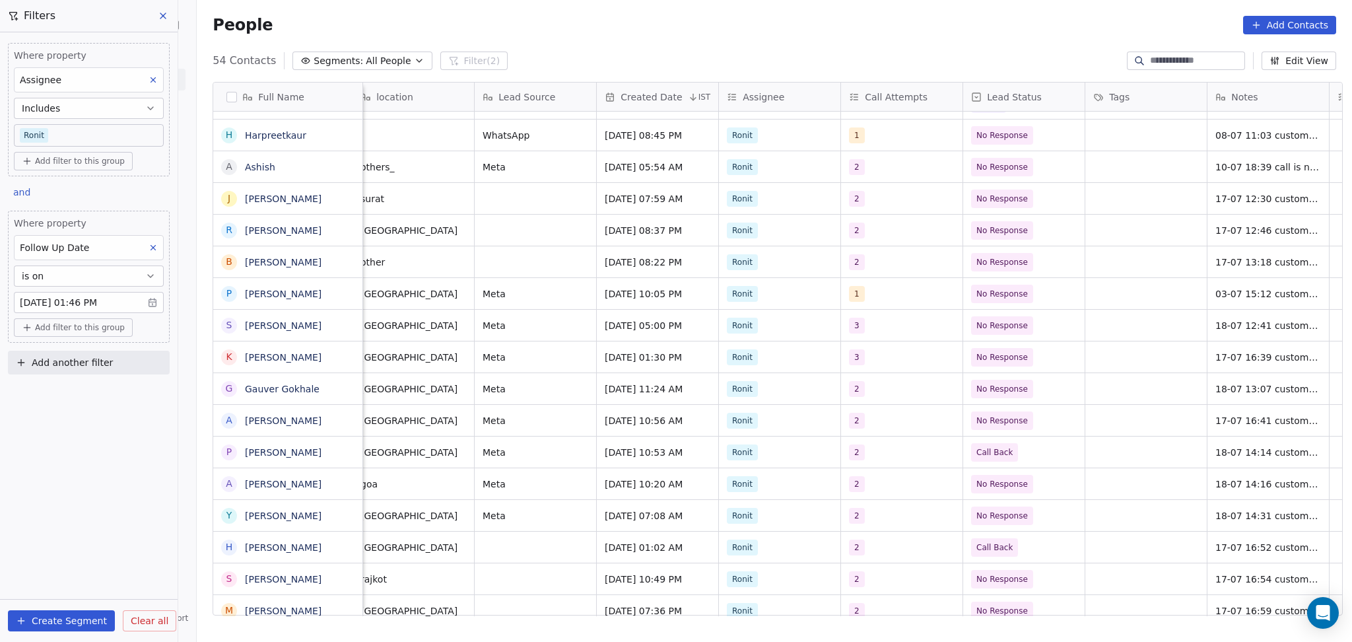
click at [28, 304] on body "On2Cook India Pvt. Ltd. Contacts People Marketing Workflows Campaigns Sales Pip…" at bounding box center [676, 321] width 1352 height 642
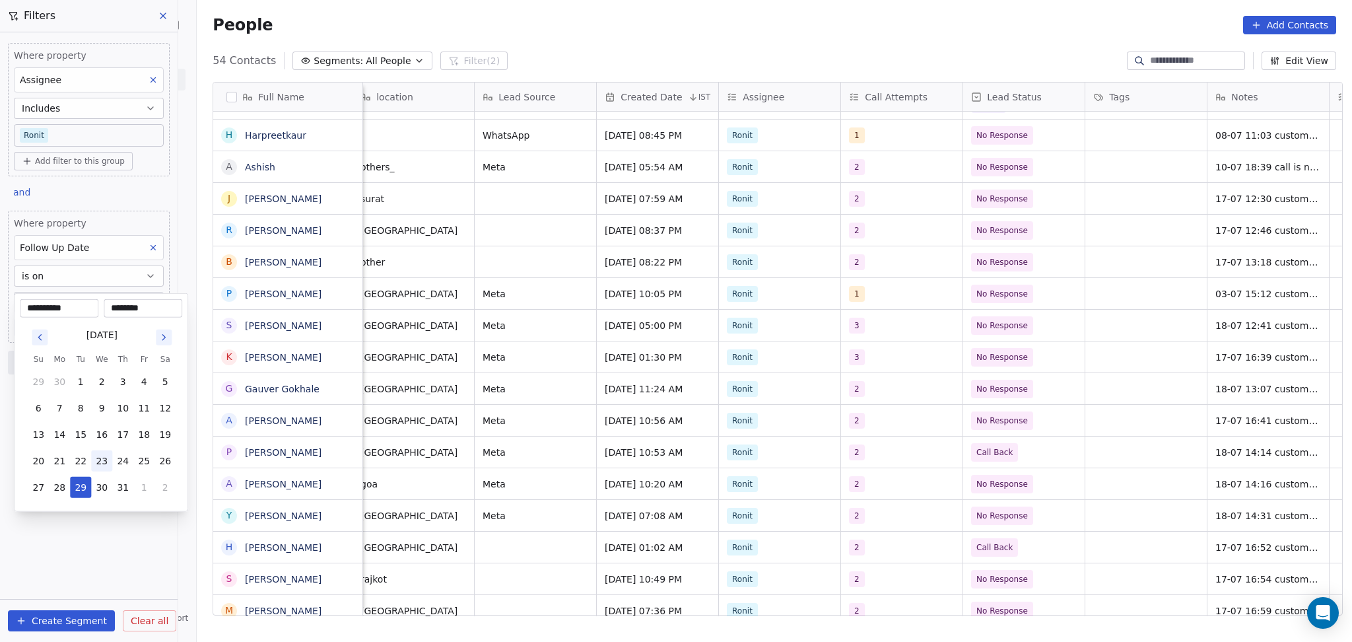
click at [100, 464] on button "23" at bounding box center [101, 460] width 21 height 21
type input "**********"
click at [818, 341] on html "On2Cook India Pvt. Ltd. Contacts People Marketing Workflows Campaigns Sales Pip…" at bounding box center [676, 321] width 1352 height 642
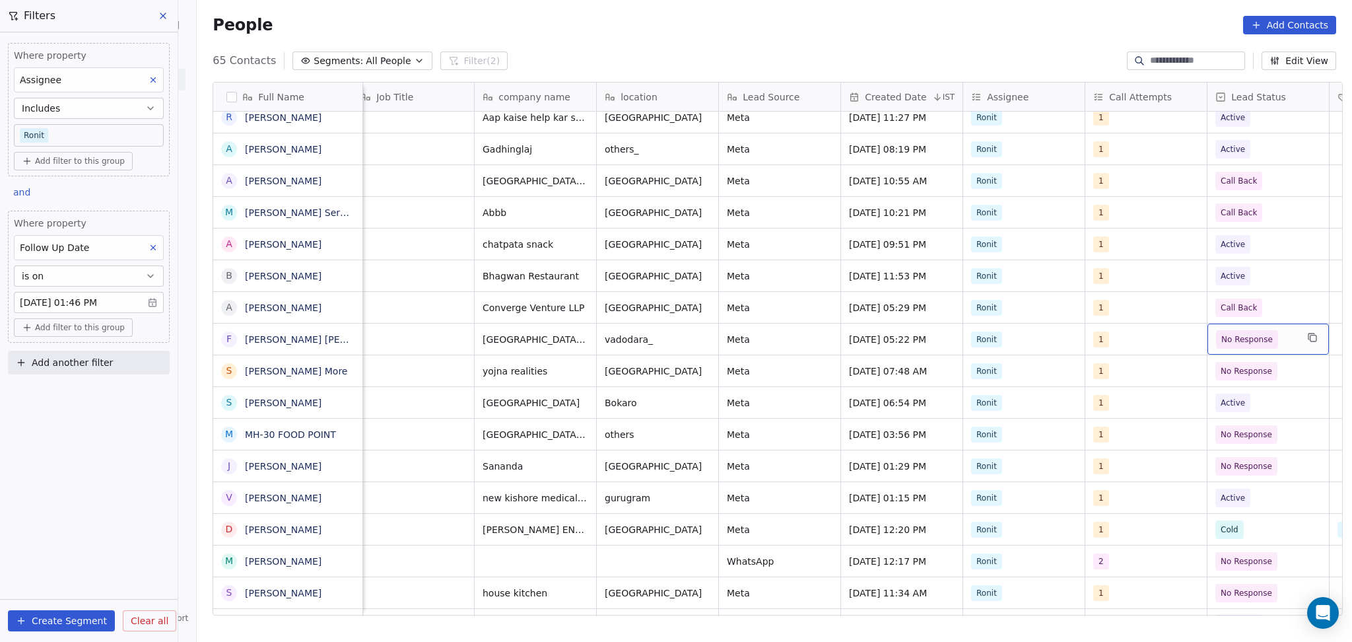
scroll to position [0, 500]
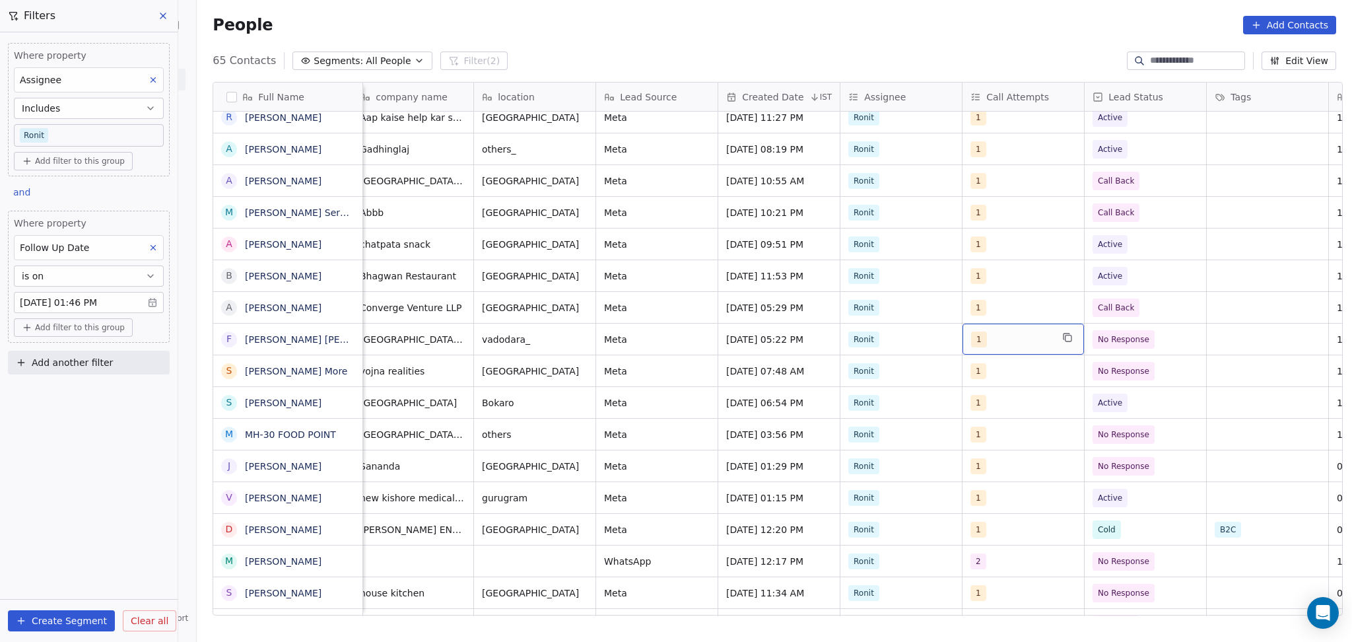
click at [979, 337] on div "1" at bounding box center [1011, 339] width 81 height 16
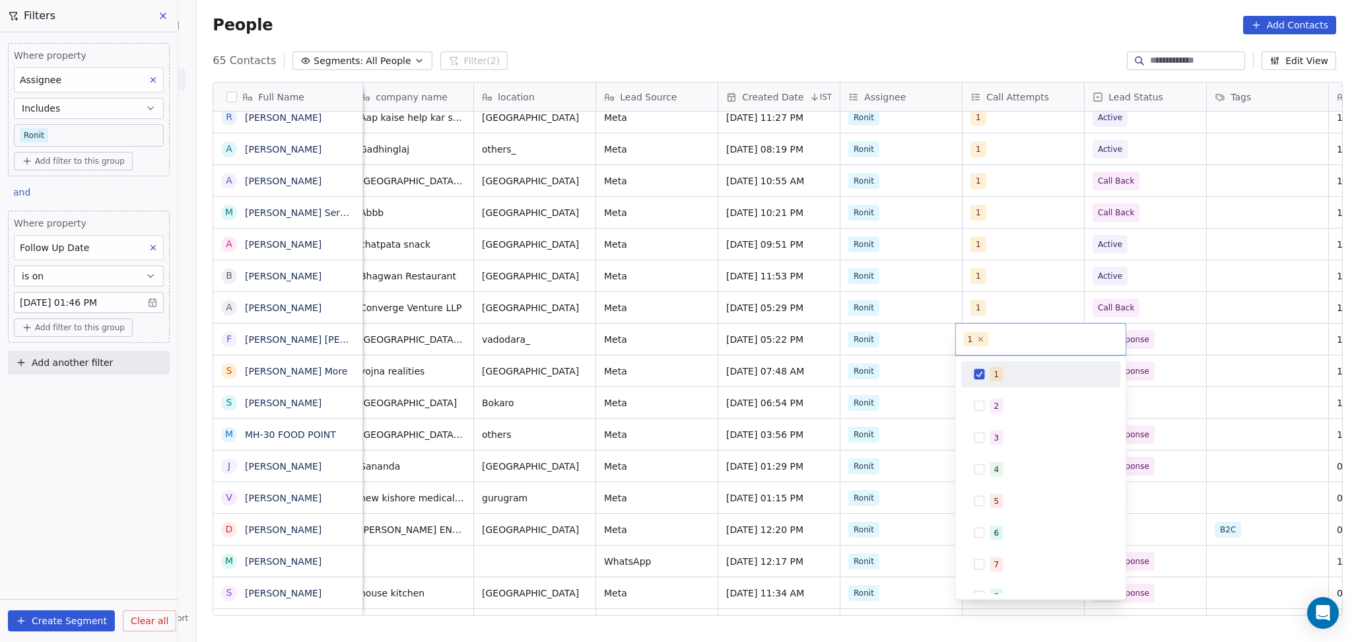
click at [997, 406] on div "2" at bounding box center [995, 406] width 5 height 12
click at [1005, 361] on div "1 2 3 4 5 6 7 8 9 10" at bounding box center [1040, 478] width 170 height 244
click at [1019, 370] on div "1" at bounding box center [1049, 374] width 118 height 15
click at [1172, 335] on html "On2Cook India Pvt. Ltd. Contacts People Marketing Workflows Campaigns Sales Pip…" at bounding box center [676, 321] width 1352 height 642
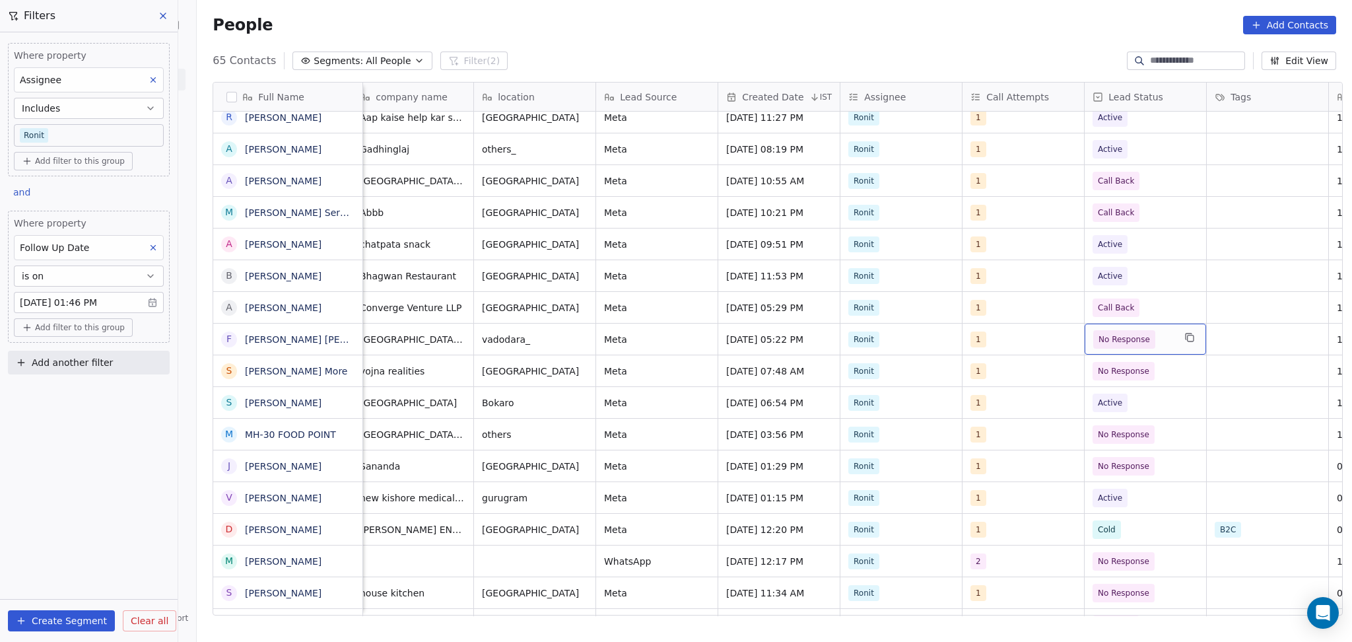
click at [1146, 341] on span "No Response" at bounding box center [1133, 339] width 81 height 18
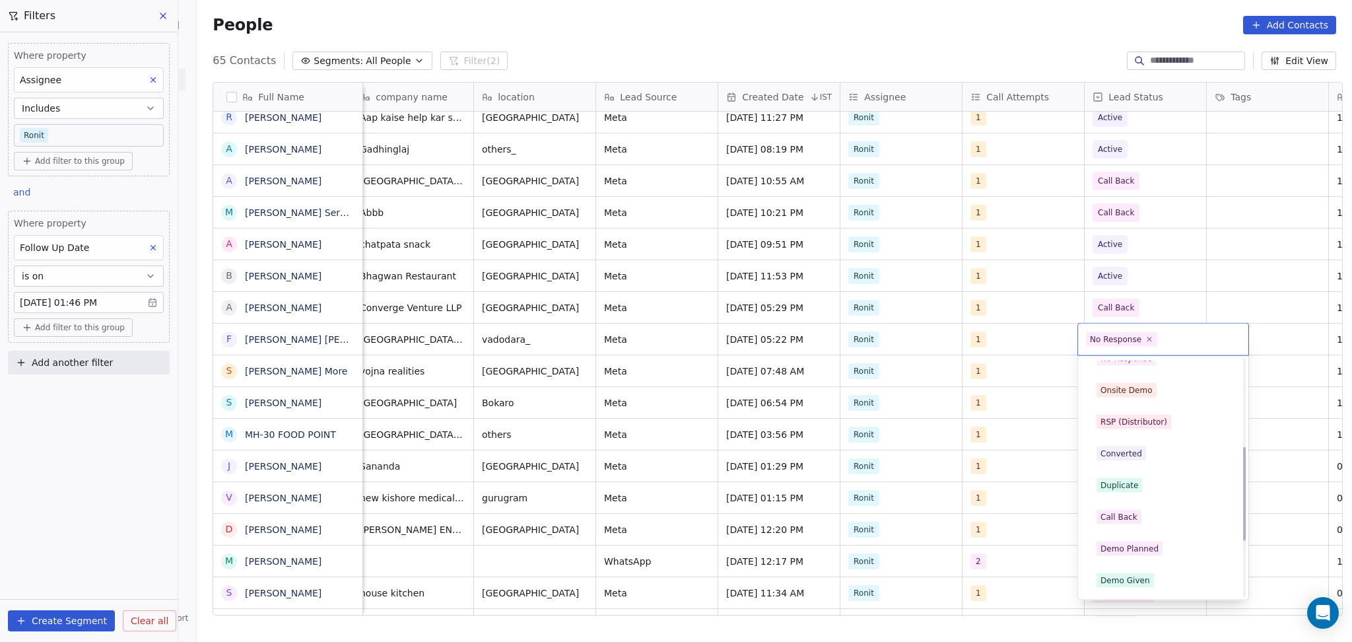
scroll to position [264, 0]
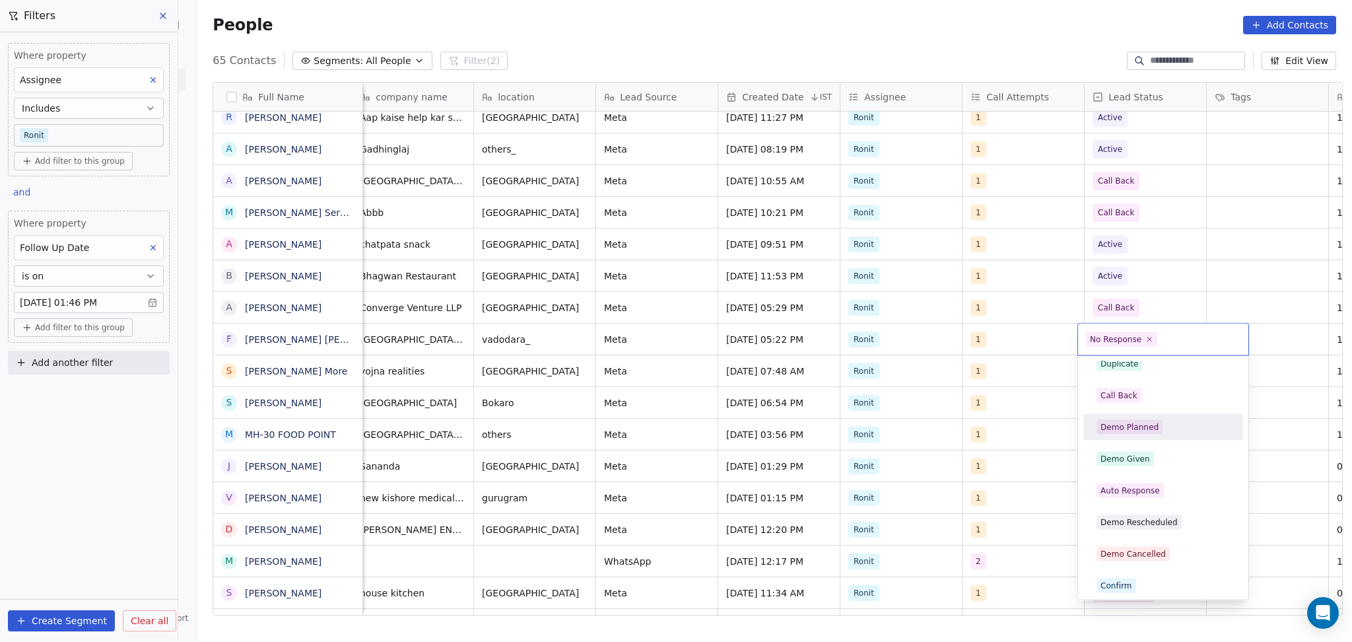
click at [1020, 364] on html "On2Cook India Pvt. Ltd. Contacts People Marketing Workflows Campaigns Sales Pip…" at bounding box center [676, 321] width 1352 height 642
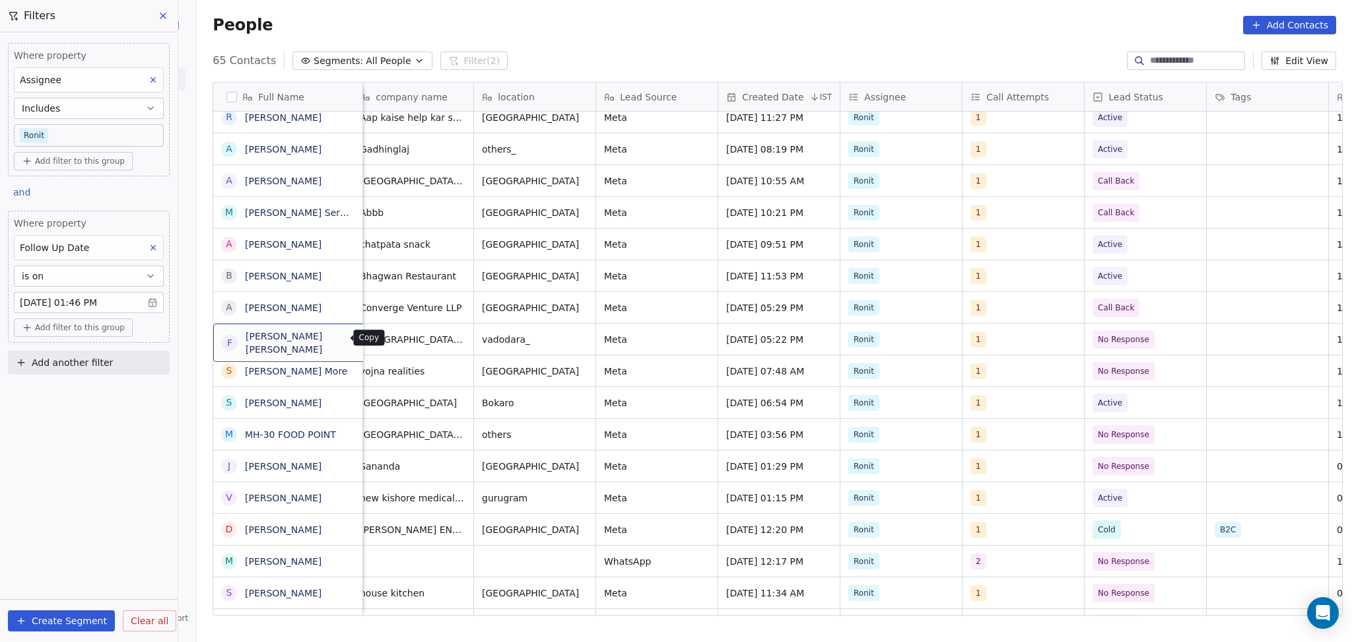
click at [389, 337] on icon "grid" at bounding box center [394, 337] width 11 height 11
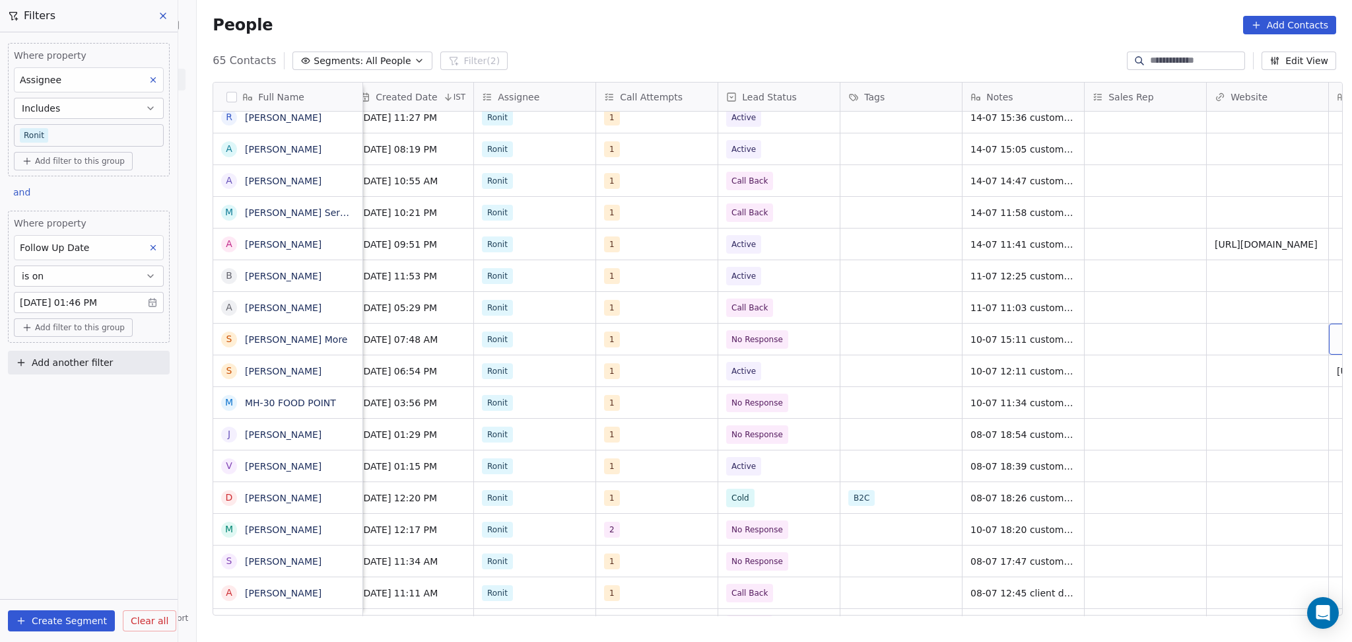
scroll to position [0, 1110]
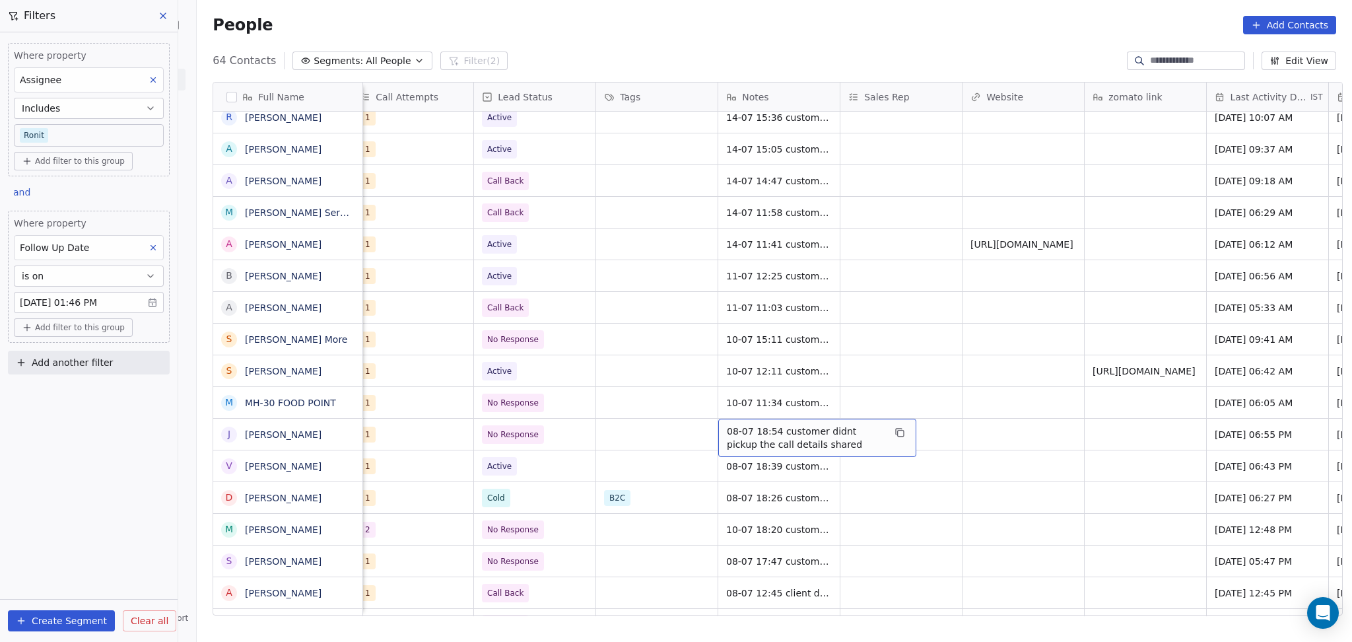
drag, startPoint x: 644, startPoint y: 442, endPoint x: 605, endPoint y: 459, distance: 43.4
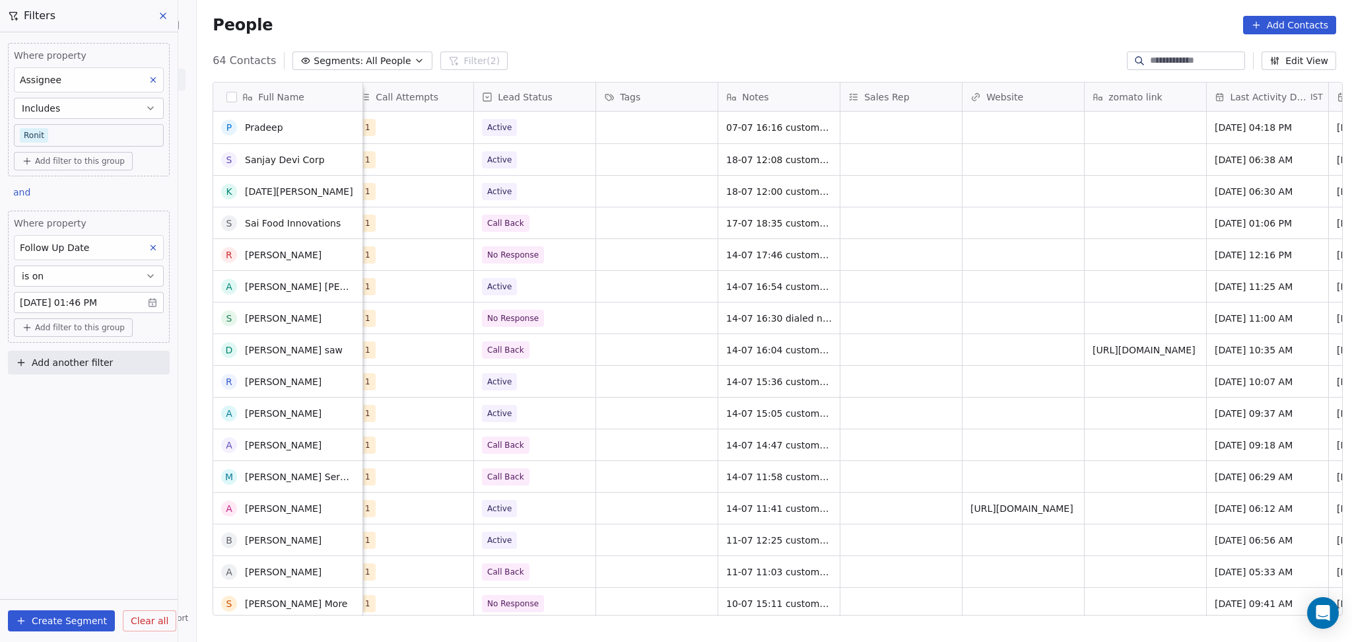
scroll to position [0, 0]
drag, startPoint x: 903, startPoint y: 419, endPoint x: 631, endPoint y: 399, distance: 272.7
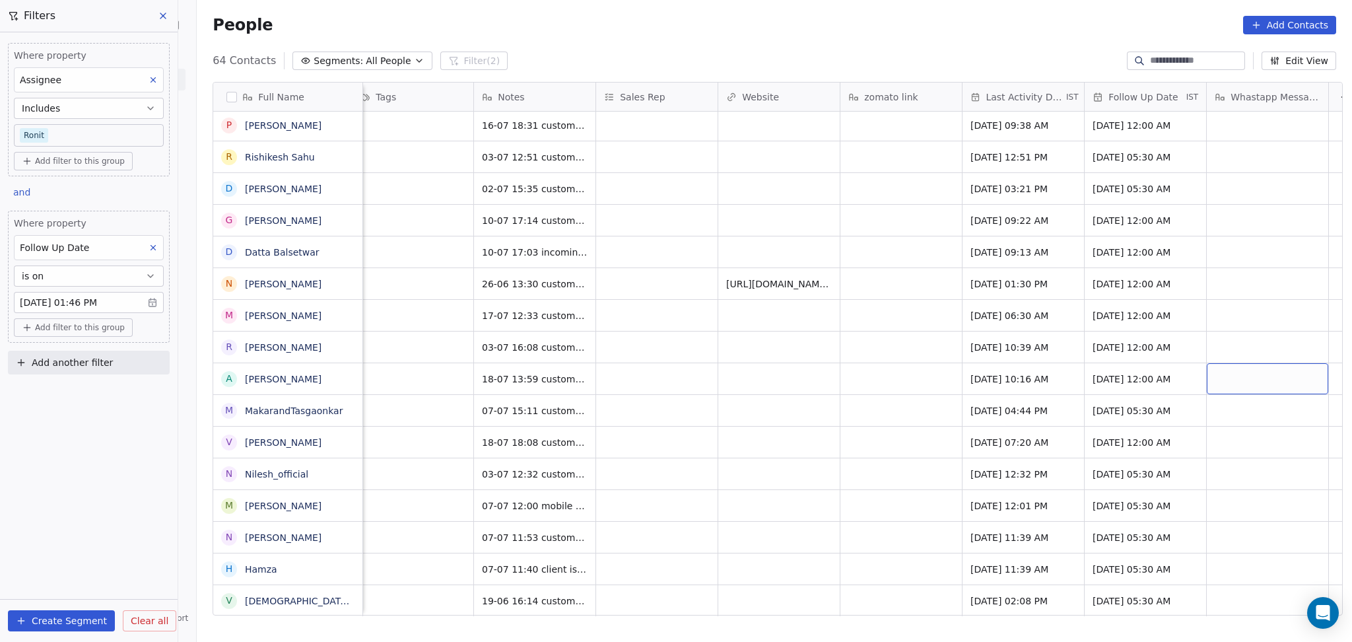
scroll to position [13, 1386]
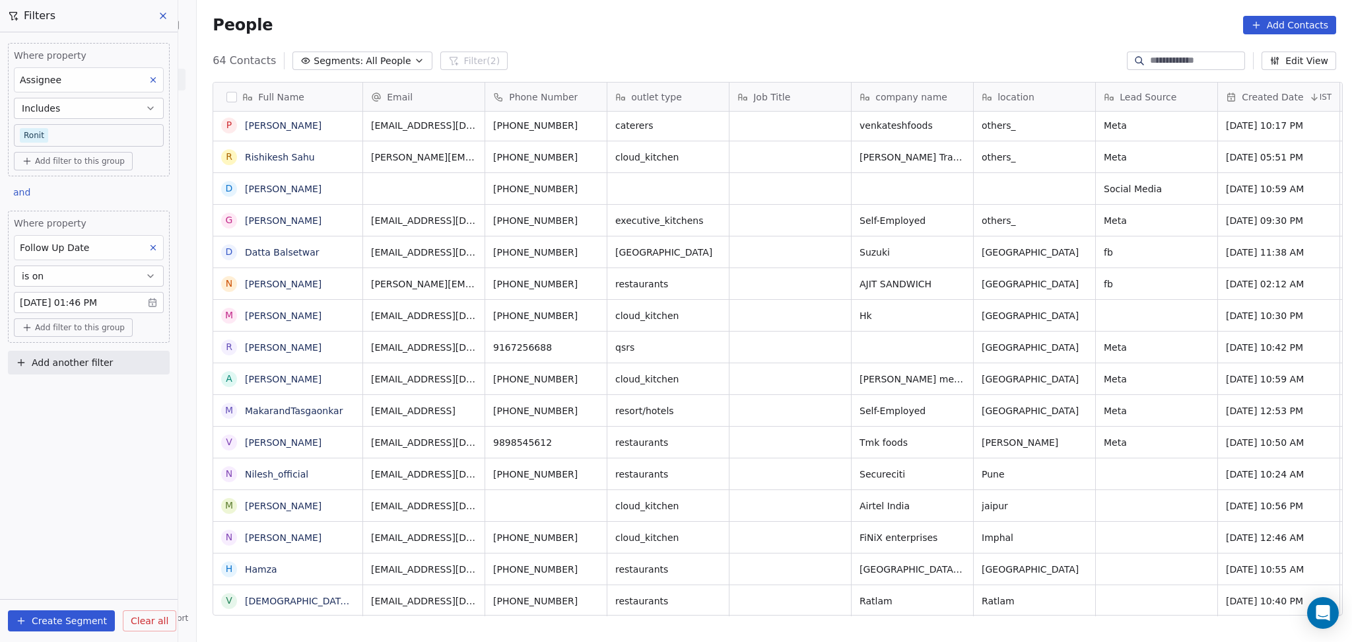
click at [157, 251] on button at bounding box center [153, 247] width 17 height 17
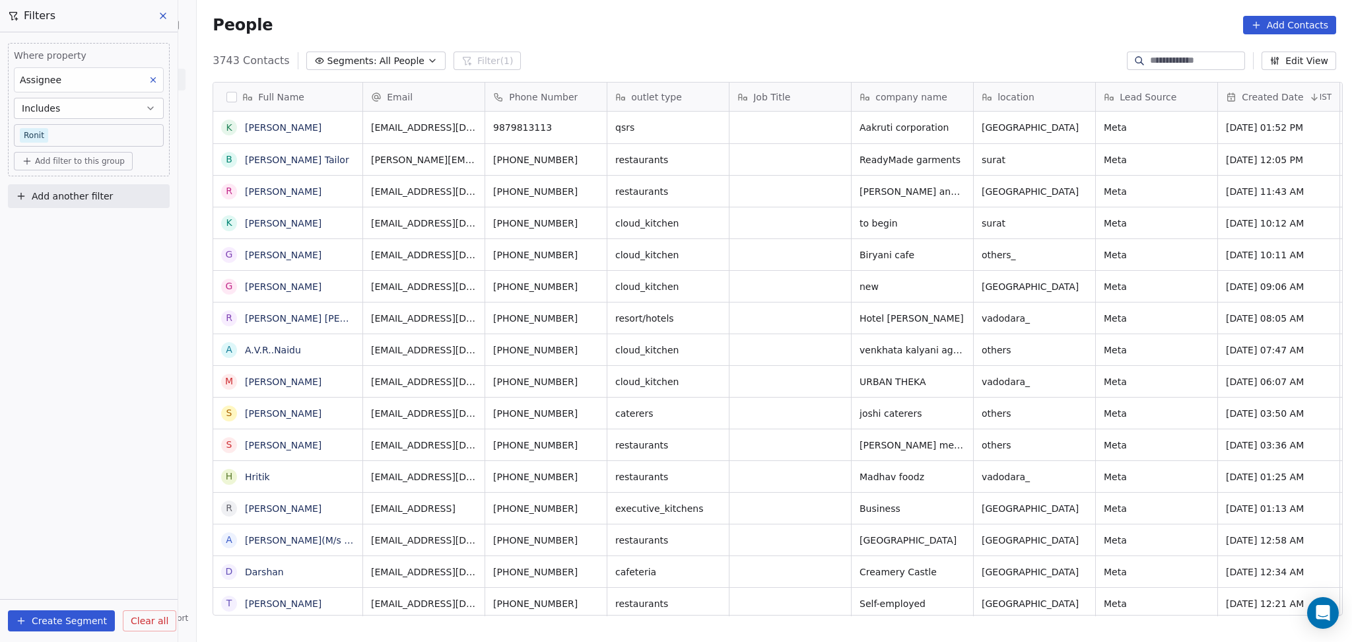
scroll to position [551, 1148]
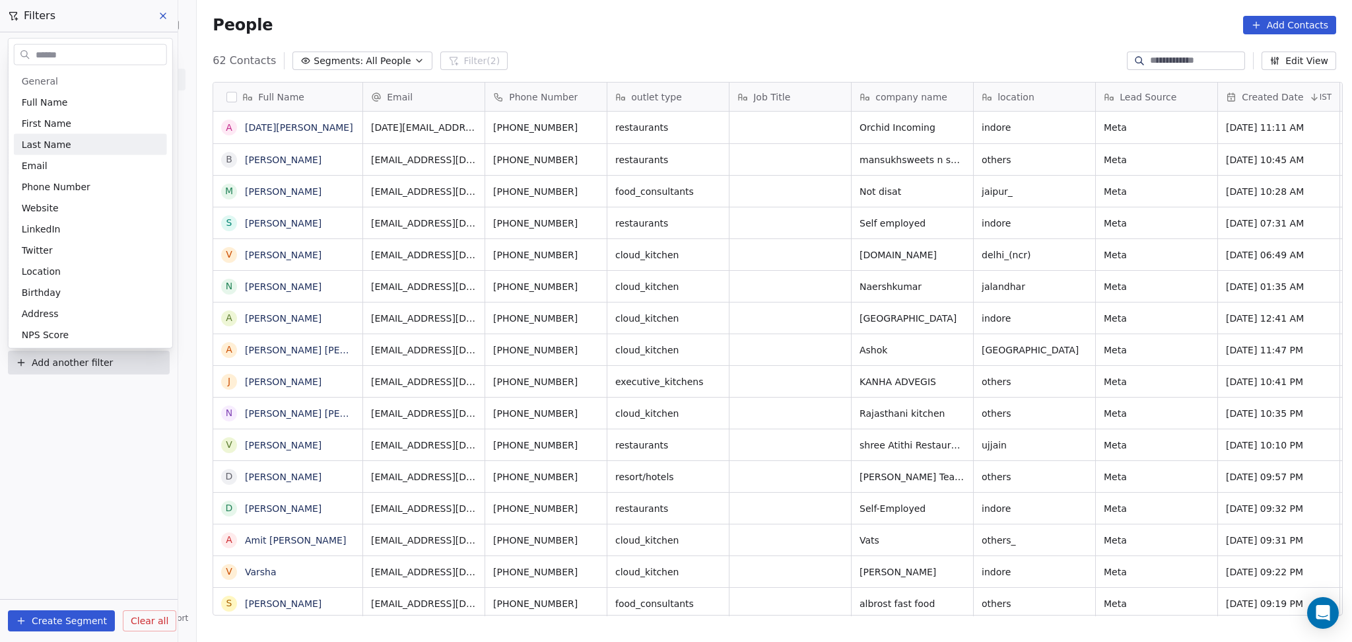
scroll to position [551, 1148]
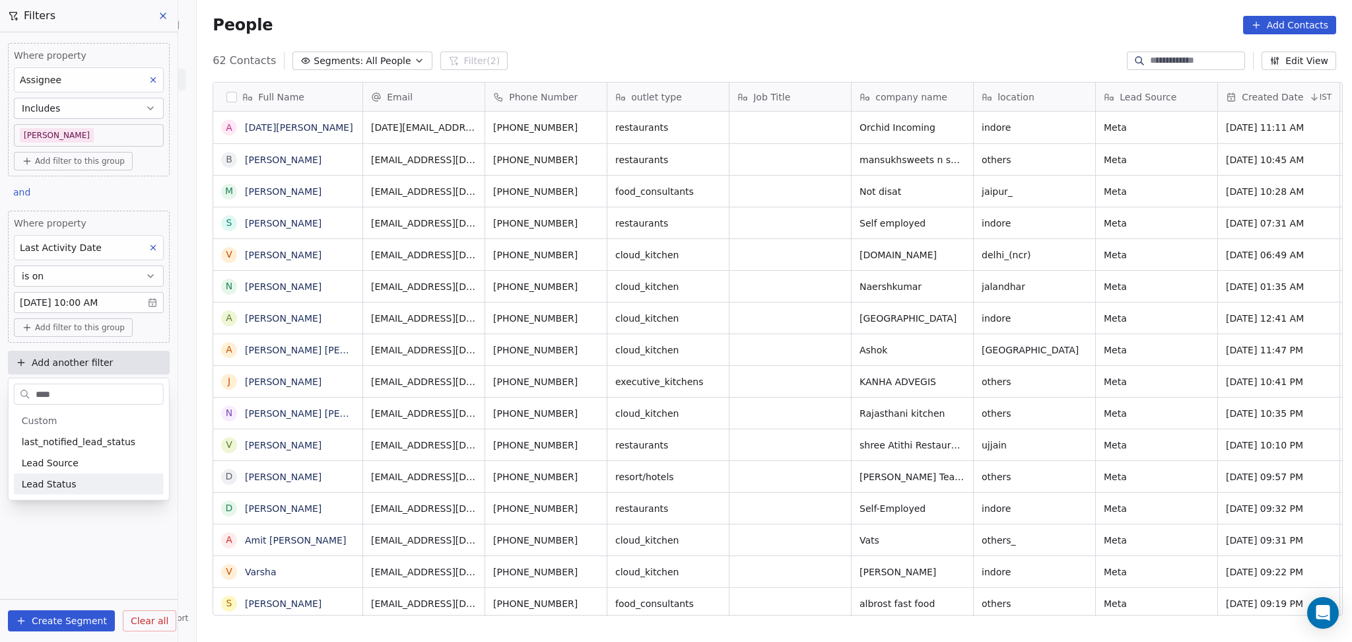
type input "****"
click at [53, 482] on span "Lead Status" at bounding box center [49, 483] width 55 height 13
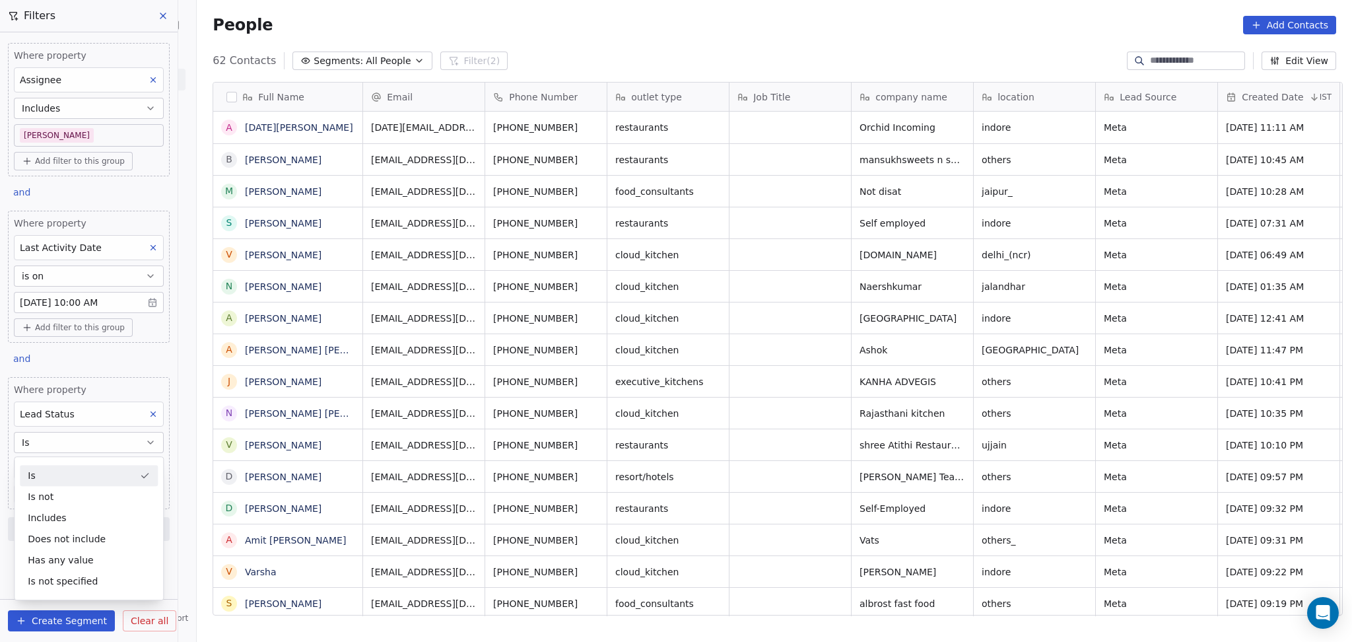
click at [79, 484] on div "Is" at bounding box center [89, 475] width 138 height 21
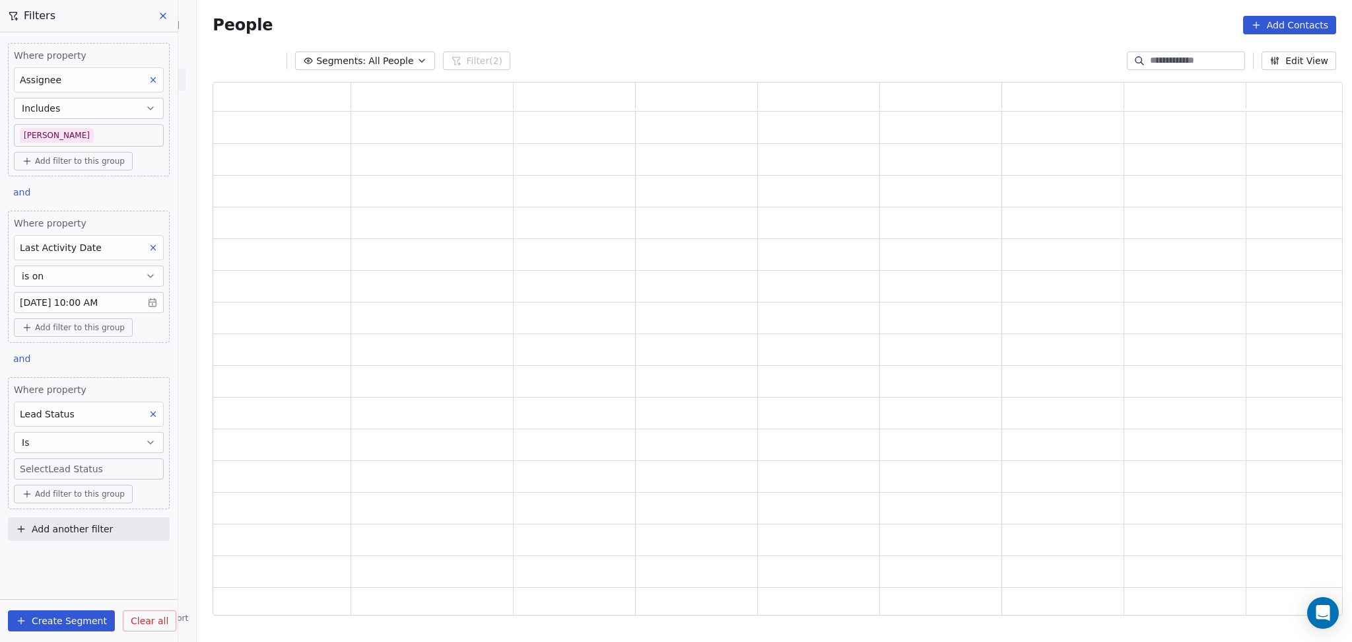
scroll to position [520, 1116]
click at [79, 473] on body "On2Cook India Pvt. Ltd. Contacts People Marketing Workflows Campaigns Sales Pip…" at bounding box center [676, 321] width 1352 height 642
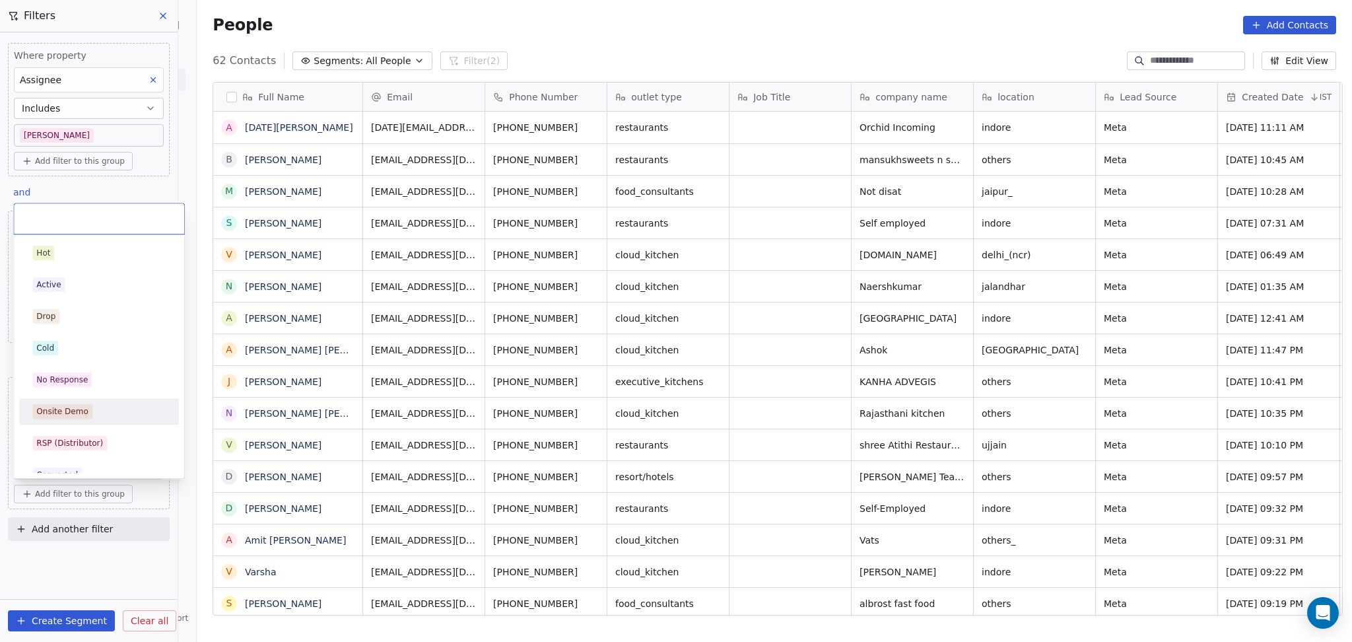
scroll to position [551, 1148]
click at [77, 382] on div "No Response" at bounding box center [61, 380] width 51 height 12
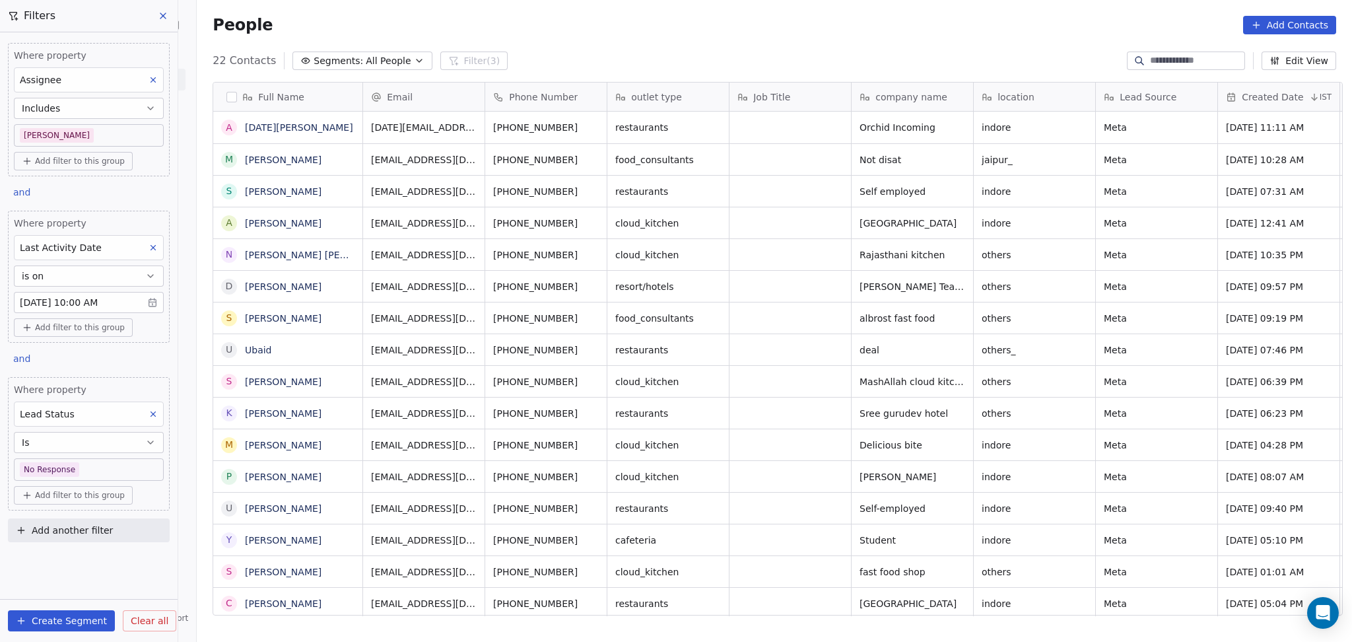
click at [537, 42] on div "People Add Contacts" at bounding box center [774, 25] width 1155 height 50
